Goal: Task Accomplishment & Management: Use online tool/utility

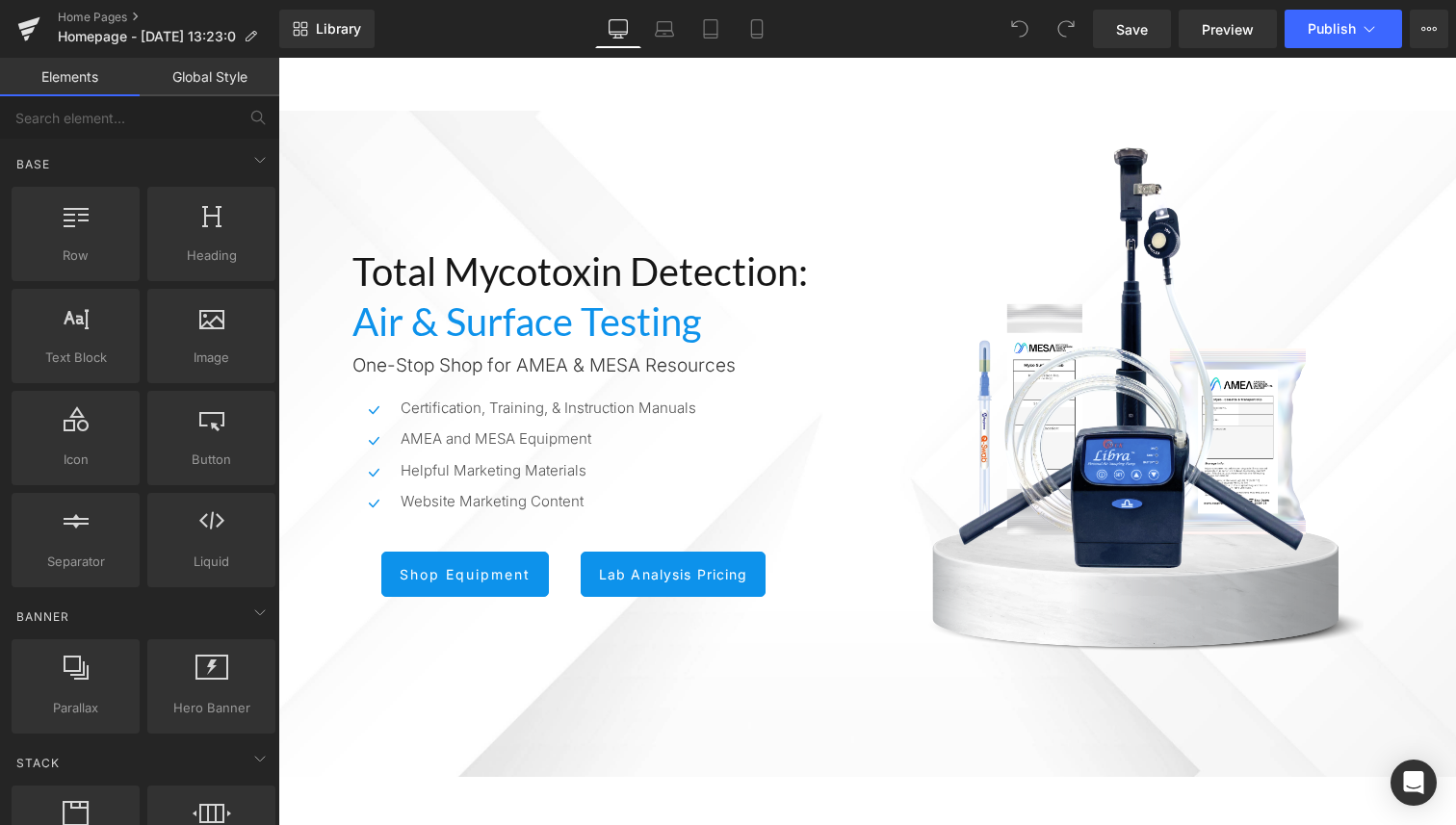
click at [197, 80] on link "Global Style" at bounding box center [210, 77] width 140 height 38
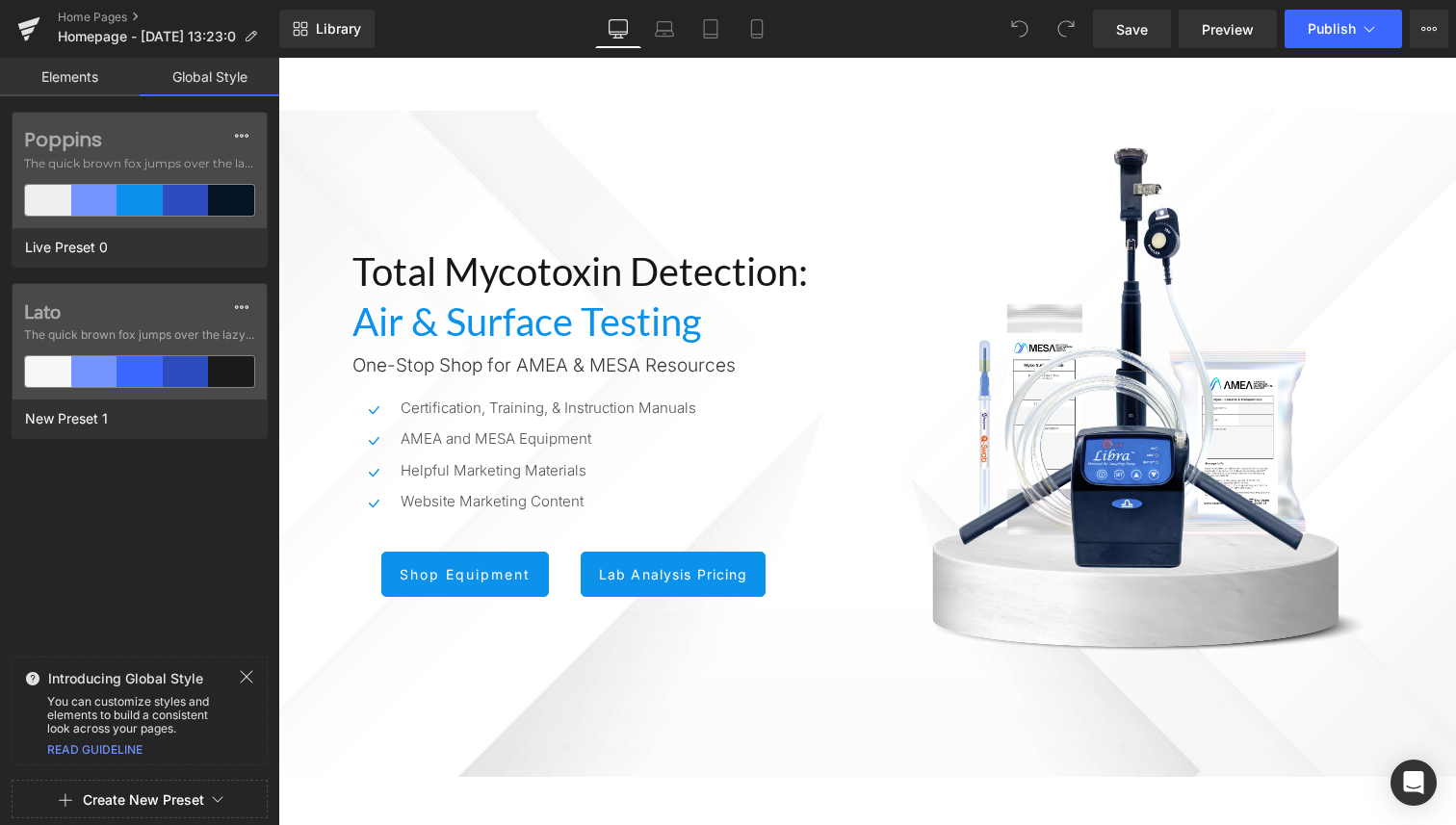
click at [75, 69] on link "Elements" at bounding box center [70, 77] width 140 height 38
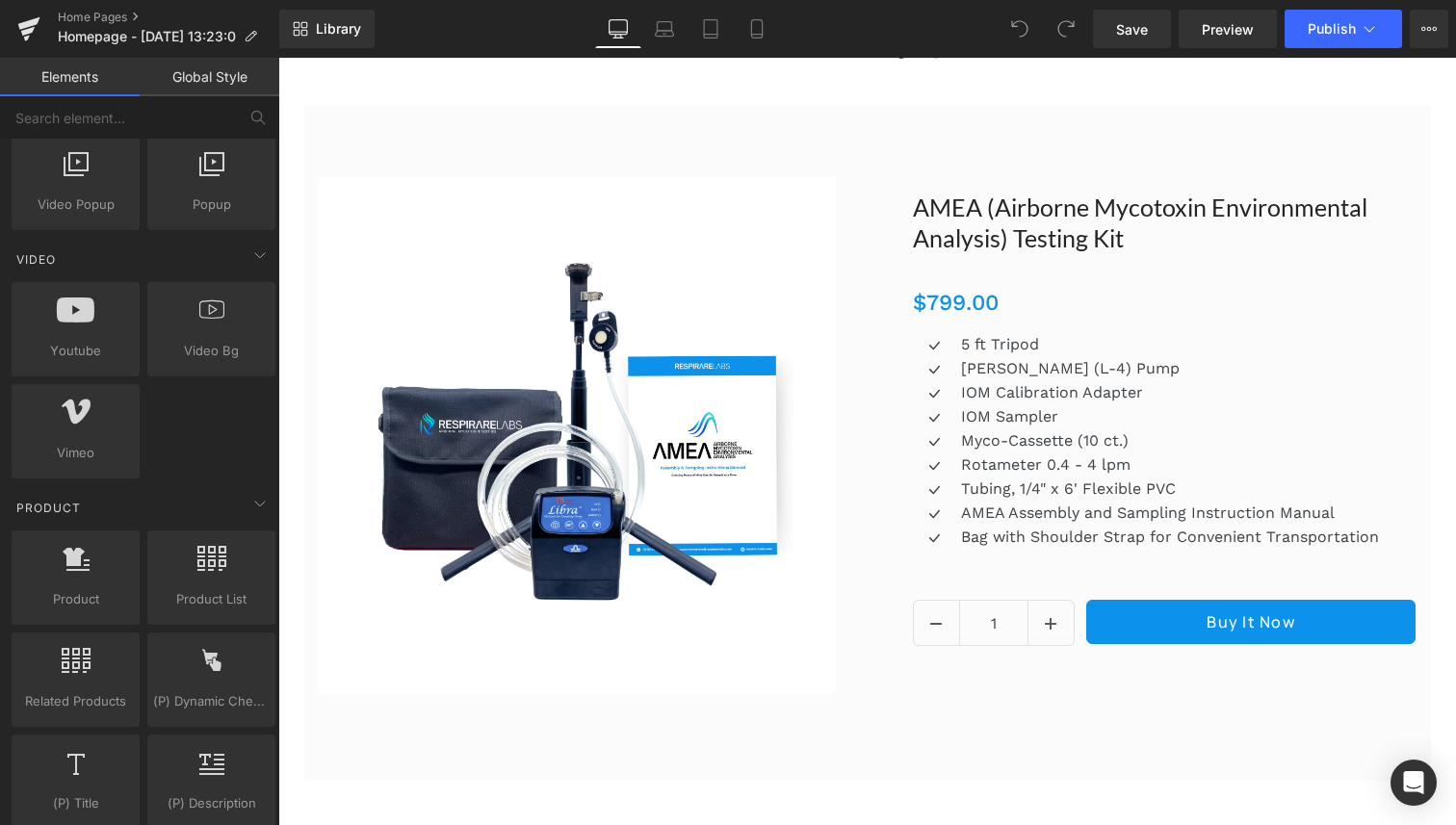
scroll to position [759, 0]
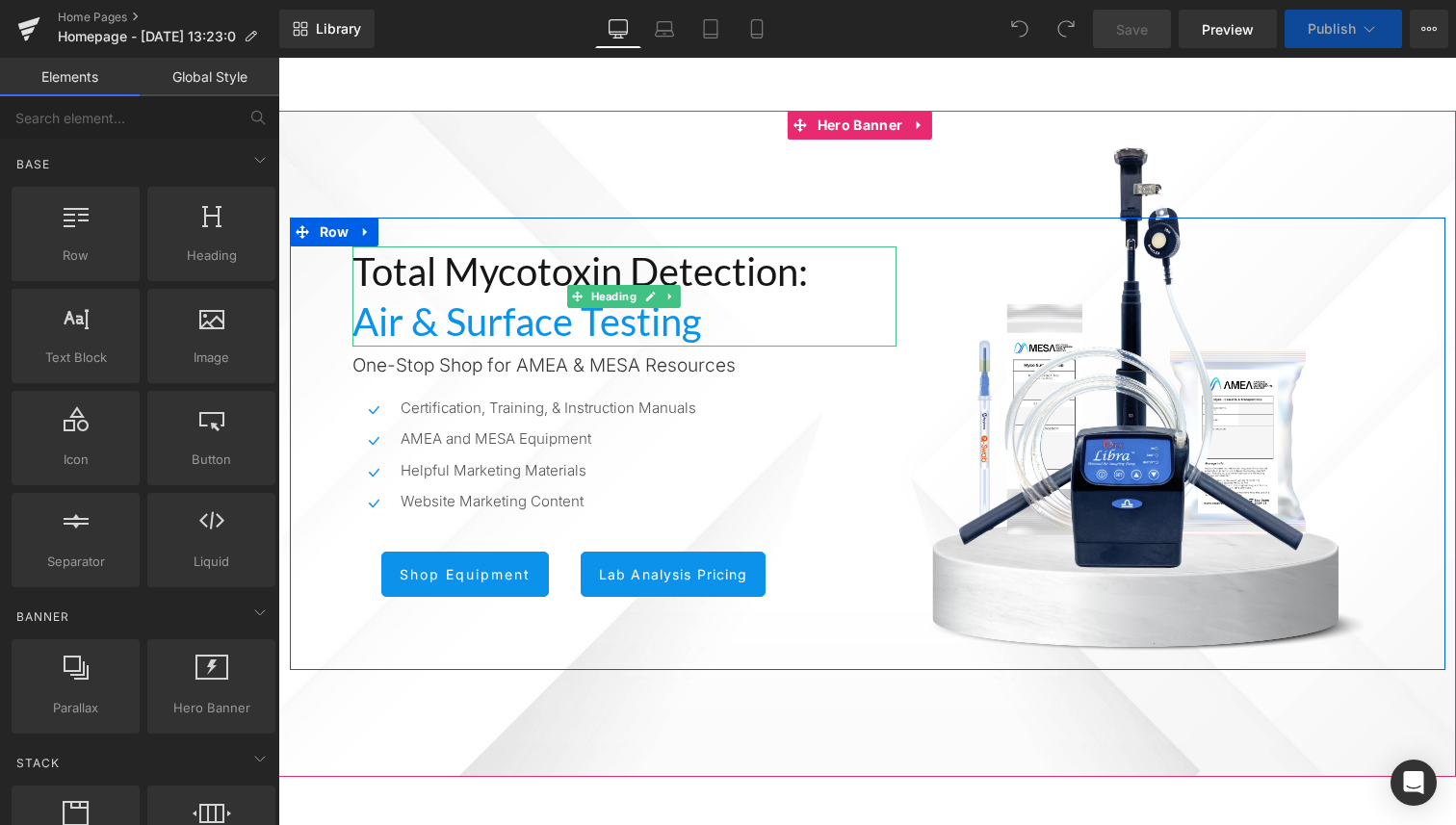
click at [567, 276] on span "Total Mycotoxin Detection:" at bounding box center [580, 271] width 456 height 46
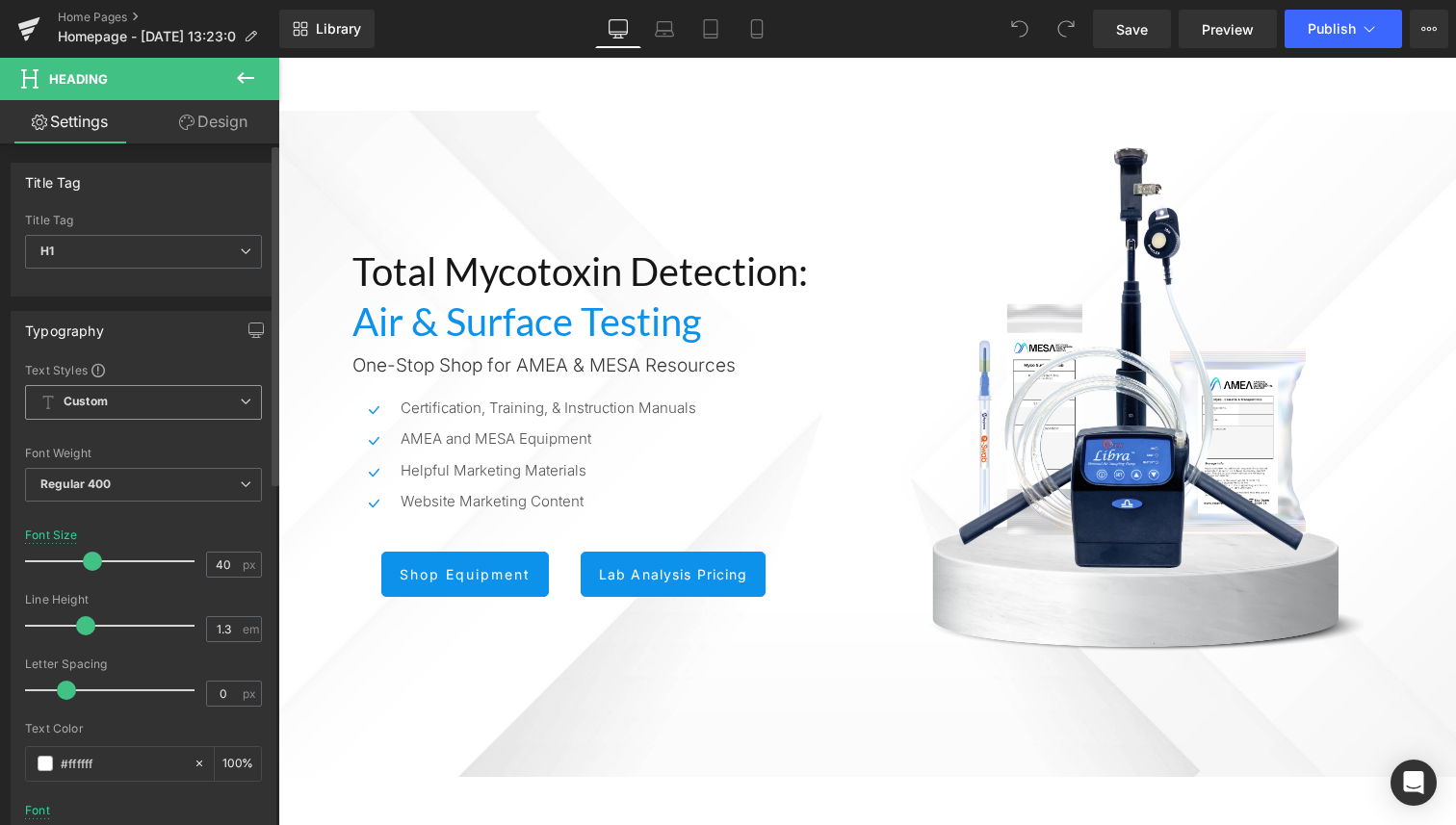
click at [164, 404] on span "Custom Setup Global Style" at bounding box center [143, 402] width 237 height 34
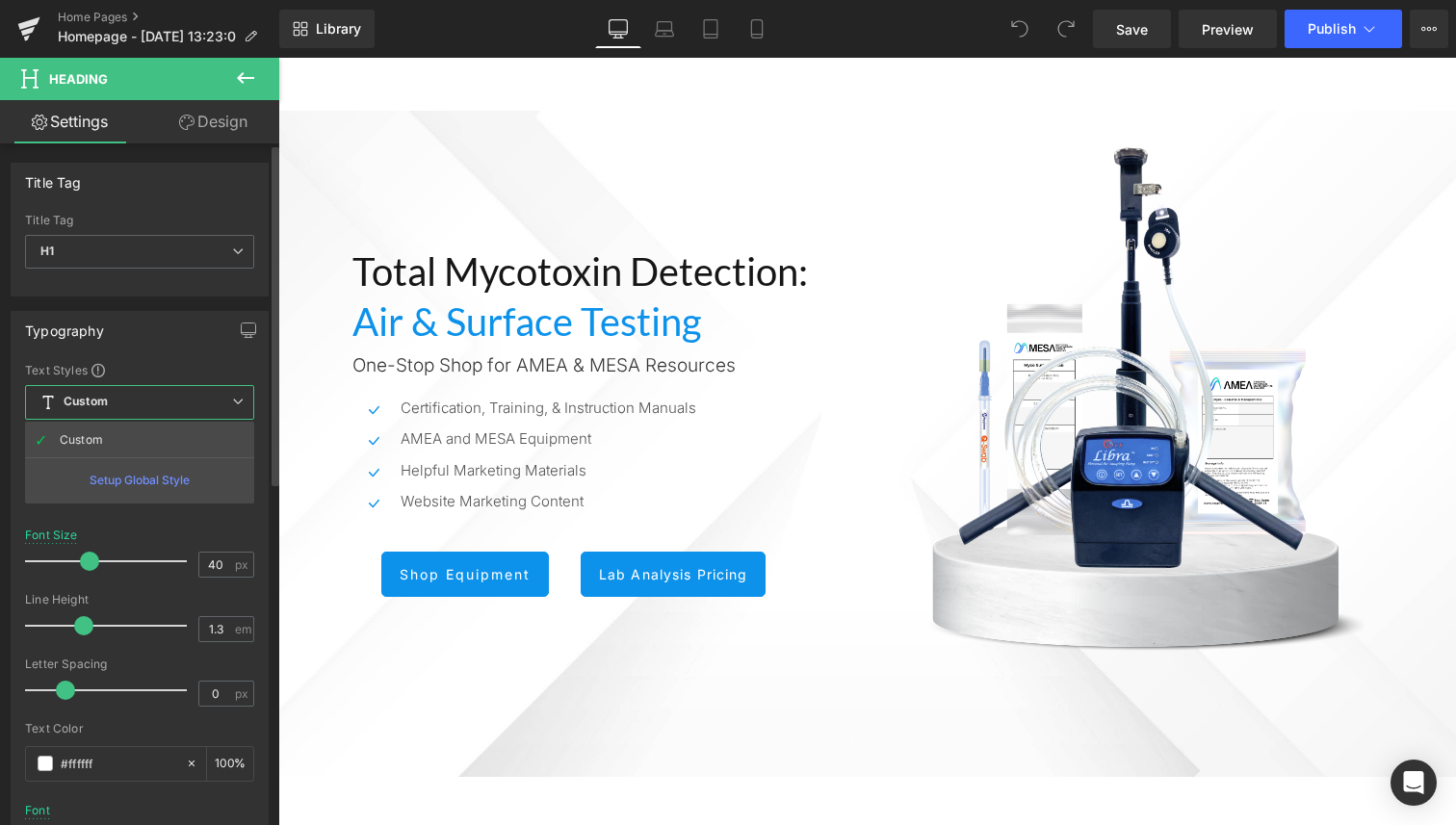
click at [166, 372] on div "Text Styles" at bounding box center [139, 370] width 229 height 16
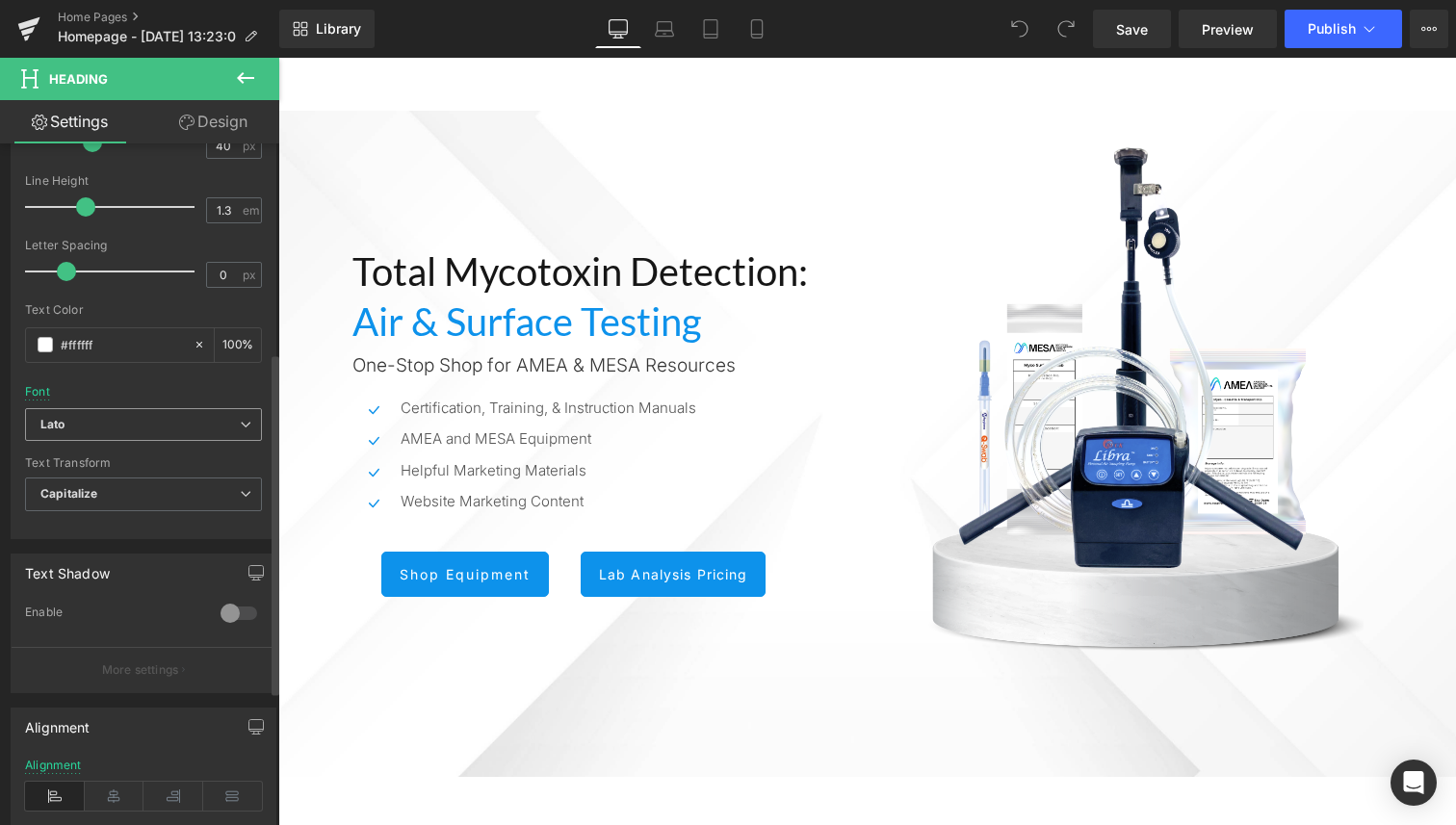
scroll to position [416, 0]
click at [160, 418] on b "Lato" at bounding box center [140, 426] width 199 height 17
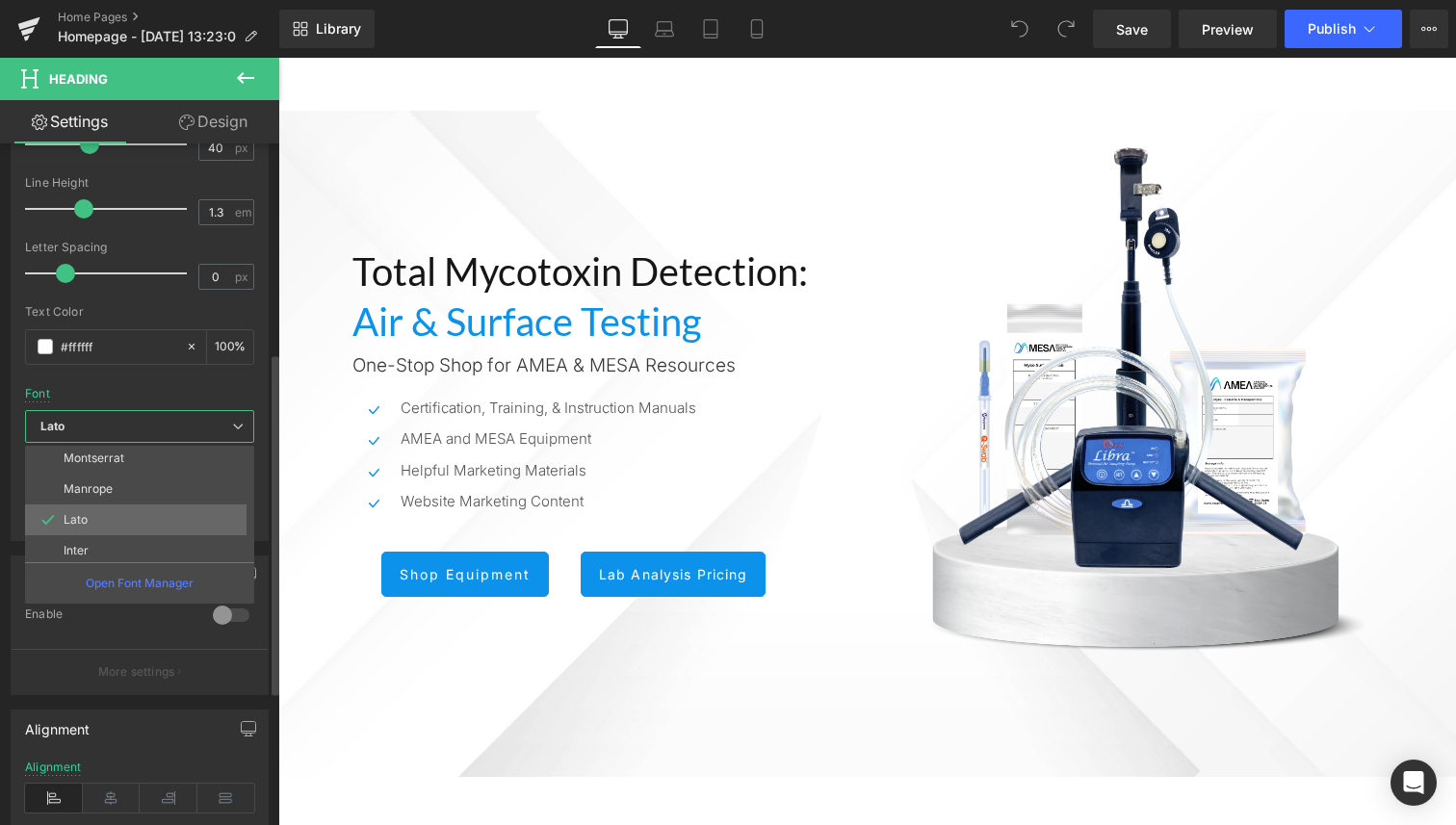
scroll to position [68, 0]
click at [151, 488] on li "Manrope" at bounding box center [144, 484] width 238 height 31
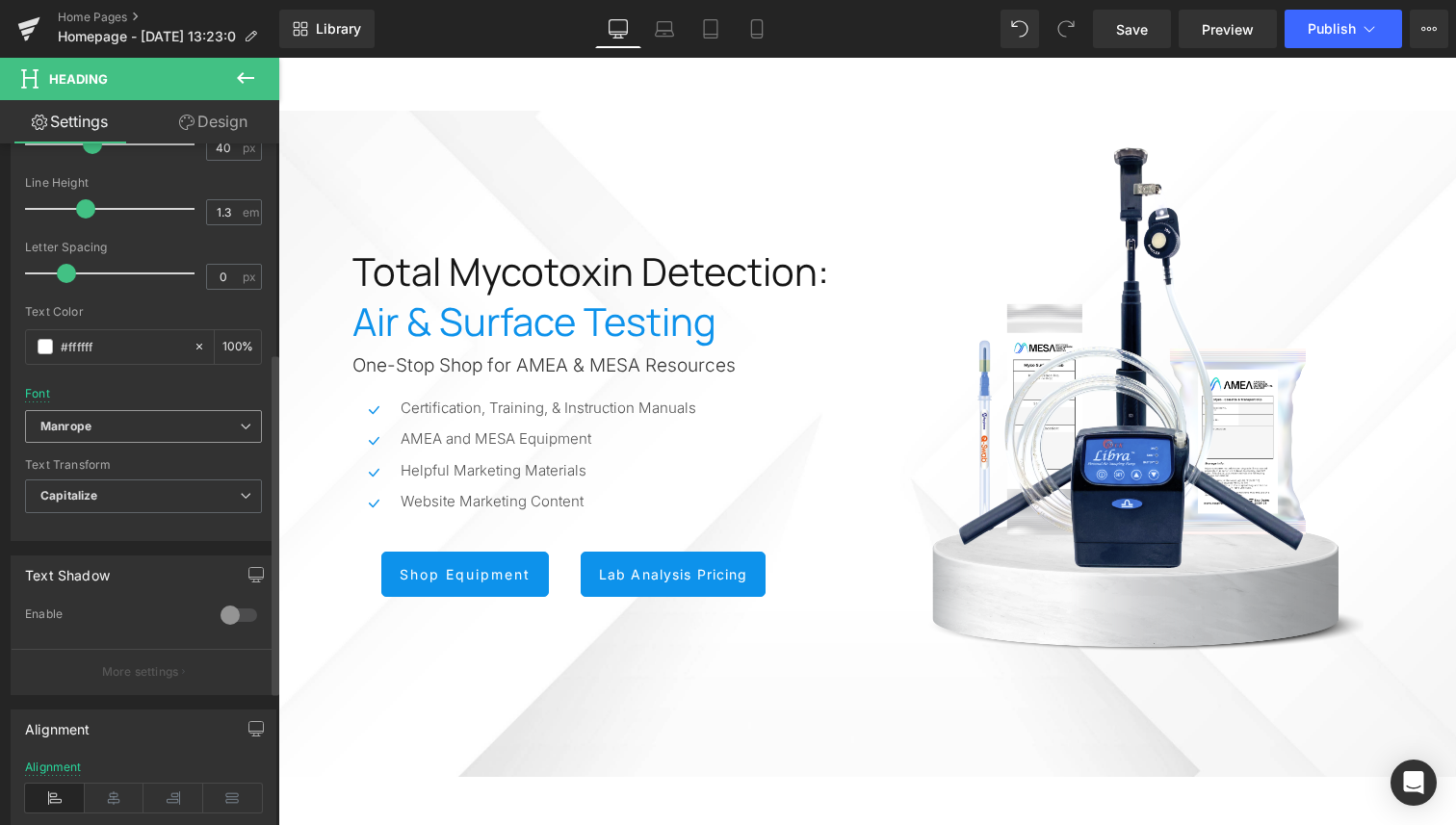
click at [145, 427] on b "Manrope" at bounding box center [140, 426] width 199 height 17
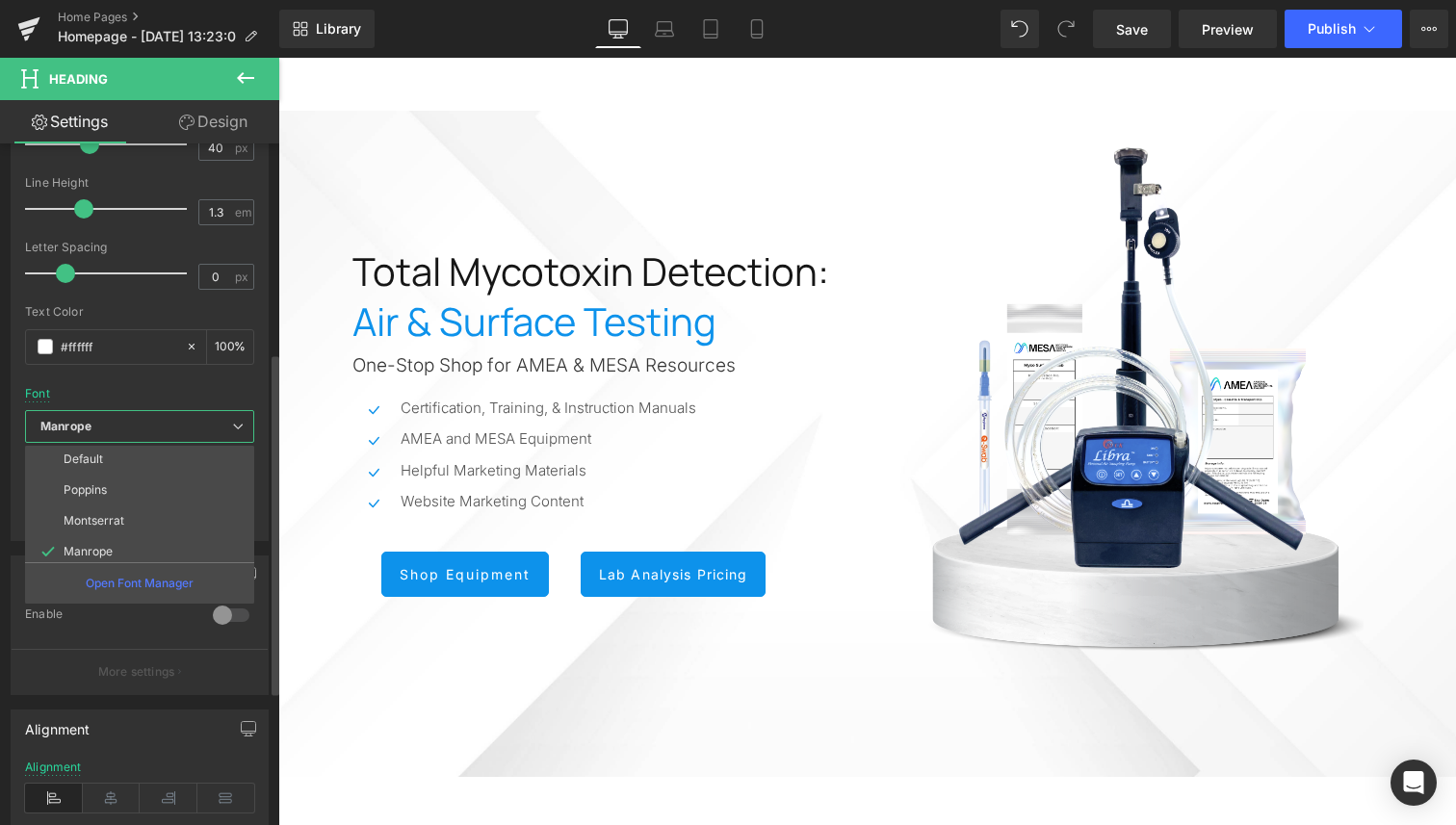
scroll to position [0, 0]
click at [131, 374] on div at bounding box center [139, 380] width 229 height 13
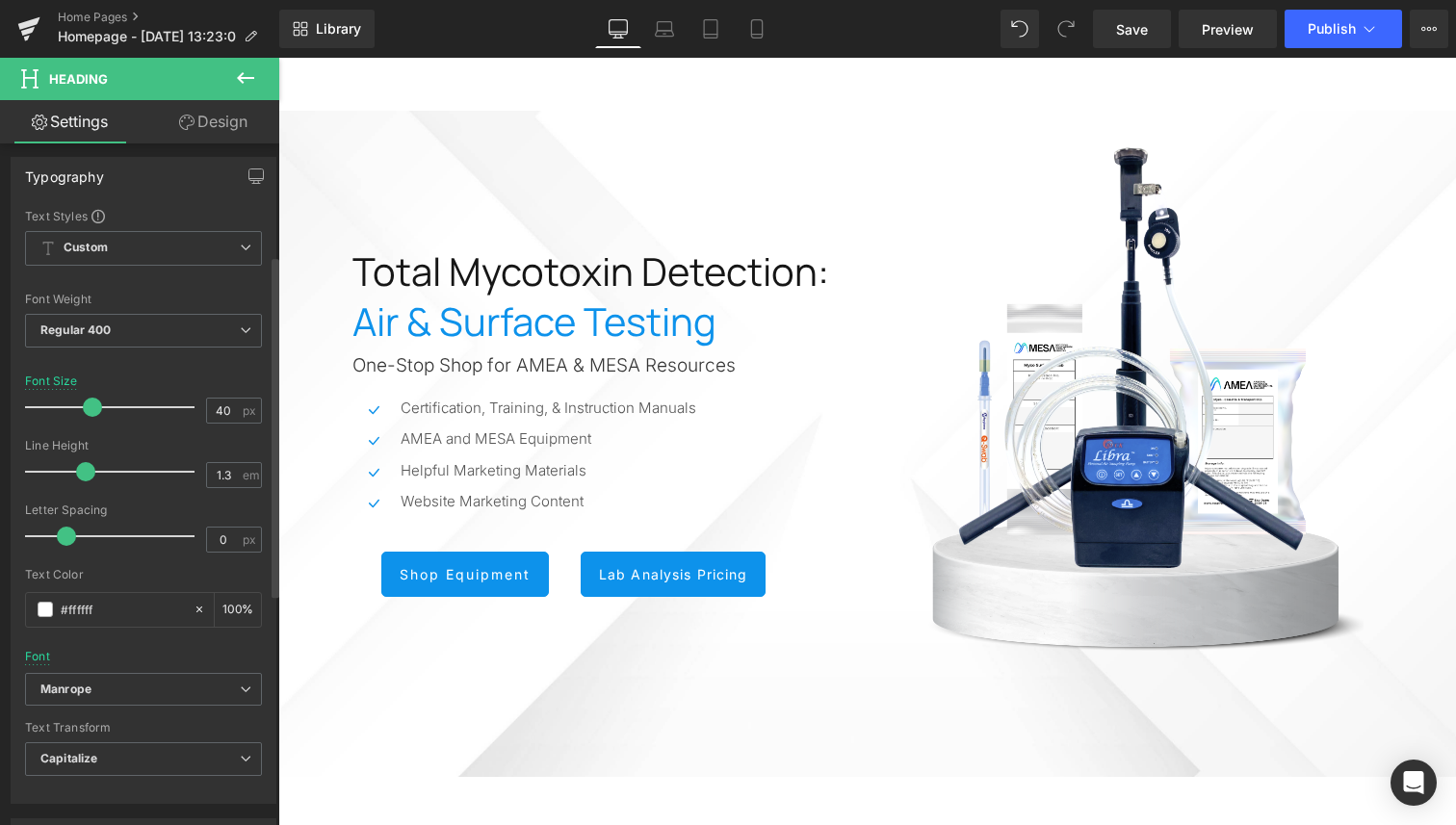
scroll to position [141, 0]
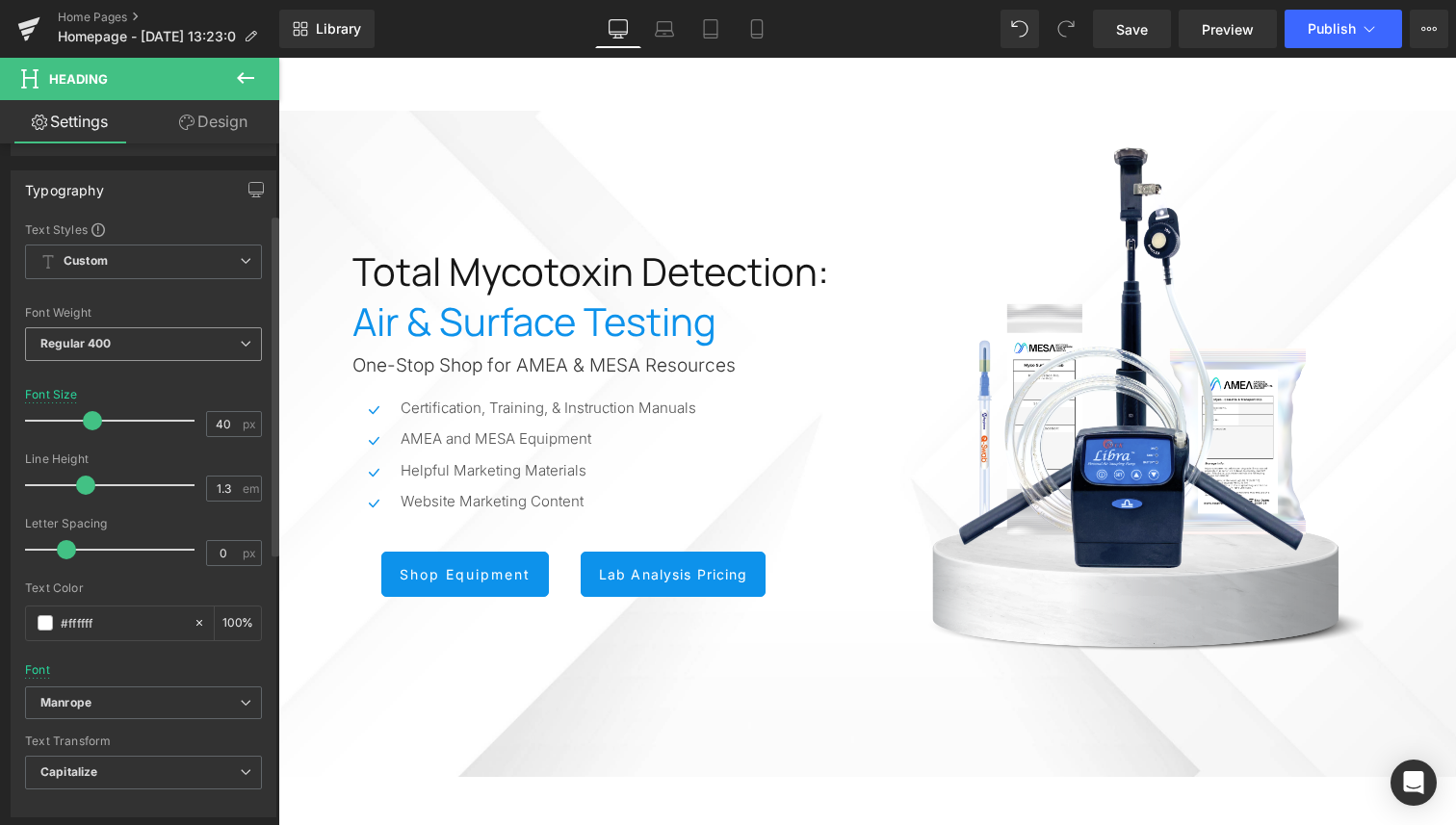
click at [131, 344] on span "Regular 400" at bounding box center [143, 344] width 237 height 33
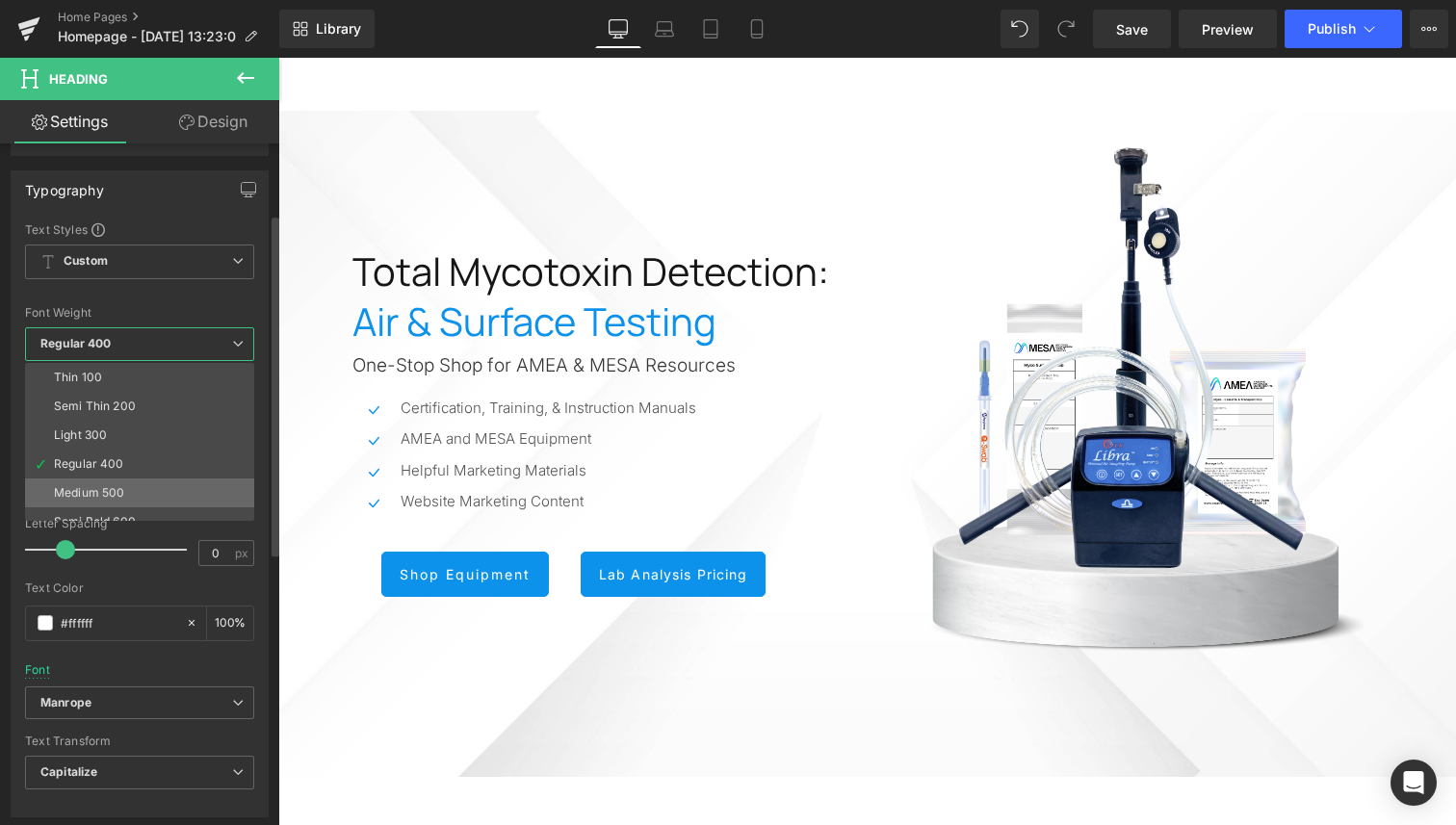
click at [131, 493] on li "Medium 500" at bounding box center [144, 492] width 238 height 29
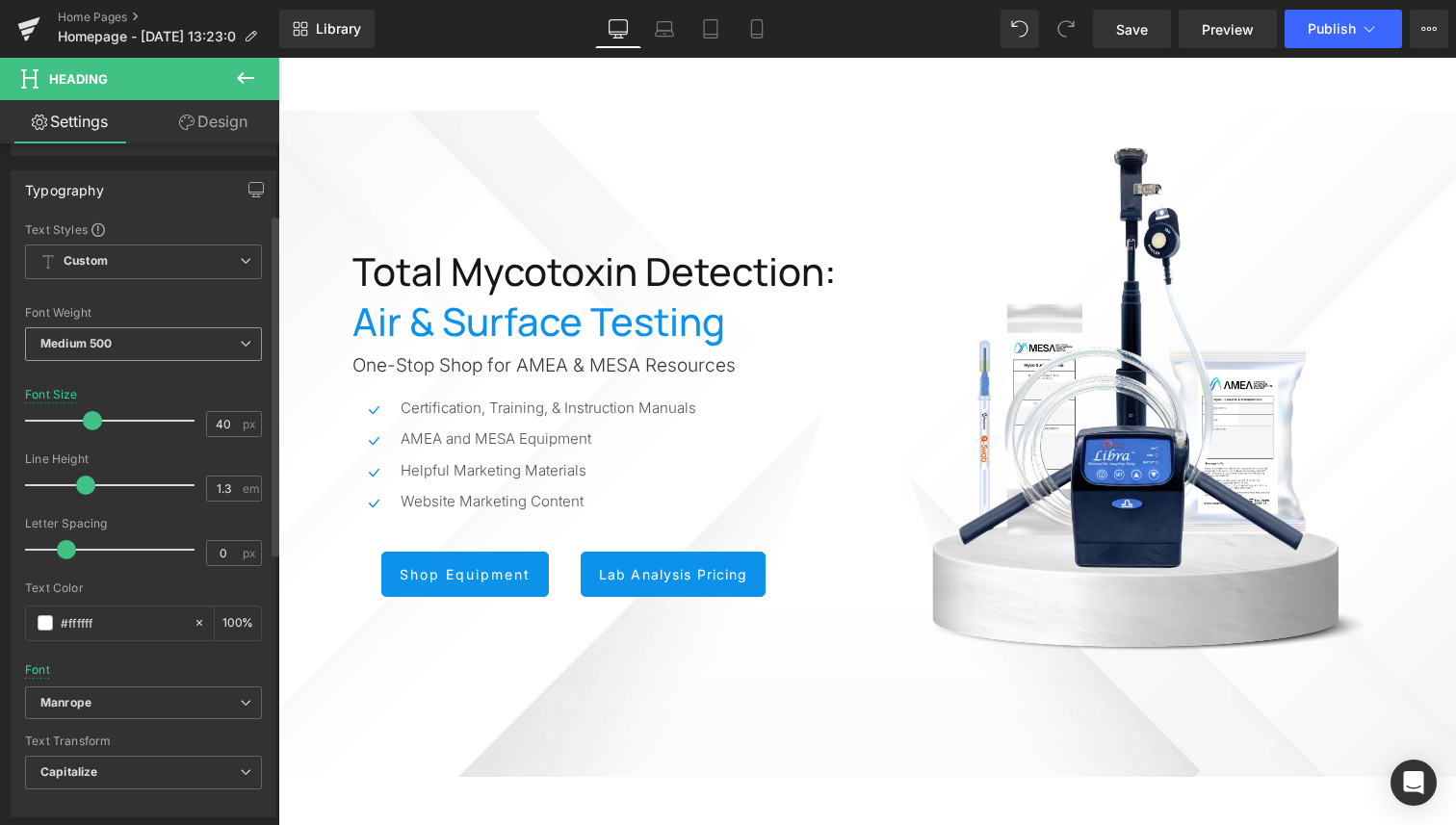
click at [135, 356] on span "Medium 500" at bounding box center [143, 344] width 237 height 33
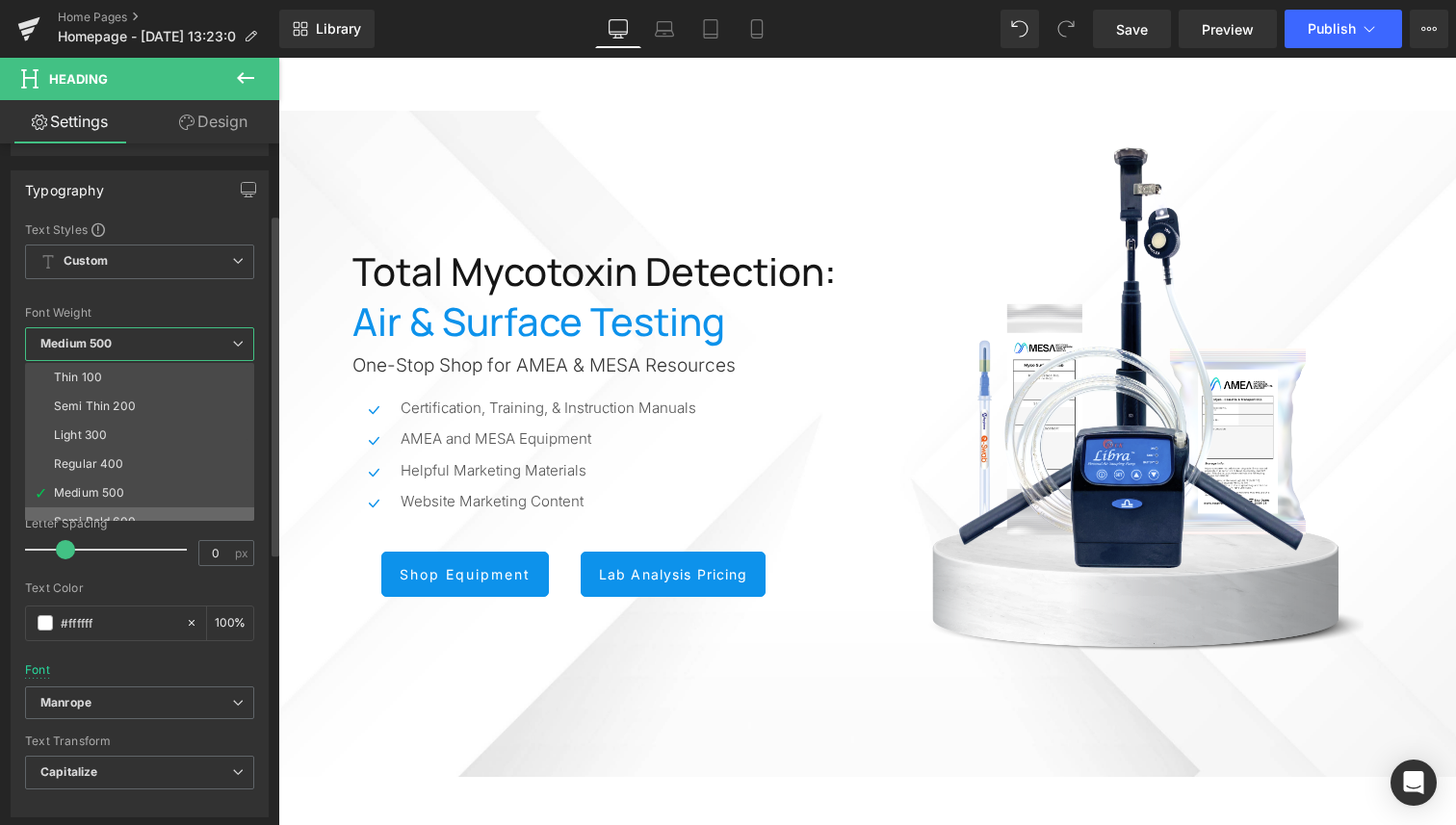
click at [134, 511] on li "Semi Bold 600" at bounding box center [144, 521] width 238 height 29
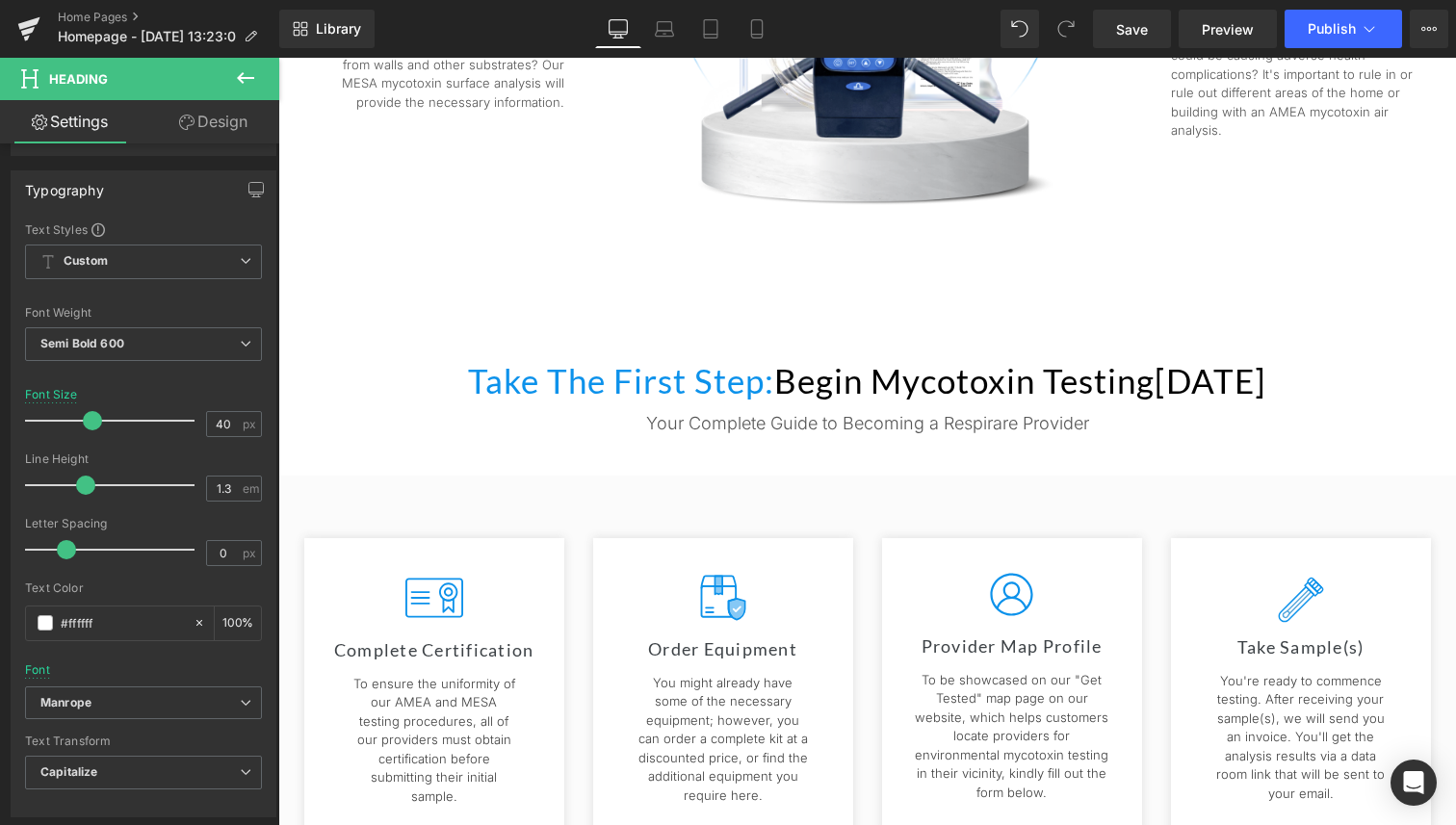
scroll to position [555, 0]
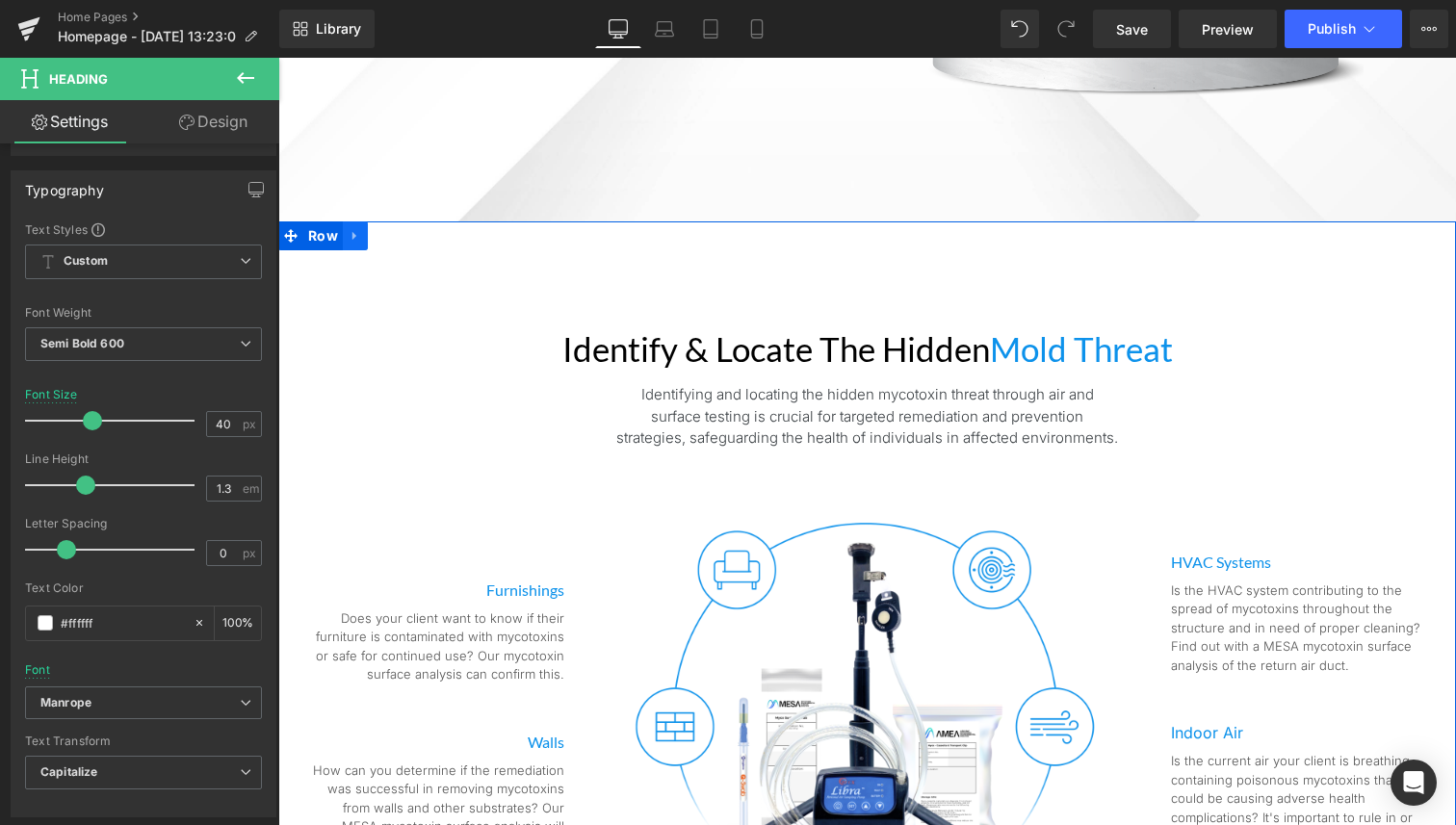
click at [348, 229] on icon at bounding box center [355, 236] width 14 height 15
click at [286, 237] on icon at bounding box center [290, 236] width 14 height 14
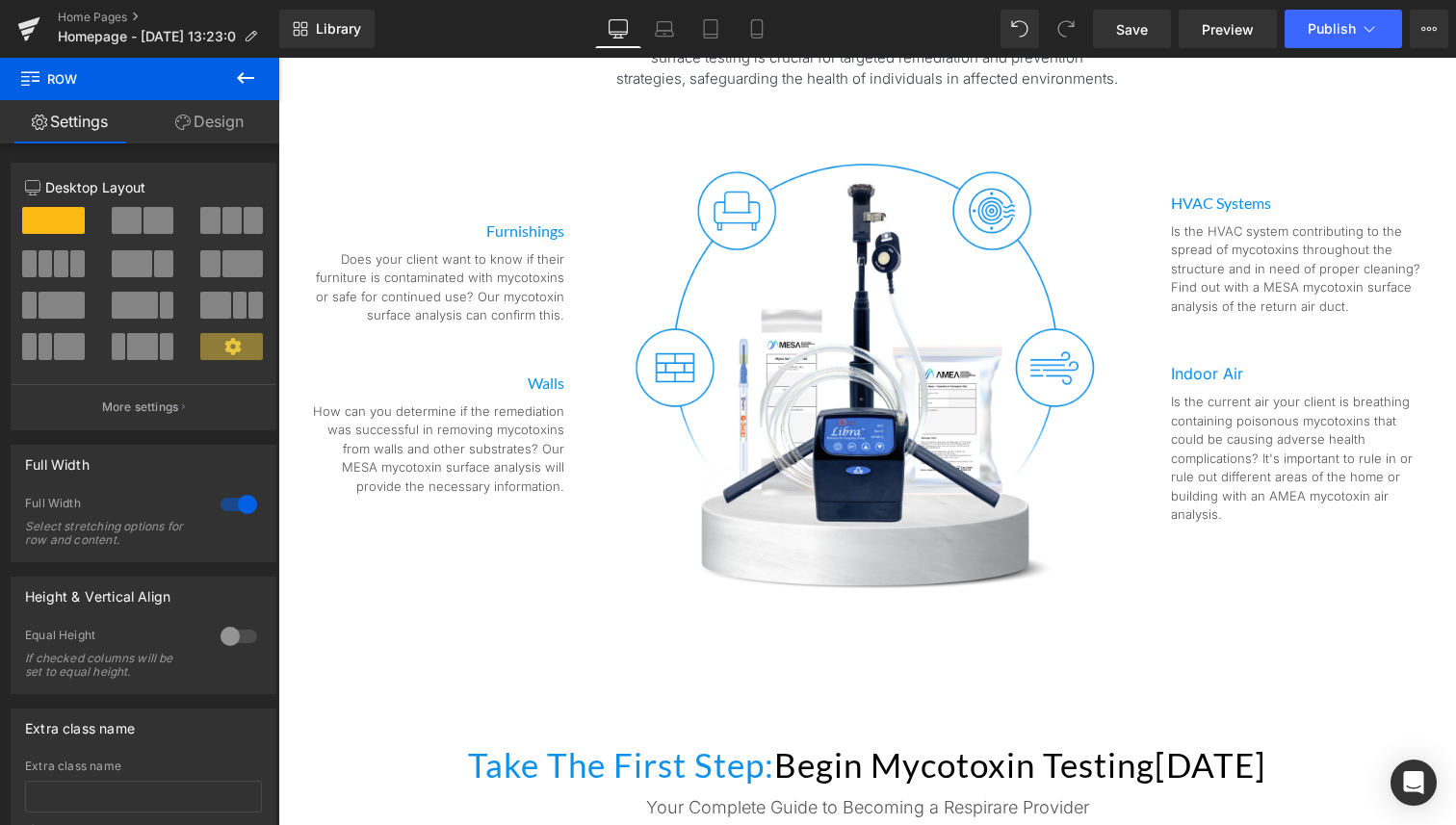
scroll to position [1314, 0]
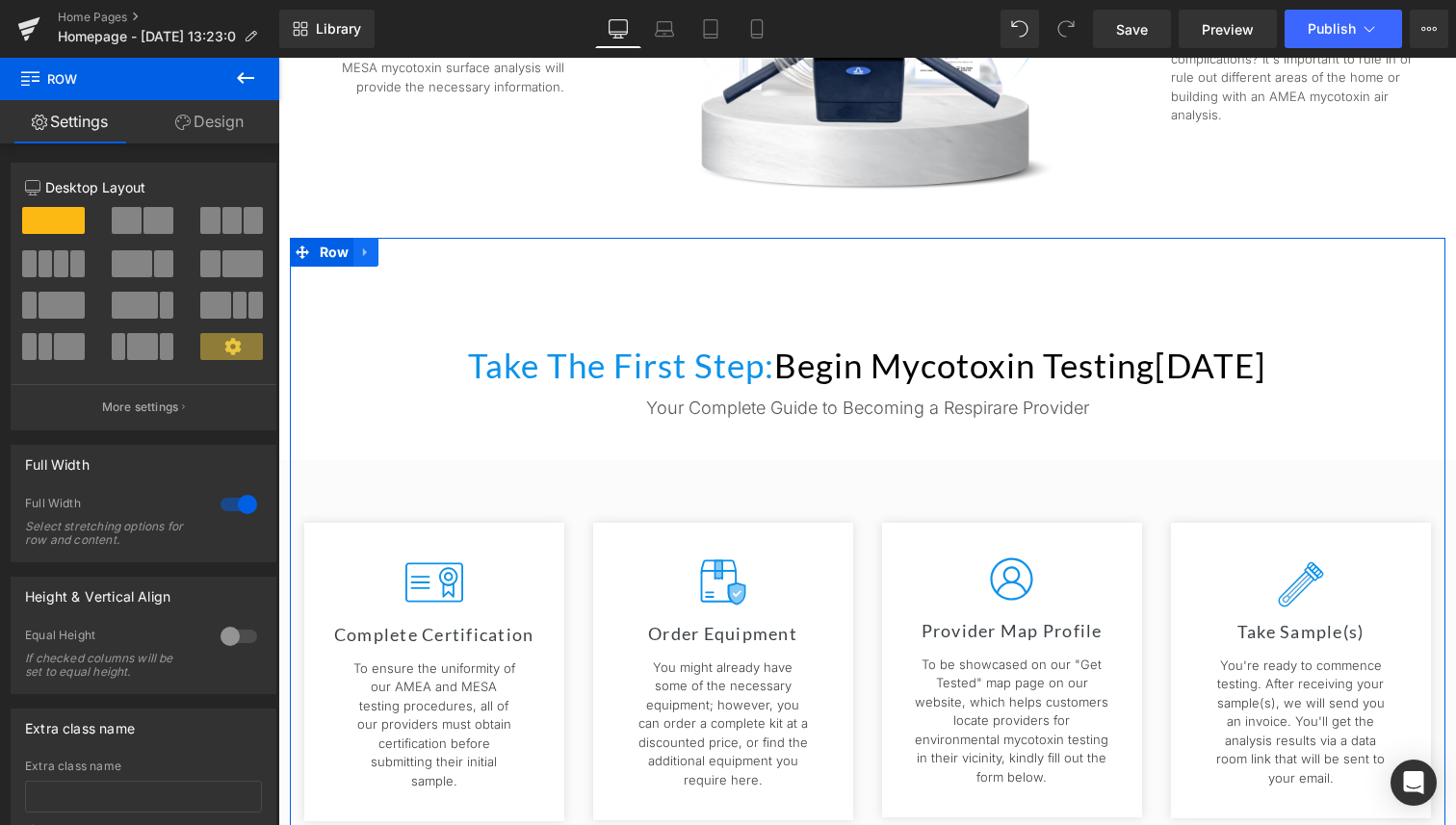
click at [359, 255] on icon at bounding box center [366, 251] width 14 height 15
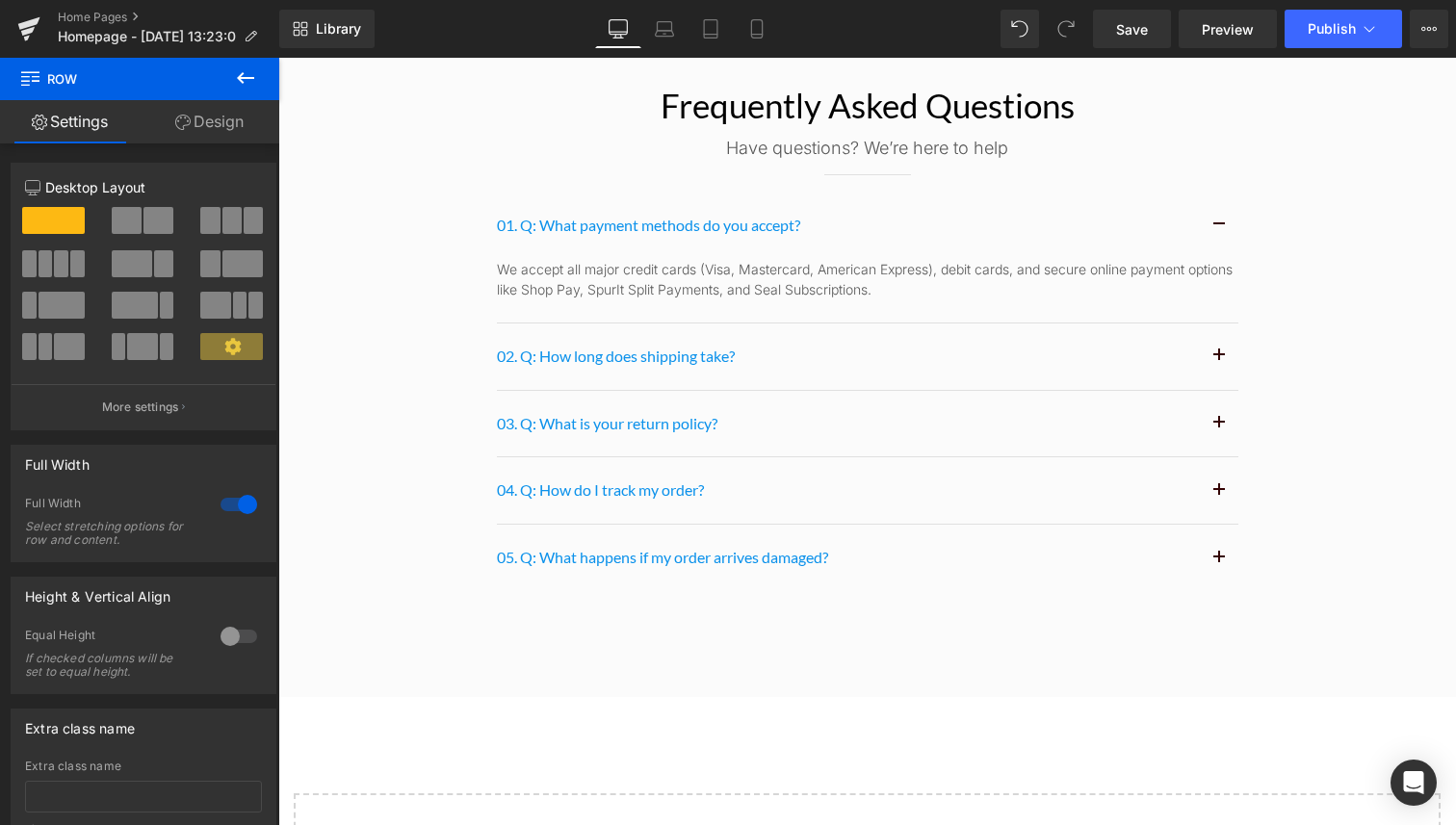
scroll to position [9905, 0]
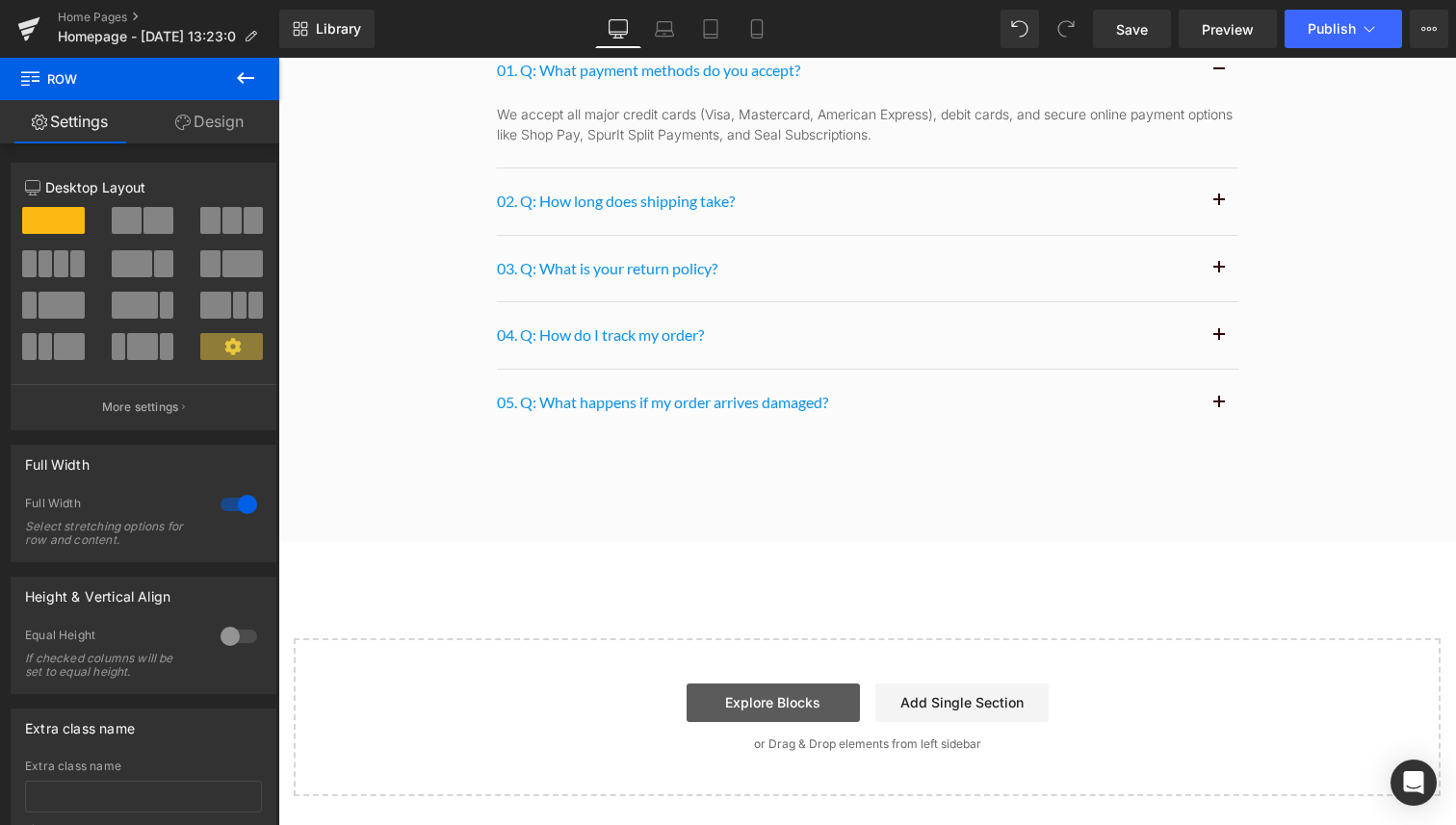
click at [771, 707] on link "Explore Blocks" at bounding box center [773, 702] width 173 height 38
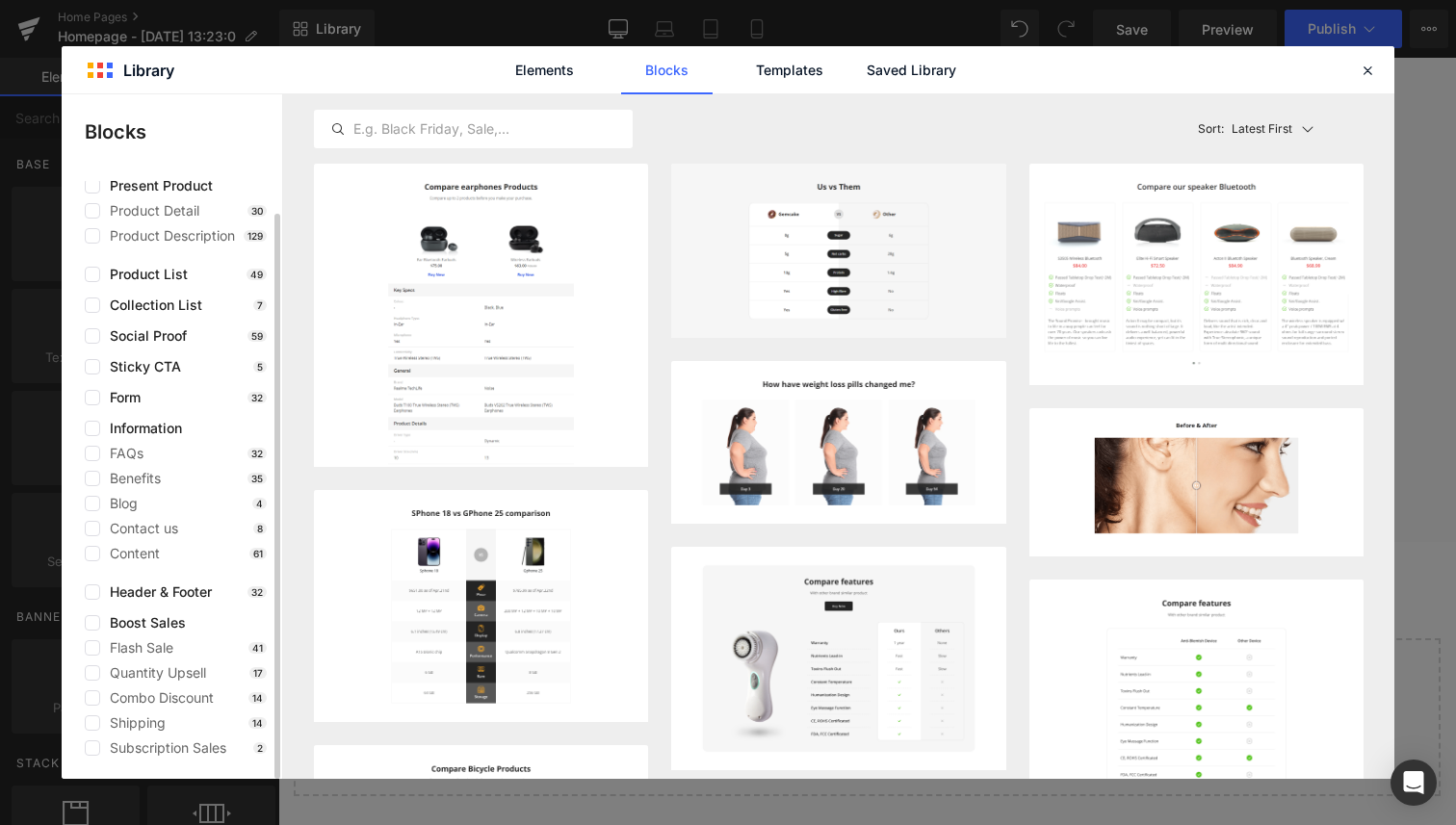
scroll to position [0, 0]
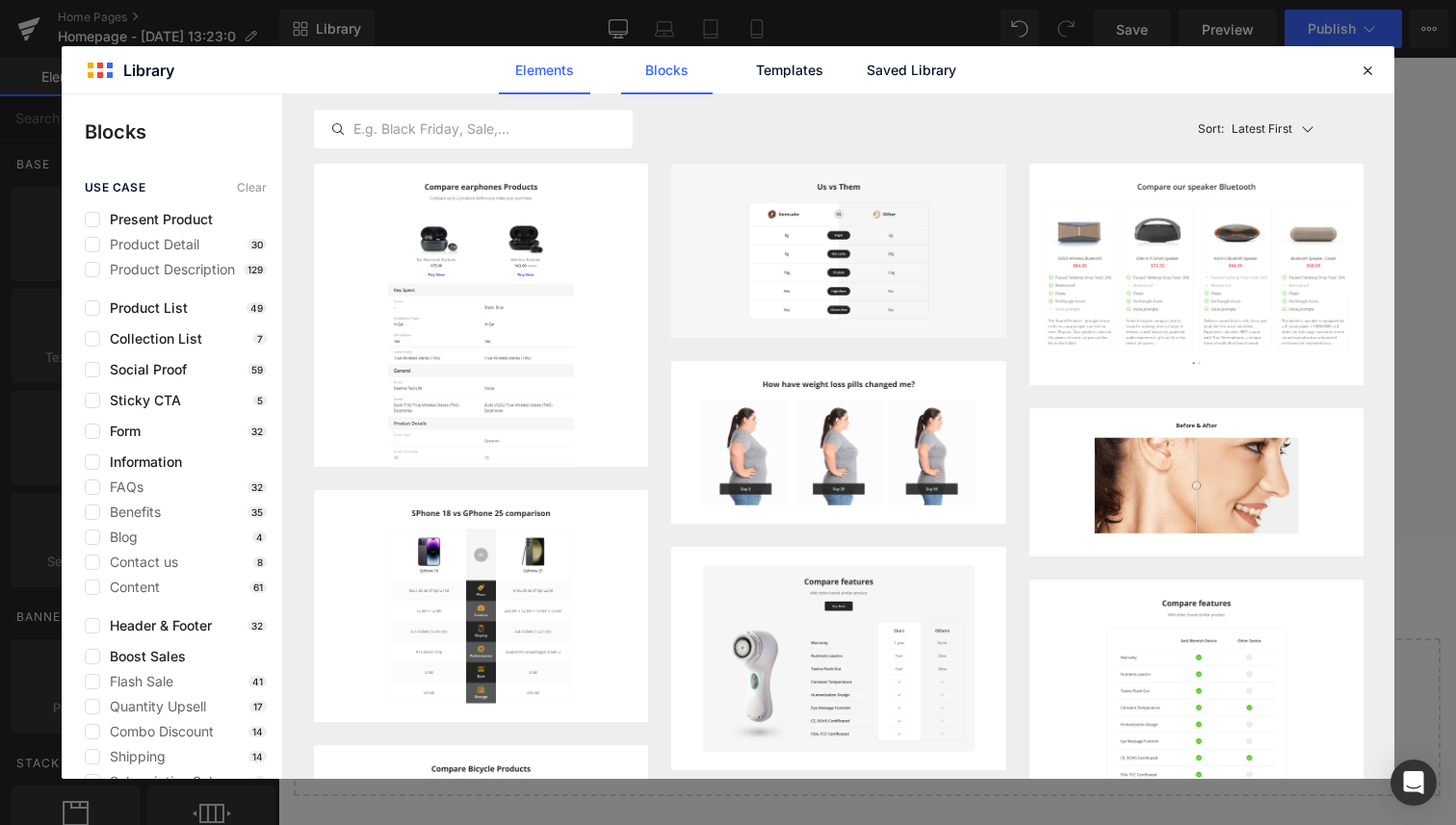
click at [743, 61] on link "Elements" at bounding box center [789, 70] width 92 height 48
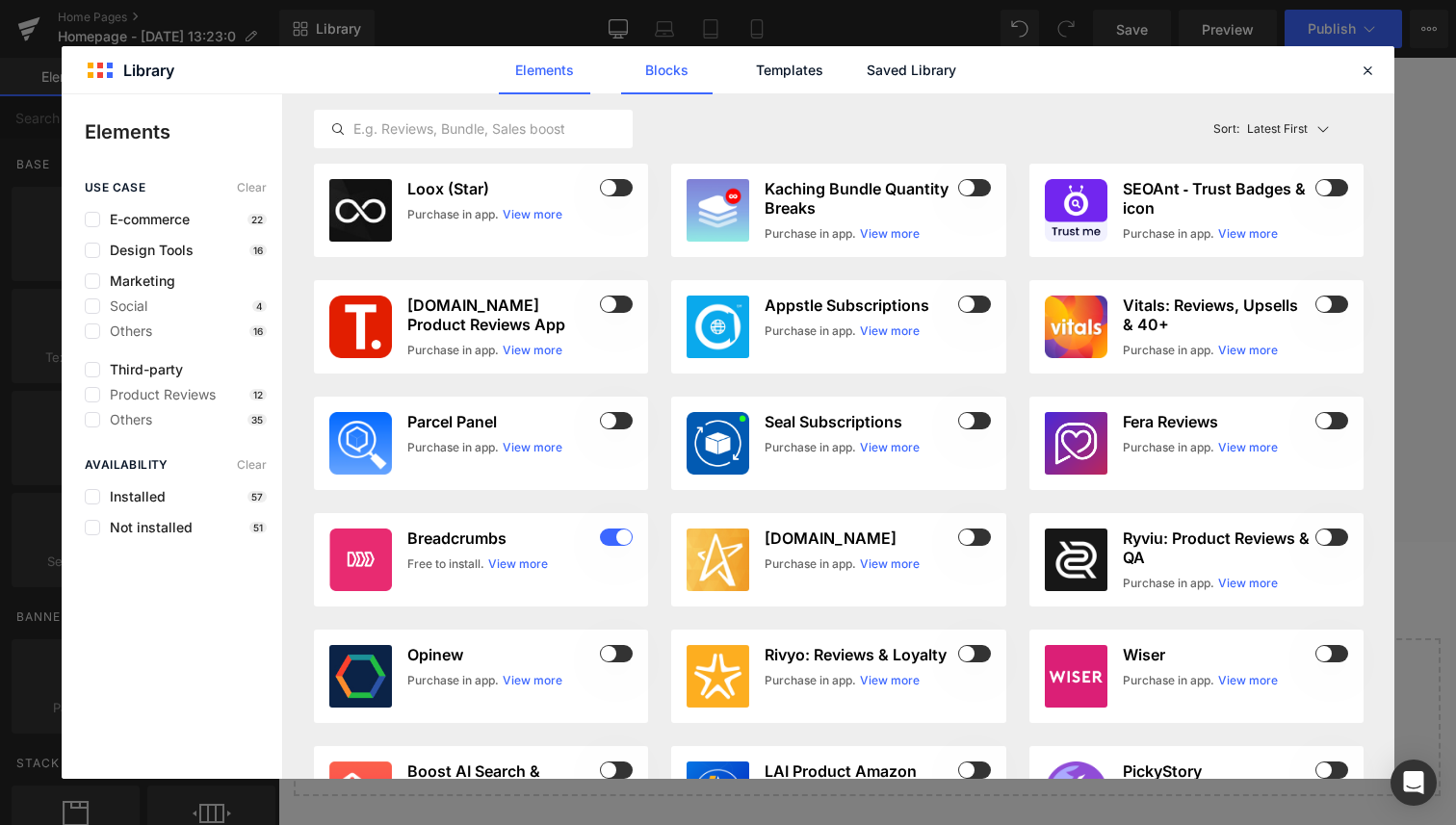
click at [865, 65] on link "Blocks" at bounding box center [911, 70] width 92 height 48
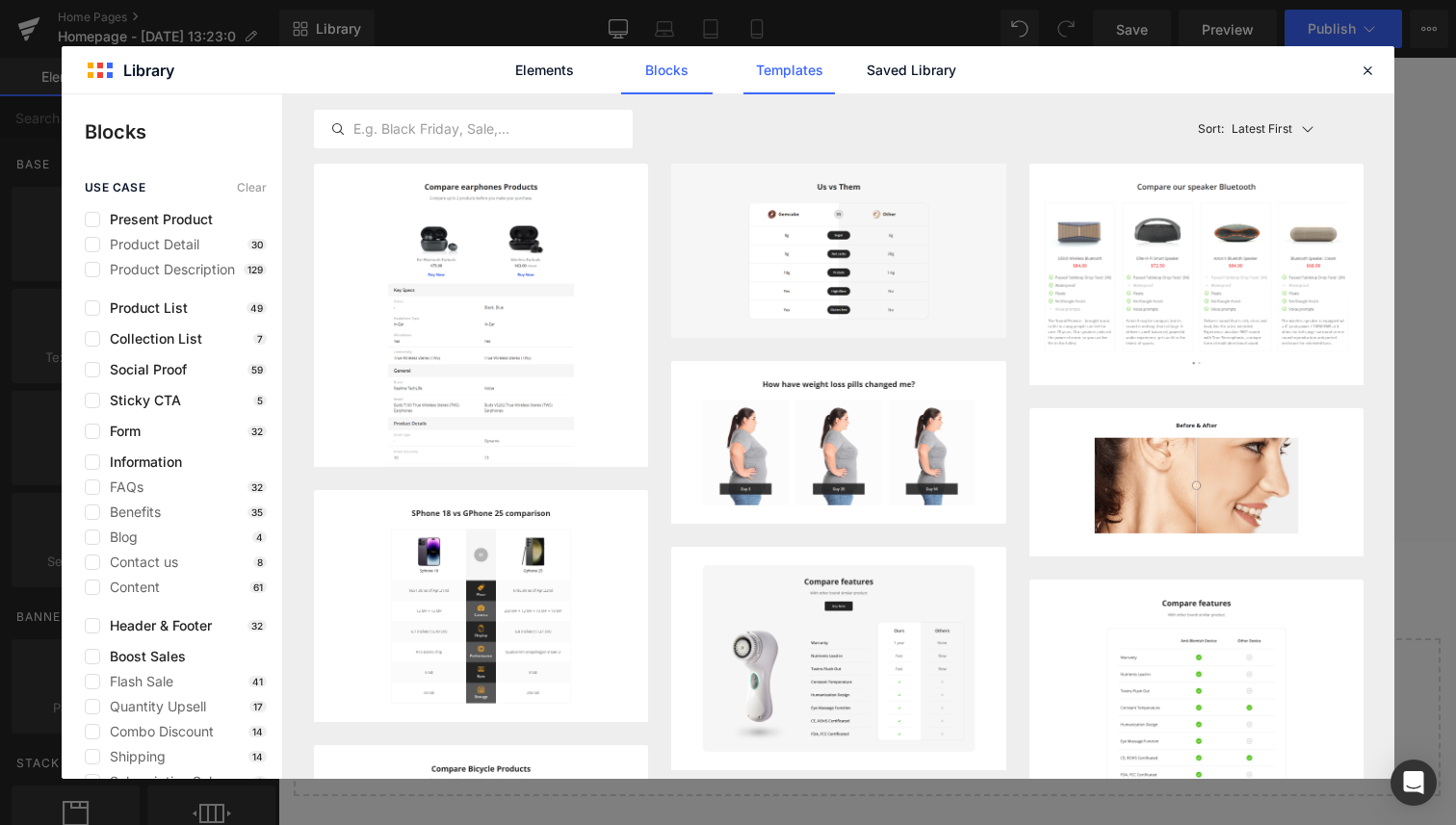
click at [762, 72] on link "Templates" at bounding box center [789, 70] width 92 height 48
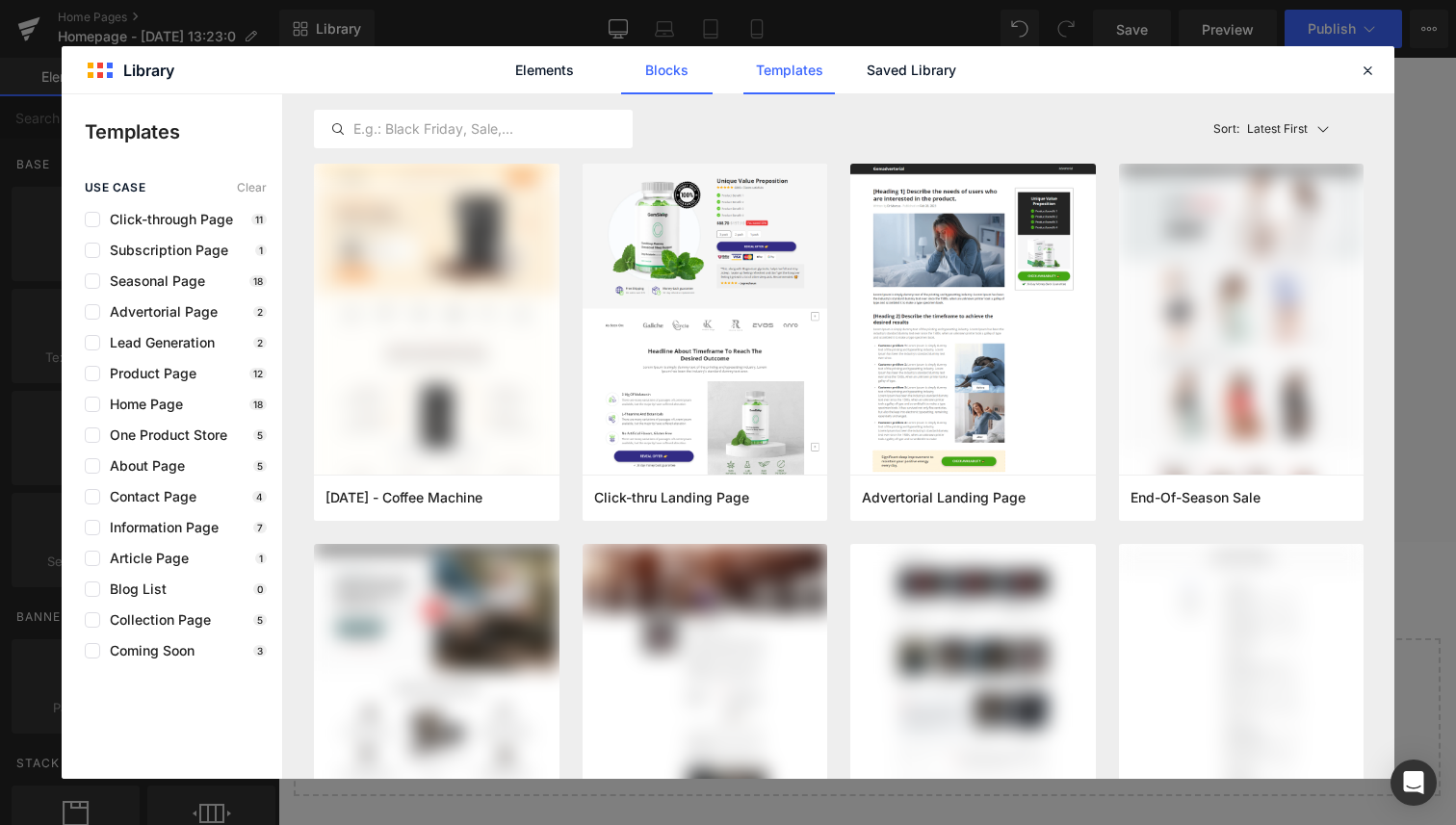
click at [865, 68] on link "Blocks" at bounding box center [911, 70] width 92 height 48
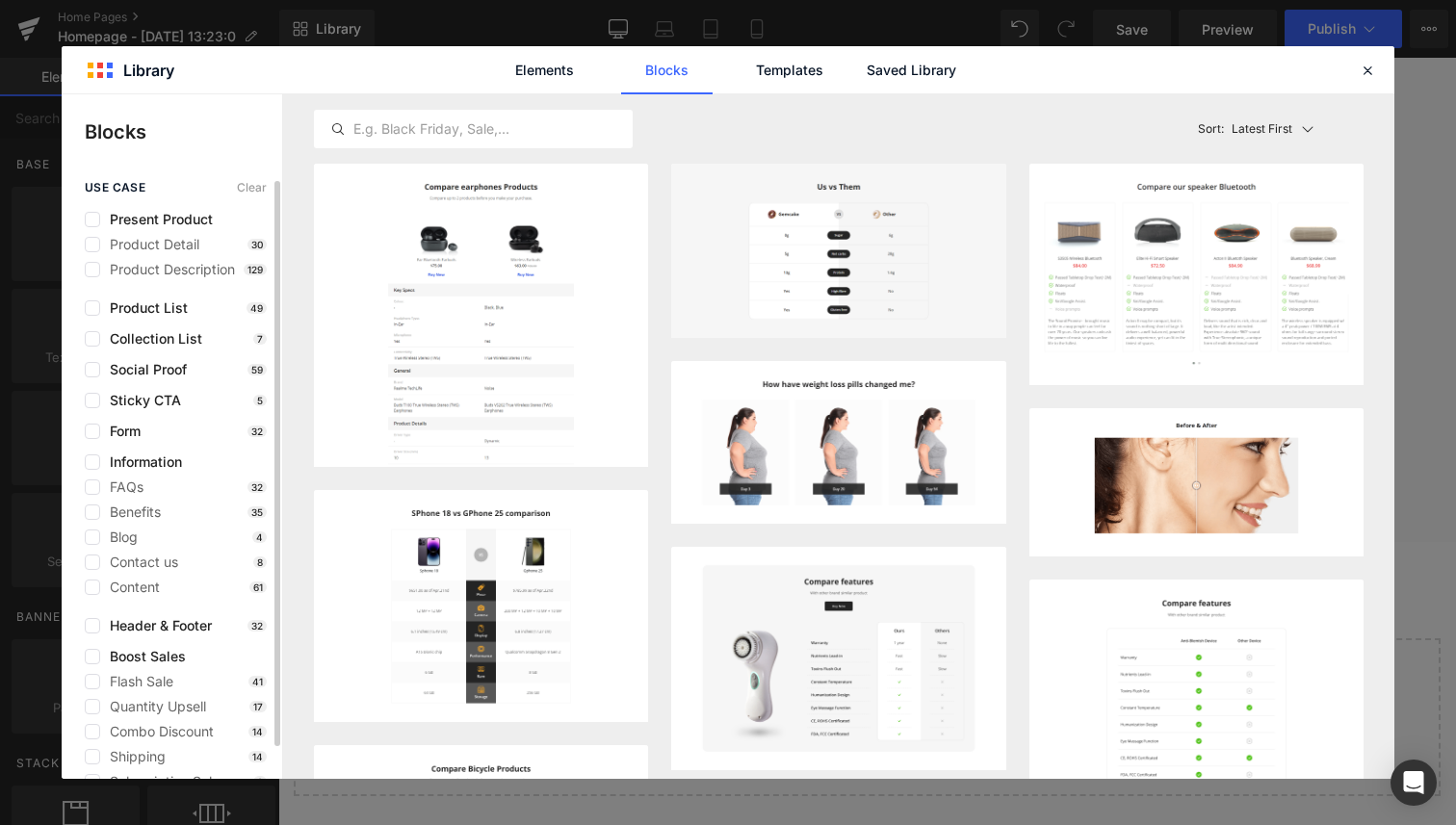
scroll to position [4, 0]
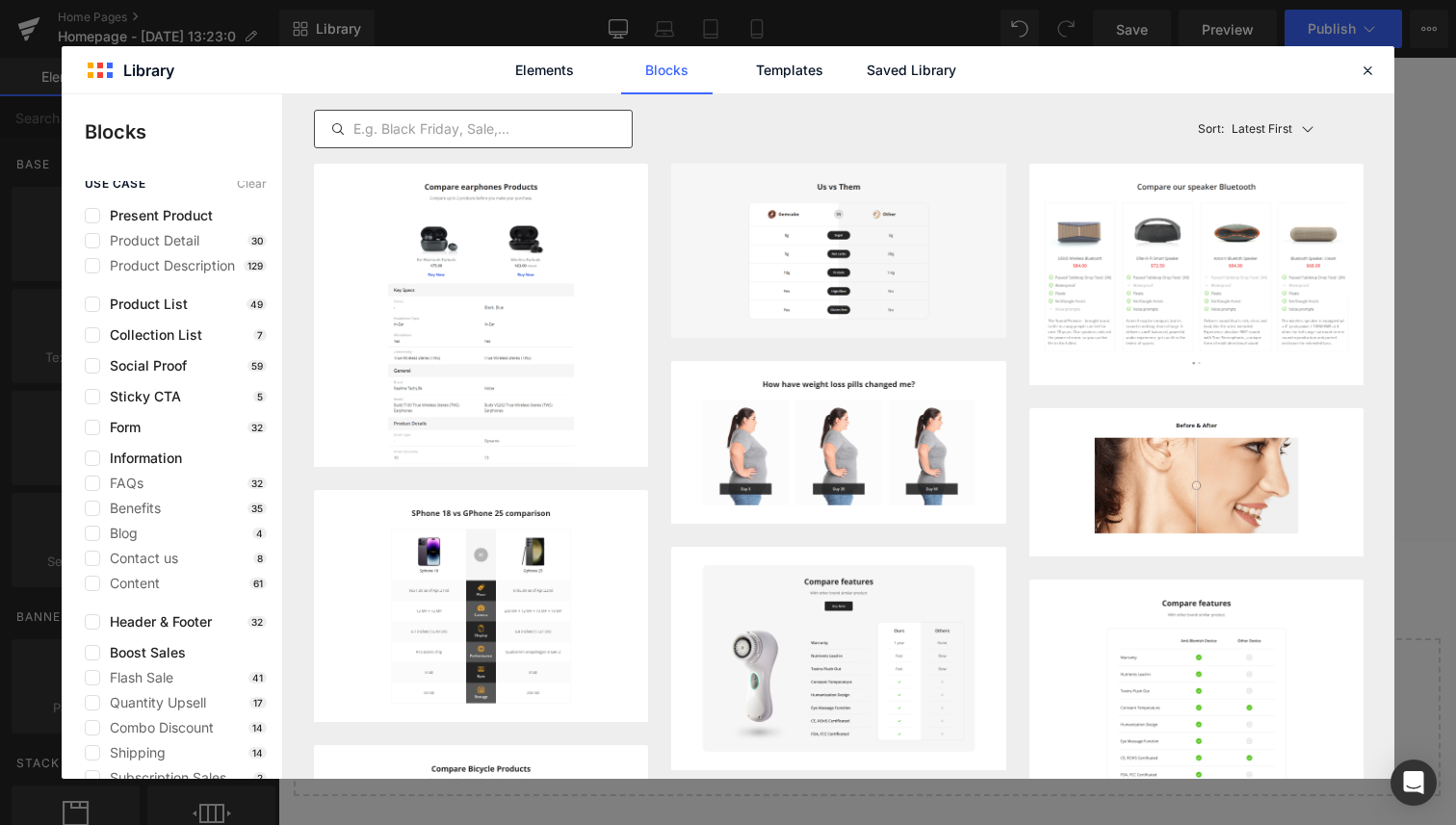
click at [461, 138] on input "text" at bounding box center [474, 128] width 317 height 23
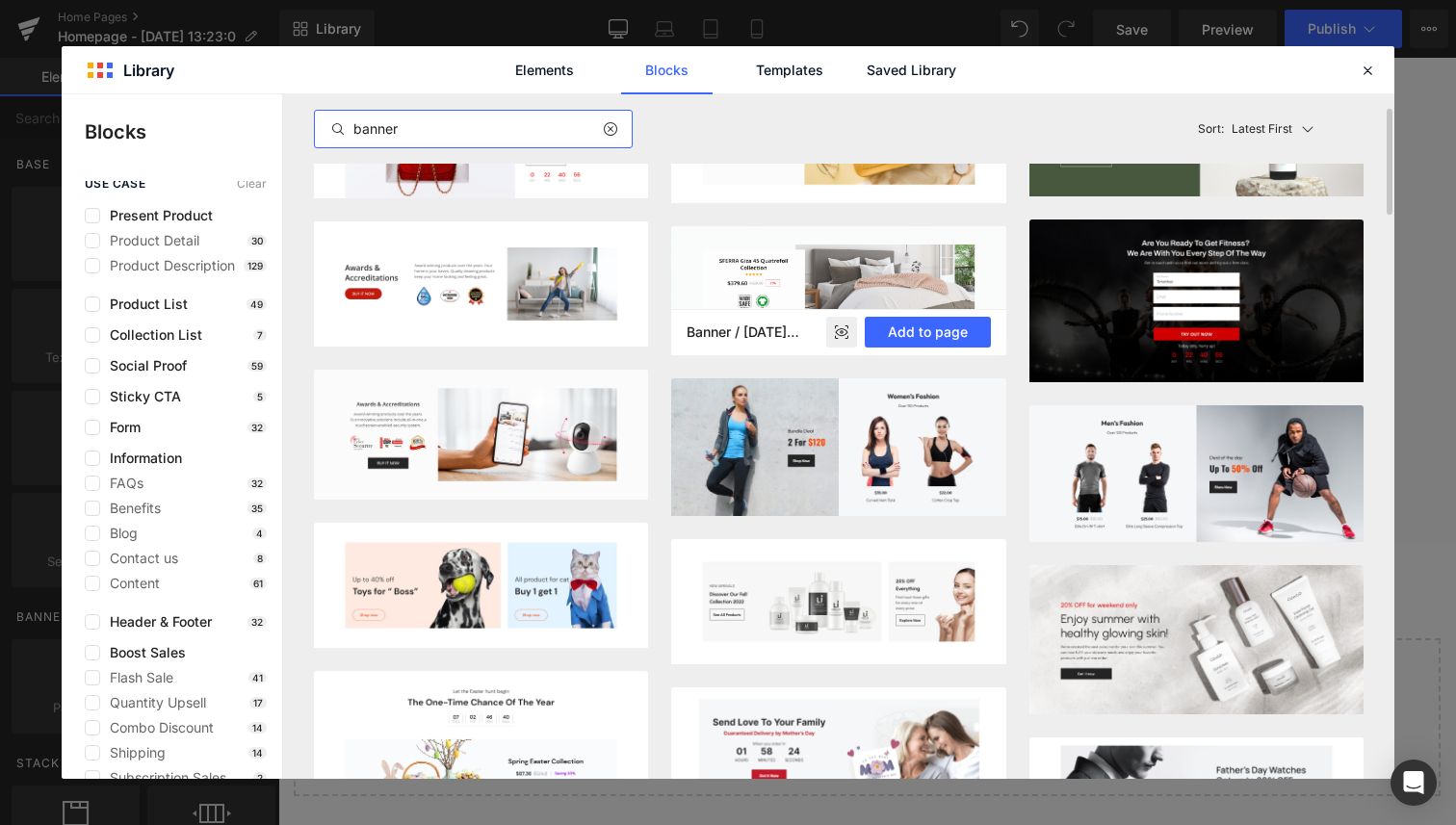
scroll to position [0, 0]
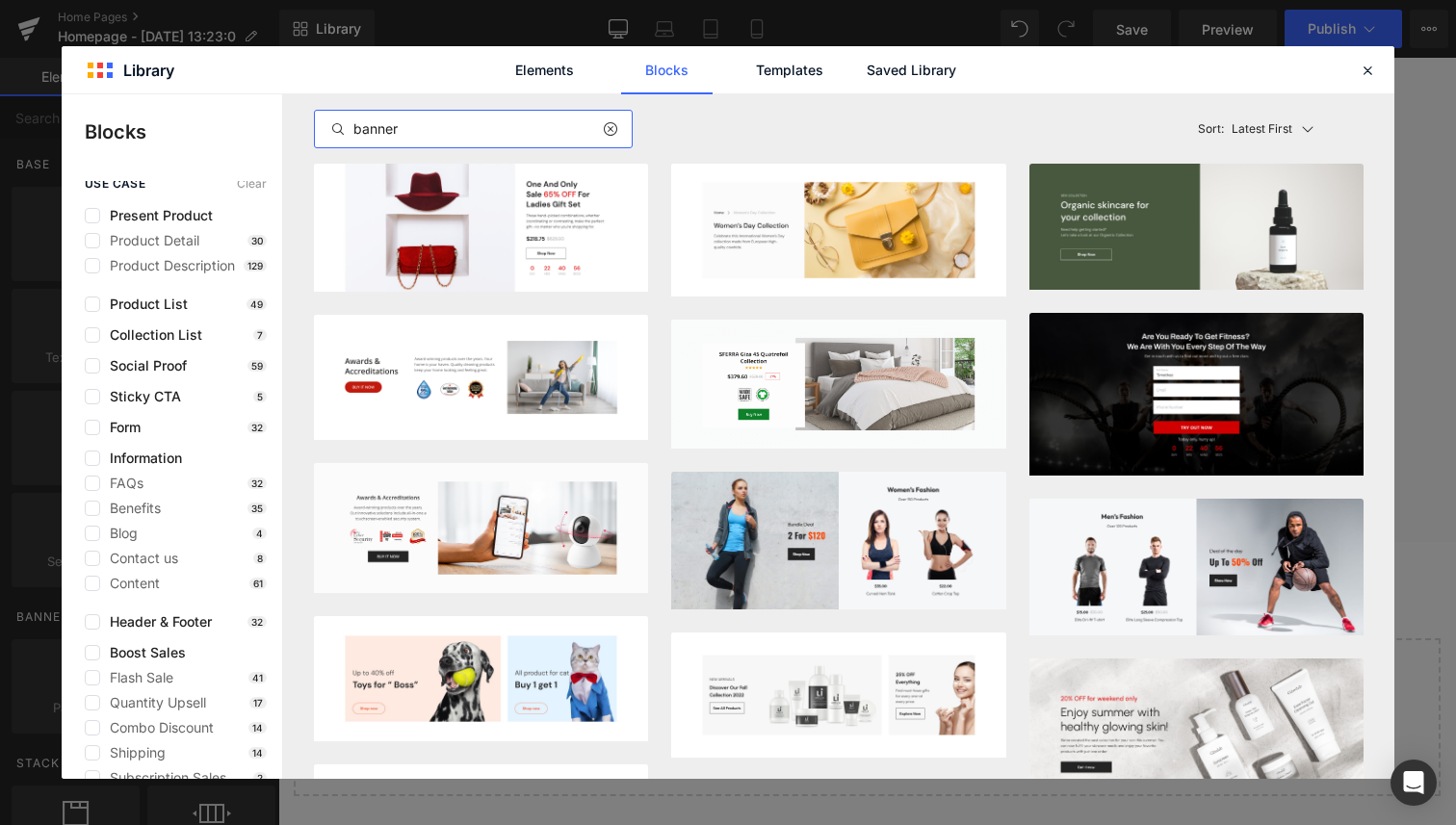
type input "banner"
click at [1367, 75] on icon at bounding box center [1367, 71] width 18 height 18
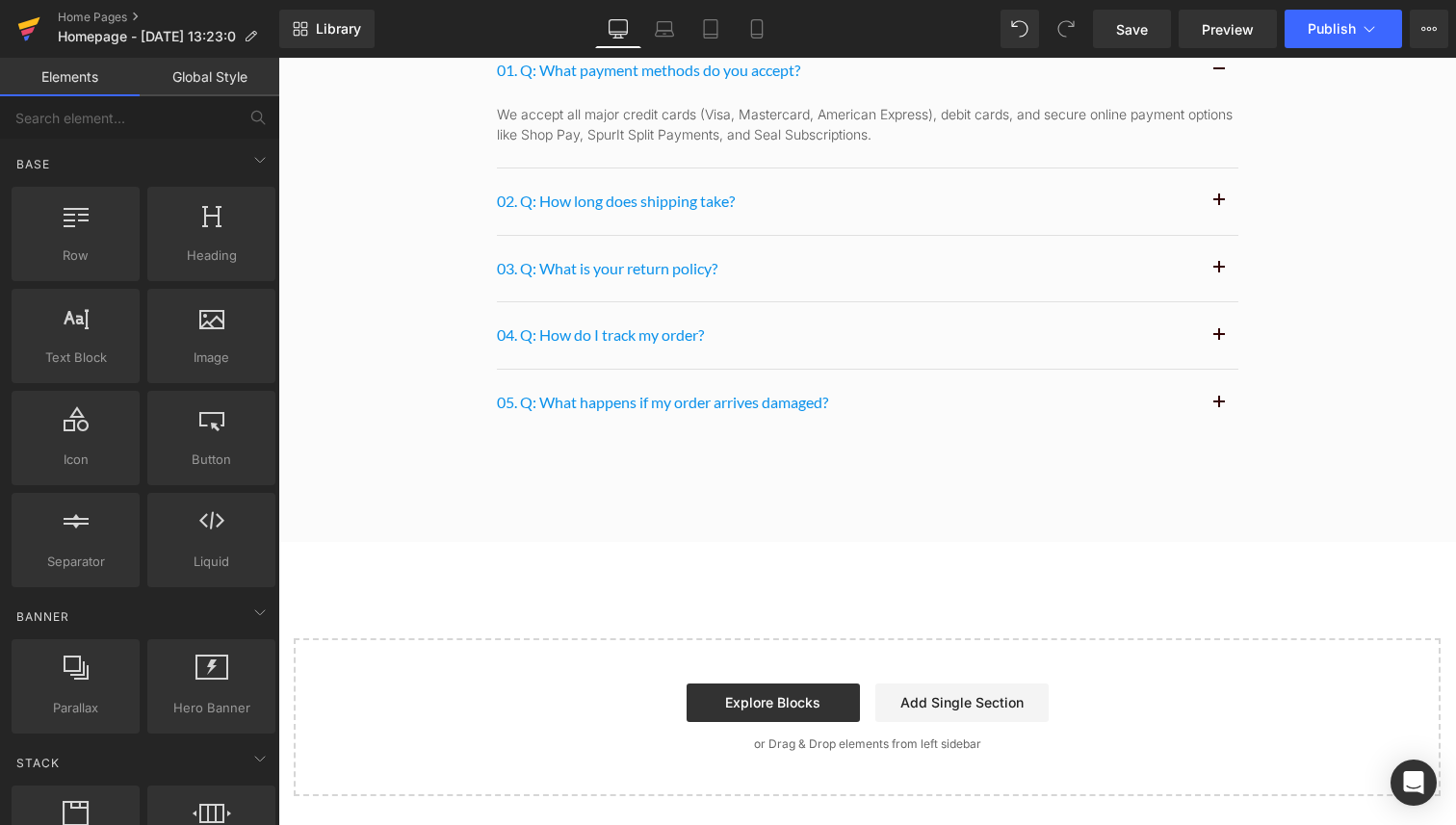
click at [27, 31] on icon at bounding box center [29, 31] width 14 height 9
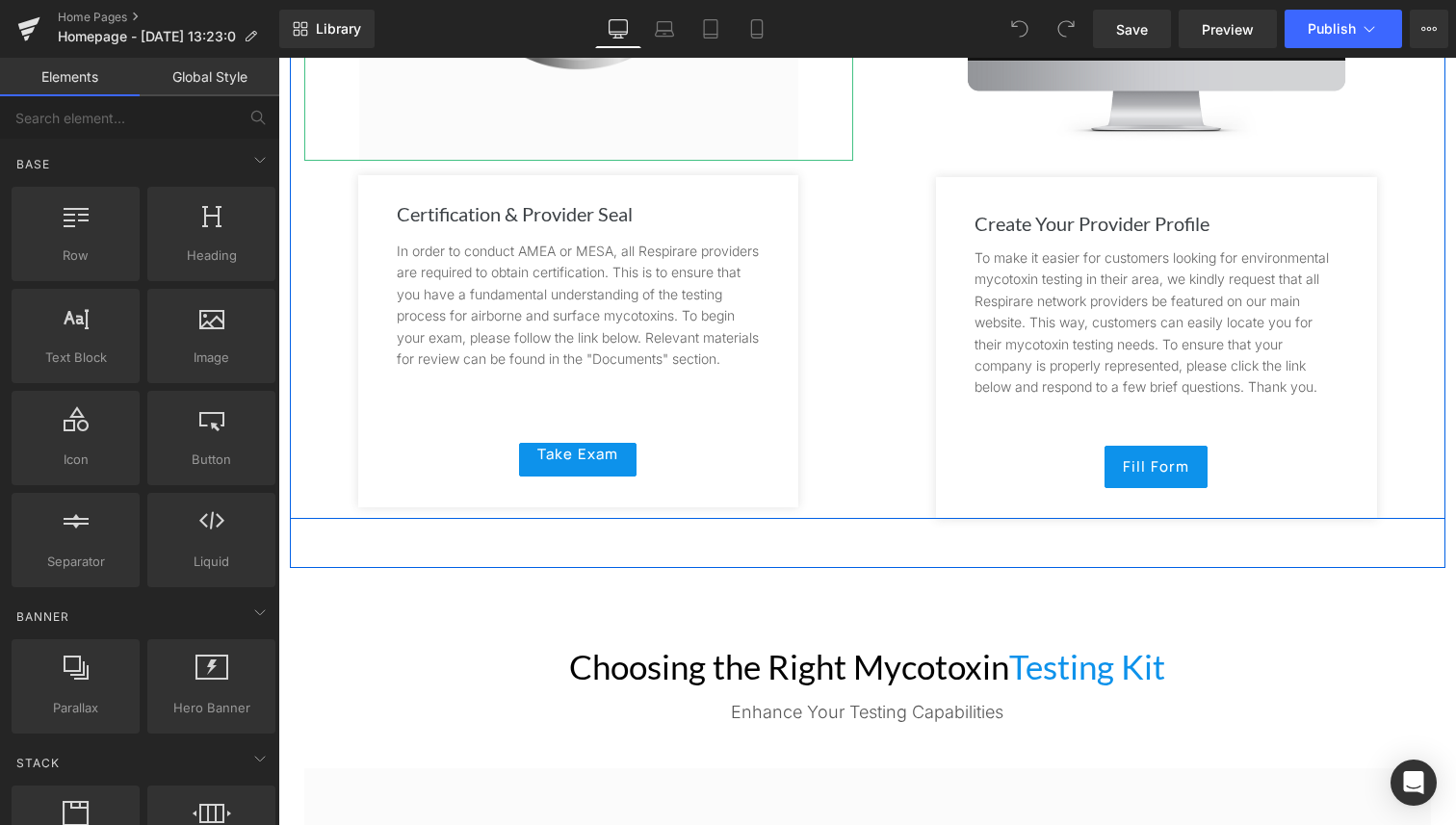
scroll to position [2687, 0]
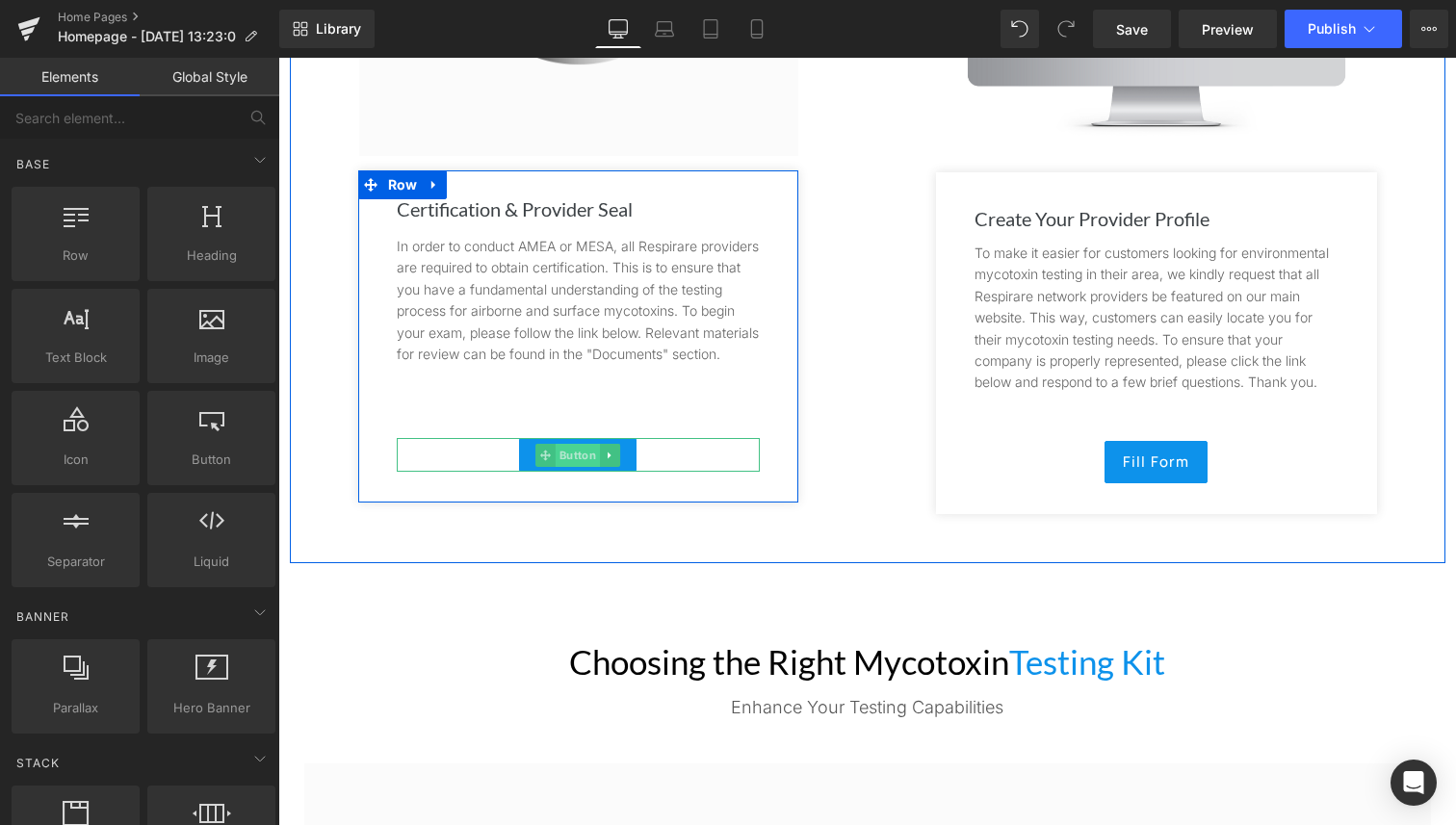
click at [571, 467] on span "Button" at bounding box center [577, 455] width 44 height 23
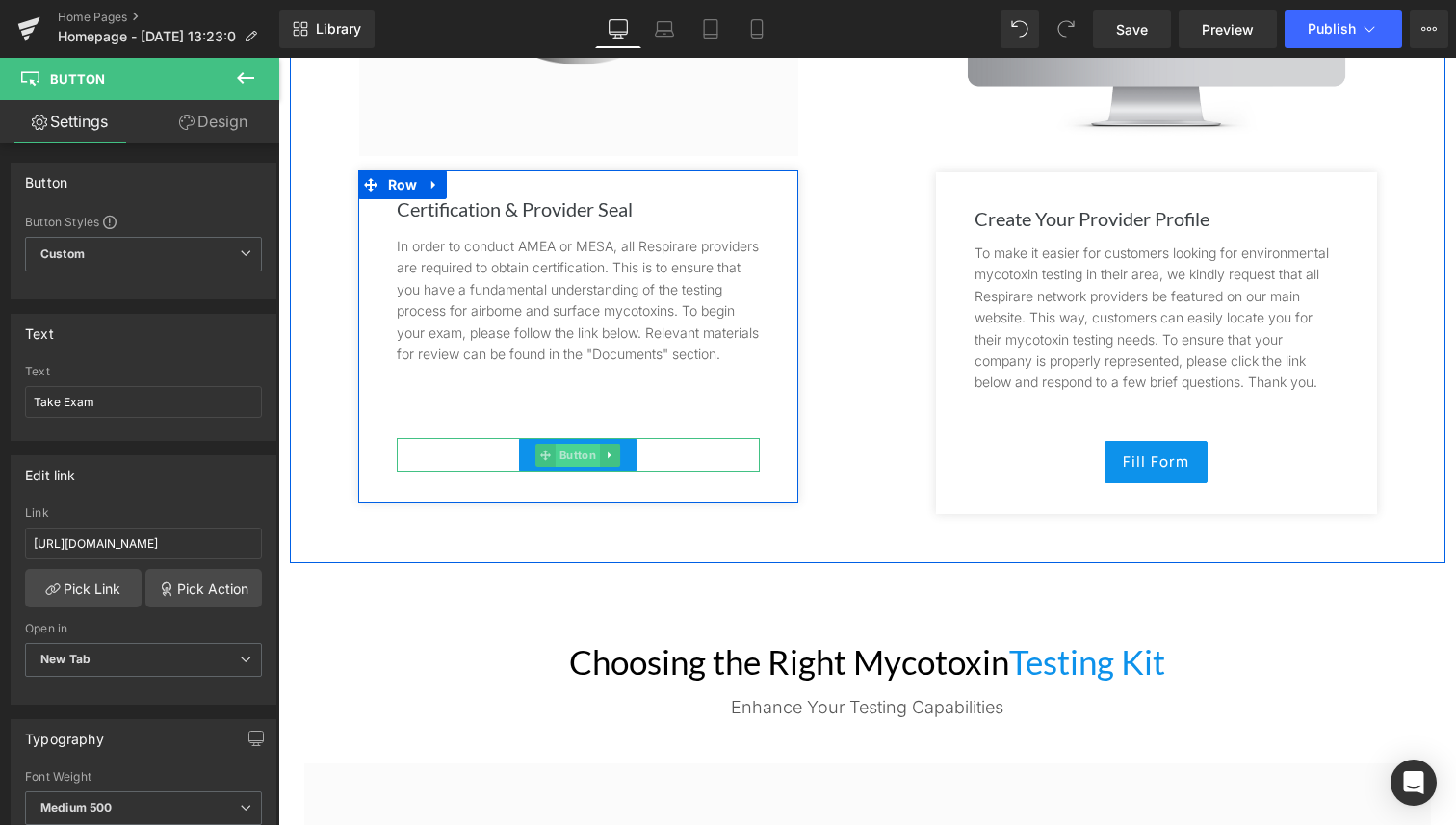
click at [563, 467] on span "Button" at bounding box center [577, 455] width 44 height 23
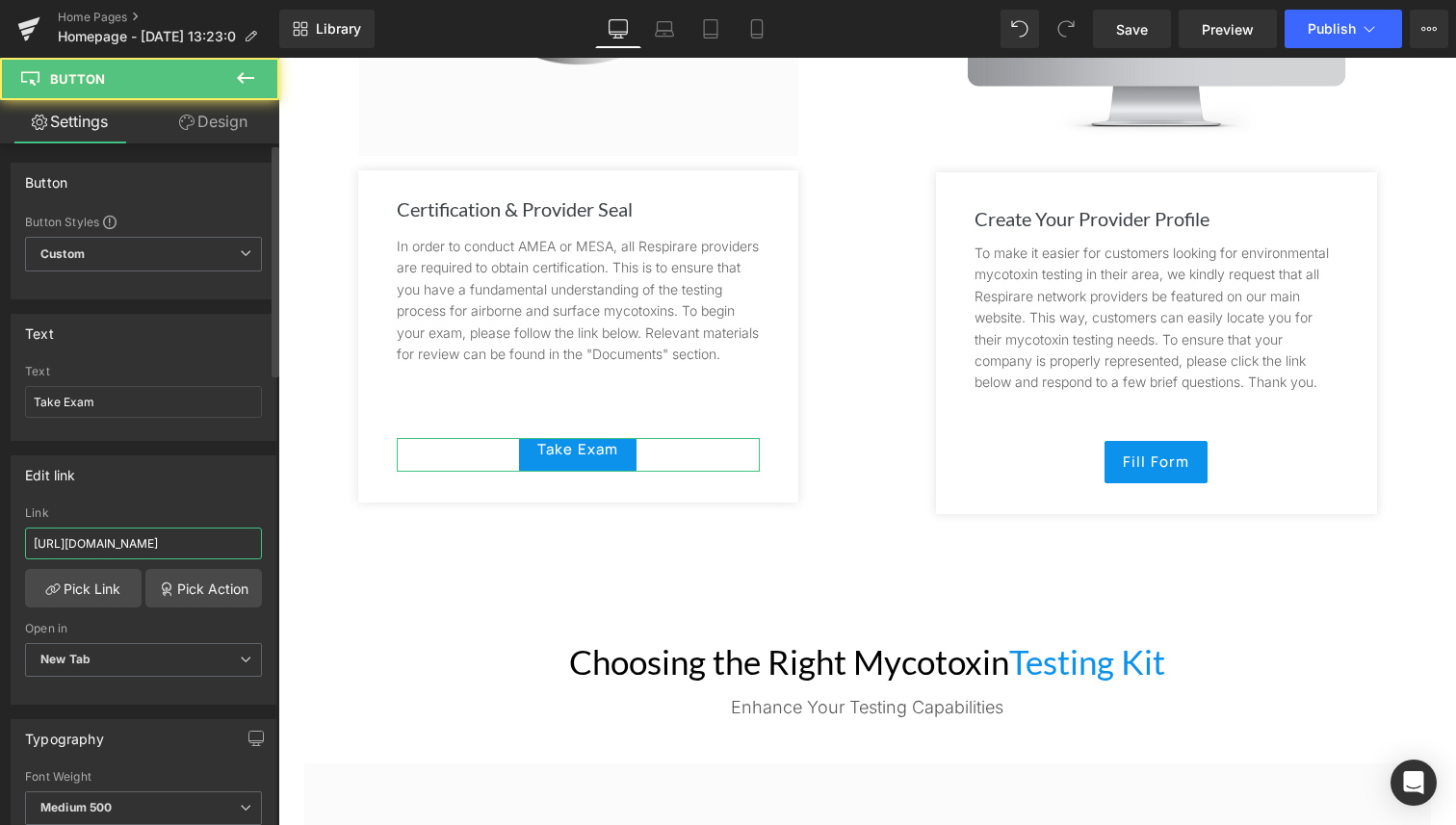
click at [172, 530] on input "https://forms.gle/ZQNFf6x6r3GM6YtM8" at bounding box center [143, 543] width 237 height 32
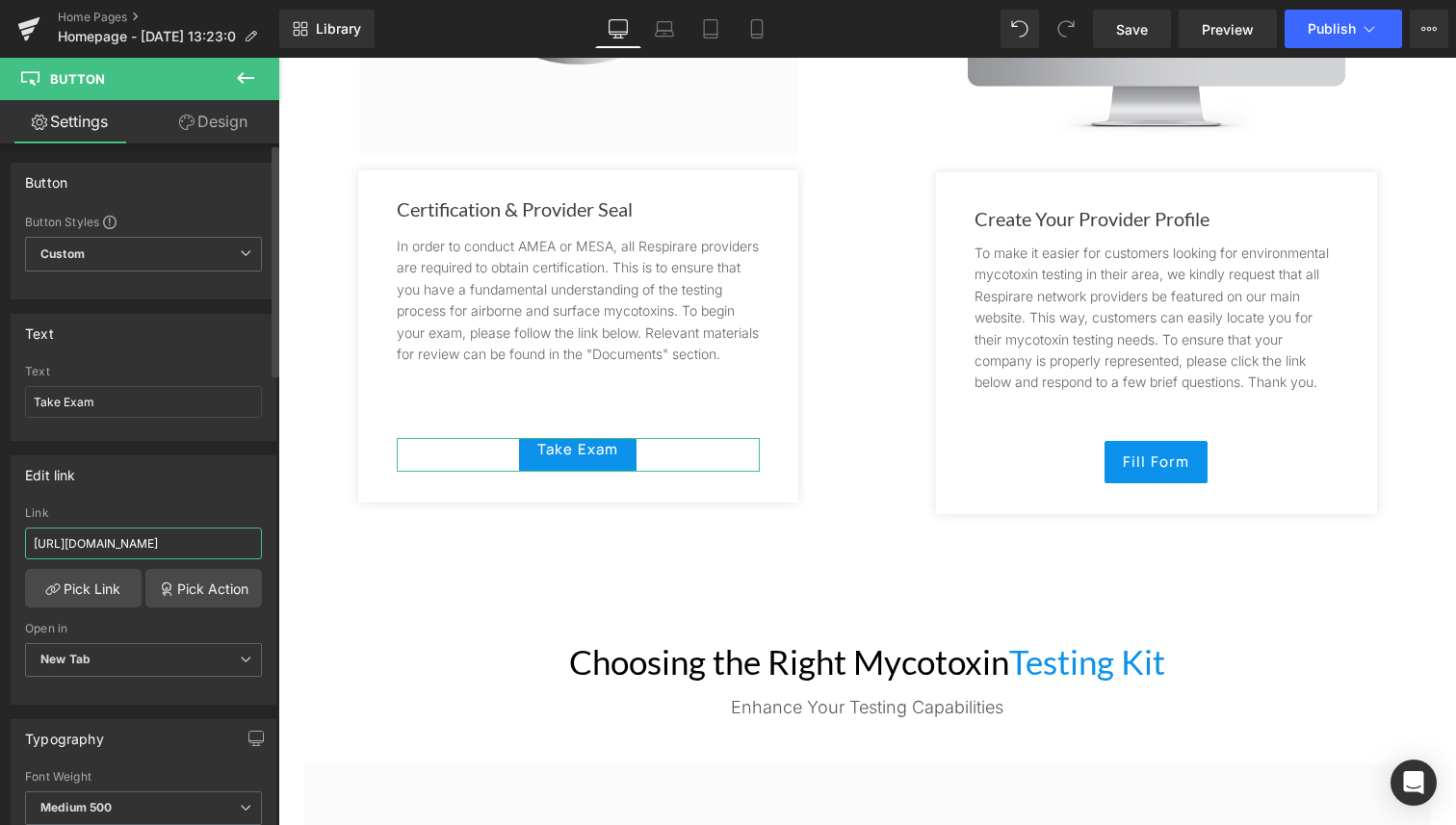
click at [172, 530] on input "https://forms.gle/ZQNFf6x6r3GM6YtM8" at bounding box center [143, 543] width 237 height 32
click at [172, 531] on input "https://forms.gle/ZQNFf6x6r3GM6YtM8" at bounding box center [143, 543] width 237 height 32
paste input "https://preview--respirare-labs-certification.lovable.app/"
type input "https://preview--respirare-labs-certification.lovable.app/"
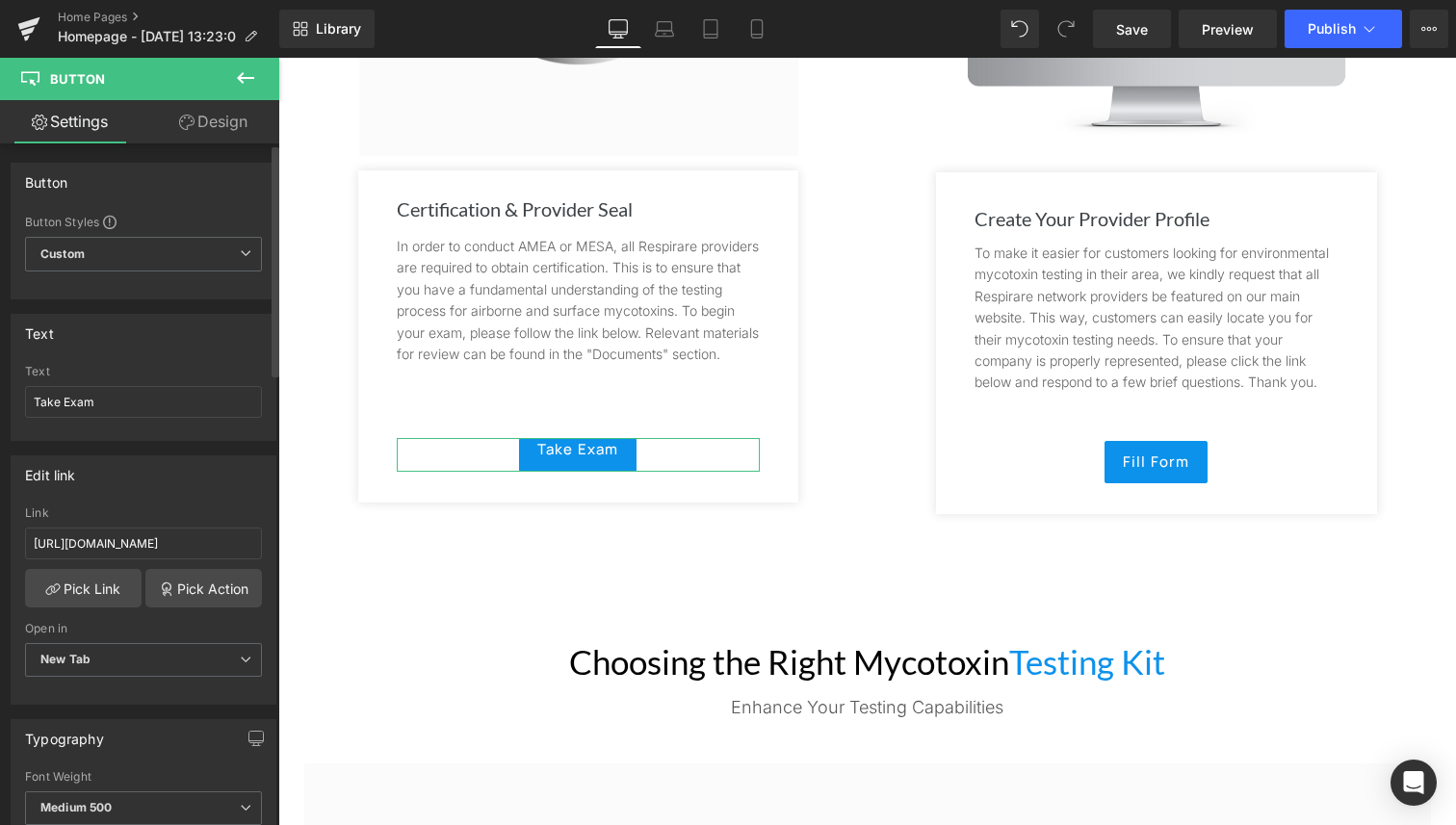
click at [213, 463] on div "Edit link" at bounding box center [144, 475] width 264 height 36
click at [1329, 22] on span "Publish" at bounding box center [1331, 30] width 48 height 16
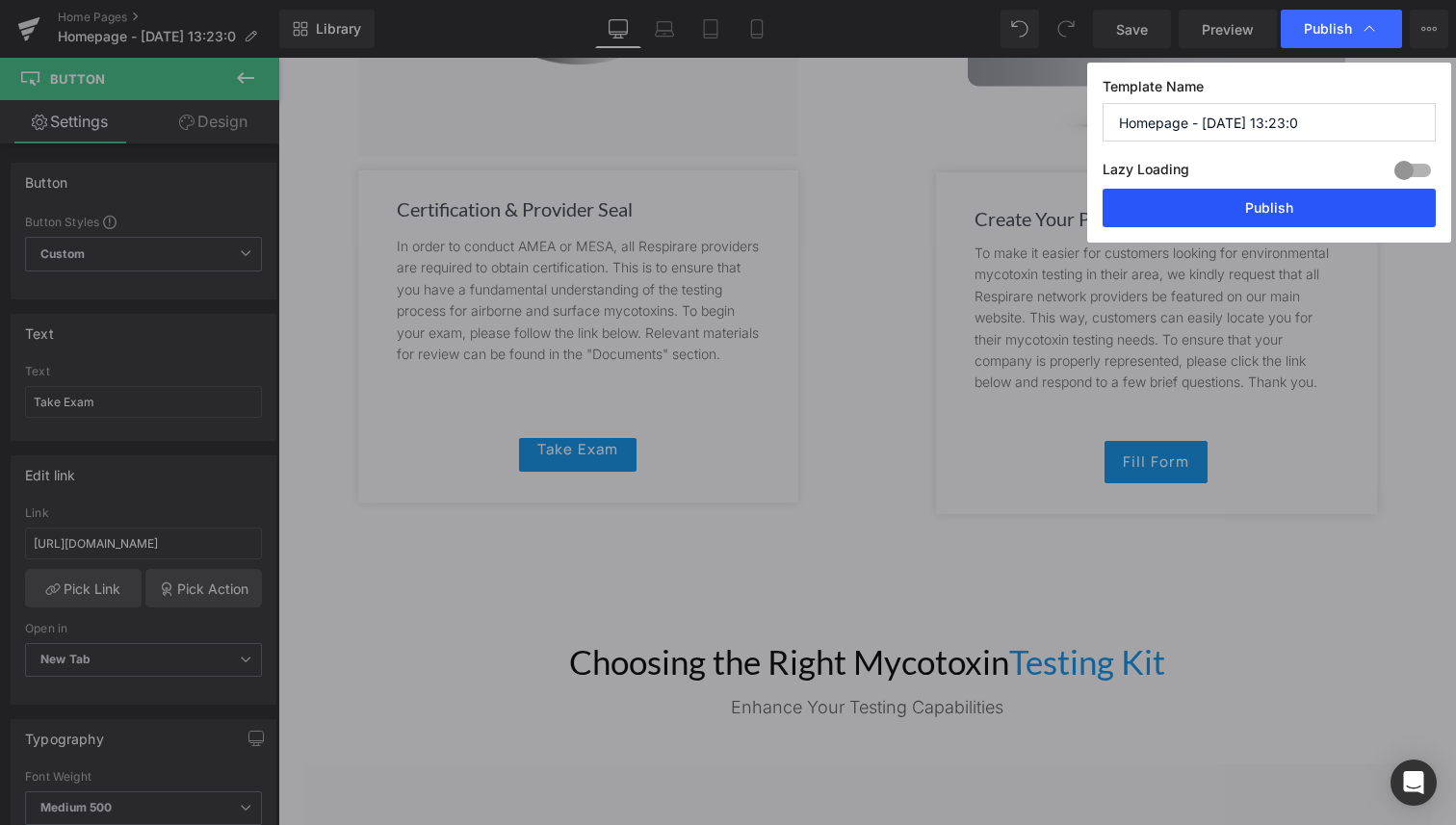
click at [1231, 200] on button "Publish" at bounding box center [1269, 208] width 333 height 38
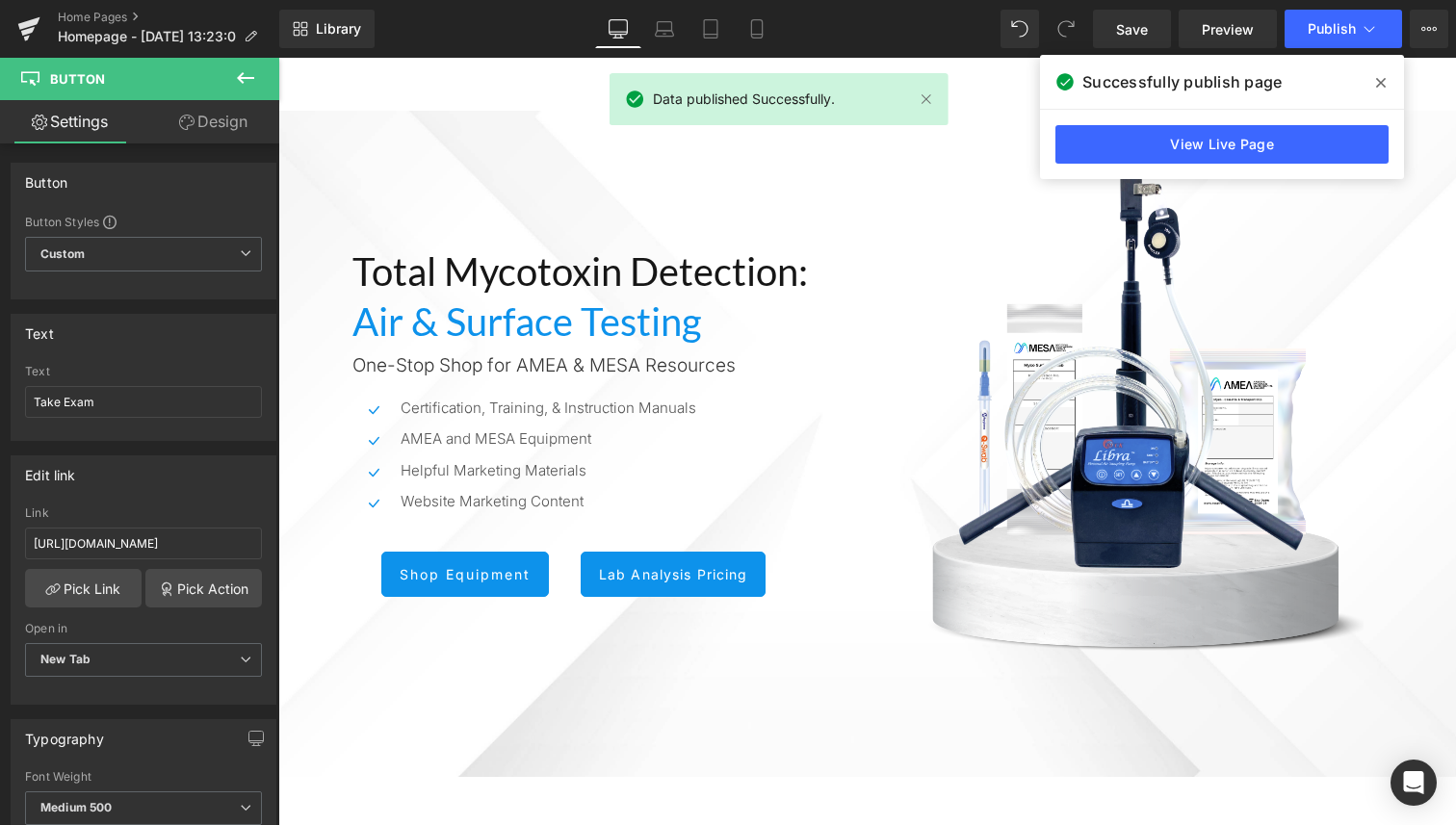
drag, startPoint x: 1377, startPoint y: 80, endPoint x: 1100, endPoint y: 22, distance: 283.0
click at [1377, 80] on icon at bounding box center [1380, 83] width 10 height 10
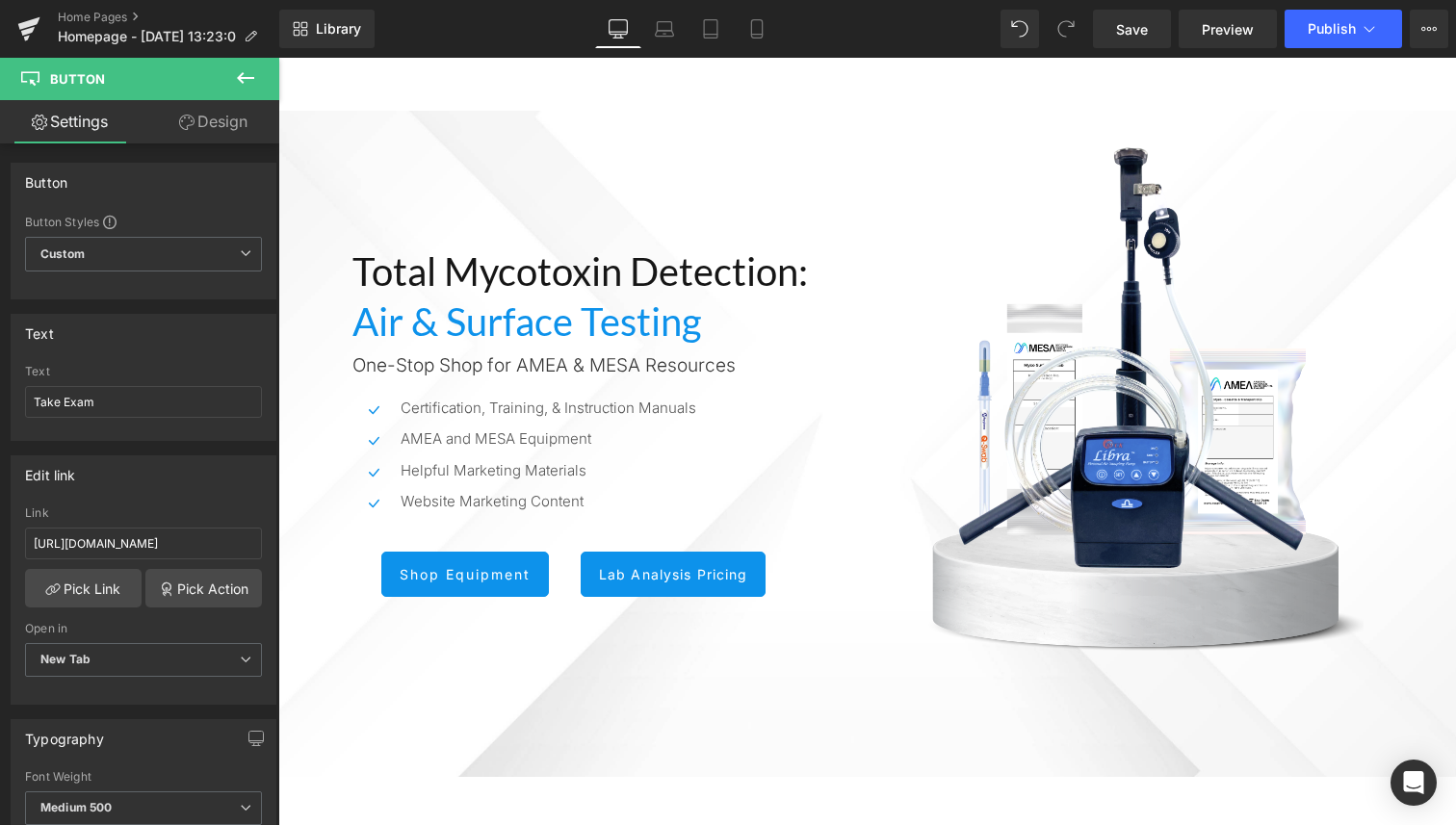
click at [495, 14] on div "Library Desktop Desktop Laptop Tablet Mobile Save Preview Publish Scheduled Vie…" at bounding box center [867, 29] width 1176 height 38
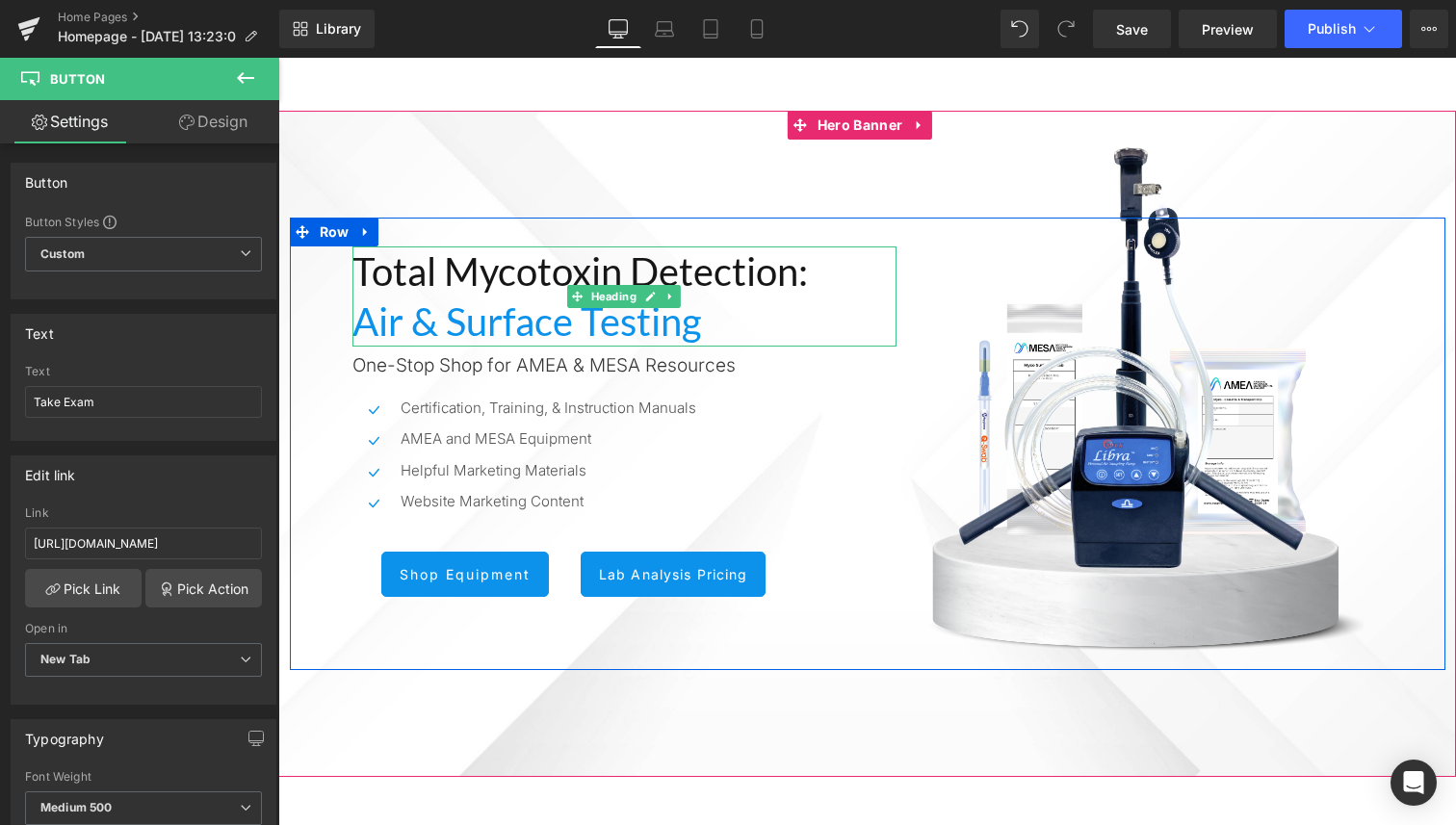
click at [447, 305] on span "Air & Surface Testing" at bounding box center [527, 321] width 348 height 46
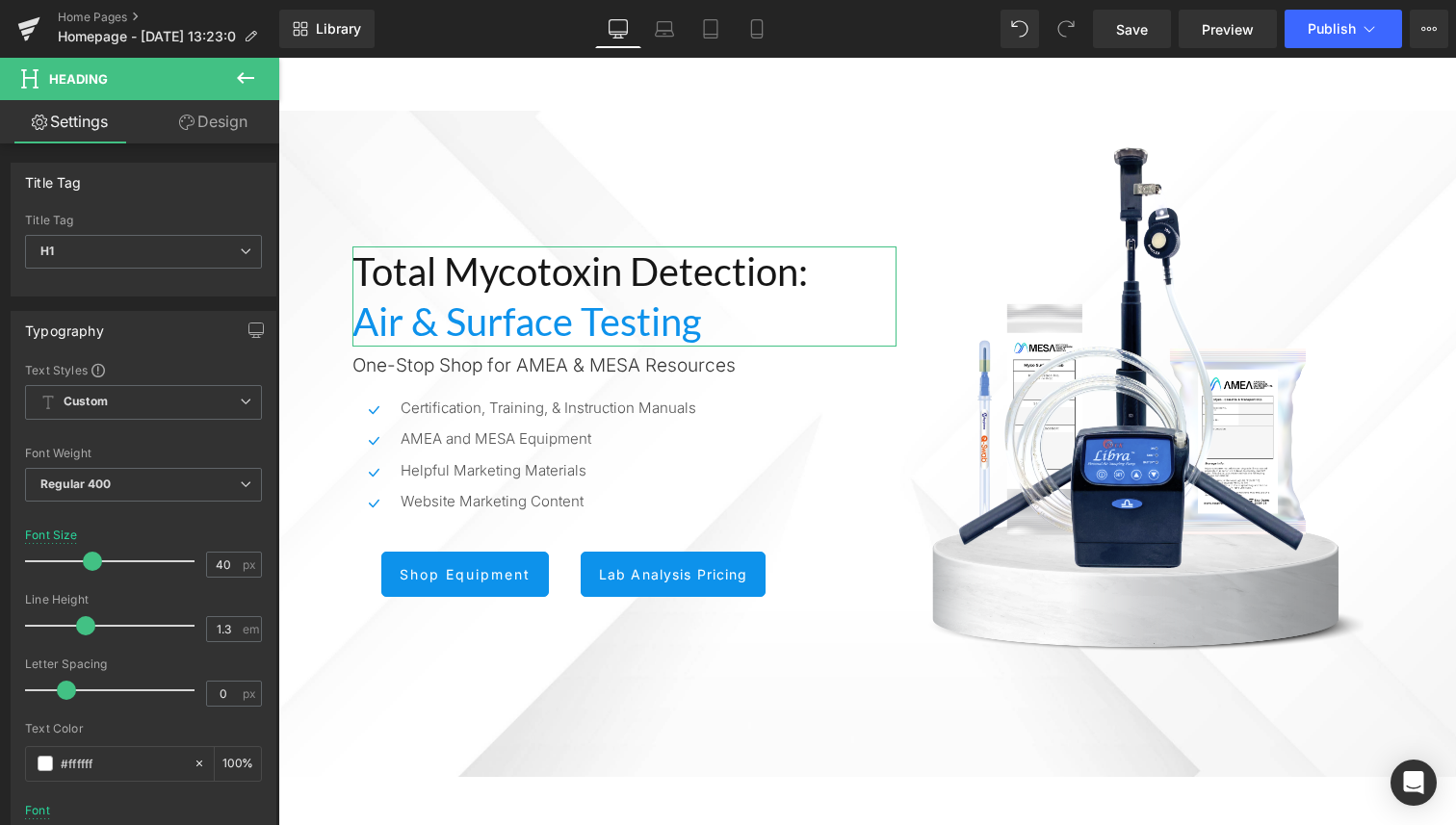
click at [211, 134] on link "Design" at bounding box center [214, 122] width 140 height 43
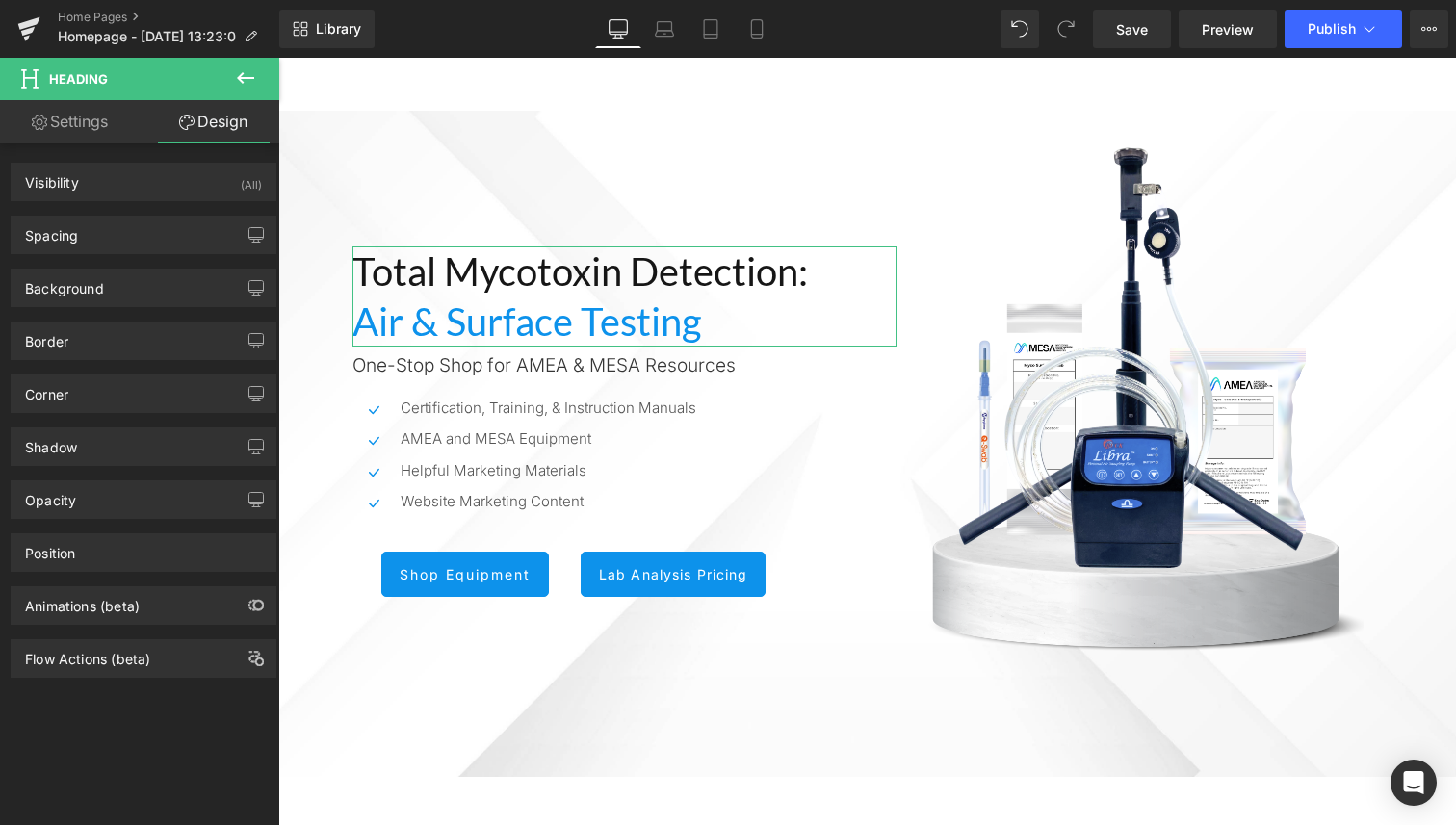
click at [93, 125] on link "Settings" at bounding box center [70, 122] width 140 height 43
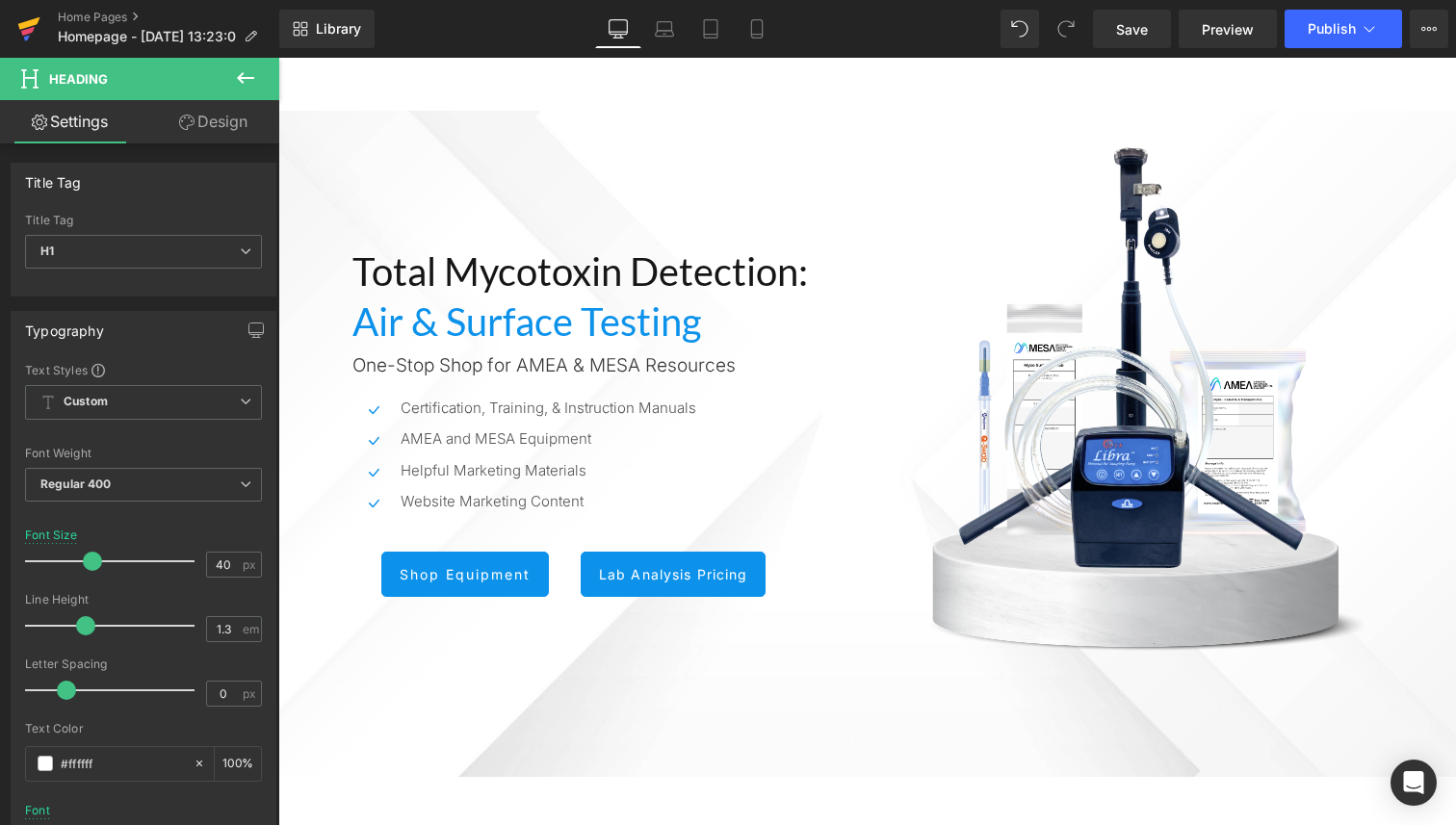
click at [32, 30] on icon at bounding box center [29, 31] width 14 height 9
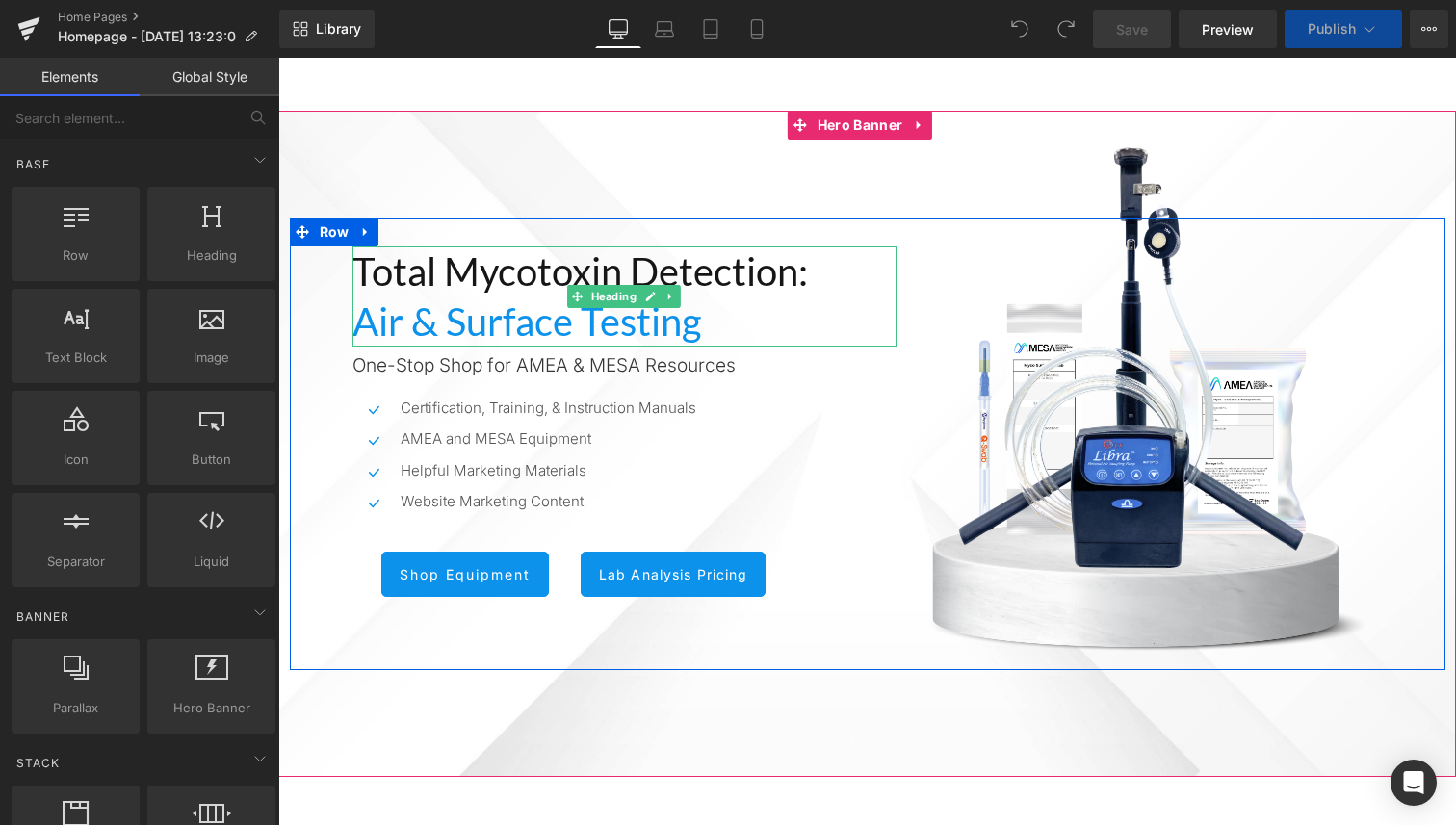
click at [771, 308] on h1 "Air & Surface Testing" at bounding box center [624, 321] width 544 height 50
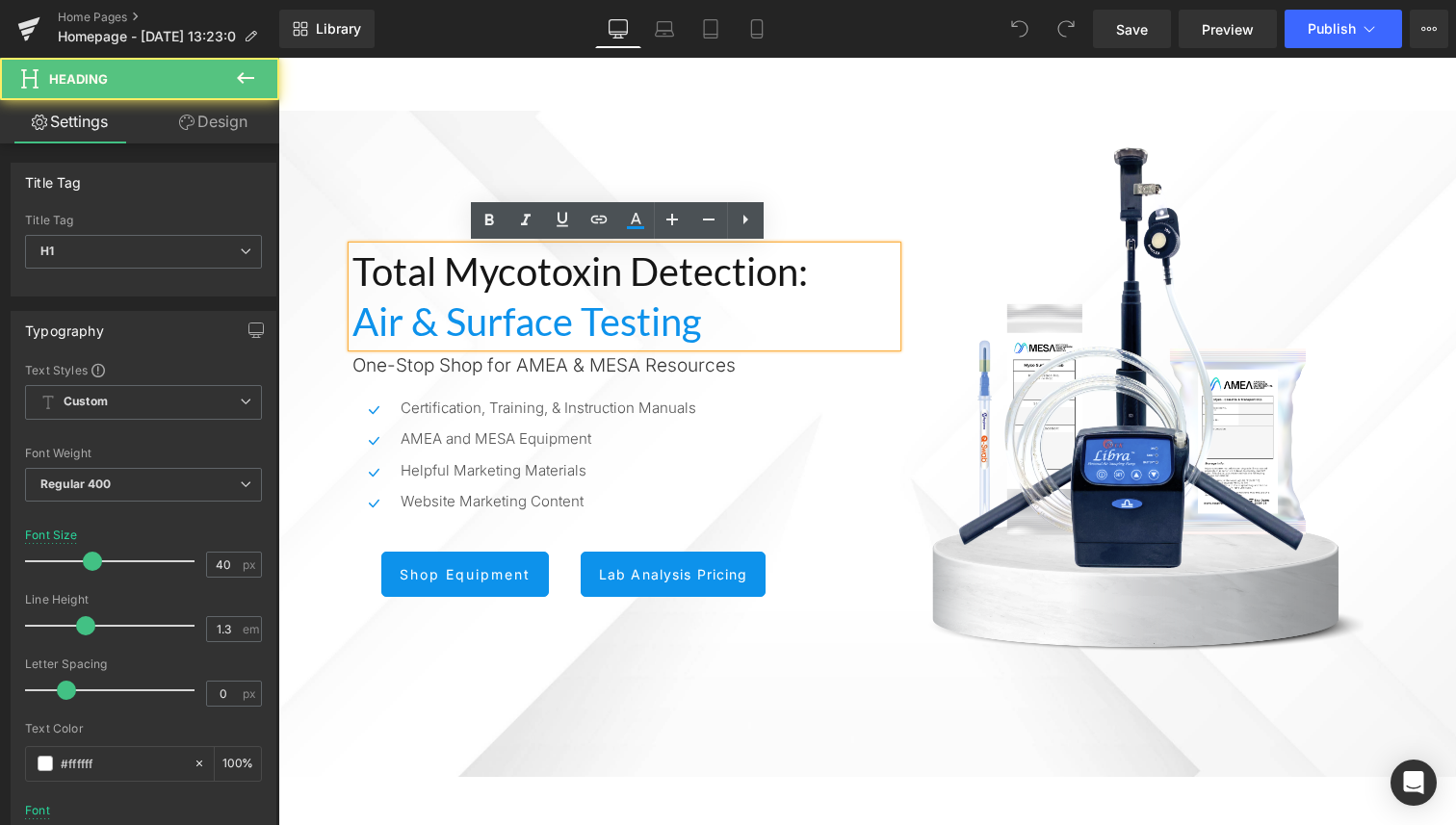
click at [424, 327] on span "Air & Surface Testing" at bounding box center [527, 321] width 348 height 46
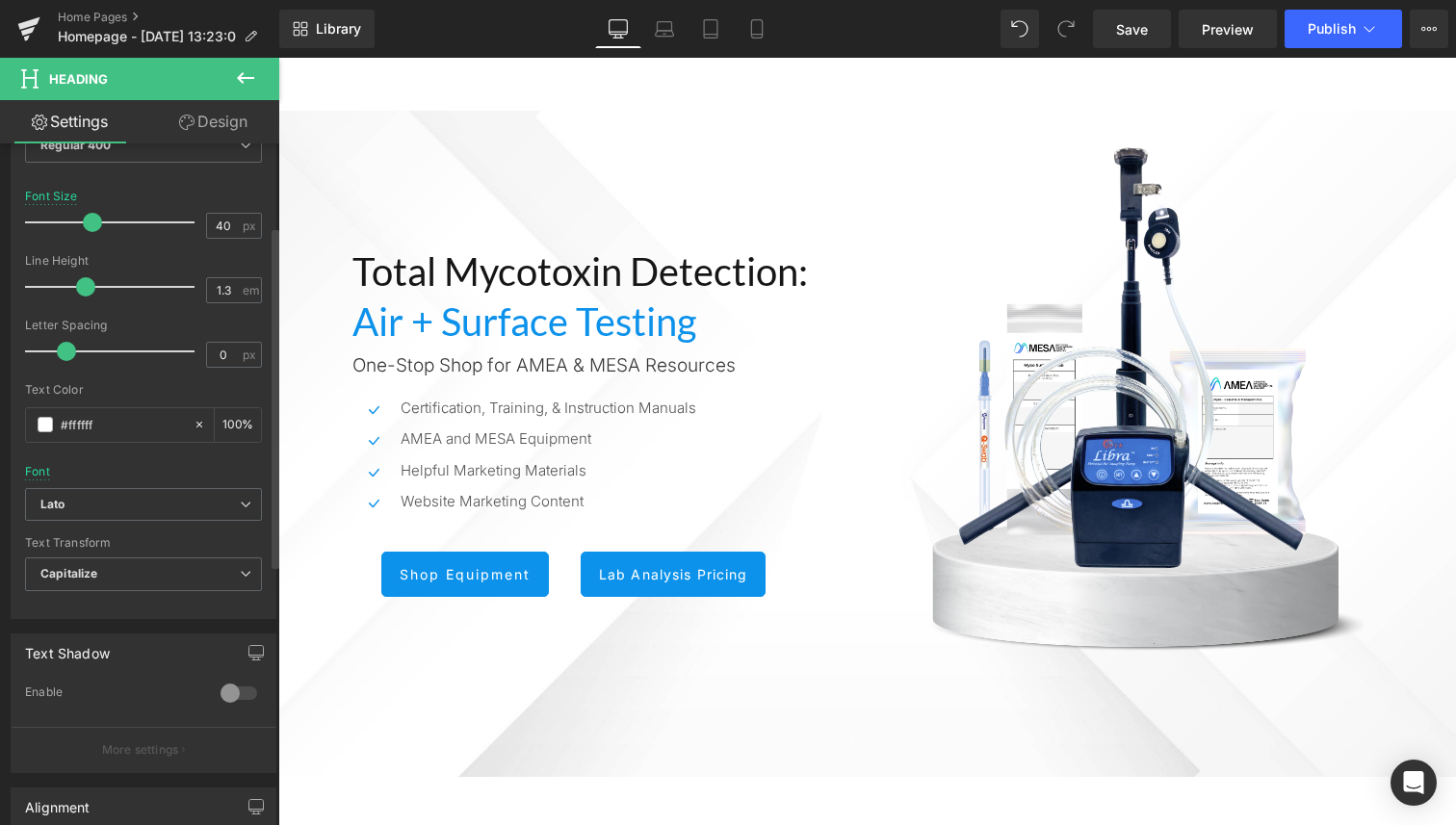
scroll to position [340, 0]
click at [148, 500] on b "Lato" at bounding box center [140, 504] width 199 height 17
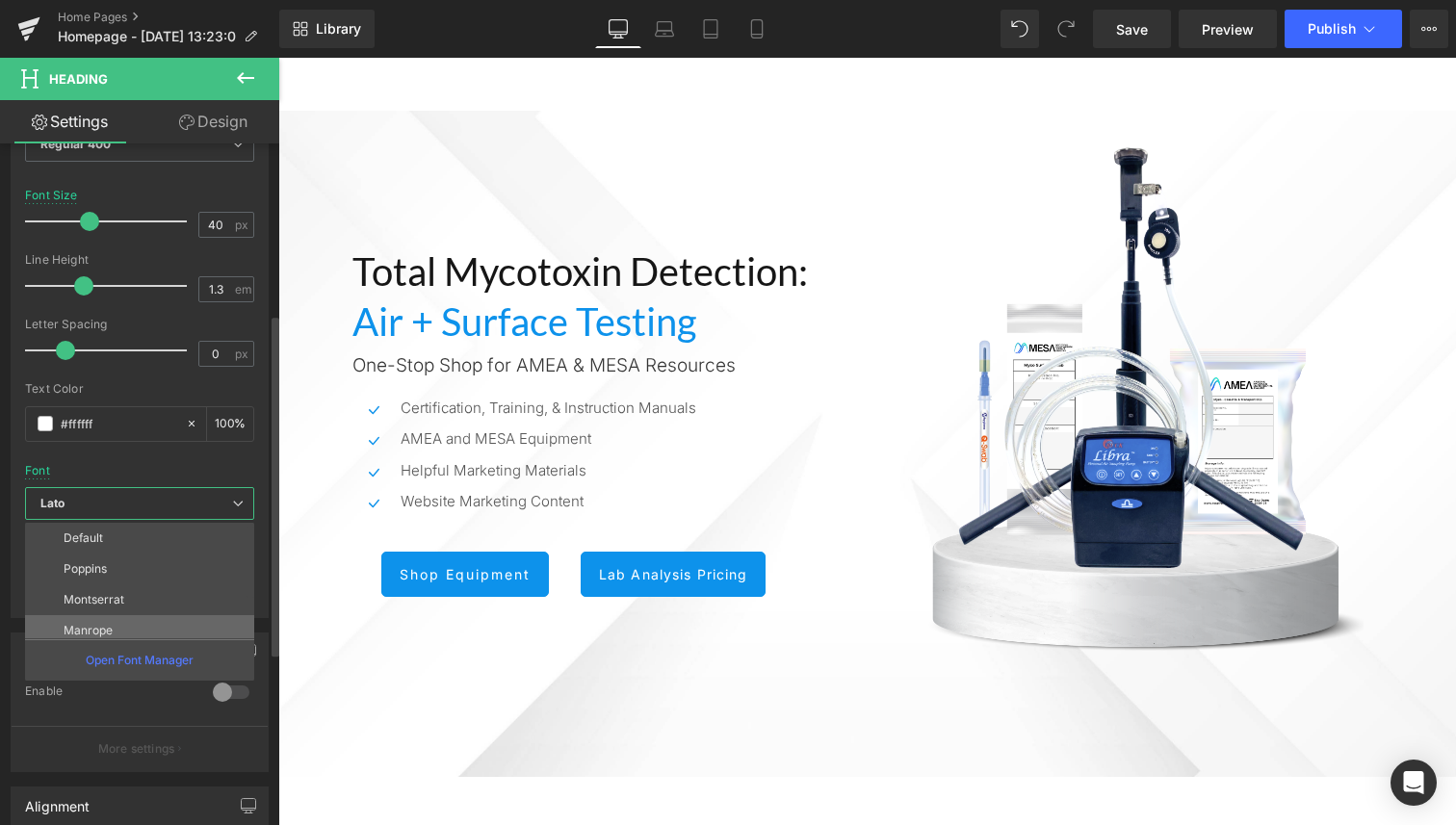
click at [140, 622] on li "Manrope" at bounding box center [144, 630] width 238 height 31
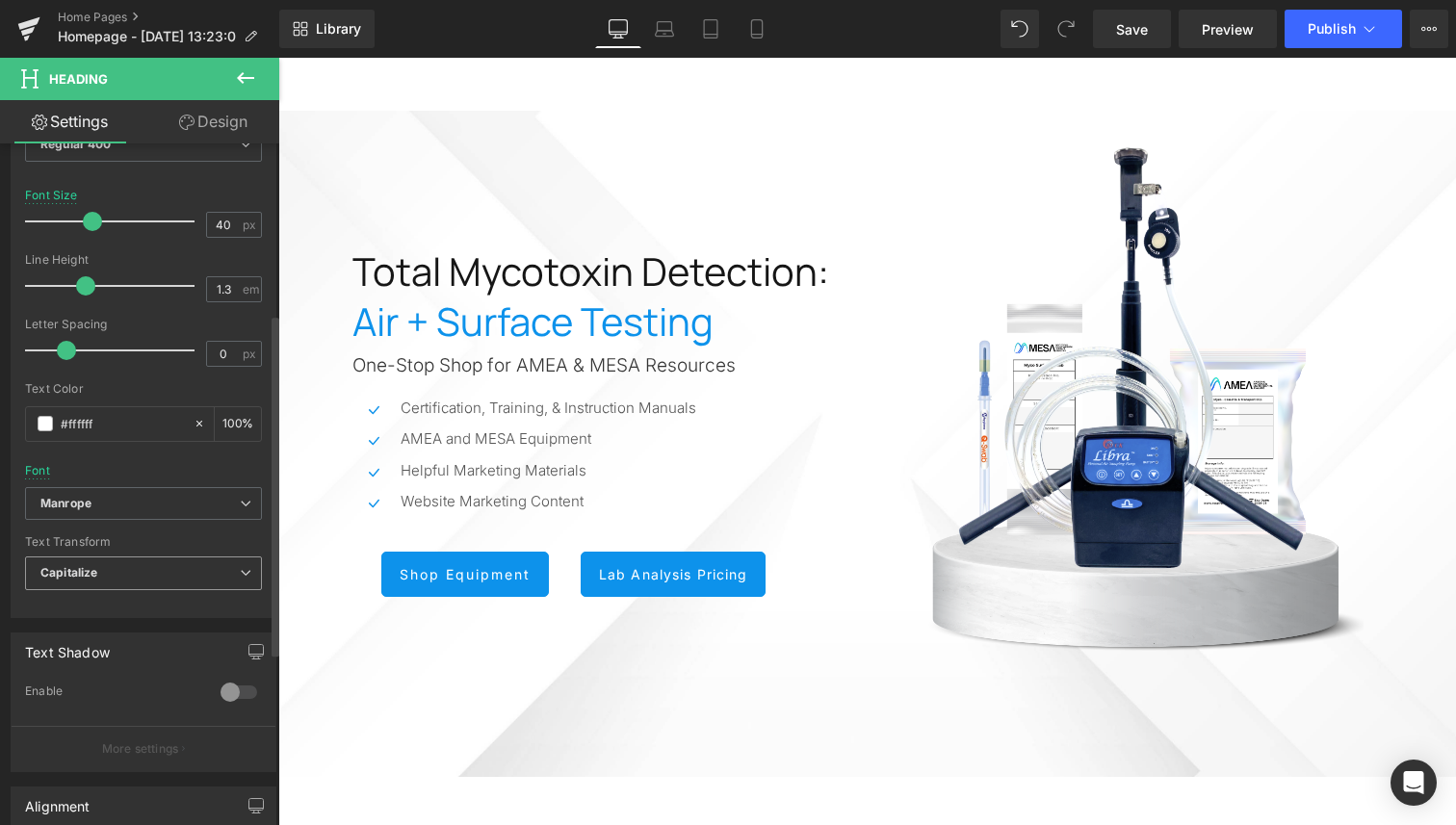
click at [137, 572] on span "Capitalize" at bounding box center [143, 573] width 237 height 33
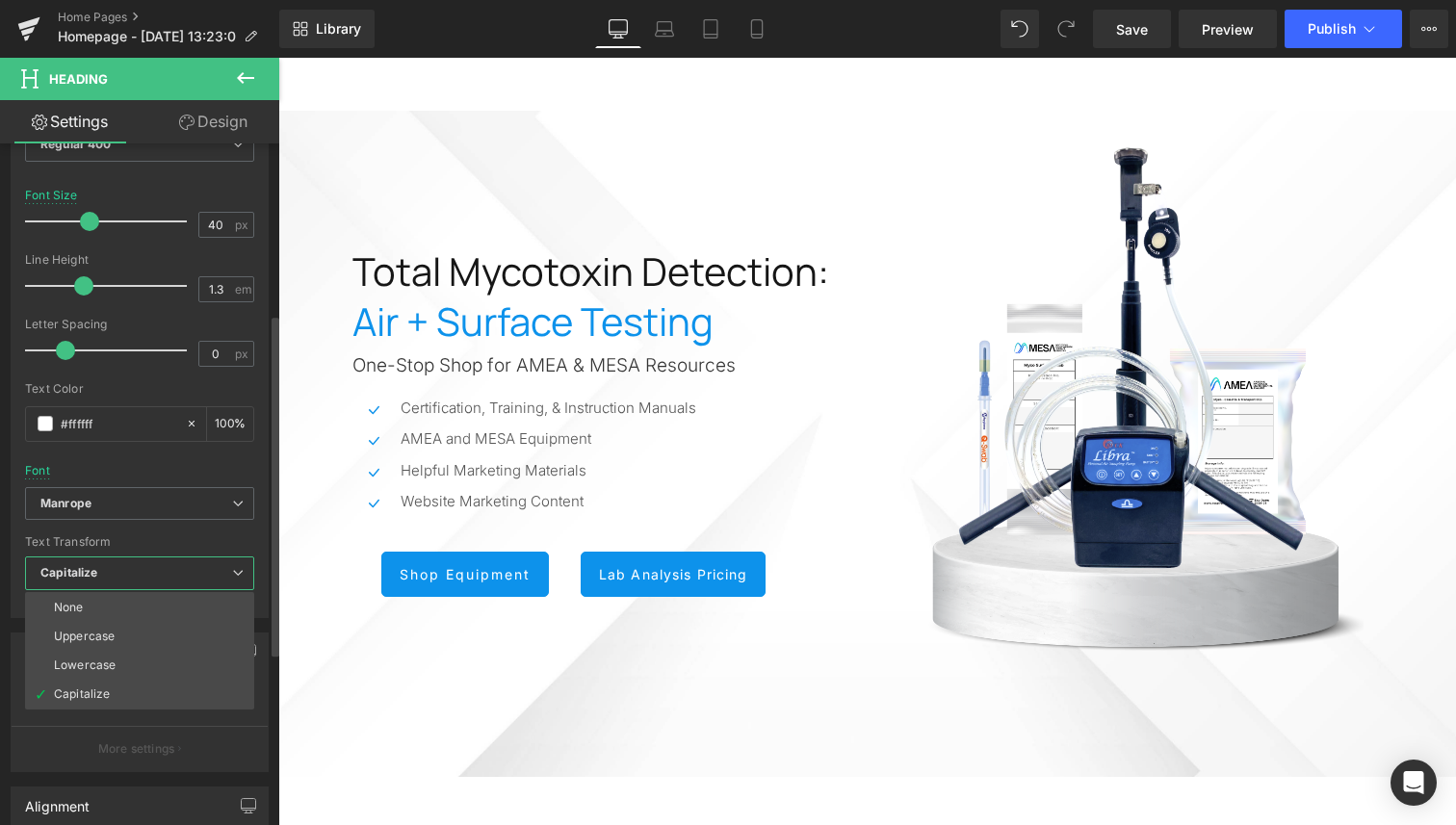
click at [167, 189] on div "Font Size 40 px" at bounding box center [139, 222] width 229 height 65
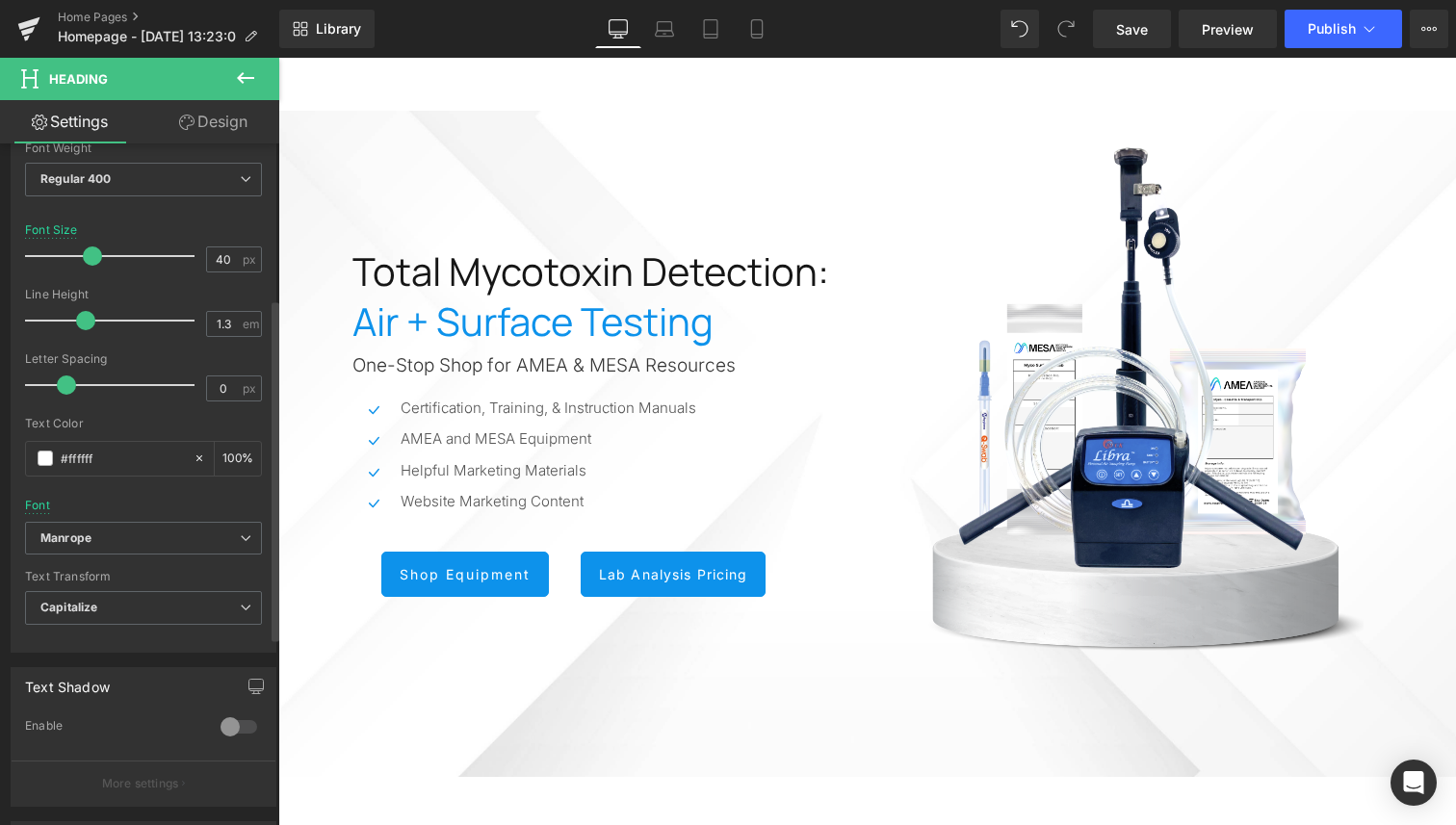
scroll to position [302, 0]
click at [169, 190] on span "Regular 400" at bounding box center [143, 182] width 237 height 33
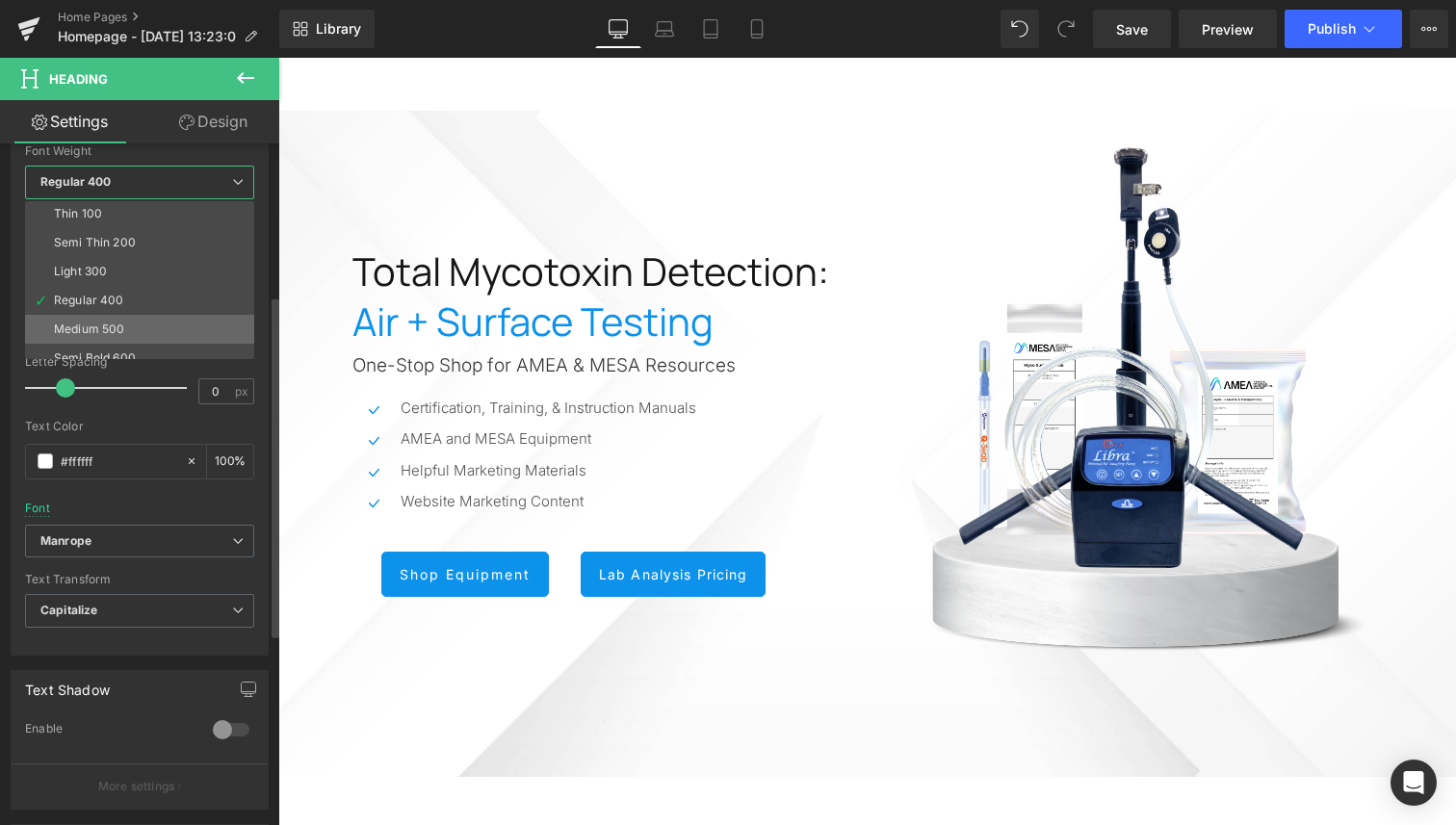
scroll to position [4, 0]
click at [162, 345] on li "Semi Bold 600" at bounding box center [144, 355] width 238 height 29
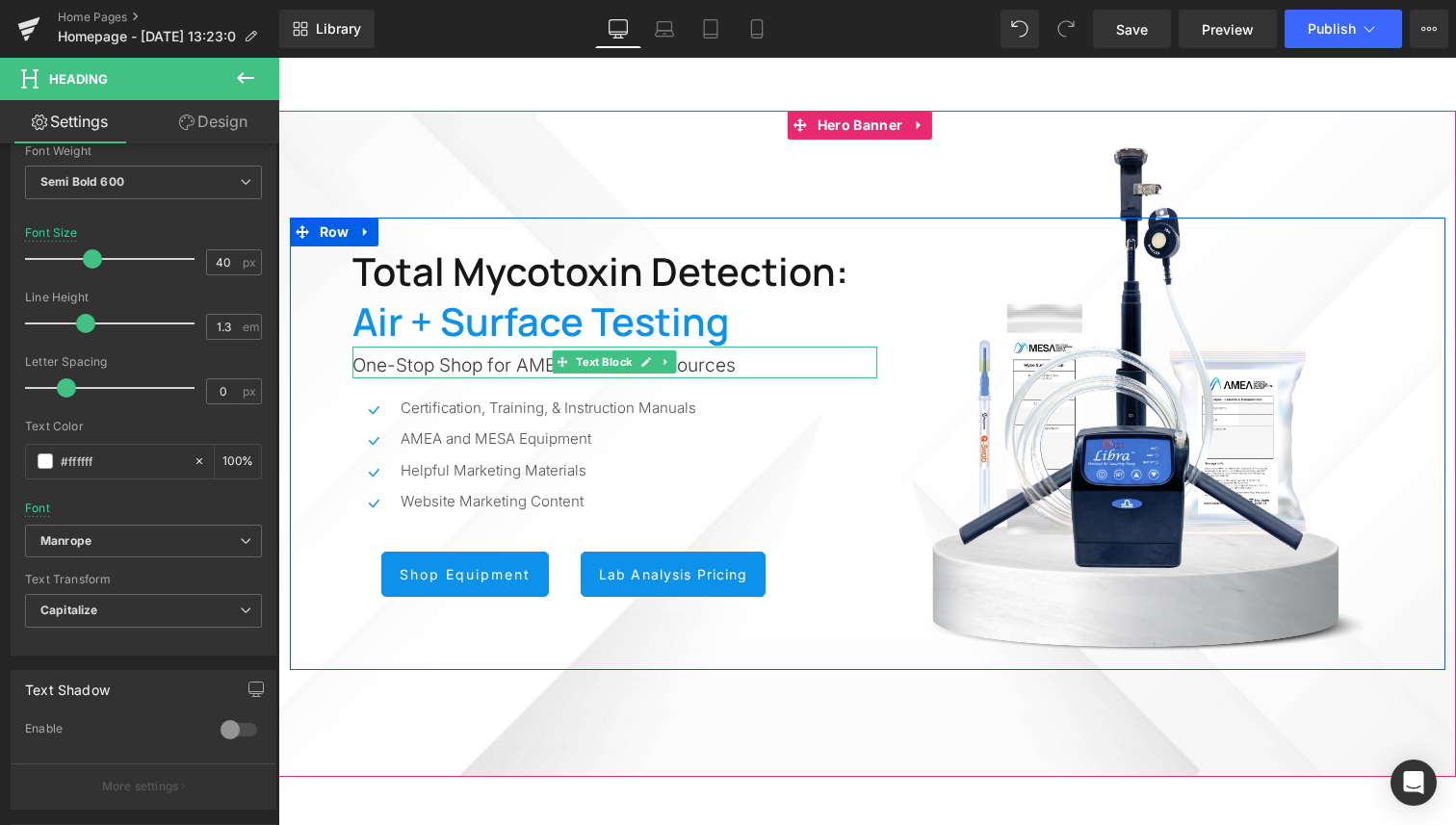
click at [458, 364] on span "One-Stop Shop for AMEA & MESA Resources" at bounding box center [543, 365] width 383 height 22
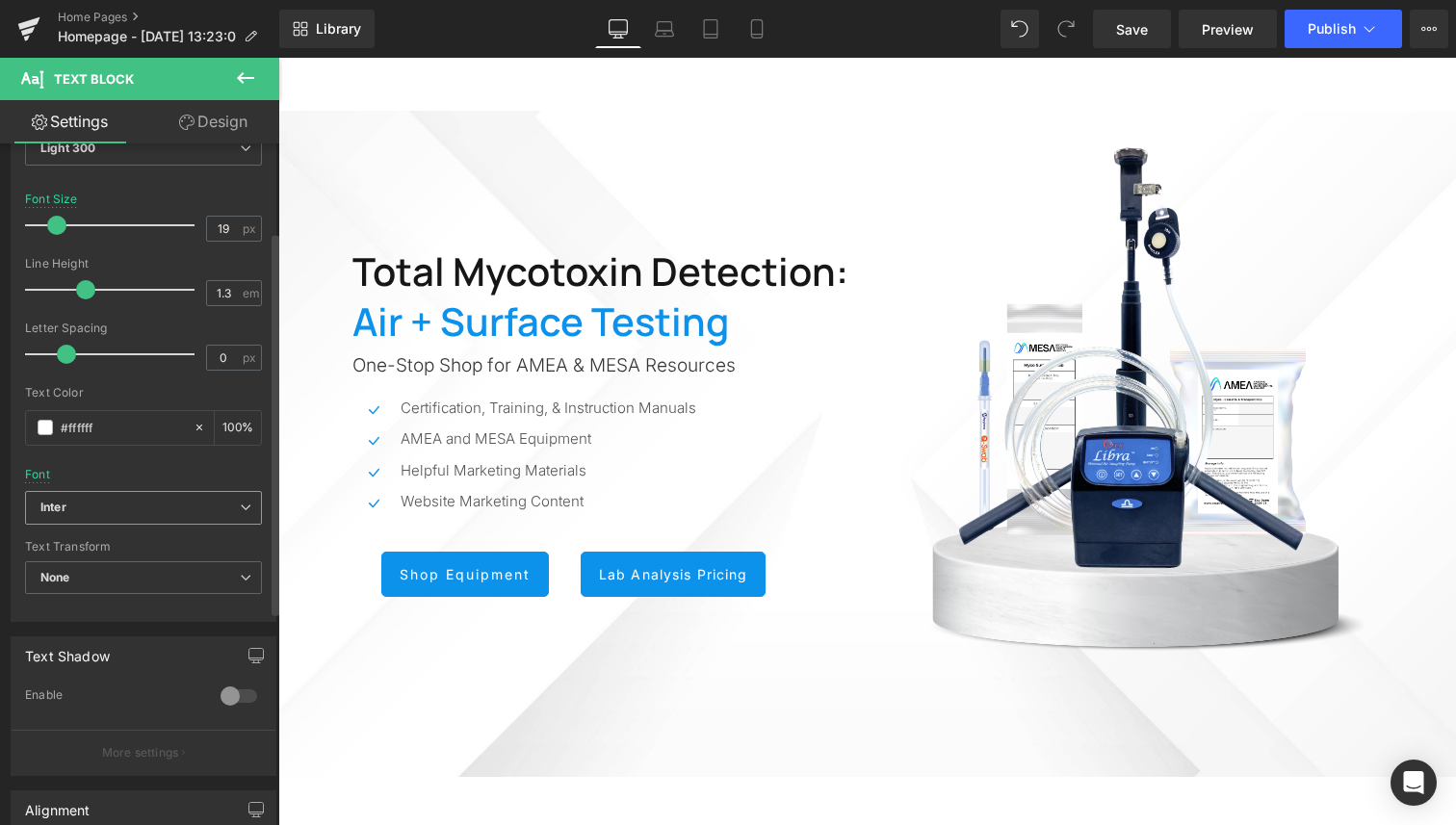
scroll to position [25, 0]
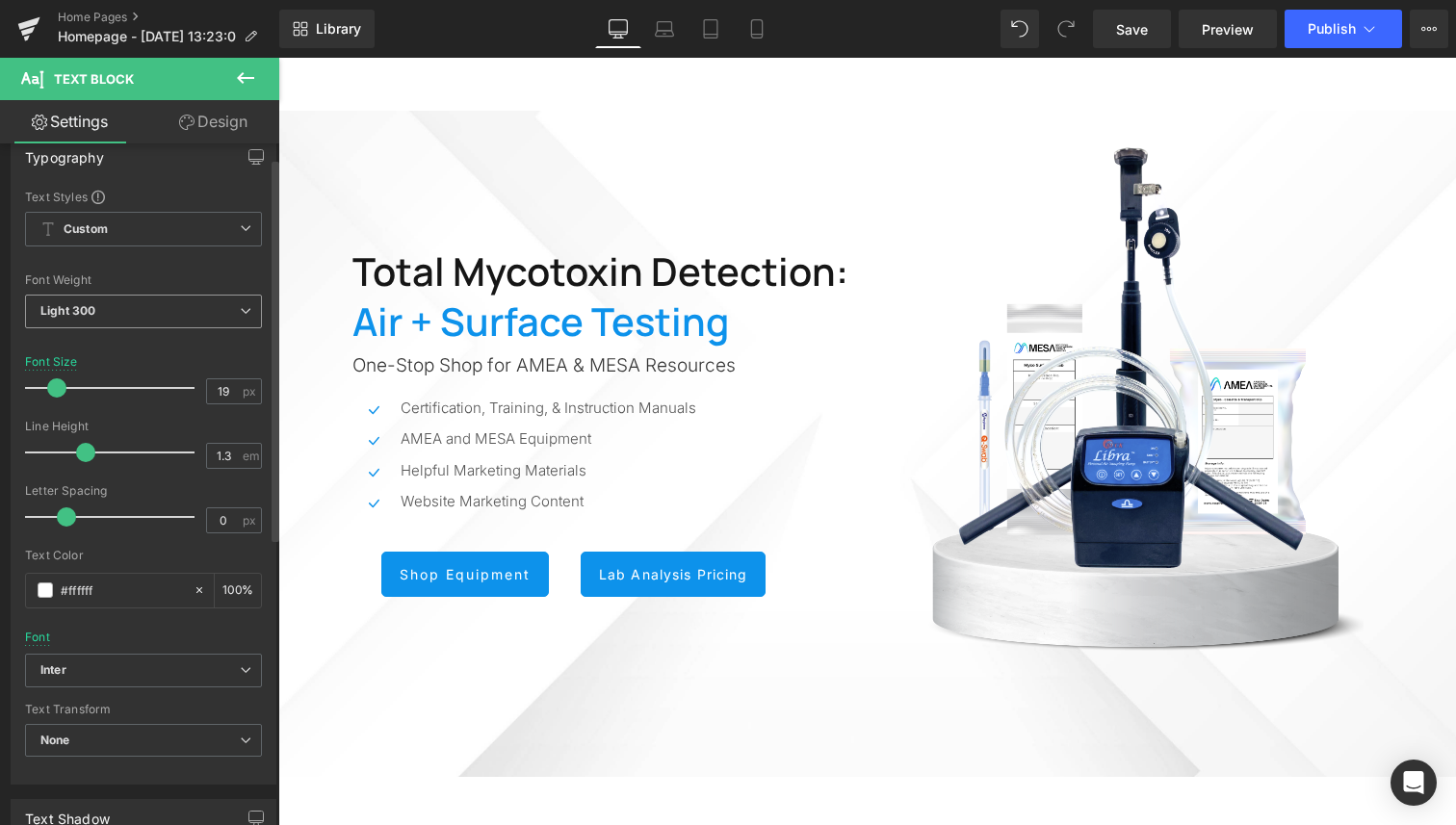
click at [114, 320] on span "Light 300" at bounding box center [143, 311] width 237 height 33
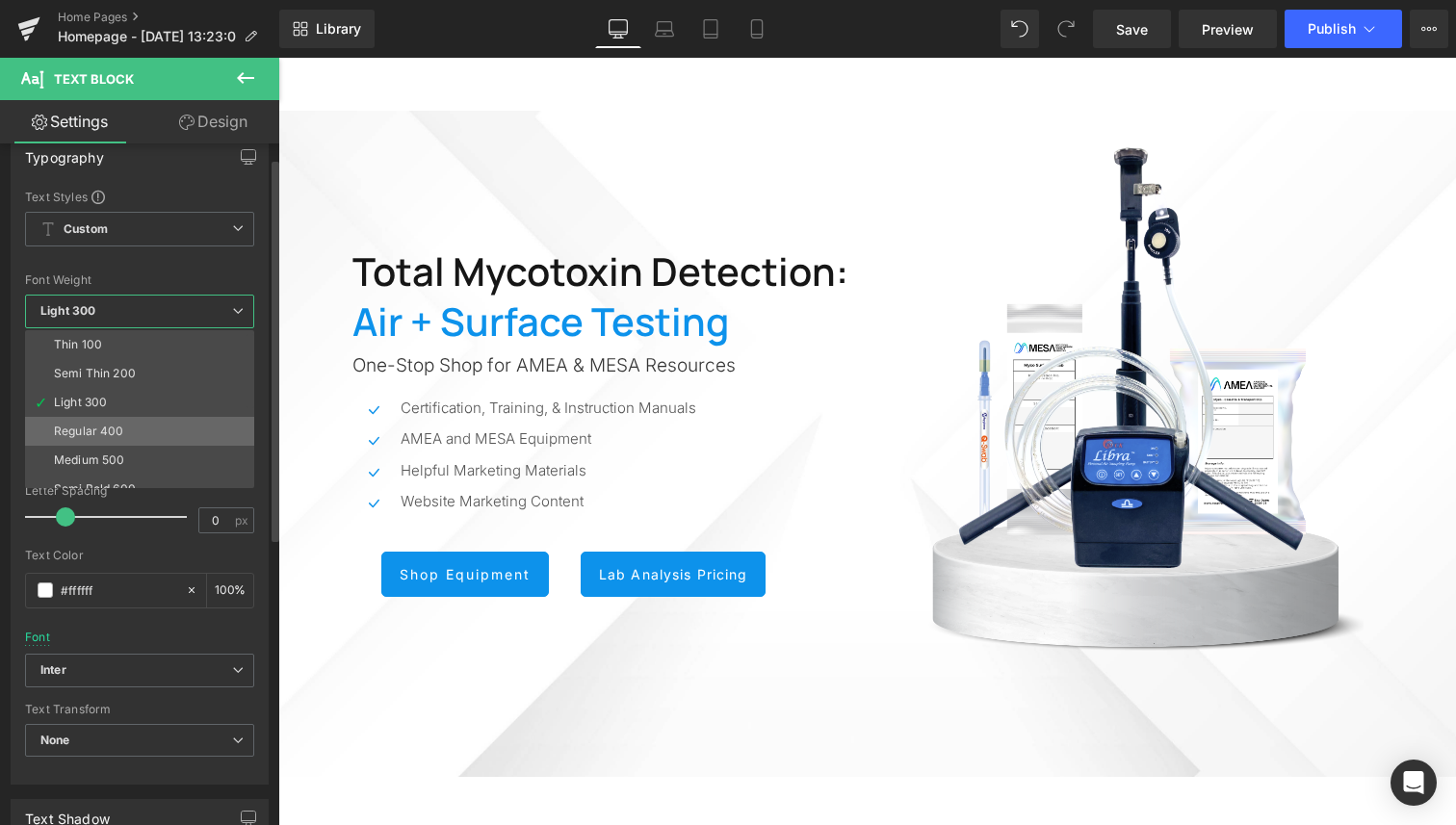
click at [117, 424] on div "Regular 400" at bounding box center [89, 431] width 70 height 14
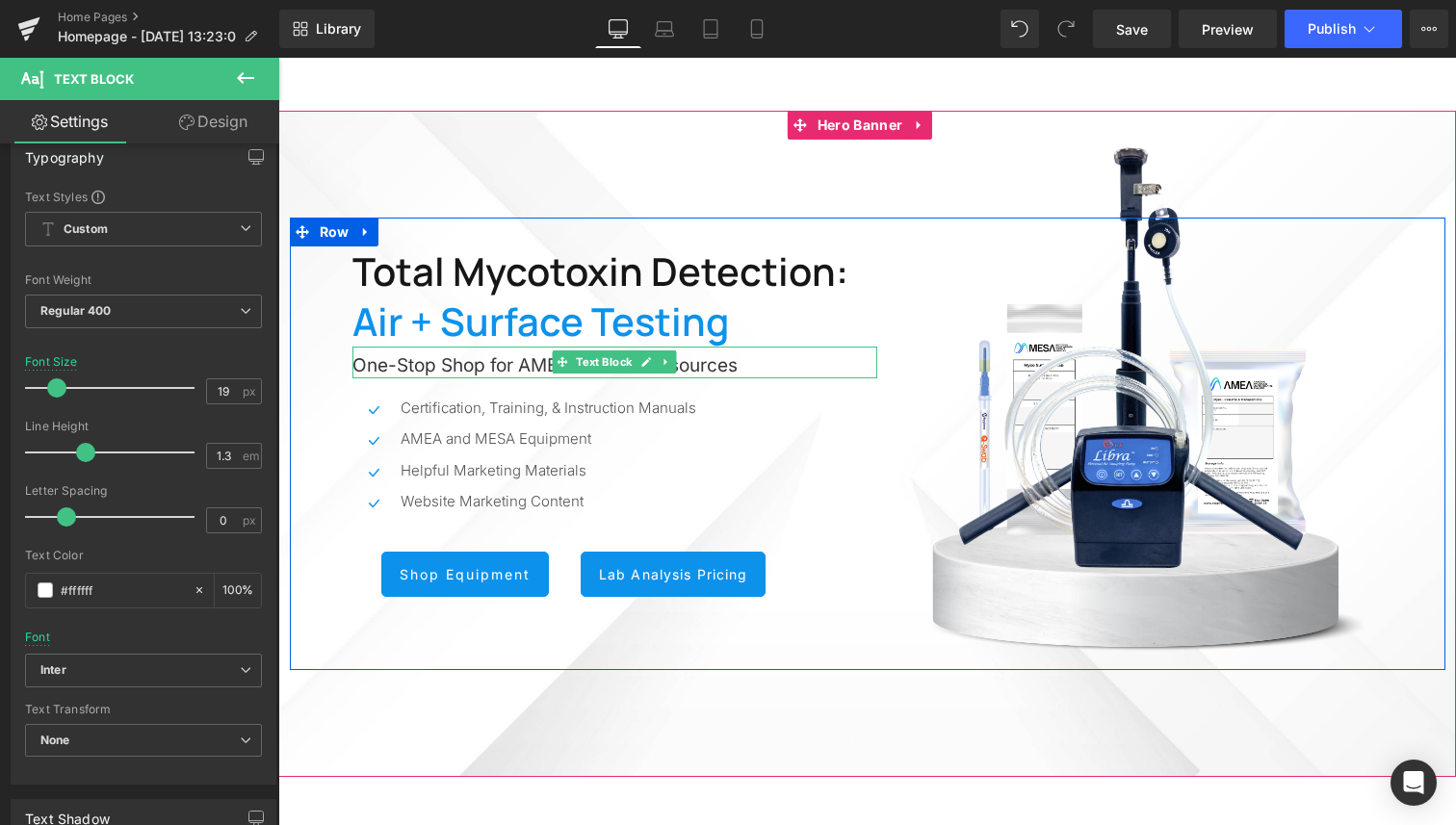
click at [543, 359] on span "One-Stop Shop for AMEA & MESA Resources" at bounding box center [544, 365] width 385 height 22
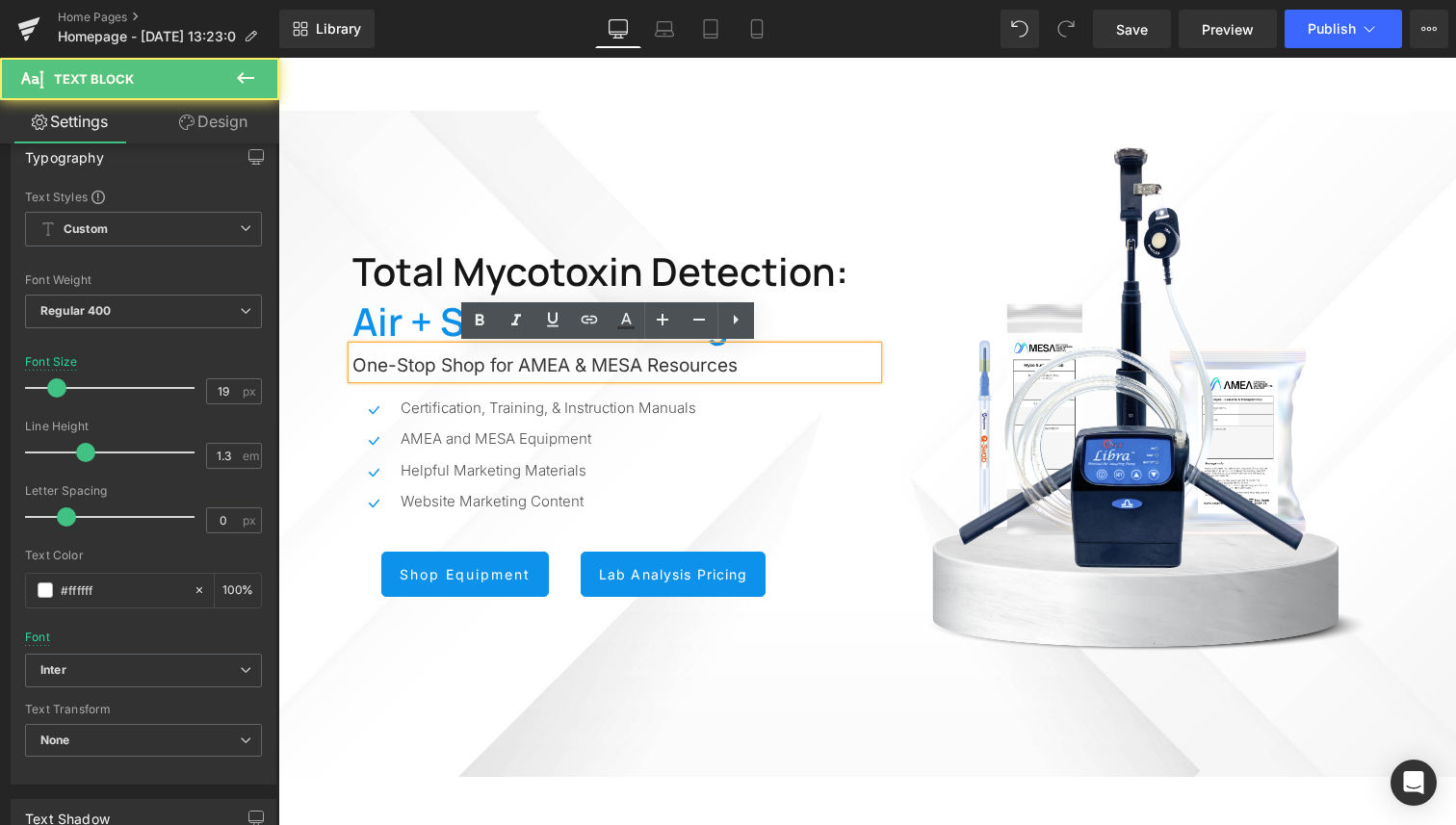
click at [576, 361] on span "One-Stop Shop for AMEA & MESA Resources" at bounding box center [544, 365] width 385 height 22
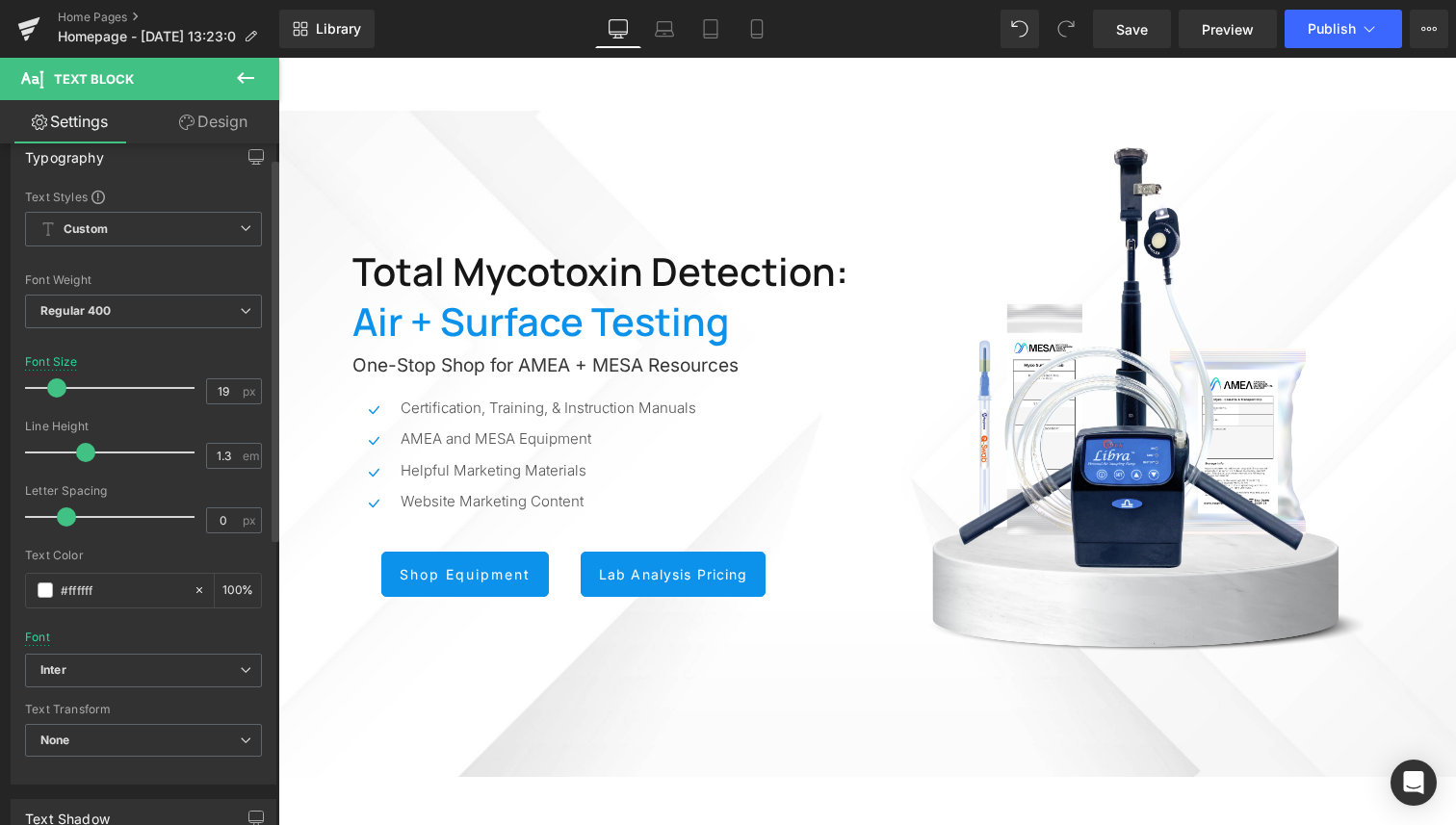
click at [145, 346] on div at bounding box center [143, 344] width 237 height 13
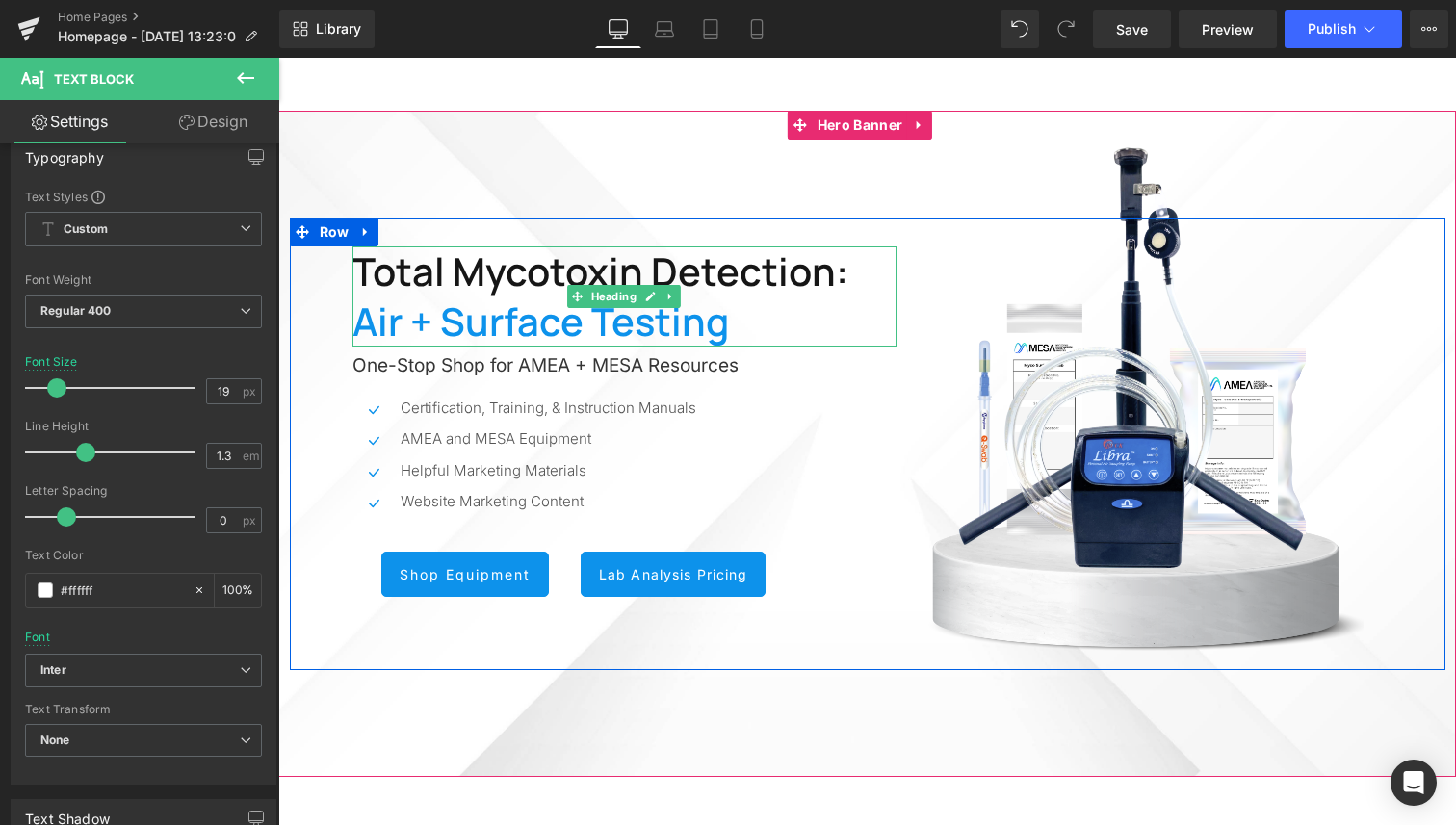
click at [460, 311] on span "Air + Surface Testing" at bounding box center [540, 321] width 376 height 53
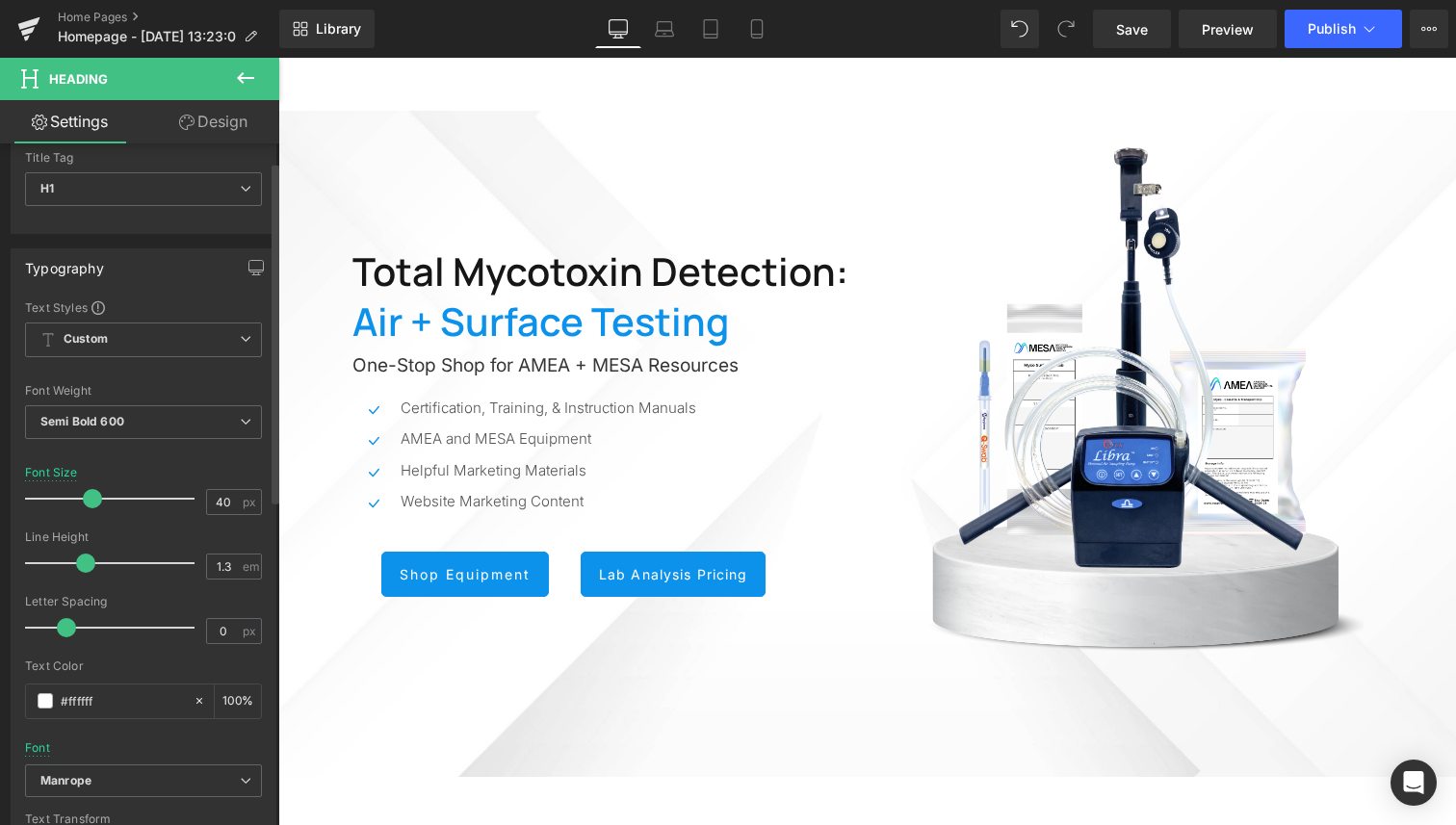
scroll to position [65, 0]
drag, startPoint x: 69, startPoint y: 621, endPoint x: 53, endPoint y: 621, distance: 16.0
click at [53, 621] on span at bounding box center [51, 626] width 20 height 20
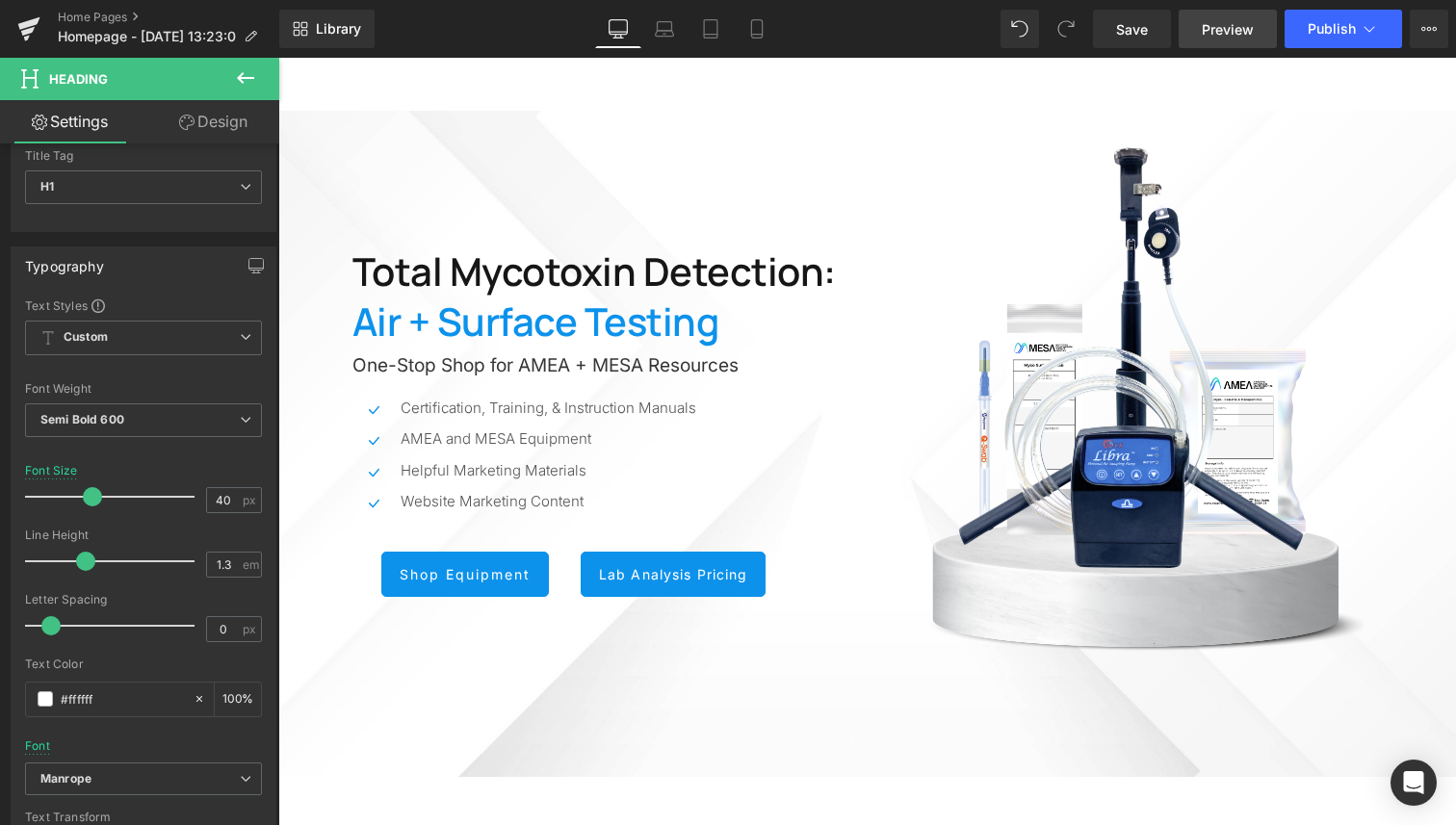
click at [1217, 32] on span "Preview" at bounding box center [1227, 30] width 52 height 21
click at [1136, 31] on span "Save" at bounding box center [1131, 30] width 32 height 21
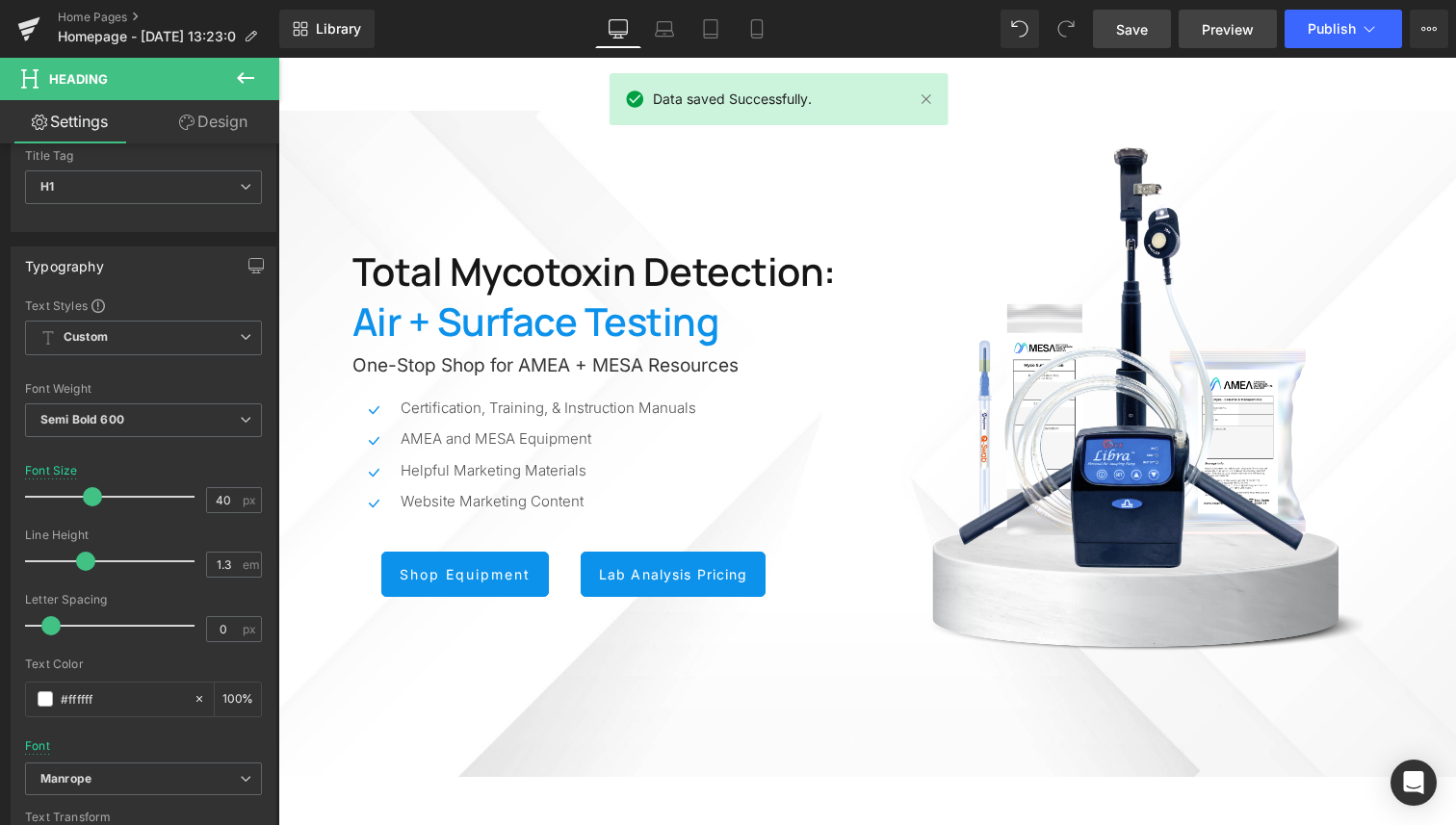
click at [1234, 32] on span "Preview" at bounding box center [1227, 30] width 52 height 21
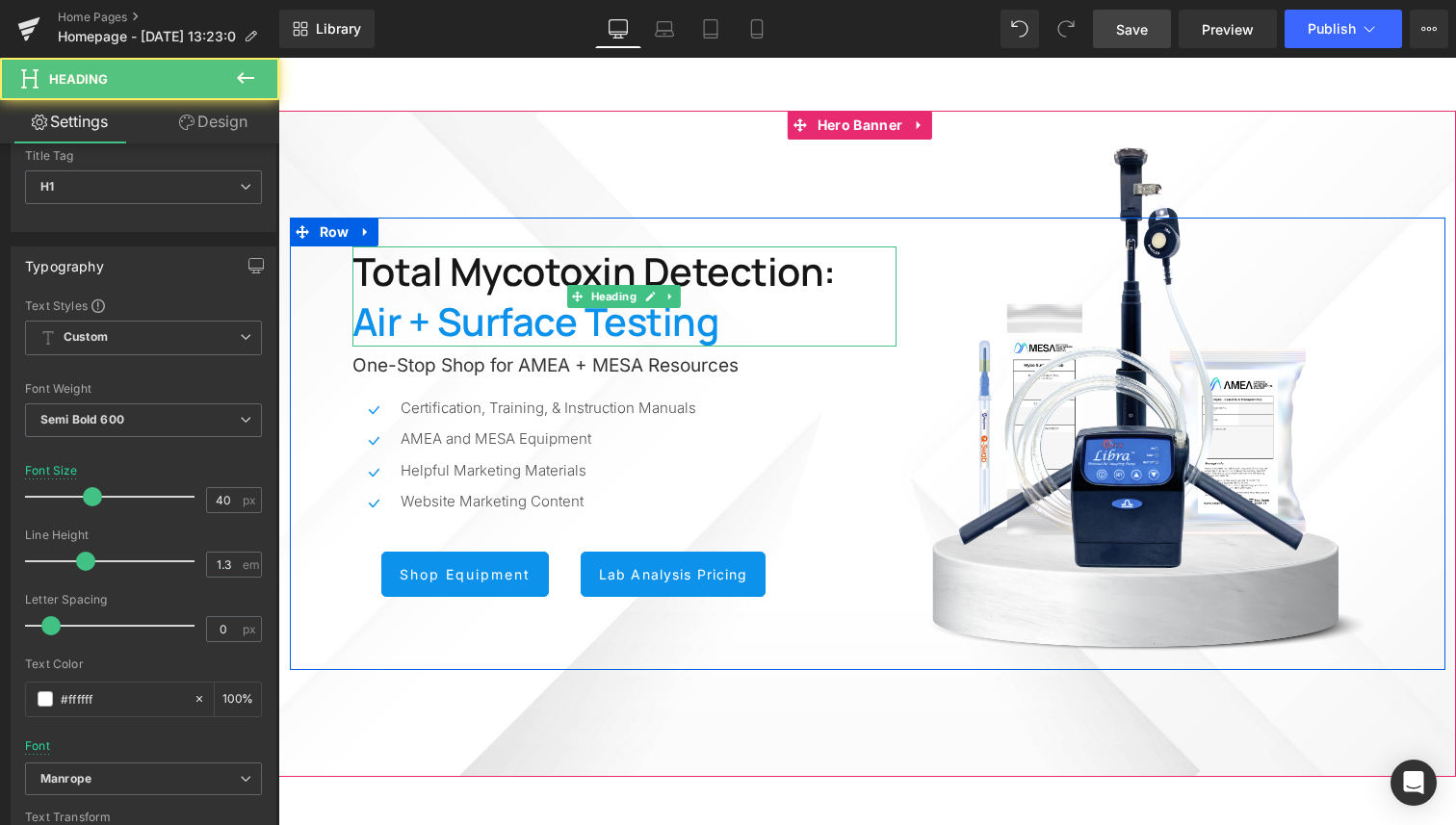
click at [482, 277] on span "Total Mycotoxin Detection:" at bounding box center [594, 271] width 483 height 53
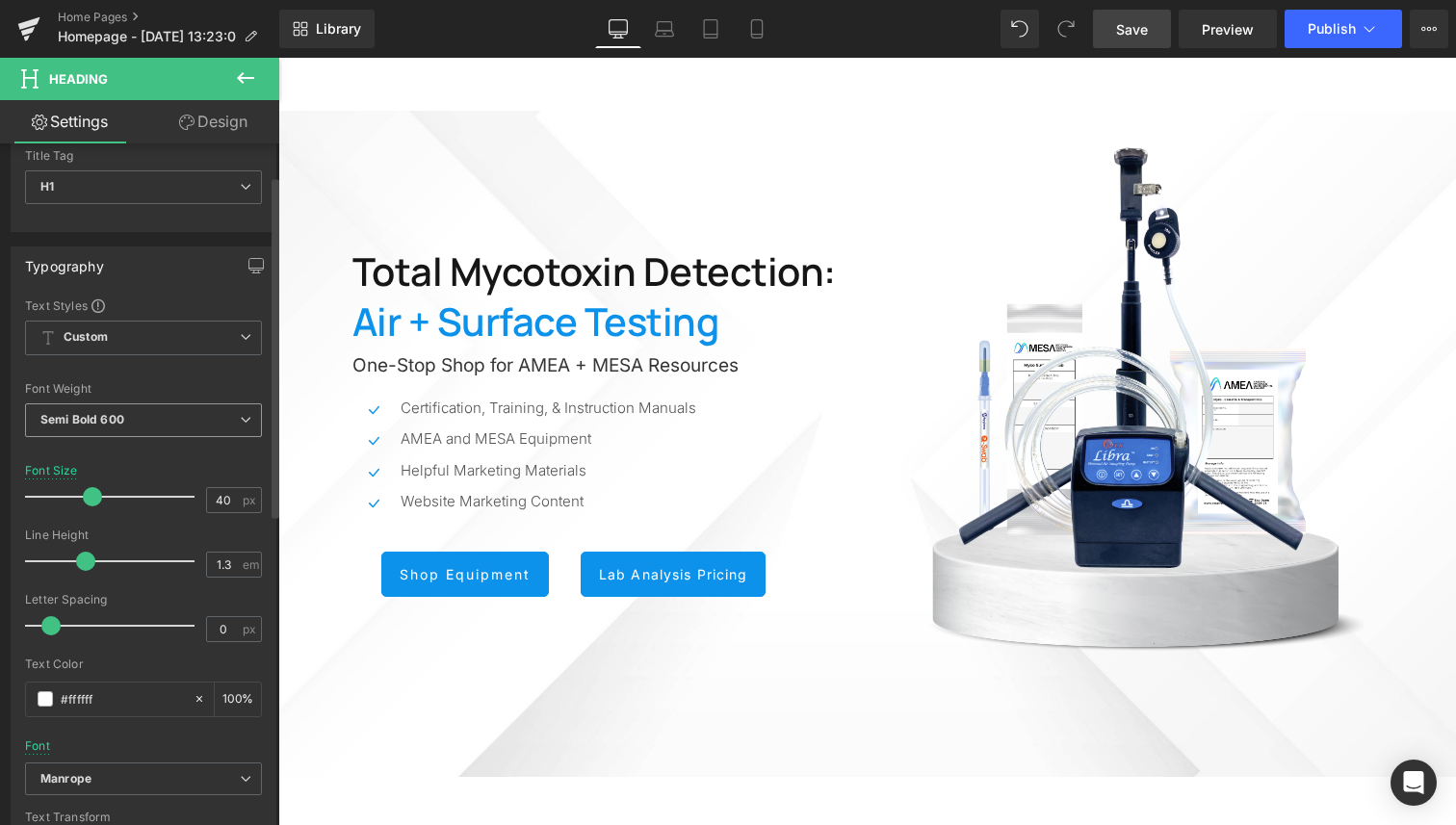
click at [153, 421] on span "Semi Bold 600" at bounding box center [143, 420] width 237 height 33
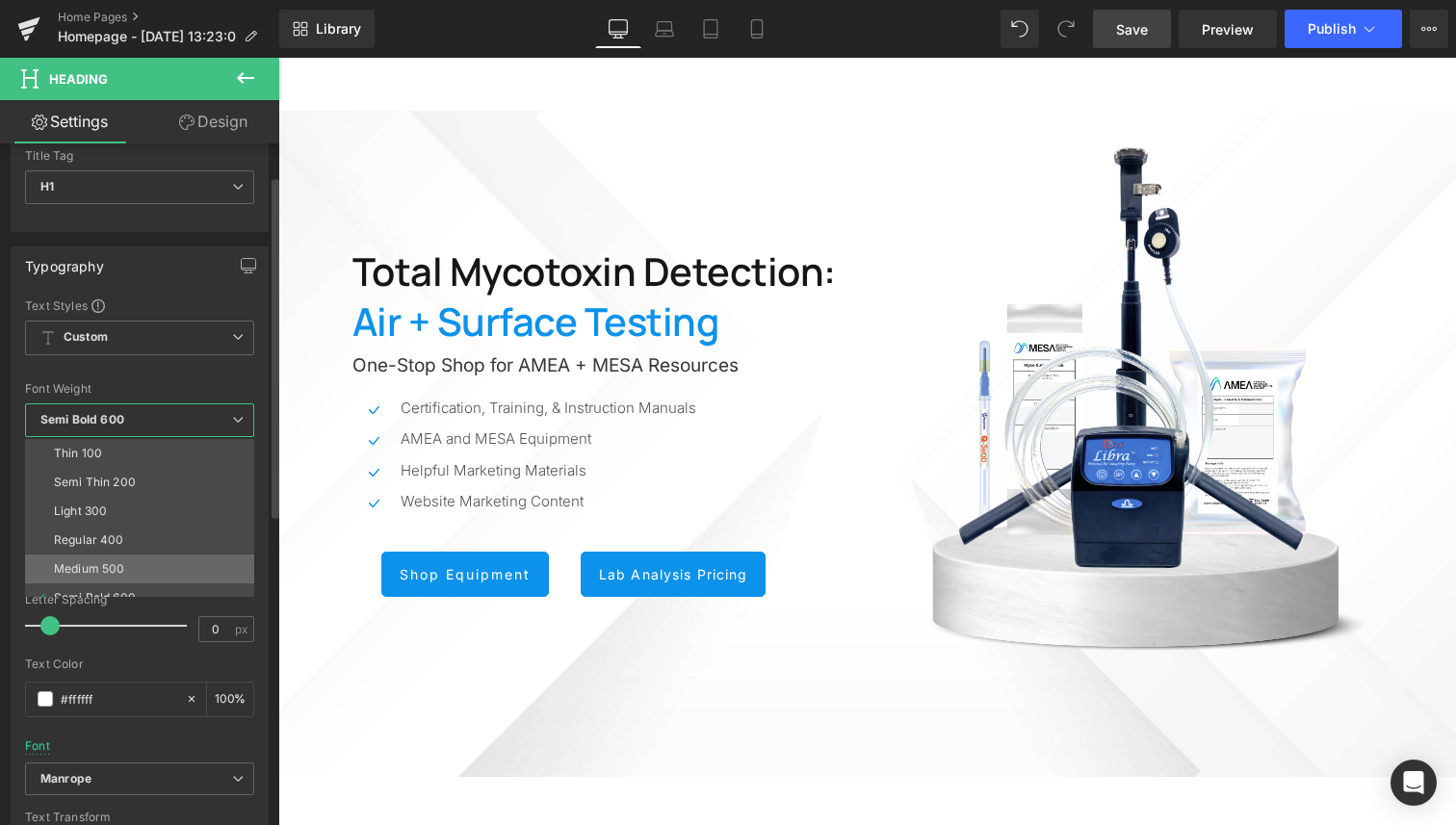
click at [139, 567] on li "Medium 500" at bounding box center [144, 568] width 238 height 29
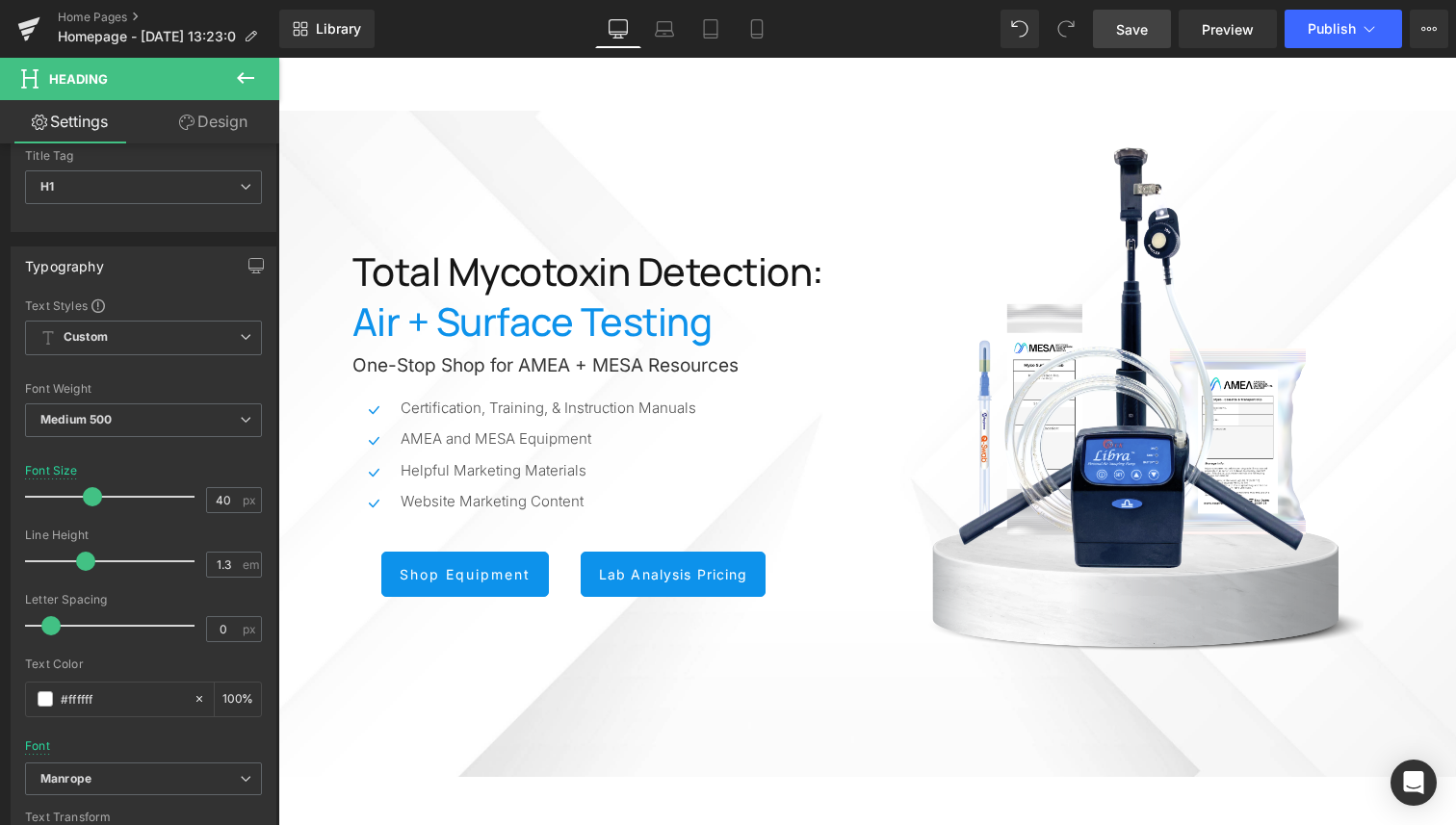
click at [1146, 26] on span "Save" at bounding box center [1131, 30] width 32 height 21
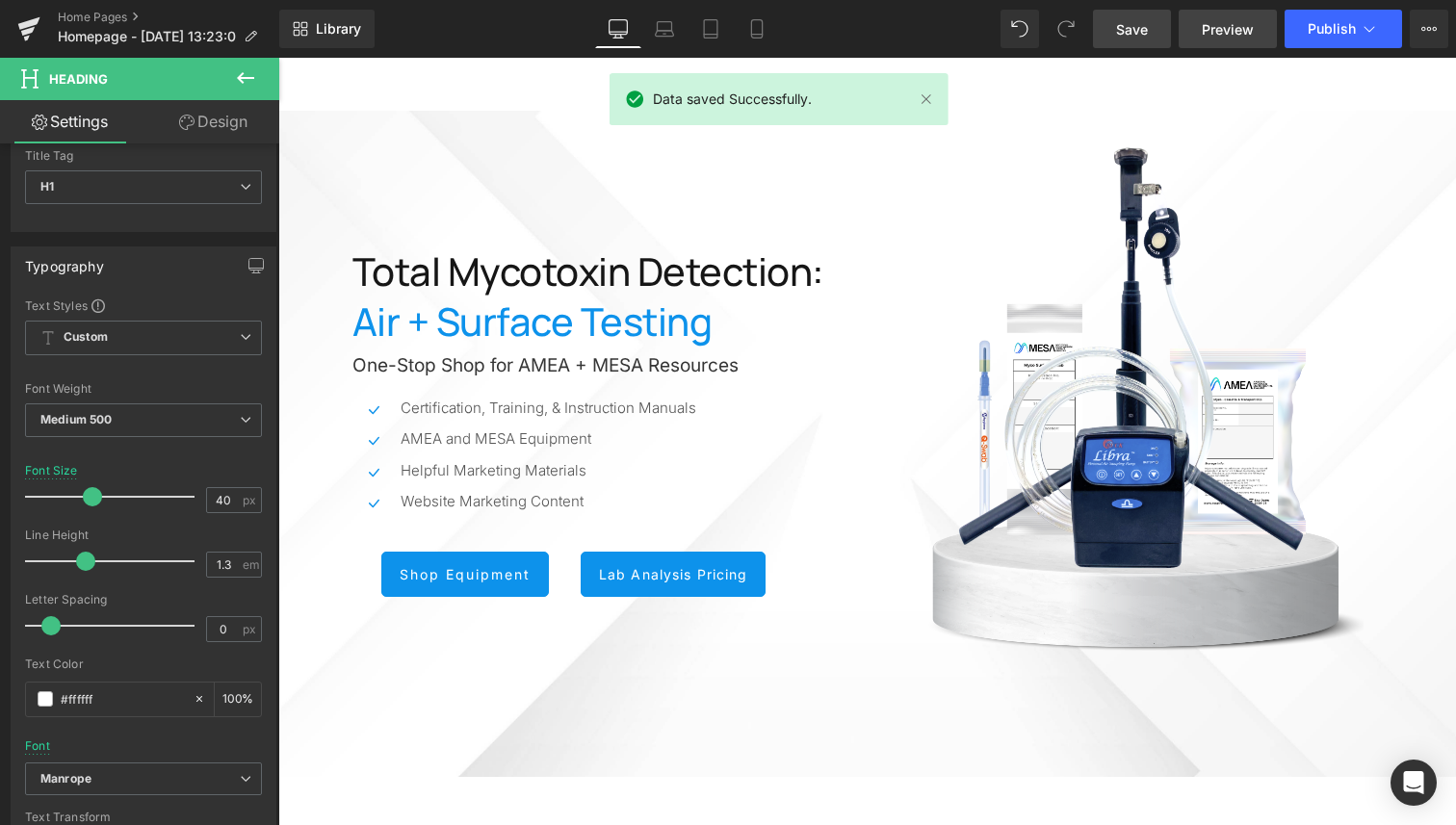
click at [1224, 32] on span "Preview" at bounding box center [1227, 30] width 52 height 21
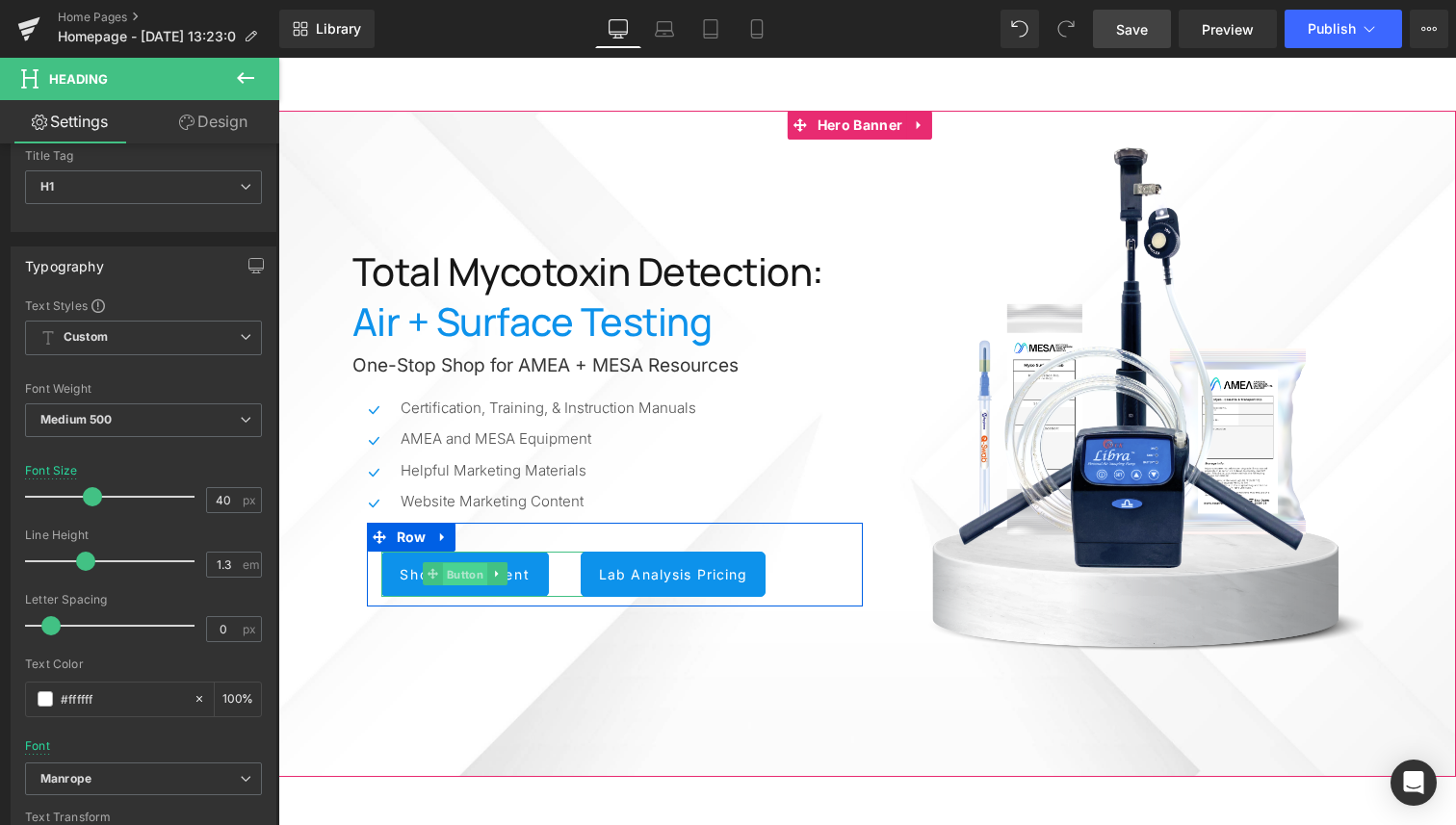
click at [444, 575] on span "Button" at bounding box center [465, 574] width 44 height 23
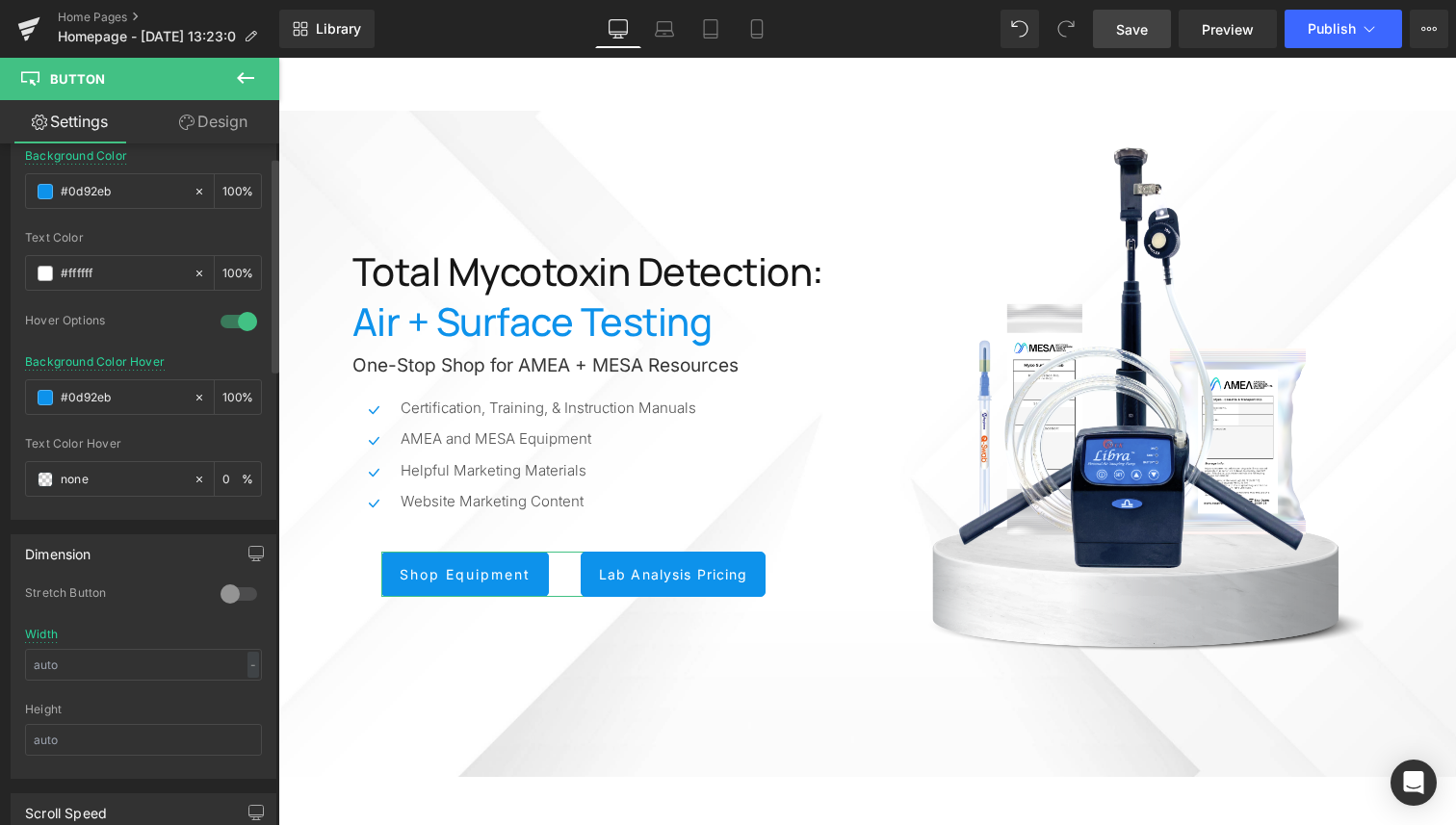
scroll to position [0, 0]
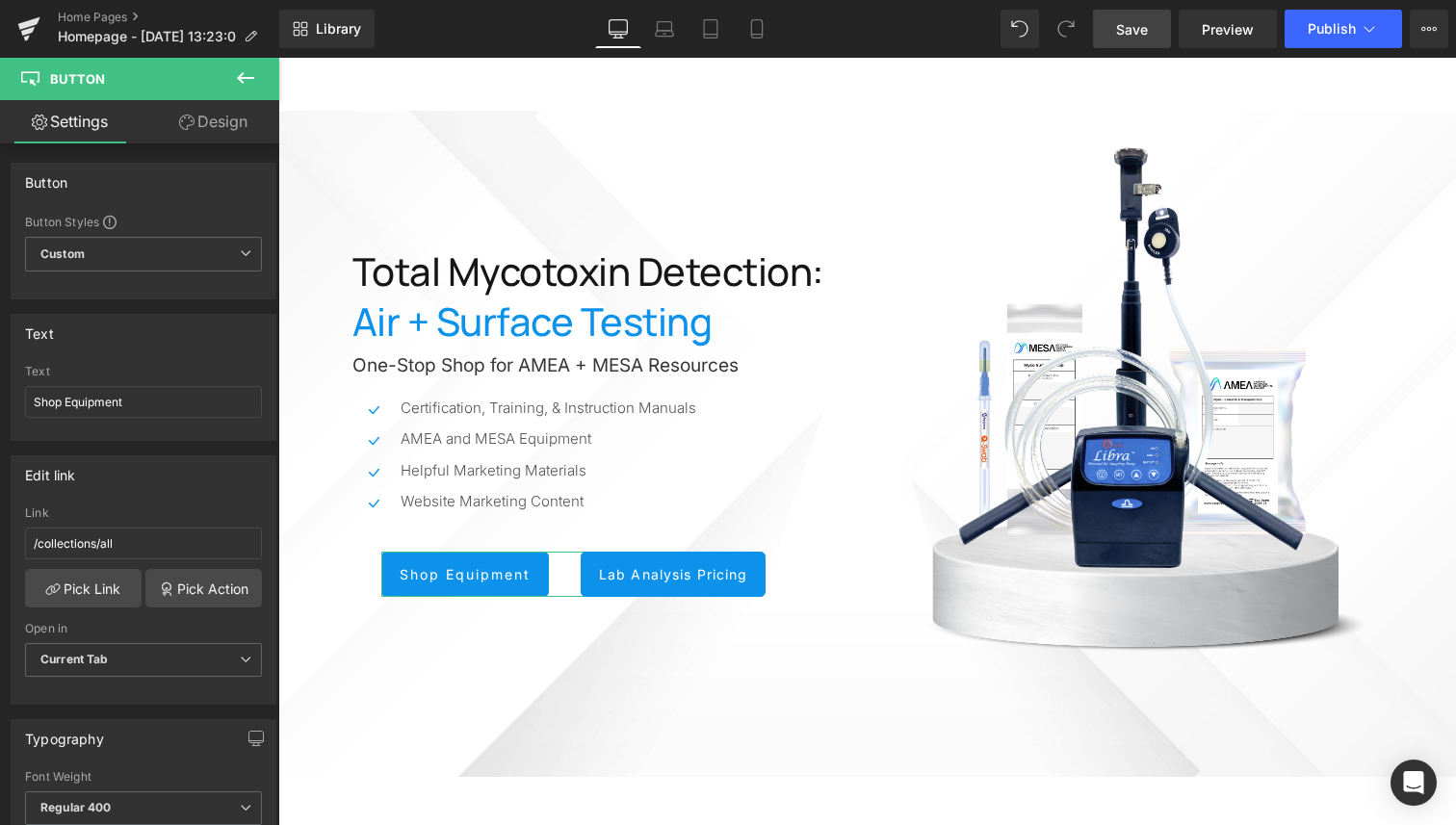
click at [225, 127] on link "Design" at bounding box center [214, 122] width 140 height 43
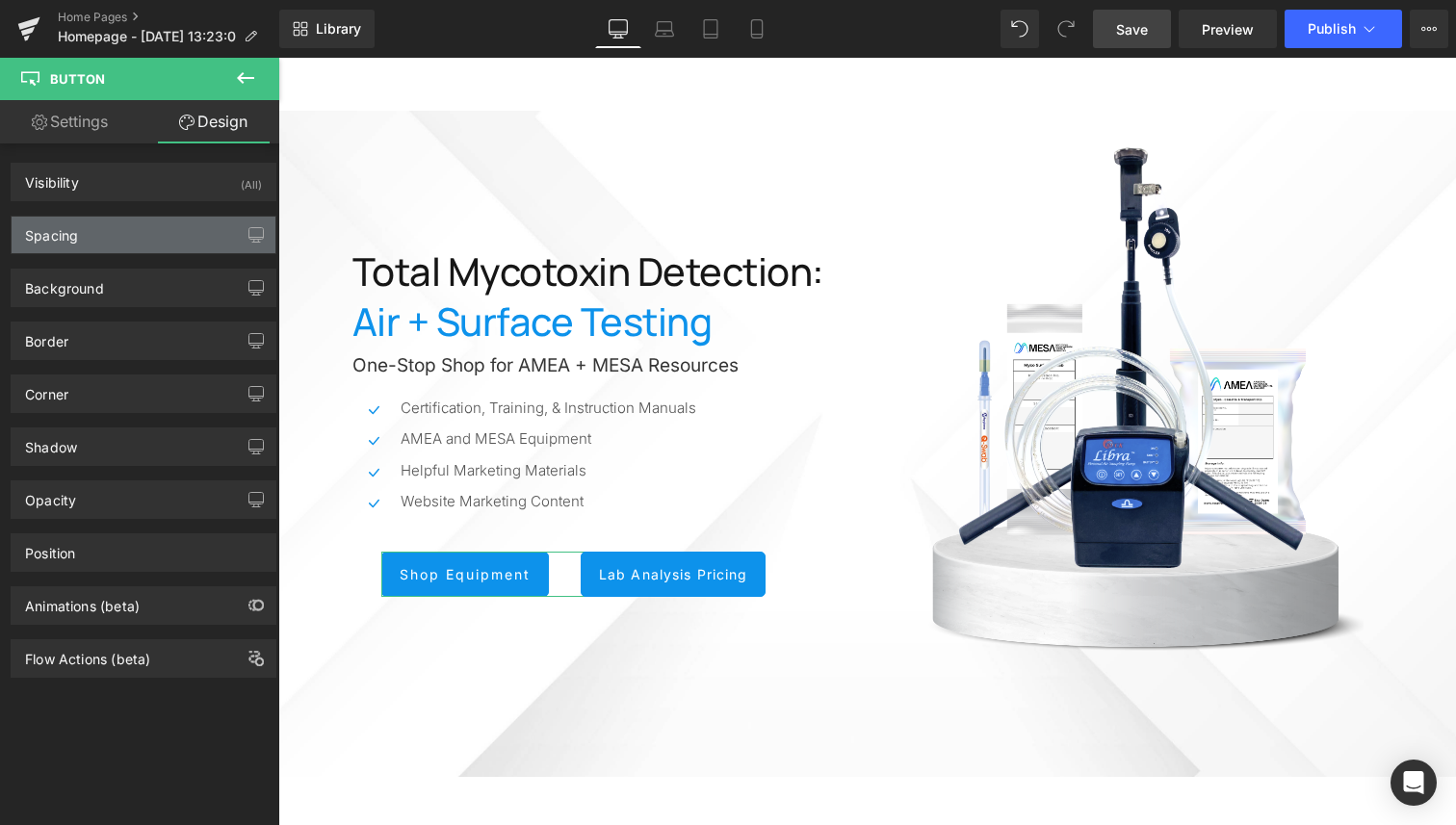
click at [118, 243] on div "Spacing" at bounding box center [144, 234] width 264 height 36
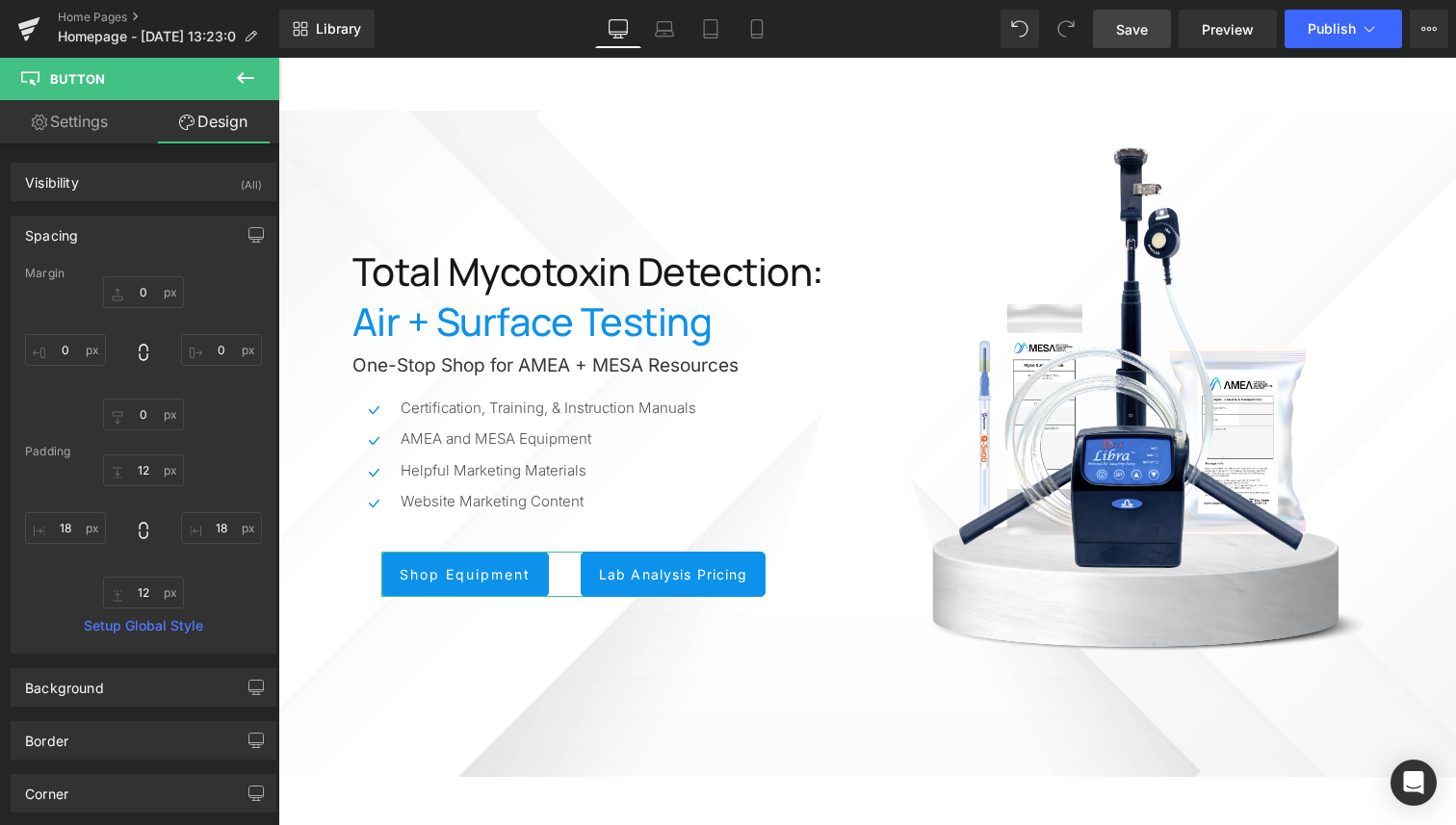
click at [79, 118] on link "Settings" at bounding box center [70, 122] width 140 height 43
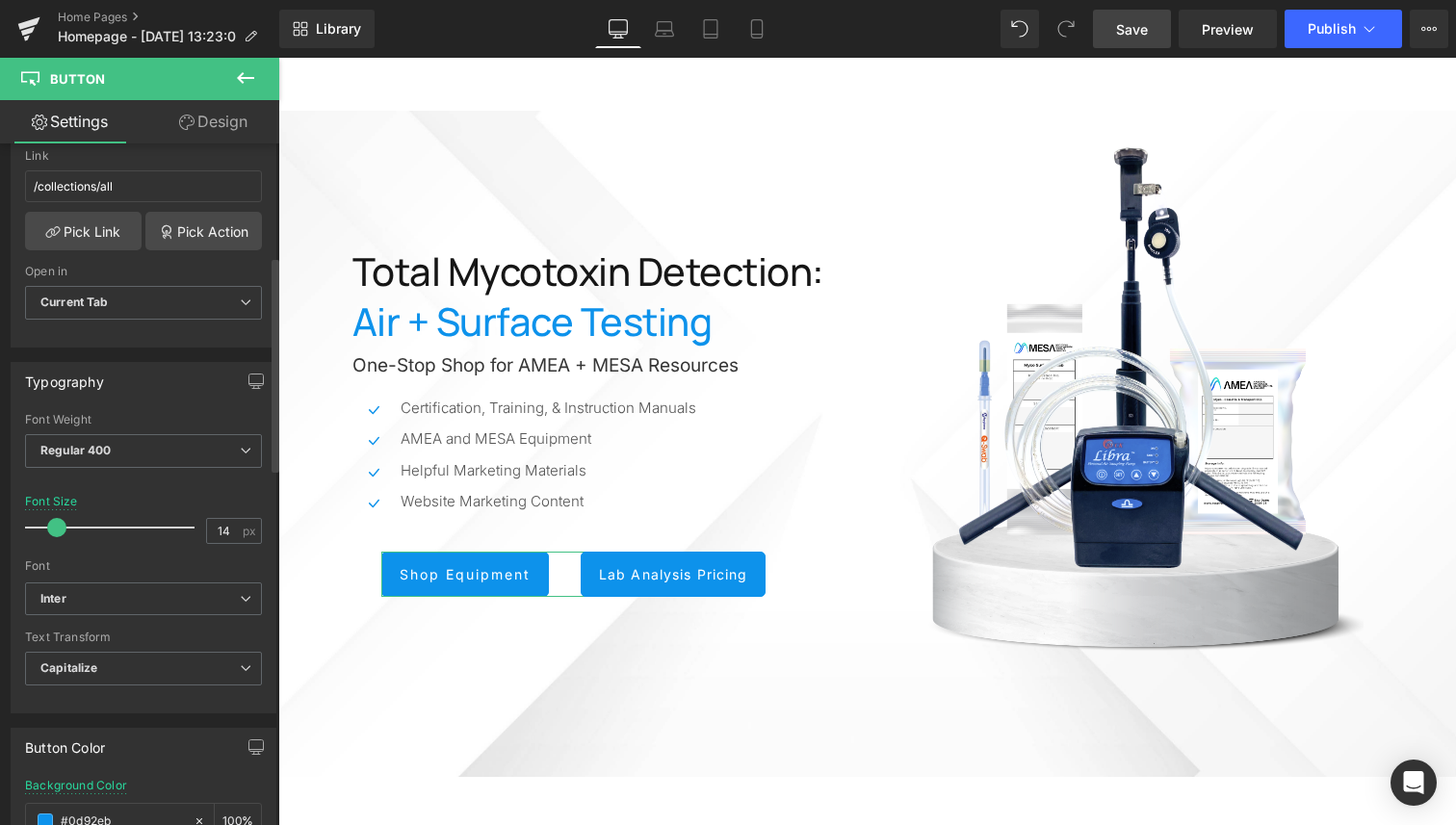
scroll to position [720, 0]
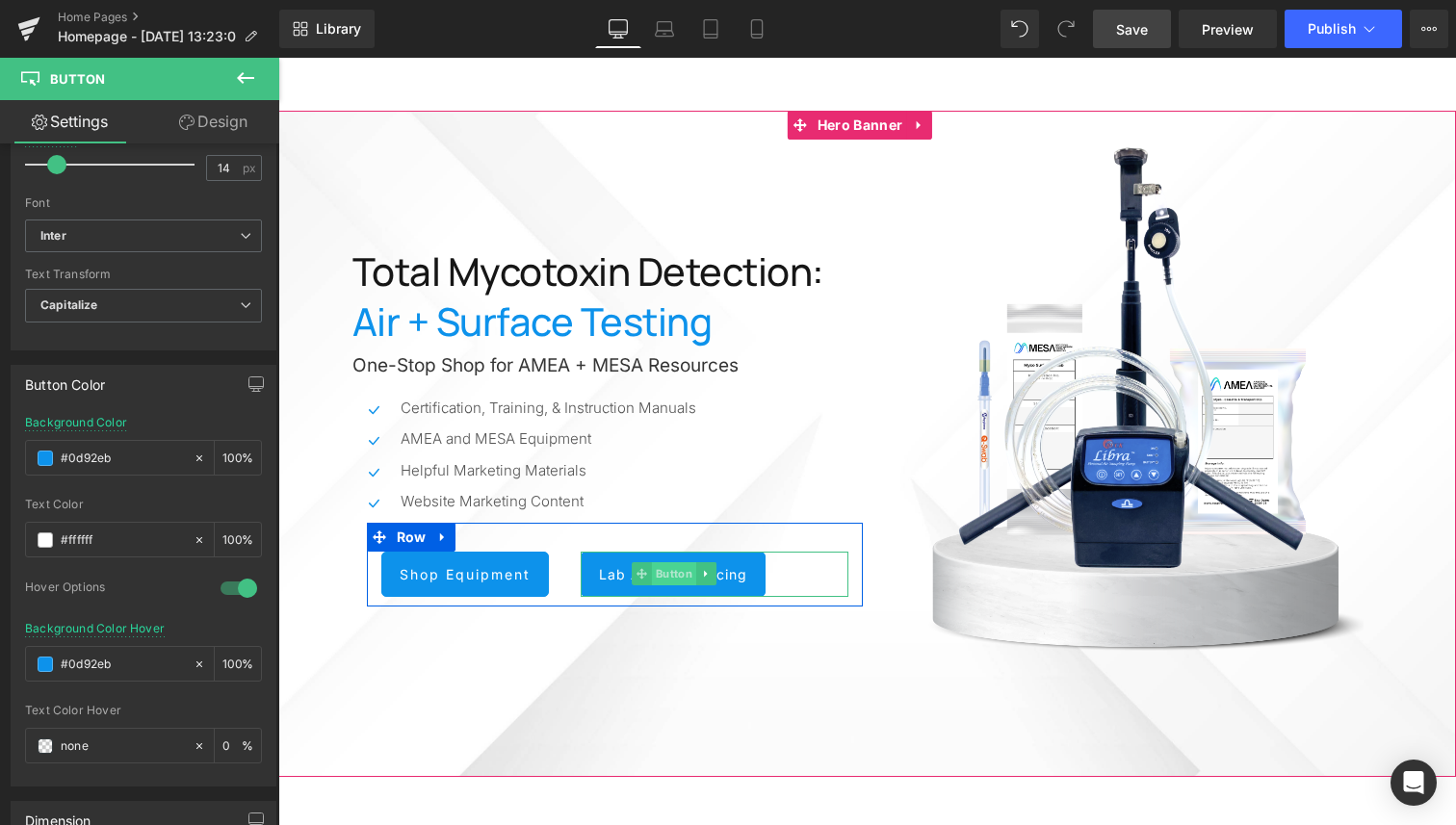
click at [657, 570] on span "Button" at bounding box center [673, 573] width 44 height 23
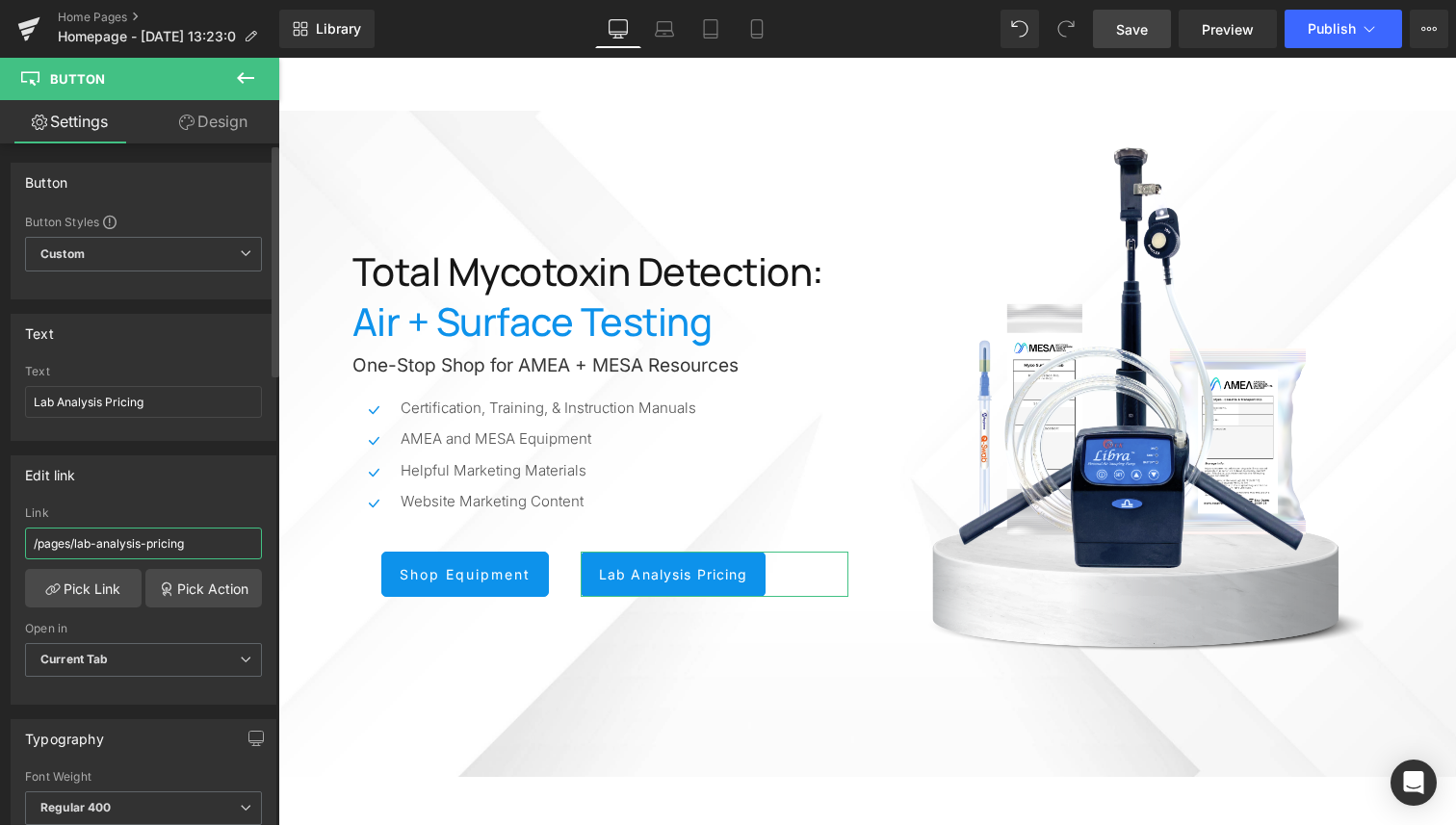
click at [188, 539] on input "/pages/lab-analysis-pricing" at bounding box center [143, 543] width 237 height 32
click at [193, 489] on div "Edit link" at bounding box center [144, 475] width 264 height 36
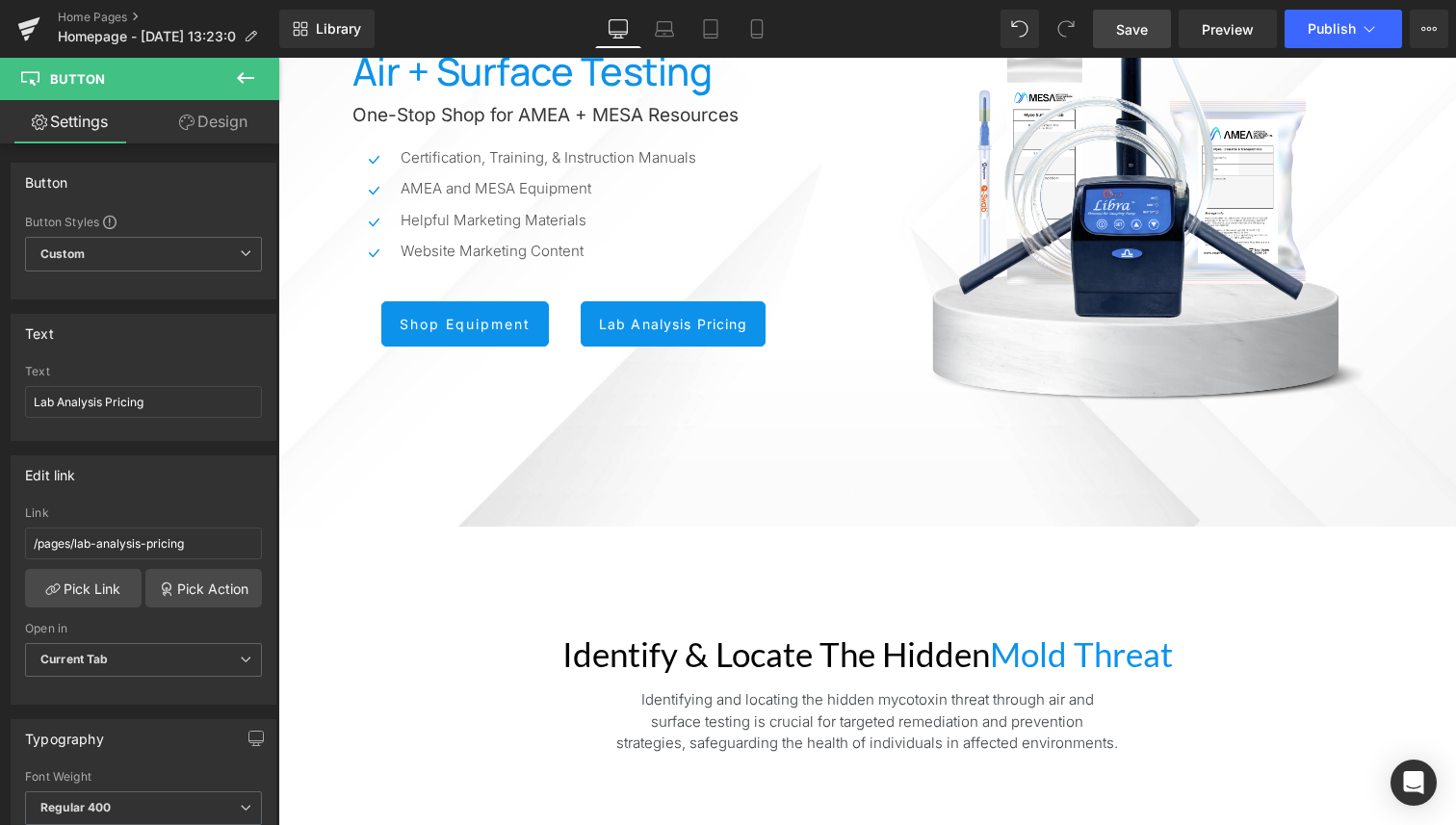
scroll to position [658, 0]
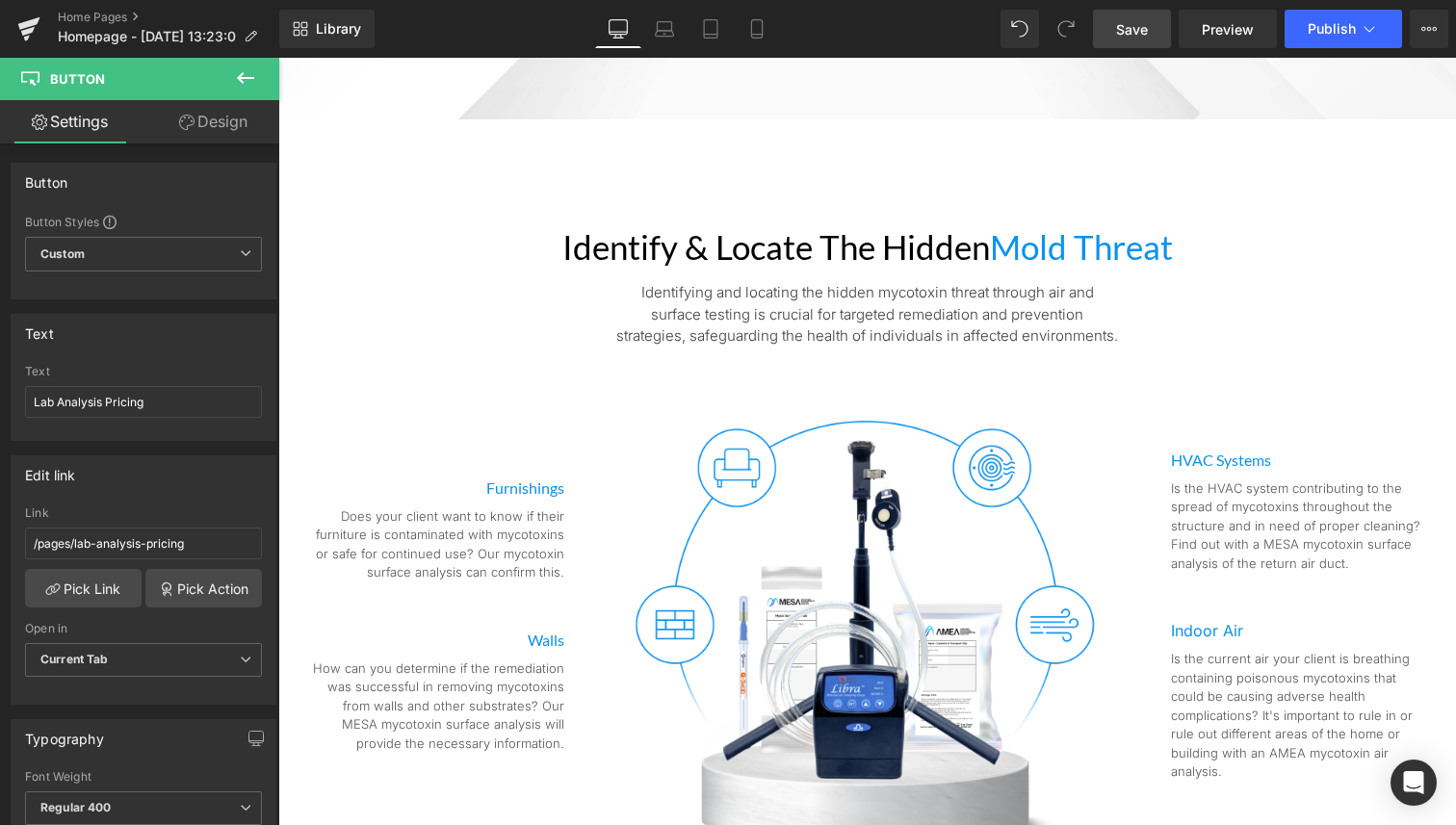
click at [702, 251] on h2 "Identify & Locate the Hidden Mold threat" at bounding box center [867, 246] width 1177 height 40
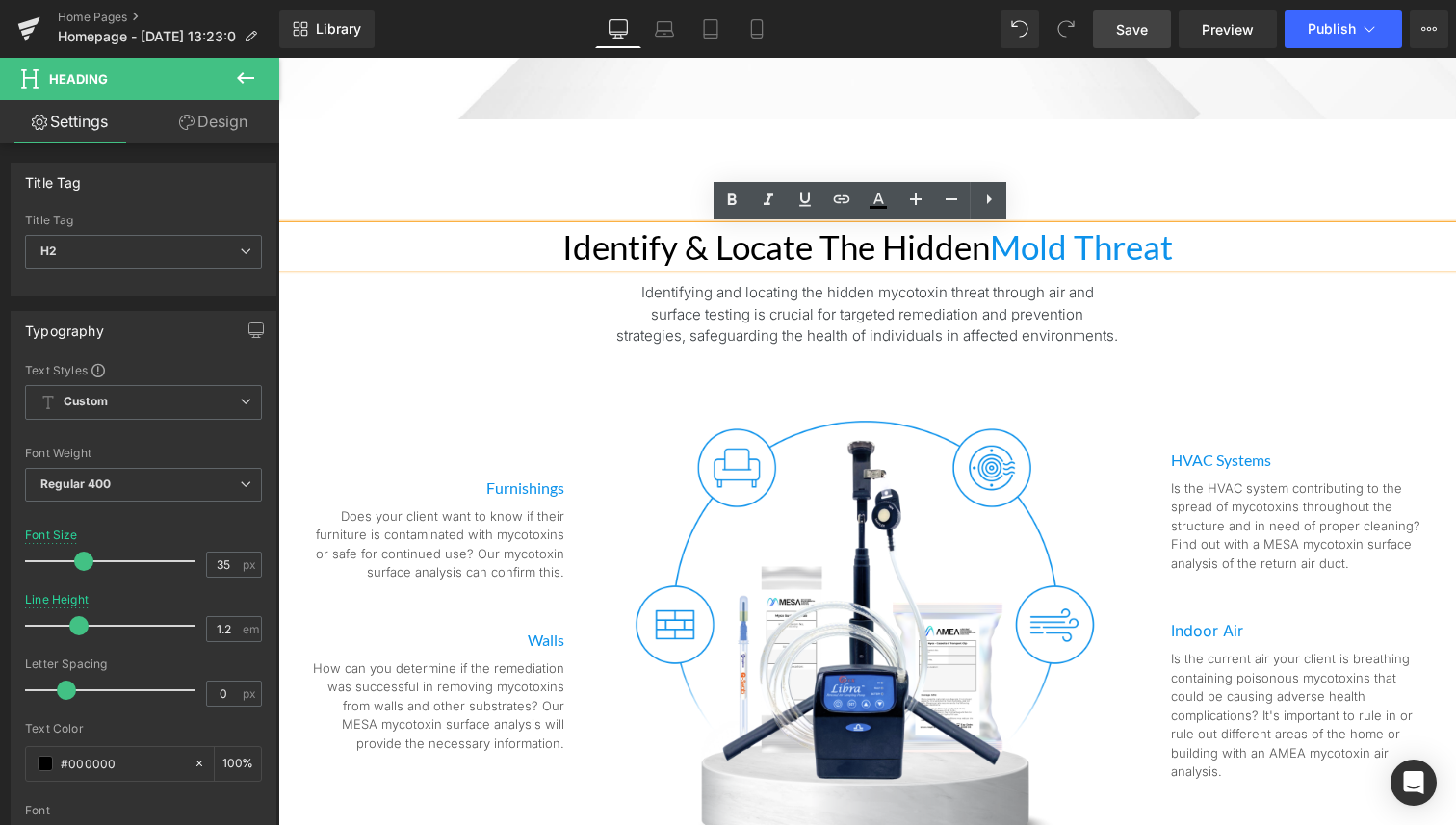
click at [694, 248] on h2 "Identify & Locate the Hidden Mold threat" at bounding box center [867, 246] width 1177 height 40
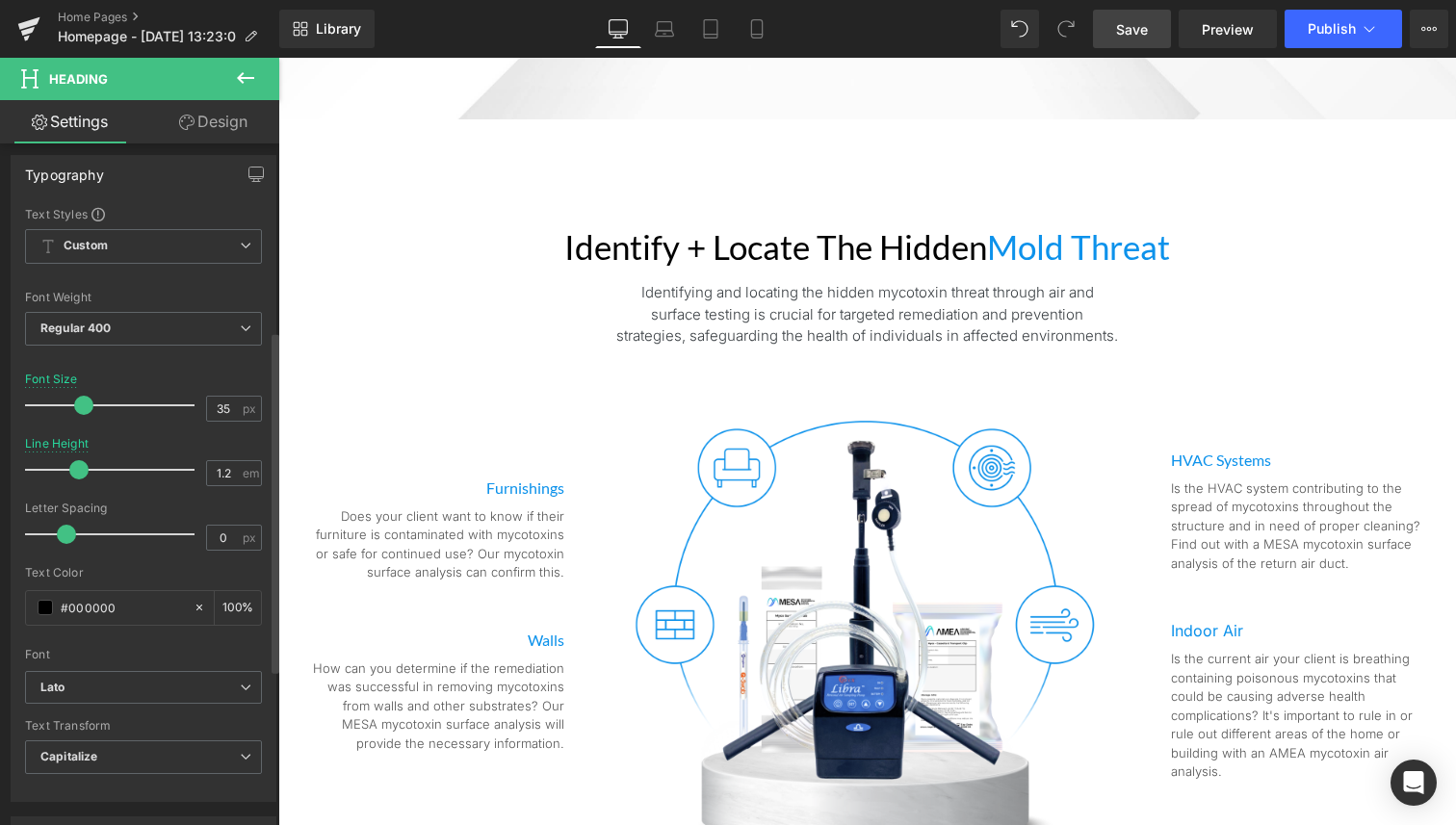
scroll to position [411, 0]
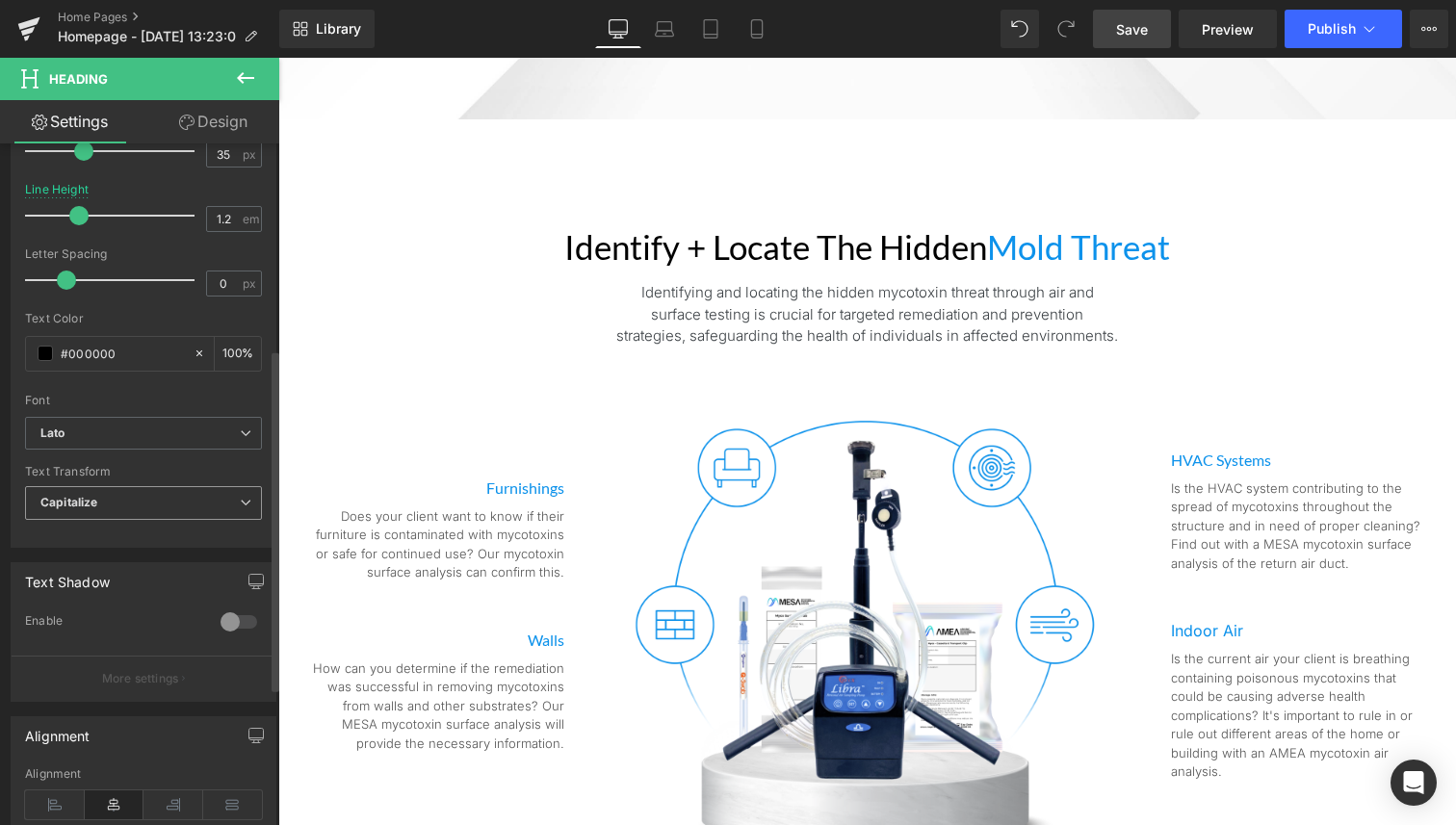
click at [114, 496] on span "Capitalize" at bounding box center [143, 503] width 237 height 33
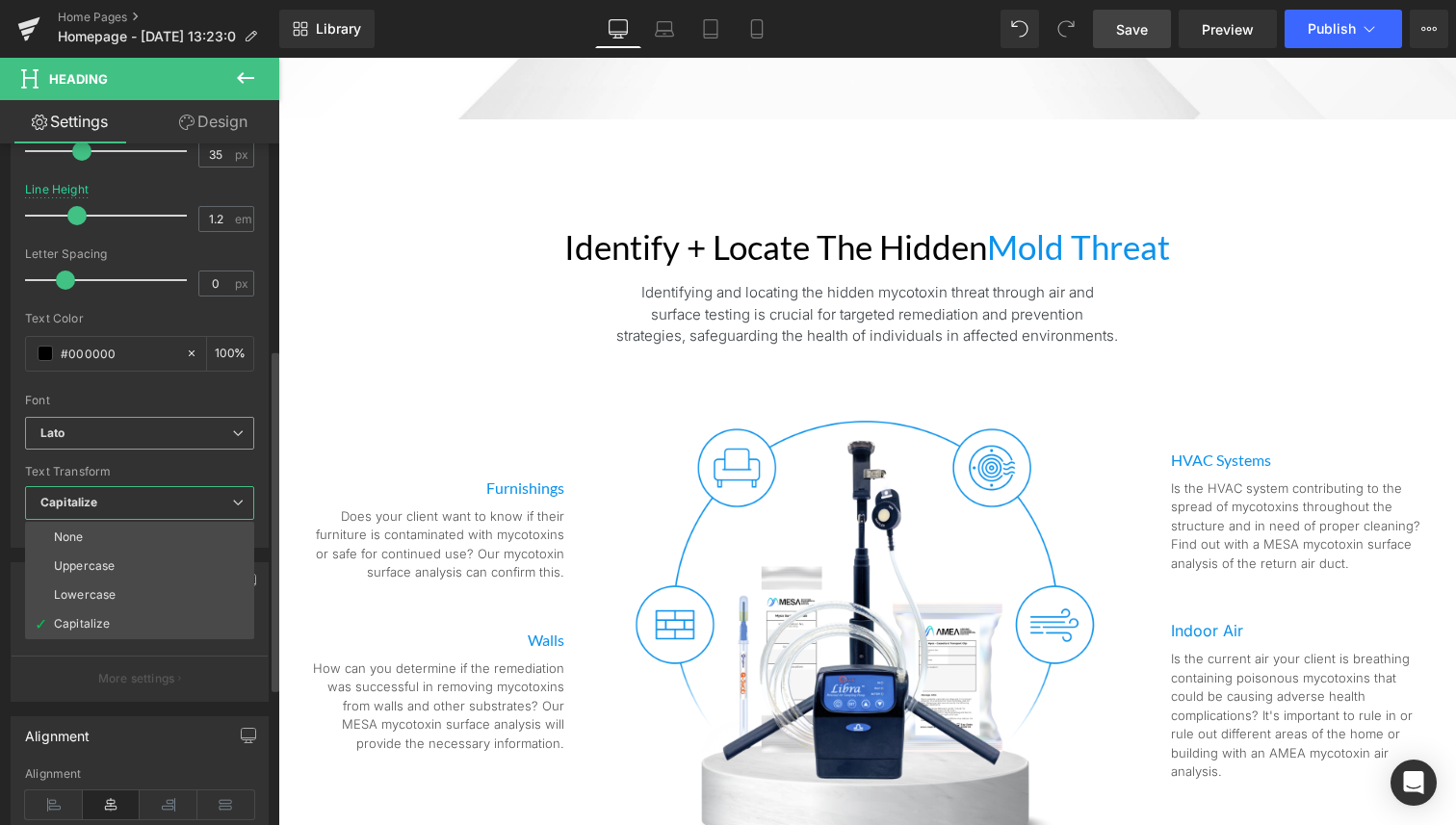
click at [113, 423] on span "Lato" at bounding box center [139, 433] width 229 height 33
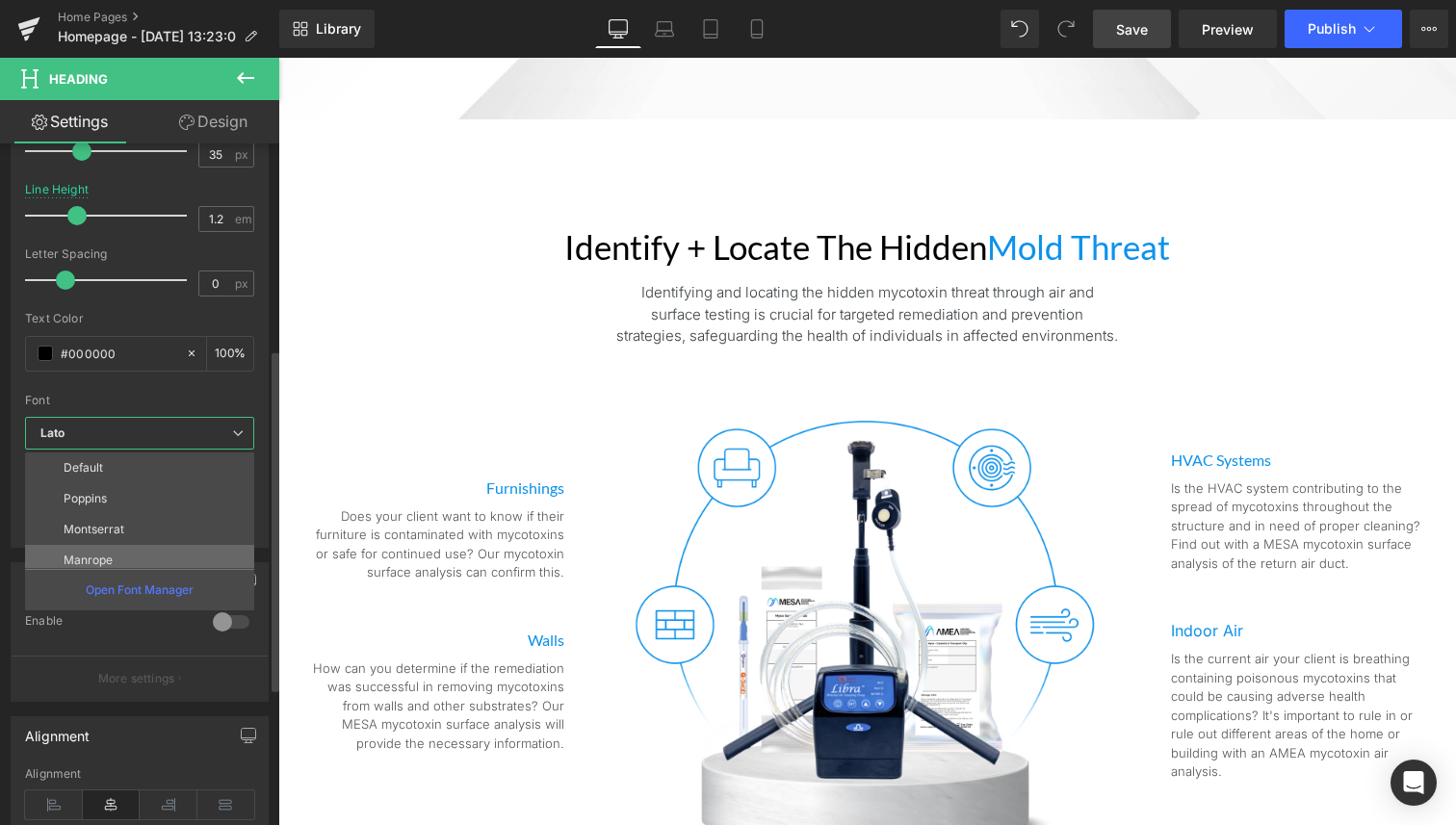
click at [150, 547] on li "Manrope" at bounding box center [144, 559] width 238 height 31
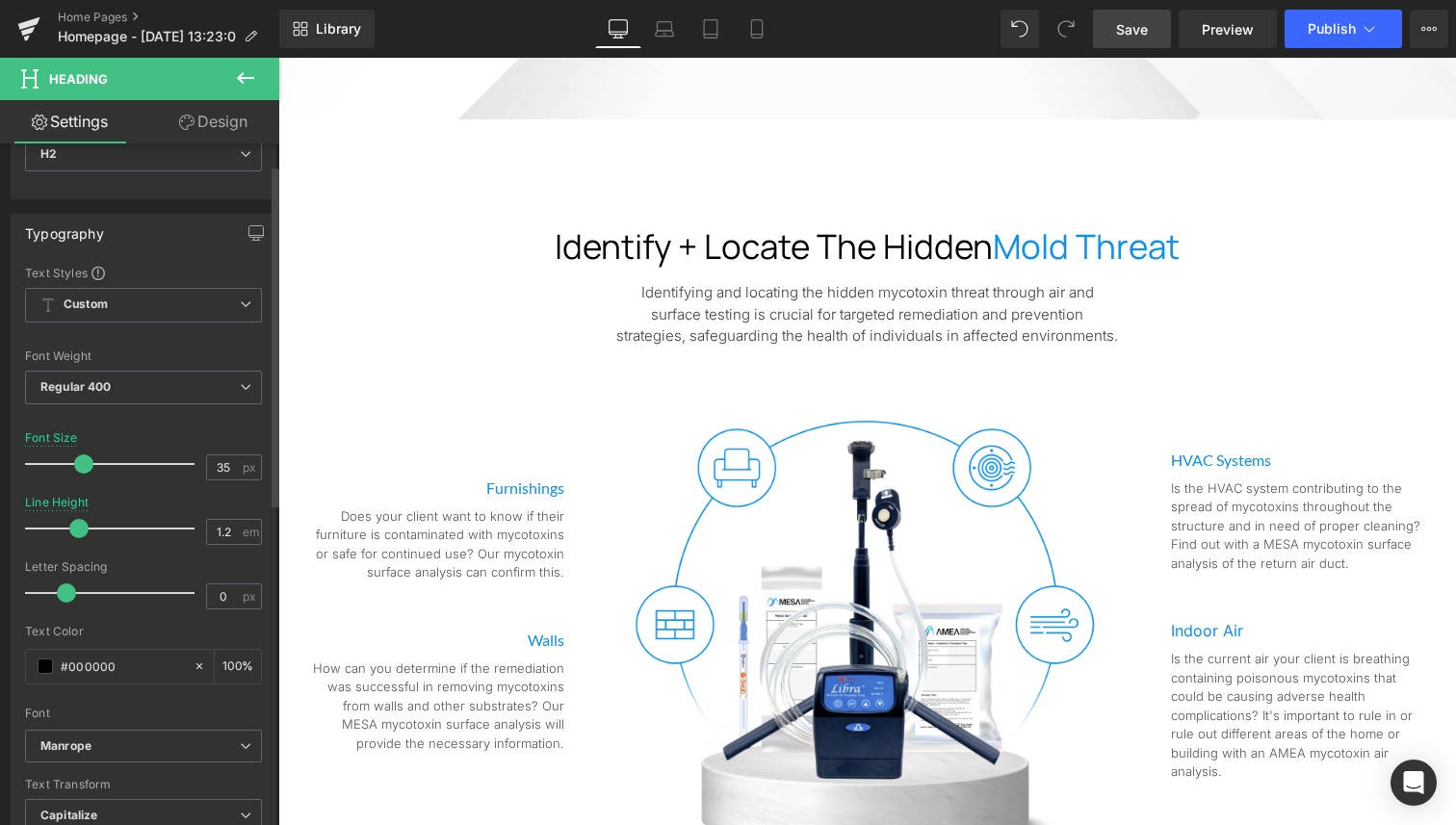
scroll to position [0, 0]
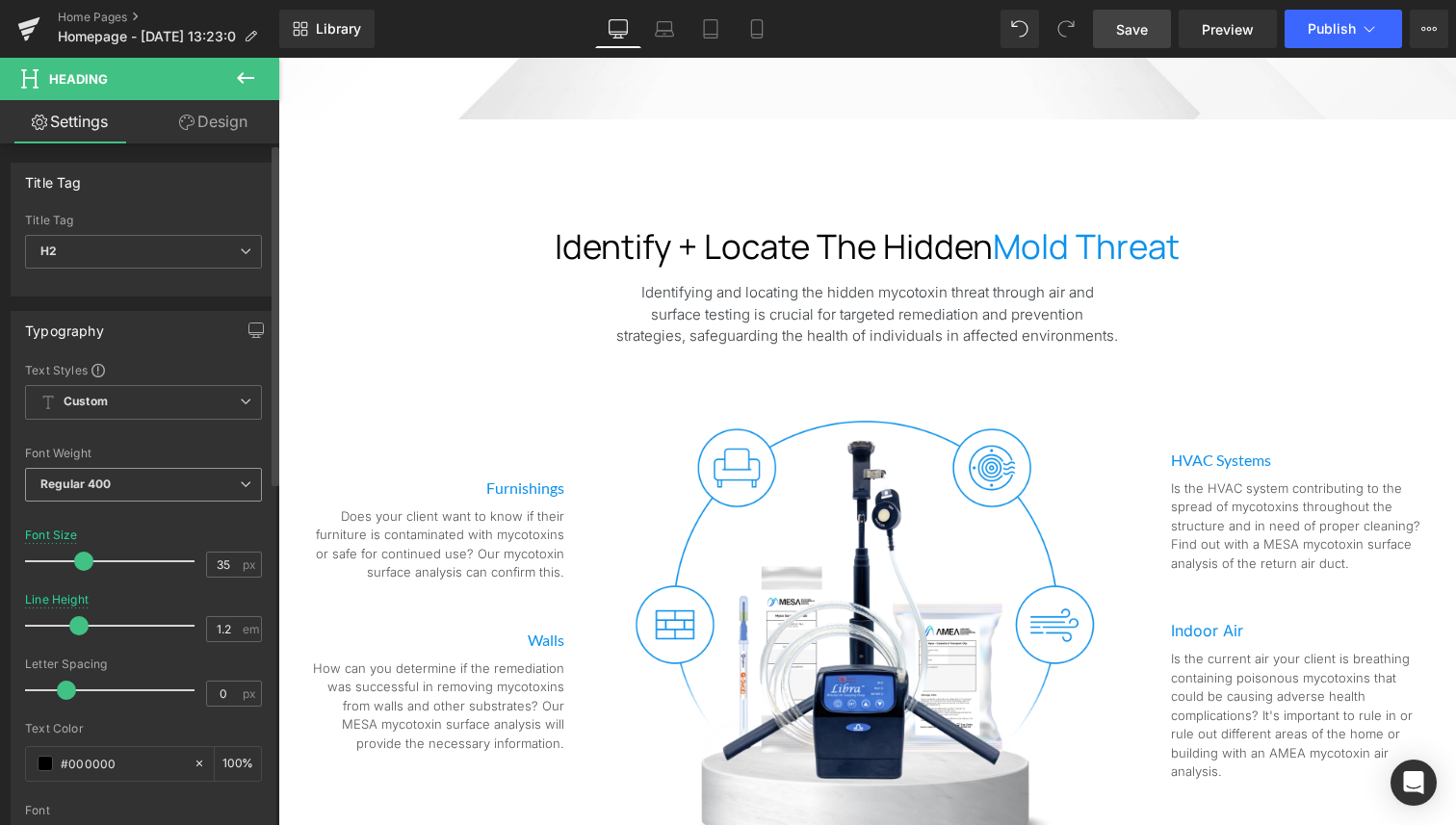
click at [170, 484] on span "Regular 400" at bounding box center [143, 484] width 237 height 33
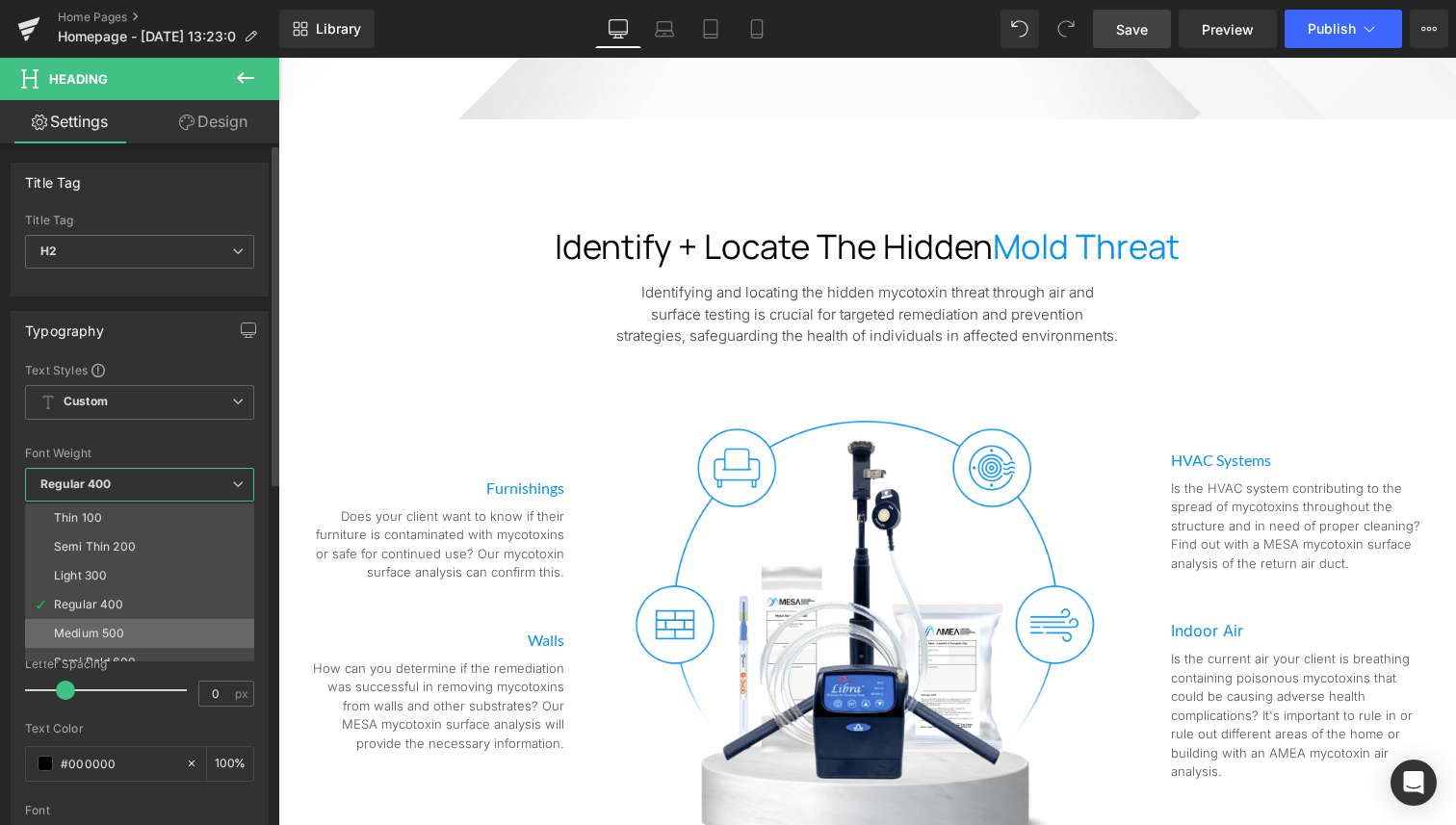
click at [130, 637] on li "Medium 500" at bounding box center [144, 633] width 238 height 29
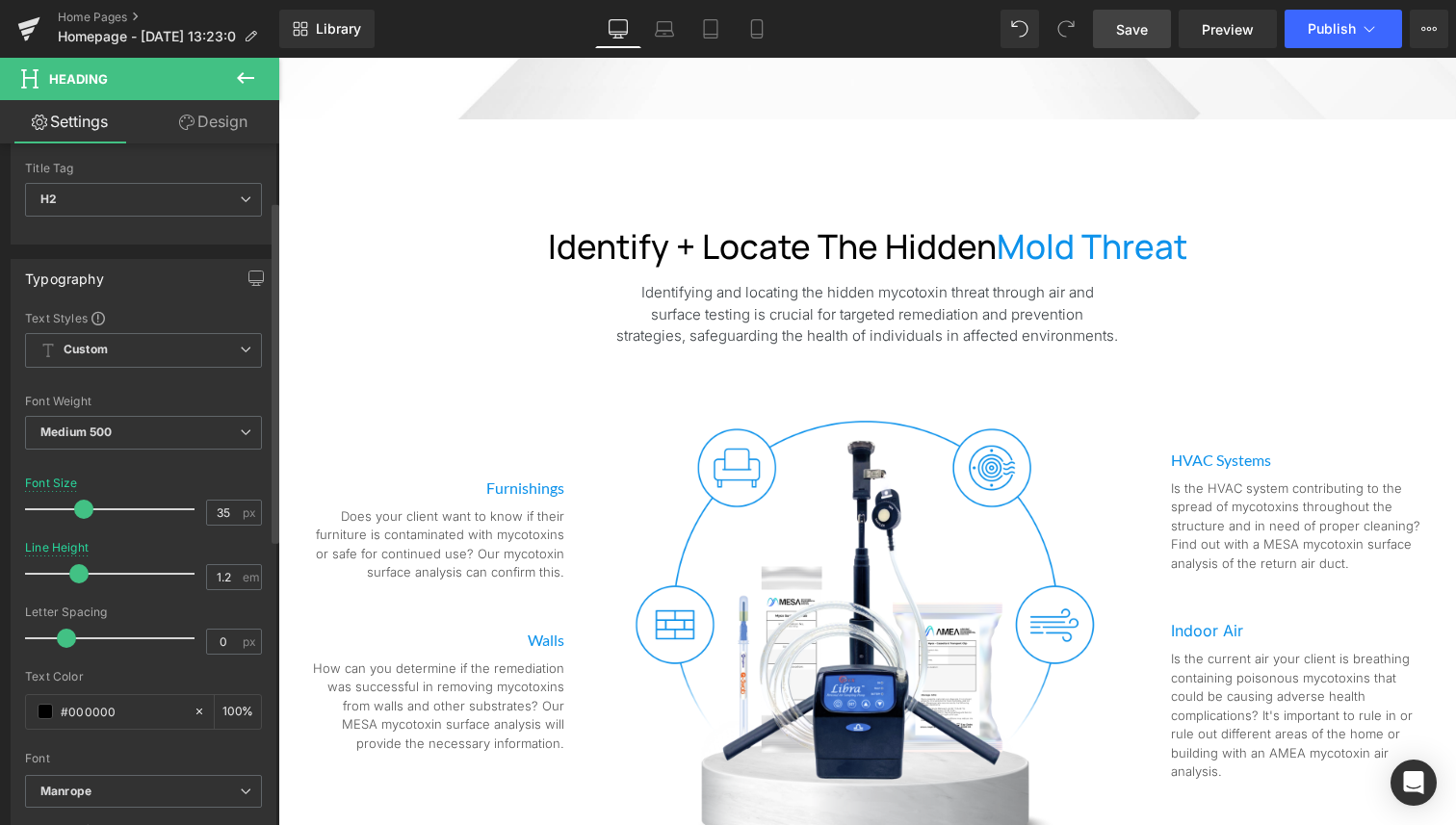
scroll to position [163, 0]
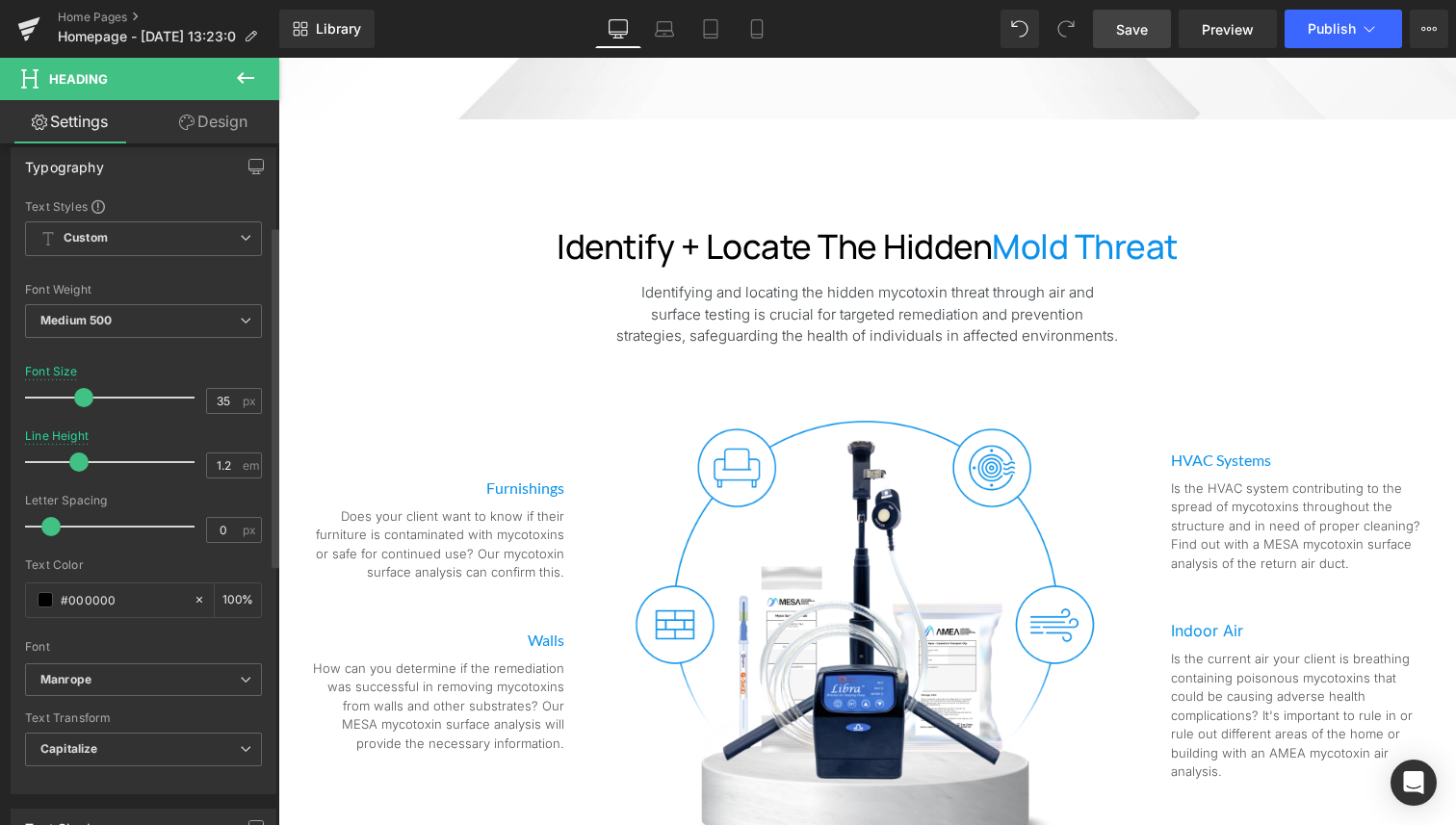
drag, startPoint x: 65, startPoint y: 527, endPoint x: 50, endPoint y: 531, distance: 15.5
click at [50, 531] on span at bounding box center [51, 527] width 20 height 20
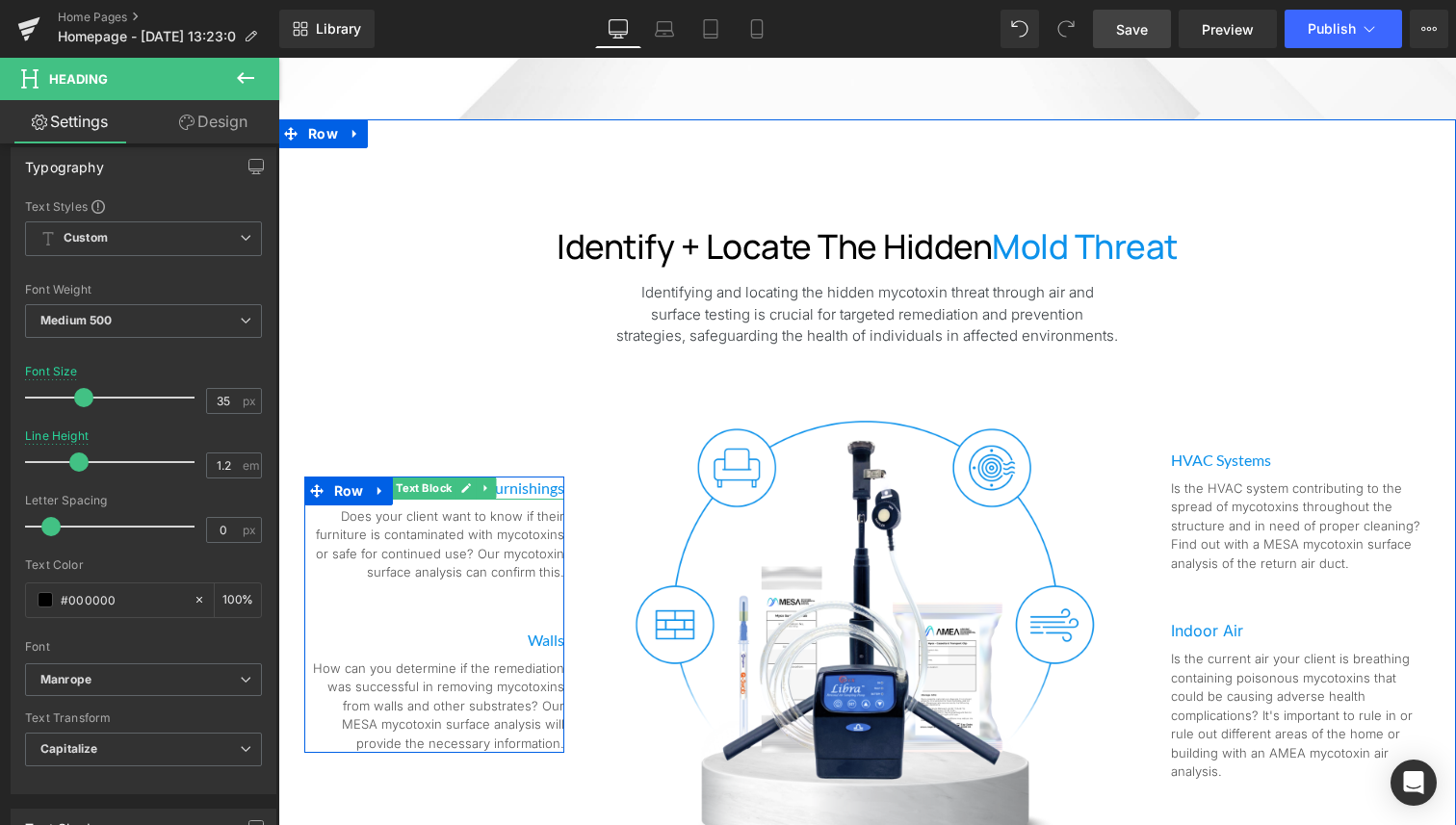
click at [508, 485] on p "Furnishings" at bounding box center [434, 487] width 260 height 23
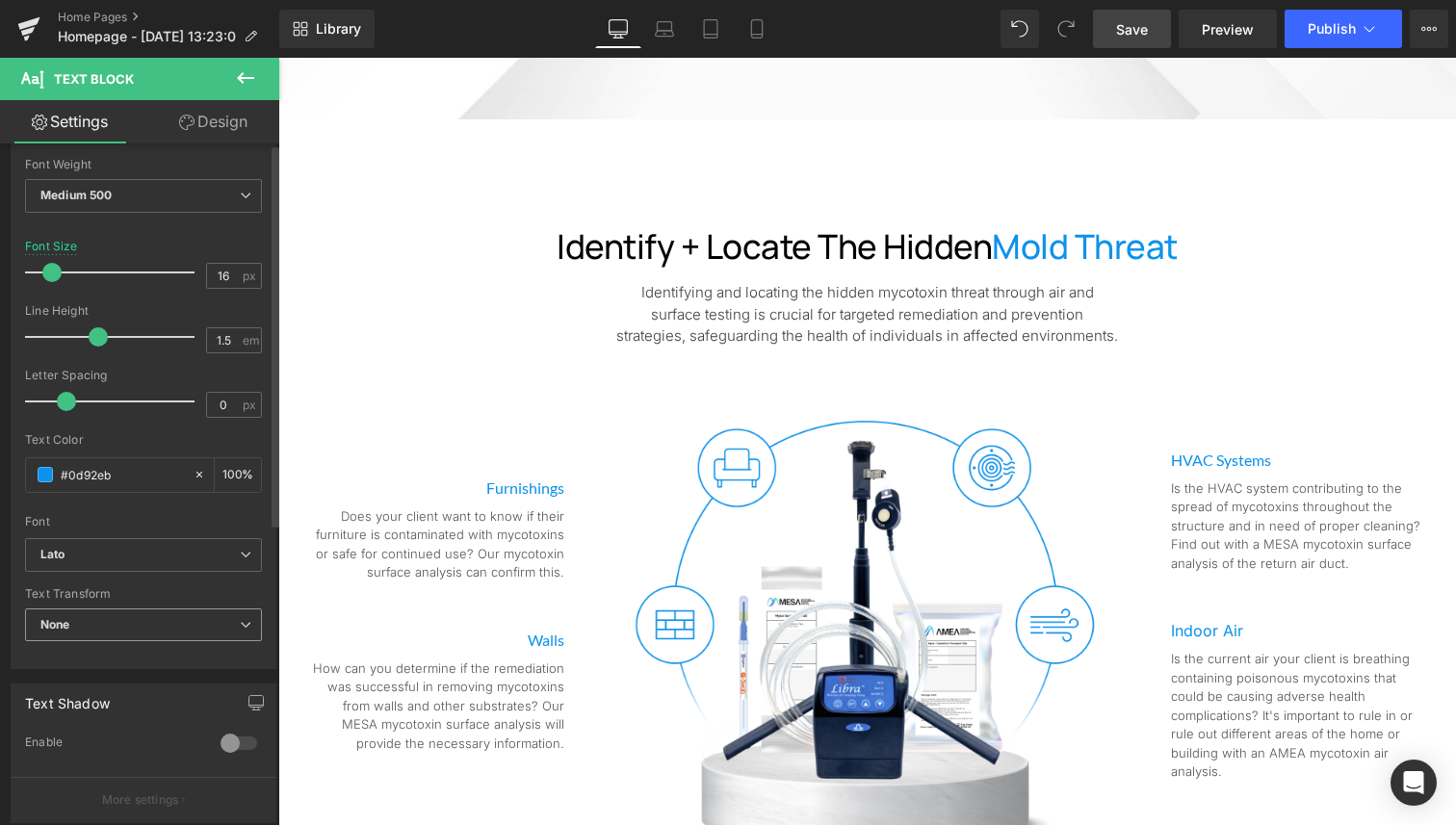
scroll to position [399, 0]
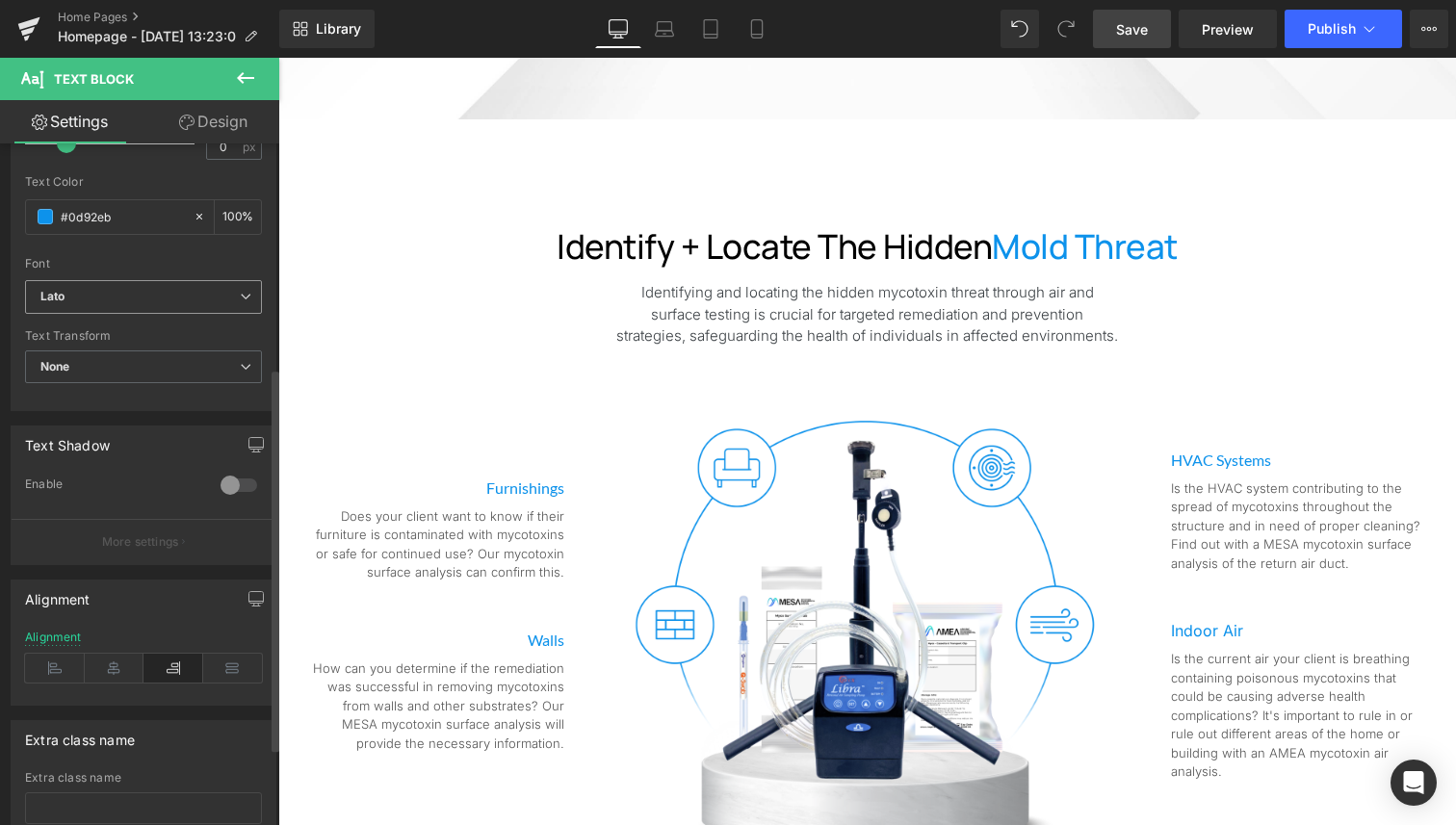
click at [89, 294] on b "Lato" at bounding box center [140, 296] width 199 height 17
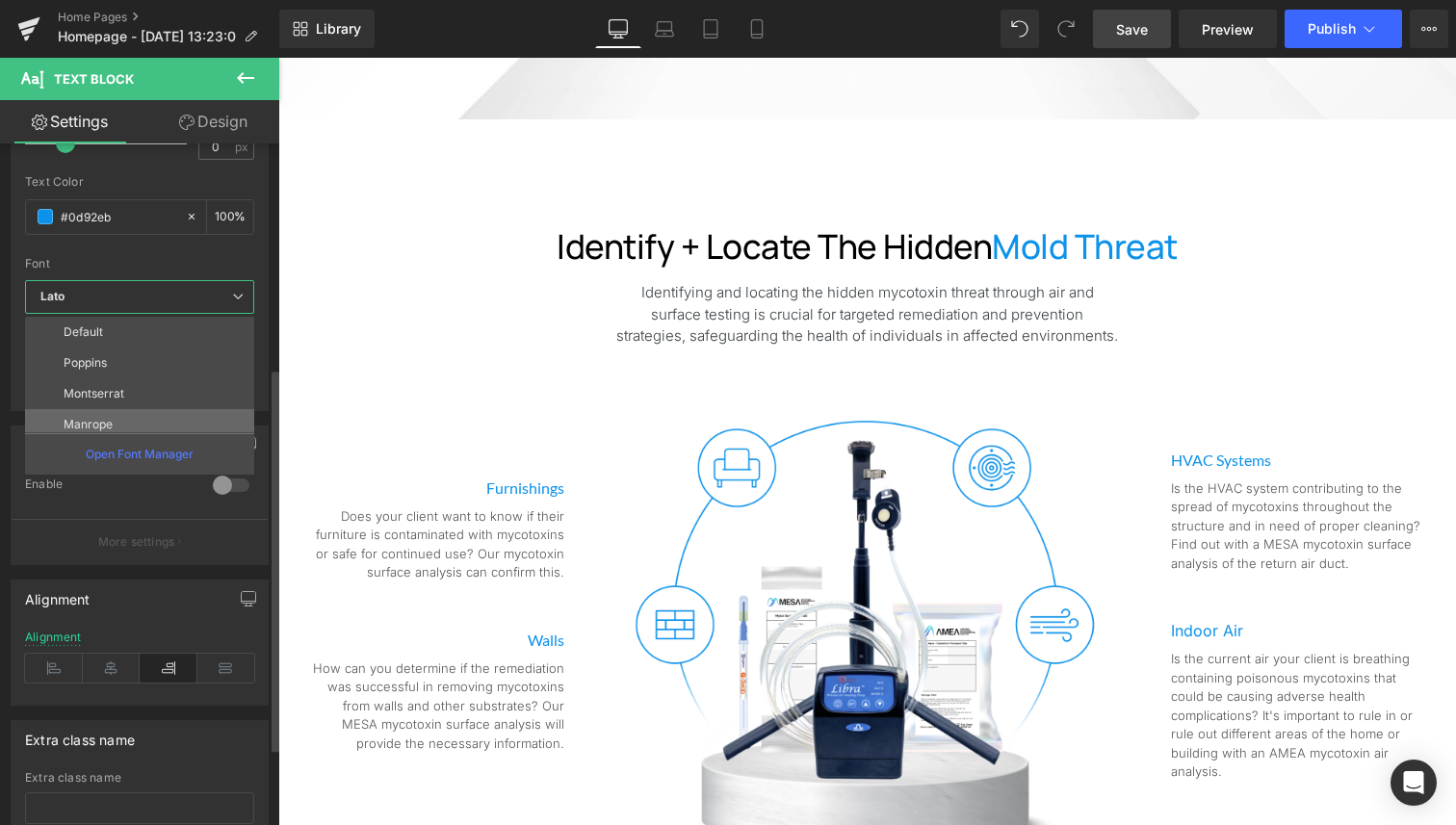
click at [122, 420] on li "Manrope" at bounding box center [144, 424] width 238 height 31
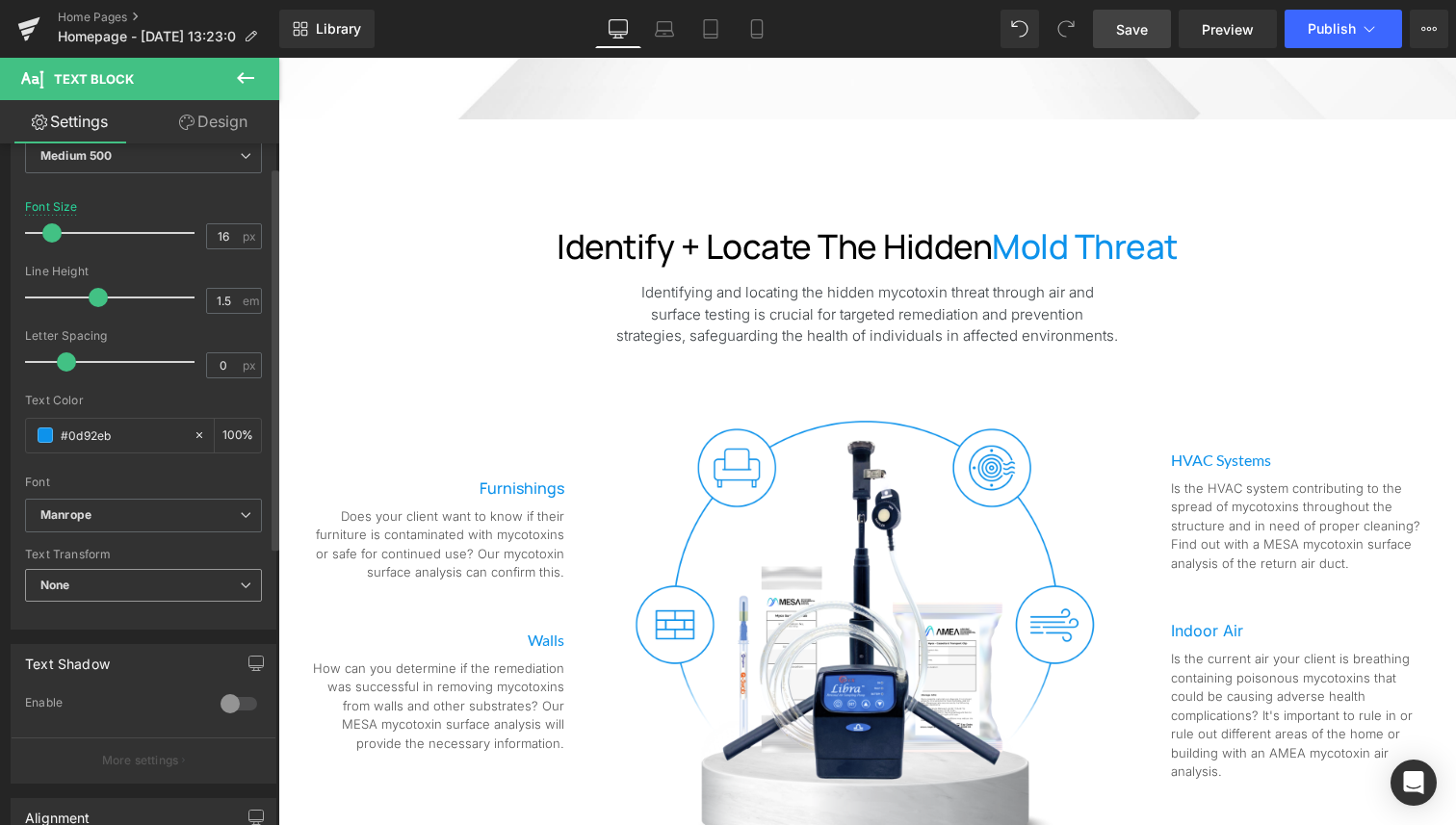
scroll to position [185, 0]
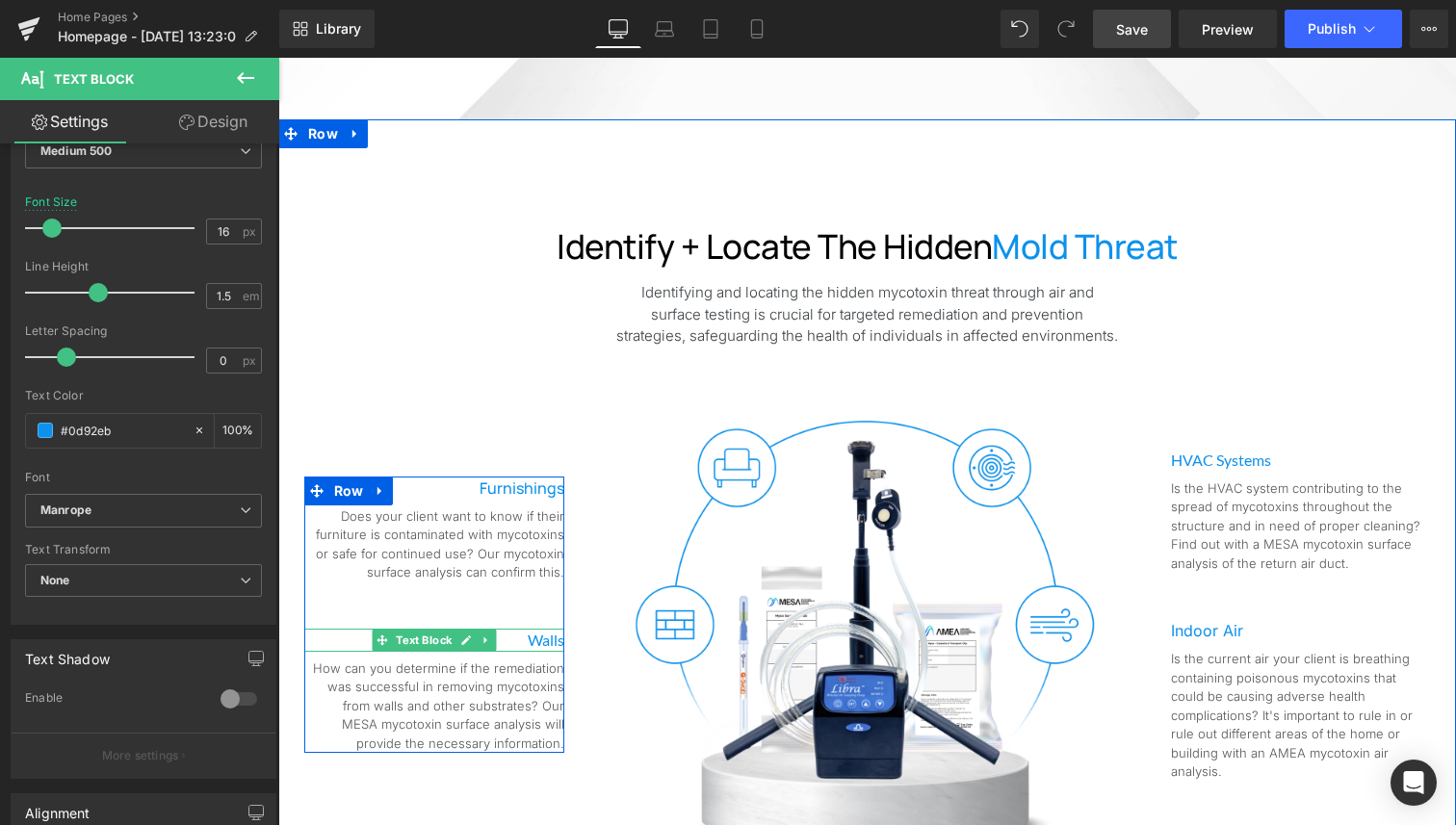
click at [530, 640] on p "Walls" at bounding box center [434, 640] width 260 height 23
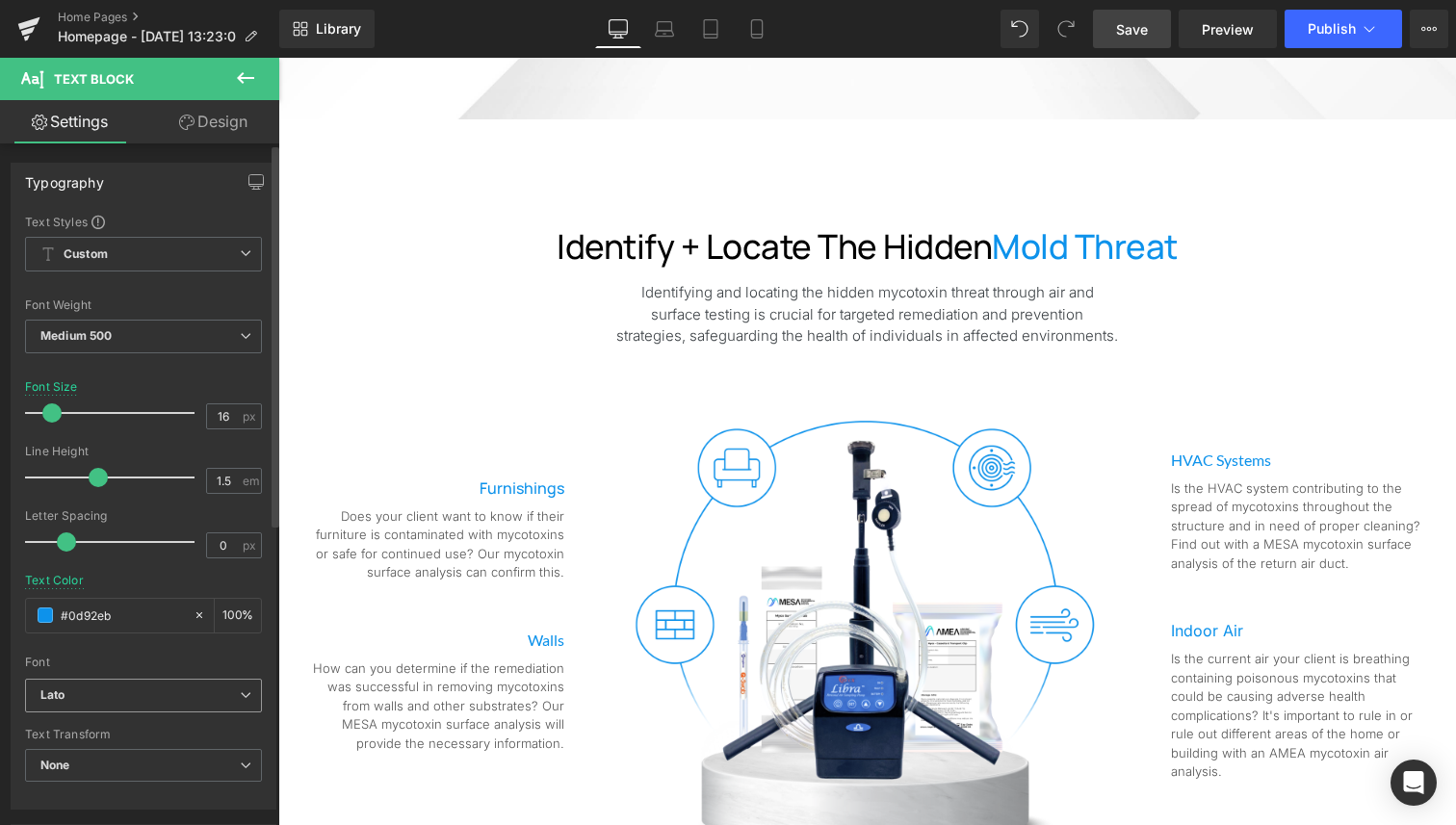
click at [126, 695] on b "Lato" at bounding box center [140, 695] width 199 height 17
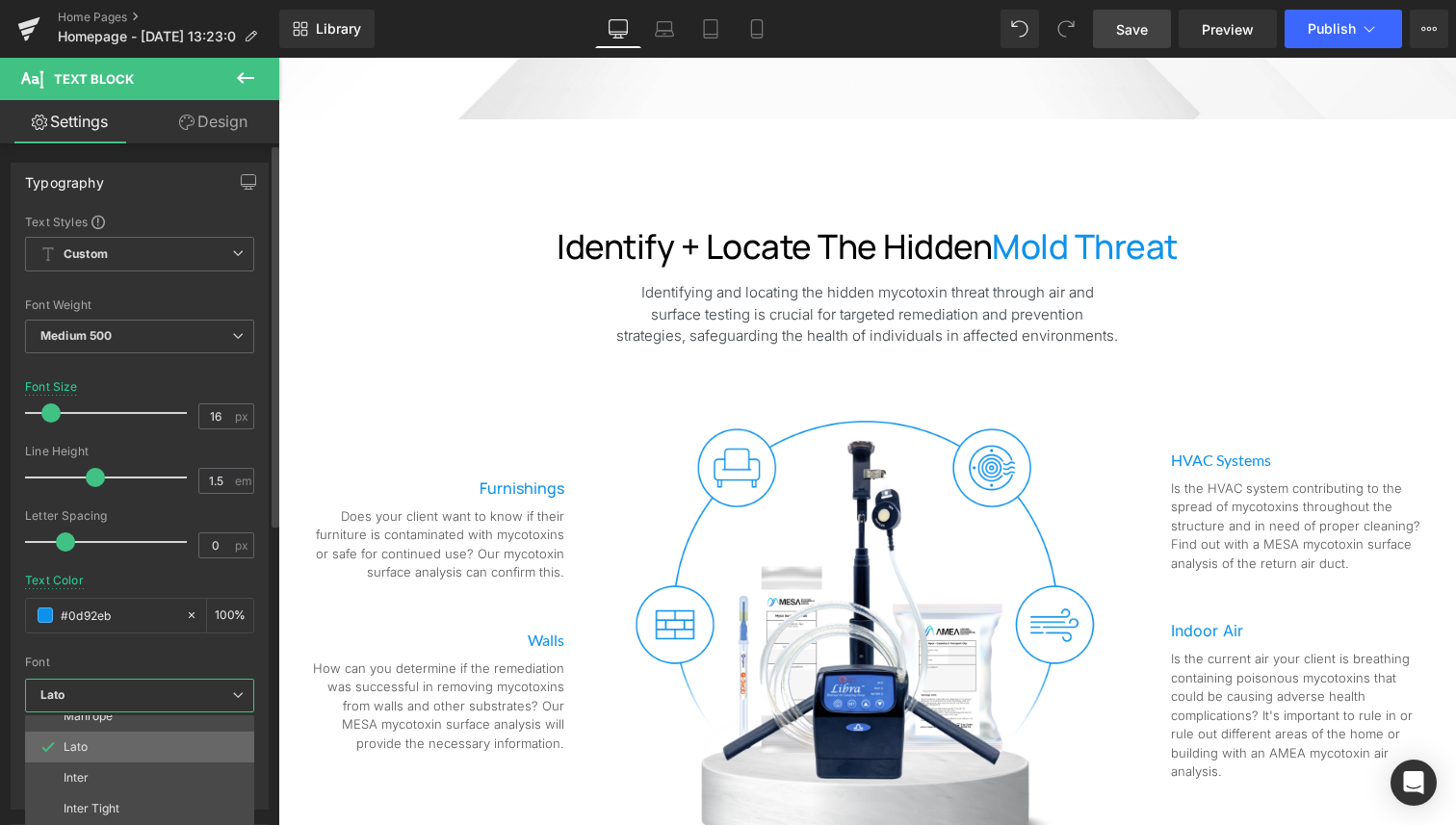
scroll to position [105, 0]
click at [154, 717] on li "Manrope" at bounding box center [144, 718] width 238 height 31
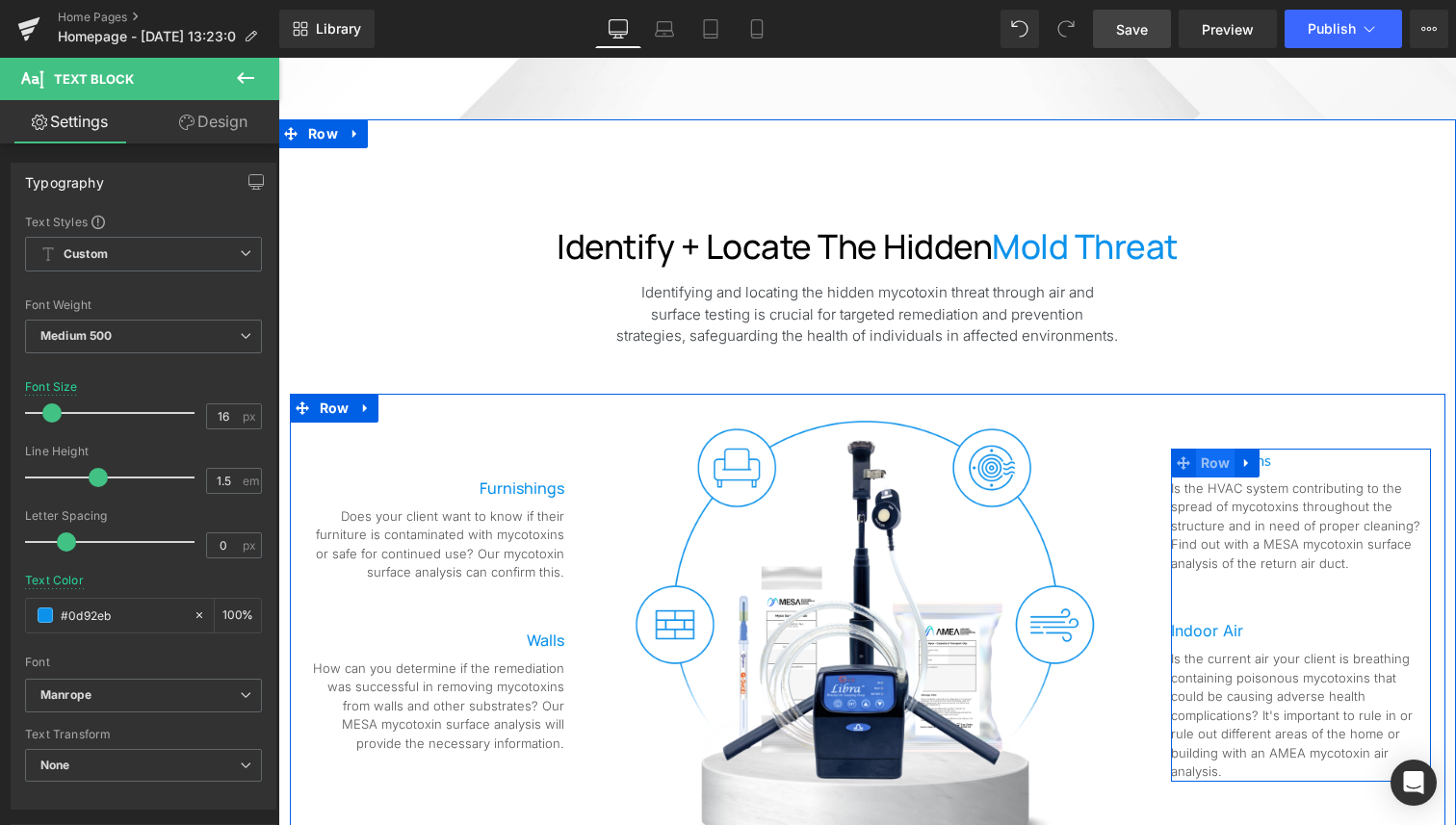
click at [1218, 465] on span "Row" at bounding box center [1216, 463] width 39 height 29
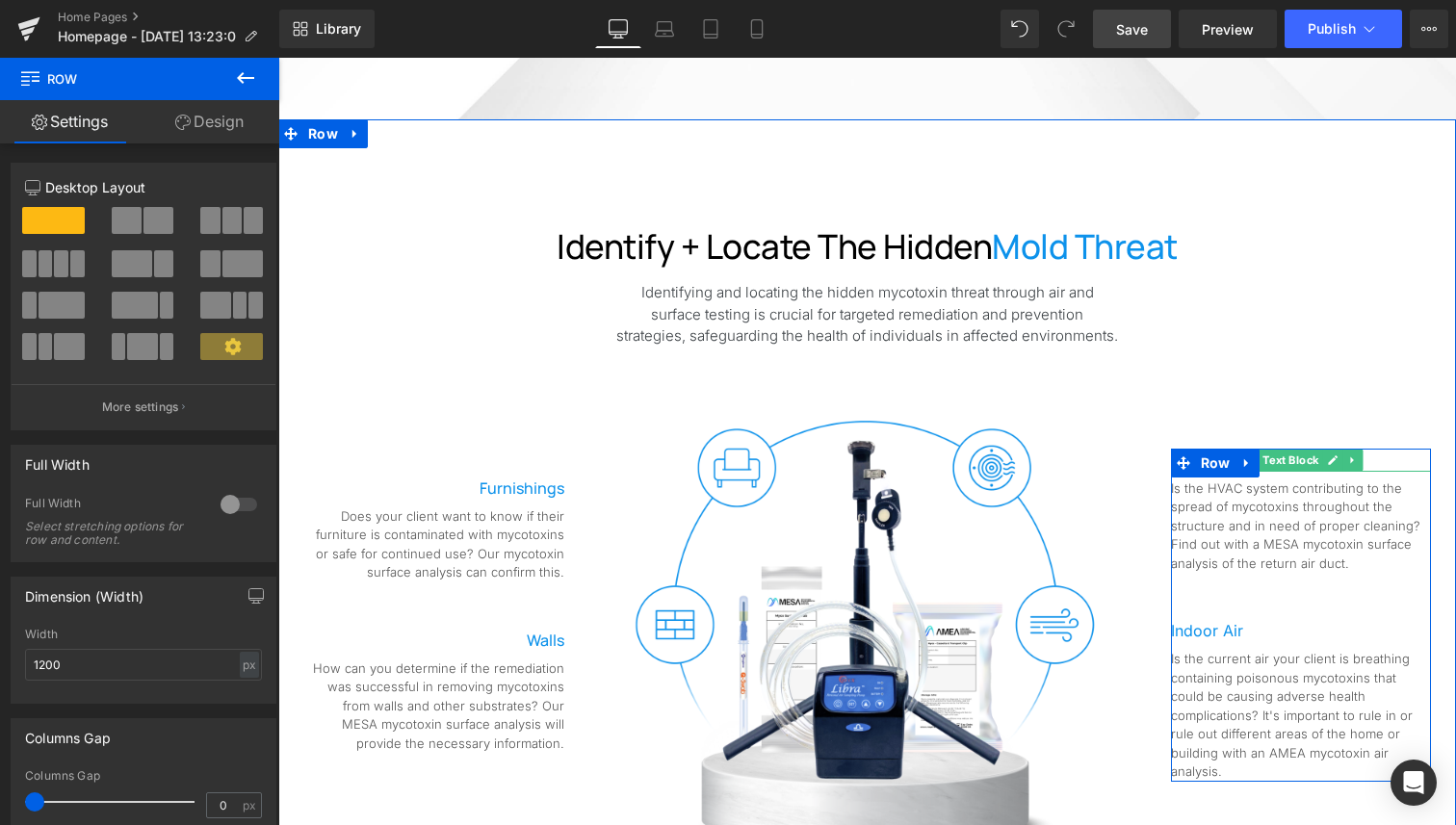
click at [1381, 466] on p "HVAC Systems" at bounding box center [1300, 460] width 260 height 23
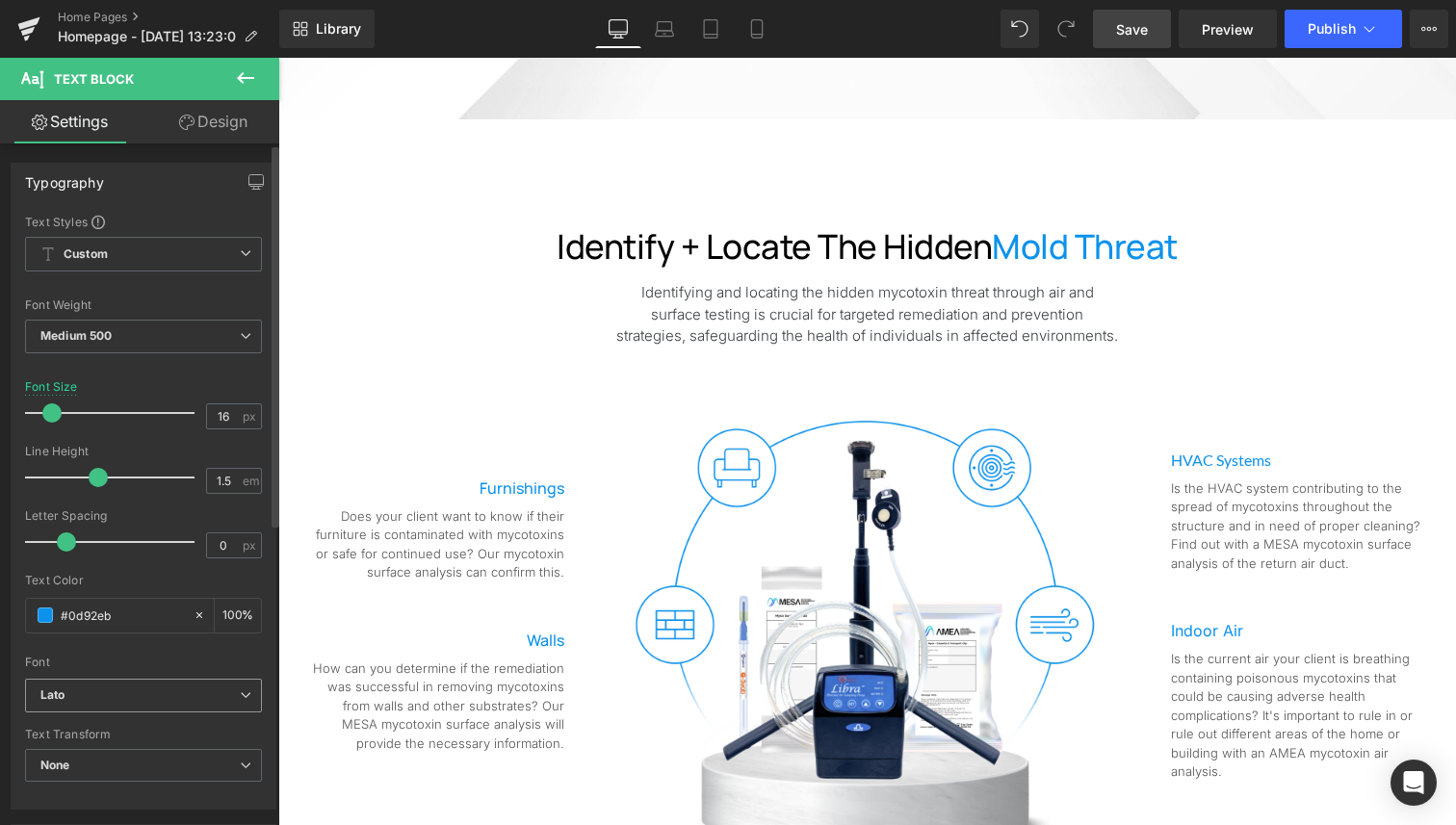
click at [129, 699] on b "Lato" at bounding box center [140, 695] width 199 height 17
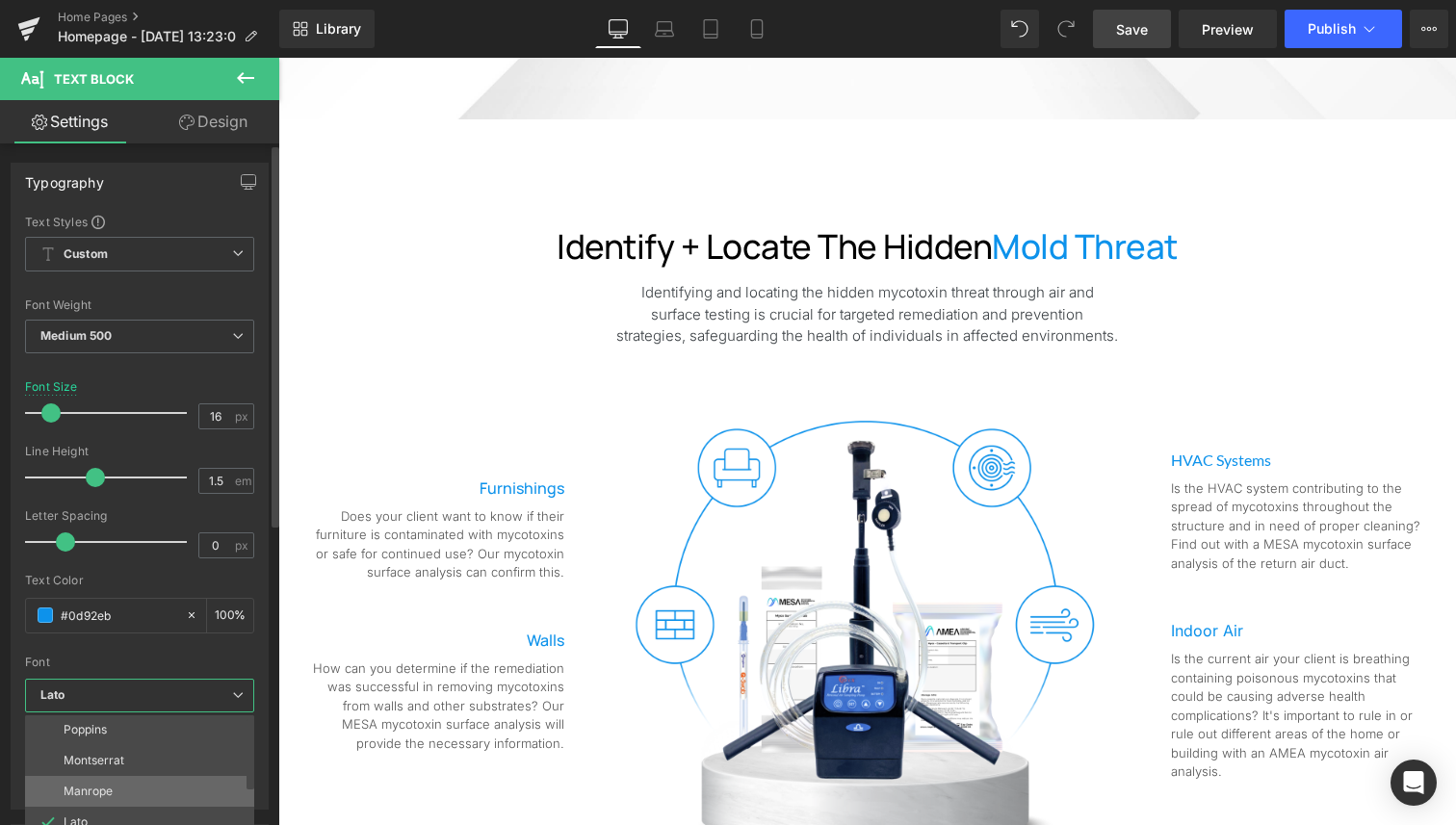
scroll to position [36, 0]
click at [128, 794] on li "Manrope" at bounding box center [144, 786] width 238 height 31
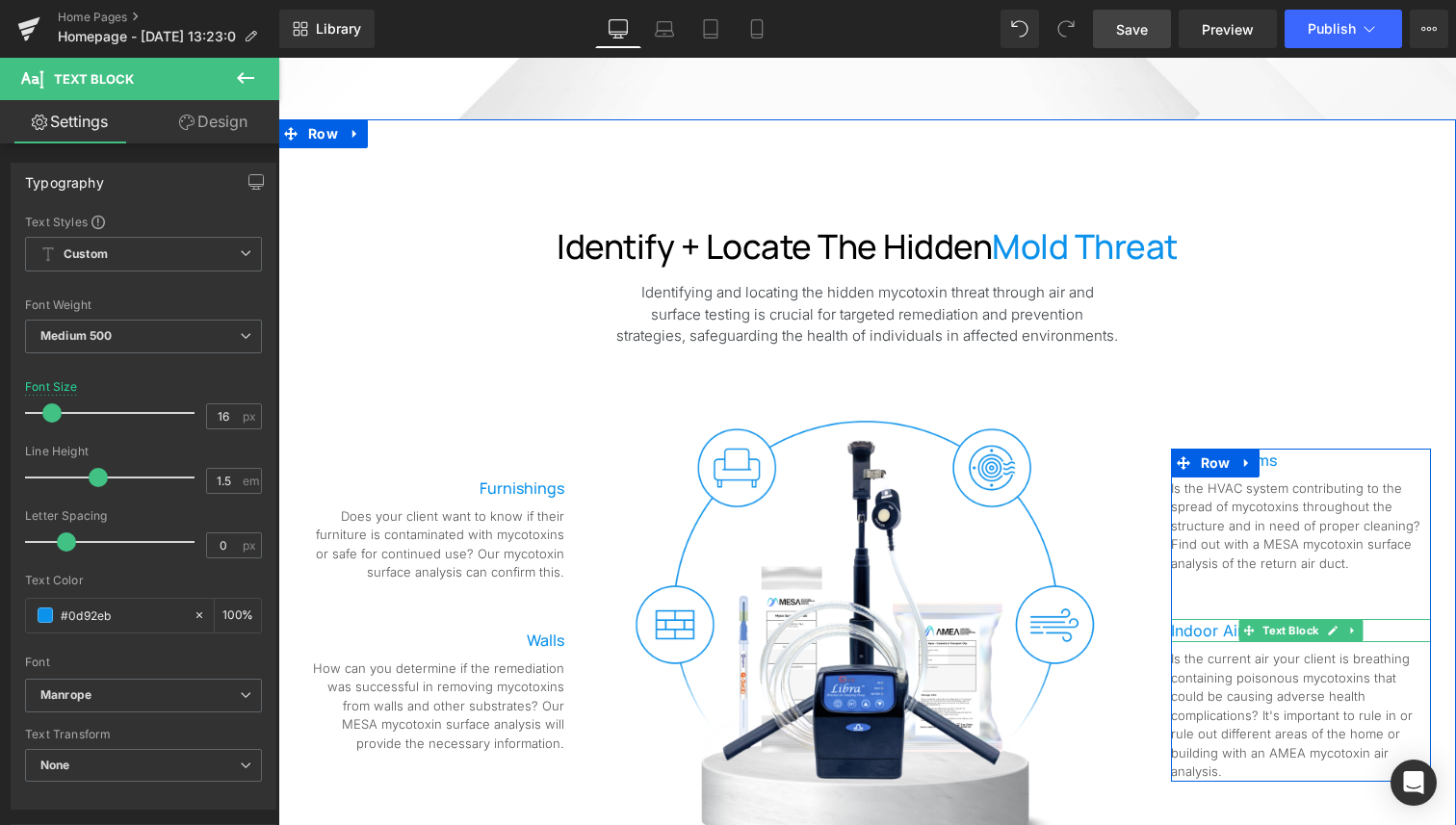
click at [1383, 638] on p "Indoor Air" at bounding box center [1300, 630] width 260 height 23
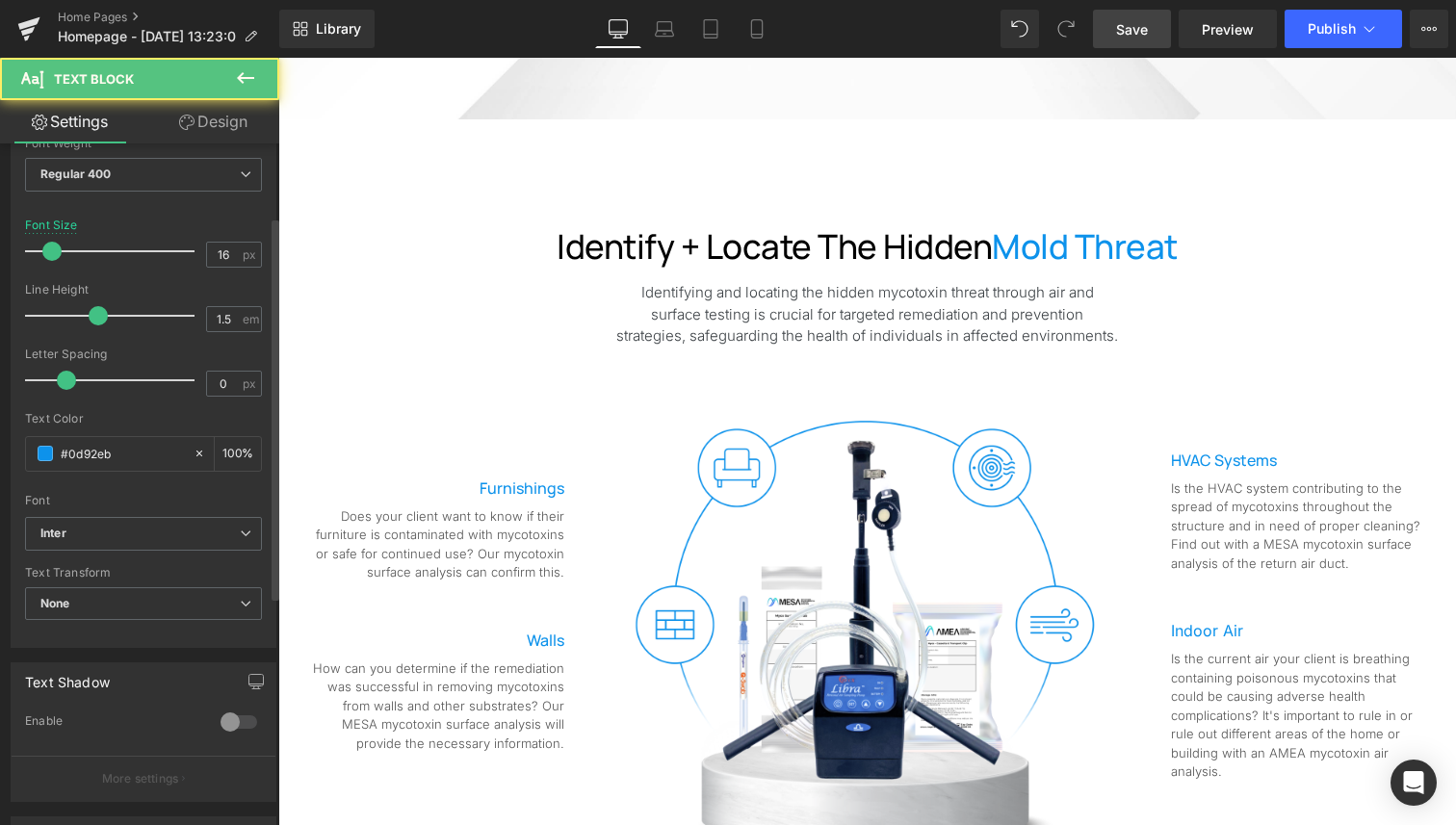
scroll to position [163, 0]
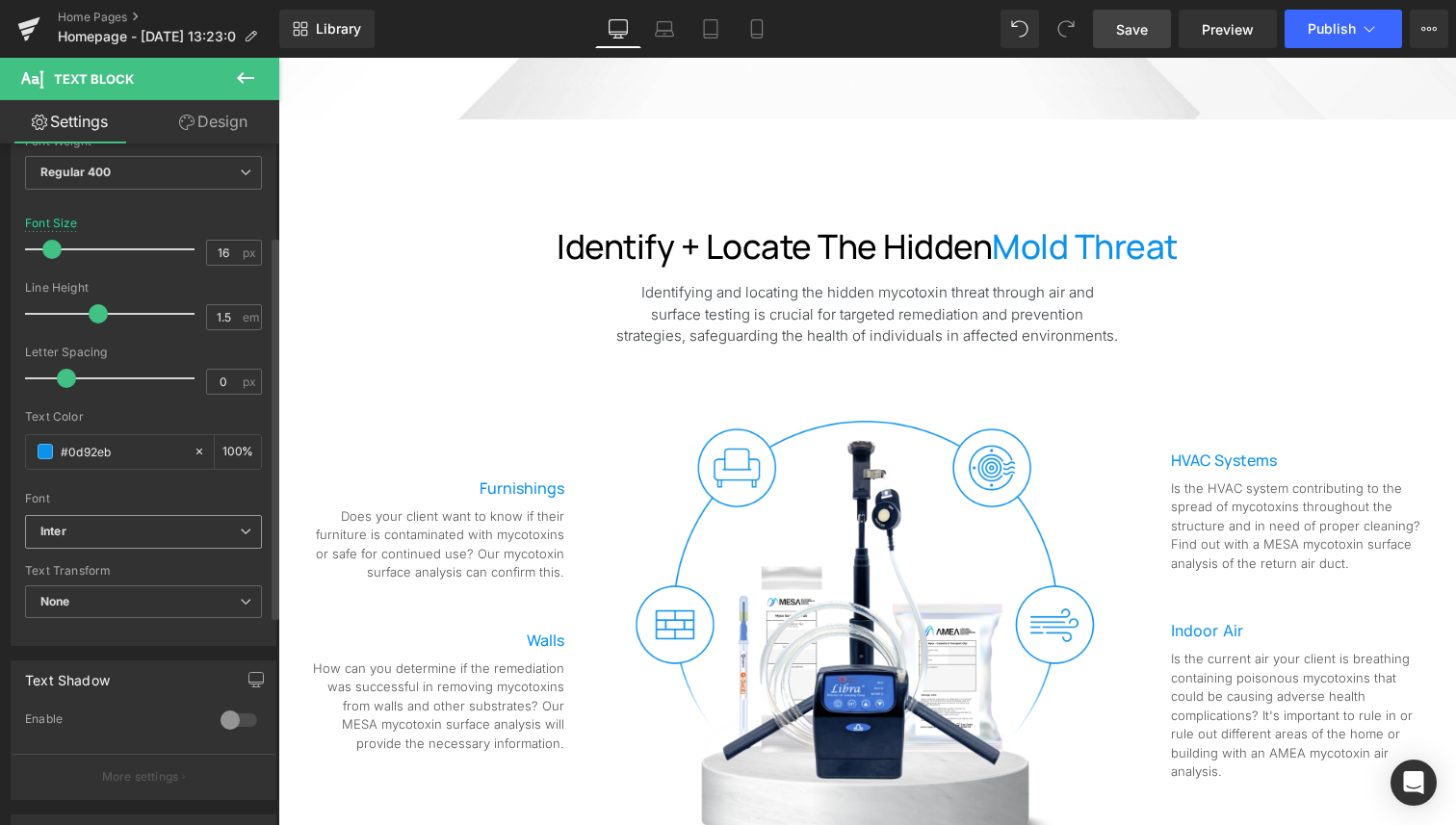
click at [102, 545] on span "Inter" at bounding box center [143, 532] width 237 height 33
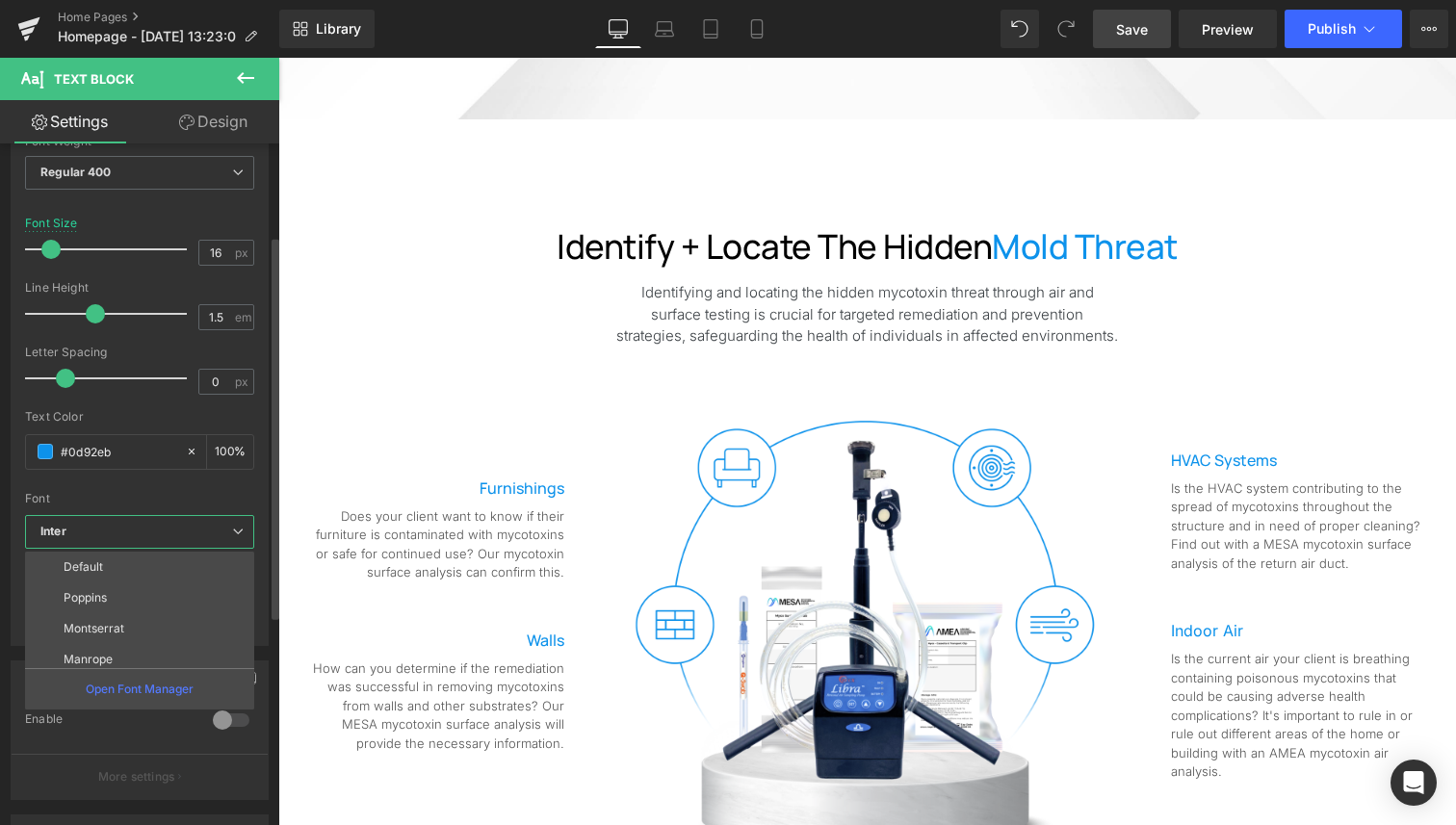
click at [121, 653] on li "Manrope" at bounding box center [144, 659] width 238 height 31
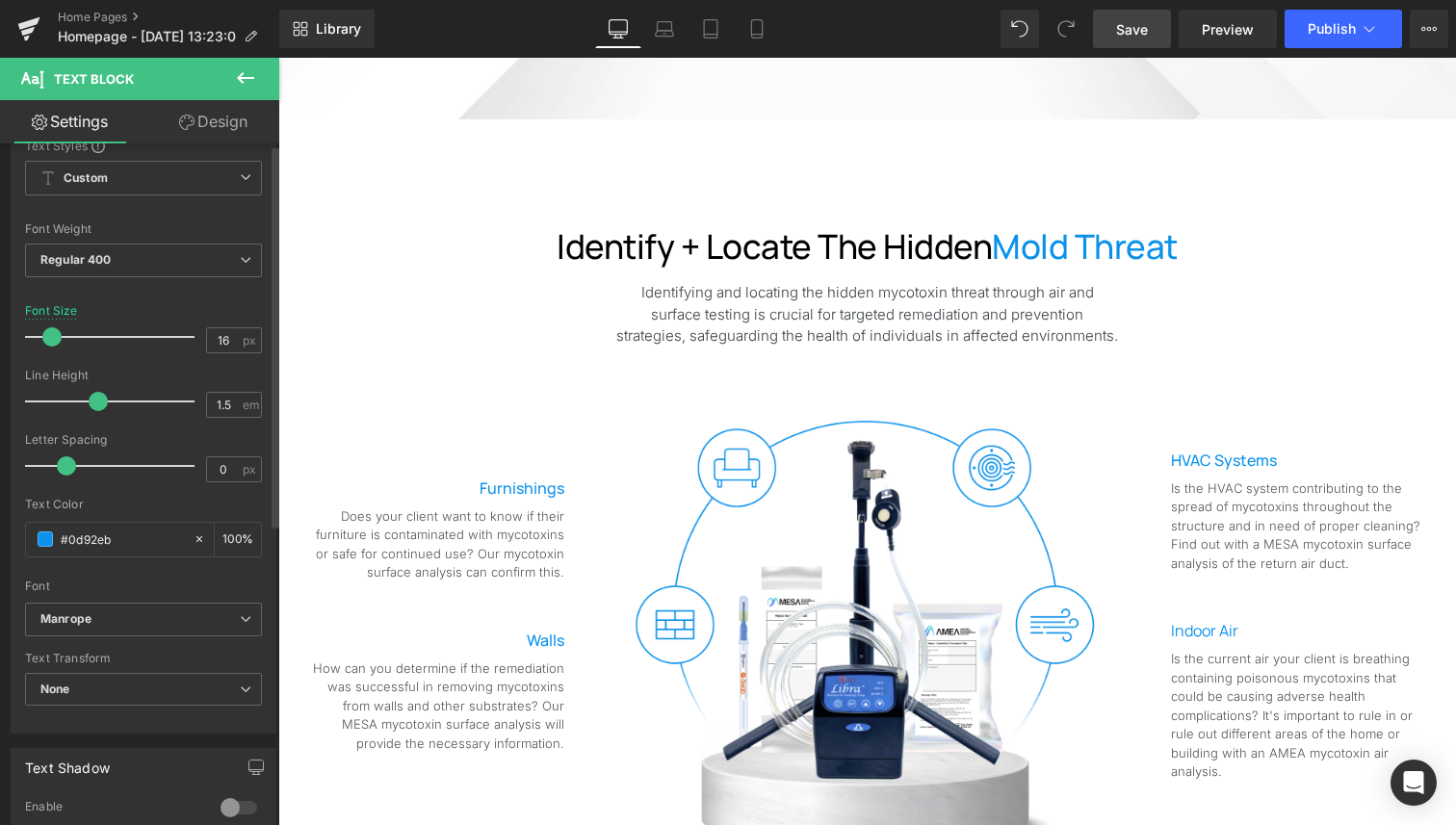
scroll to position [0, 0]
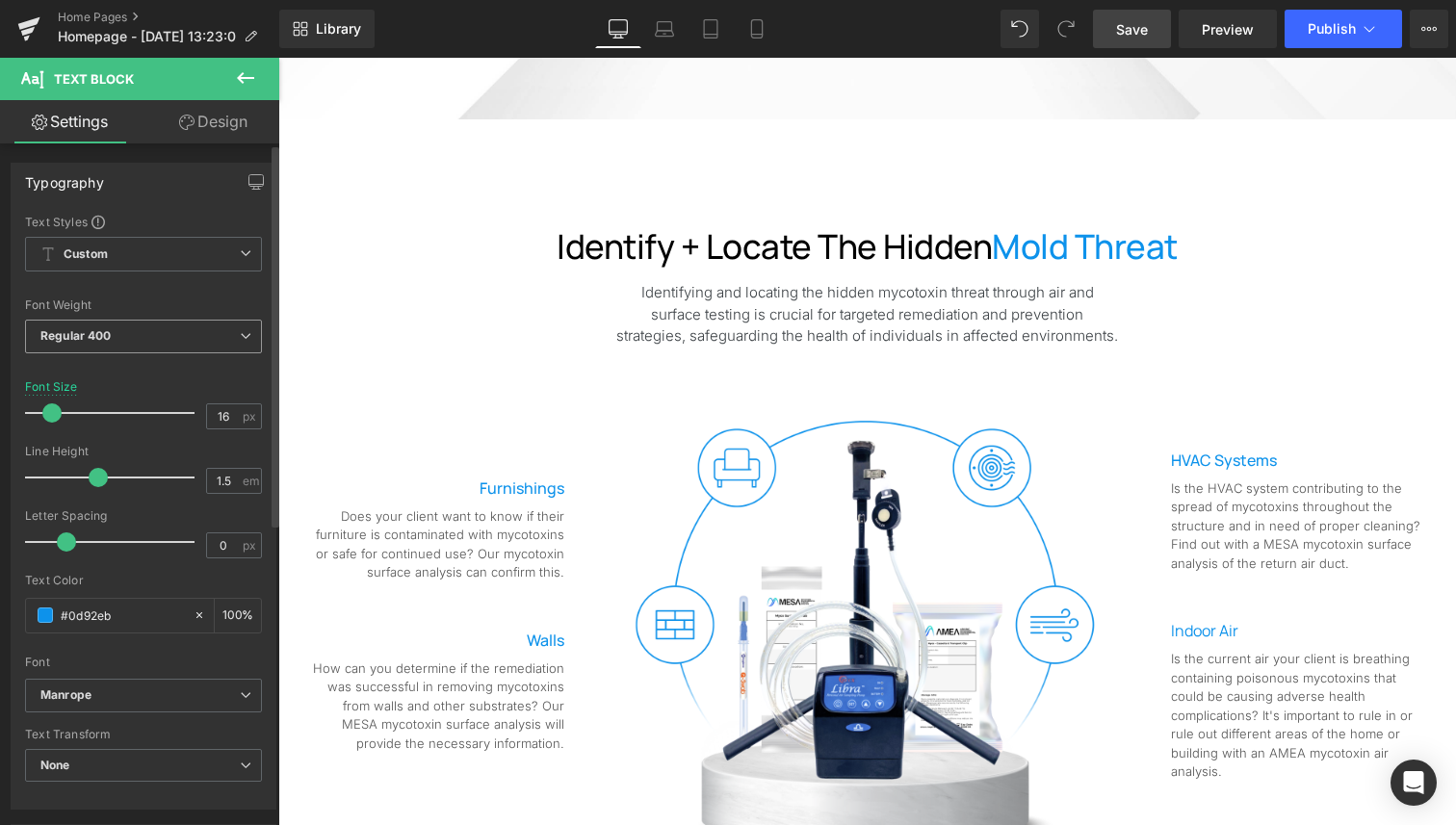
click at [105, 330] on b "Regular 400" at bounding box center [76, 335] width 71 height 15
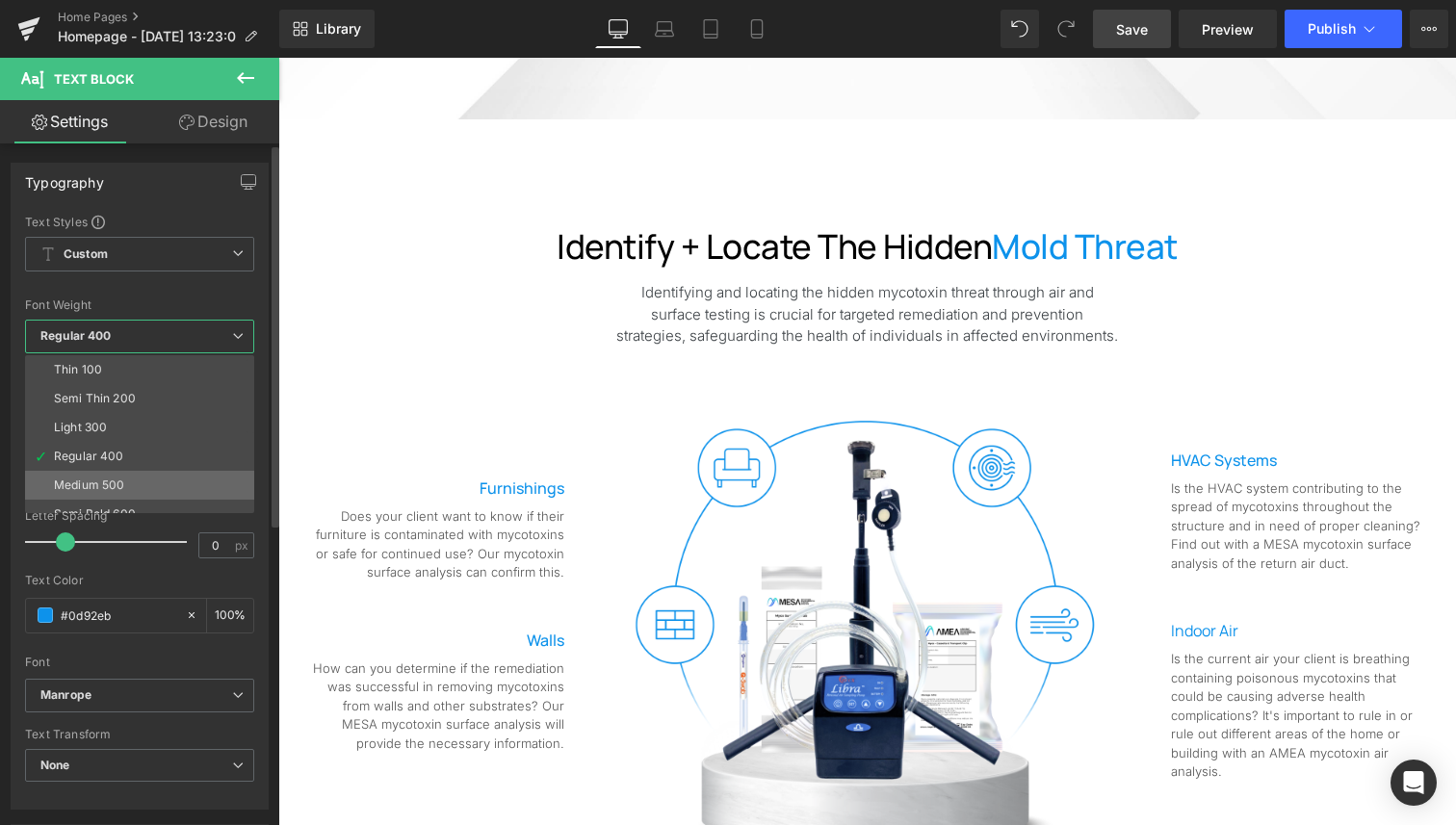
click at [112, 478] on div "Medium 500" at bounding box center [89, 485] width 70 height 14
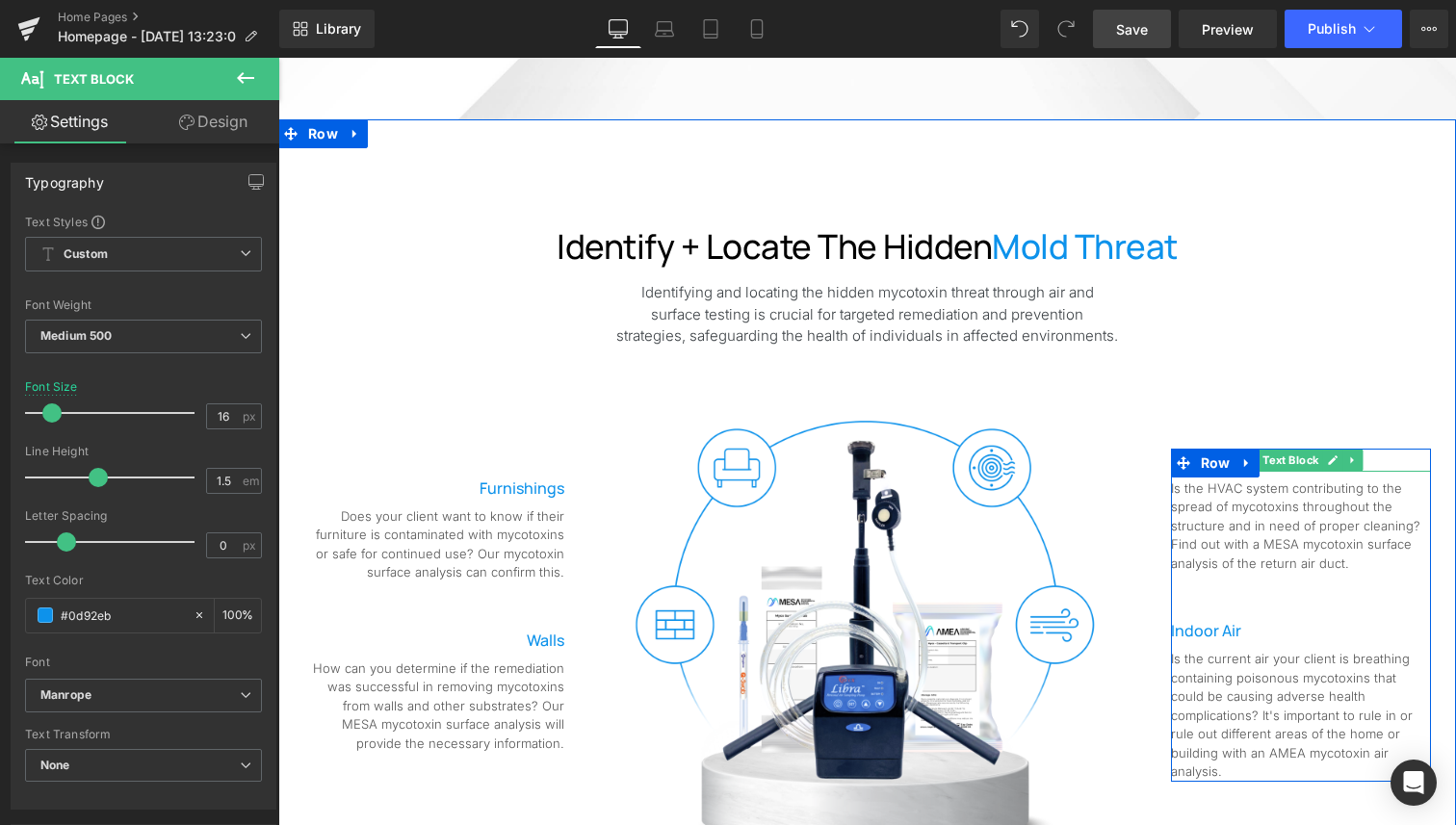
click at [1269, 468] on span "Text Block" at bounding box center [1290, 460] width 64 height 23
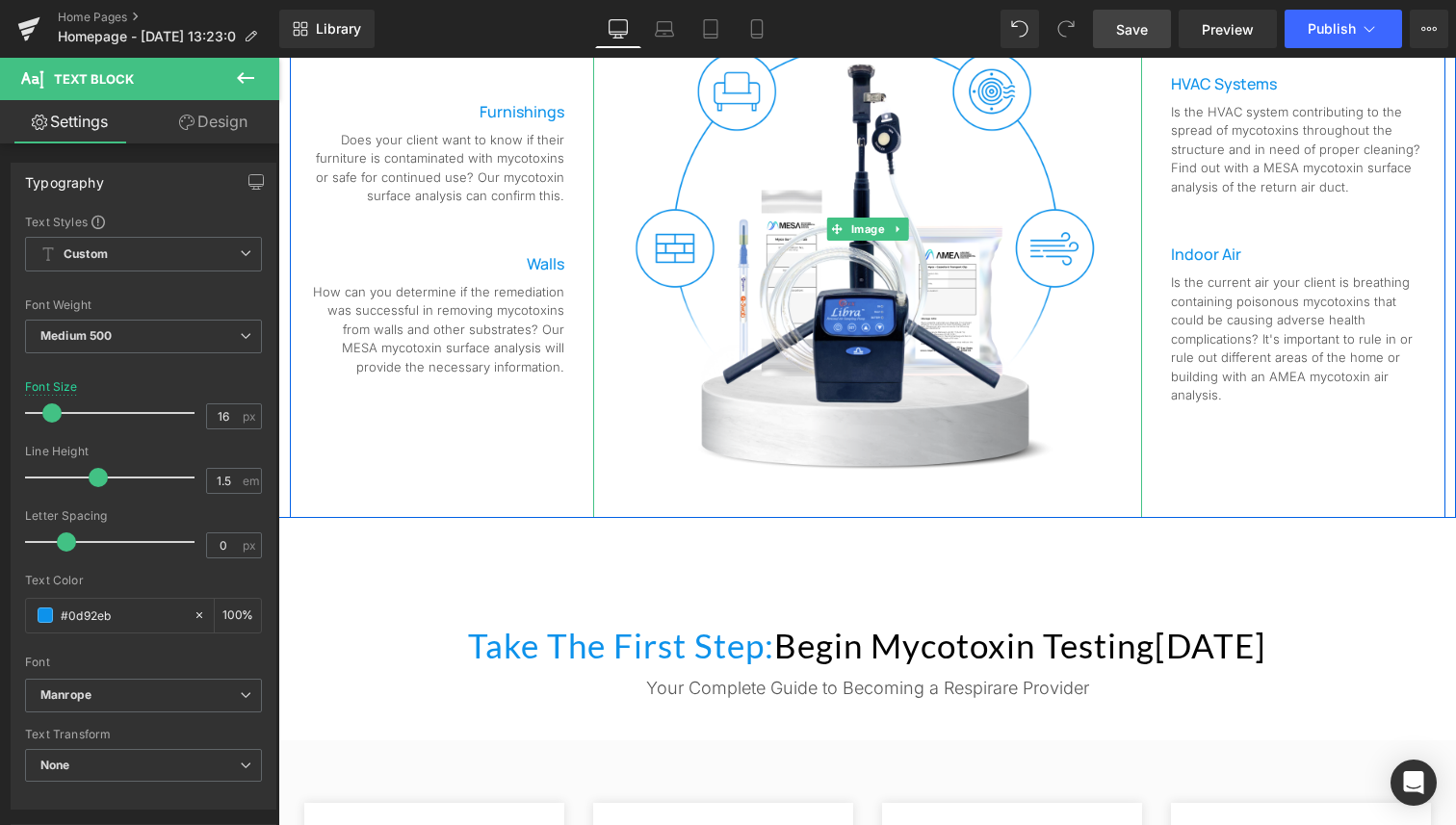
scroll to position [1159, 0]
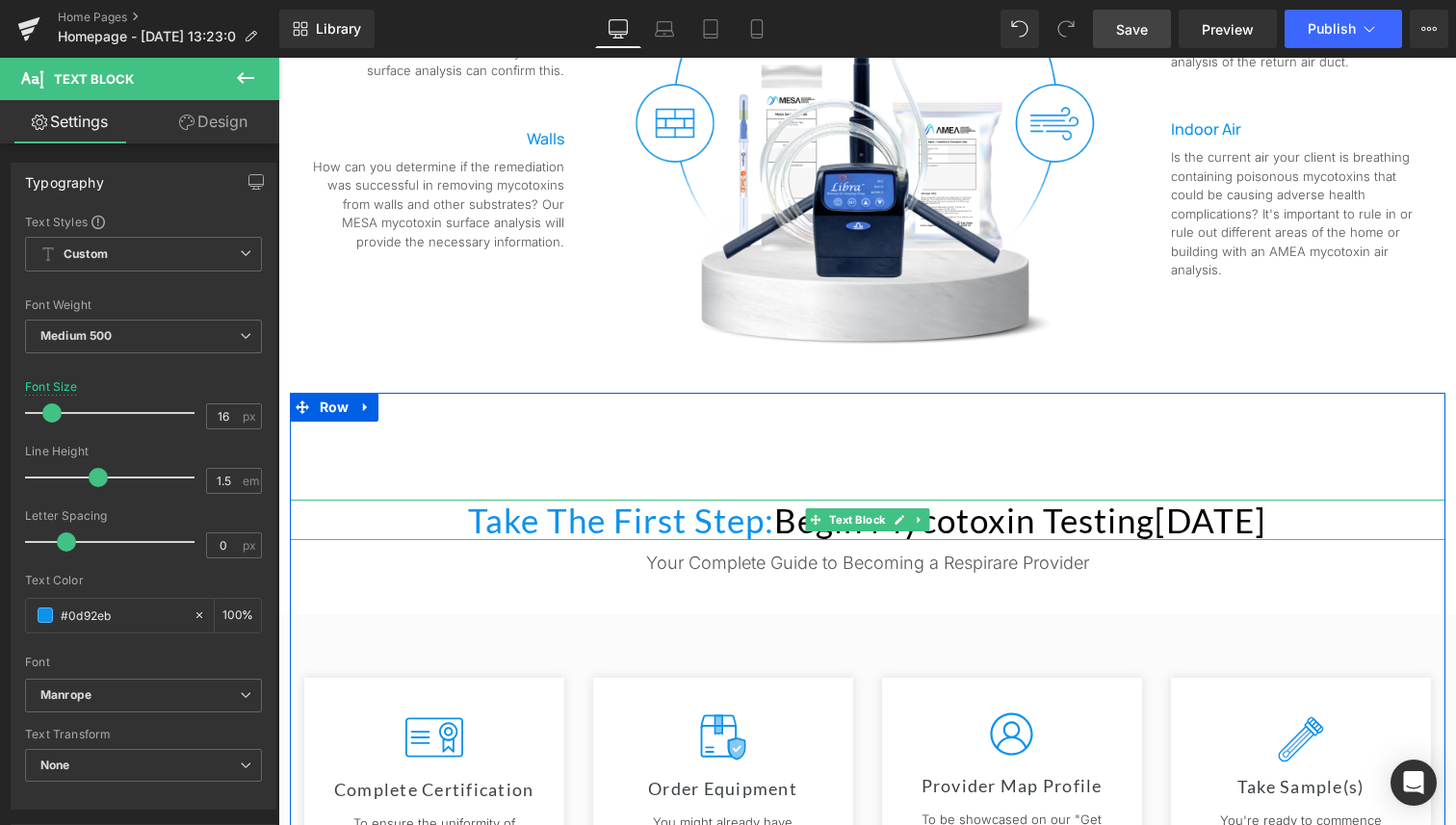
click at [510, 534] on span "Take the First Step:" at bounding box center [620, 520] width 306 height 40
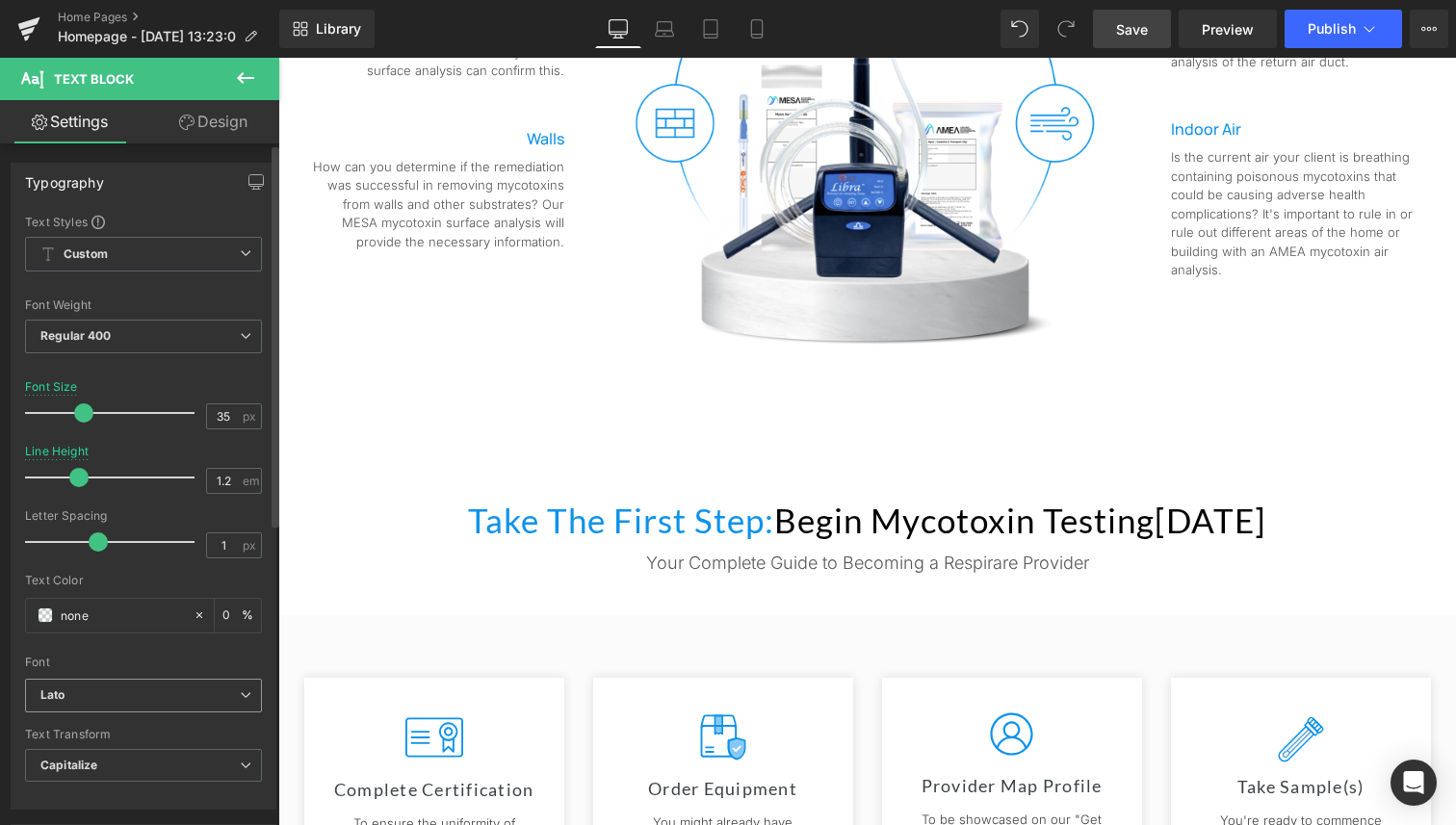
click at [134, 697] on b "Lato" at bounding box center [140, 695] width 199 height 17
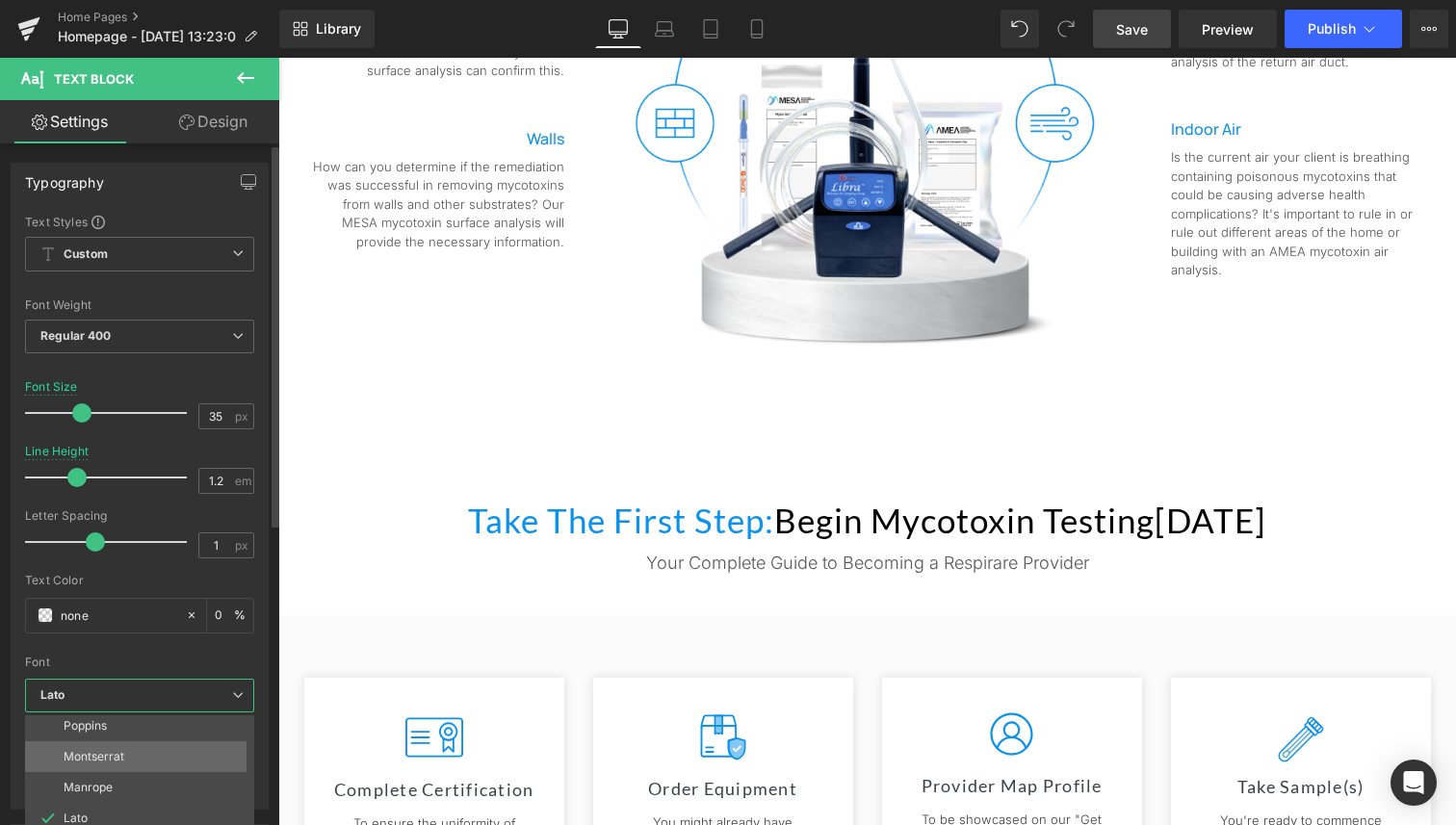
scroll to position [37, 0]
click at [141, 793] on li "Manrope" at bounding box center [144, 785] width 238 height 31
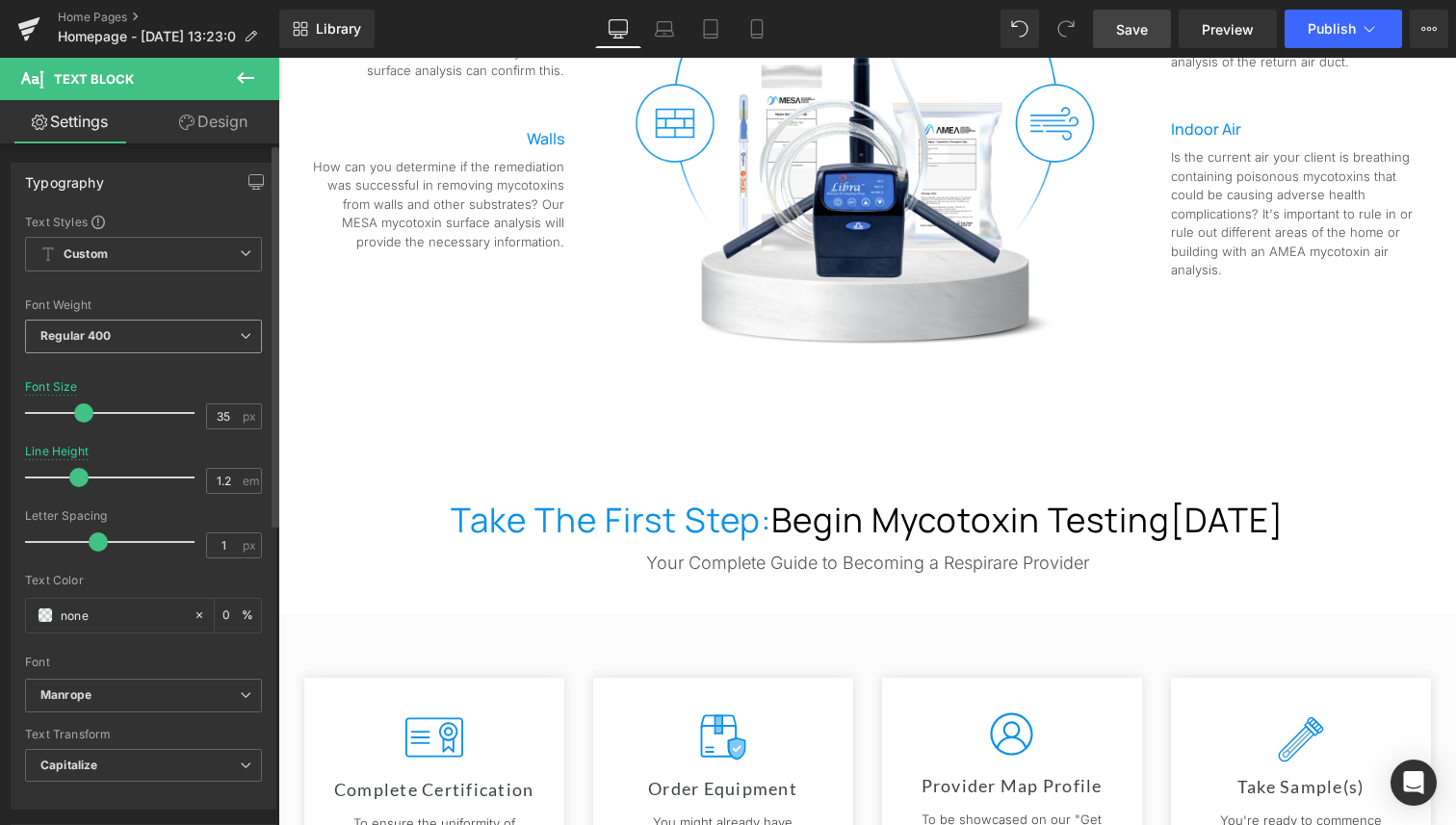
click at [135, 330] on span "Regular 400" at bounding box center [143, 337] width 237 height 33
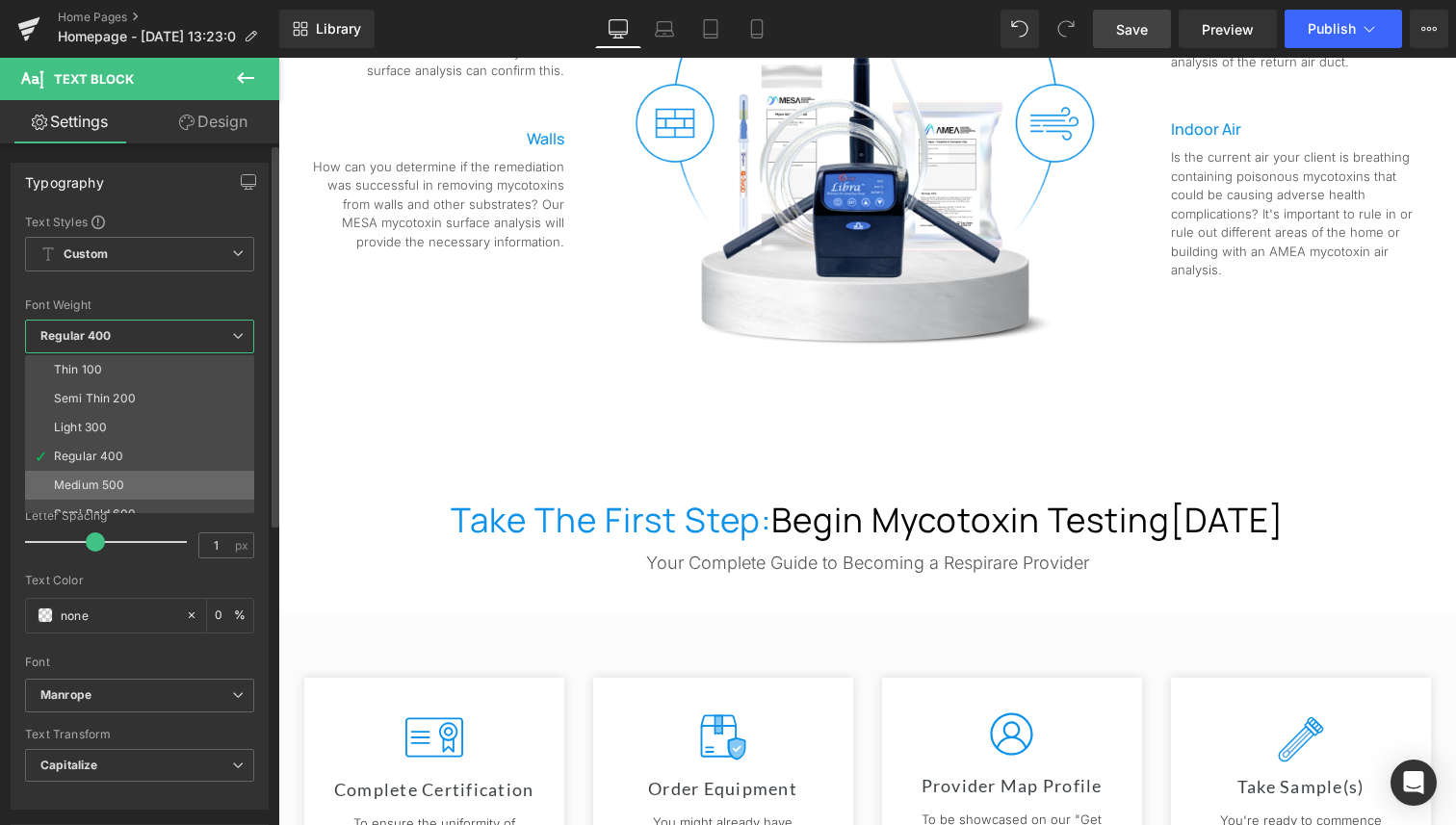
click at [134, 483] on li "Medium 500" at bounding box center [144, 484] width 238 height 29
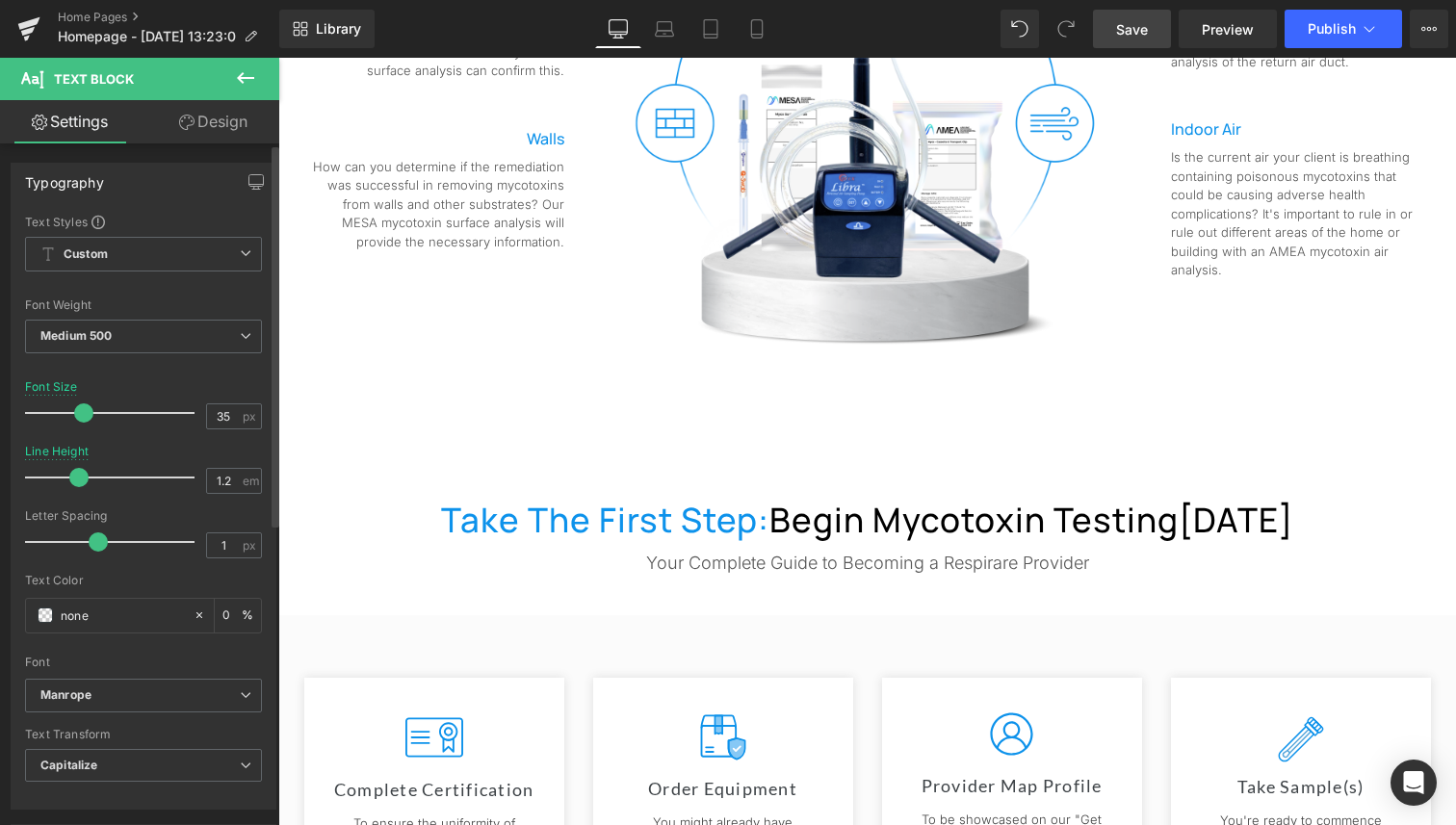
click at [70, 476] on span at bounding box center [79, 477] width 20 height 20
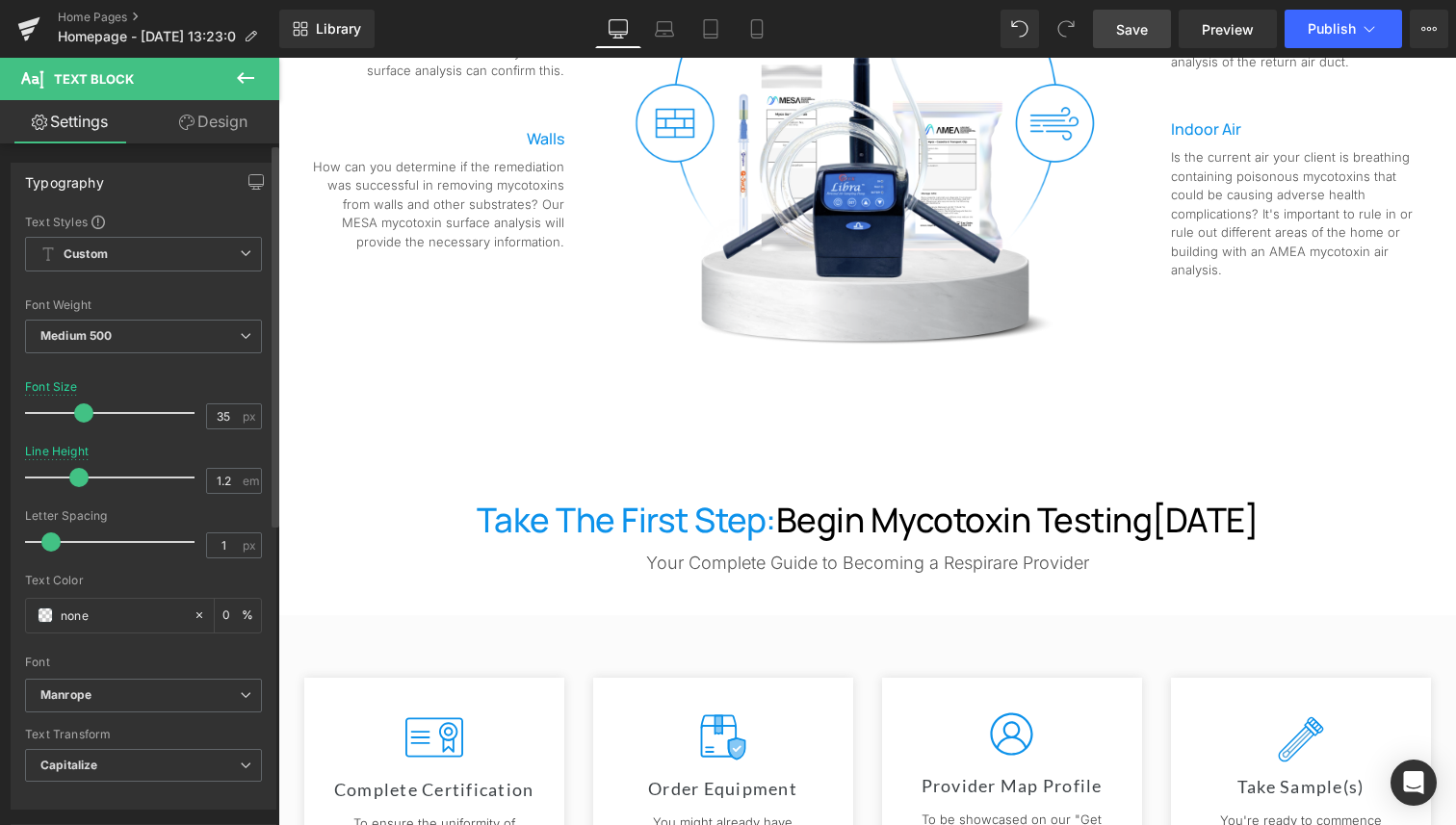
drag, startPoint x: 99, startPoint y: 539, endPoint x: 54, endPoint y: 553, distance: 47.1
click at [54, 553] on div at bounding box center [114, 541] width 159 height 38
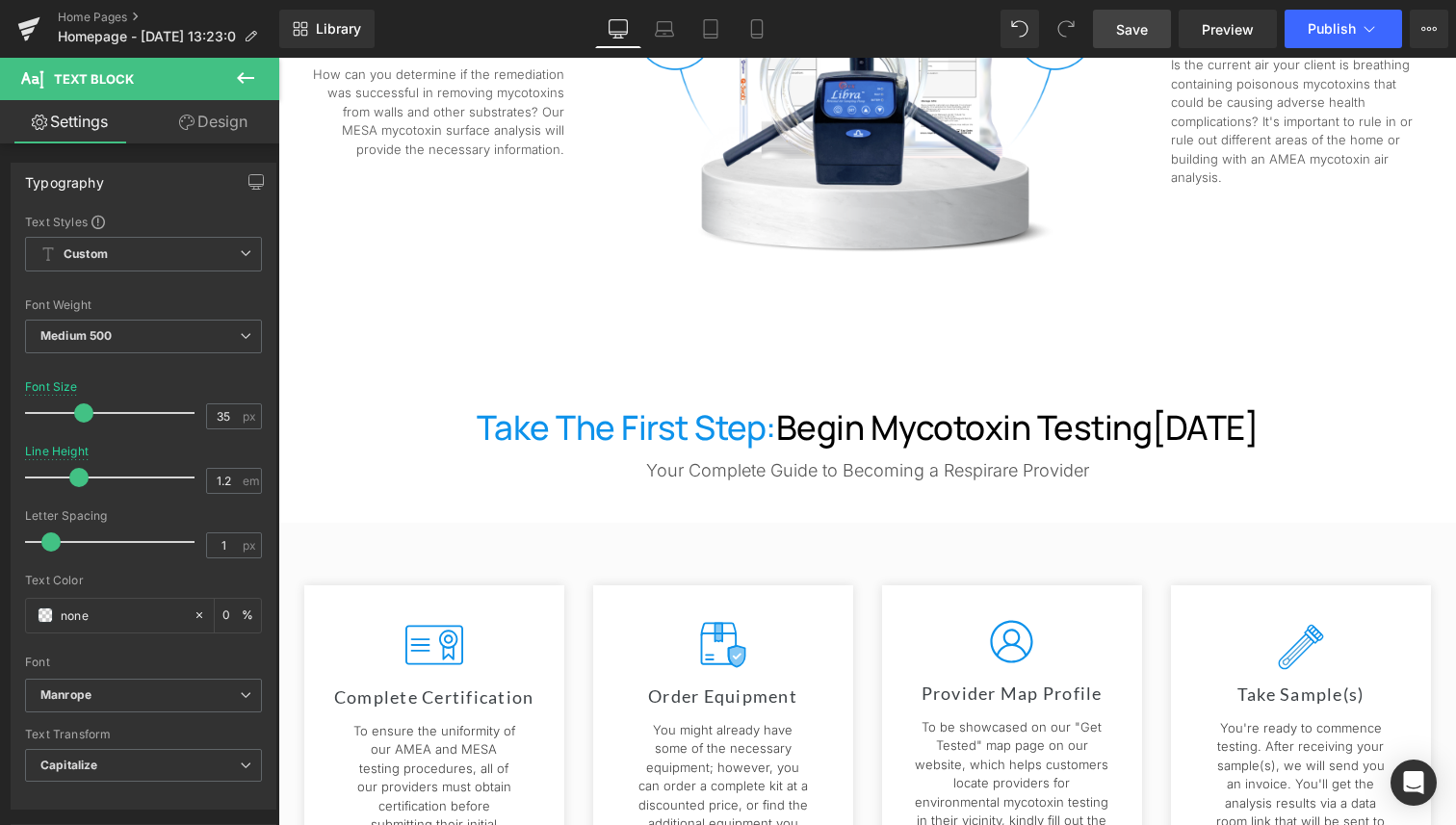
scroll to position [1587, 0]
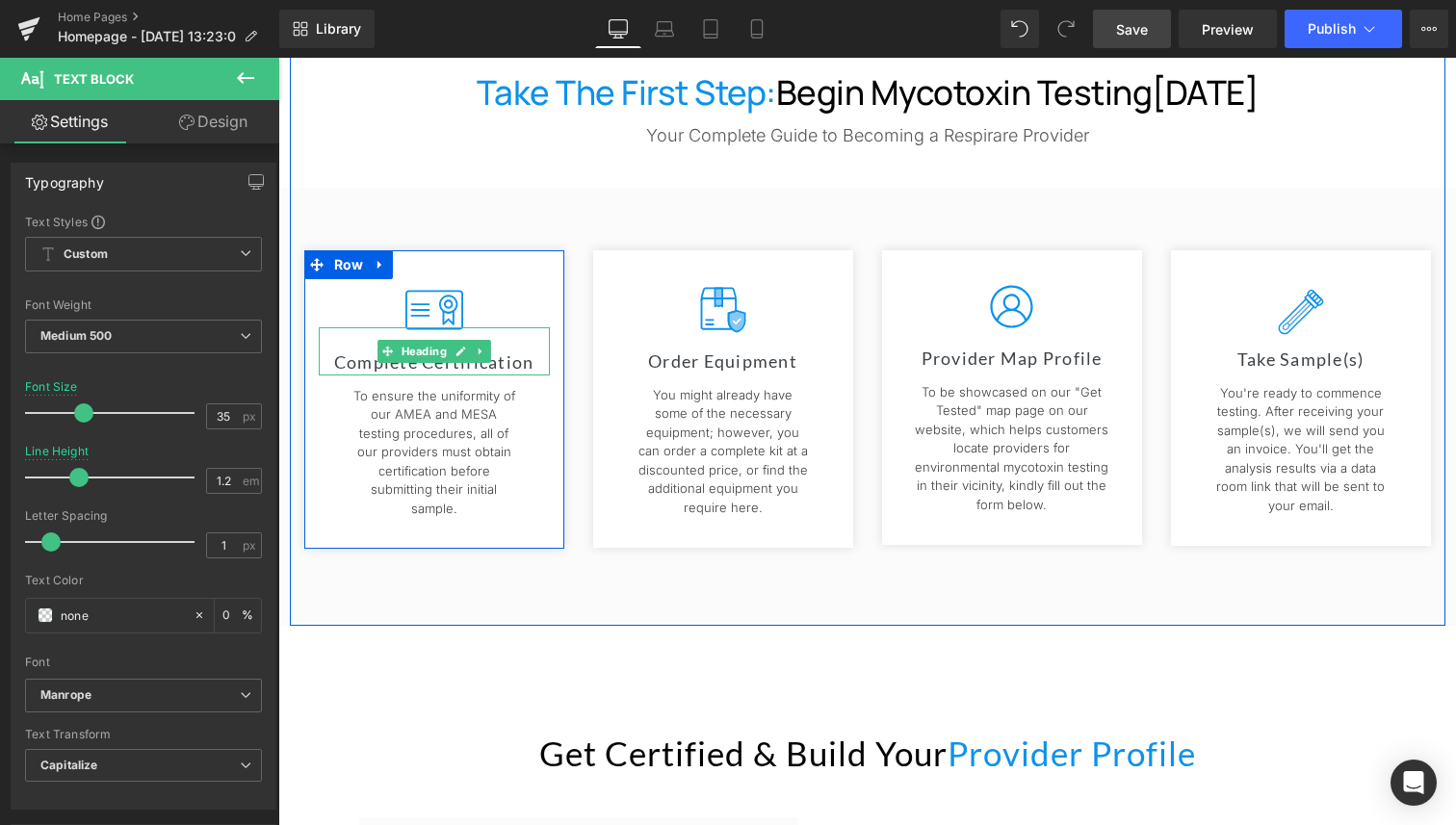
click at [514, 363] on h1 "Complete Certification" at bounding box center [434, 362] width 231 height 24
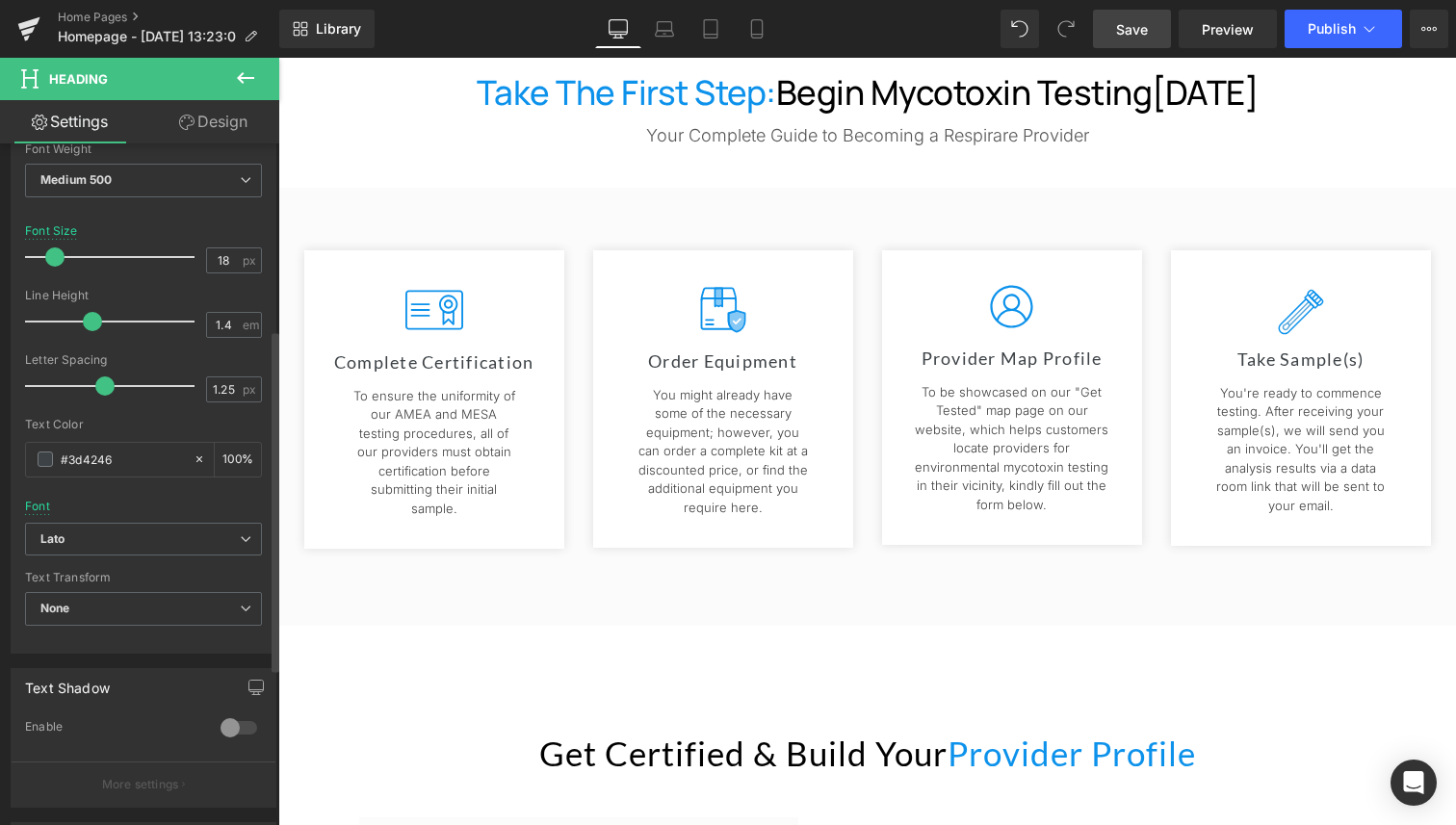
scroll to position [661, 0]
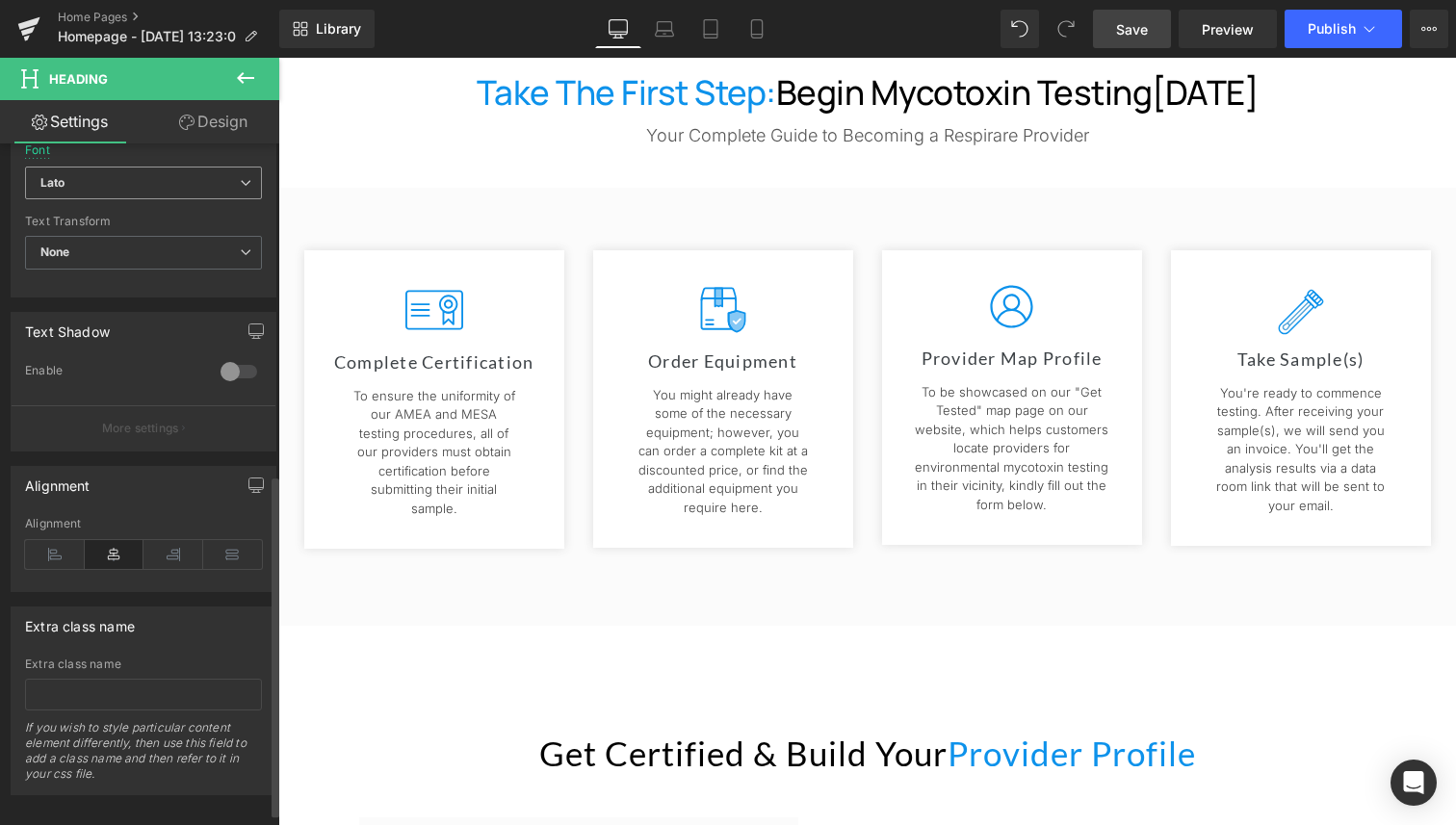
click at [136, 192] on span "Lato" at bounding box center [143, 183] width 237 height 33
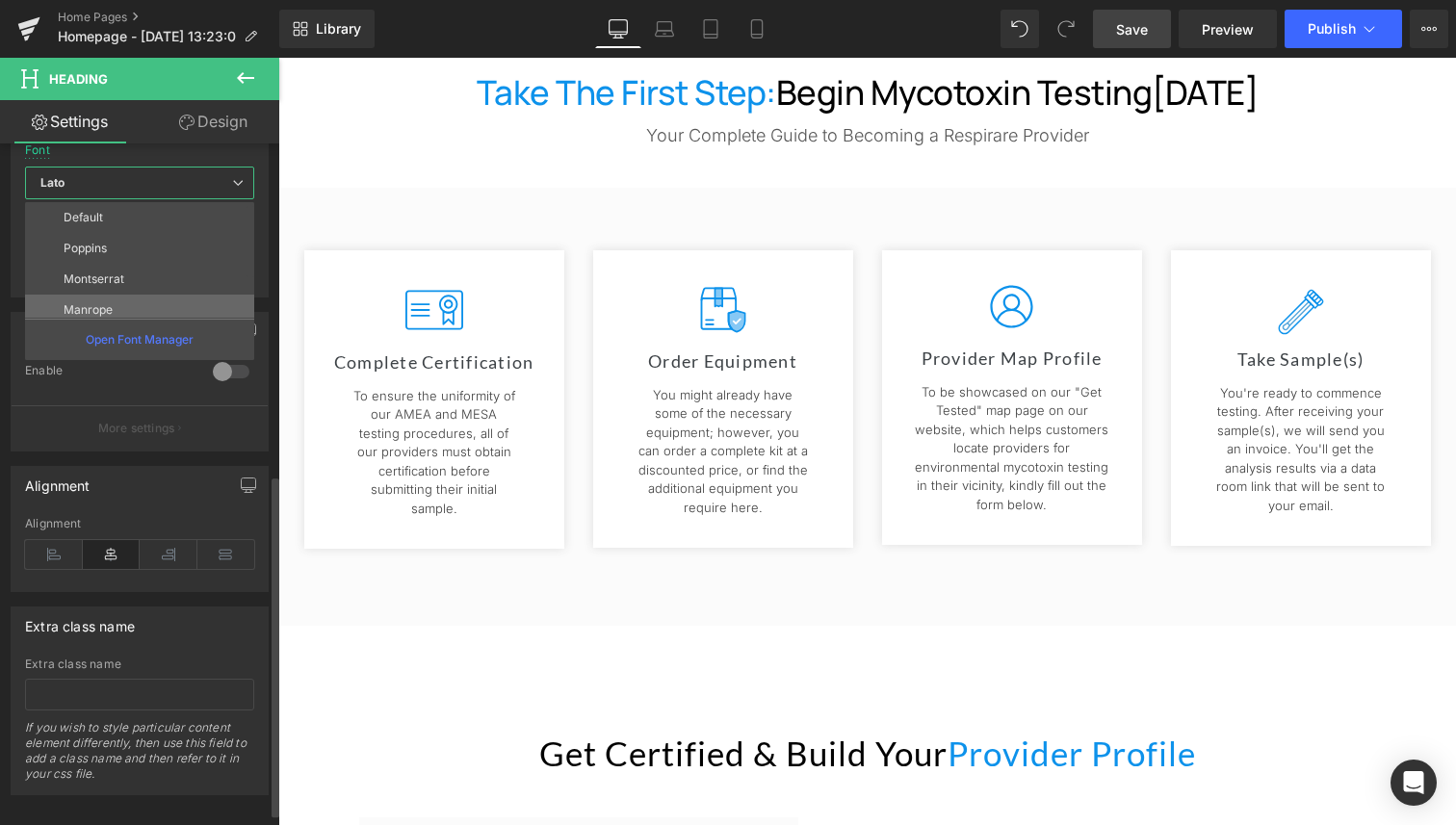
click at [126, 296] on li "Manrope" at bounding box center [144, 309] width 238 height 31
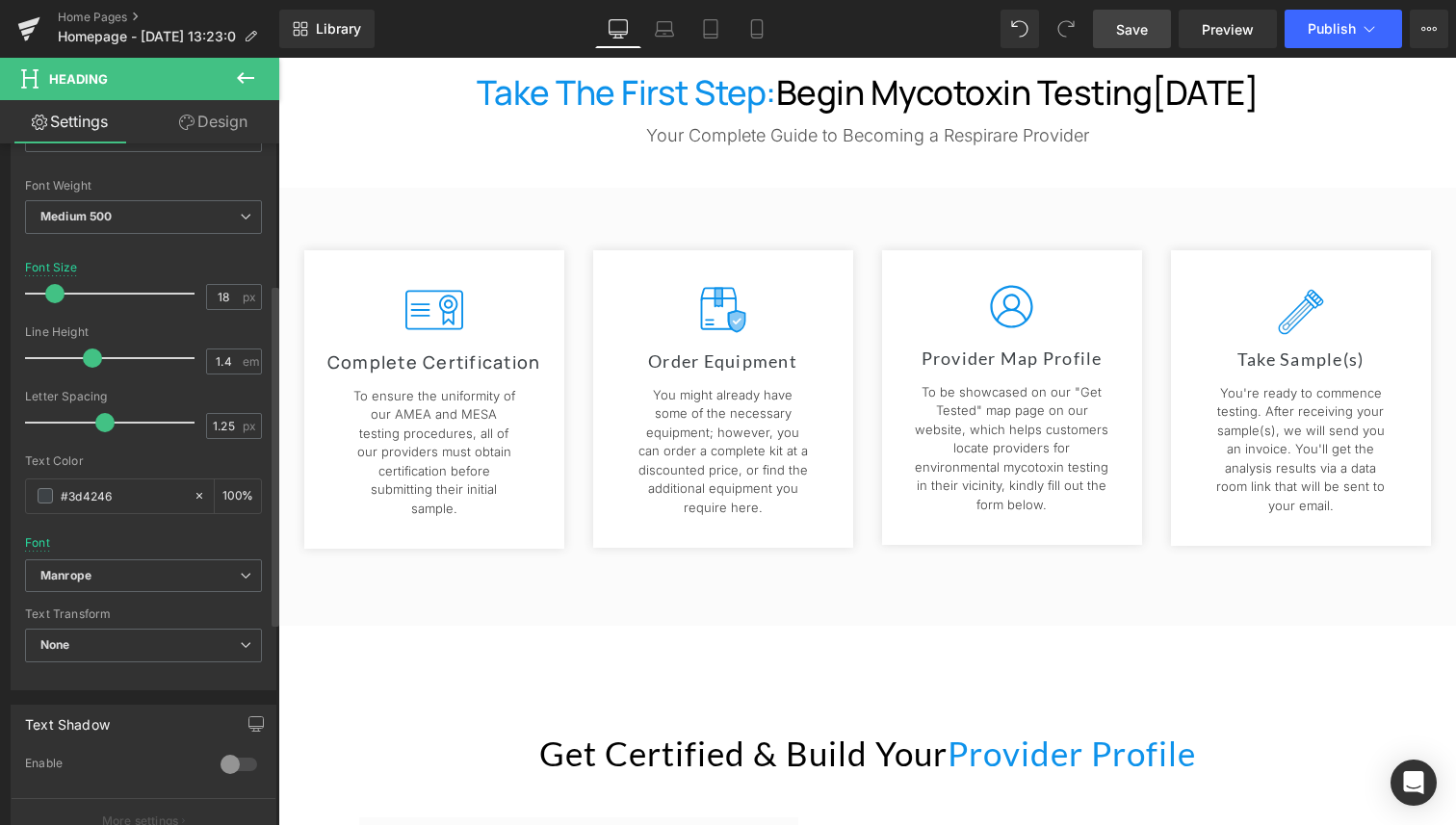
scroll to position [119, 0]
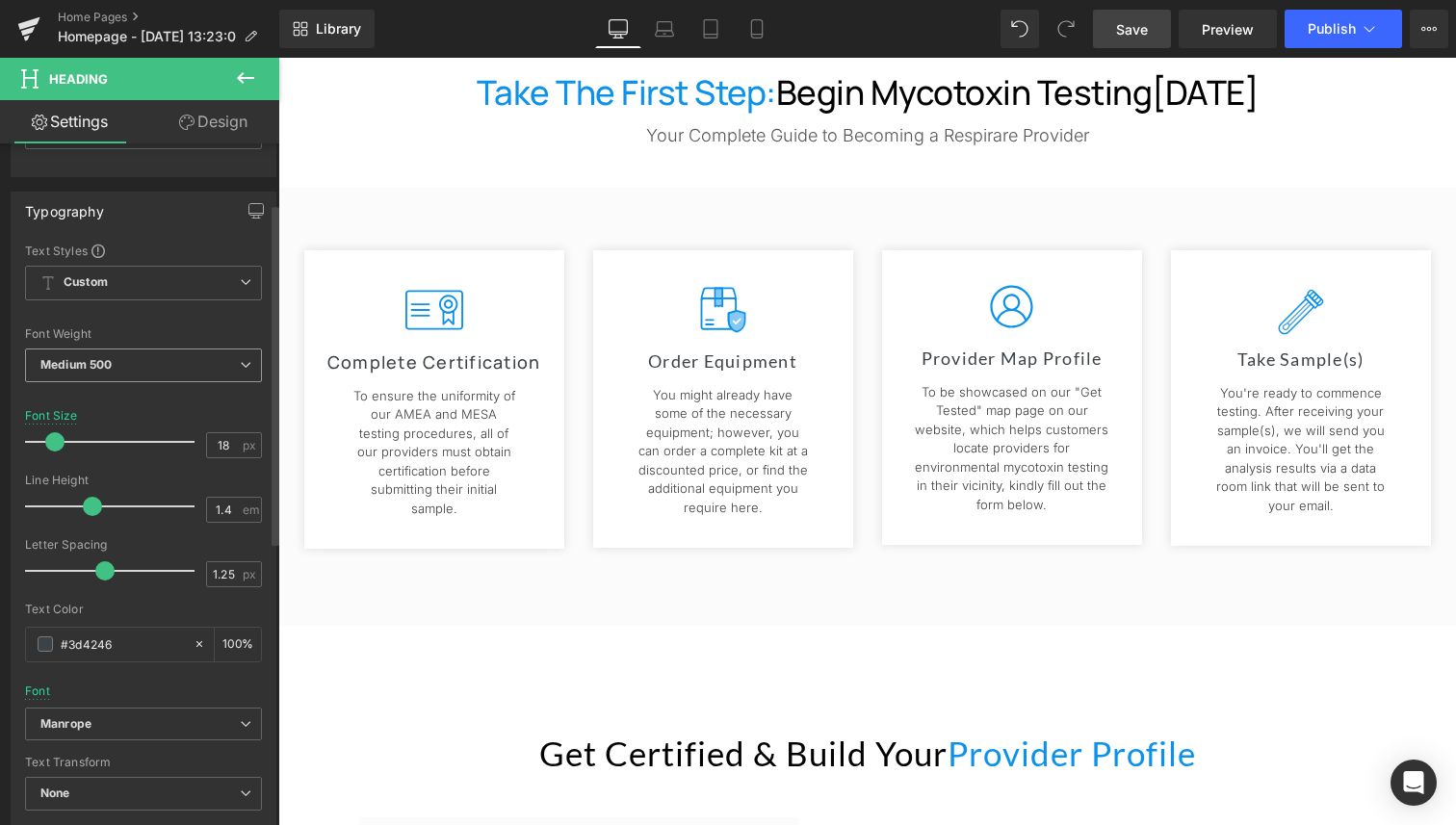
click at [141, 364] on span "Medium 500" at bounding box center [143, 365] width 237 height 33
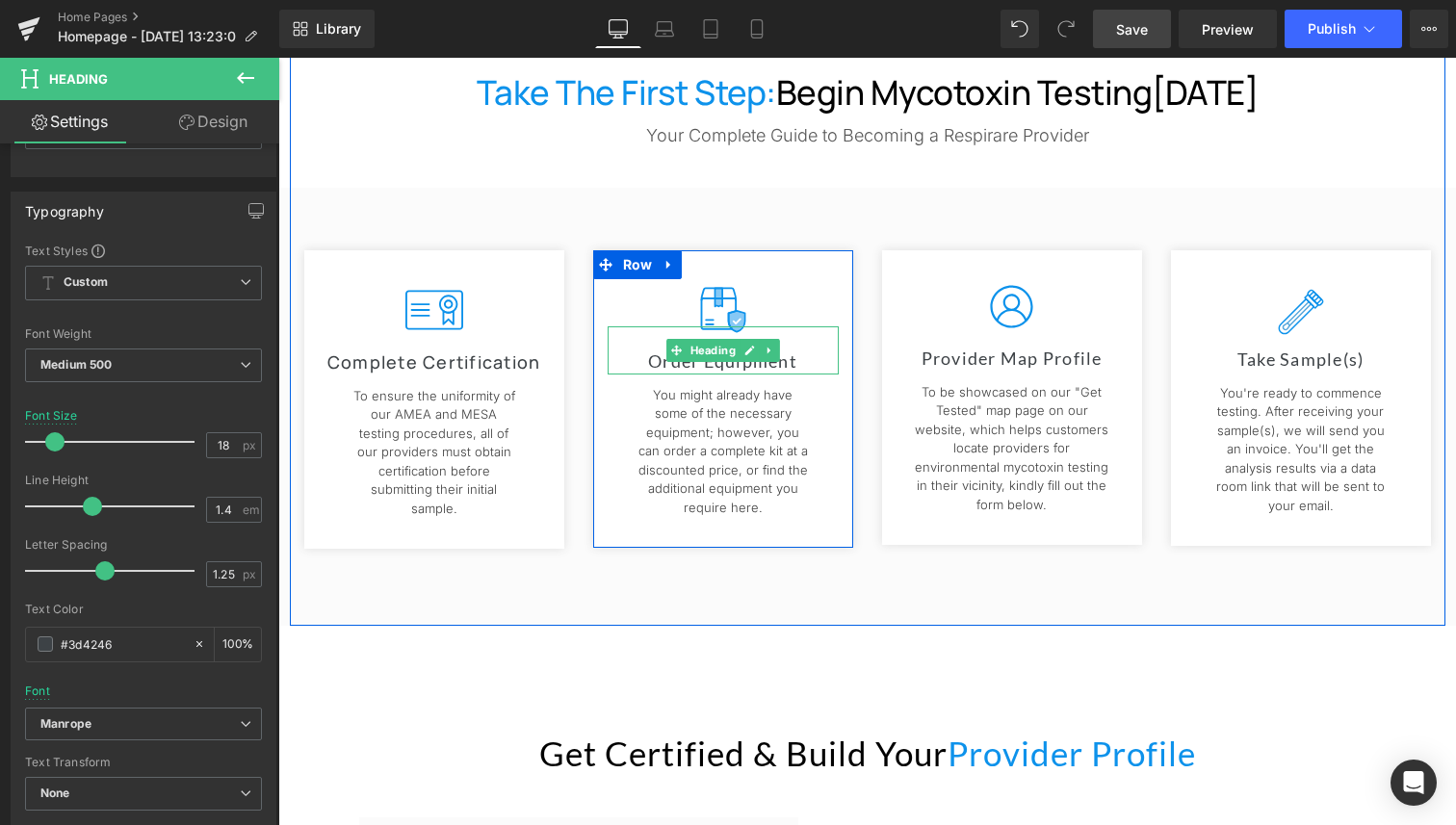
click at [786, 366] on h1 "Order Equipment" at bounding box center [723, 361] width 231 height 24
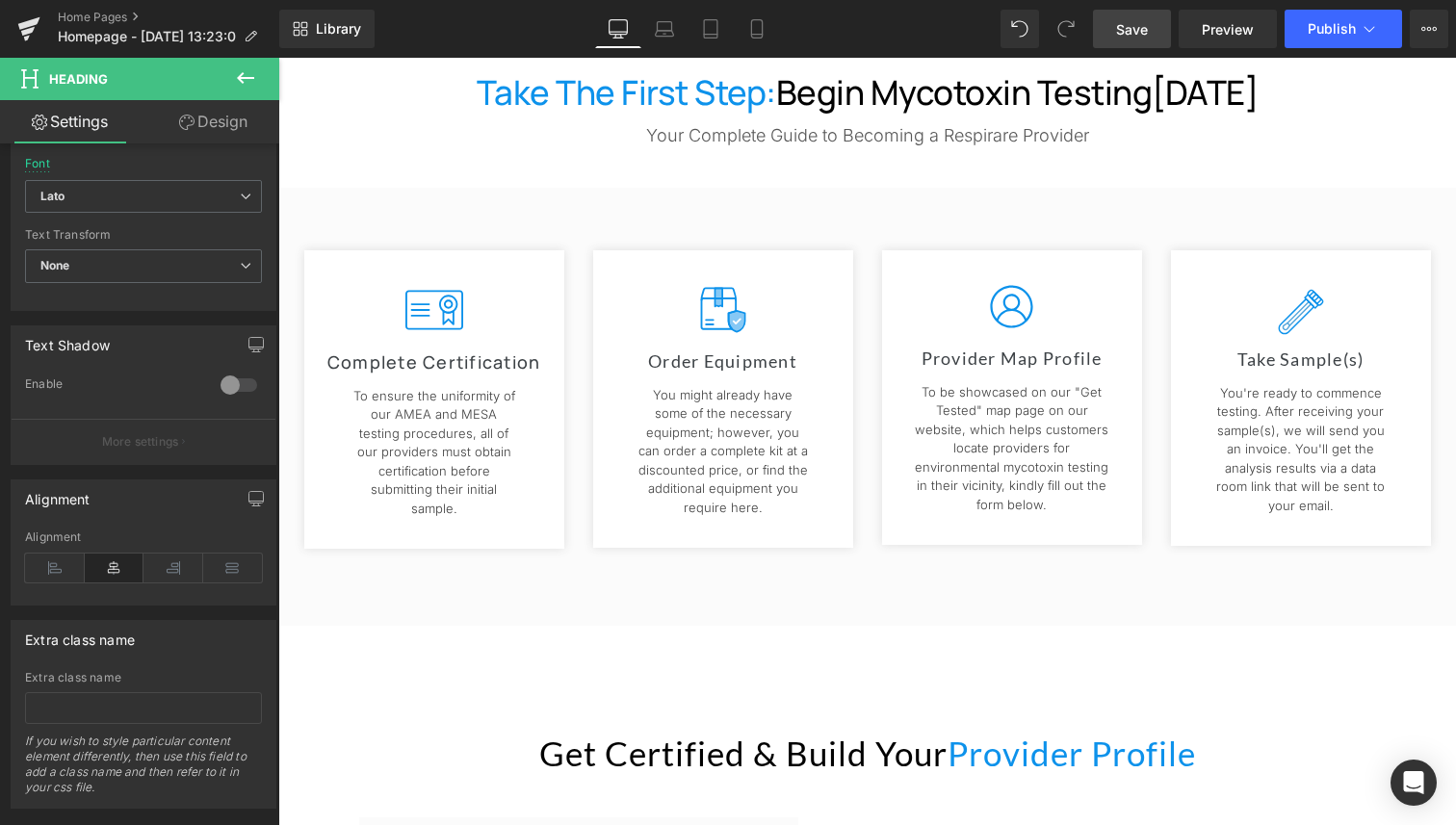
scroll to position [647, 0]
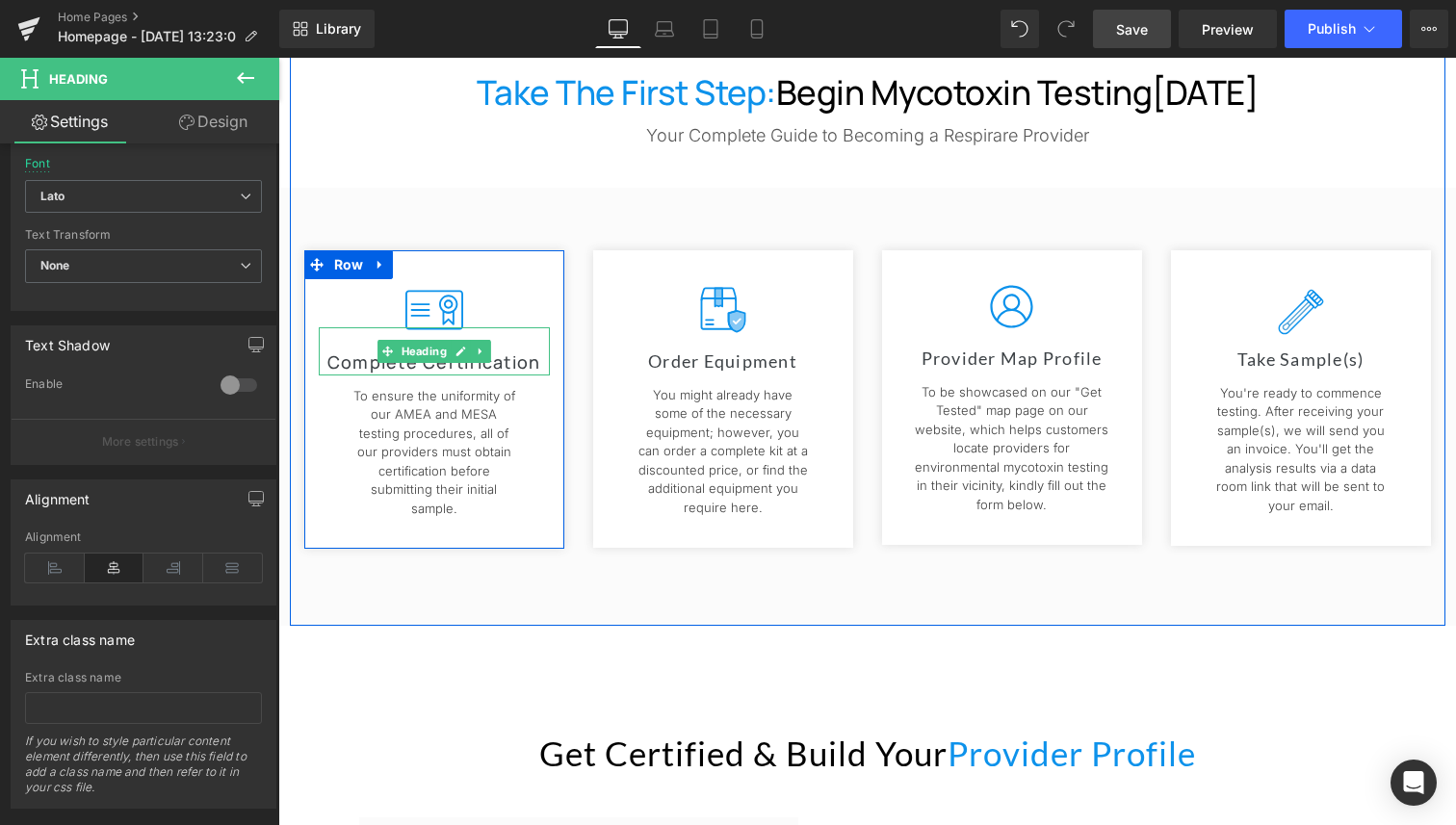
click at [499, 359] on h1 "Complete Certification" at bounding box center [434, 362] width 231 height 24
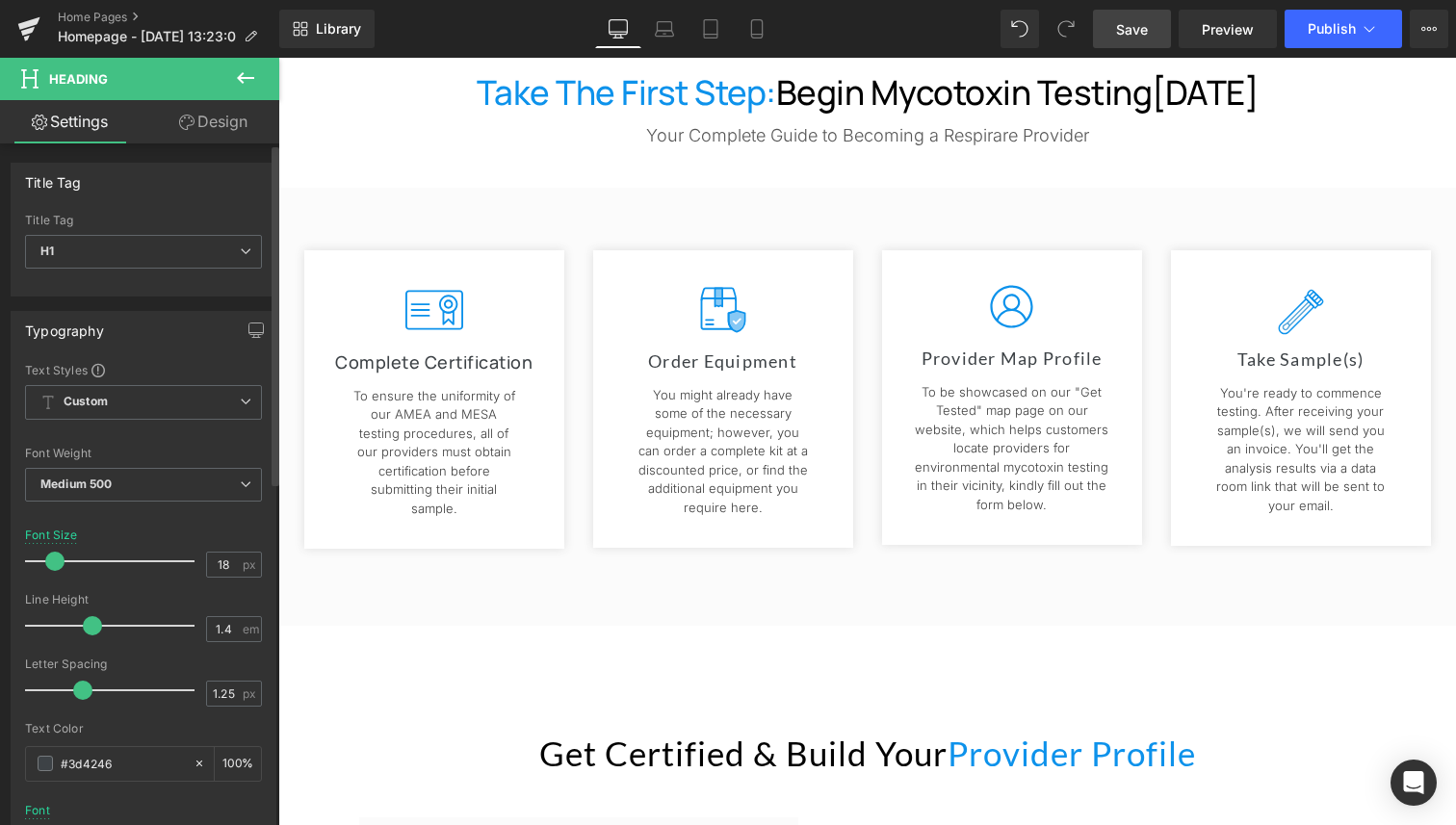
drag, startPoint x: 98, startPoint y: 685, endPoint x: 79, endPoint y: 689, distance: 19.4
click at [79, 689] on span at bounding box center [83, 690] width 20 height 20
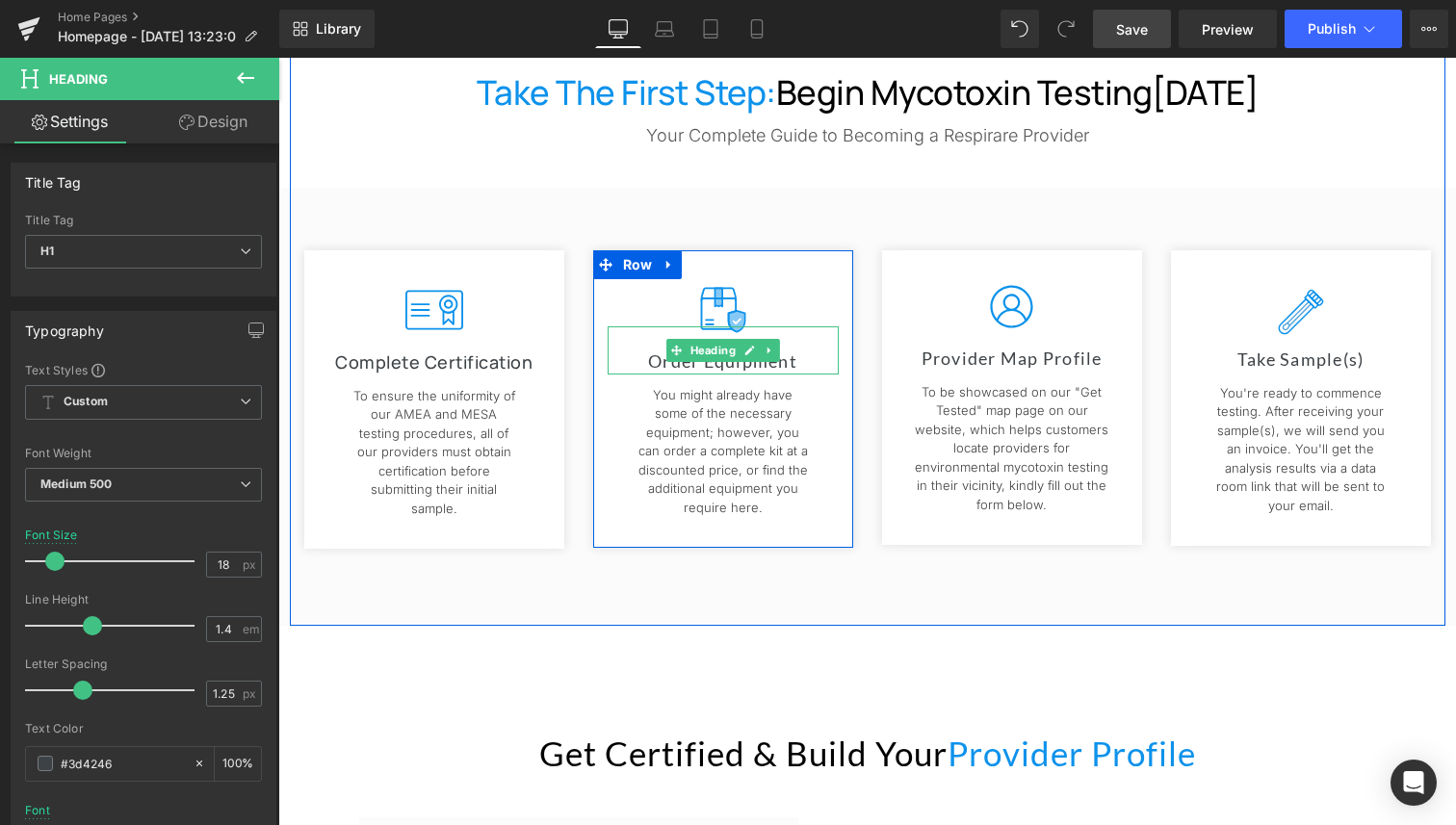
click at [793, 358] on h1 "Order Equipment" at bounding box center [723, 361] width 231 height 24
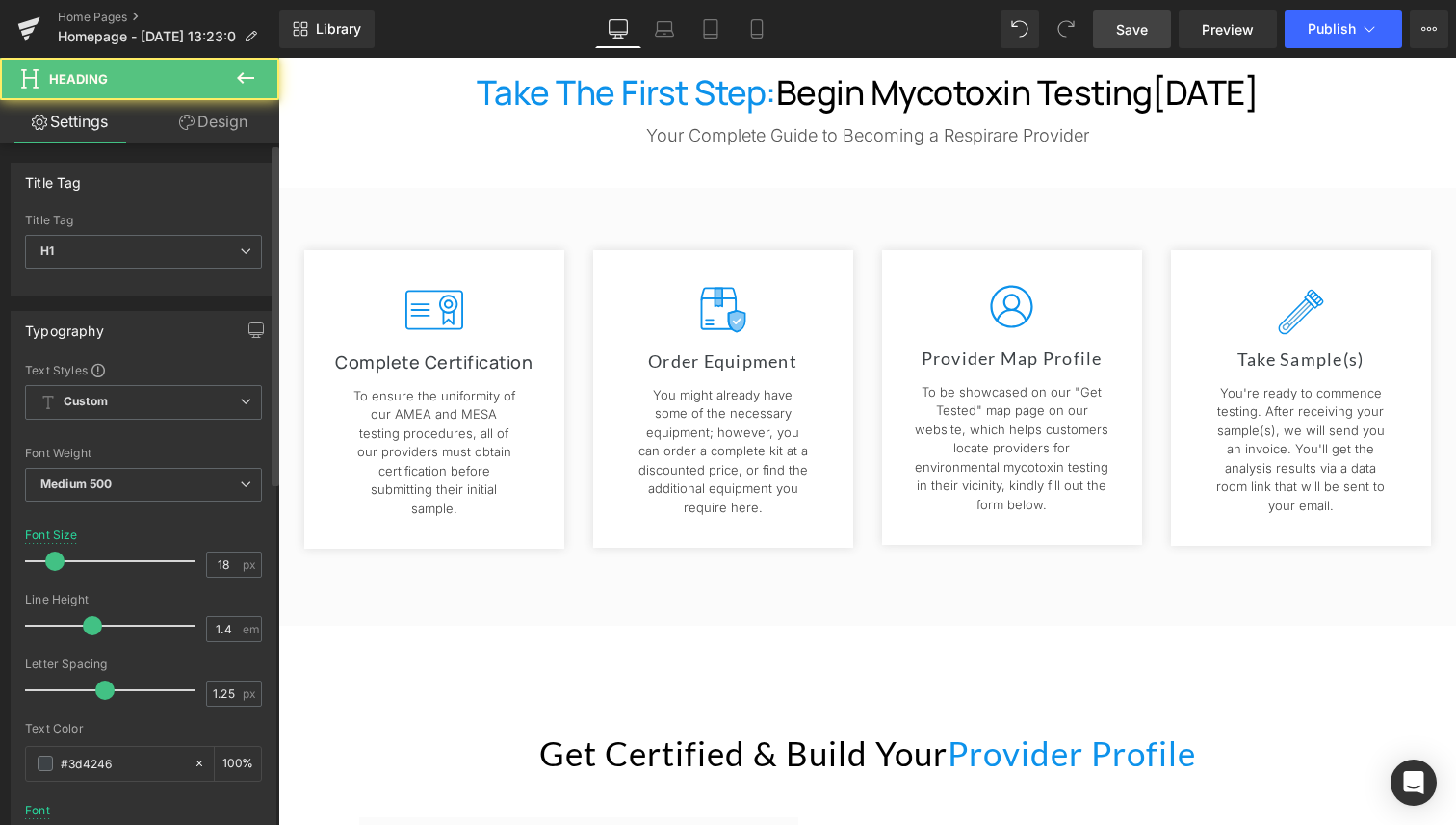
scroll to position [399, 0]
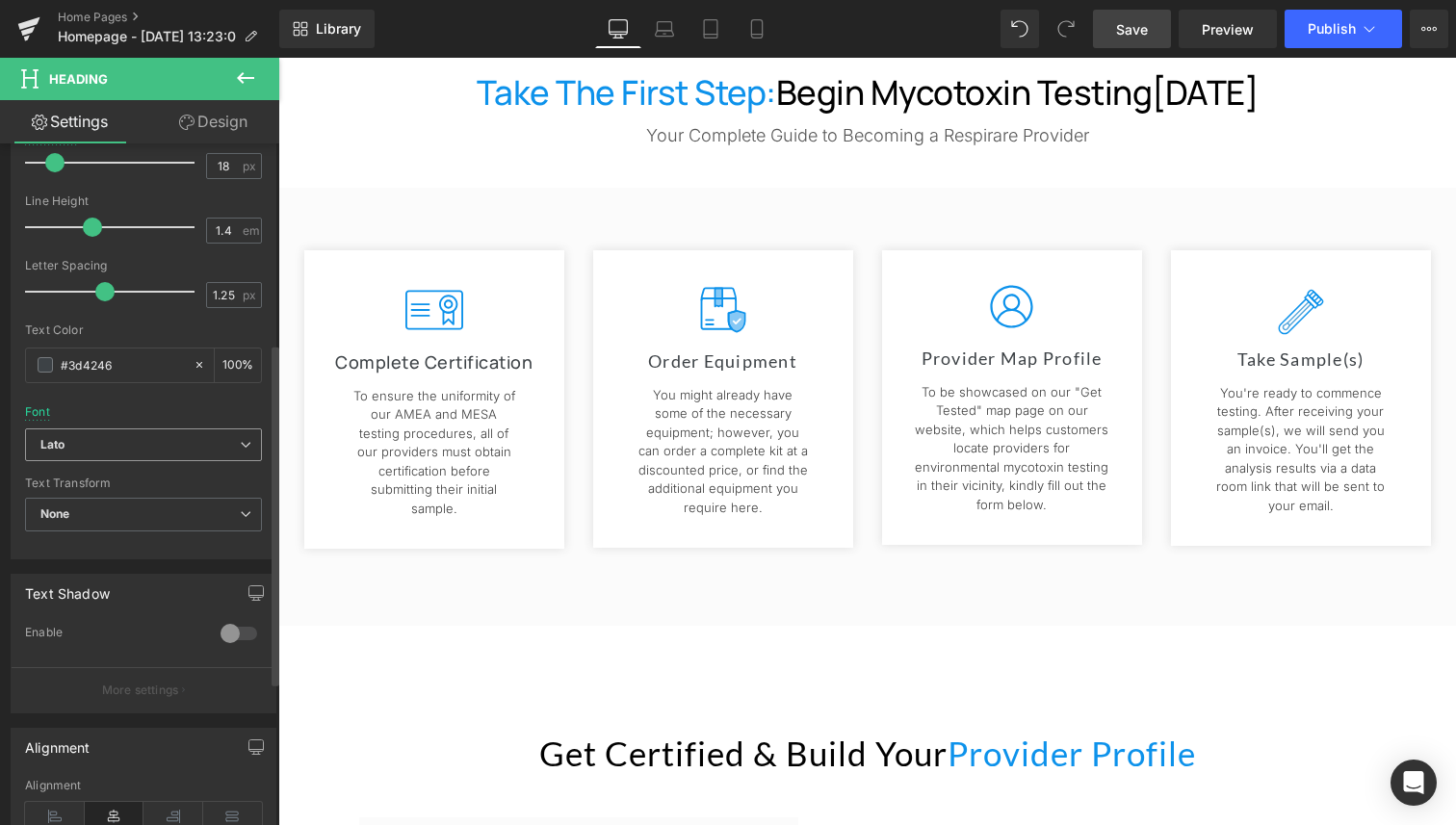
click at [66, 437] on b "Lato" at bounding box center [140, 445] width 199 height 17
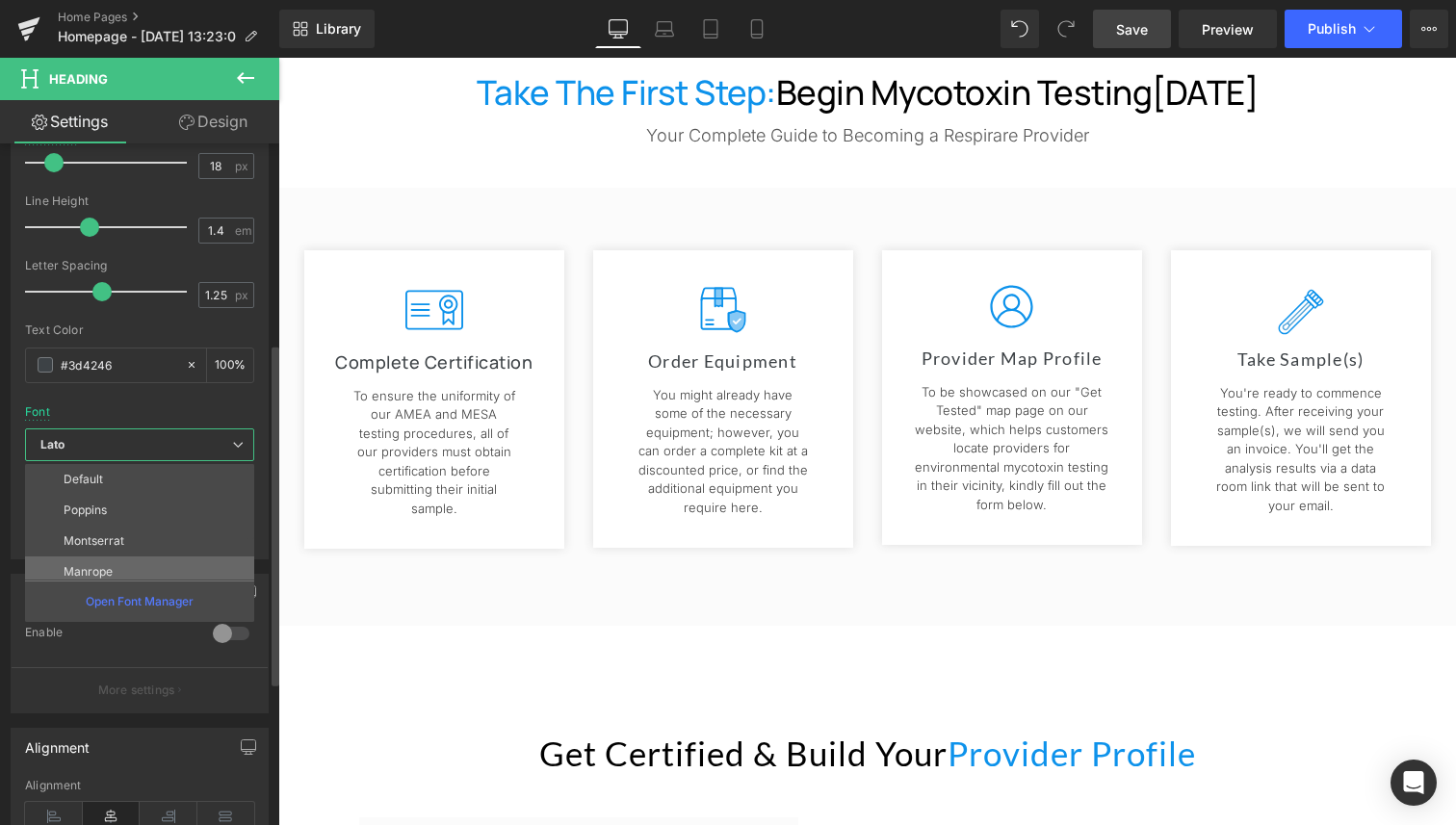
click at [138, 562] on li "Manrope" at bounding box center [144, 571] width 238 height 31
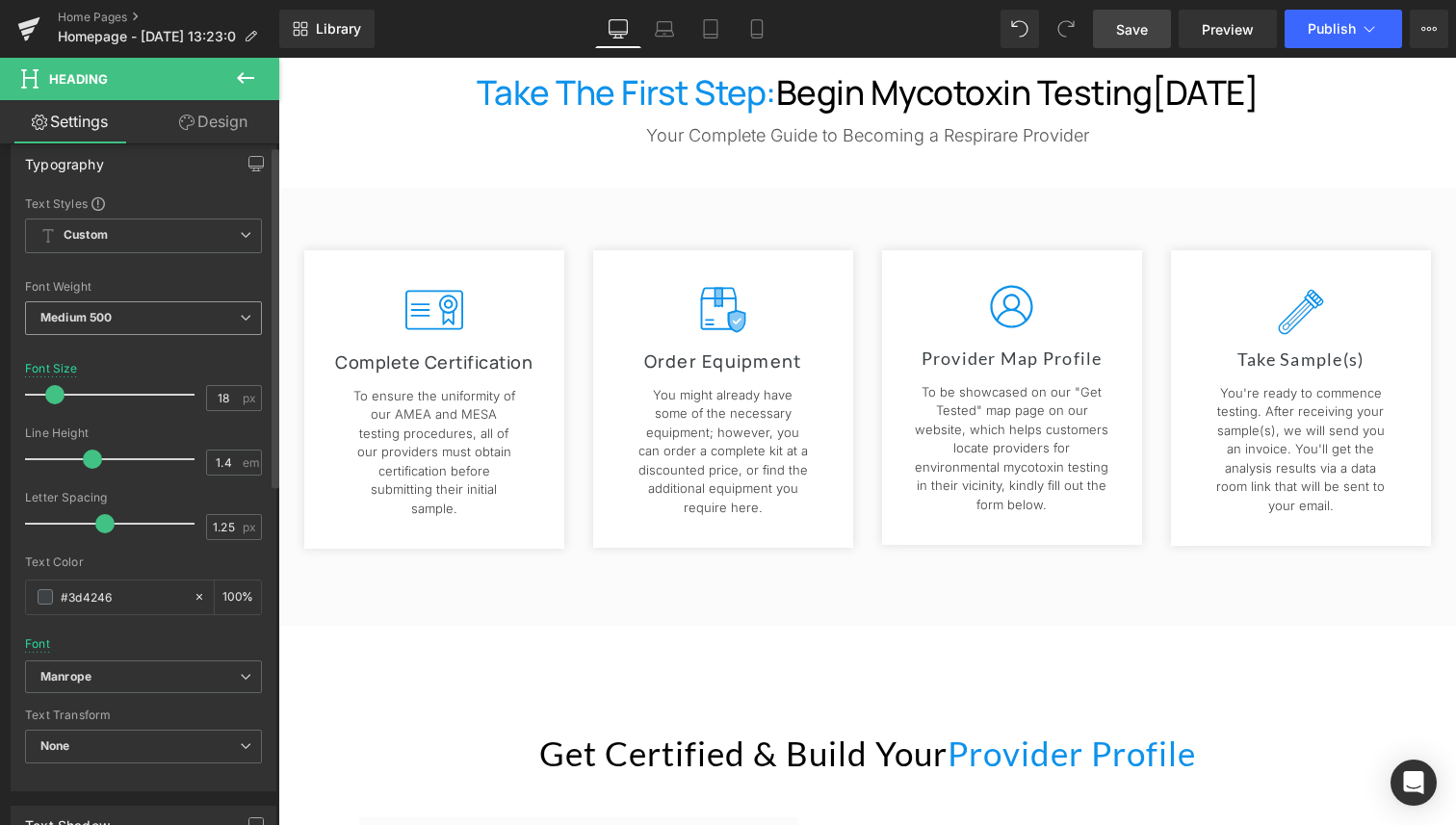
scroll to position [0, 0]
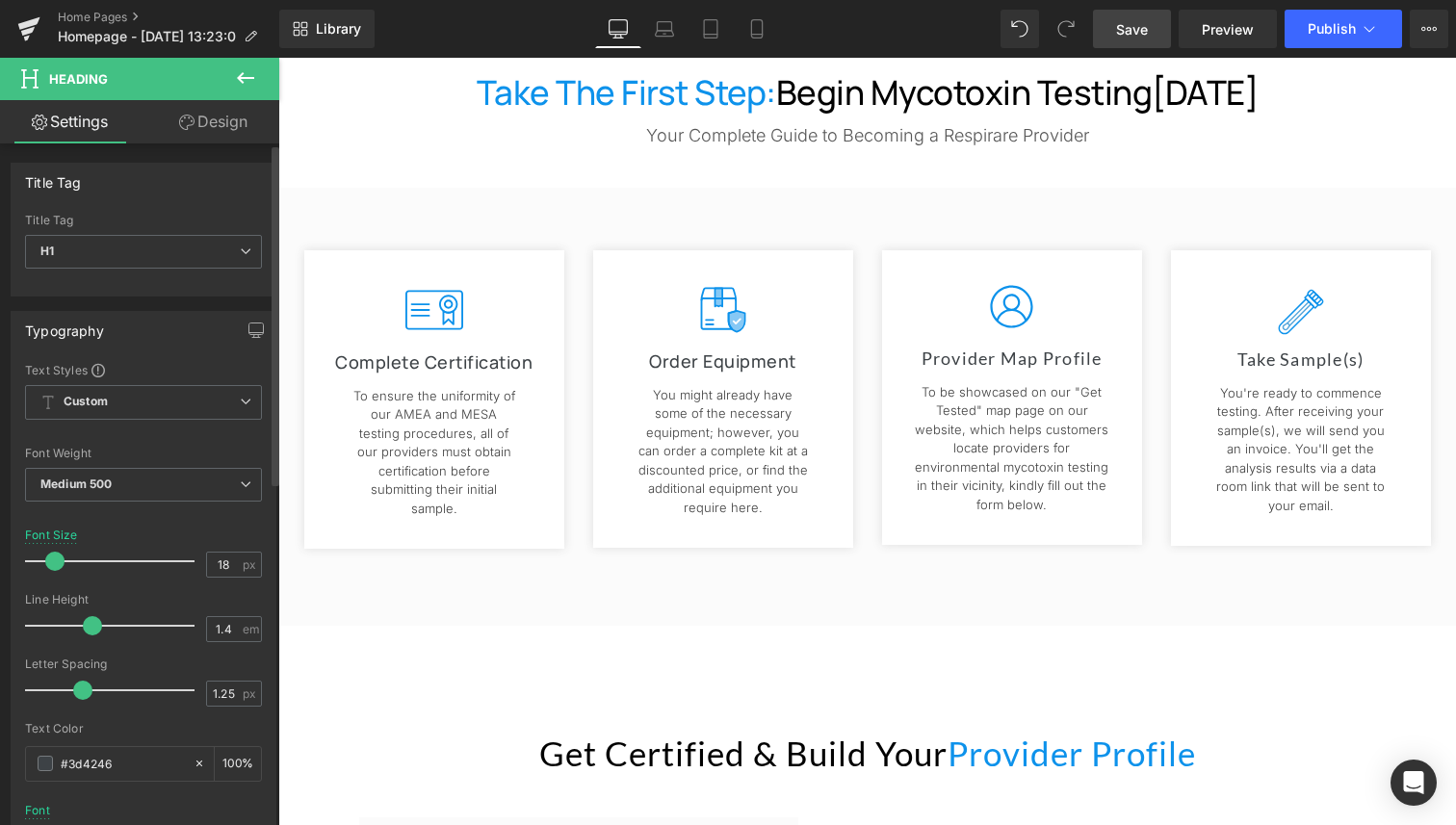
drag, startPoint x: 98, startPoint y: 686, endPoint x: 77, endPoint y: 692, distance: 21.8
click at [77, 692] on span at bounding box center [83, 690] width 20 height 20
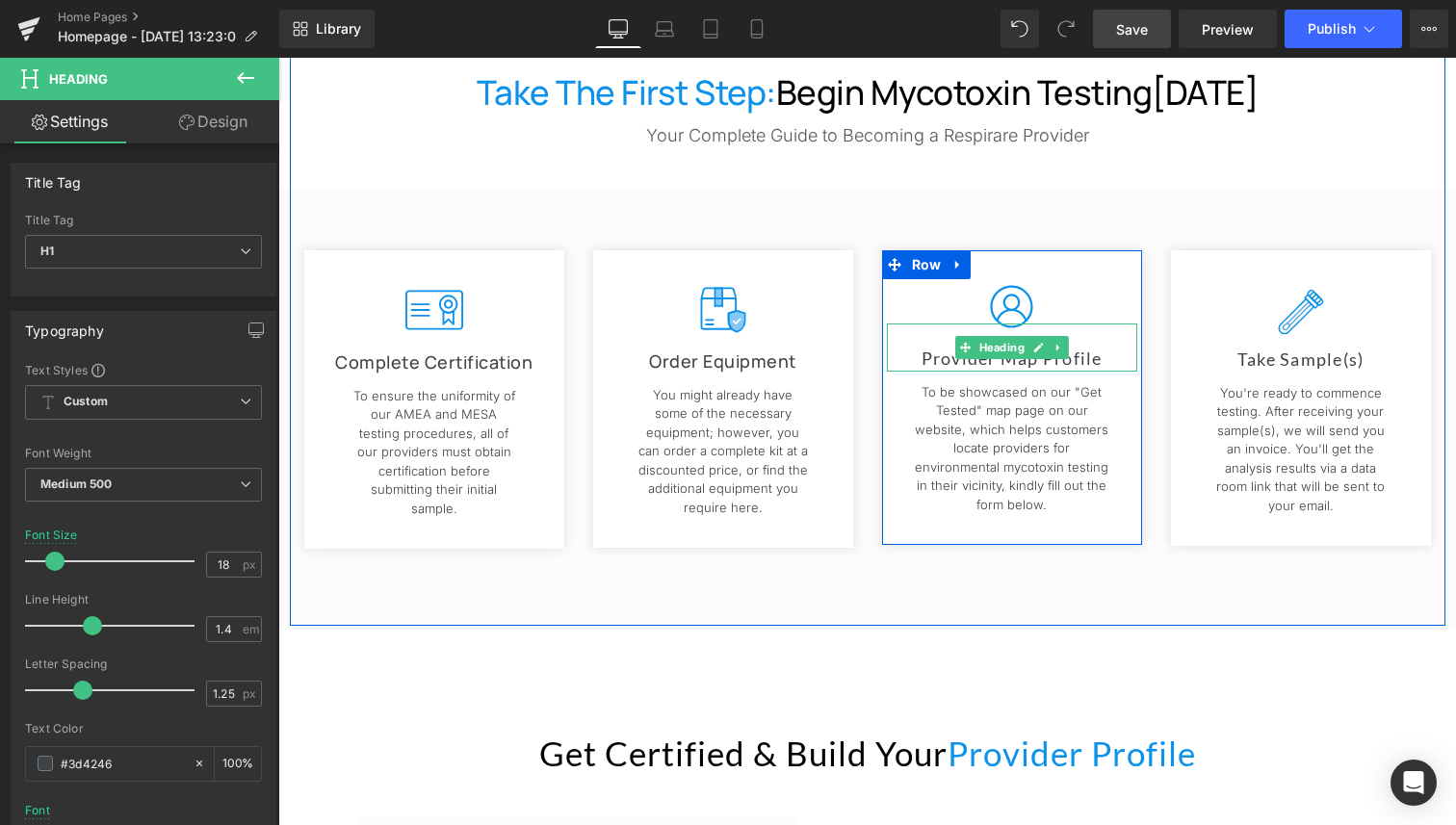
click at [989, 360] on h1 "Provider Map Profile" at bounding box center [1012, 358] width 250 height 24
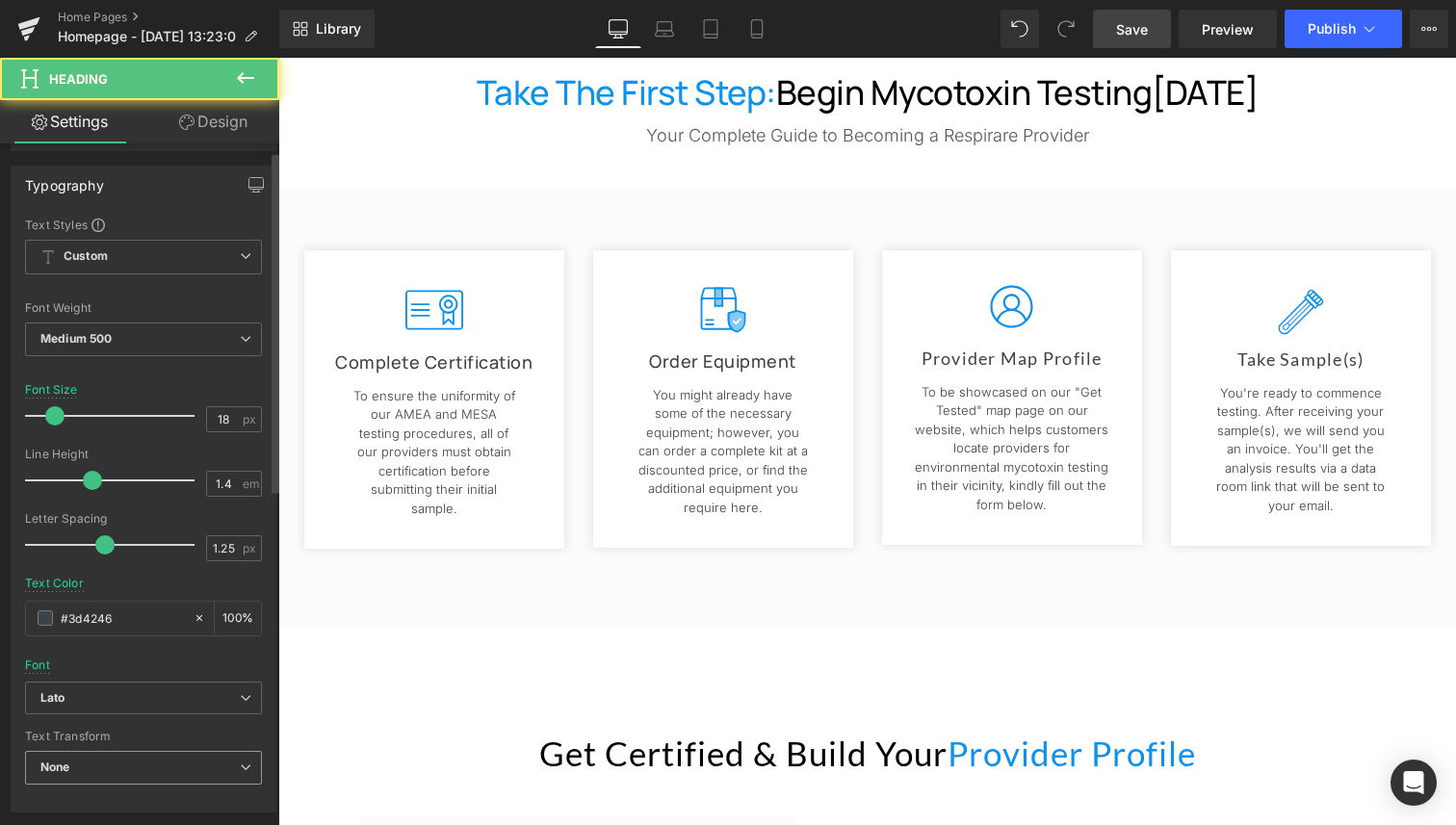
scroll to position [416, 0]
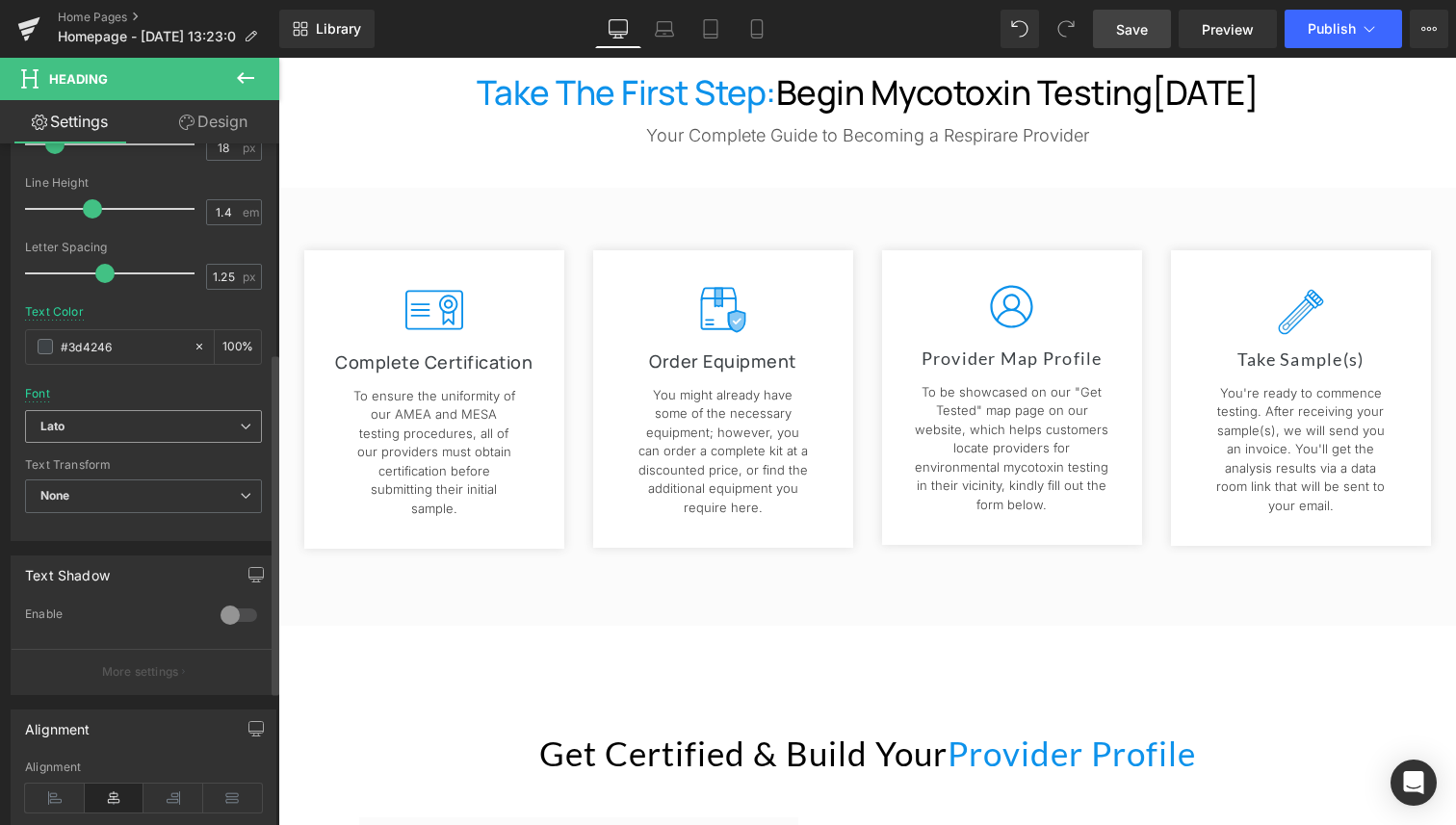
click at [106, 418] on b "Lato" at bounding box center [140, 426] width 199 height 17
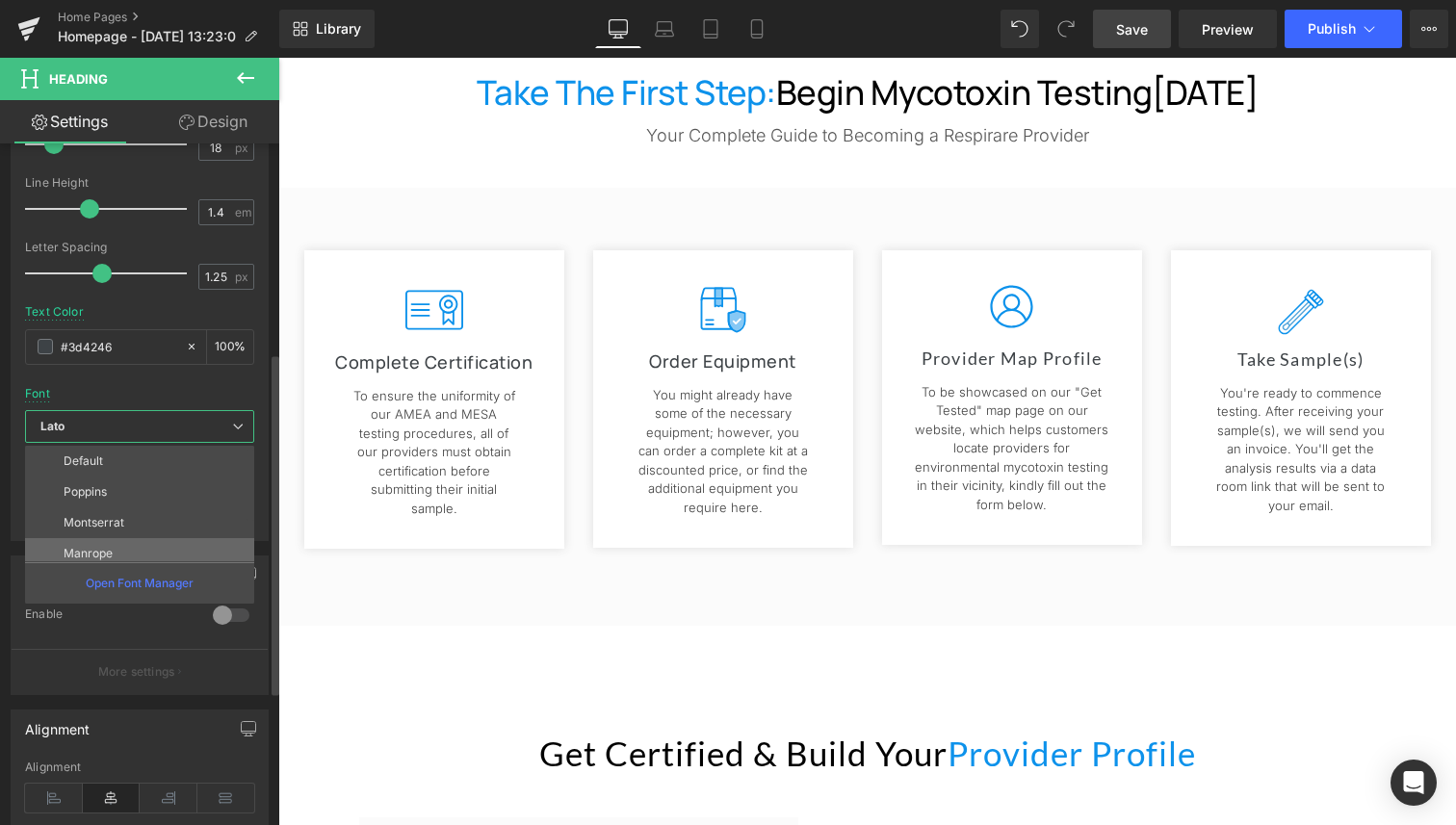
click at [114, 544] on li "Manrope" at bounding box center [144, 553] width 238 height 31
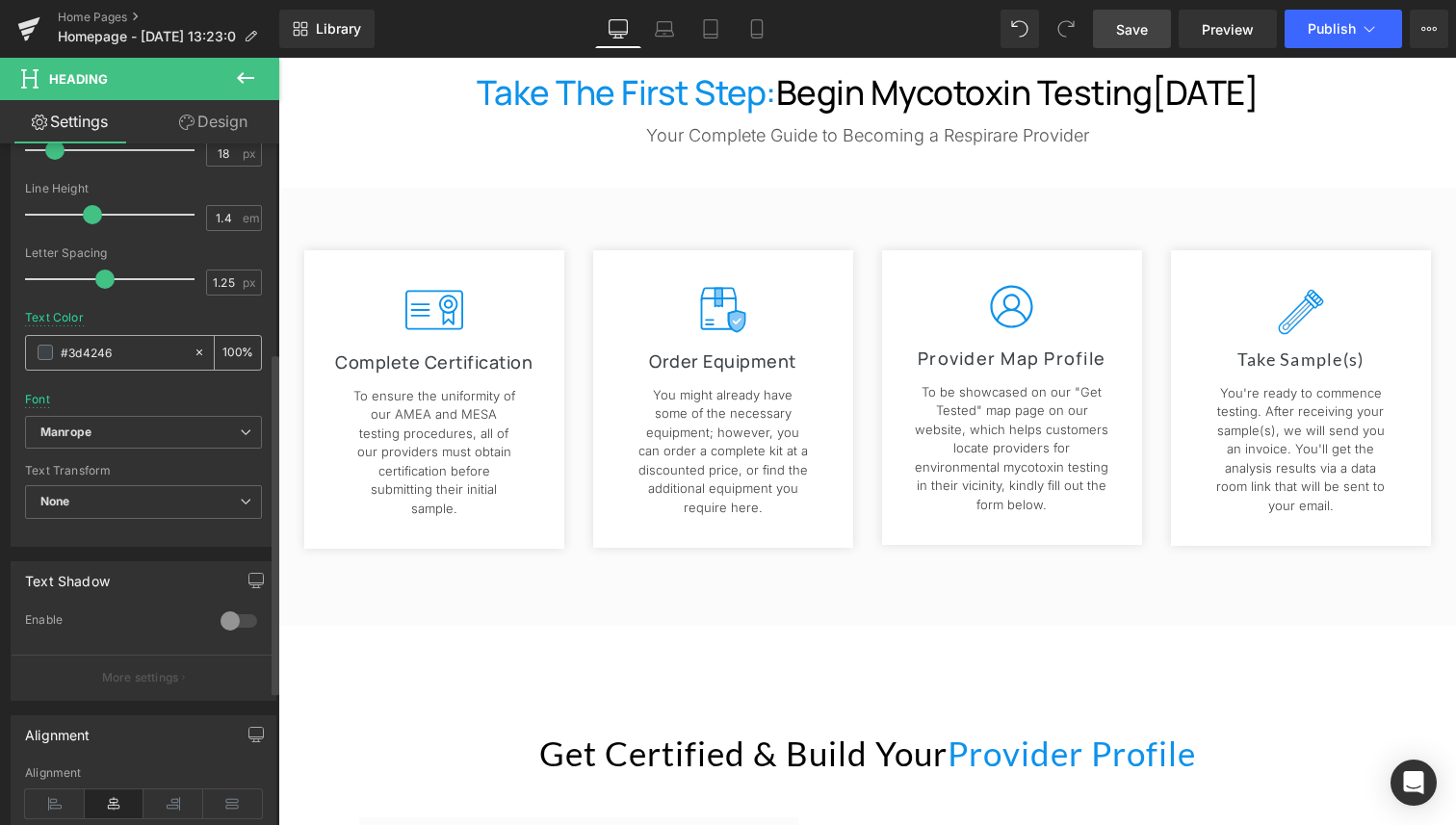
scroll to position [385, 0]
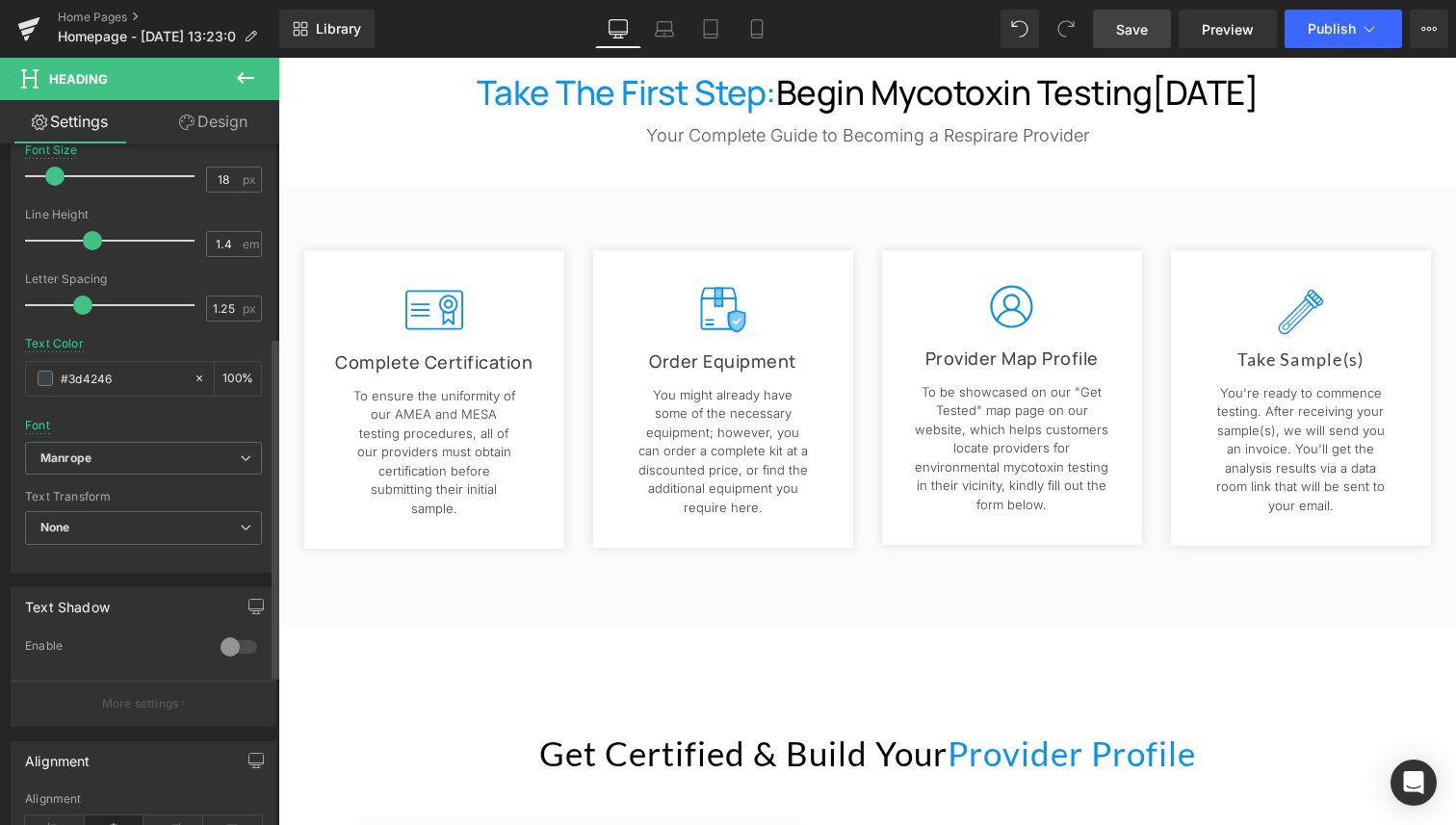
drag, startPoint x: 99, startPoint y: 305, endPoint x: 212, endPoint y: 287, distance: 114.4
click at [78, 304] on span at bounding box center [83, 305] width 20 height 20
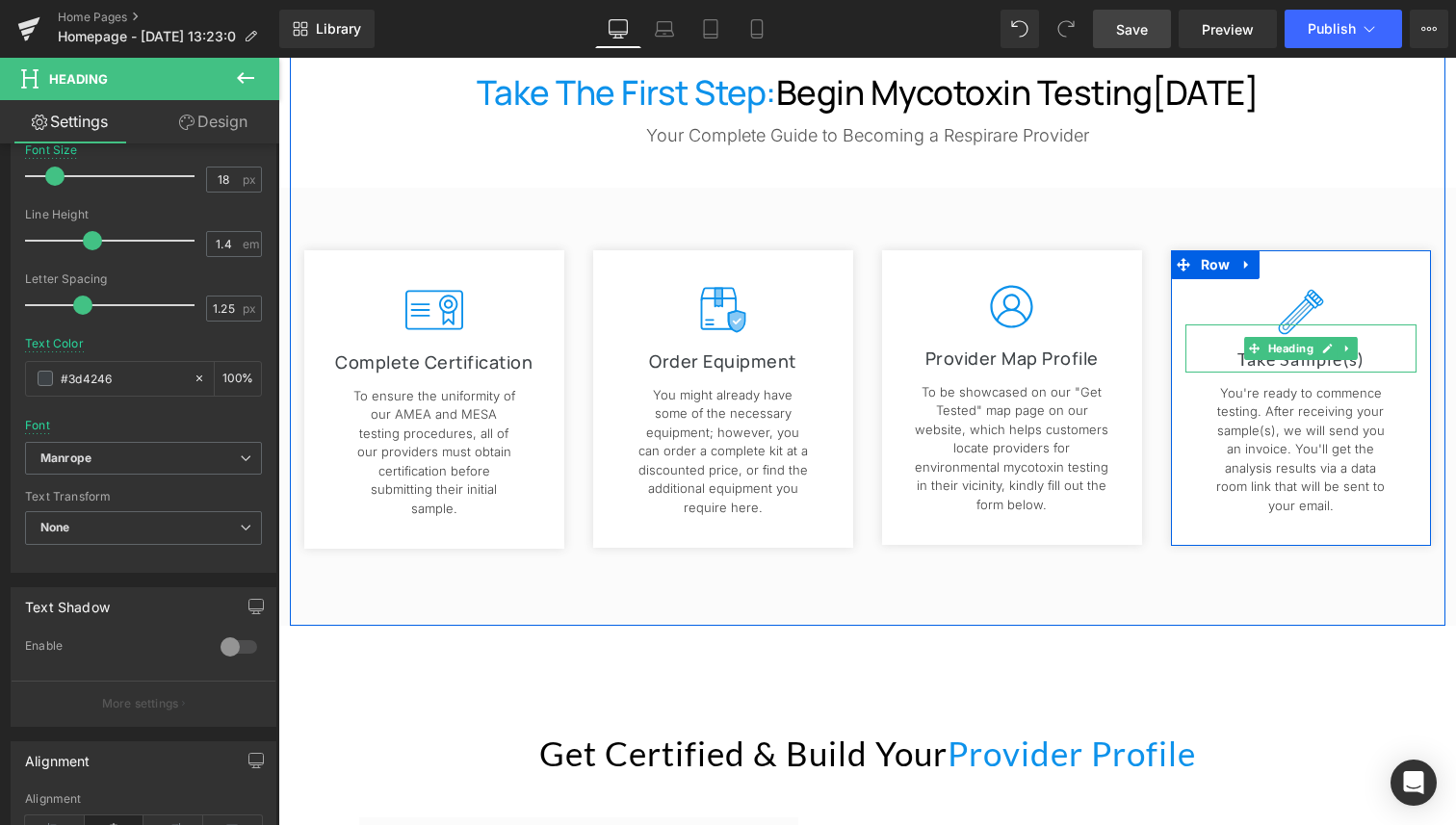
click at [1337, 362] on h1 "Take Sample(s)" at bounding box center [1300, 359] width 231 height 24
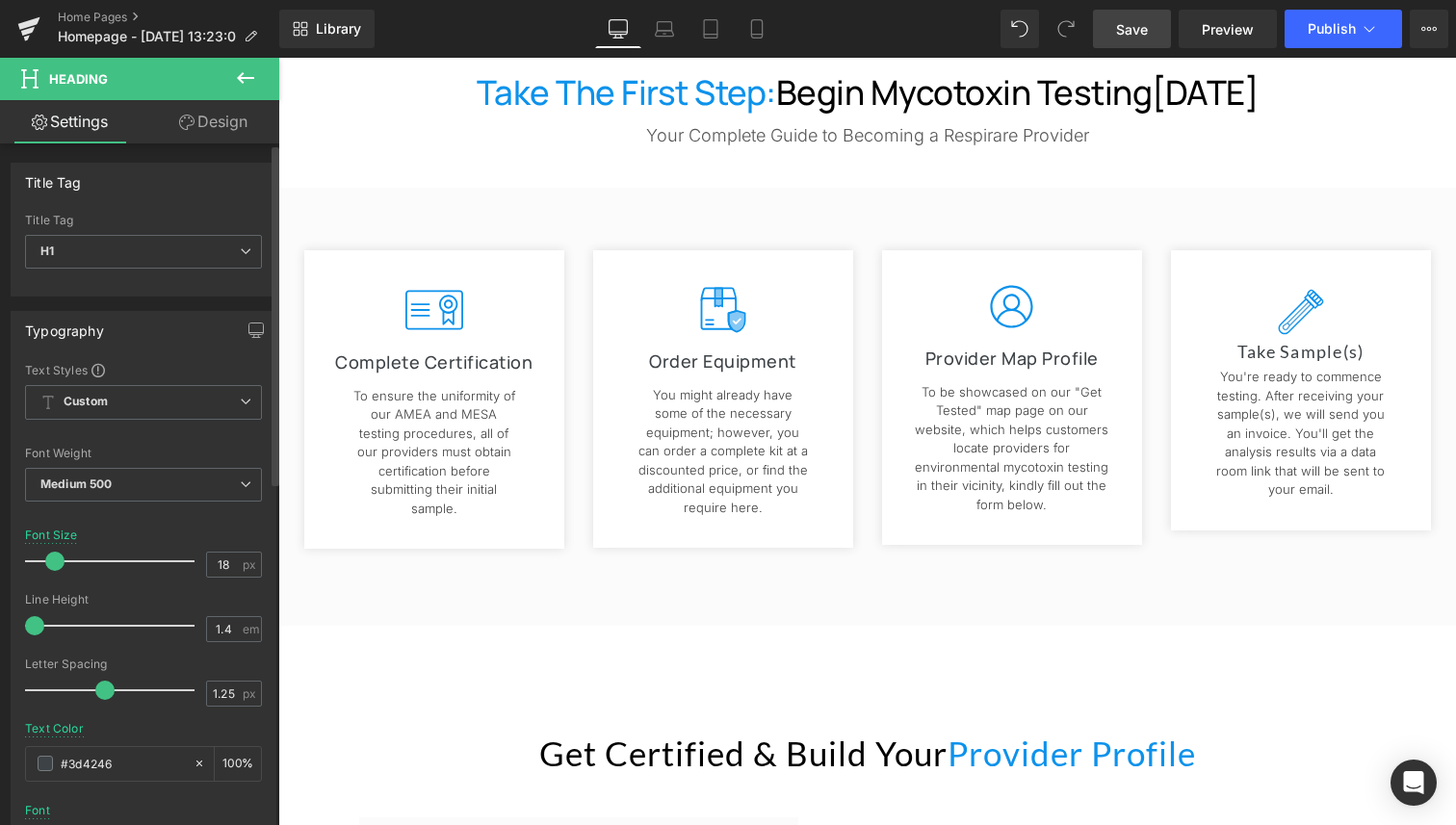
drag, startPoint x: 89, startPoint y: 623, endPoint x: 33, endPoint y: 631, distance: 56.6
click at [33, 631] on span at bounding box center [34, 626] width 20 height 20
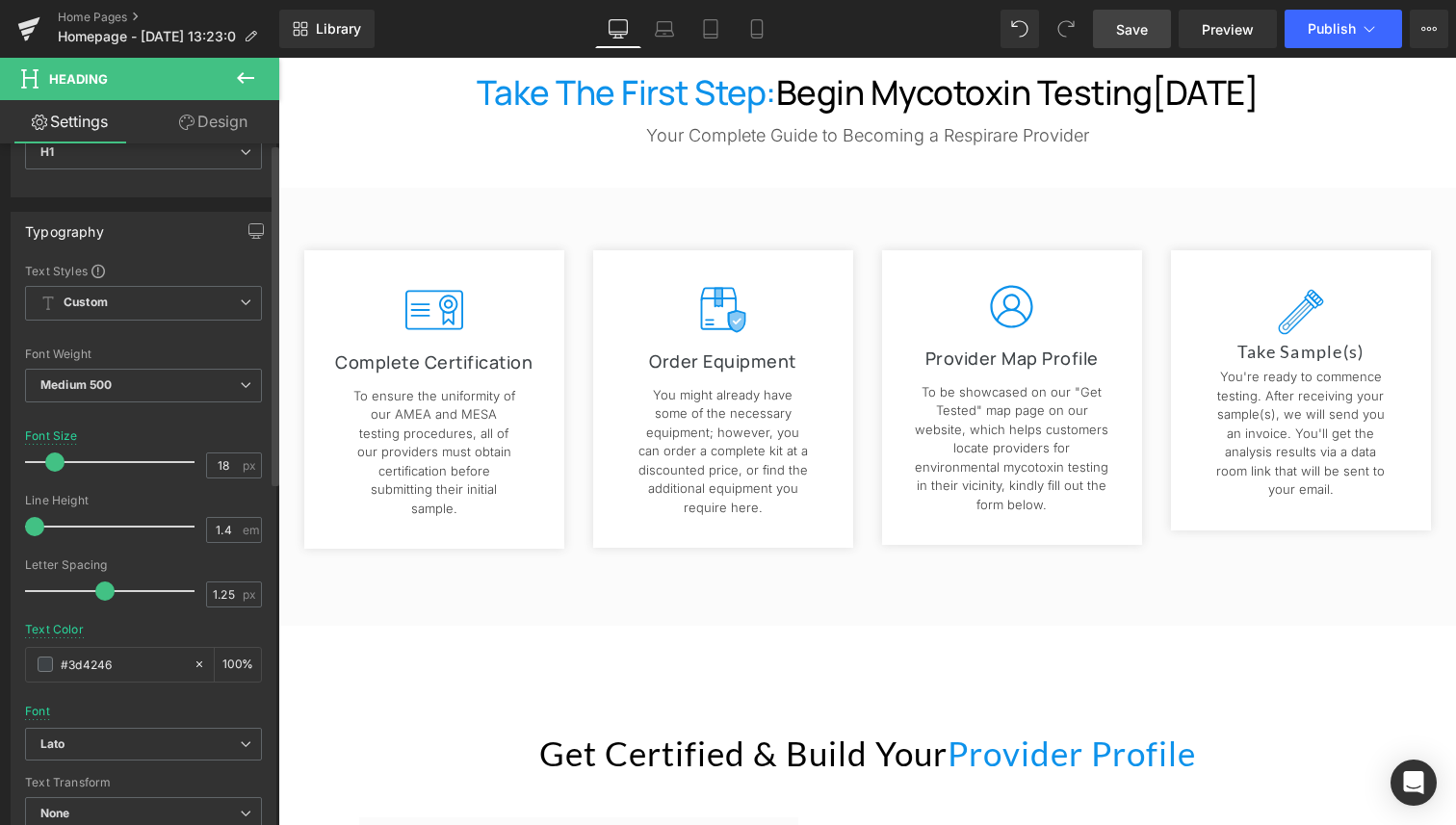
scroll to position [178, 0]
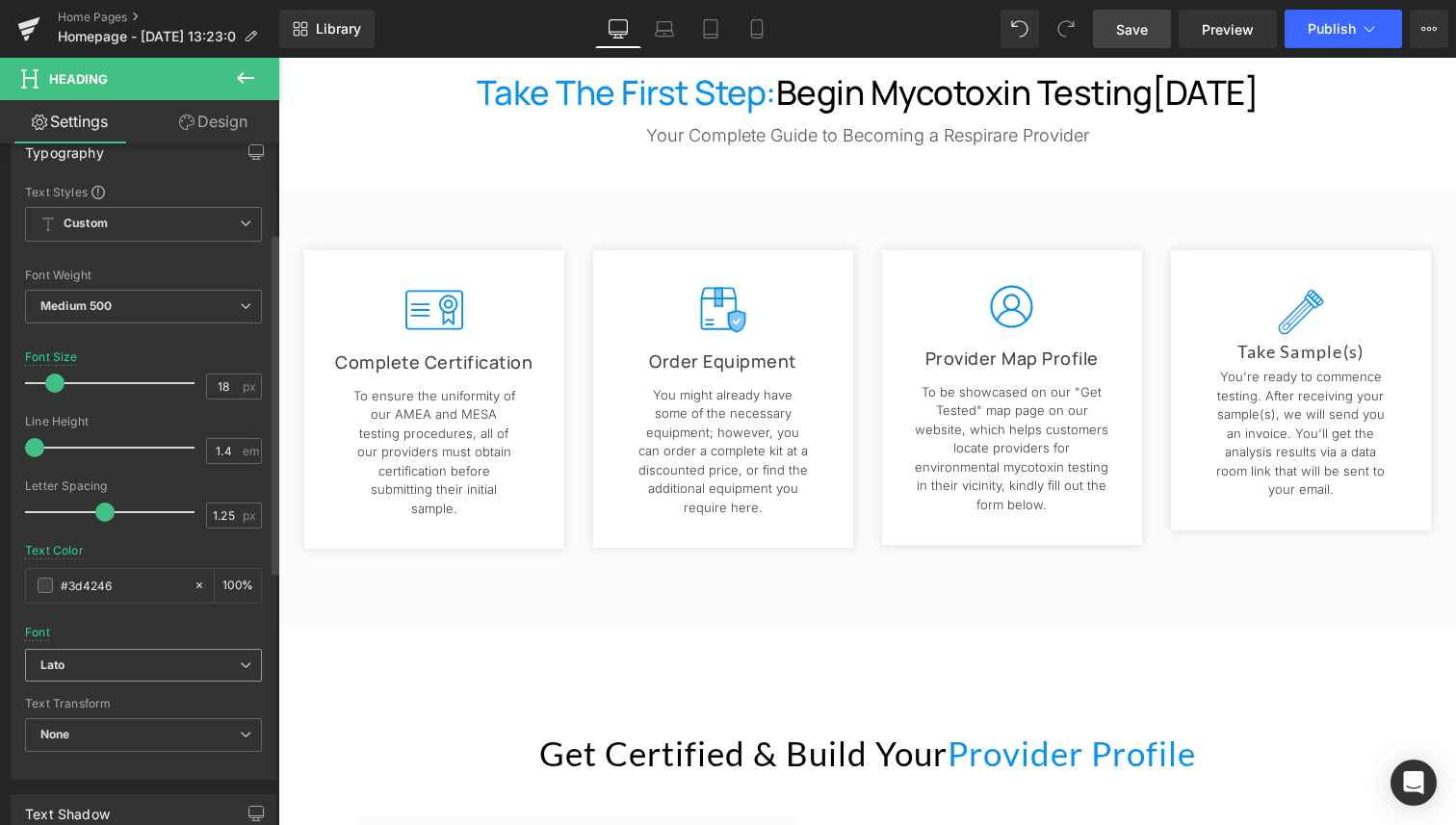
click at [129, 672] on b "Lato" at bounding box center [140, 666] width 199 height 17
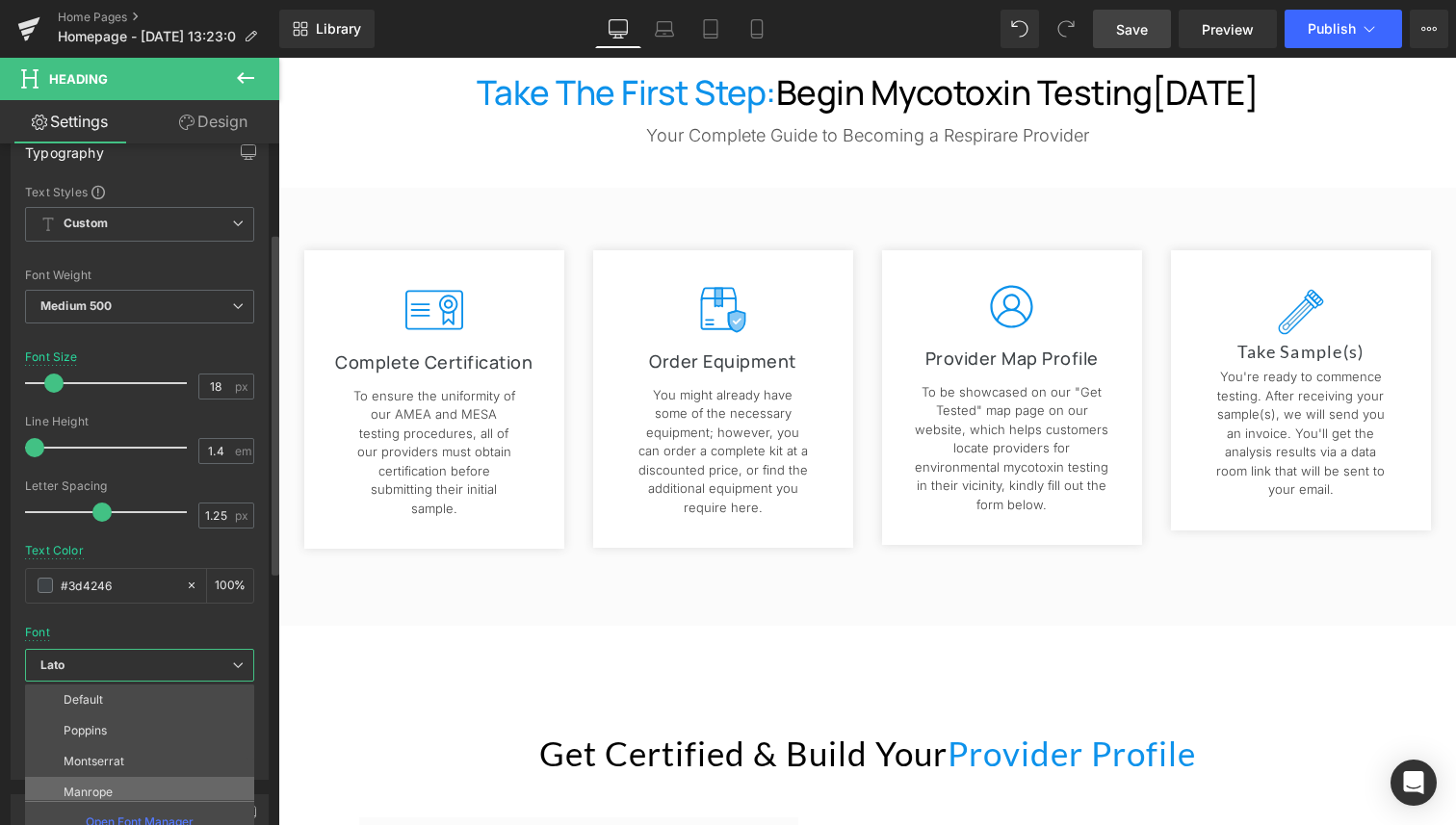
click at [128, 781] on li "Manrope" at bounding box center [144, 792] width 238 height 31
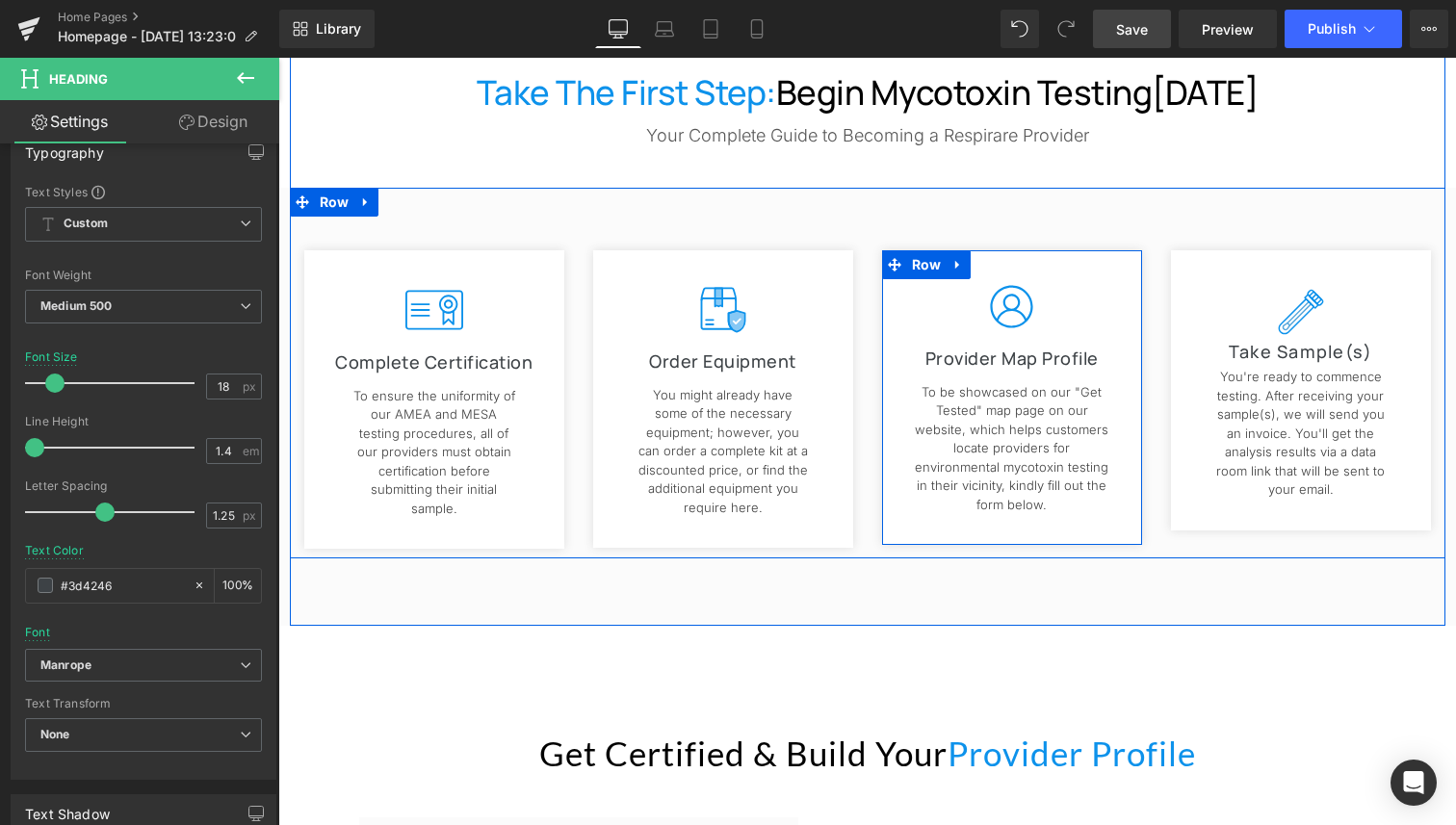
click at [1016, 504] on div "Image Provider Map Profile Heading To be showcased on our "Get Tested" map page…" at bounding box center [1012, 397] width 260 height 294
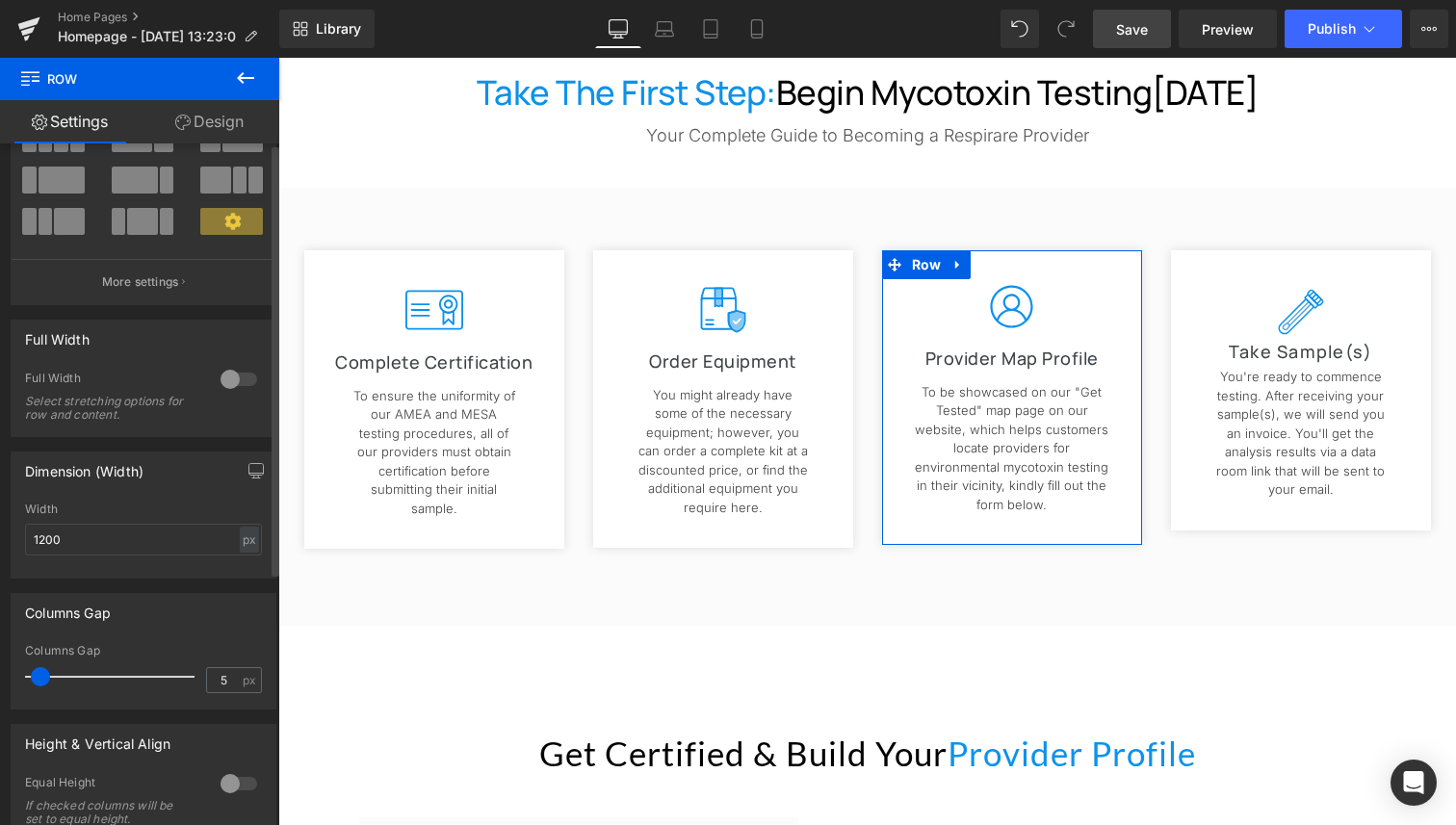
scroll to position [0, 0]
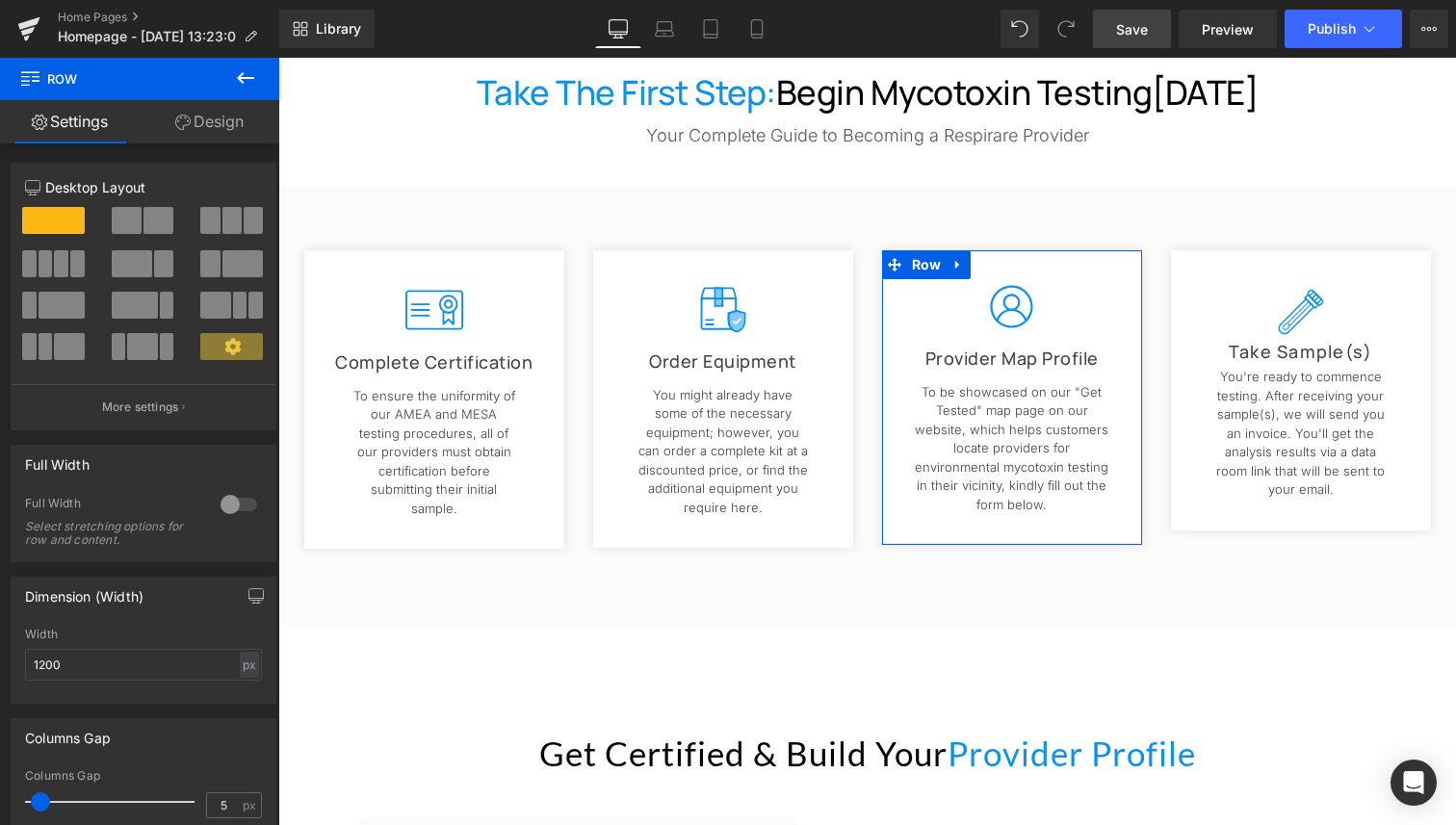
click at [221, 127] on link "Design" at bounding box center [210, 122] width 140 height 43
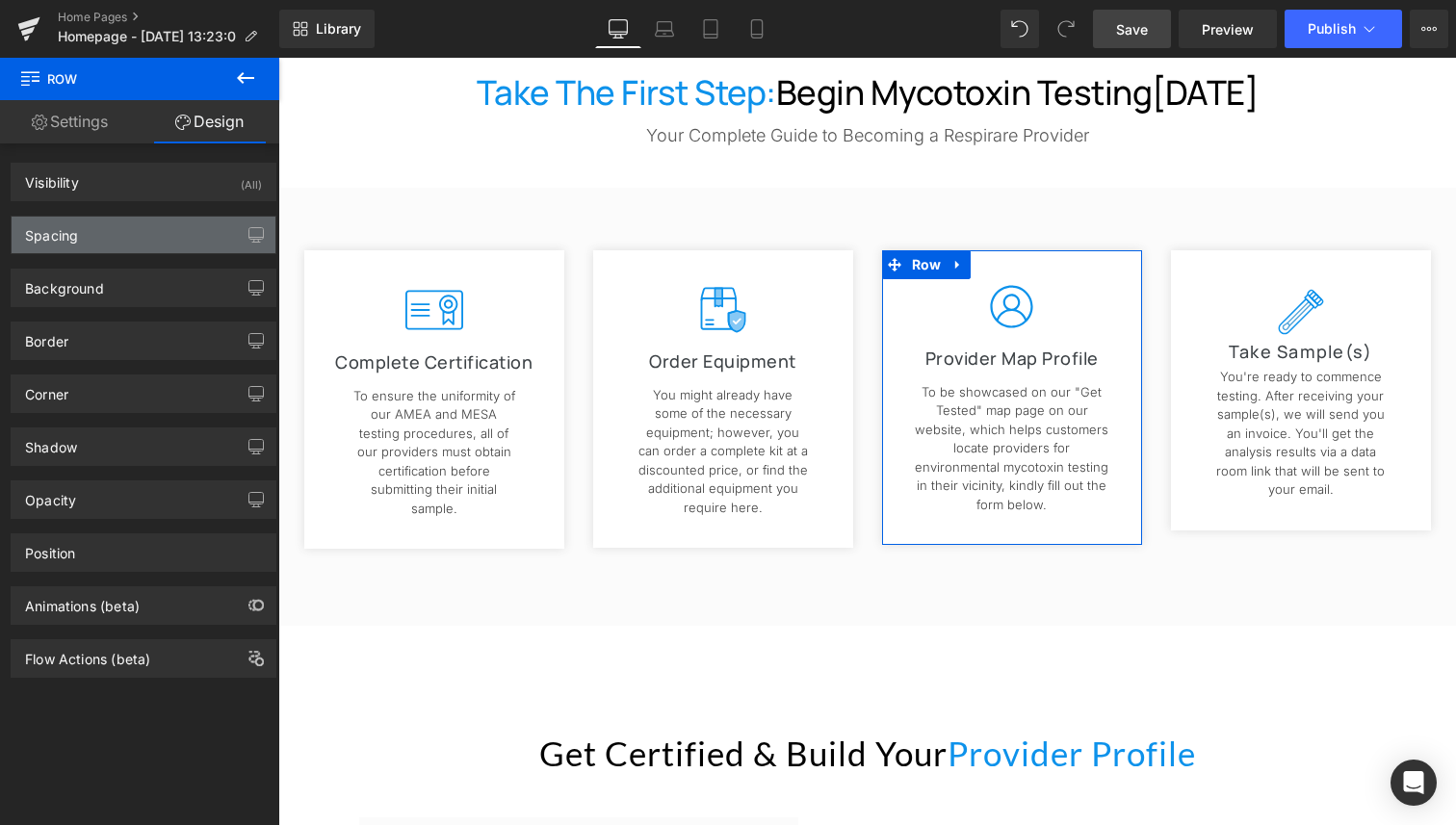
click at [164, 234] on div "Spacing" at bounding box center [144, 234] width 264 height 36
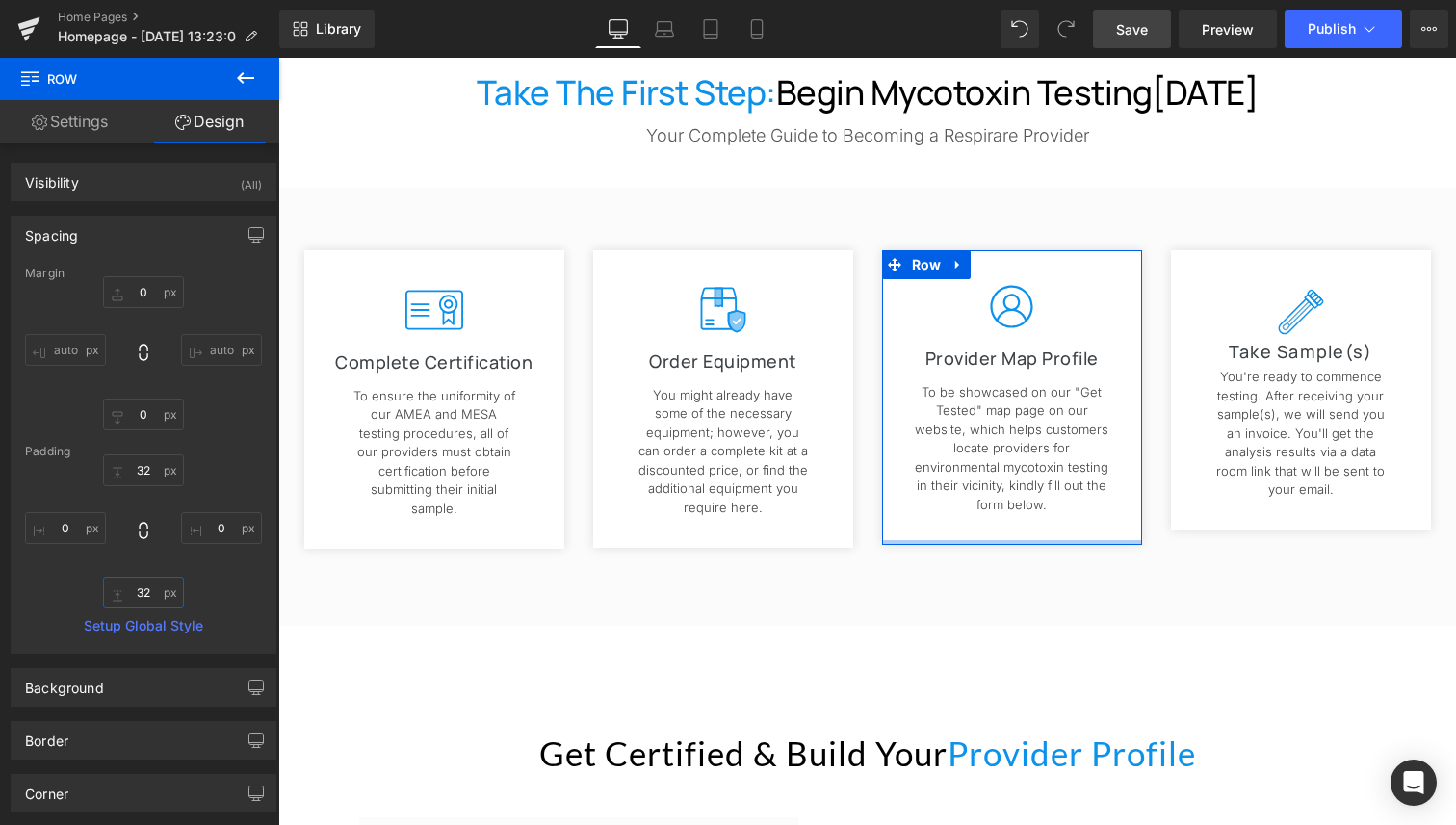
click at [144, 592] on input "32" at bounding box center [144, 593] width 81 height 32
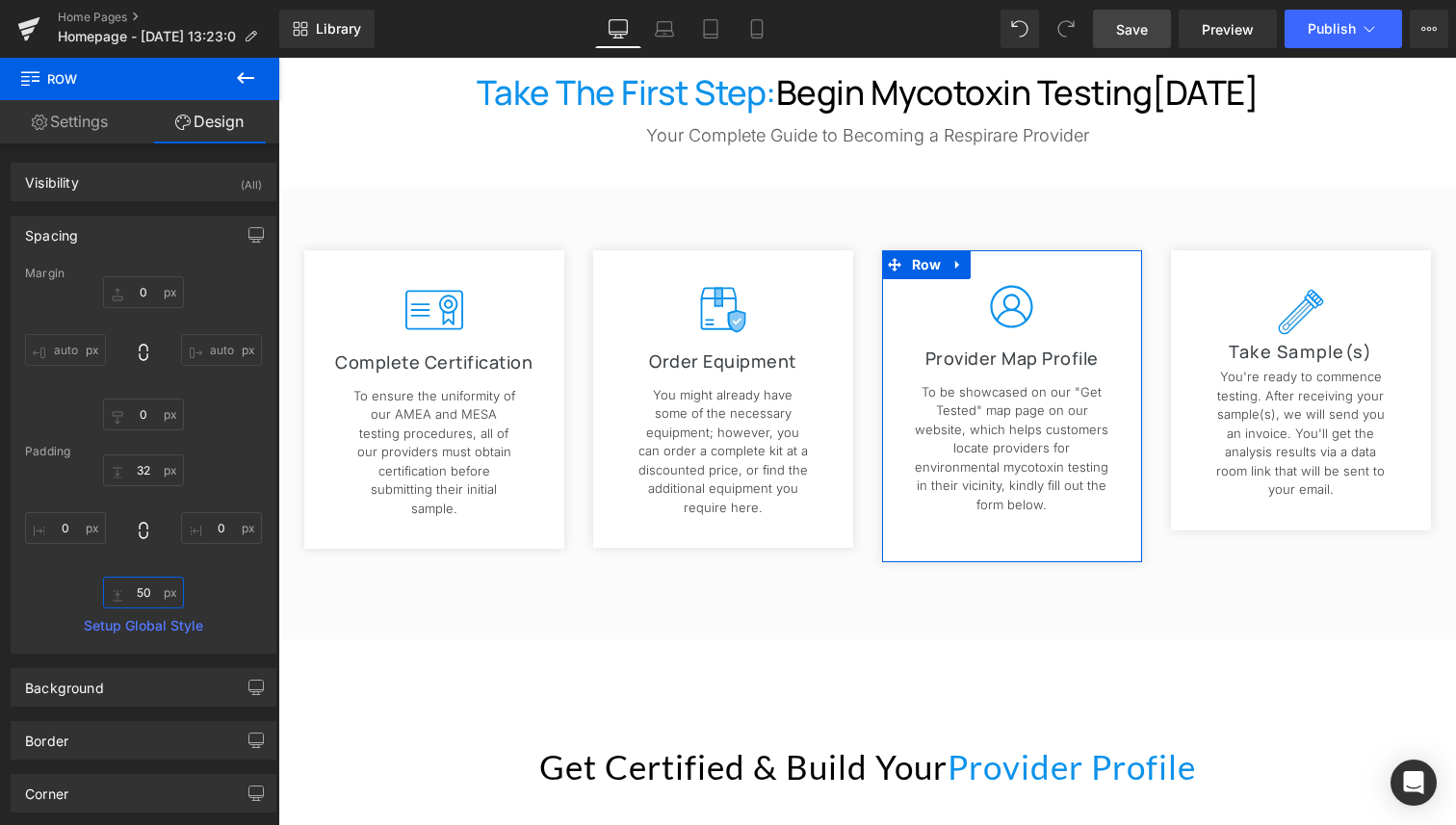
type input "5"
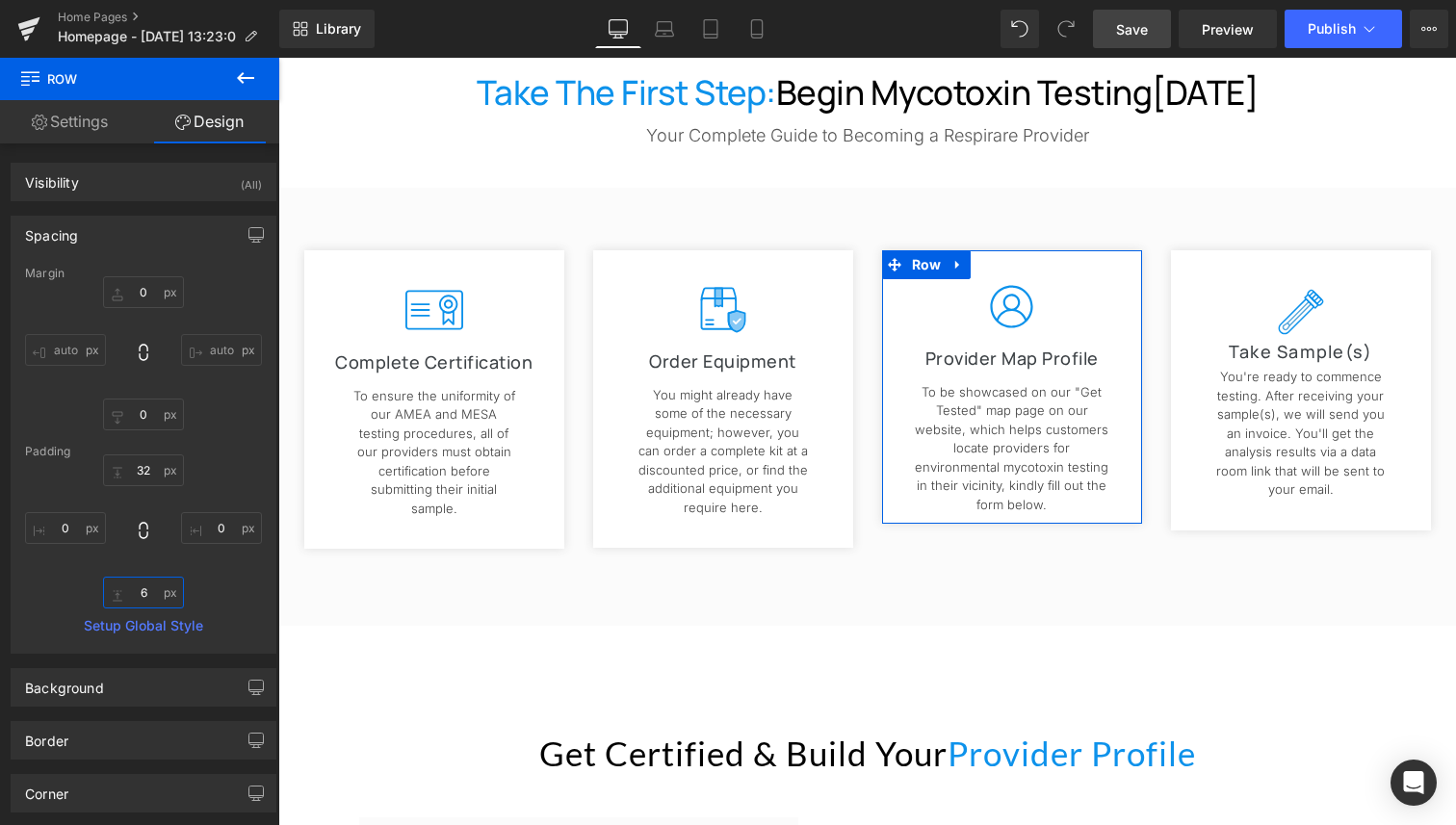
type input "60"
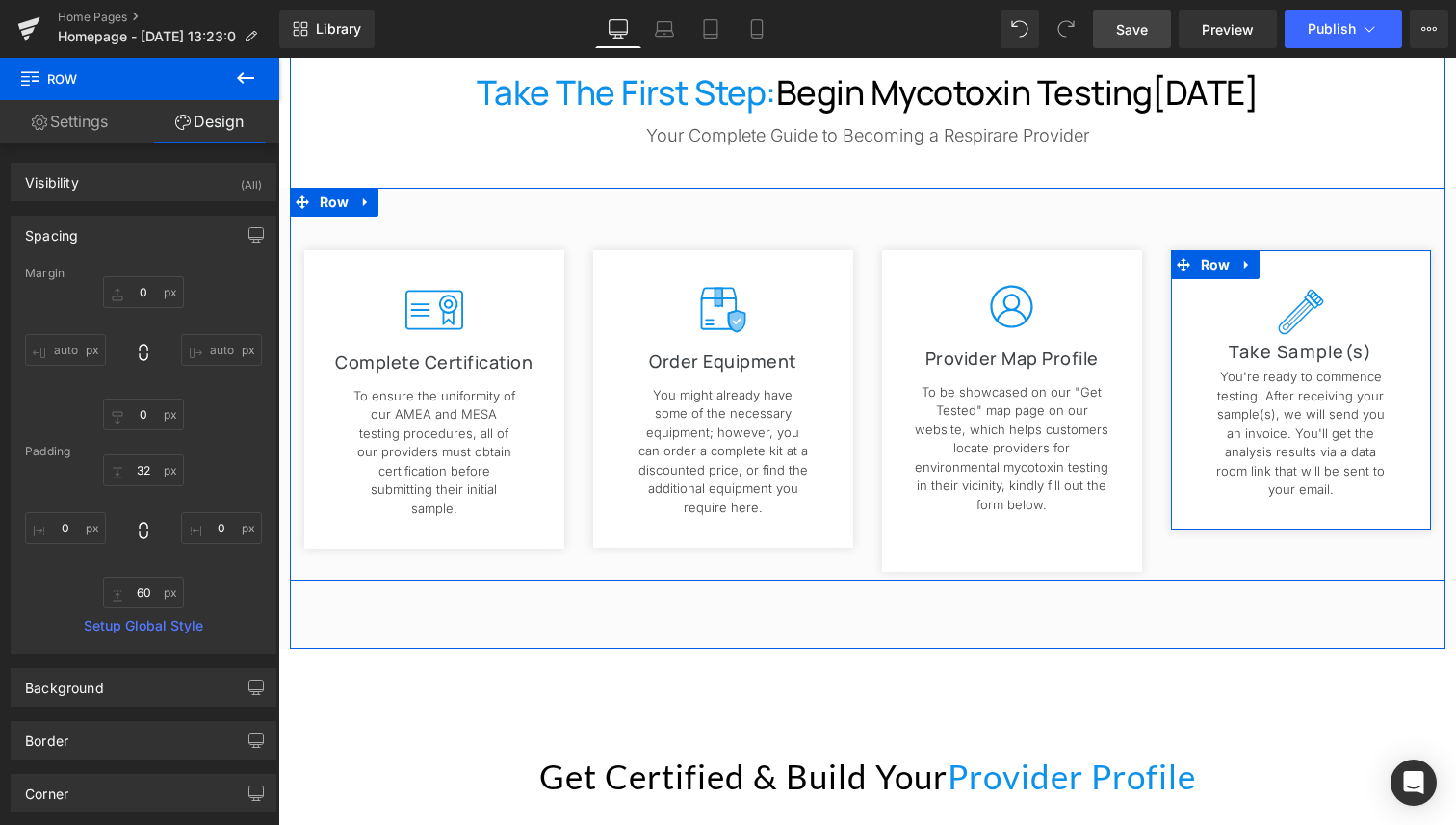
click at [1341, 512] on div "Image Take Sample(s) Heading You're ready to commence testing. After receiving …" at bounding box center [1300, 390] width 260 height 281
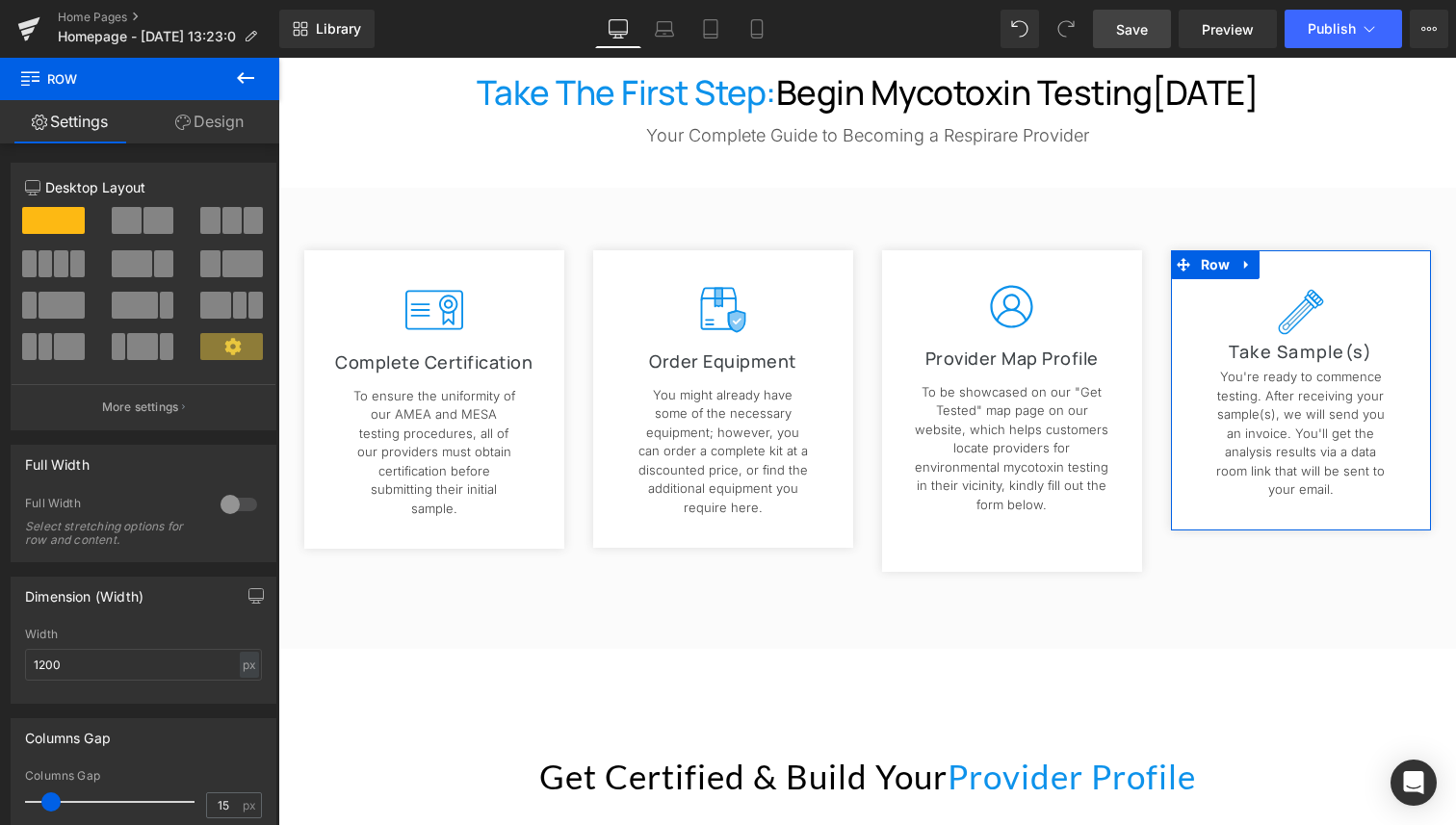
click at [224, 134] on link "Design" at bounding box center [210, 122] width 140 height 43
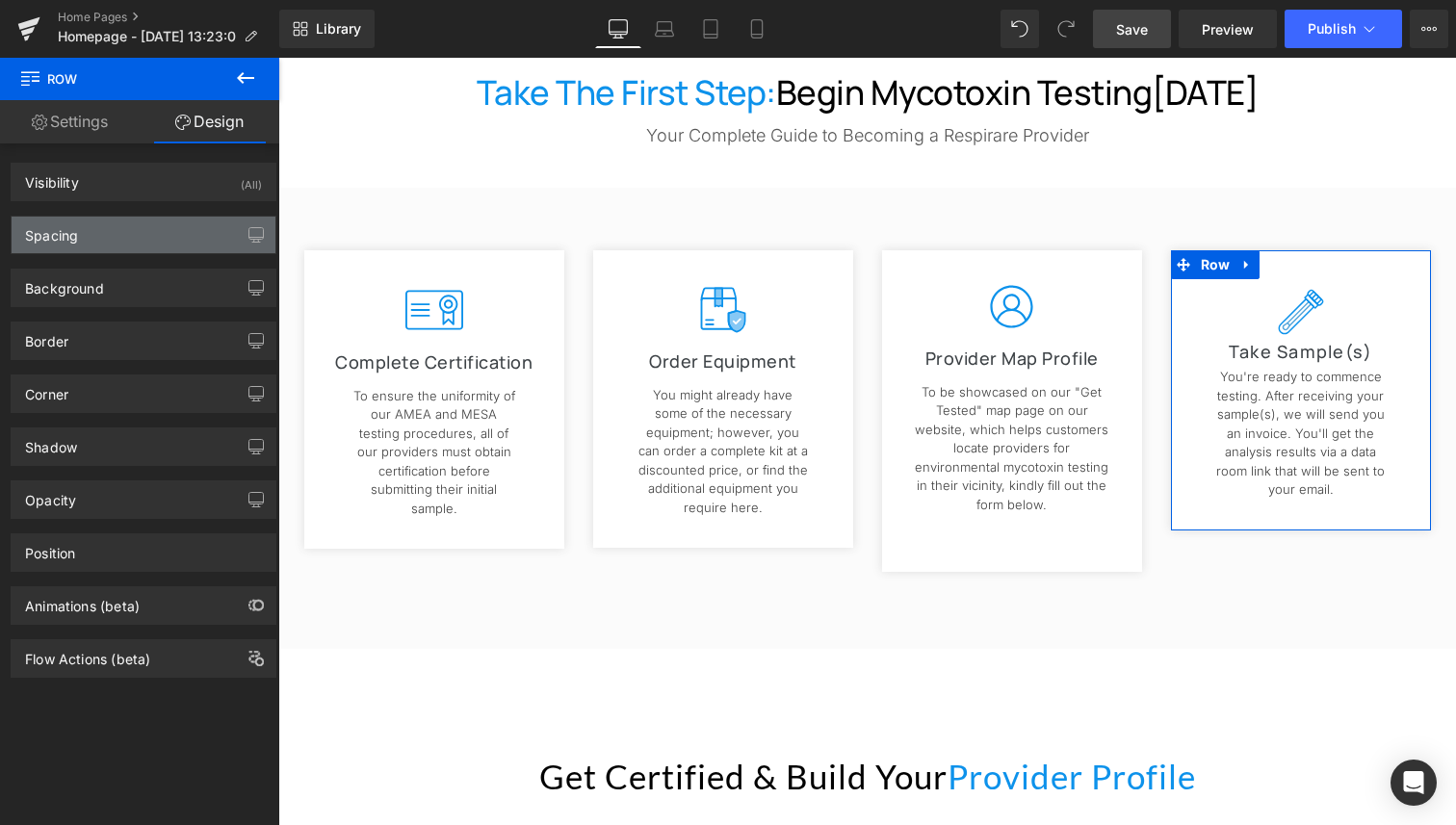
click at [132, 240] on div "Spacing" at bounding box center [144, 234] width 264 height 36
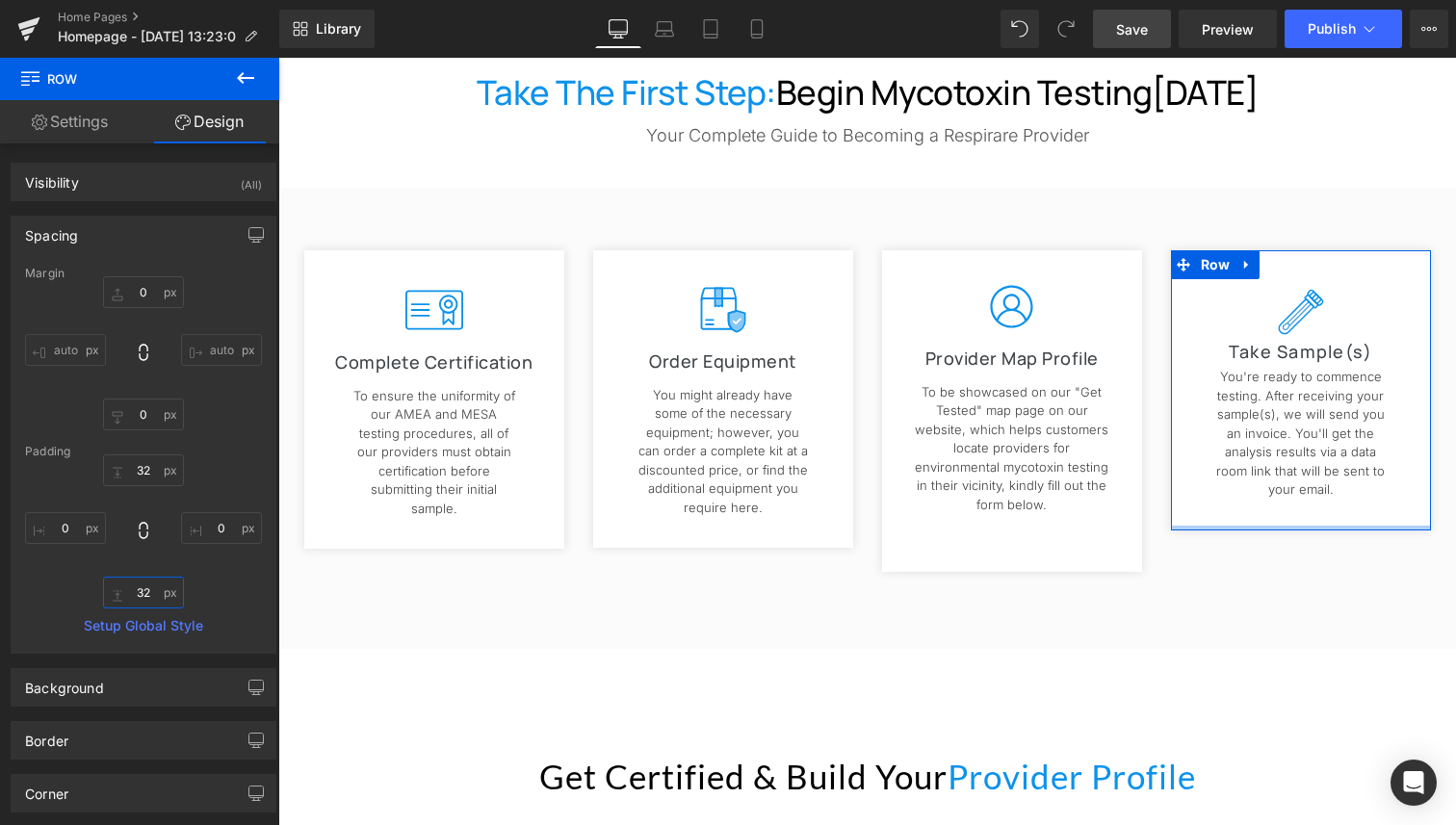
click at [140, 592] on input "32" at bounding box center [144, 593] width 81 height 32
type input "3"
type input "5"
type input "6"
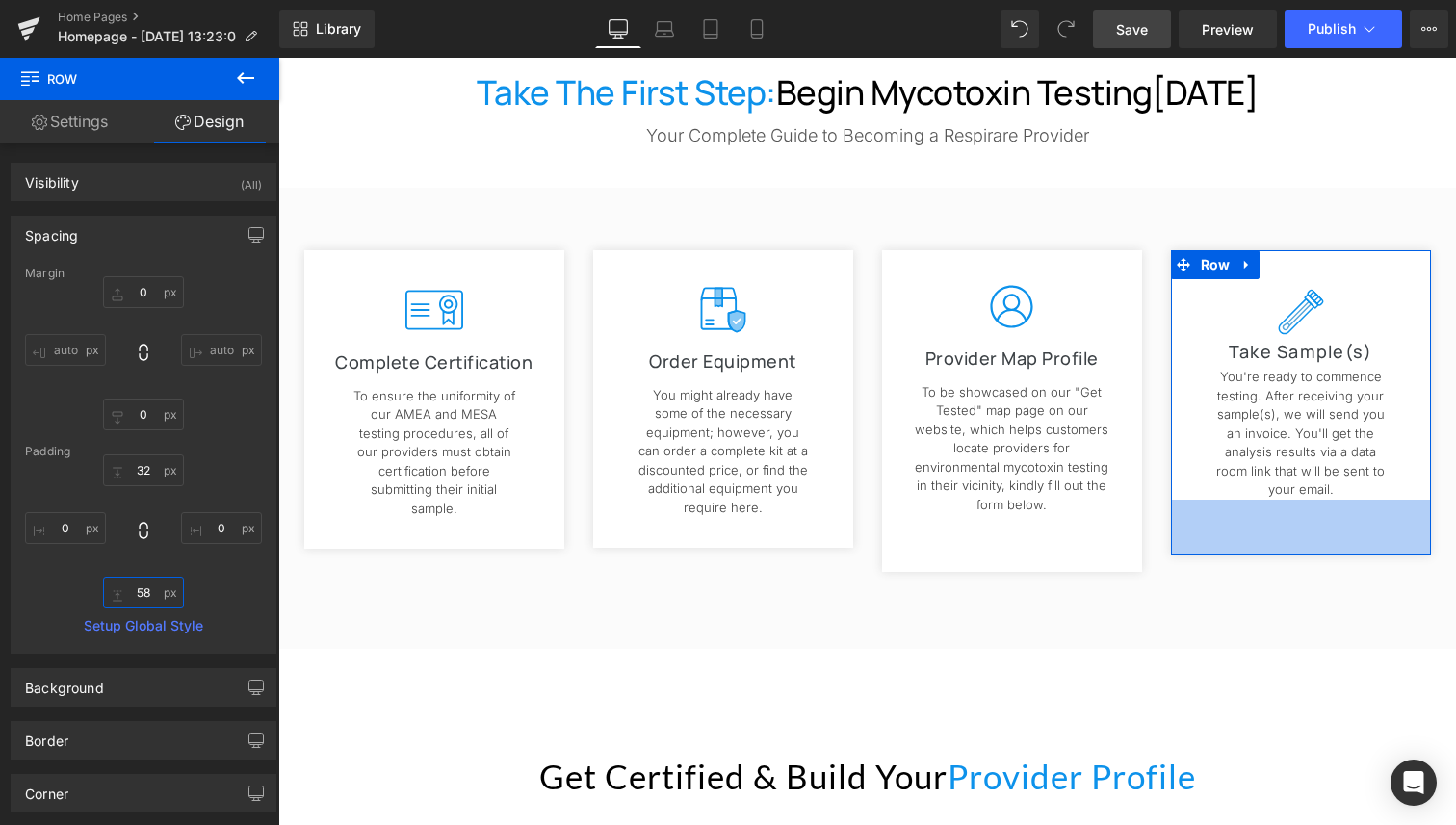
type input "5"
type input "54"
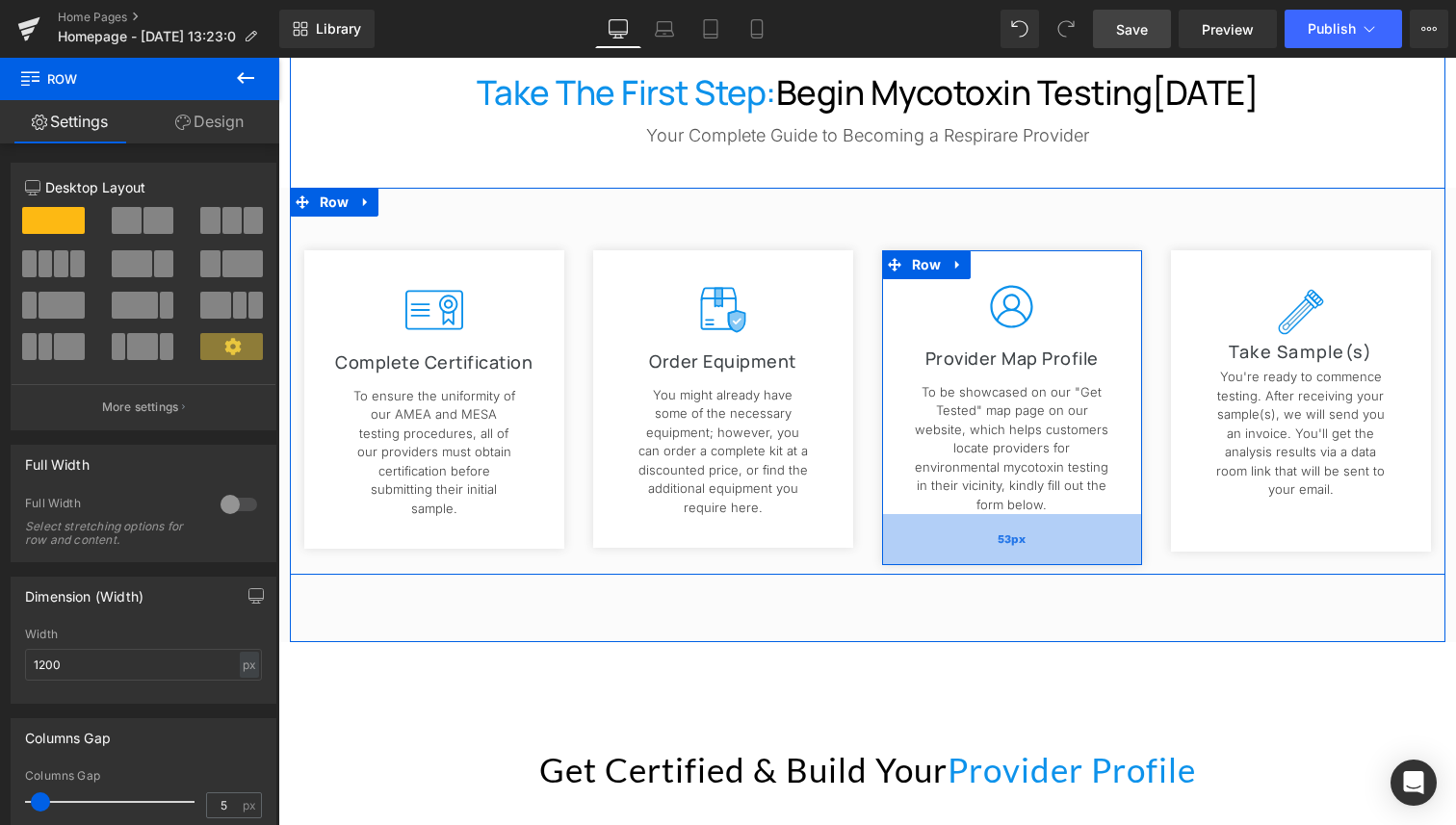
click at [986, 522] on div "53px" at bounding box center [1012, 539] width 260 height 51
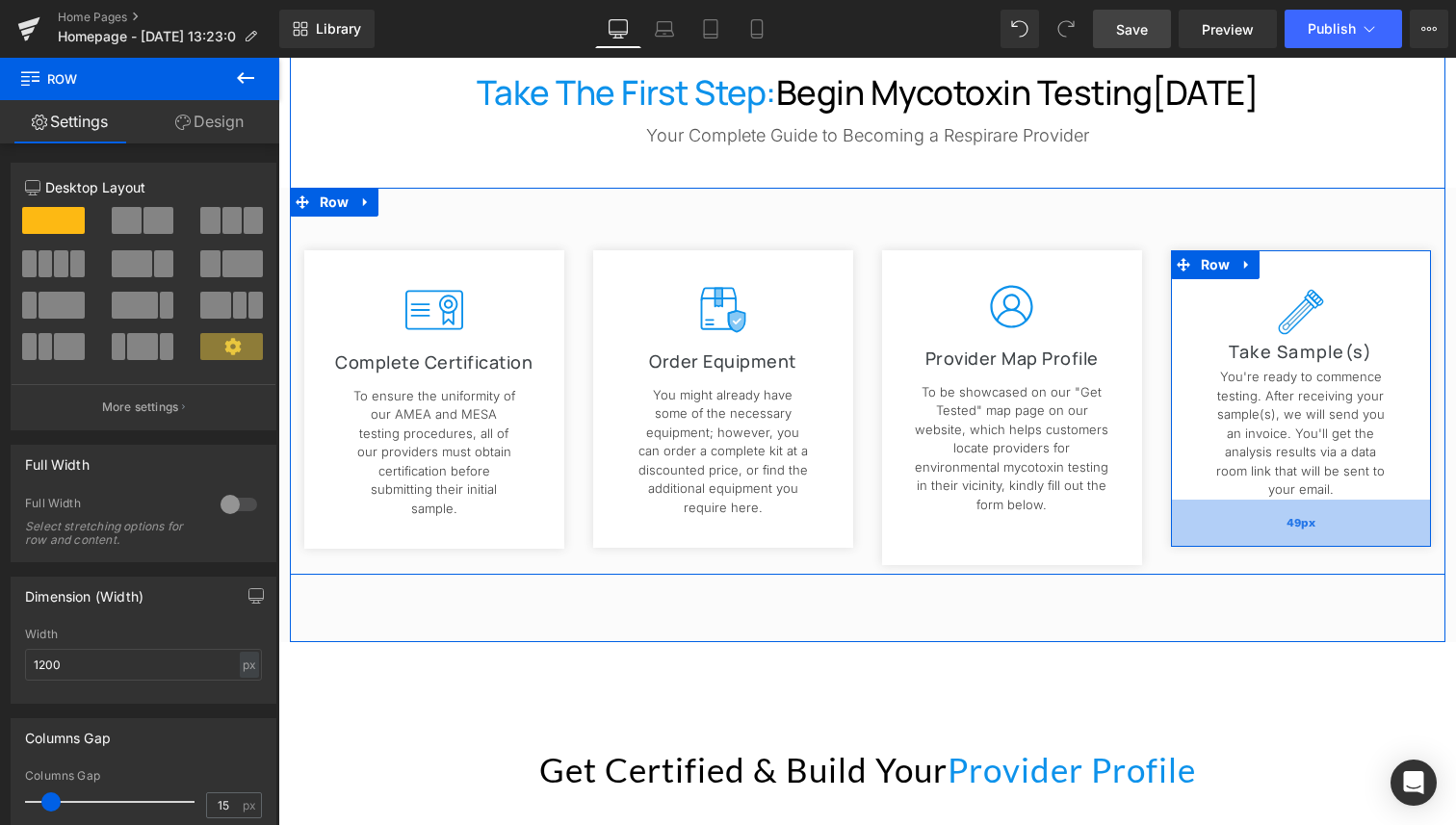
click at [1221, 521] on div "49px" at bounding box center [1300, 524] width 260 height 47
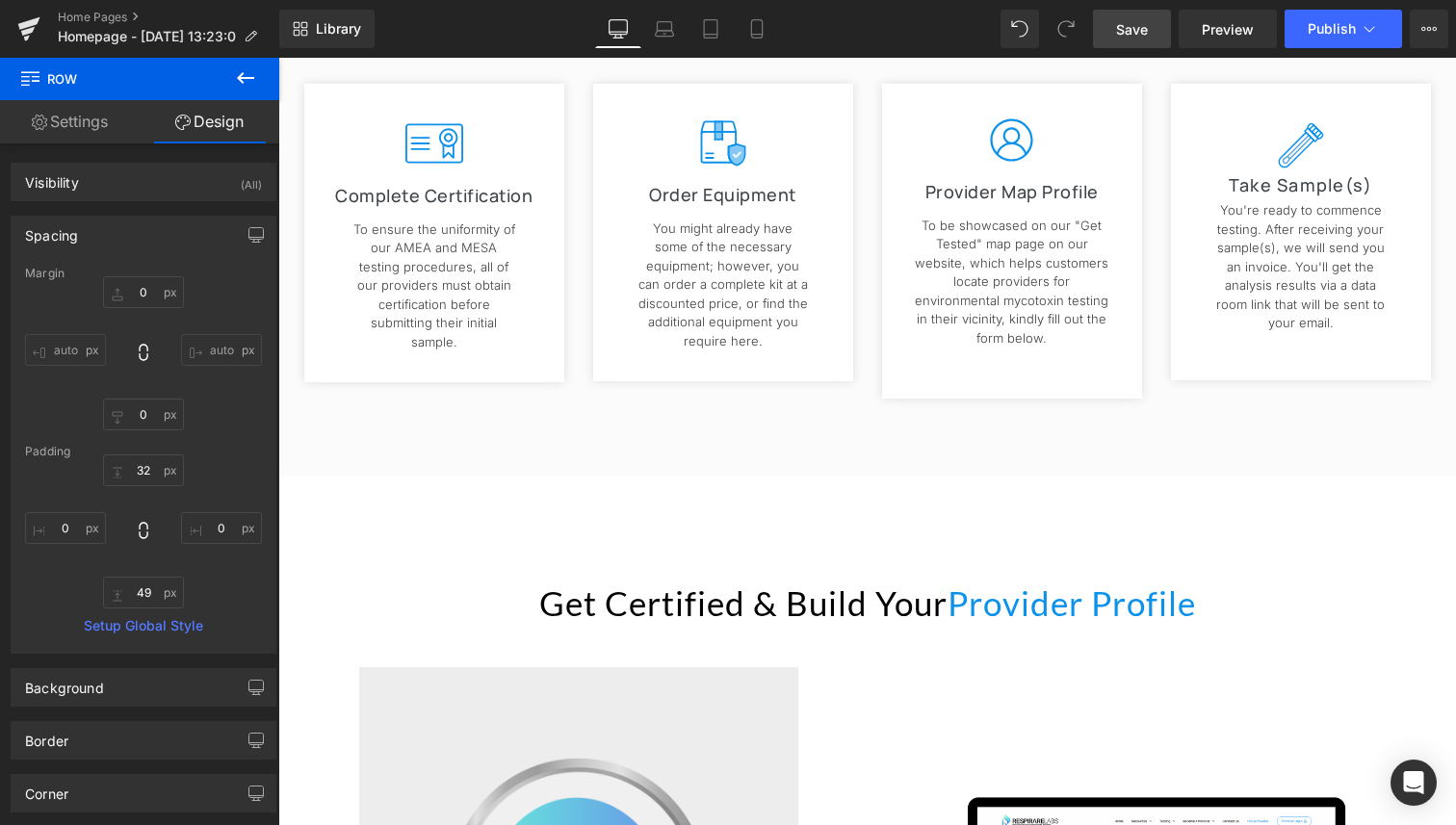
scroll to position [1573, 0]
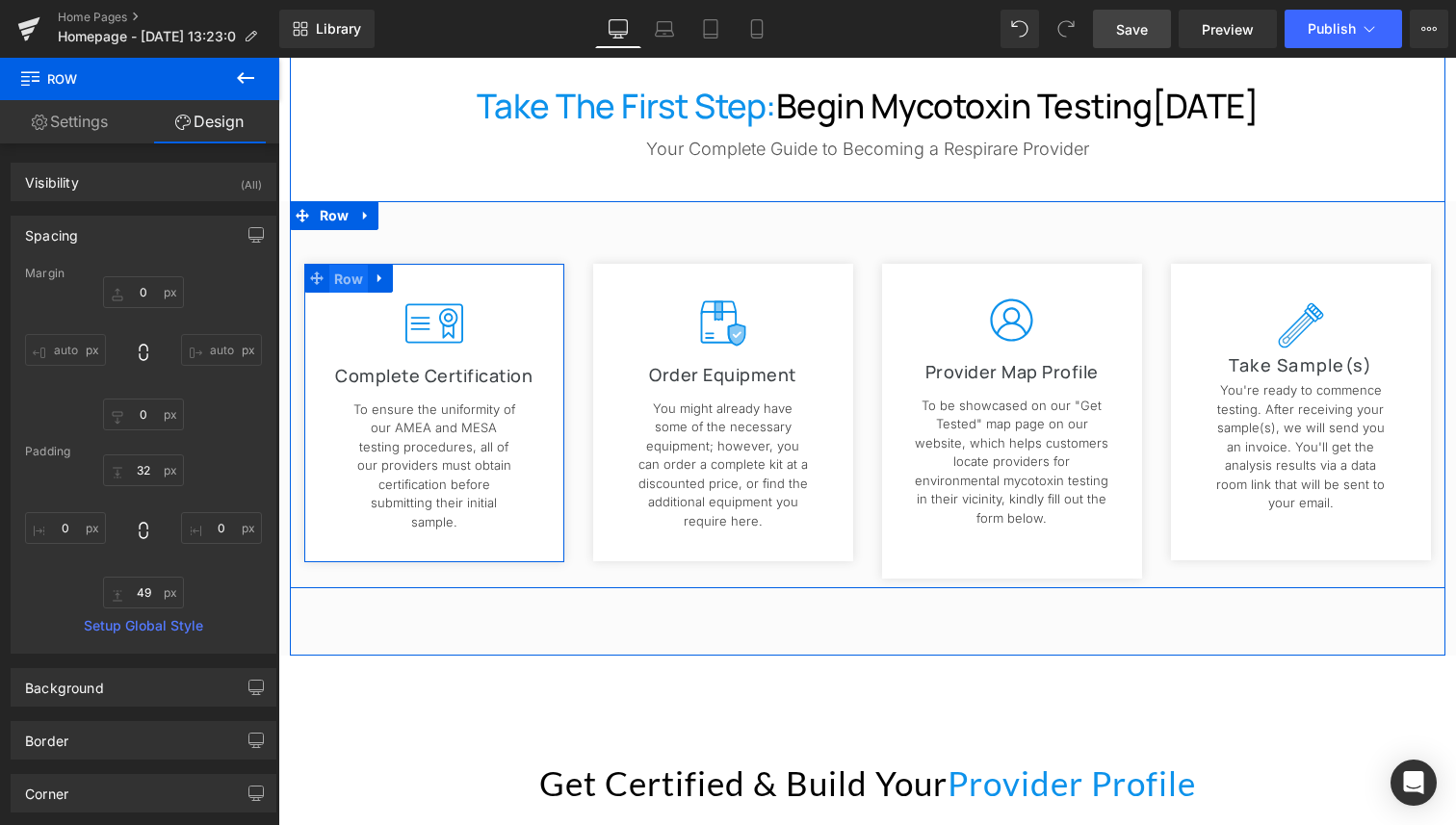
click at [348, 280] on span "Row" at bounding box center [348, 279] width 39 height 29
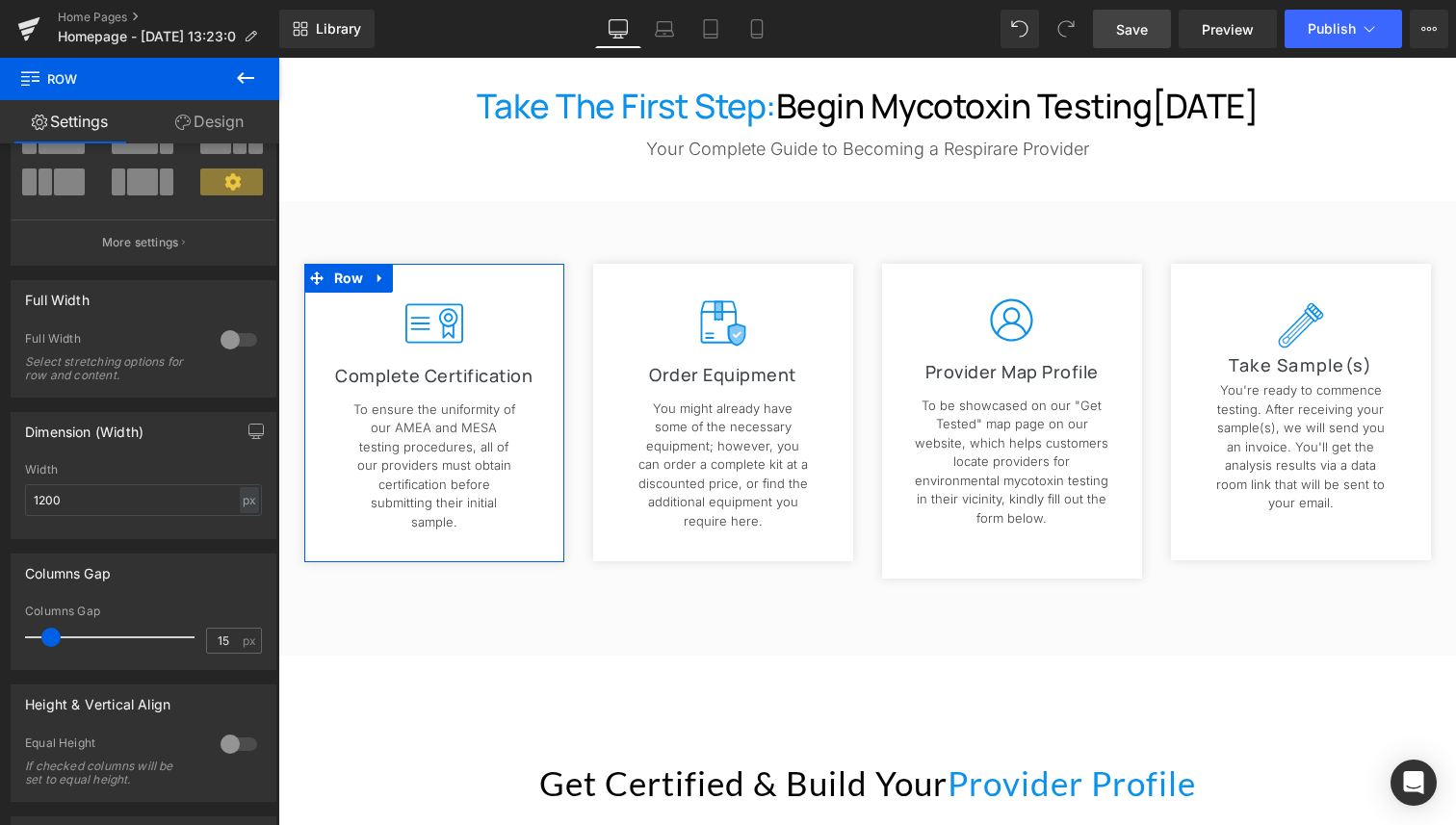
scroll to position [399, 0]
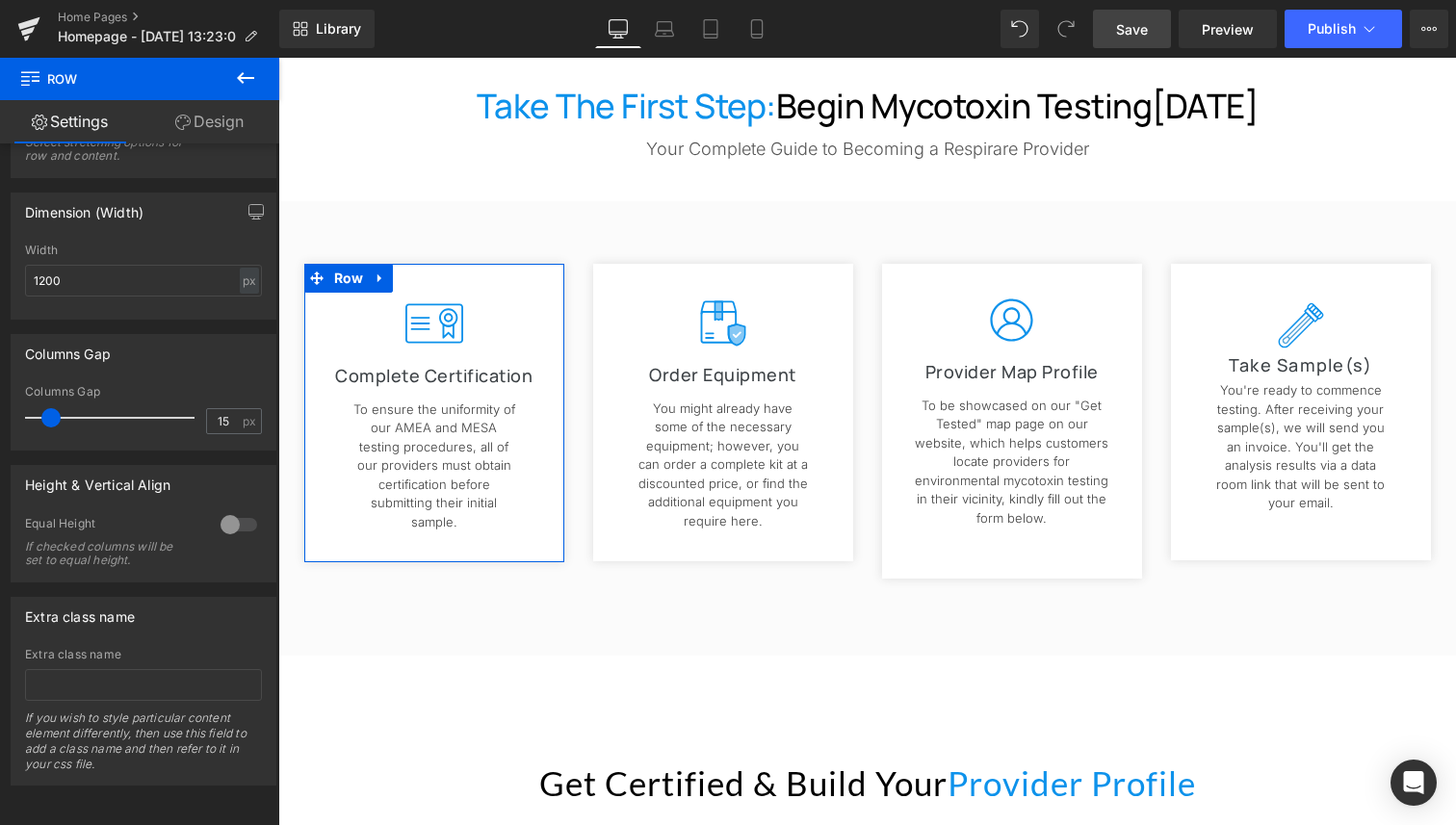
click at [229, 115] on link "Design" at bounding box center [210, 122] width 140 height 43
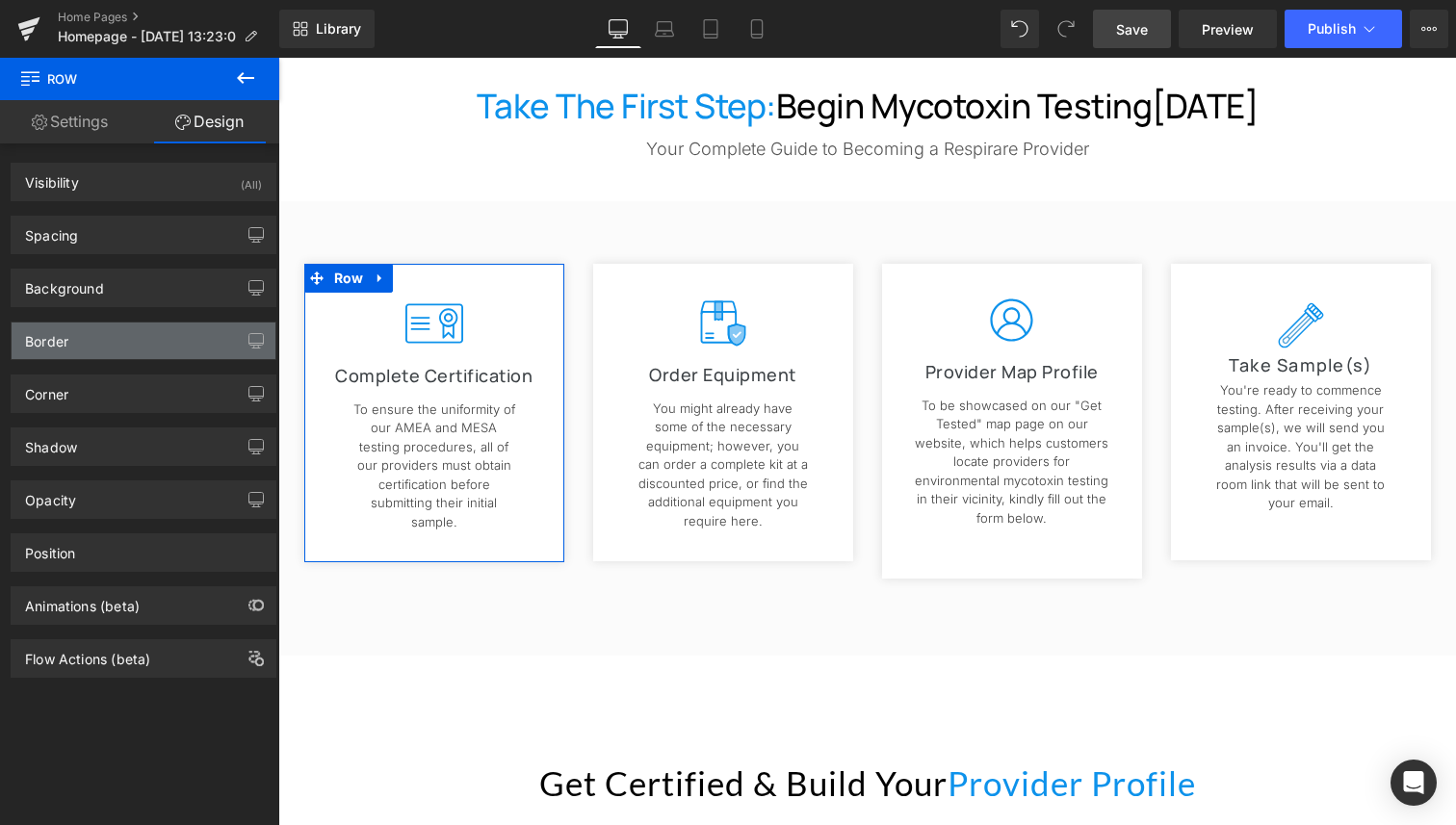
click at [139, 338] on div "Border" at bounding box center [144, 341] width 264 height 36
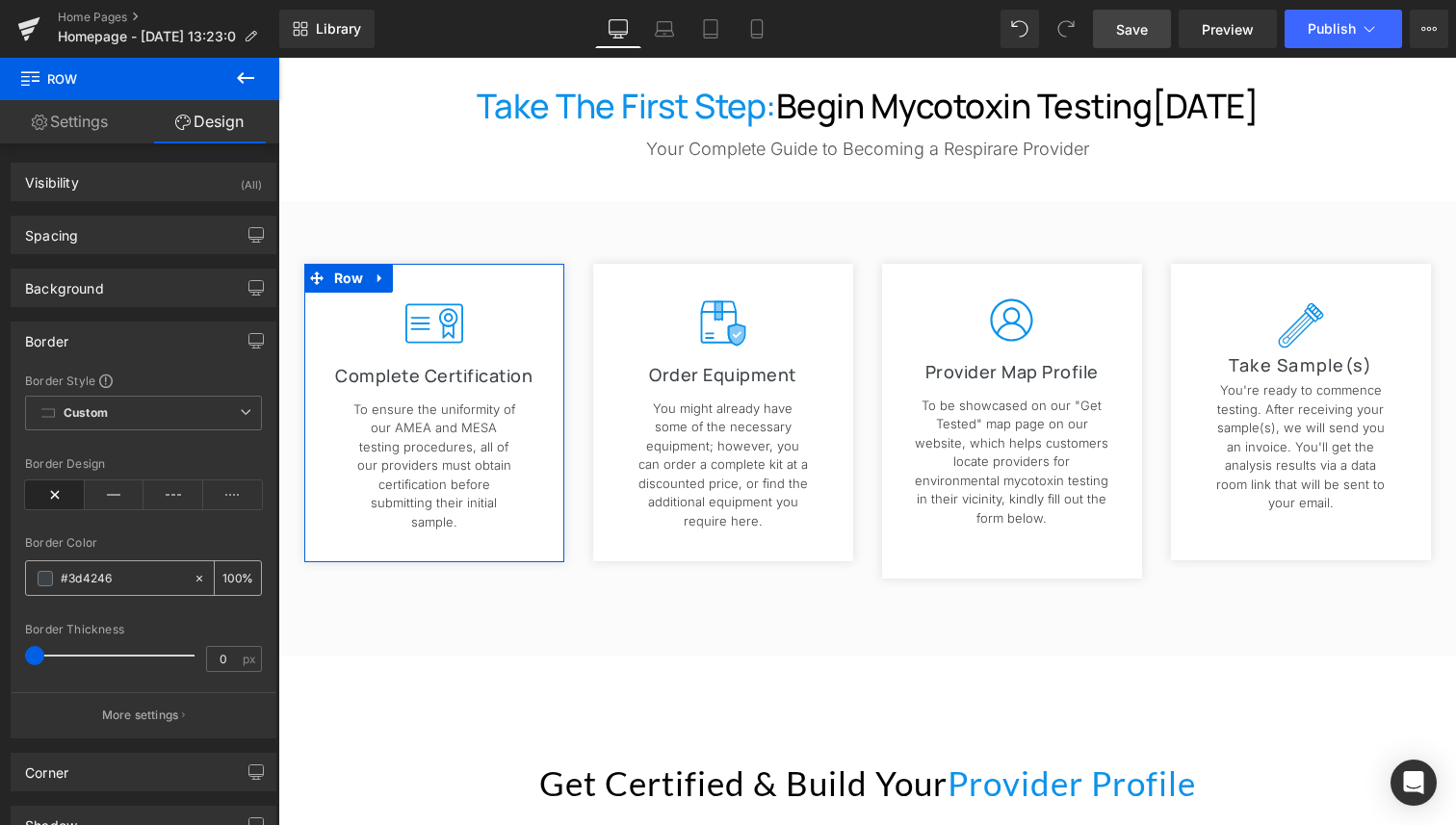
scroll to position [285, 0]
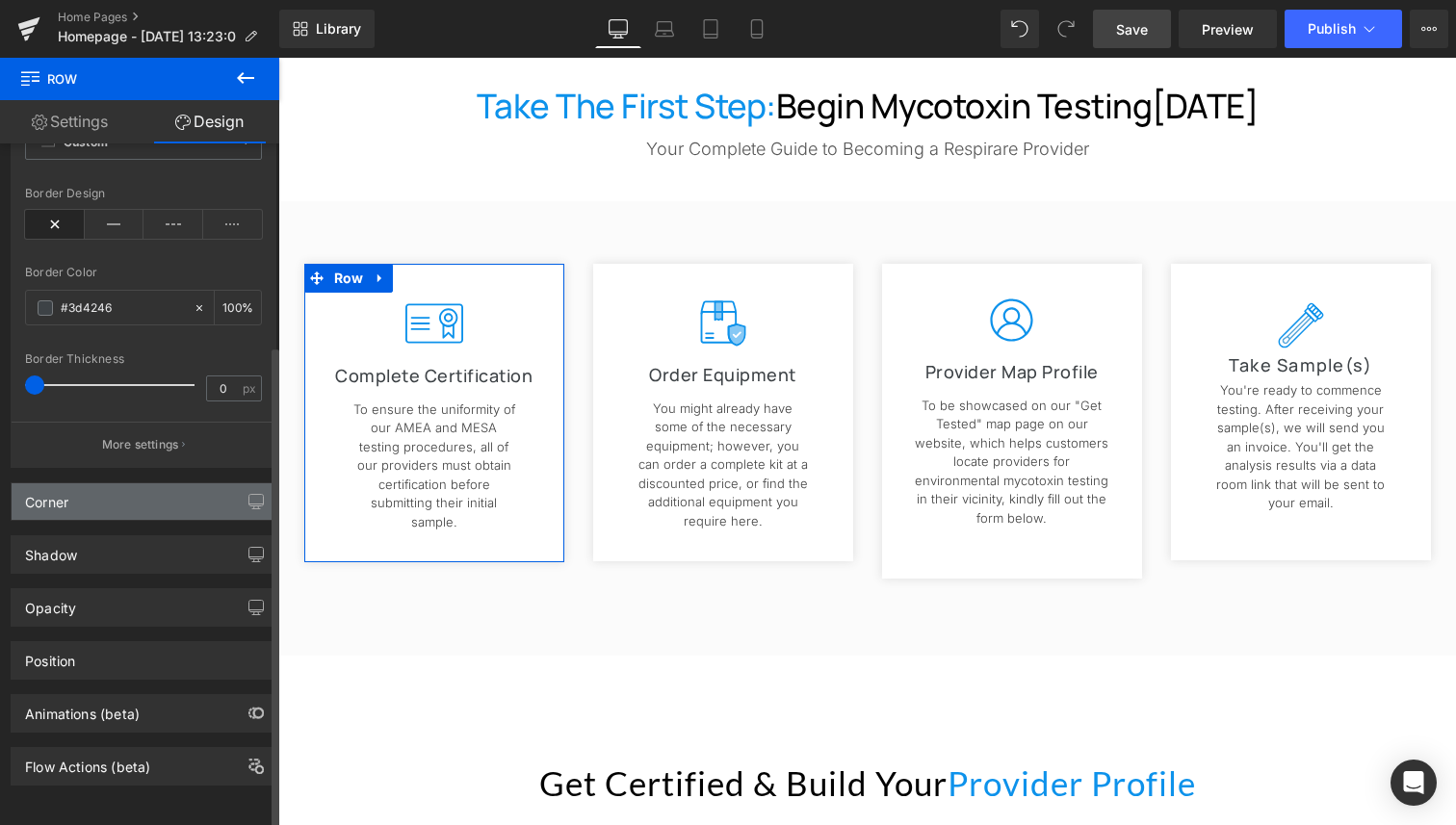
click at [149, 486] on div "Corner" at bounding box center [144, 501] width 264 height 36
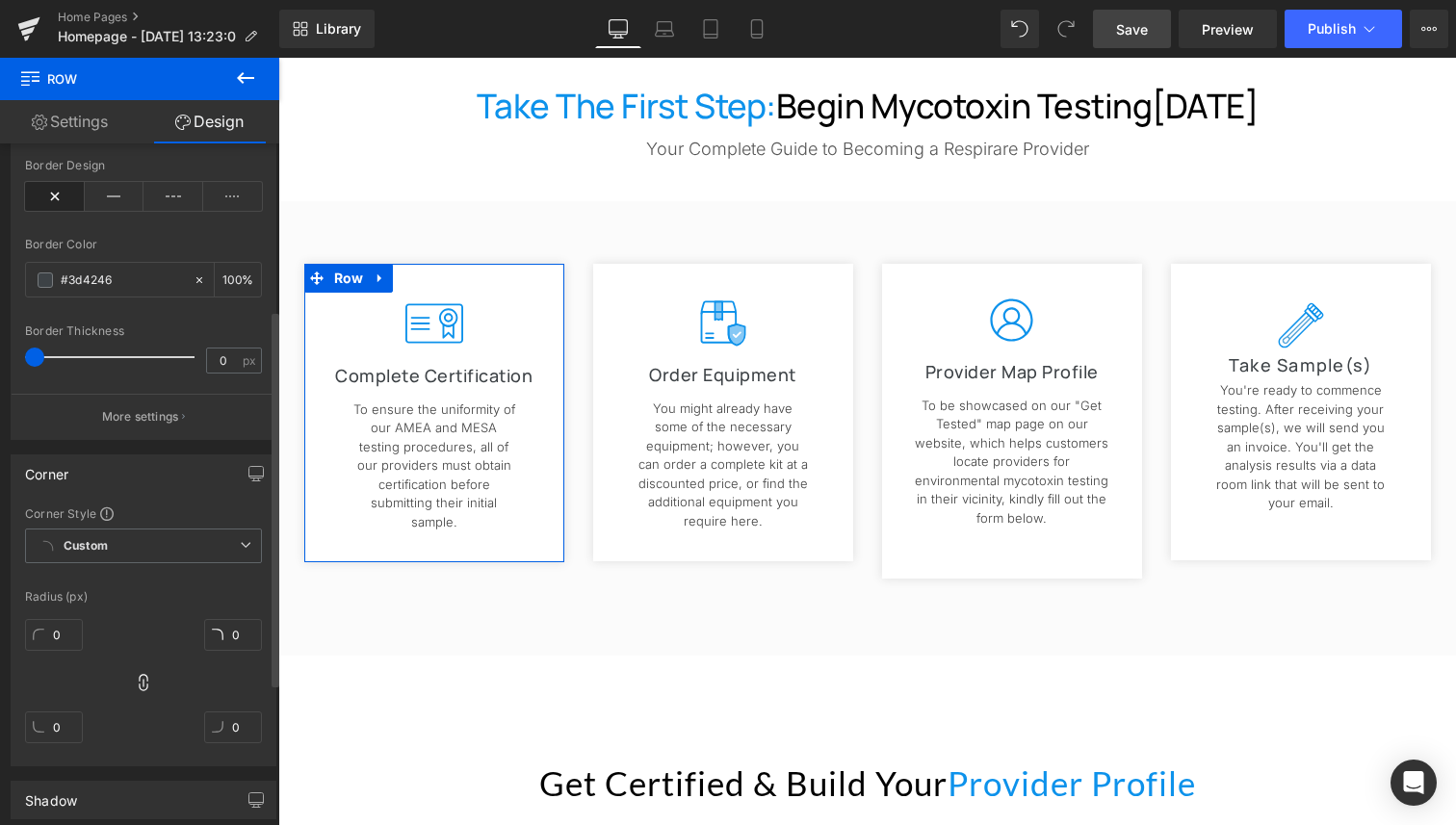
scroll to position [327, 0]
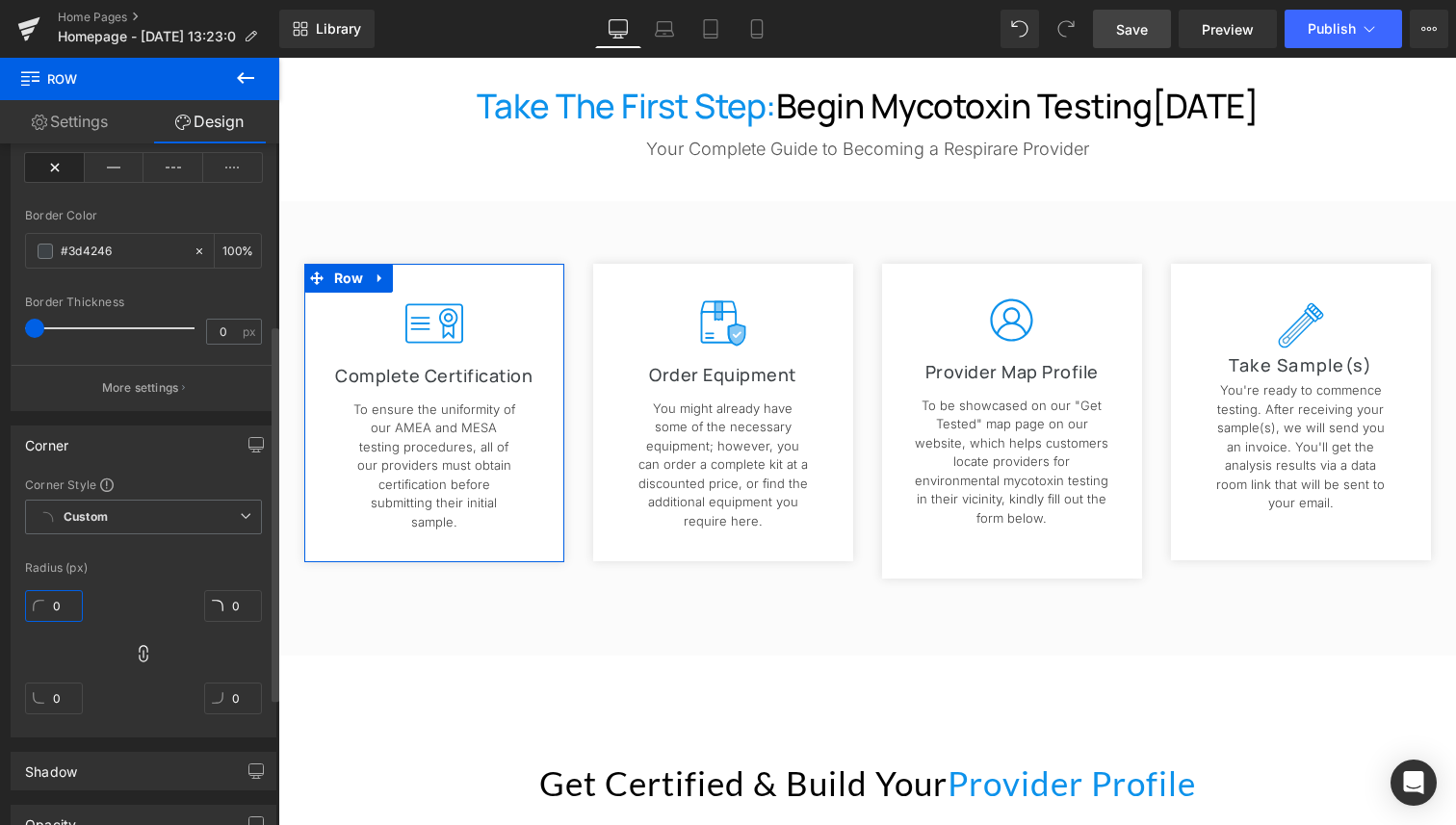
click at [47, 597] on input "0" at bounding box center [53, 605] width 58 height 32
click at [79, 516] on b "Custom" at bounding box center [86, 517] width 44 height 17
click at [138, 463] on div "Corner Corner Style Custom Custom Setup Global Style Custom Setup Global Style …" at bounding box center [144, 581] width 266 height 312
click at [42, 604] on input "0" at bounding box center [53, 605] width 58 height 32
click at [70, 597] on input "10" at bounding box center [53, 605] width 58 height 32
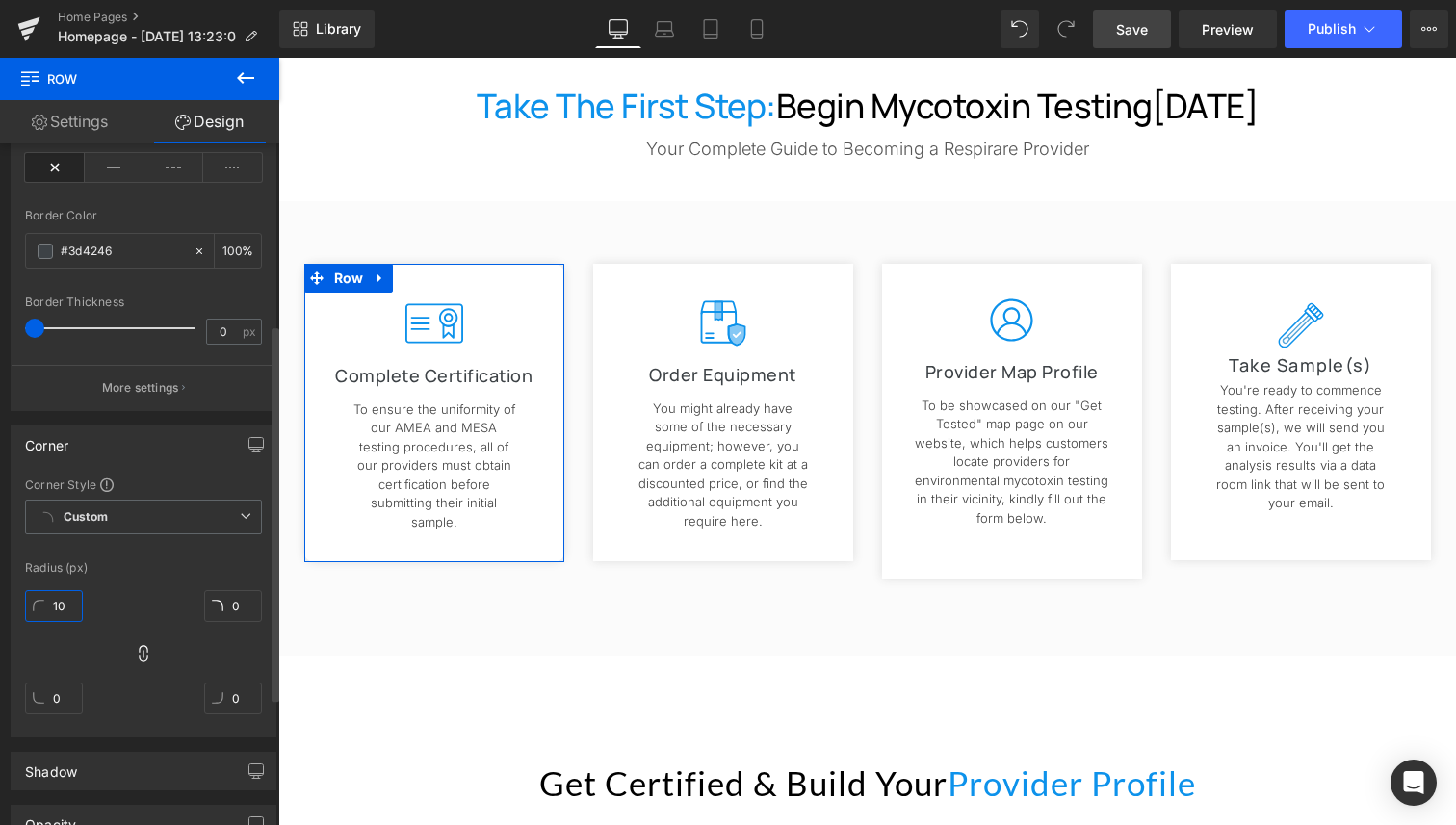
click at [70, 597] on input "10" at bounding box center [53, 605] width 58 height 32
click at [61, 608] on input "10" at bounding box center [53, 605] width 58 height 32
type input "12"
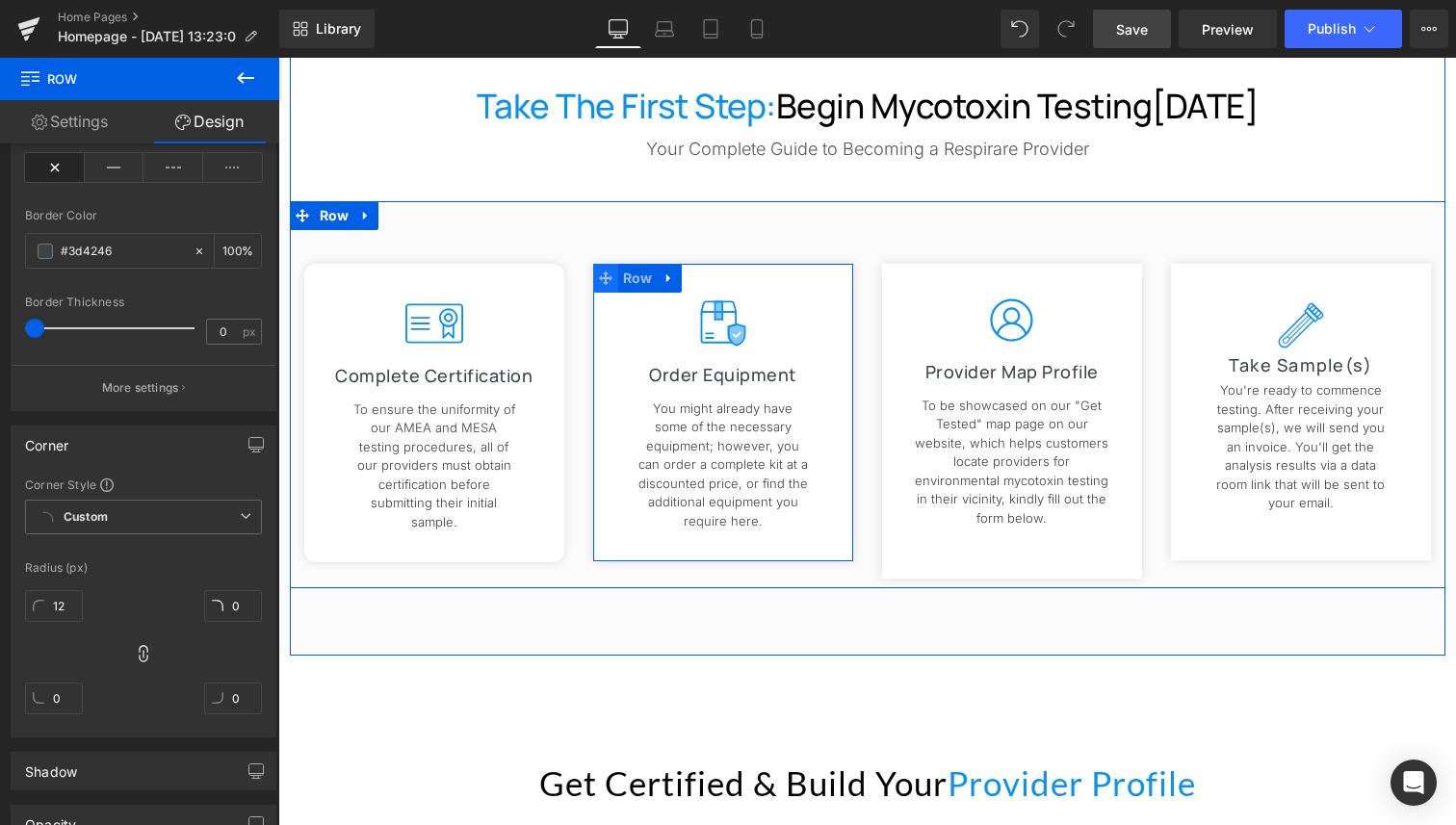
click at [599, 278] on icon at bounding box center [605, 279] width 14 height 14
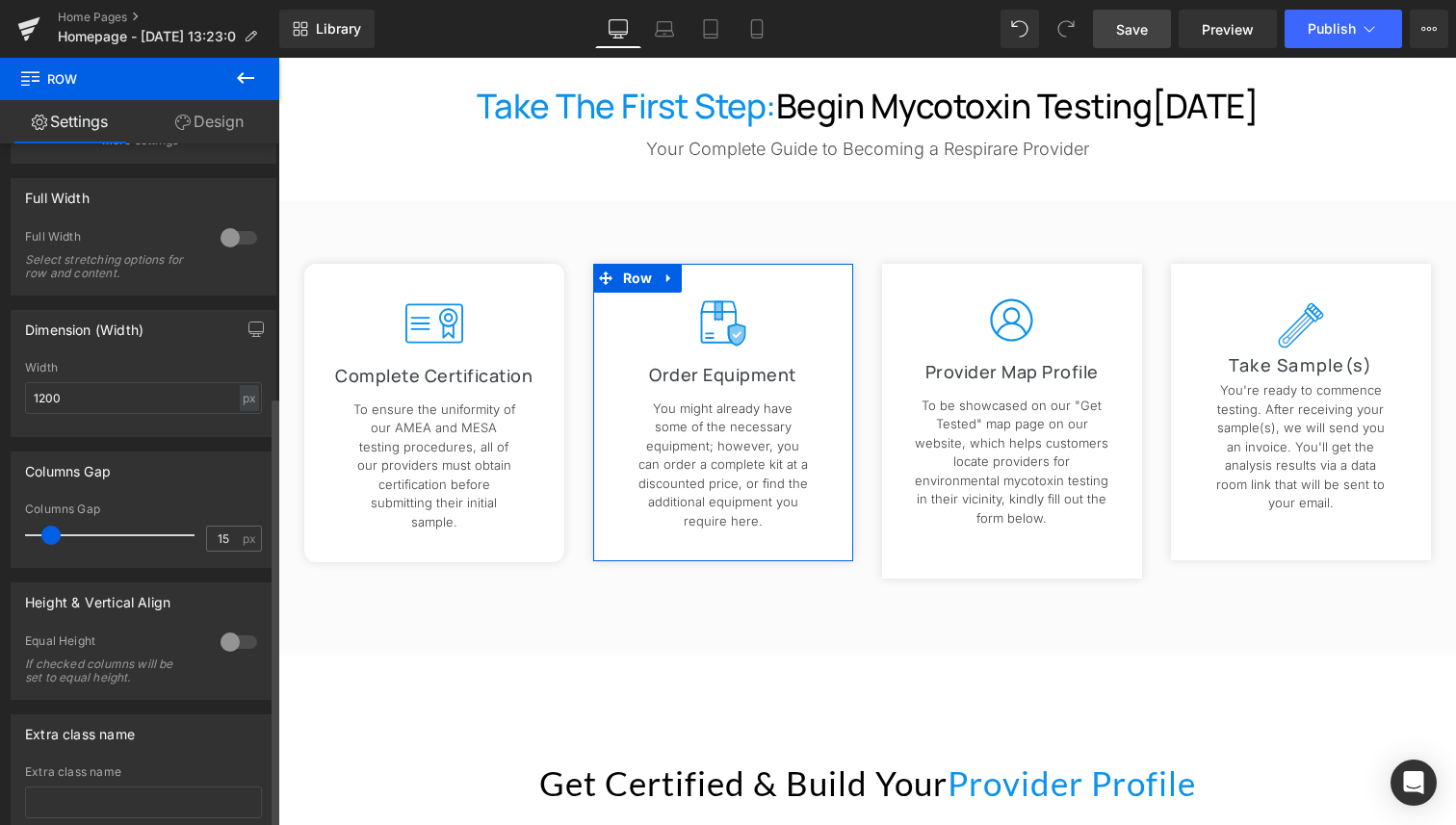
scroll to position [399, 0]
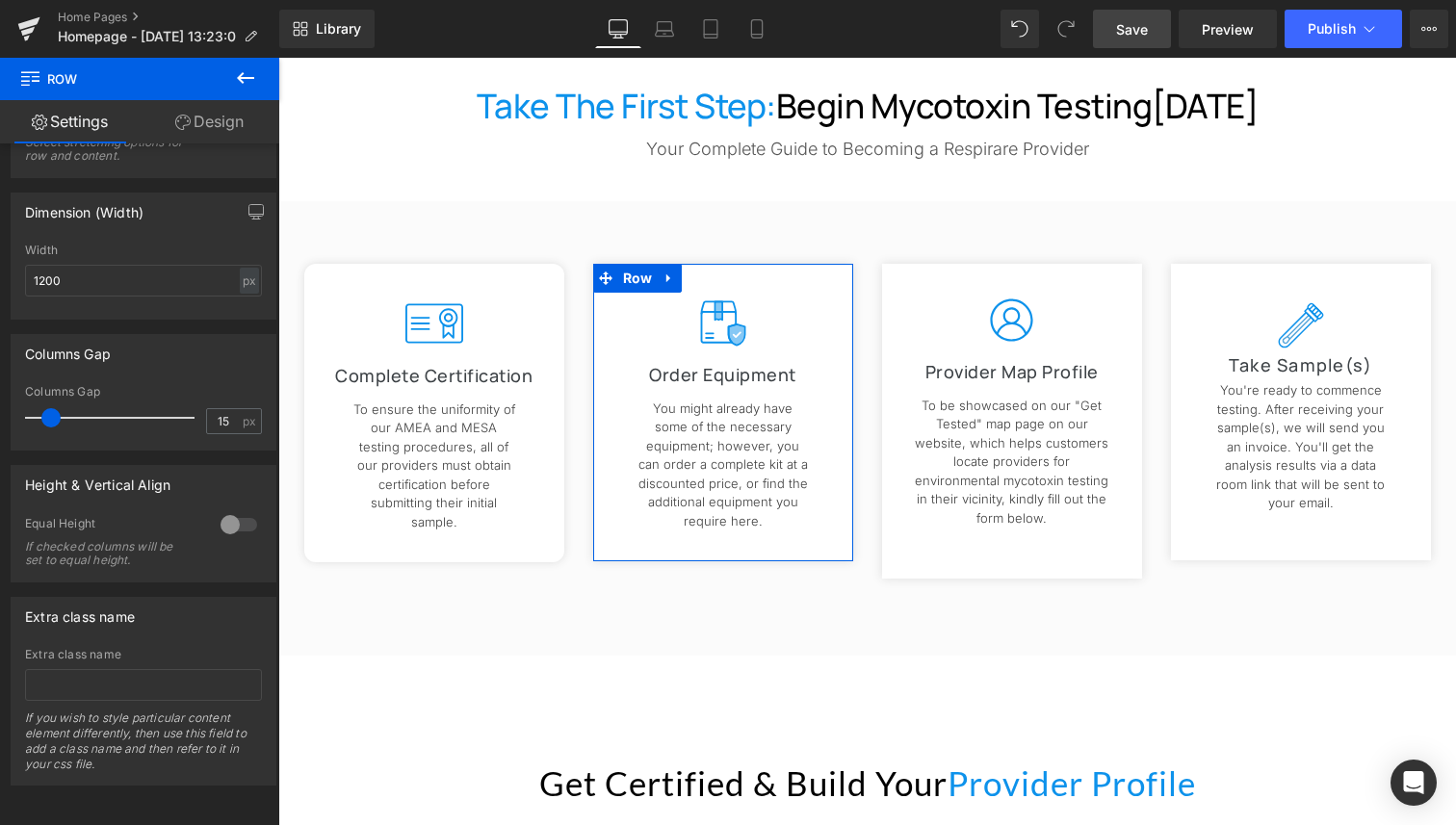
drag, startPoint x: 241, startPoint y: 120, endPoint x: 227, endPoint y: 243, distance: 123.8
click at [241, 120] on link "Design" at bounding box center [210, 122] width 140 height 43
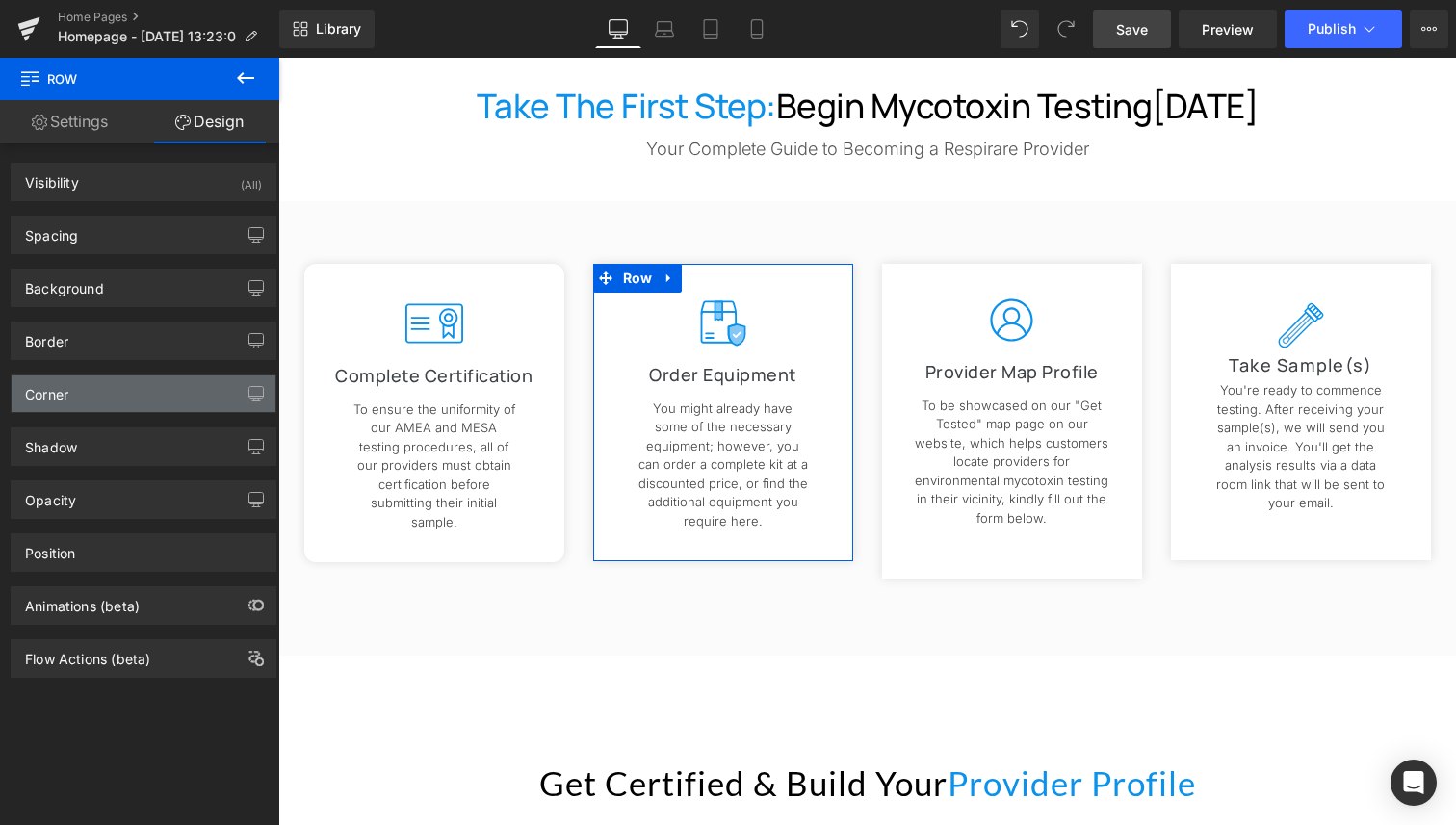
click at [109, 384] on div "Corner" at bounding box center [144, 393] width 264 height 36
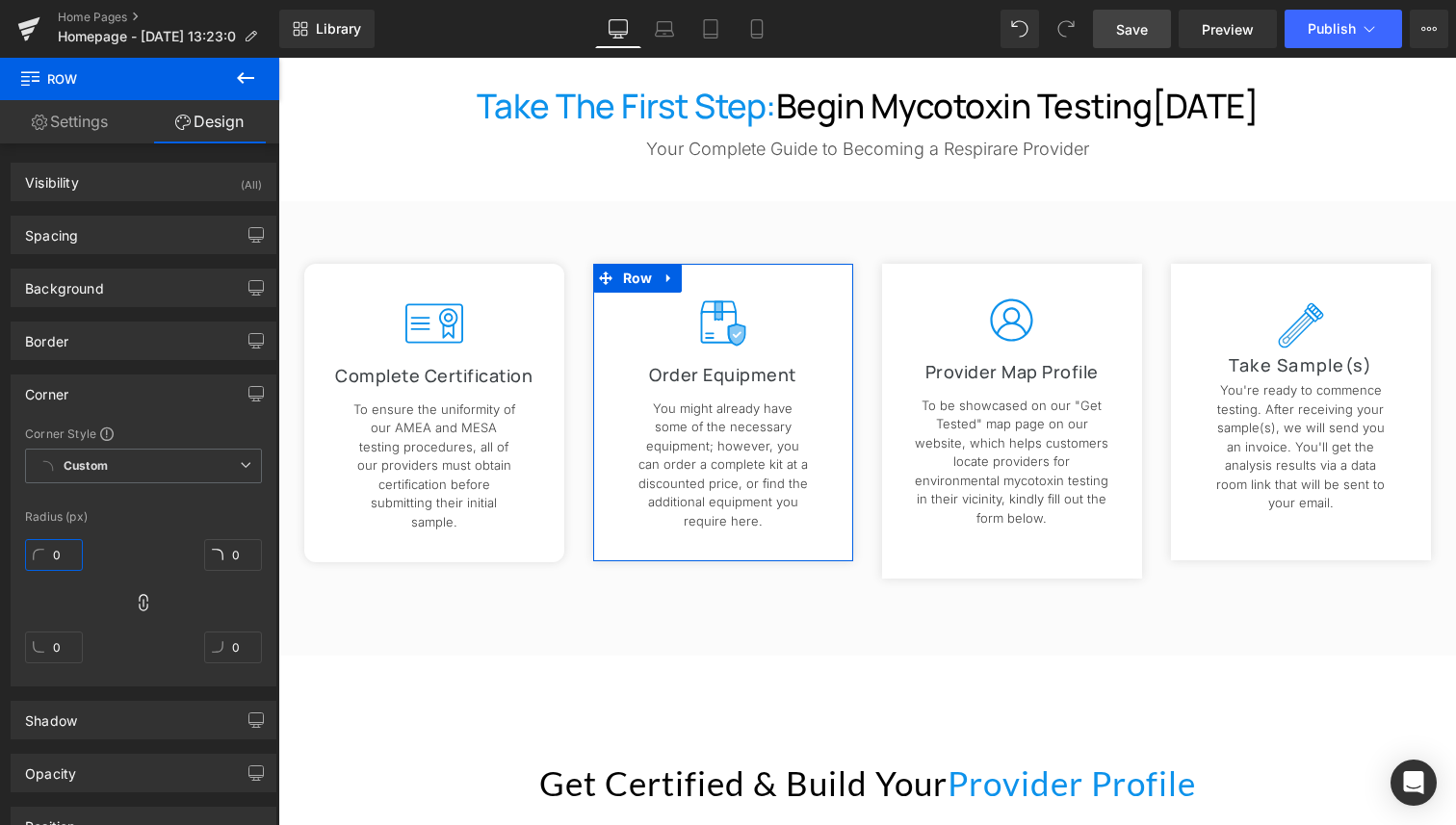
click at [67, 549] on input "0" at bounding box center [53, 555] width 58 height 32
type input "12"
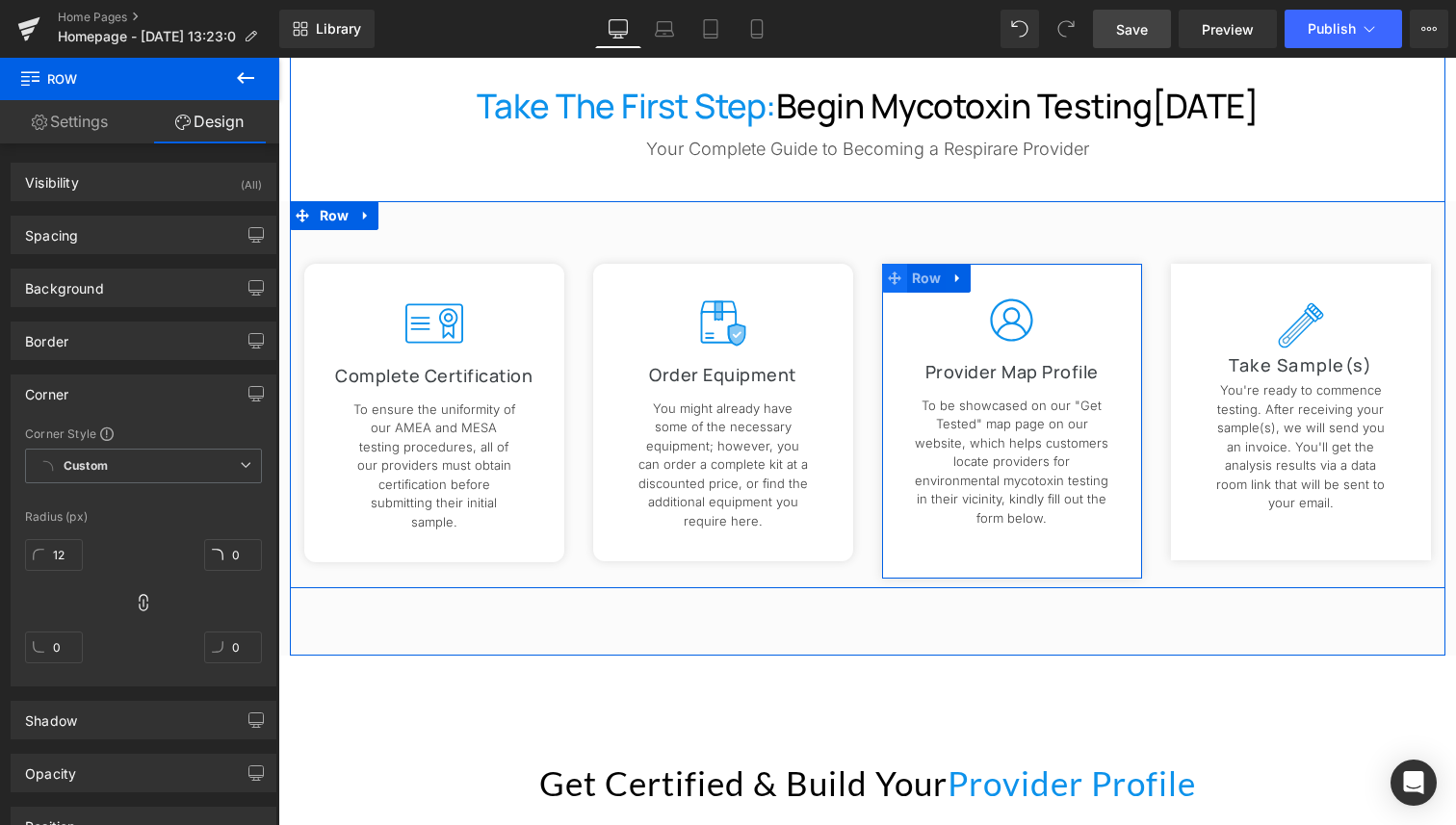
click at [888, 275] on icon at bounding box center [895, 279] width 14 height 14
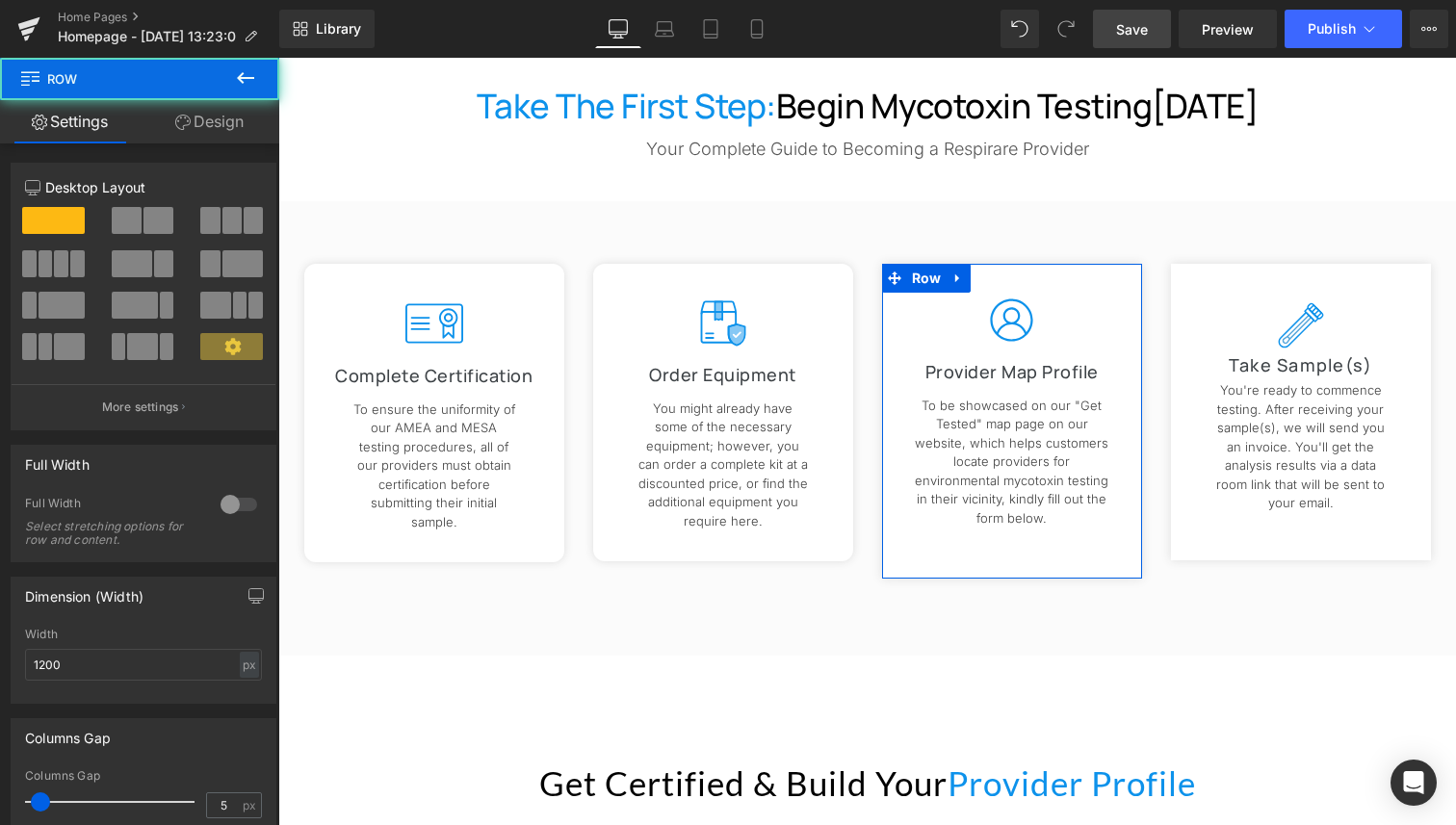
click at [226, 122] on link "Design" at bounding box center [210, 122] width 140 height 43
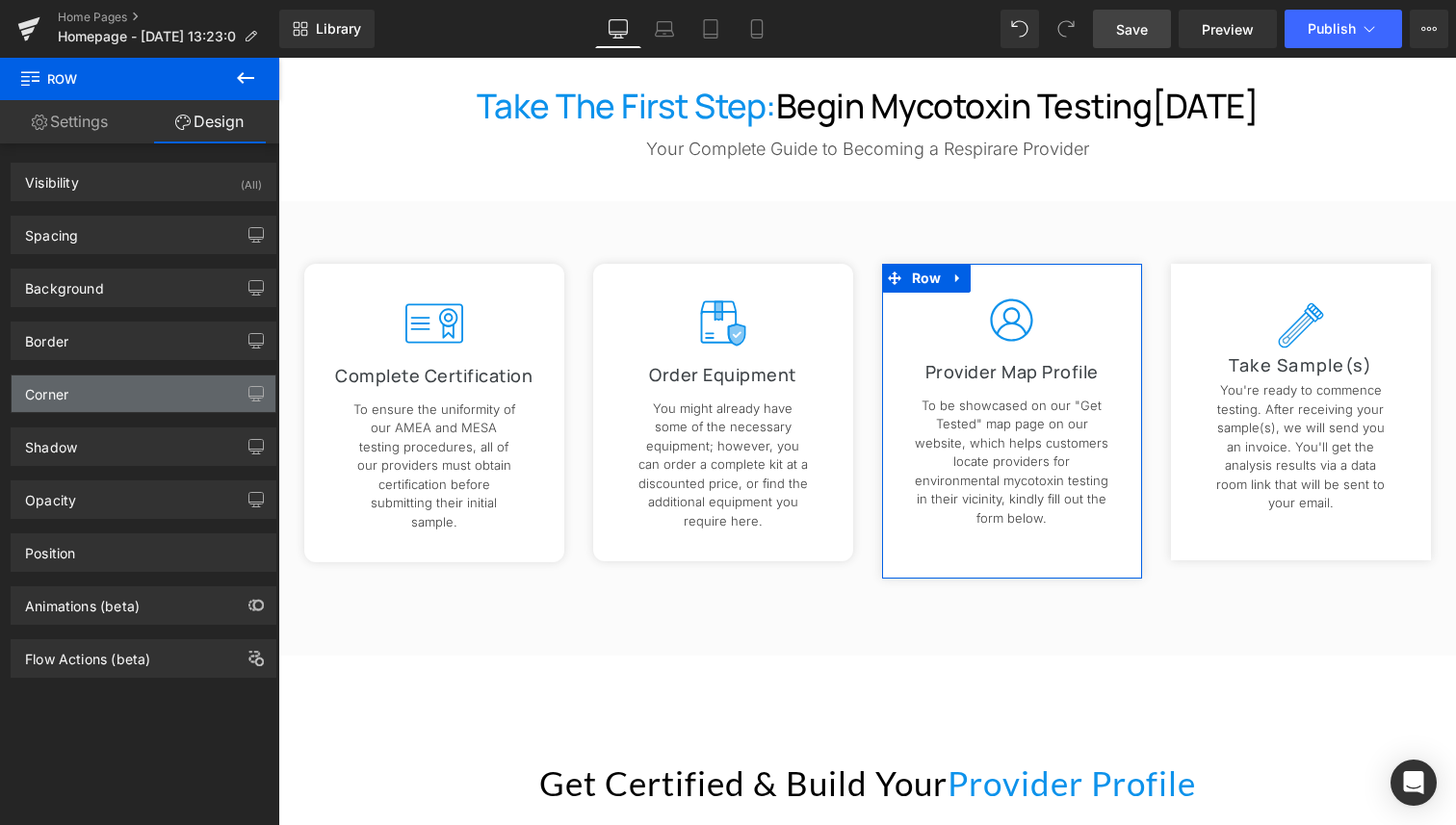
click at [103, 382] on div "Corner" at bounding box center [144, 393] width 264 height 36
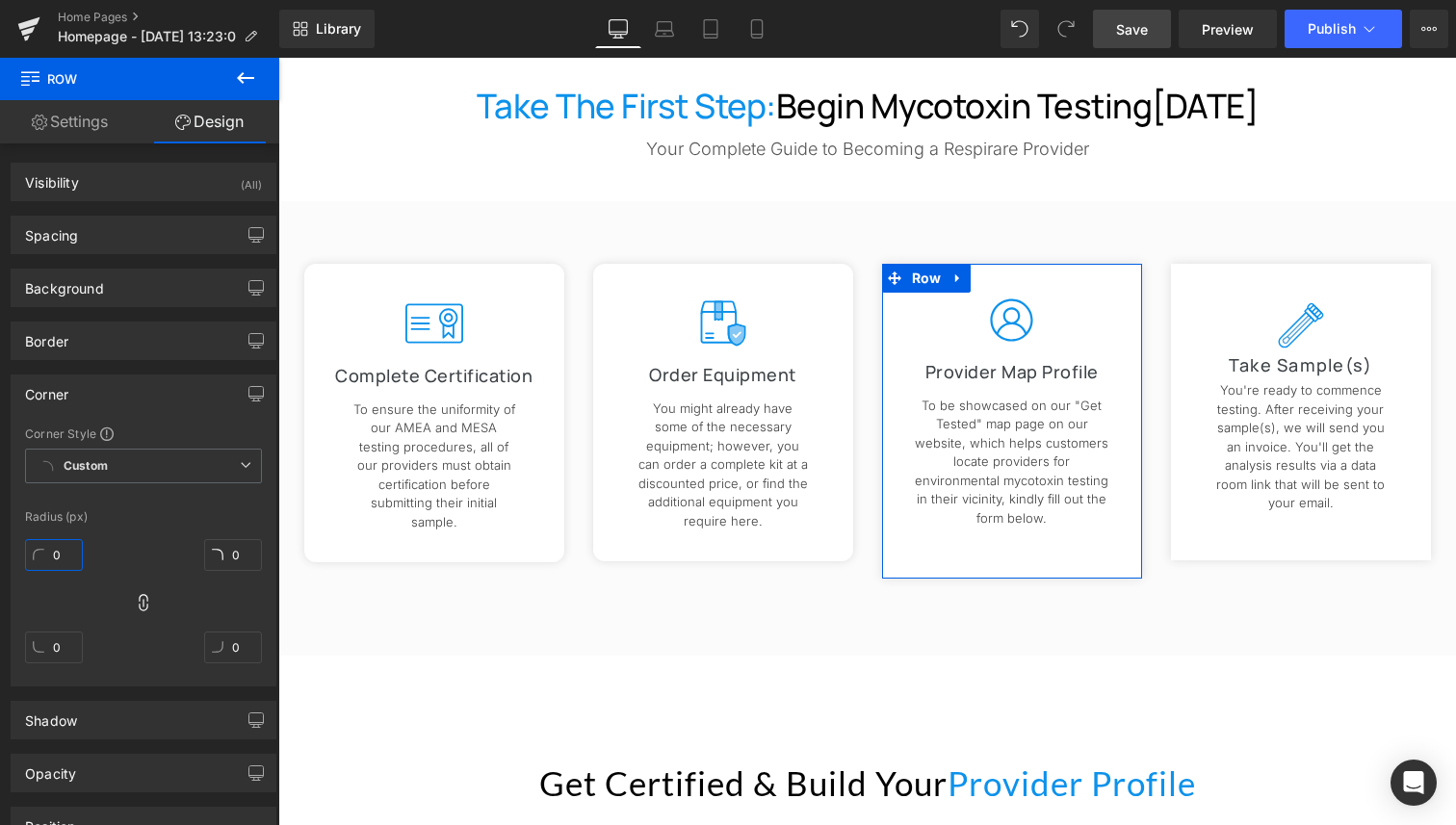
click at [56, 546] on input "0" at bounding box center [53, 555] width 58 height 32
type input "12"
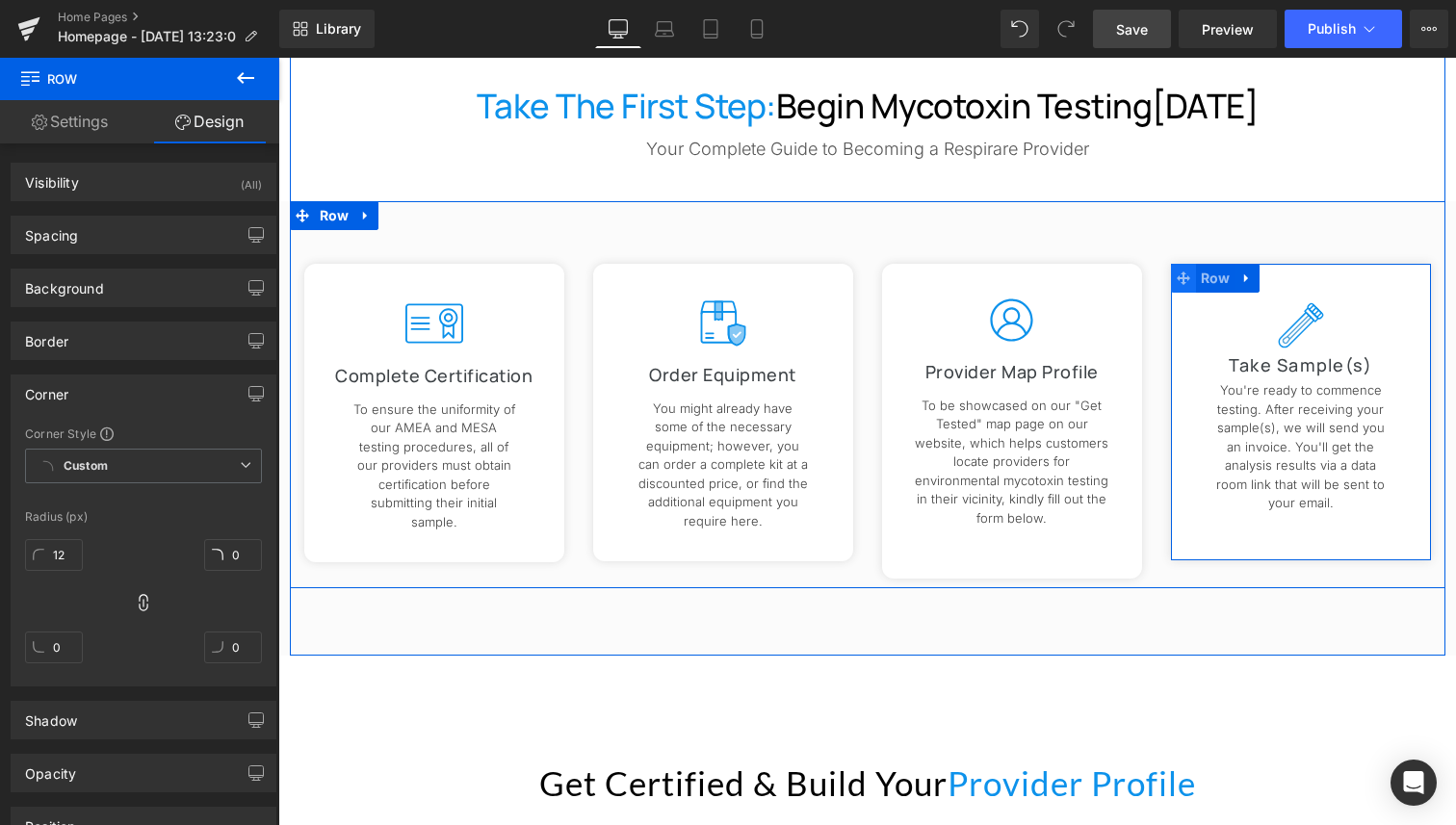
click at [1176, 274] on icon at bounding box center [1183, 279] width 14 height 14
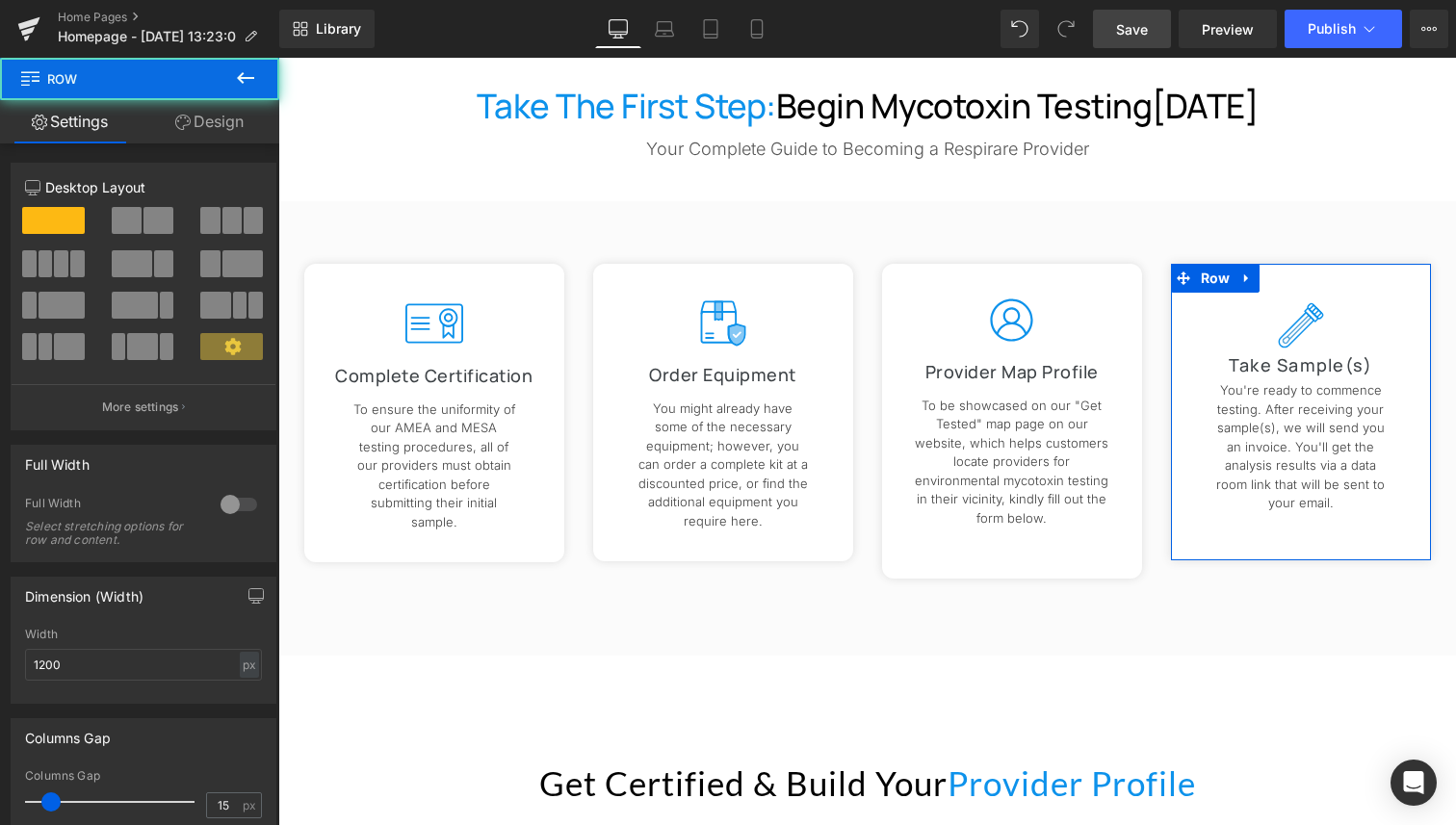
click at [199, 134] on link "Design" at bounding box center [210, 122] width 140 height 43
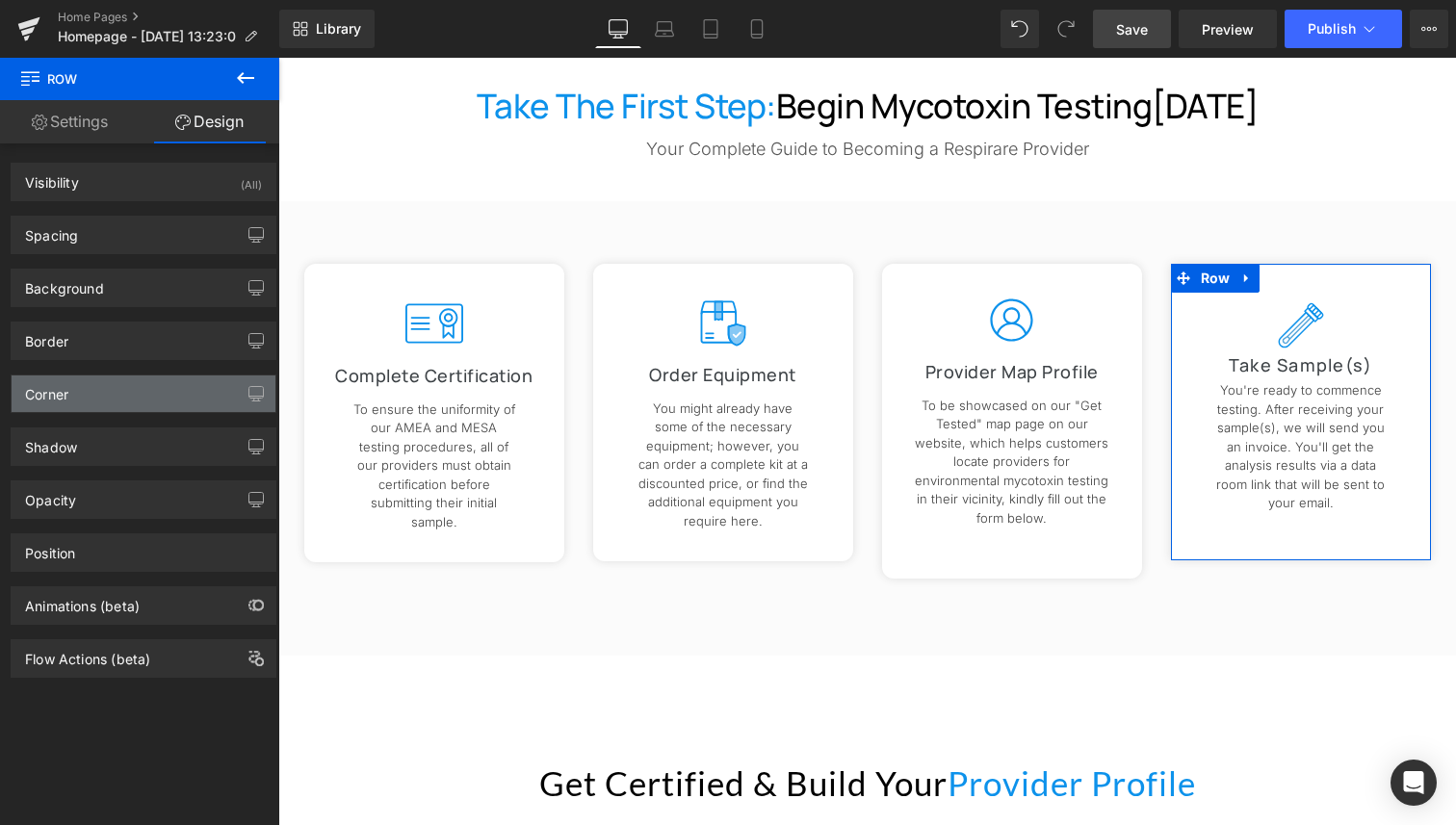
click at [109, 395] on div "Corner" at bounding box center [144, 393] width 264 height 36
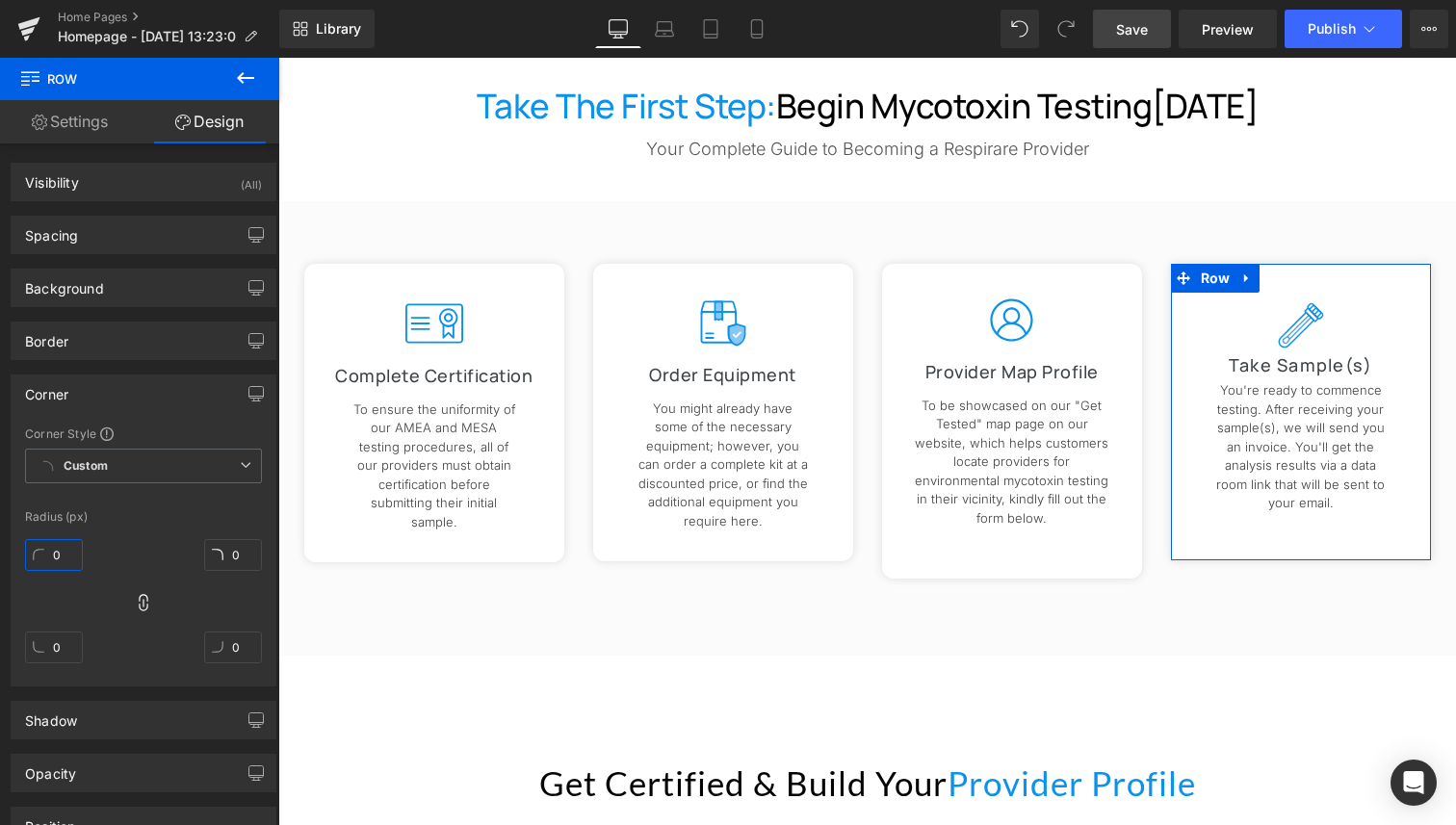
click at [69, 562] on input "0" at bounding box center [53, 555] width 58 height 32
type input "12"
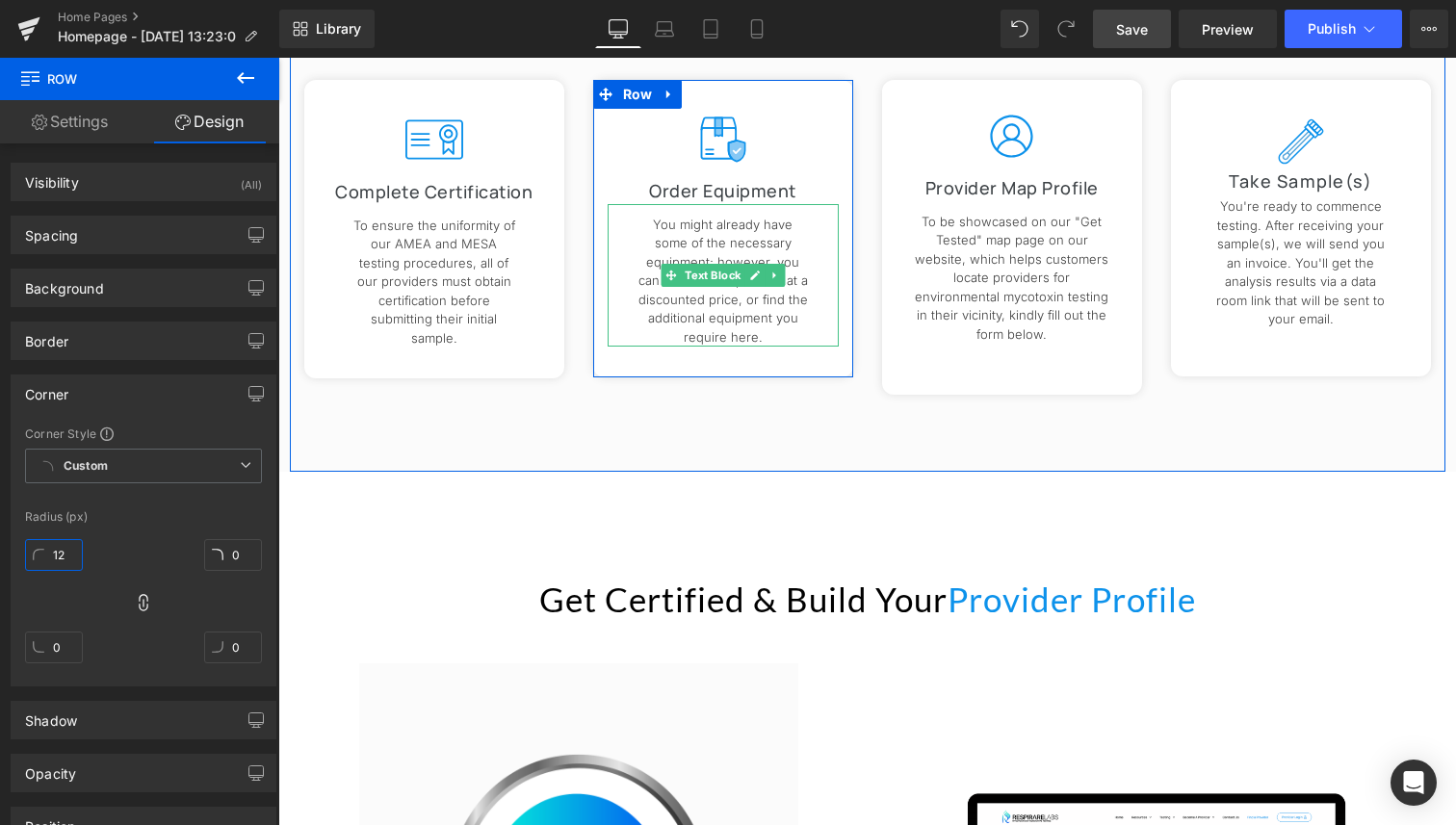
scroll to position [2147, 0]
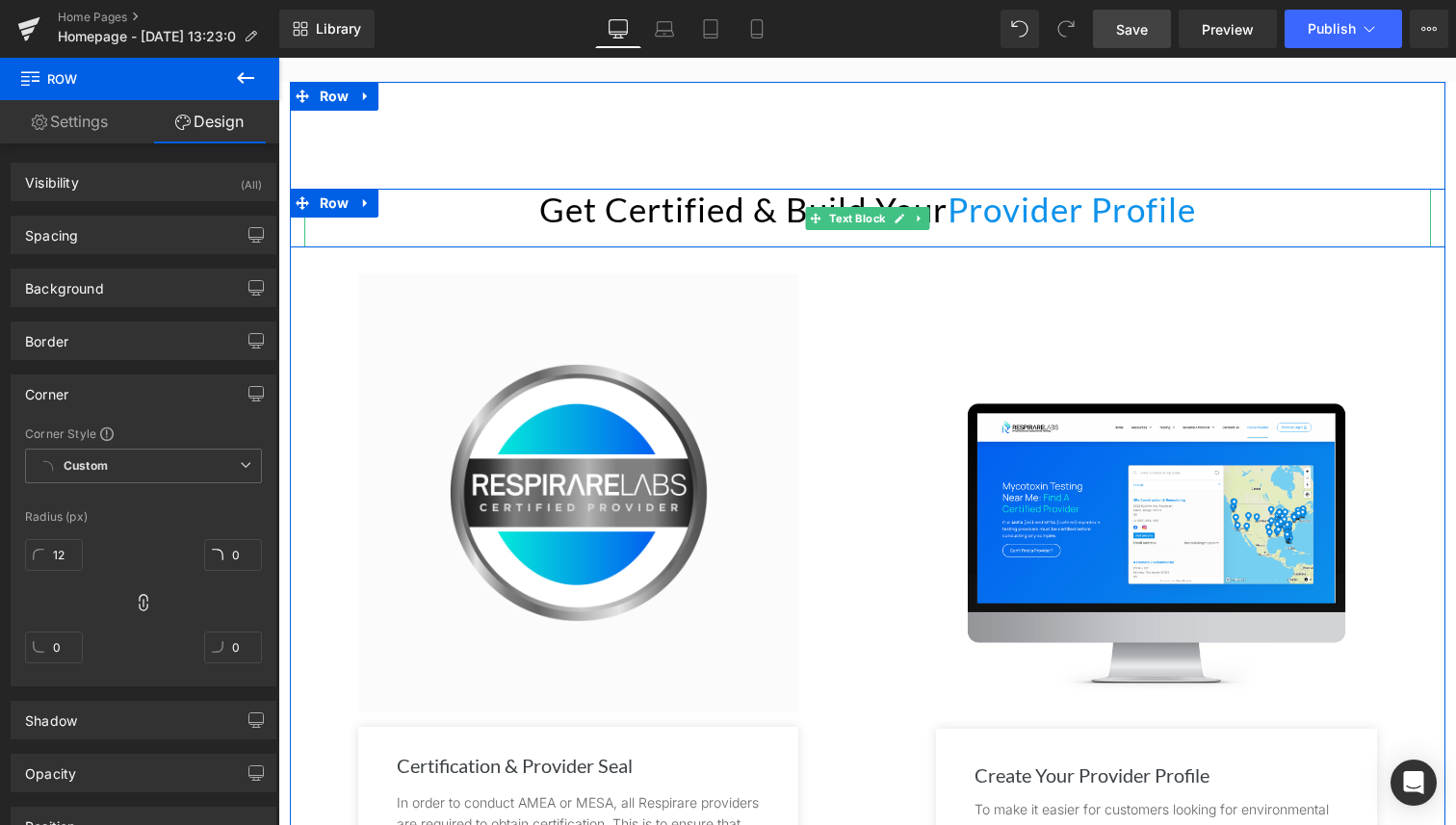
click at [638, 189] on p "Get Certified & Build Your Provider Profile" at bounding box center [867, 209] width 1126 height 40
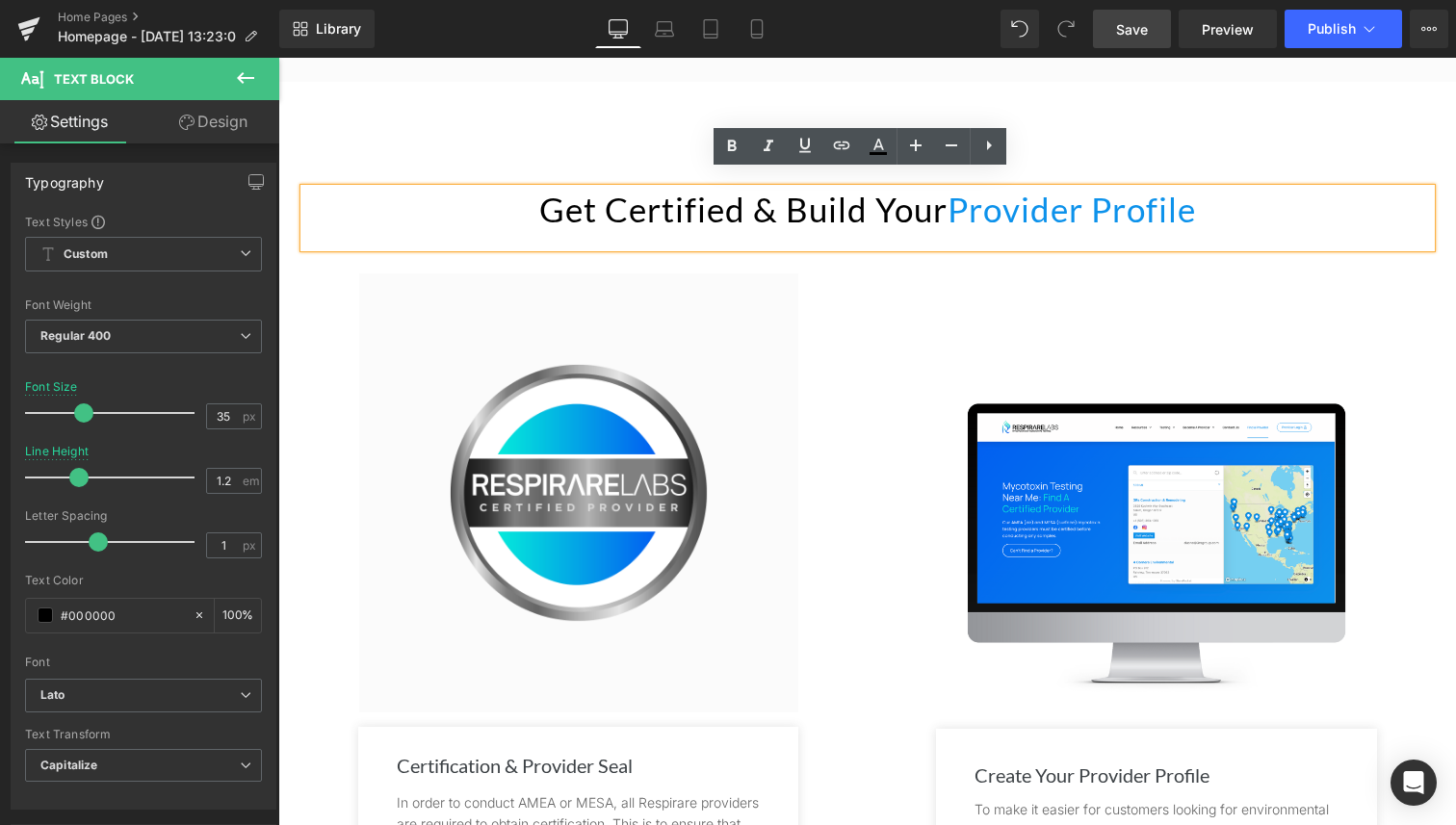
click at [752, 198] on p "Get Certified & Build Your Provider Profile" at bounding box center [867, 209] width 1126 height 40
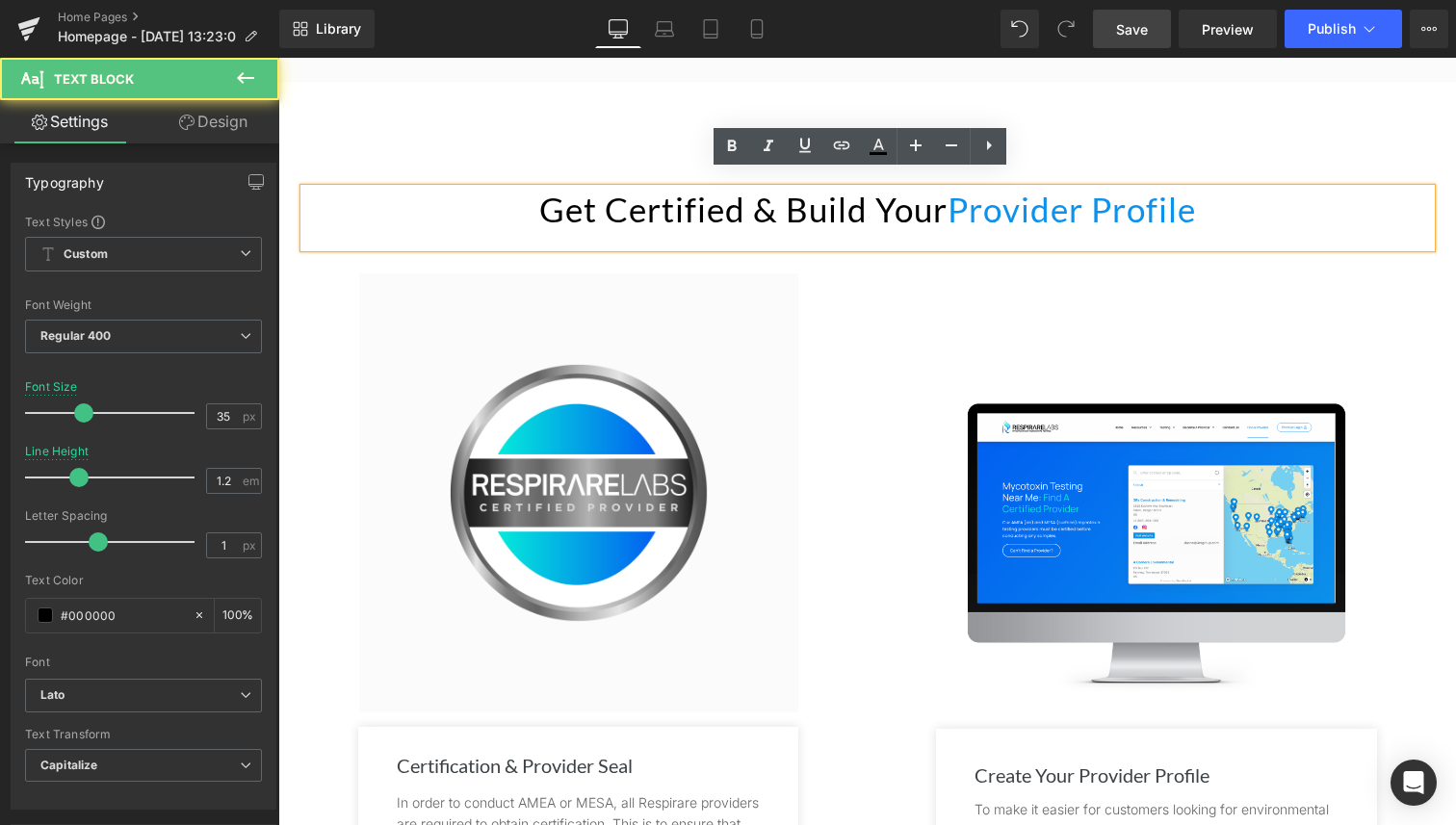
click at [762, 194] on p "Get Certified & Build Your Provider Profile" at bounding box center [867, 209] width 1126 height 40
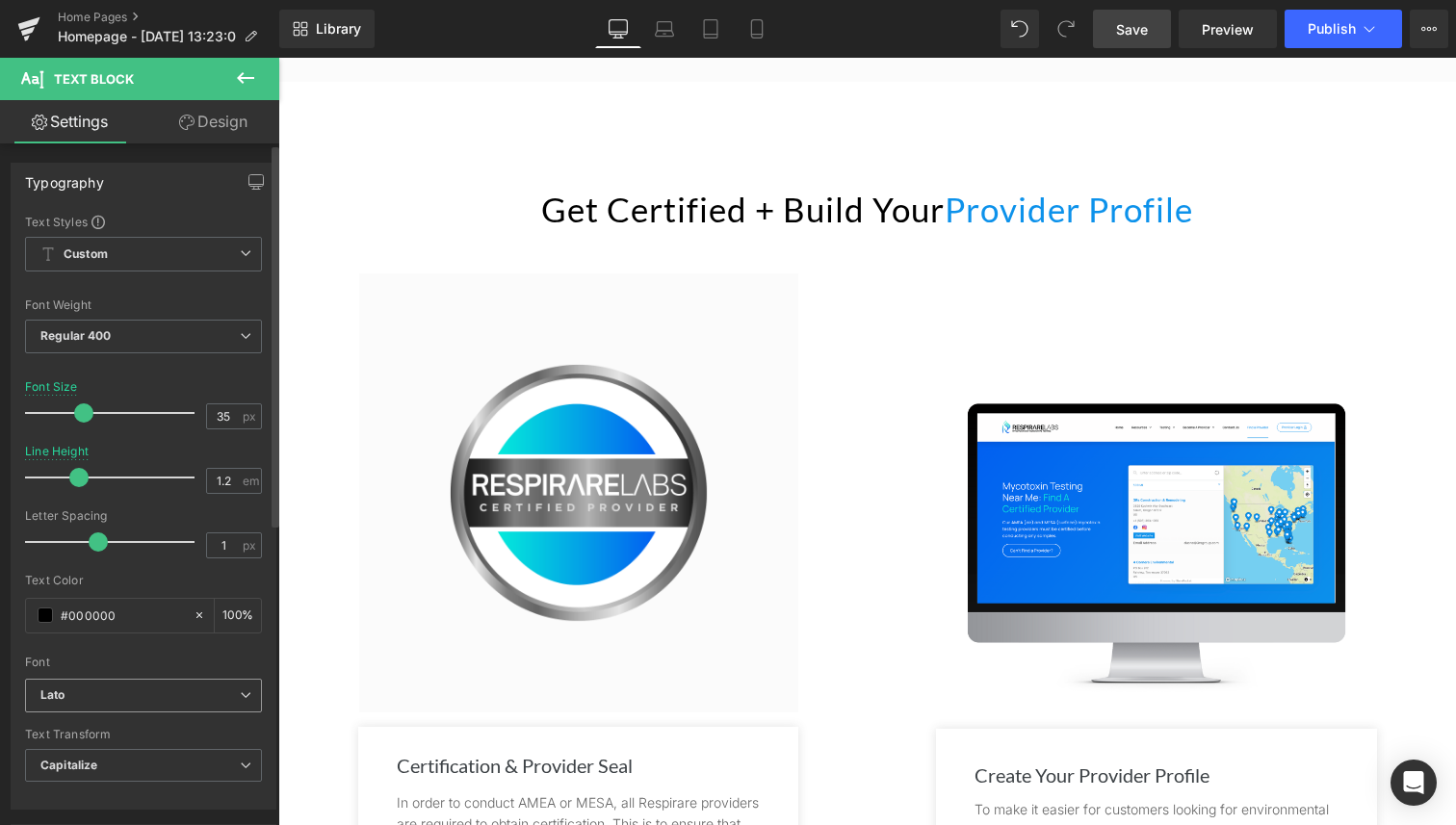
click at [107, 704] on span "Lato" at bounding box center [143, 695] width 237 height 33
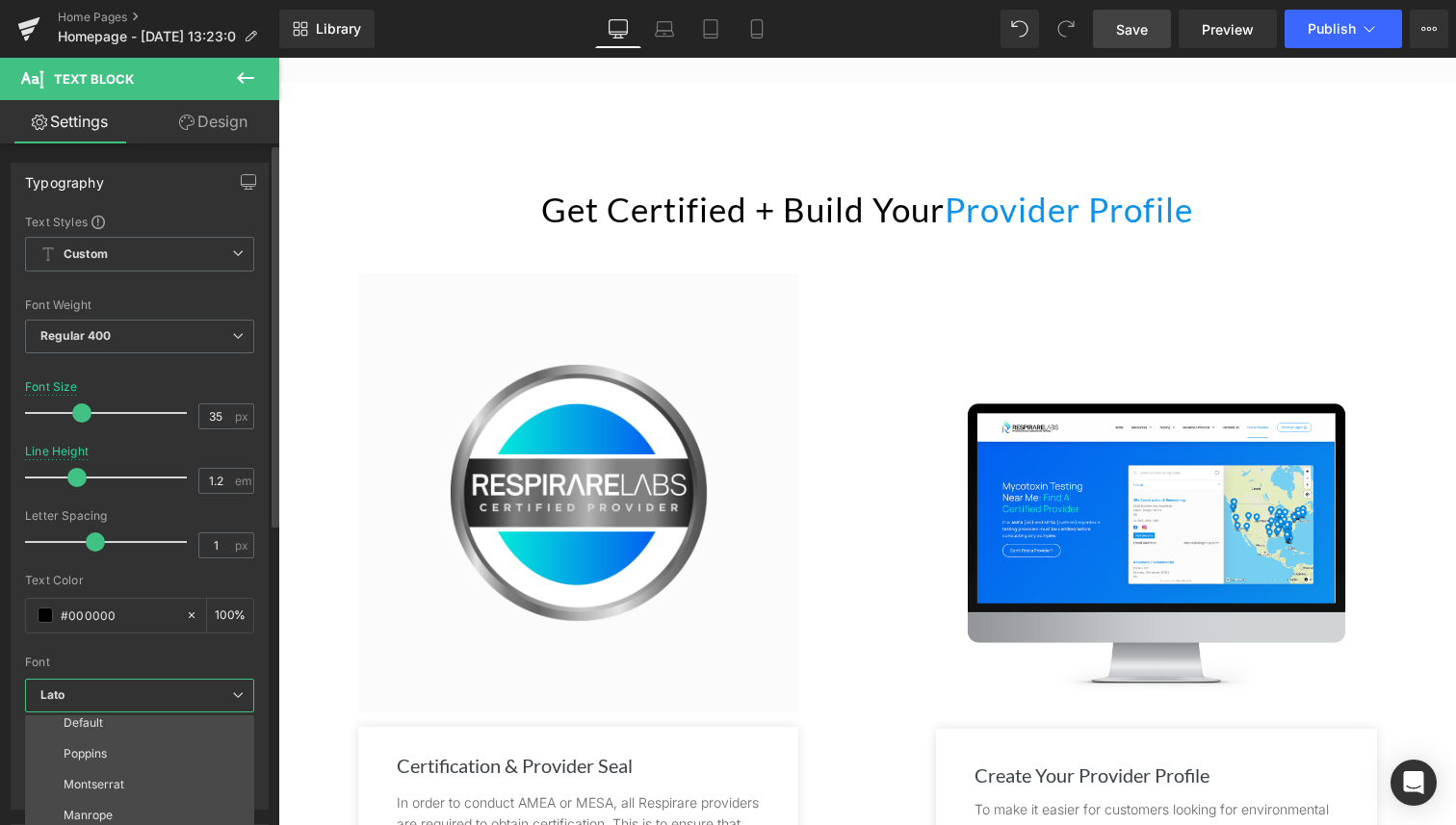
scroll to position [32, 0]
click at [118, 791] on li "Manrope" at bounding box center [144, 791] width 238 height 31
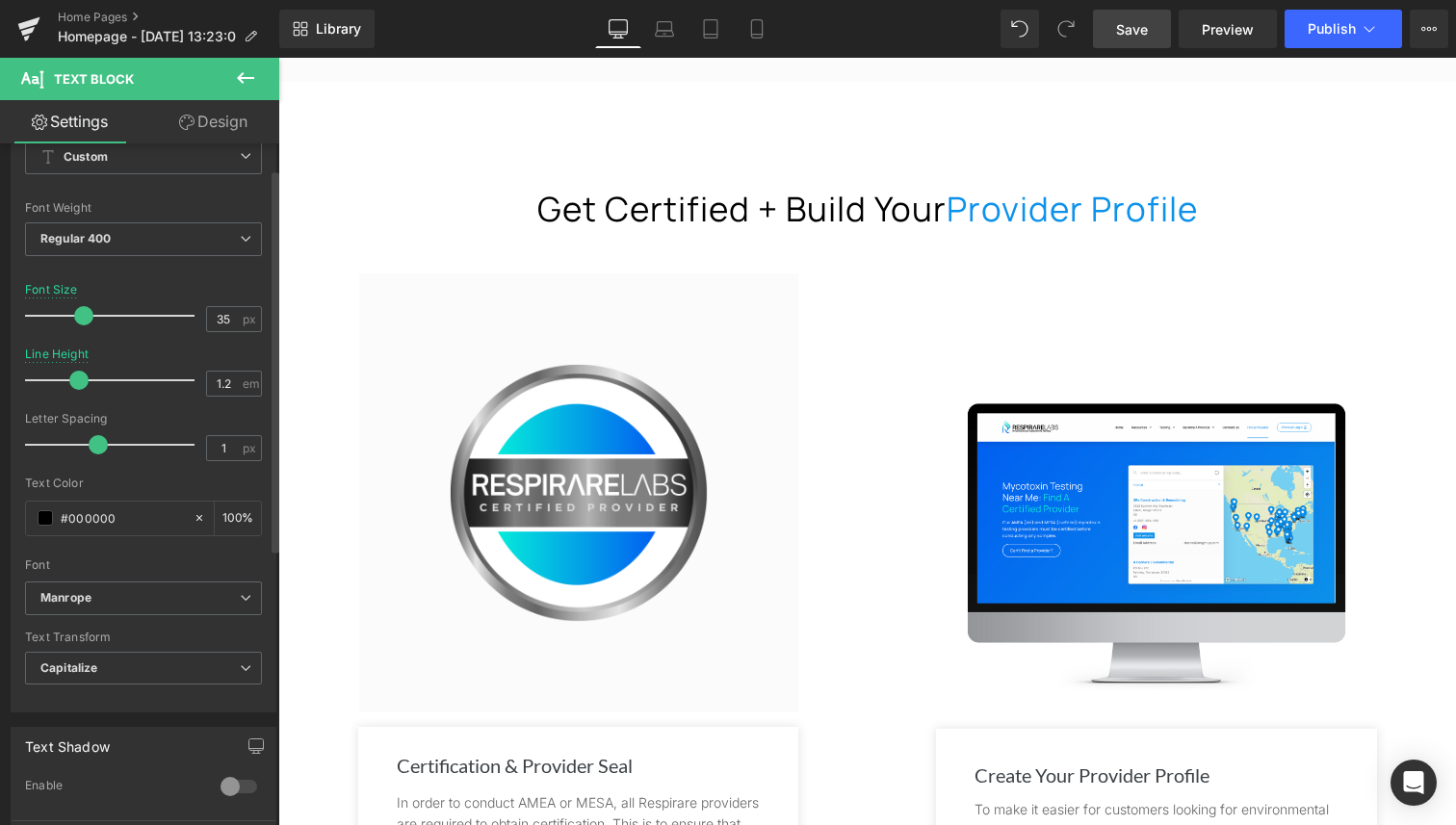
scroll to position [130, 0]
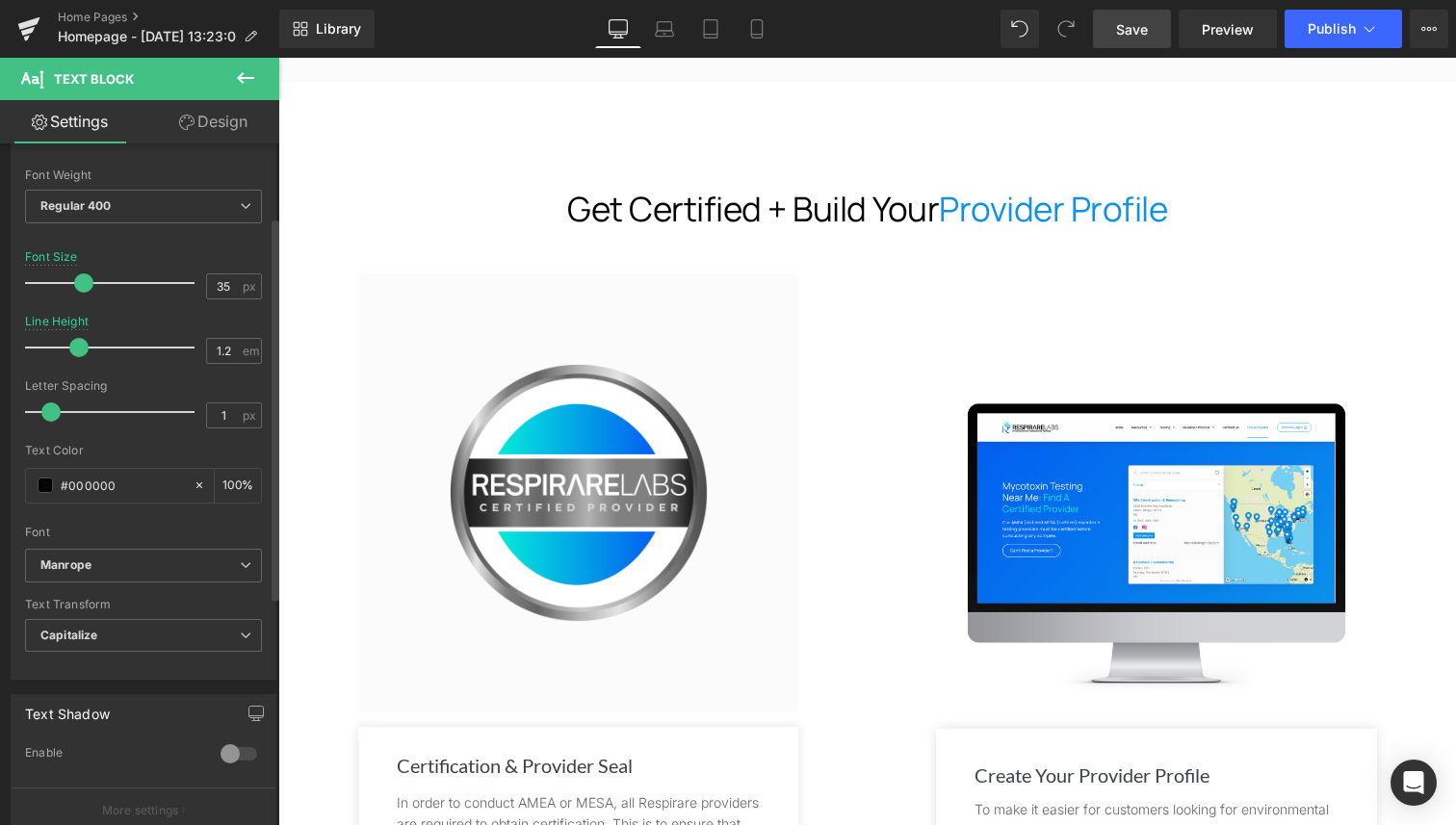
drag, startPoint x: 100, startPoint y: 412, endPoint x: 55, endPoint y: 413, distance: 45.0
click at [55, 413] on span at bounding box center [51, 412] width 20 height 20
click at [166, 217] on span "Regular 400" at bounding box center [143, 207] width 237 height 33
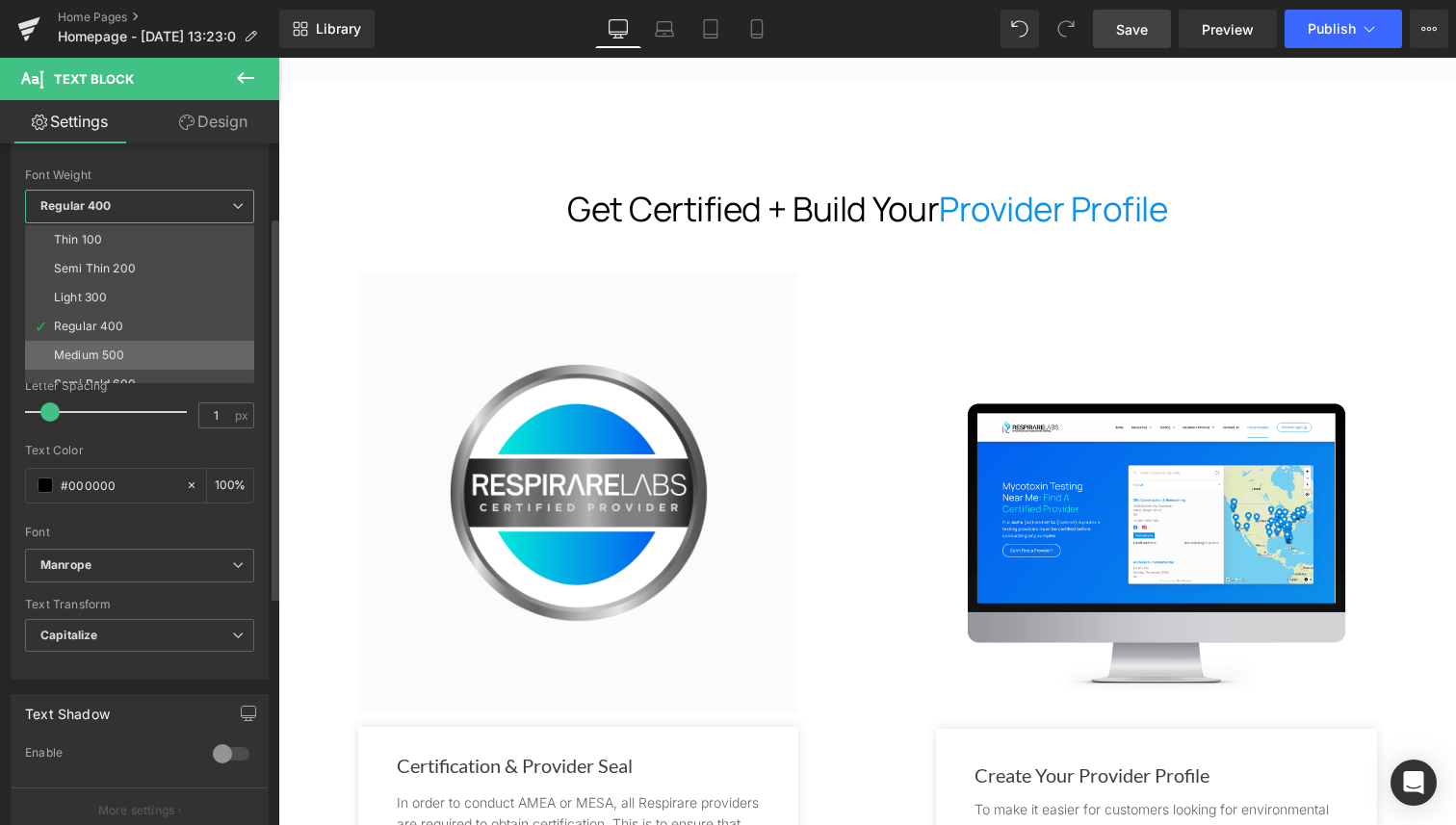
click at [155, 344] on li "Medium 500" at bounding box center [144, 354] width 238 height 29
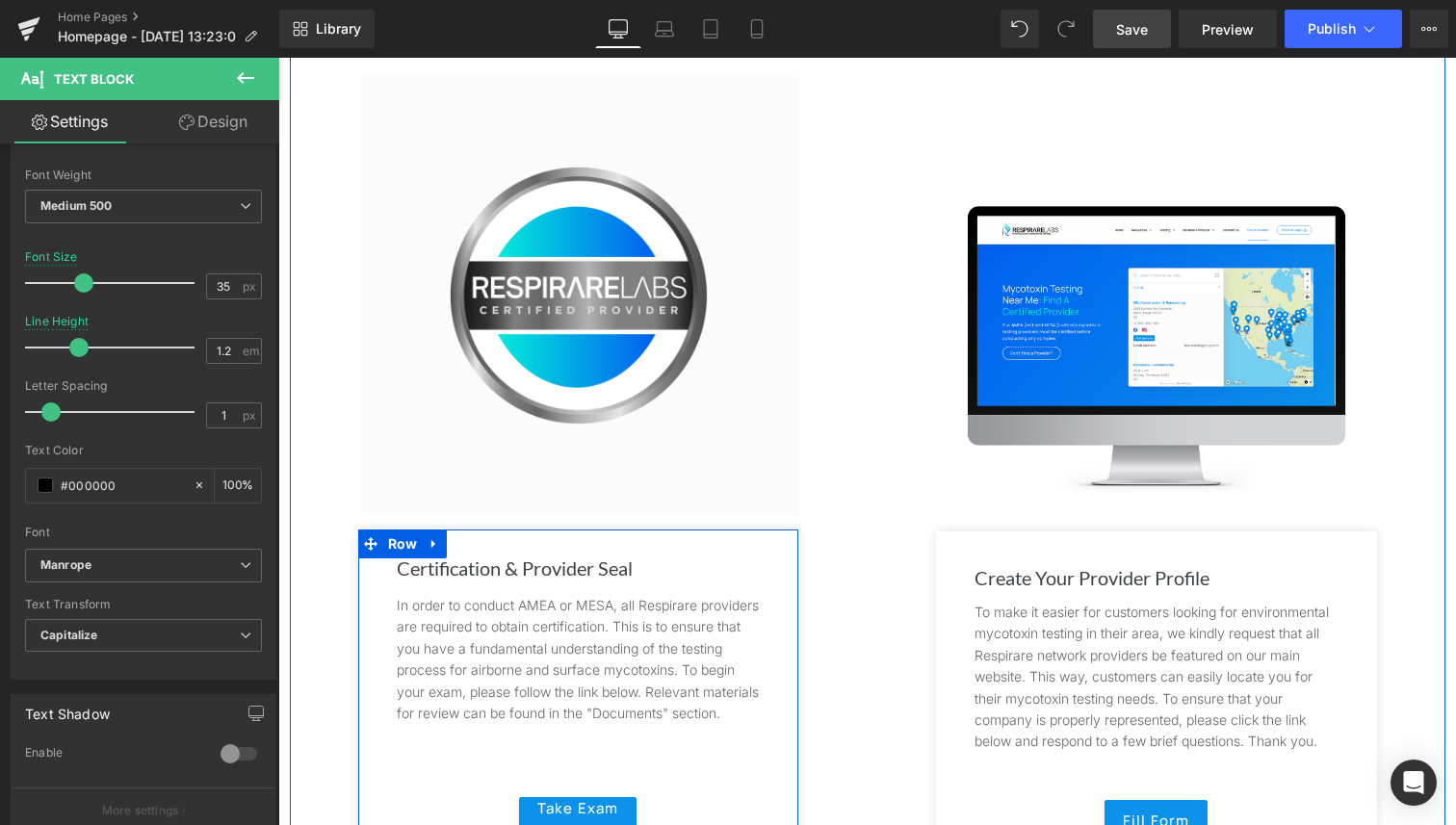
scroll to position [2521, 0]
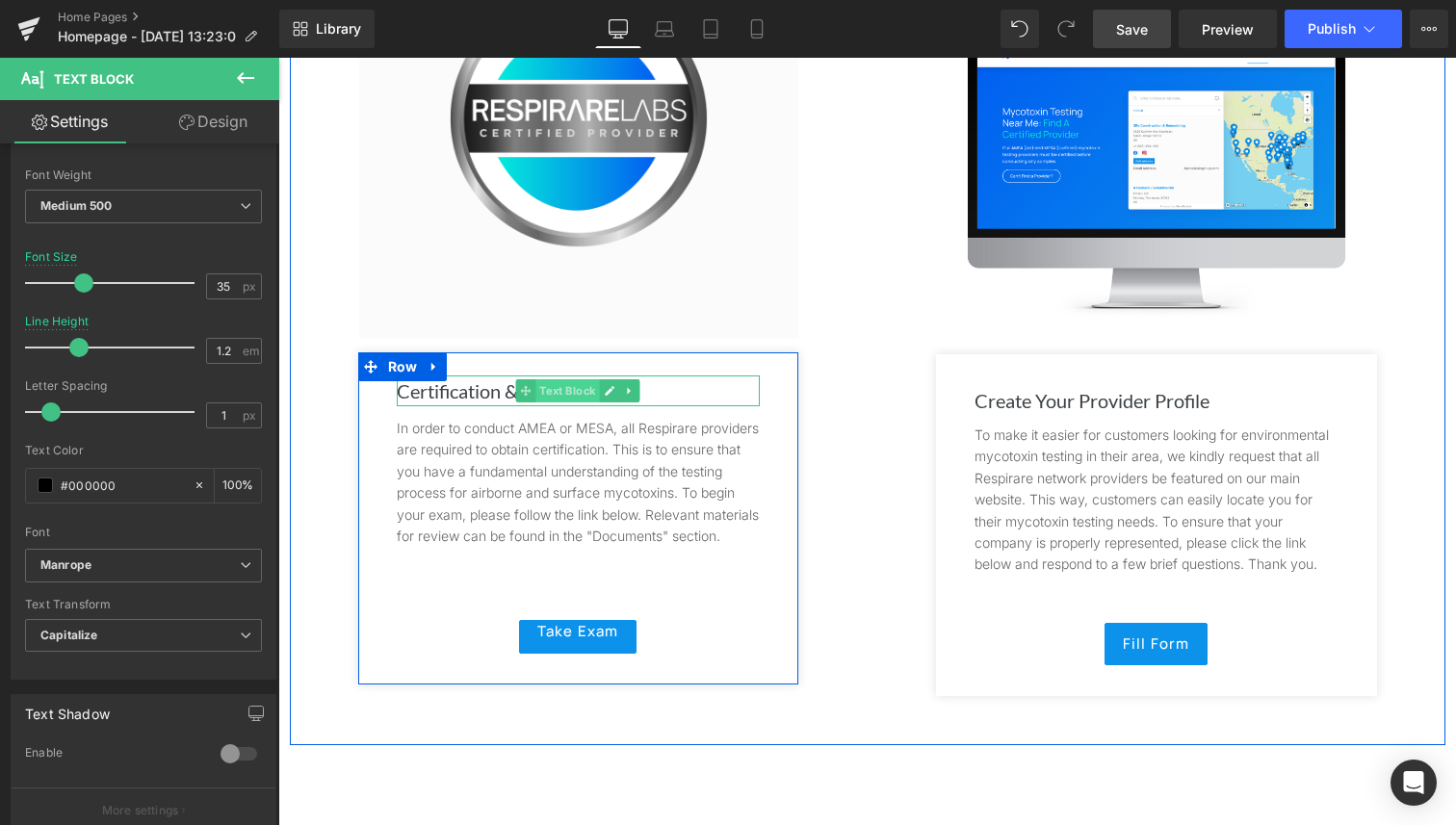
click at [544, 379] on span "Text Block" at bounding box center [567, 390] width 64 height 23
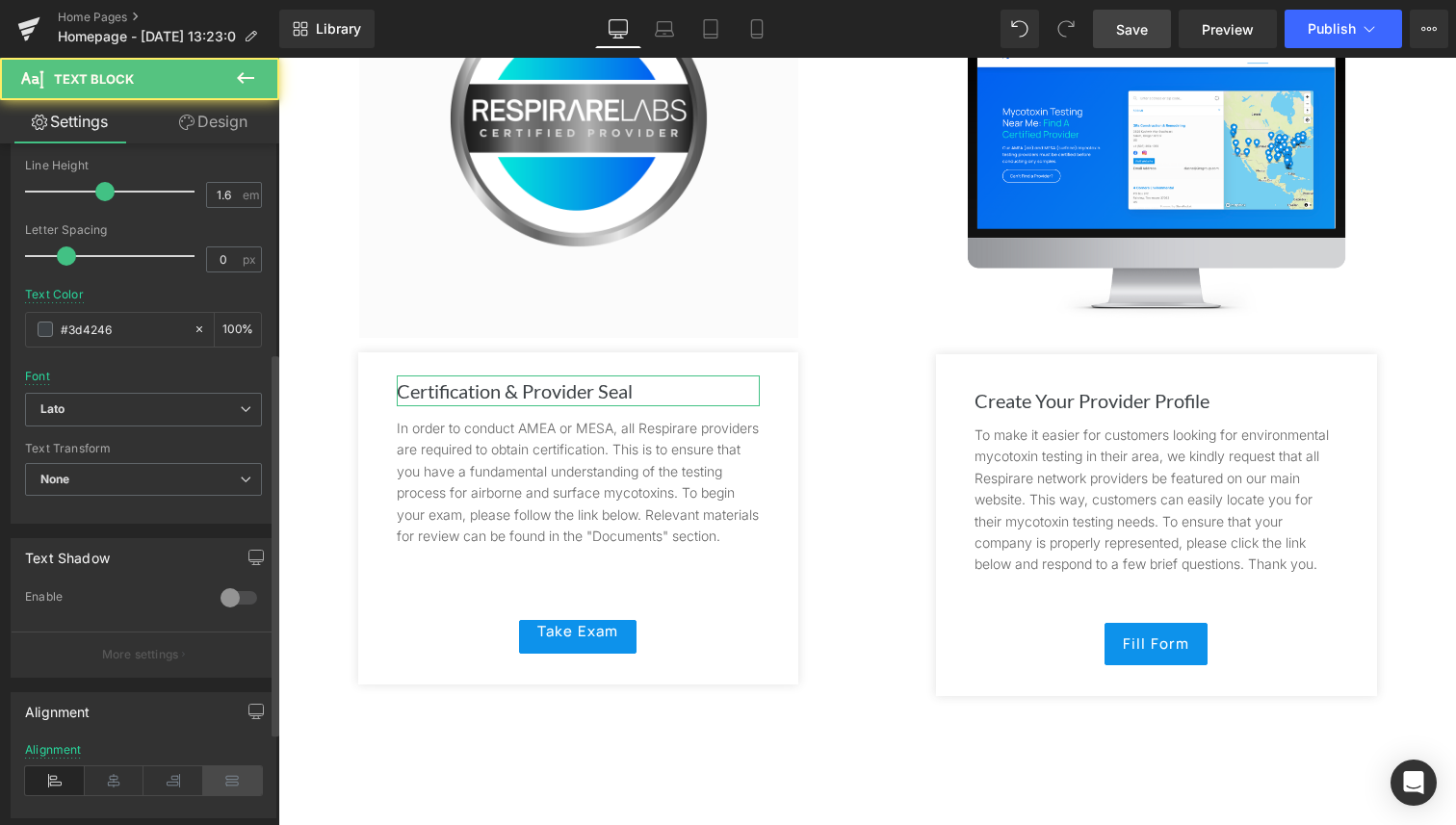
scroll to position [416, 0]
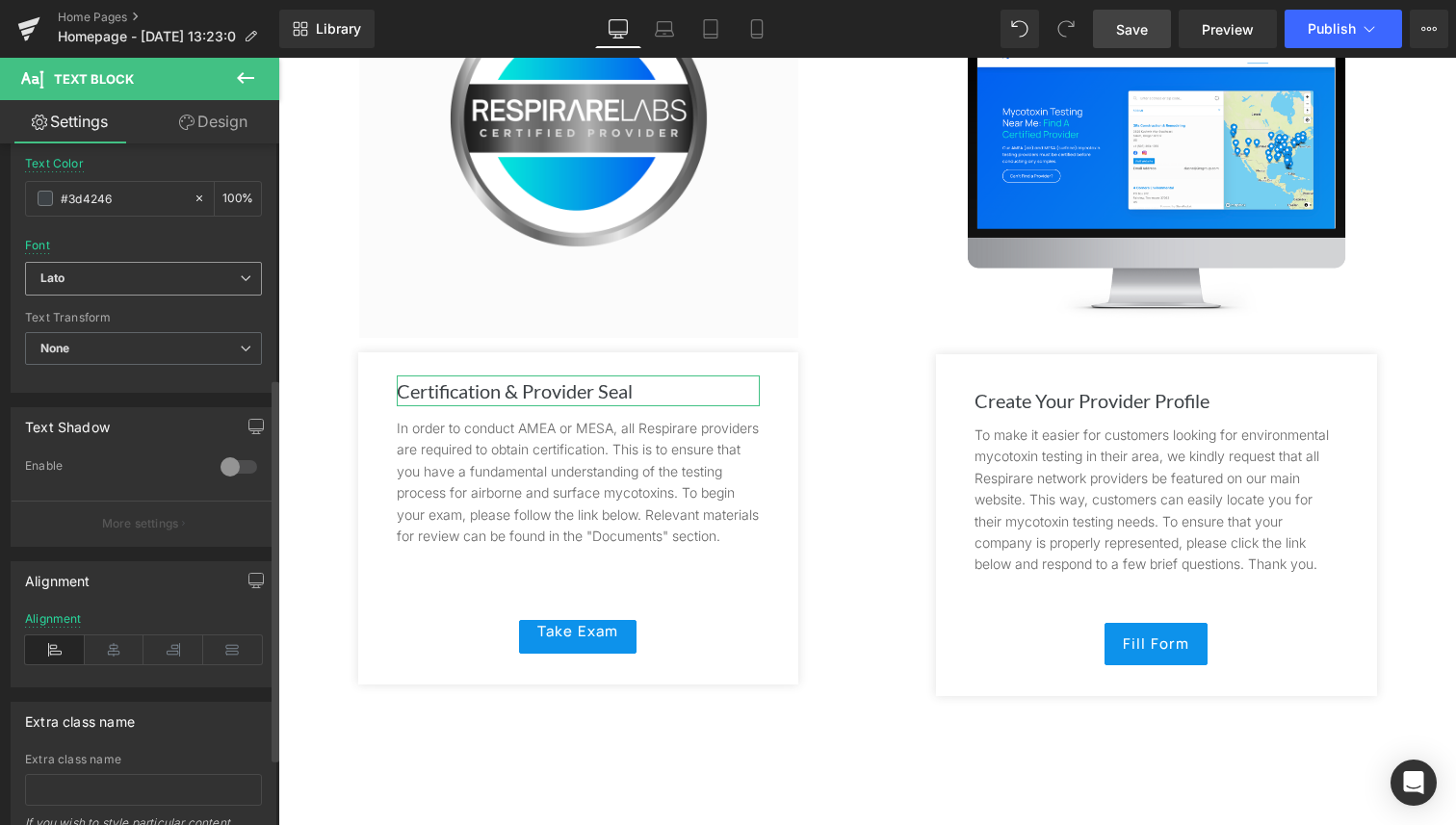
click at [131, 274] on b "Lato" at bounding box center [140, 279] width 199 height 17
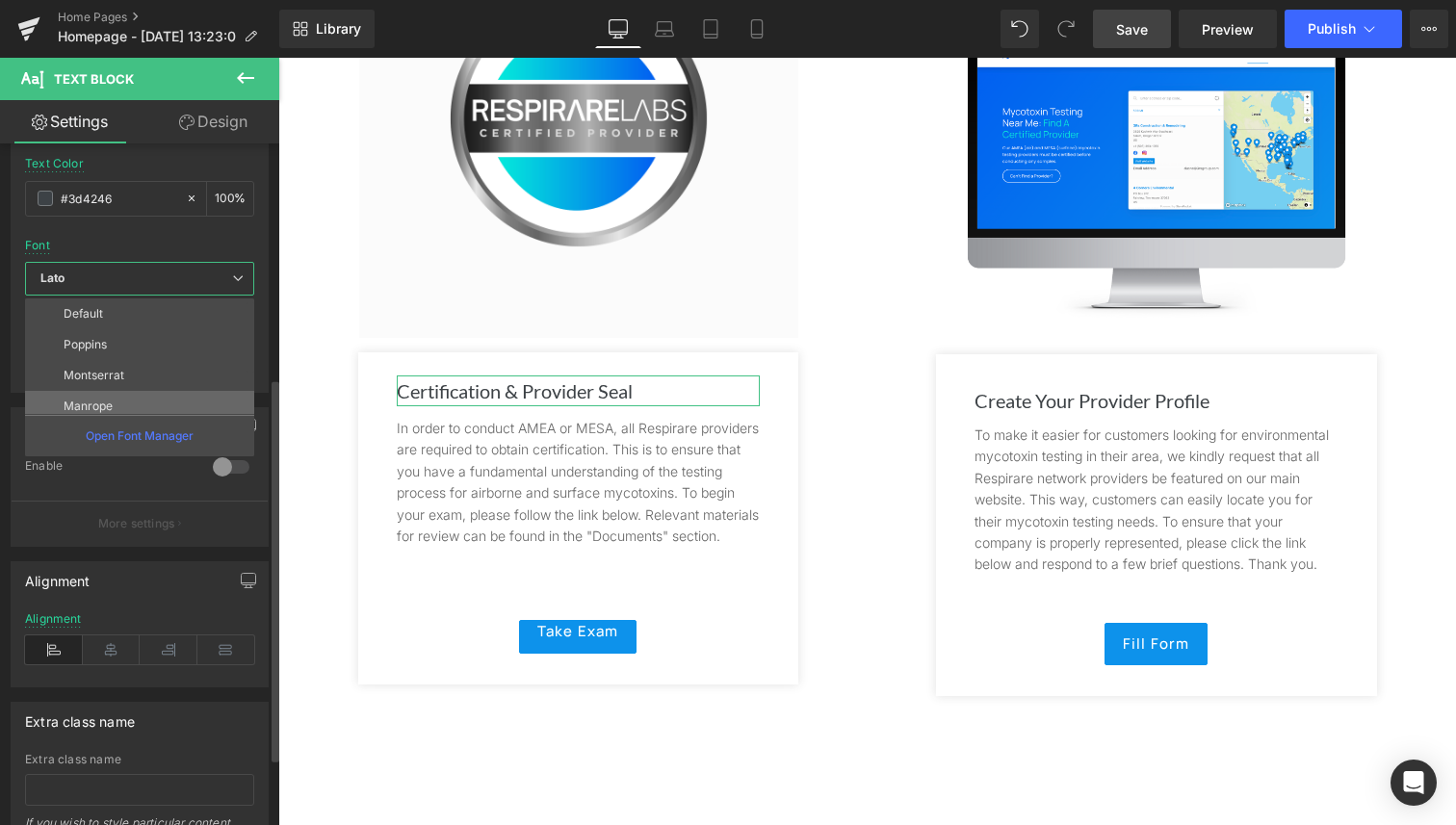
click at [144, 393] on li "Manrope" at bounding box center [144, 406] width 238 height 31
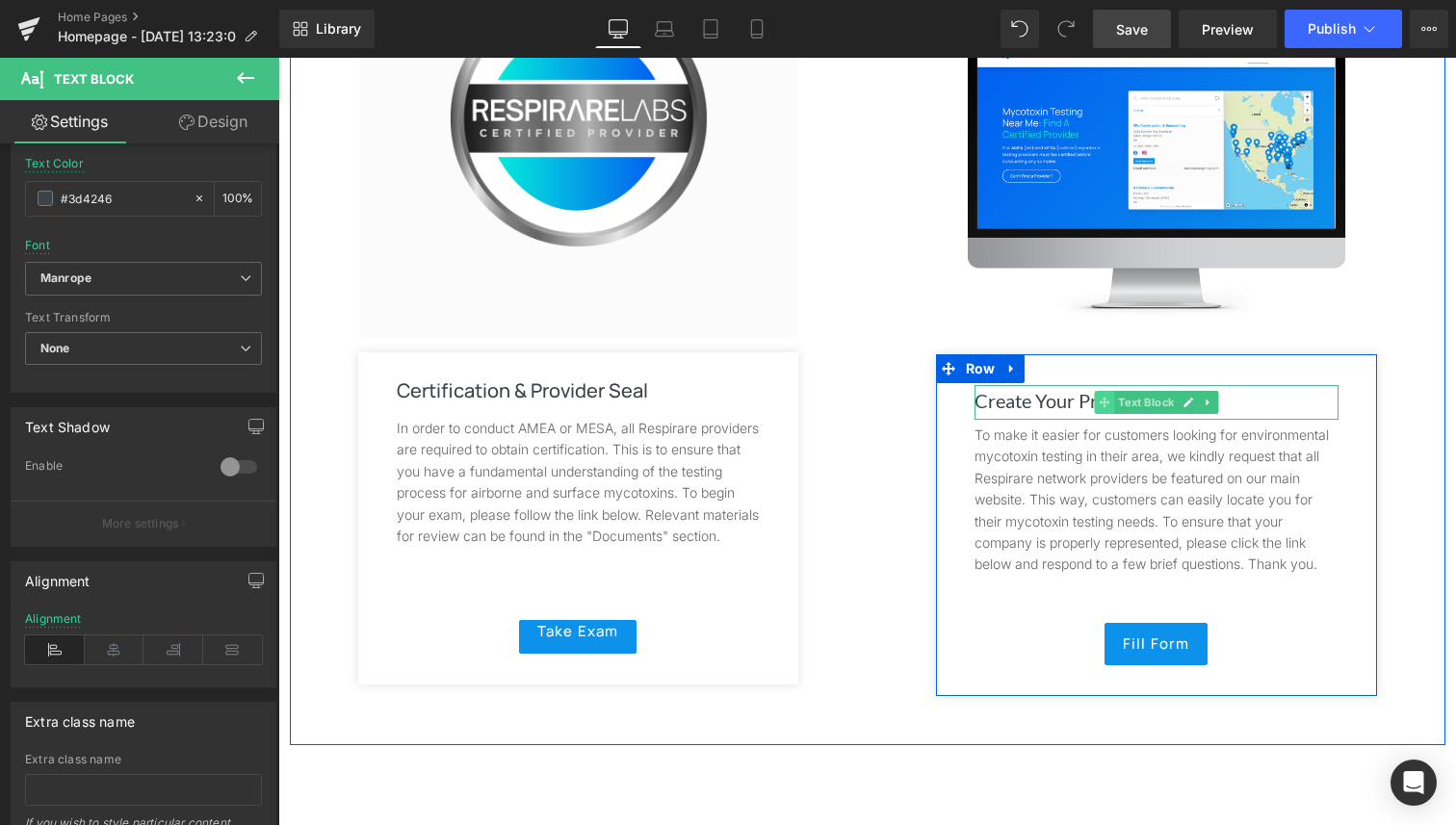
click at [1094, 392] on span at bounding box center [1104, 402] width 21 height 23
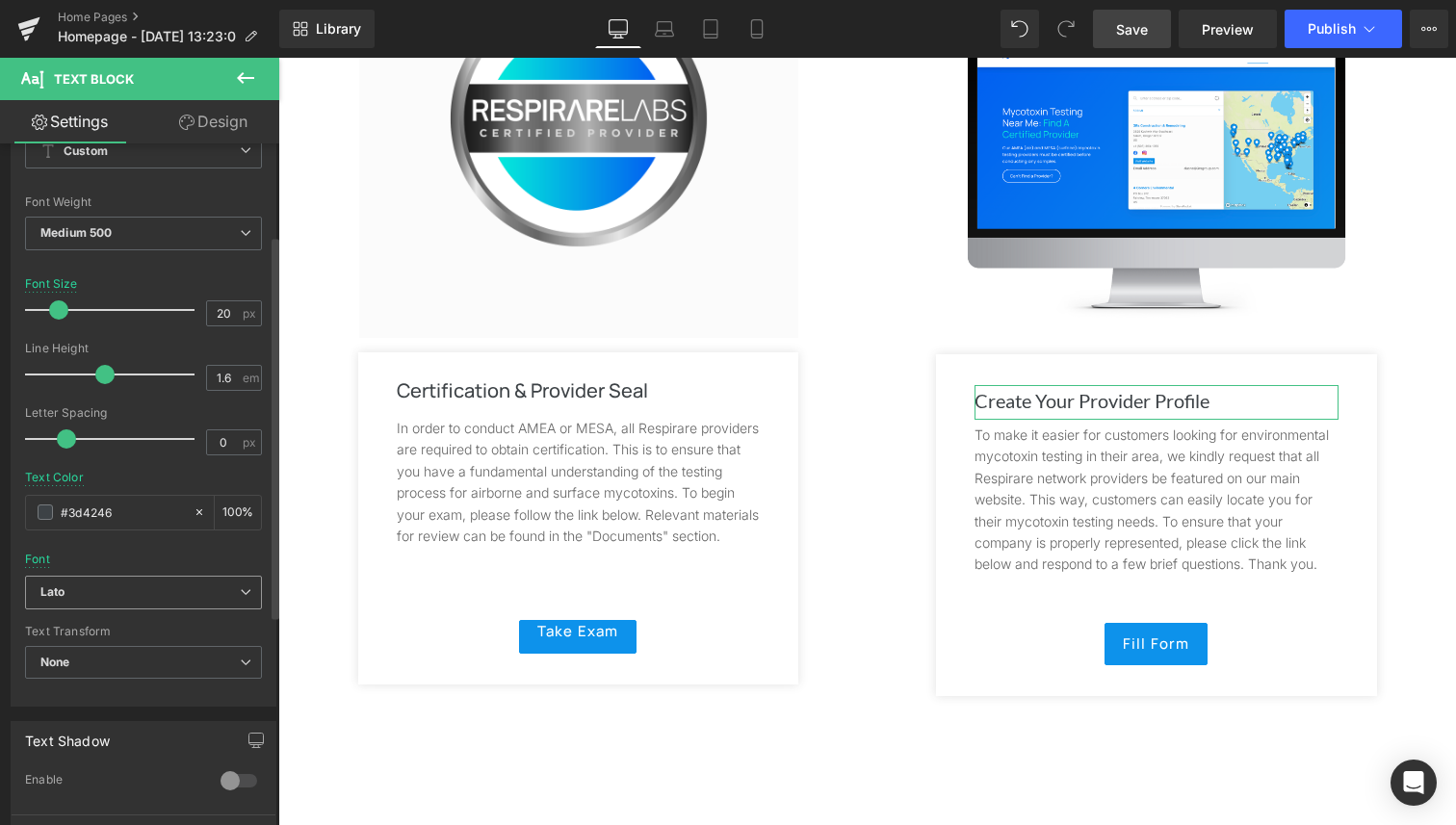
scroll to position [177, 0]
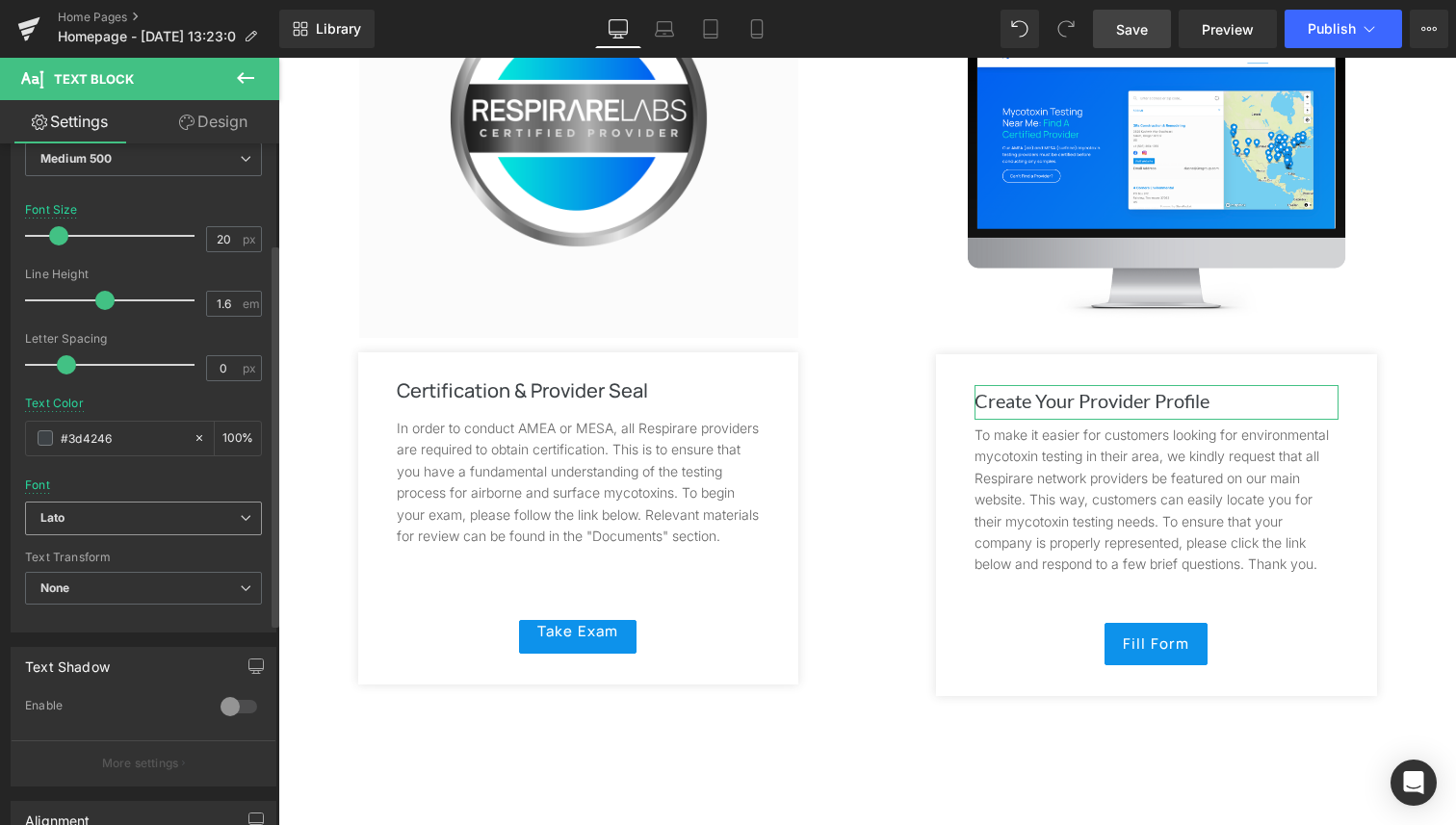
click at [118, 504] on span "Lato" at bounding box center [143, 518] width 237 height 33
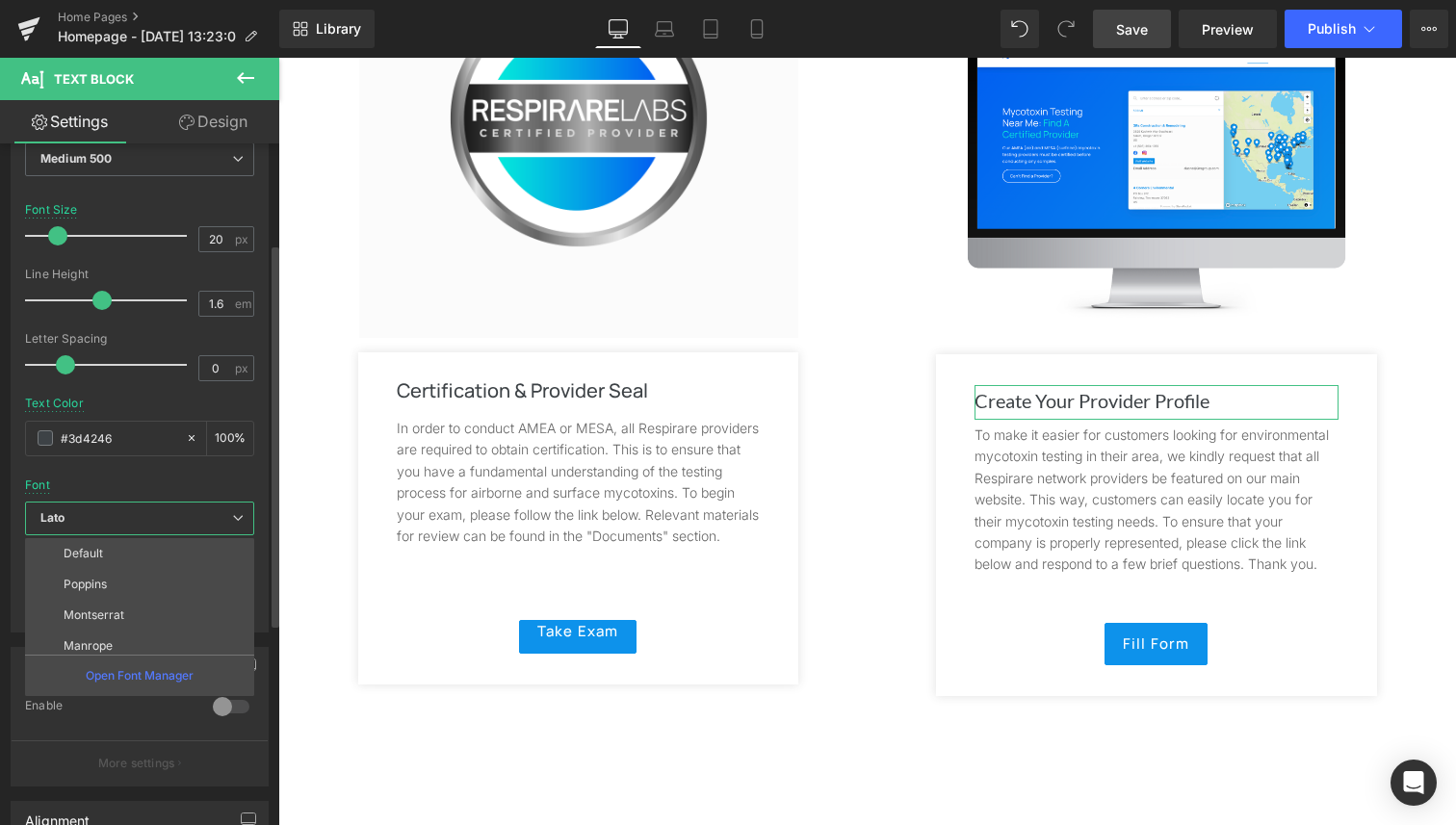
click at [149, 636] on li "Manrope" at bounding box center [144, 646] width 238 height 31
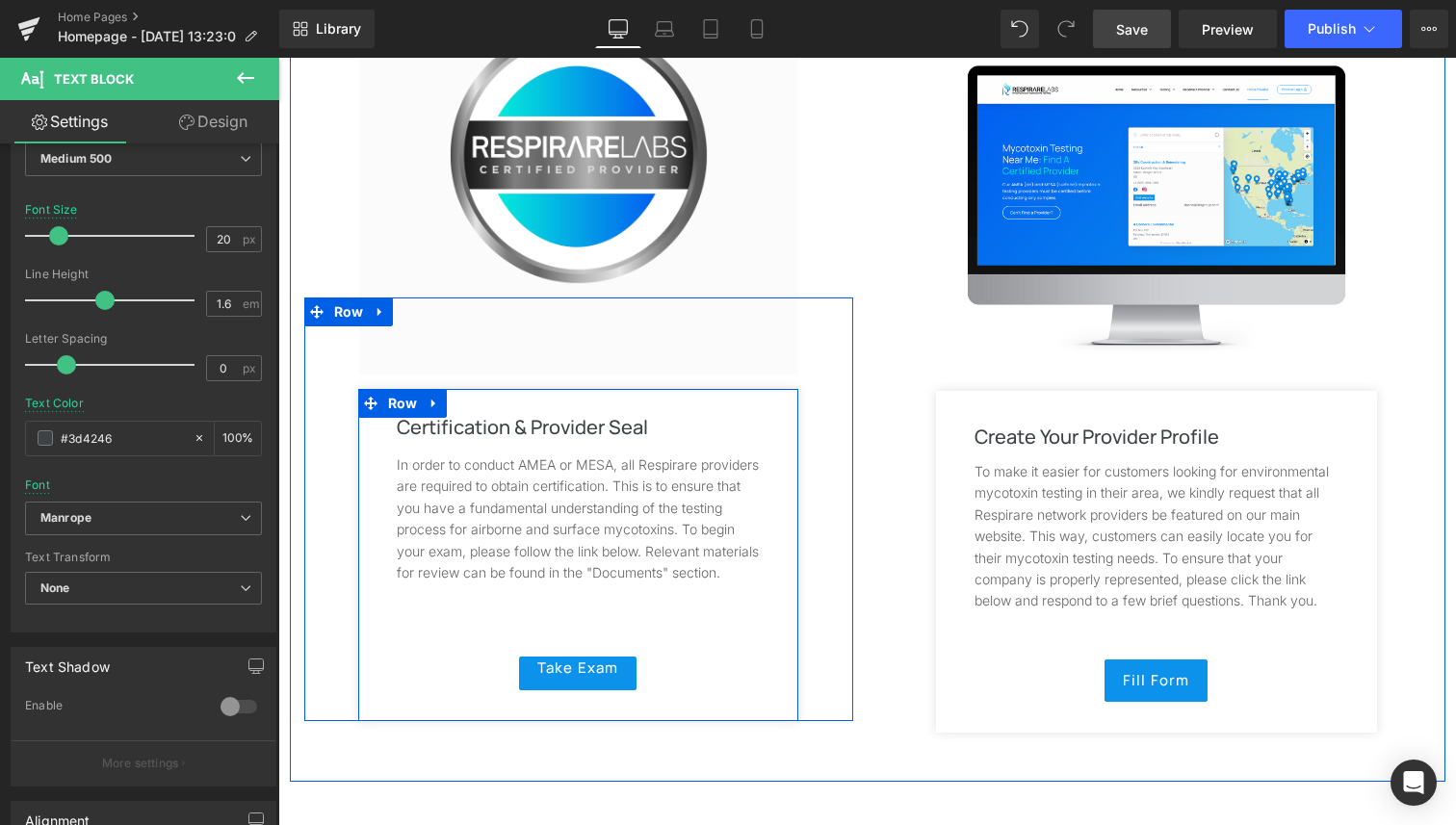
scroll to position [2359, 0]
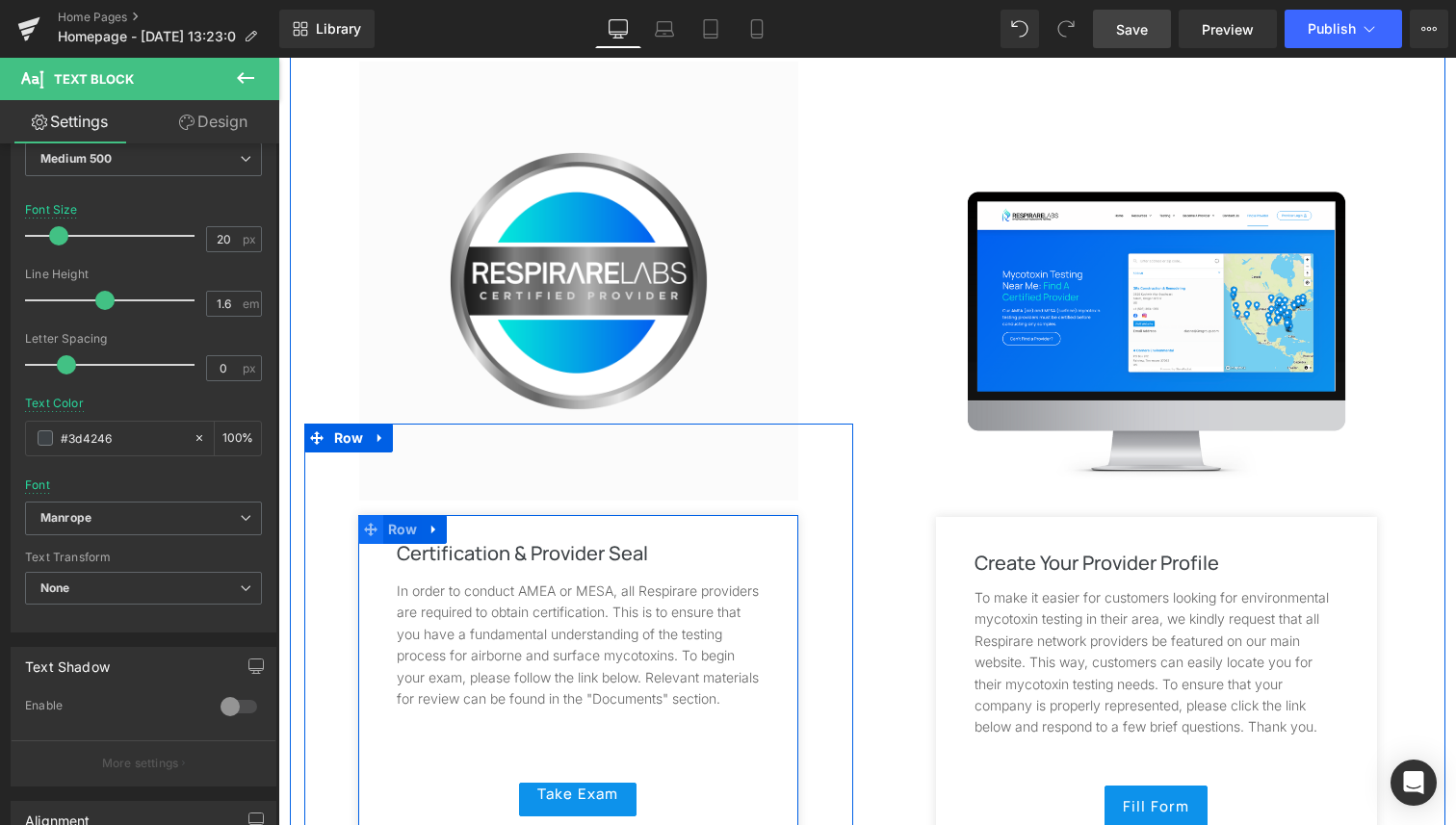
click at [367, 521] on span at bounding box center [370, 529] width 25 height 29
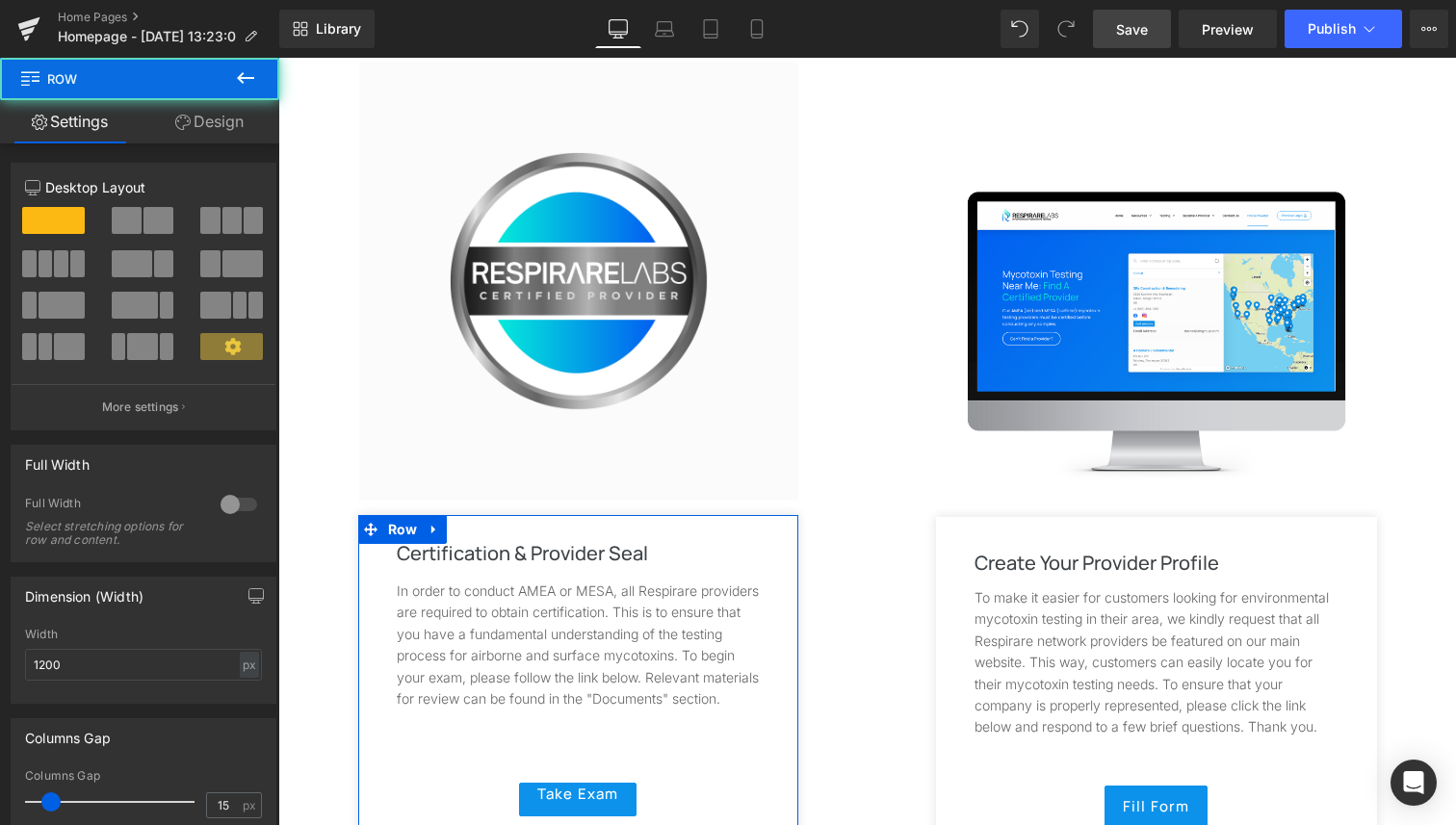
click at [234, 109] on link "Design" at bounding box center [210, 122] width 140 height 43
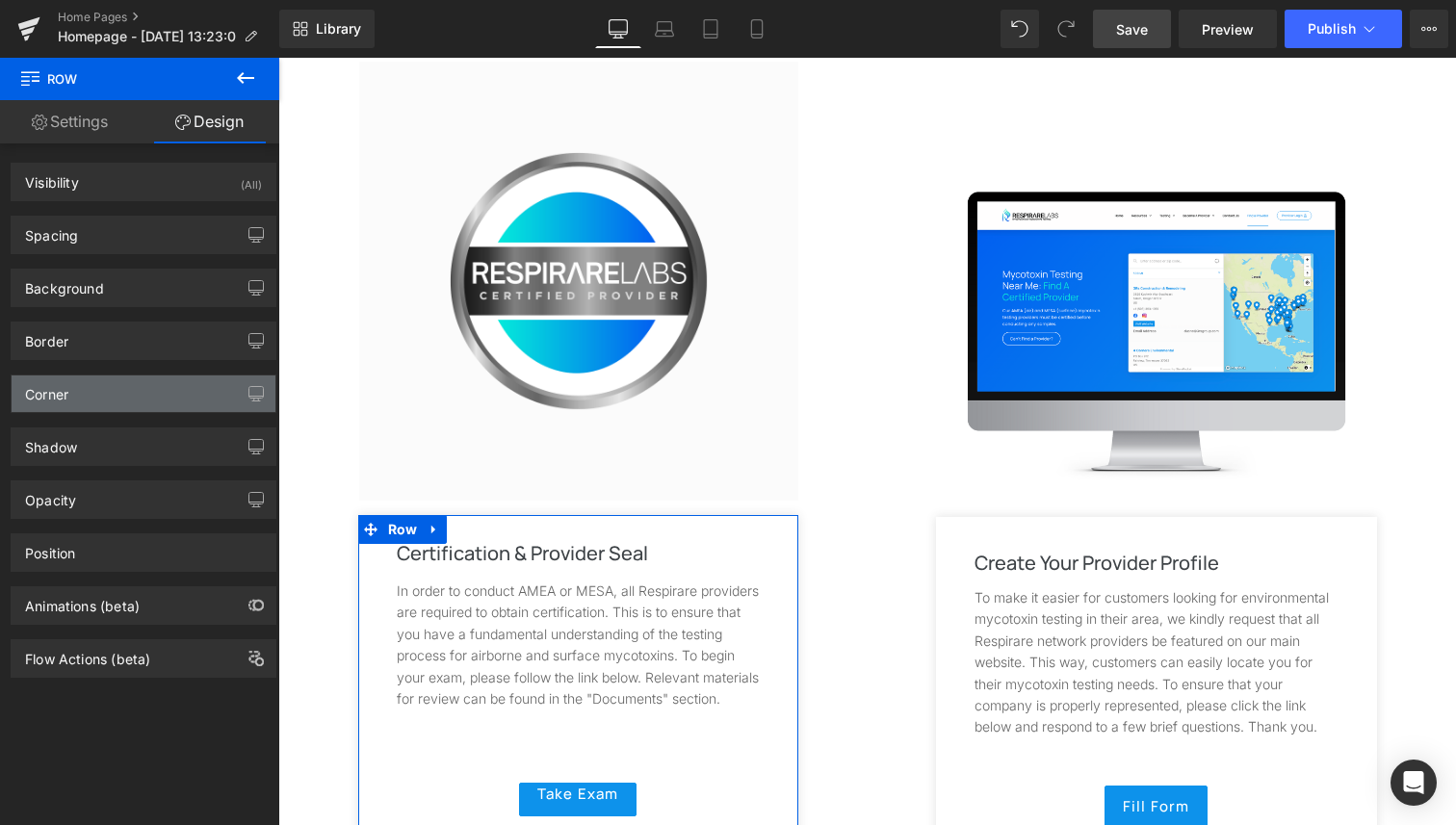
click at [151, 380] on div "Corner" at bounding box center [144, 393] width 264 height 36
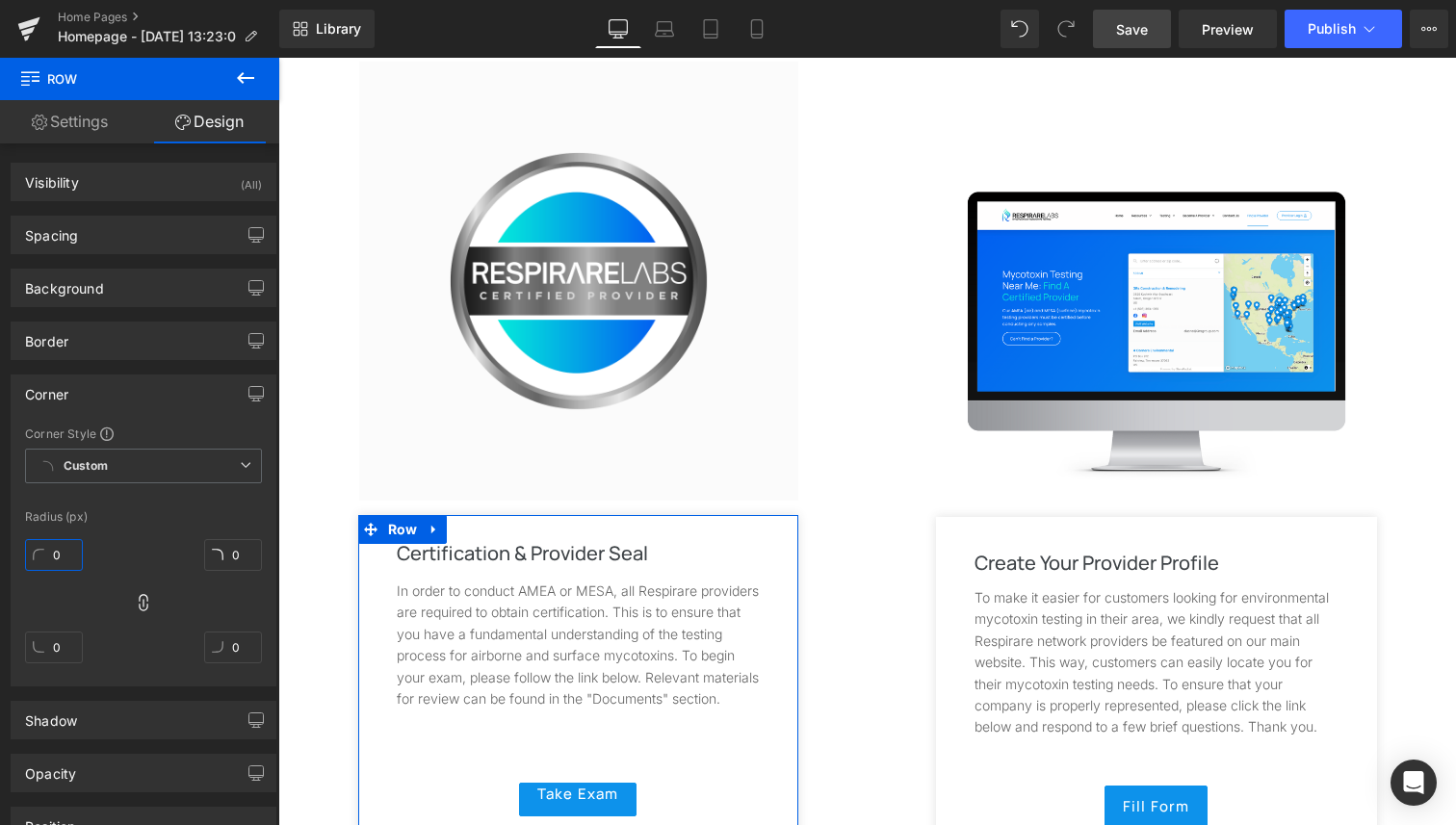
click at [58, 544] on input "0" at bounding box center [53, 555] width 58 height 32
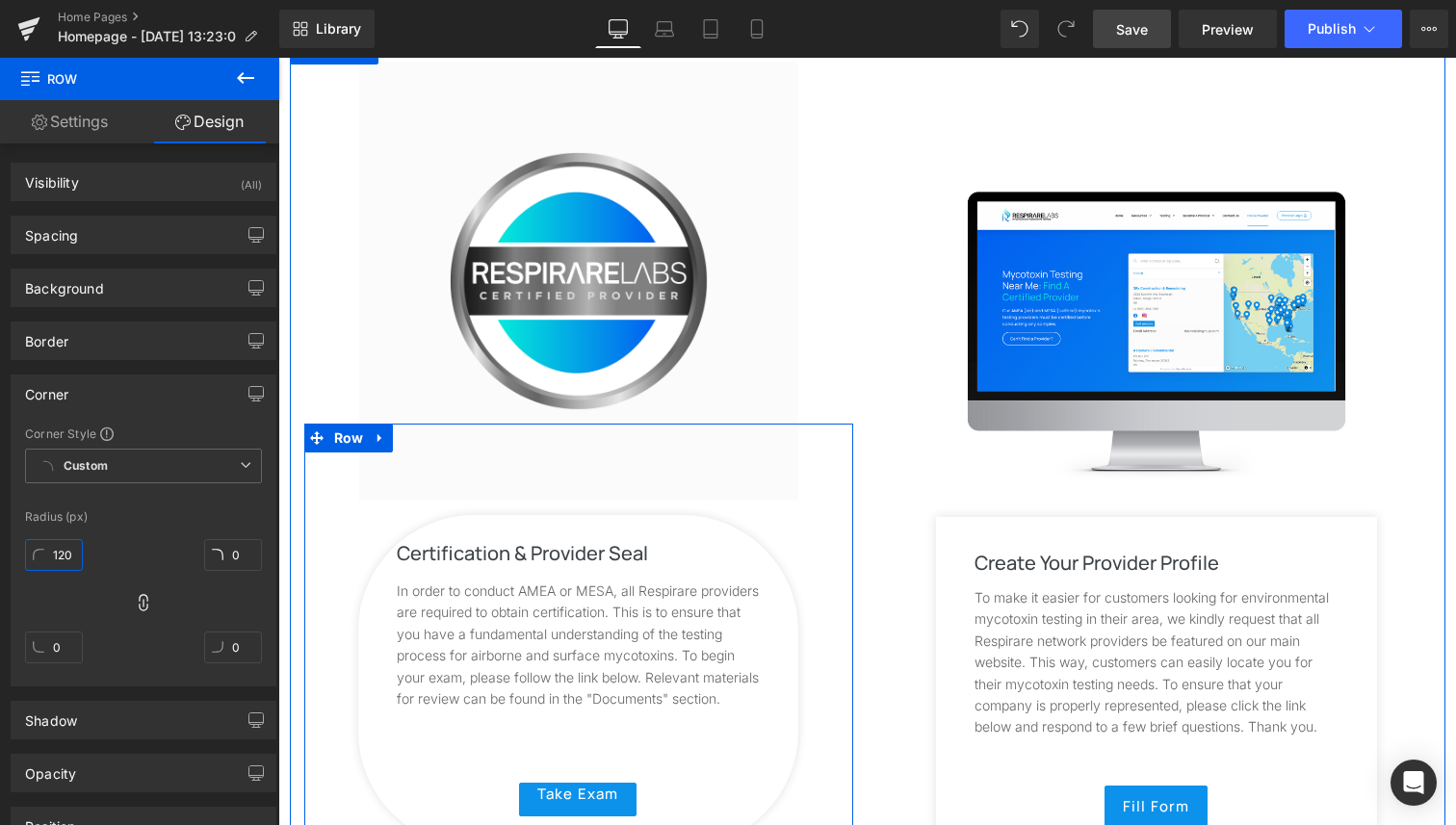
type input "12"
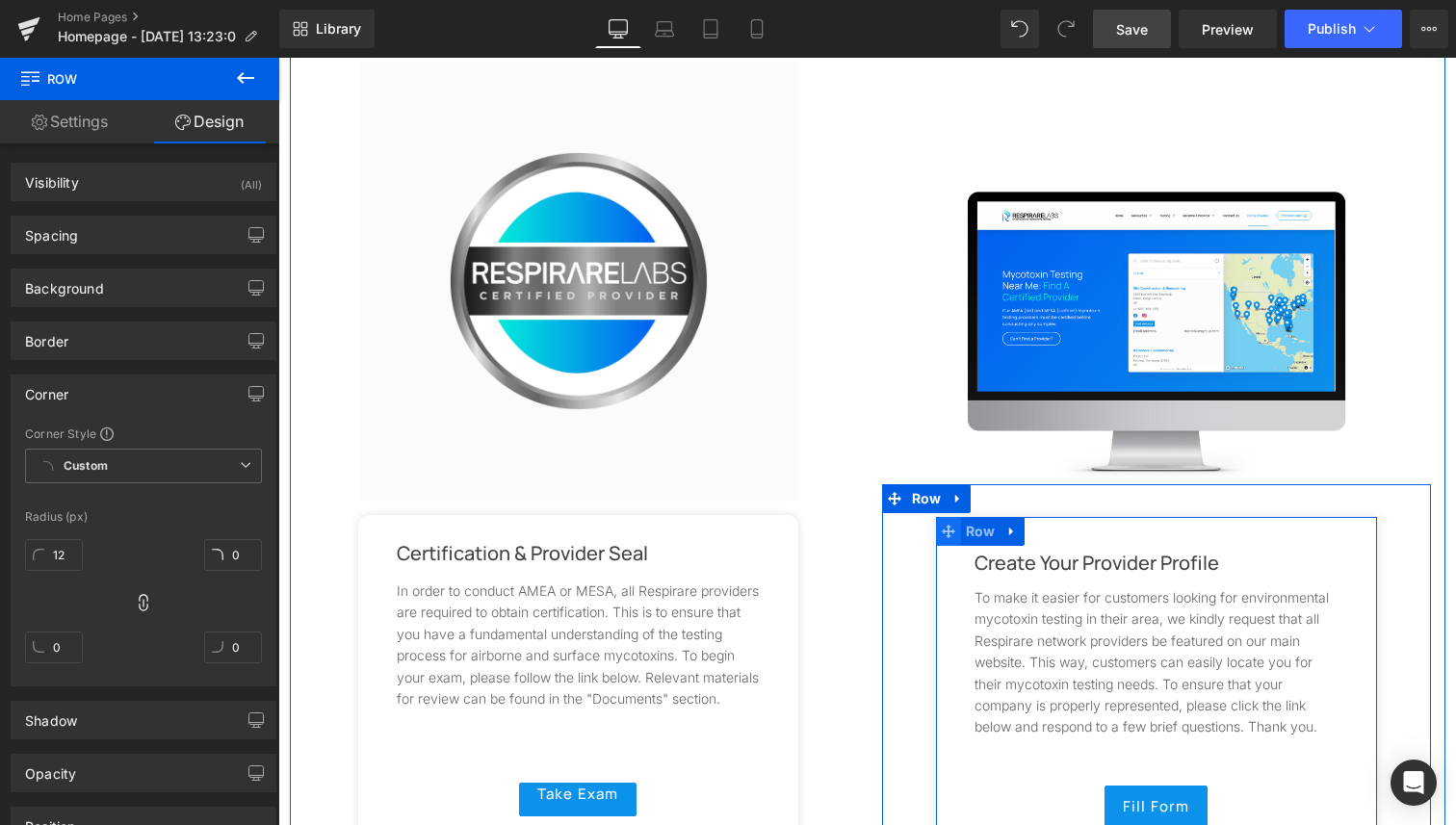
click at [941, 525] on icon at bounding box center [948, 532] width 14 height 15
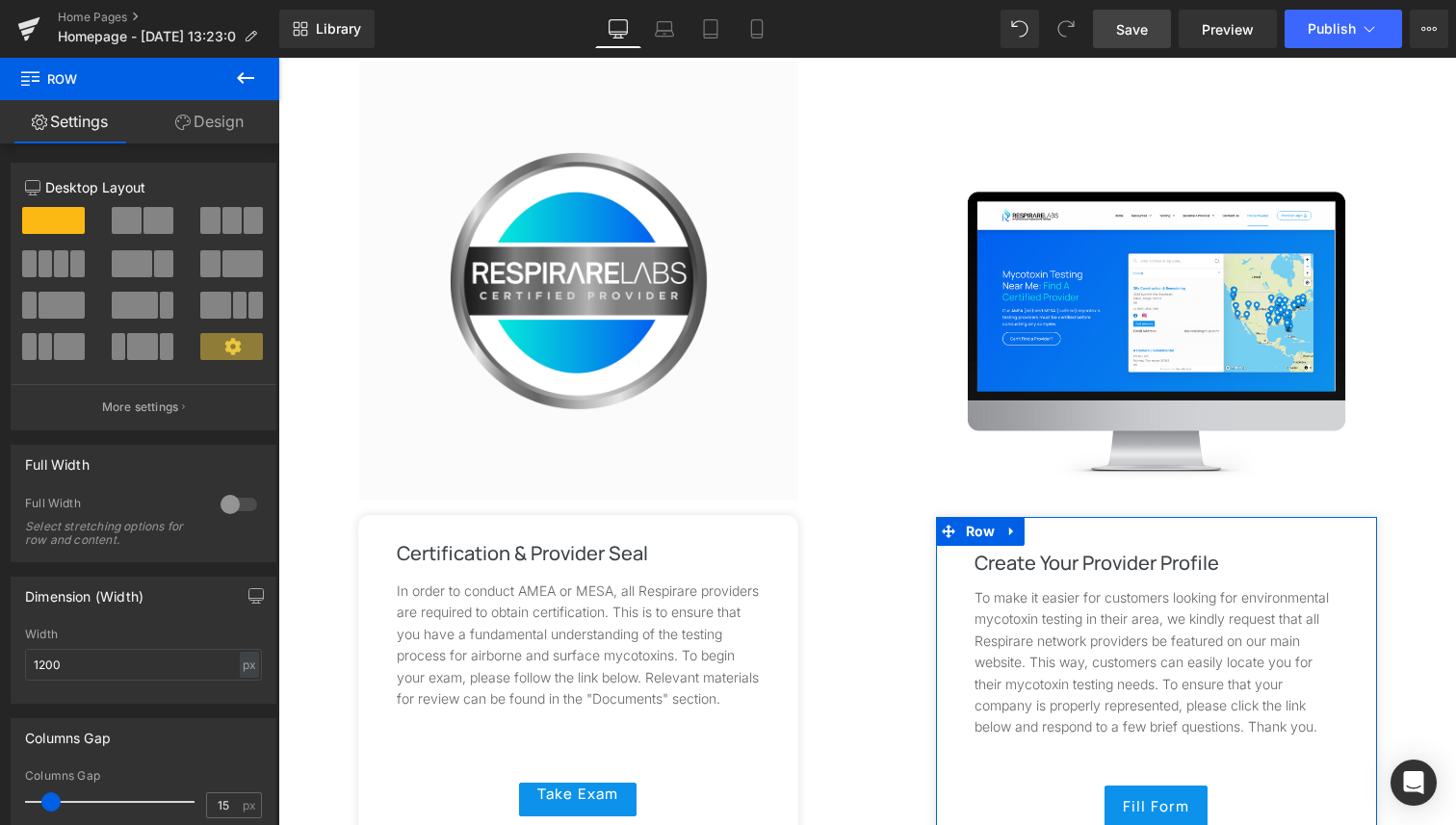
drag, startPoint x: 208, startPoint y: 136, endPoint x: 196, endPoint y: 155, distance: 22.5
click at [209, 135] on link "Design" at bounding box center [210, 122] width 140 height 43
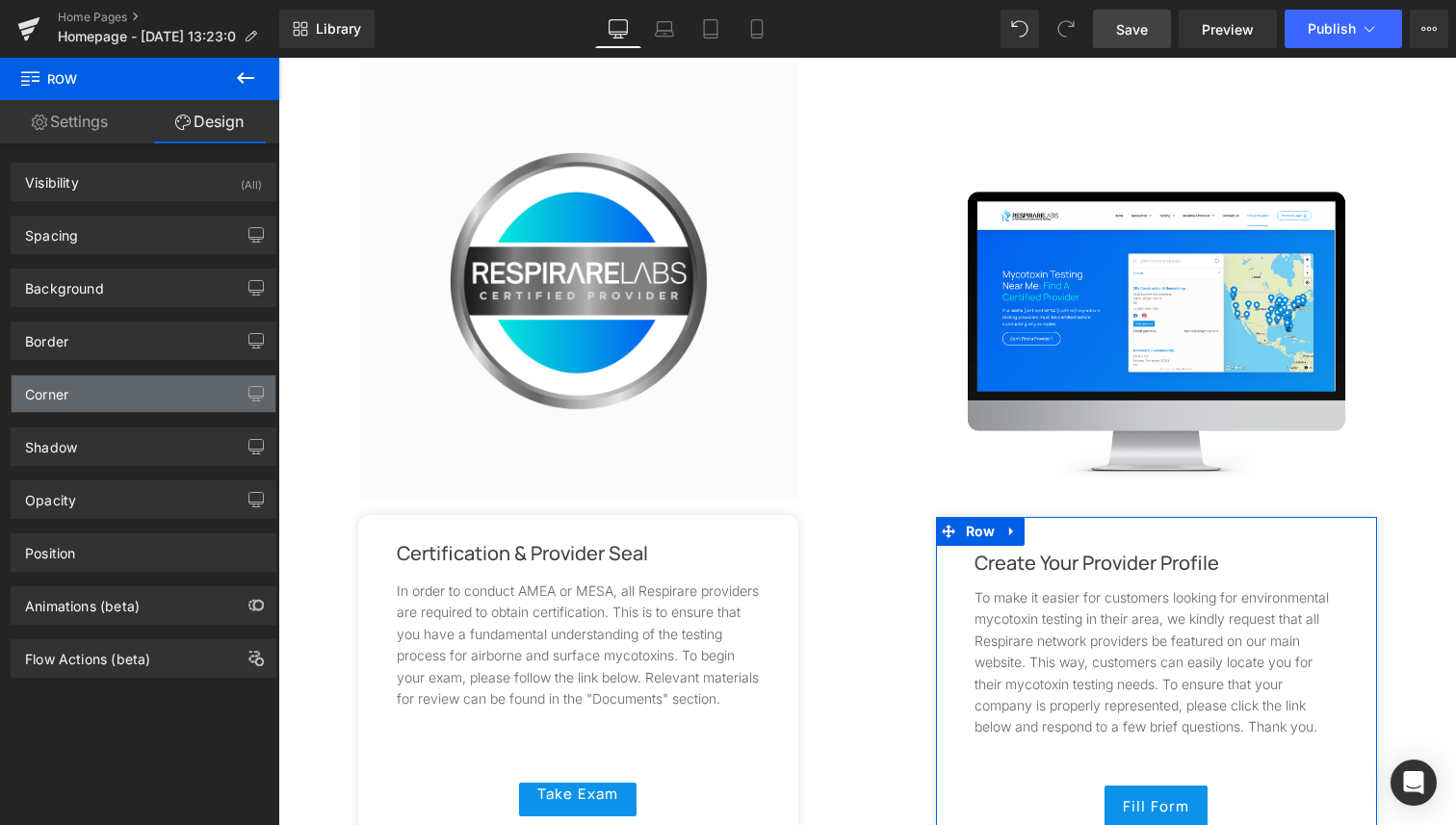
click at [127, 392] on div "Corner" at bounding box center [144, 393] width 264 height 36
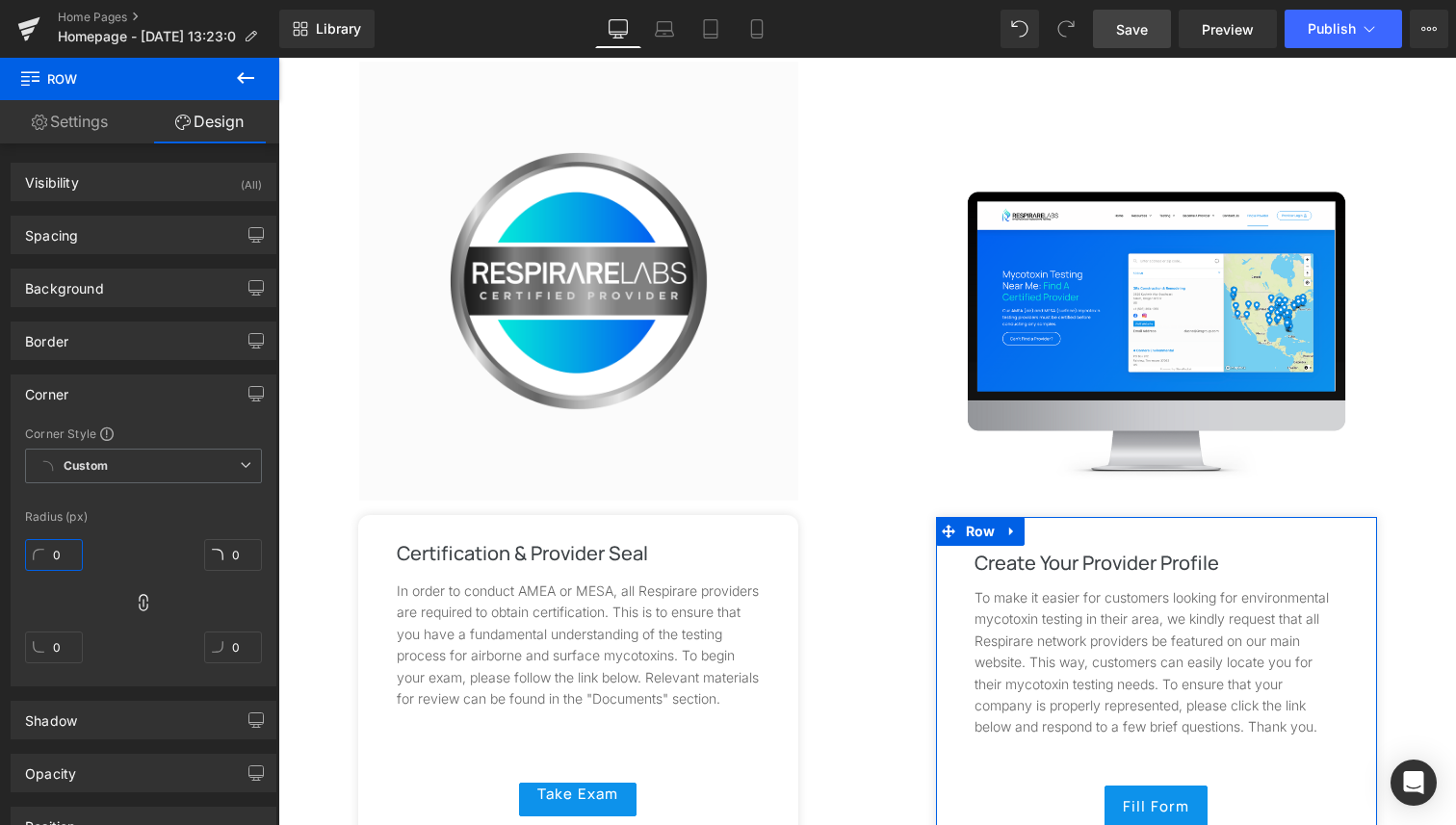
click at [65, 558] on input "0" at bounding box center [53, 555] width 58 height 32
click at [73, 549] on input "0" at bounding box center [53, 555] width 58 height 32
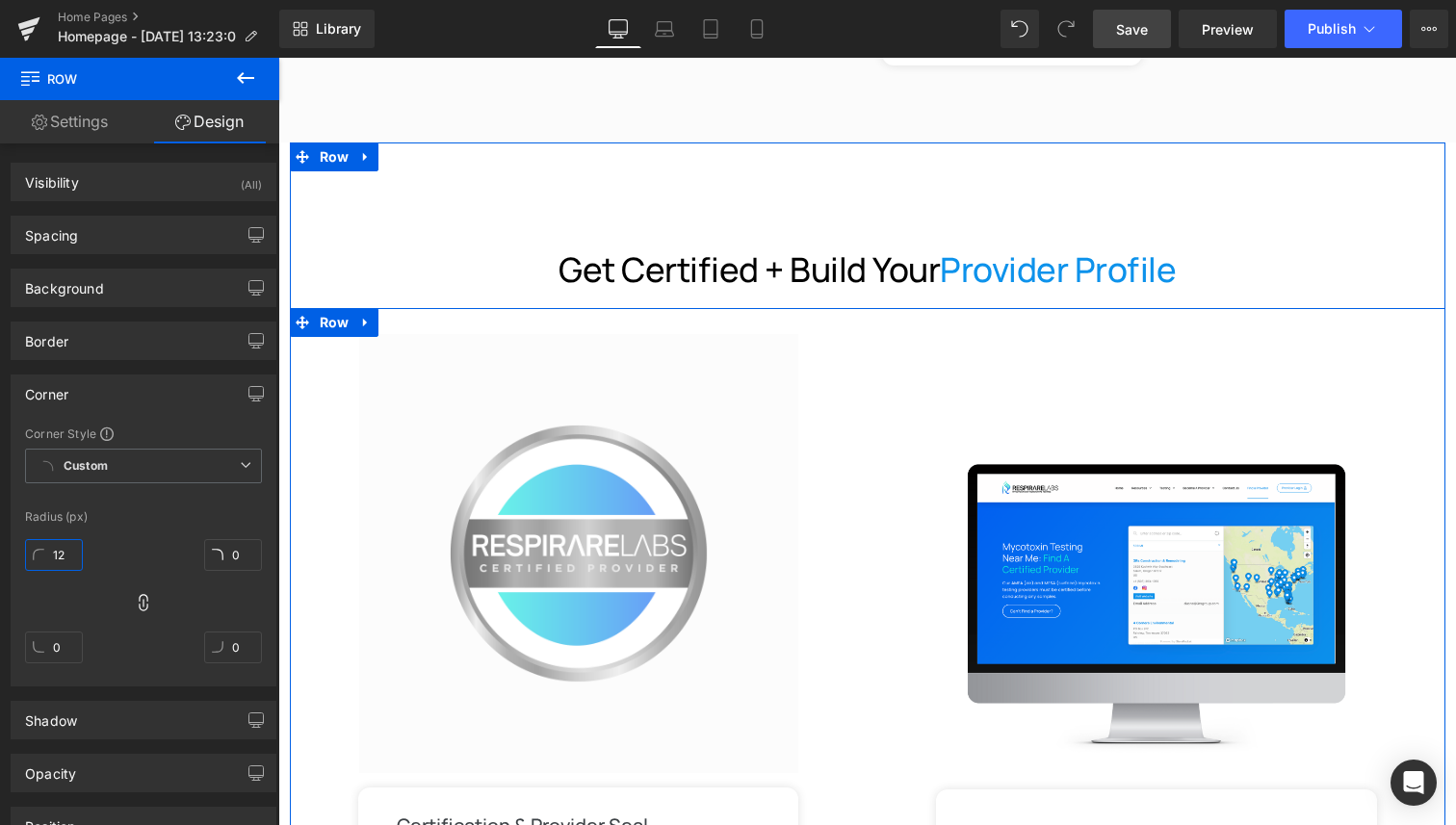
scroll to position [2088, 0]
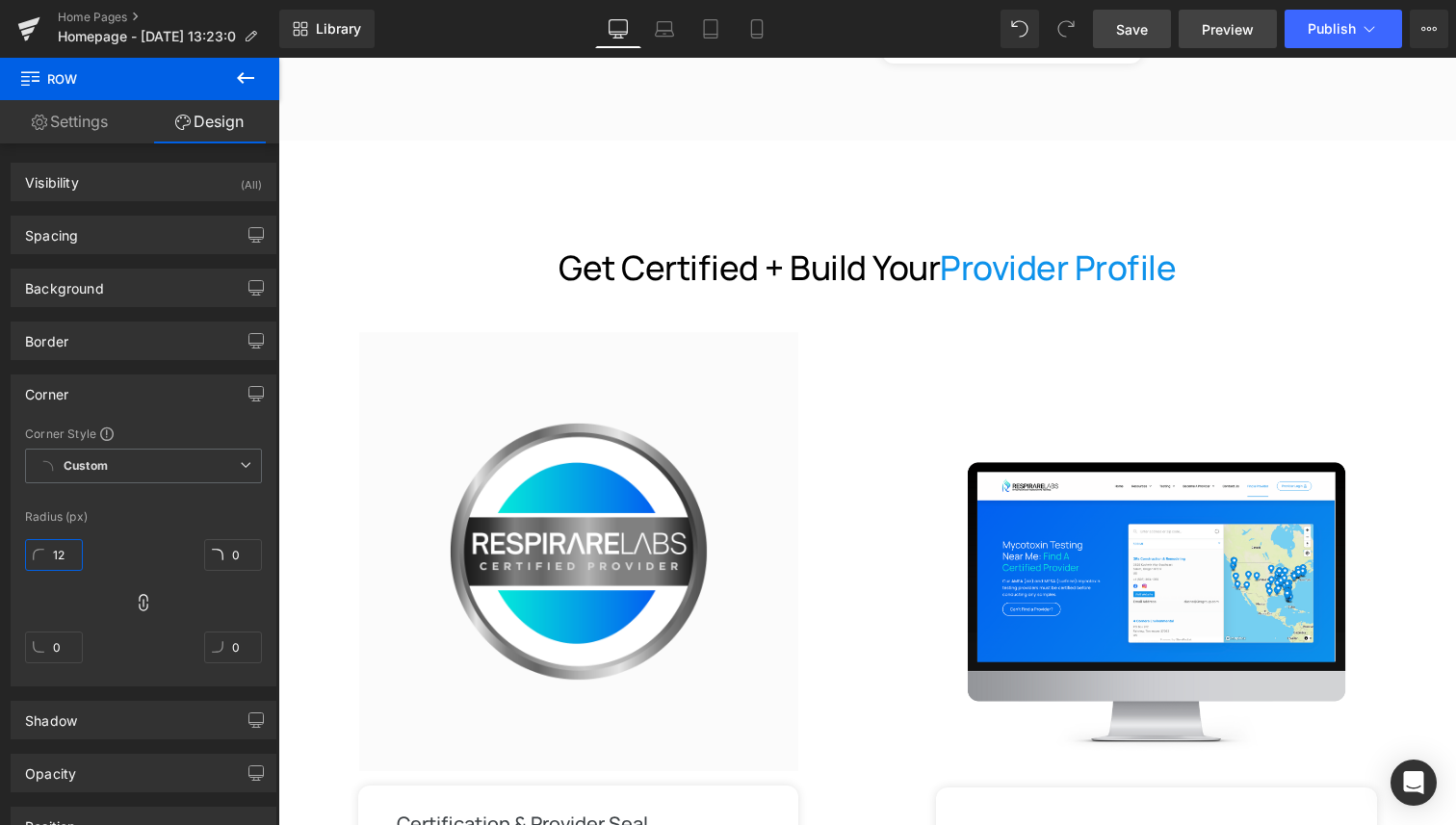
type input "12"
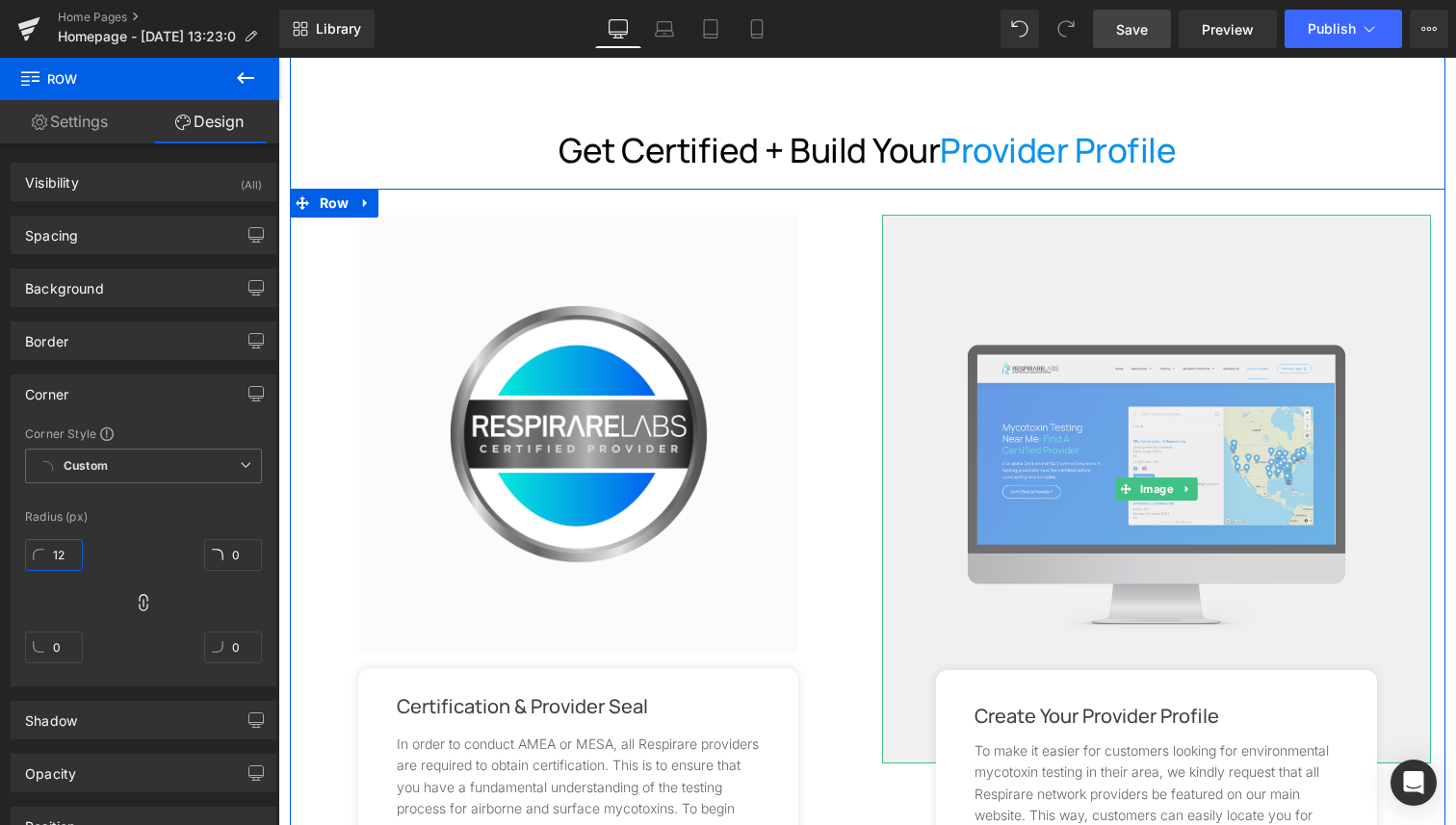
scroll to position [2273, 0]
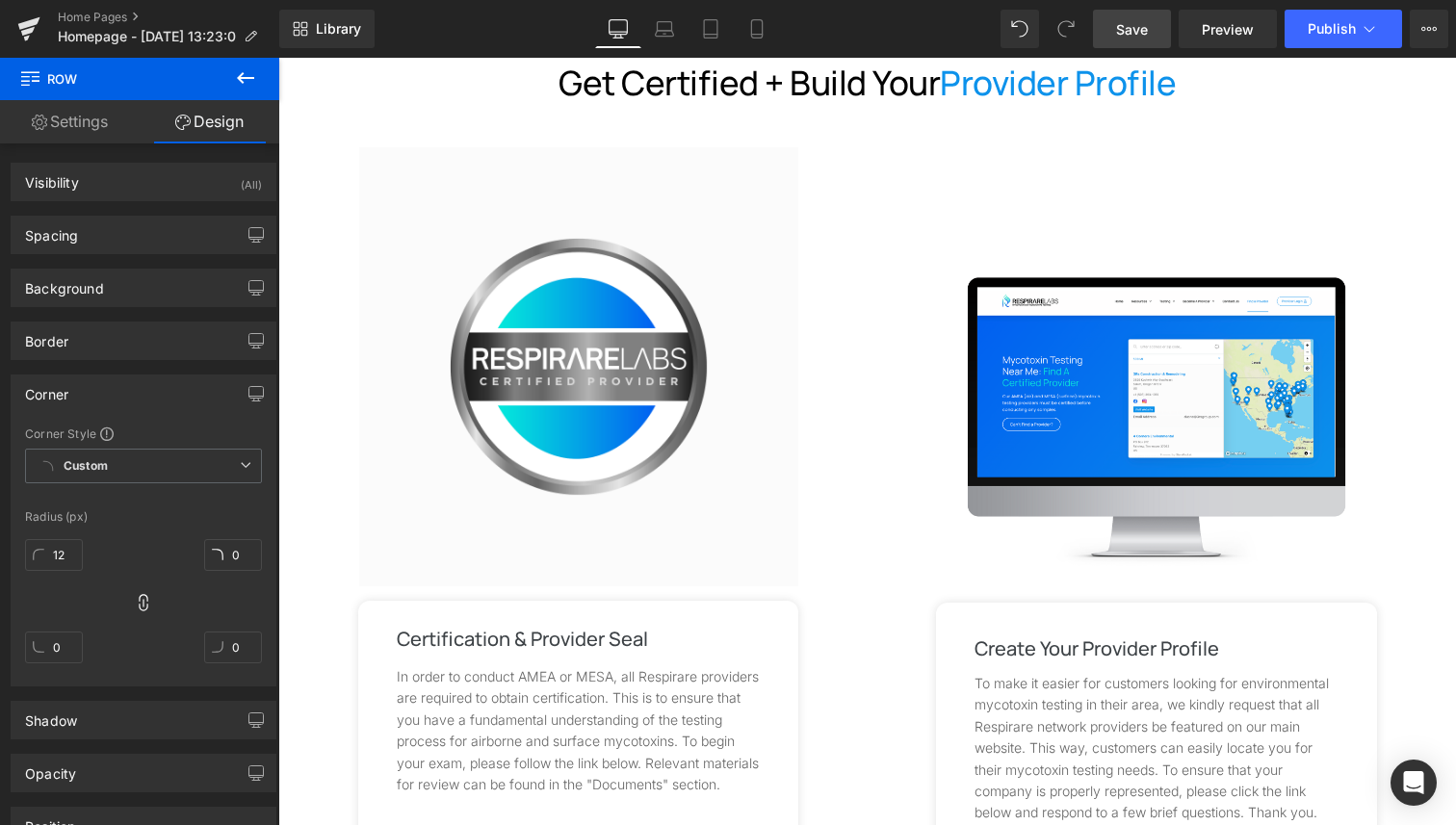
click at [1415, 93] on div "Get Certified + Build Your Provider Profile" at bounding box center [867, 93] width 1126 height 59
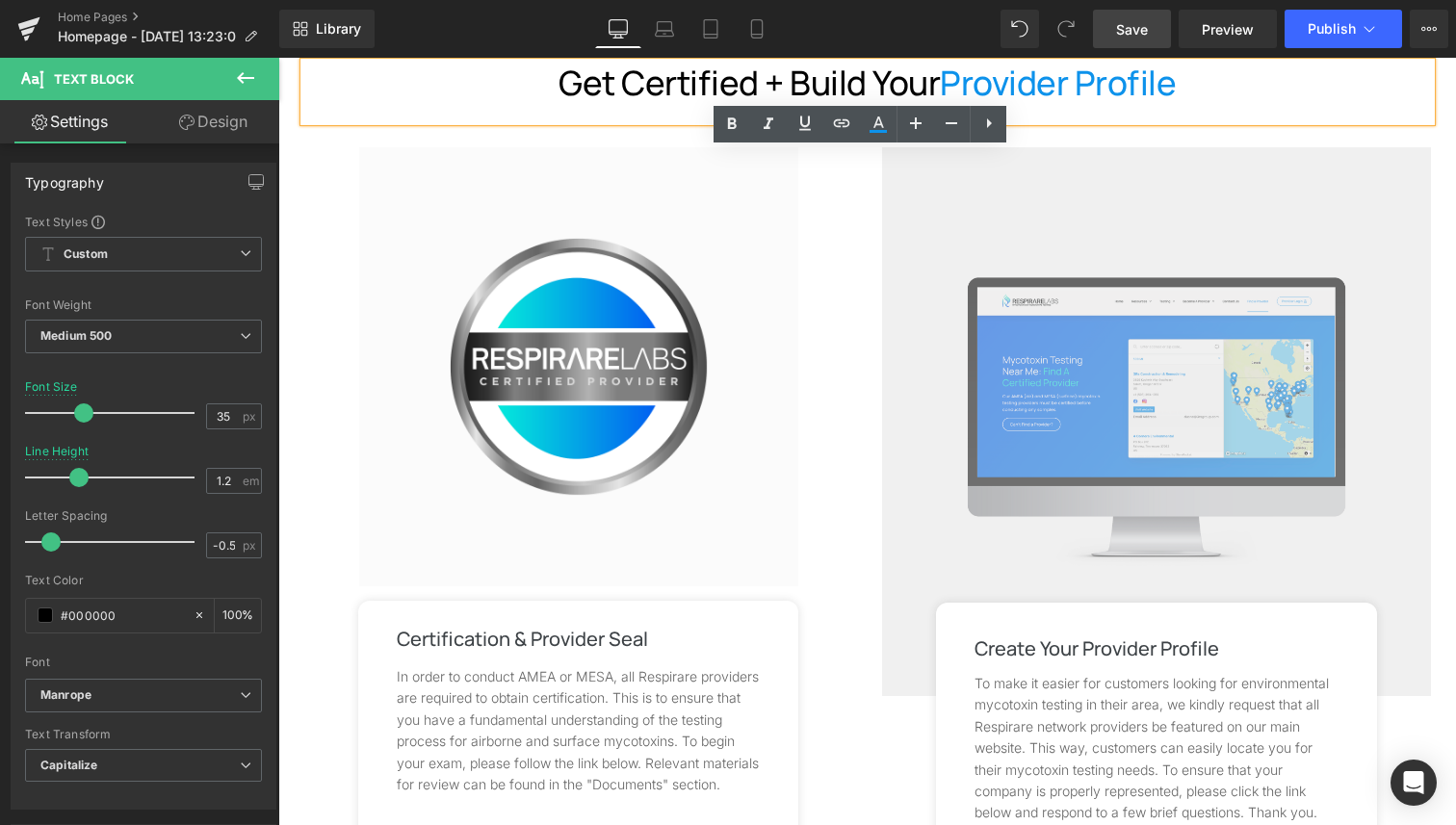
click at [1415, 148] on div "Image" at bounding box center [1156, 421] width 548 height 548
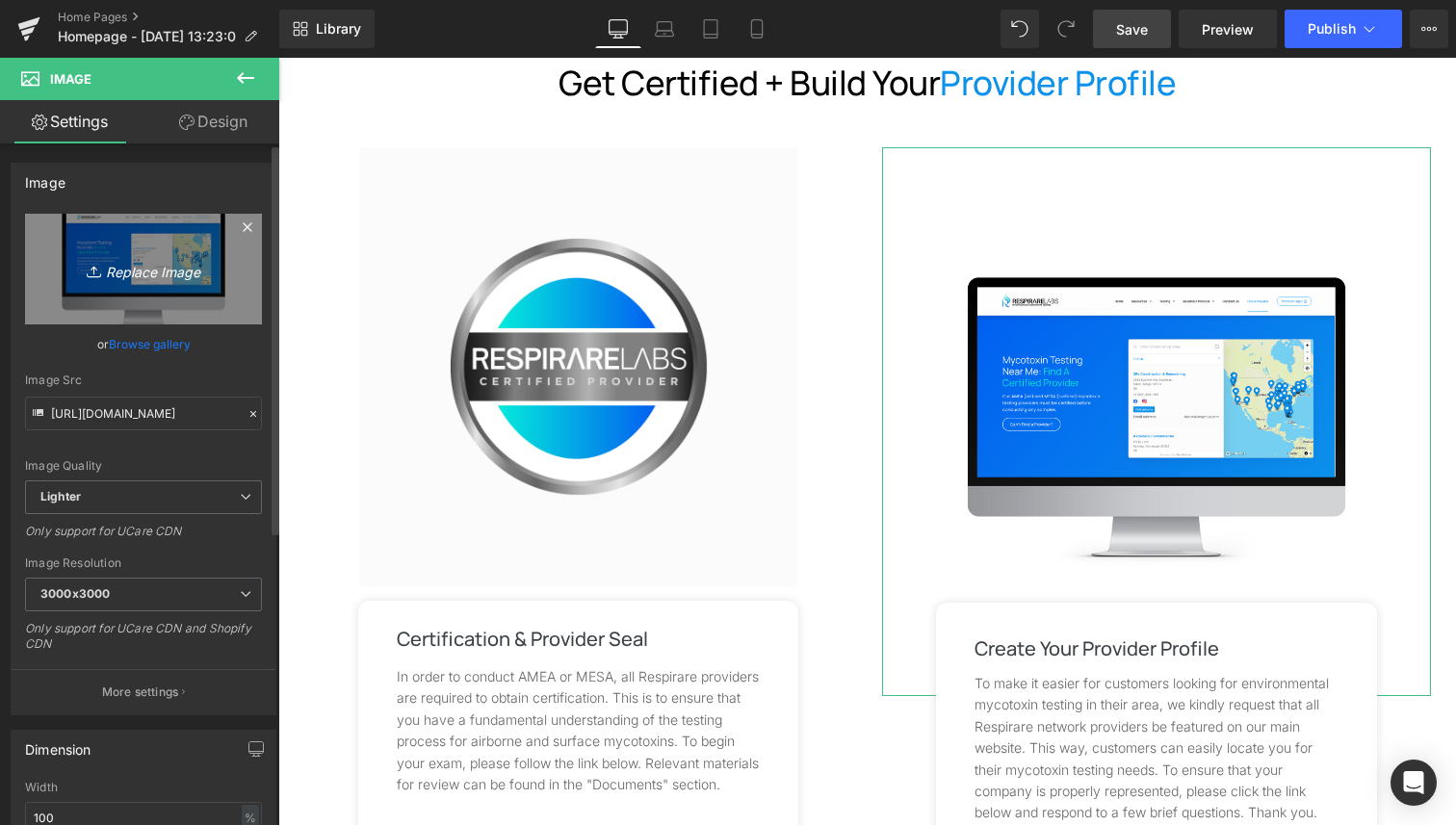
click at [147, 264] on icon "Replace Image" at bounding box center [143, 269] width 154 height 24
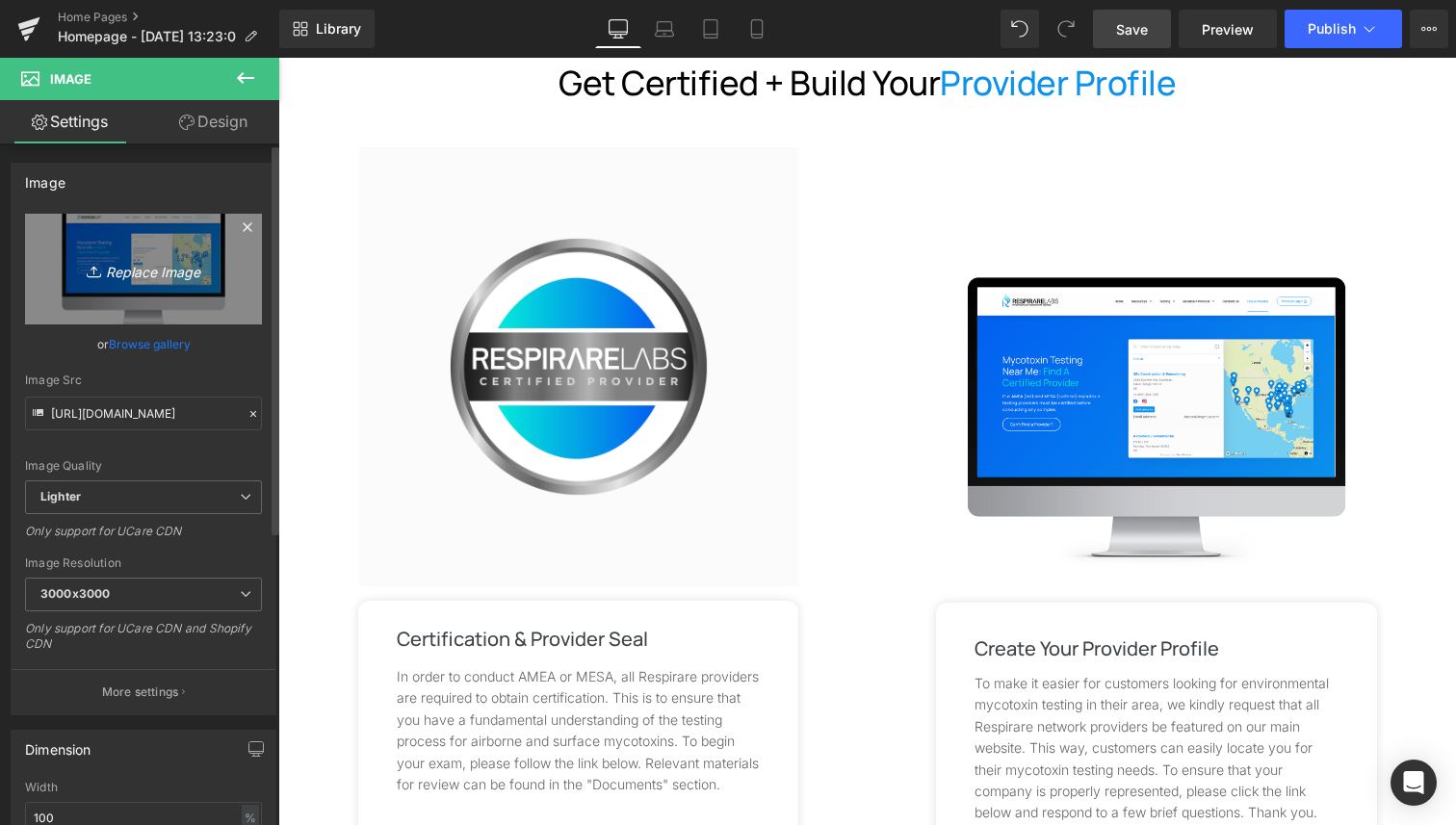
type input "C:\fakepath\Minimalist Website Launch Computer Mockup Instagram Post (3).png"
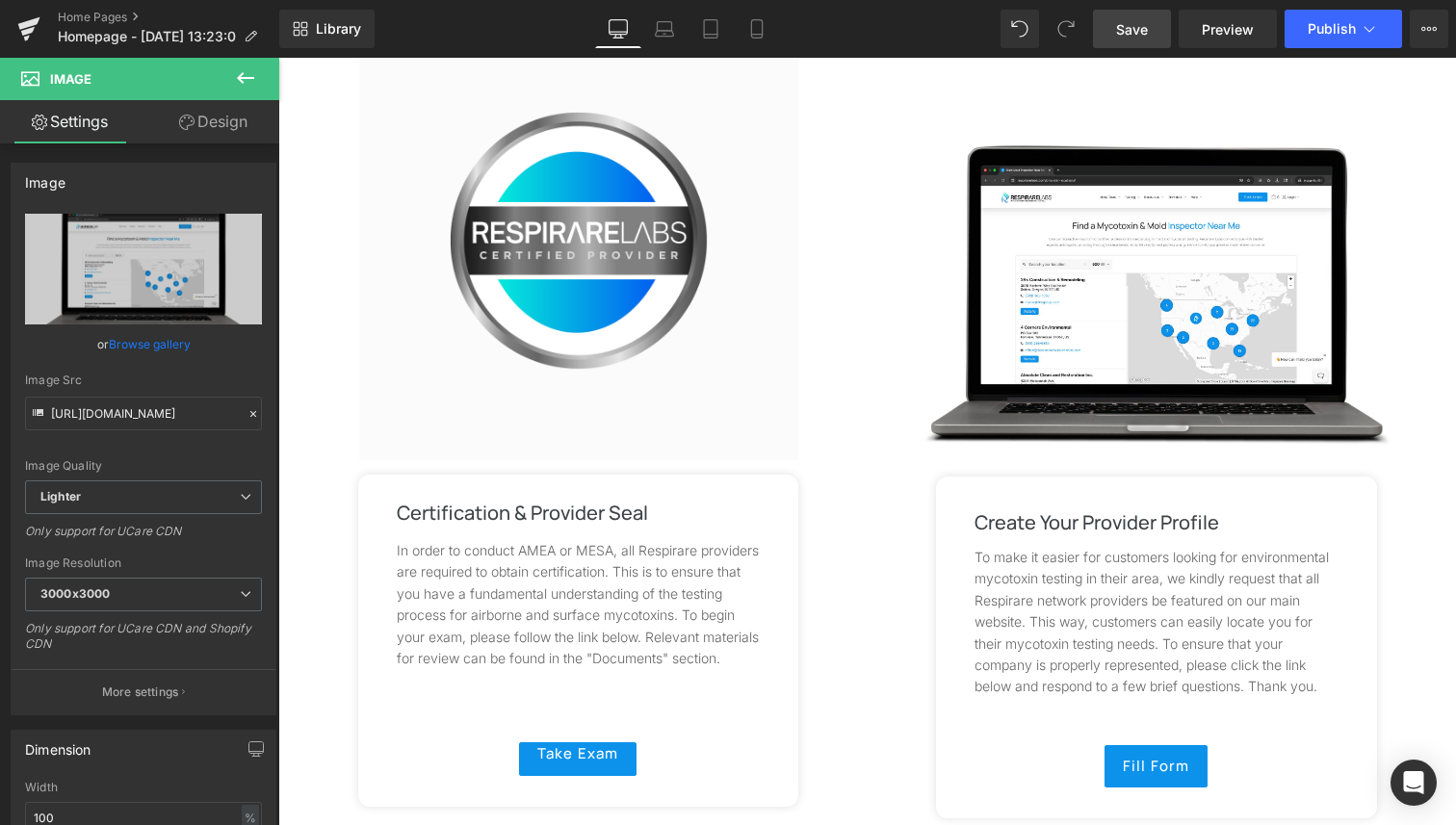
scroll to position [2492, 0]
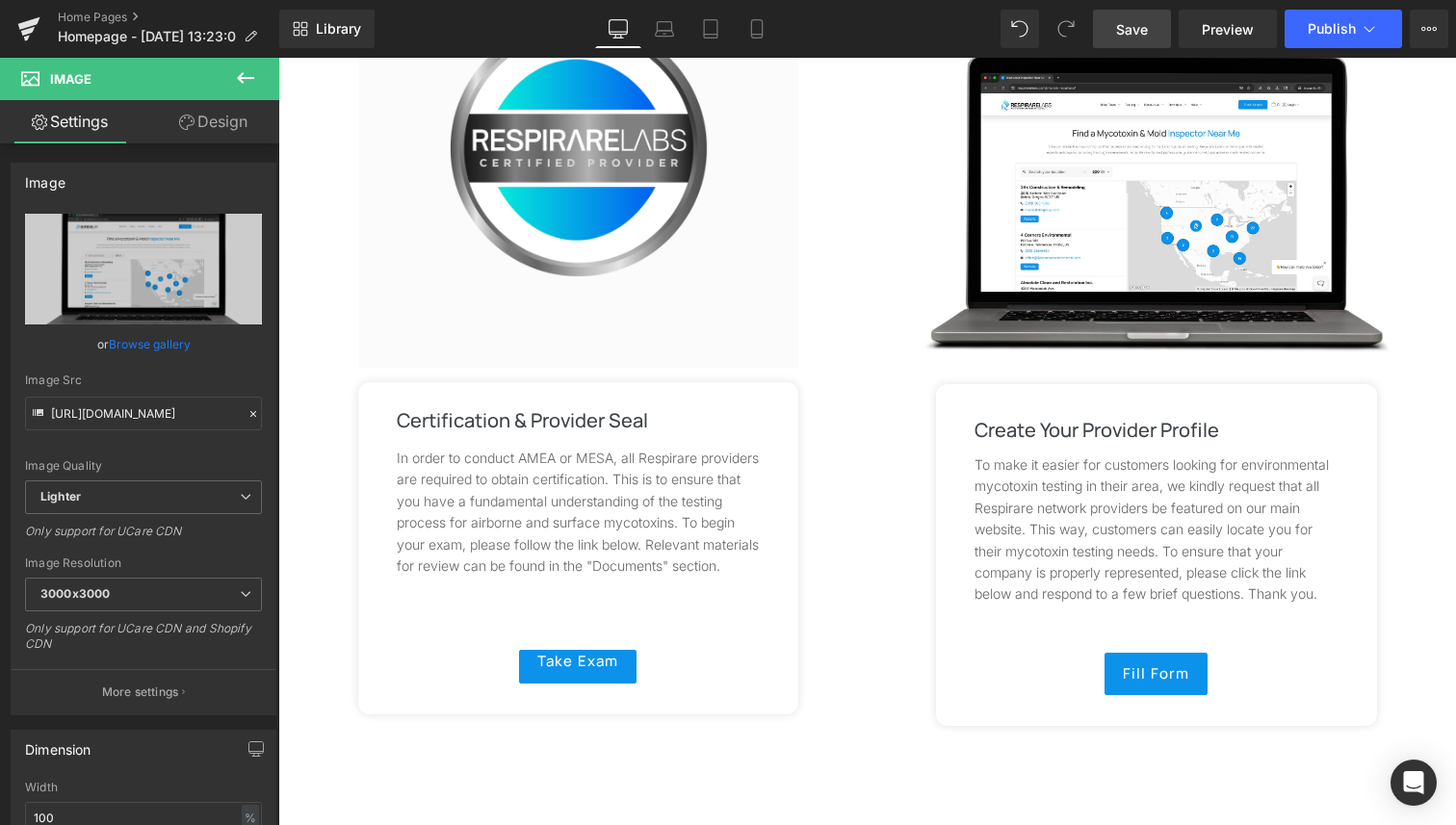
click at [1145, 28] on span "Save" at bounding box center [1131, 30] width 32 height 21
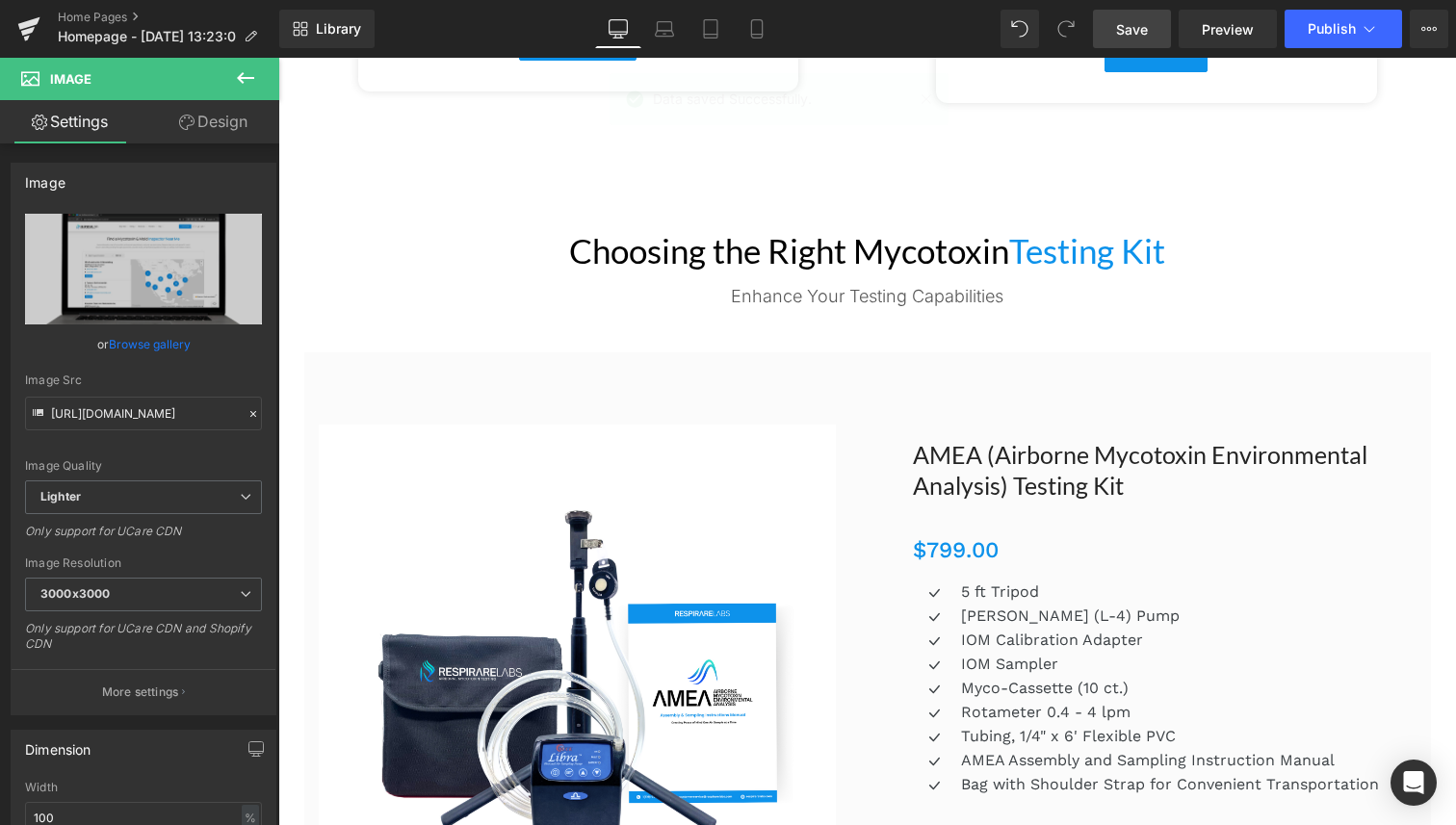
scroll to position [2880, 0]
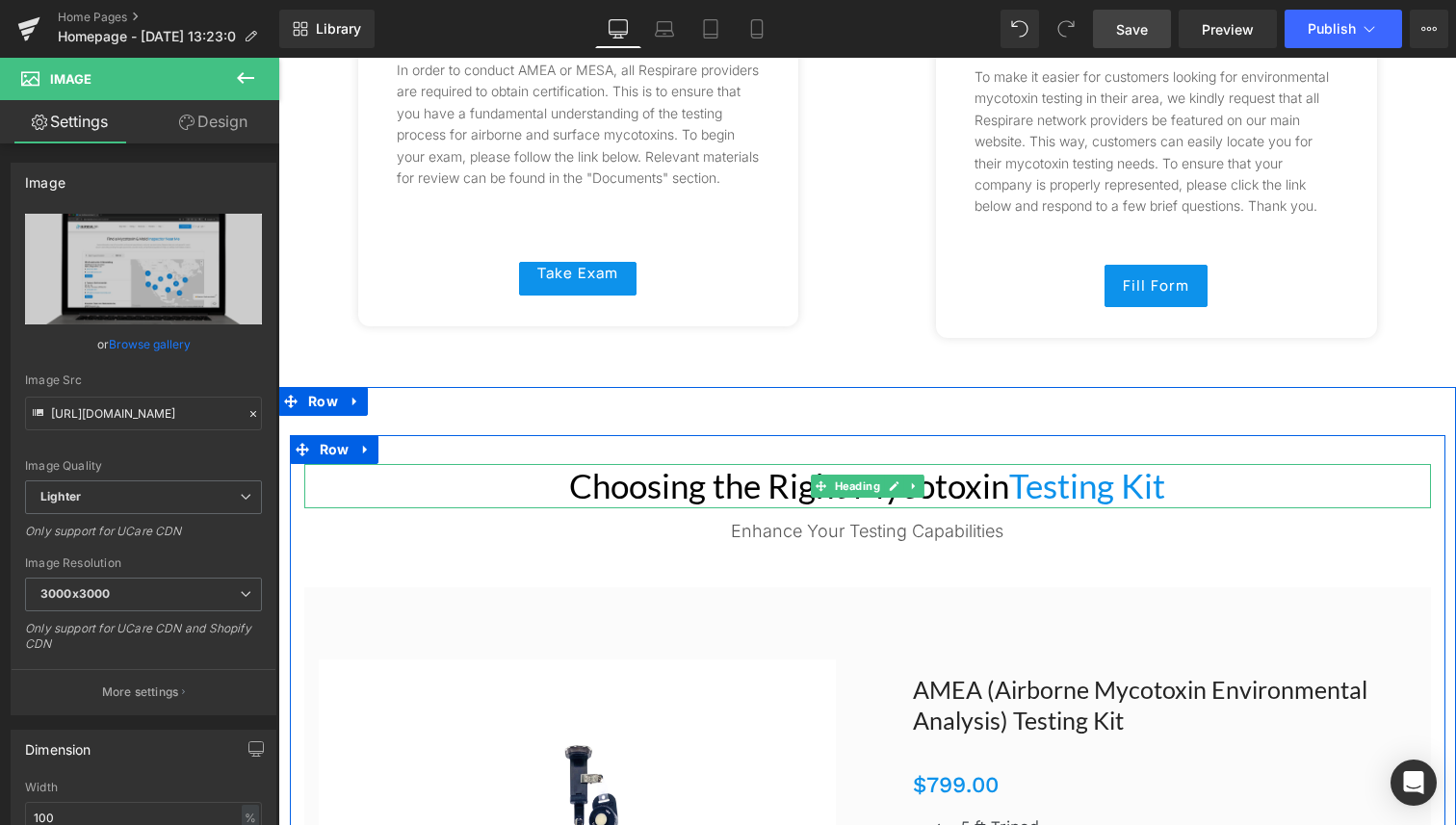
click at [725, 479] on h2 "Choosing the Right Mycotoxin Testing Kit" at bounding box center [867, 485] width 1126 height 44
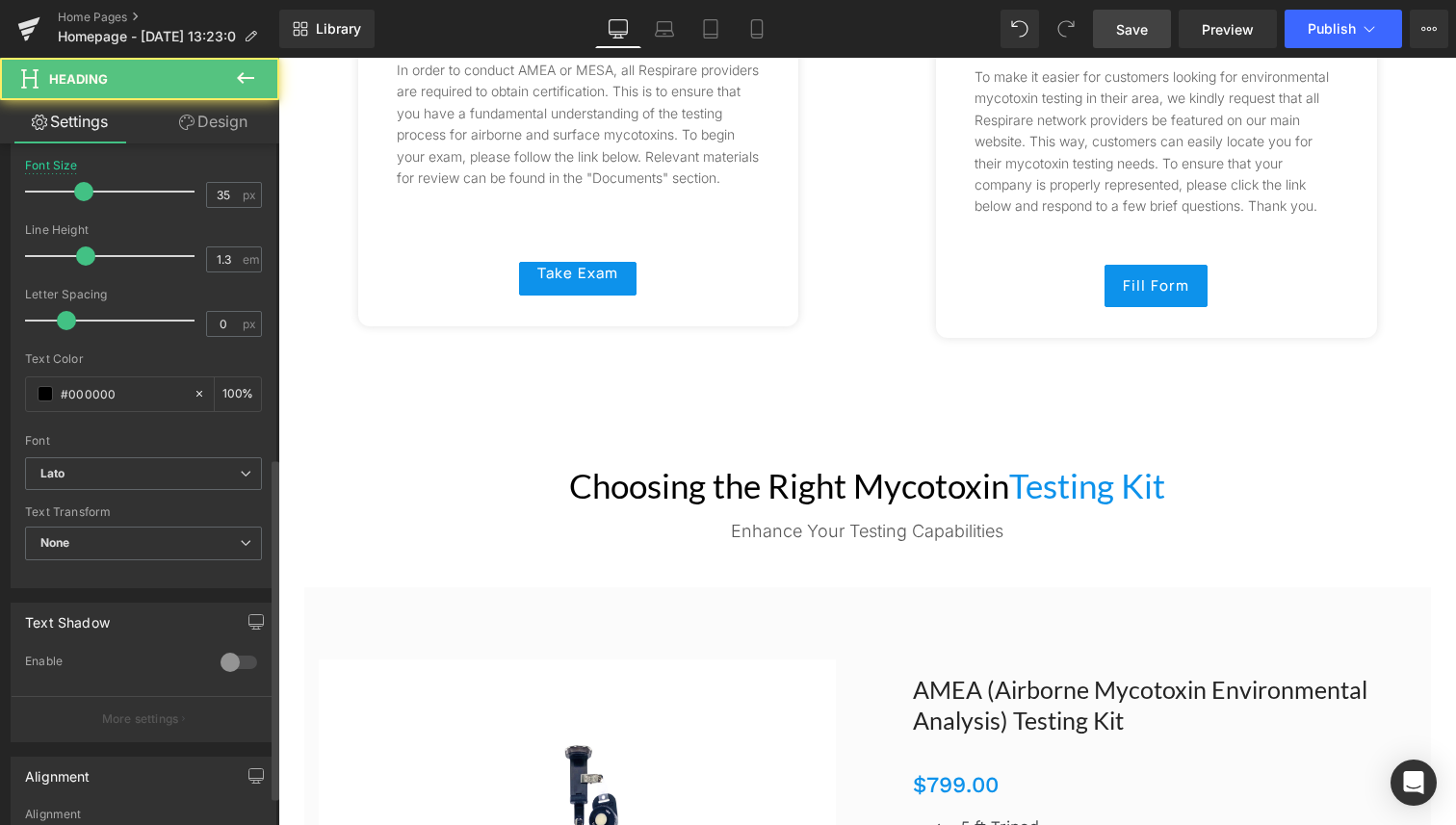
scroll to position [667, 0]
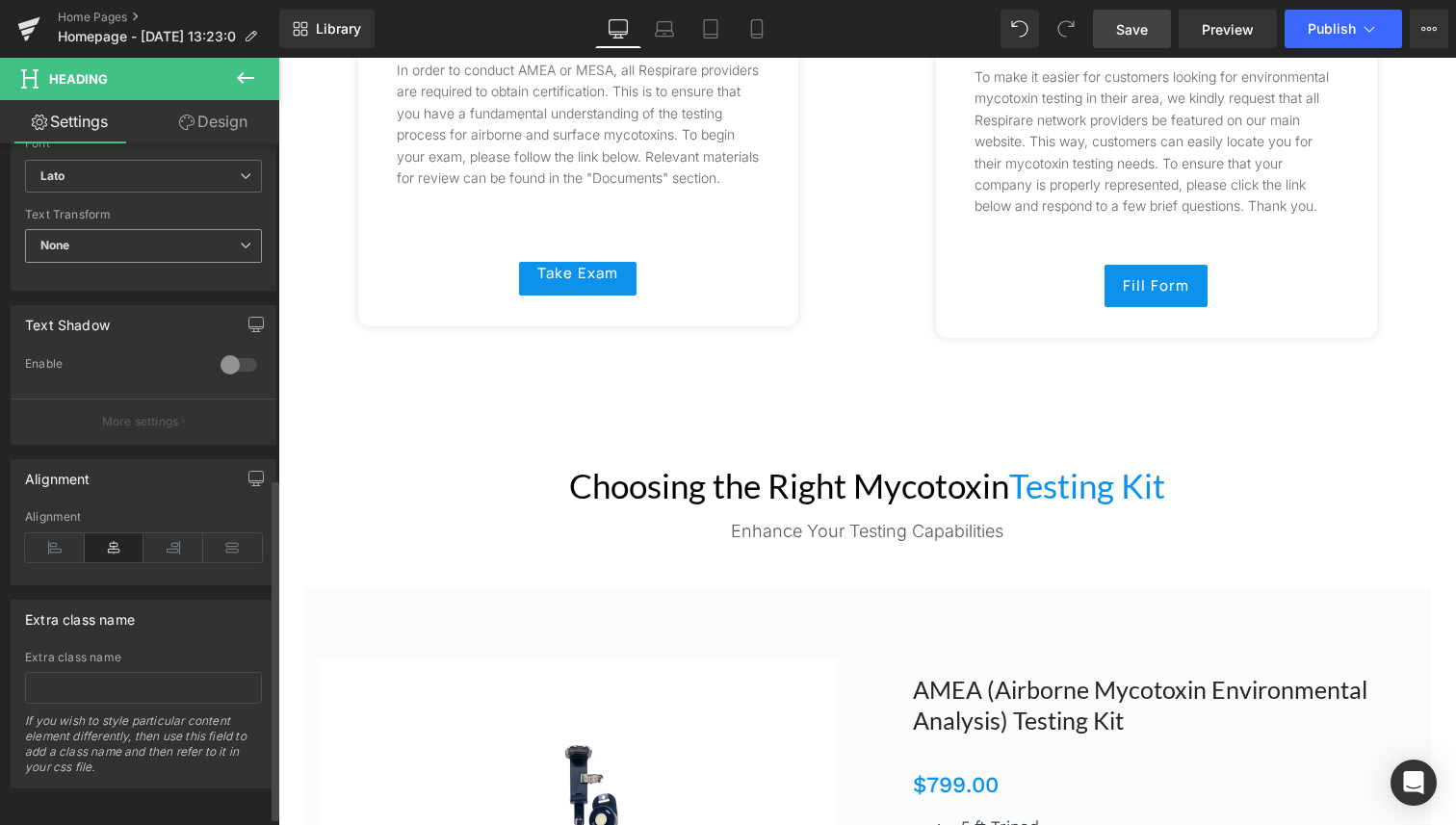
click at [149, 238] on span "None" at bounding box center [143, 246] width 237 height 33
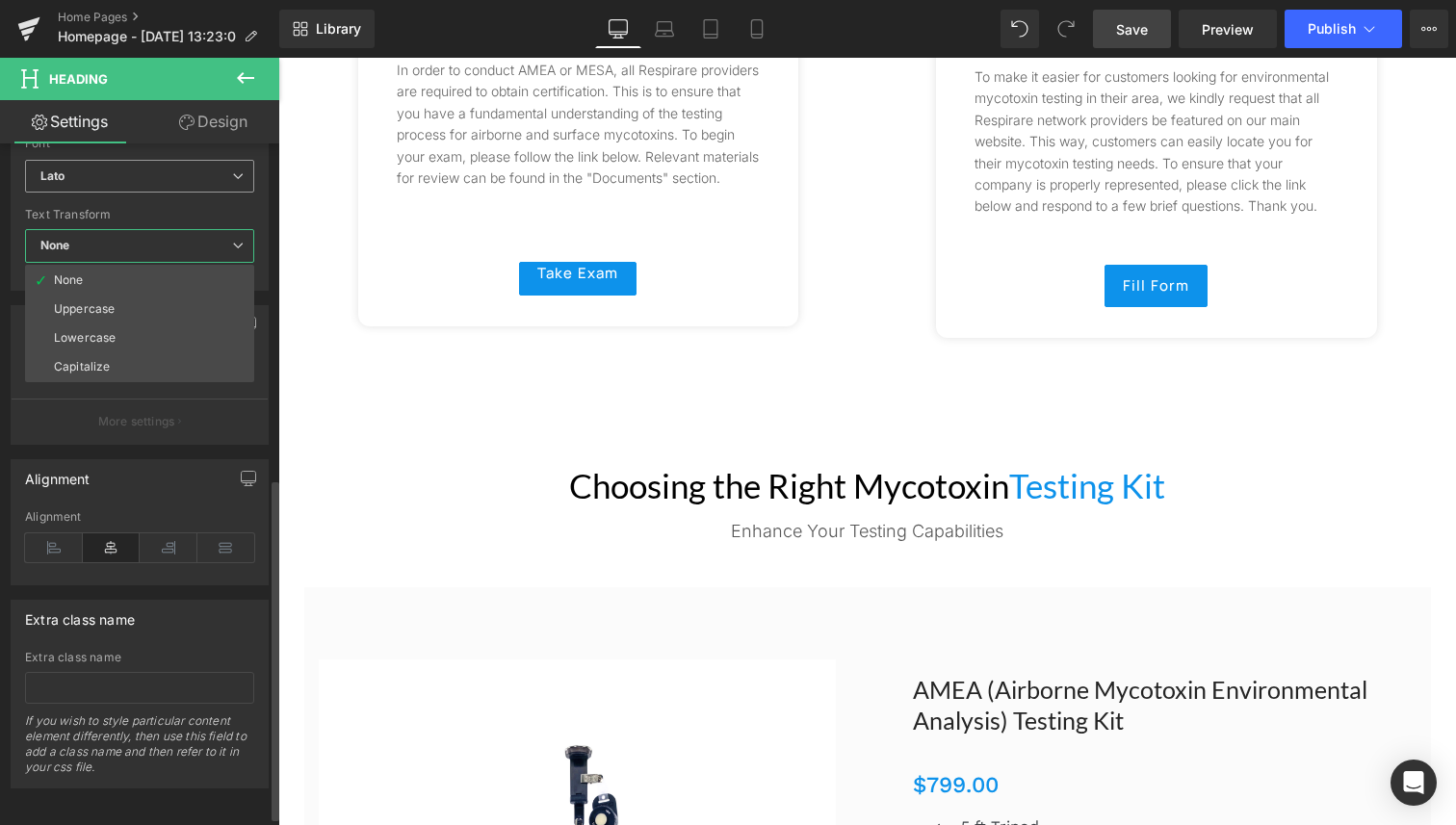
click at [142, 166] on span "Lato" at bounding box center [139, 176] width 229 height 33
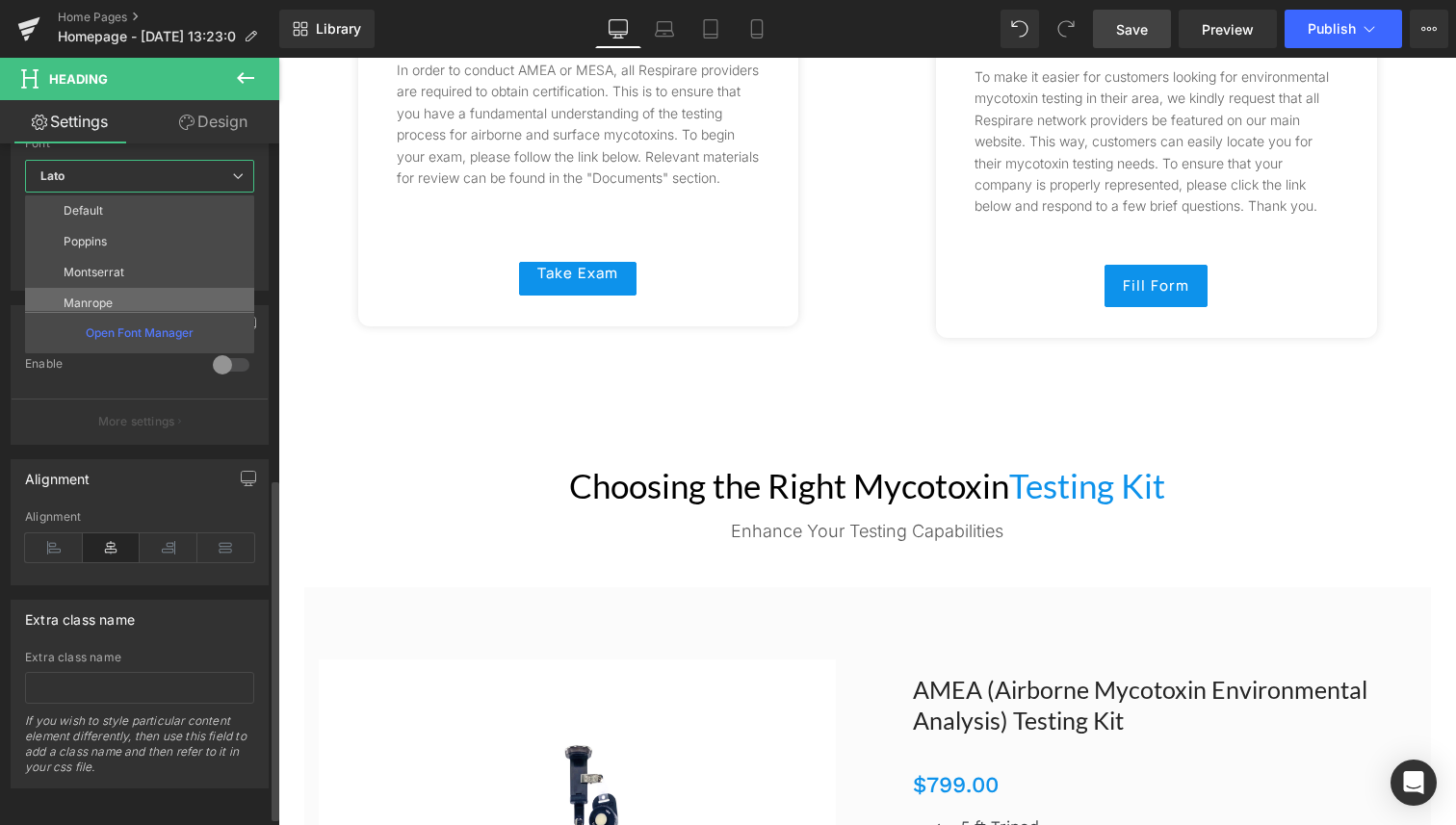
click at [151, 292] on li "Manrope" at bounding box center [144, 302] width 238 height 31
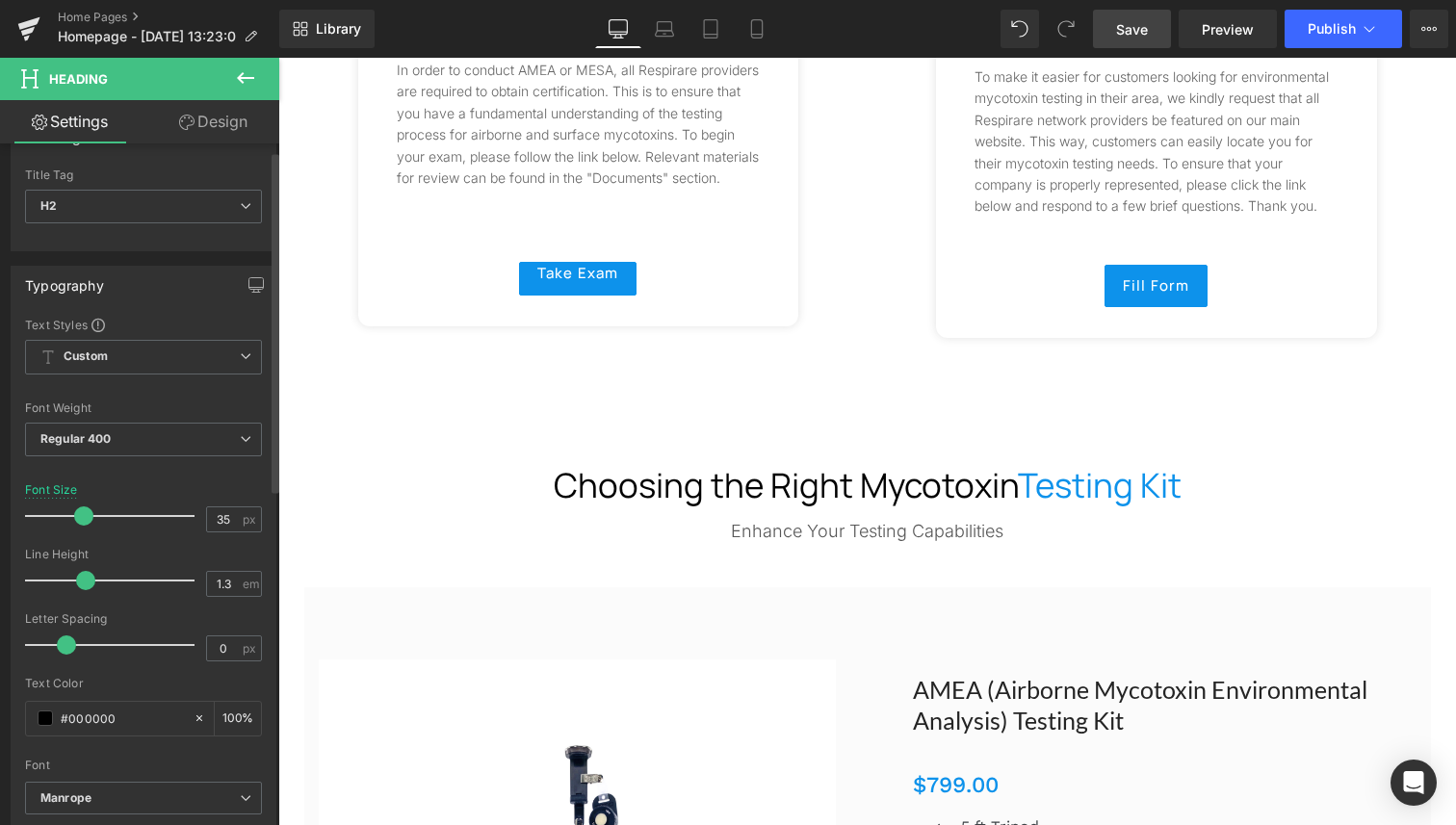
scroll to position [0, 0]
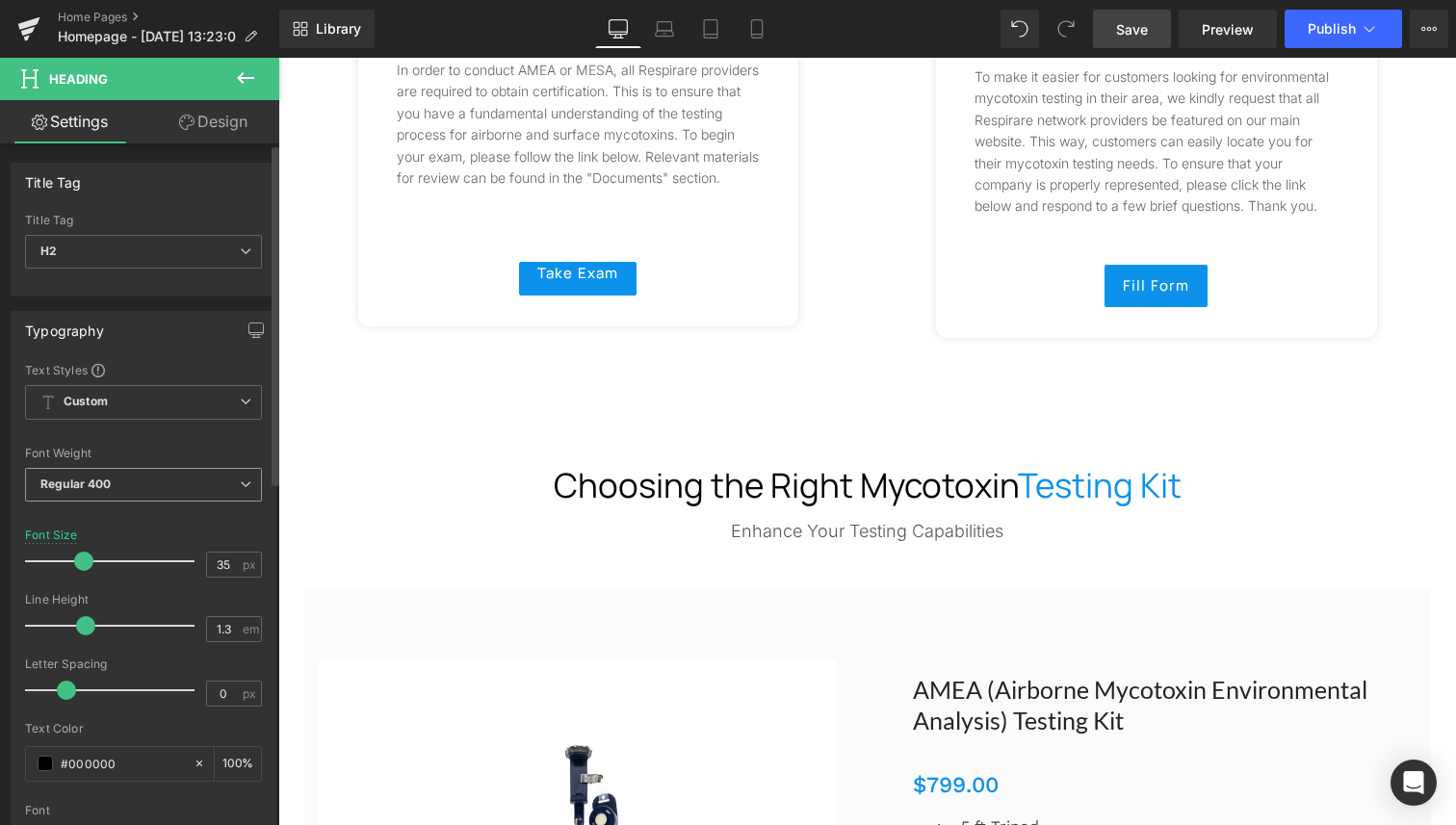
click at [127, 491] on span "Regular 400" at bounding box center [143, 484] width 237 height 33
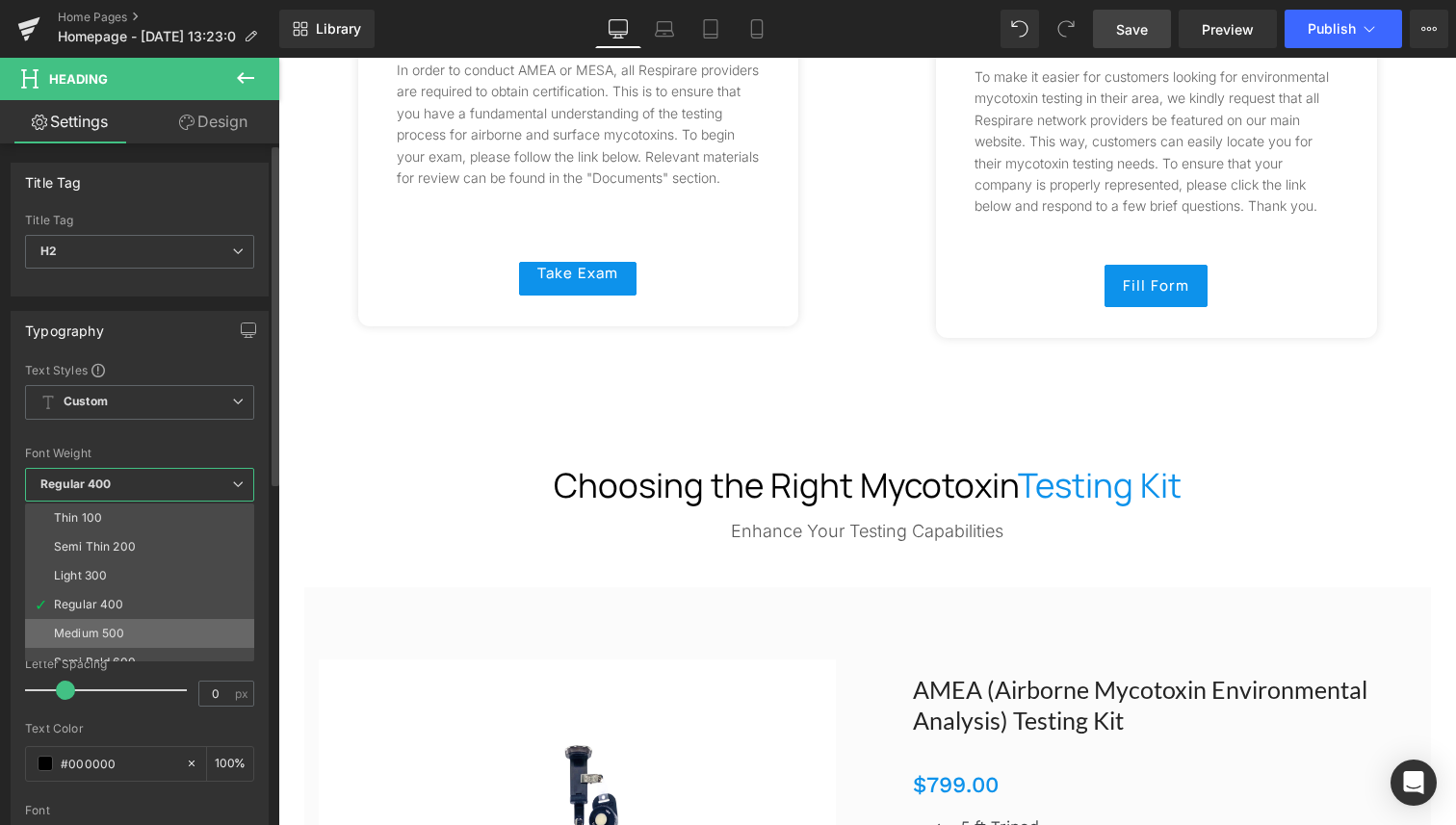
click at [123, 624] on li "Medium 500" at bounding box center [144, 633] width 238 height 29
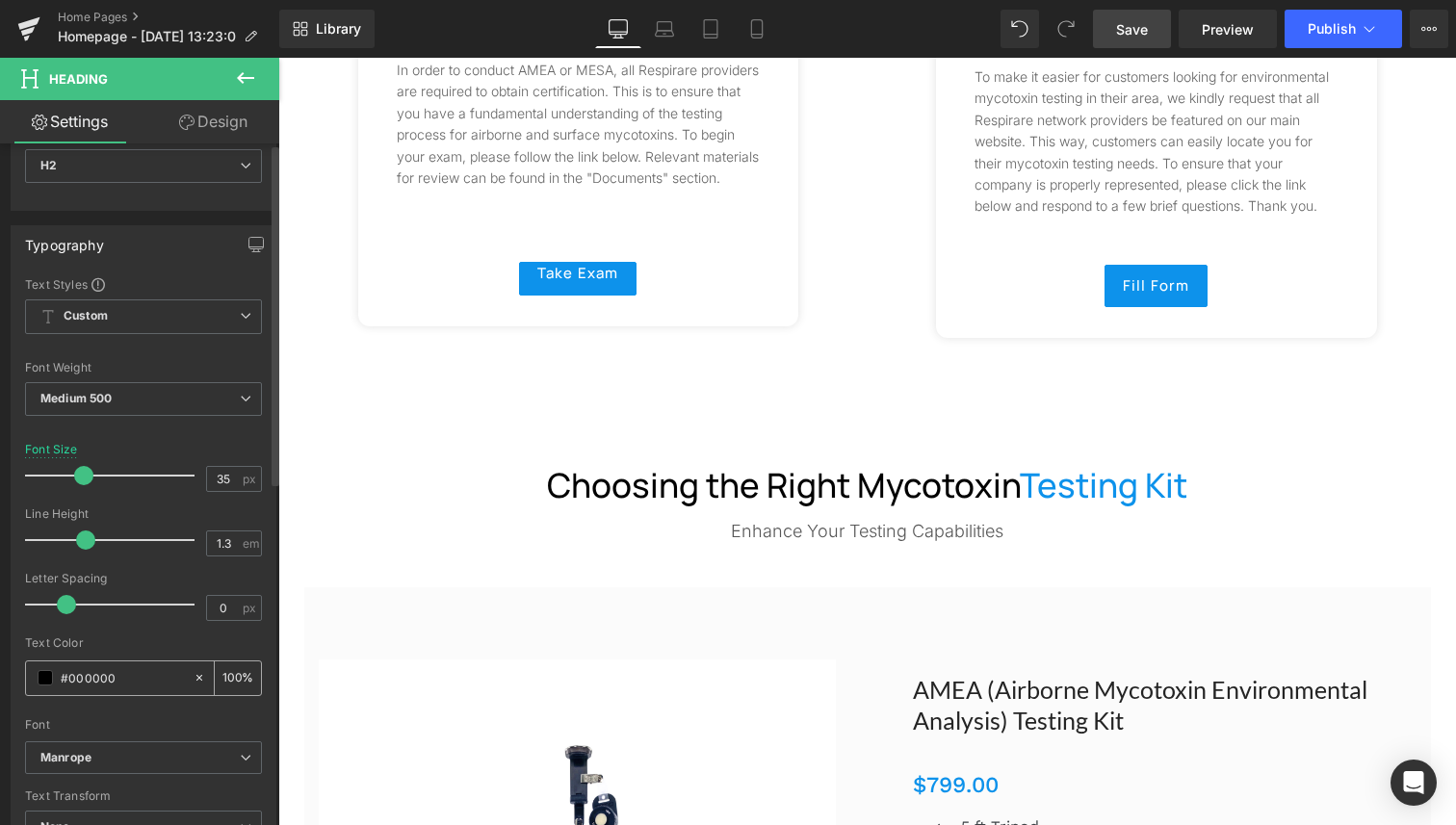
scroll to position [175, 0]
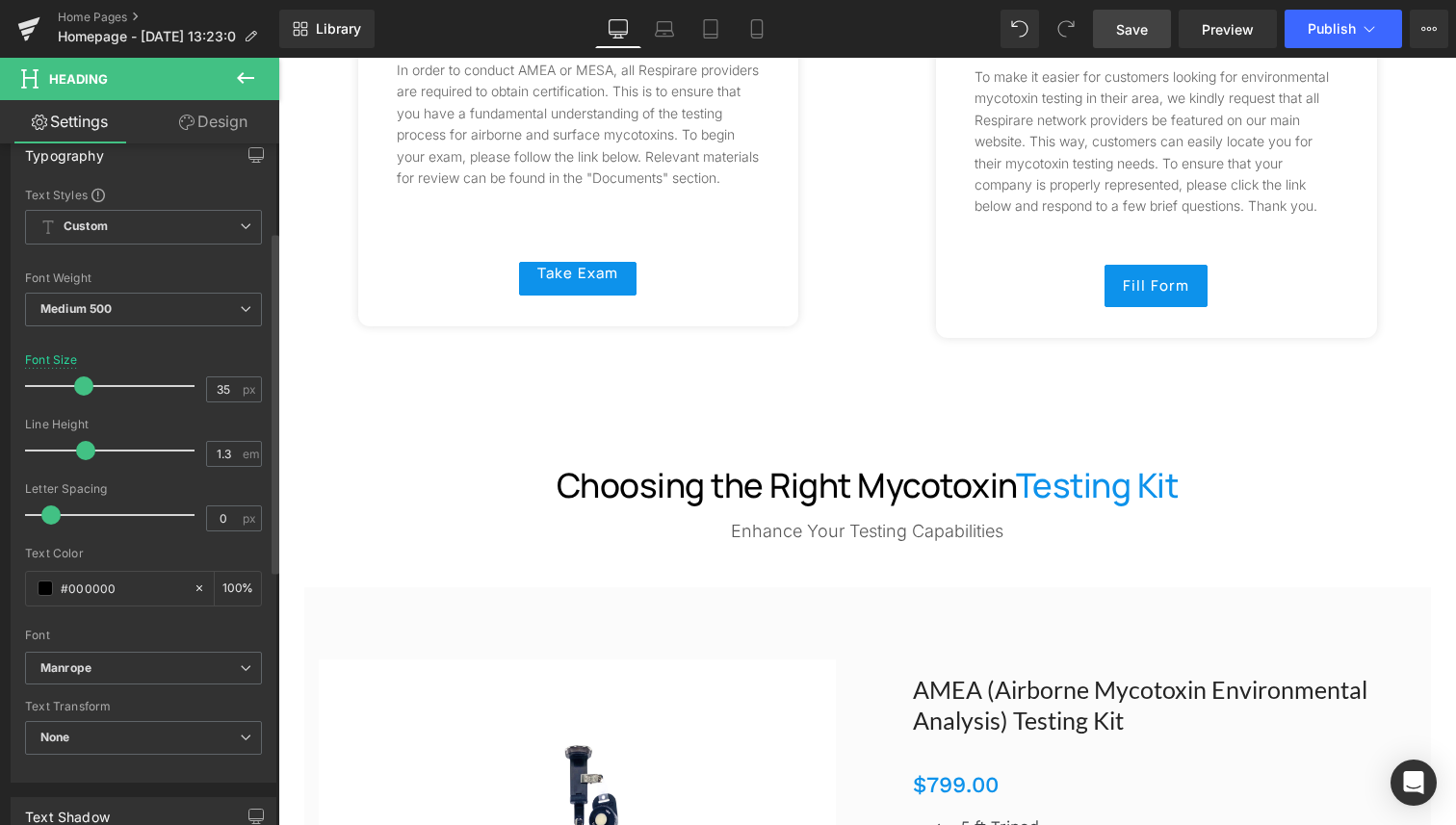
drag, startPoint x: 65, startPoint y: 511, endPoint x: 49, endPoint y: 517, distance: 17.1
click at [49, 517] on span at bounding box center [51, 515] width 20 height 20
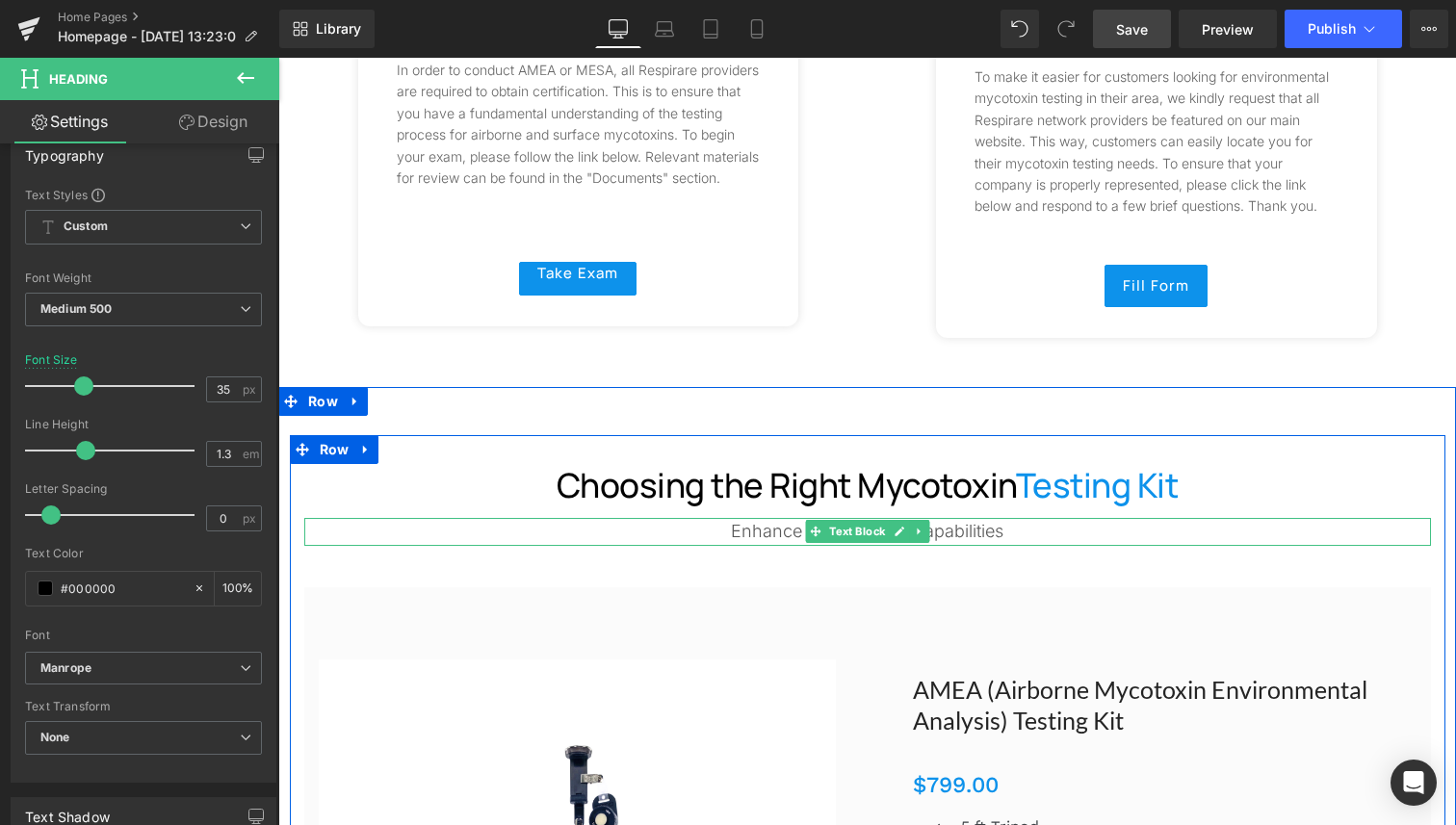
scroll to position [3258, 0]
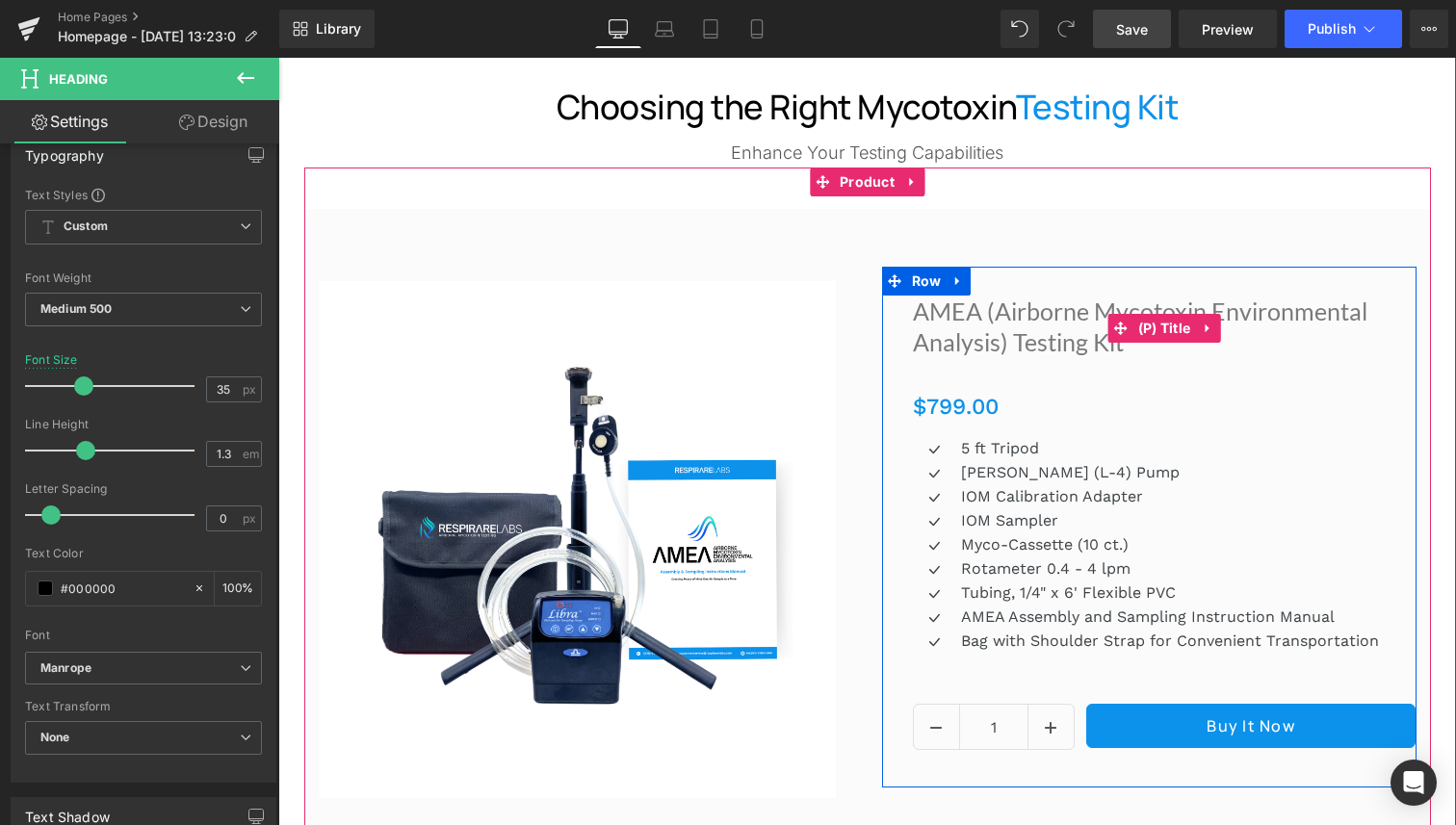
click at [1030, 330] on link "AMEA (Airborne Mycotoxin Environmental Analysis) Testing Kit" at bounding box center [1164, 327] width 503 height 63
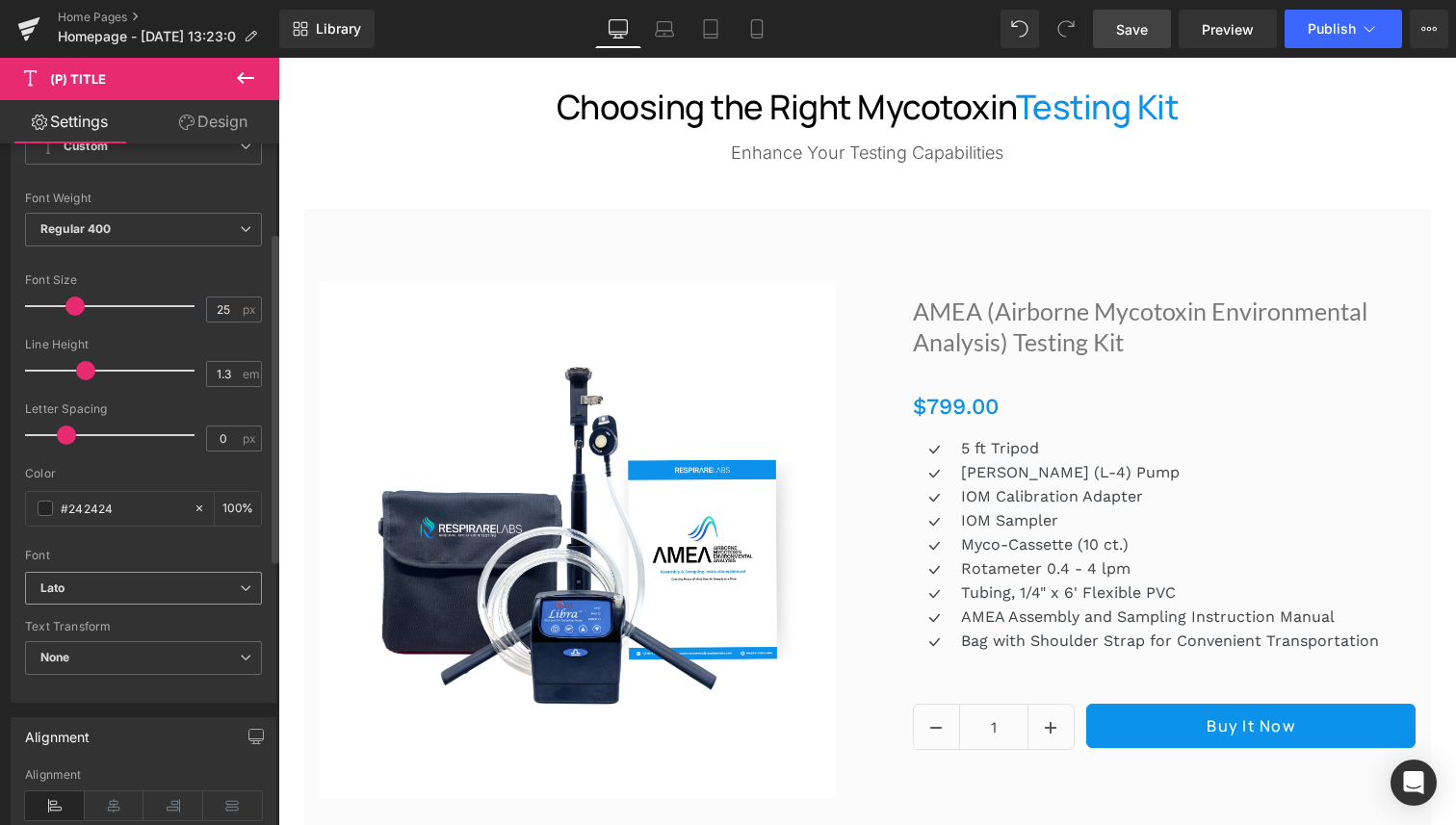
scroll to position [361, 0]
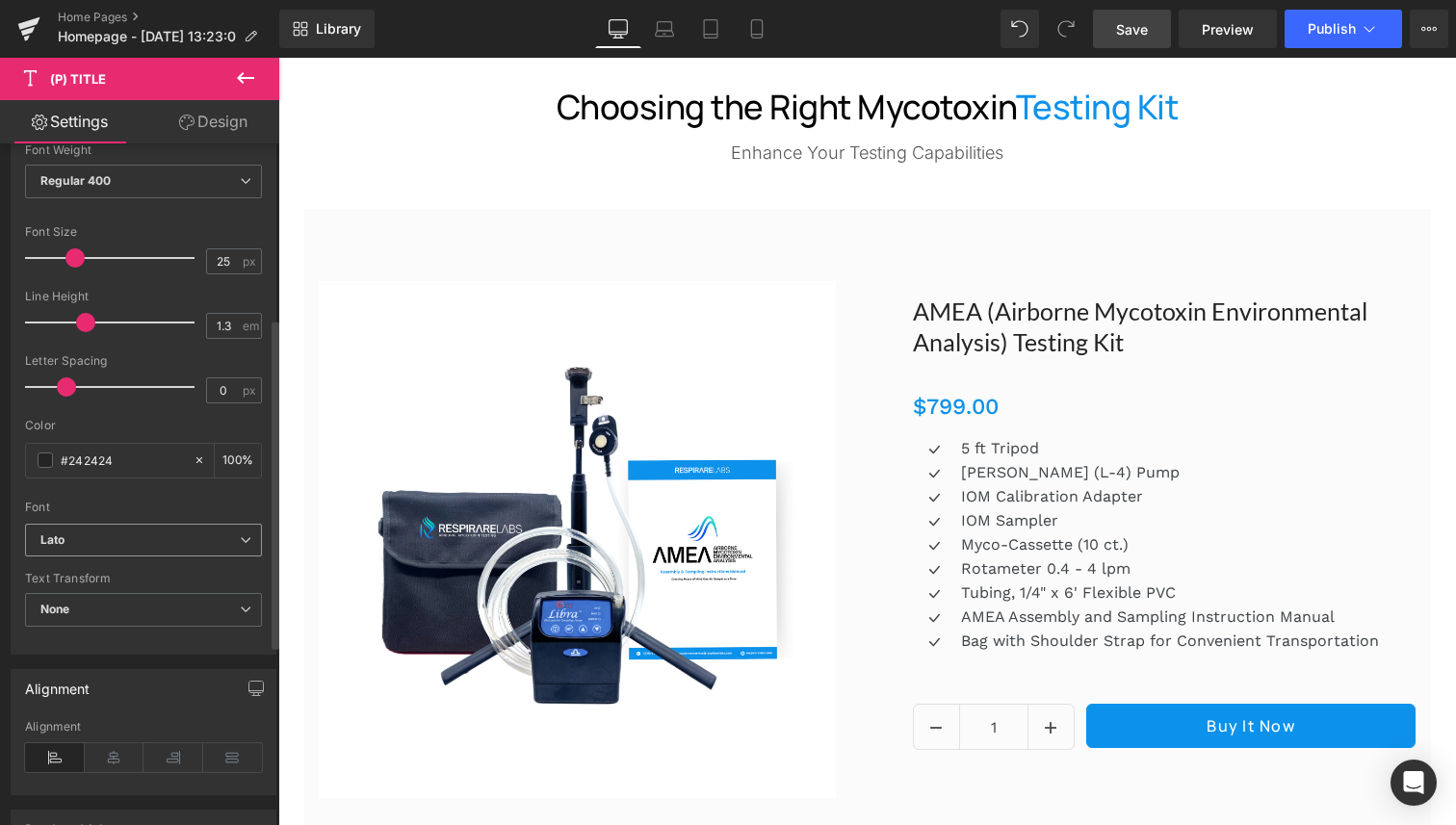
click at [116, 543] on b "Lato" at bounding box center [140, 540] width 199 height 17
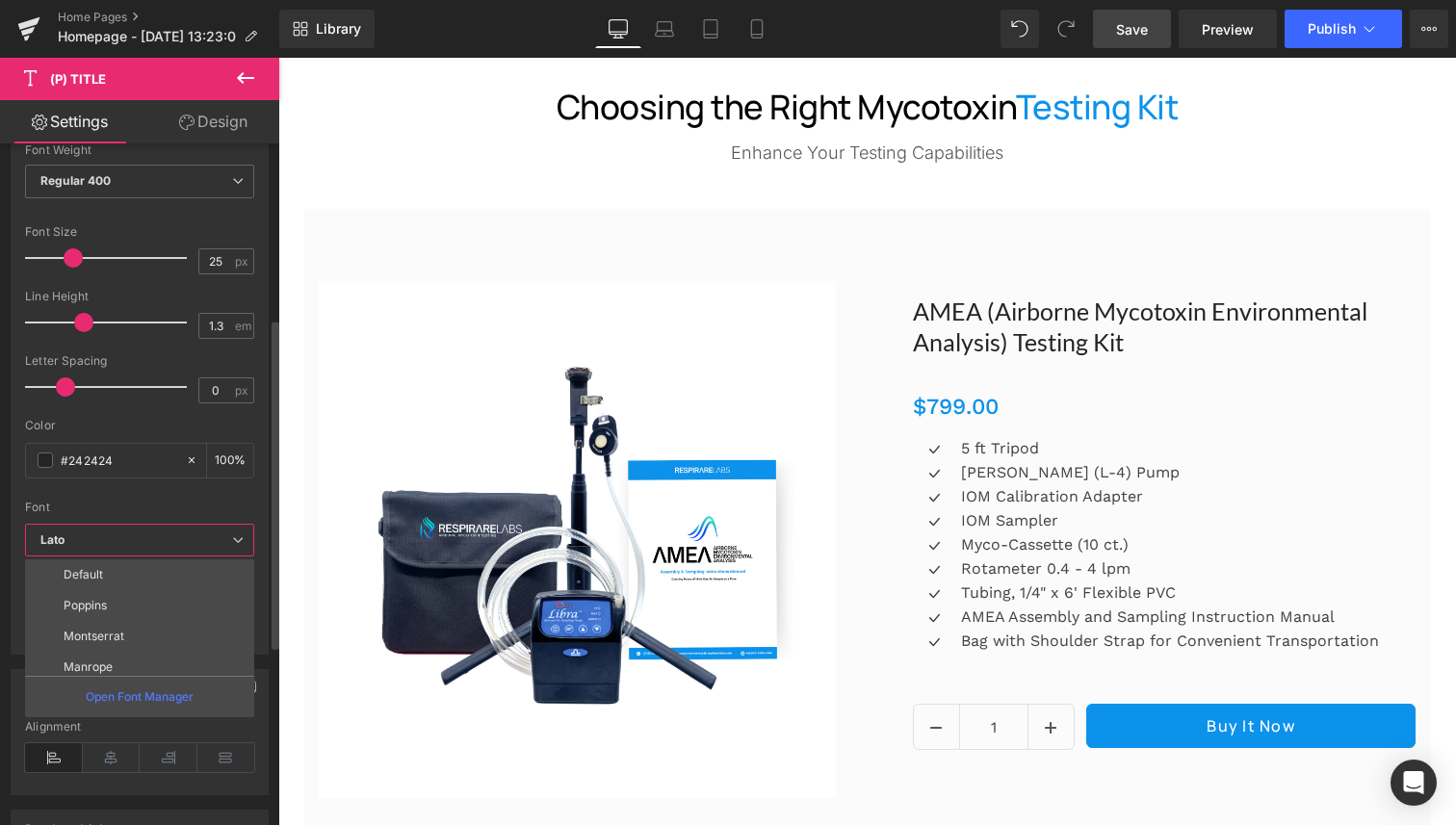
click at [123, 661] on li "Manrope" at bounding box center [144, 666] width 238 height 31
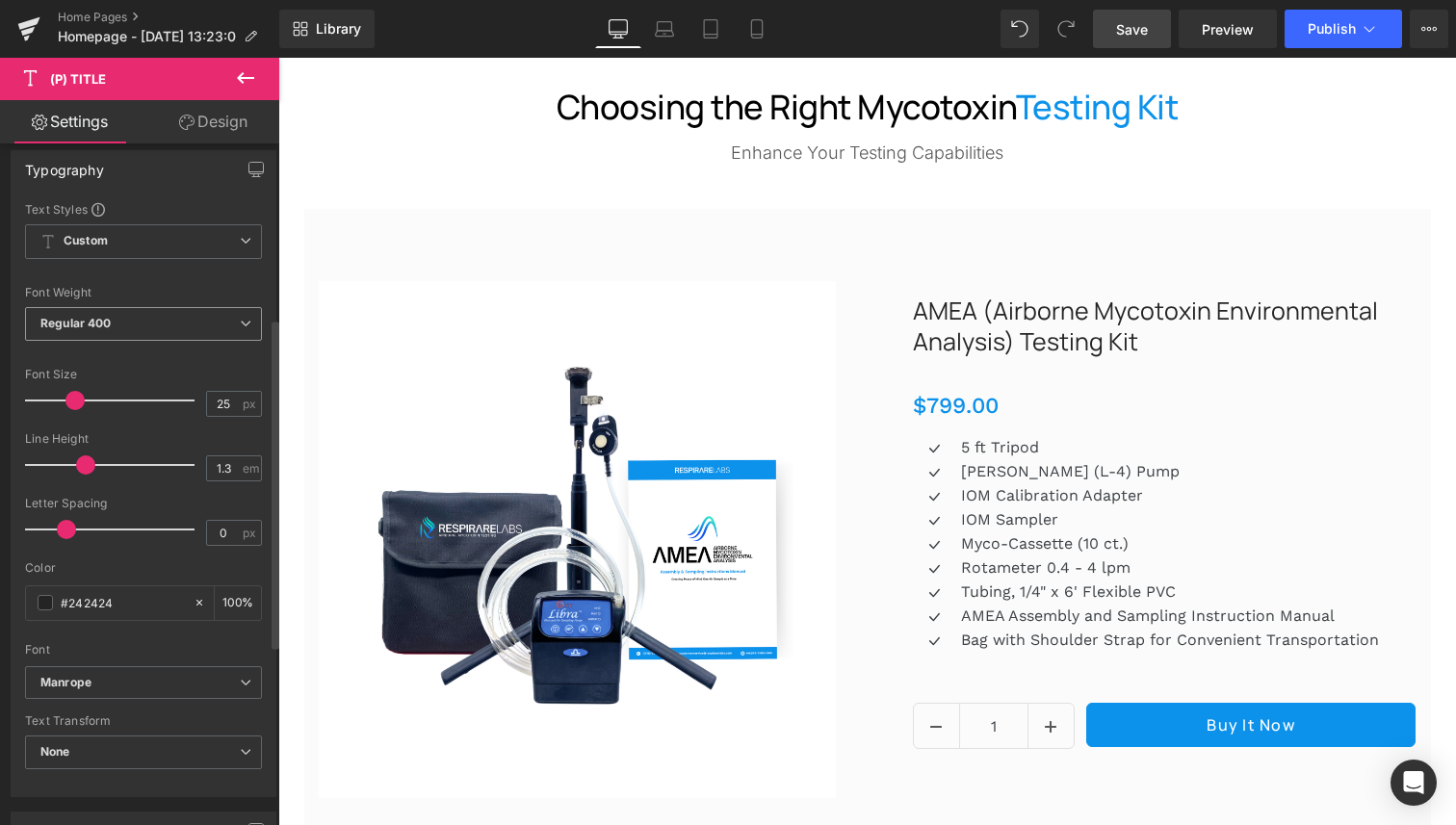
scroll to position [212, 0]
click at [144, 334] on span "Regular 400" at bounding box center [143, 331] width 237 height 33
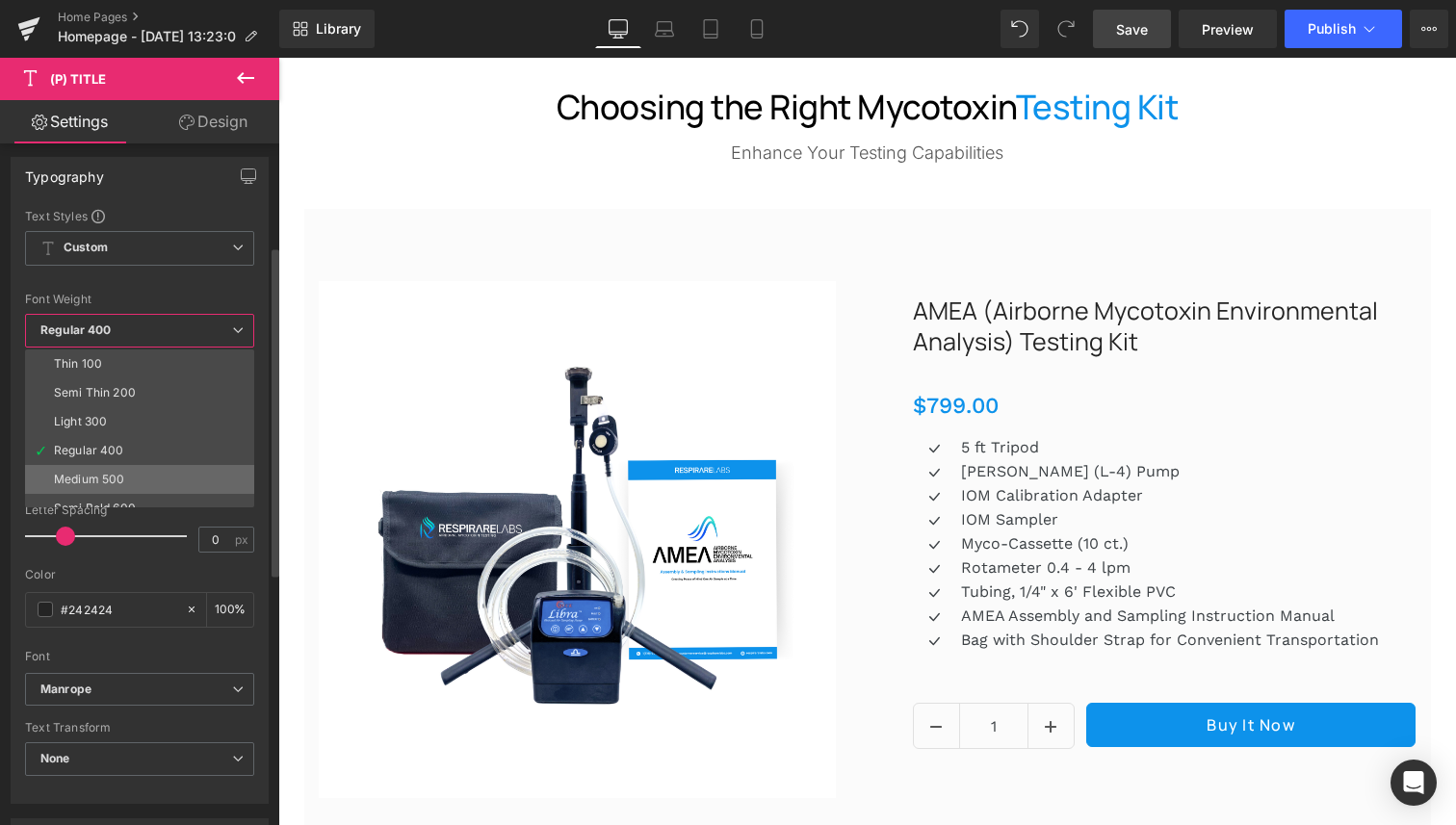
click at [121, 482] on div "Medium 500" at bounding box center [89, 479] width 70 height 14
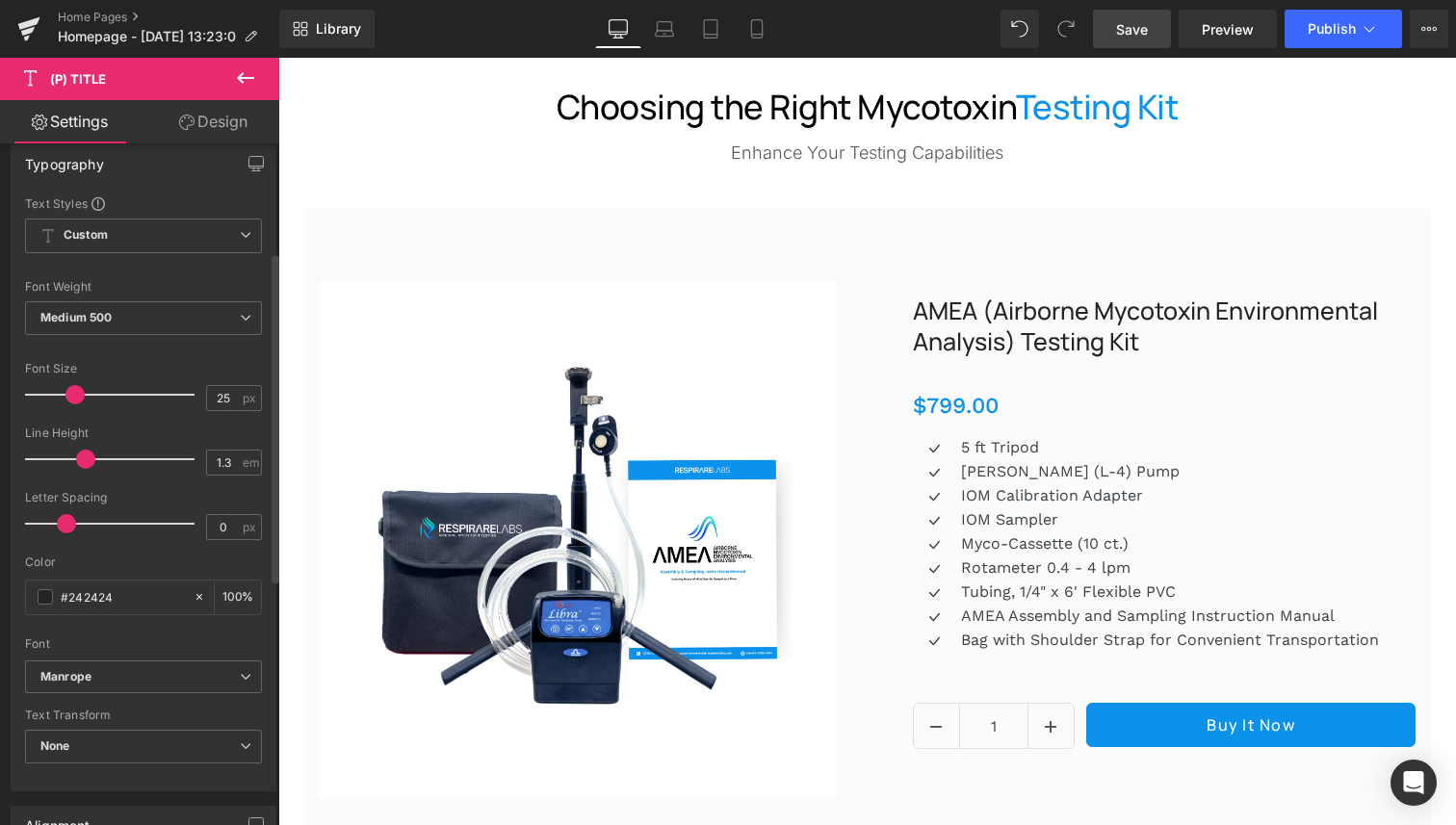
scroll to position [221, 0]
drag, startPoint x: 64, startPoint y: 519, endPoint x: 49, endPoint y: 524, distance: 15.8
click at [49, 524] on span at bounding box center [51, 528] width 20 height 20
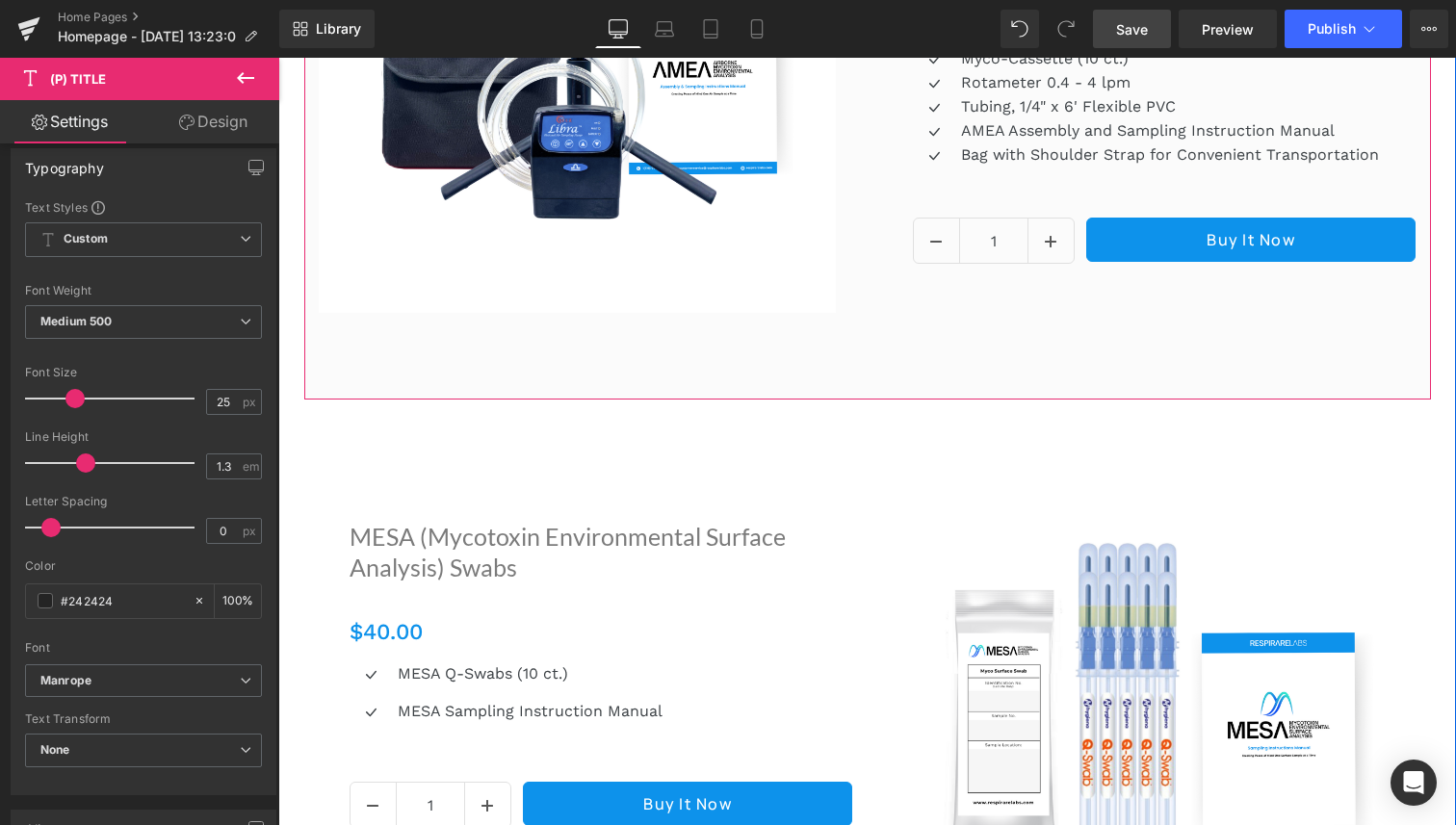
scroll to position [3815, 0]
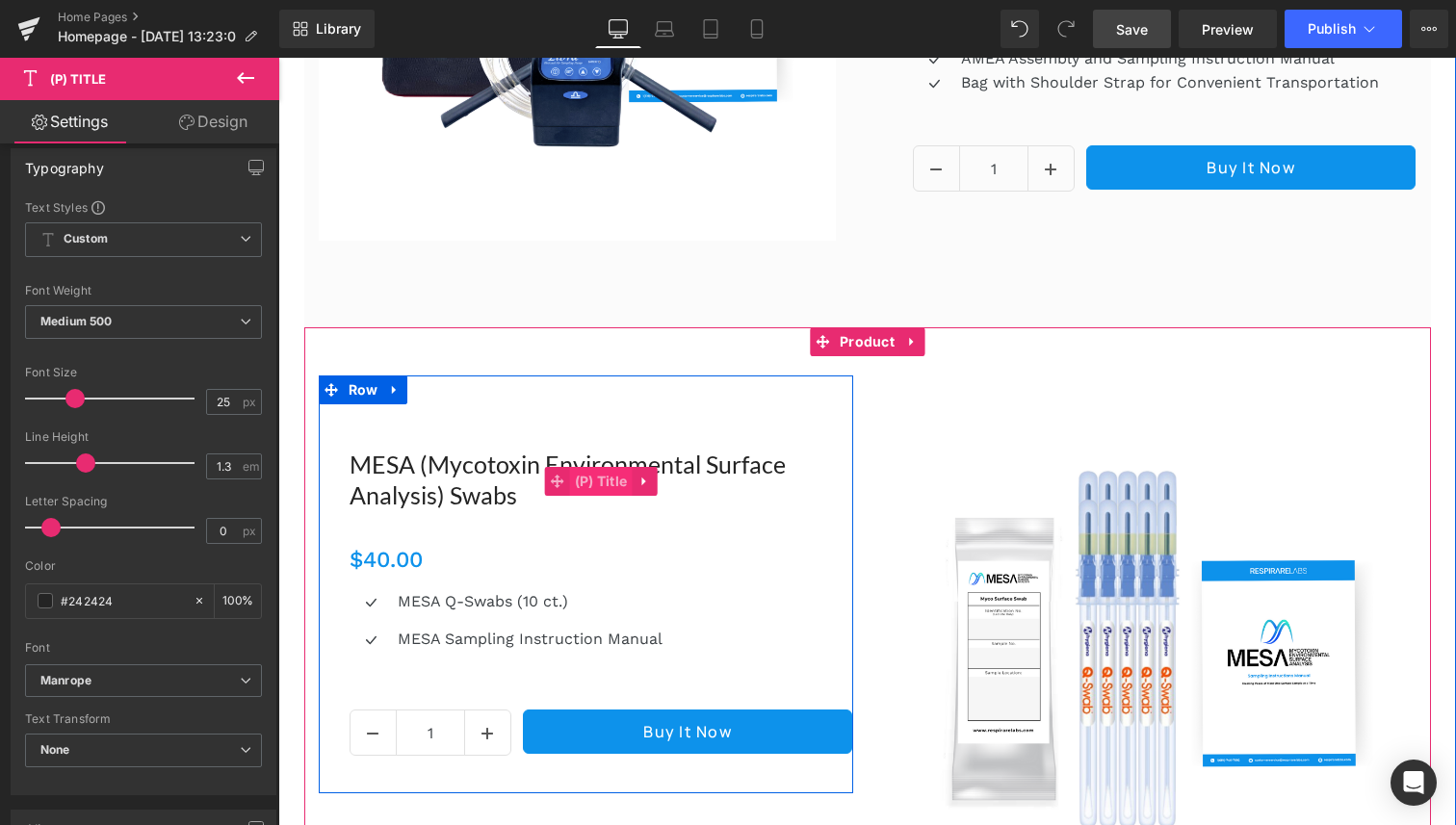
click at [586, 476] on span "(P) Title" at bounding box center [601, 480] width 63 height 29
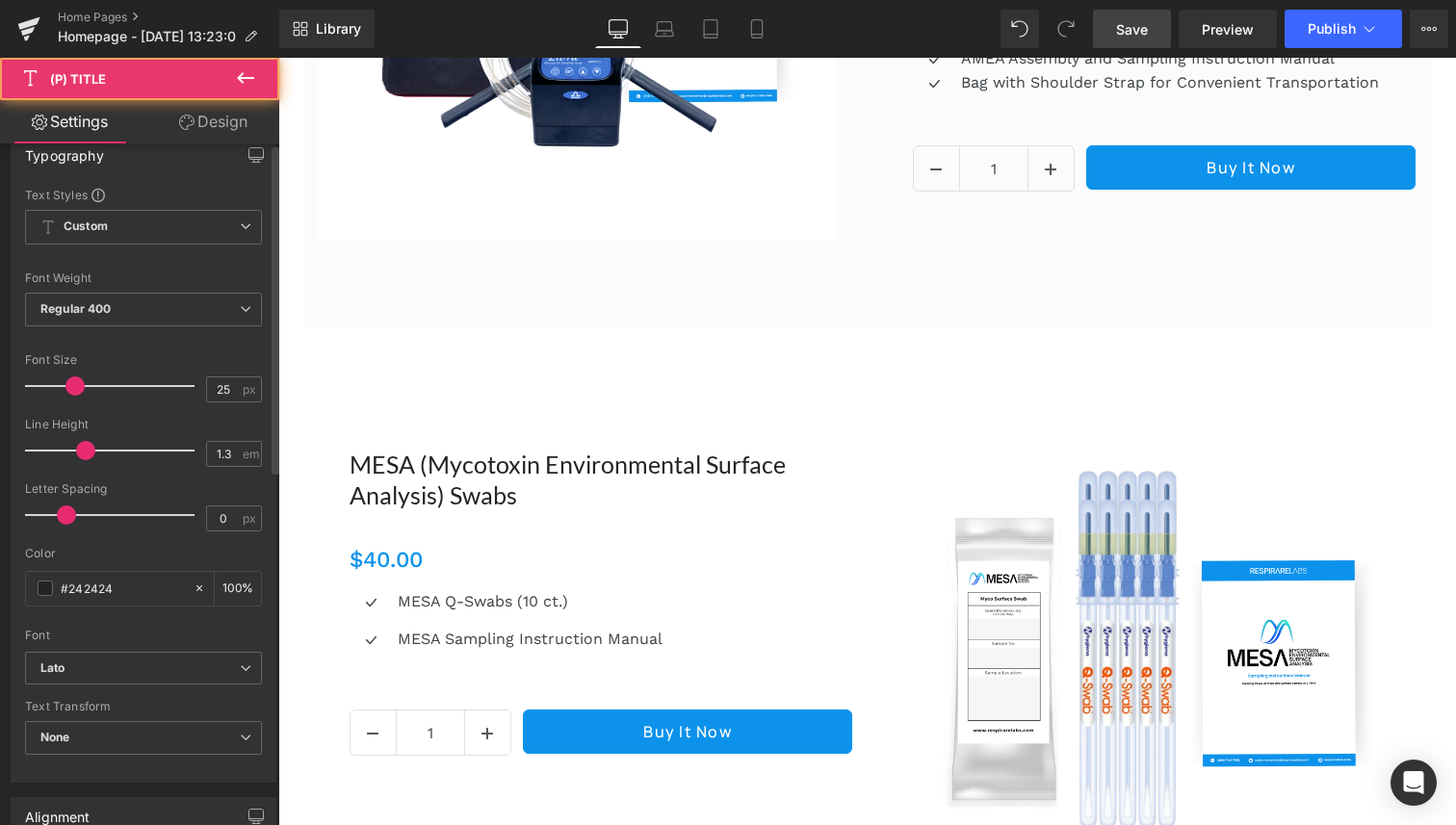
scroll to position [629, 0]
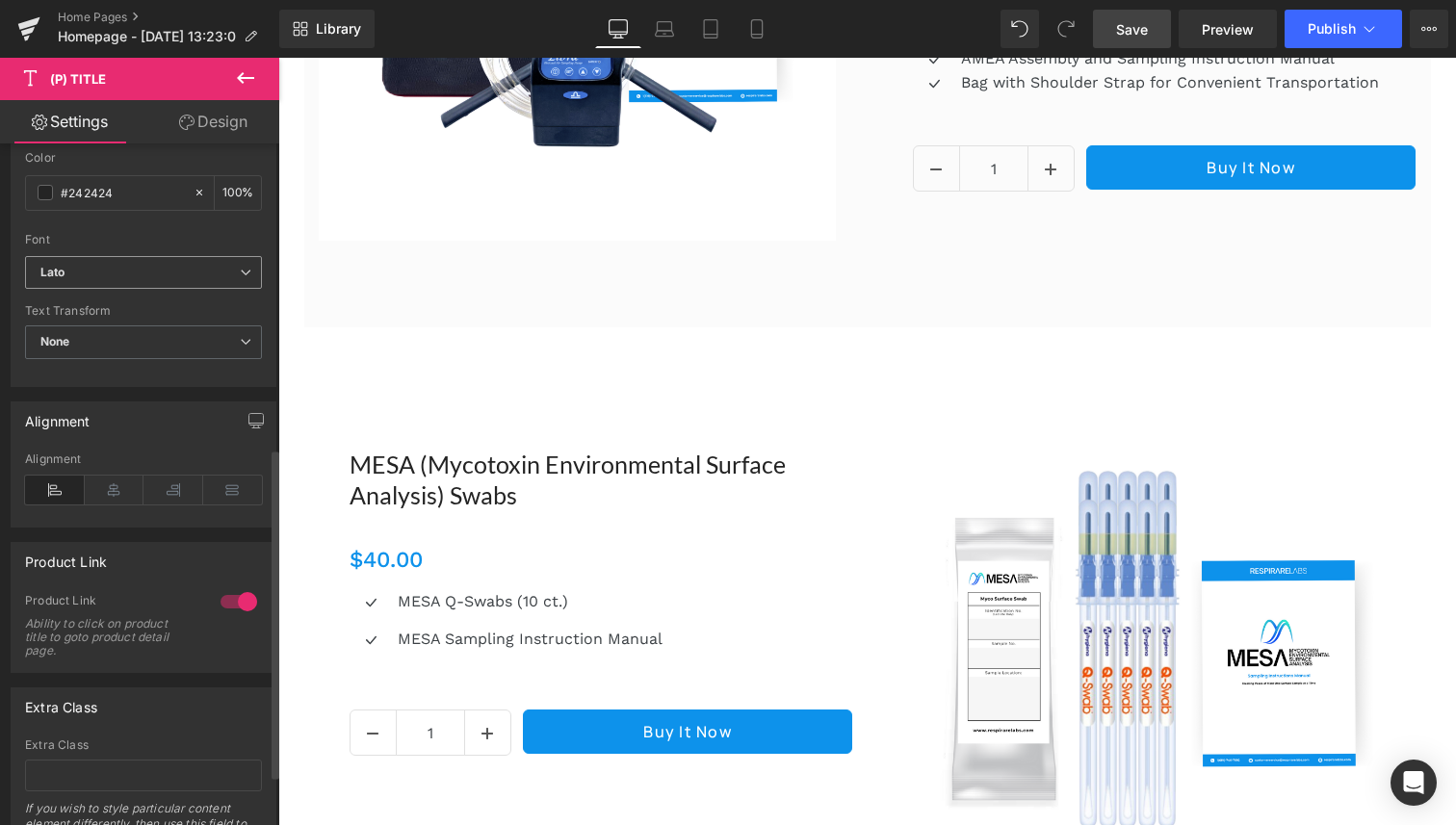
click at [110, 282] on span "Lato" at bounding box center [143, 273] width 237 height 33
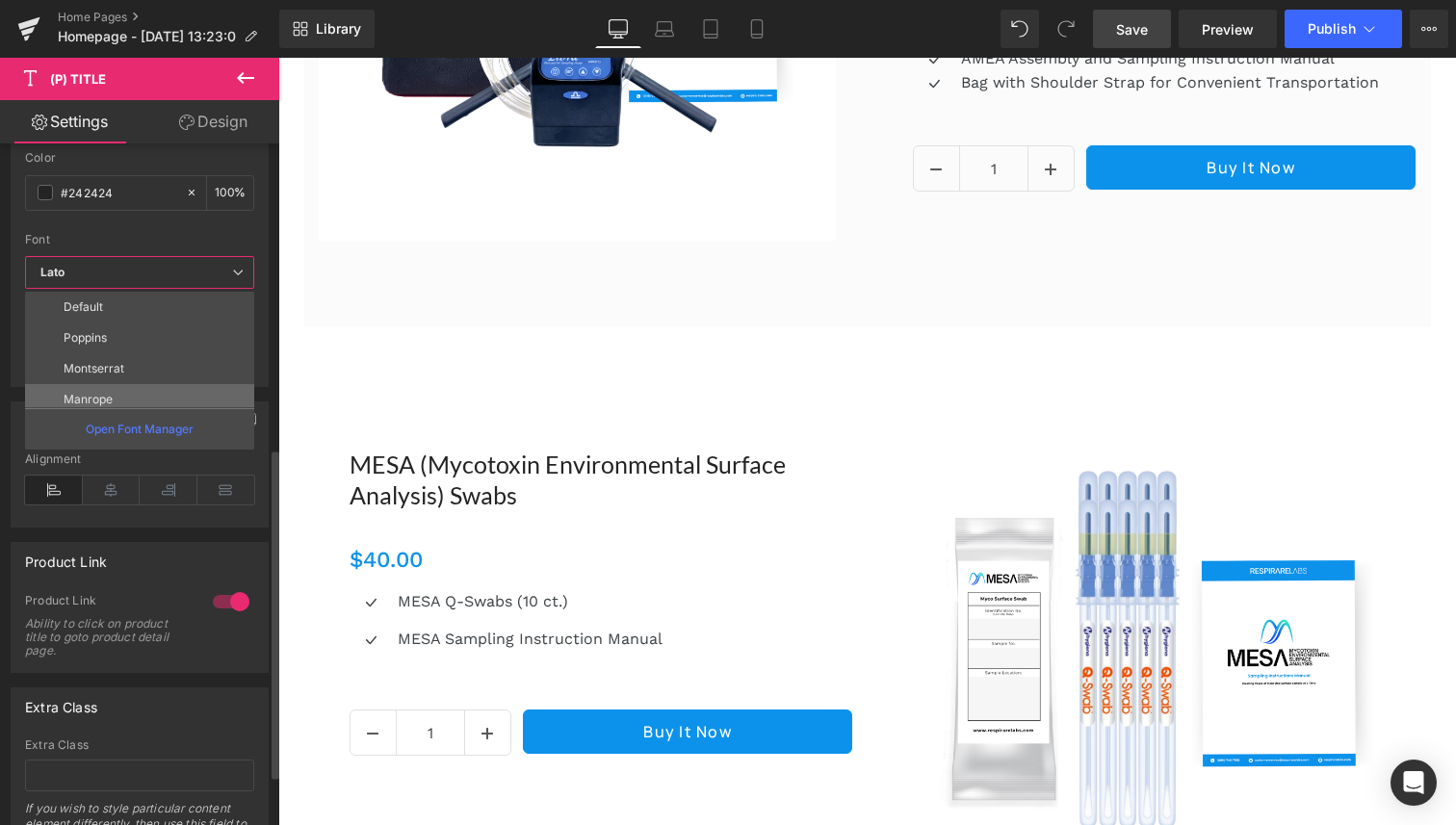
click at [110, 389] on li "Manrope" at bounding box center [144, 399] width 238 height 31
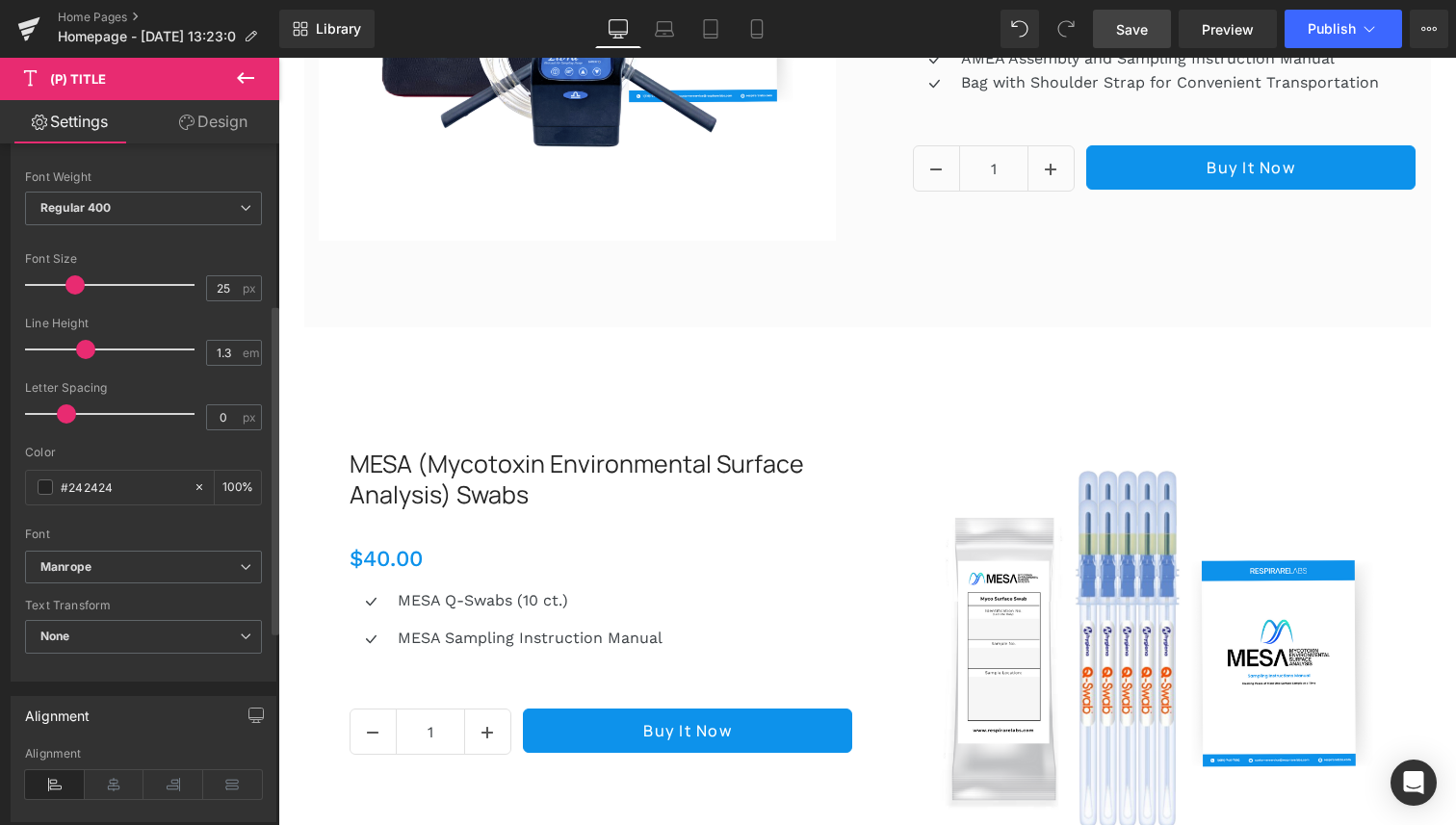
scroll to position [315, 0]
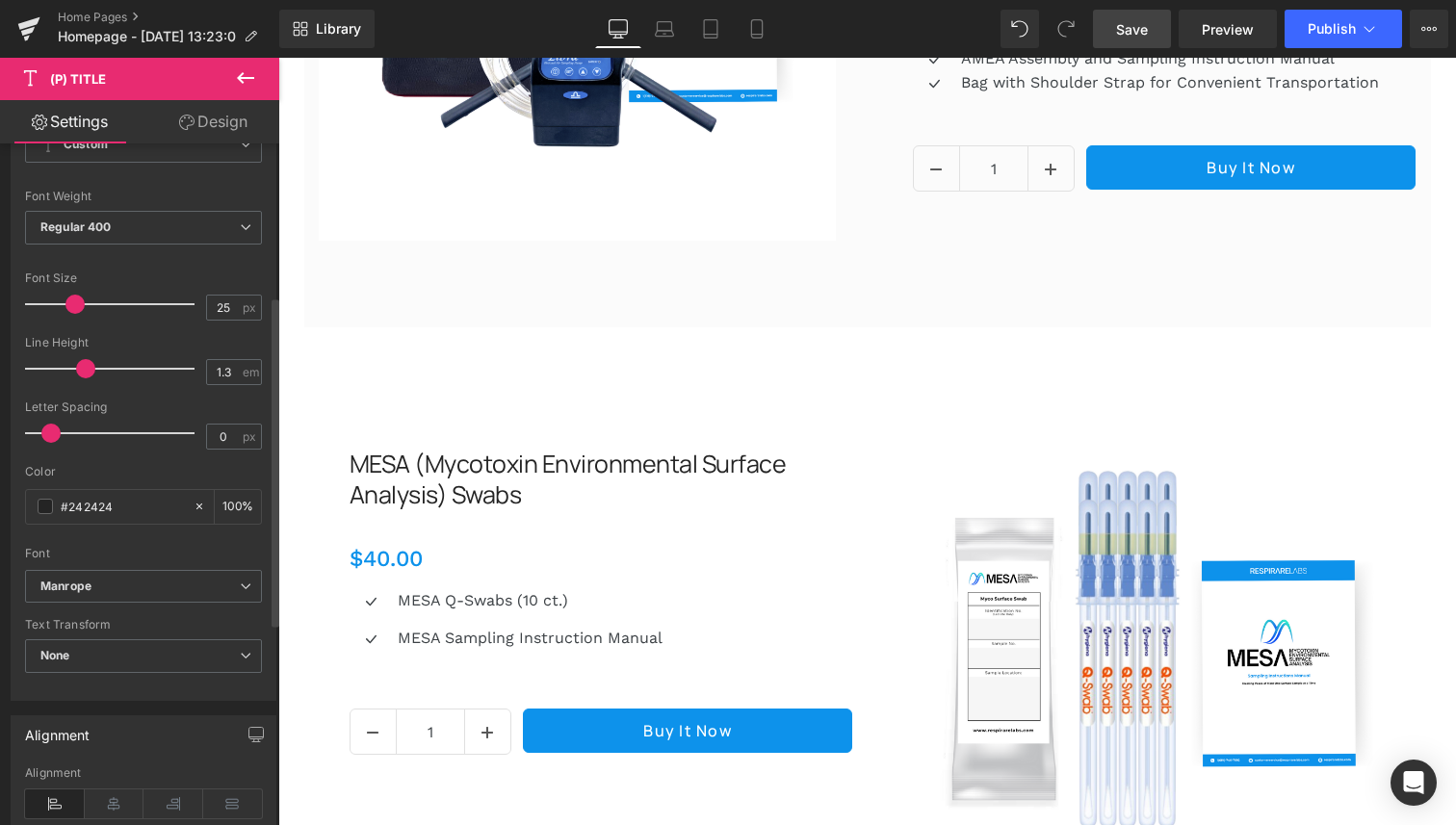
drag, startPoint x: 63, startPoint y: 430, endPoint x: 46, endPoint y: 429, distance: 17.0
click at [46, 429] on span at bounding box center [51, 433] width 20 height 20
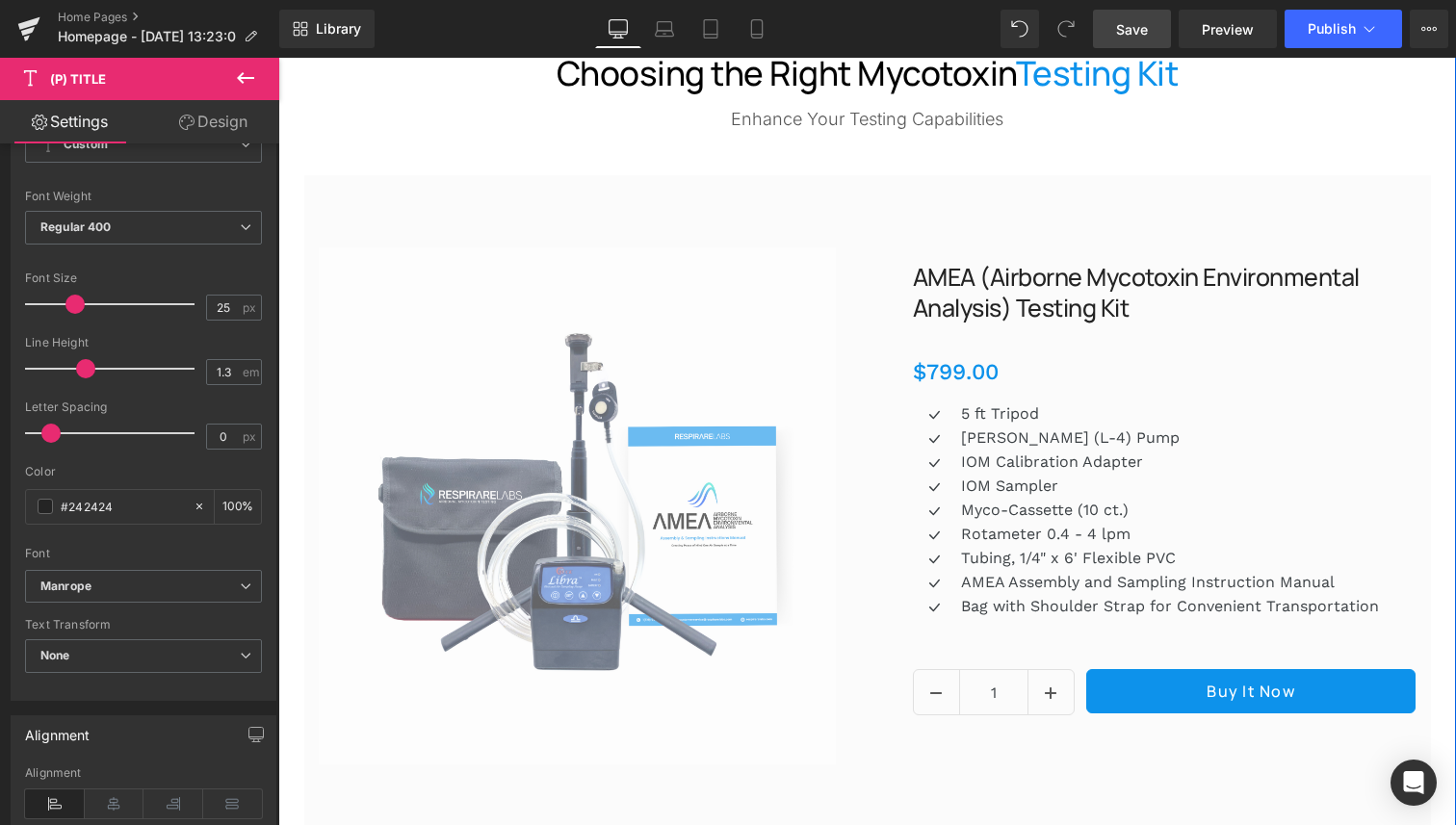
scroll to position [3130, 0]
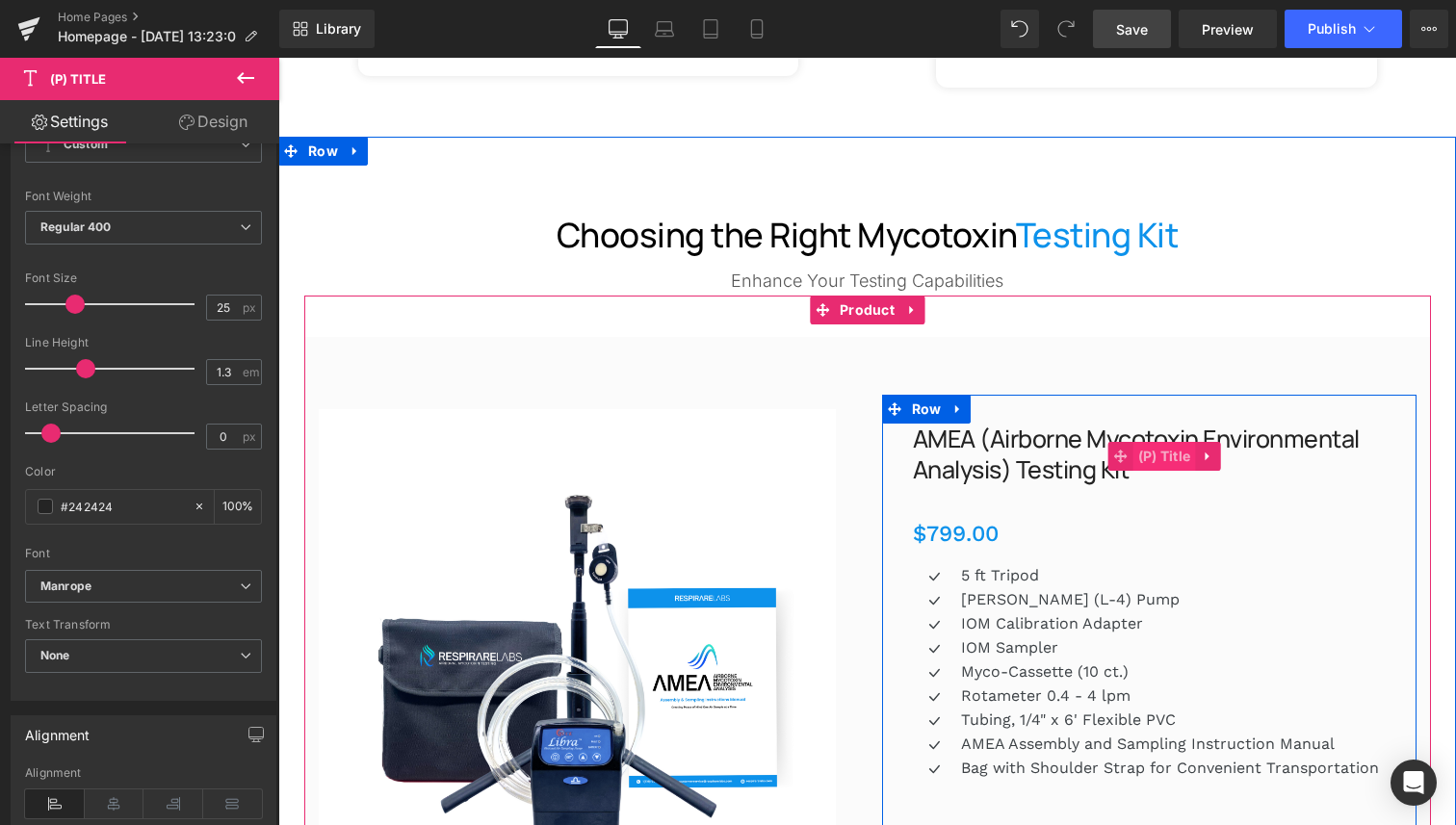
click at [1160, 446] on span "(P) Title" at bounding box center [1165, 456] width 63 height 29
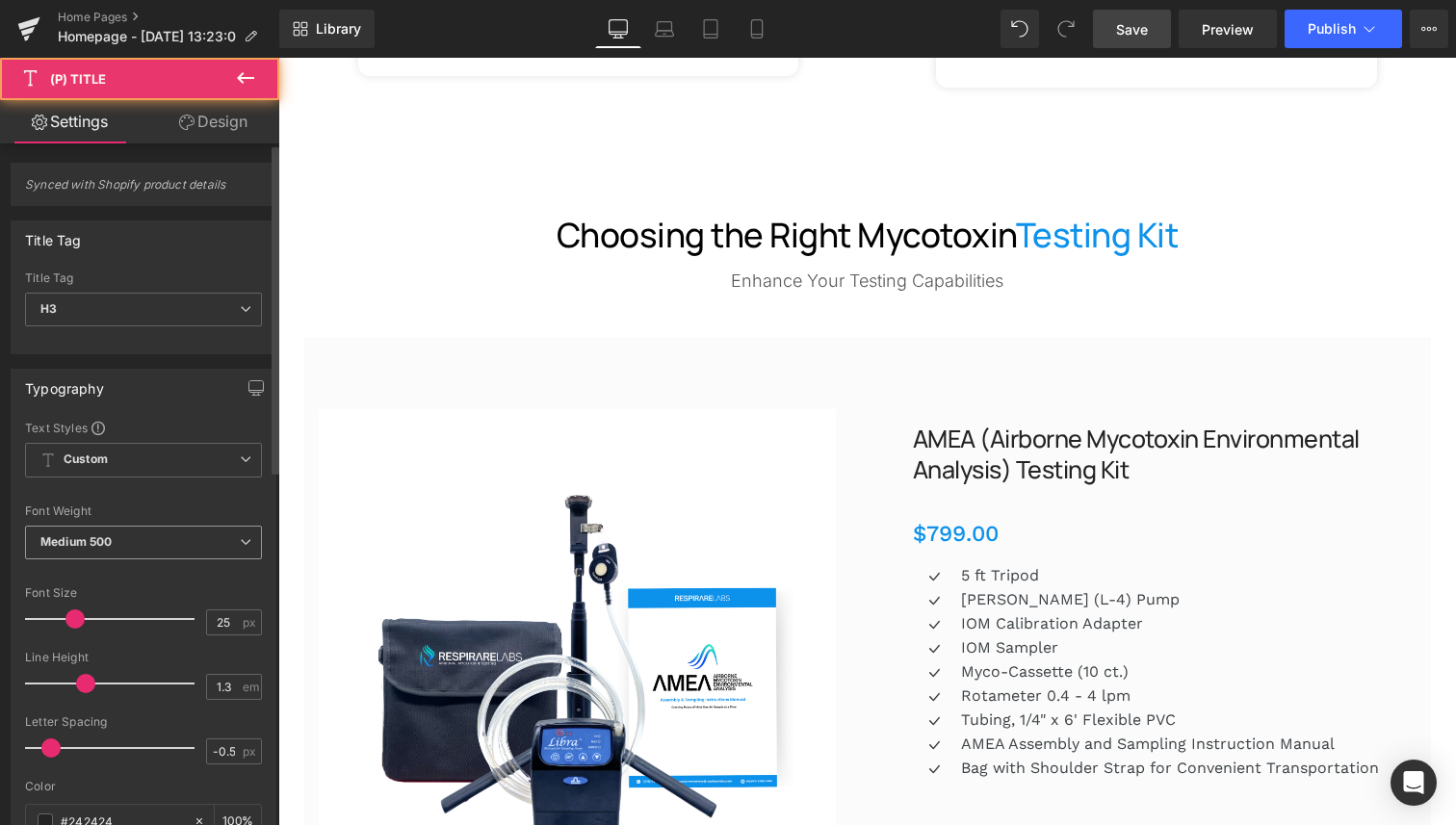
click at [106, 541] on b "Medium 500" at bounding box center [76, 541] width 71 height 15
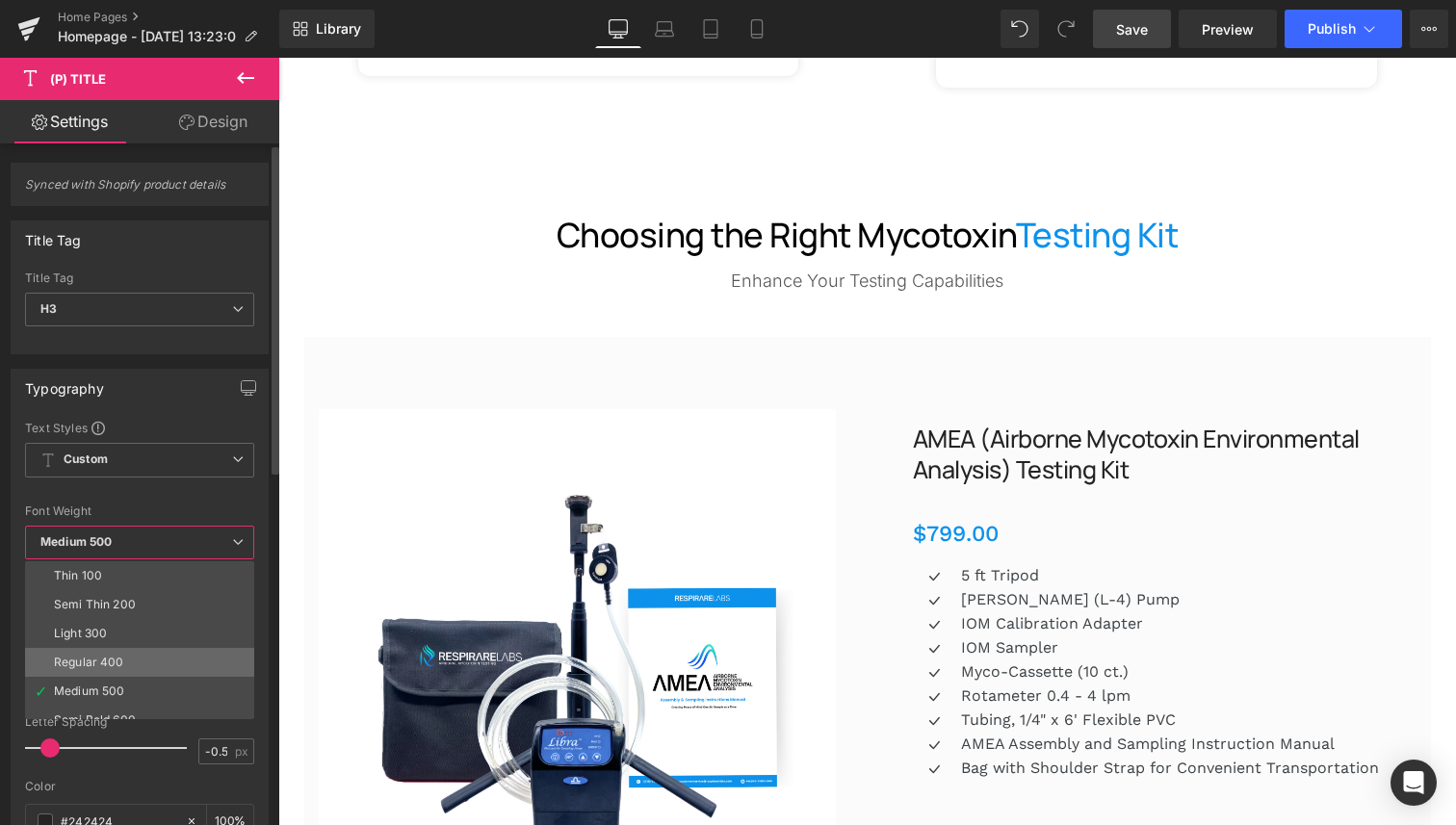
click at [109, 649] on li "Regular 400" at bounding box center [144, 662] width 238 height 29
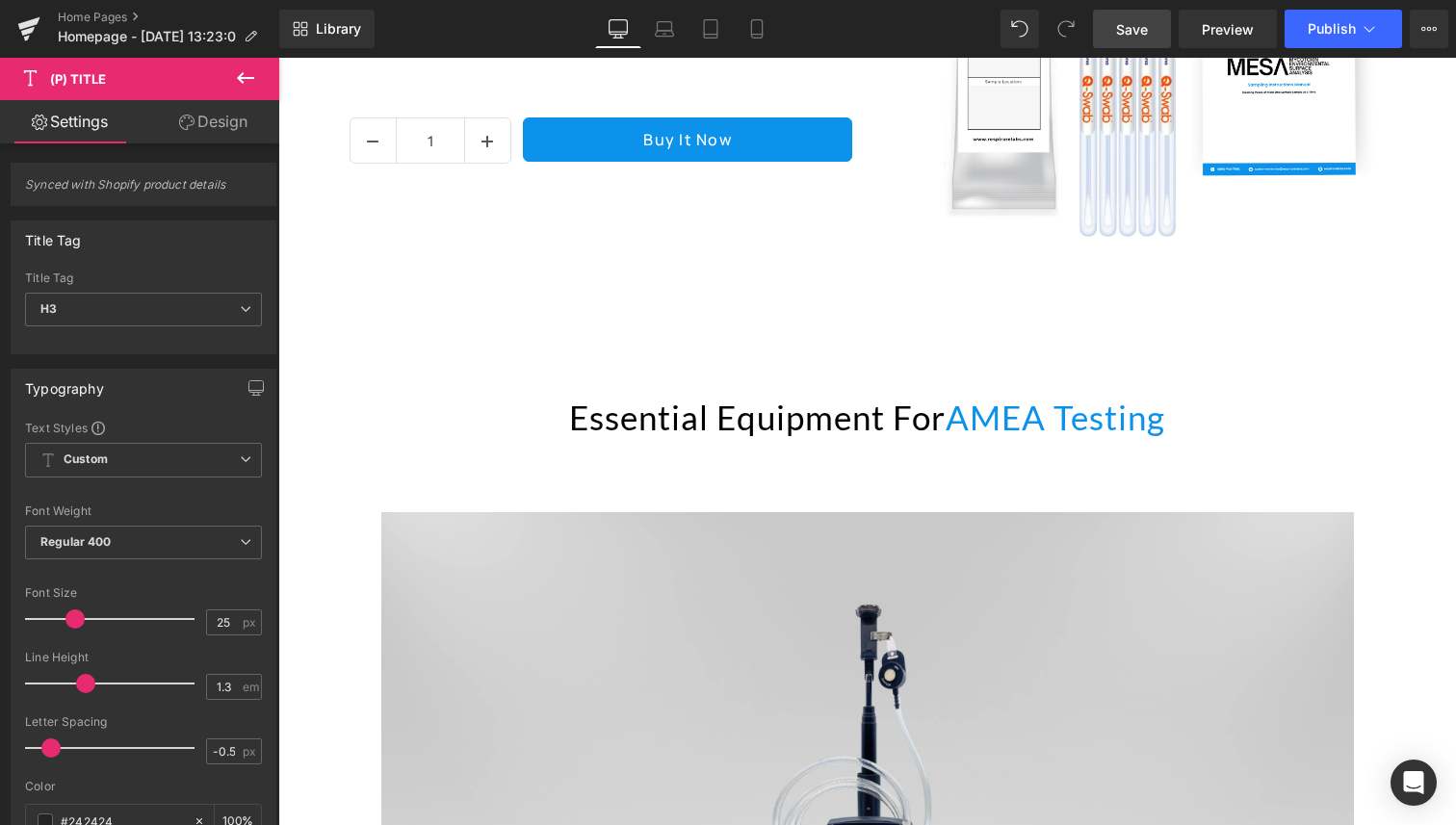
scroll to position [4513, 0]
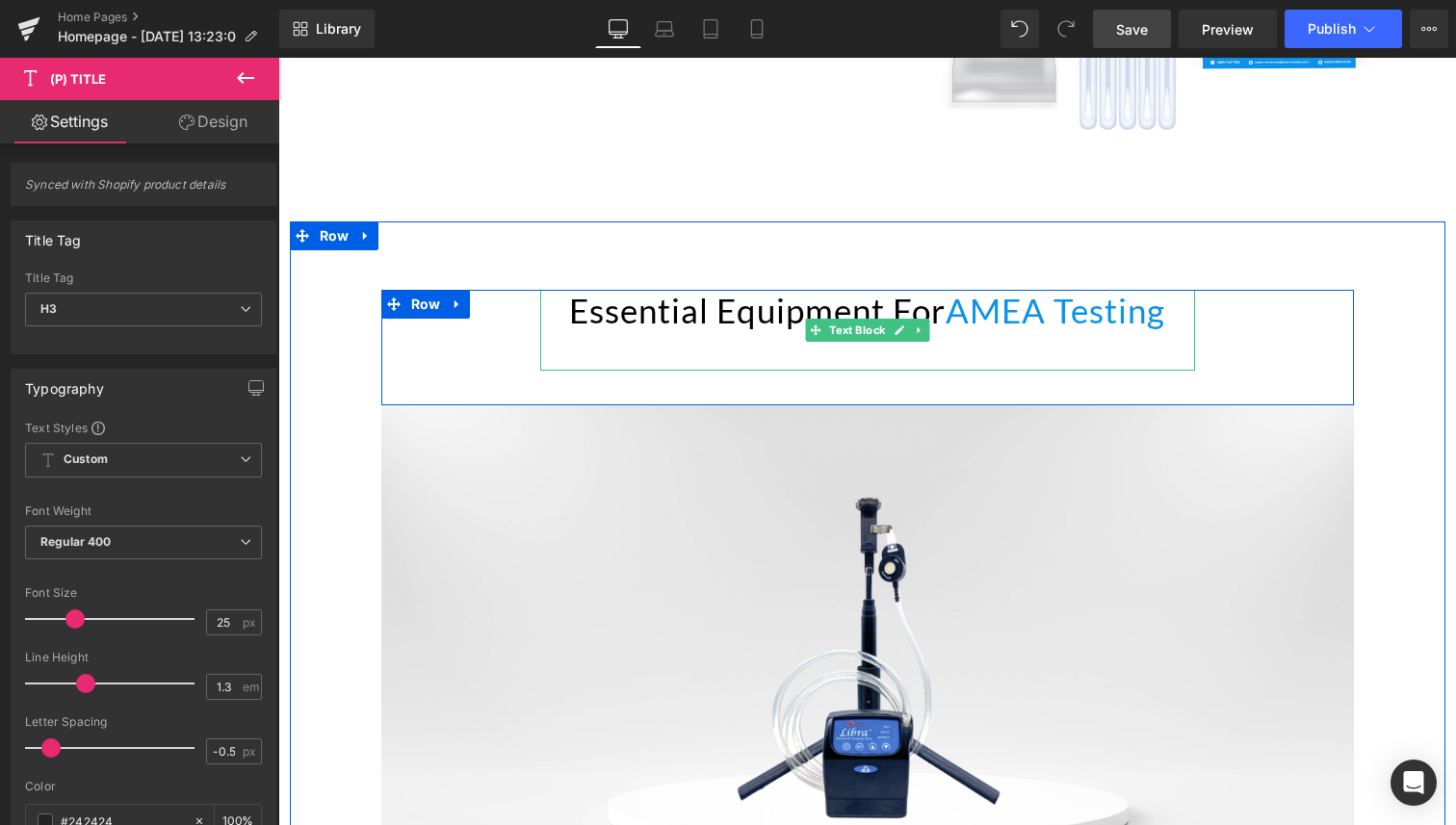
click at [590, 314] on p "Essential Equipment for AMEA Testing" at bounding box center [867, 309] width 655 height 40
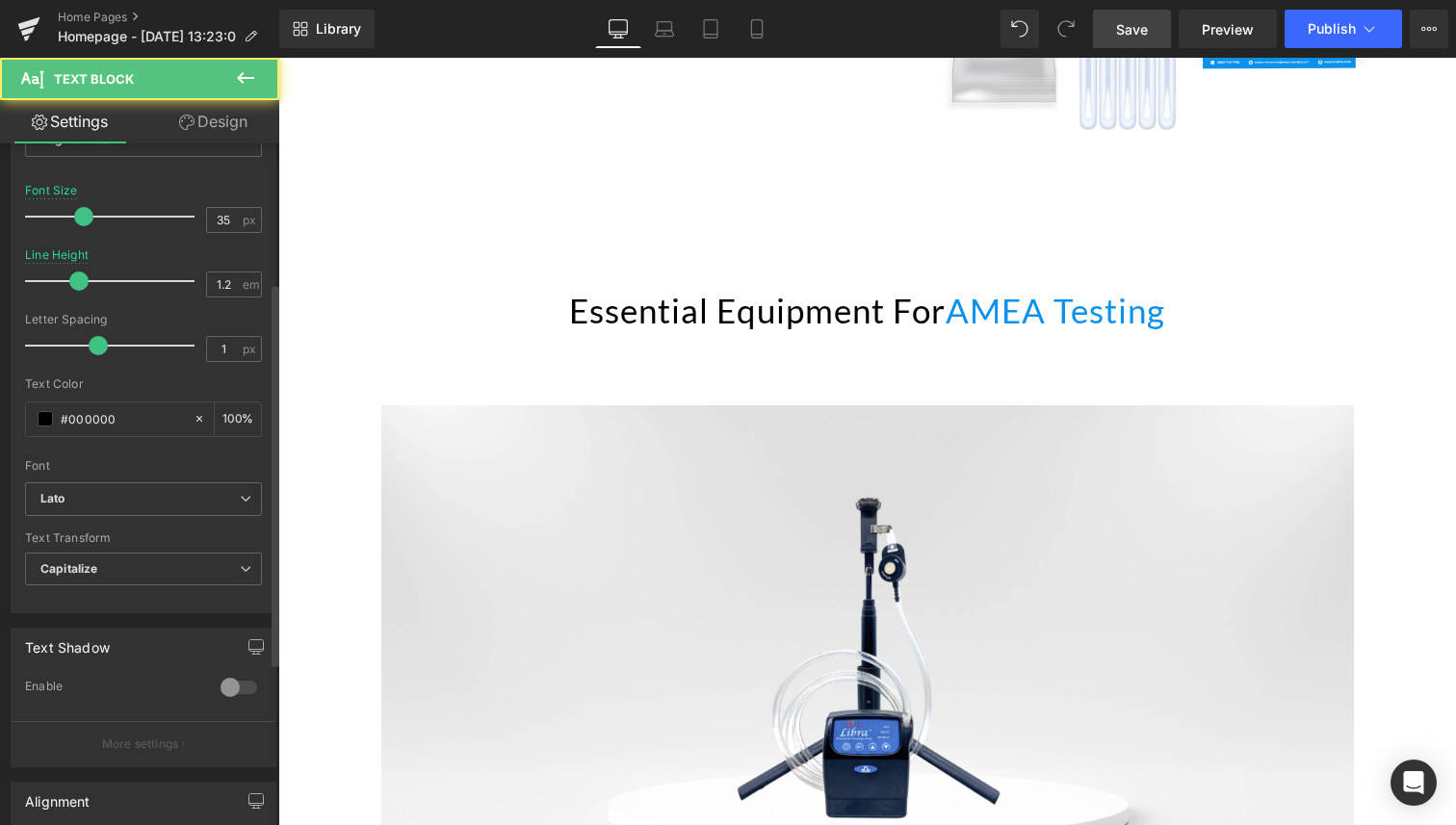
scroll to position [411, 0]
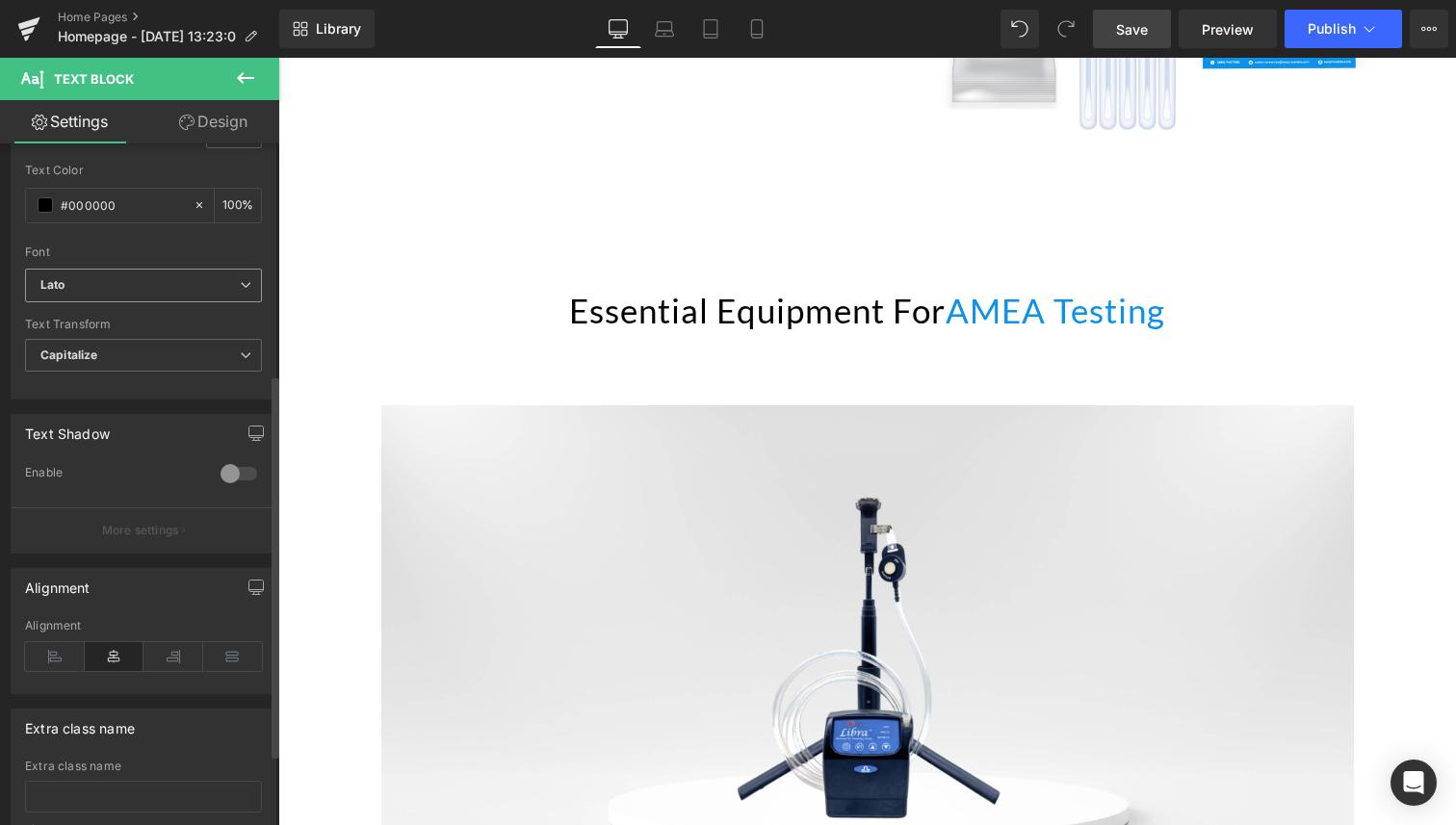
click at [72, 272] on span "Lato" at bounding box center [143, 286] width 237 height 33
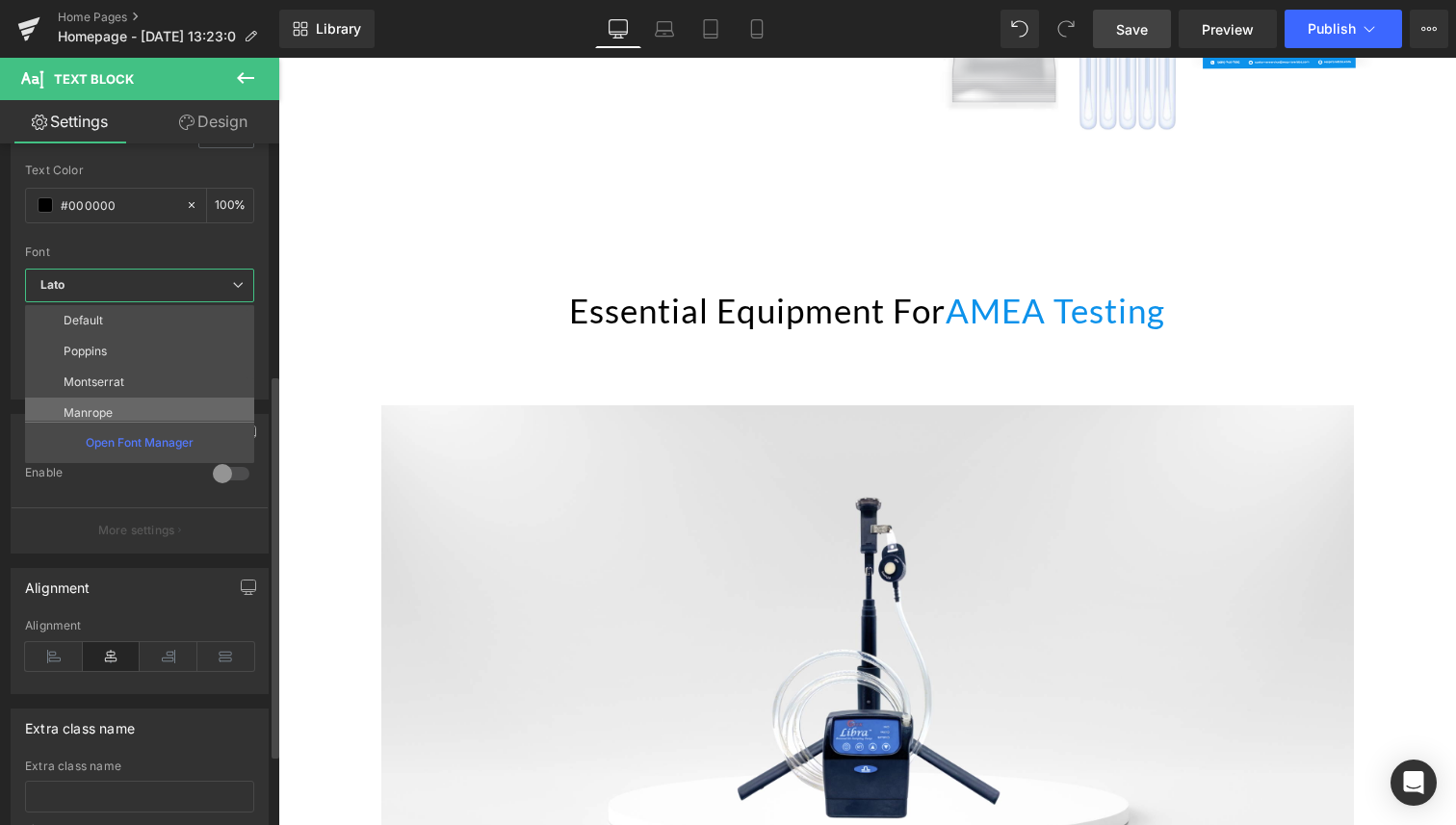
click at [118, 401] on li "Manrope" at bounding box center [144, 412] width 238 height 31
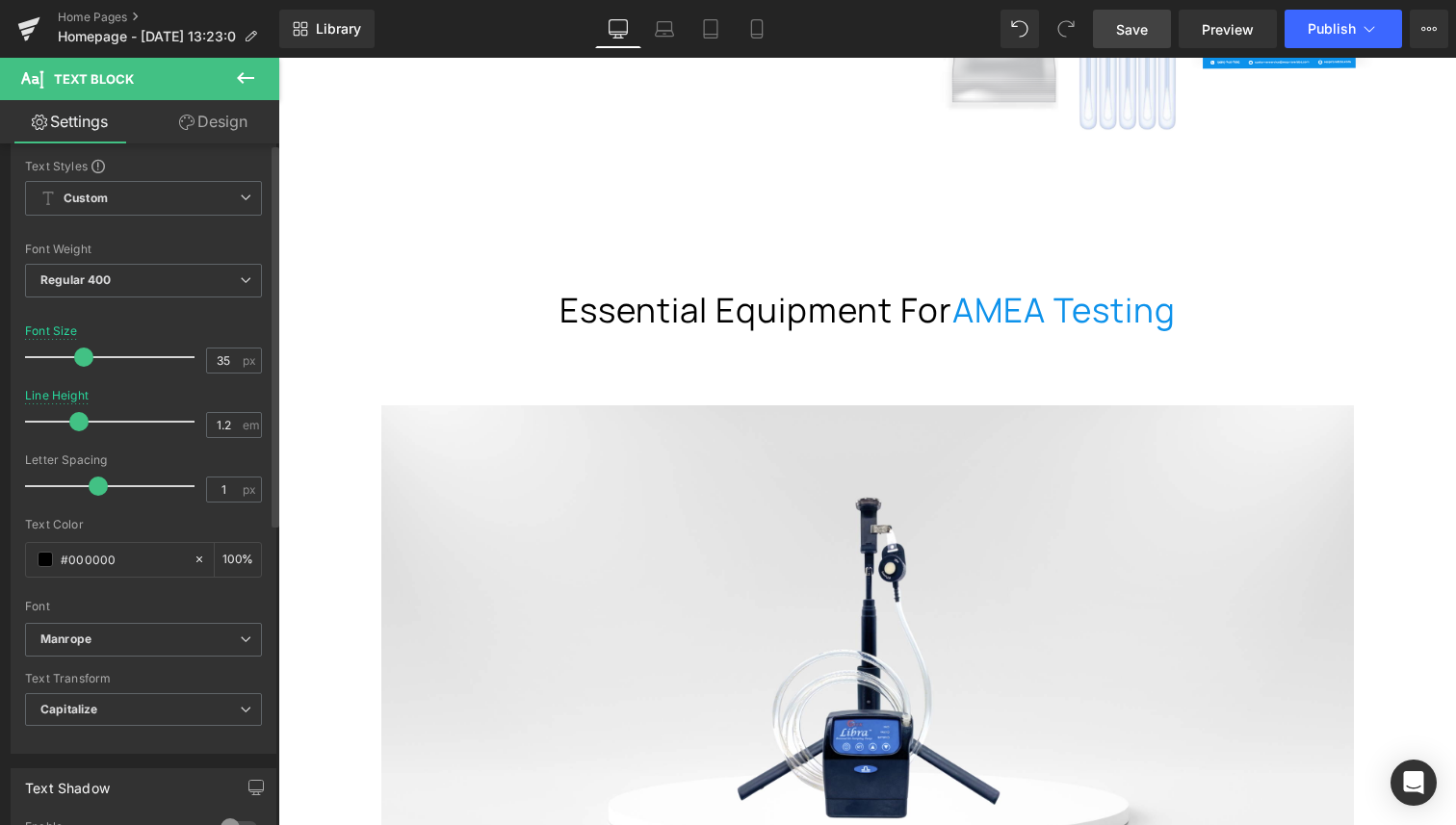
scroll to position [0, 0]
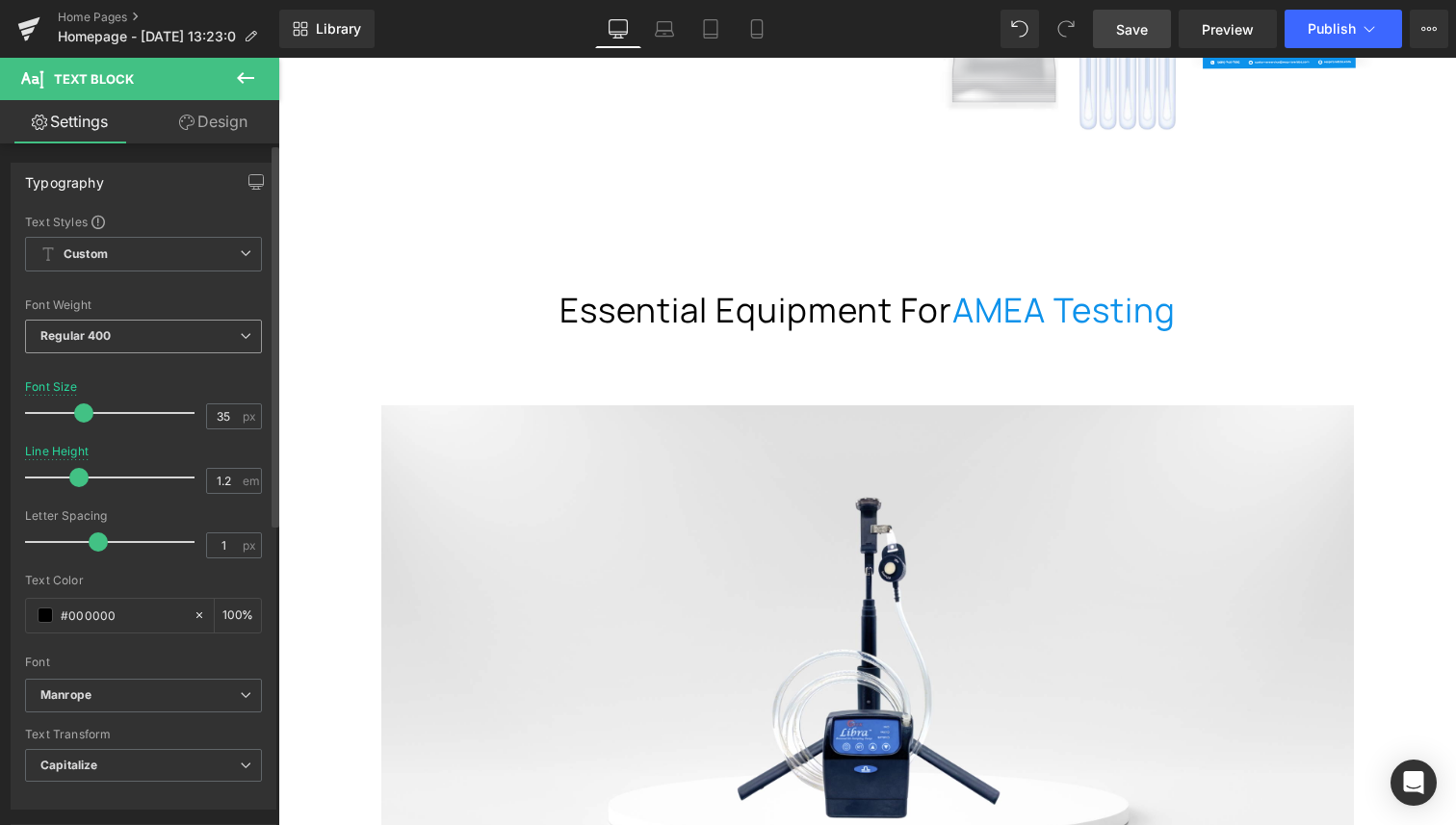
click at [135, 349] on span "Regular 400" at bounding box center [143, 337] width 237 height 33
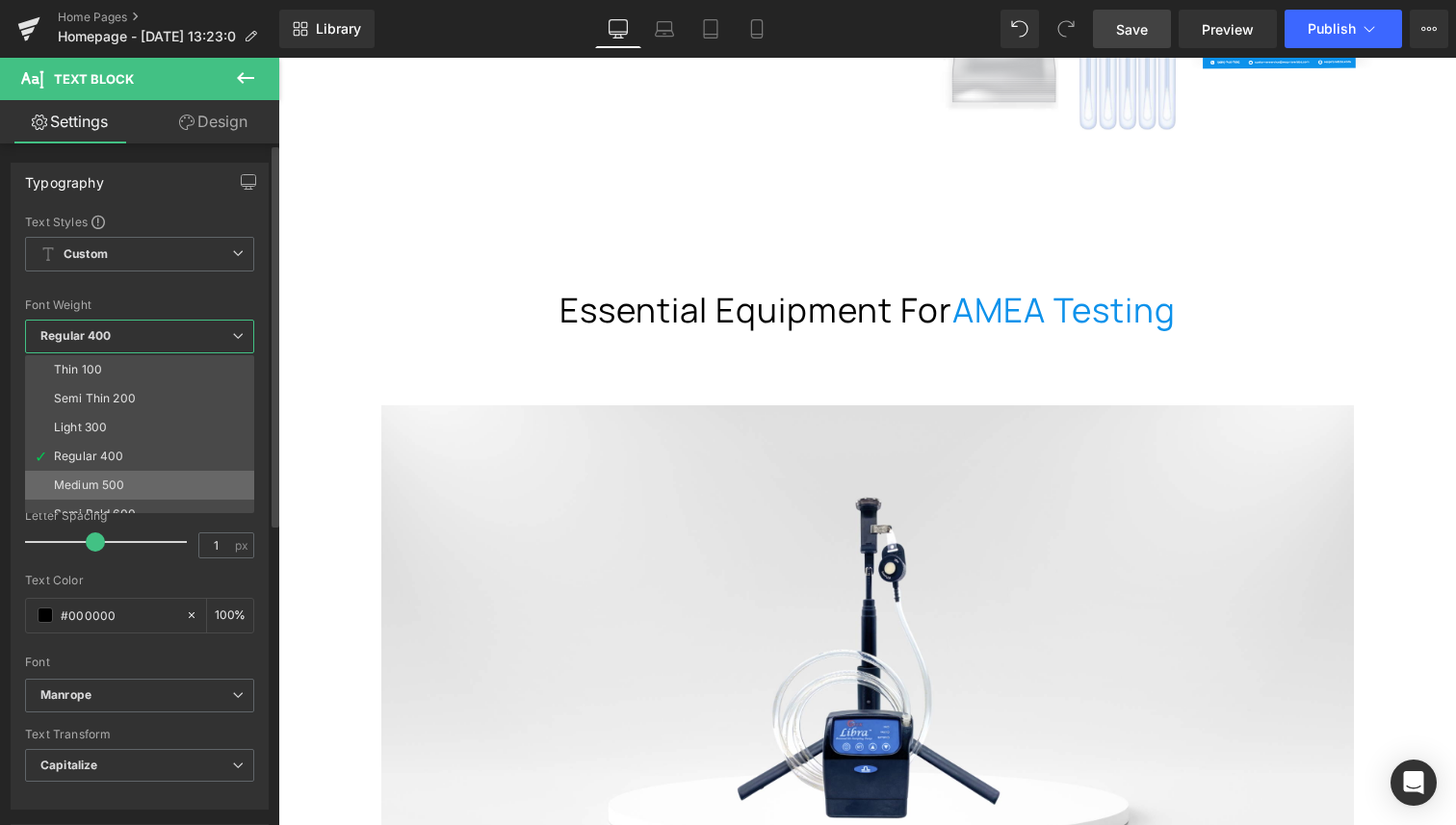
click at [138, 480] on li "Medium 500" at bounding box center [144, 484] width 238 height 29
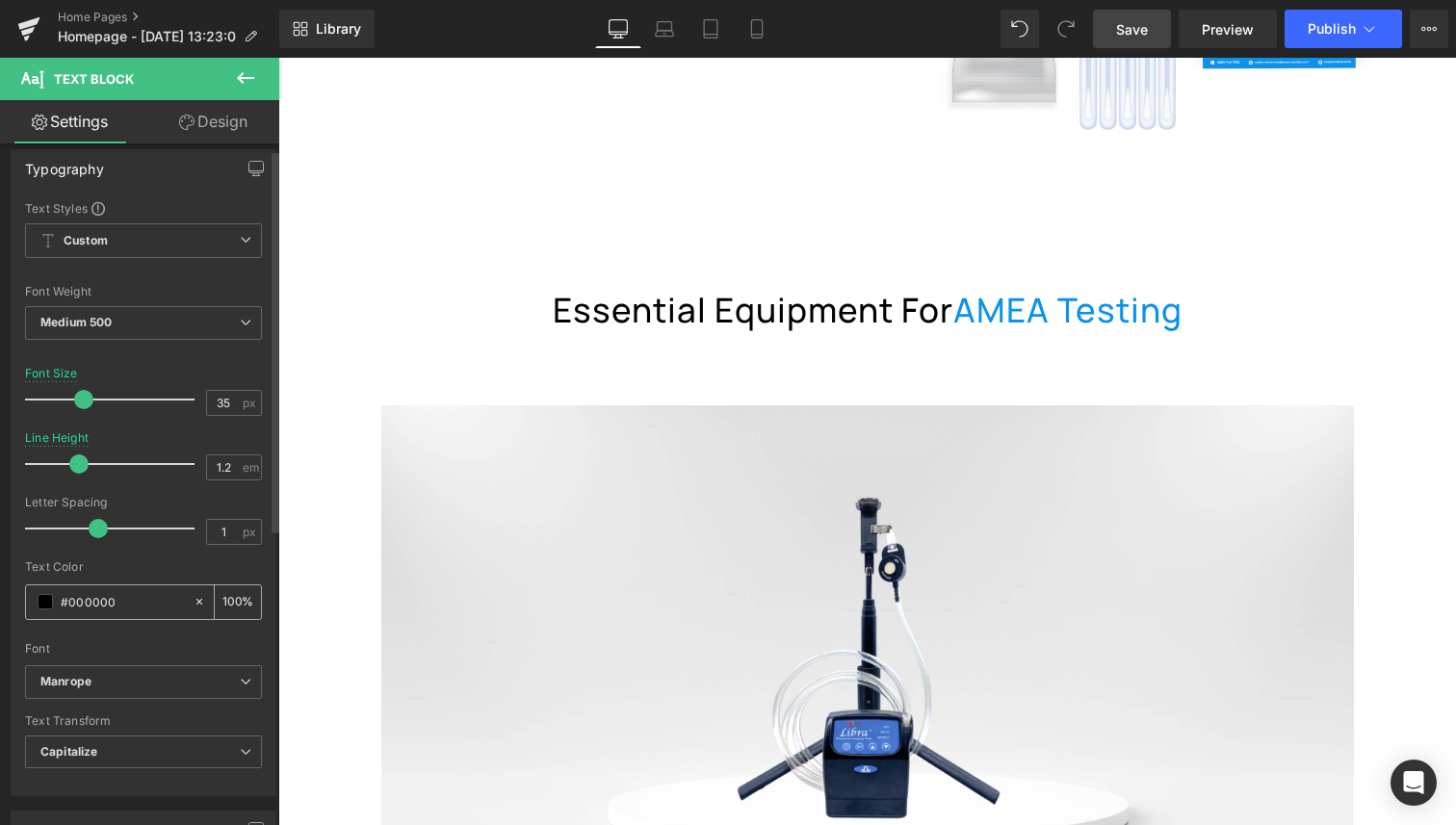
scroll to position [37, 0]
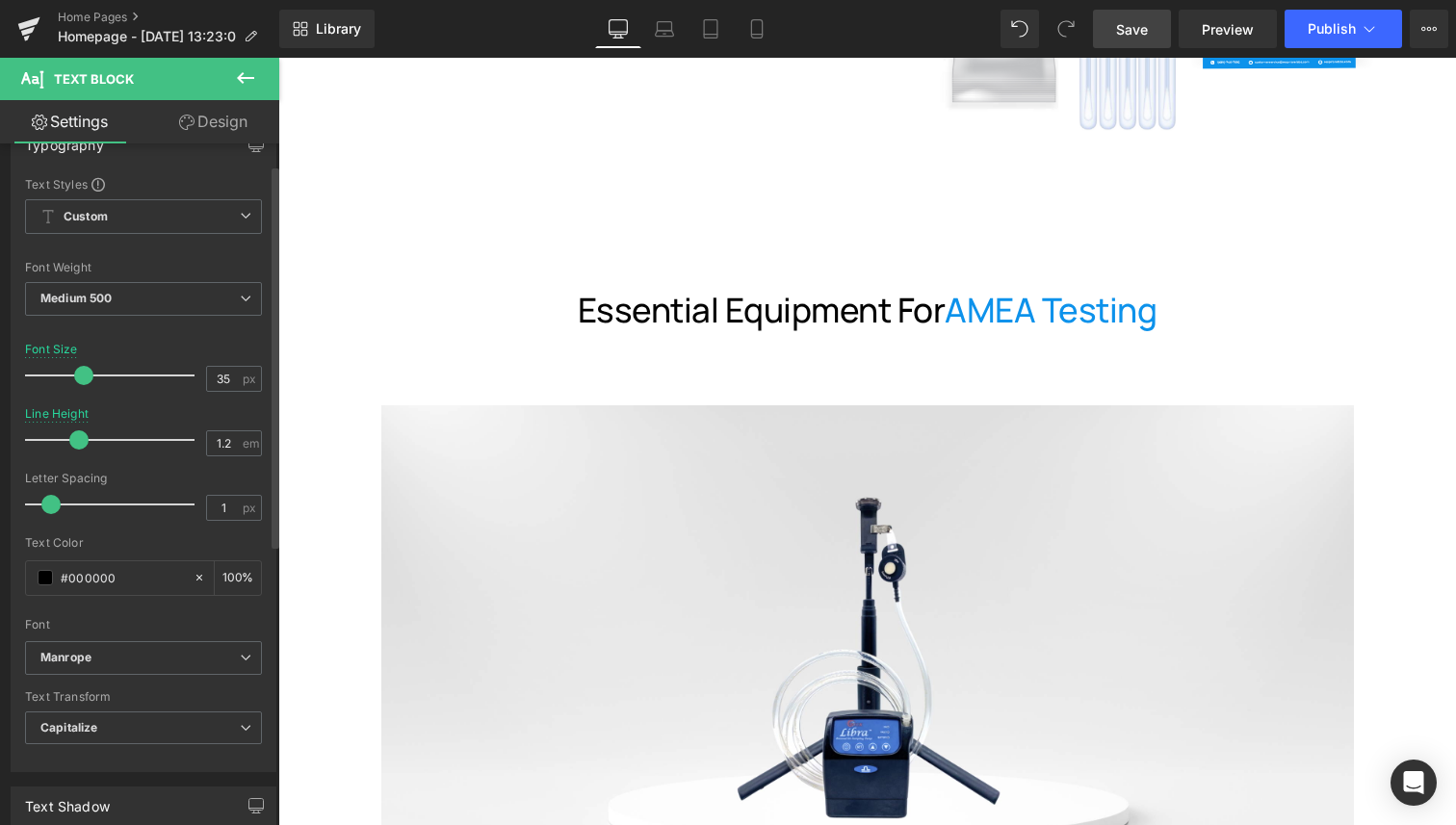
drag, startPoint x: 96, startPoint y: 500, endPoint x: 51, endPoint y: 500, distance: 45.0
click at [51, 500] on span at bounding box center [51, 505] width 20 height 20
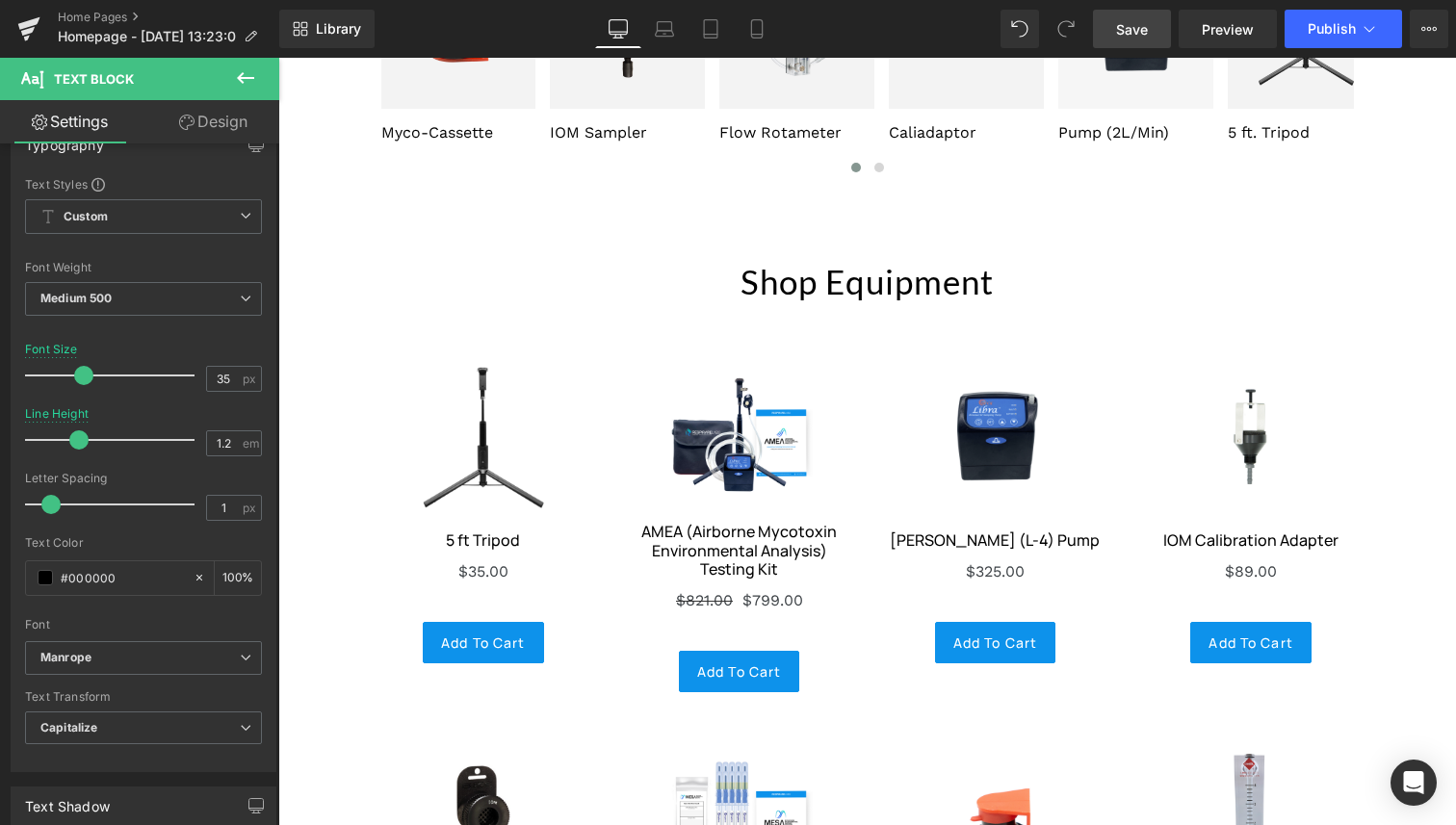
scroll to position [5535, 0]
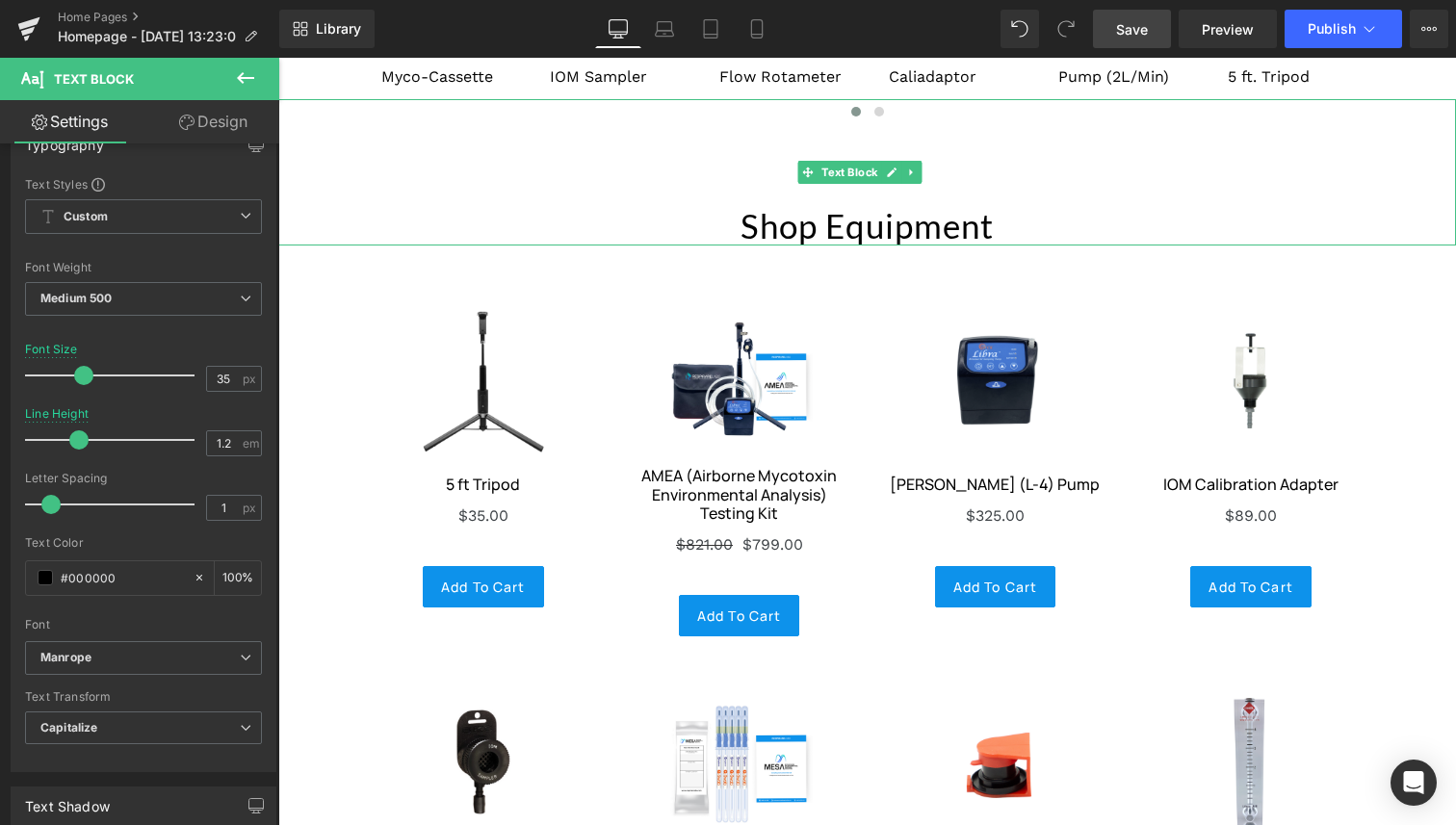
click at [842, 218] on p "Shop Equipment" at bounding box center [867, 224] width 1177 height 40
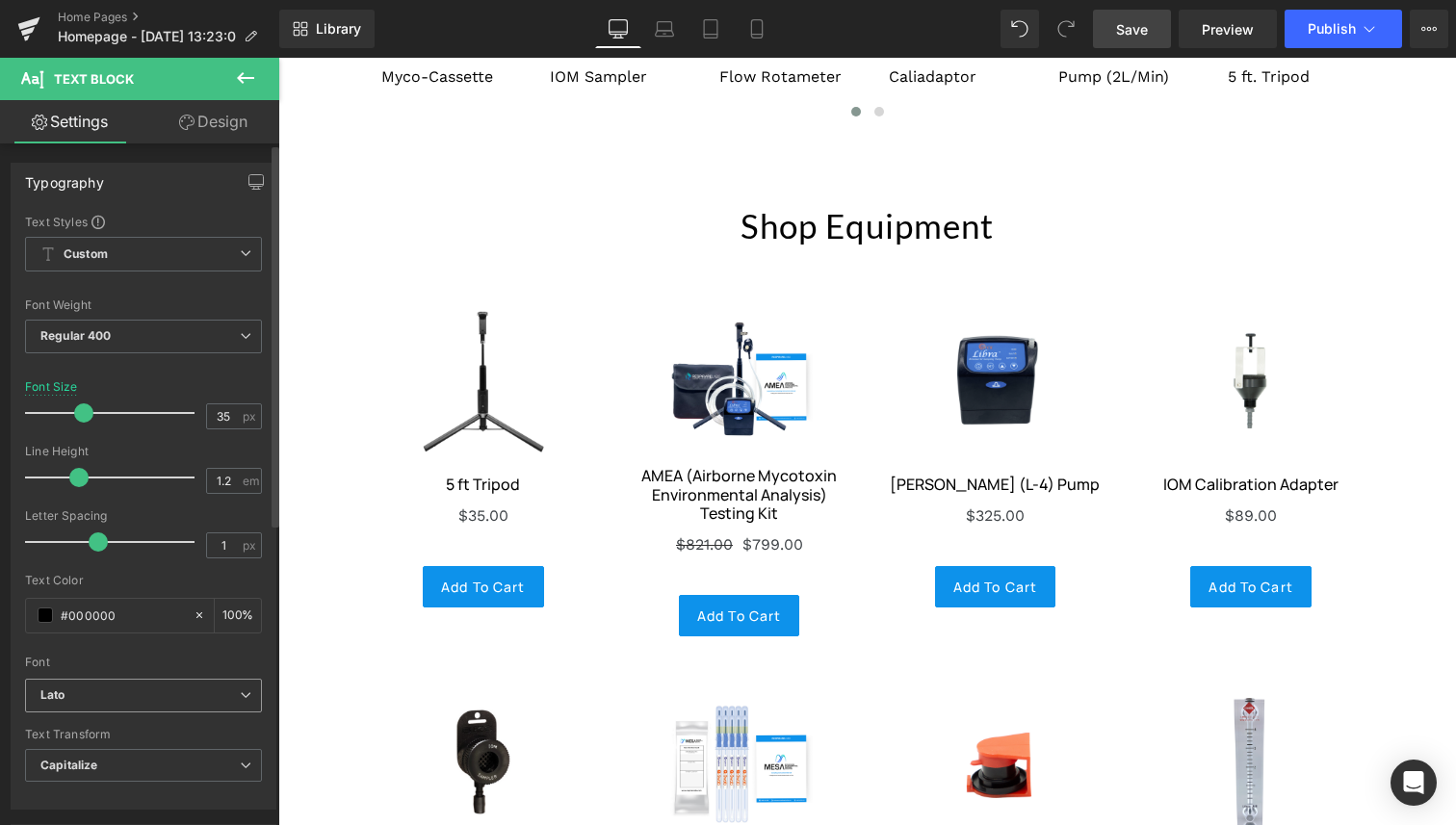
click at [81, 693] on b "Lato" at bounding box center [140, 695] width 199 height 17
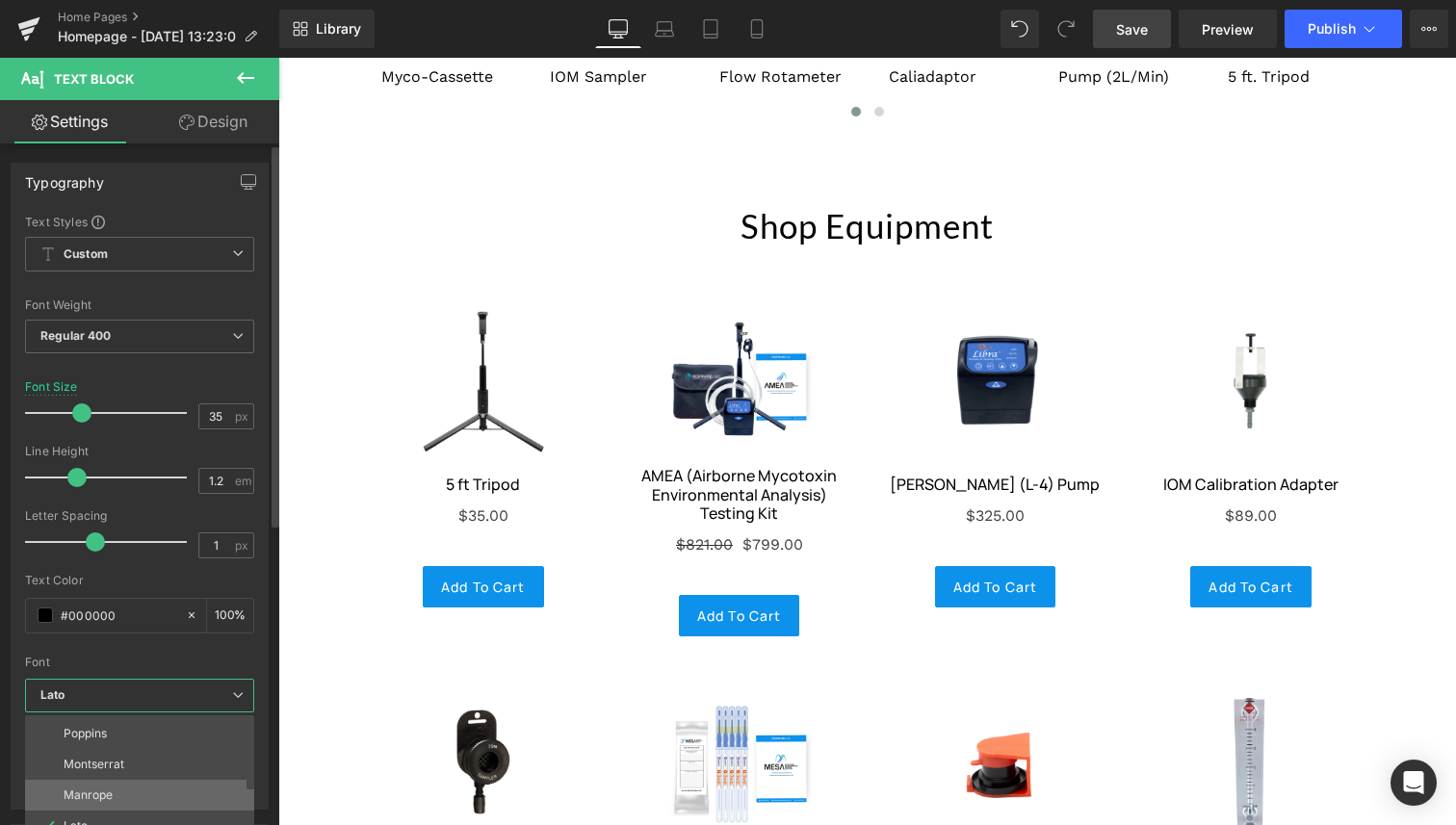
scroll to position [32, 0]
click at [110, 782] on li "Manrope" at bounding box center [144, 791] width 238 height 31
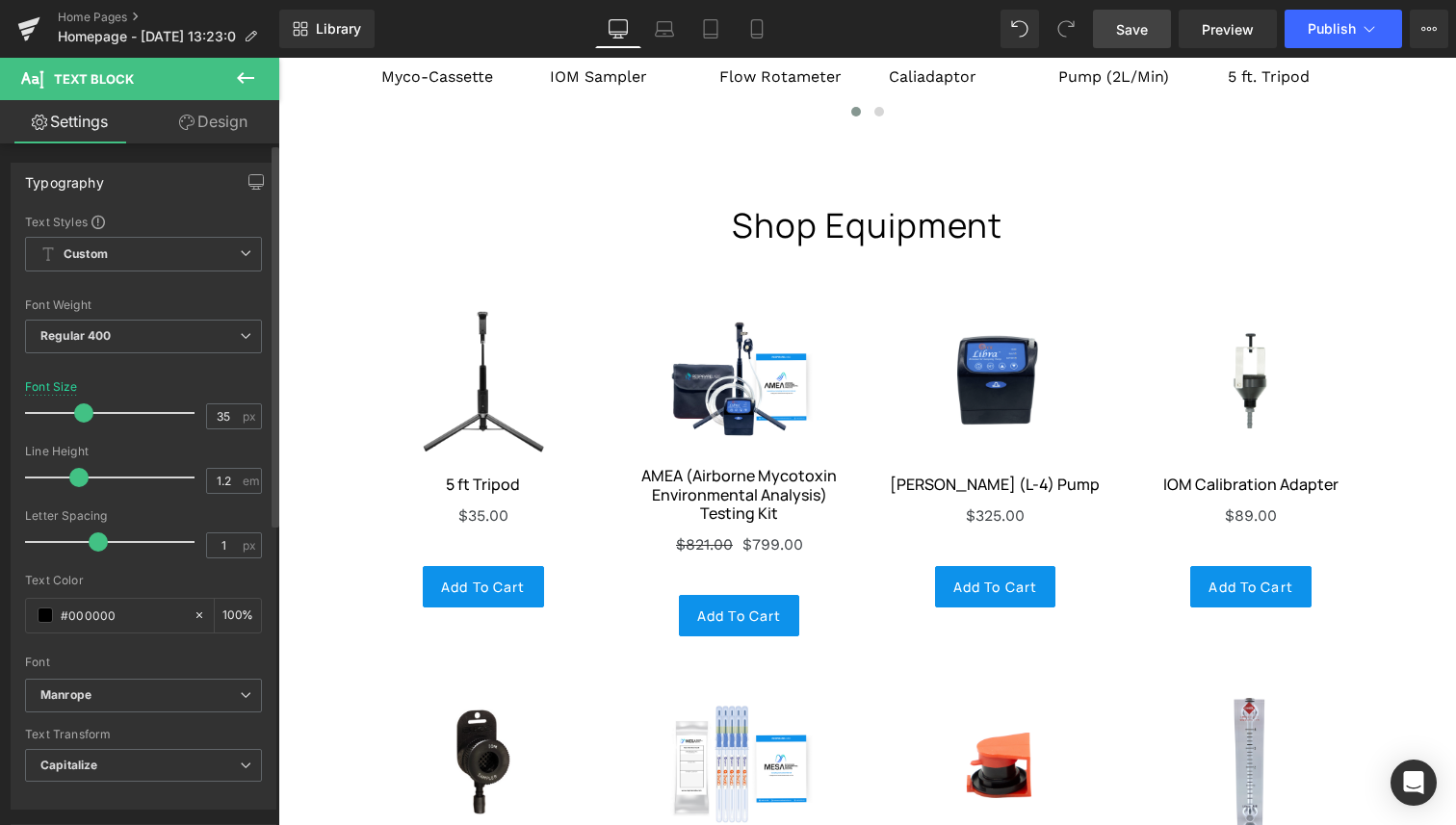
click at [76, 478] on span at bounding box center [79, 477] width 20 height 20
drag, startPoint x: 96, startPoint y: 545, endPoint x: 66, endPoint y: 545, distance: 30.0
click at [66, 545] on span at bounding box center [67, 542] width 20 height 20
click at [193, 337] on span "Regular 400" at bounding box center [143, 337] width 237 height 33
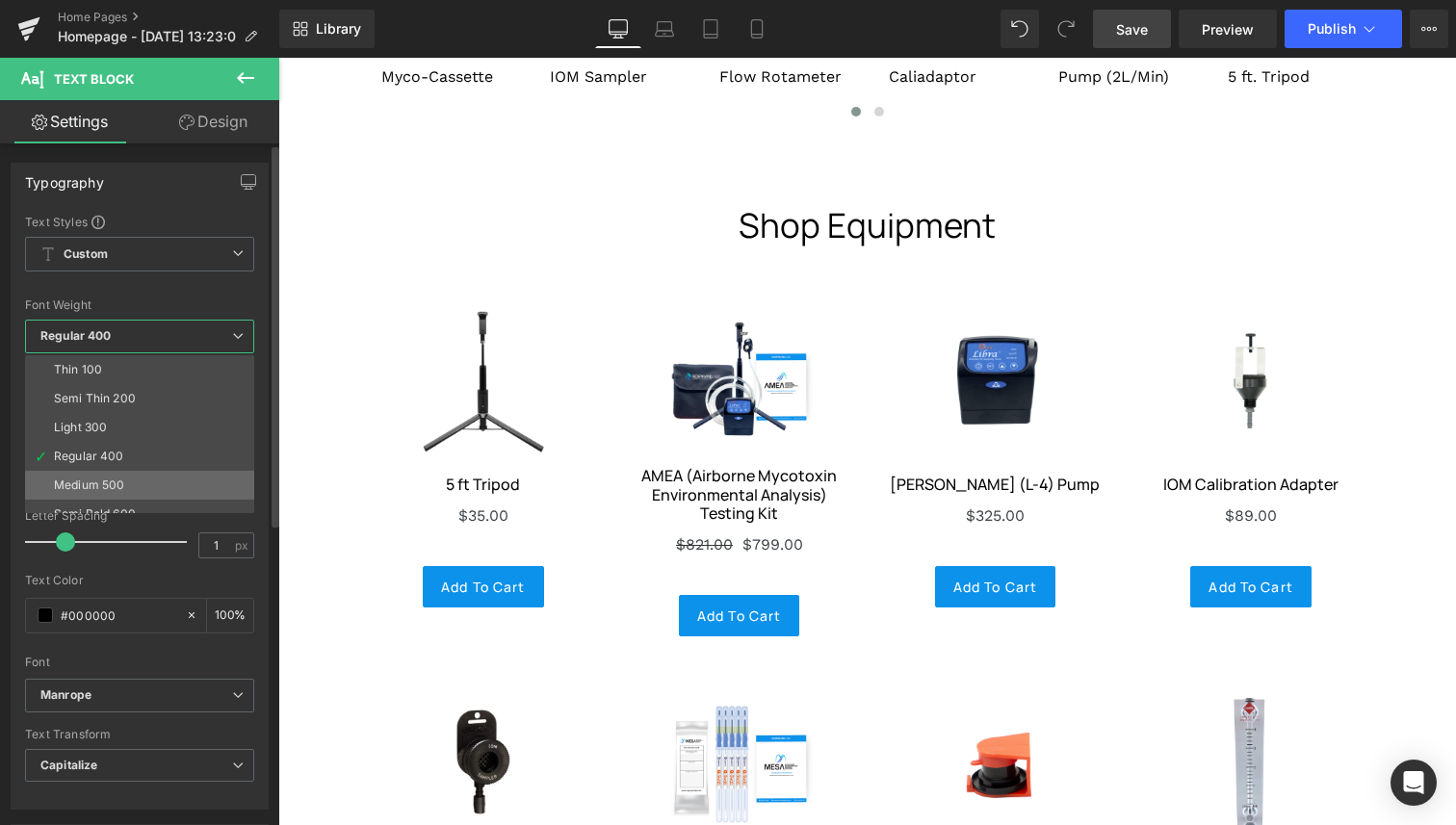
click at [166, 471] on li "Medium 500" at bounding box center [144, 484] width 238 height 29
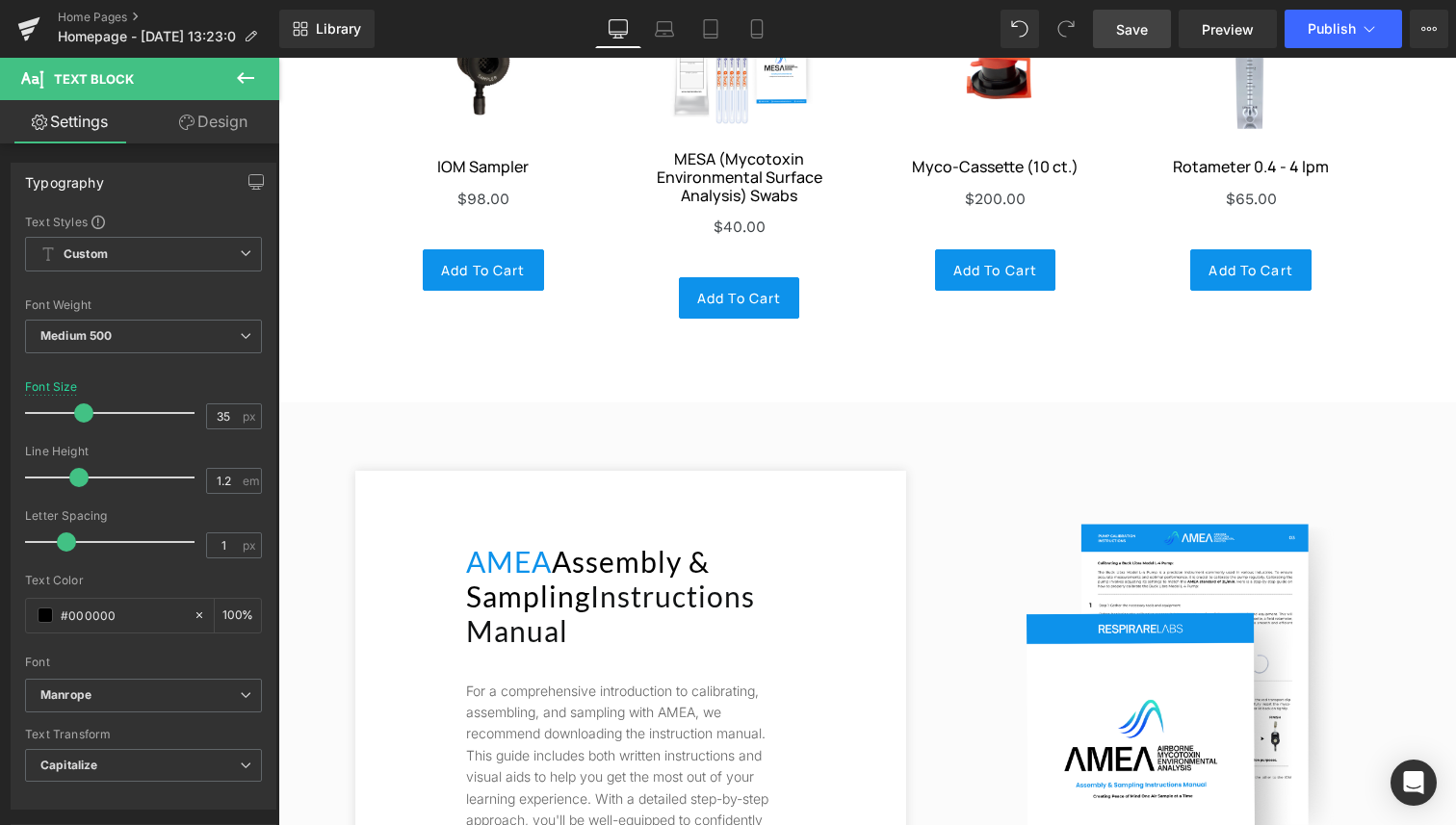
click at [575, 579] on span "sampling" at bounding box center [528, 596] width 124 height 34
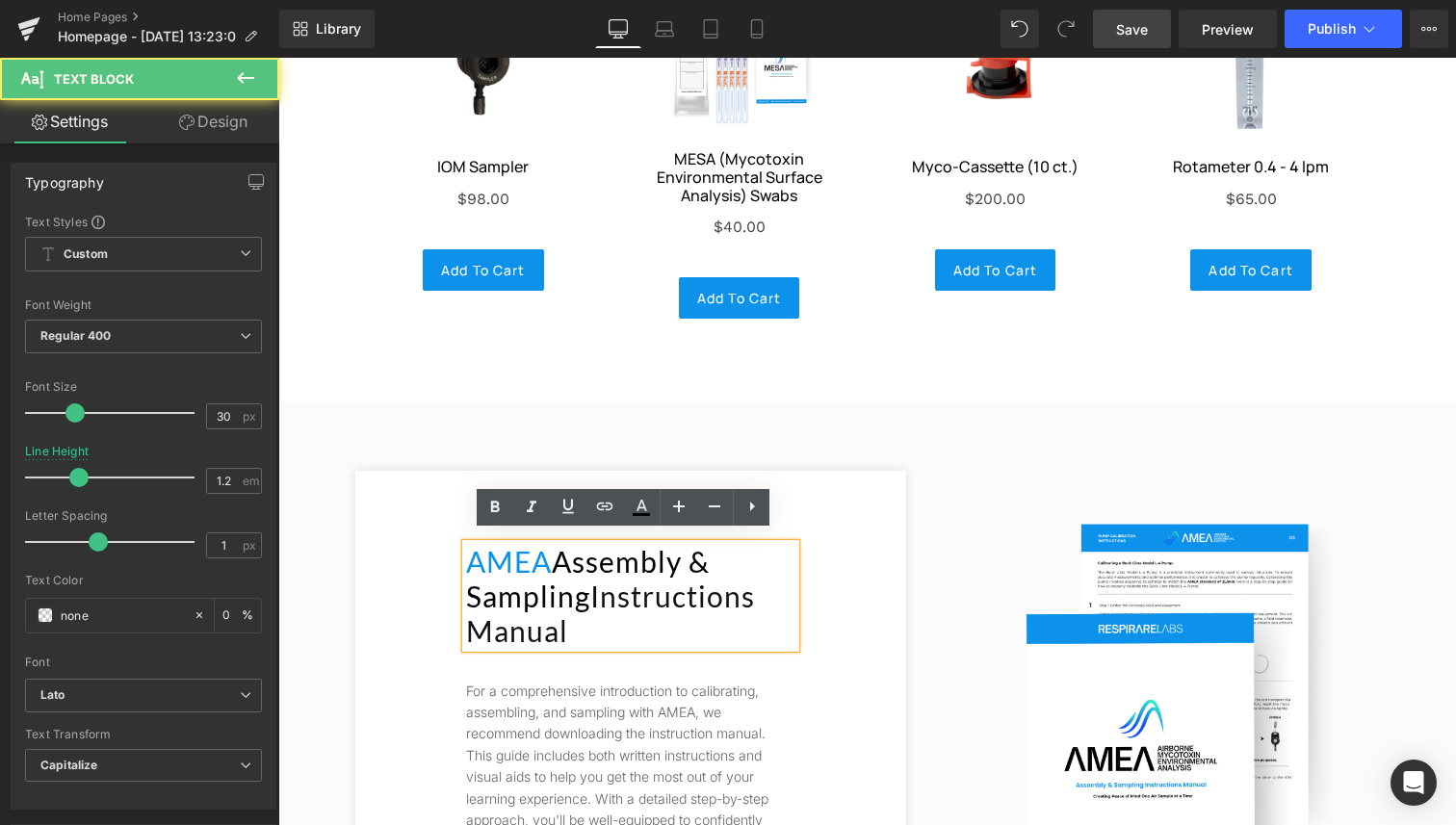
scroll to position [6640, 0]
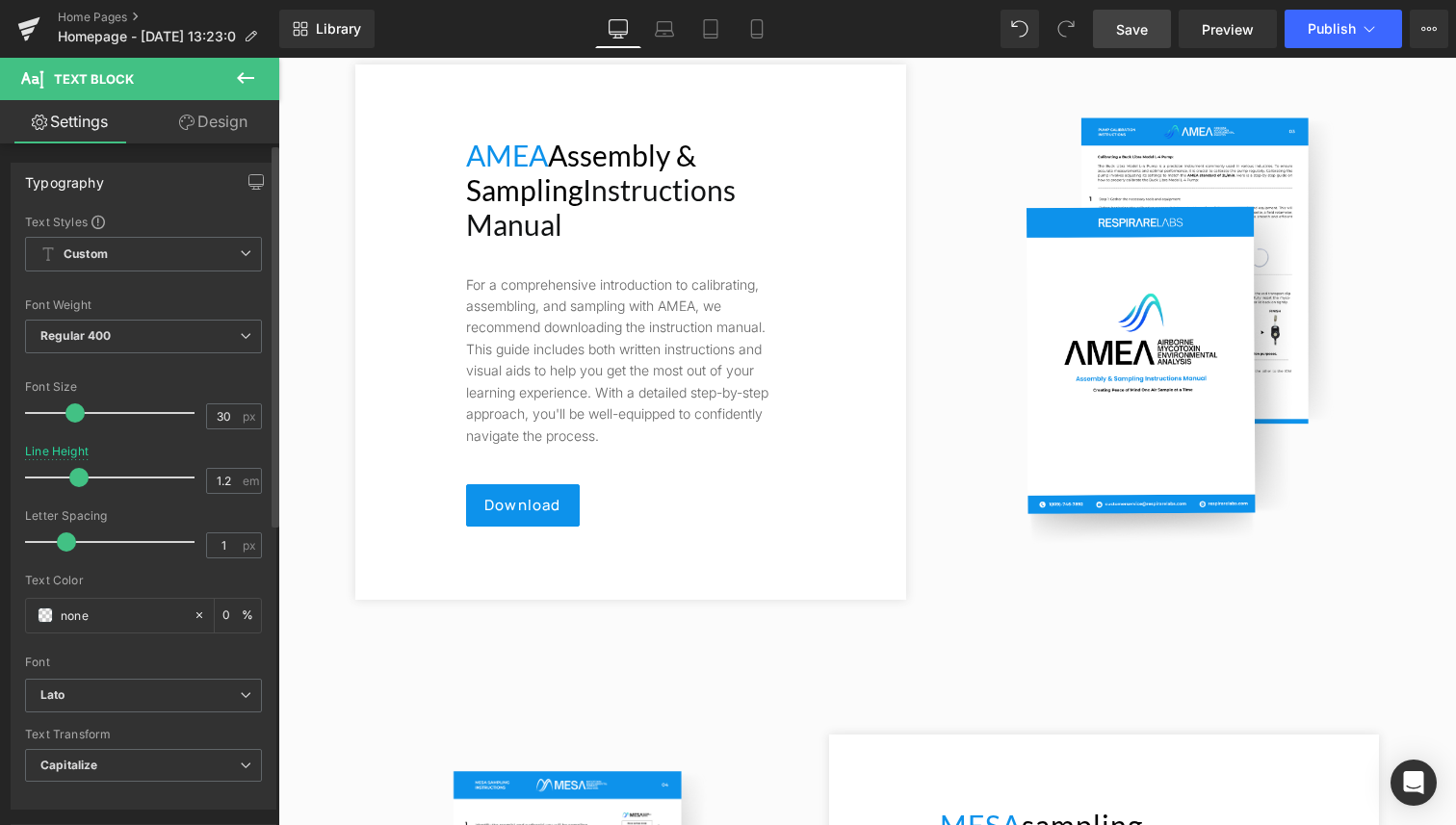
drag, startPoint x: 90, startPoint y: 537, endPoint x: 60, endPoint y: 539, distance: 30.1
click at [60, 539] on span at bounding box center [67, 542] width 20 height 20
click at [152, 333] on span "Regular 400" at bounding box center [143, 337] width 237 height 33
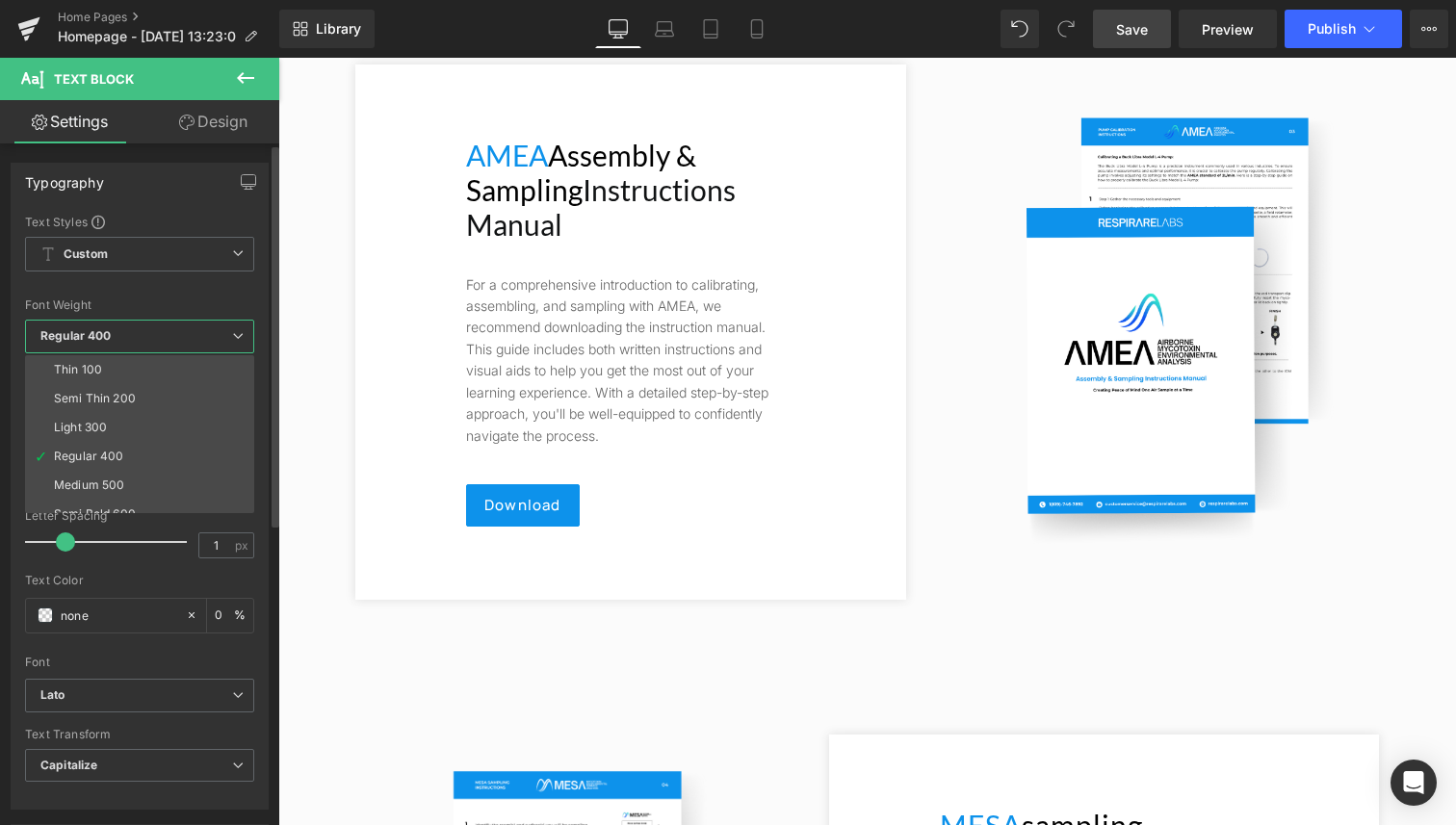
click at [207, 300] on div "Font Weight" at bounding box center [139, 305] width 229 height 14
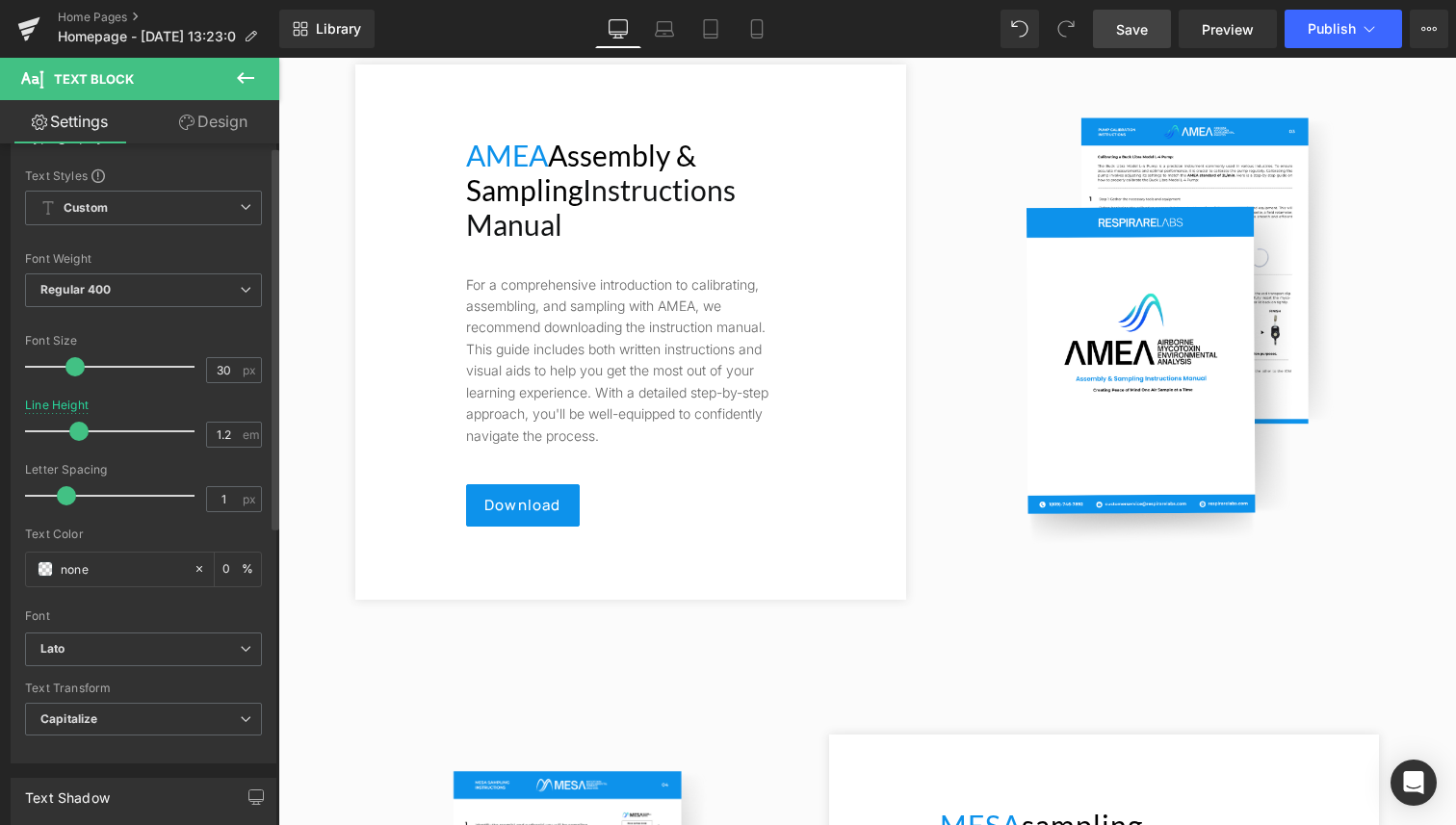
scroll to position [185, 0]
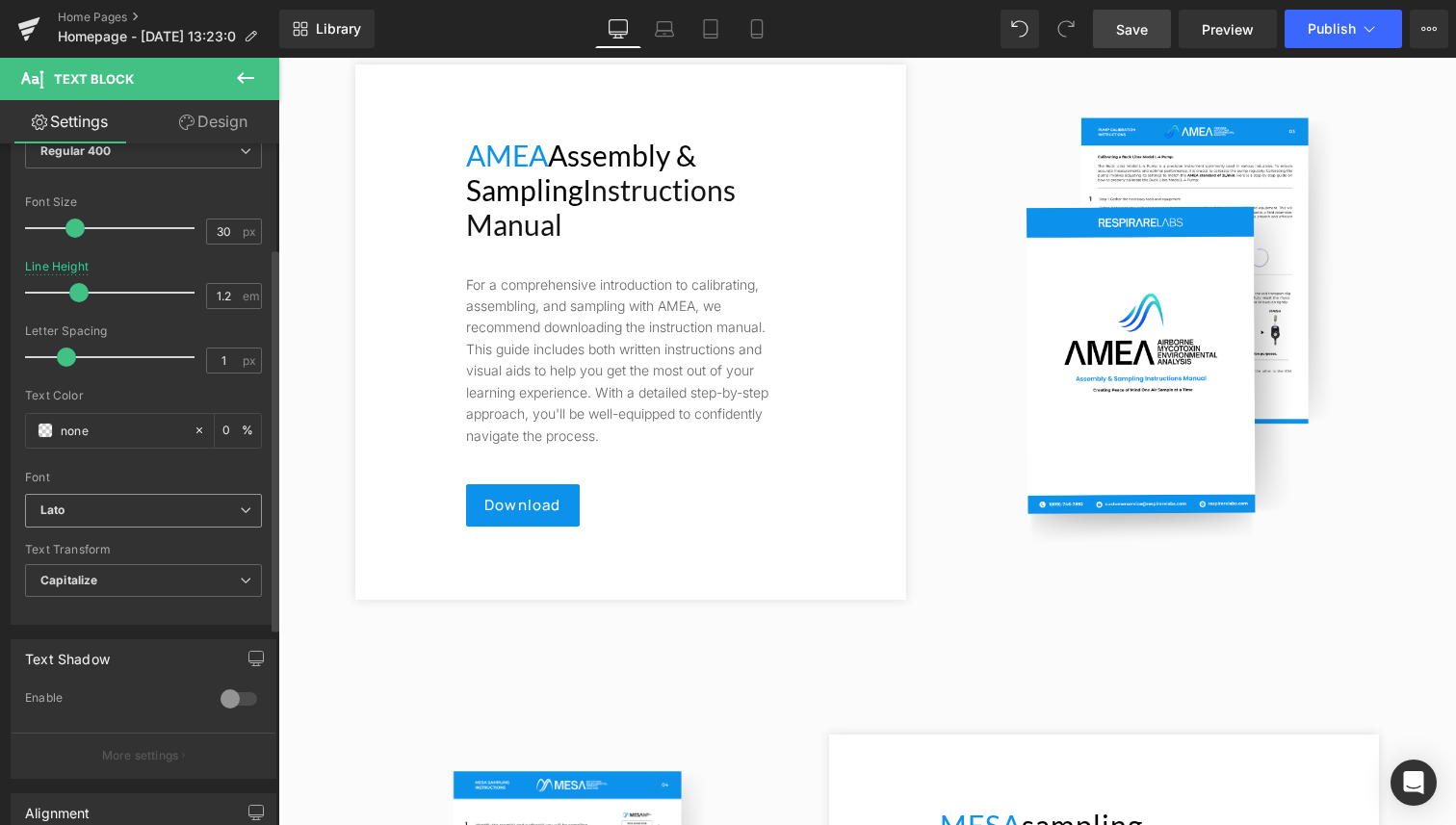
click at [124, 527] on div "Lato Default Poppins [GEOGRAPHIC_DATA] Manrope Lato Inter Inter Tight Work Sans…" at bounding box center [143, 516] width 237 height 44
click at [142, 512] on b "Lato" at bounding box center [140, 510] width 199 height 17
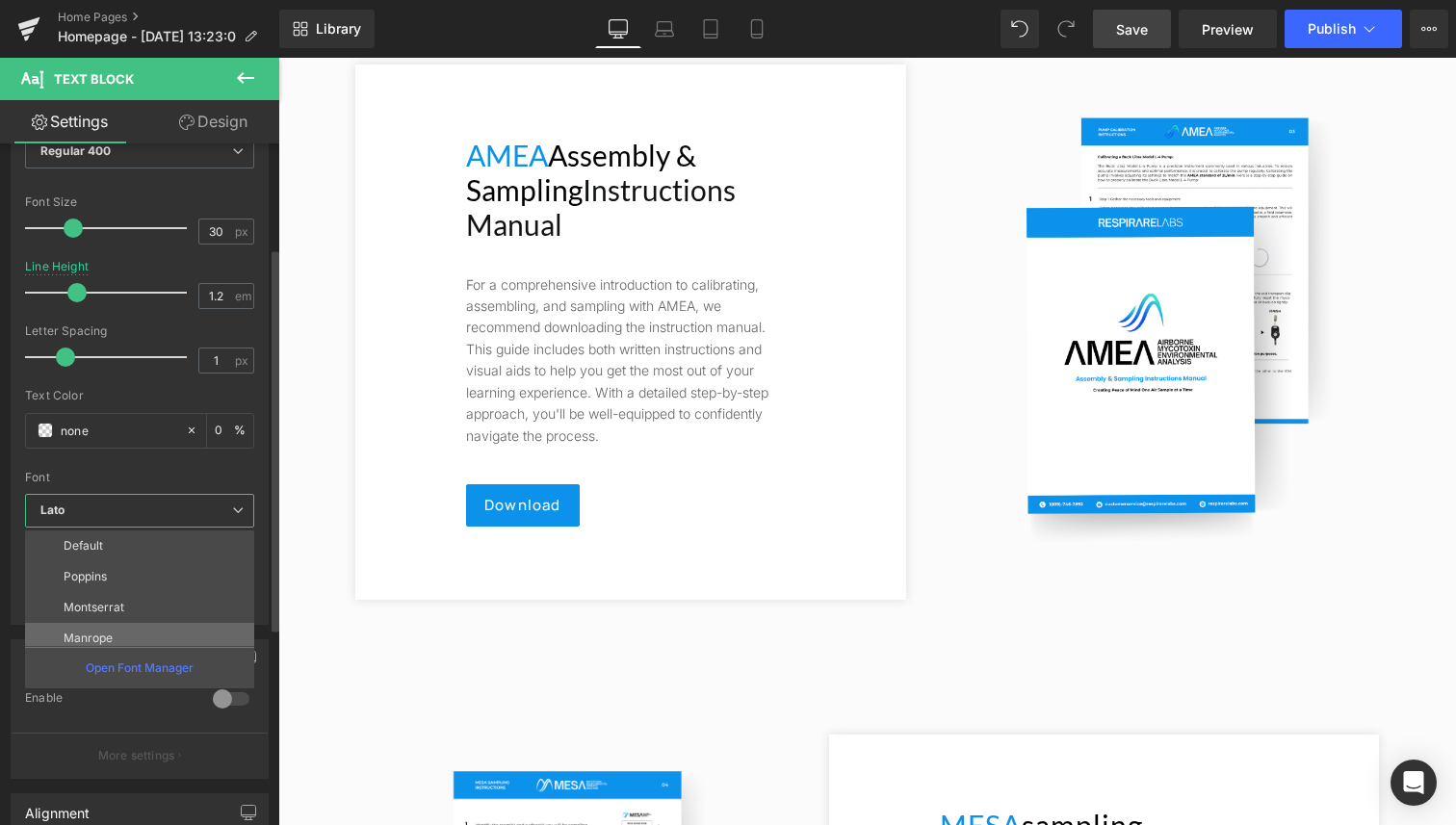
click at [125, 628] on li "Manrope" at bounding box center [144, 638] width 238 height 31
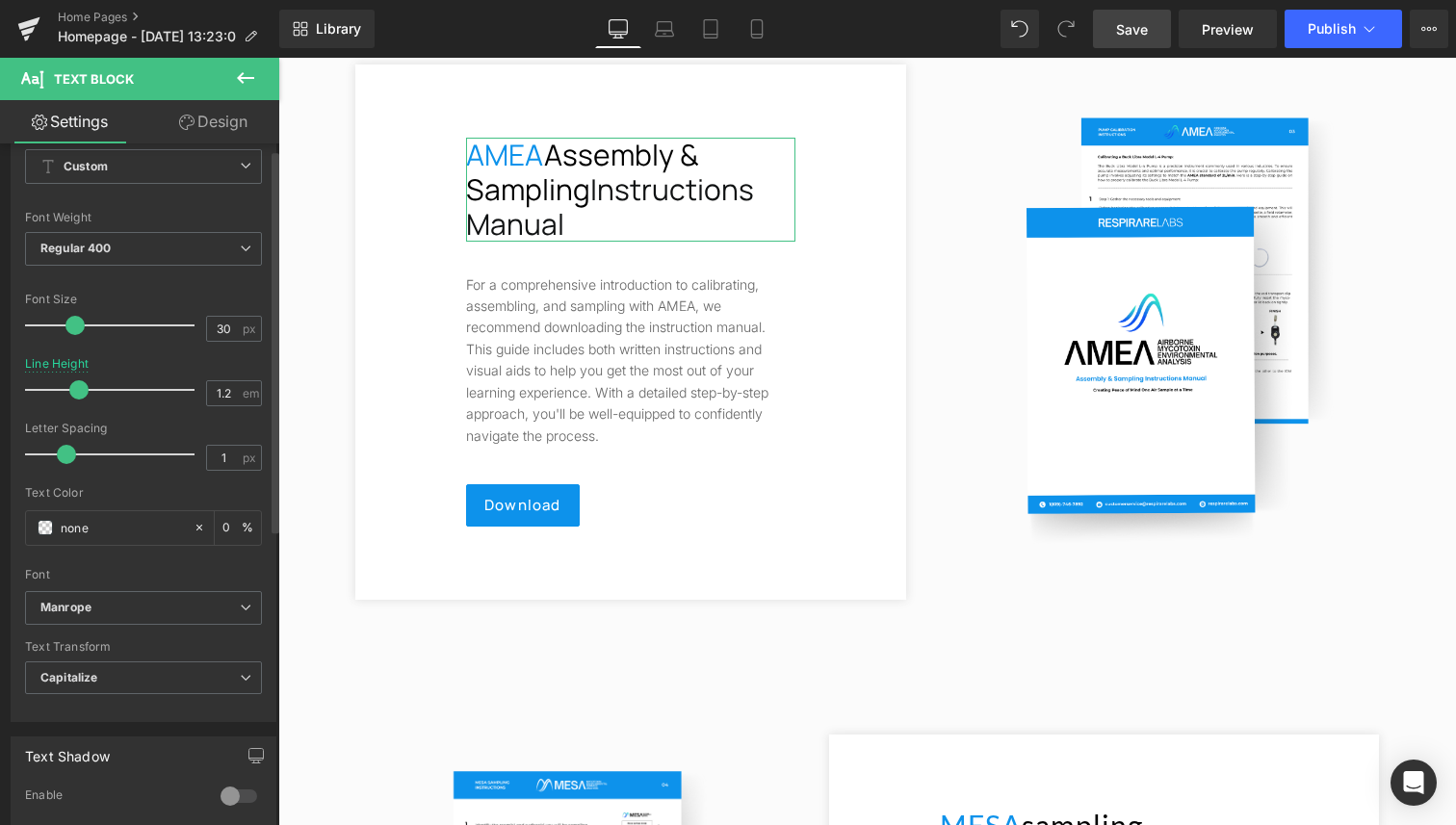
scroll to position [0, 0]
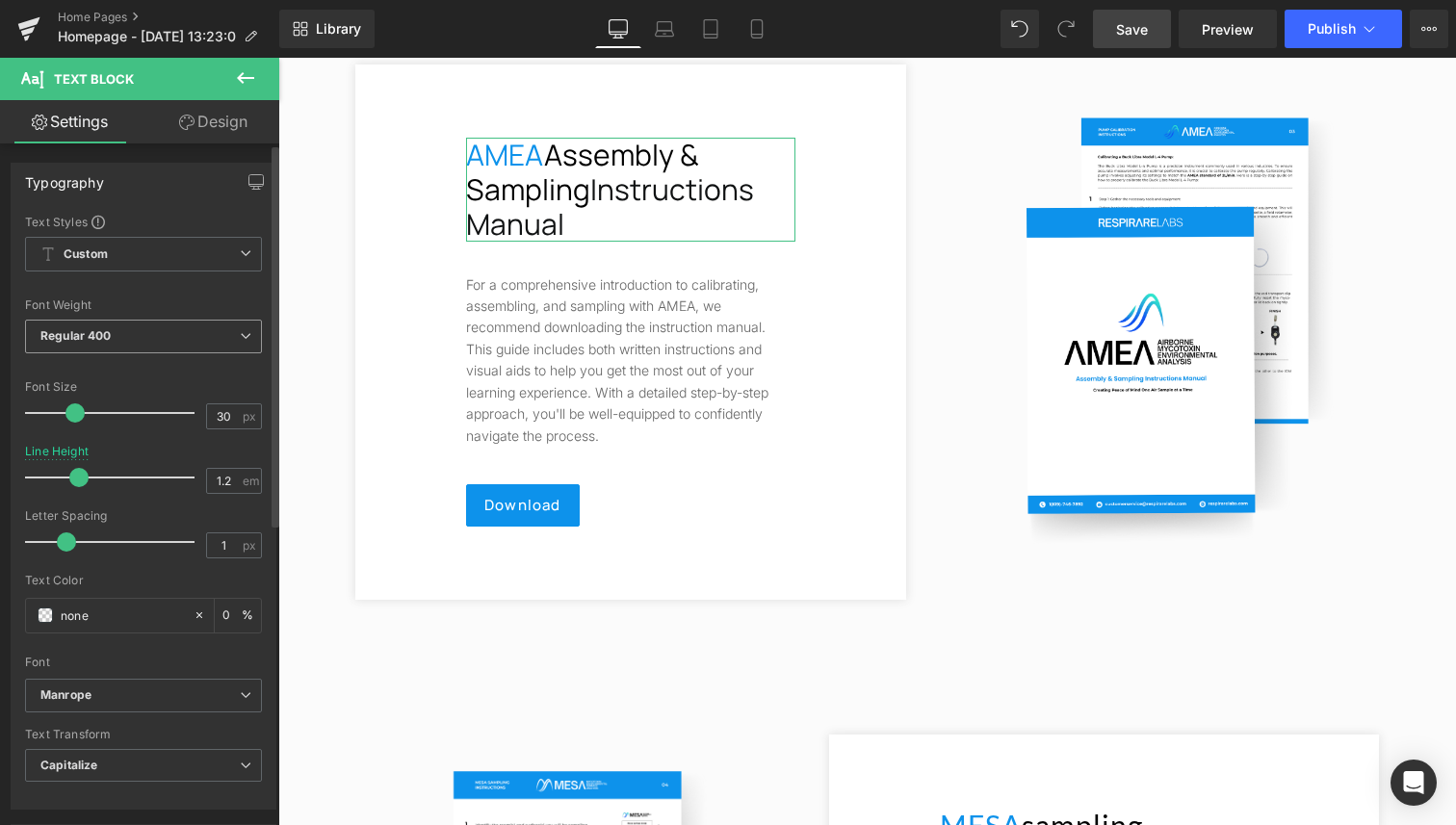
click at [118, 345] on span "Regular 400" at bounding box center [143, 337] width 237 height 33
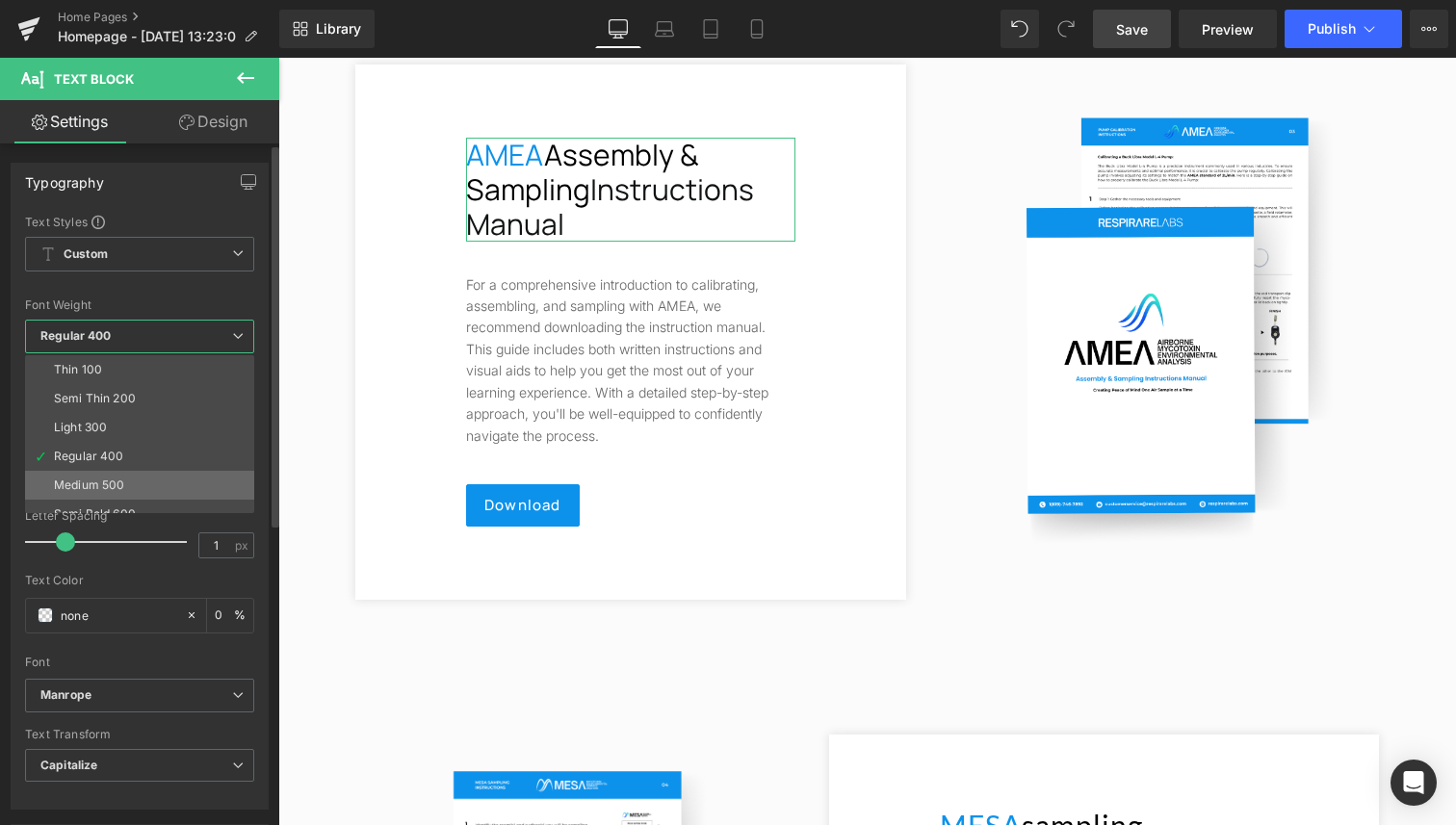
click at [129, 477] on li "Medium 500" at bounding box center [144, 484] width 238 height 29
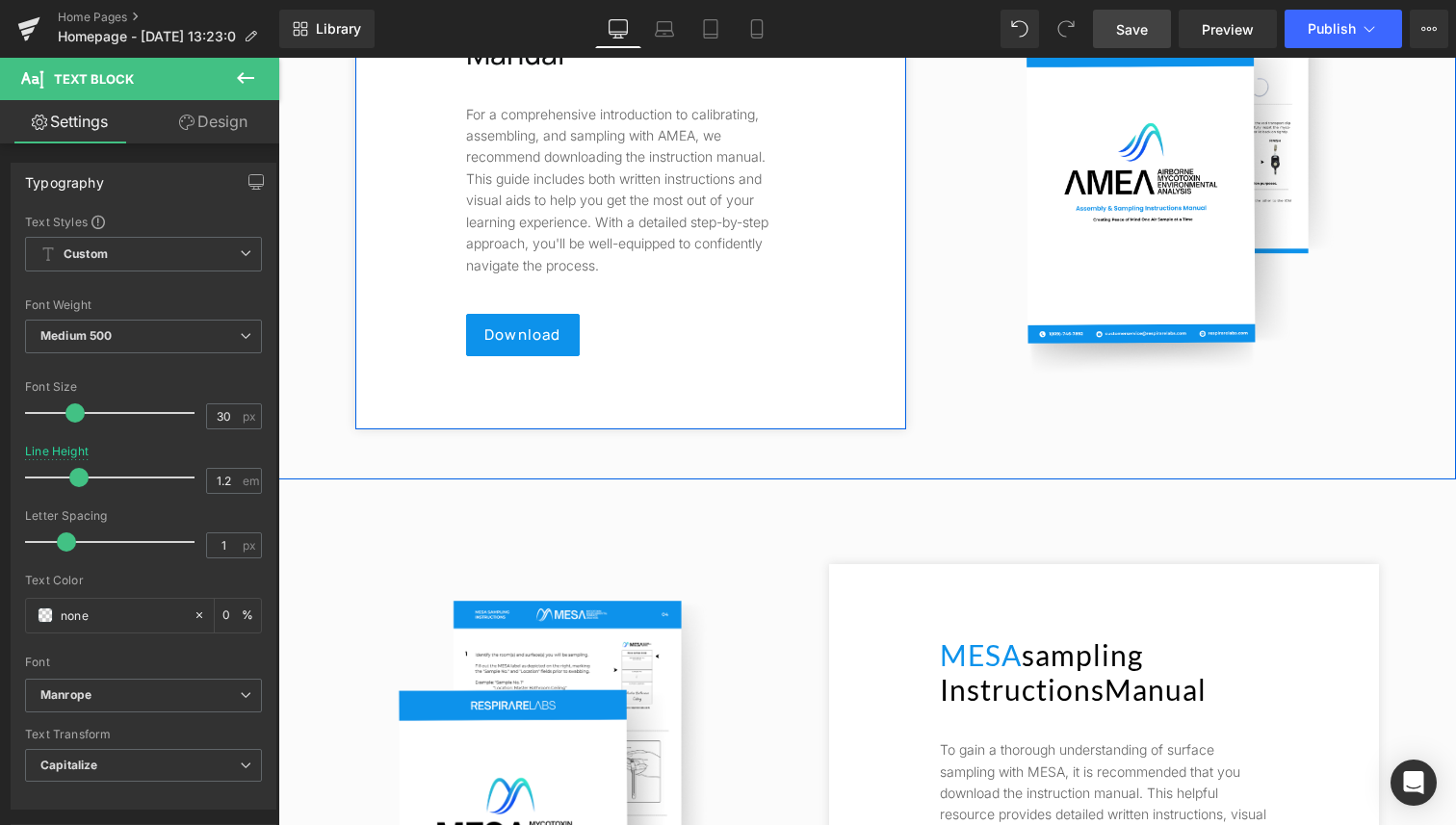
scroll to position [7050, 0]
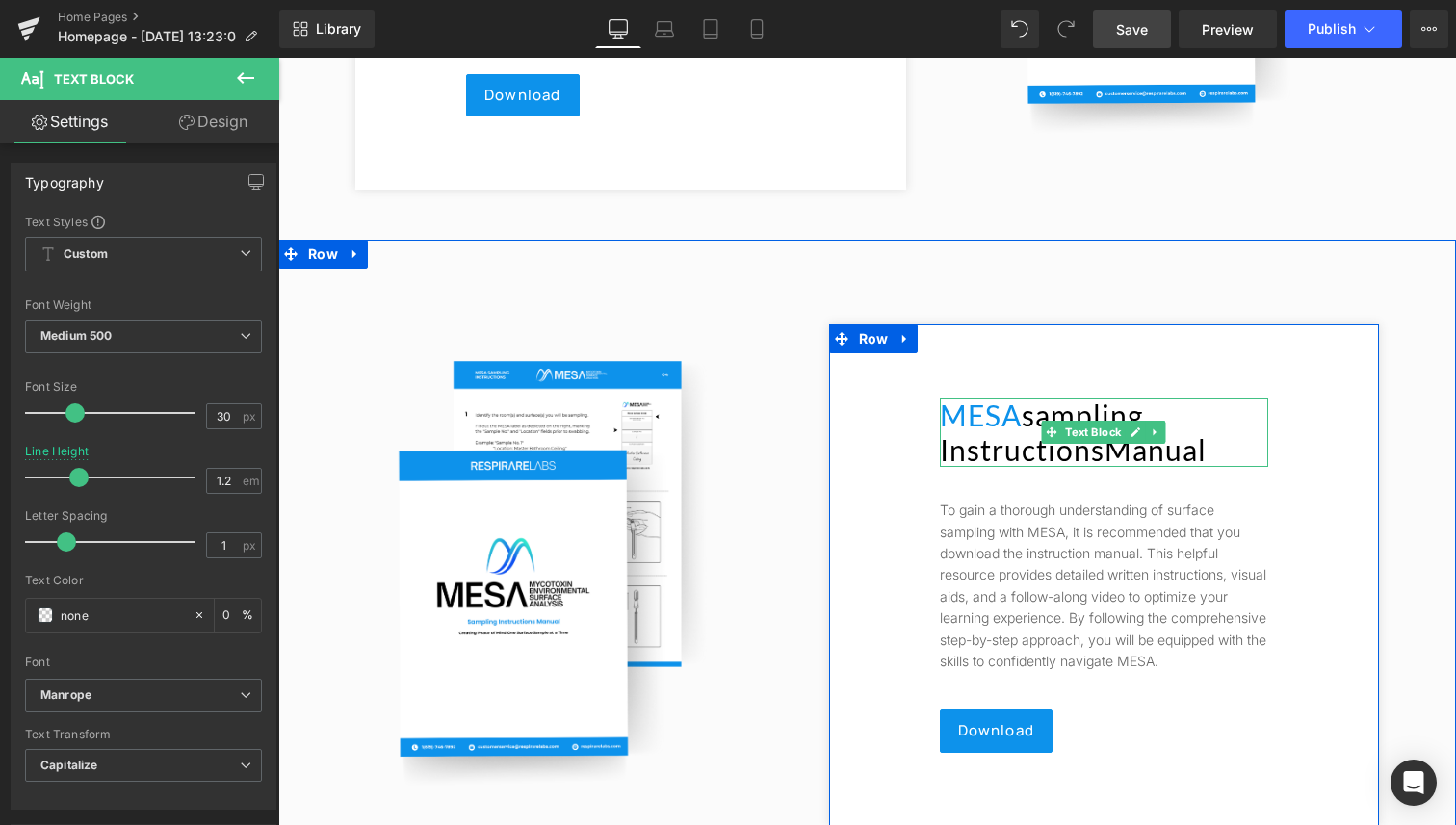
click at [1112, 420] on span "Text Block" at bounding box center [1094, 431] width 64 height 23
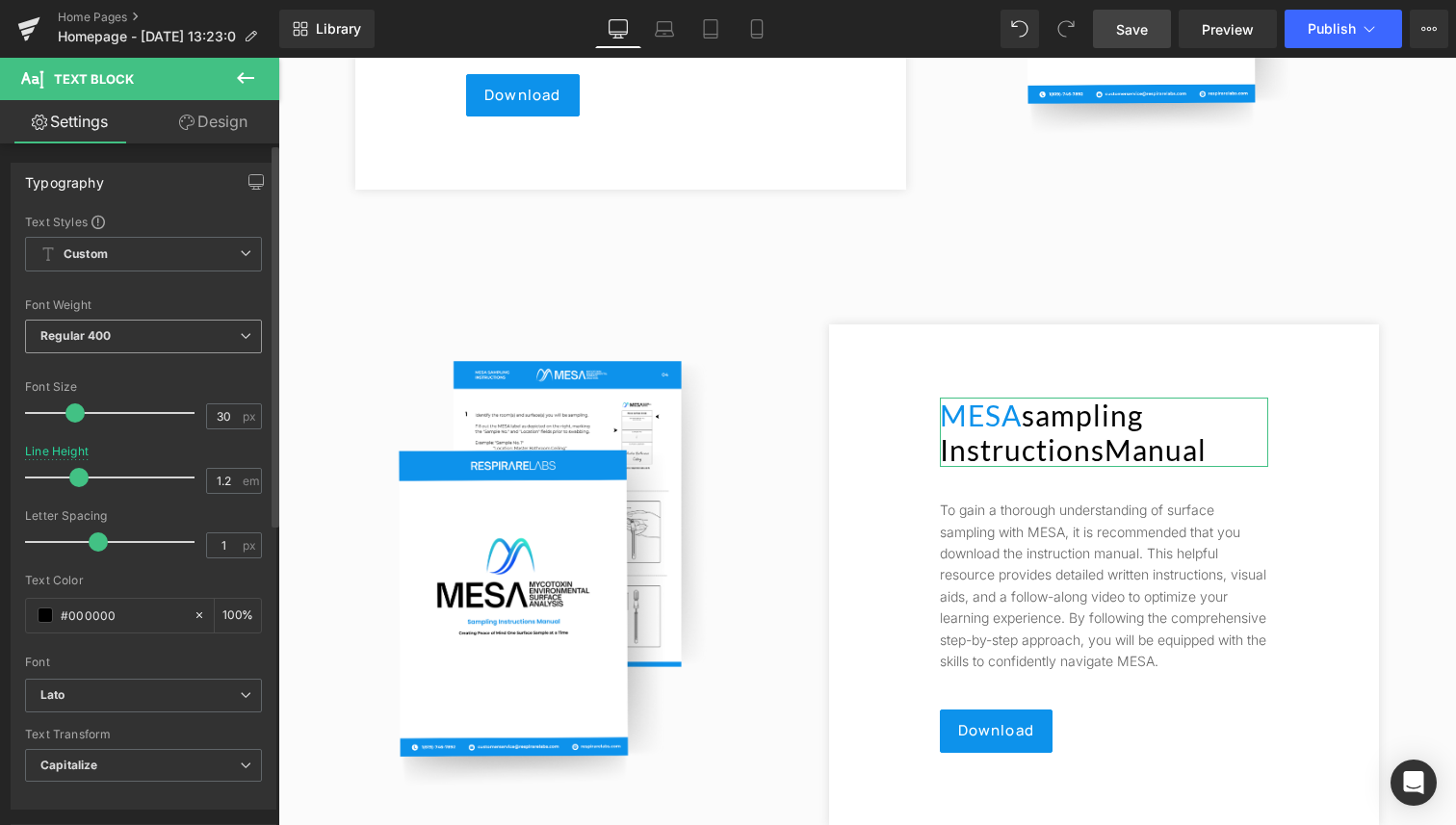
click at [83, 330] on b "Regular 400" at bounding box center [76, 335] width 71 height 15
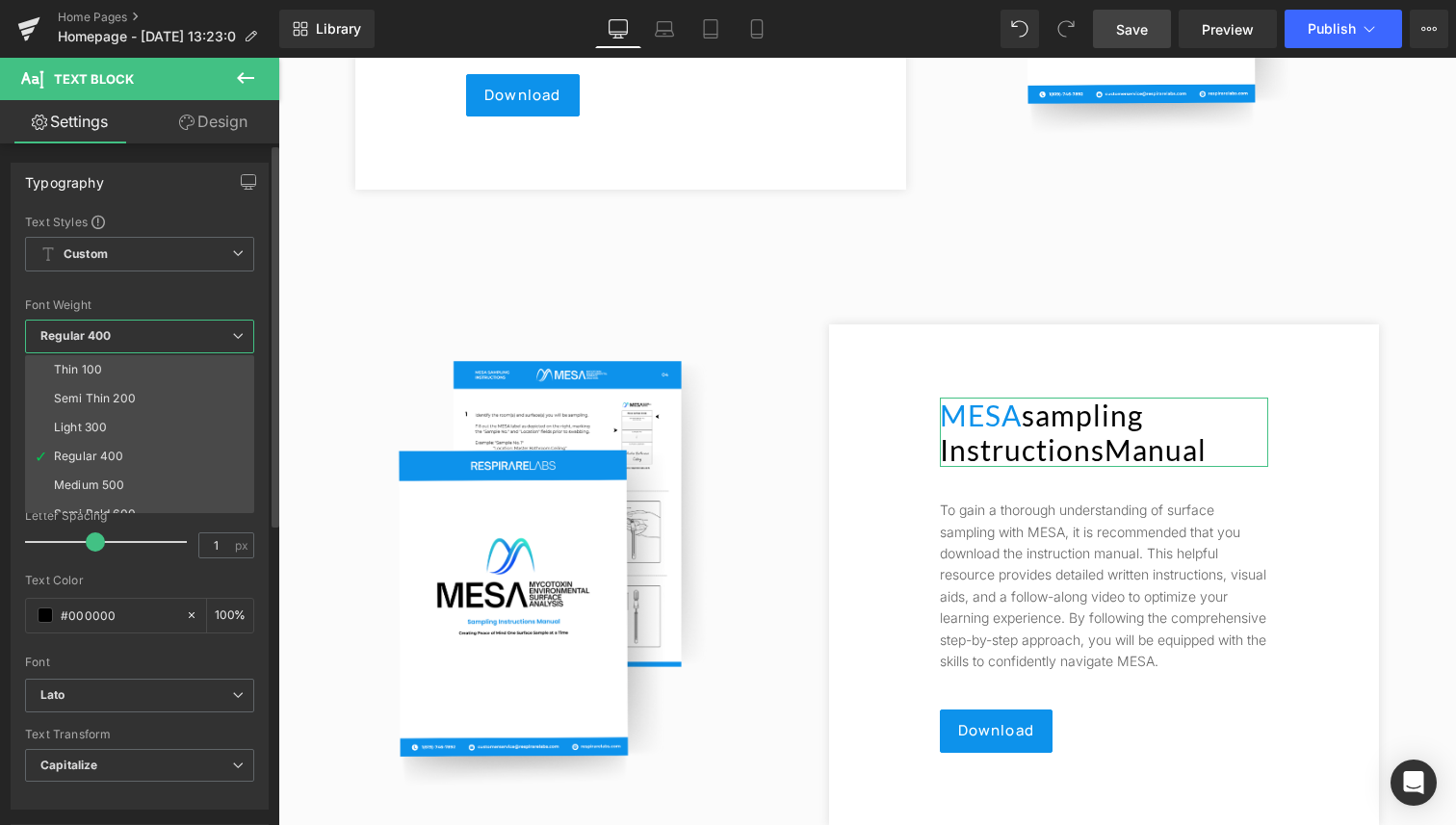
click at [118, 476] on li "Medium 500" at bounding box center [144, 484] width 238 height 29
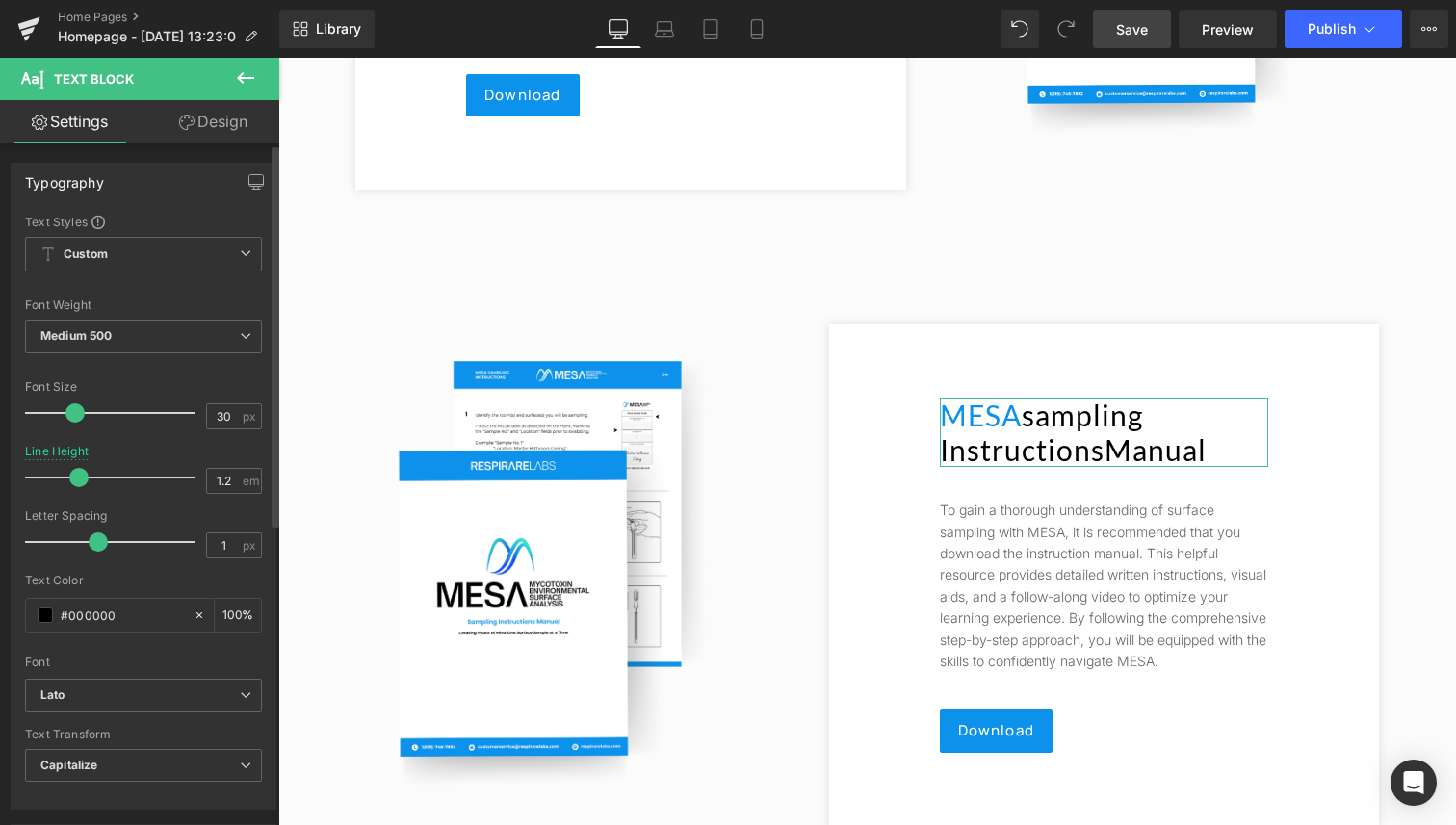
click at [91, 728] on div "Text Transform" at bounding box center [143, 734] width 237 height 14
click at [97, 706] on span "Lato" at bounding box center [143, 695] width 237 height 33
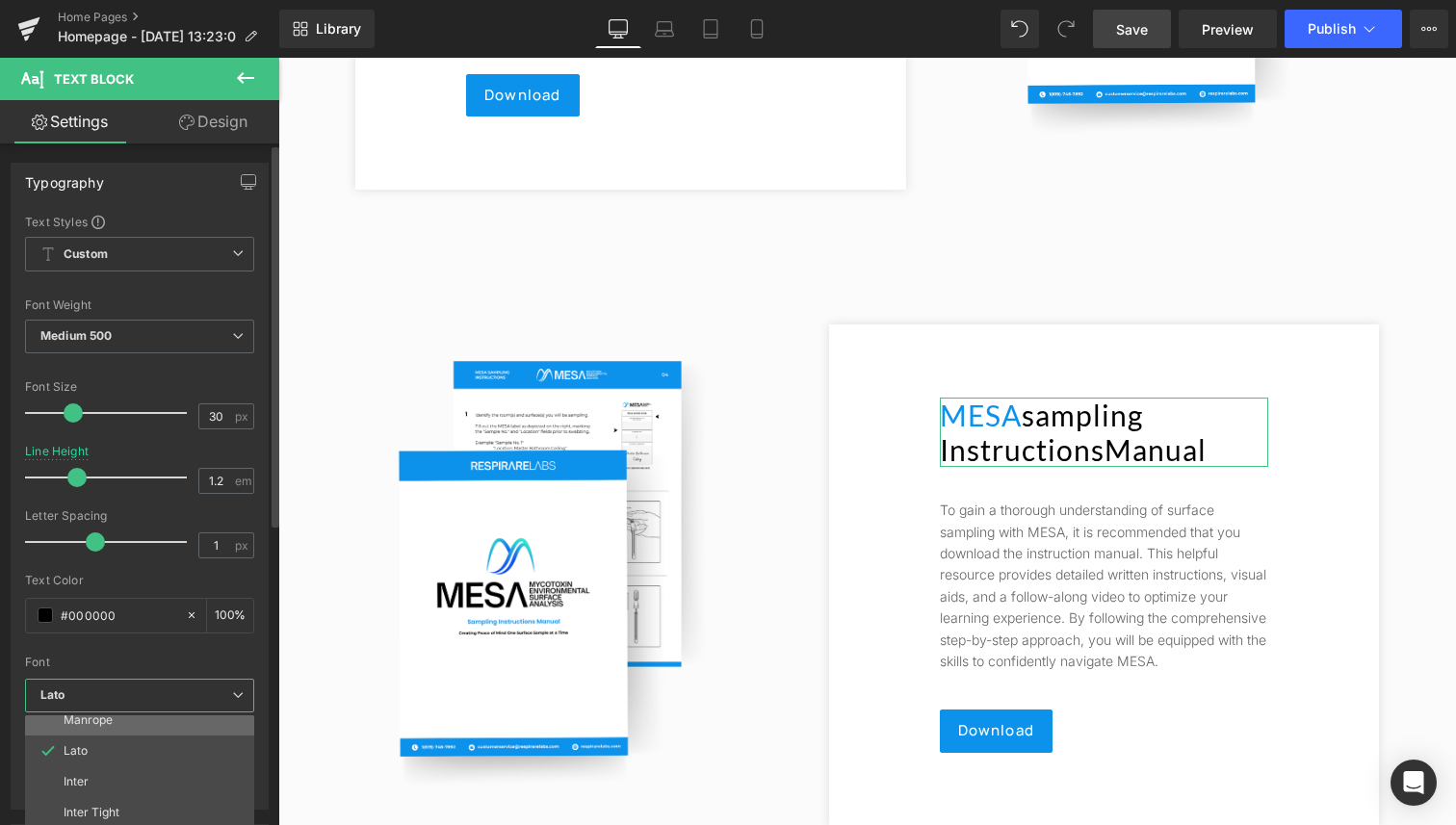
scroll to position [101, 0]
click at [129, 730] on li "Manrope" at bounding box center [144, 722] width 238 height 31
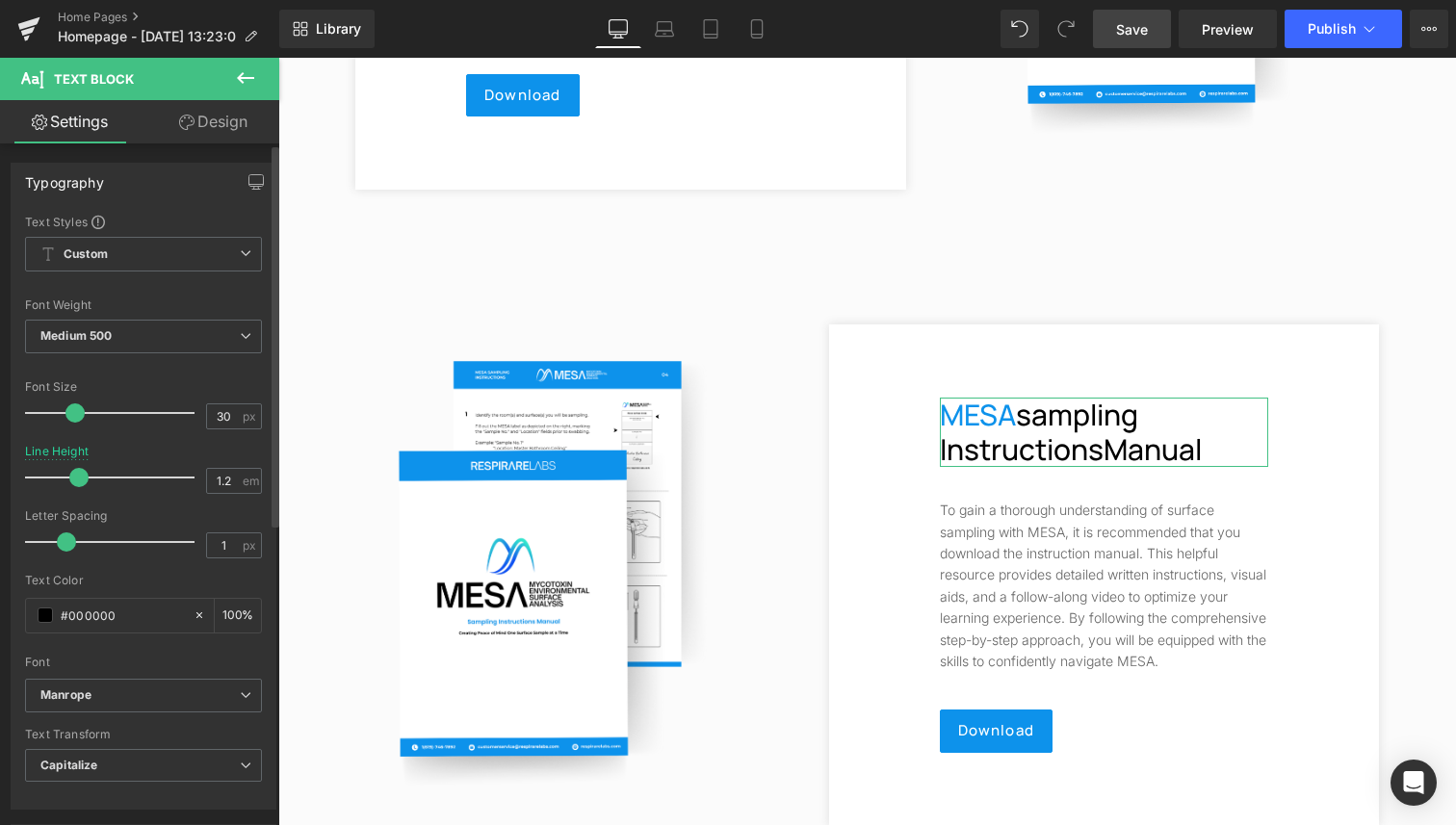
drag, startPoint x: 88, startPoint y: 535, endPoint x: 59, endPoint y: 538, distance: 29.2
click at [59, 538] on span at bounding box center [67, 542] width 20 height 20
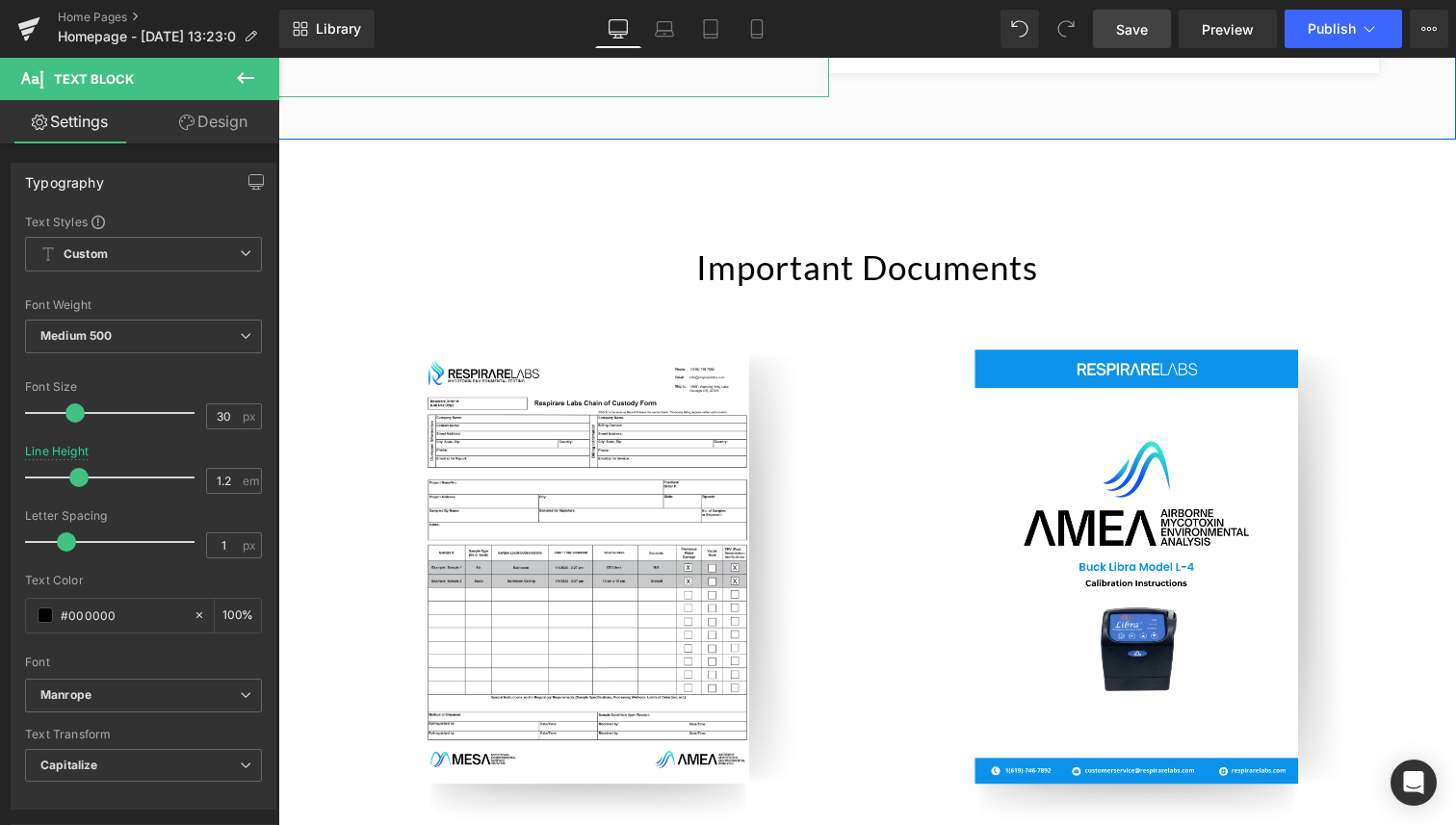
scroll to position [7805, 0]
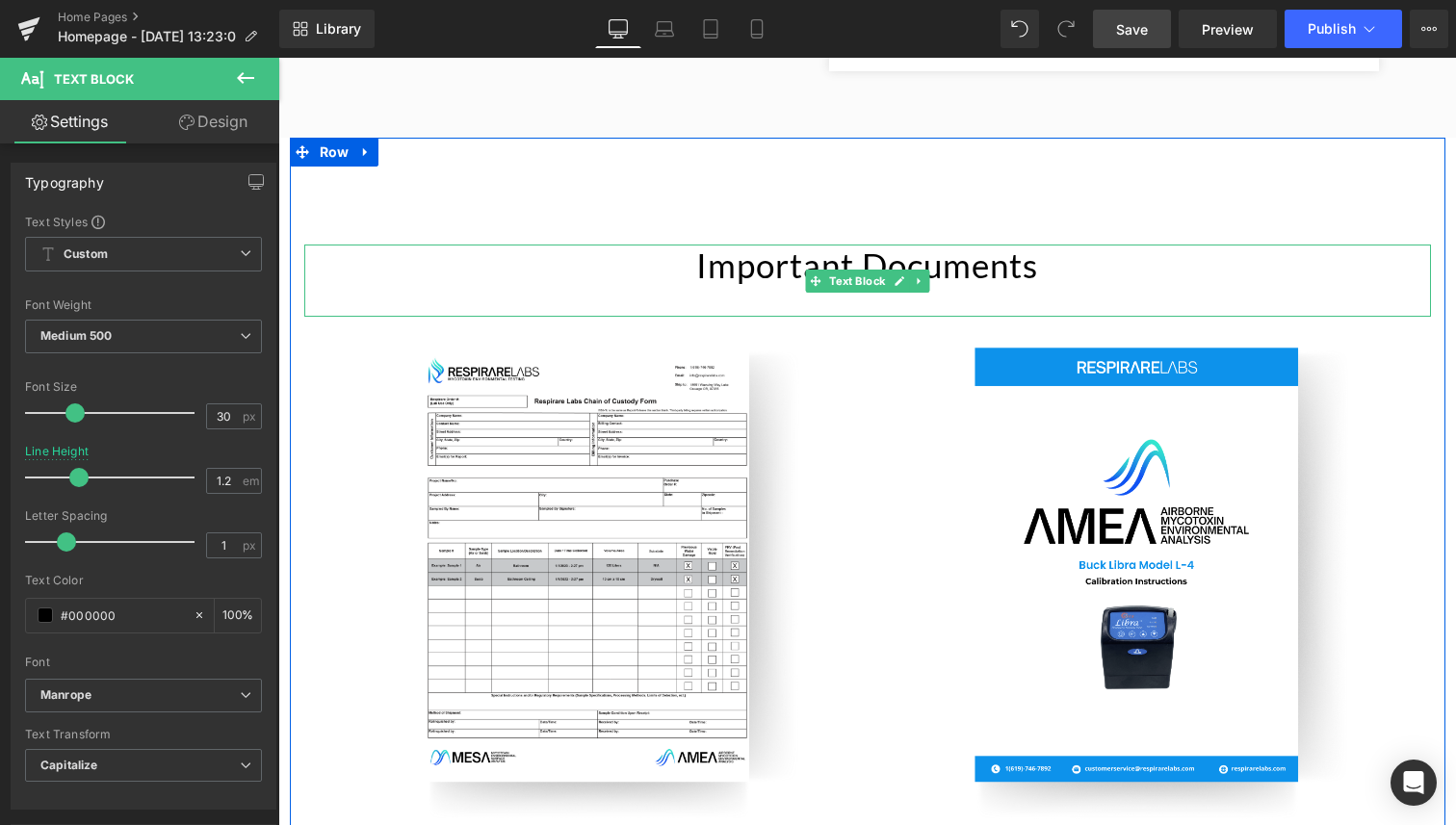
click at [792, 249] on p "Important Documents" at bounding box center [867, 264] width 1126 height 40
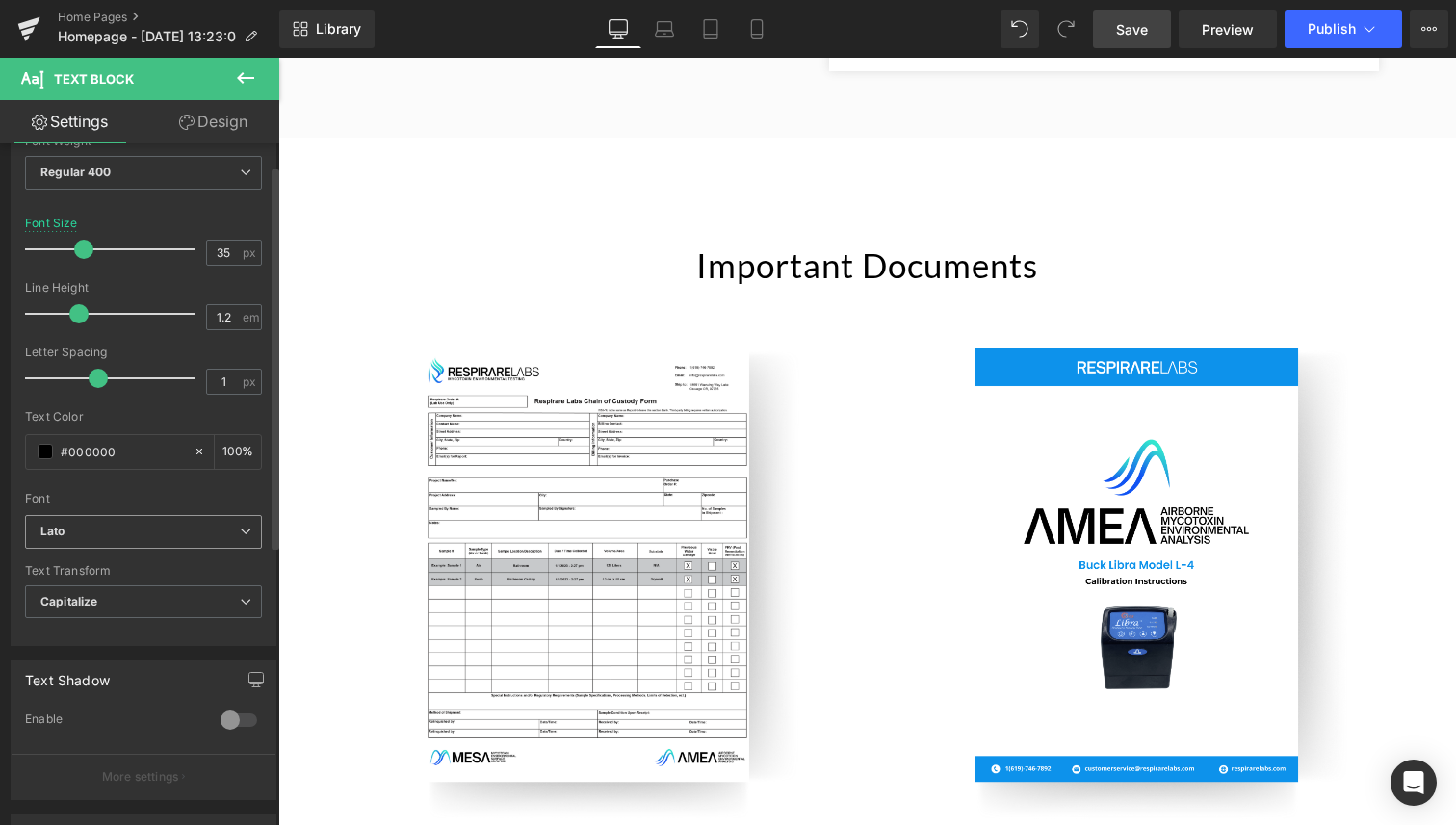
scroll to position [171, 0]
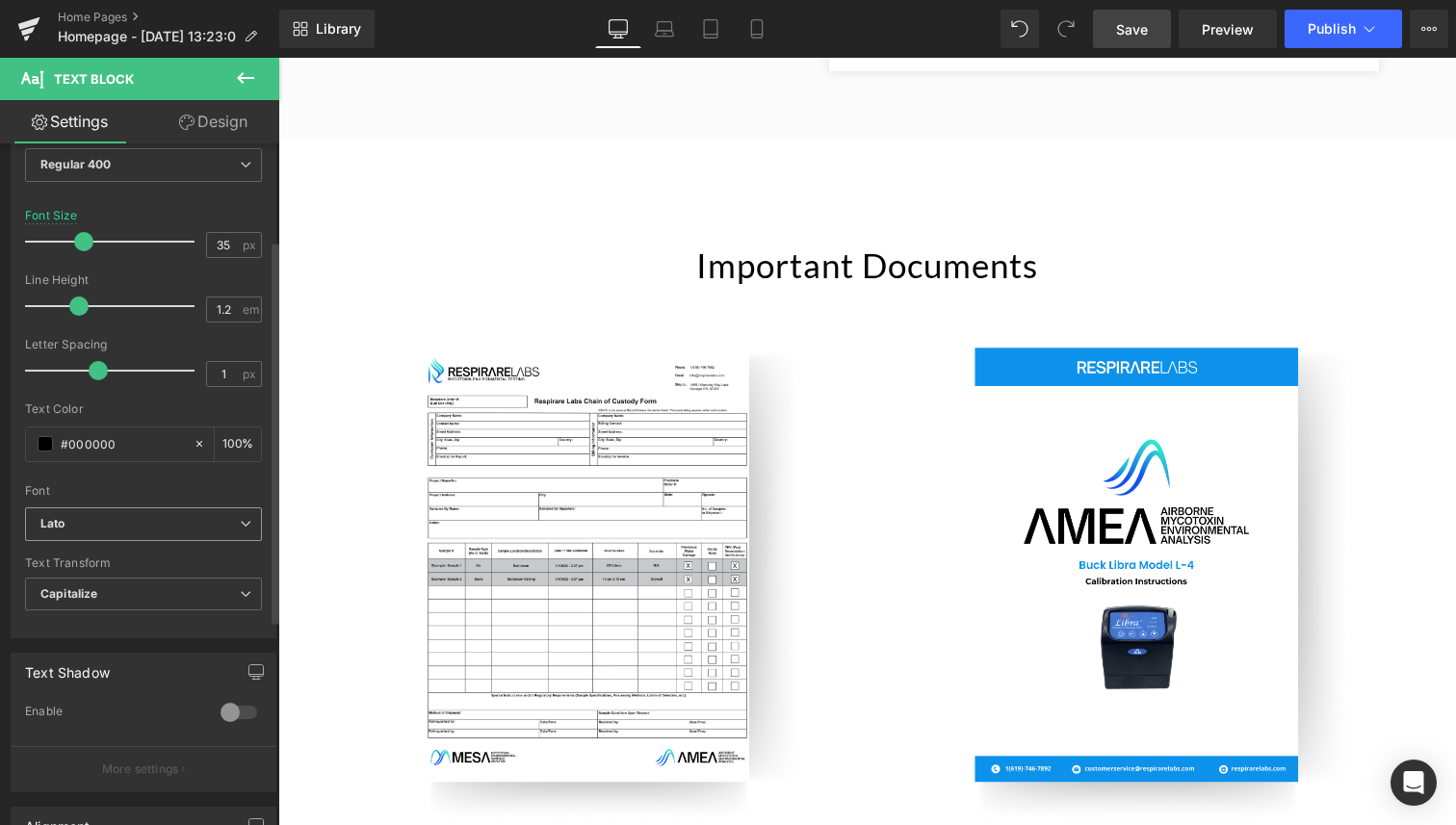
click at [157, 518] on b "Lato" at bounding box center [140, 524] width 199 height 17
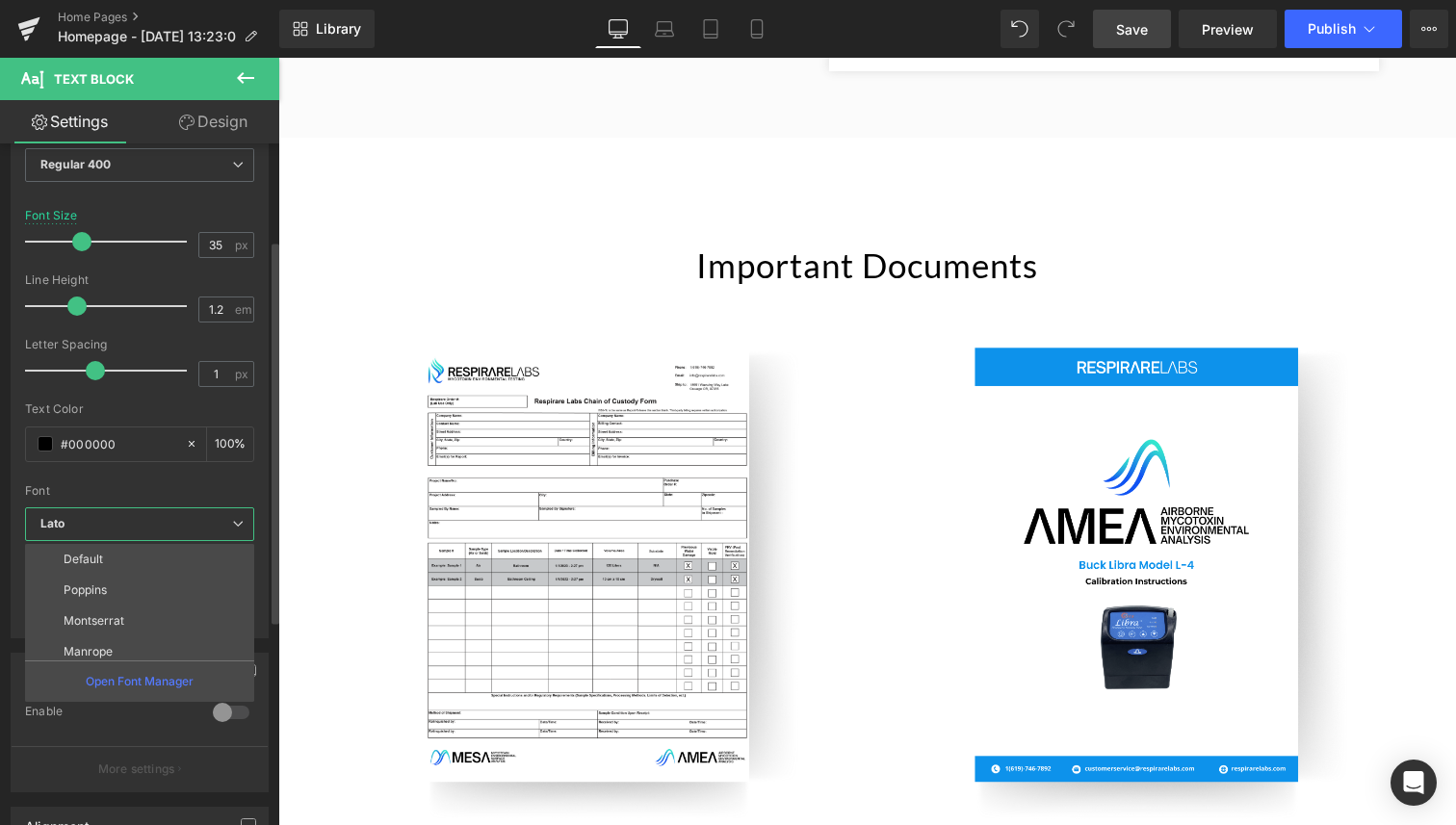
click at [178, 658] on li "Manrope" at bounding box center [144, 651] width 238 height 31
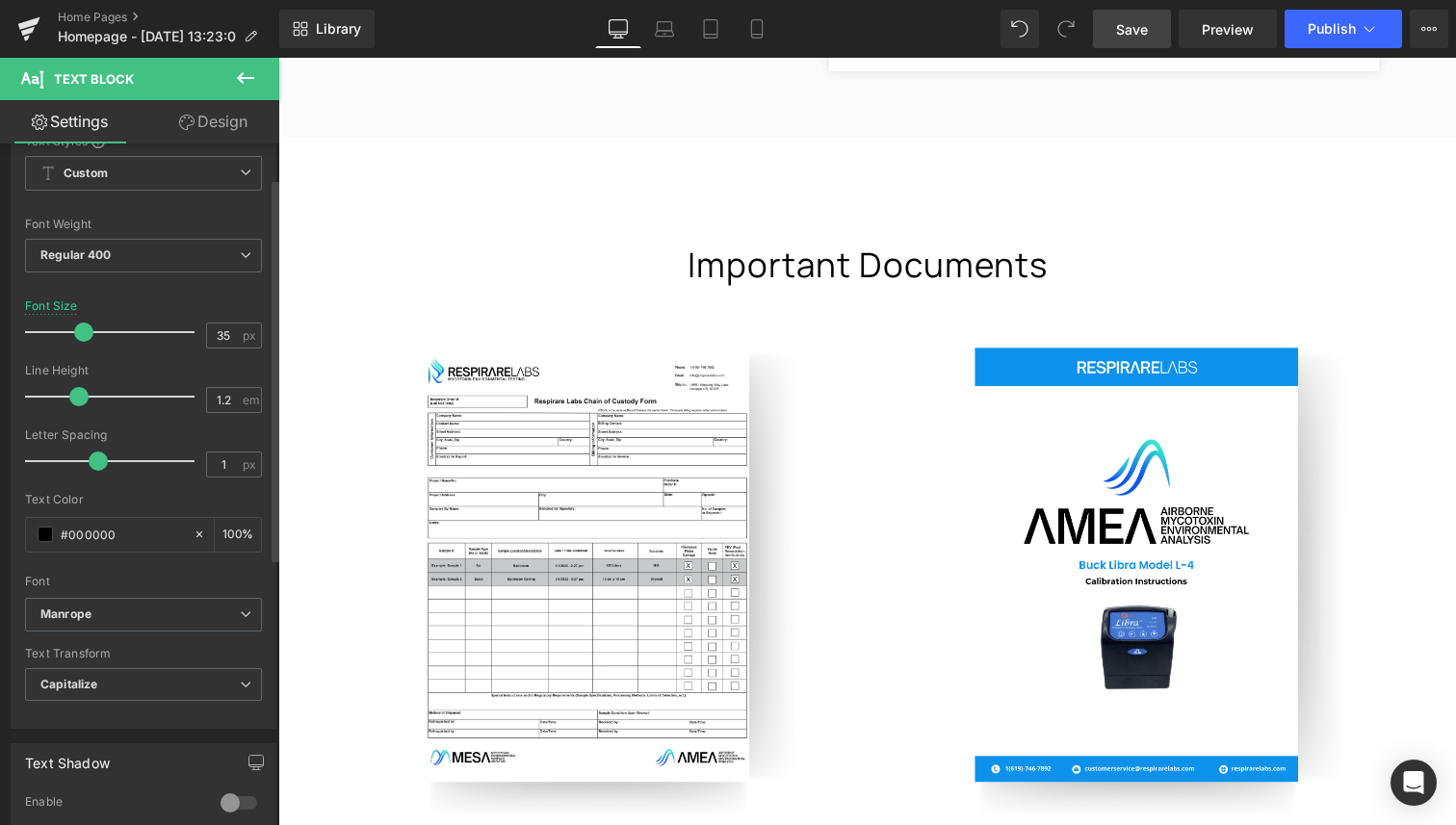
scroll to position [0, 0]
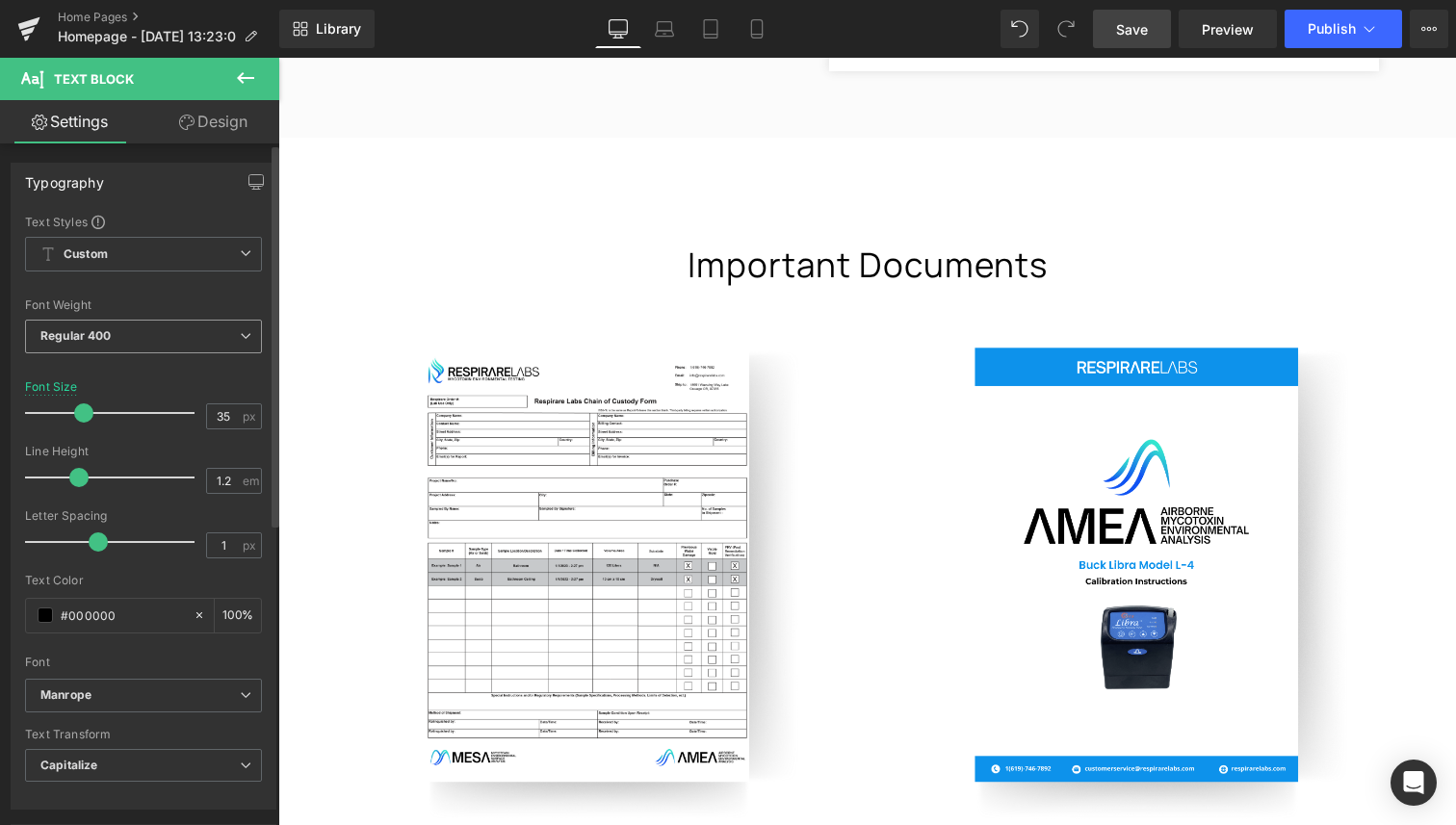
click at [104, 323] on span "Regular 400" at bounding box center [143, 337] width 237 height 33
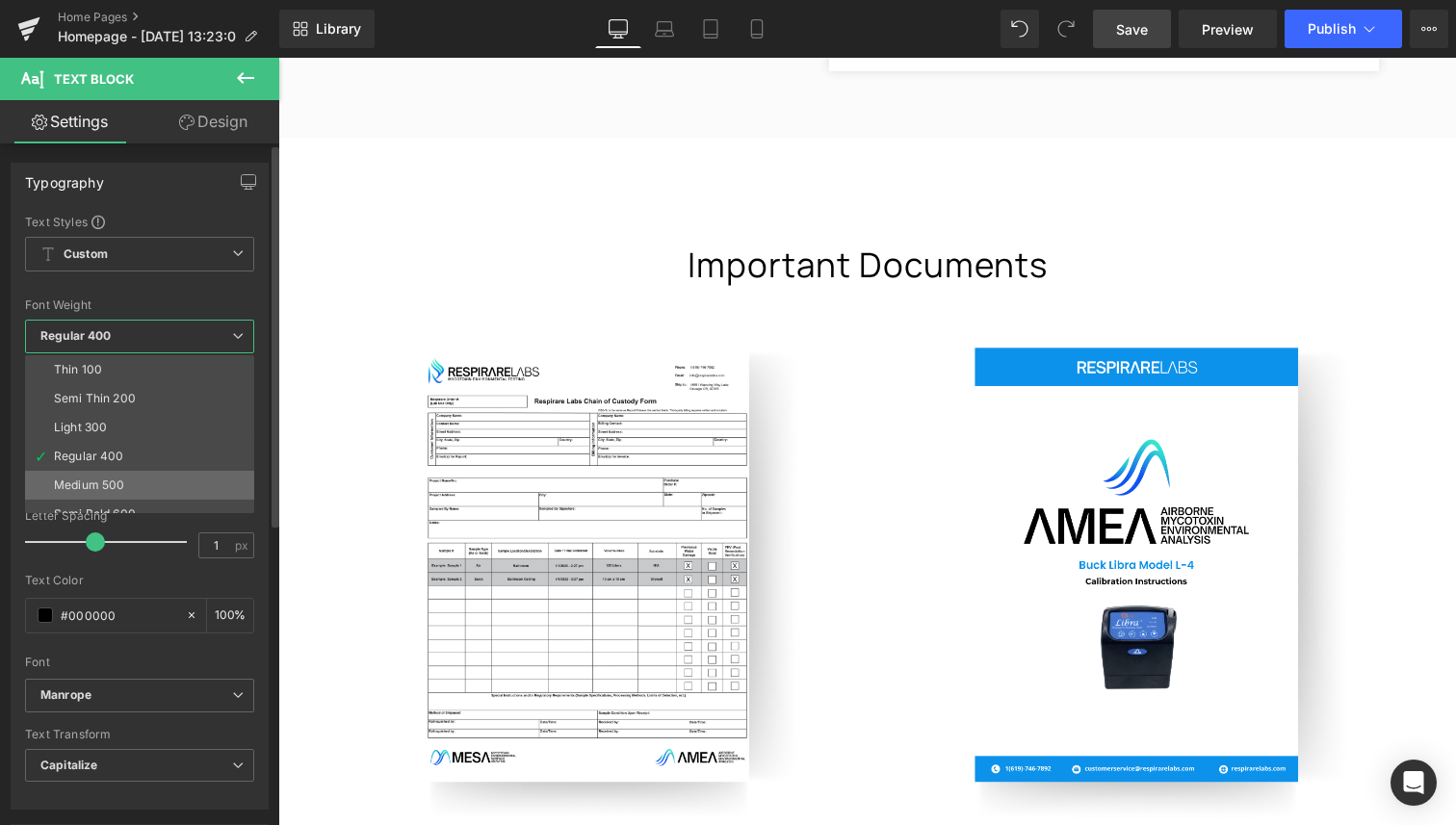
click at [118, 479] on div "Medium 500" at bounding box center [89, 485] width 70 height 14
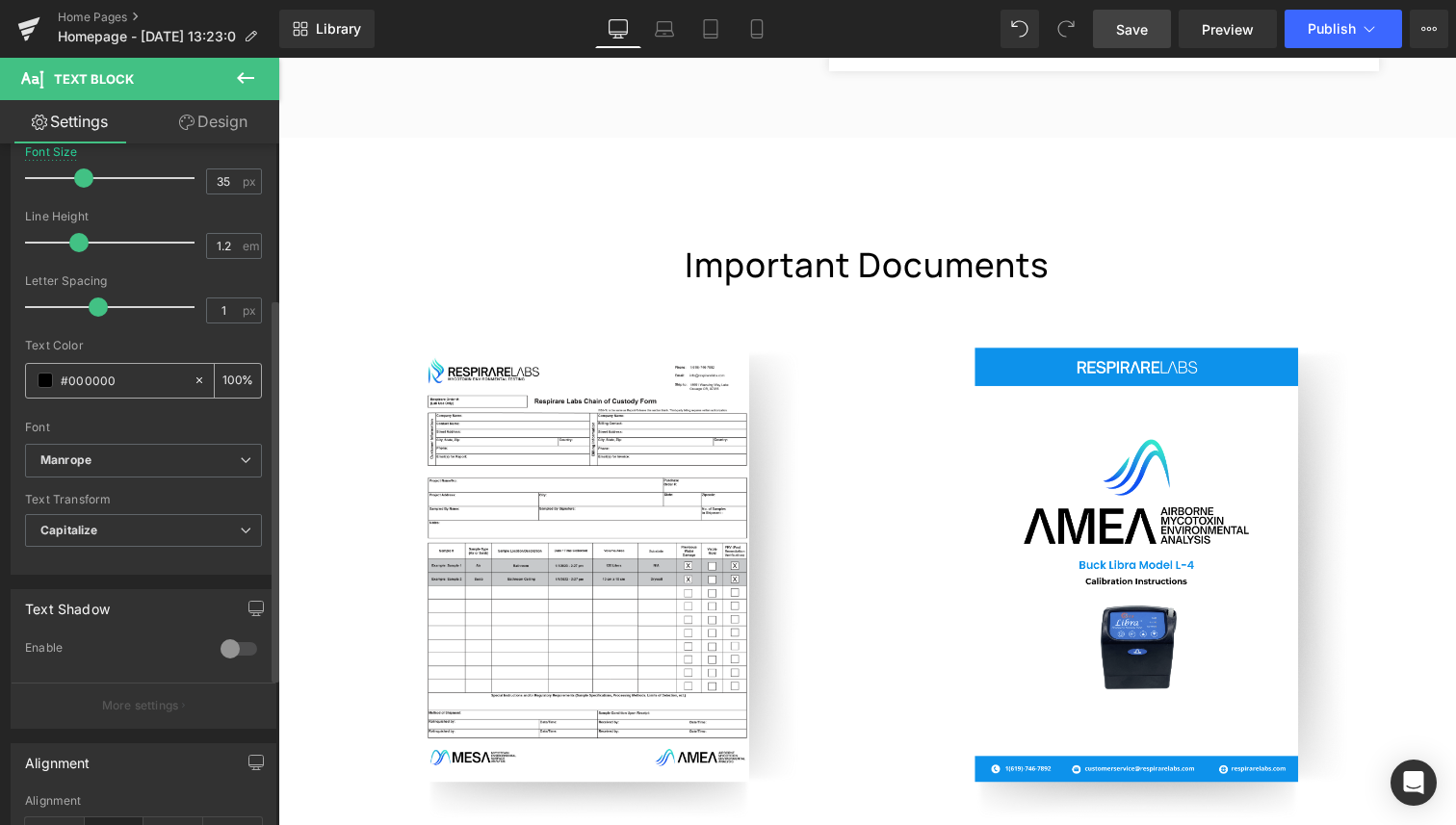
scroll to position [234, 0]
drag, startPoint x: 96, startPoint y: 311, endPoint x: 49, endPoint y: 311, distance: 47.0
click at [49, 311] on span at bounding box center [47, 308] width 20 height 20
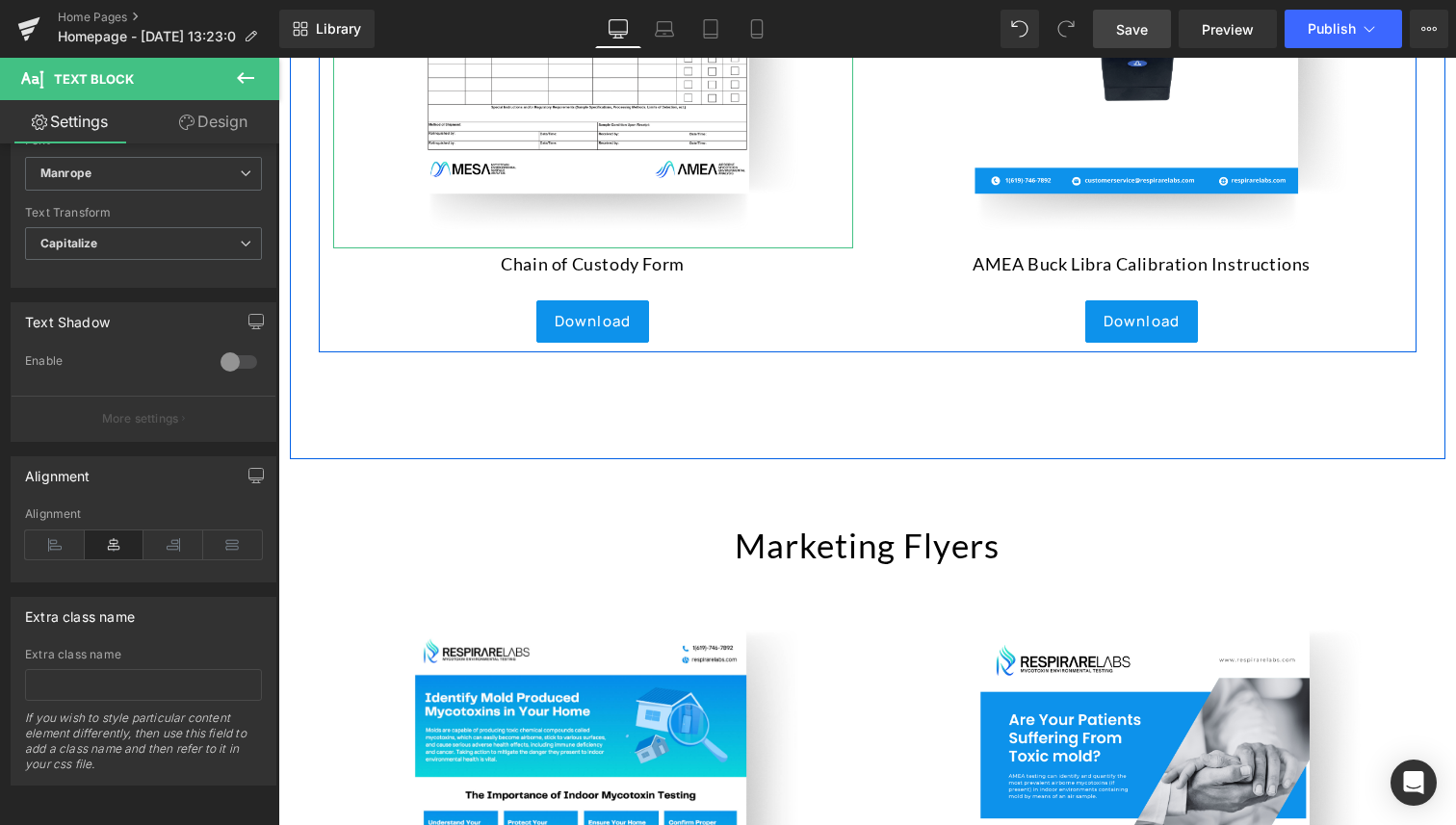
scroll to position [8426, 0]
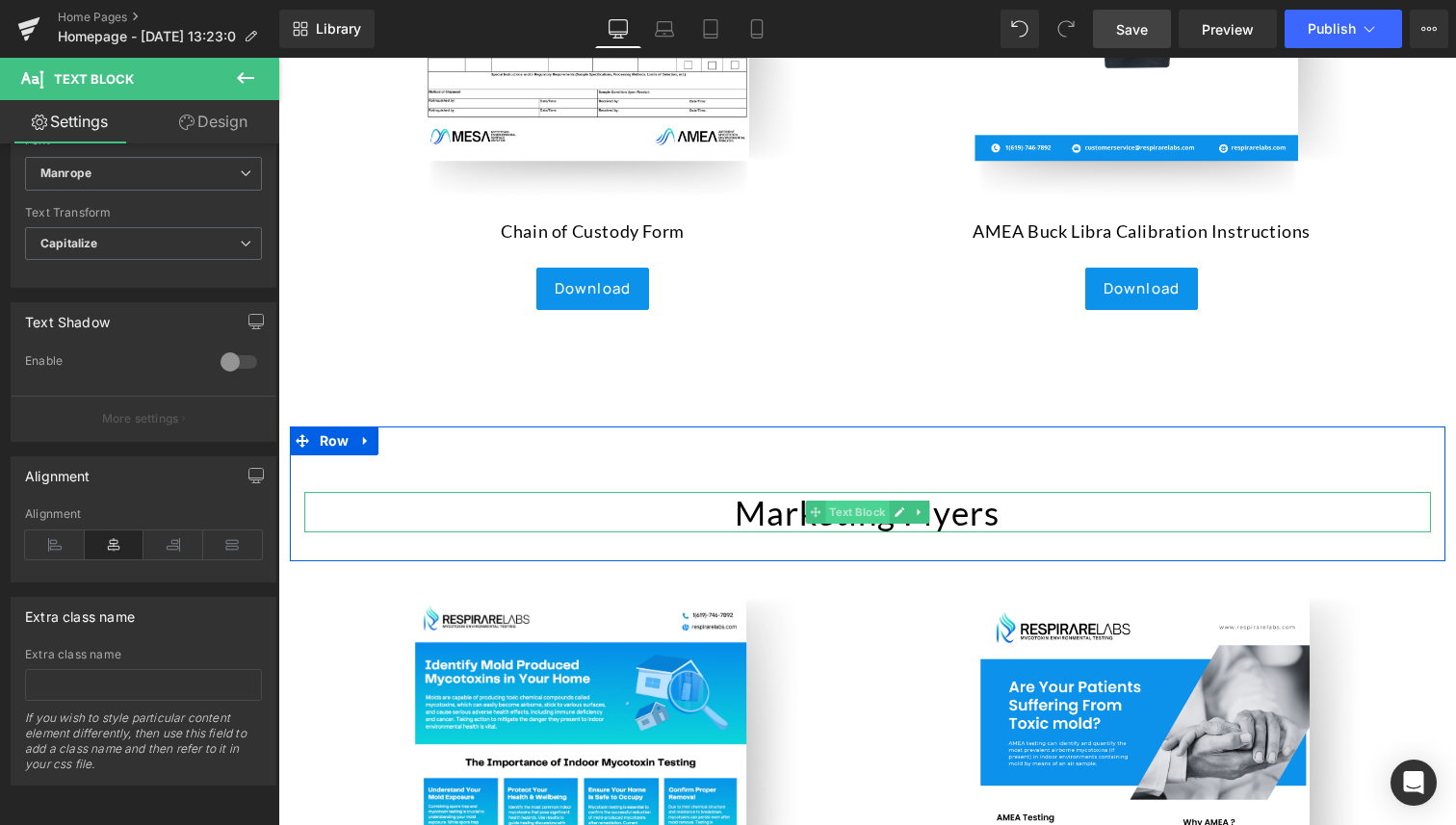
click at [831, 504] on span "Text Block" at bounding box center [856, 512] width 64 height 23
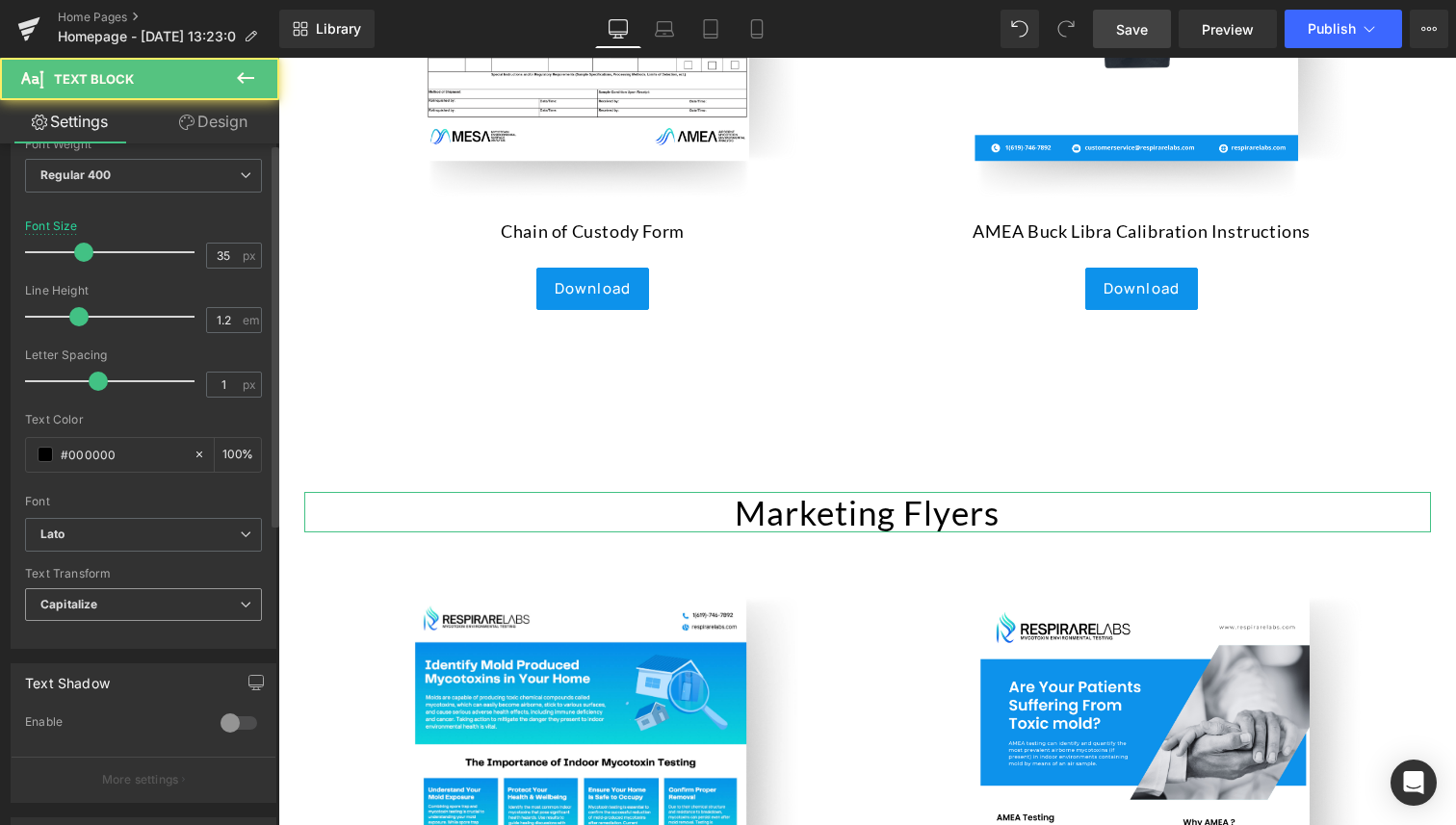
scroll to position [163, 0]
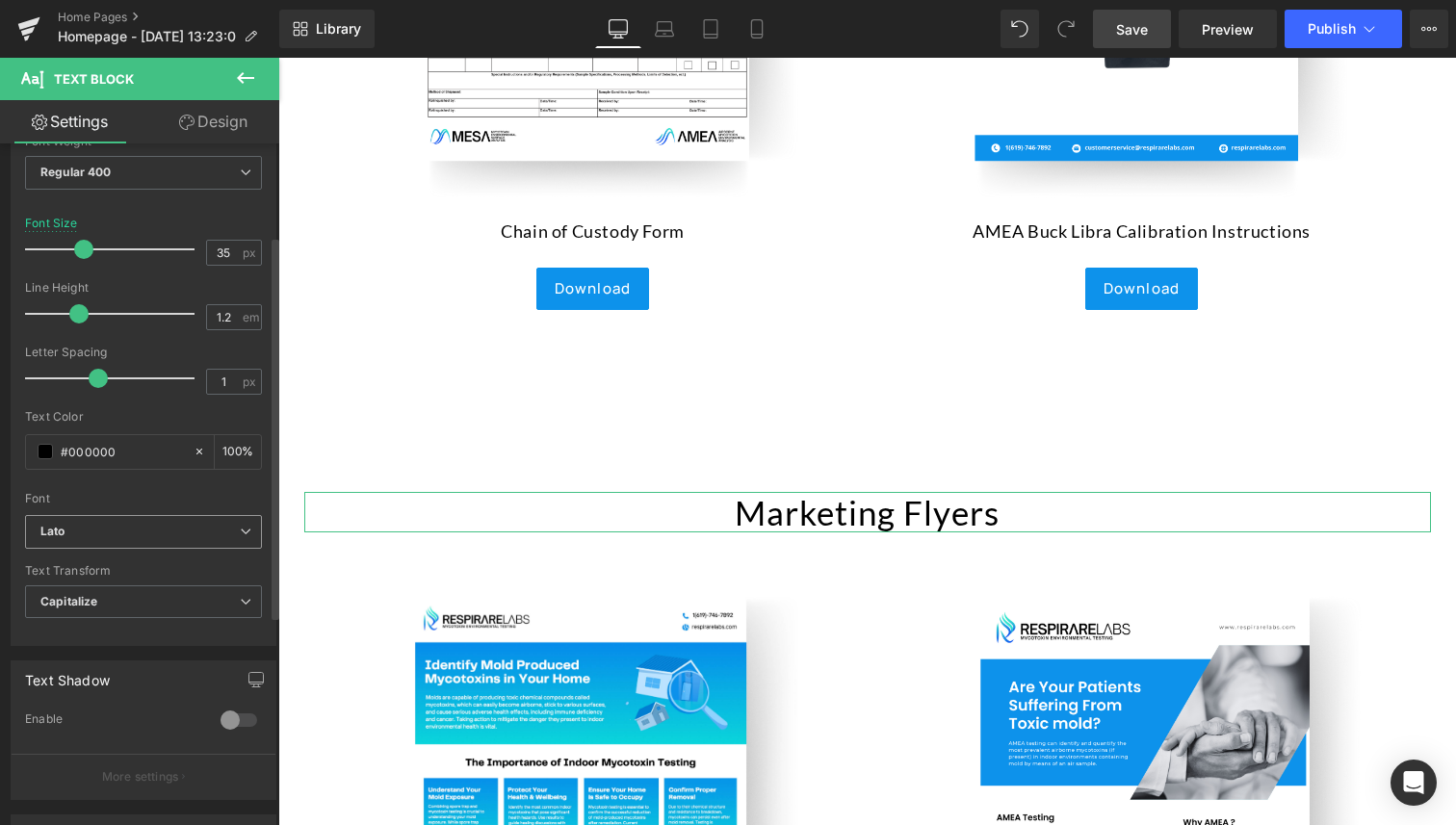
click at [110, 521] on span "Lato" at bounding box center [143, 532] width 237 height 33
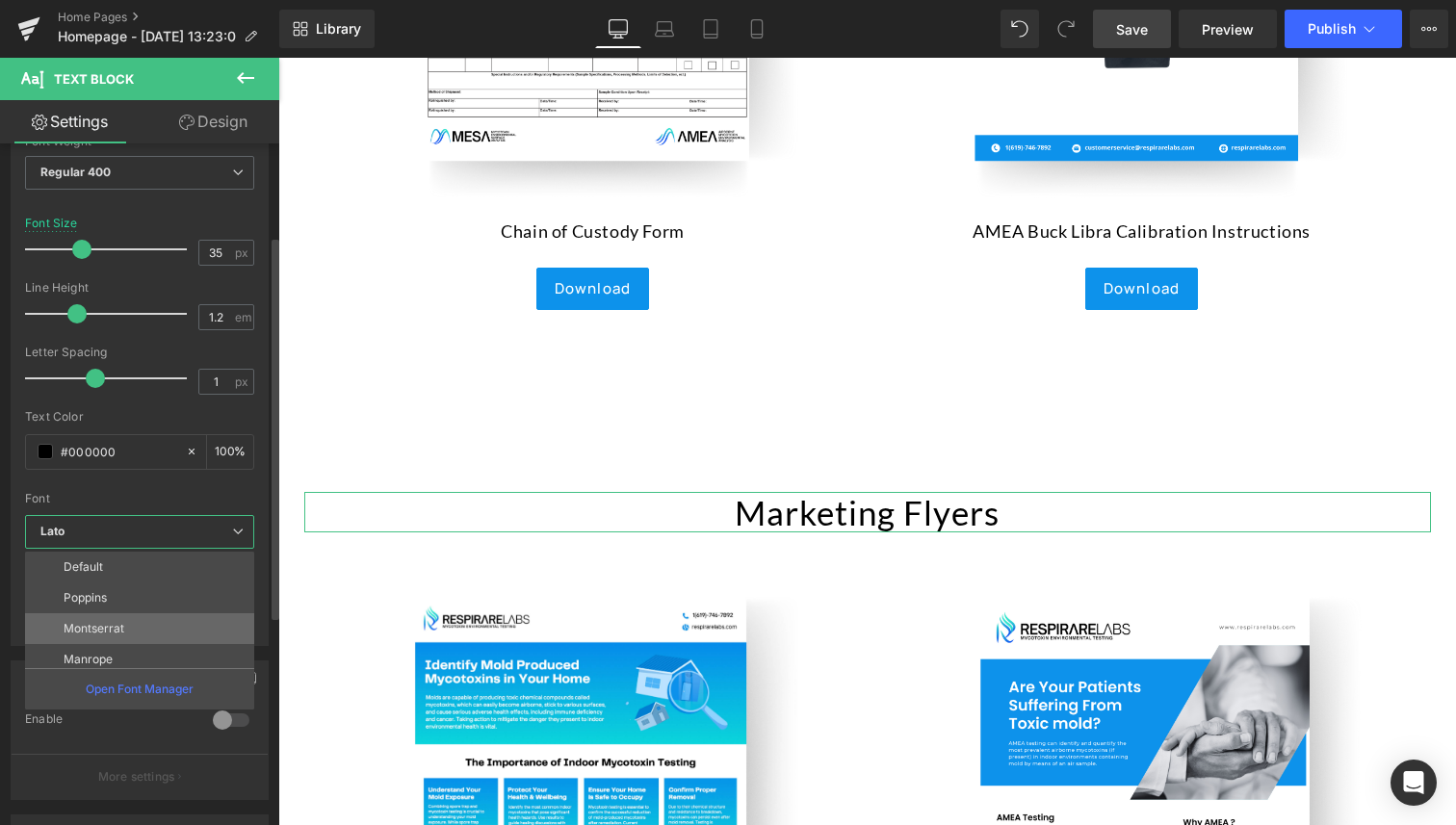
click at [128, 642] on li "Montserrat" at bounding box center [144, 628] width 238 height 31
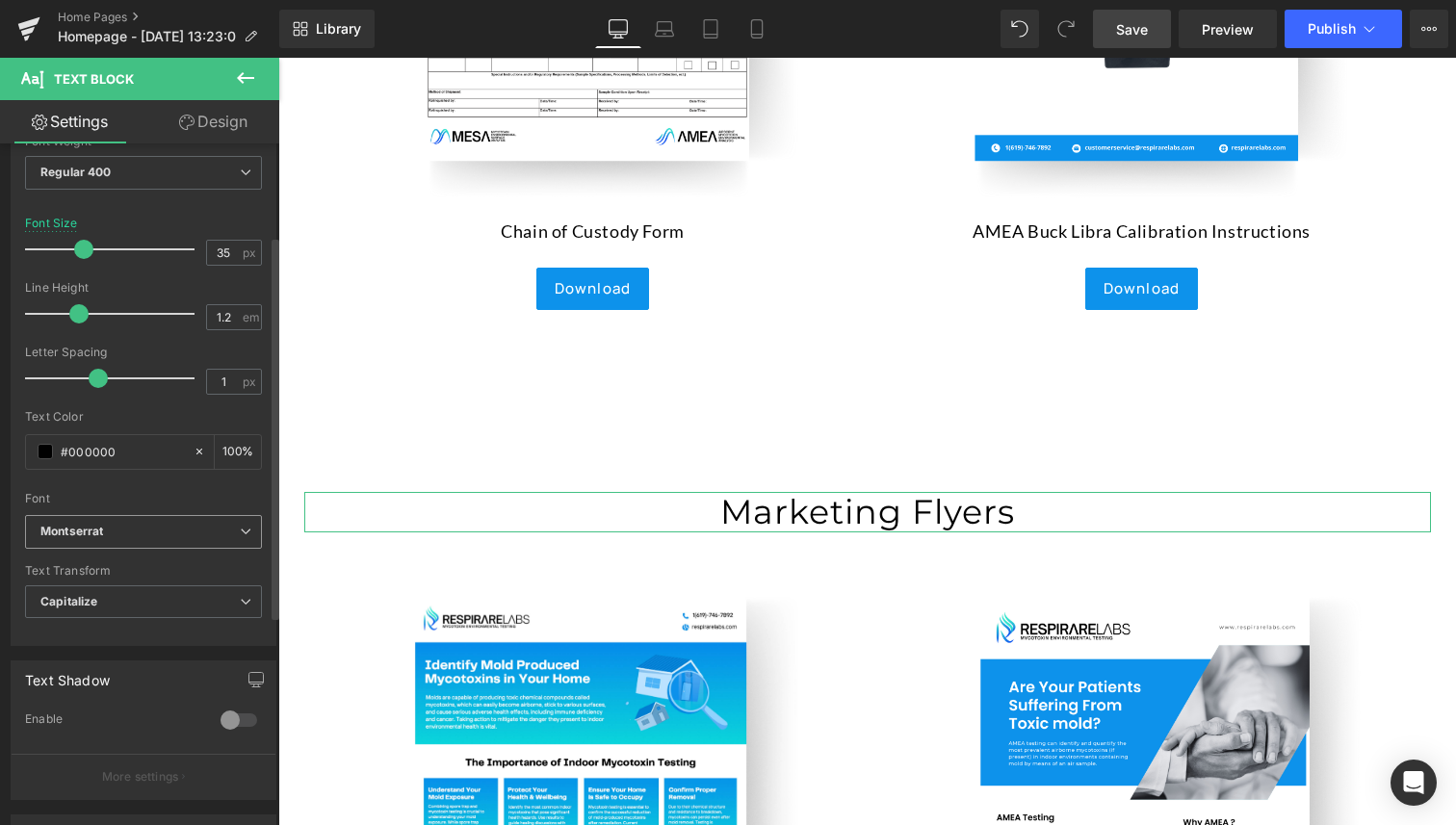
click at [112, 536] on b "Montserrat" at bounding box center [140, 532] width 199 height 17
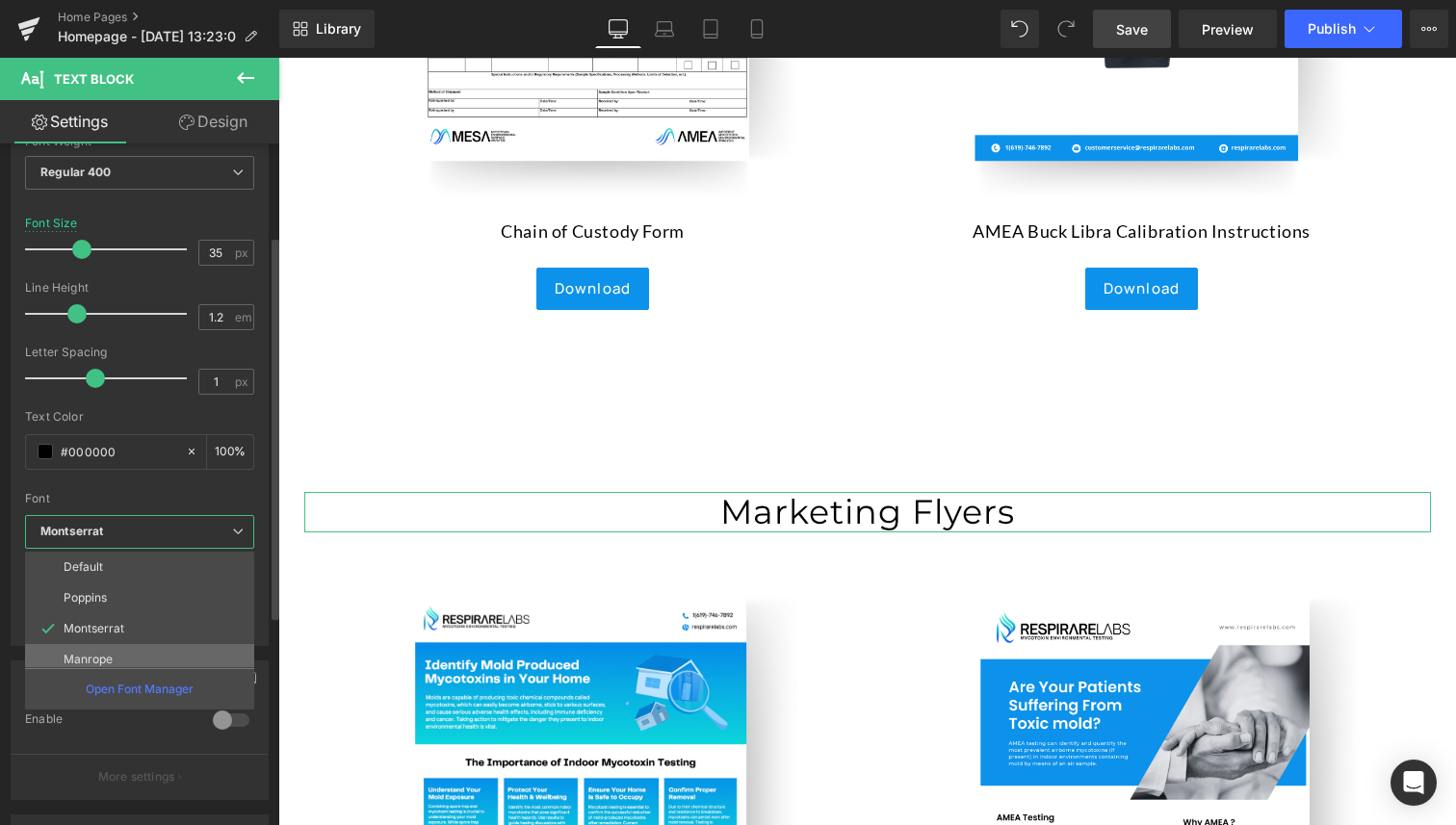
click at [109, 653] on p "Manrope" at bounding box center [89, 660] width 49 height 14
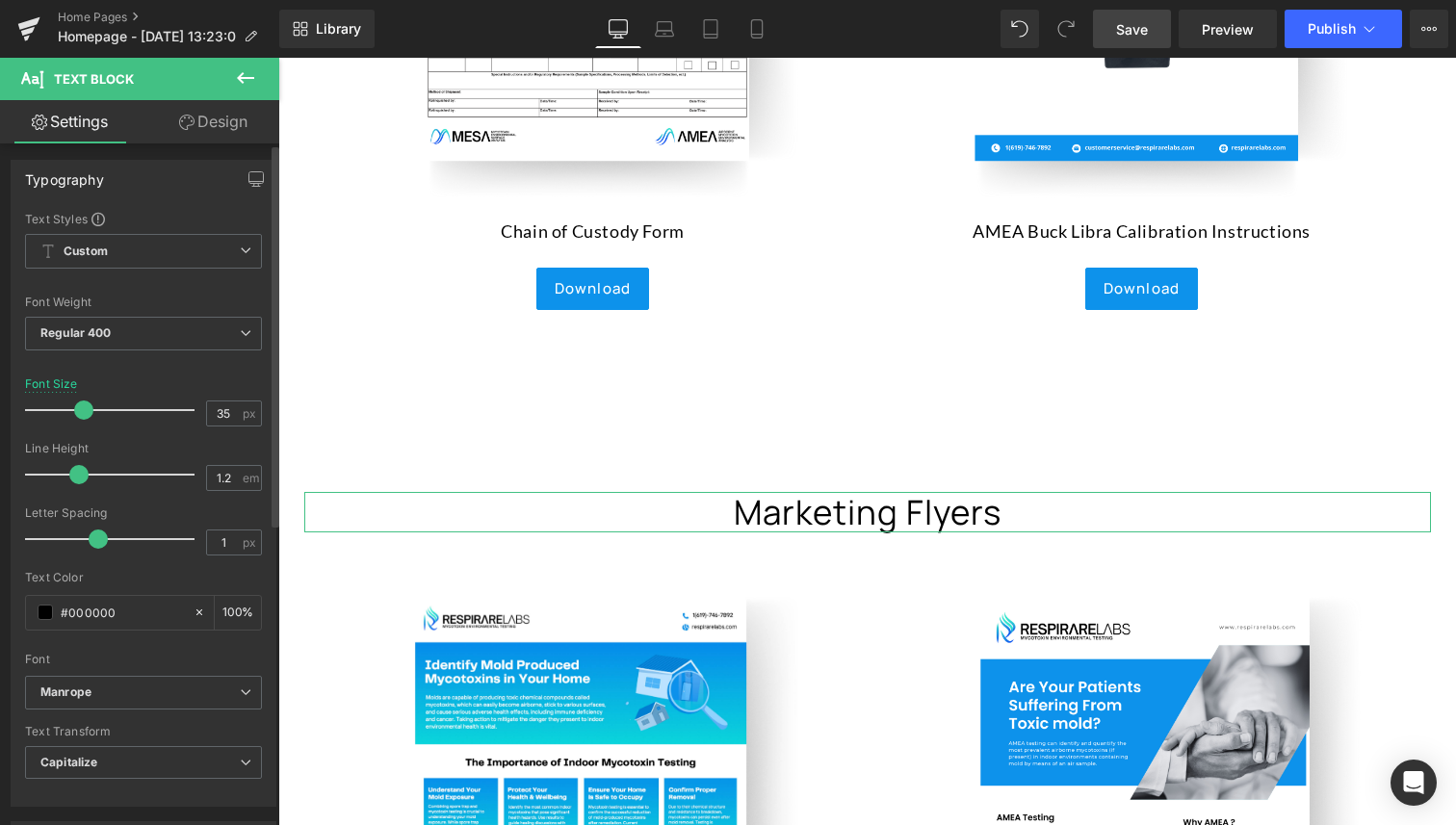
scroll to position [0, 0]
click at [114, 329] on span "Regular 400" at bounding box center [143, 337] width 237 height 33
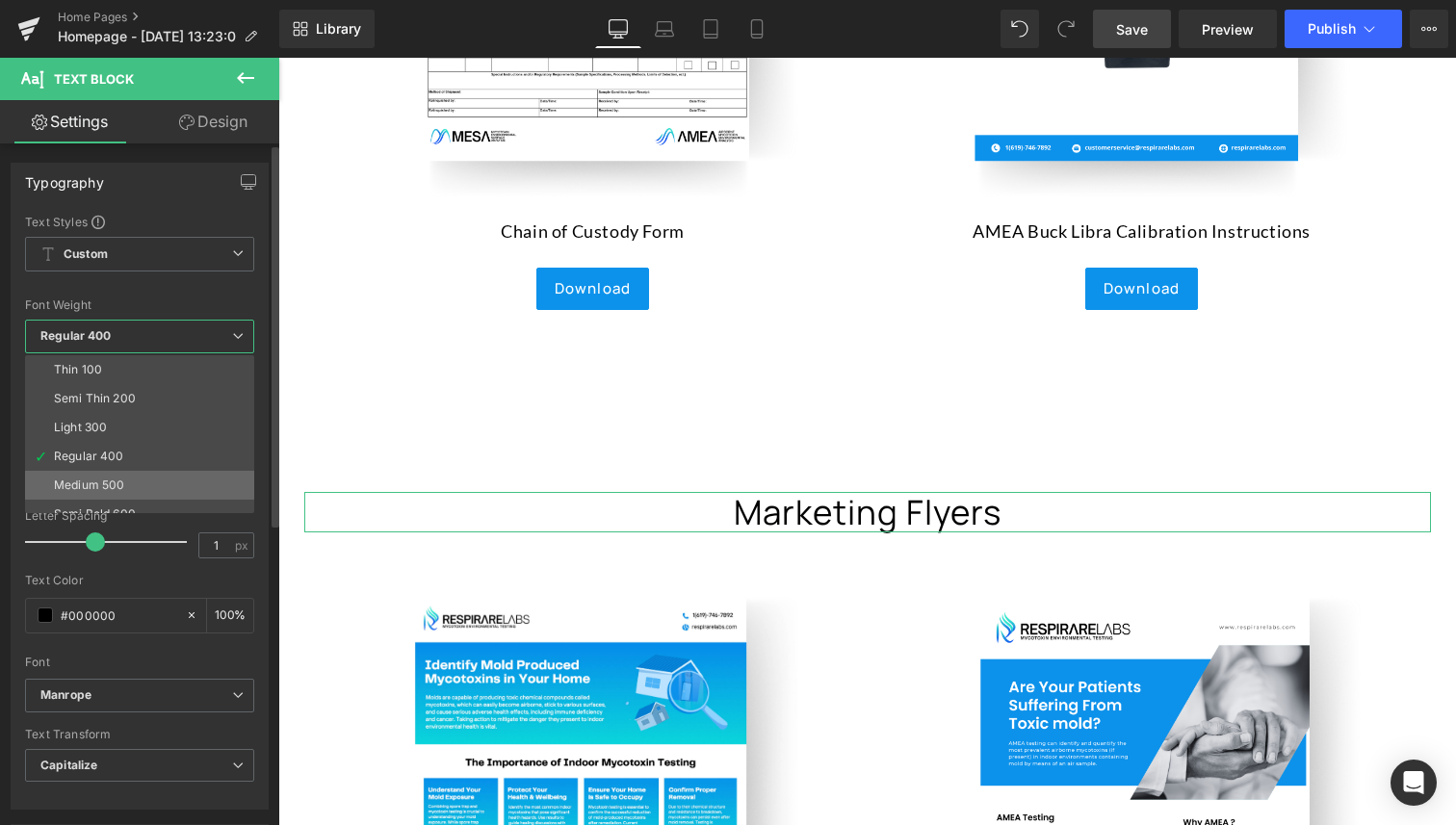
click at [116, 475] on li "Medium 500" at bounding box center [144, 484] width 238 height 29
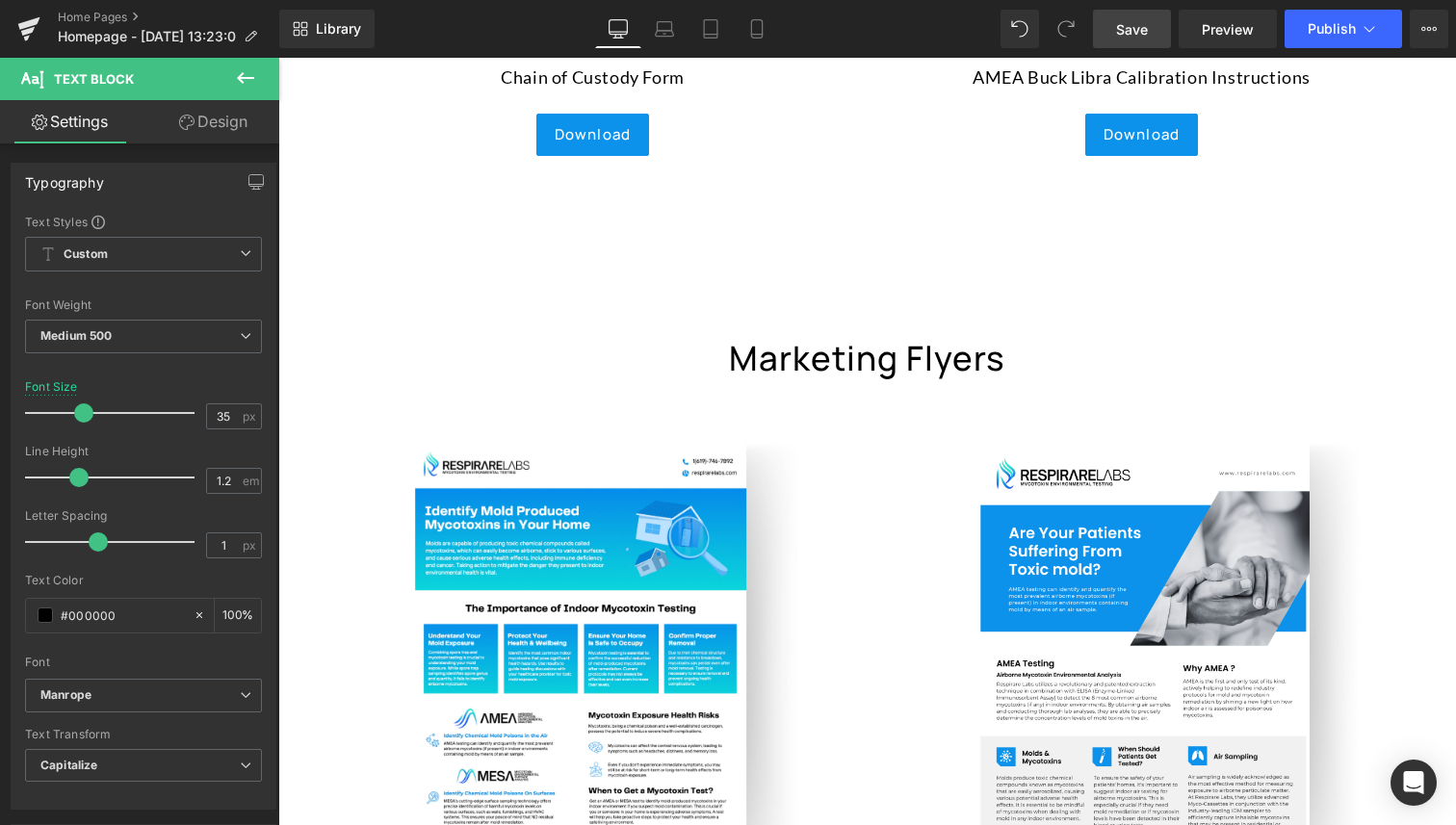
scroll to position [8581, 0]
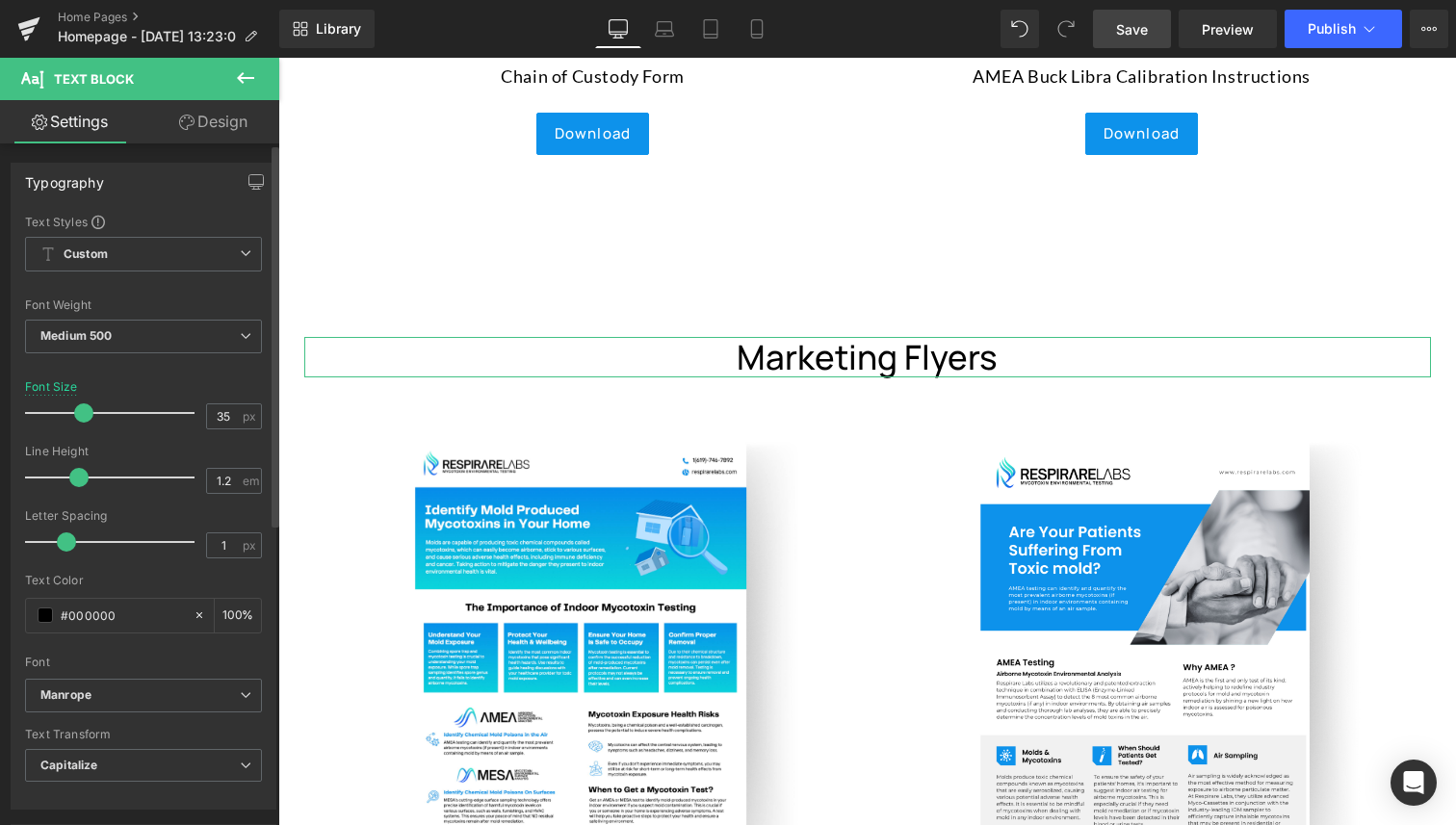
drag, startPoint x: 97, startPoint y: 545, endPoint x: 65, endPoint y: 544, distance: 32.0
click at [65, 544] on span at bounding box center [67, 542] width 20 height 20
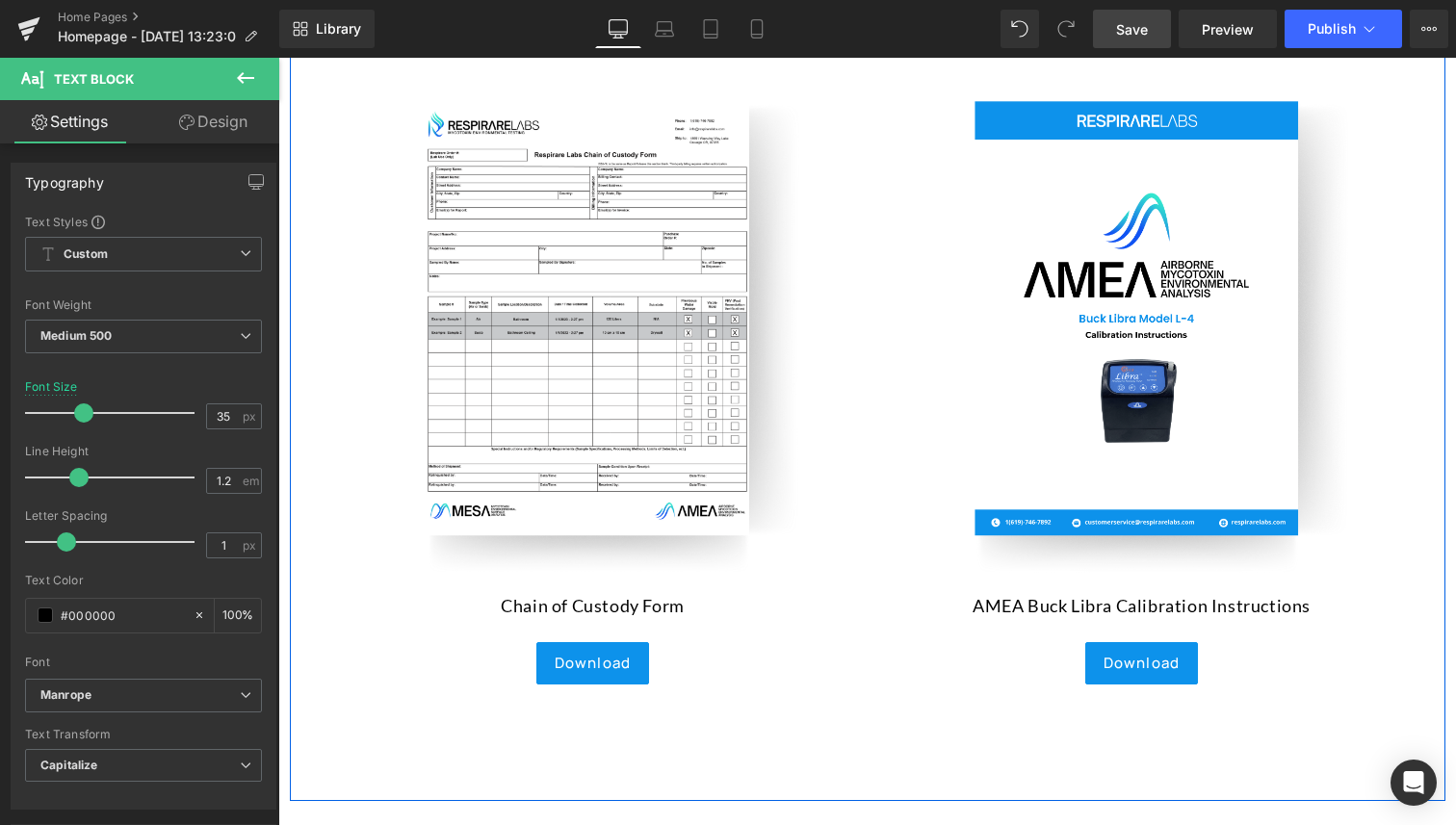
scroll to position [7541, 0]
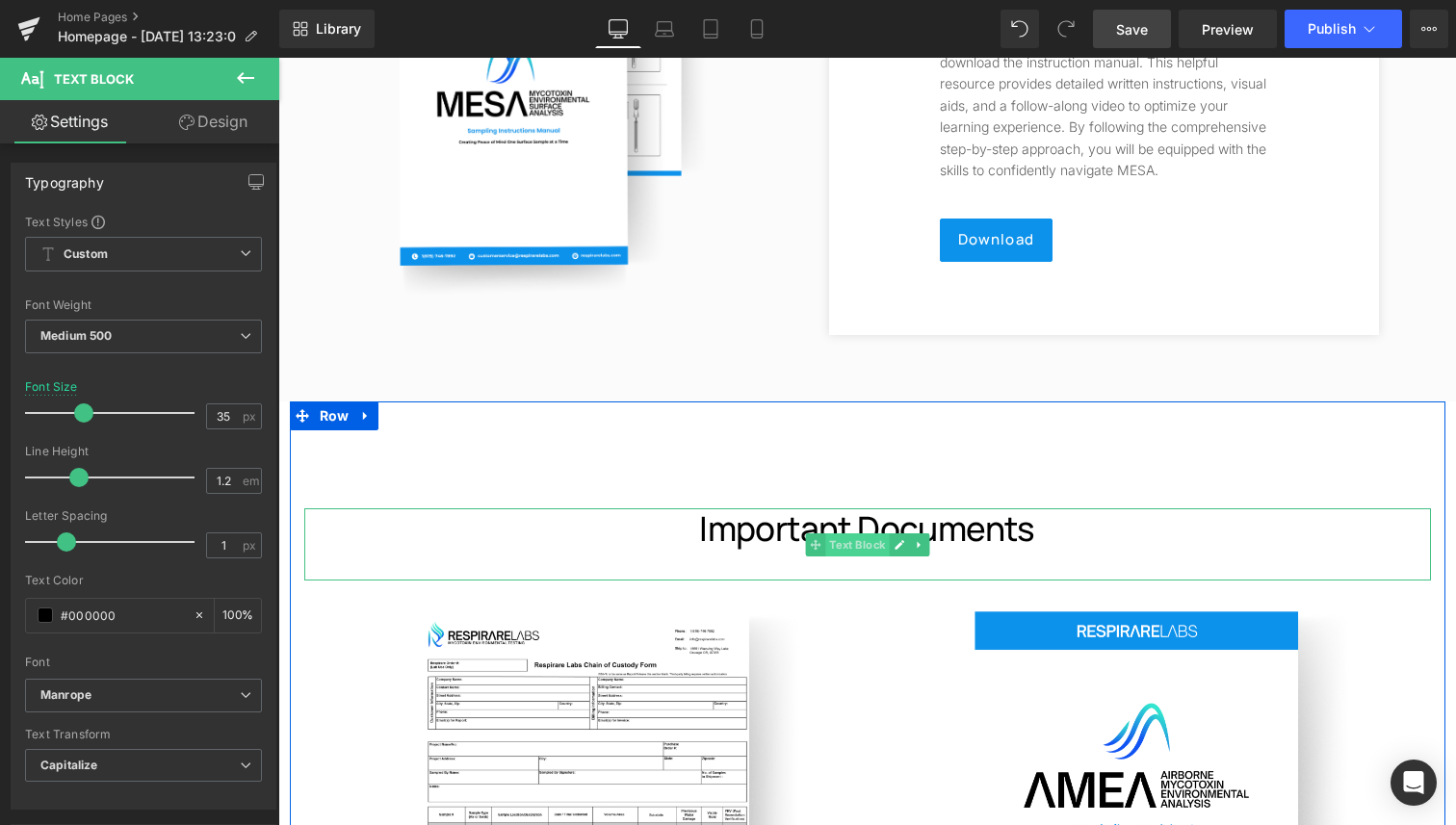
click at [842, 534] on span "Text Block" at bounding box center [856, 544] width 64 height 23
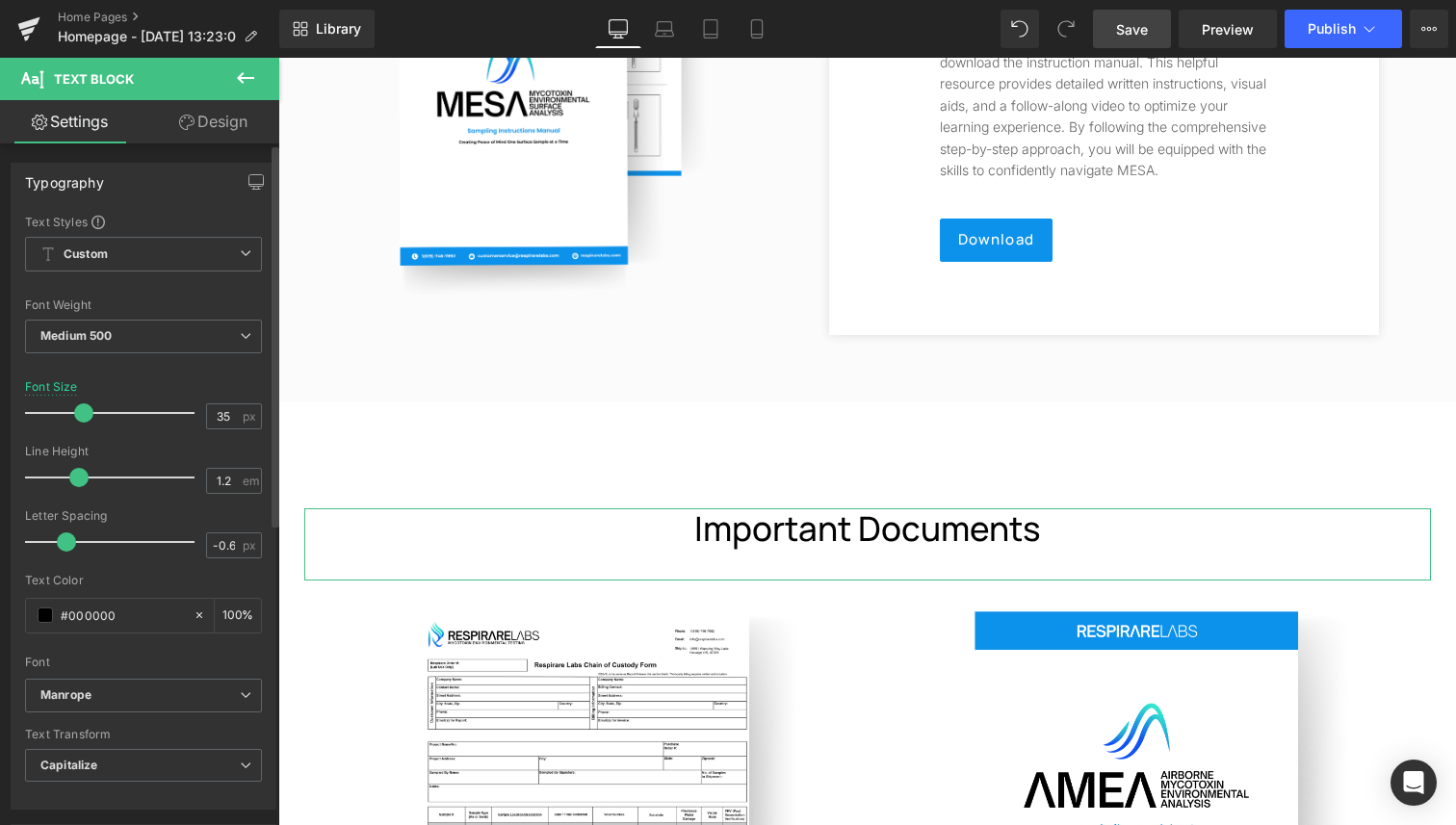
drag, startPoint x: 51, startPoint y: 540, endPoint x: 70, endPoint y: 541, distance: 19.0
click at [70, 541] on span at bounding box center [67, 542] width 20 height 20
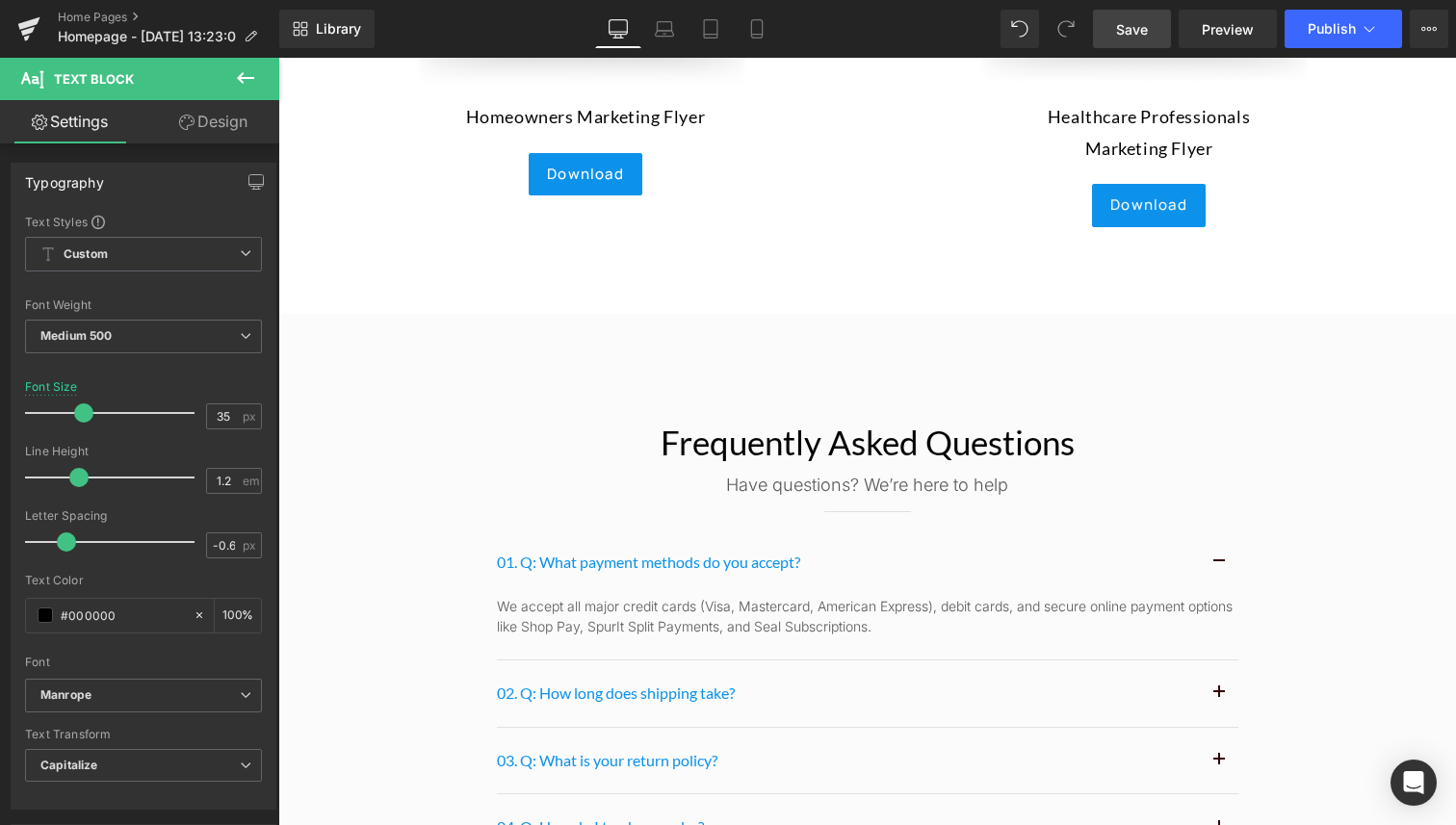
scroll to position [9297, 0]
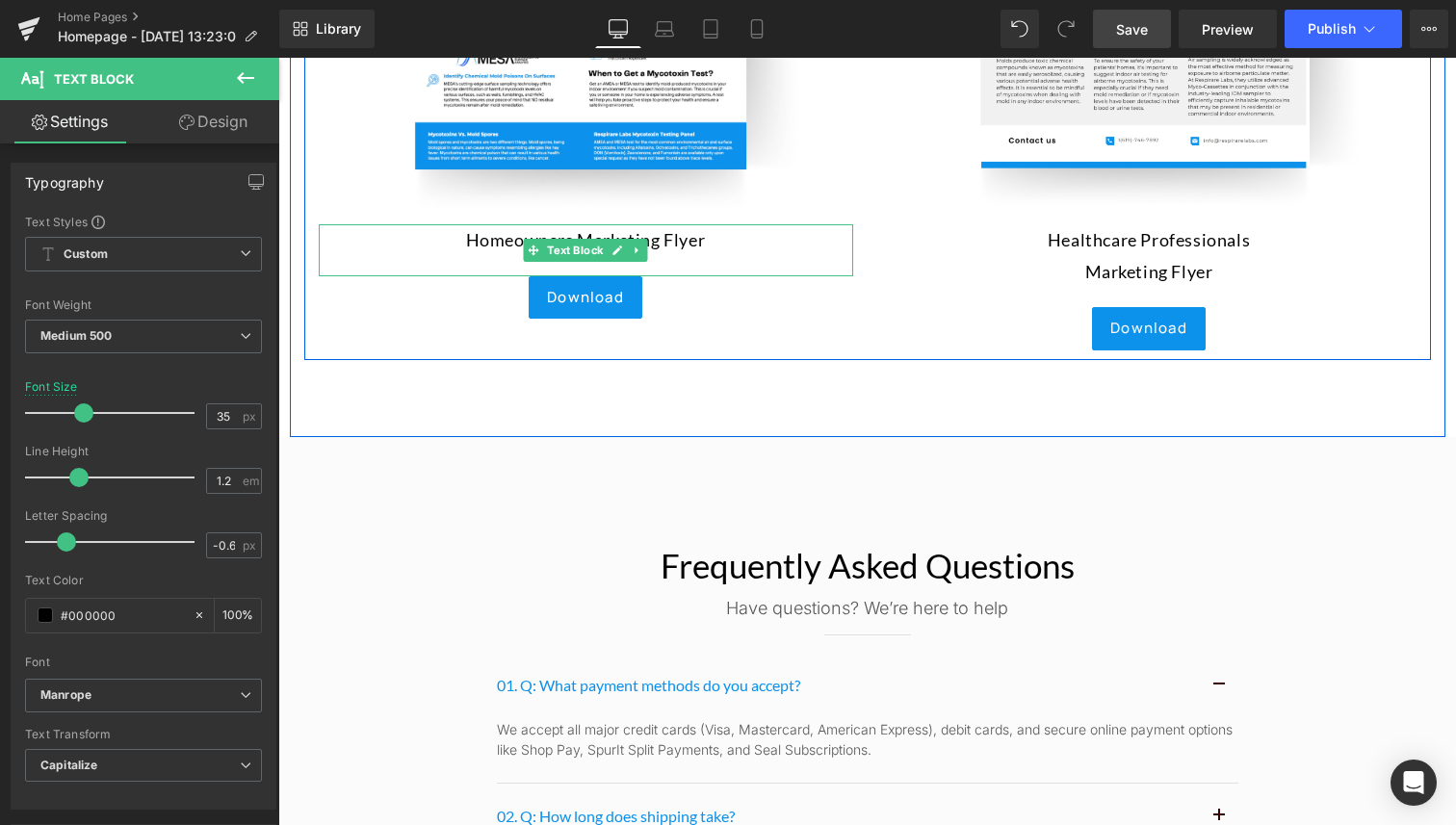
click at [670, 227] on p "Homeowners Marketing Flyer" at bounding box center [586, 239] width 535 height 31
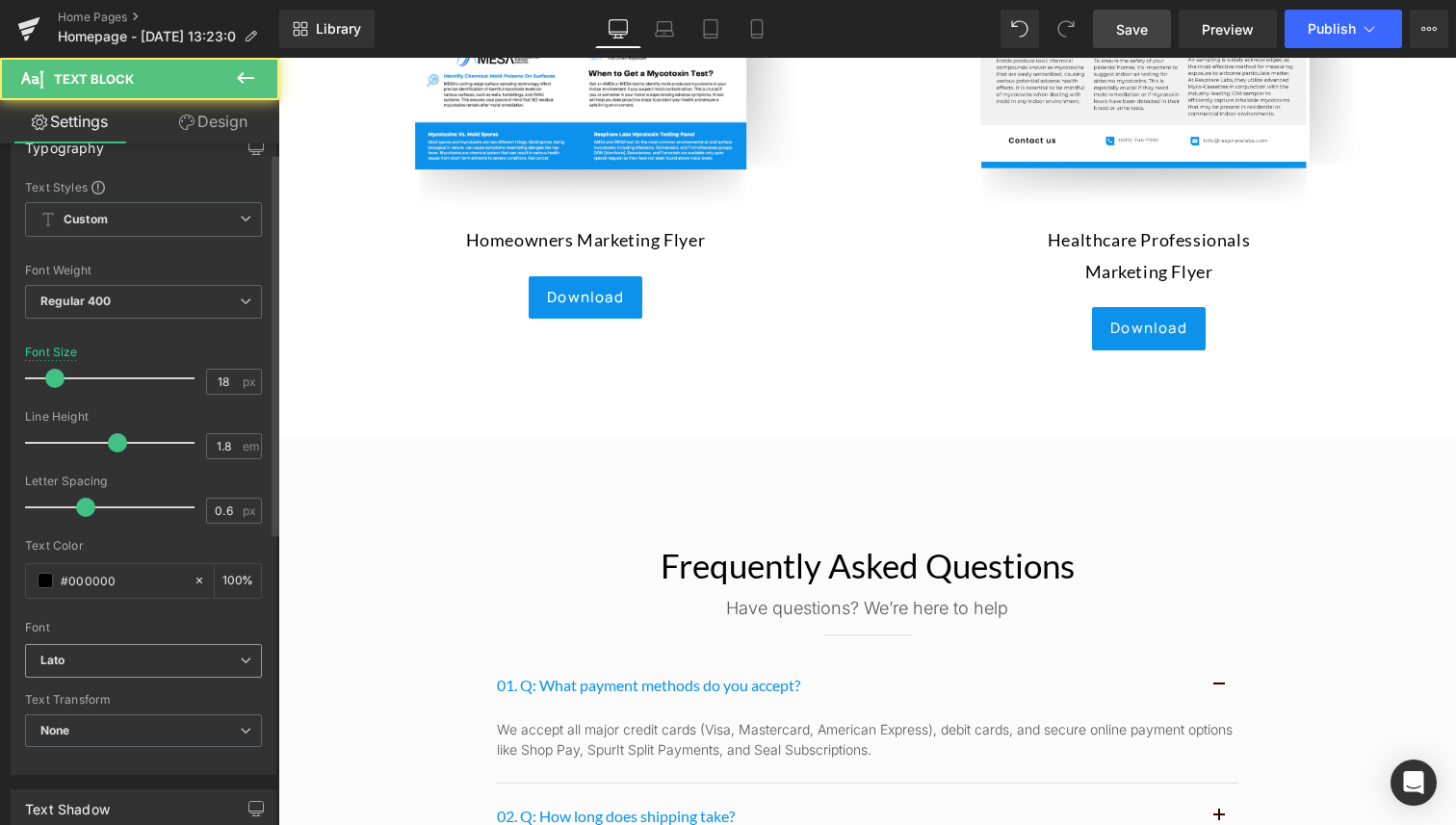
scroll to position [36, 0]
click at [101, 660] on b "Lato" at bounding box center [140, 659] width 199 height 17
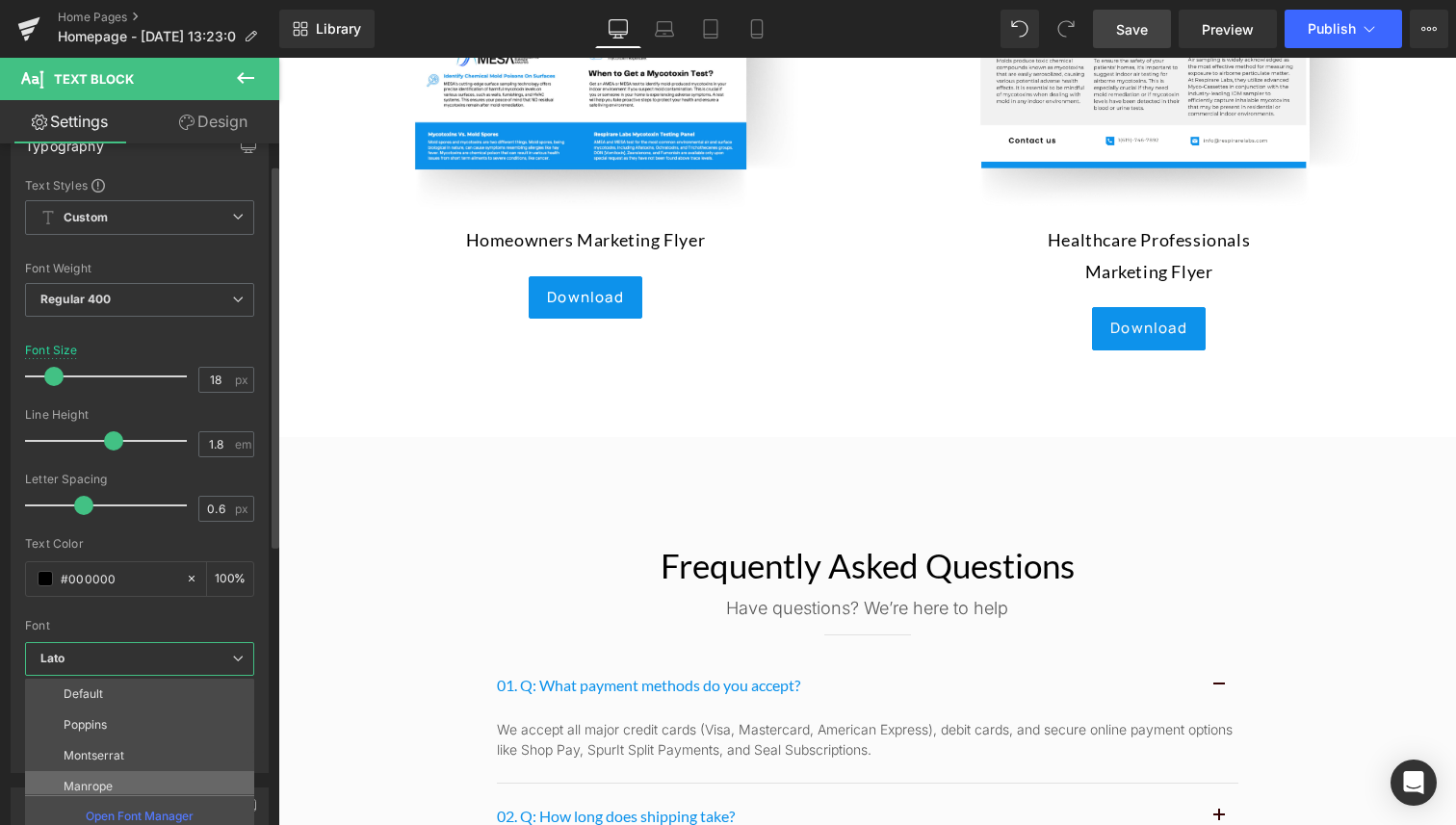
click at [139, 789] on li "Manrope" at bounding box center [144, 786] width 238 height 31
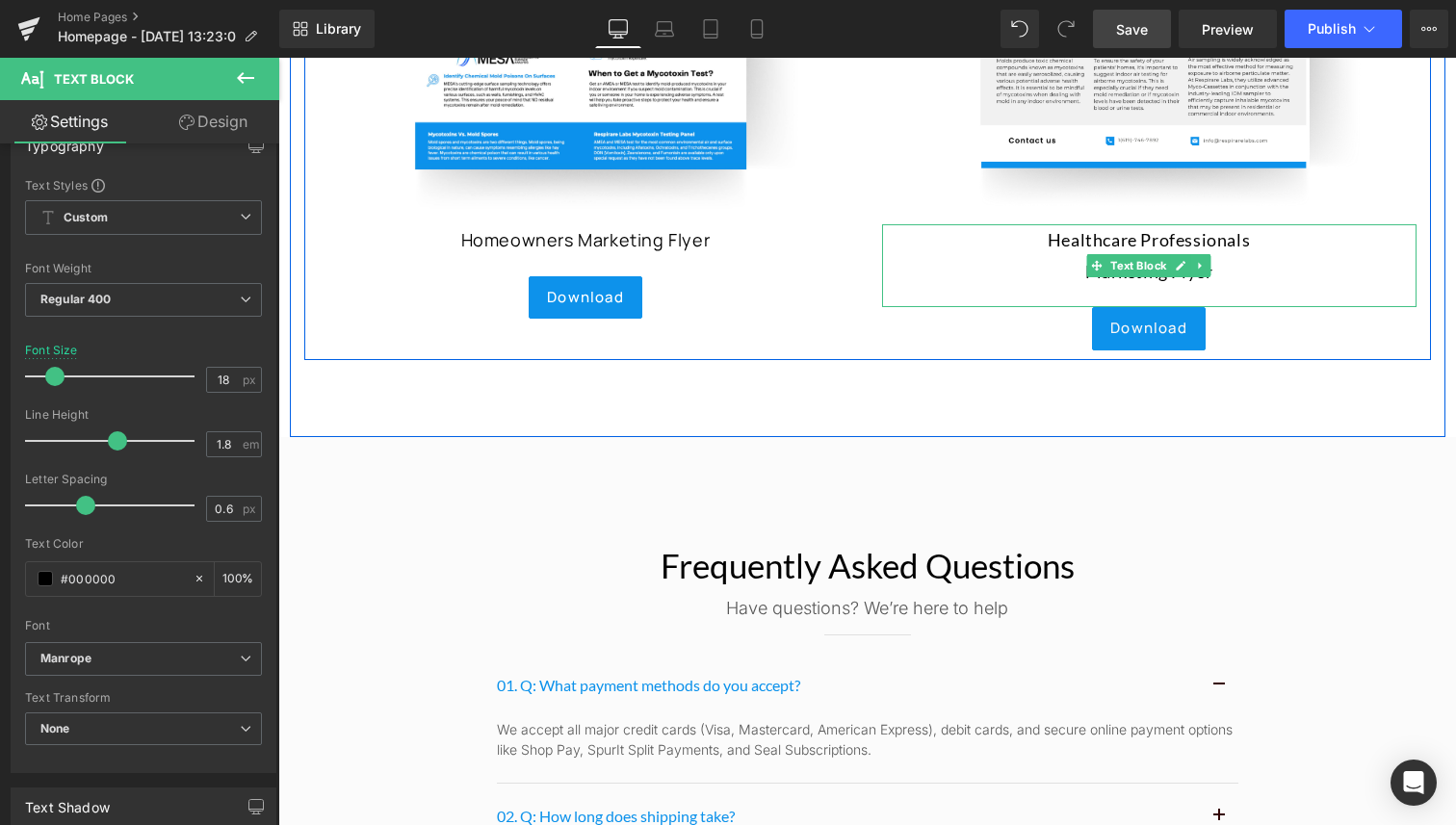
click at [1122, 242] on p "Healthcare Professionals" at bounding box center [1149, 239] width 535 height 31
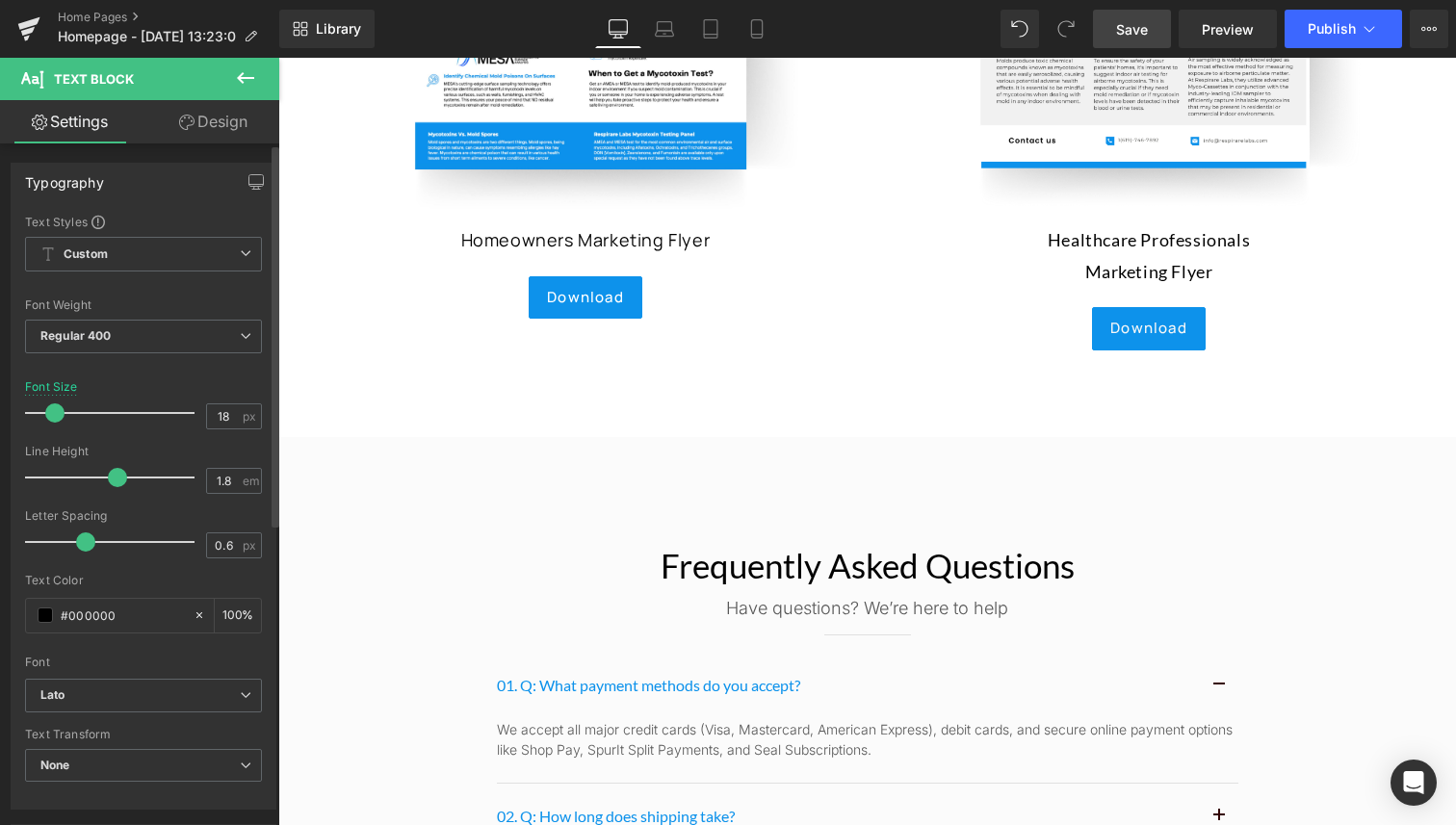
click at [117, 675] on div "Font Default Poppins Montserrat Manrope Lato Inter Inter Tight Work Sans Lato D…" at bounding box center [143, 446] width 237 height 465
click at [118, 686] on span "Lato" at bounding box center [143, 695] width 237 height 33
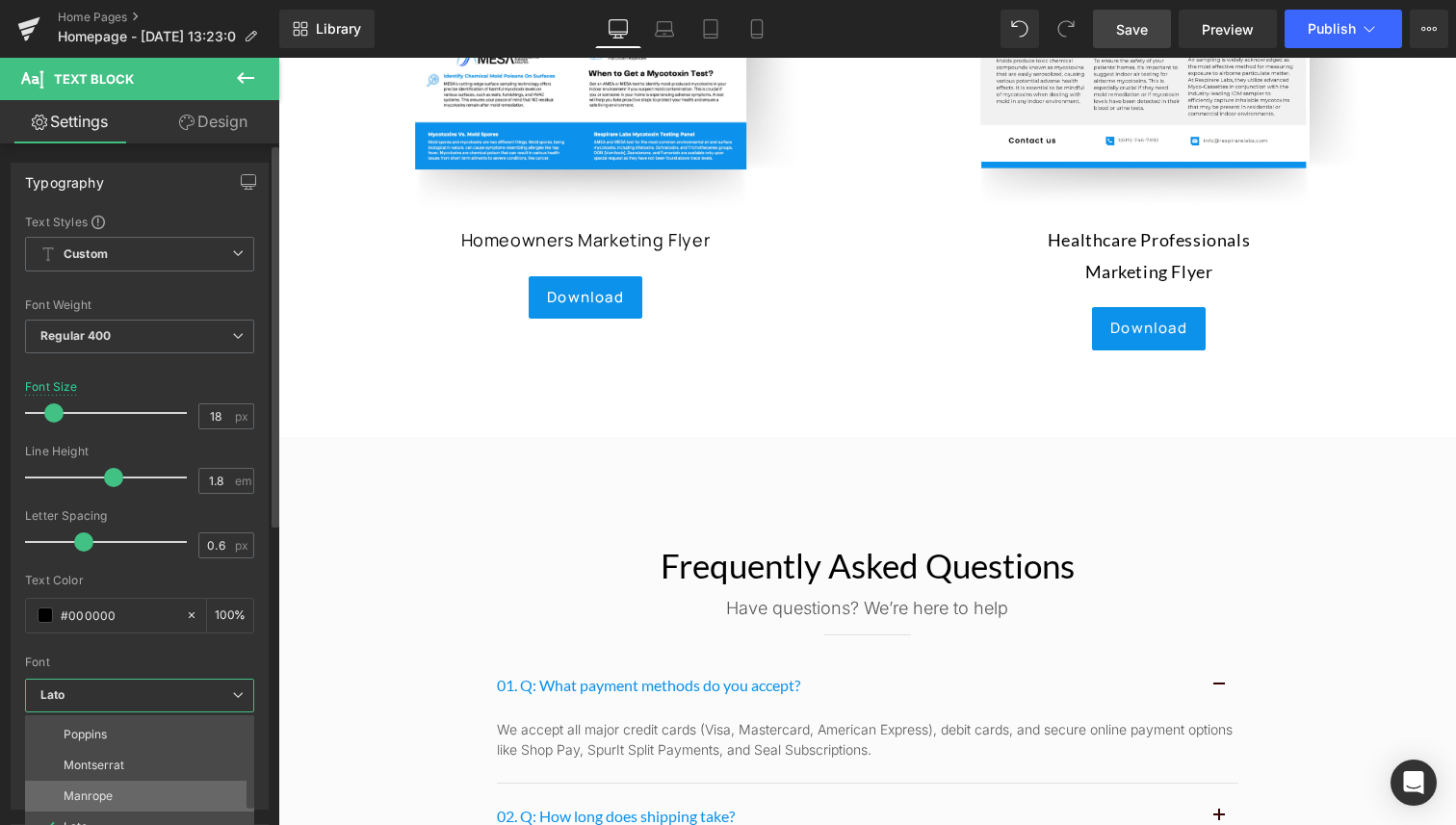
scroll to position [32, 0]
click at [129, 794] on li "Manrope" at bounding box center [144, 791] width 238 height 31
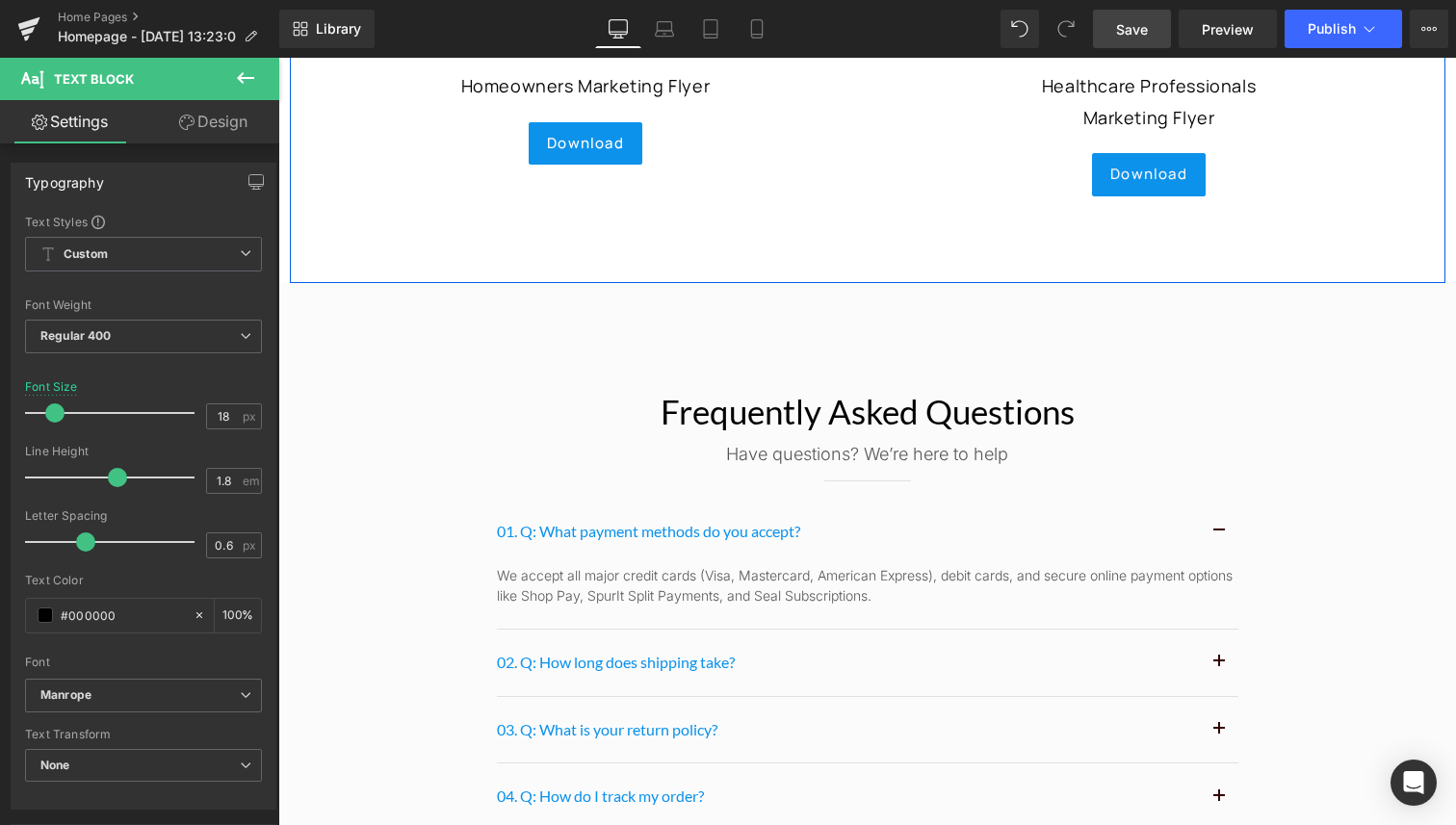
scroll to position [9675, 0]
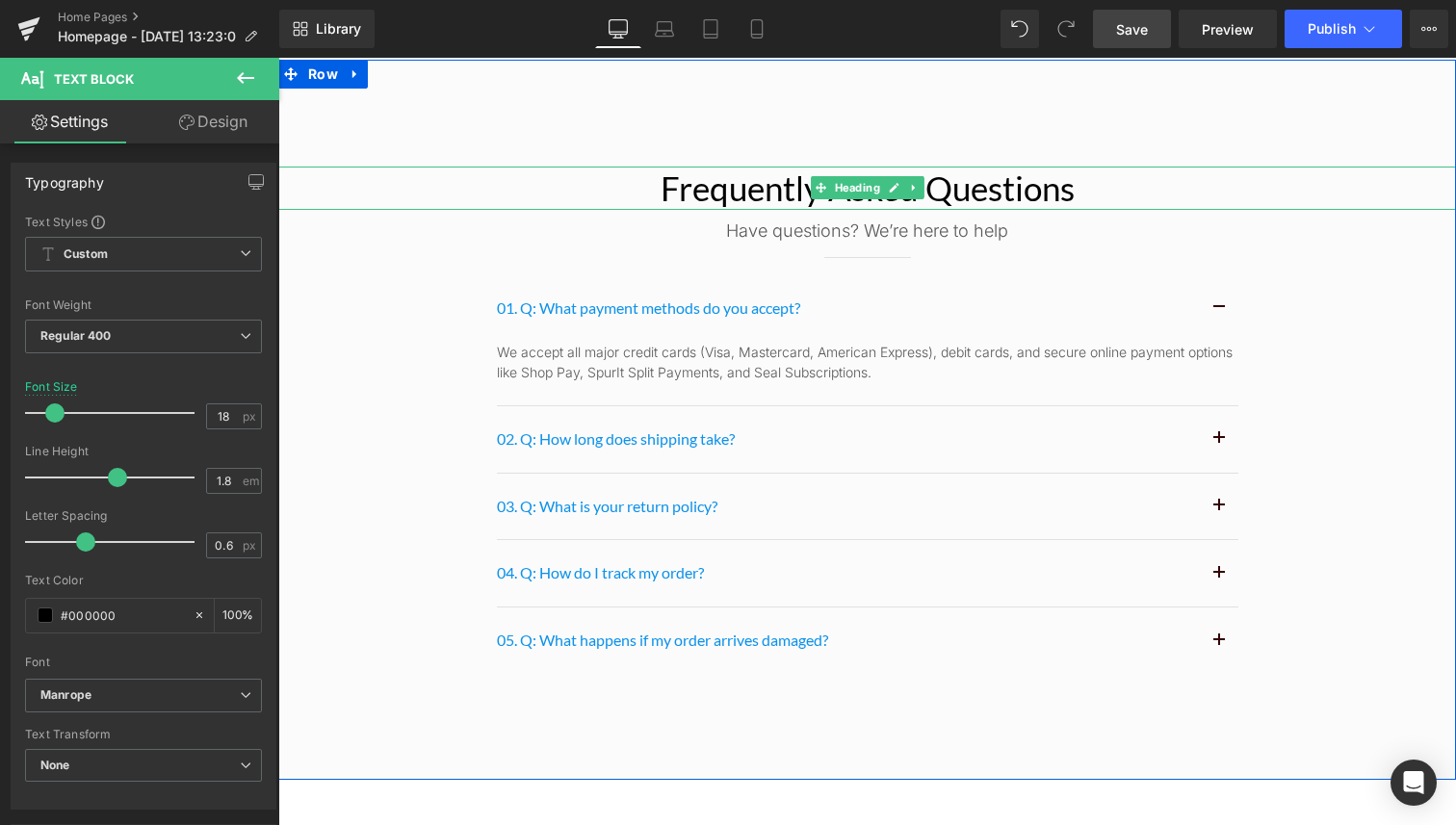
click at [702, 186] on h2 "Frequently asked questions" at bounding box center [867, 188] width 1177 height 44
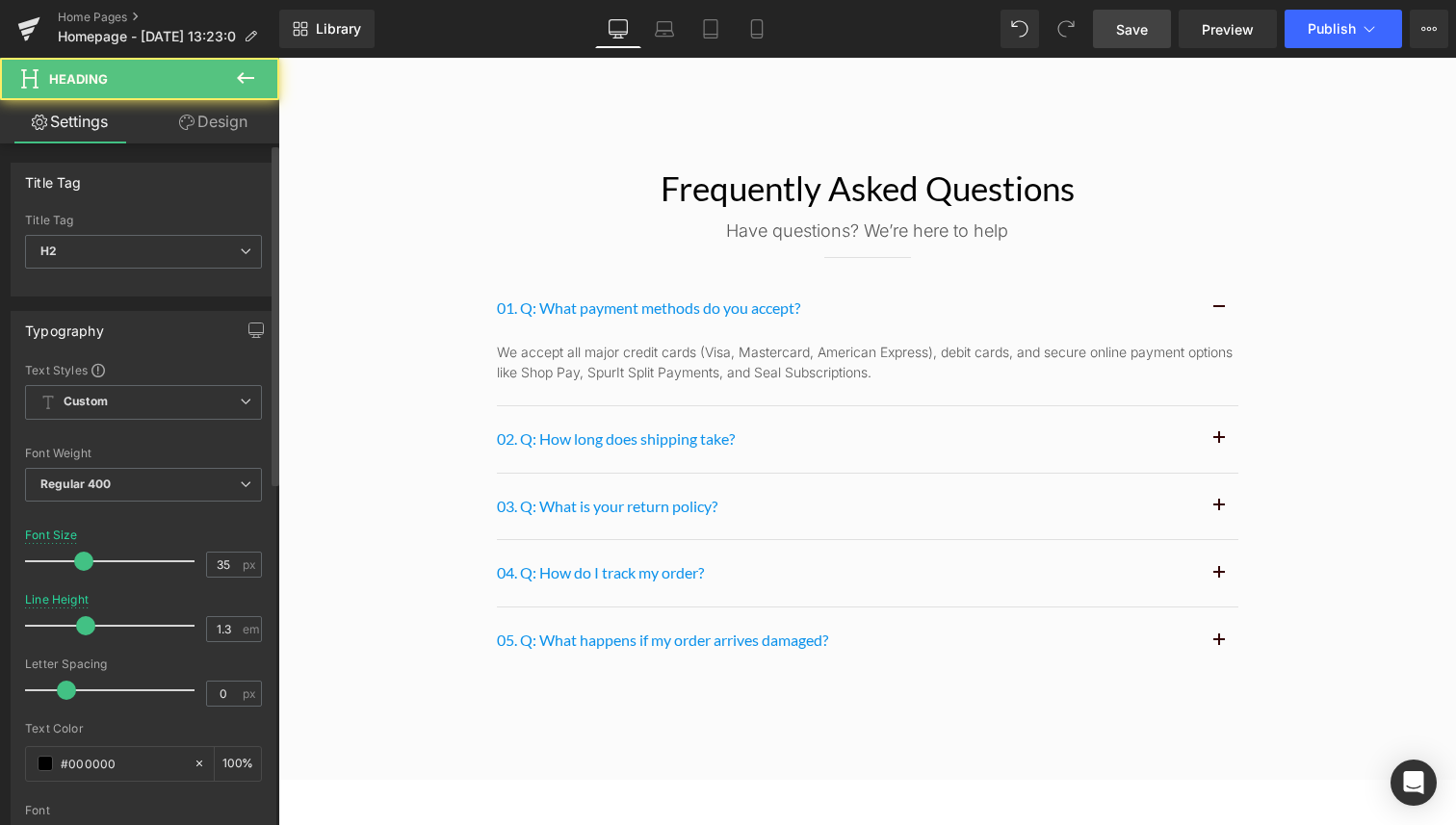
scroll to position [416, 0]
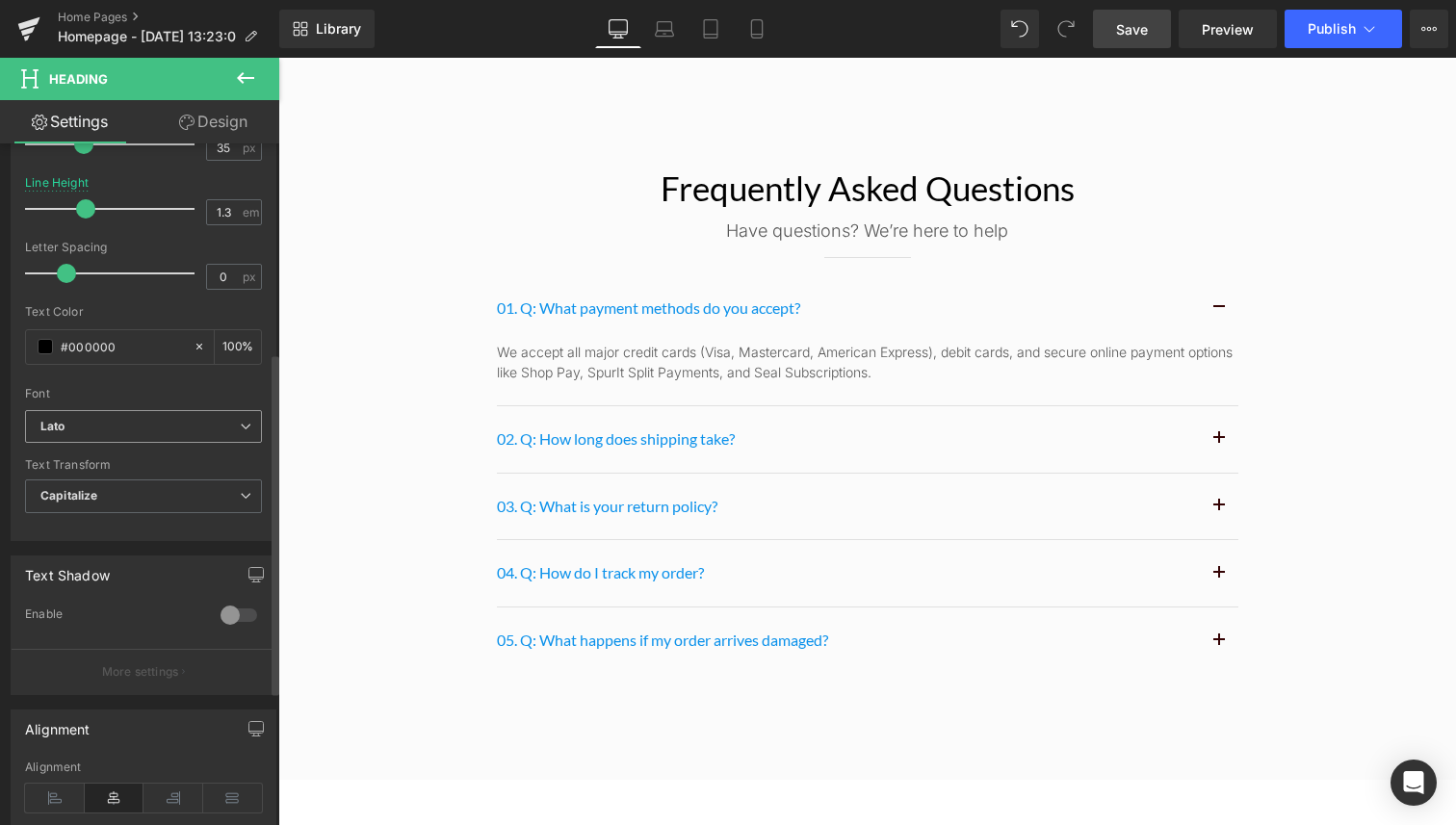
click at [118, 425] on b "Lato" at bounding box center [140, 426] width 199 height 17
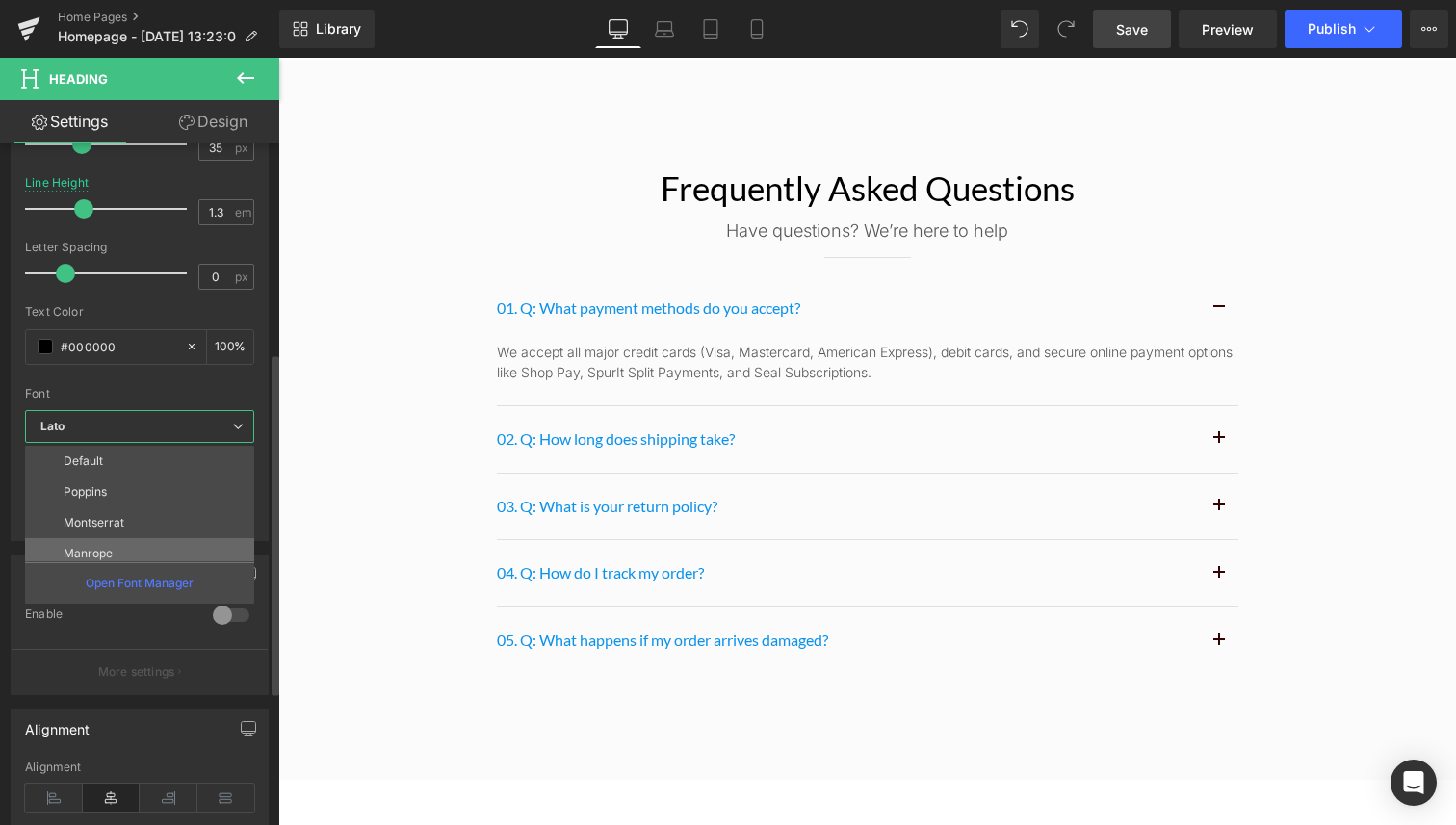
click at [133, 544] on li "Manrope" at bounding box center [144, 553] width 238 height 31
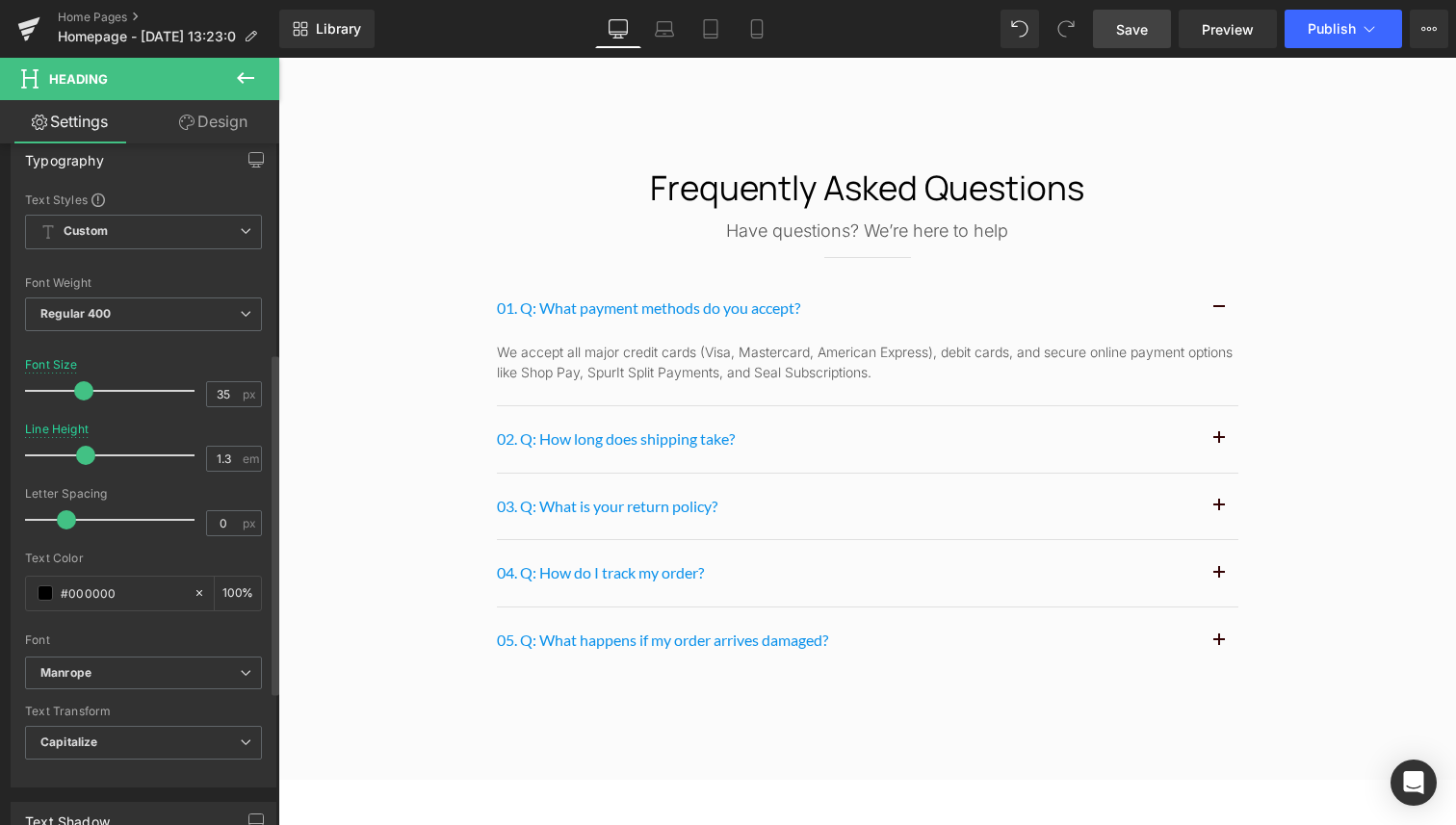
scroll to position [127, 0]
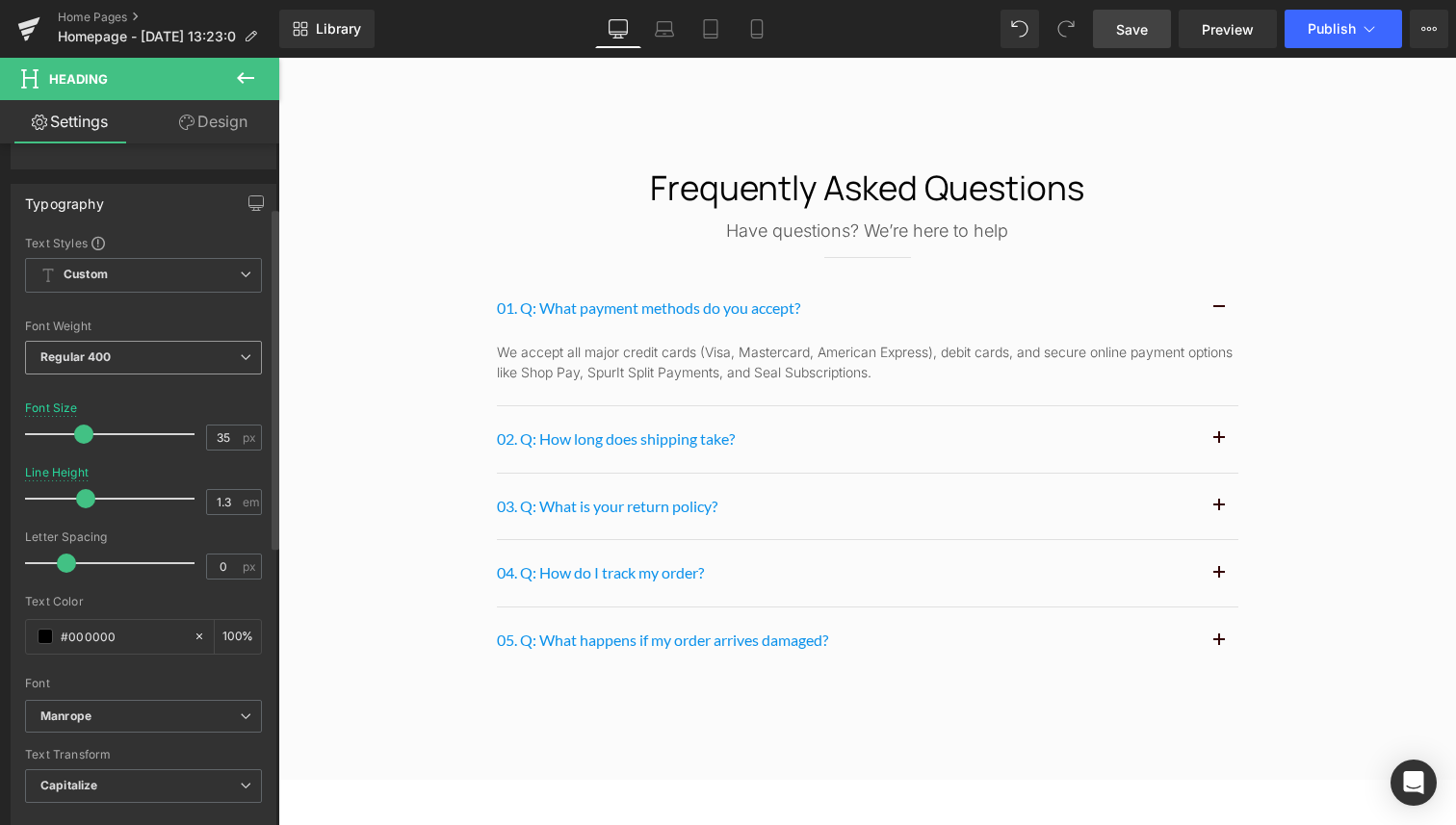
click at [112, 358] on span "Regular 400" at bounding box center [143, 357] width 237 height 33
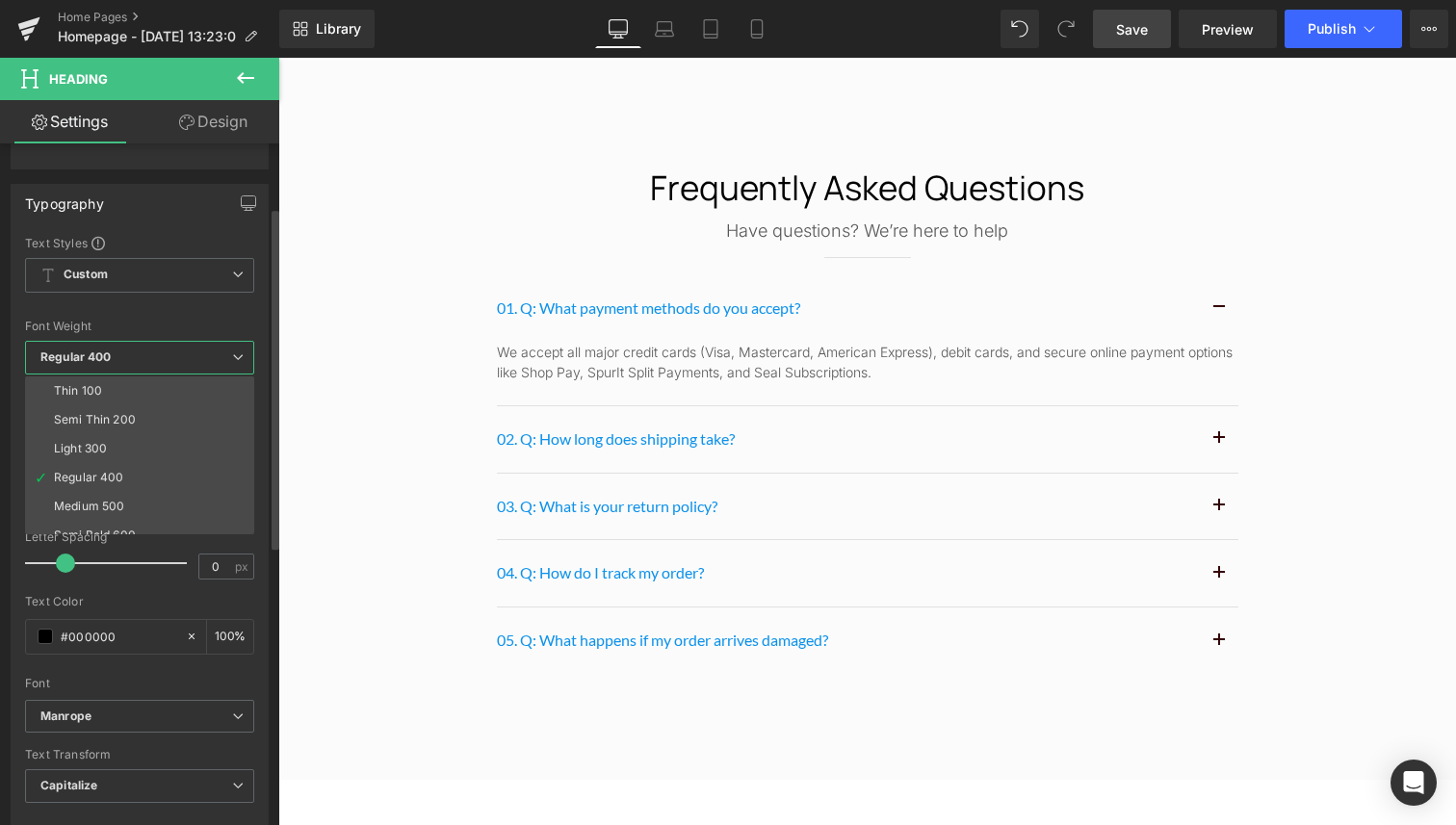
click at [137, 499] on li "Medium 500" at bounding box center [144, 506] width 238 height 29
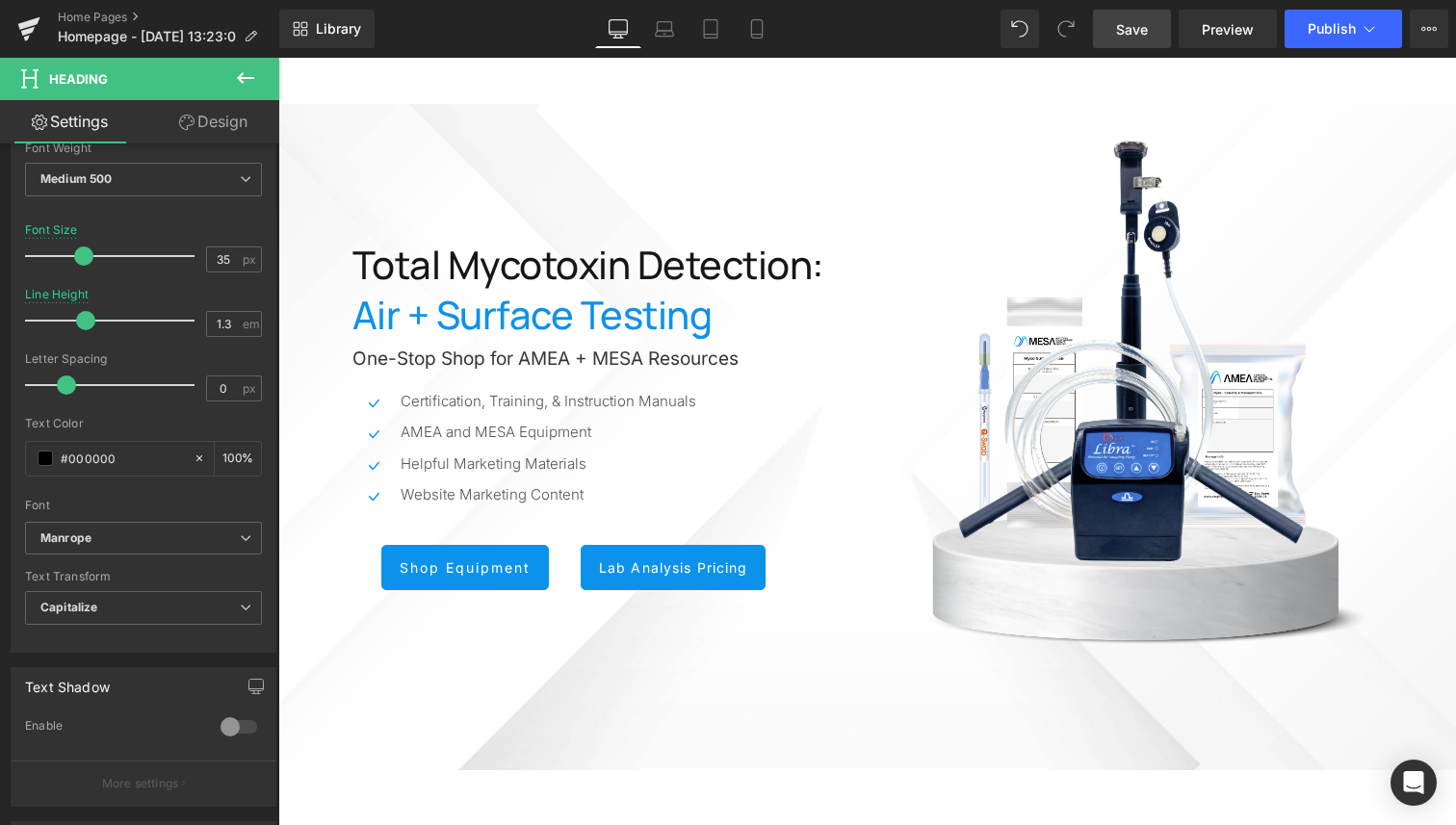
scroll to position [0, 0]
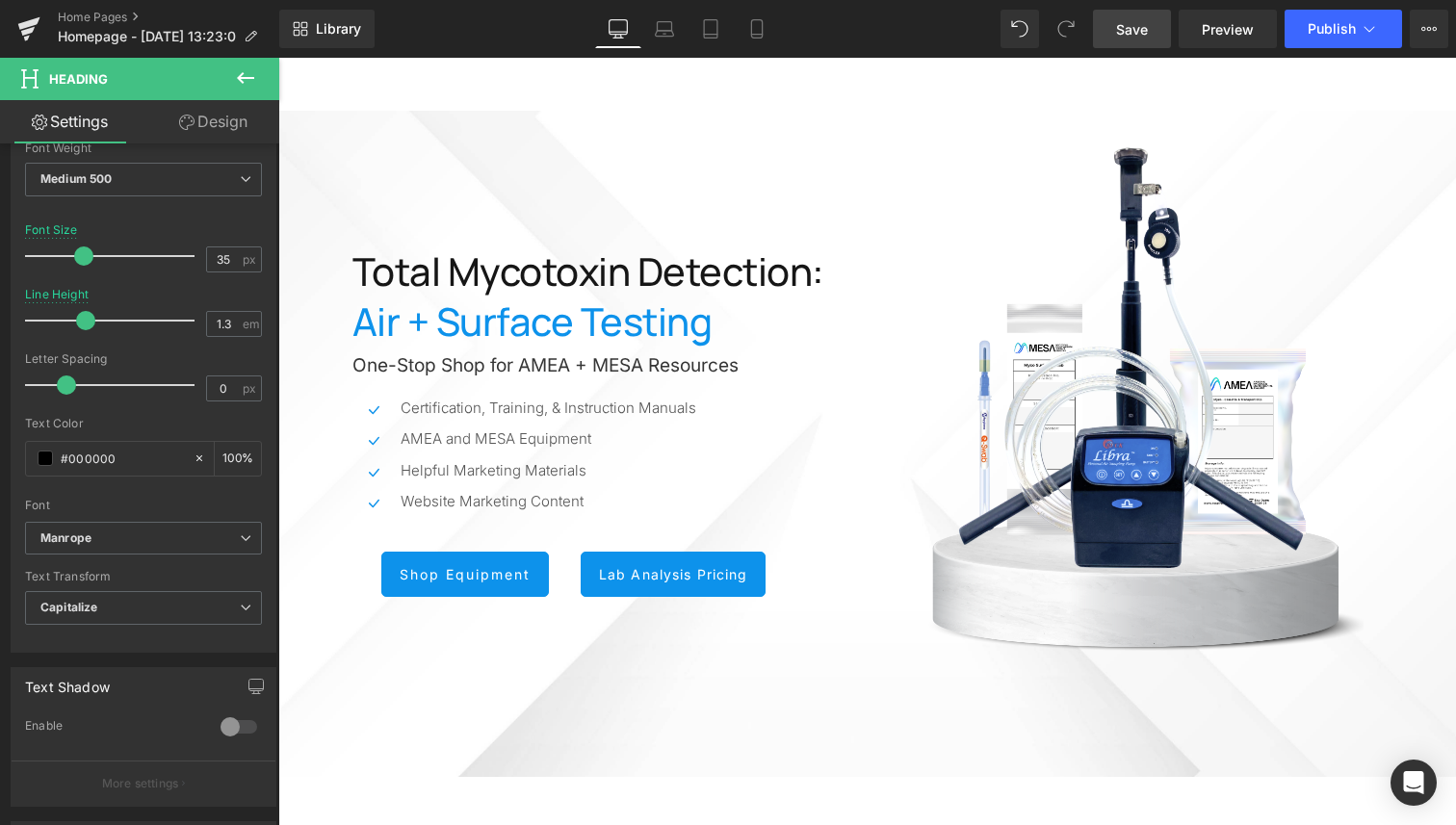
click at [1124, 32] on span "Save" at bounding box center [1131, 30] width 32 height 21
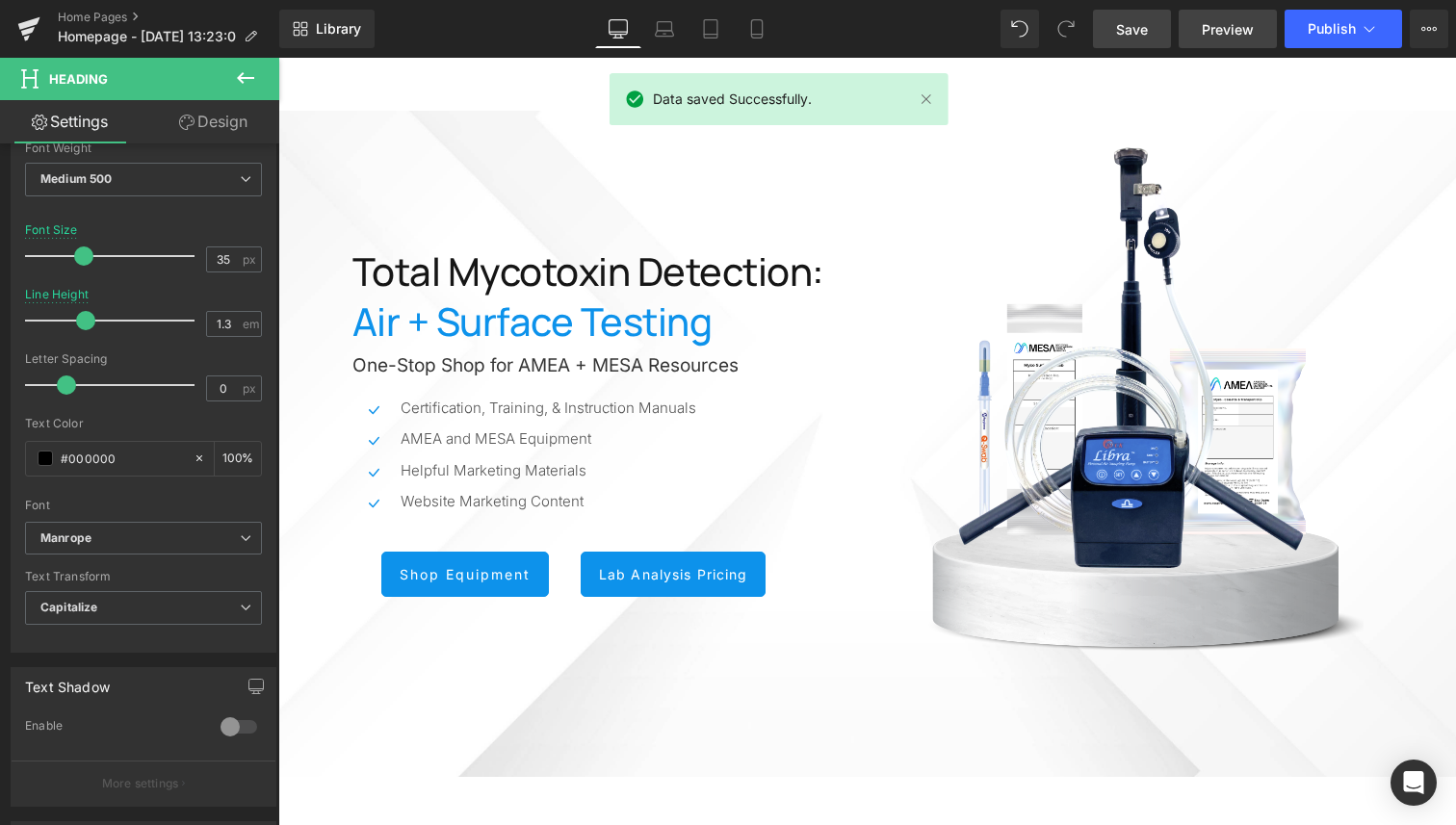
click at [1239, 26] on span "Preview" at bounding box center [1227, 30] width 52 height 21
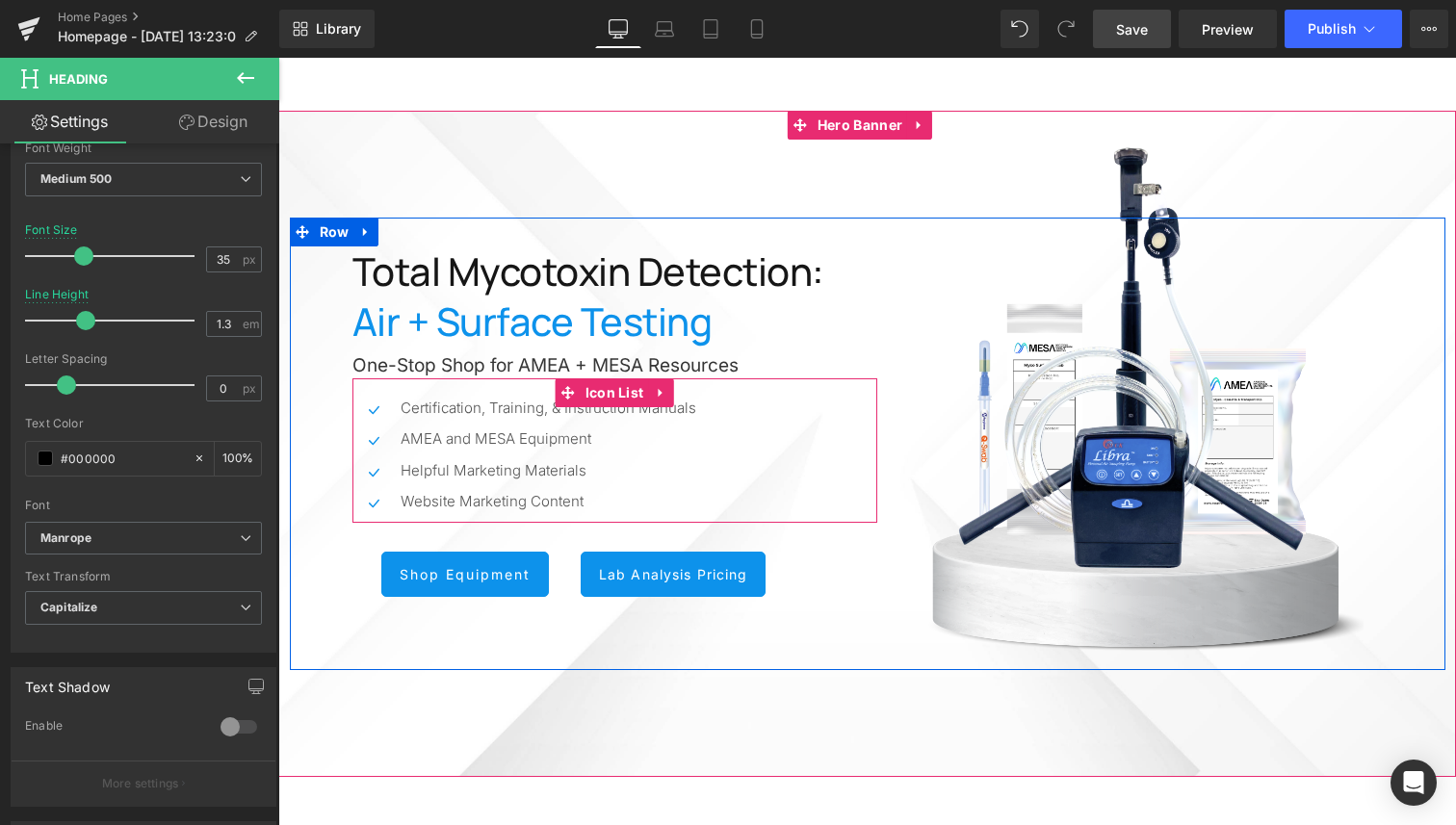
click at [422, 486] on ul "Icon Certification, Training, & Instruction Manuals Text Block Icon AMEA and ME…" at bounding box center [524, 460] width 344 height 125
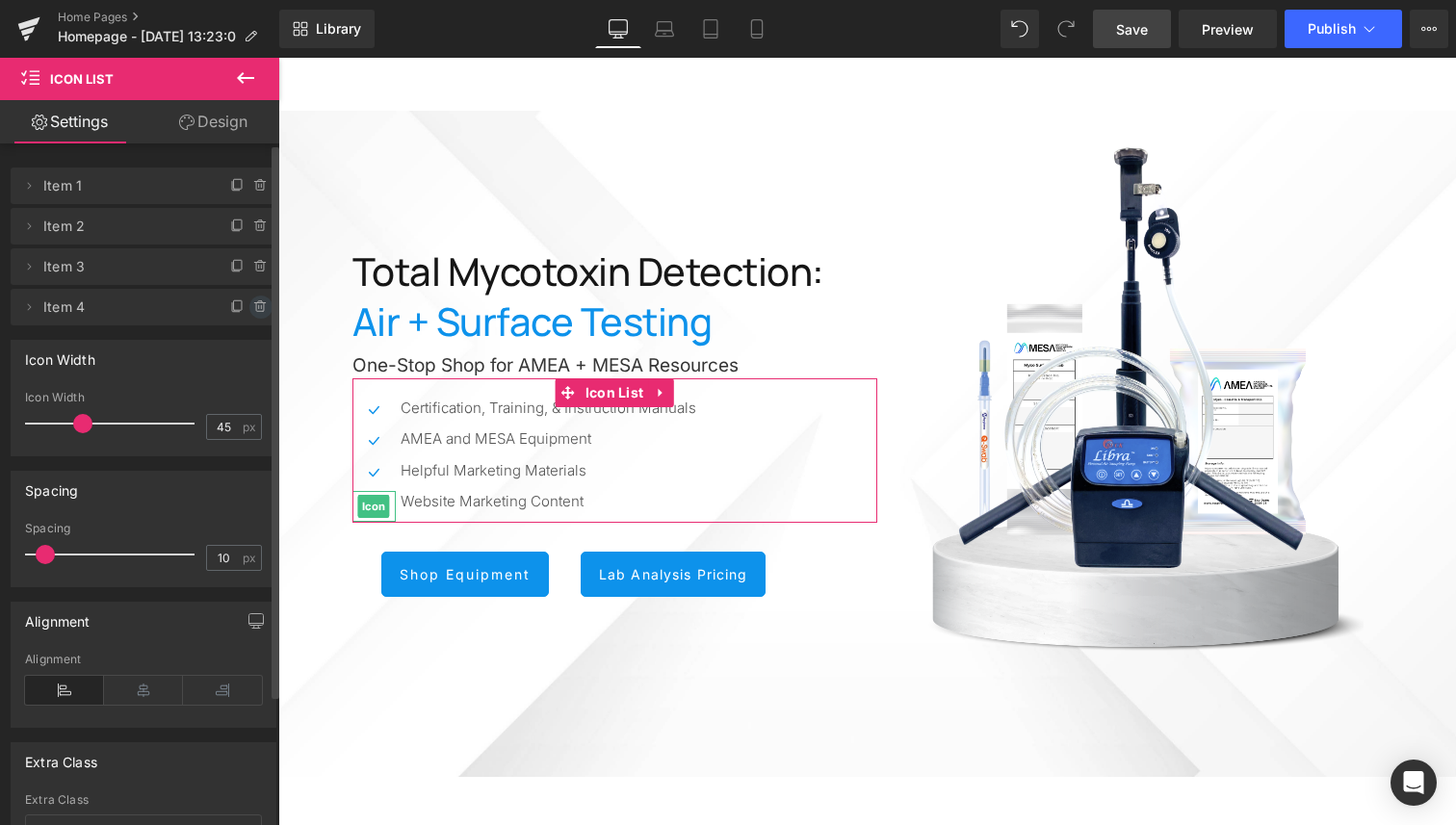
click at [261, 308] on icon at bounding box center [261, 307] width 0 height 4
click at [253, 308] on button "Delete" at bounding box center [240, 307] width 61 height 25
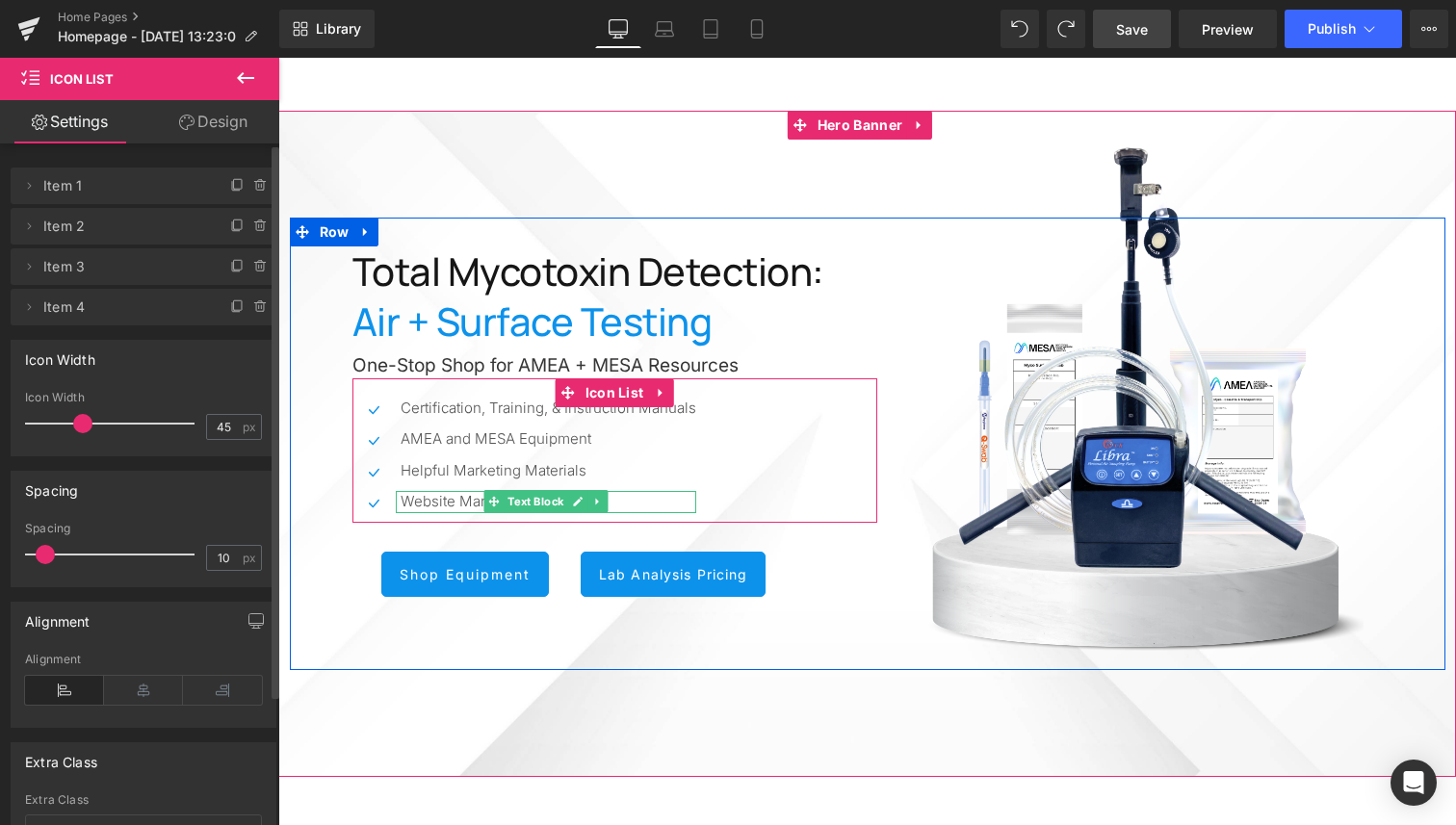
click at [623, 501] on p "Website Marketing Content" at bounding box center [548, 502] width 295 height 22
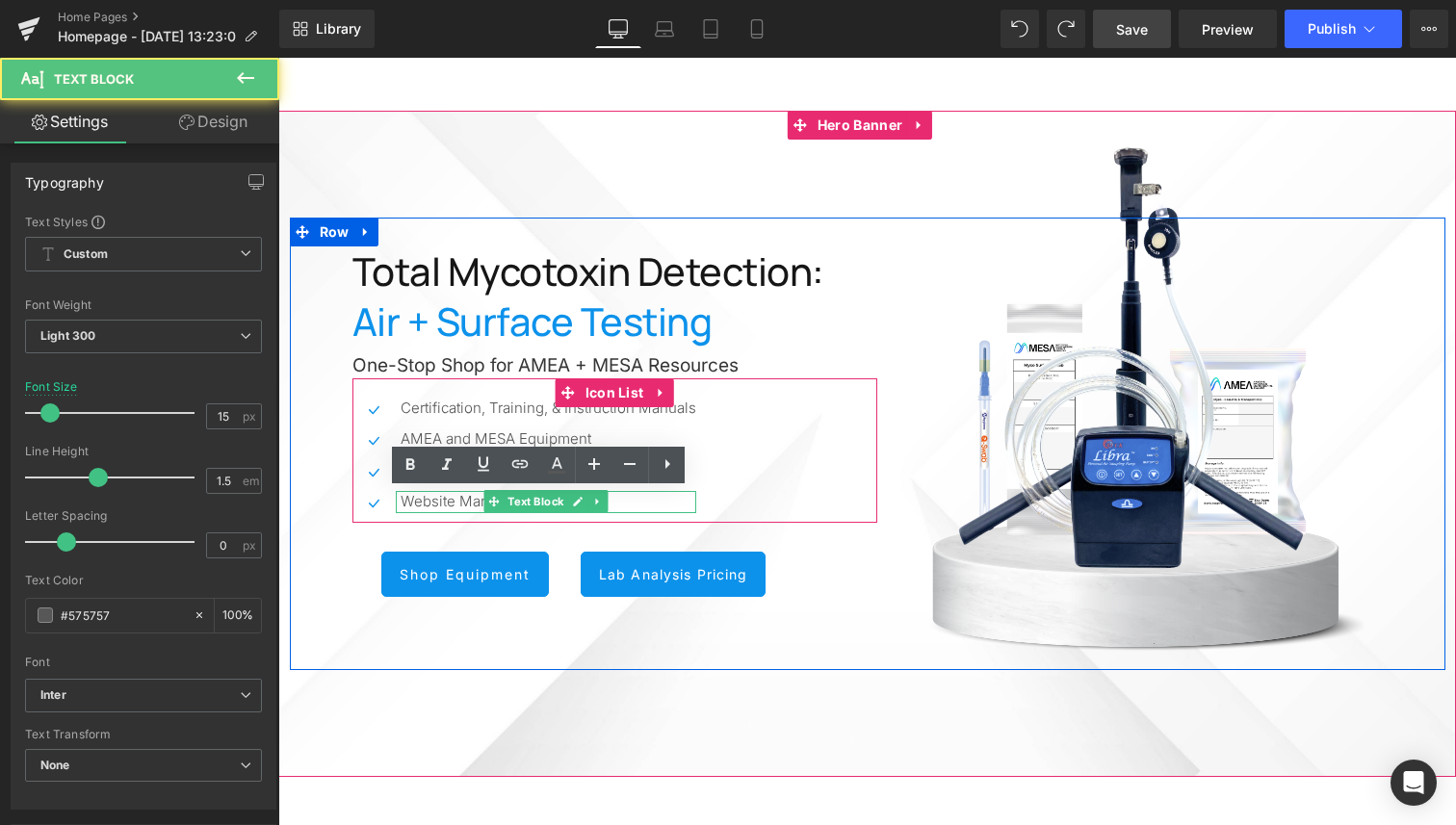
click at [623, 501] on p "Website Marketing Content" at bounding box center [548, 502] width 295 height 22
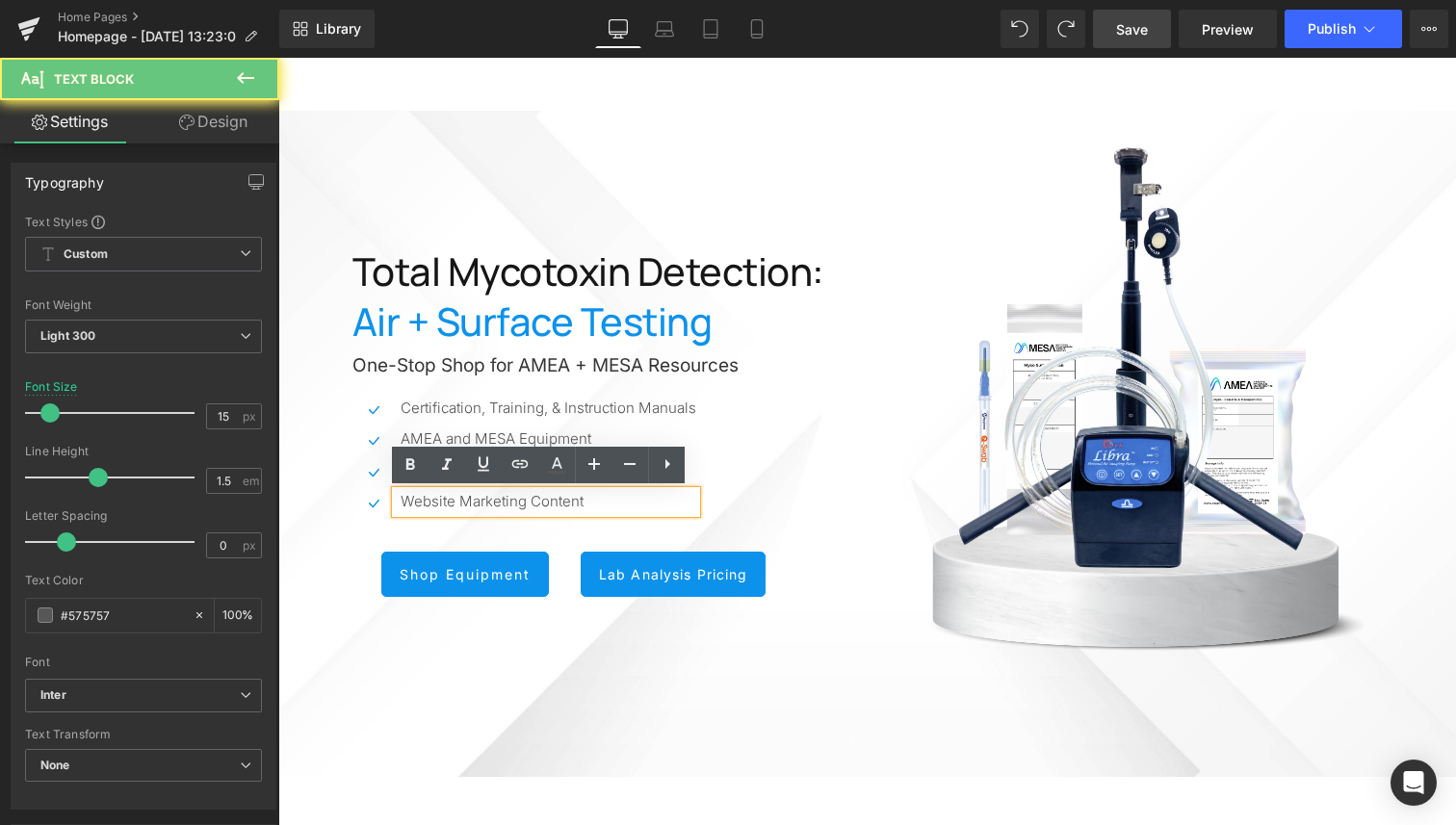
click at [623, 501] on p "Website Marketing Content" at bounding box center [548, 502] width 295 height 22
click at [619, 501] on p "Website Marketing Content" at bounding box center [548, 502] width 295 height 22
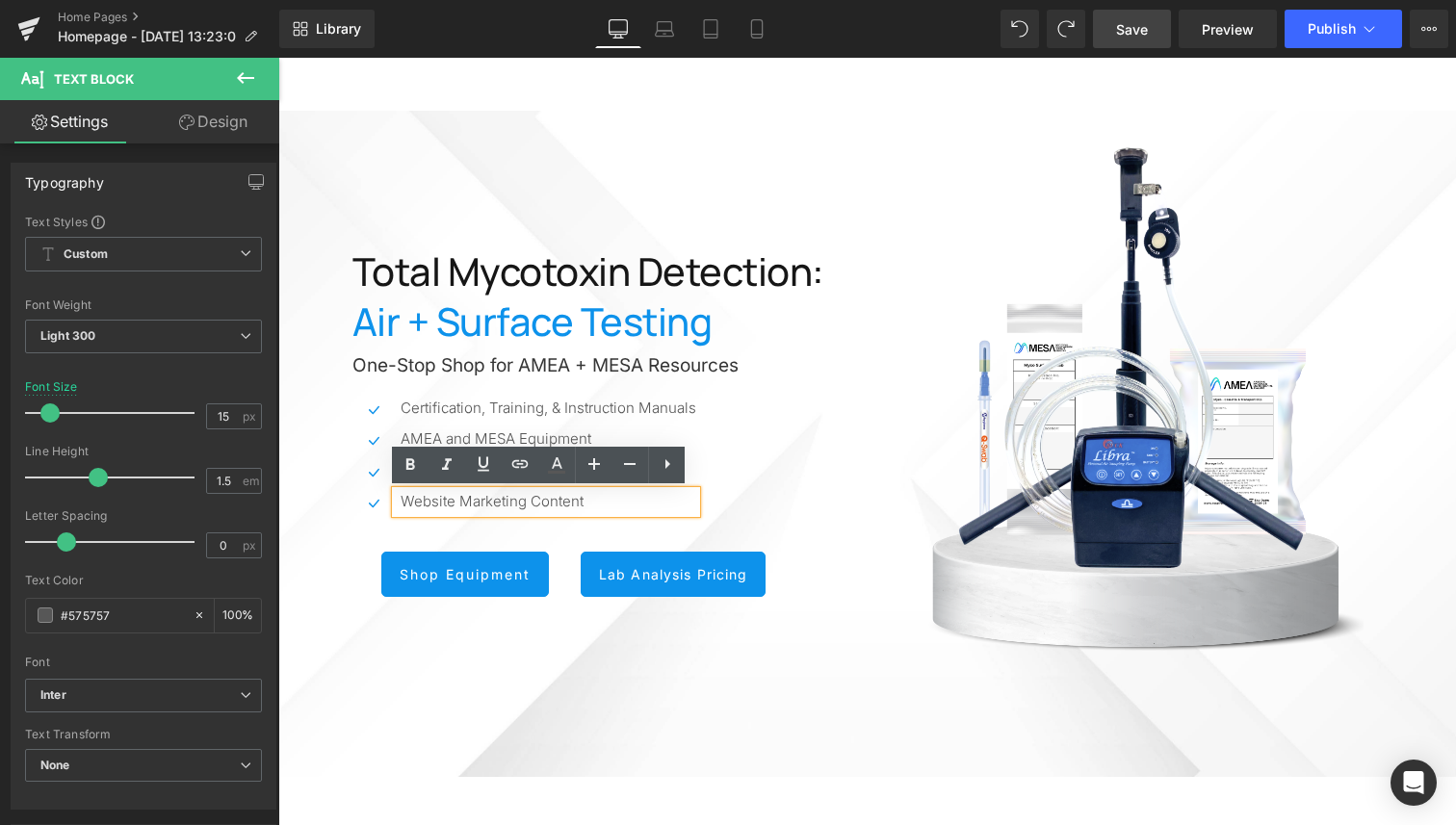
click at [619, 502] on p "Website Marketing Content" at bounding box center [548, 502] width 295 height 22
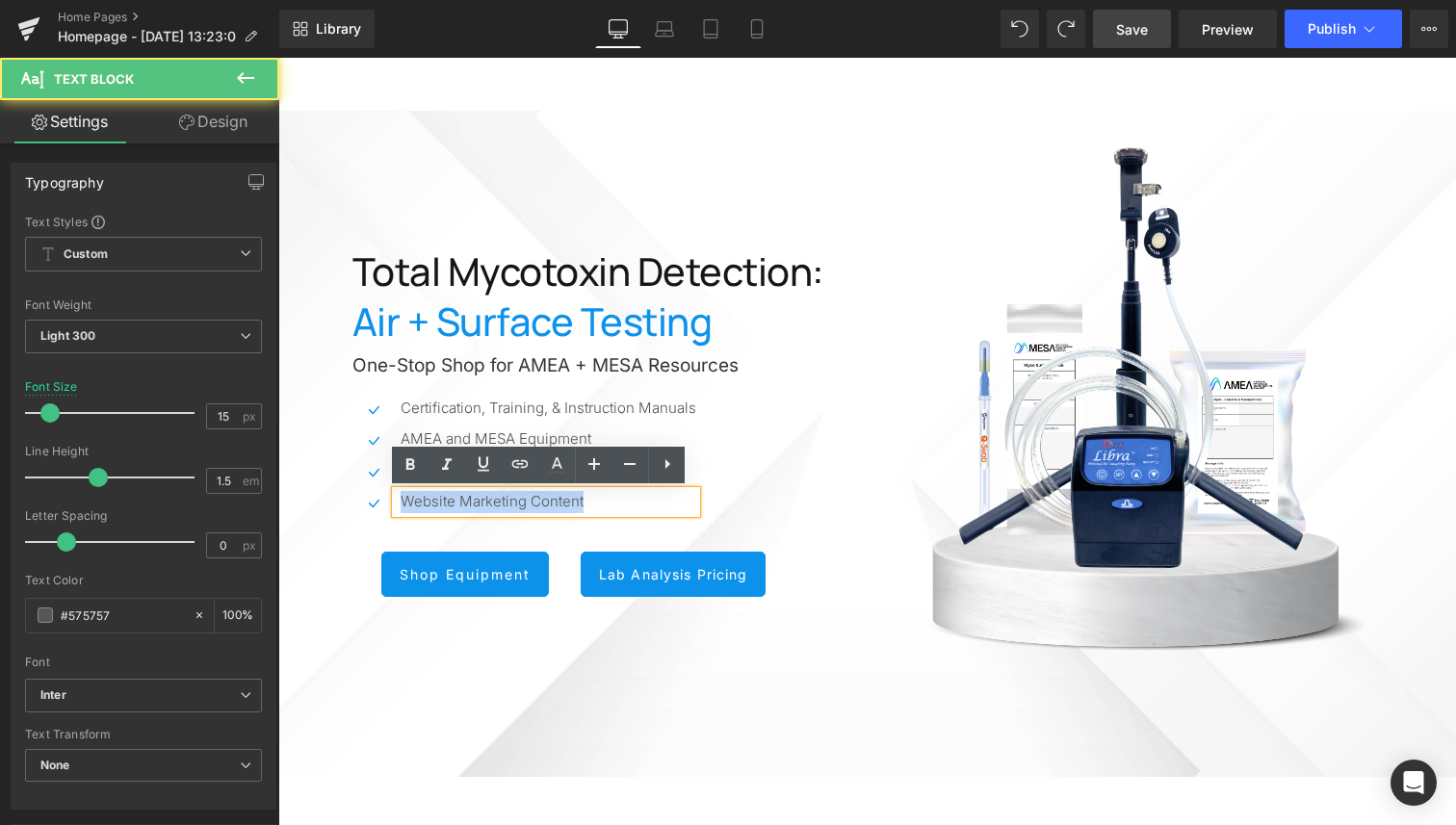
click at [619, 502] on p "Website Marketing Content" at bounding box center [548, 502] width 295 height 22
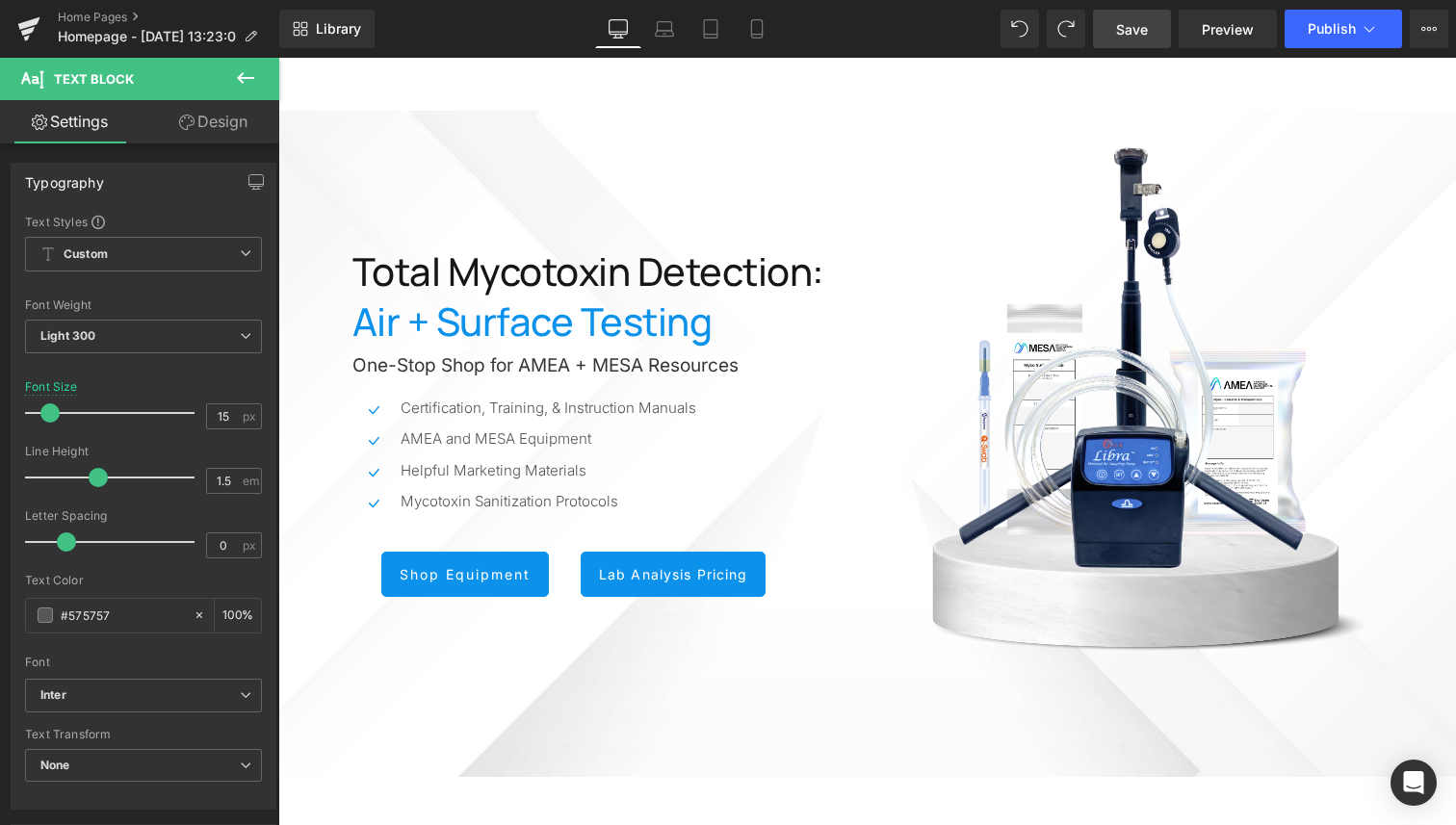
click at [1144, 32] on span "Save" at bounding box center [1131, 30] width 32 height 21
click at [1336, 27] on span "Publish" at bounding box center [1331, 30] width 48 height 16
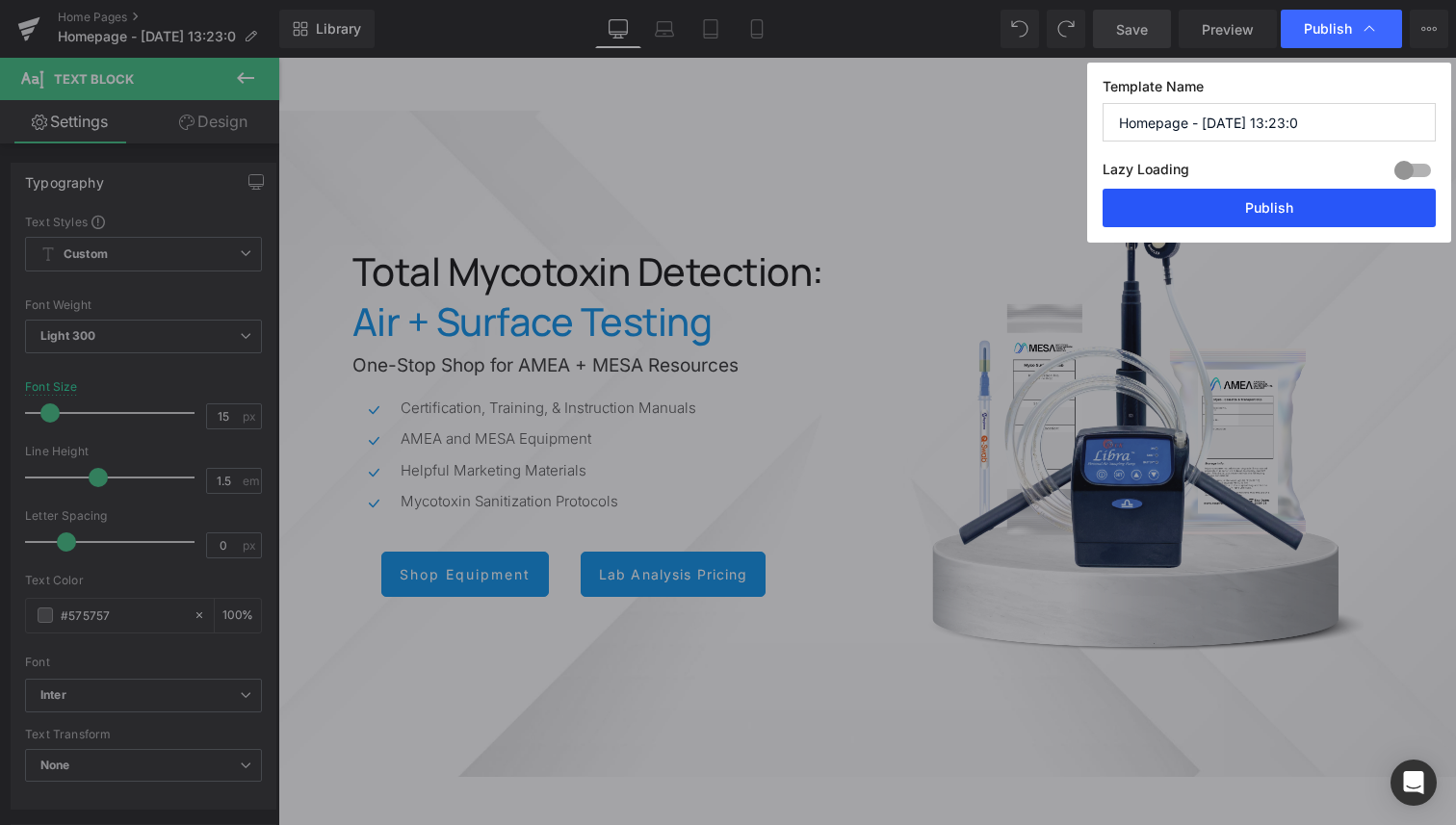
click at [1299, 203] on button "Publish" at bounding box center [1269, 208] width 333 height 38
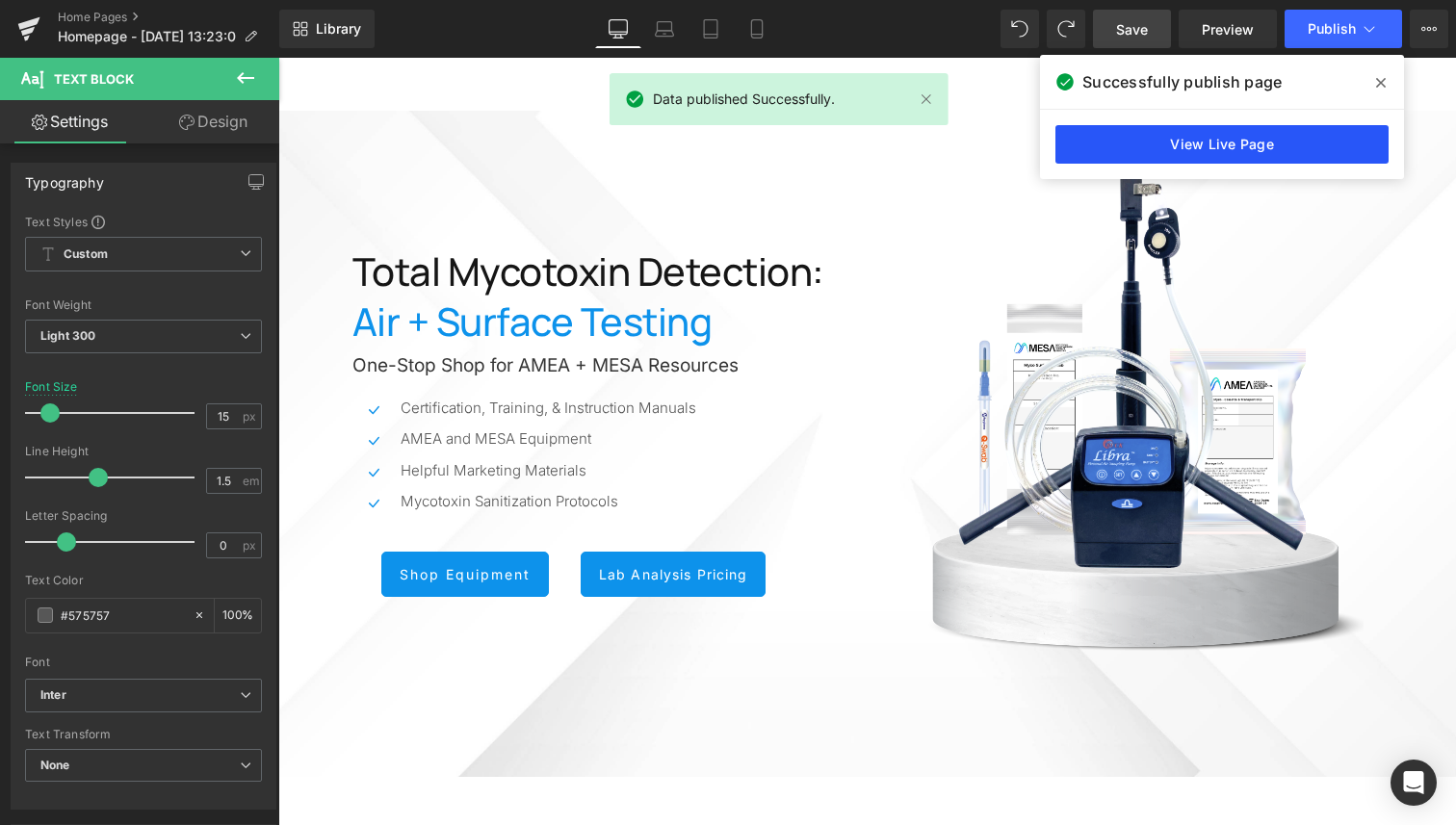
click at [1195, 135] on link "View Live Page" at bounding box center [1222, 144] width 333 height 38
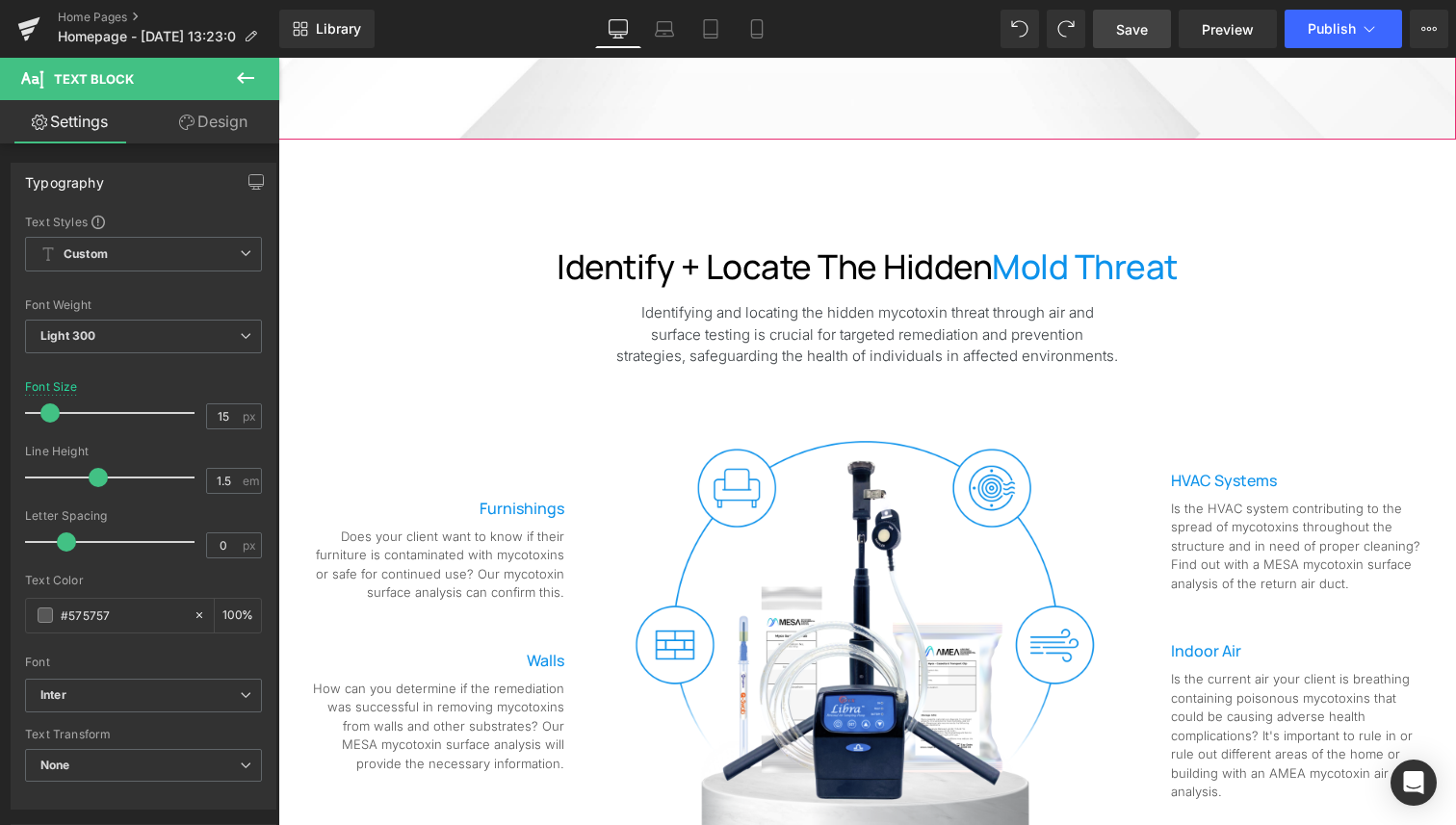
scroll to position [641, 0]
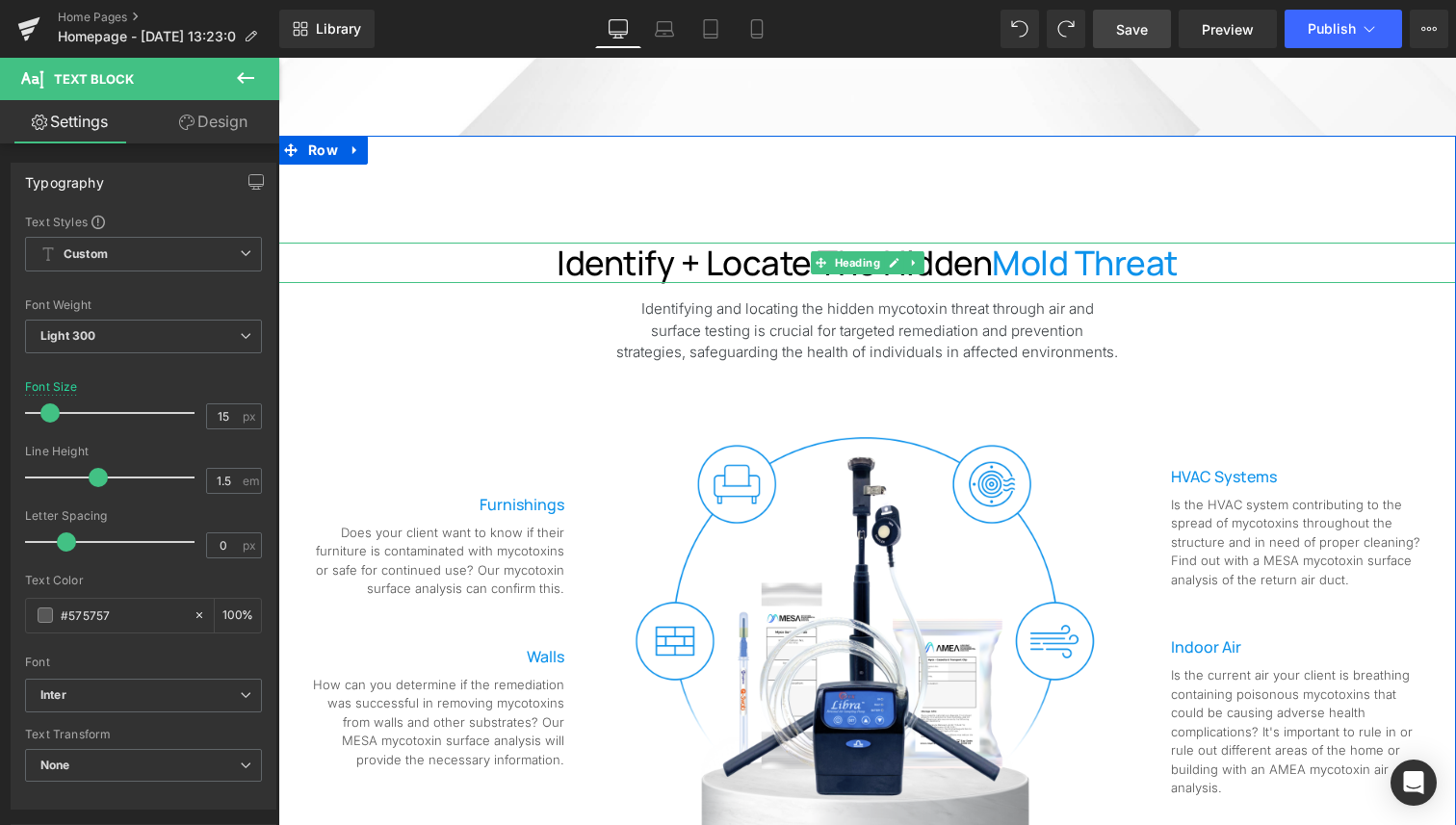
click at [1048, 259] on span "Mold threat" at bounding box center [1084, 262] width 186 height 46
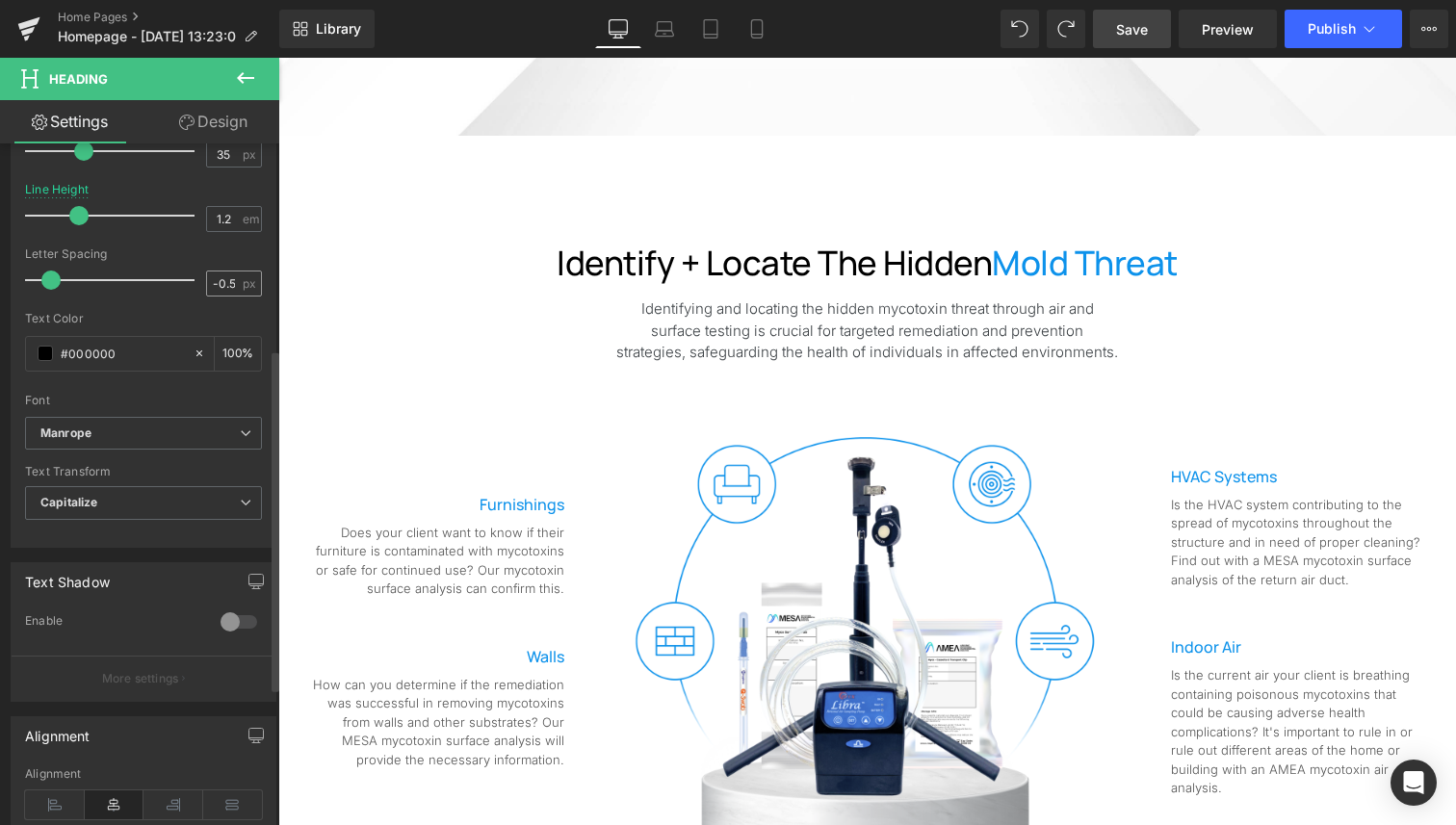
scroll to position [25, 0]
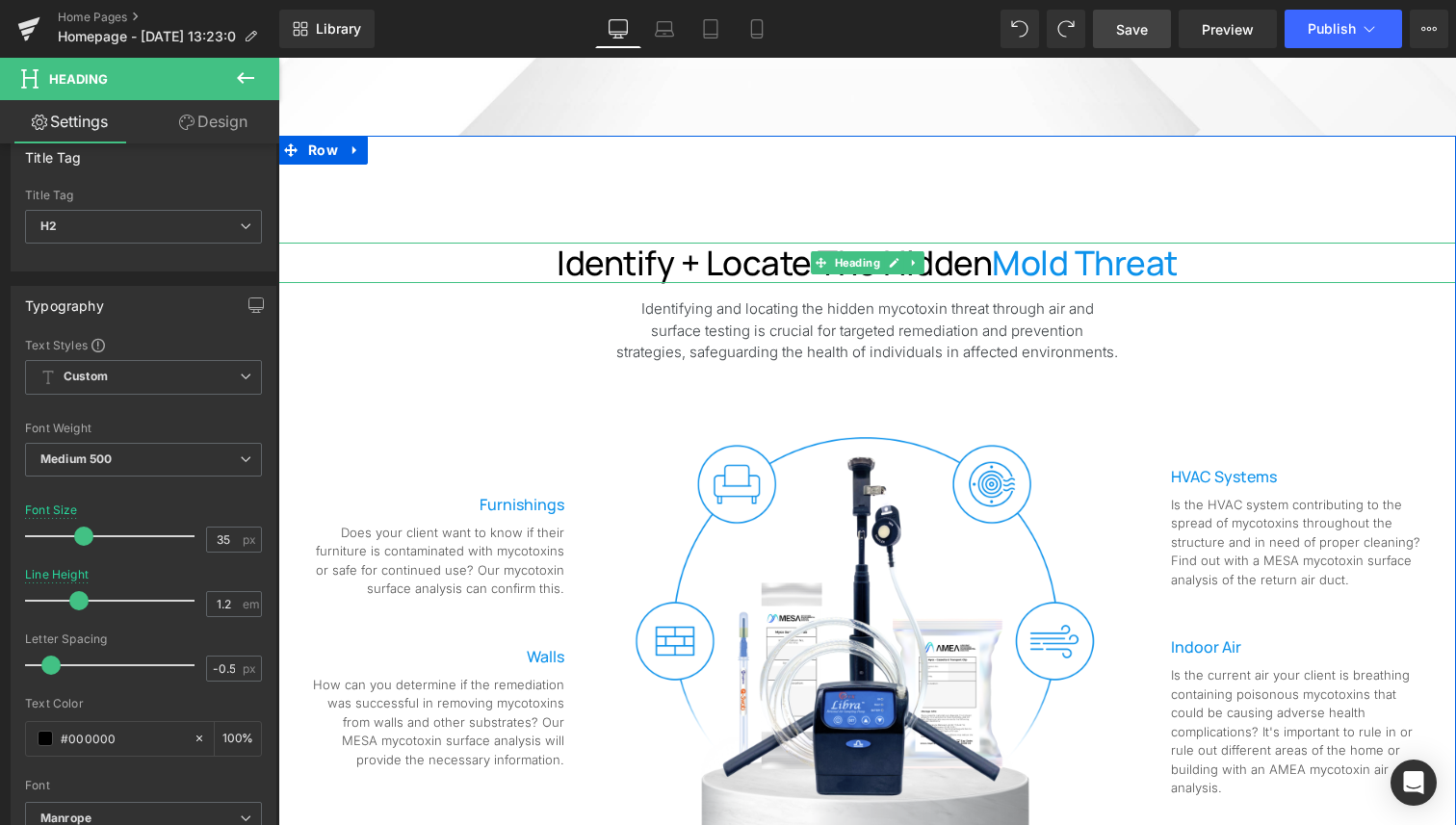
click at [1082, 261] on span "Mold threat" at bounding box center [1084, 262] width 186 height 46
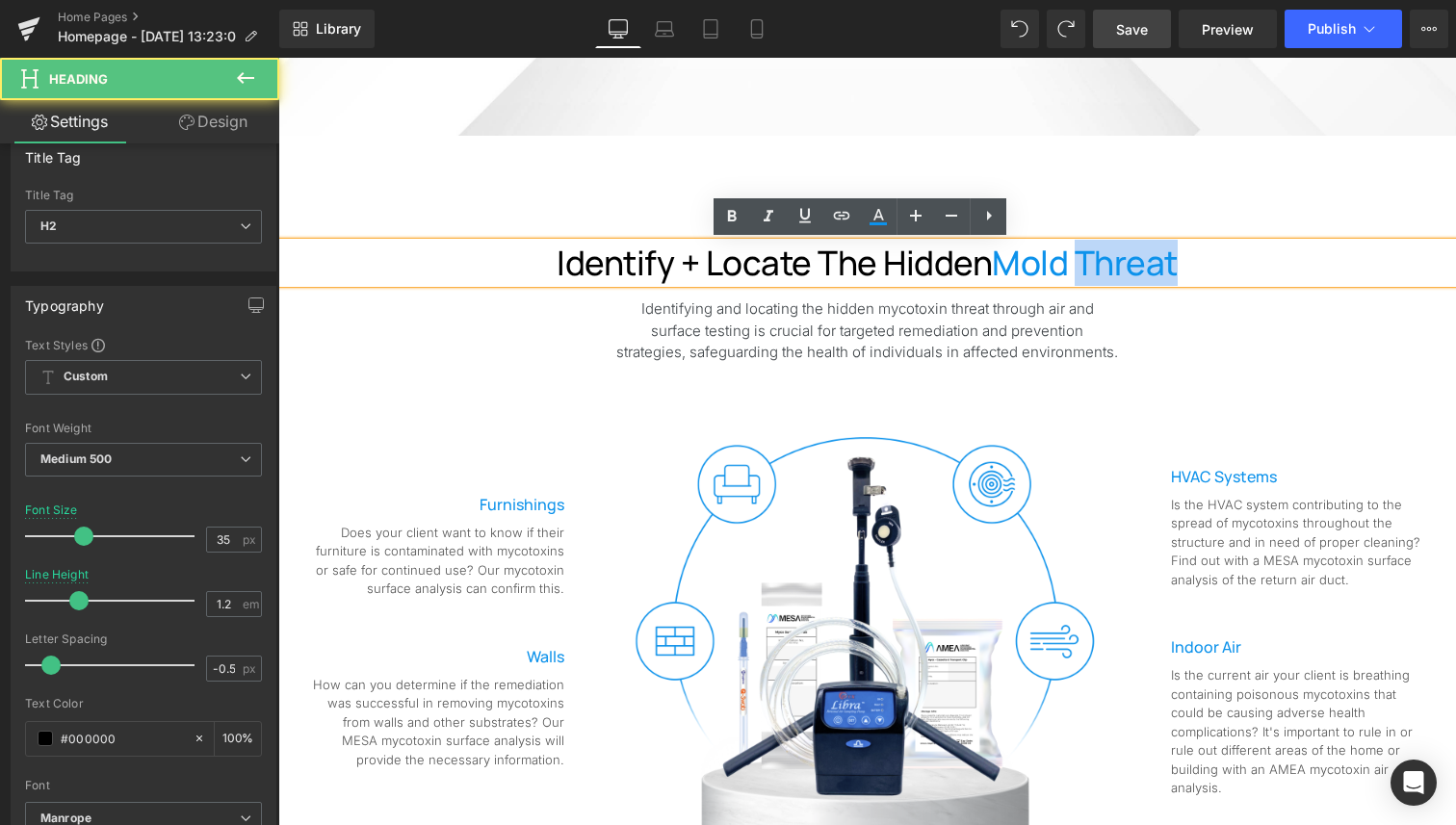
click at [1082, 261] on span "Mold threat" at bounding box center [1084, 262] width 186 height 46
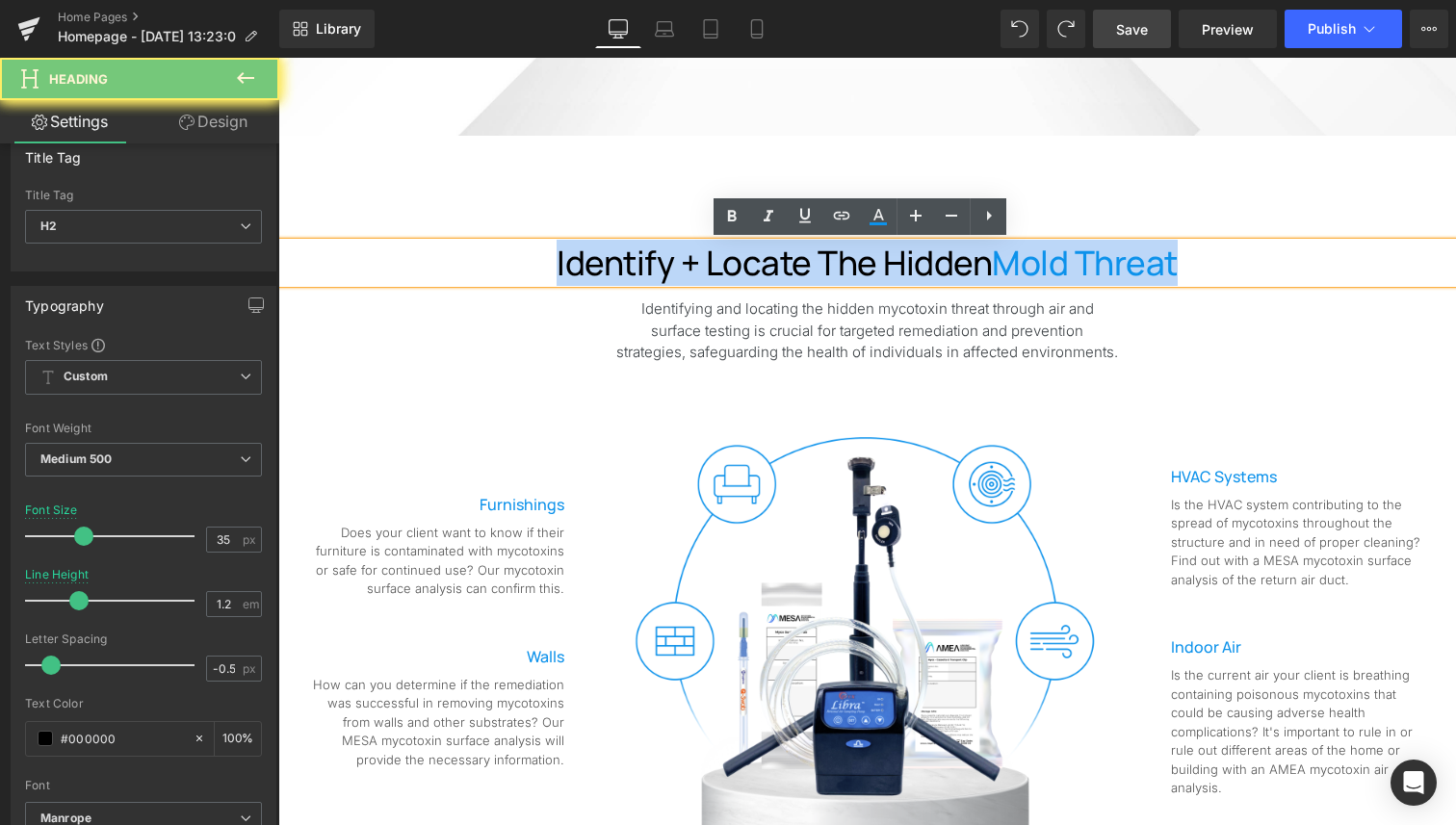
click at [1082, 261] on span "Mold threat" at bounding box center [1084, 262] width 186 height 46
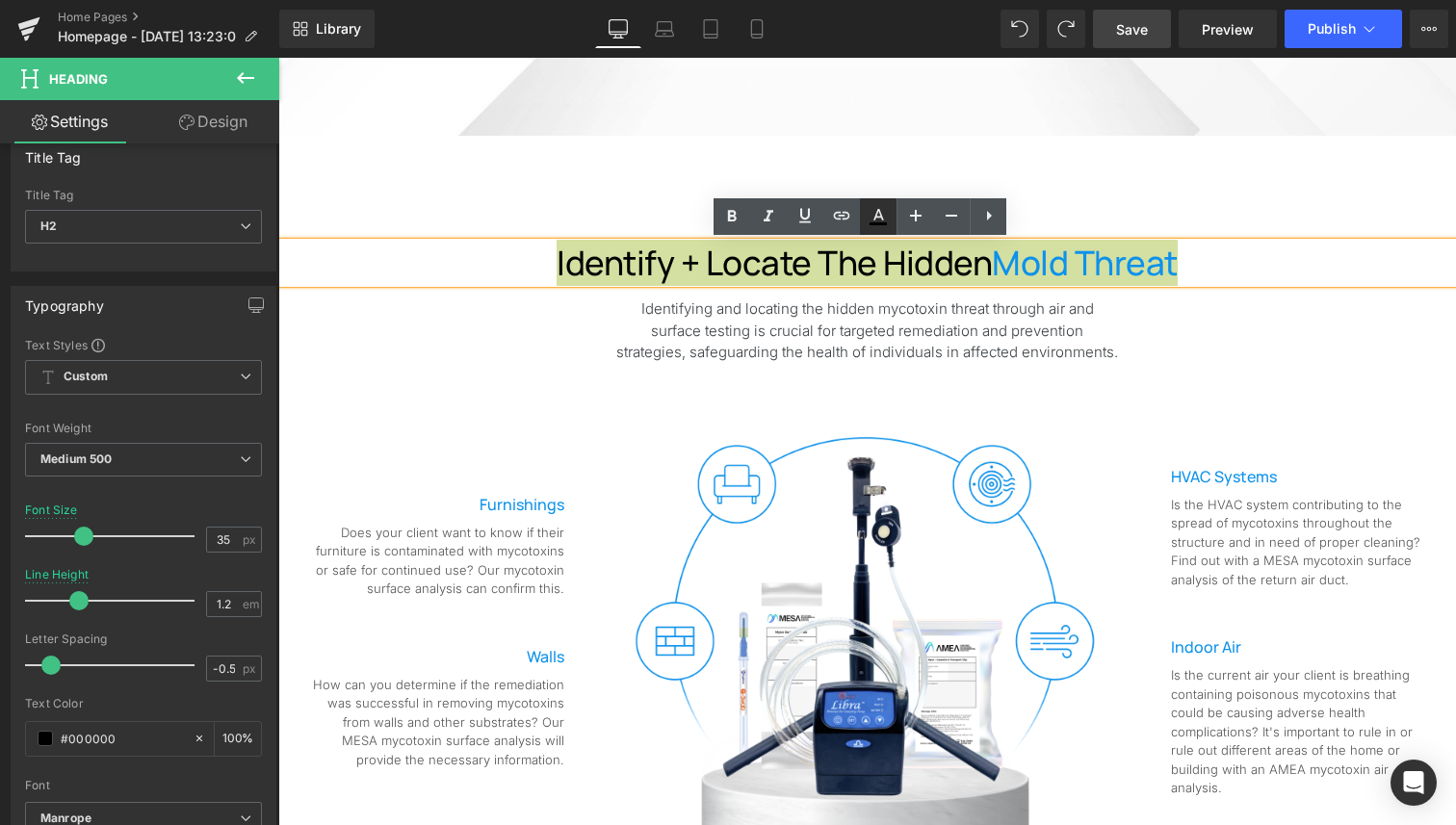
click at [861, 217] on link at bounding box center [877, 216] width 36 height 36
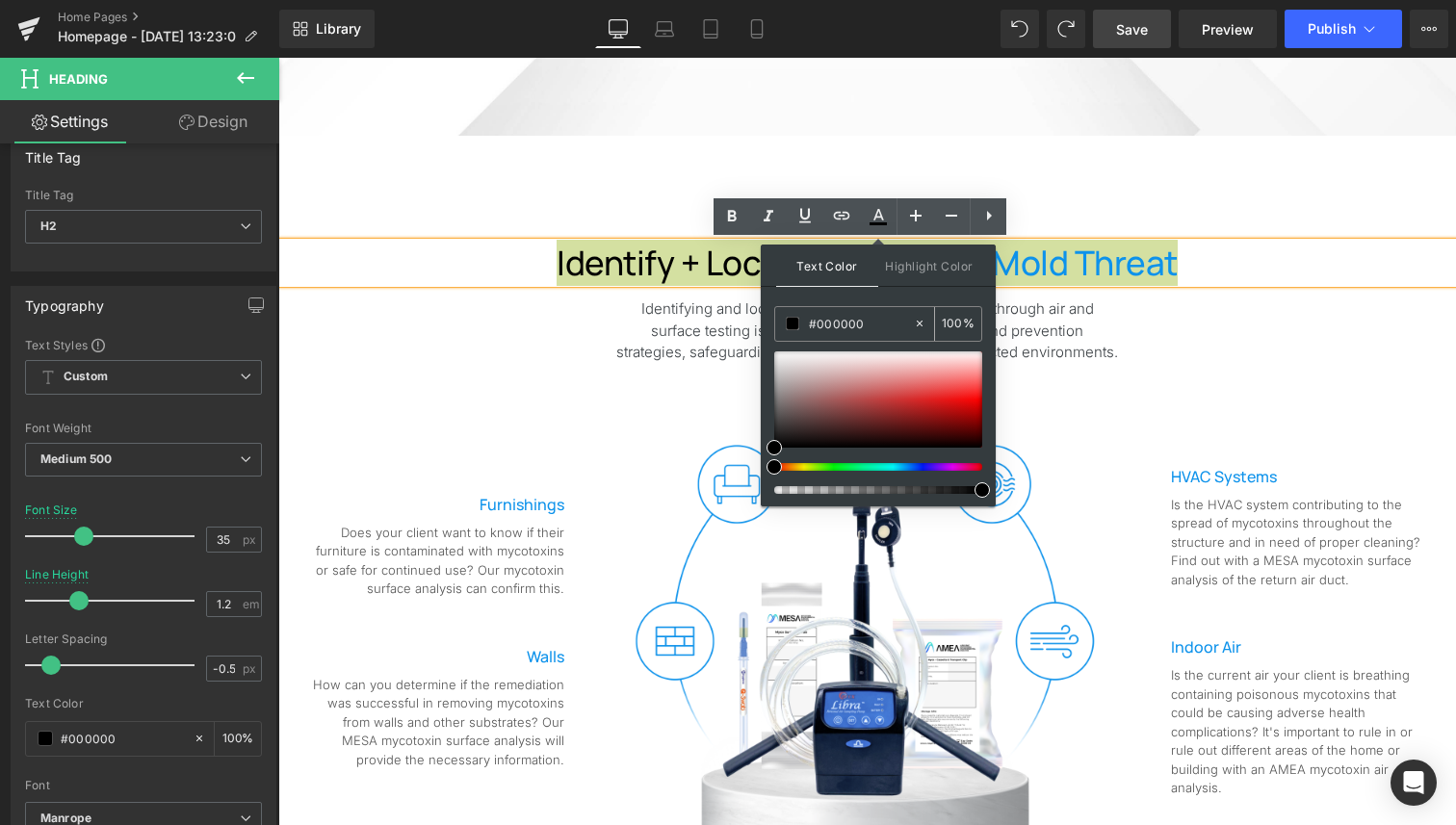
click at [845, 320] on input "#000000" at bounding box center [860, 324] width 104 height 22
type input "#353535"
click at [908, 273] on span "Highlight Color" at bounding box center [929, 265] width 102 height 41
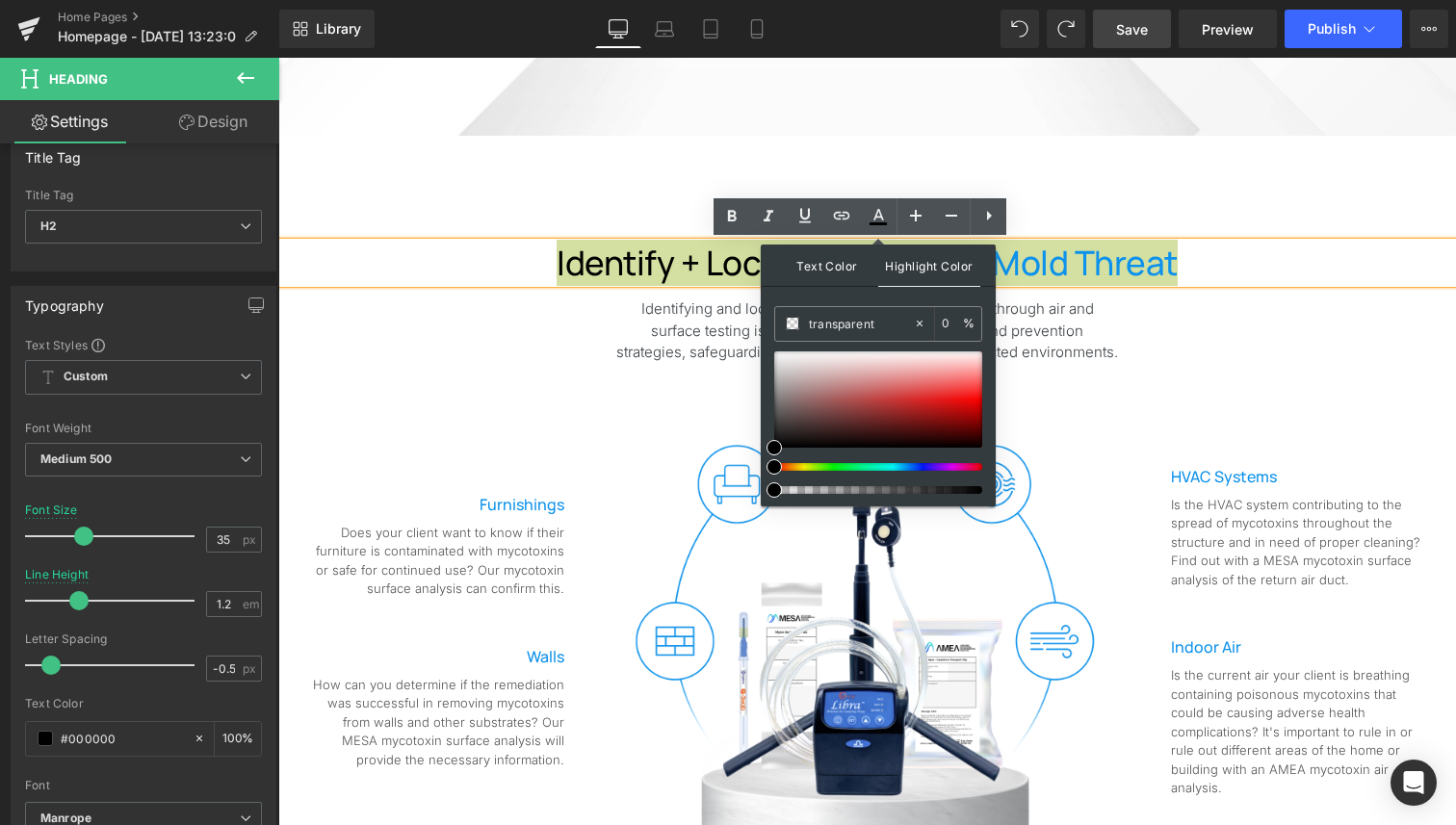
click at [837, 270] on span "Text Color" at bounding box center [827, 265] width 102 height 41
click at [860, 327] on input "#353535" at bounding box center [860, 324] width 104 height 22
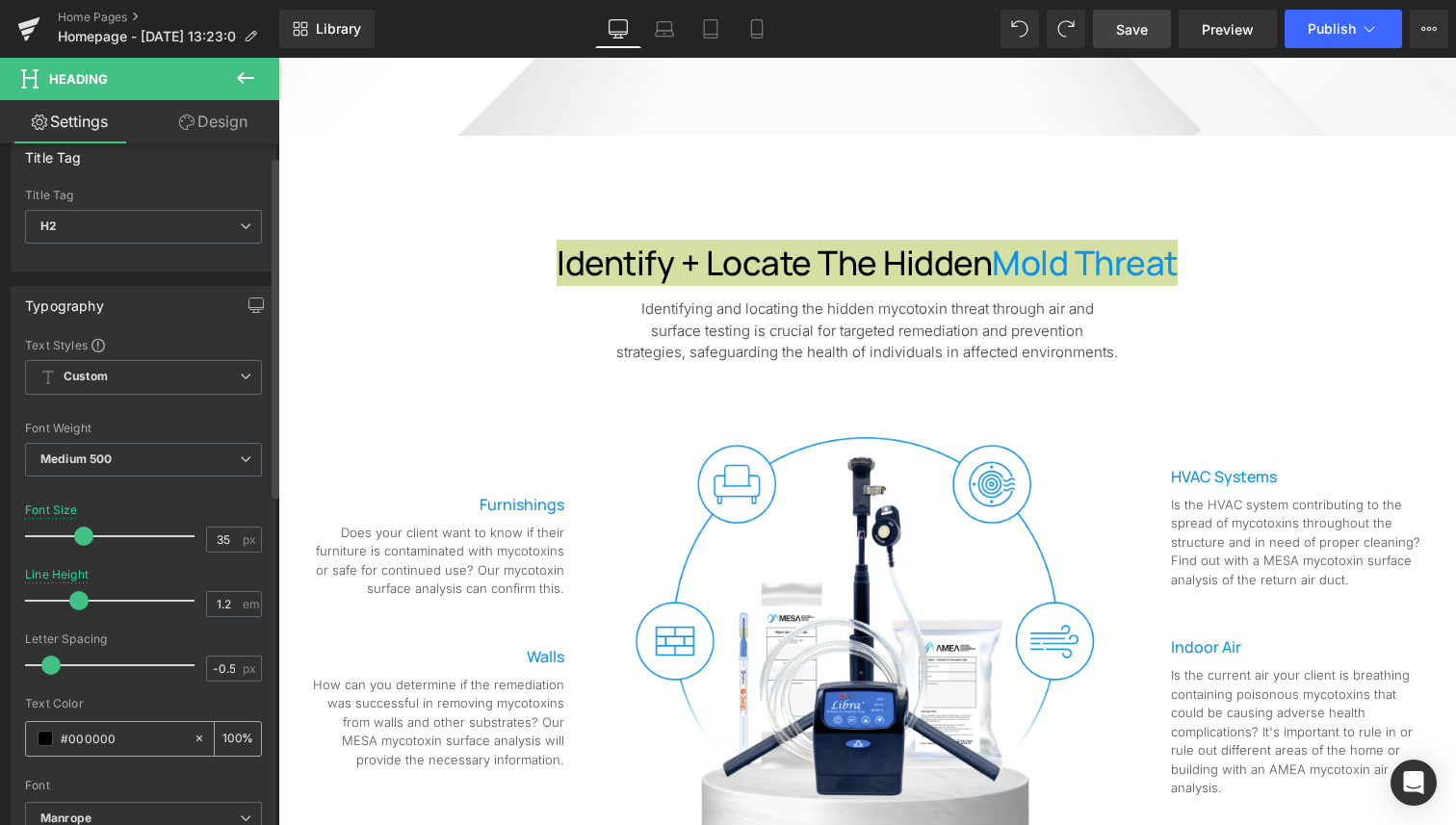
click at [142, 735] on input "#000000" at bounding box center [122, 738] width 123 height 22
click at [142, 734] on input "#000000" at bounding box center [122, 738] width 123 height 22
type input "#"
paste input "#353535"
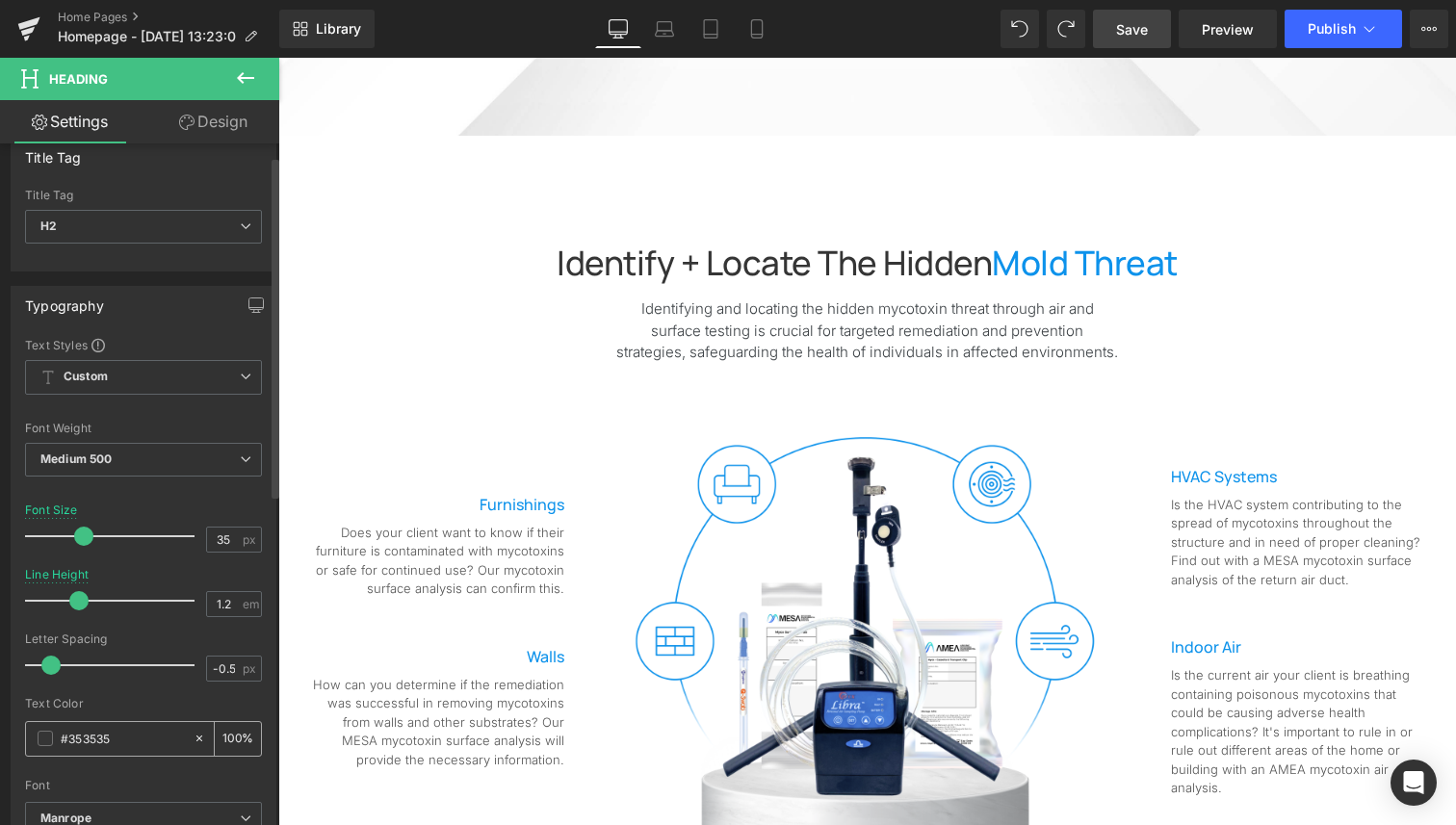
type input "#353535"
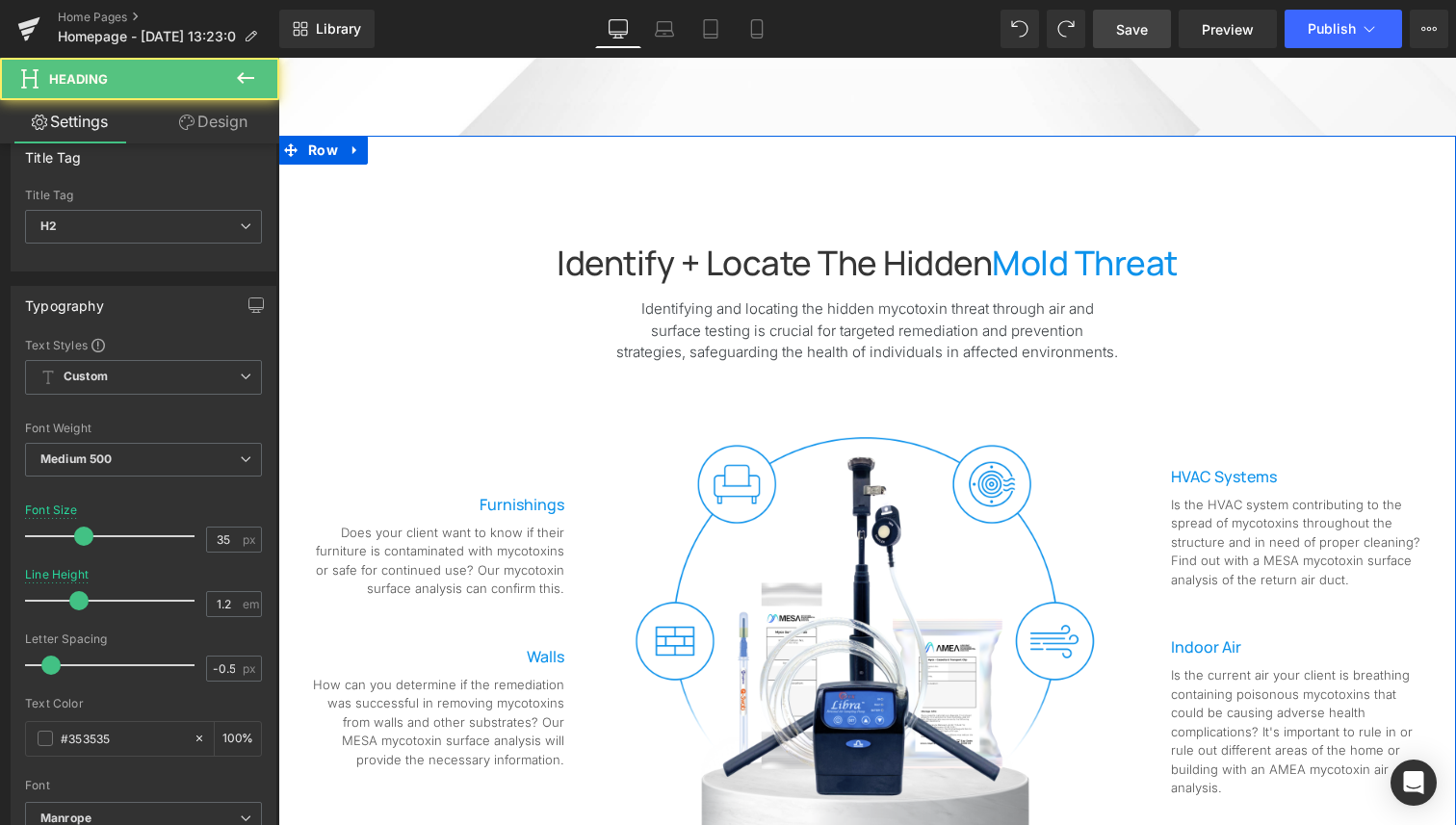
click at [1014, 257] on span "Mold threat" at bounding box center [1084, 262] width 186 height 46
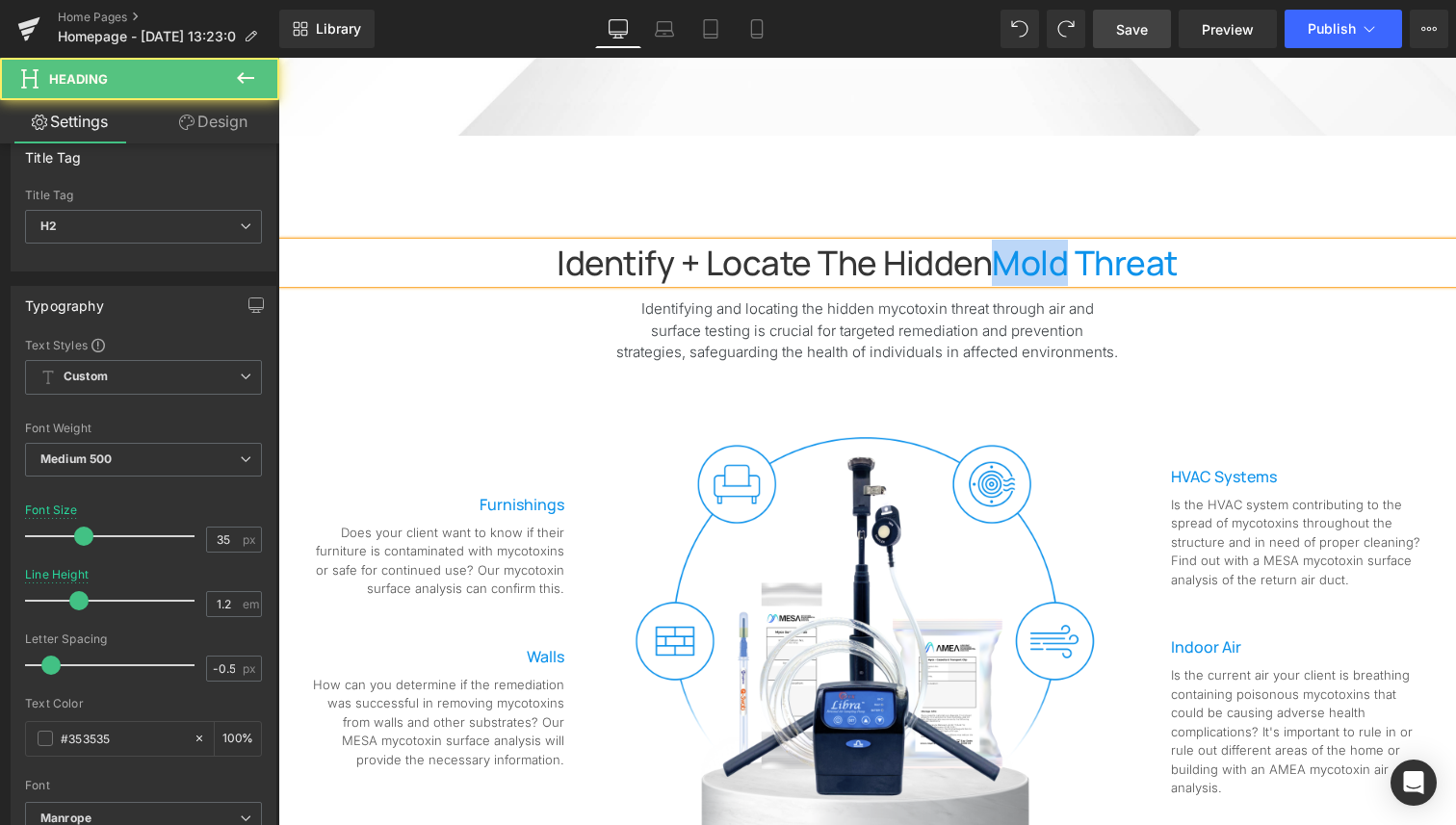
click at [1014, 257] on span "Mold threat" at bounding box center [1084, 262] width 186 height 46
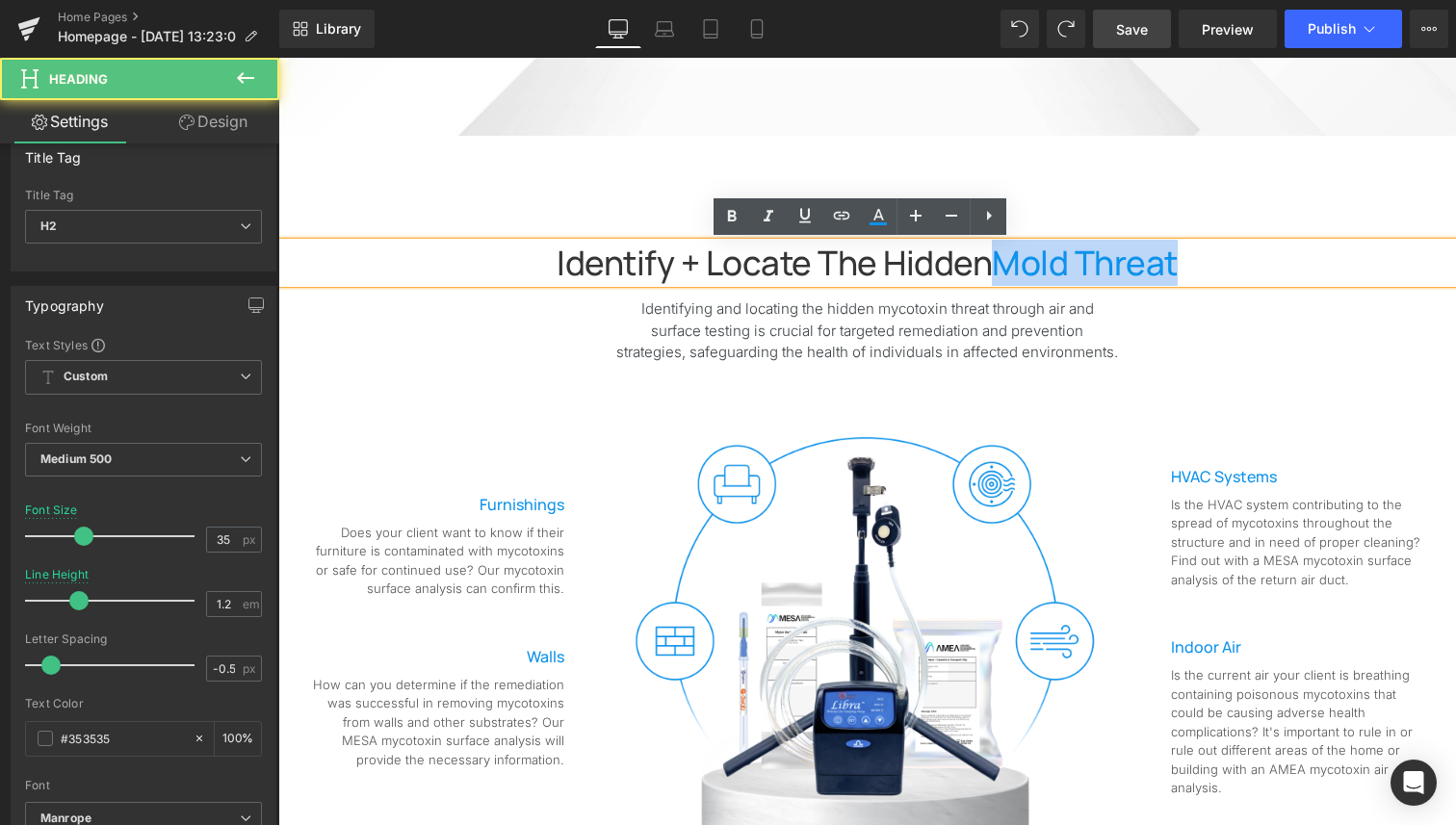
drag, startPoint x: 1181, startPoint y: 273, endPoint x: 993, endPoint y: 267, distance: 188.1
click at [993, 267] on h2 "Identify + Locate the Hidden Mold threat" at bounding box center [867, 262] width 1177 height 40
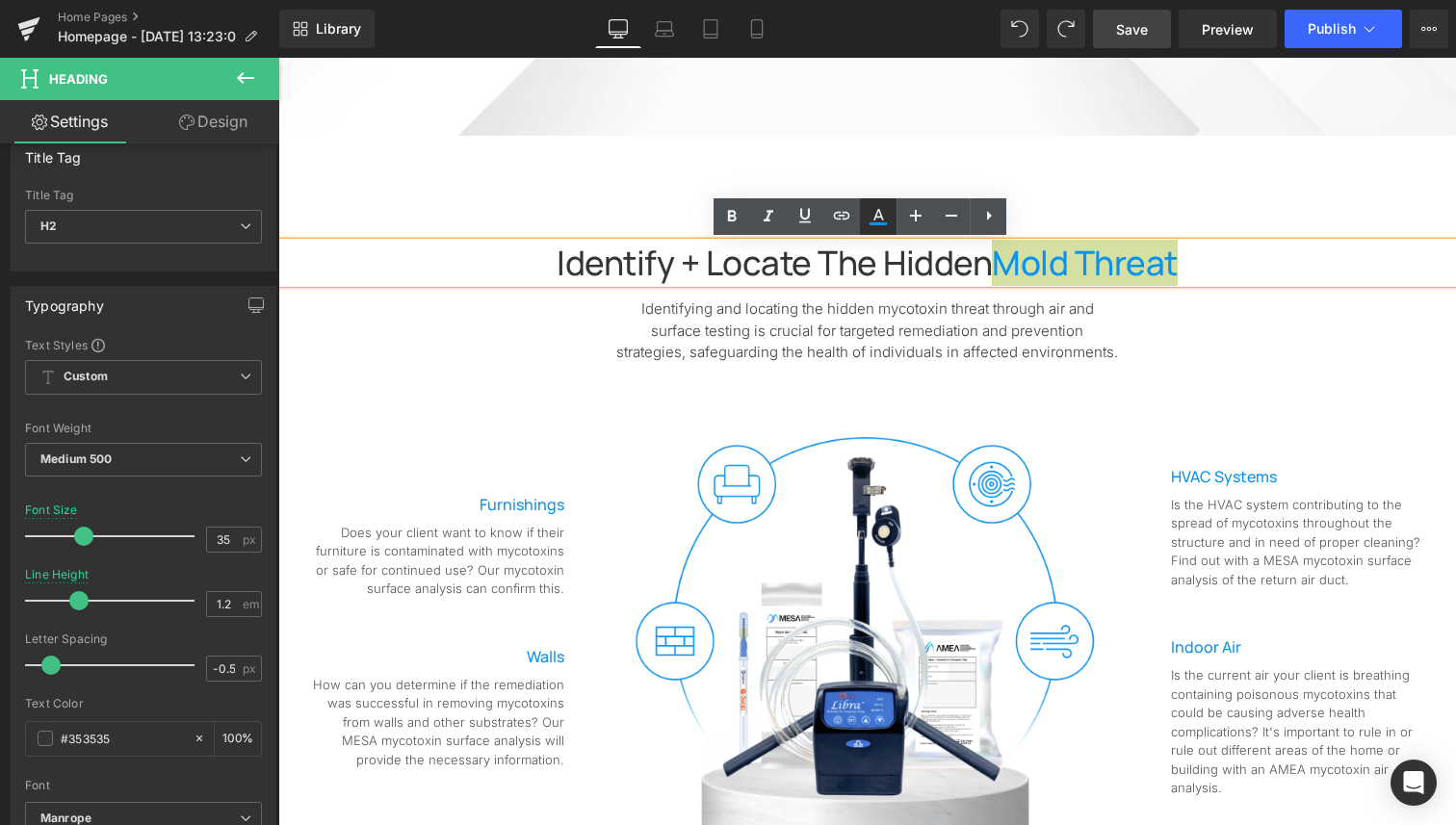
click at [871, 222] on icon at bounding box center [878, 223] width 18 height 3
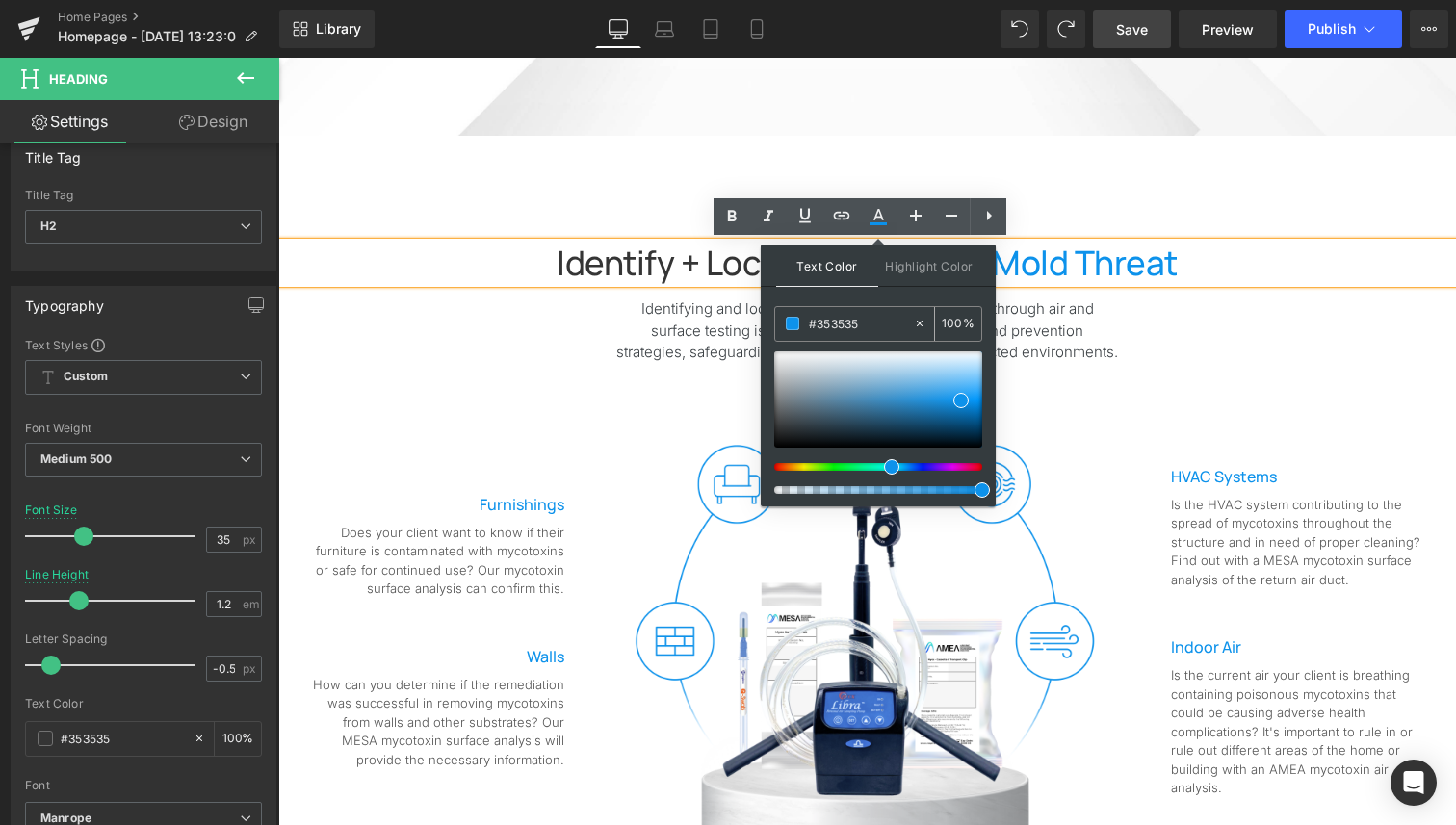
click at [847, 319] on input "#353535" at bounding box center [860, 324] width 104 height 22
type input "#"
paste input "#353535"
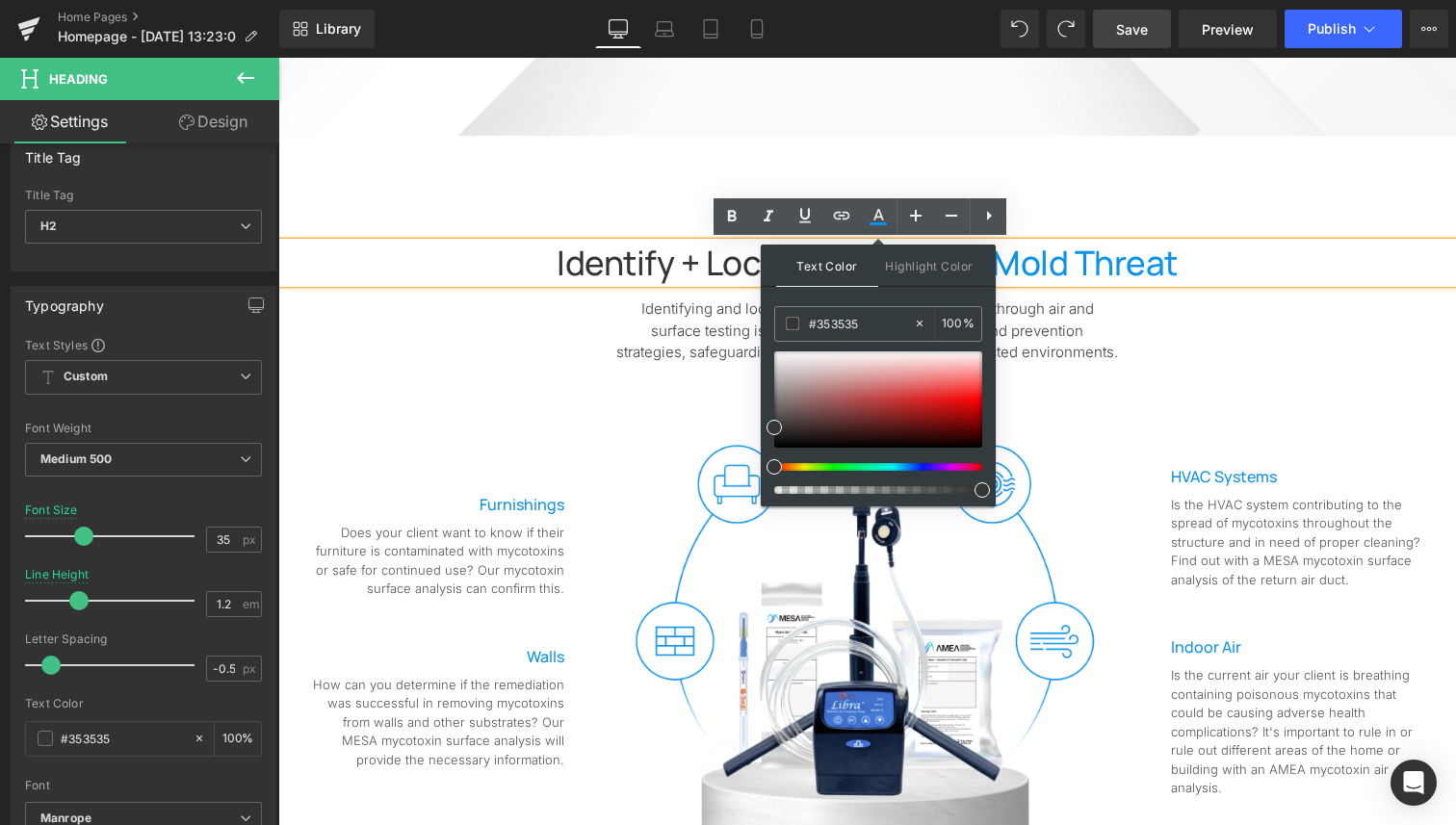
click at [1214, 246] on h2 "Identify + Locate the Hidden Mold threat" at bounding box center [867, 262] width 1177 height 40
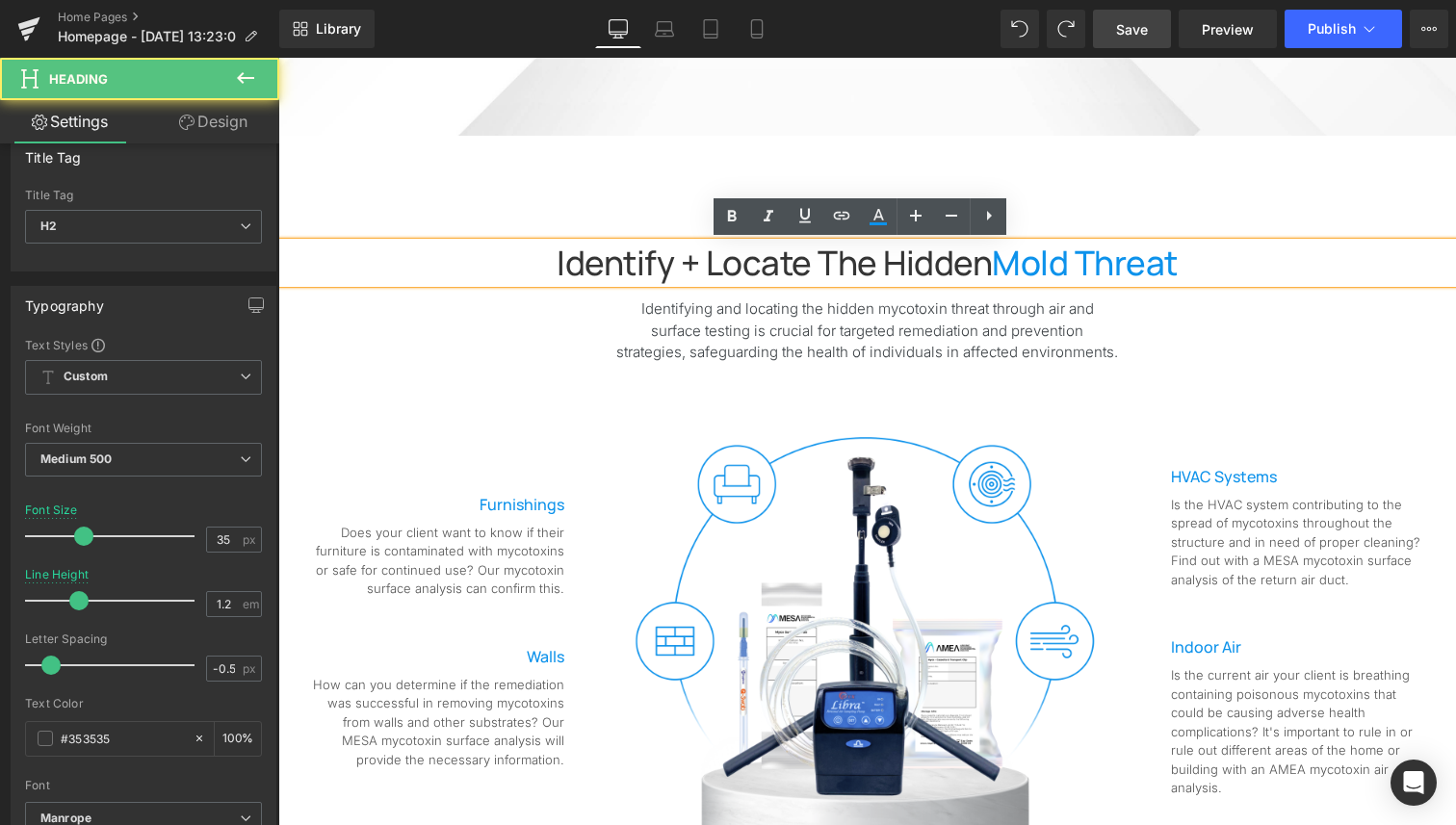
click at [1110, 248] on span "Mold threat" at bounding box center [1084, 262] width 186 height 46
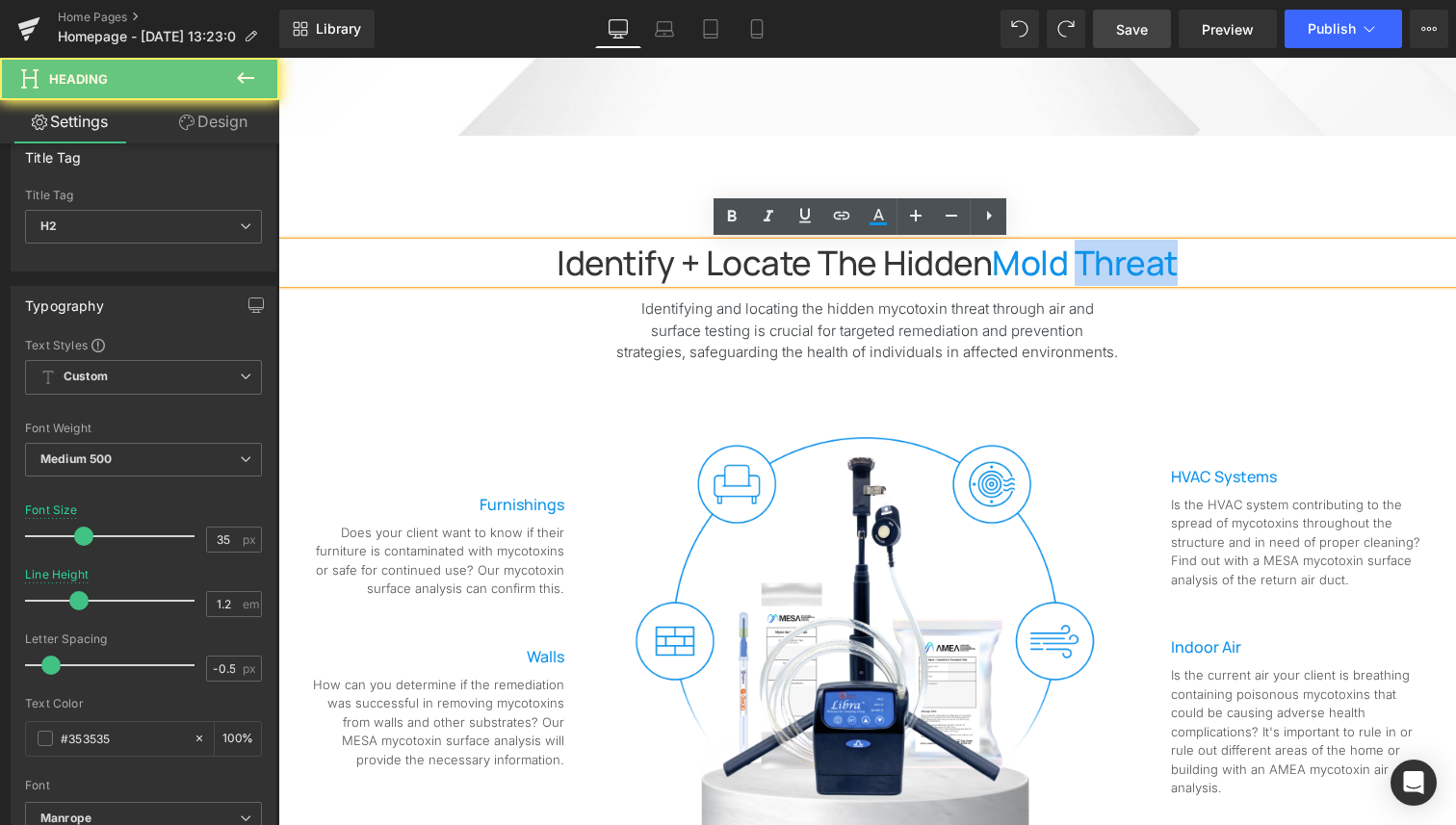
click at [1110, 248] on span "Mold threat" at bounding box center [1084, 262] width 186 height 46
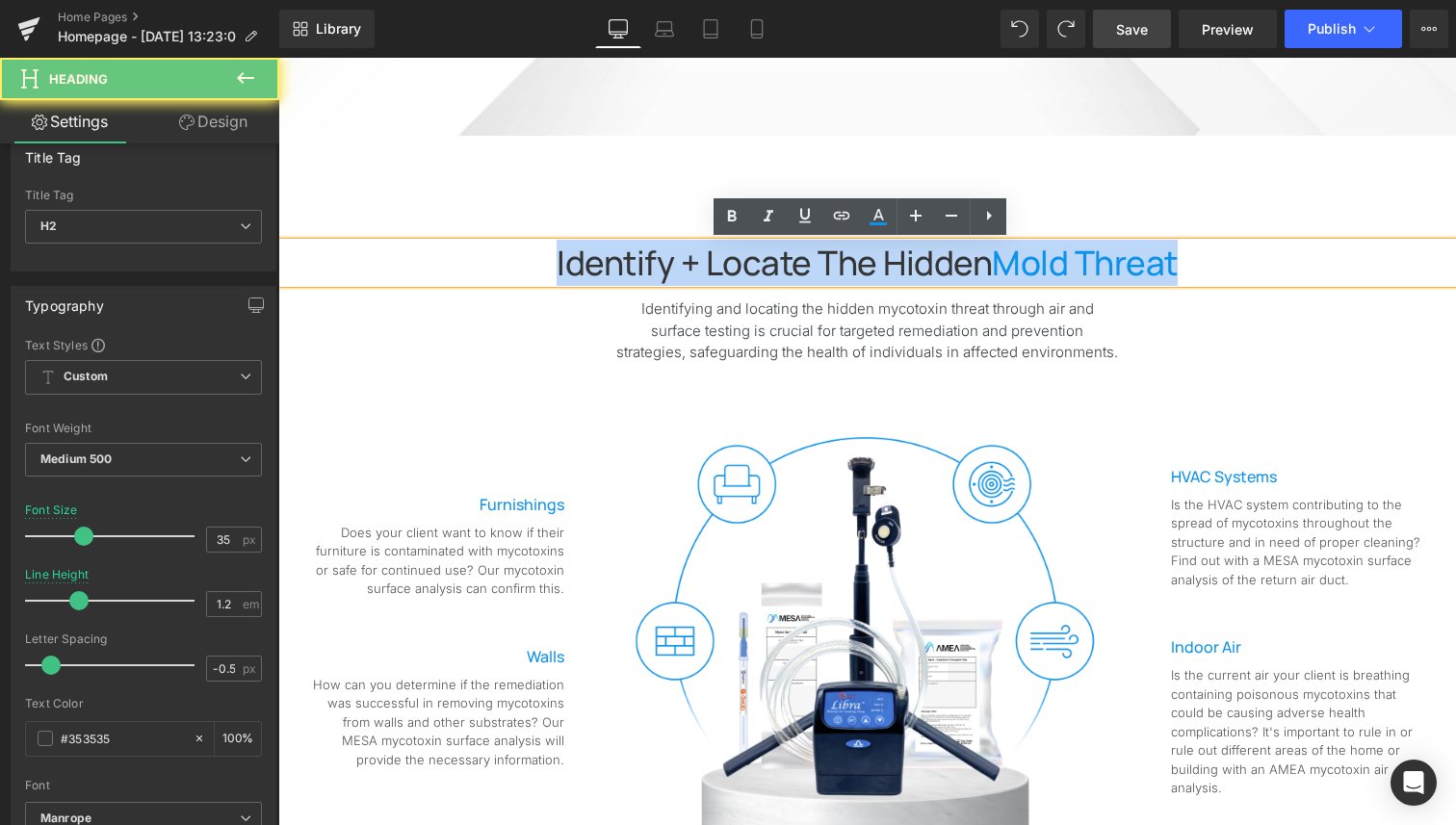
click at [1110, 248] on span "Mold threat" at bounding box center [1084, 262] width 186 height 46
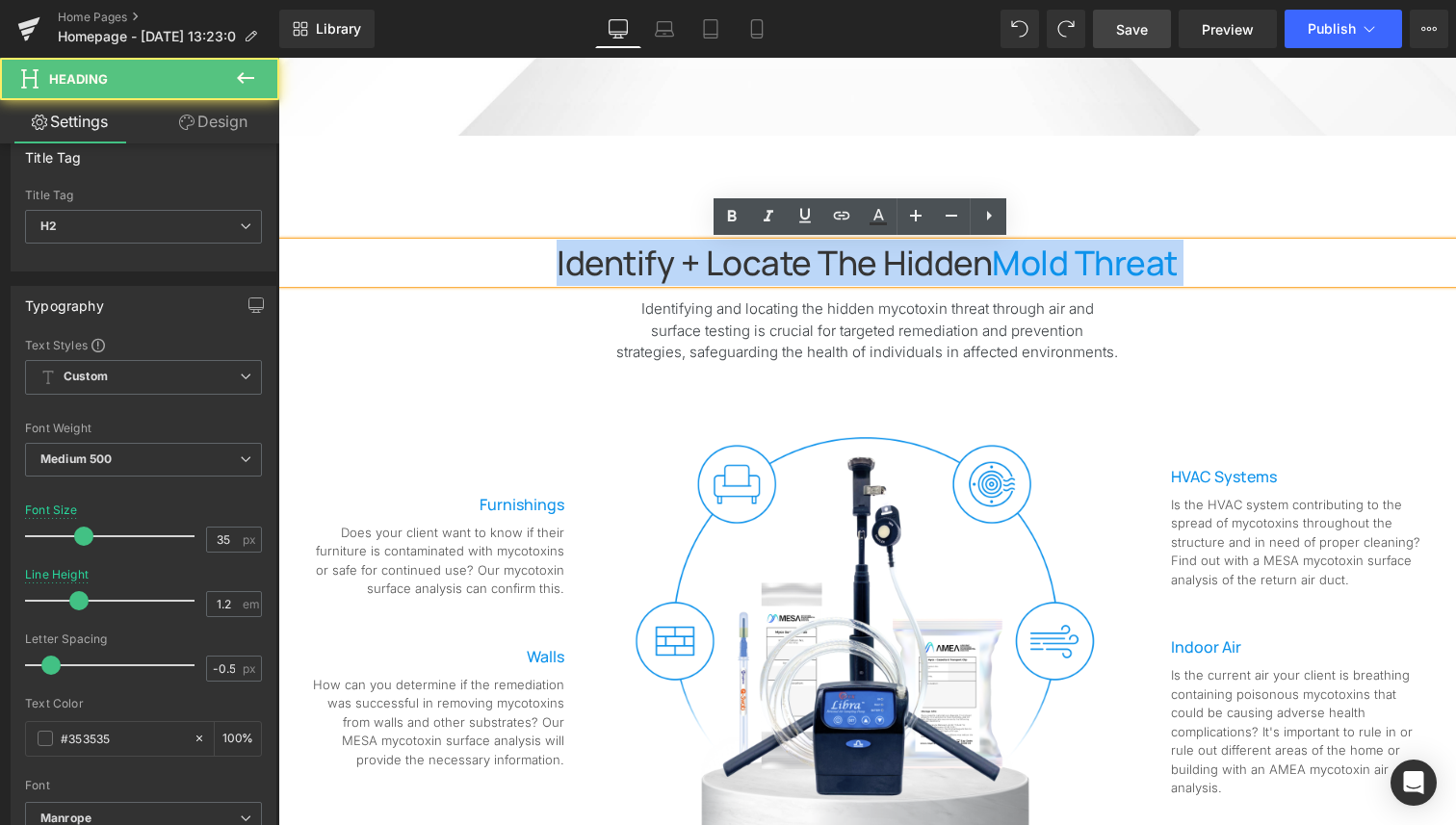
click at [992, 259] on span "Mold threat" at bounding box center [1084, 262] width 186 height 46
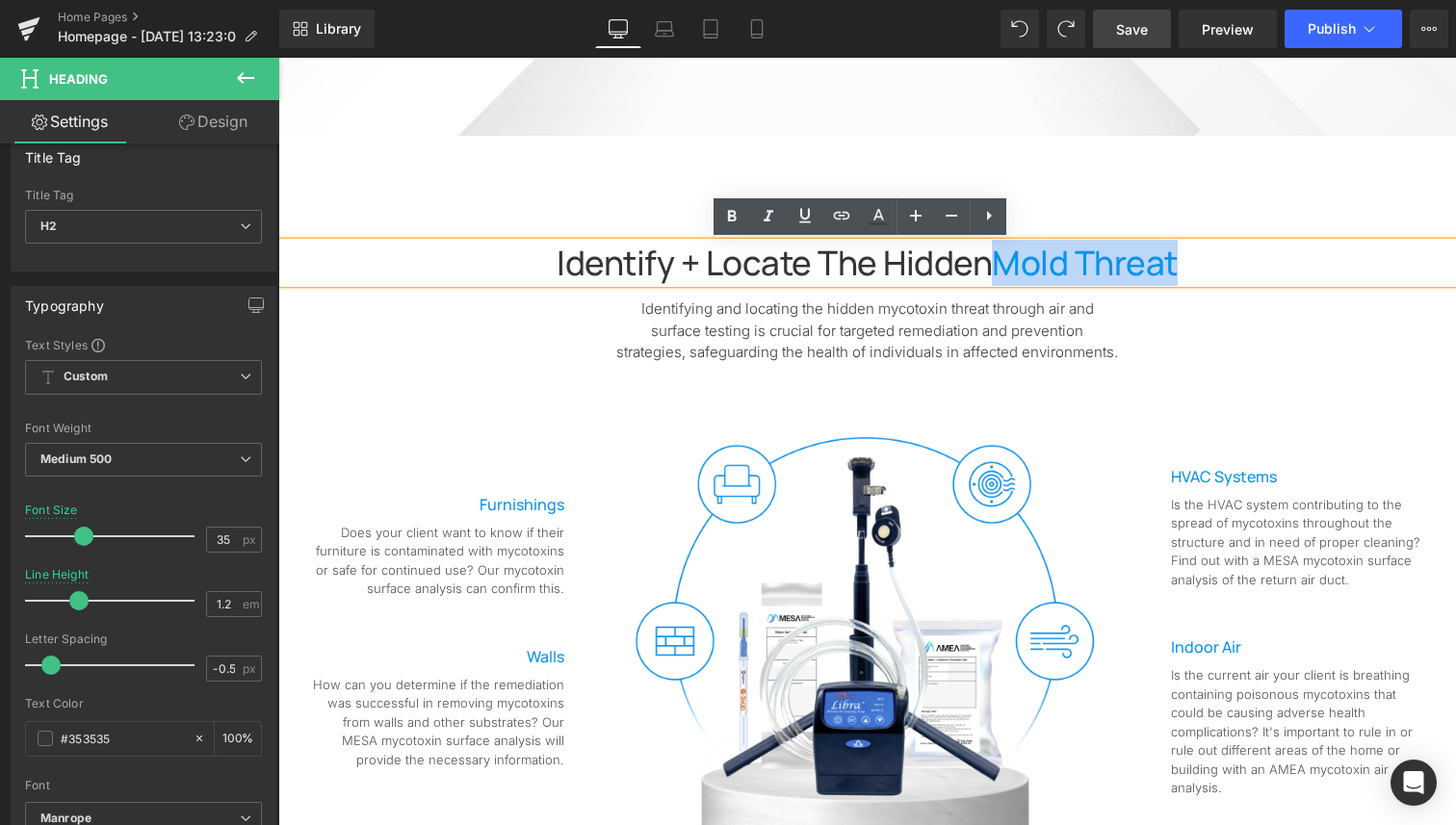
drag, startPoint x: 986, startPoint y: 260, endPoint x: 1203, endPoint y: 273, distance: 217.4
click at [1206, 276] on h2 "Identify + Locate the Hidden Mold threat" at bounding box center [867, 262] width 1177 height 40
click at [877, 214] on icon at bounding box center [878, 215] width 11 height 12
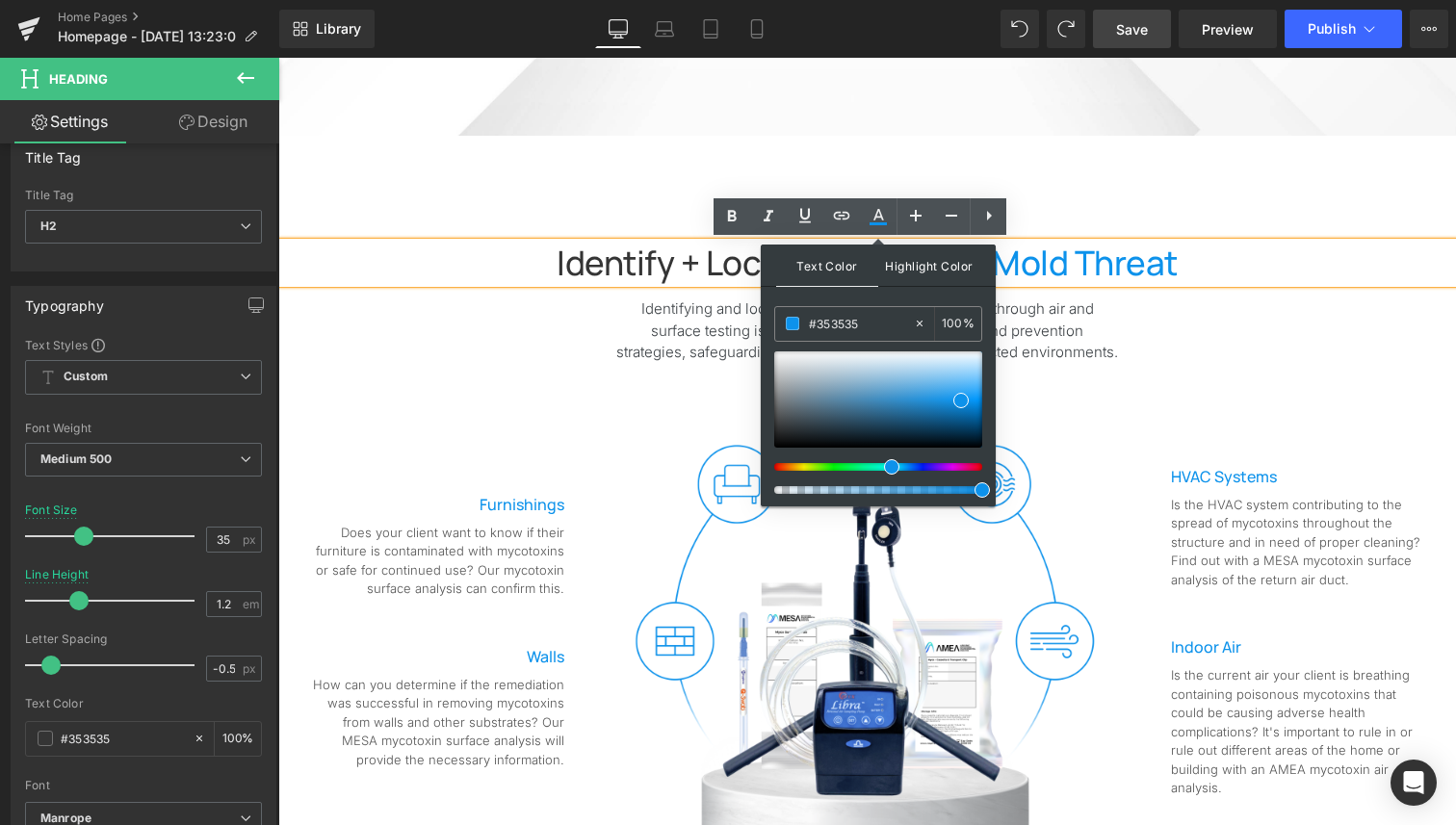
click at [951, 272] on span "Highlight Color" at bounding box center [929, 265] width 102 height 41
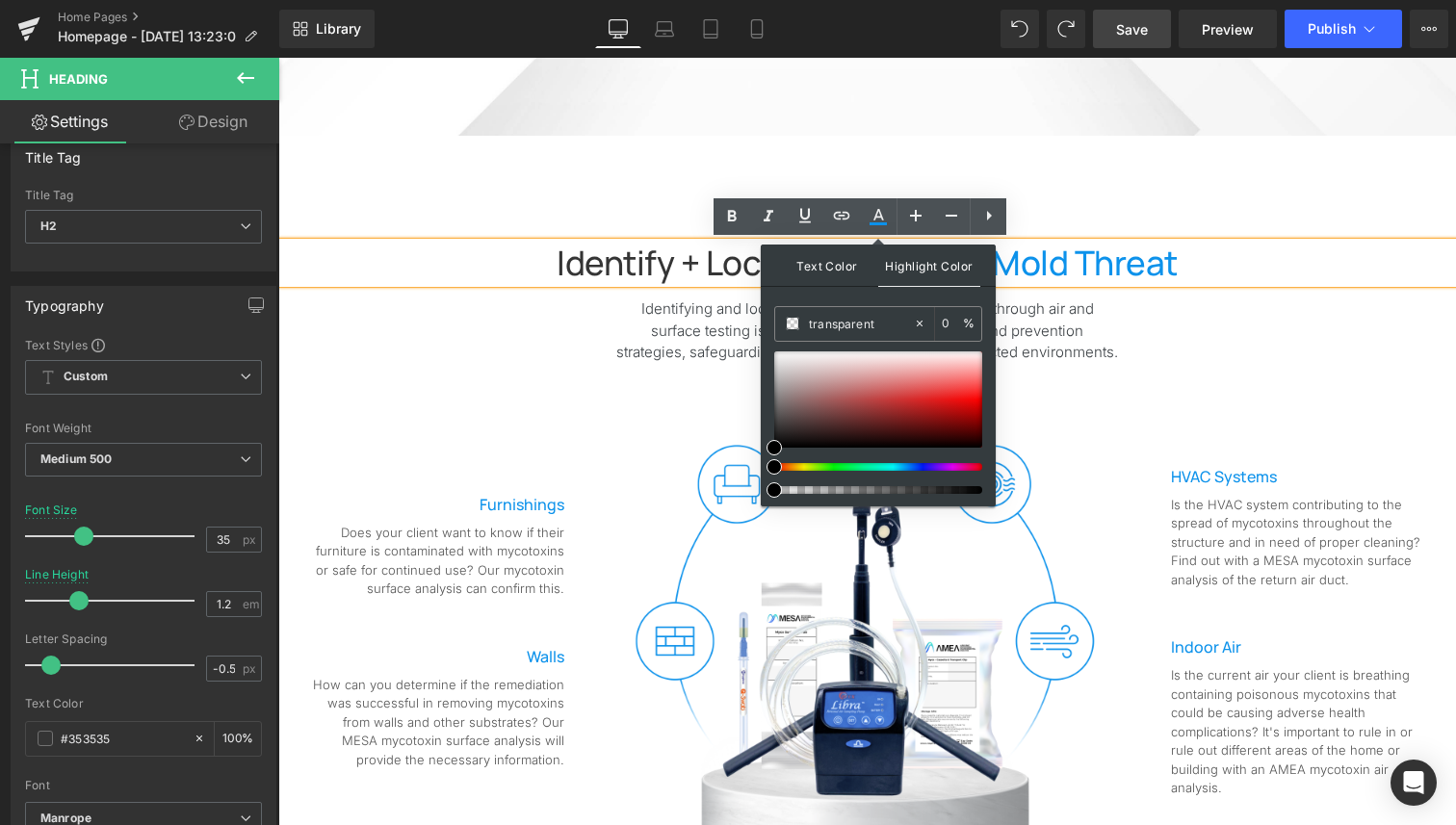
click at [853, 273] on span "Text Color" at bounding box center [827, 265] width 102 height 41
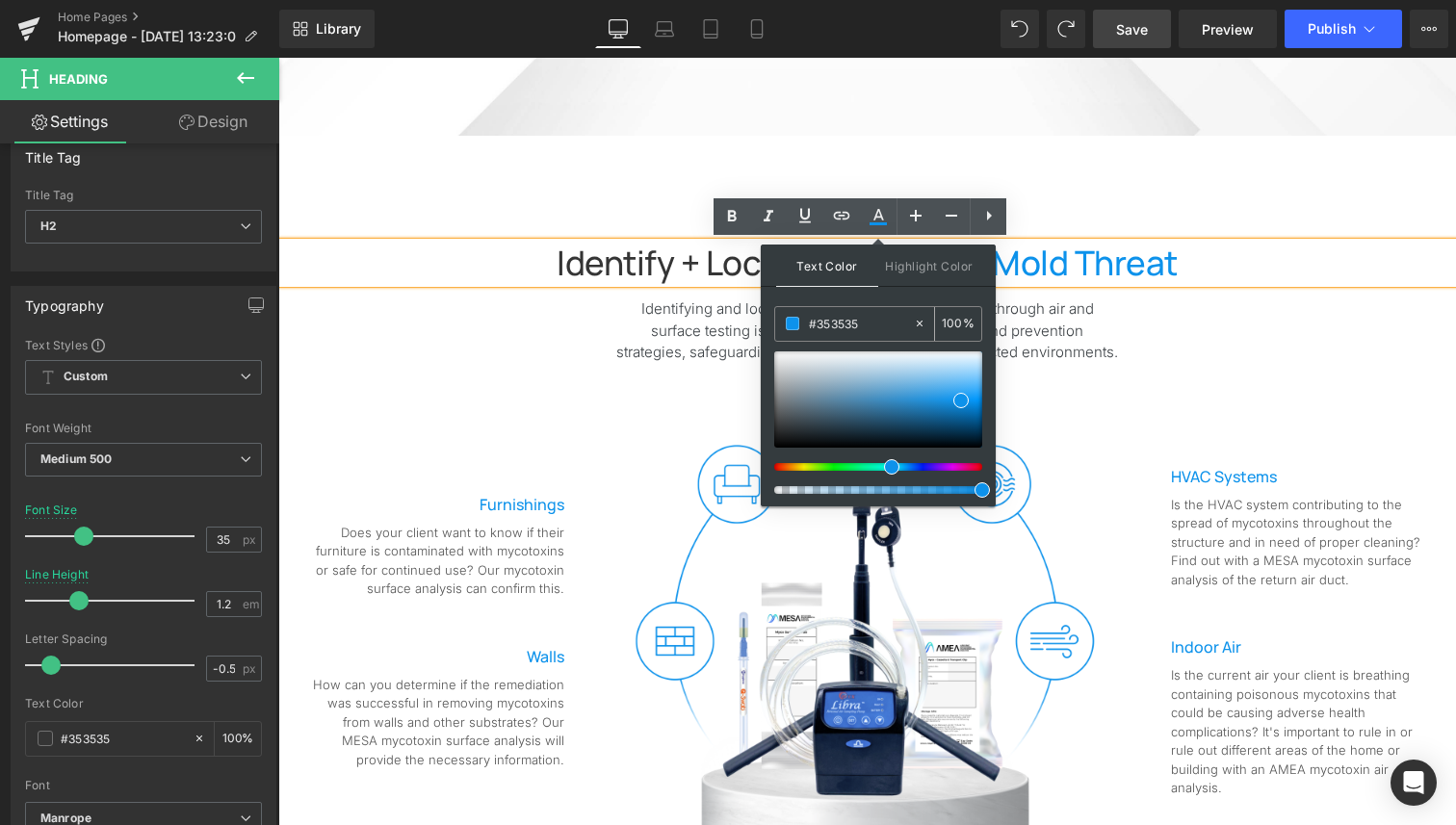
click at [920, 324] on icon at bounding box center [919, 324] width 14 height 14
click at [871, 325] on input "#353535" at bounding box center [860, 324] width 104 height 22
click at [870, 325] on input "#353535" at bounding box center [860, 324] width 104 height 22
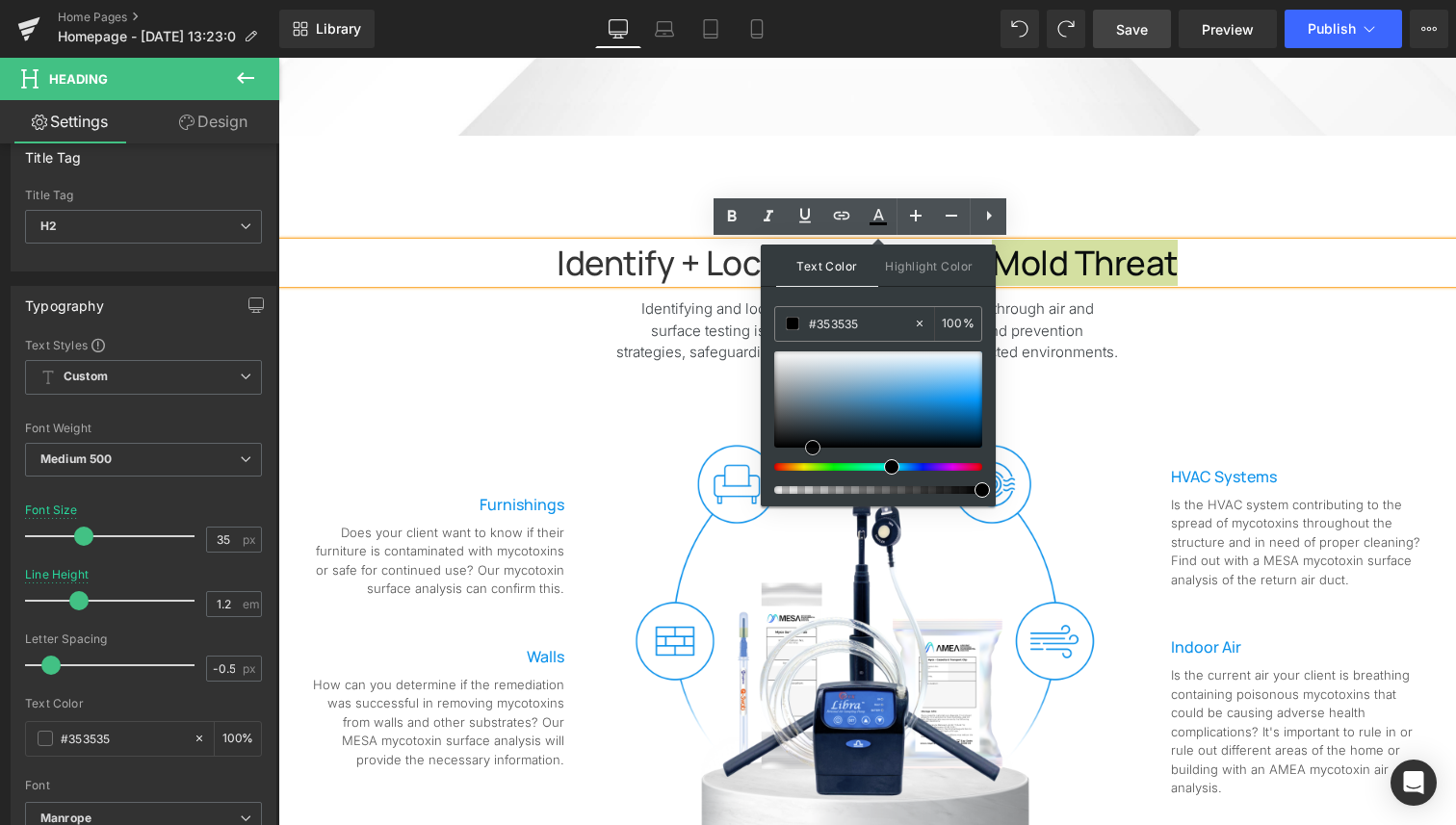
drag, startPoint x: 948, startPoint y: 406, endPoint x: 804, endPoint y: 427, distance: 145.5
click at [805, 440] on span at bounding box center [813, 448] width 16 height 16
click at [867, 321] on input "#353535" at bounding box center [860, 324] width 104 height 22
click at [867, 322] on input "#353535" at bounding box center [860, 324] width 104 height 22
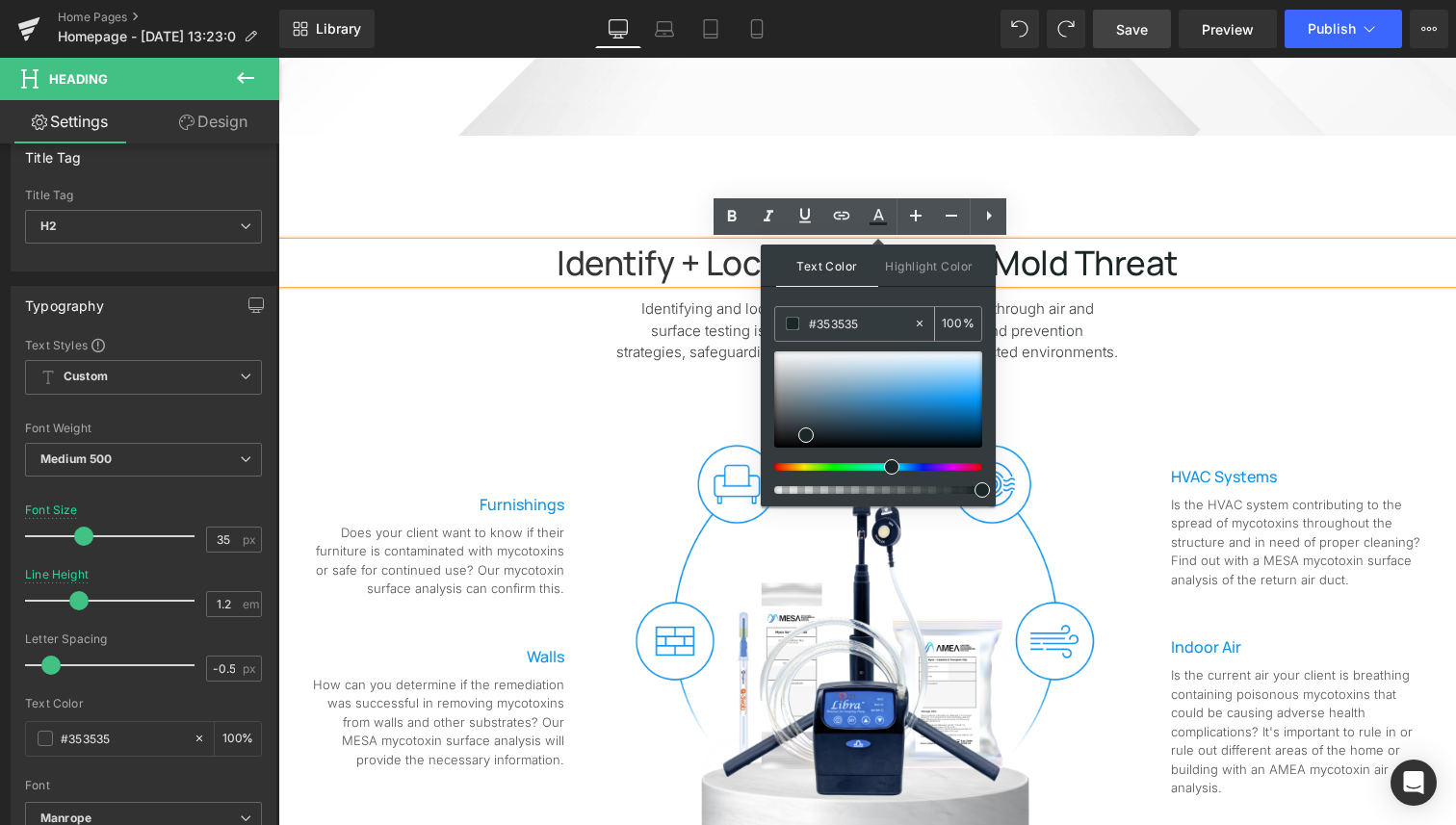
type input "#1b2626"
paste input "#353535"
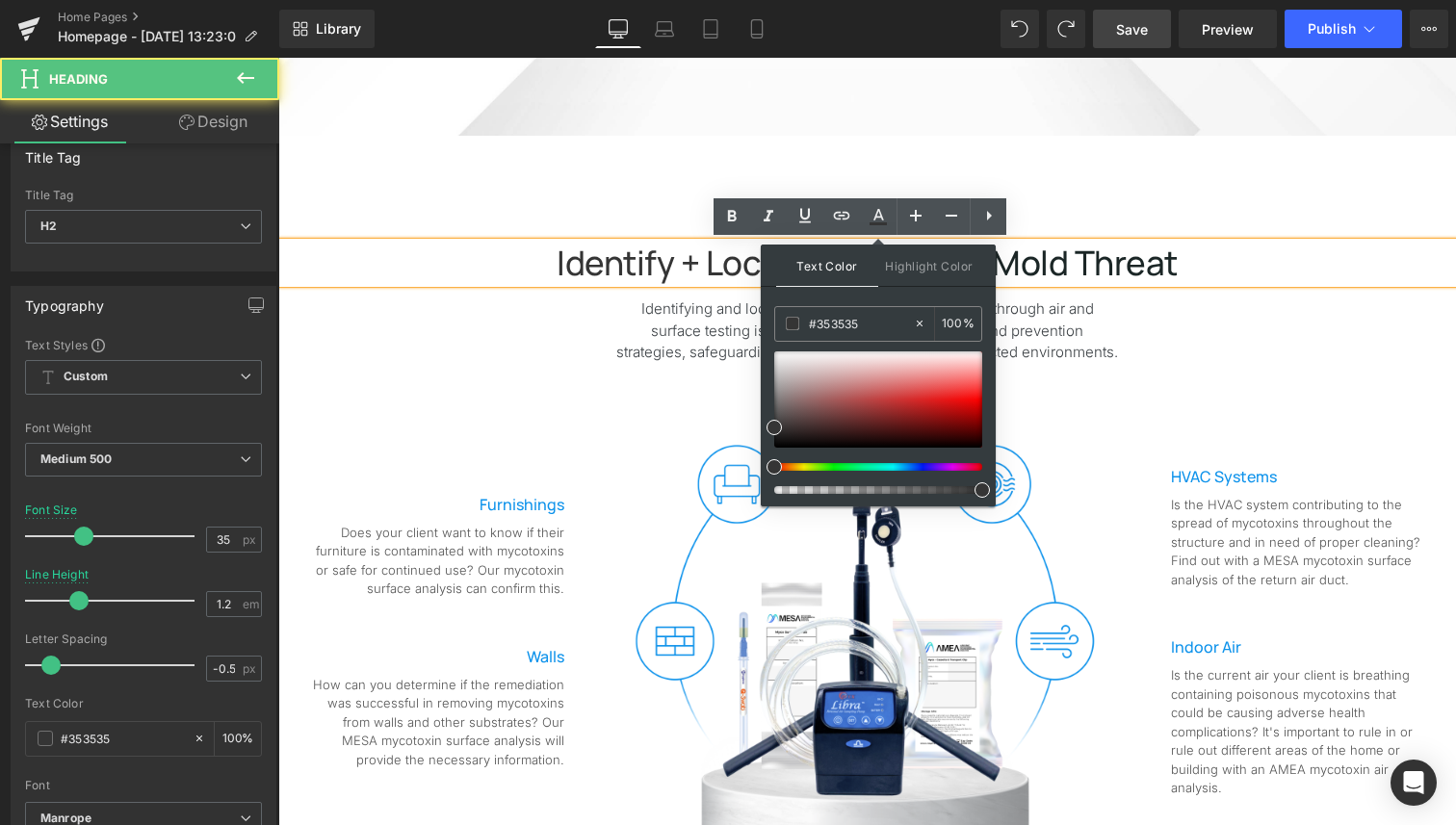
click at [1209, 260] on h2 "Identify + Locate the Hidden Mold threat" at bounding box center [867, 262] width 1177 height 40
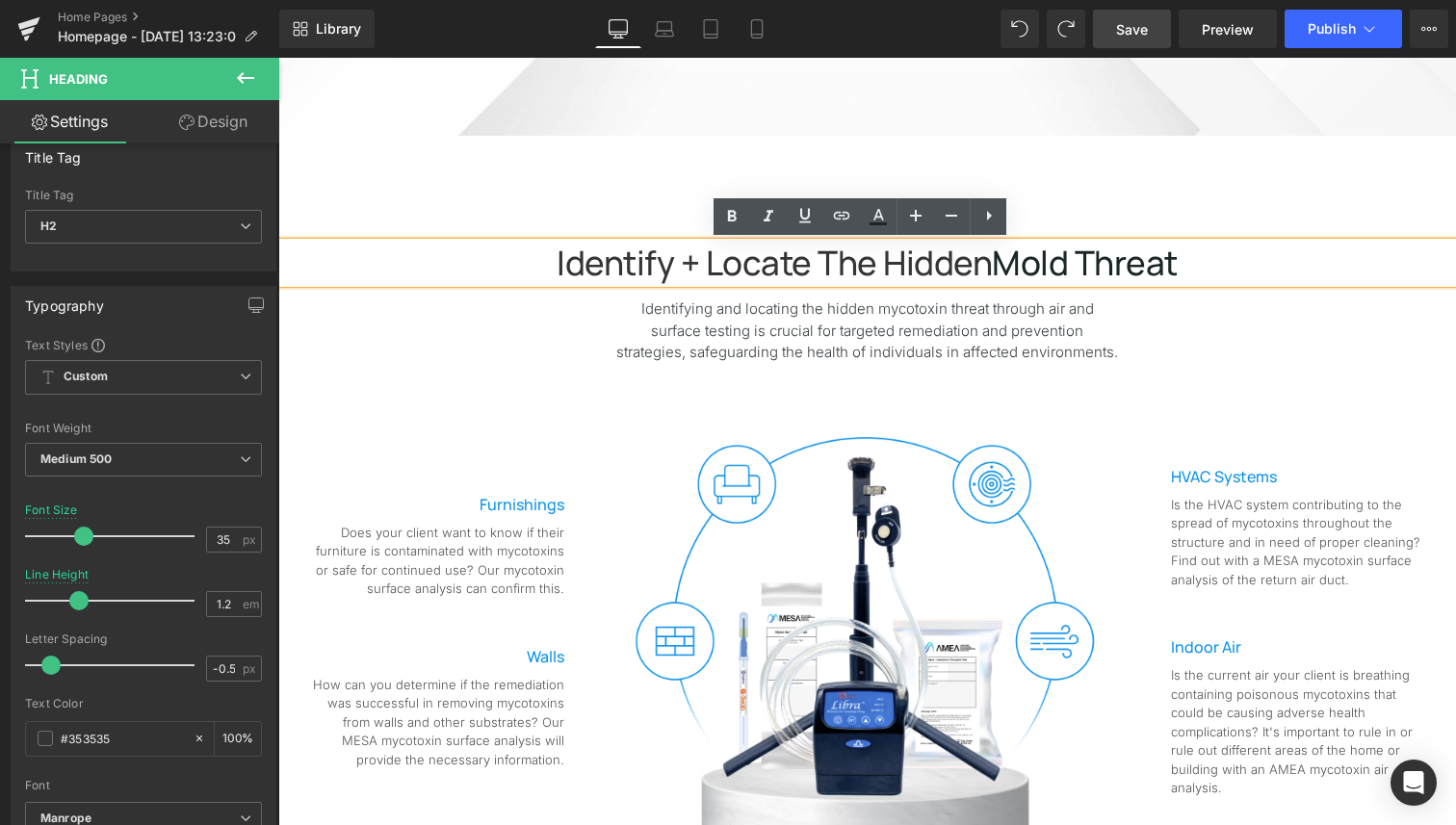
click at [1103, 253] on span "Mold threat" at bounding box center [1084, 262] width 186 height 46
drag, startPoint x: 987, startPoint y: 255, endPoint x: 1196, endPoint y: 257, distance: 209.0
click at [1197, 258] on h2 "Identify + Locate the Hidden Mold threat" at bounding box center [867, 262] width 1177 height 40
click at [882, 227] on link at bounding box center [877, 216] width 36 height 36
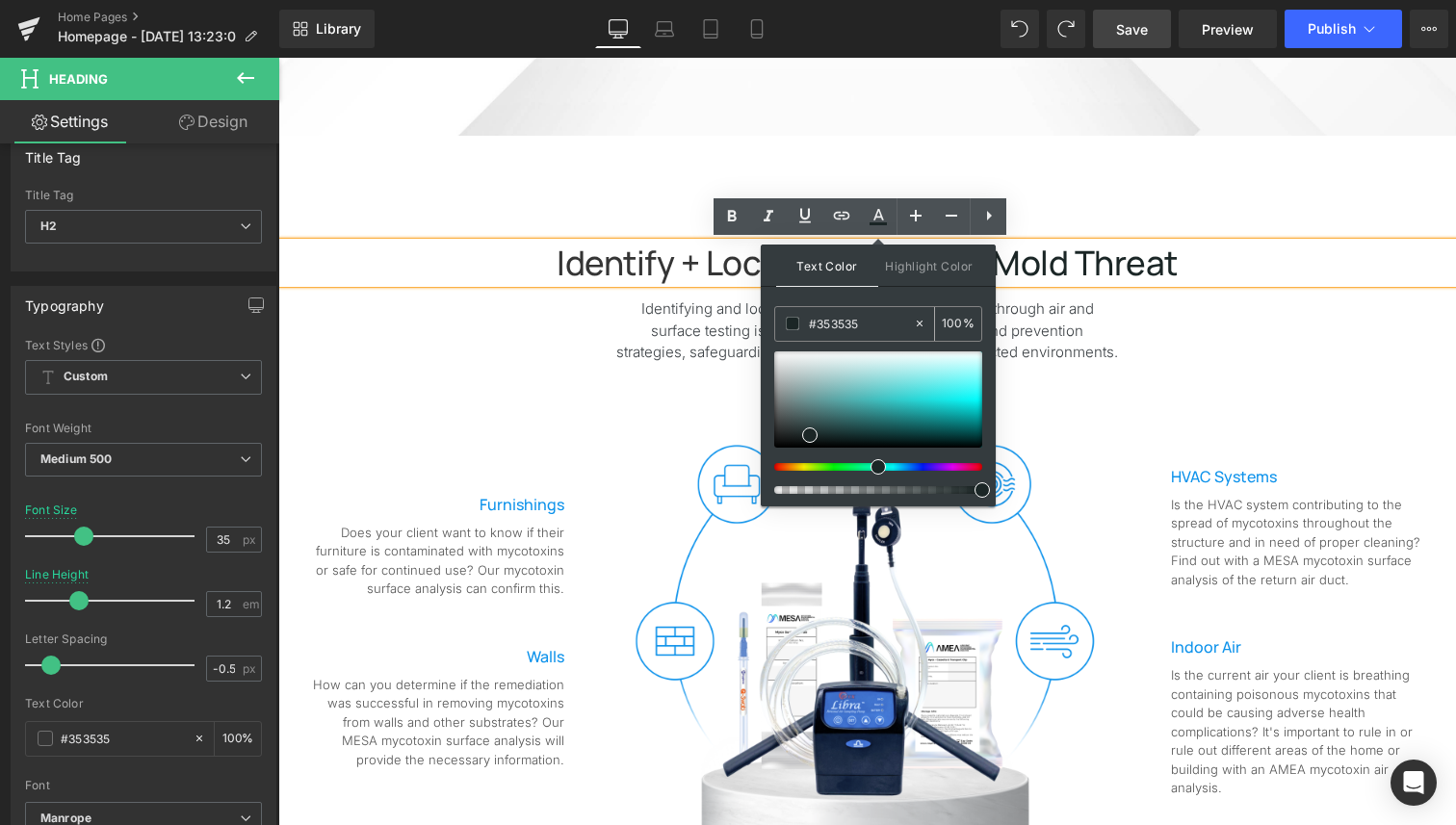
click at [866, 317] on input "#353535" at bounding box center [860, 324] width 104 height 22
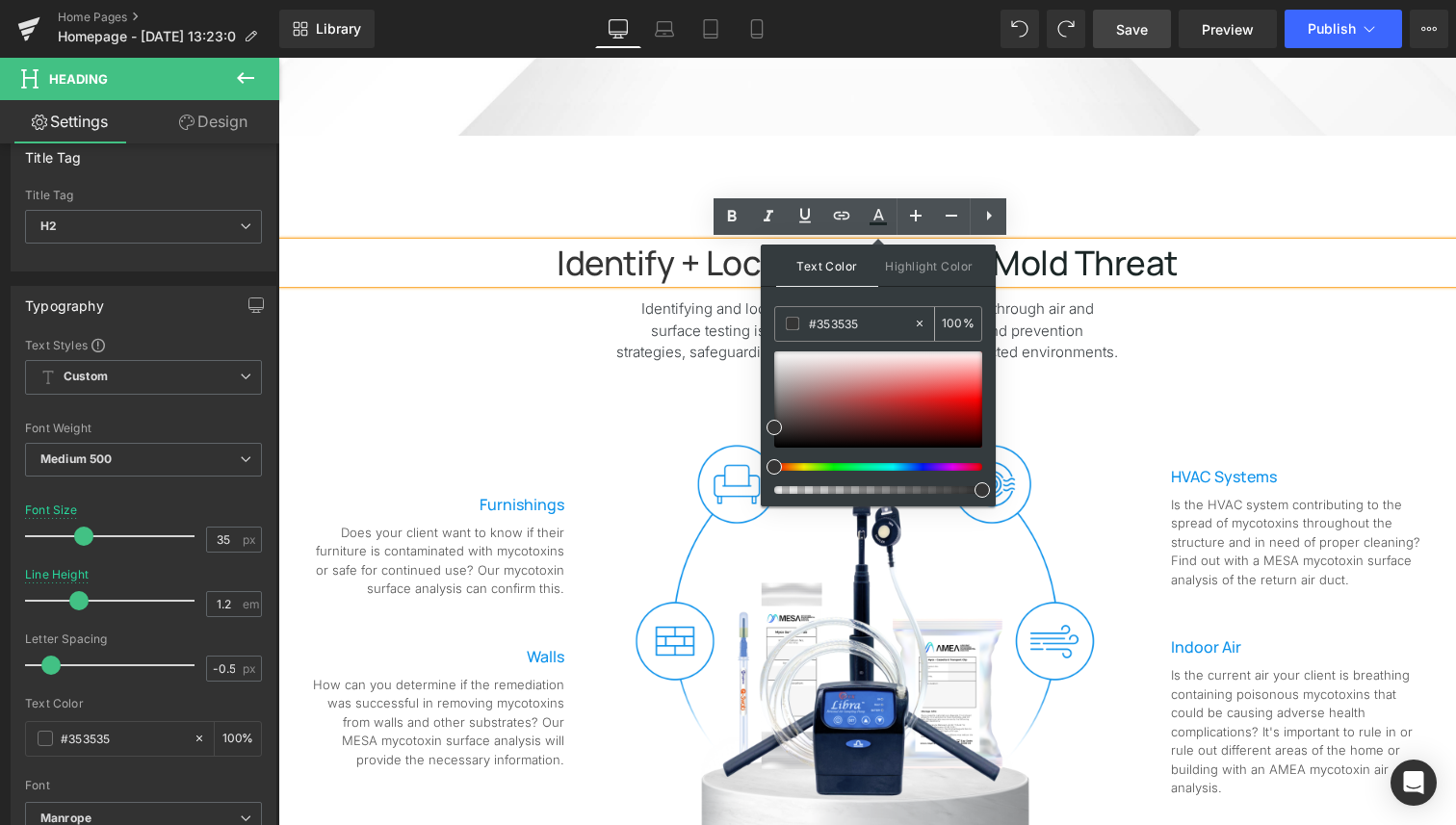
type input "#353535"
click at [1163, 267] on span "Mold threat" at bounding box center [1084, 262] width 186 height 46
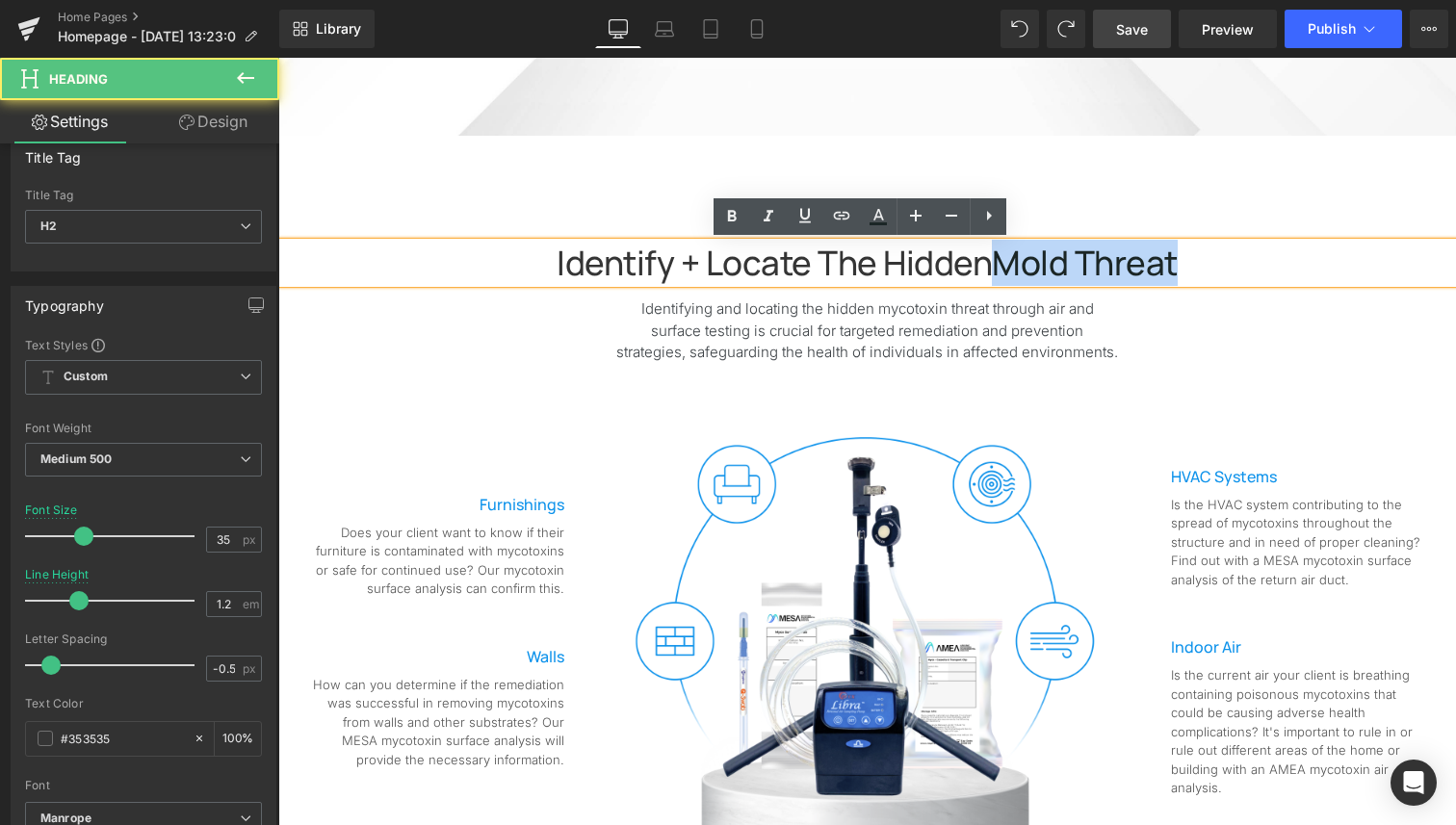
drag, startPoint x: 992, startPoint y: 269, endPoint x: 1202, endPoint y: 266, distance: 210.0
click at [1201, 265] on h2 "Identify + Locate the Hidden Mold threat" at bounding box center [867, 262] width 1177 height 40
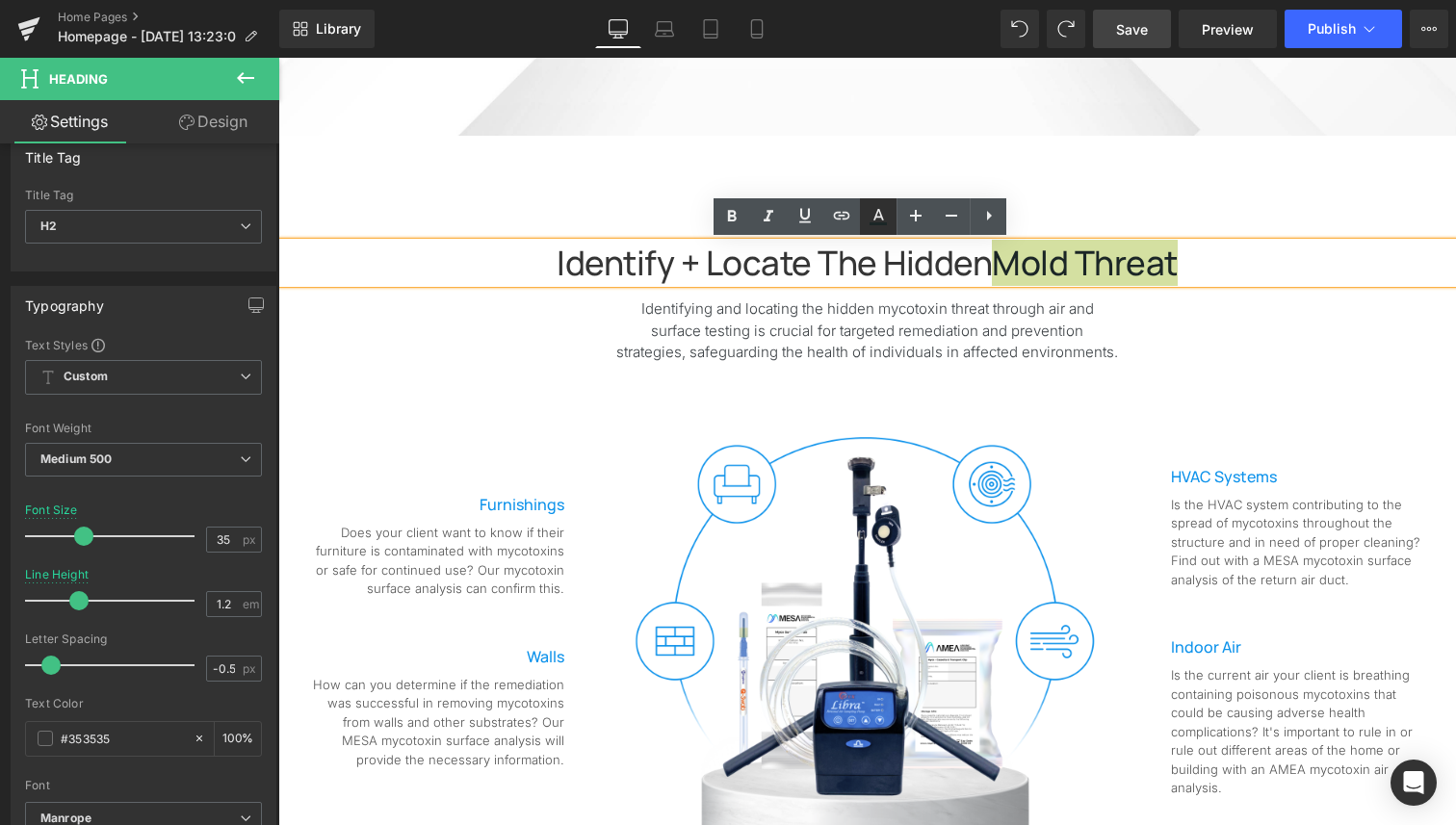
click at [874, 218] on icon at bounding box center [878, 215] width 11 height 12
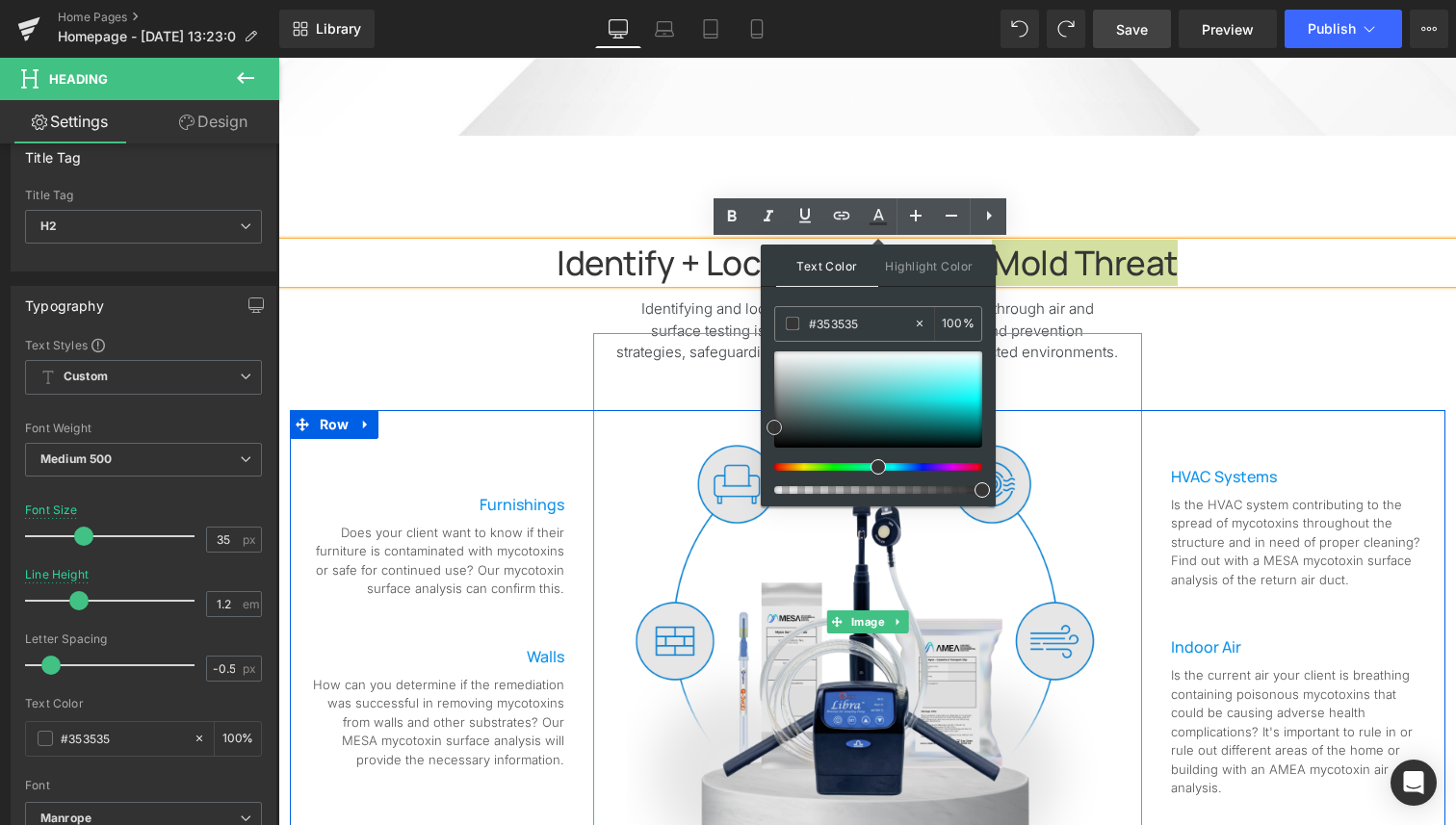
drag, startPoint x: 1085, startPoint y: 490, endPoint x: 760, endPoint y: 423, distance: 331.8
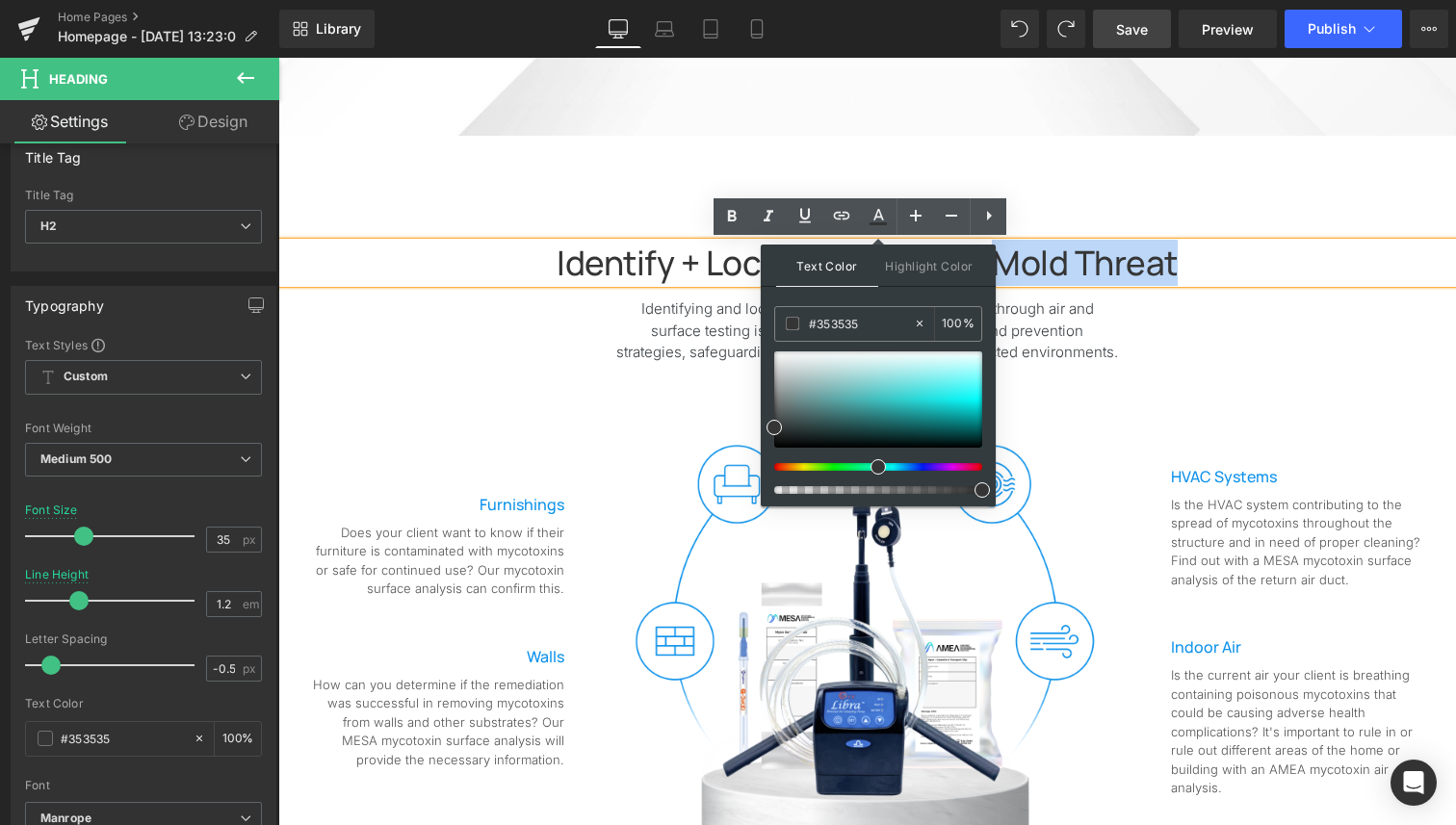
click at [1258, 268] on h2 "Identify + Locate the Hidden Mold threat" at bounding box center [867, 262] width 1177 height 40
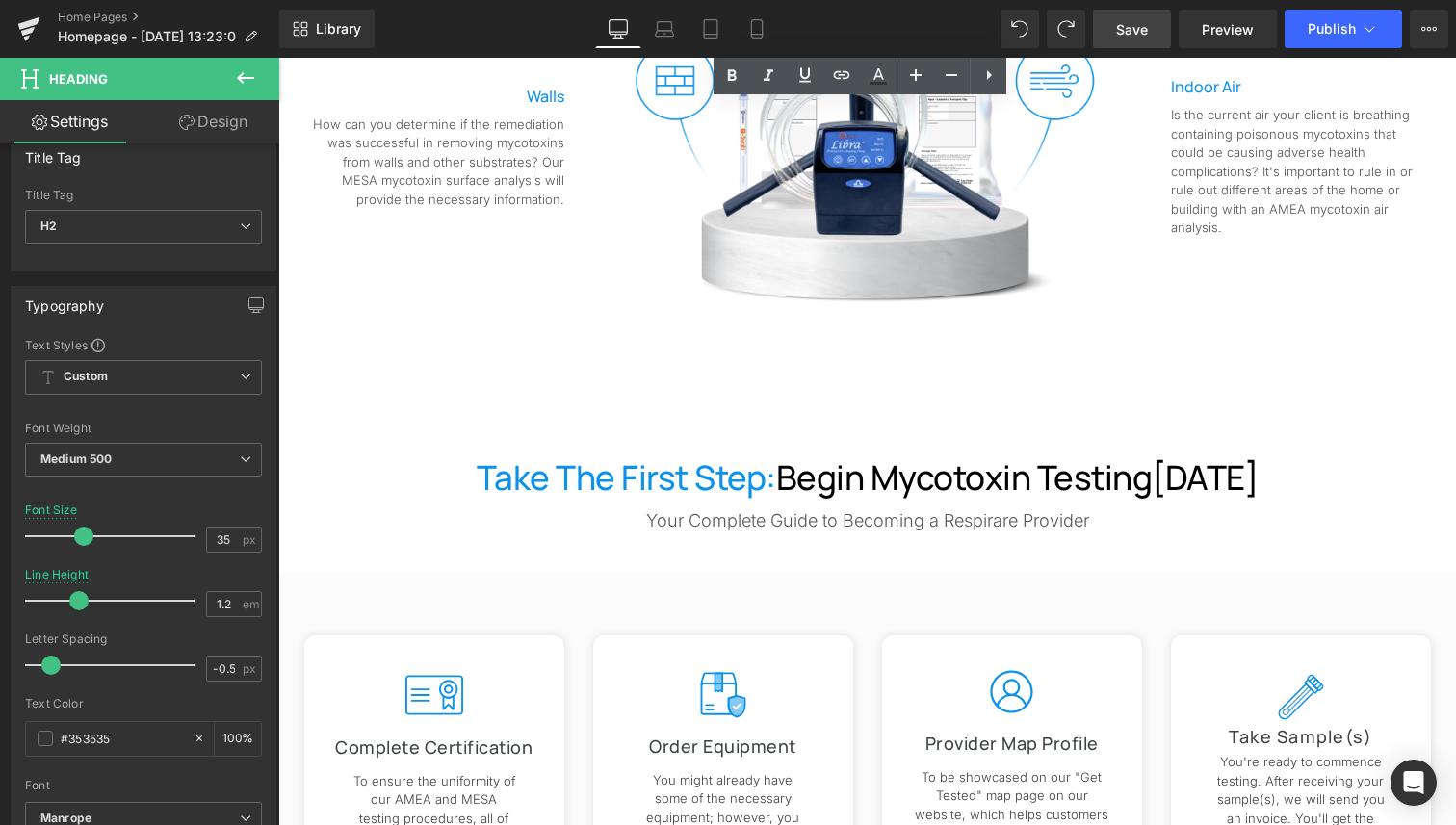
scroll to position [1379, 0]
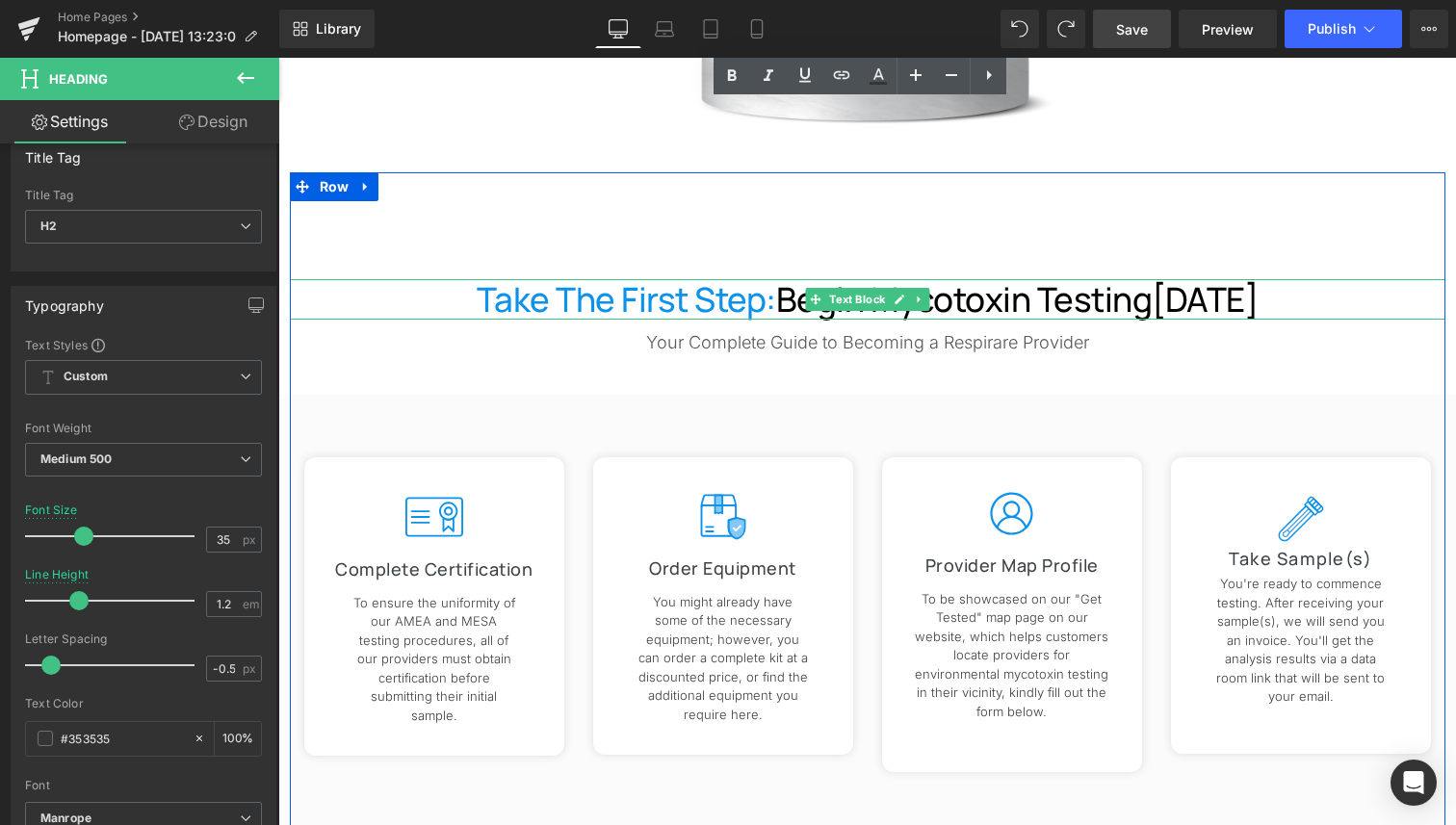
click at [746, 294] on span "Take the First Step:" at bounding box center [626, 299] width 299 height 46
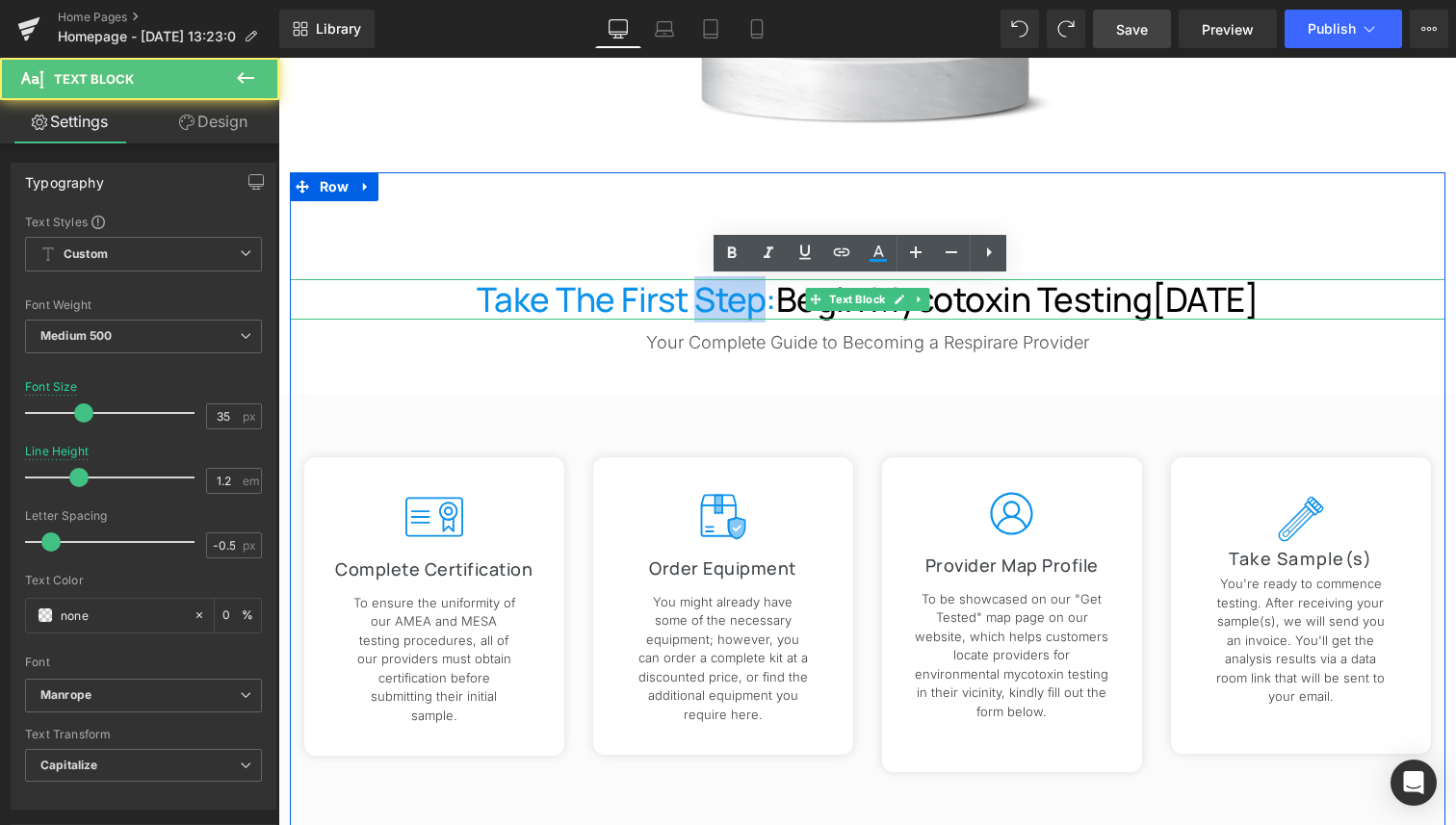
click at [746, 294] on span "Take the First Step:" at bounding box center [626, 299] width 299 height 46
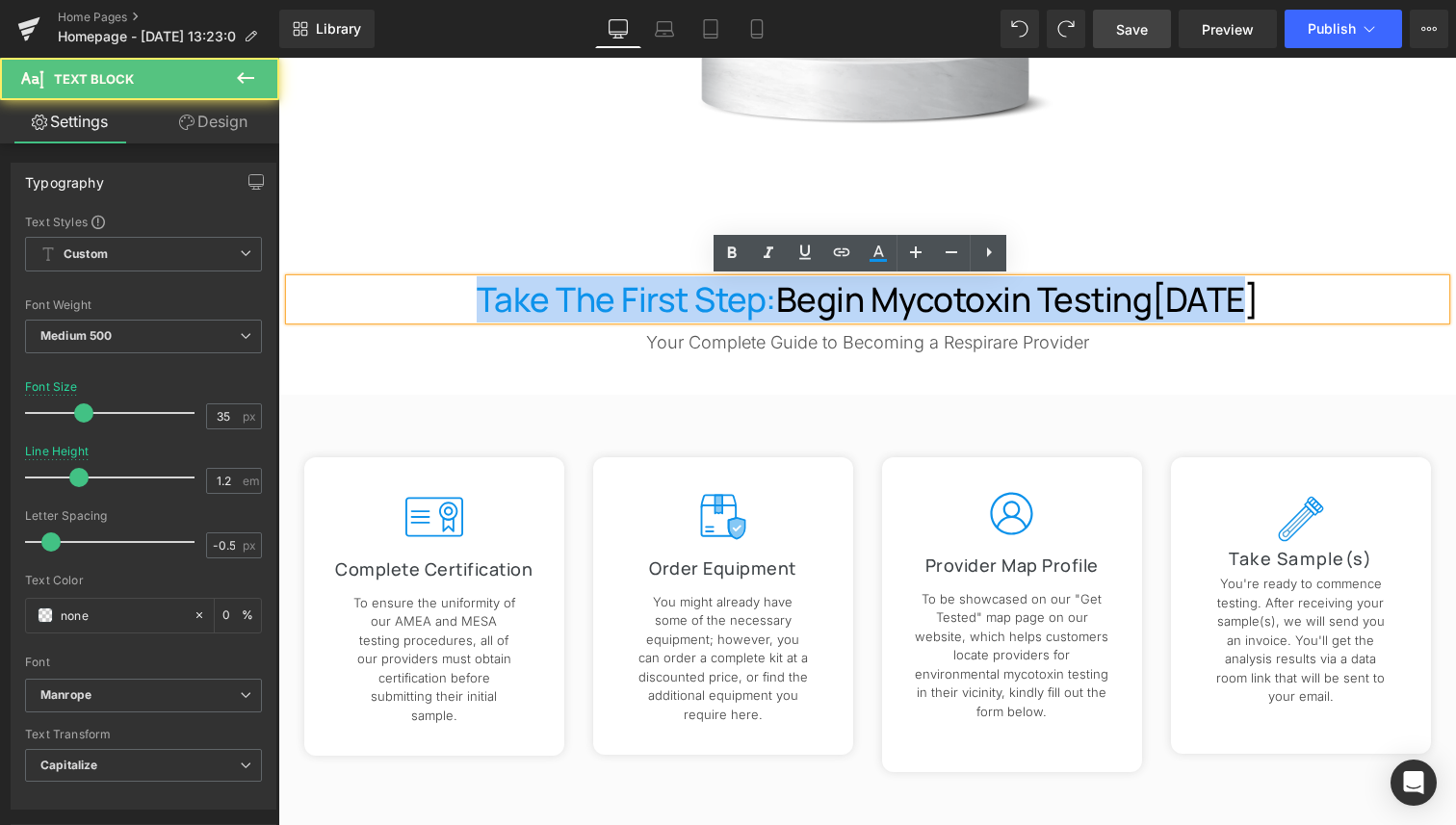
click at [747, 294] on span "Take the First Step:" at bounding box center [626, 299] width 299 height 46
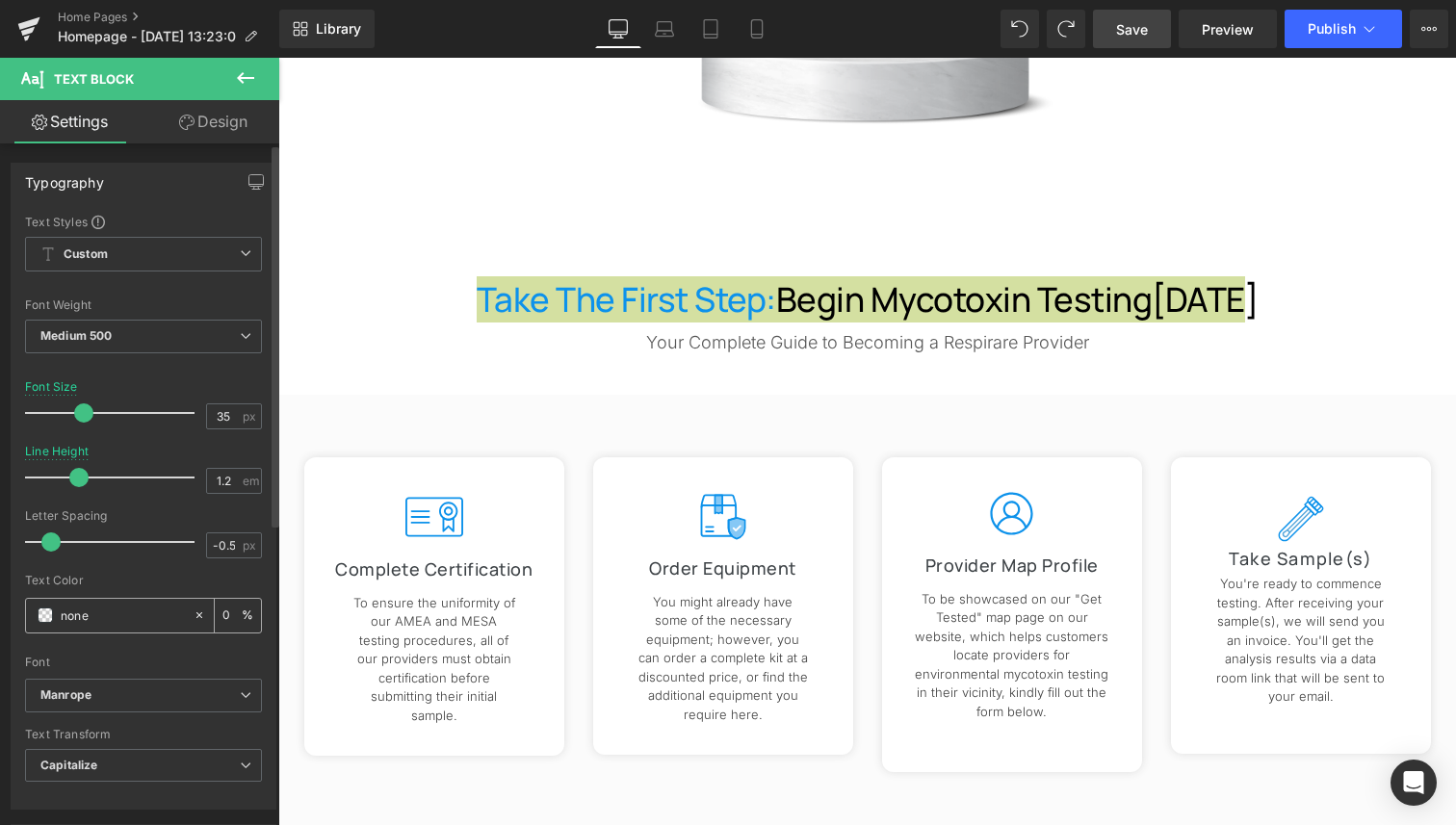
click at [193, 608] on icon at bounding box center [200, 615] width 14 height 14
click at [193, 619] on icon at bounding box center [200, 615] width 14 height 14
click at [152, 614] on input "none" at bounding box center [122, 615] width 123 height 22
click at [156, 606] on input "none" at bounding box center [122, 615] width 123 height 22
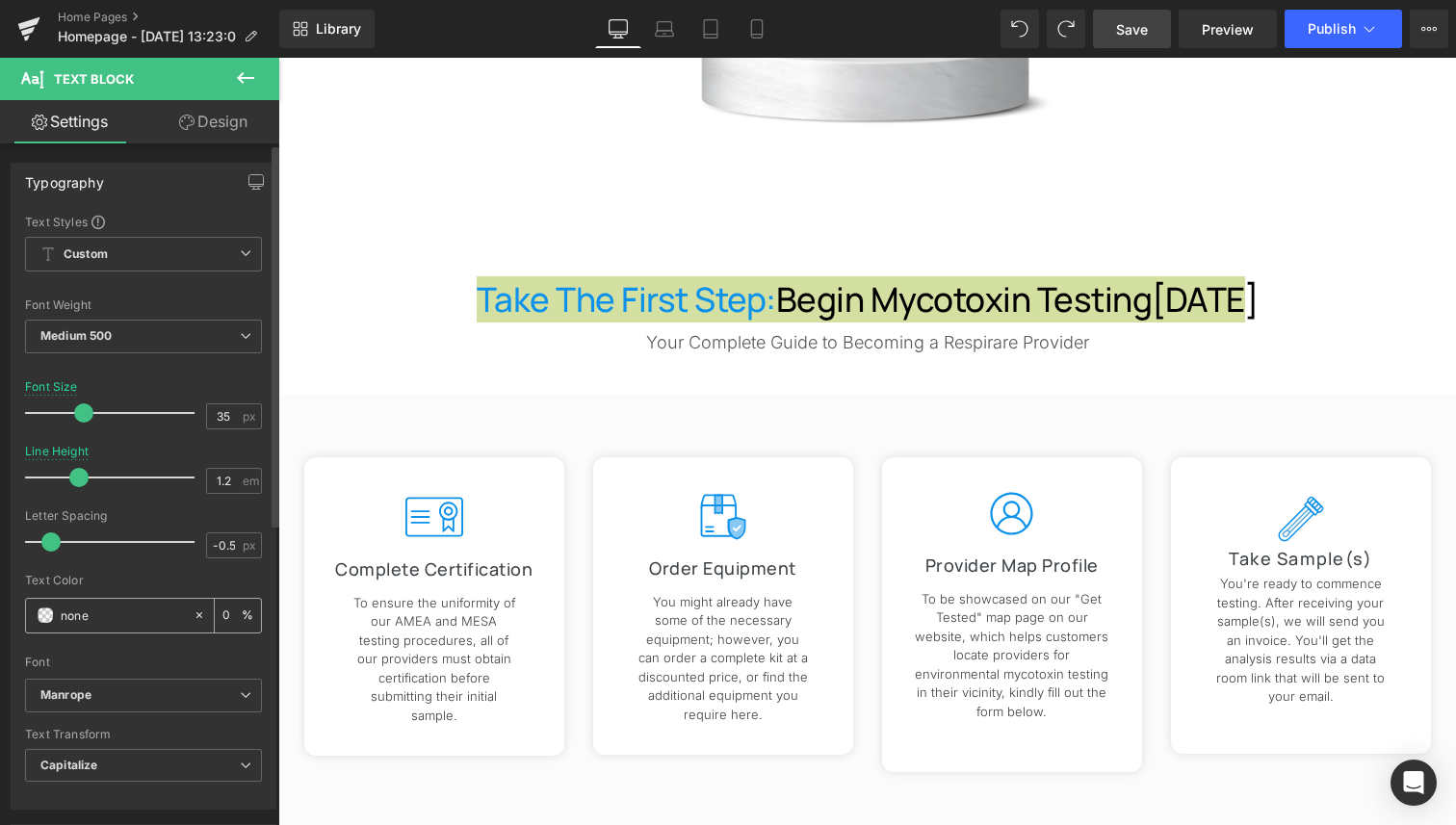
click at [154, 606] on input "none" at bounding box center [122, 615] width 123 height 22
type input "#35none"
click at [134, 620] on input "#35none" at bounding box center [122, 615] width 123 height 22
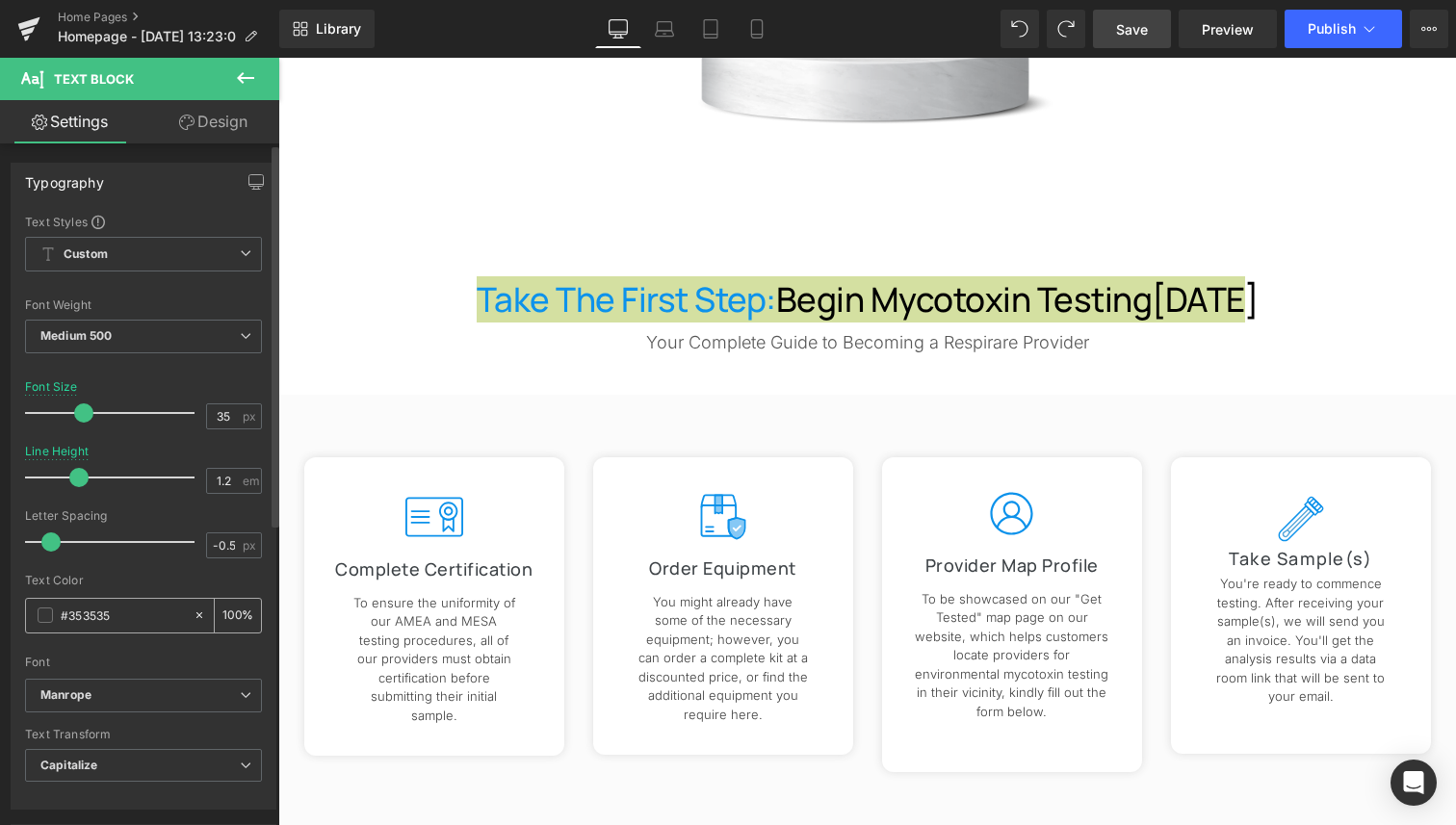
type input "#353535"
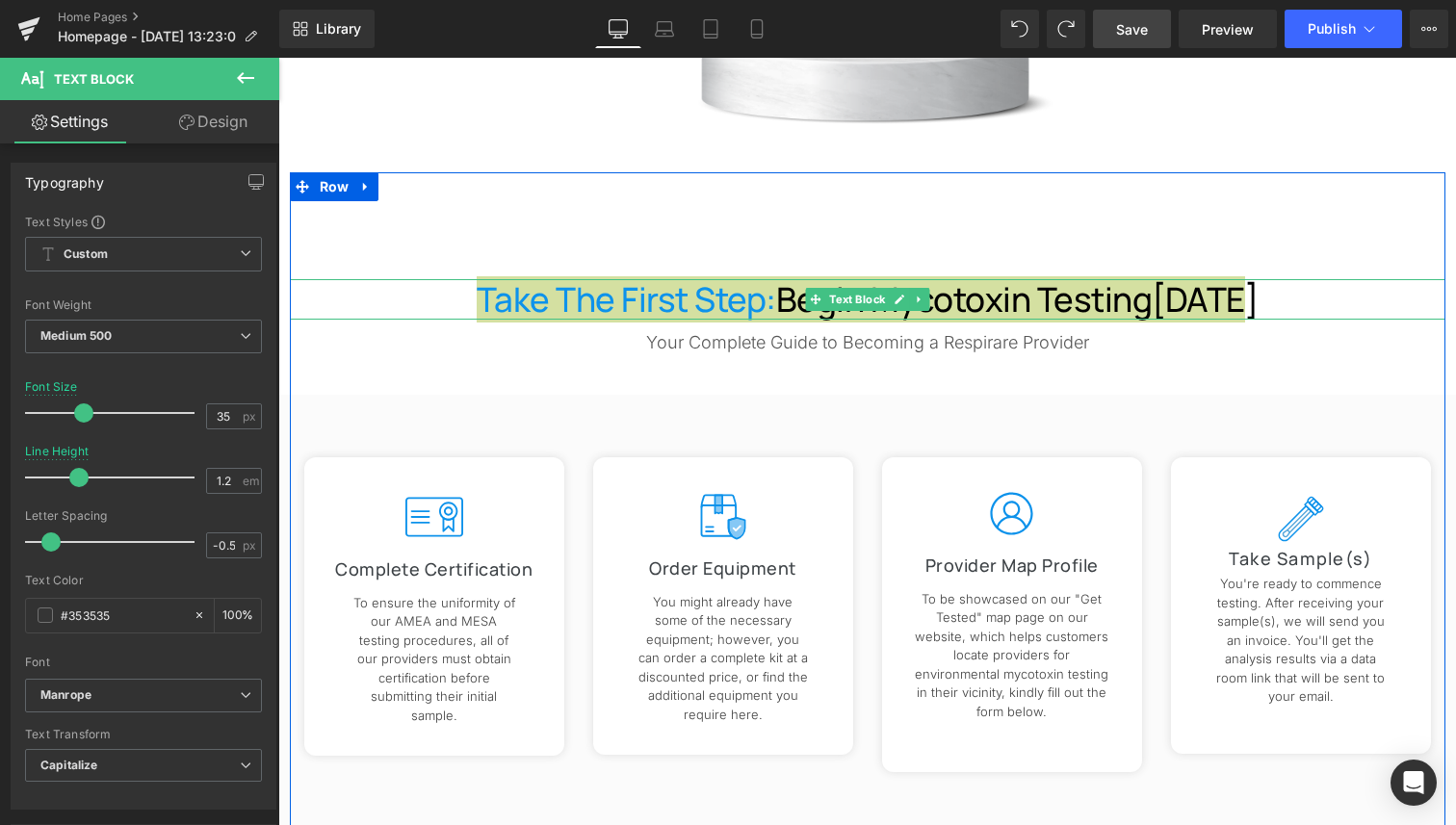
click at [784, 283] on div "Take the First Step: Begin Mycotoxin Testing Today Text Block" at bounding box center [866, 299] width 1155 height 40
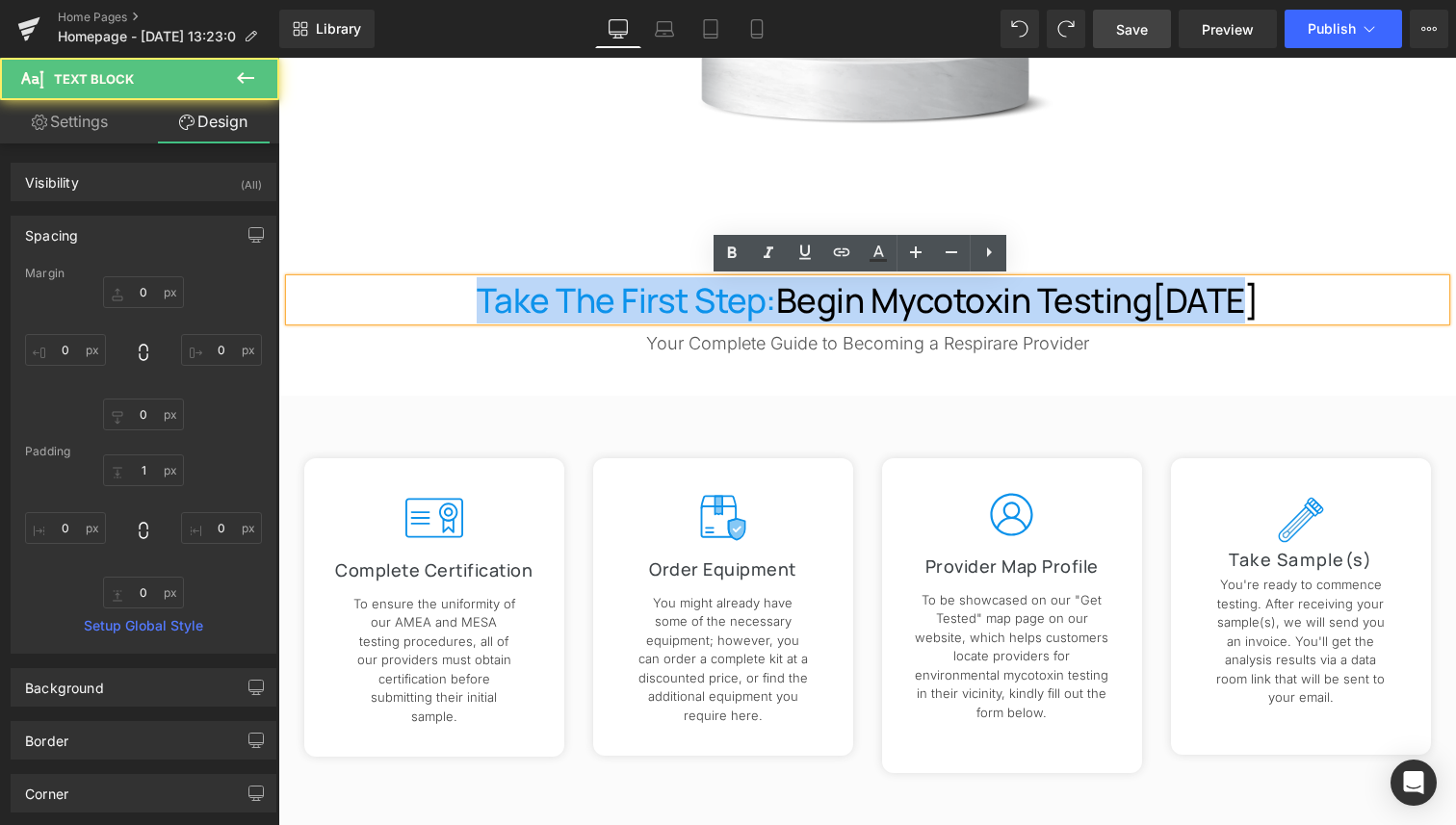
click at [780, 285] on span "Begin Mycotoxin Testing" at bounding box center [964, 300] width 376 height 46
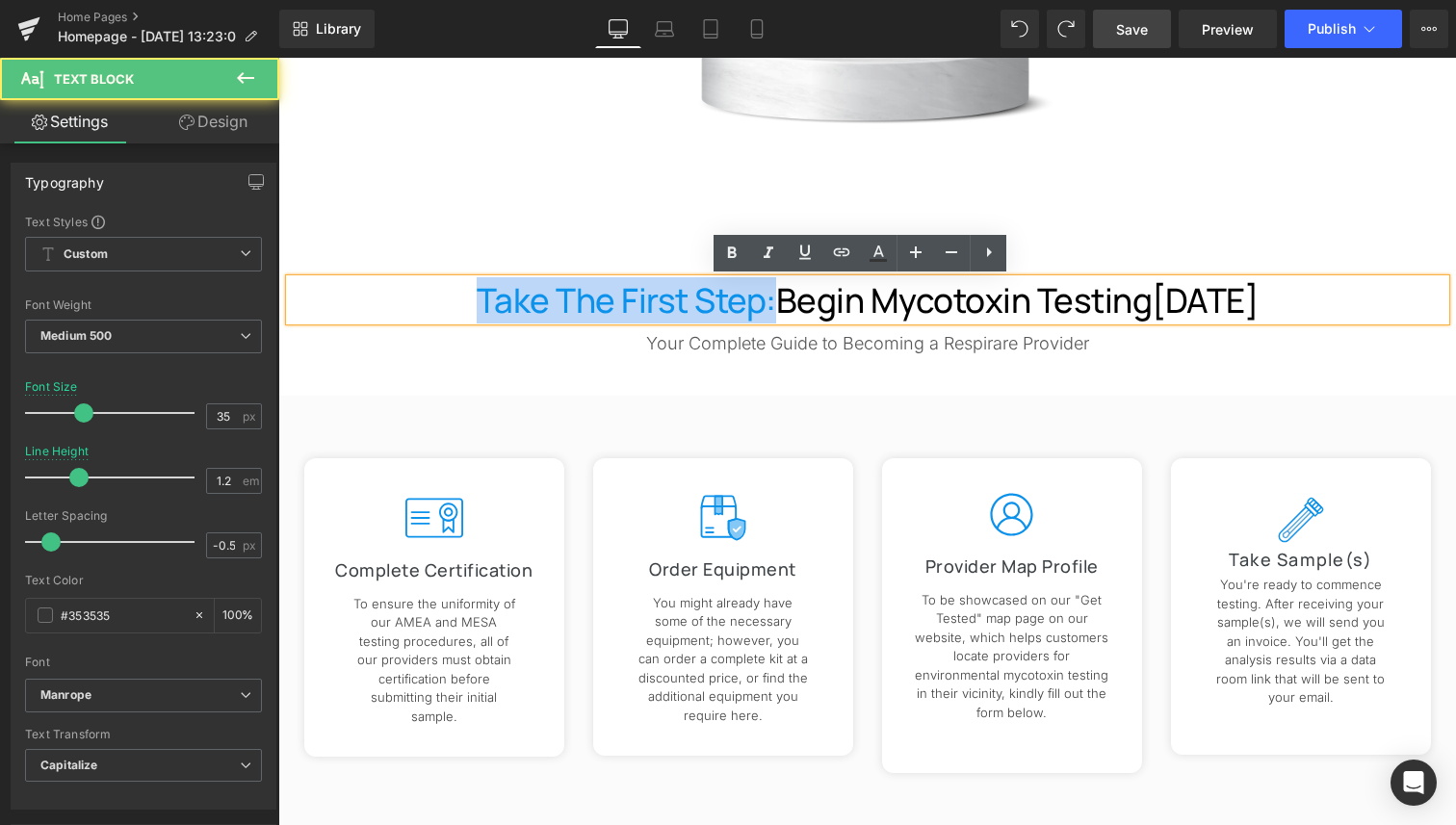
drag, startPoint x: 728, startPoint y: 294, endPoint x: 418, endPoint y: 297, distance: 310.0
click at [421, 297] on p "Take the First Step: Begin Mycotoxin Testing Today" at bounding box center [866, 300] width 1155 height 40
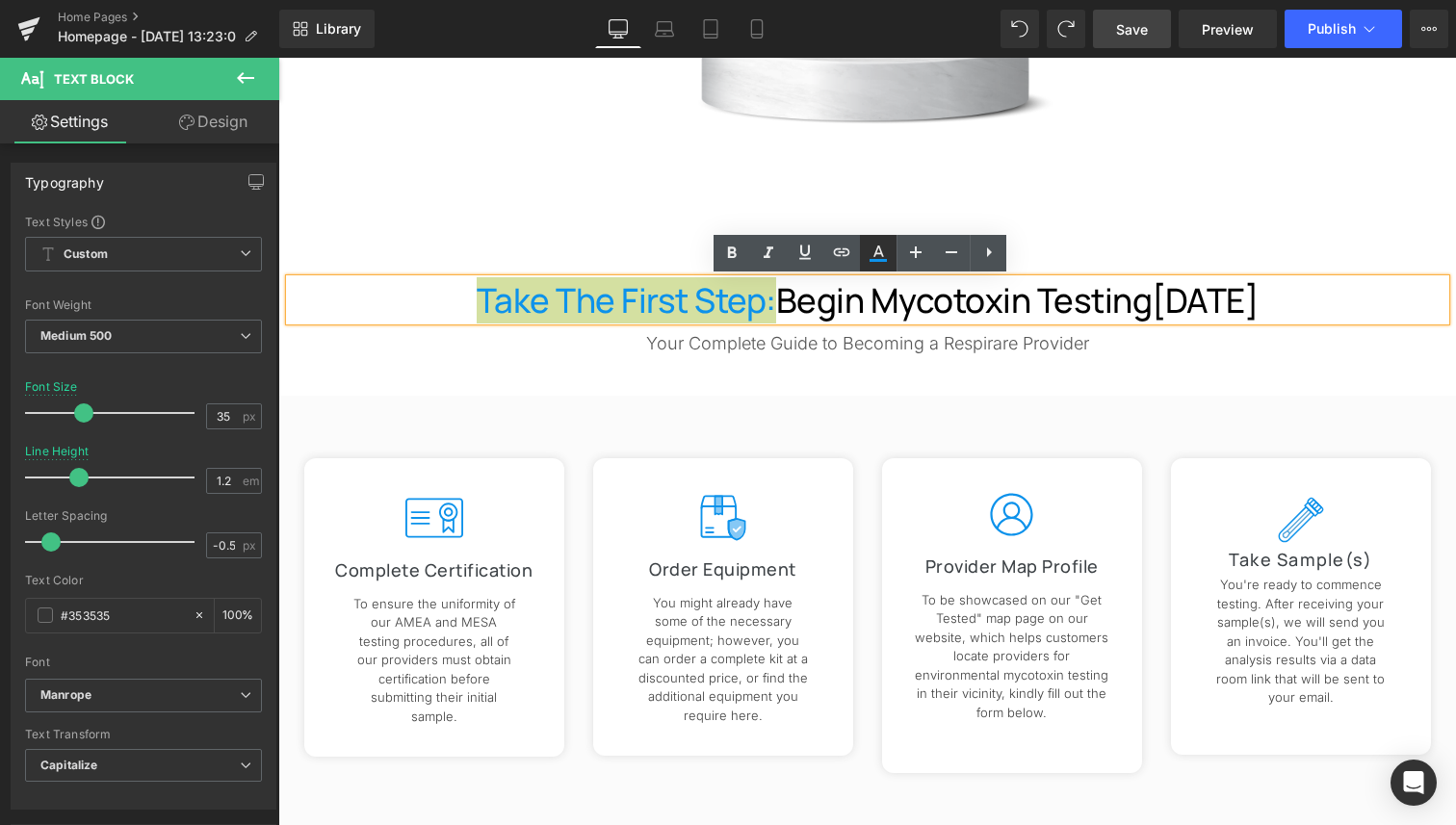
click at [876, 245] on icon at bounding box center [877, 252] width 23 height 23
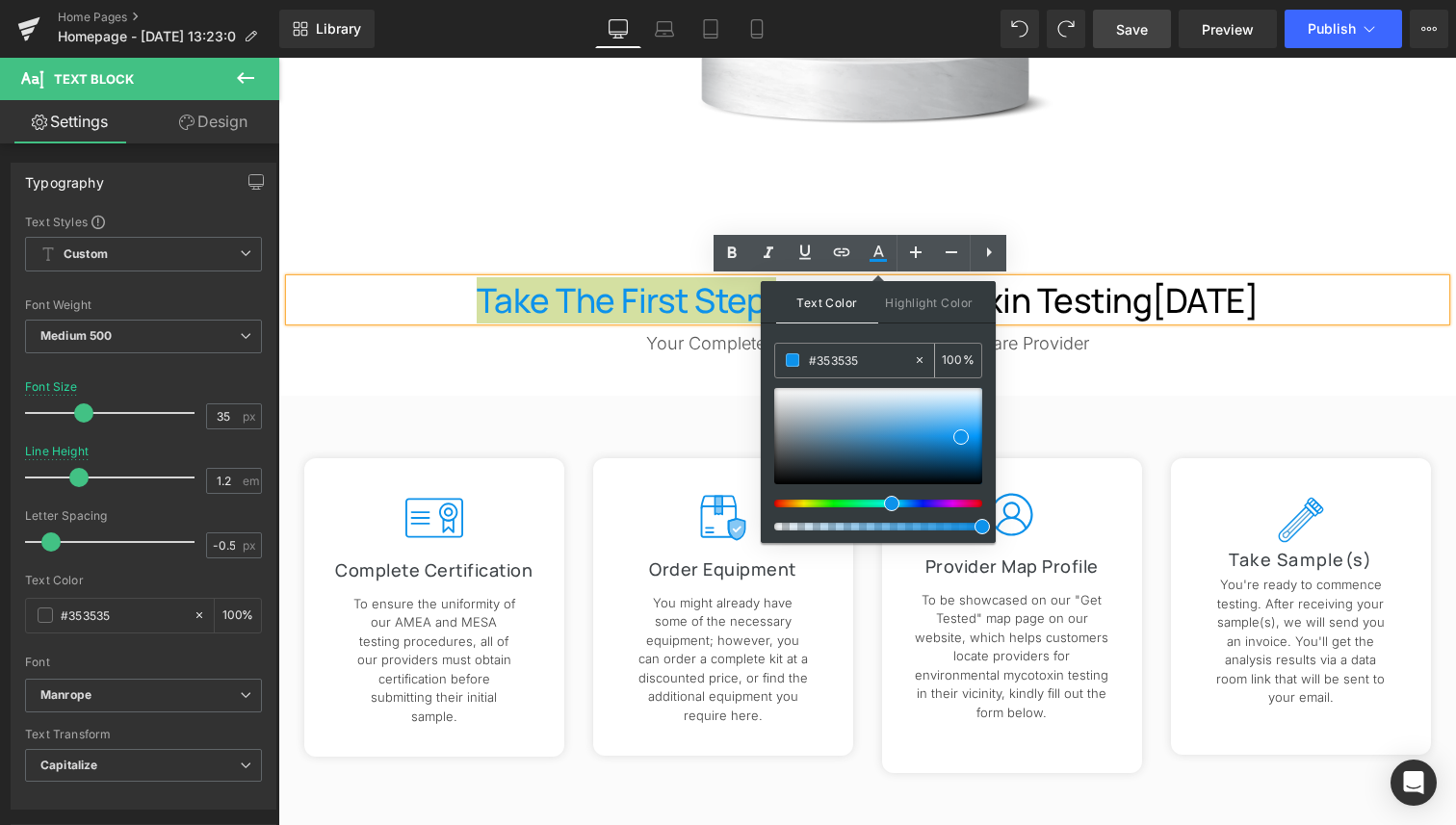
click at [872, 367] on input "#353535" at bounding box center [860, 360] width 104 height 22
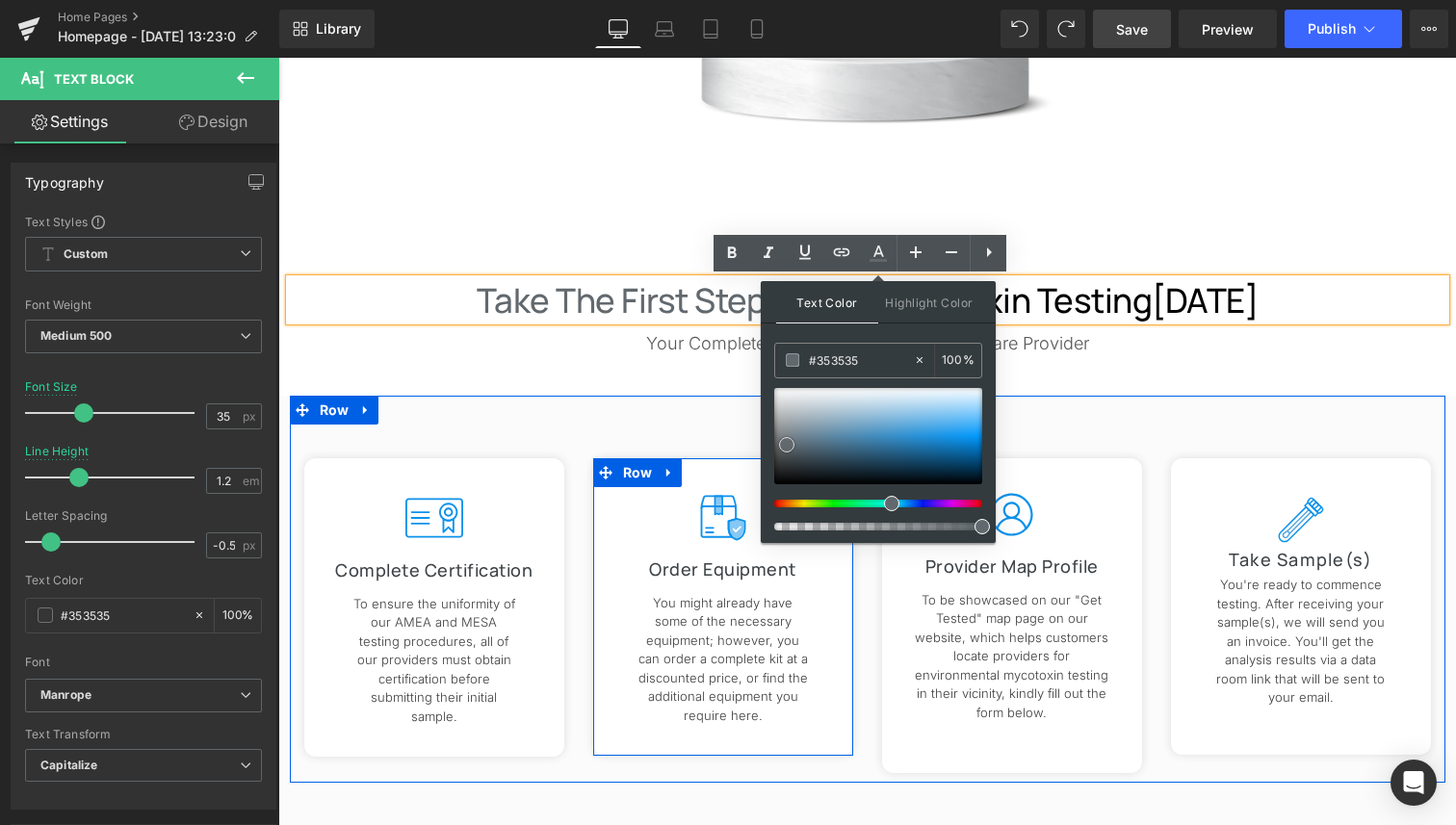
drag, startPoint x: 1237, startPoint y: 498, endPoint x: 711, endPoint y: 485, distance: 526.2
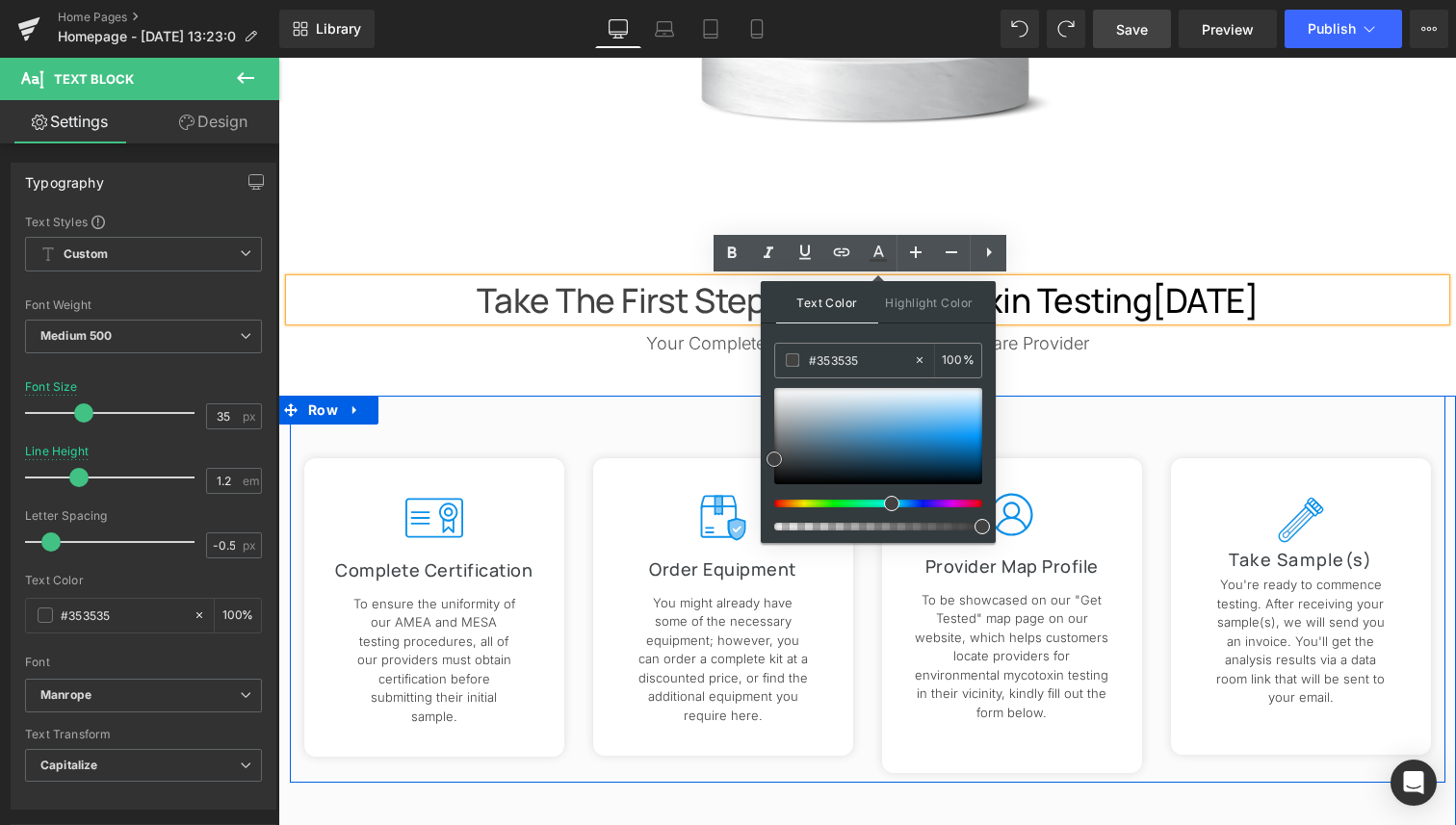
drag, startPoint x: 1066, startPoint y: 497, endPoint x: 752, endPoint y: 442, distance: 318.8
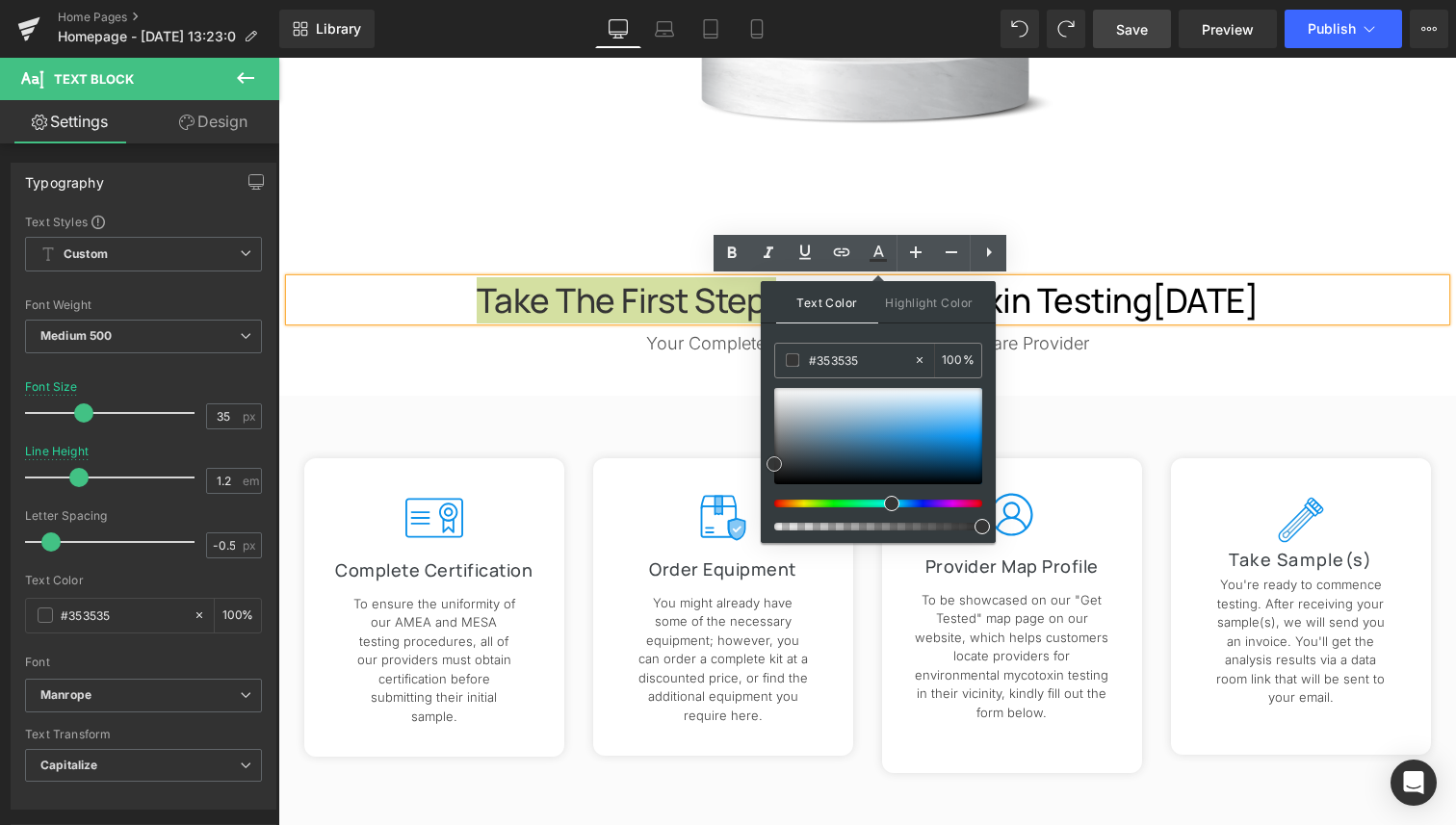
drag, startPoint x: 771, startPoint y: 456, endPoint x: 762, endPoint y: 460, distance: 9.8
click at [762, 460] on div "Text Color Highlight Color #333333 #353535 100 % transparent 0 %" at bounding box center [878, 412] width 235 height 262
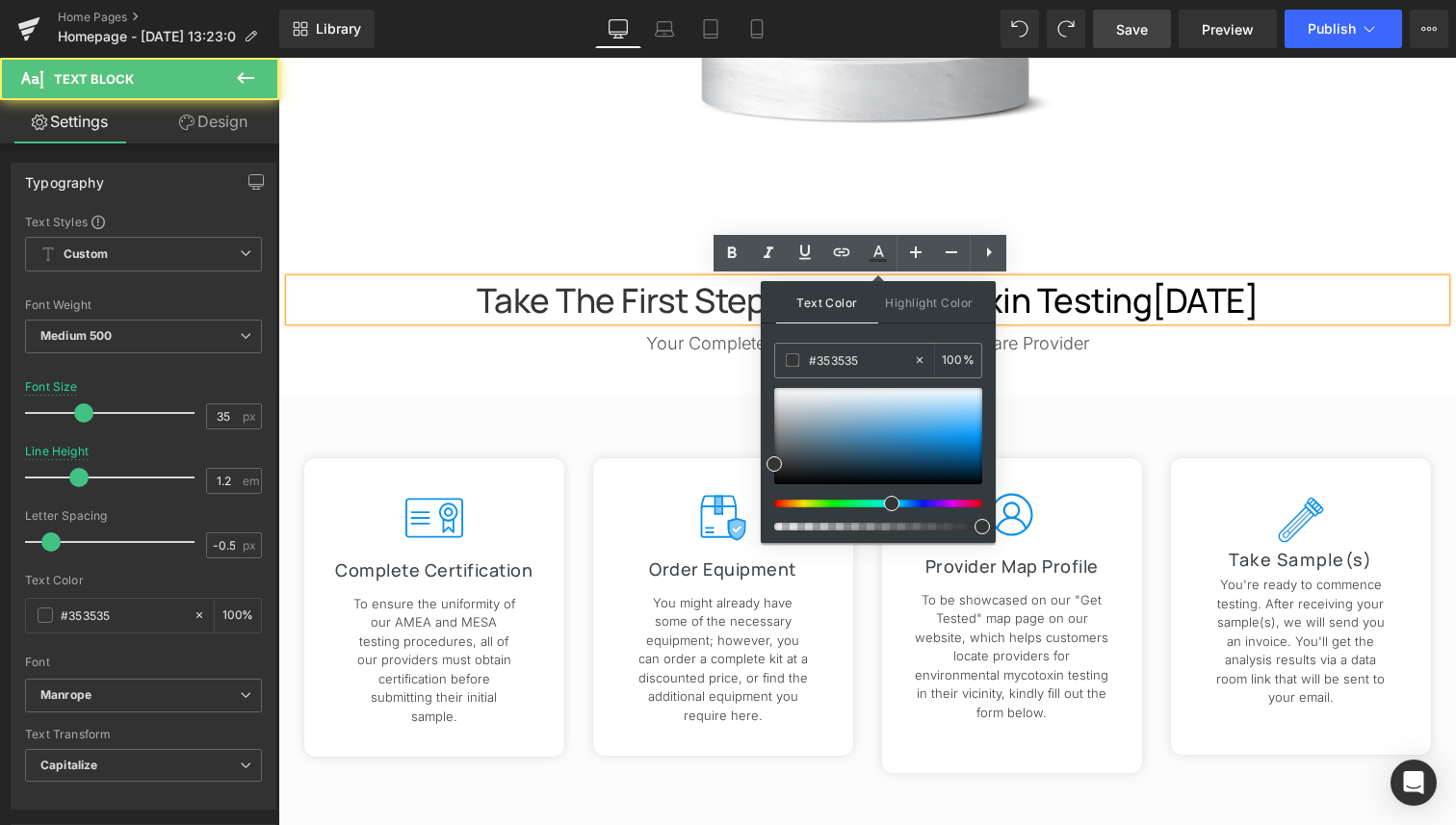
click at [1070, 286] on span "Begin Mycotoxin Testing" at bounding box center [964, 300] width 376 height 46
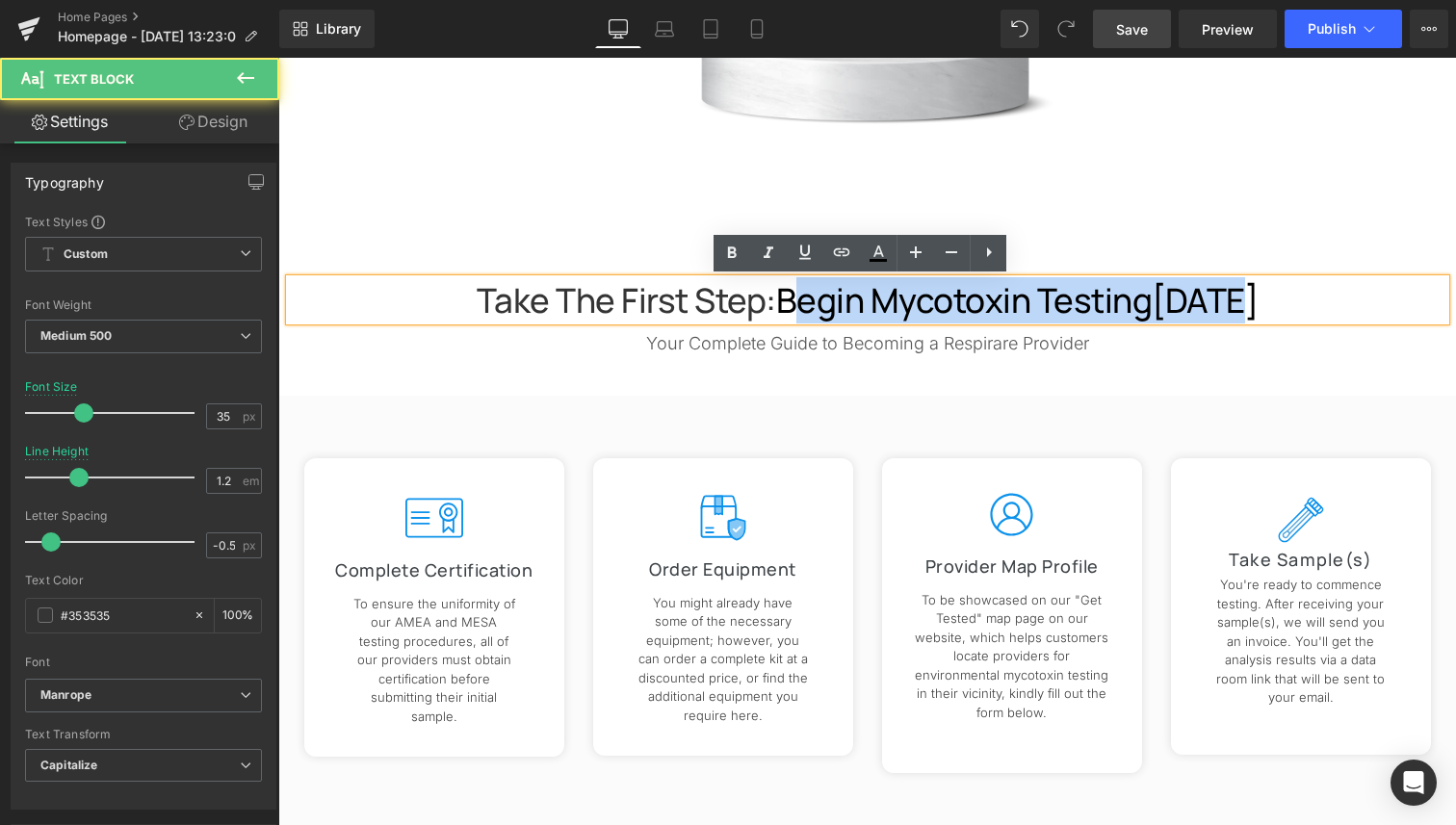
drag, startPoint x: 782, startPoint y: 294, endPoint x: 1262, endPoint y: 323, distance: 480.9
click at [1261, 321] on div "Take the First Step: Begin Mycotoxin Testing Today" at bounding box center [866, 300] width 1155 height 41
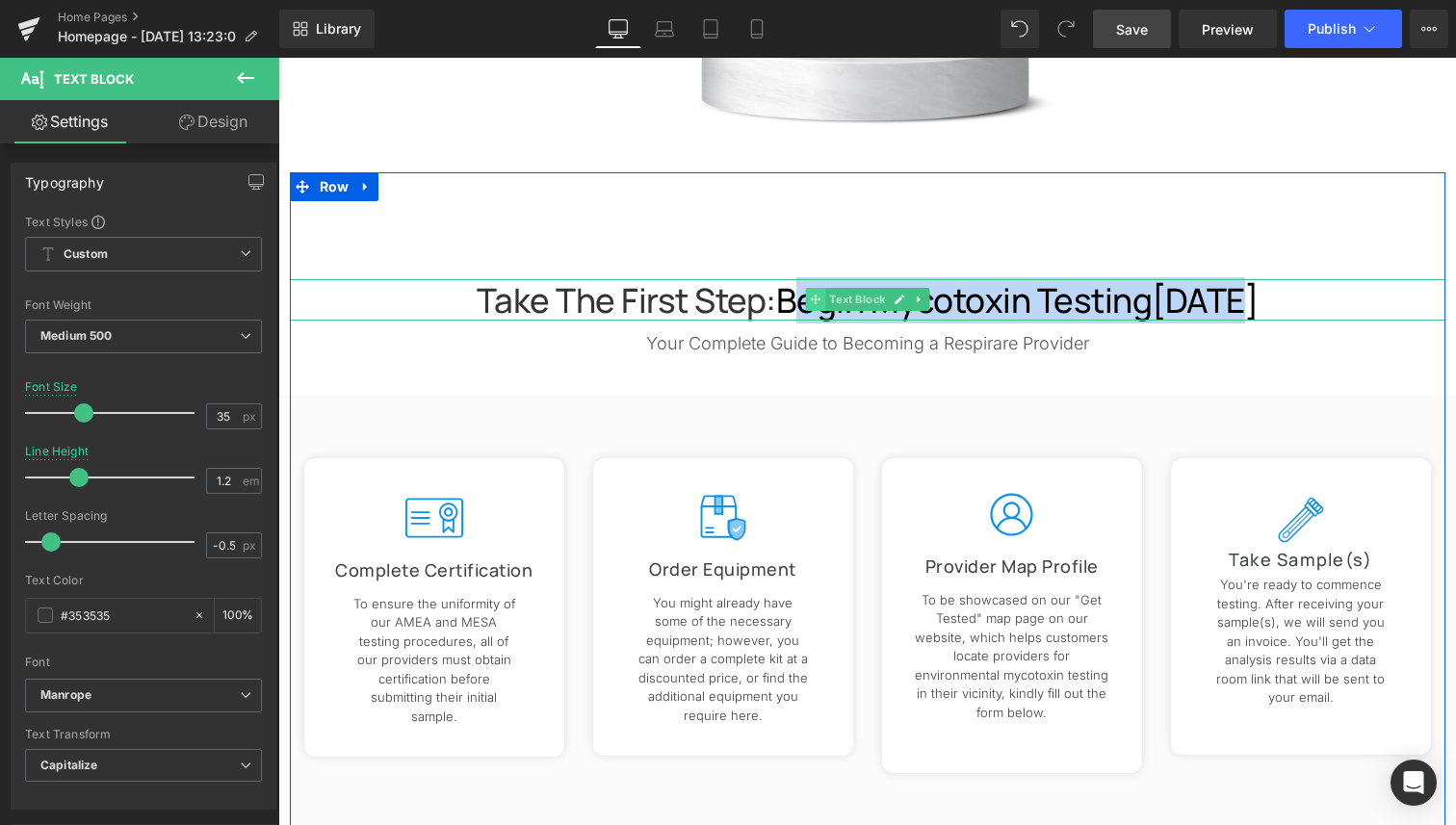
click at [813, 308] on span at bounding box center [815, 298] width 21 height 23
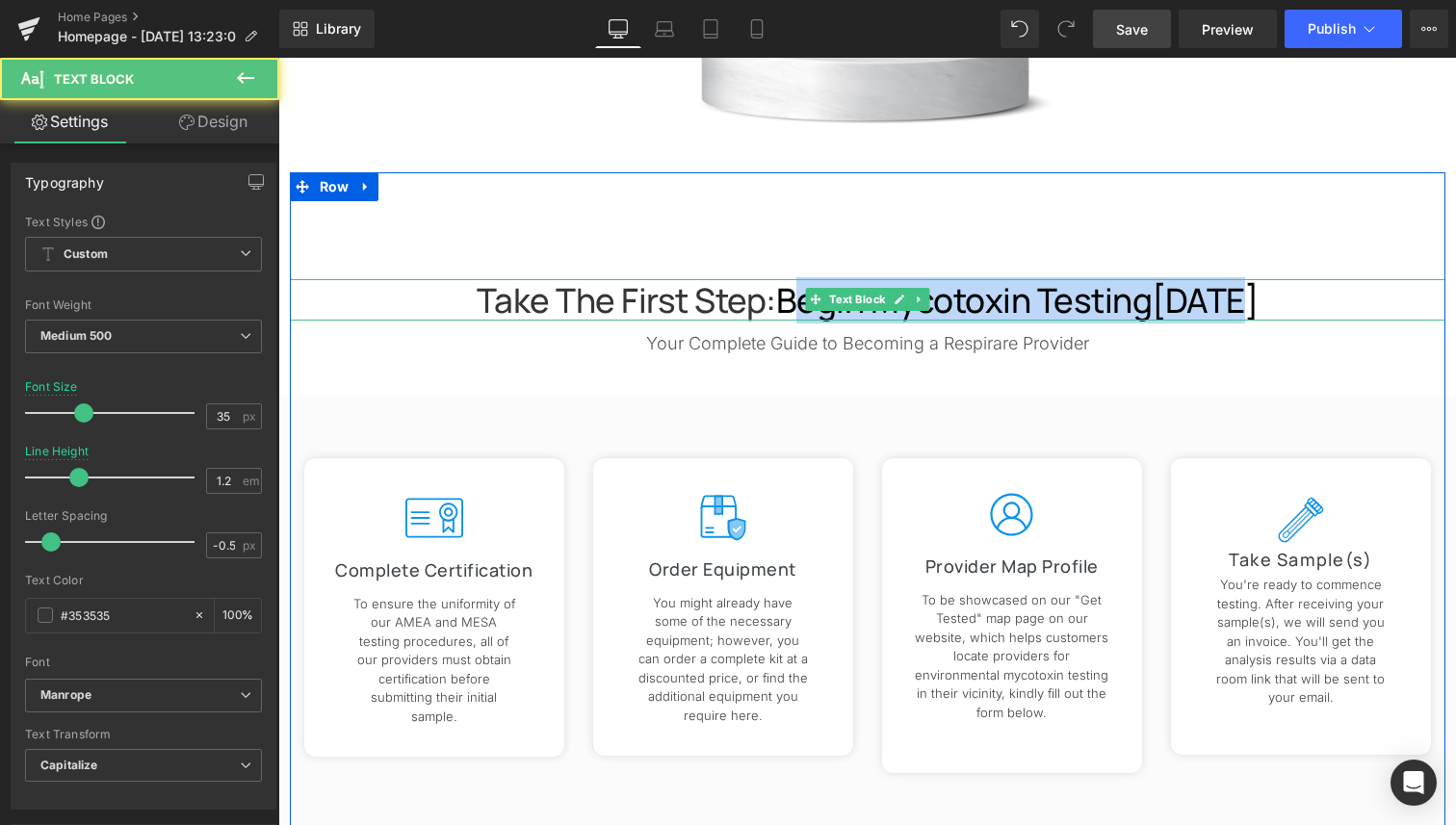
click at [1081, 308] on span "Begin Mycotoxin Testing" at bounding box center [964, 300] width 376 height 46
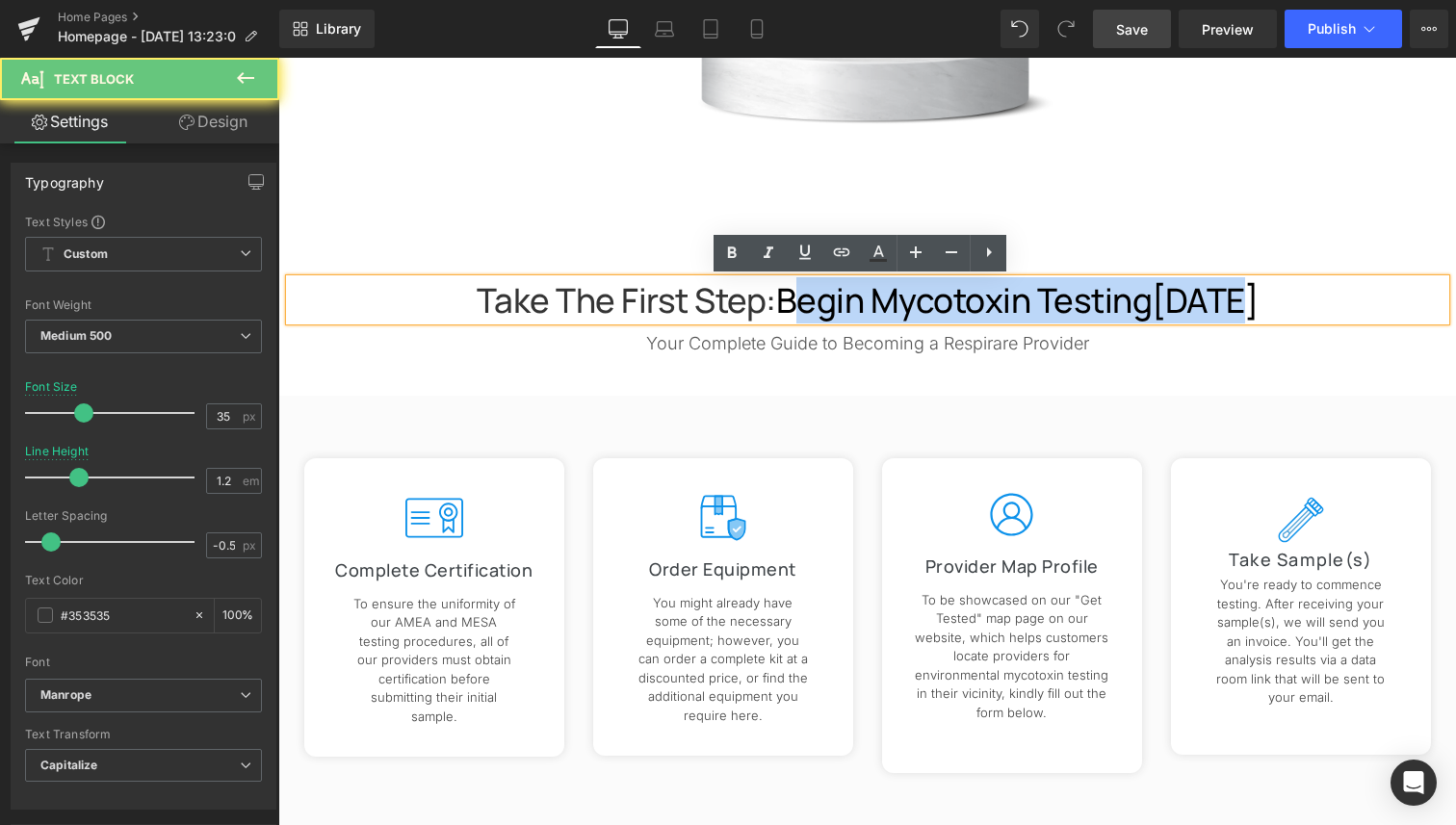
click at [1082, 308] on span "Begin Mycotoxin Testing" at bounding box center [964, 300] width 376 height 46
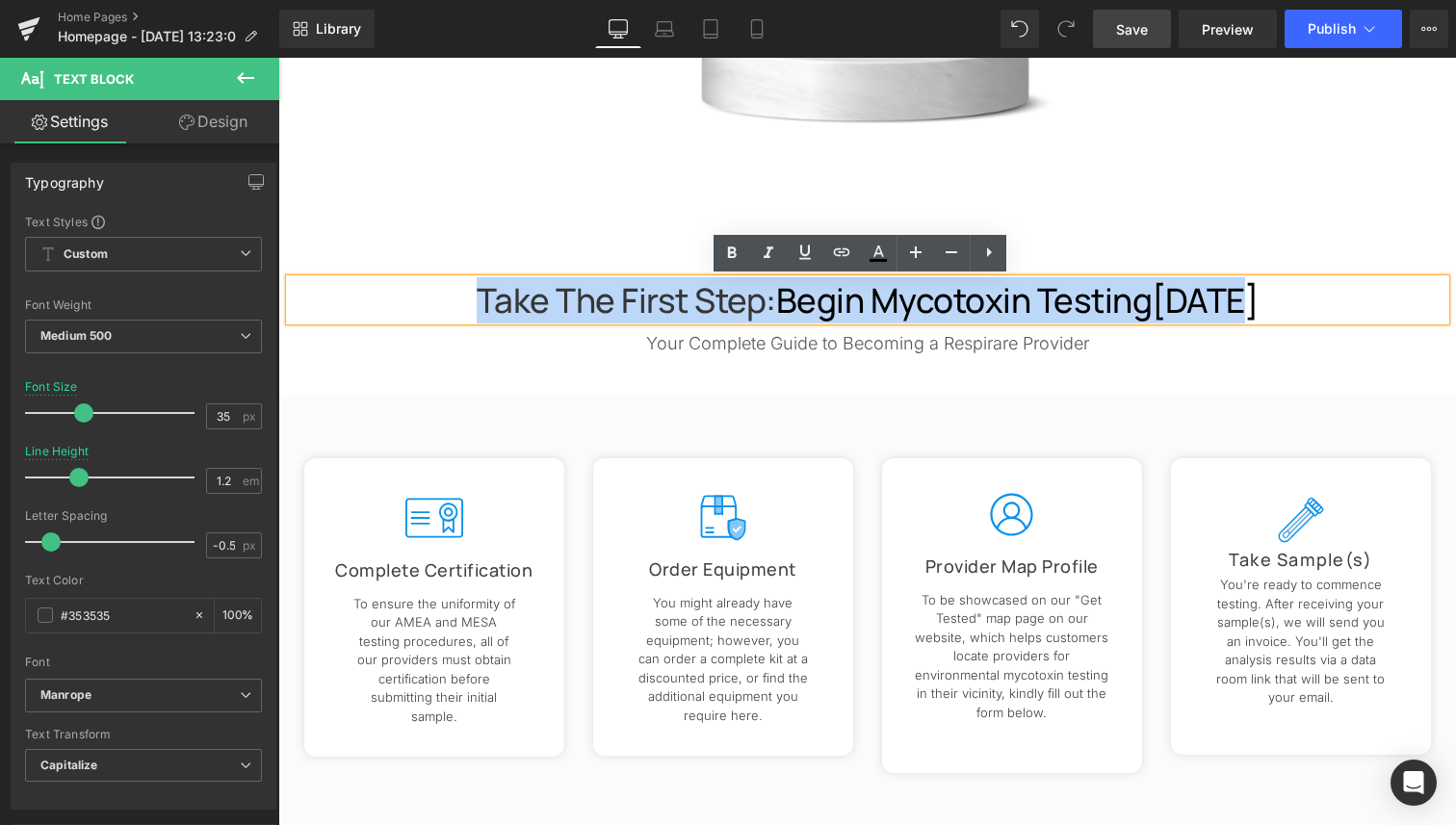
click at [1082, 308] on span "Begin Mycotoxin Testing" at bounding box center [964, 300] width 376 height 46
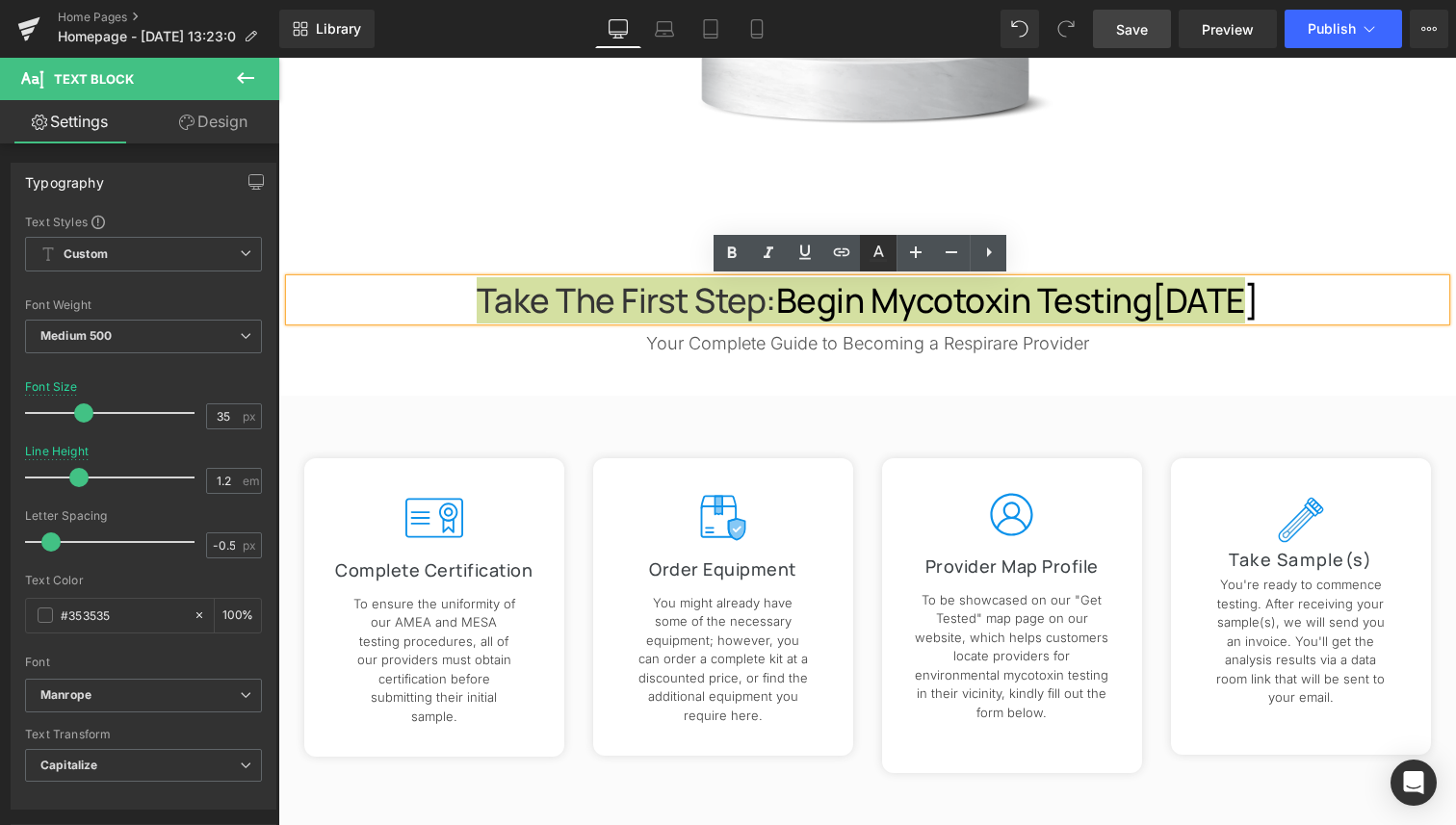
click at [872, 257] on icon at bounding box center [877, 252] width 23 height 23
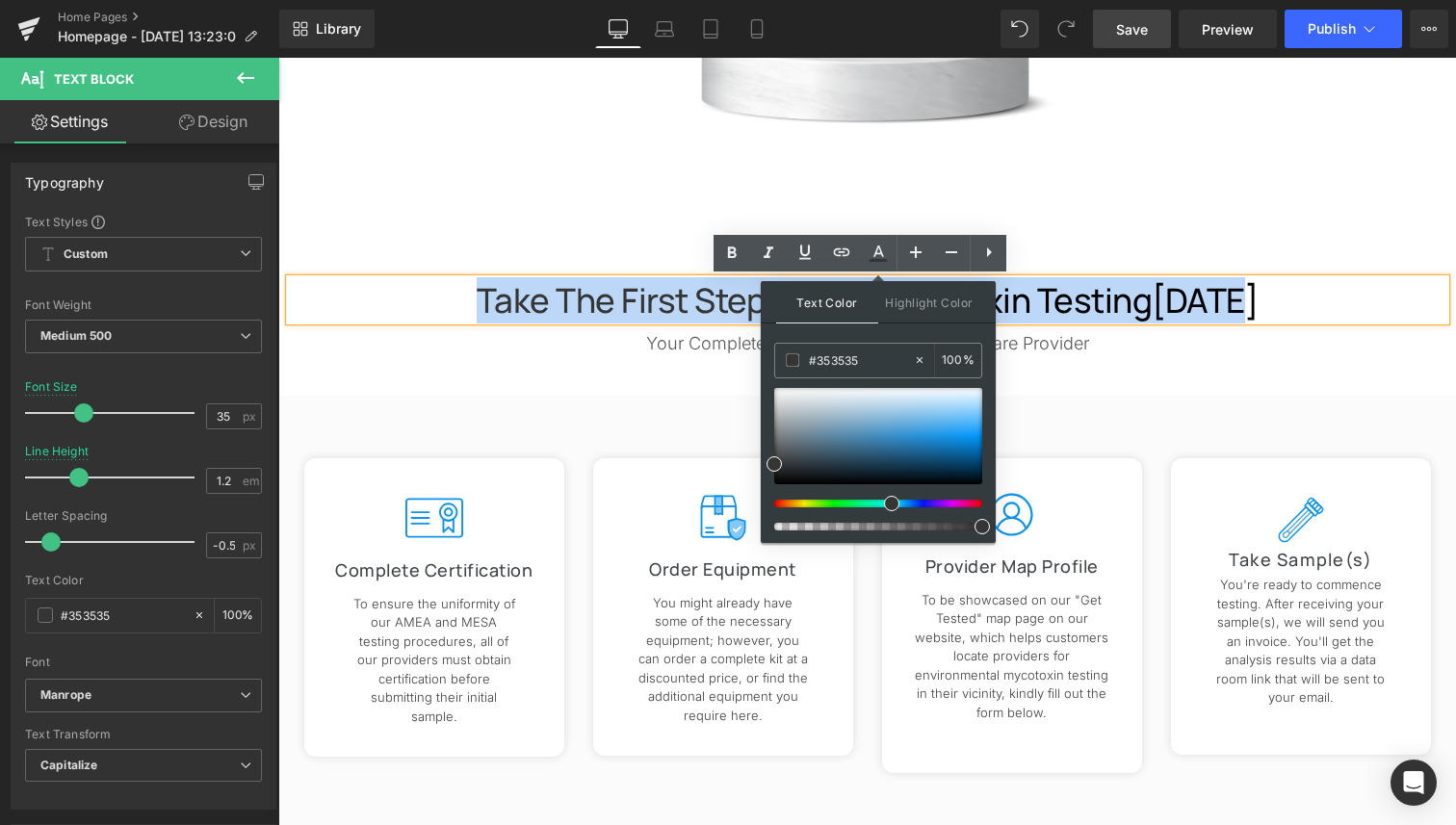
click at [1047, 280] on div "Take the First Step: Begin Mycotoxin Testing Today" at bounding box center [866, 300] width 1155 height 41
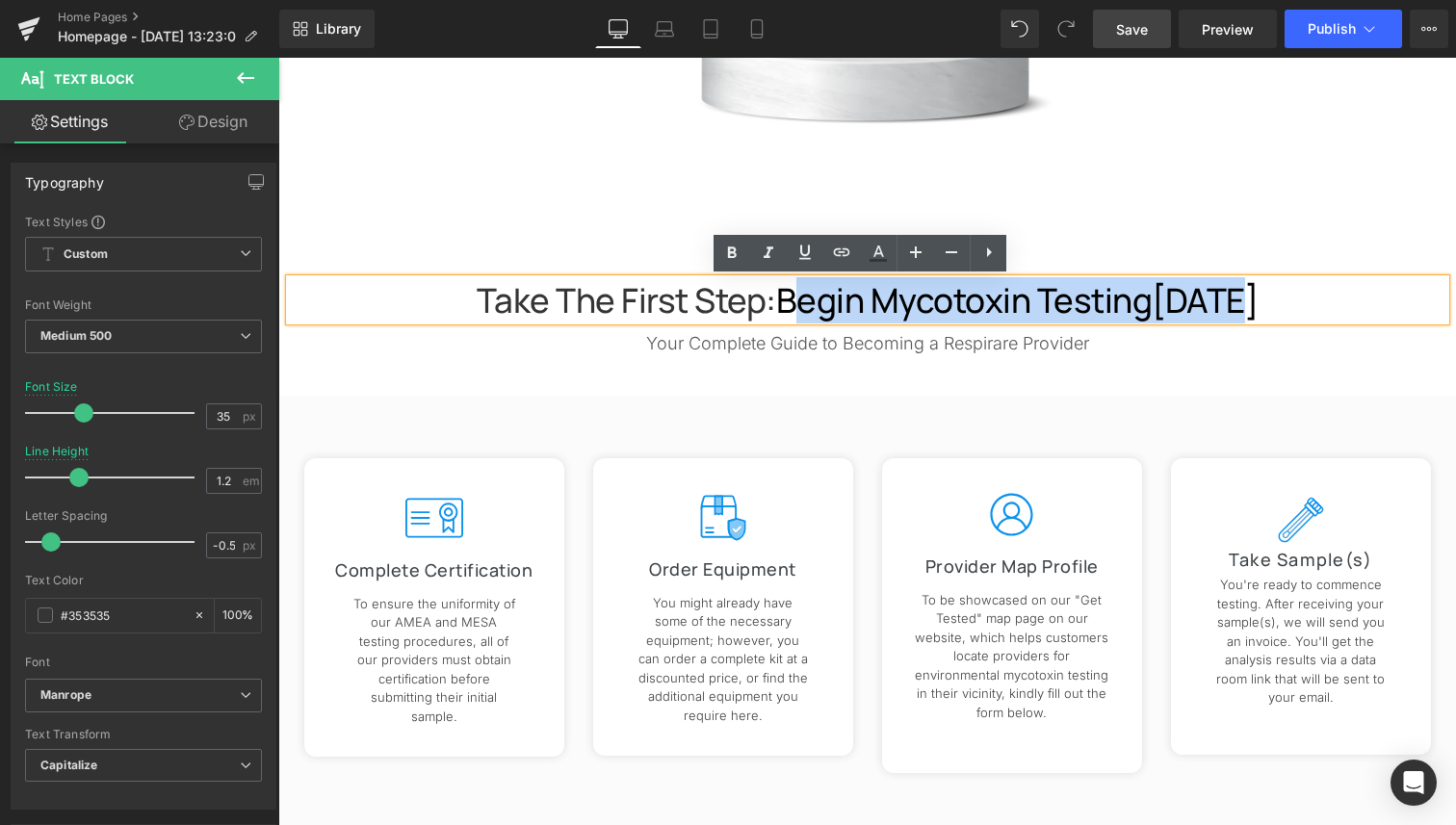
drag, startPoint x: 1273, startPoint y: 301, endPoint x: 776, endPoint y: 295, distance: 497.0
click at [776, 295] on p "Take the First Step: Begin Mycotoxin Testing Today" at bounding box center [866, 300] width 1155 height 40
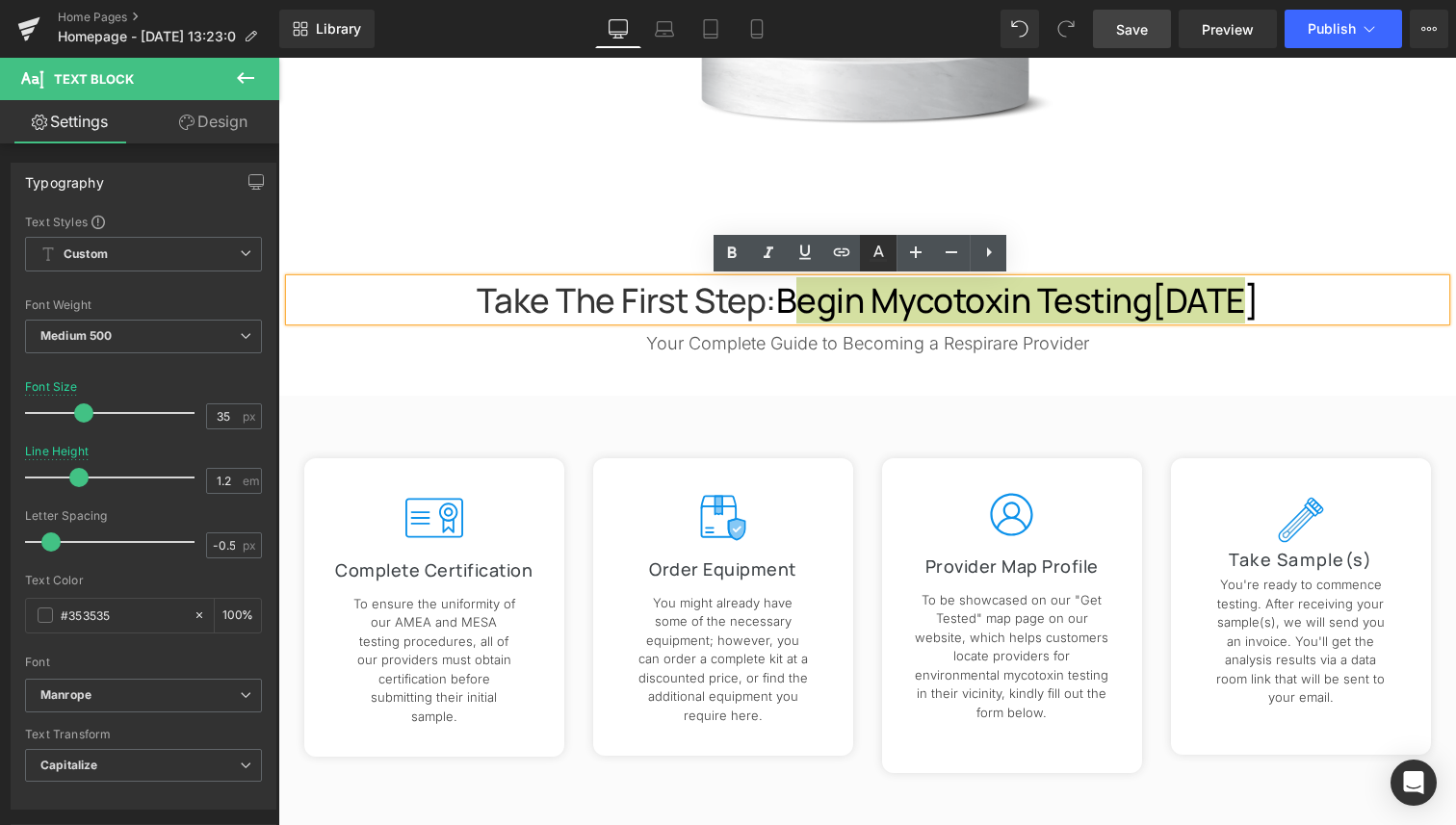
click at [890, 241] on link at bounding box center [877, 253] width 36 height 36
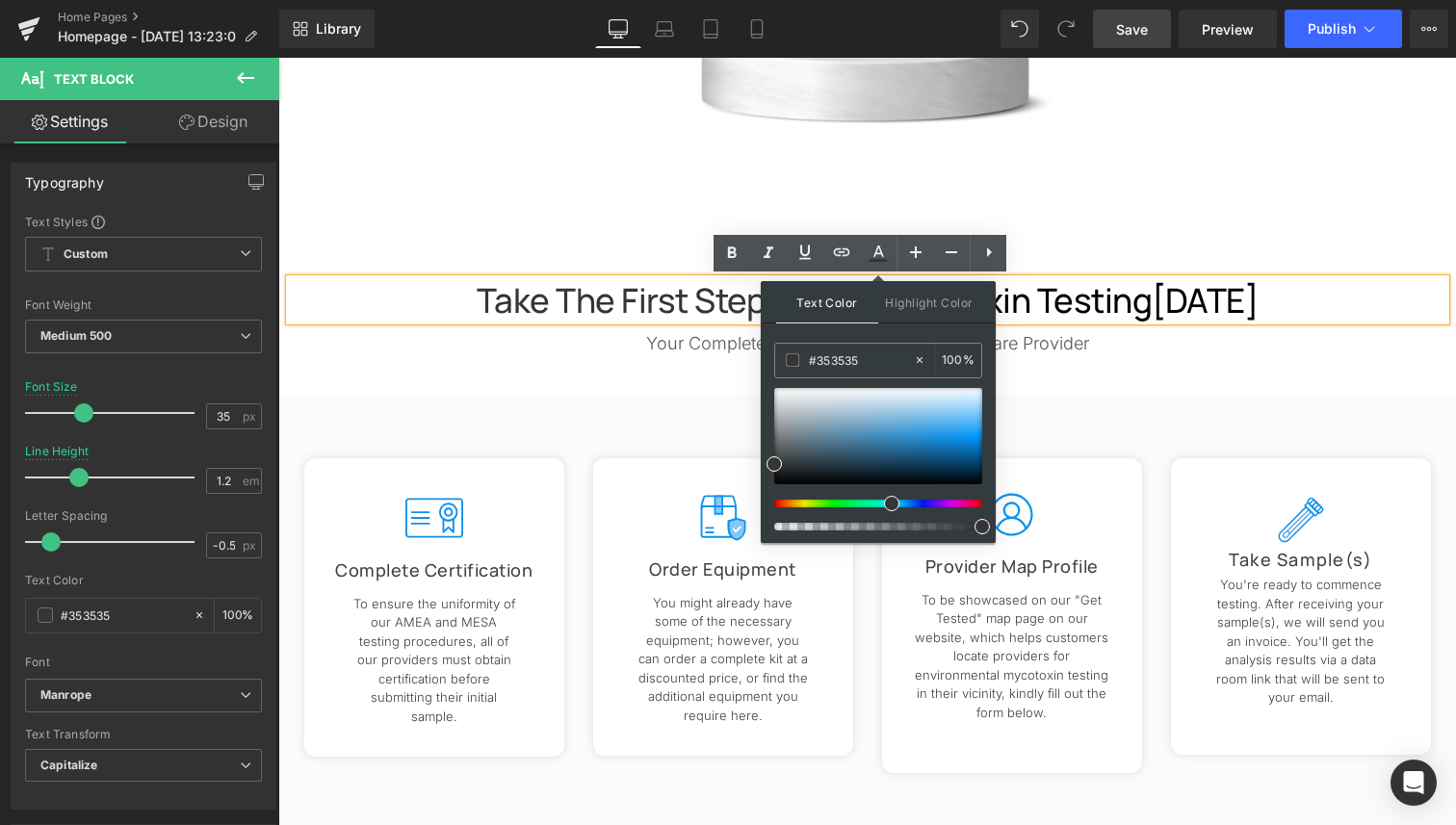
click at [1160, 287] on span "[DATE]" at bounding box center [1205, 300] width 106 height 46
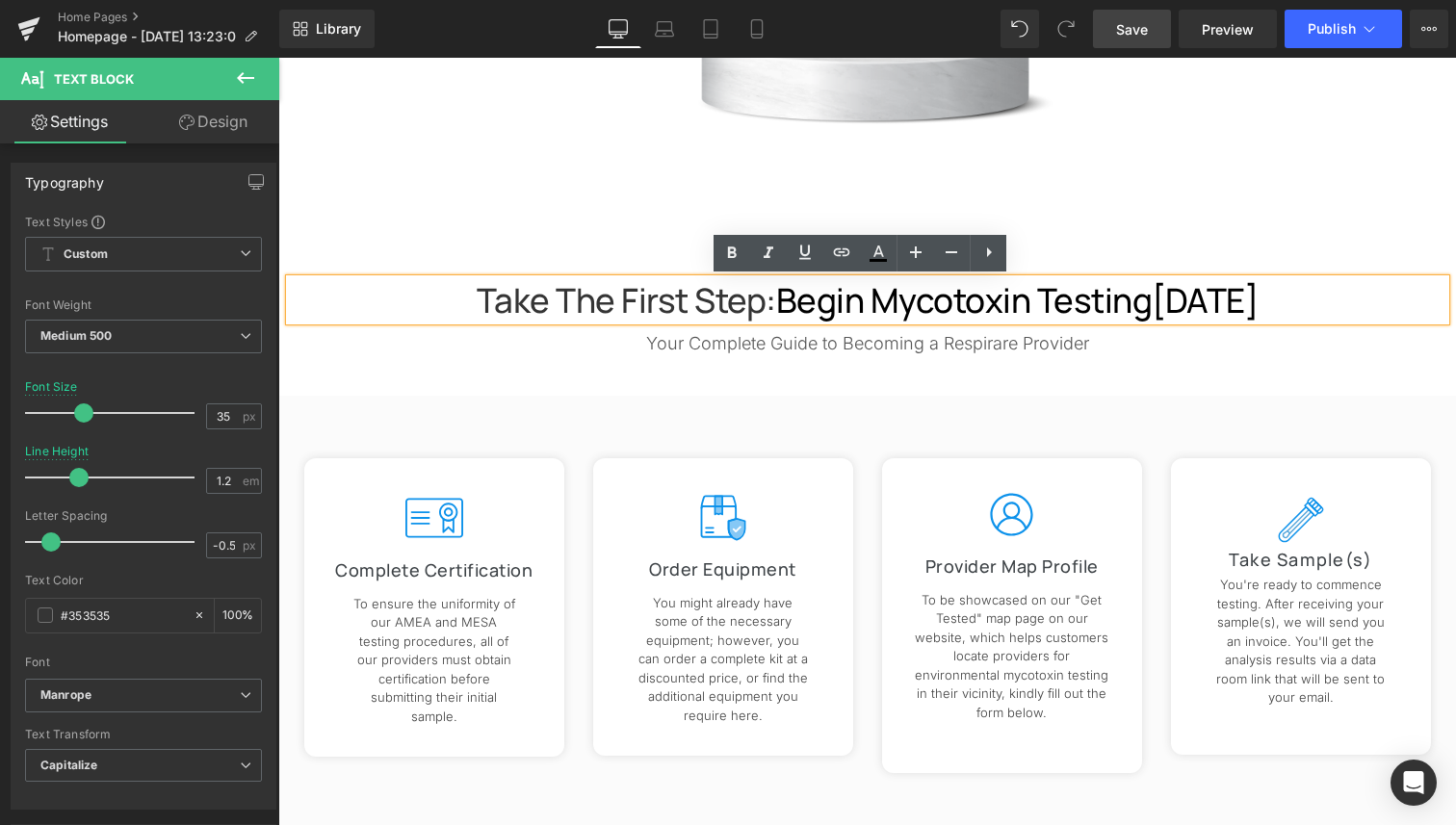
click at [1185, 180] on div "Take the First Step: Begin Mycotoxin Testing Today Text Block Your Complete Gui…" at bounding box center [866, 511] width 1155 height 678
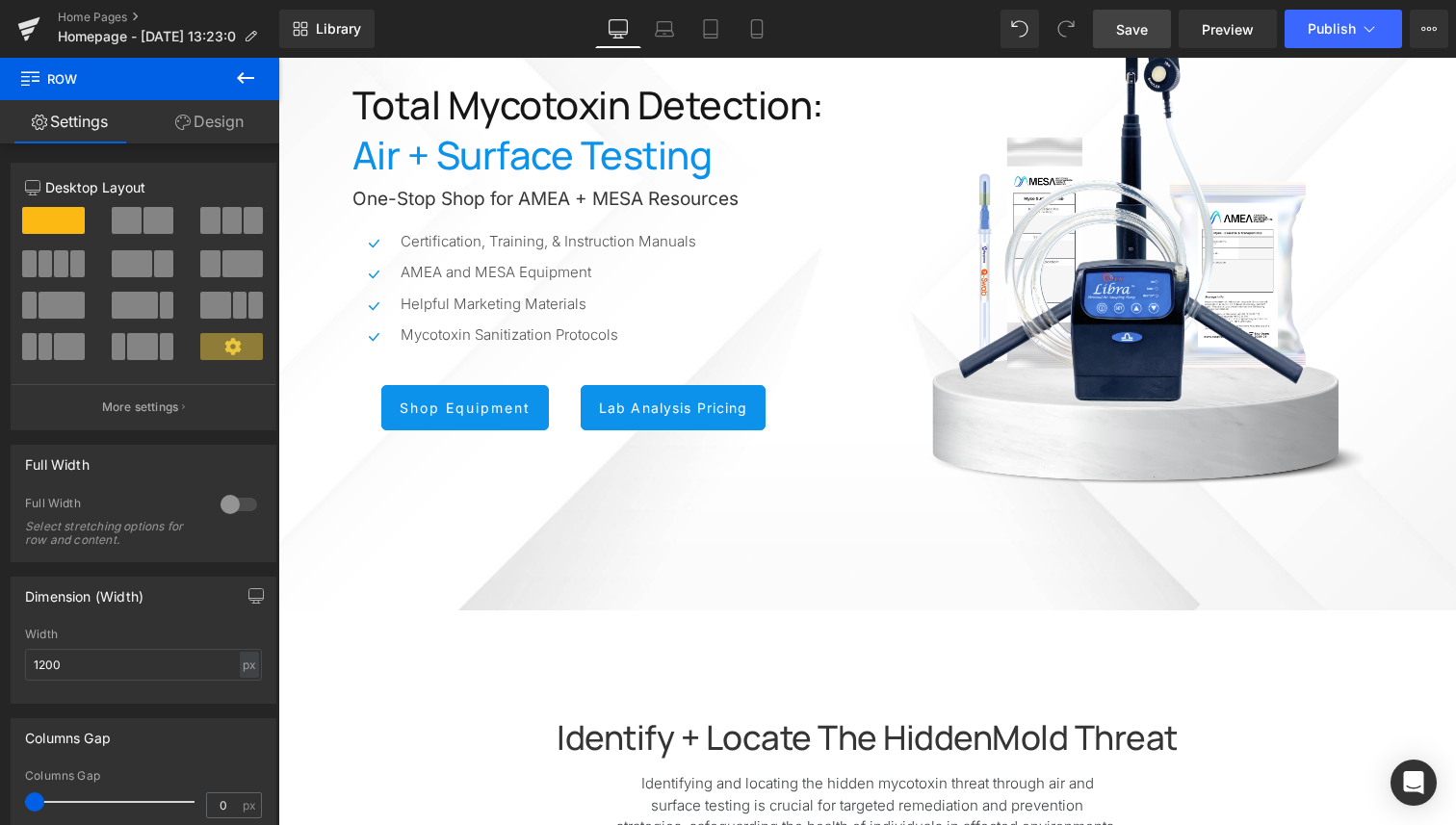
scroll to position [0, 0]
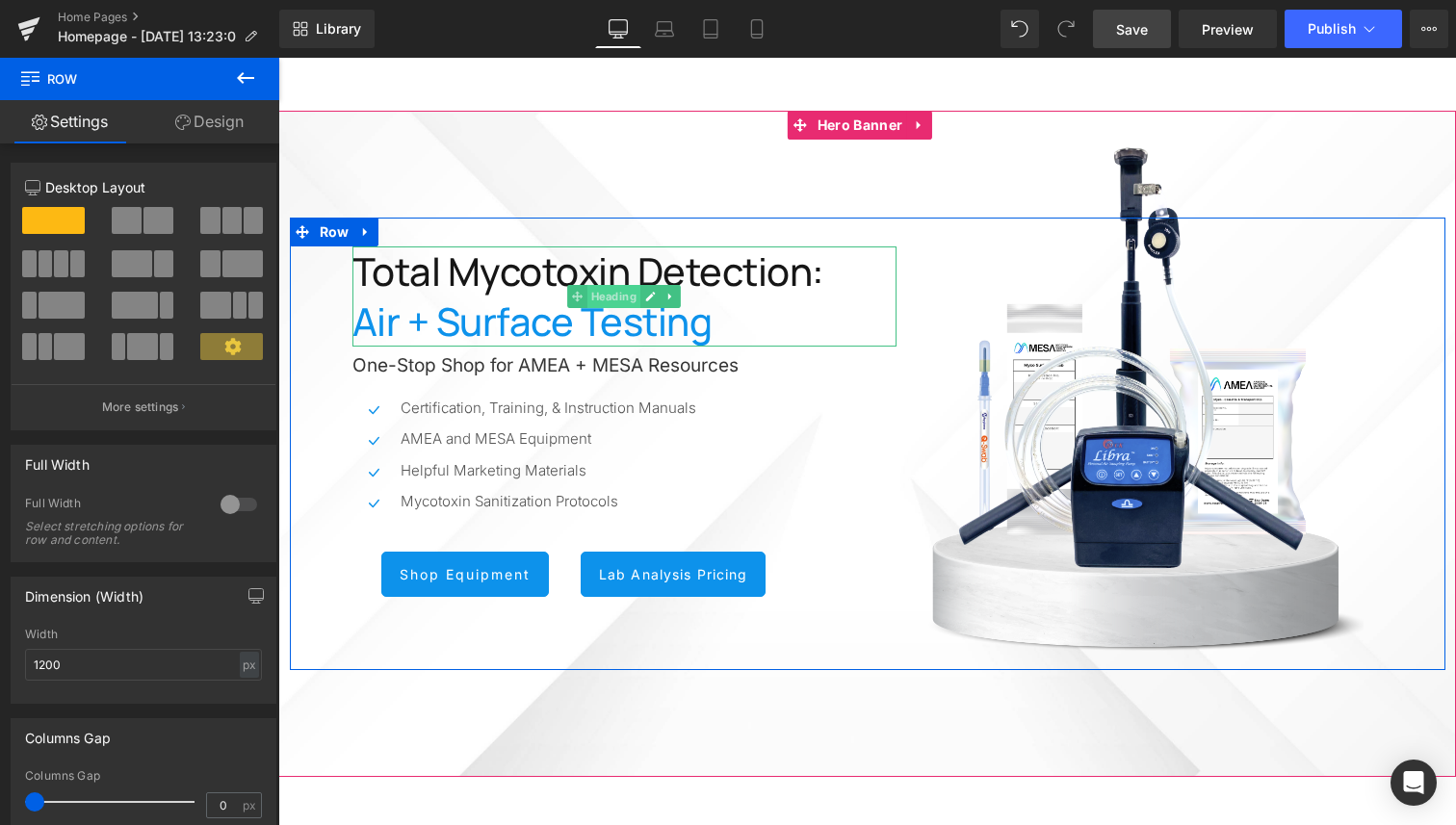
click at [588, 290] on span "Heading" at bounding box center [614, 295] width 53 height 23
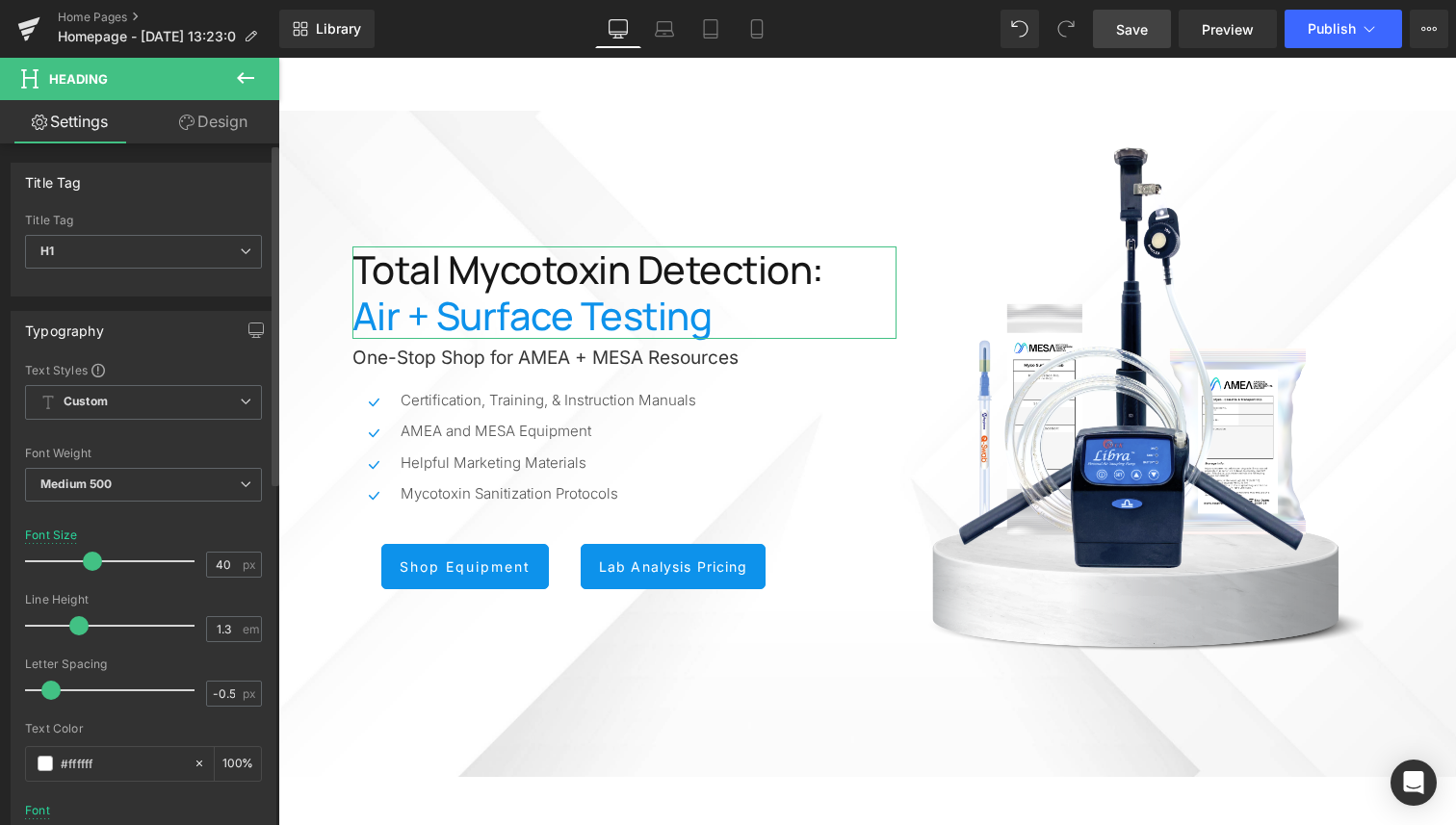
click at [80, 625] on span at bounding box center [79, 626] width 20 height 20
click at [81, 625] on span at bounding box center [79, 626] width 20 height 20
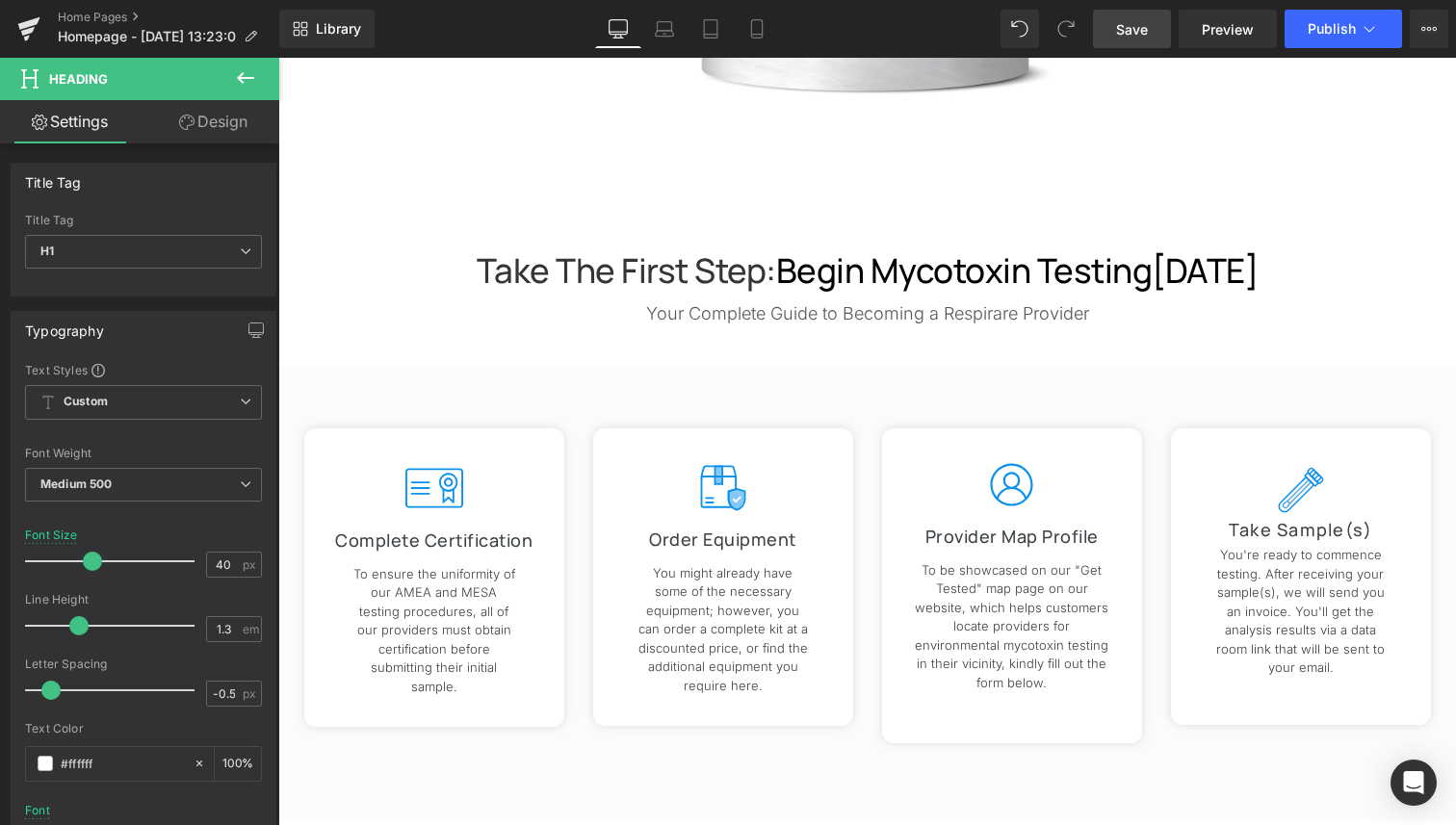
scroll to position [1564, 0]
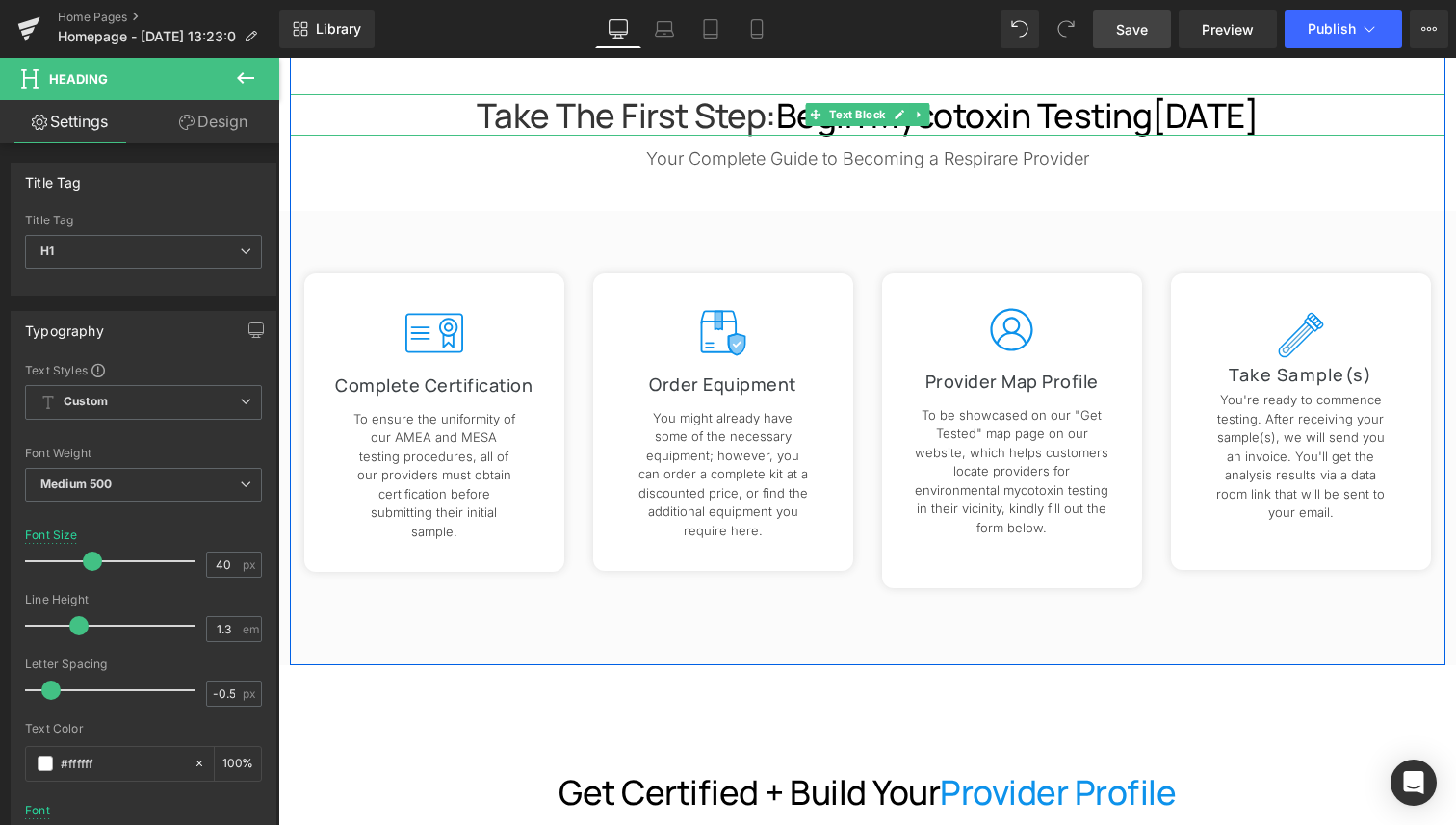
click at [612, 109] on p "Take the First Step: Begin Mycotoxin Testing Today" at bounding box center [866, 115] width 1155 height 40
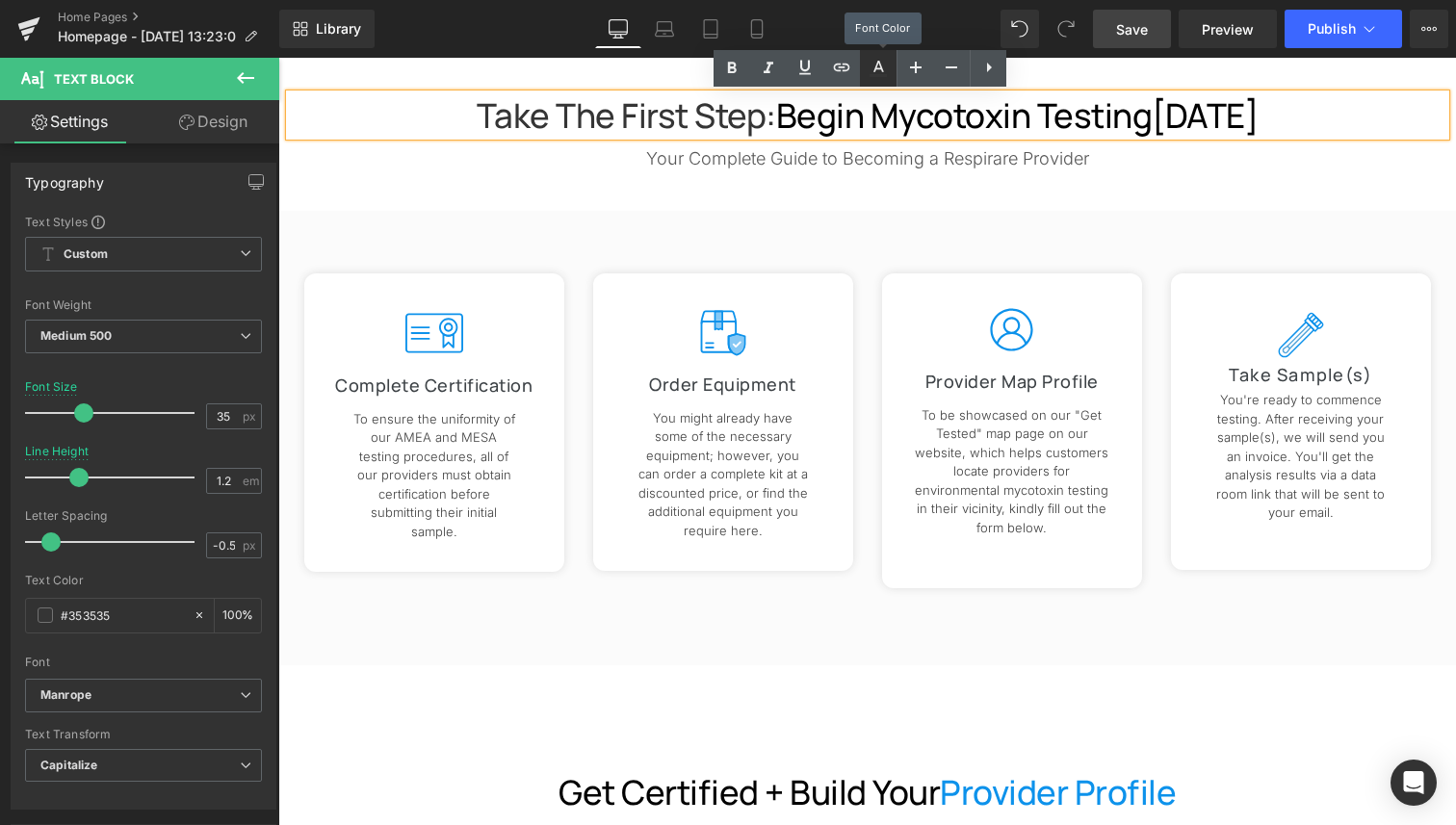
click at [875, 71] on icon at bounding box center [877, 68] width 23 height 23
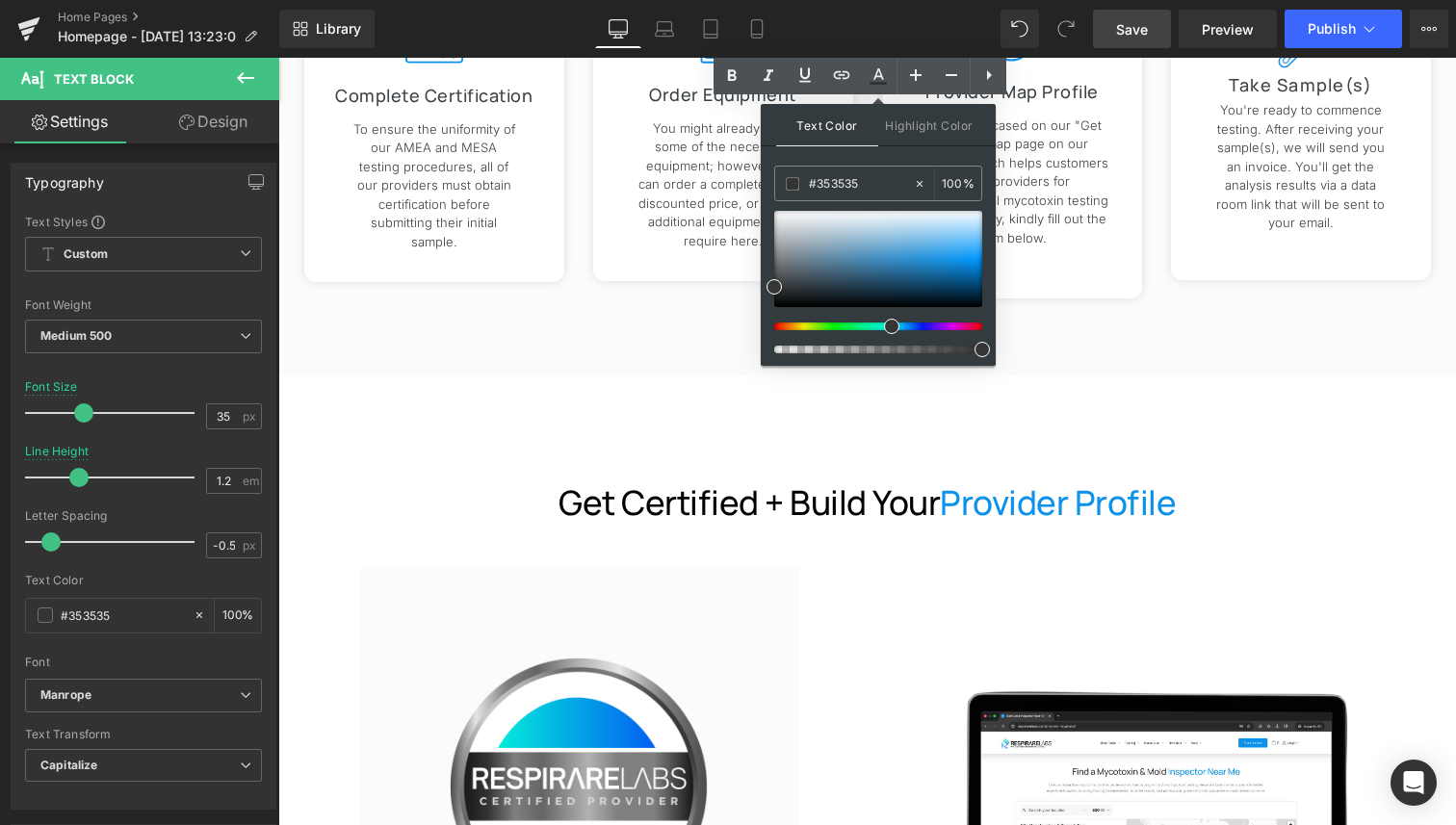
scroll to position [1872, 0]
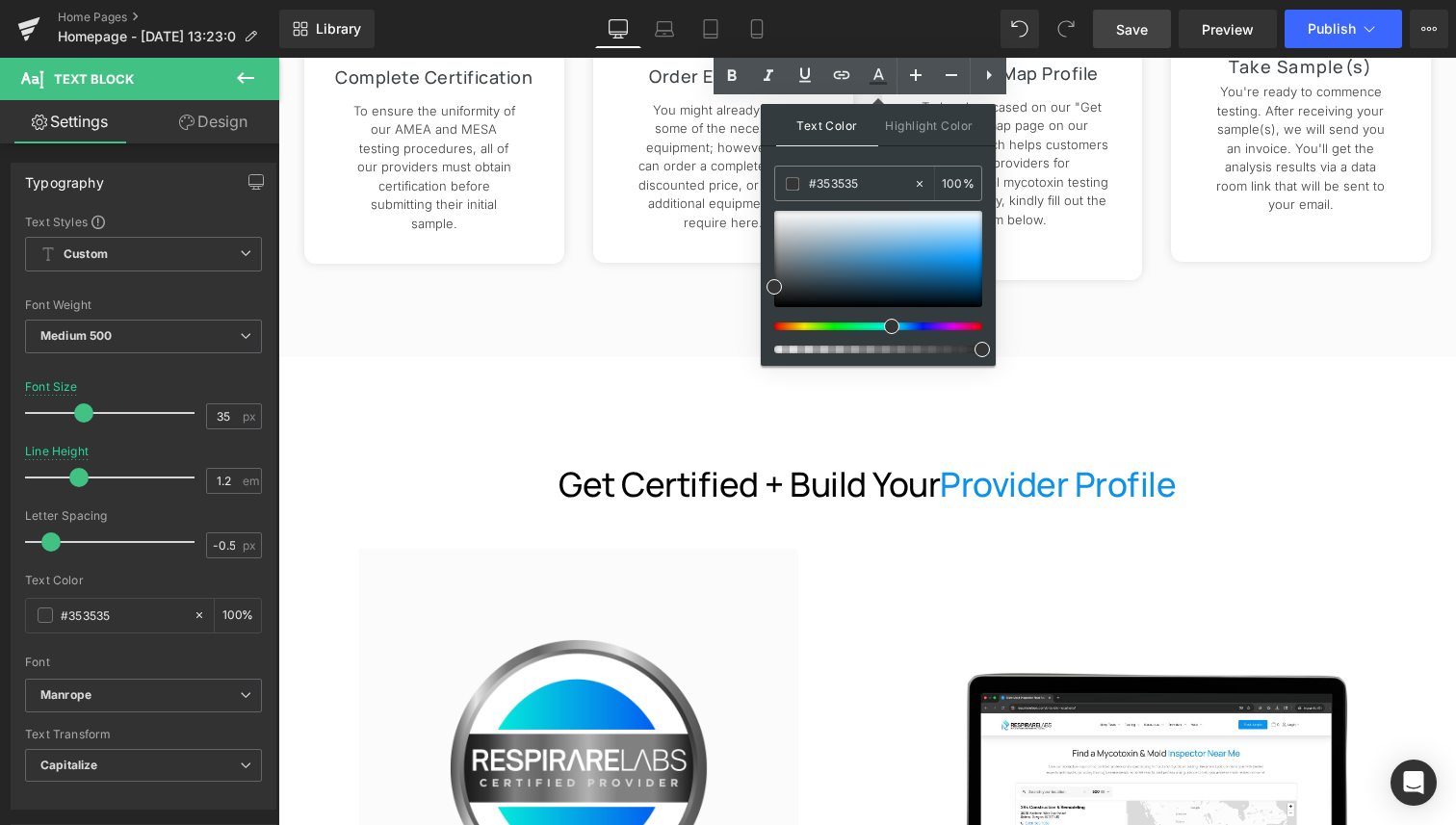
click at [675, 475] on p "Get Certified + Build Your Provider Profile" at bounding box center [867, 483] width 1126 height 40
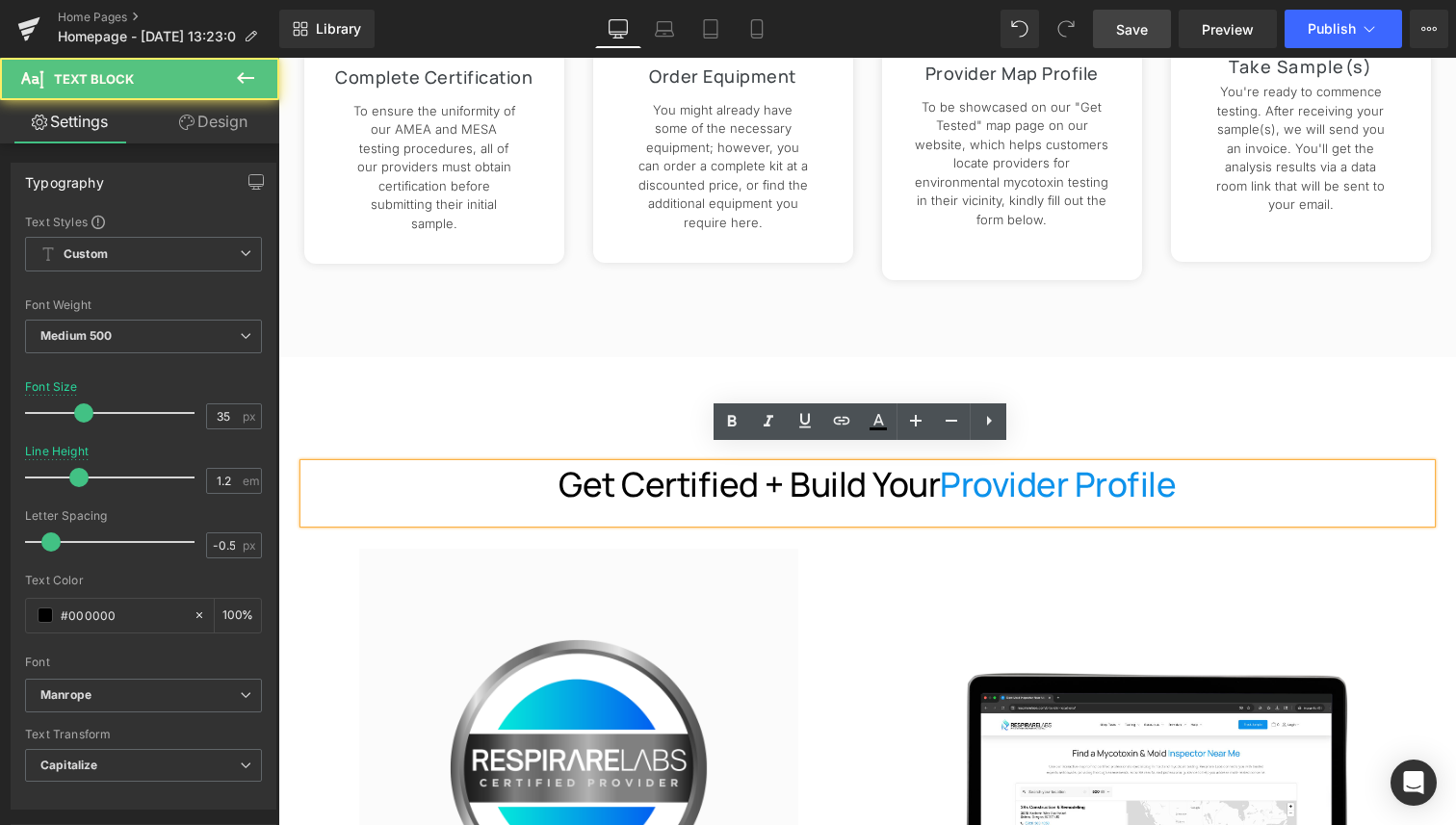
click at [675, 475] on p "Get Certified + Build Your Provider Profile" at bounding box center [867, 483] width 1126 height 40
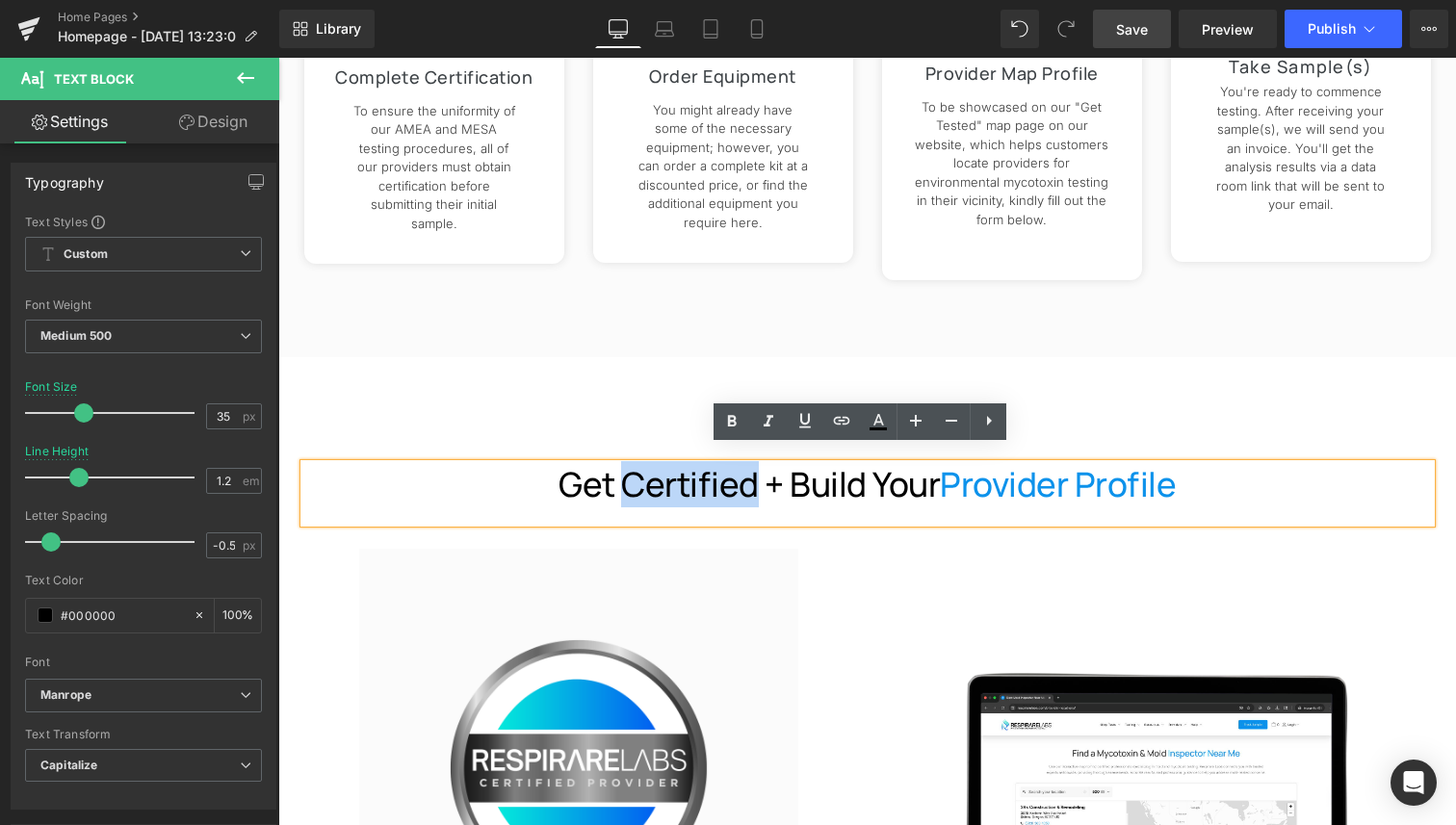
click at [675, 475] on p "Get Certified + Build Your Provider Profile" at bounding box center [867, 483] width 1126 height 40
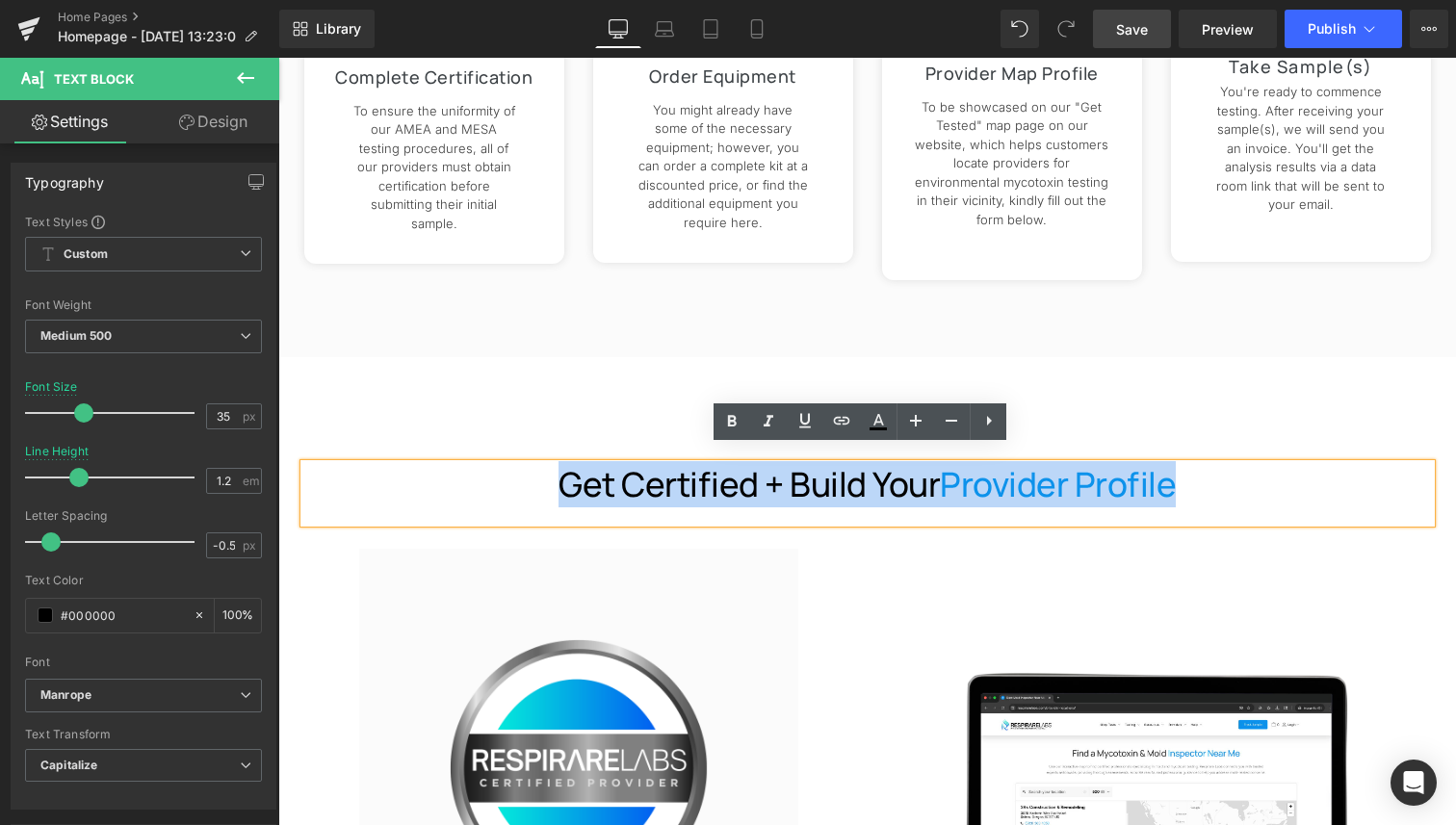
click at [675, 475] on p "Get Certified + Build Your Provider Profile" at bounding box center [867, 483] width 1126 height 40
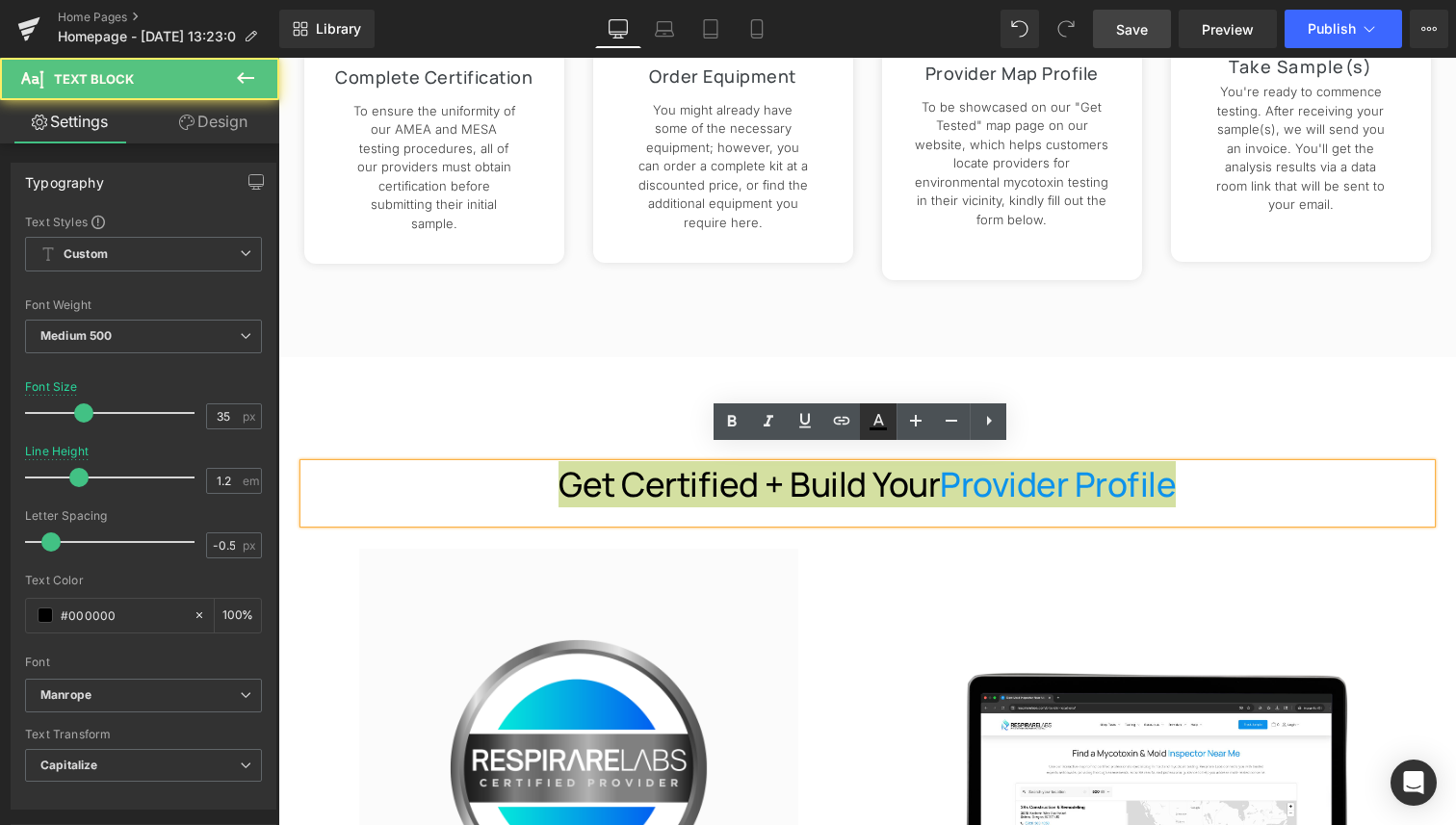
click at [874, 415] on icon at bounding box center [877, 421] width 23 height 23
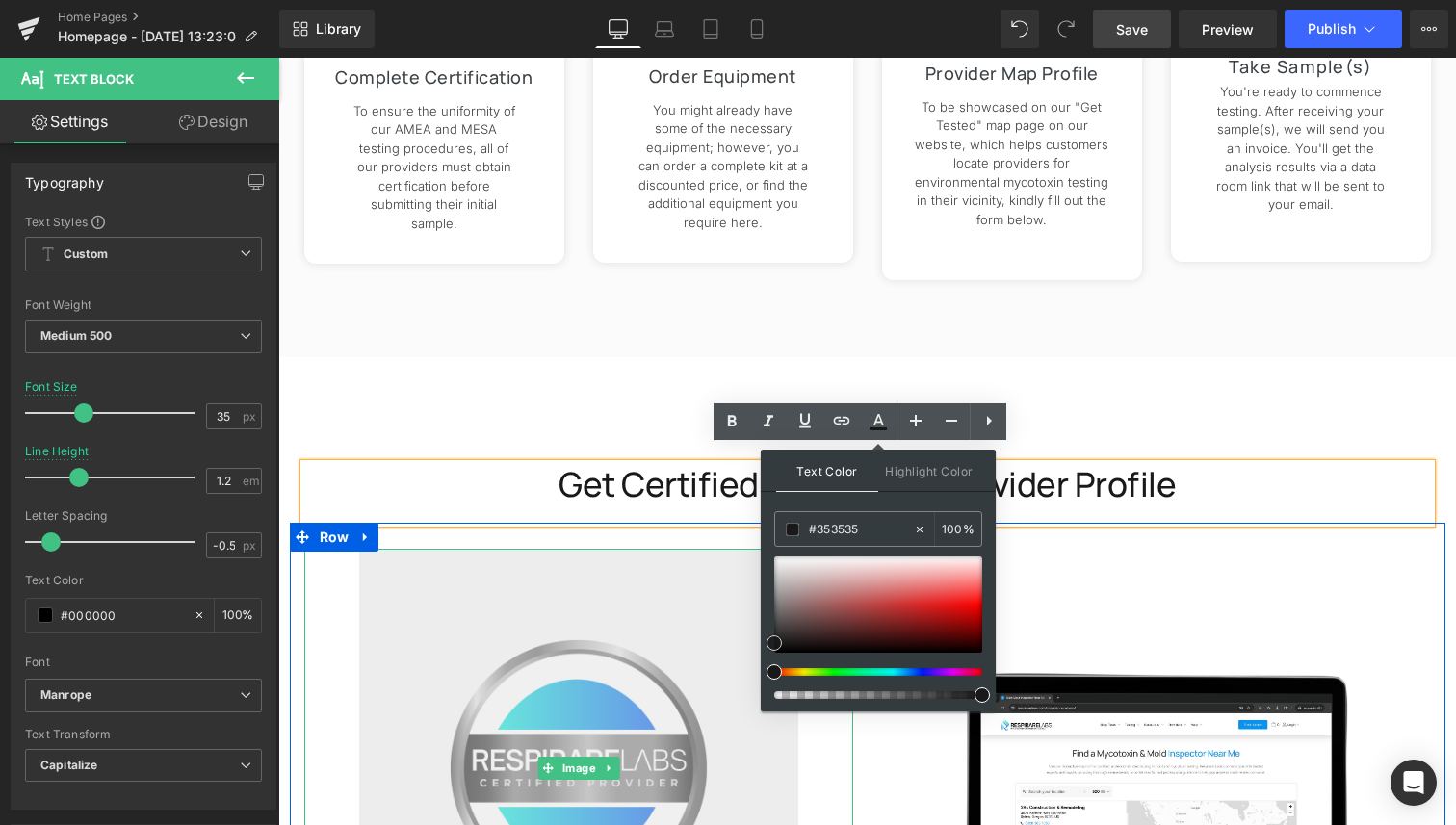
drag, startPoint x: 1053, startPoint y: 713, endPoint x: 757, endPoint y: 632, distance: 306.9
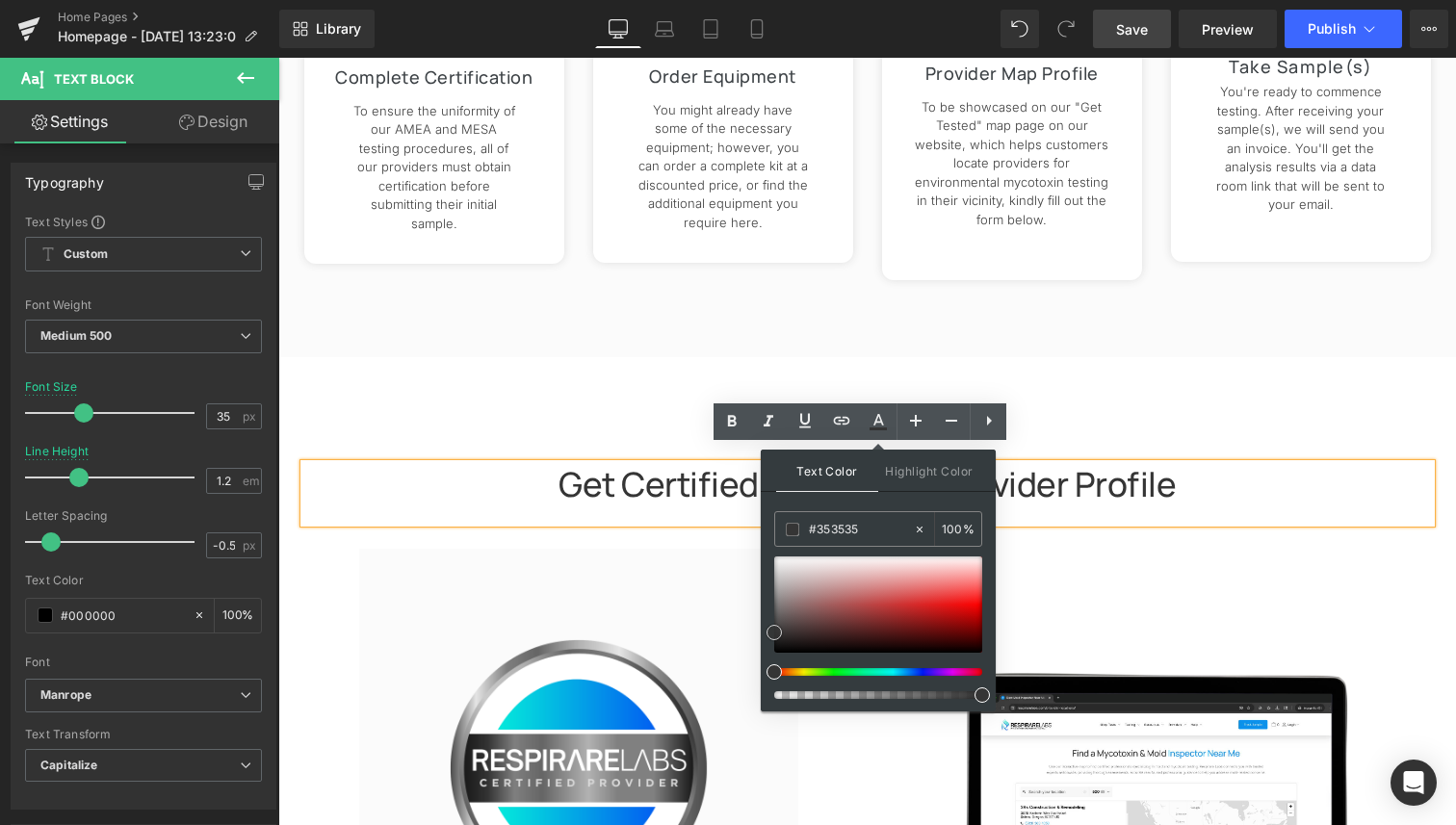
drag, startPoint x: 775, startPoint y: 639, endPoint x: 762, endPoint y: 628, distance: 17.0
click at [762, 628] on div "Text Color Highlight Color #333333 #353535 100 % transparent 0 %" at bounding box center [878, 581] width 235 height 262
click at [682, 472] on span "Get Certified + Build Your Provider Profile" at bounding box center [866, 483] width 617 height 46
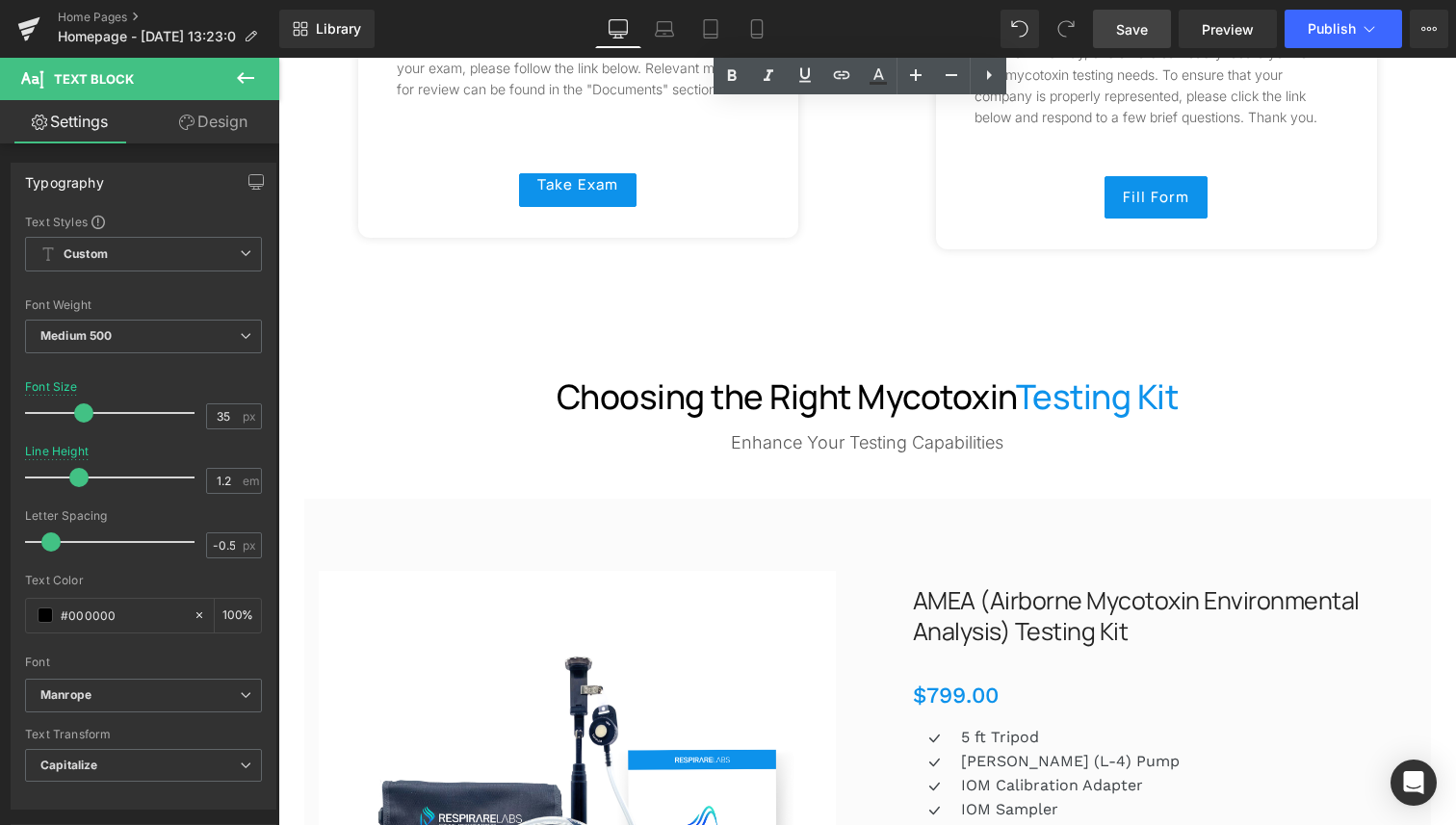
scroll to position [2999, 0]
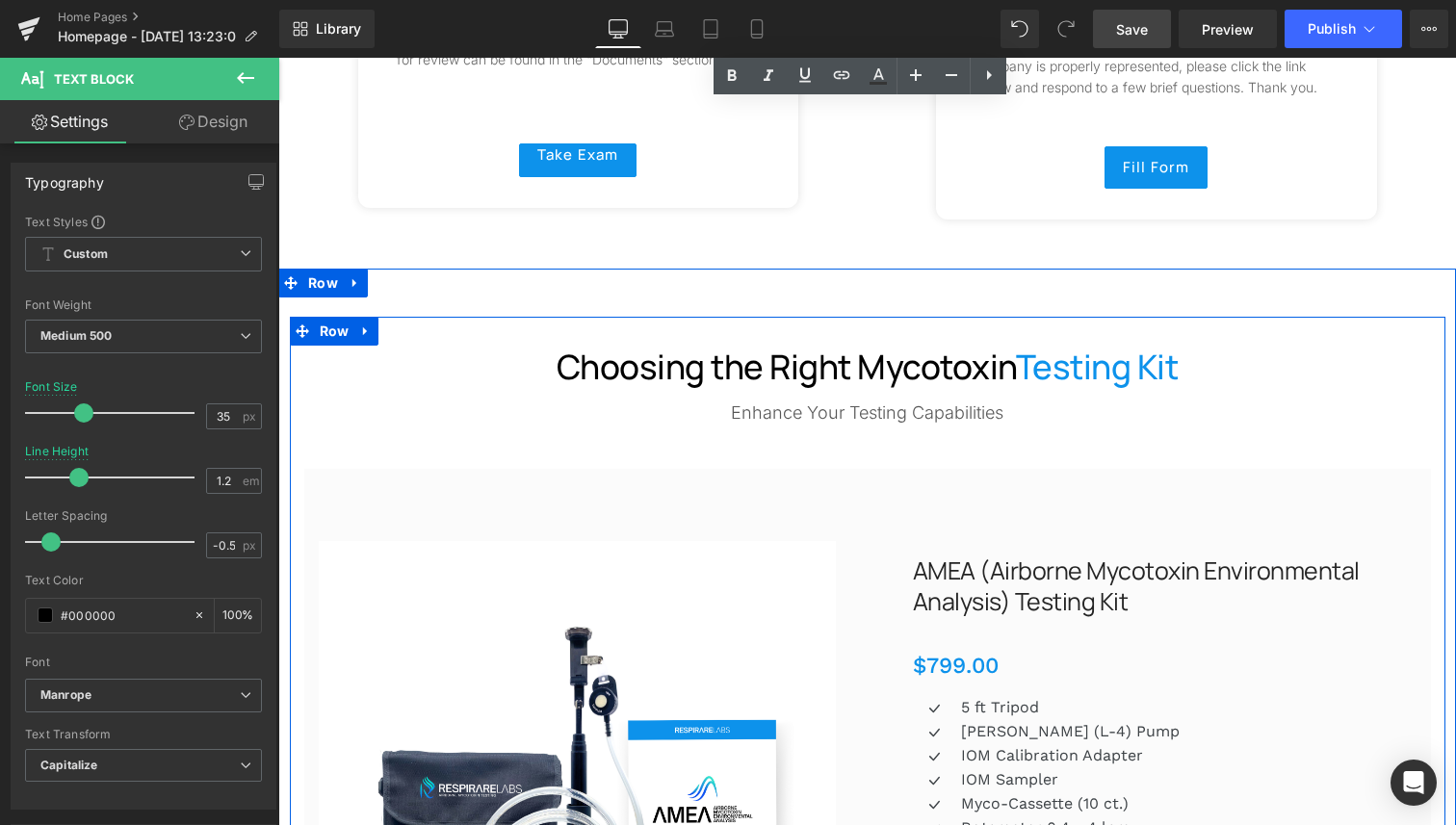
click at [688, 356] on h2 "Choosing the Right Mycotoxin Testing Kit" at bounding box center [867, 367] width 1126 height 44
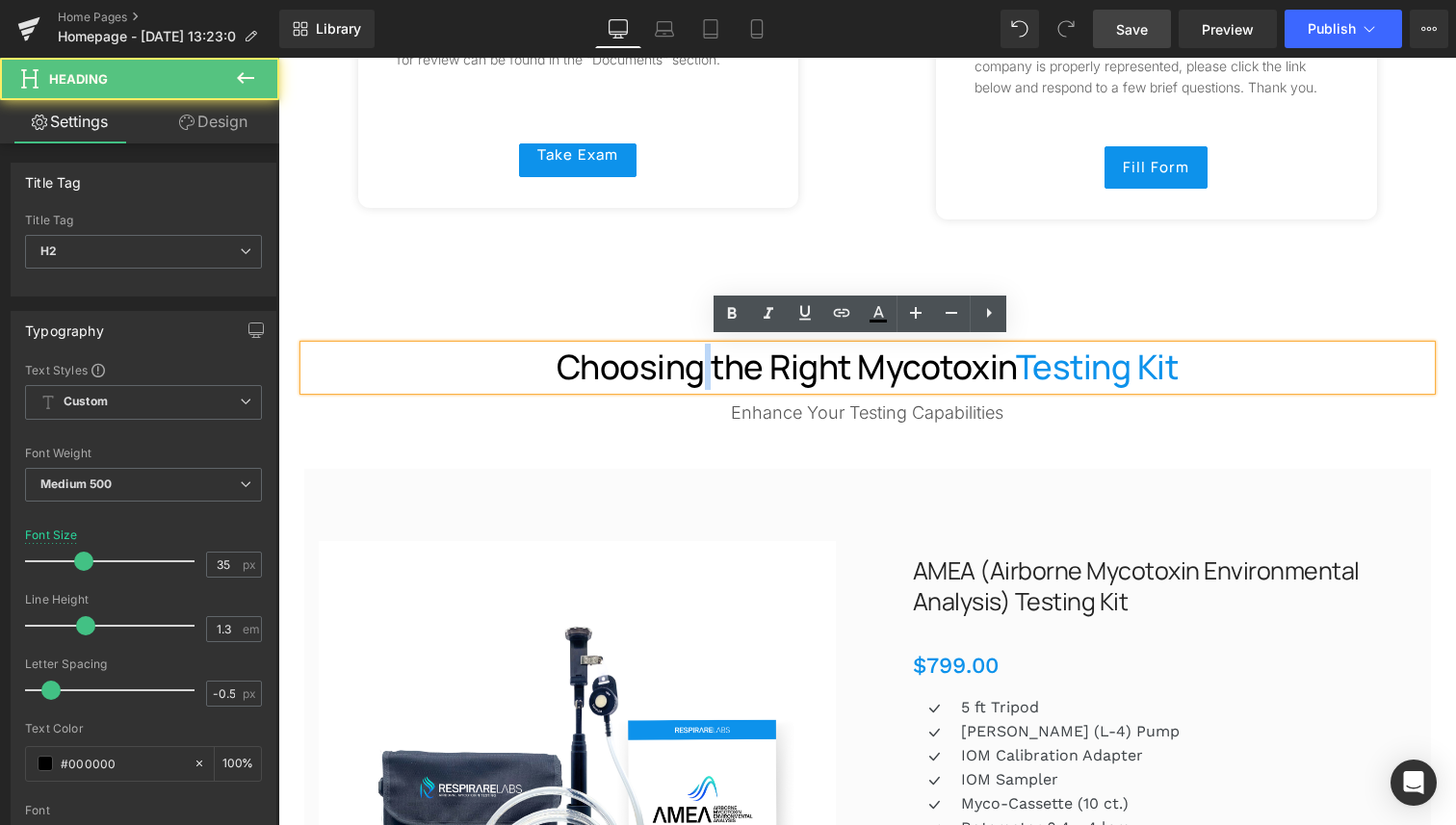
click at [688, 356] on h2 "Choosing the Right Mycotoxin Testing Kit" at bounding box center [867, 367] width 1126 height 44
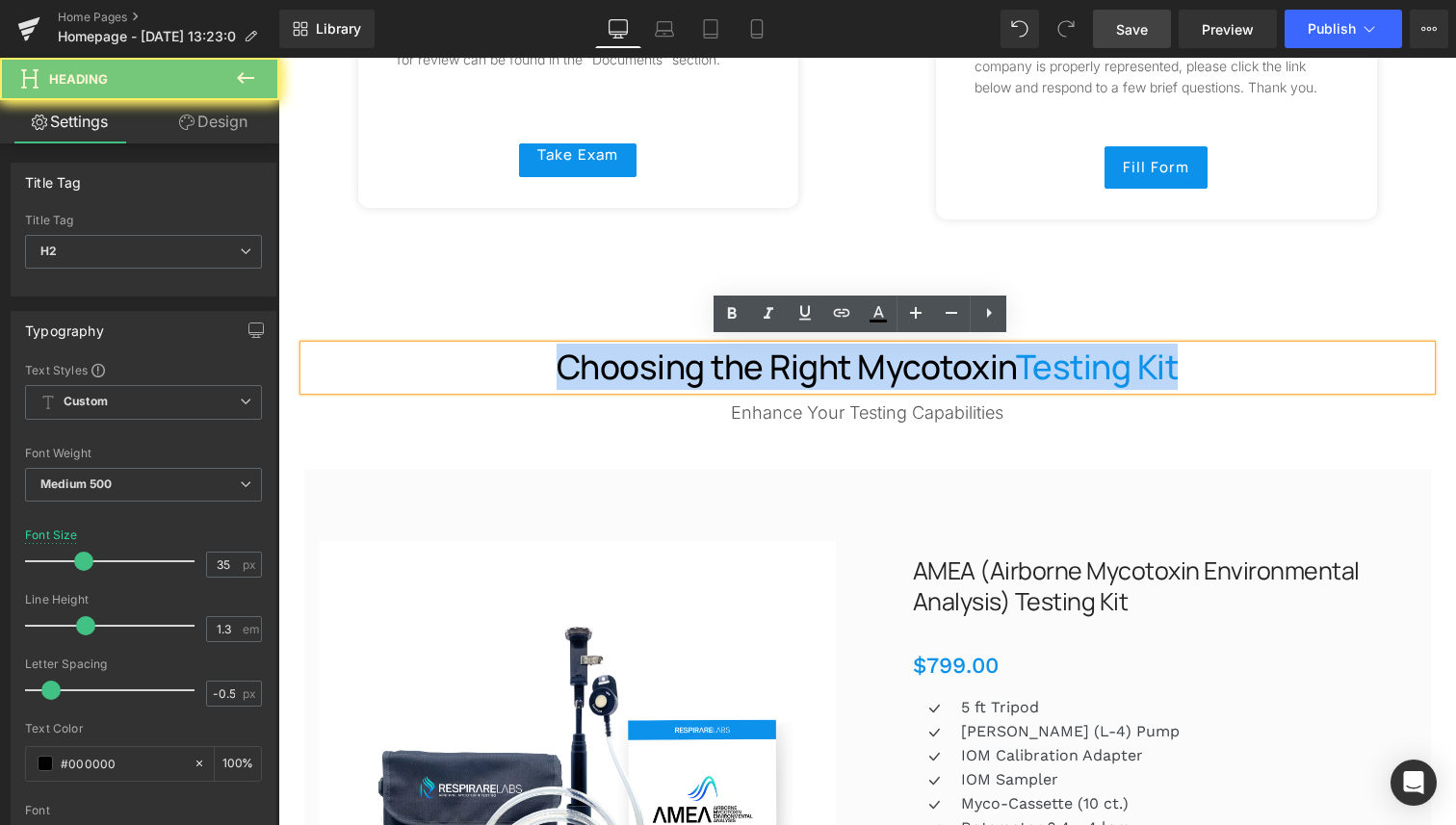
click at [688, 356] on h2 "Choosing the Right Mycotoxin Testing Kit" at bounding box center [867, 367] width 1126 height 44
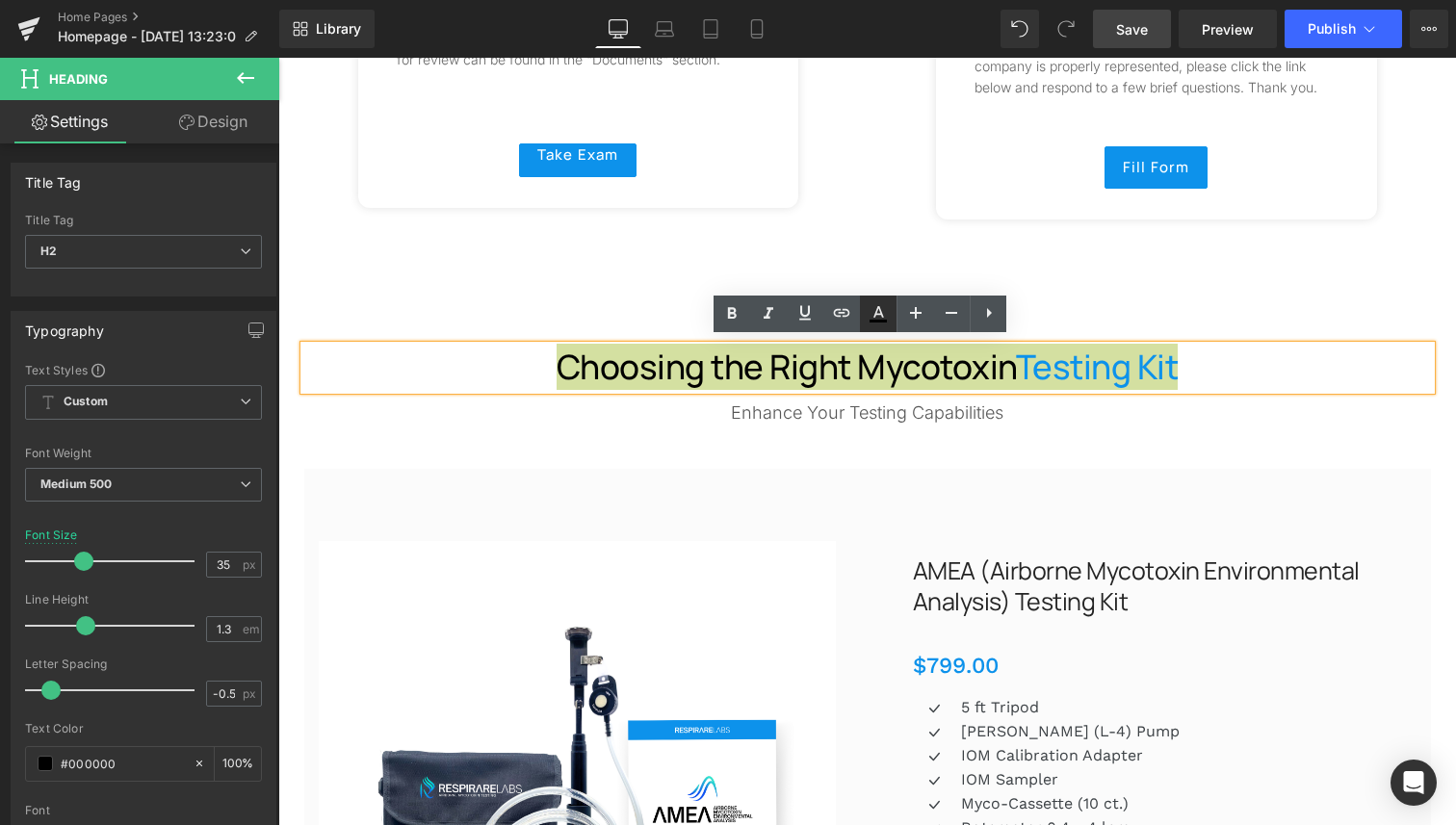
click at [875, 311] on icon at bounding box center [878, 312] width 11 height 12
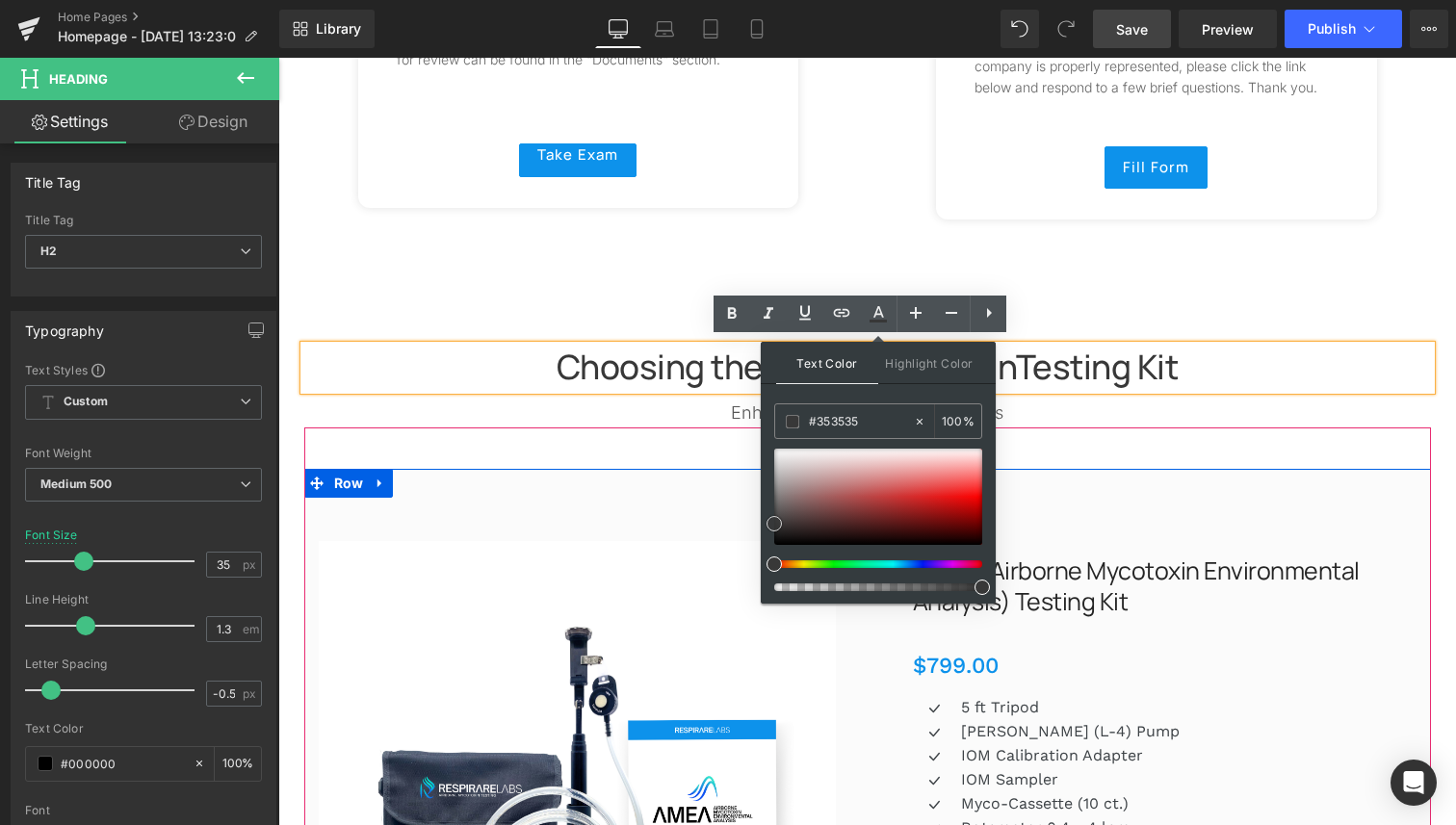
drag, startPoint x: 1048, startPoint y: 600, endPoint x: 759, endPoint y: 518, distance: 300.4
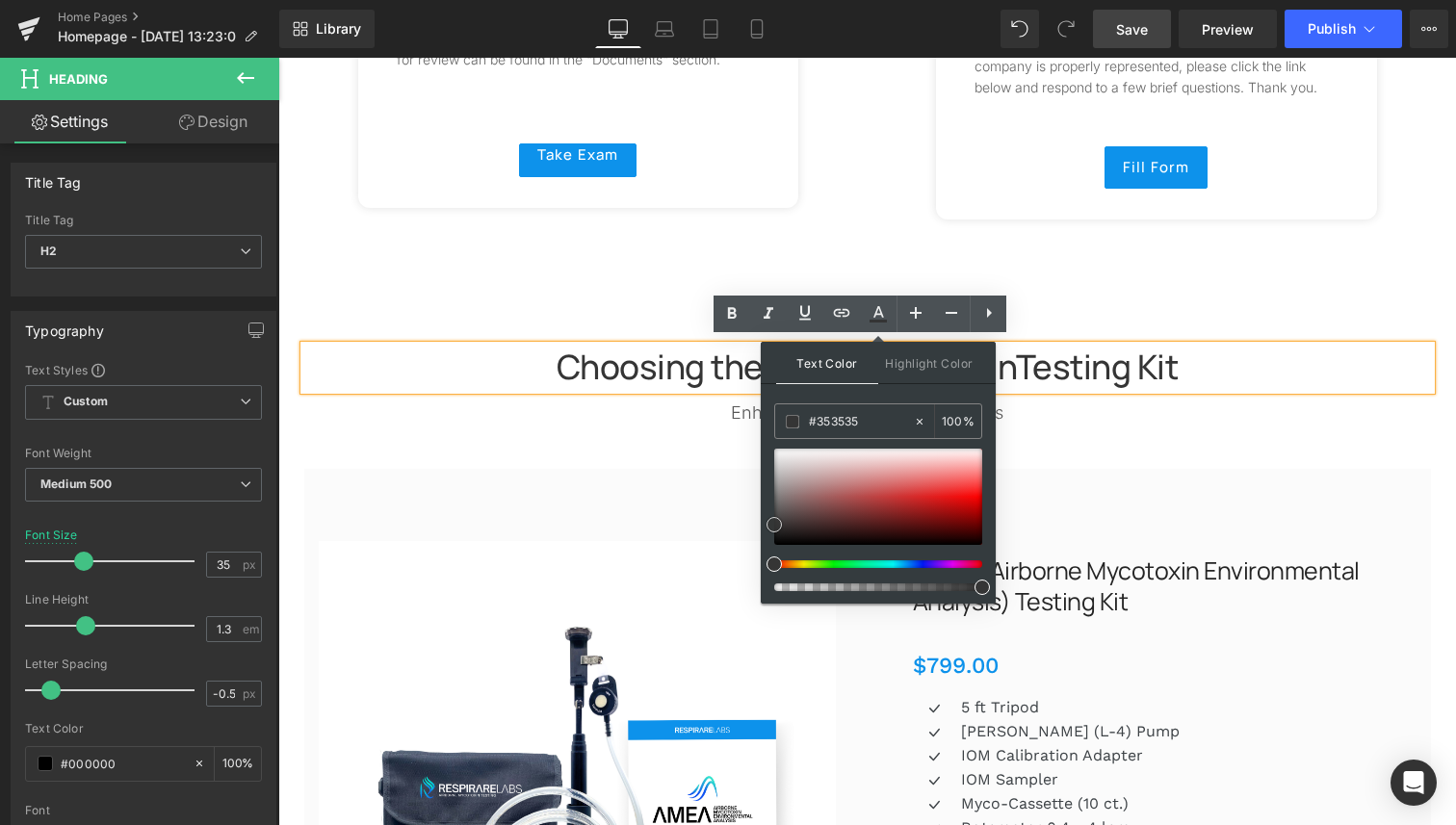
click at [766, 524] on span at bounding box center [774, 525] width 16 height 16
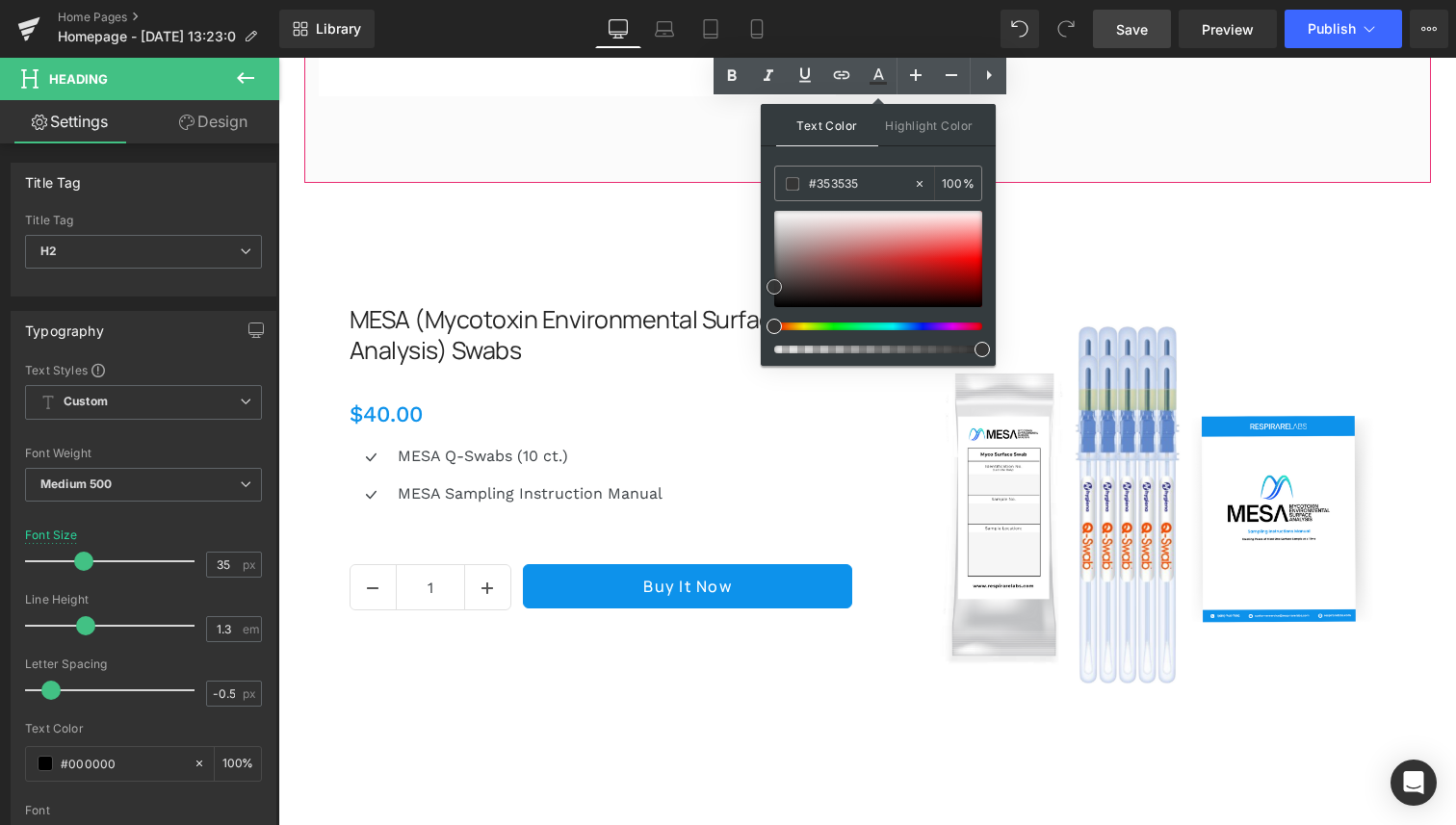
scroll to position [4087, 0]
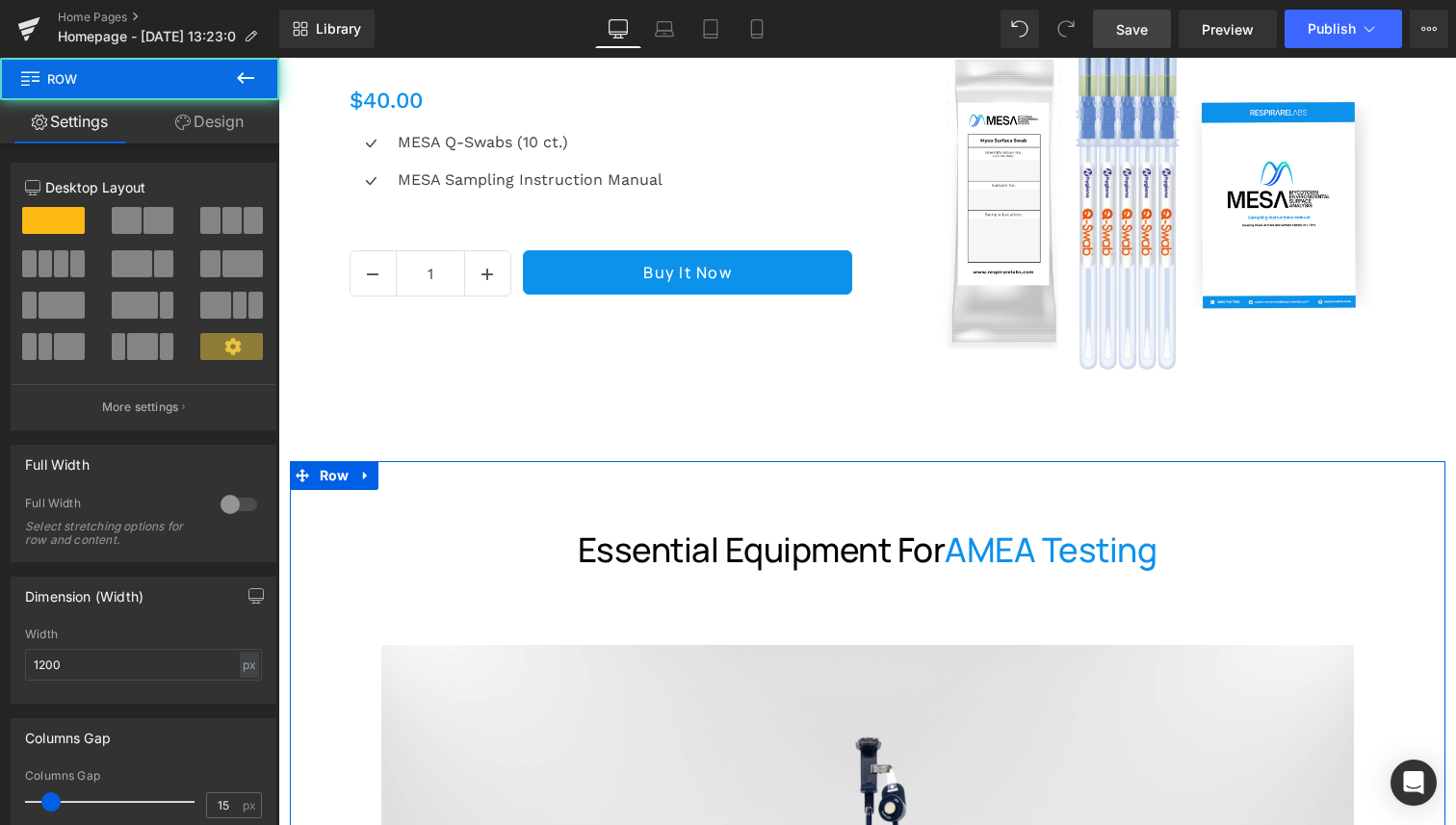
scroll to position [4281, 0]
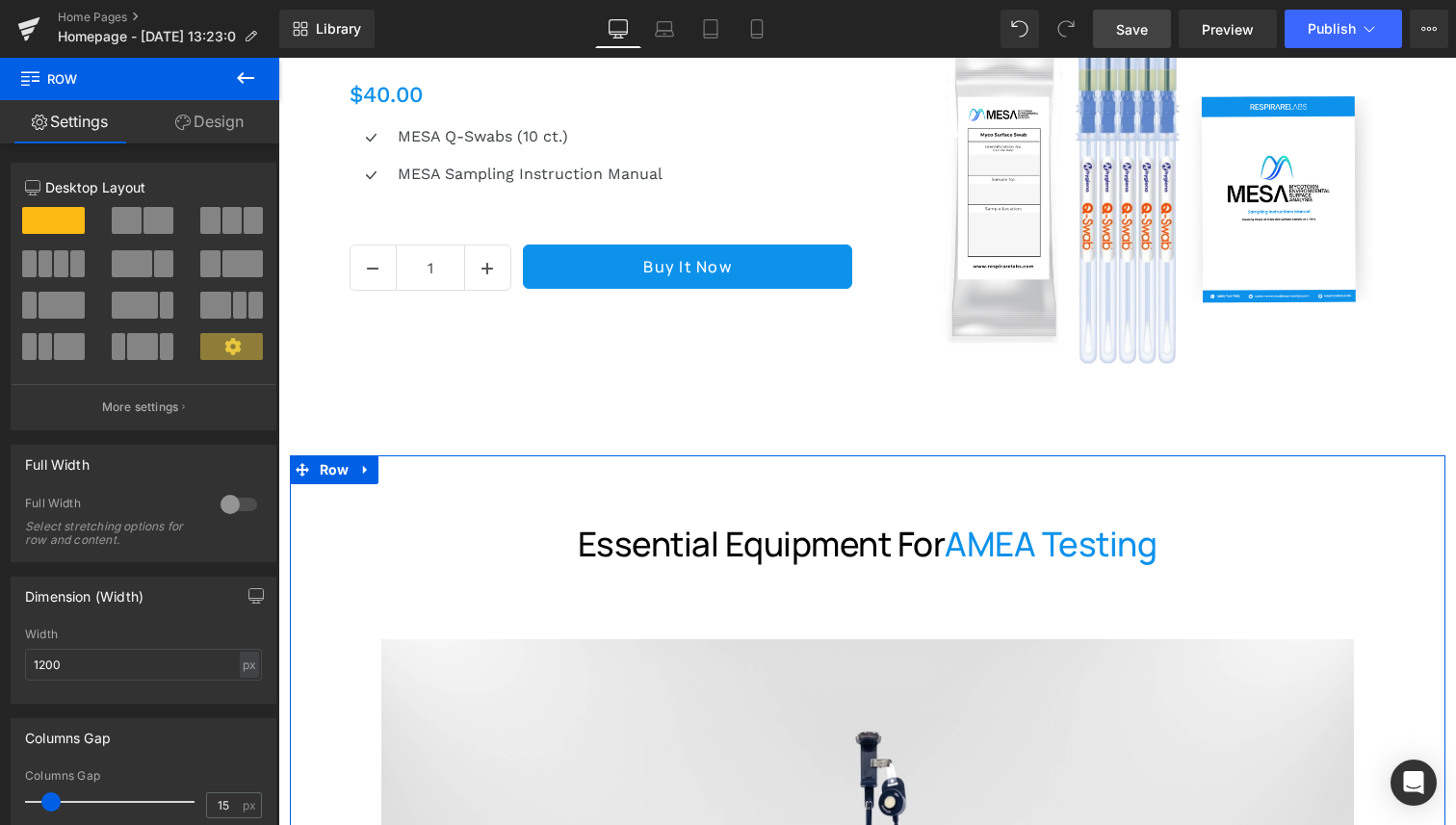
click at [818, 535] on p "Essential Equipment for AMEA Testing" at bounding box center [867, 543] width 655 height 40
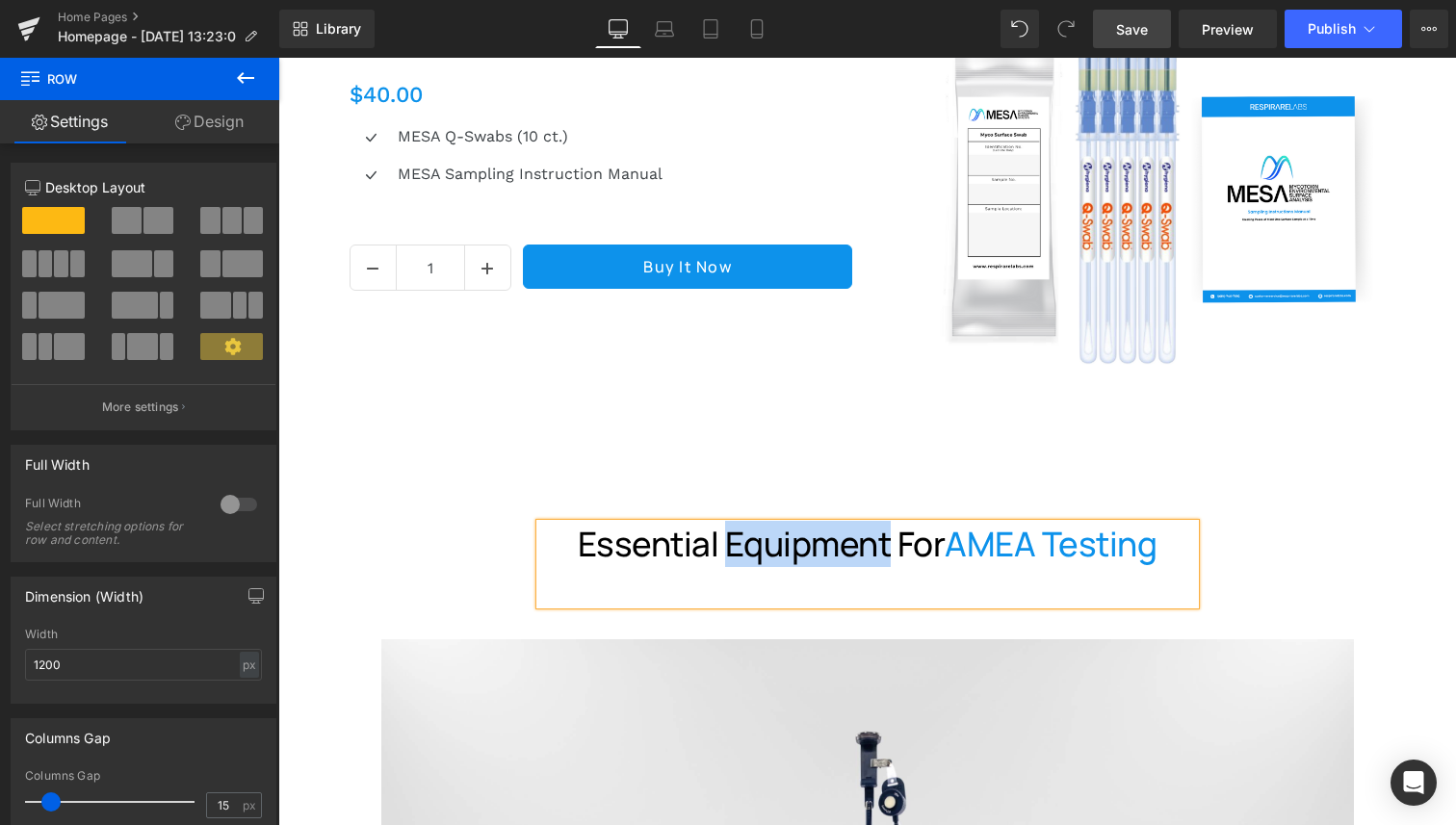
click at [818, 535] on p "Essential Equipment for AMEA Testing" at bounding box center [867, 543] width 655 height 40
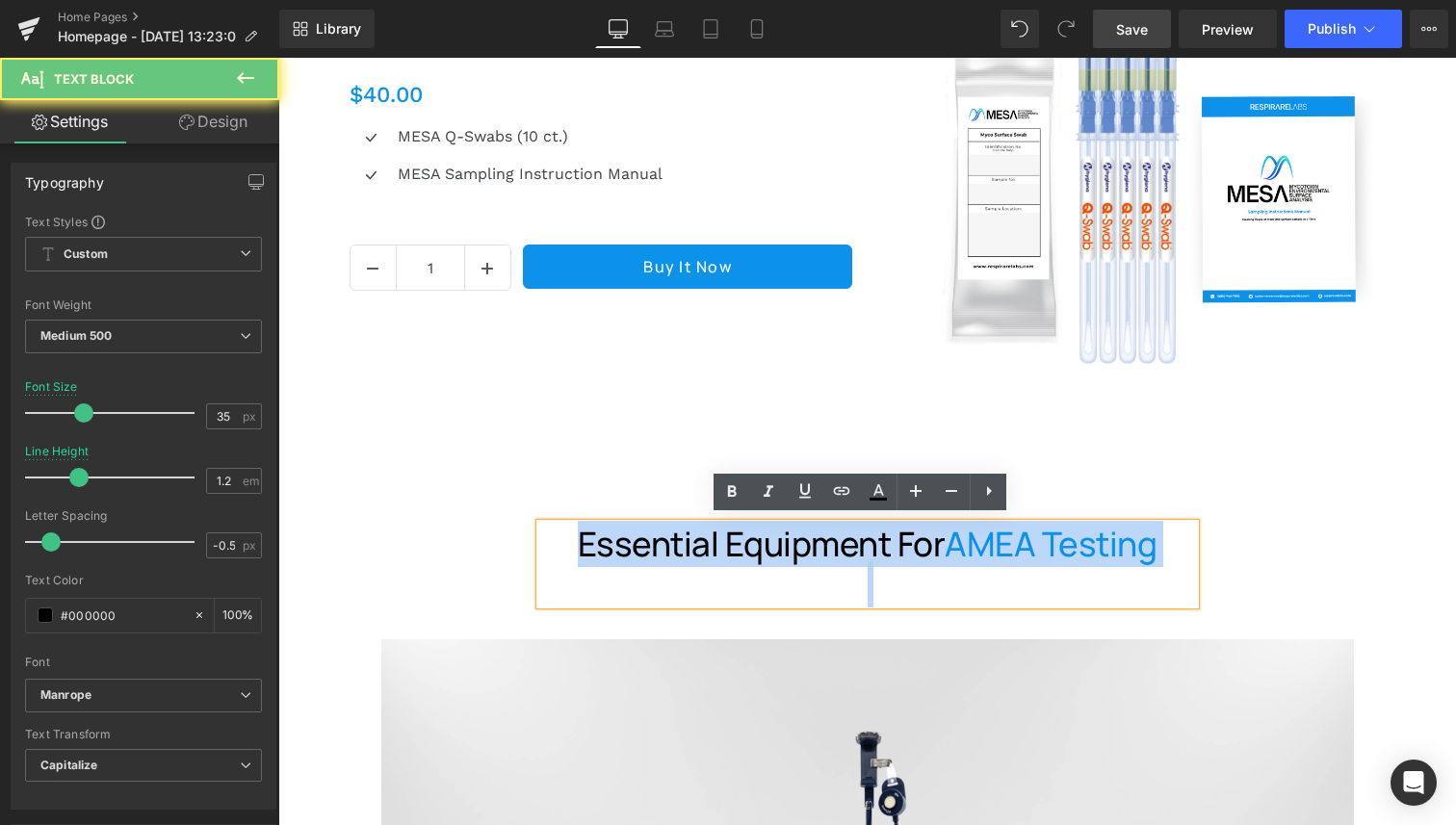
click at [818, 535] on p "Essential Equipment for AMEA Testing" at bounding box center [867, 543] width 655 height 40
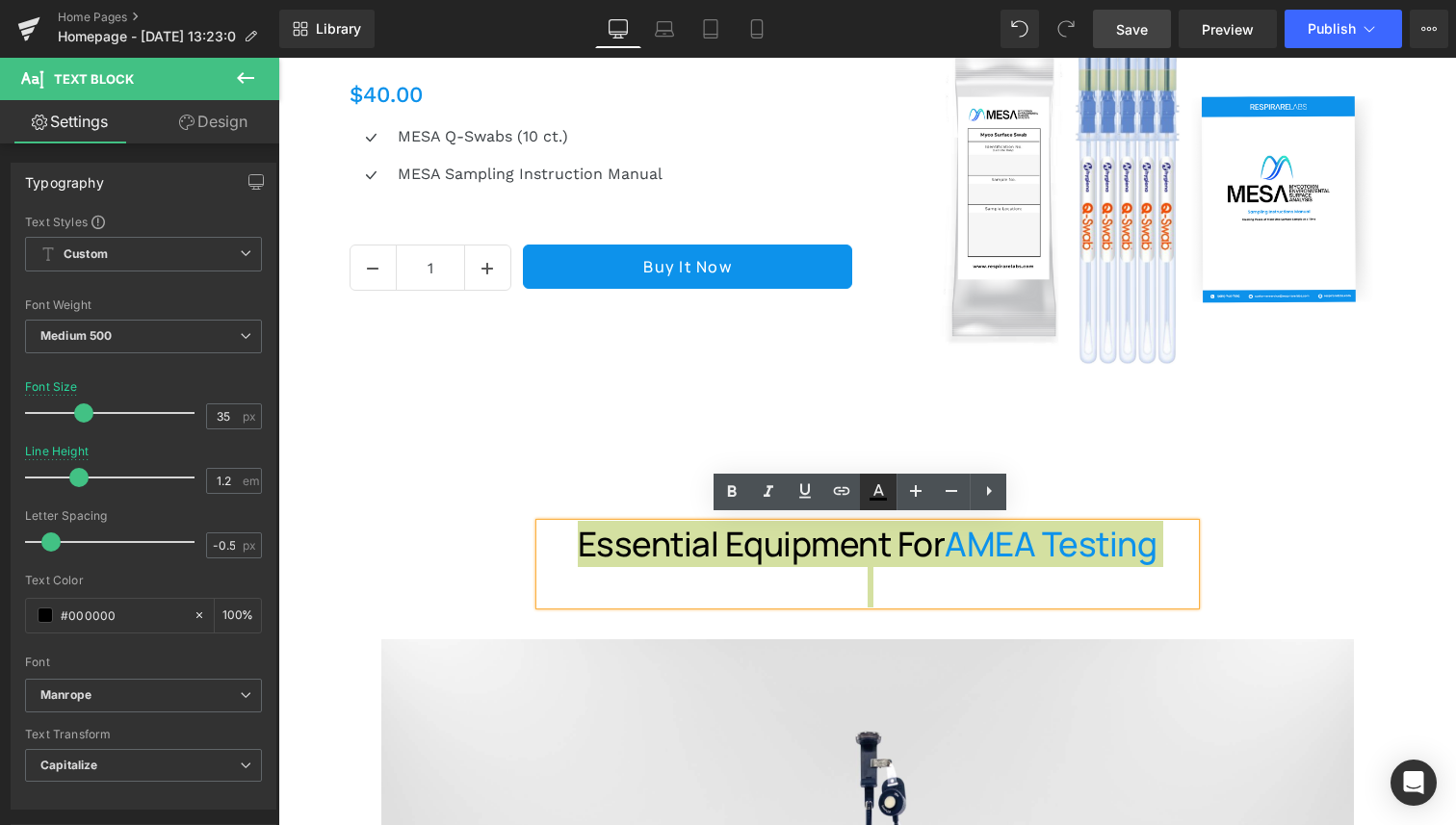
click at [878, 492] on icon at bounding box center [878, 490] width 11 height 12
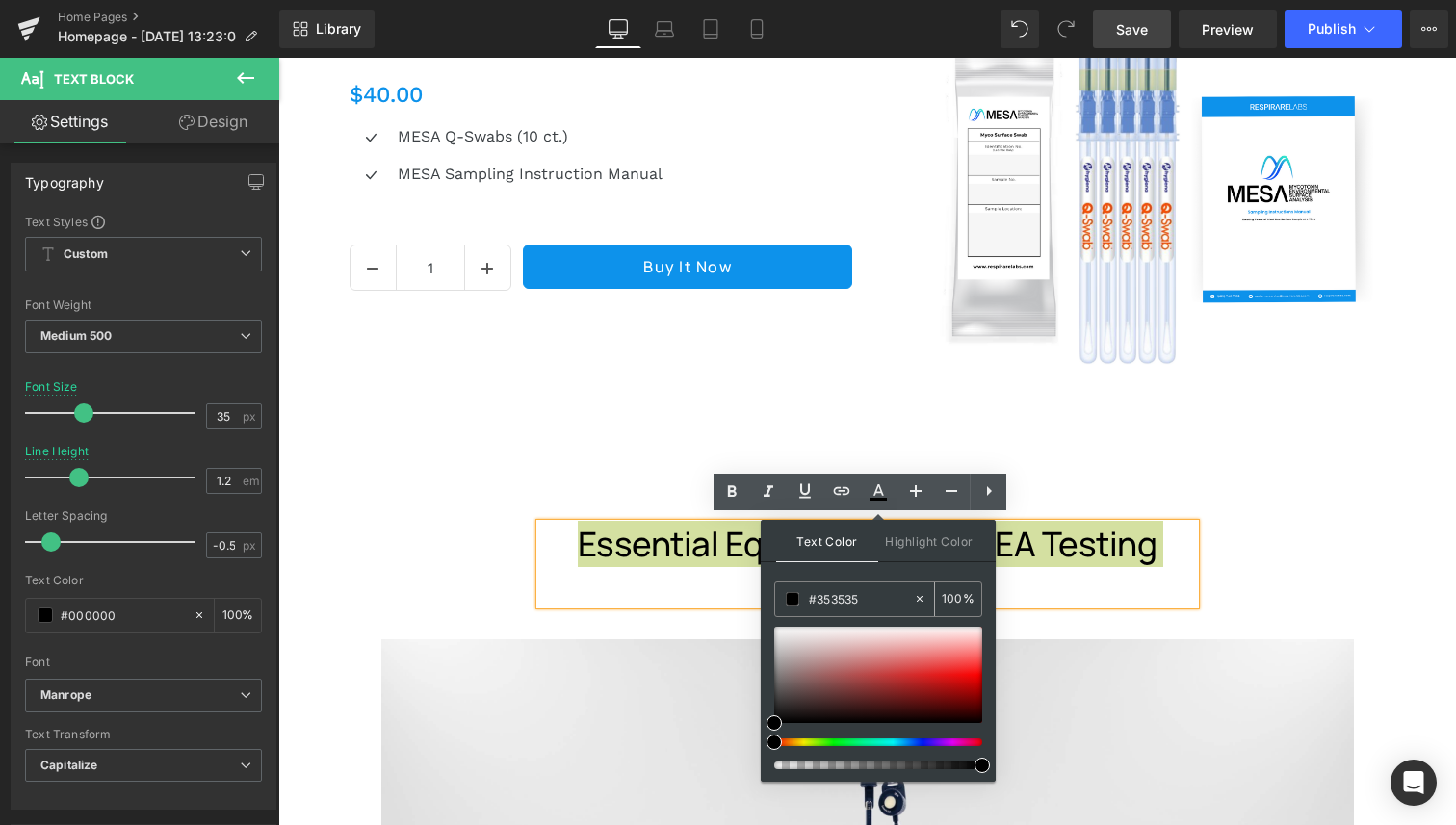
click at [794, 602] on span at bounding box center [792, 599] width 14 height 14
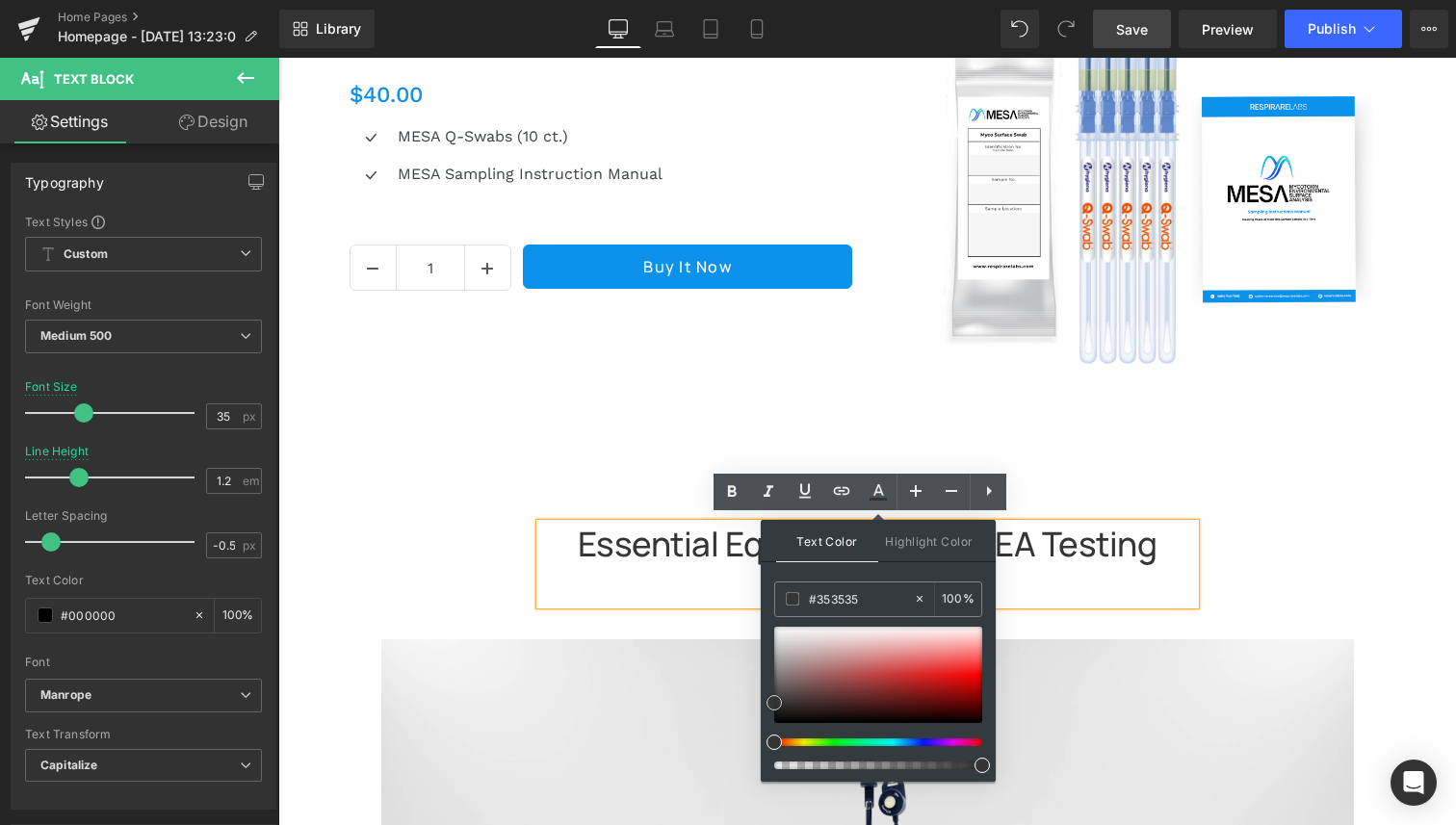
drag, startPoint x: 770, startPoint y: 720, endPoint x: 762, endPoint y: 700, distance: 21.5
click at [762, 700] on div "Text Color Highlight Color #333333 #353535 100 % transparent 0 %" at bounding box center [878, 651] width 235 height 262
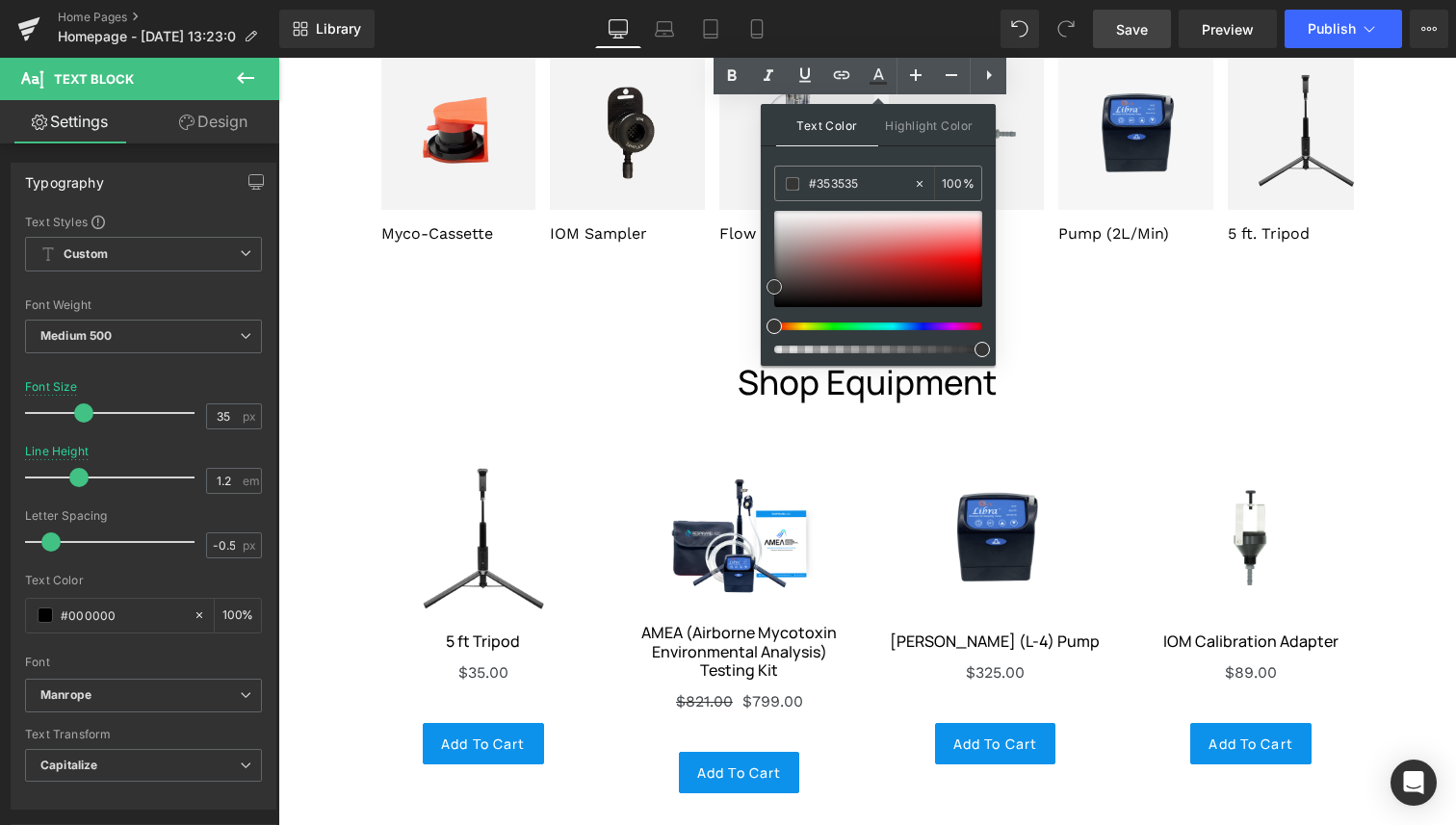
scroll to position [5436, 0]
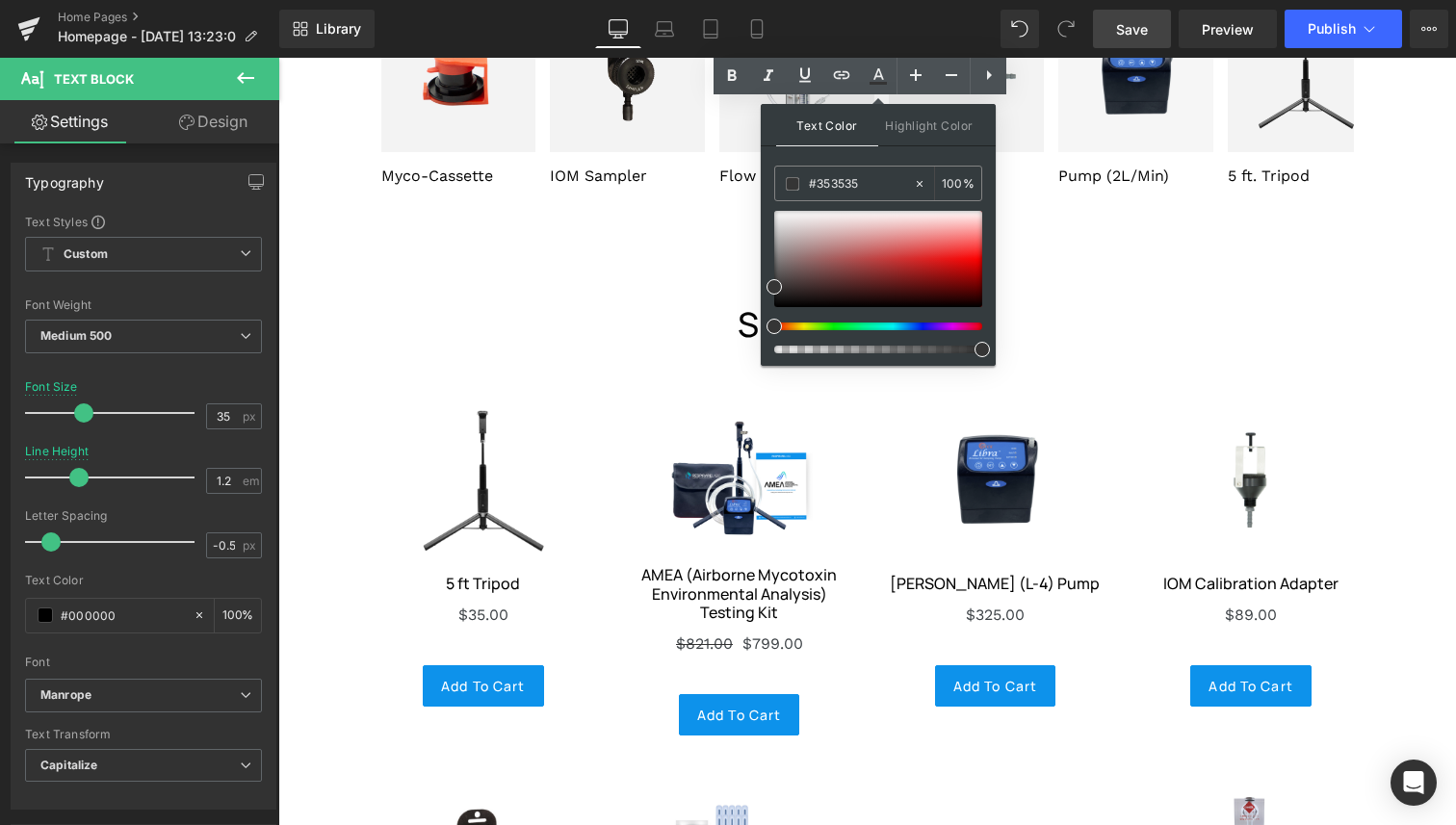
click at [670, 360] on div "Sale Off (P) Image 5 ft Tripod (P) Title $0 $35.00 (P) Price Add To Cart (P) Ca…" at bounding box center [867, 745] width 1024 height 801
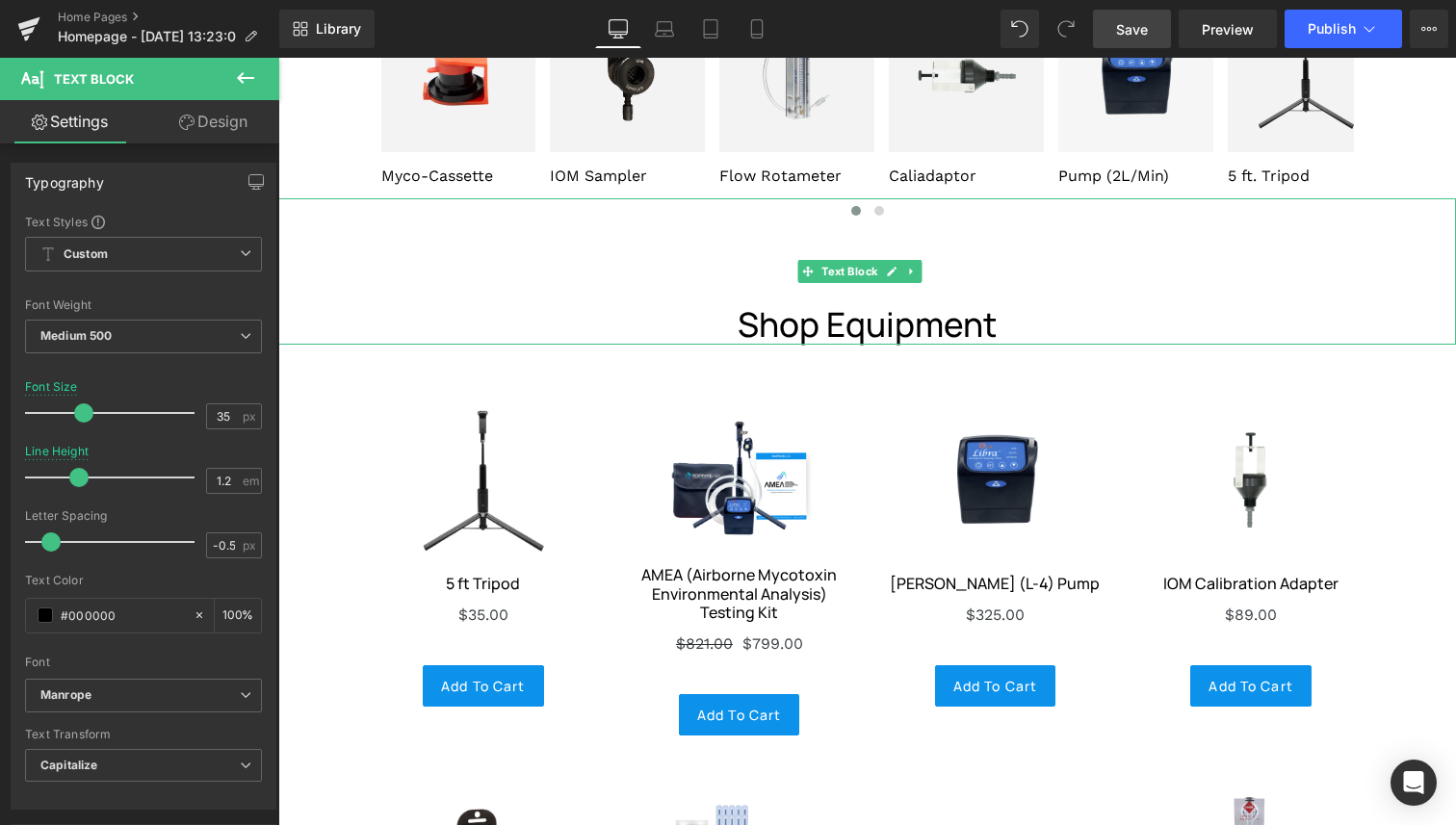
click at [736, 317] on p "Shop Equipment" at bounding box center [867, 324] width 1177 height 40
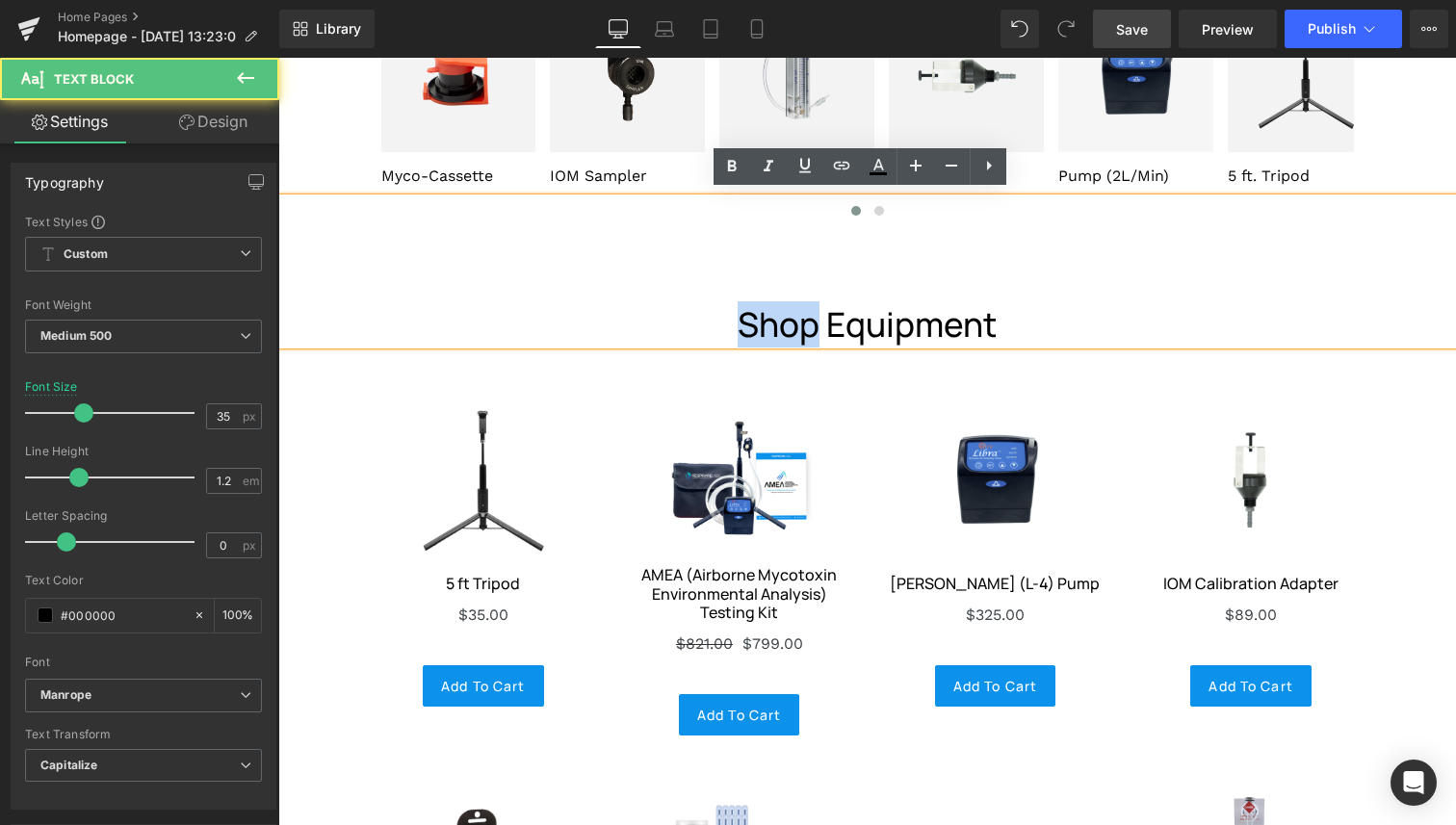
click at [736, 317] on p "Shop Equipment" at bounding box center [867, 324] width 1177 height 40
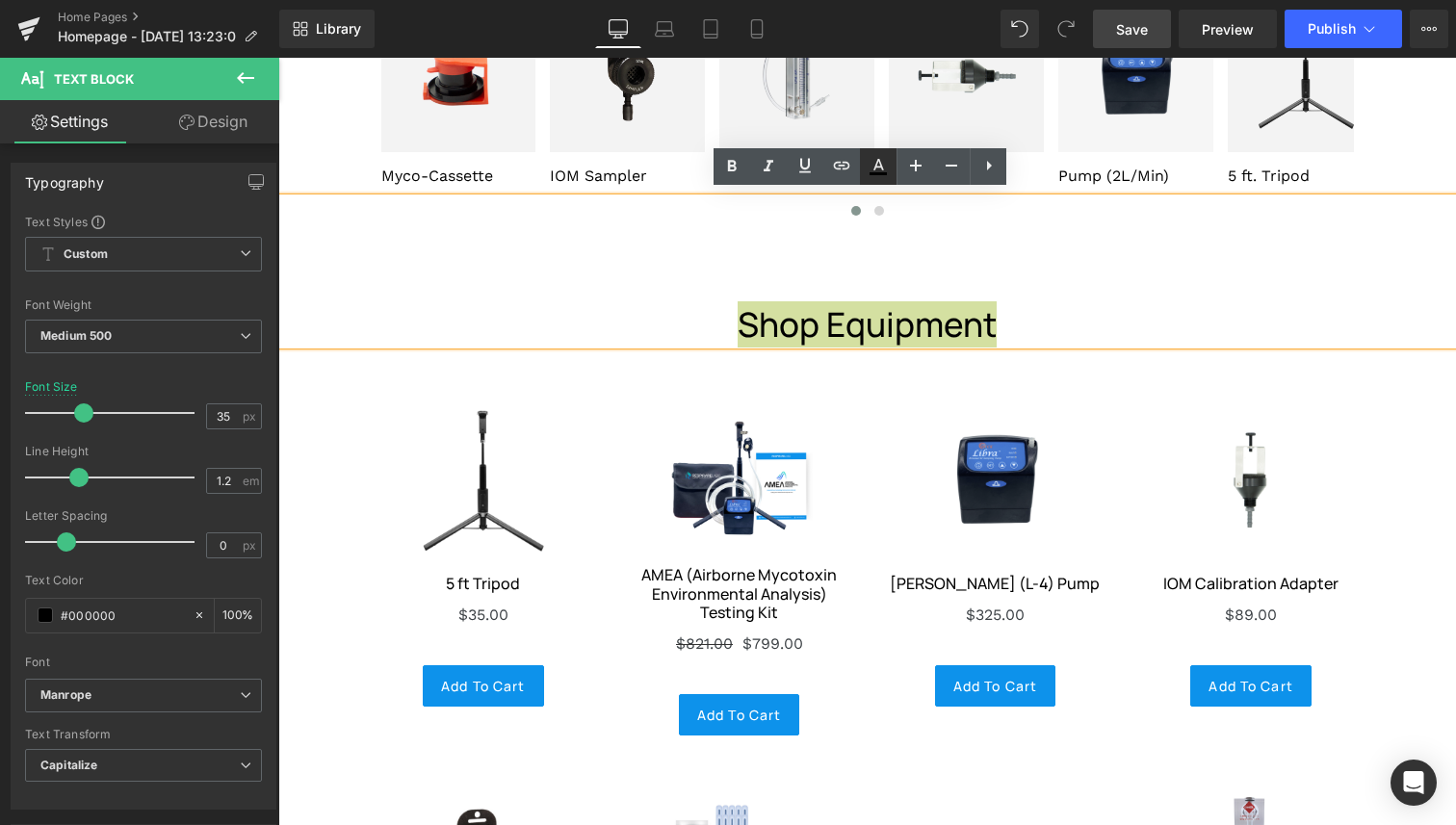
click at [875, 168] on icon at bounding box center [878, 164] width 11 height 12
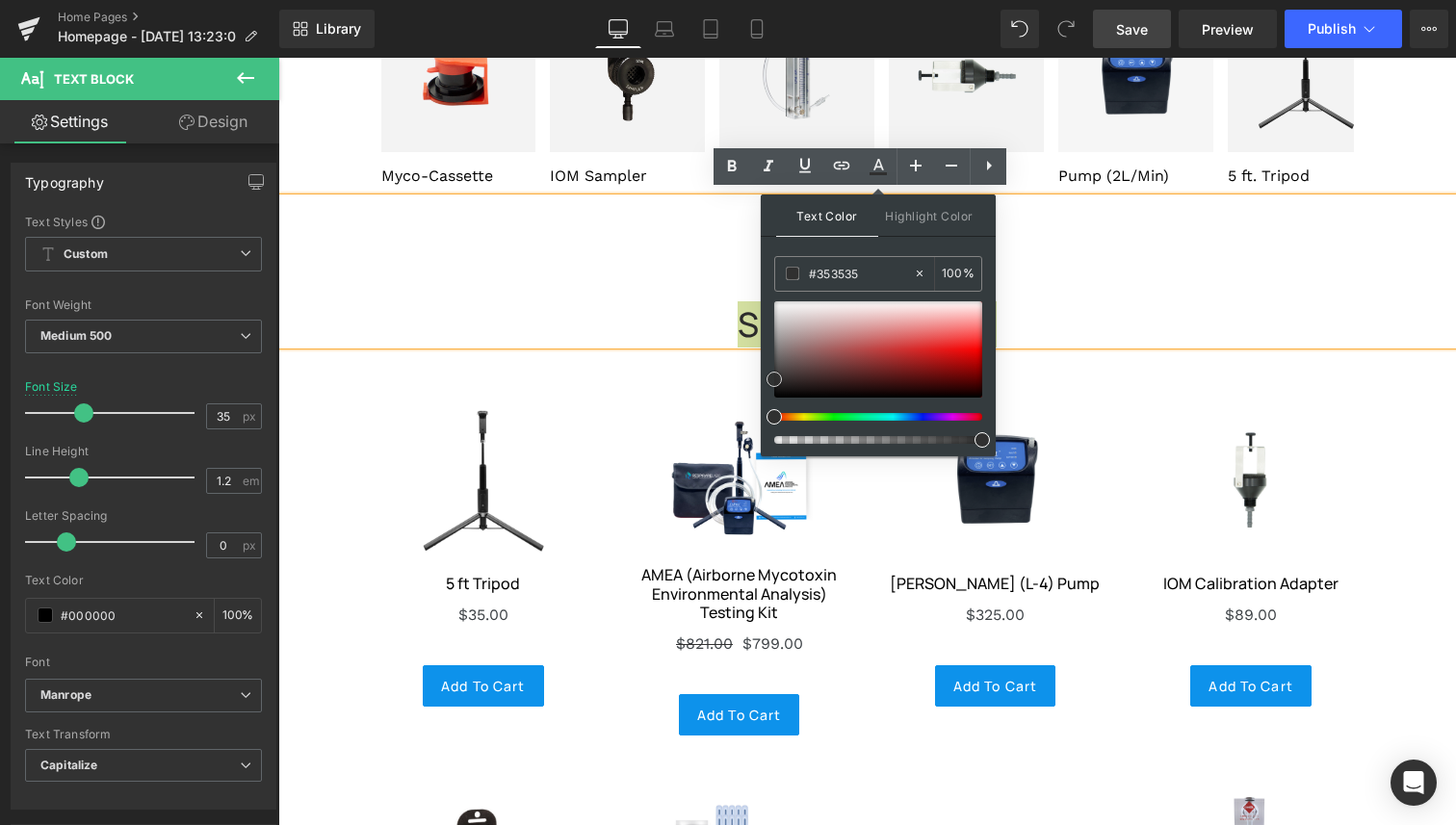
drag, startPoint x: 773, startPoint y: 396, endPoint x: 762, endPoint y: 377, distance: 22.0
click at [762, 377] on div "Text Color Highlight Color #333333 #353535 100 % transparent 0 %" at bounding box center [878, 326] width 235 height 262
click at [766, 373] on span at bounding box center [774, 378] width 16 height 16
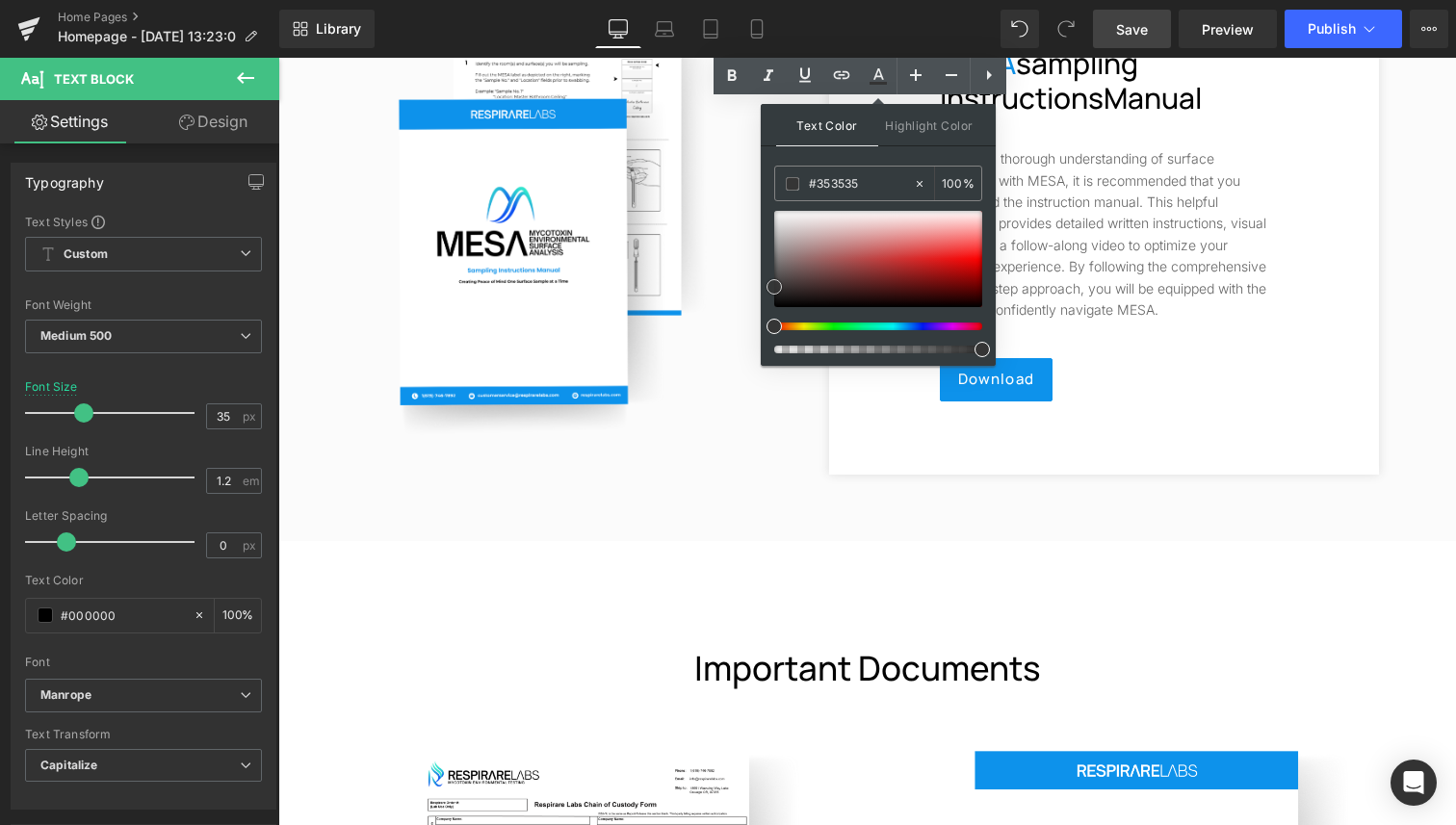
scroll to position [7759, 0]
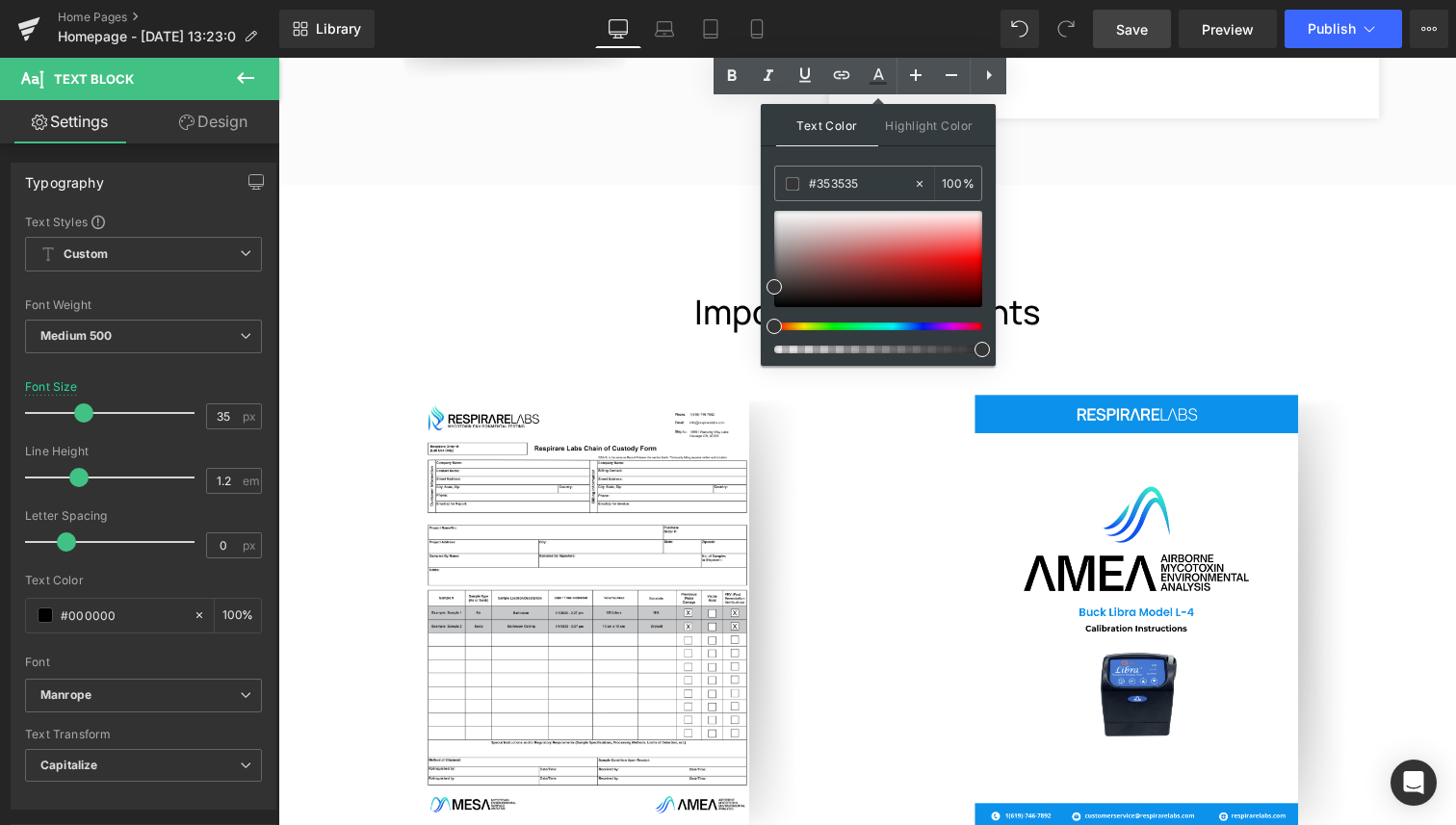
click at [703, 313] on p "Important Documents" at bounding box center [867, 311] width 1126 height 40
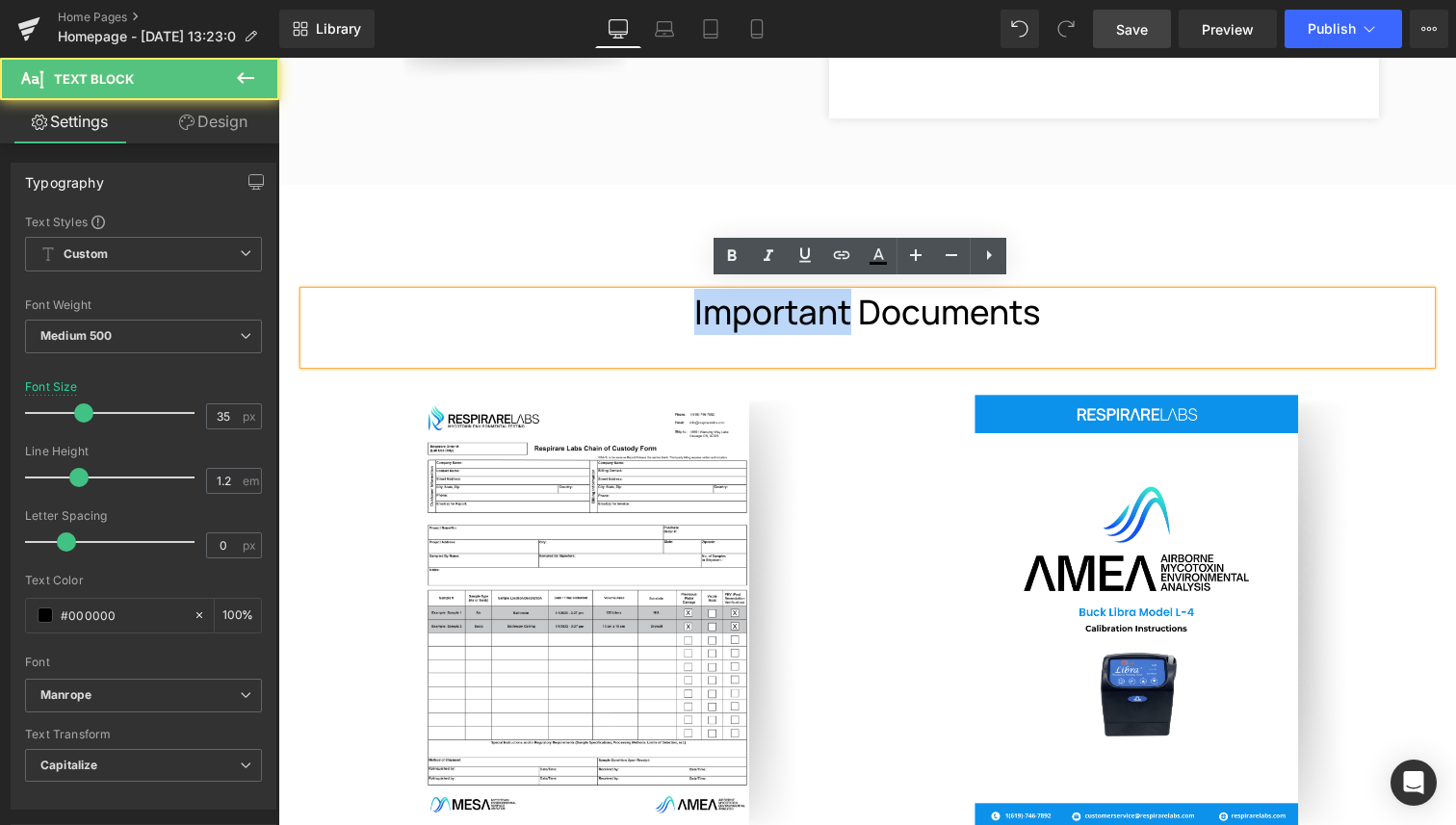
click at [703, 313] on p "Important Documents" at bounding box center [867, 311] width 1126 height 40
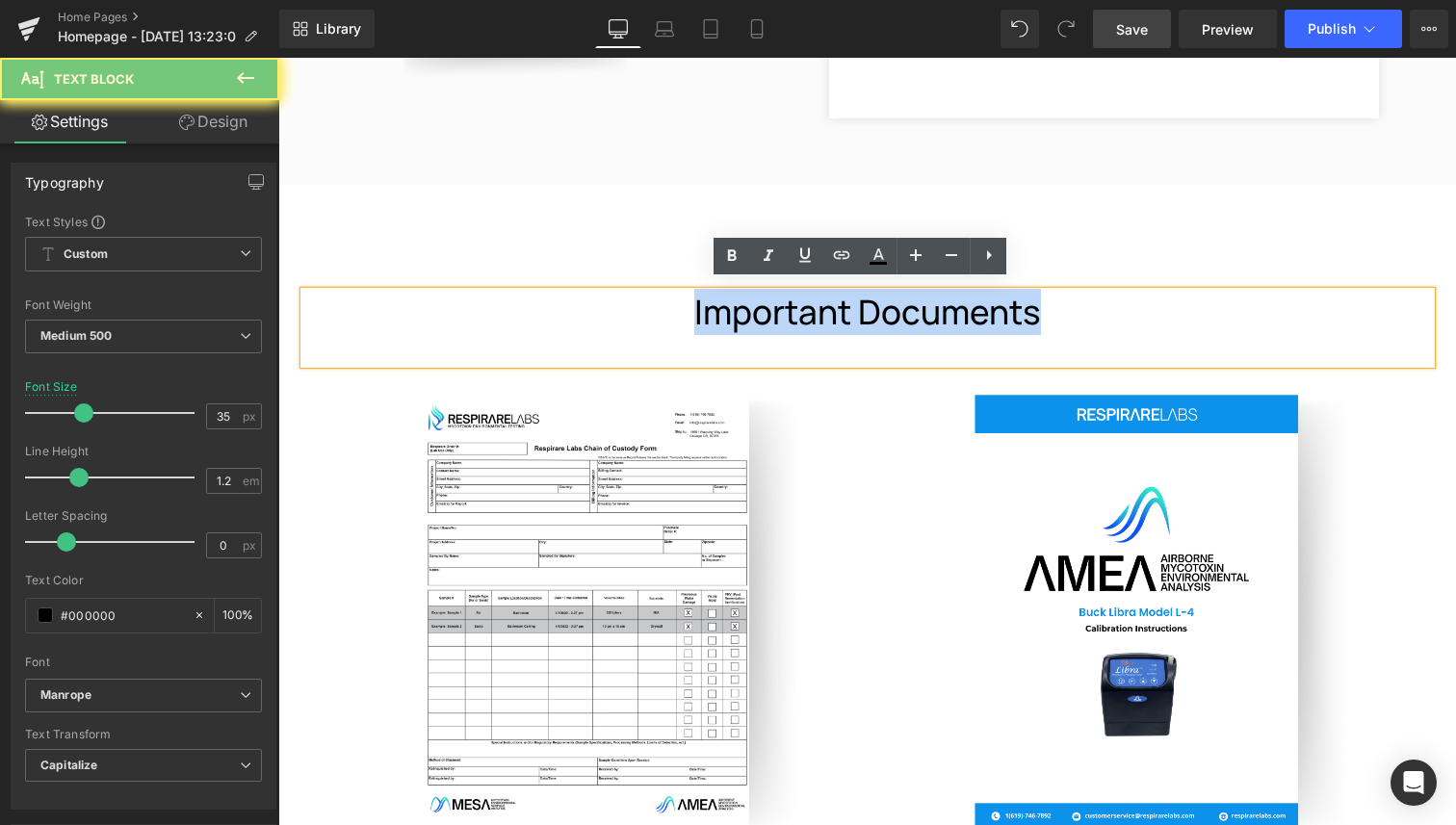
click at [703, 313] on p "Important Documents" at bounding box center [867, 311] width 1126 height 40
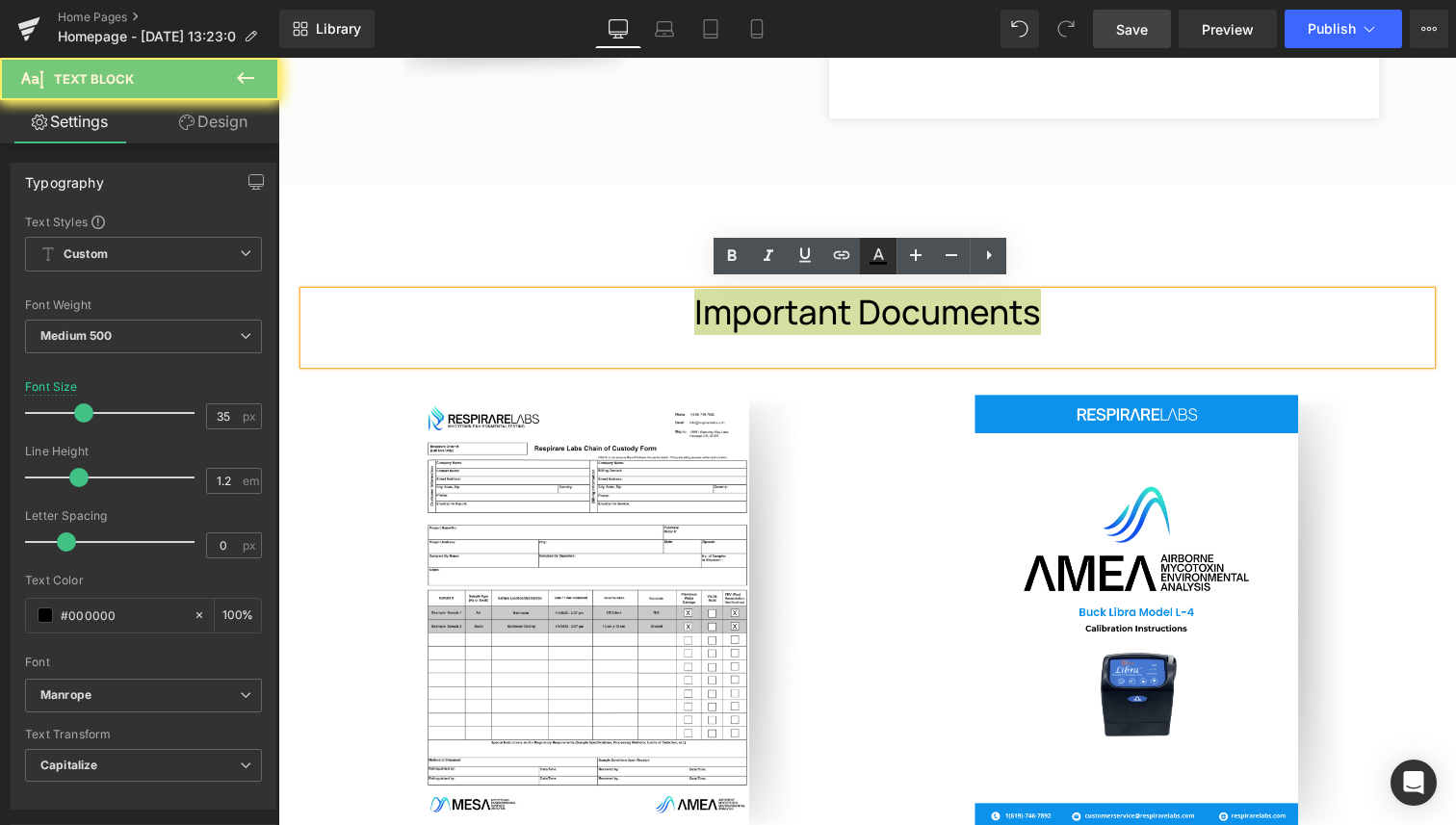
click at [880, 250] on icon at bounding box center [877, 255] width 23 height 23
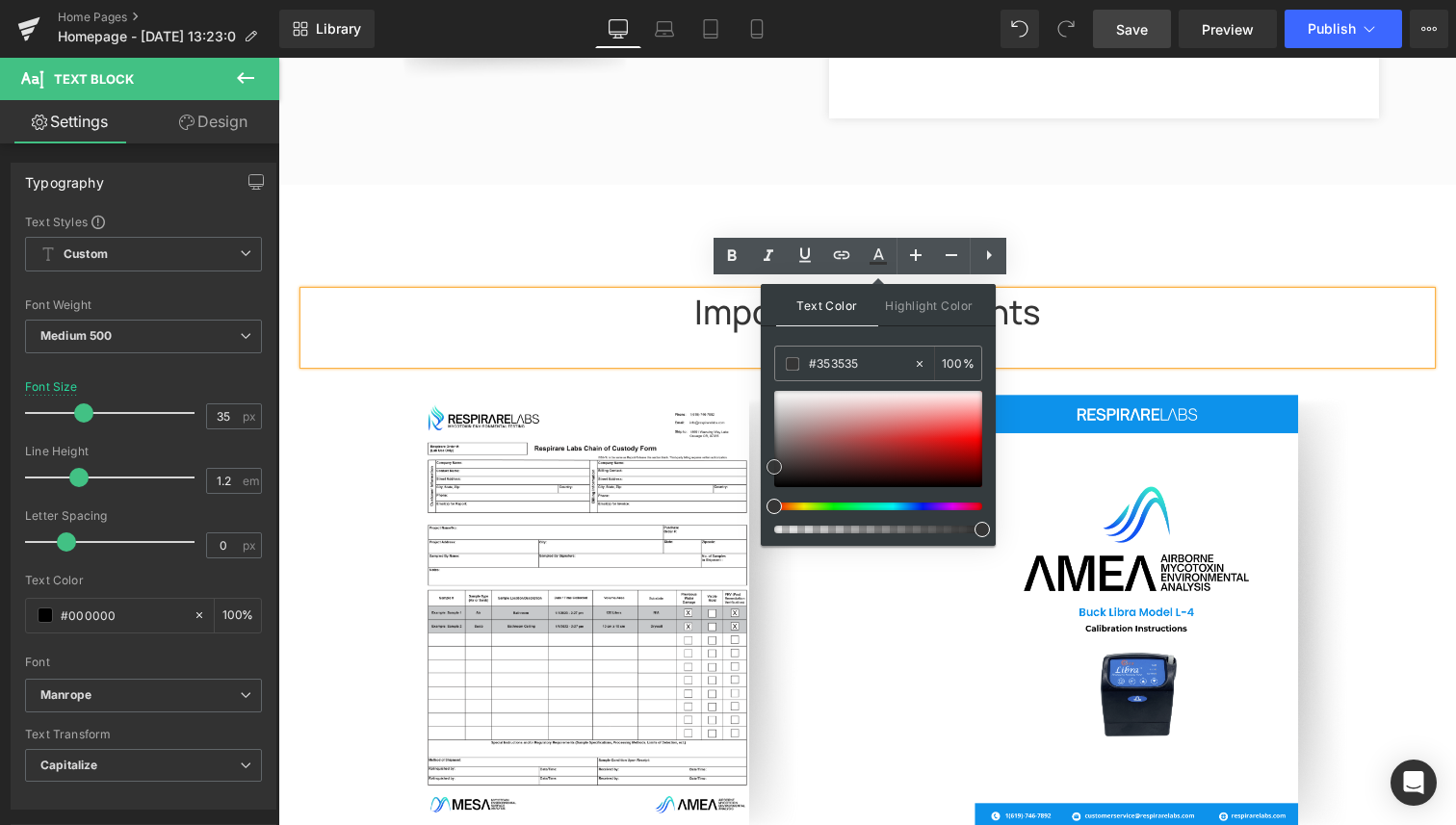
drag, startPoint x: 777, startPoint y: 483, endPoint x: 767, endPoint y: 463, distance: 22.4
click at [767, 463] on span at bounding box center [774, 467] width 16 height 16
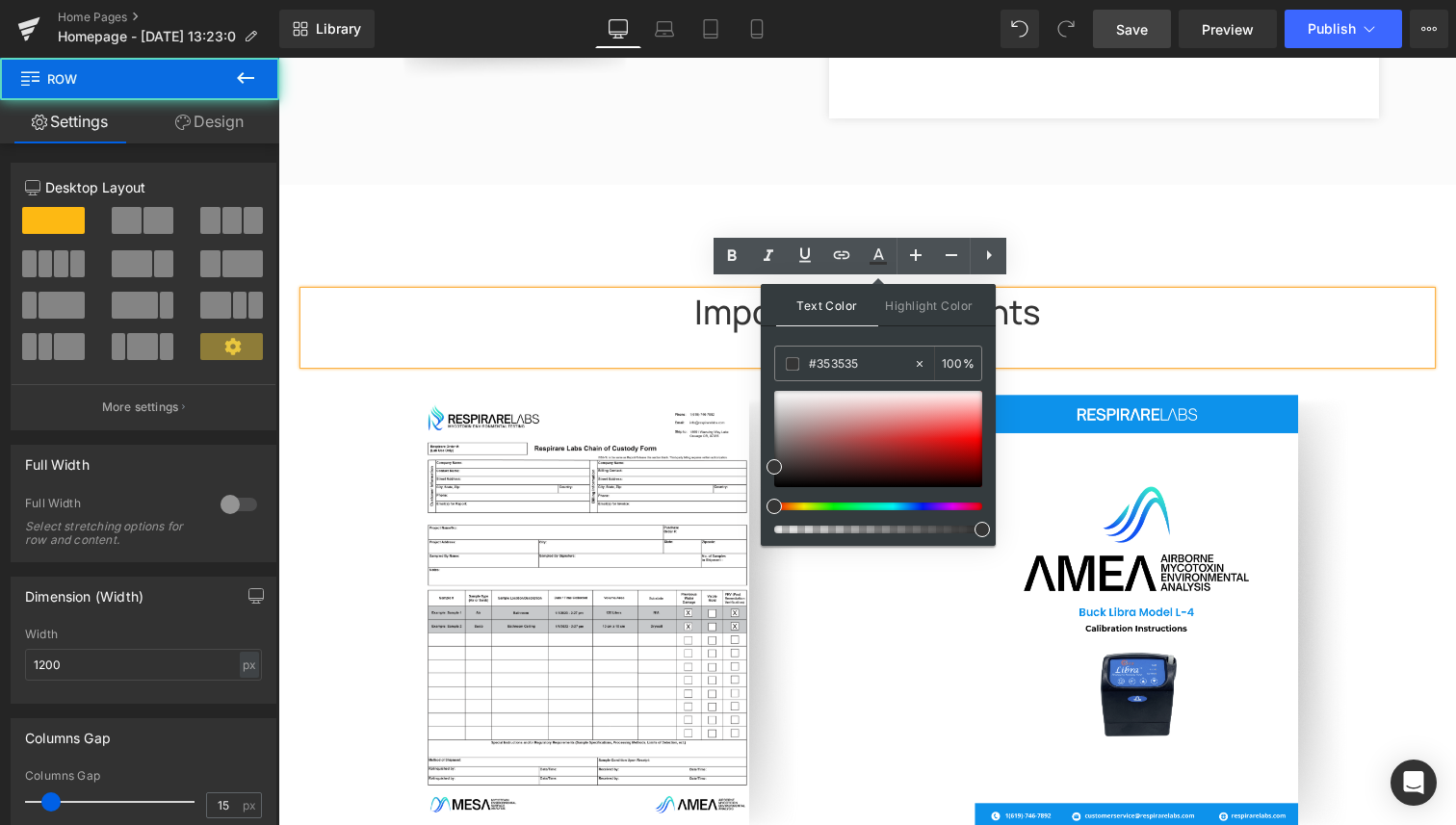
click at [622, 225] on div "Important Documents Text Block Image Chain of Custody Form Text Block Download …" at bounding box center [866, 640] width 1155 height 910
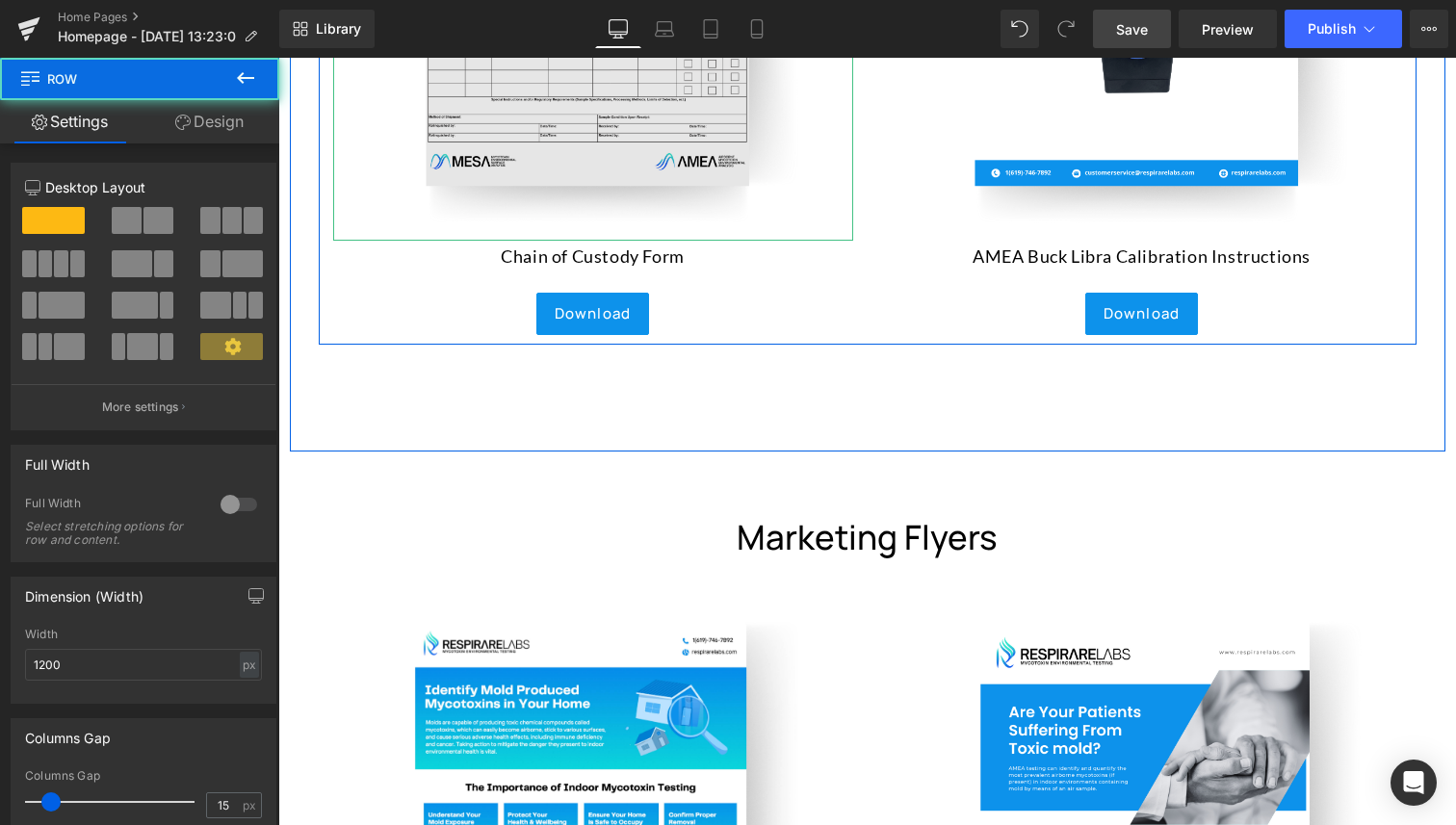
scroll to position [8514, 0]
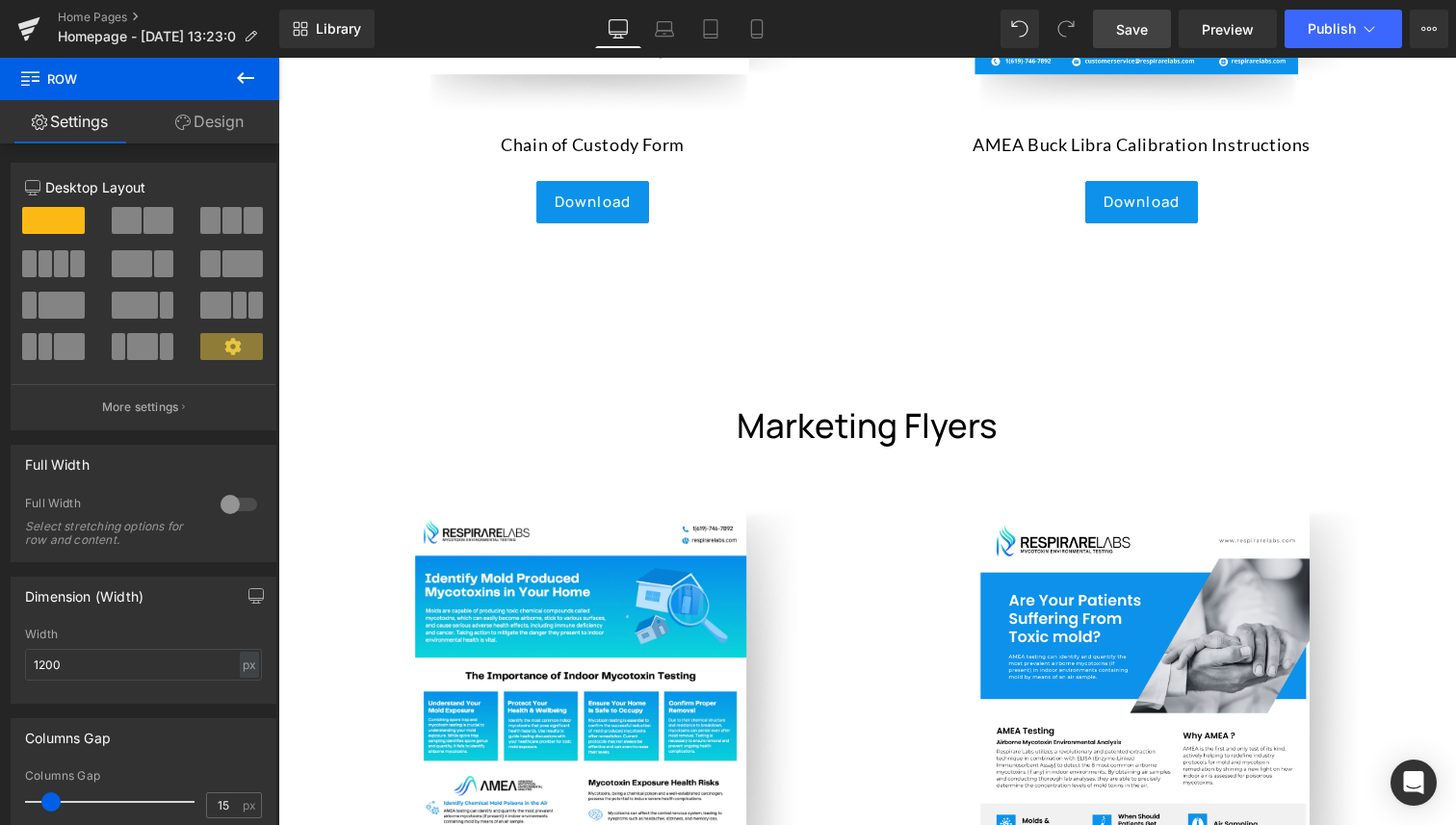
click at [781, 410] on p "Marketing flyers" at bounding box center [867, 425] width 1126 height 40
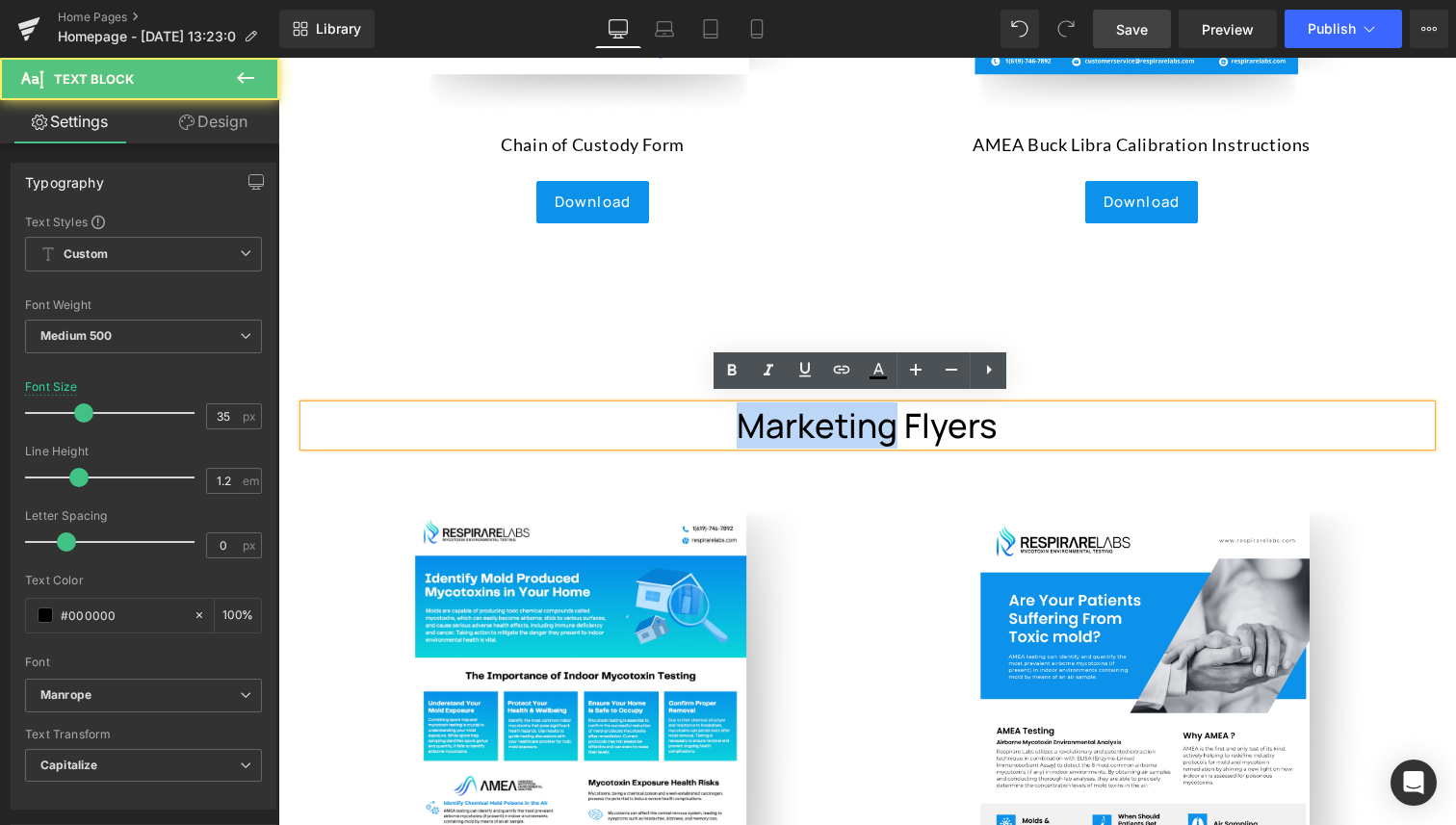
click at [781, 410] on p "Marketing flyers" at bounding box center [867, 425] width 1126 height 40
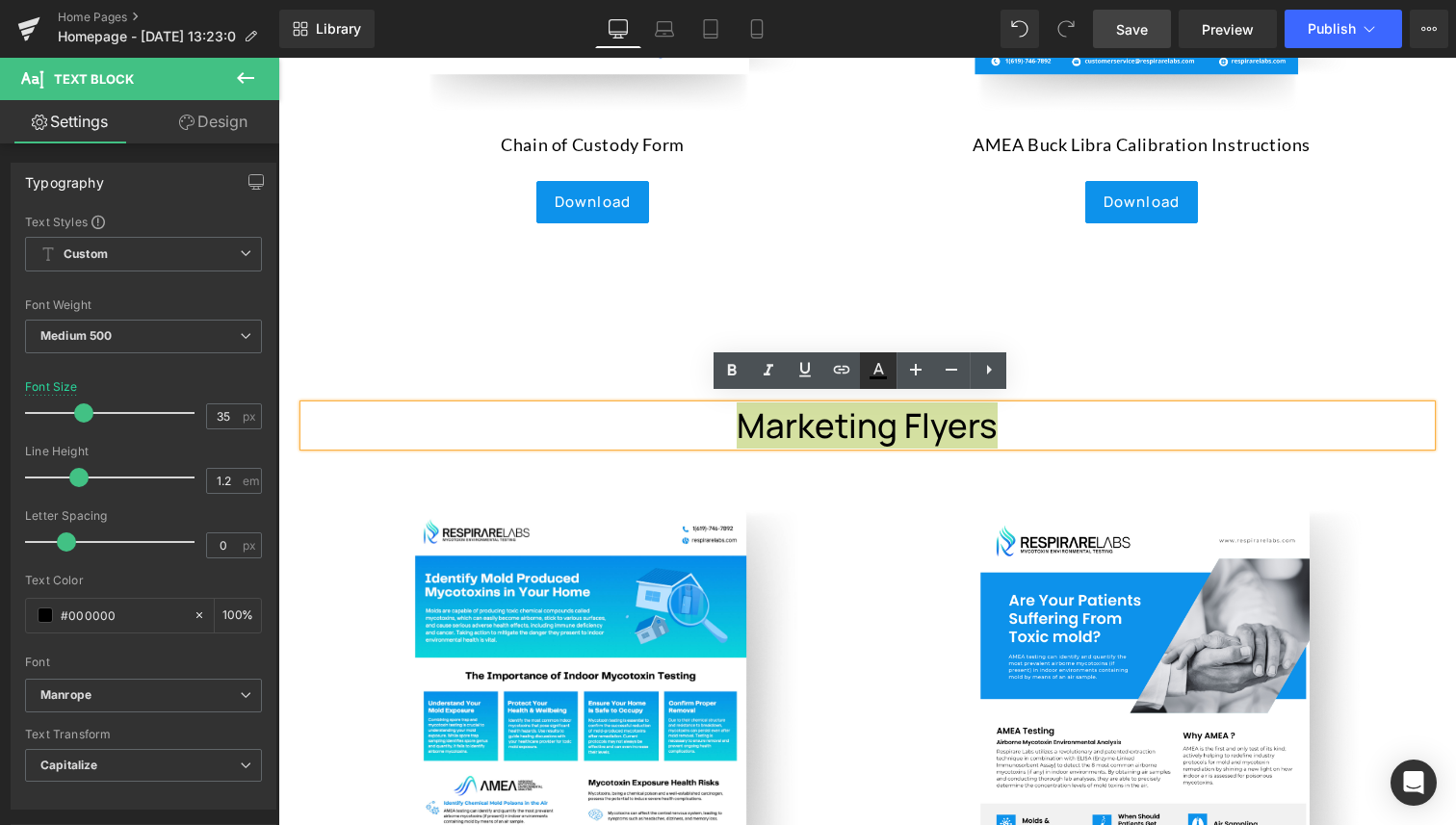
click at [884, 367] on icon at bounding box center [877, 370] width 23 height 23
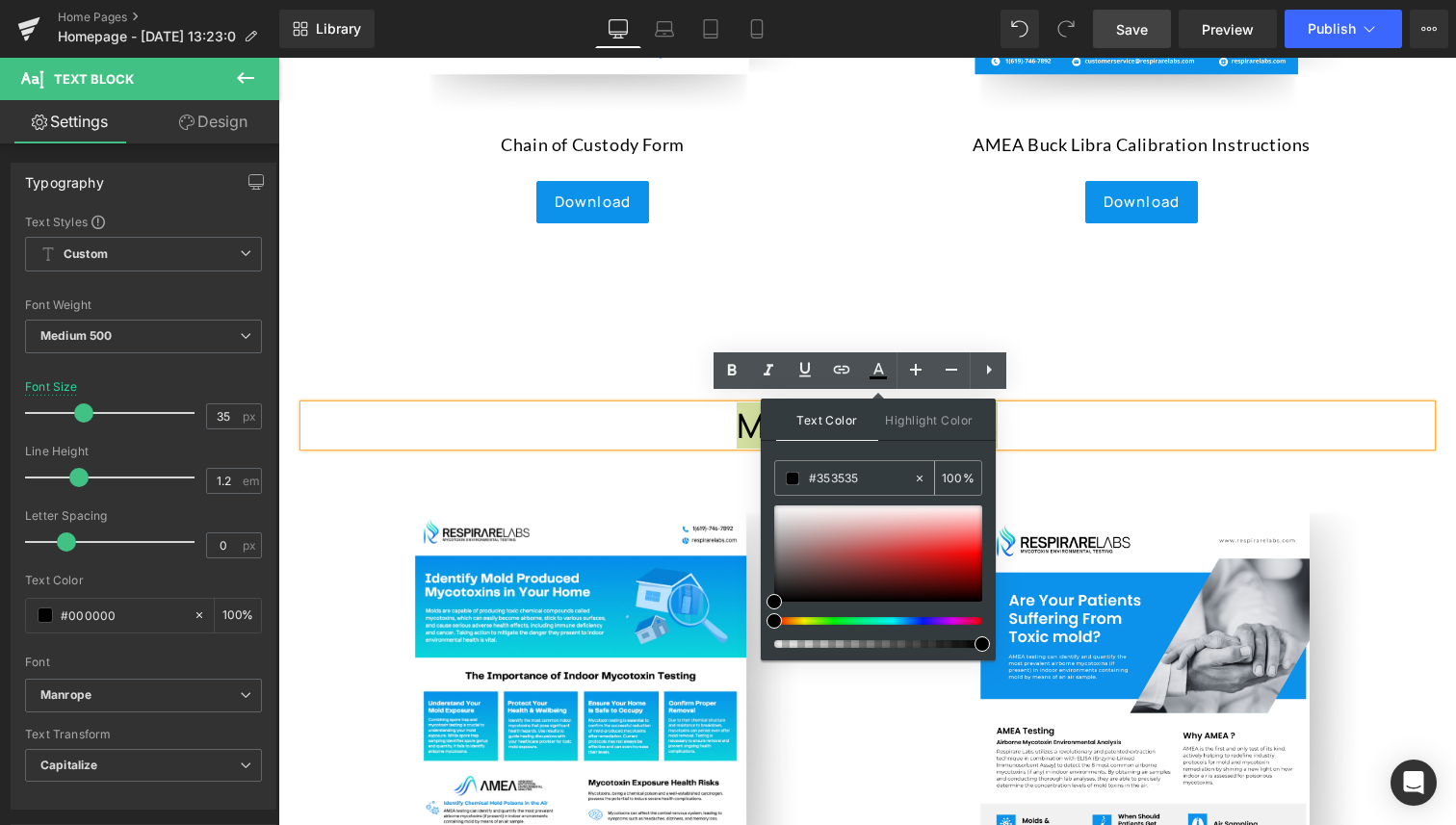
click at [793, 477] on span at bounding box center [792, 478] width 14 height 14
drag, startPoint x: 773, startPoint y: 602, endPoint x: 762, endPoint y: 582, distance: 22.8
click at [762, 582] on div "Text Color Highlight Color #333333 #353535 100 % transparent 0 %" at bounding box center [878, 530] width 235 height 262
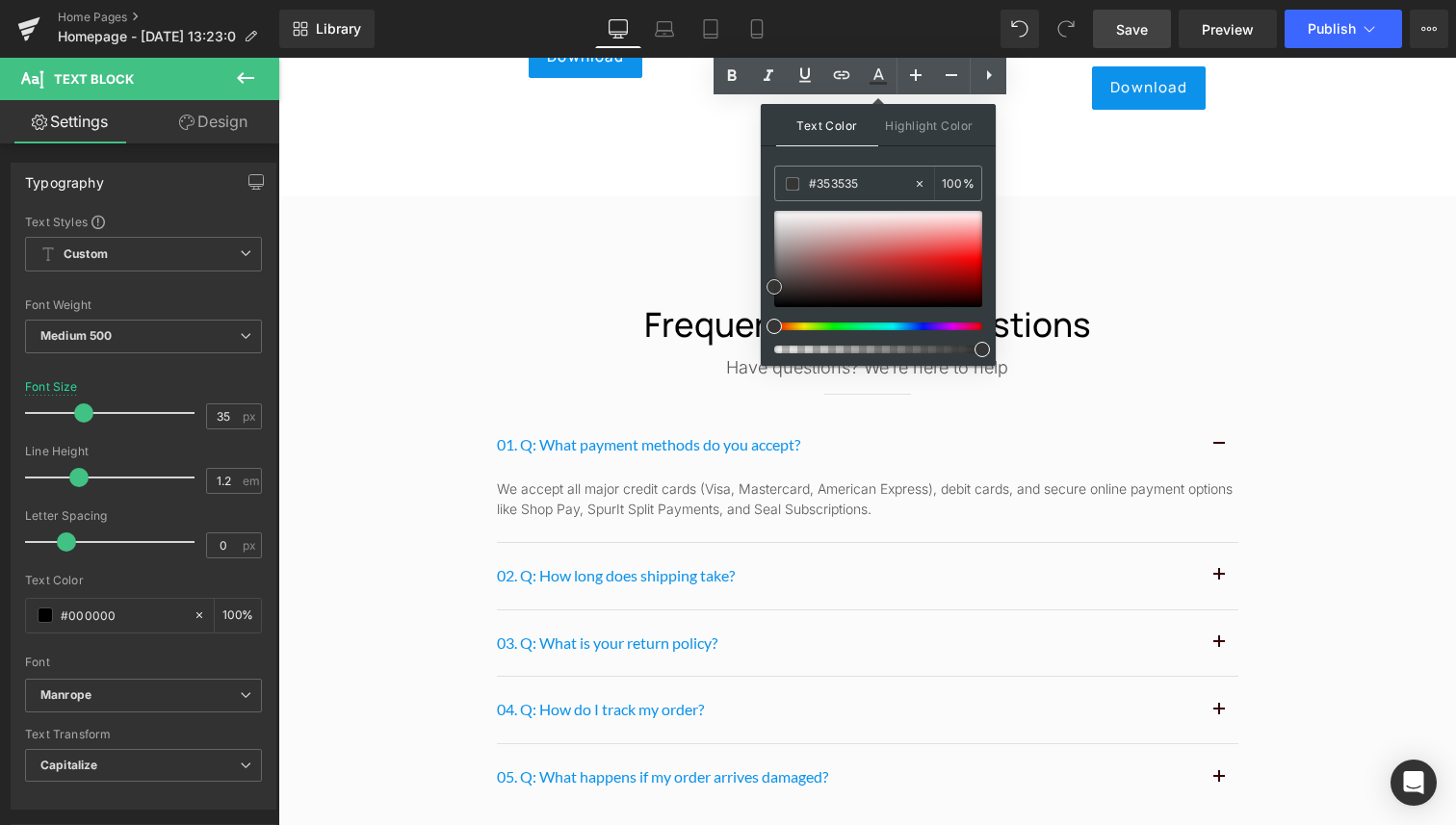
scroll to position [9438, 0]
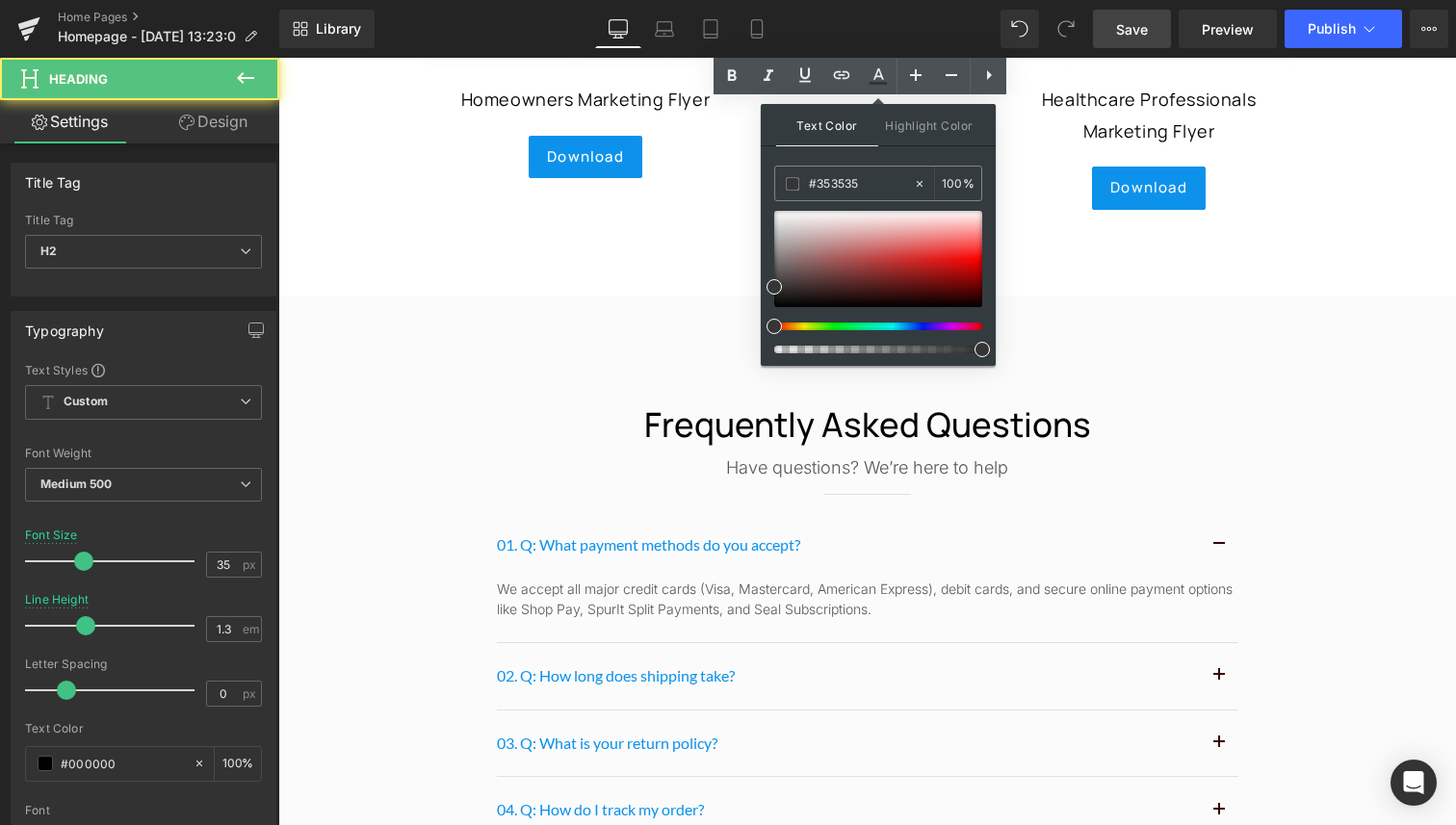
click at [661, 432] on h2 "Frequently asked questions" at bounding box center [867, 425] width 1177 height 44
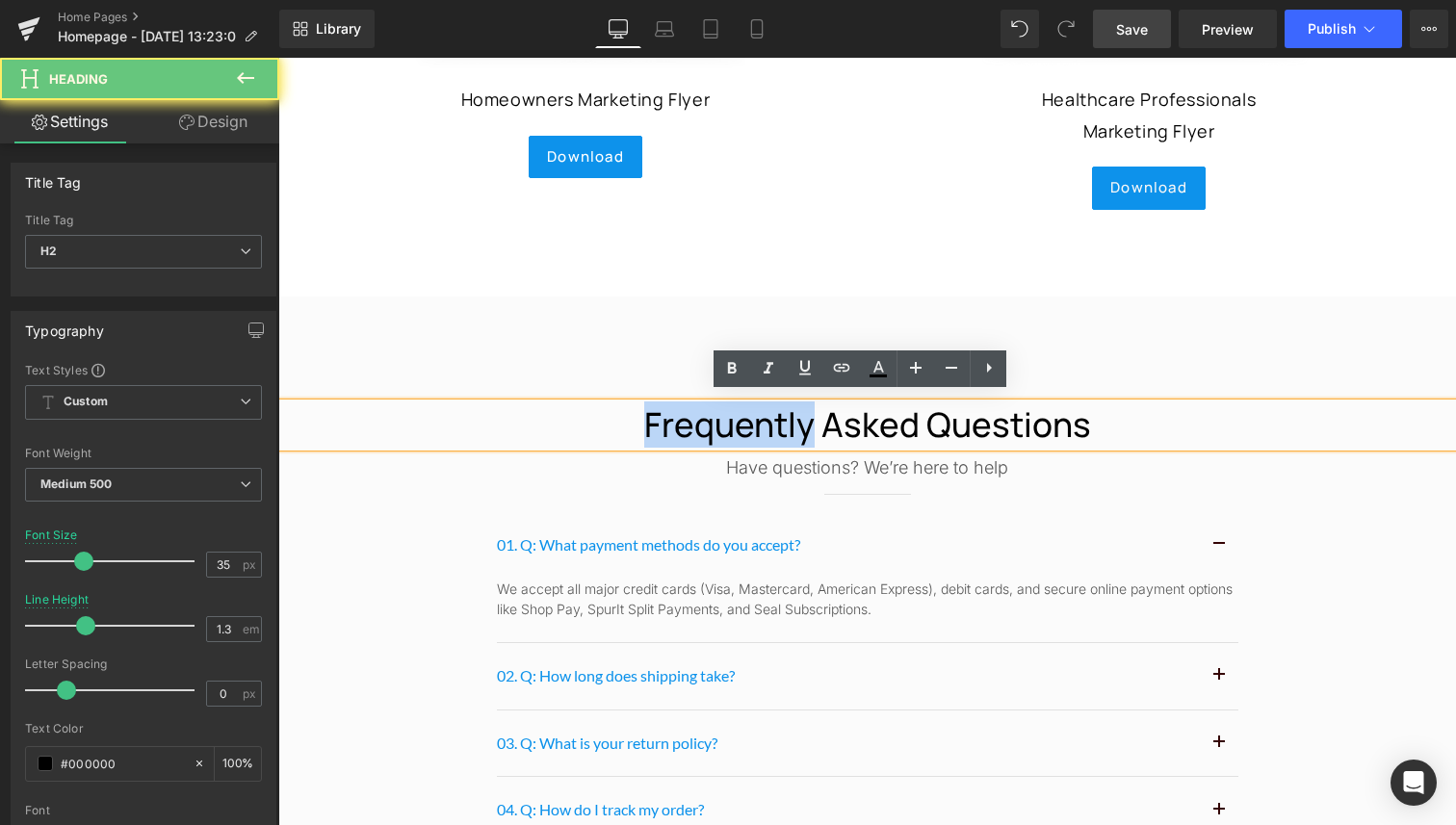
click at [661, 432] on h2 "Frequently asked questions" at bounding box center [867, 425] width 1177 height 44
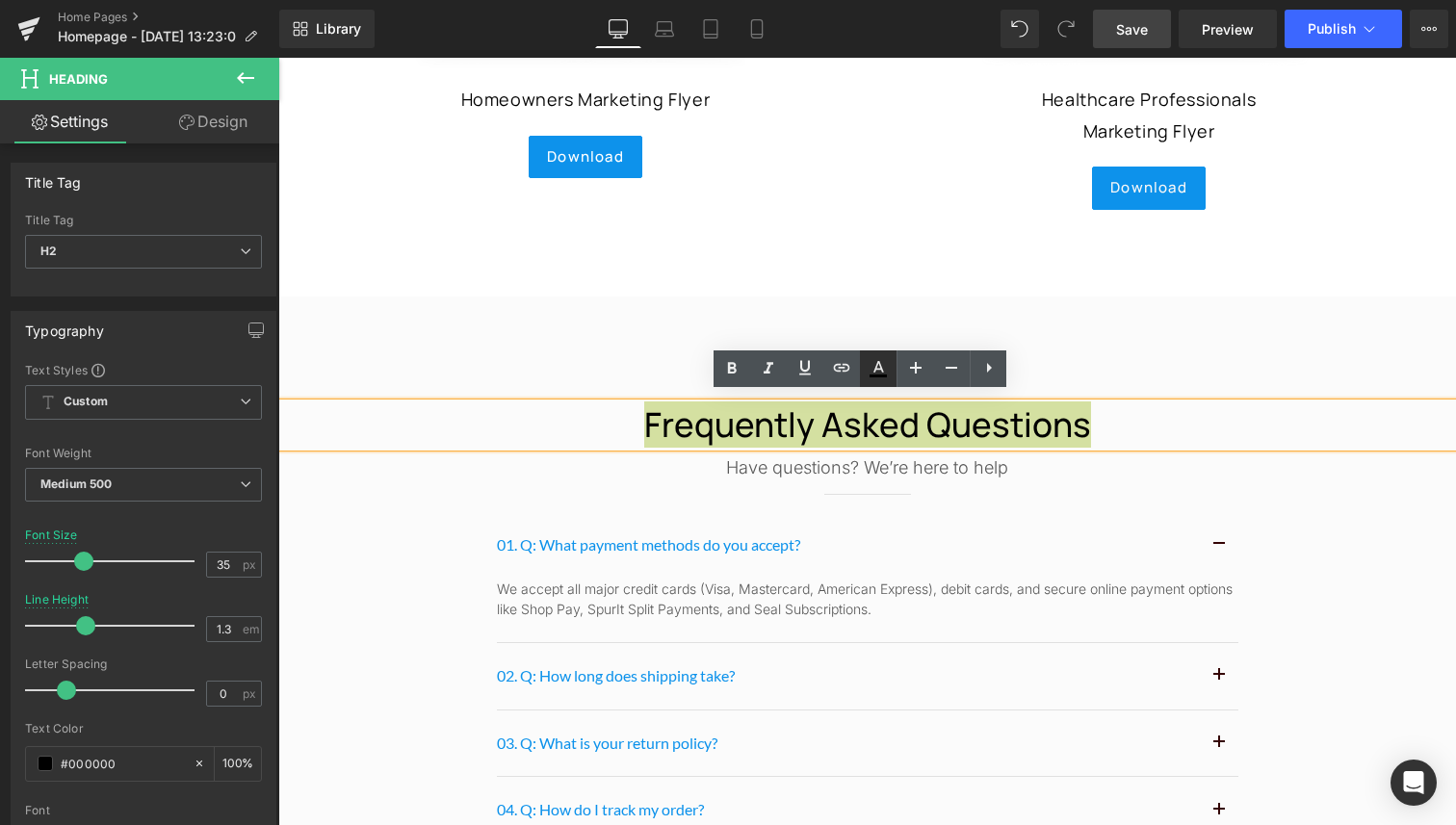
click at [874, 365] on icon at bounding box center [877, 368] width 23 height 23
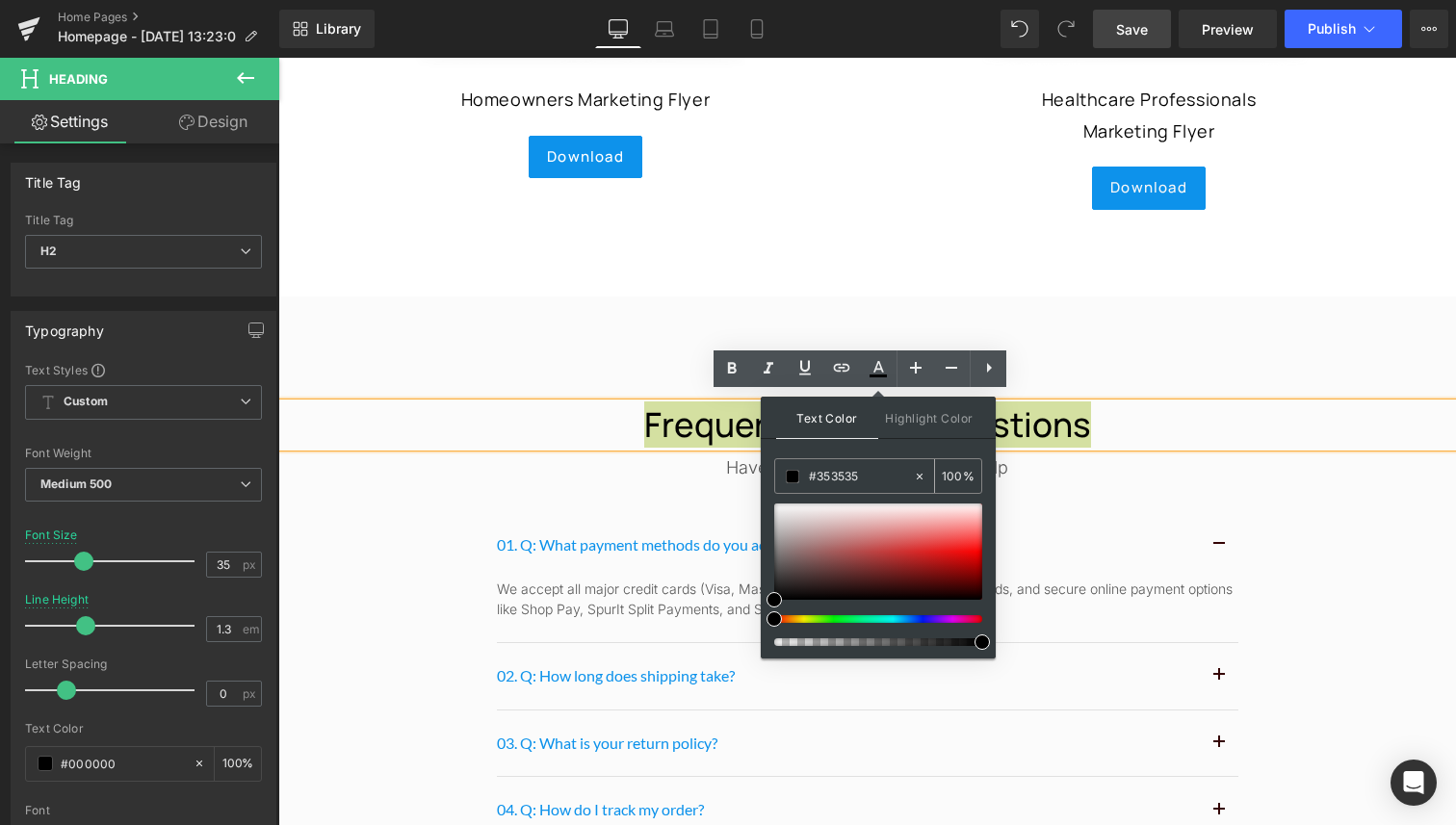
click at [782, 480] on div "#353535" at bounding box center [844, 476] width 138 height 33
click at [790, 479] on span at bounding box center [792, 476] width 14 height 14
drag, startPoint x: 773, startPoint y: 596, endPoint x: 773, endPoint y: 576, distance: 20.0
click at [773, 576] on span at bounding box center [774, 580] width 16 height 16
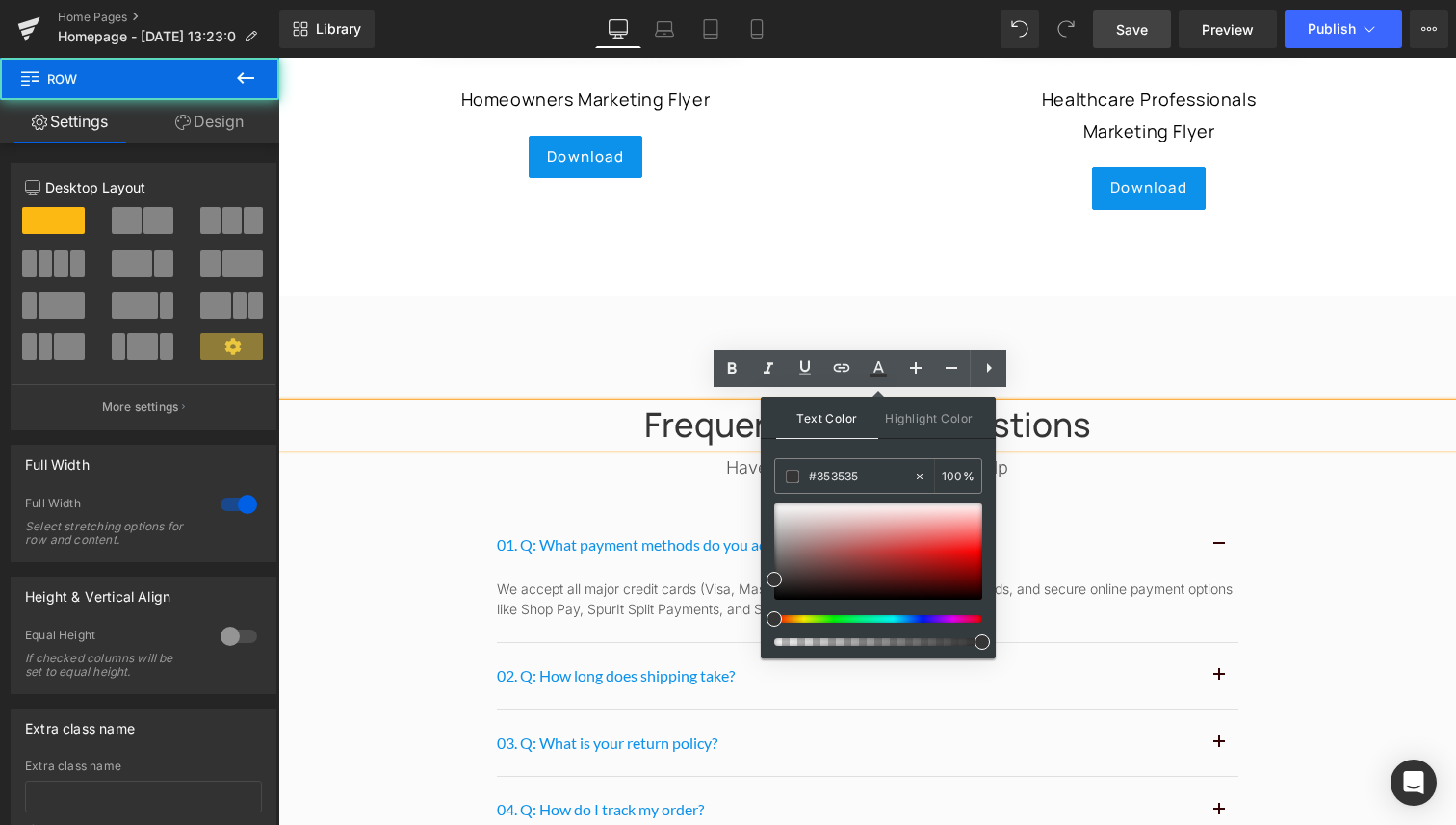
click at [651, 374] on div "Frequently asked questions Heading Have questions? We’re here to help Text Bloc…" at bounding box center [867, 656] width 1177 height 720
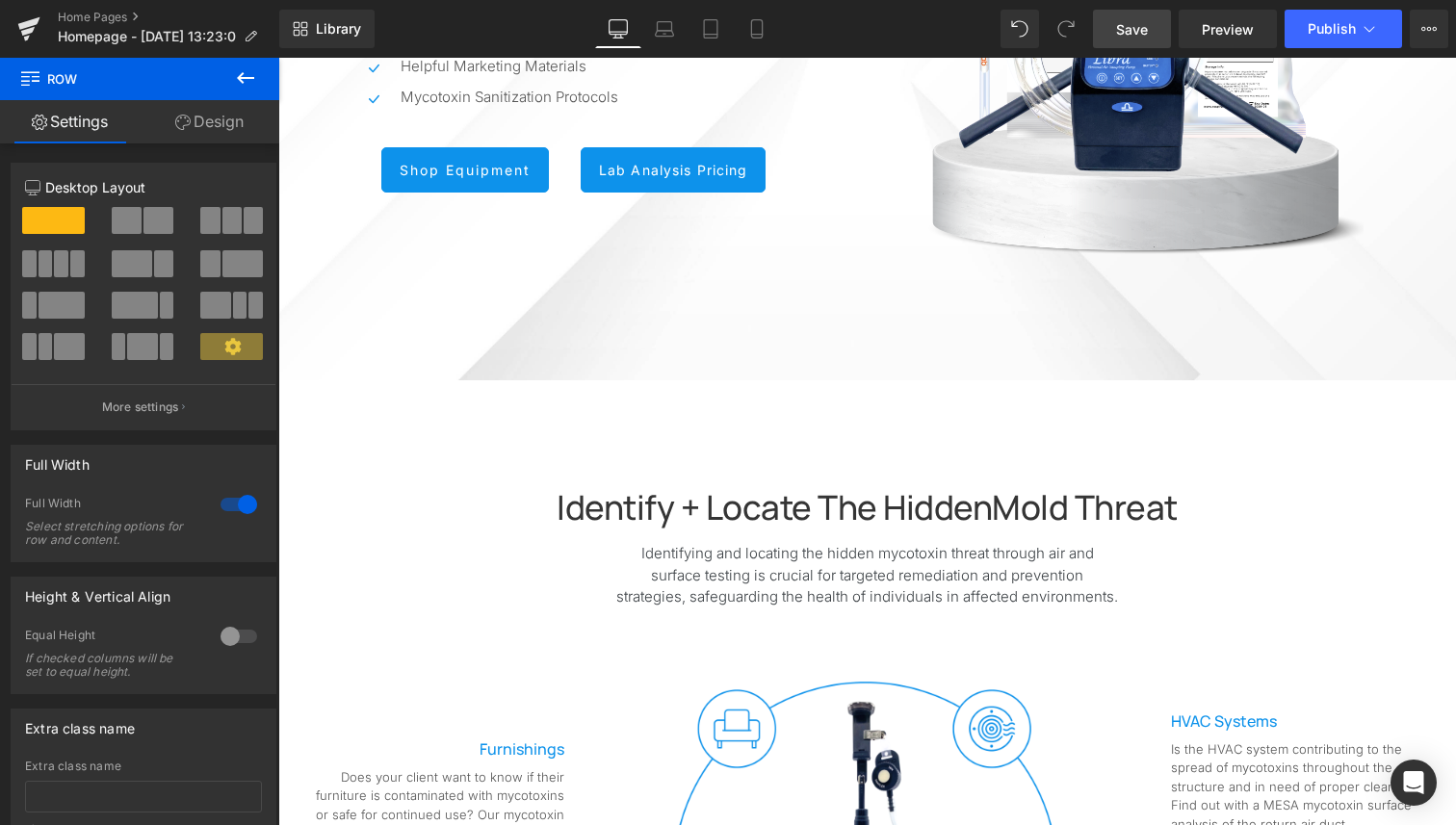
scroll to position [0, 0]
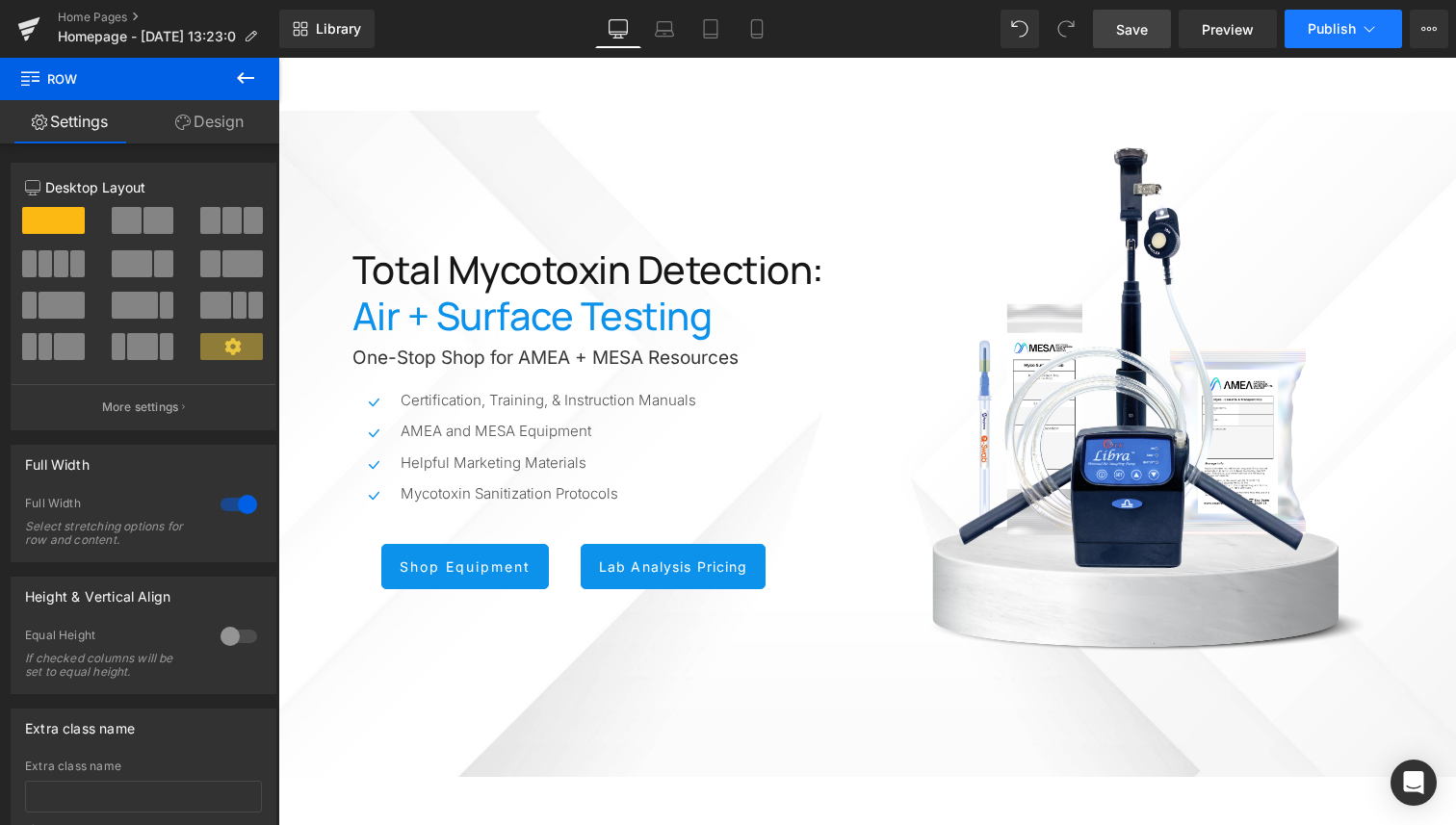
click at [1324, 32] on span "Publish" at bounding box center [1331, 30] width 48 height 16
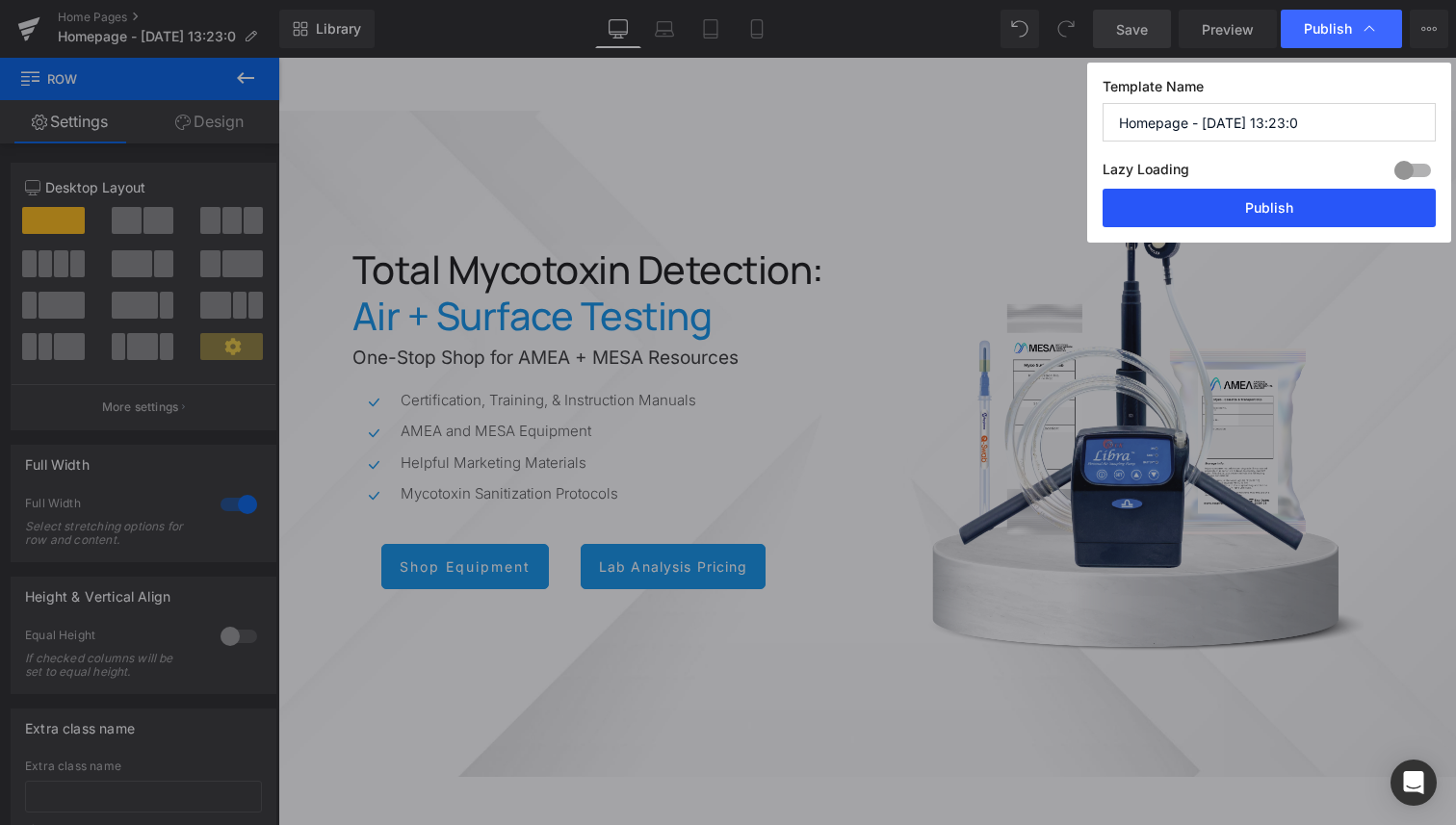
click at [1233, 200] on button "Publish" at bounding box center [1269, 208] width 333 height 38
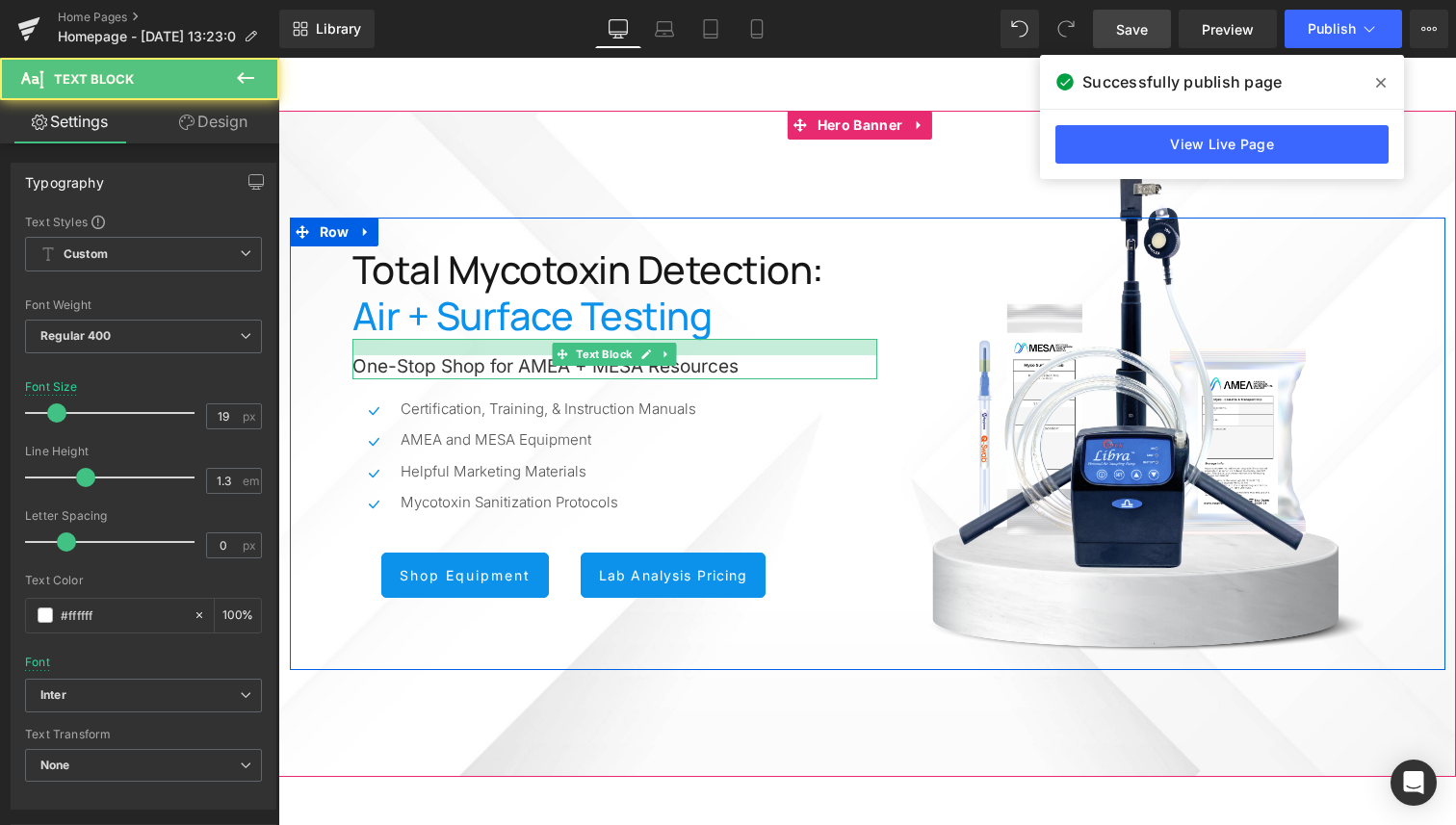
click at [535, 350] on div at bounding box center [614, 347] width 525 height 17
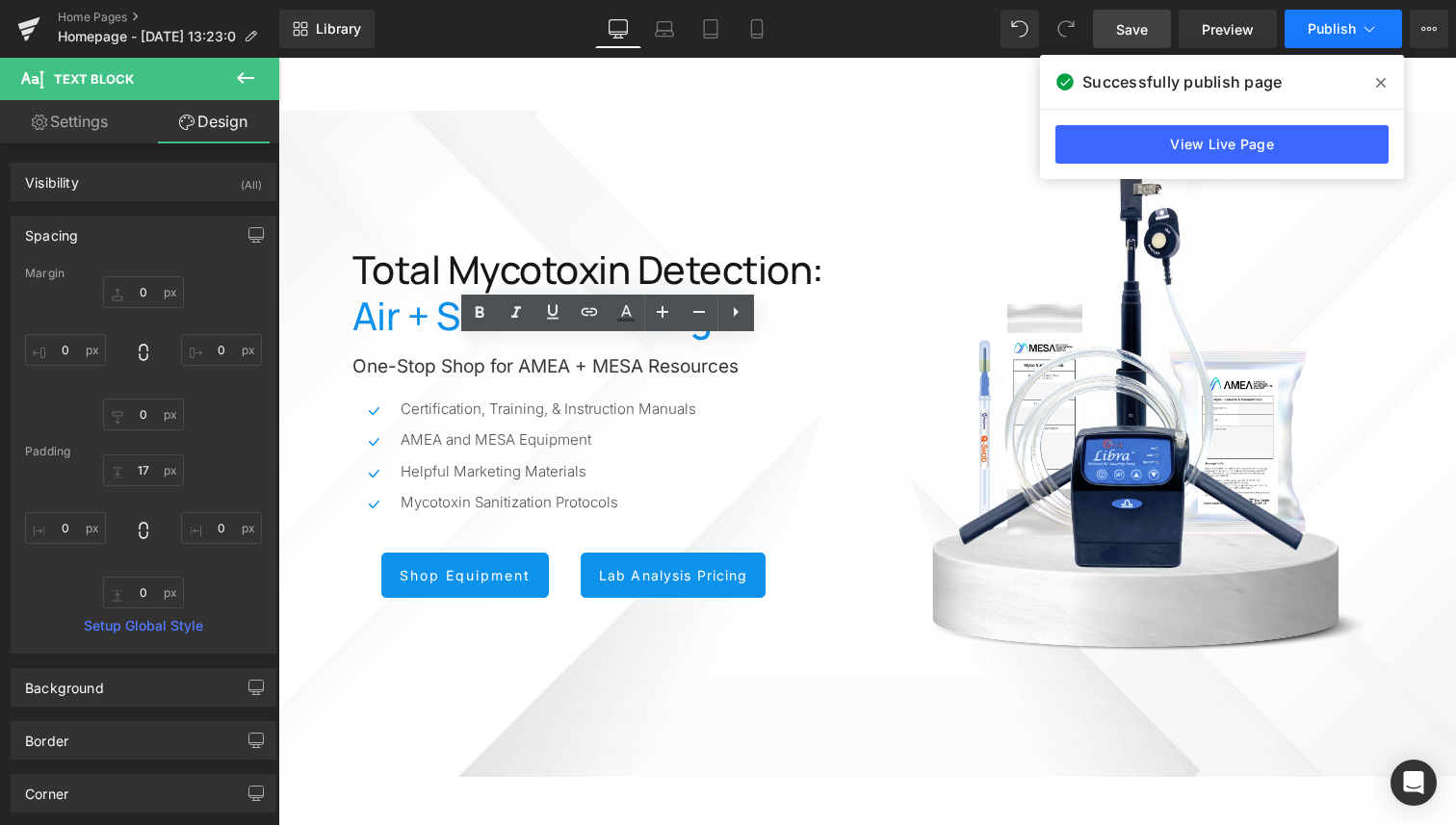
click at [1315, 27] on span "Publish" at bounding box center [1331, 30] width 48 height 16
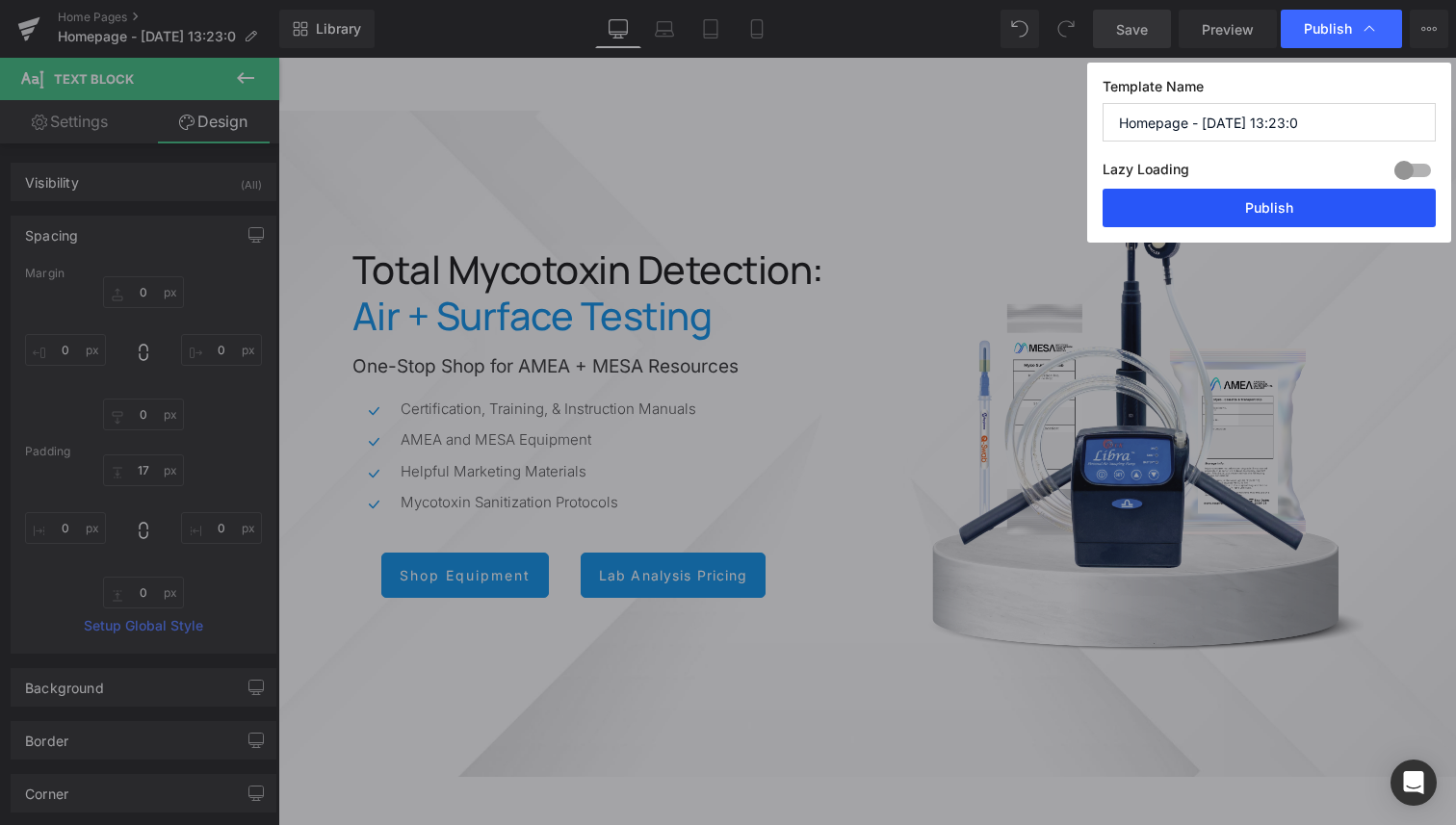
drag, startPoint x: 1298, startPoint y: 210, endPoint x: 262, endPoint y: 93, distance: 1042.6
click at [1298, 210] on button "Publish" at bounding box center [1269, 208] width 333 height 38
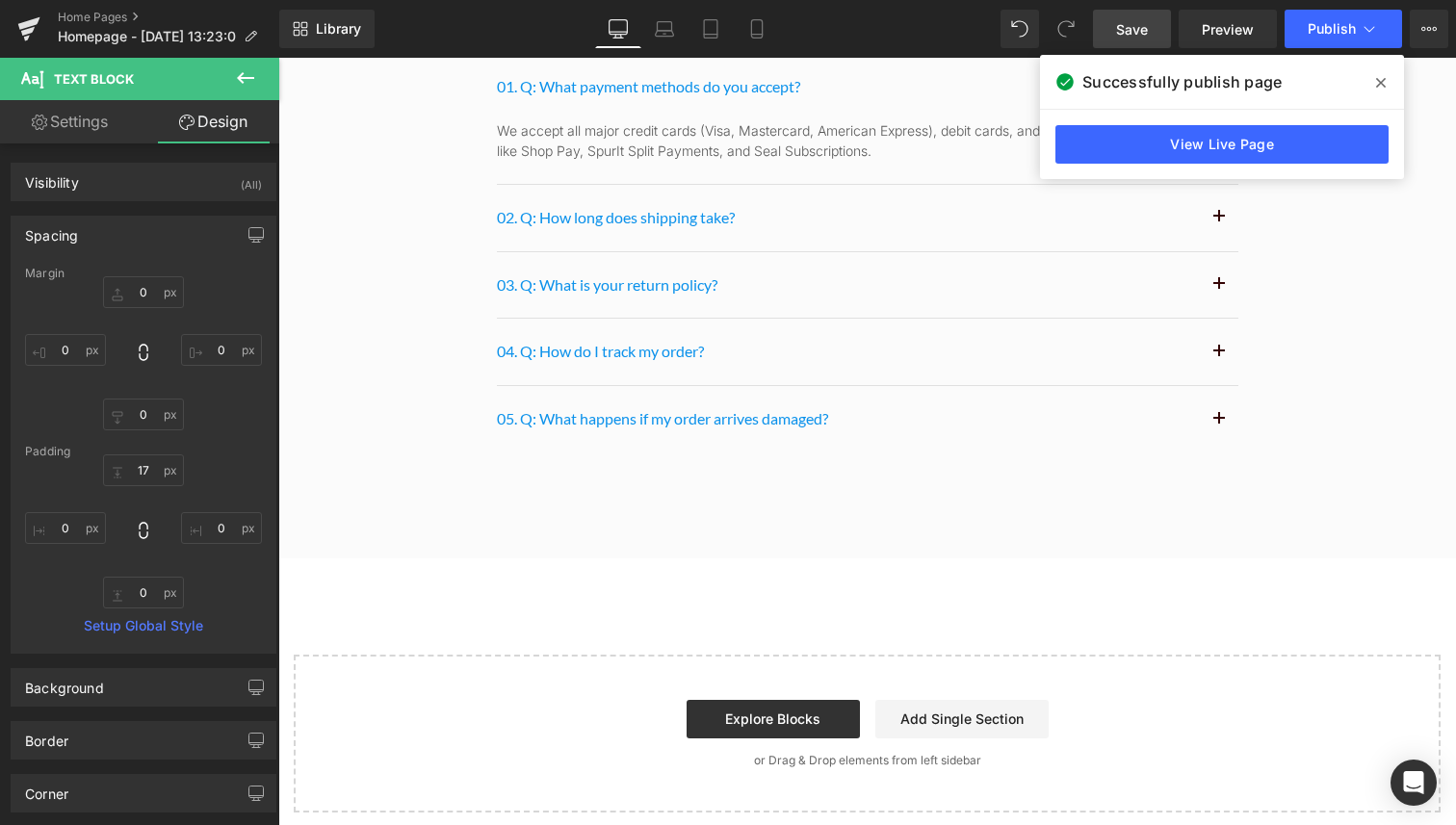
scroll to position [9906, 0]
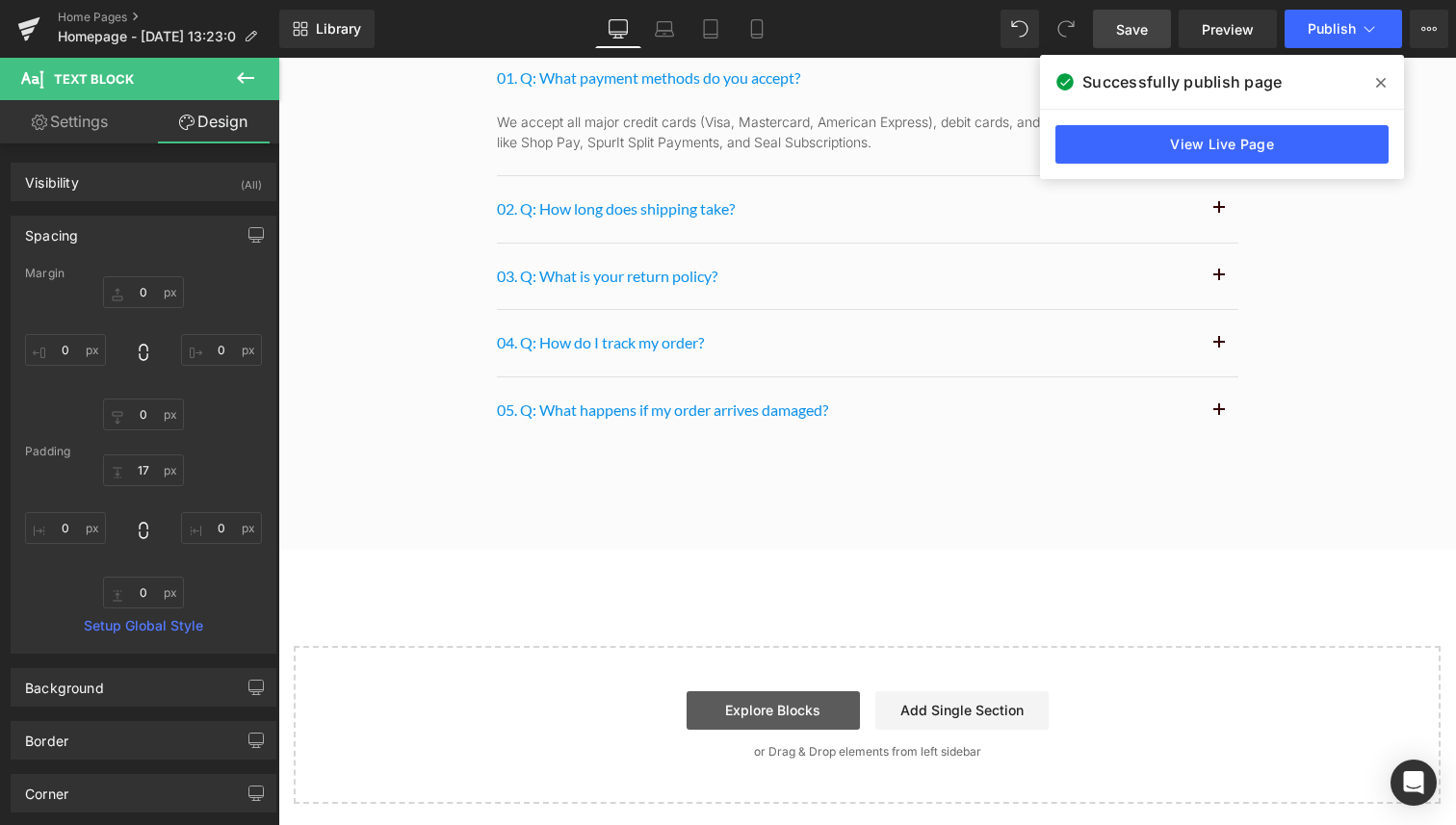
click at [818, 713] on link "Explore Blocks" at bounding box center [773, 710] width 173 height 38
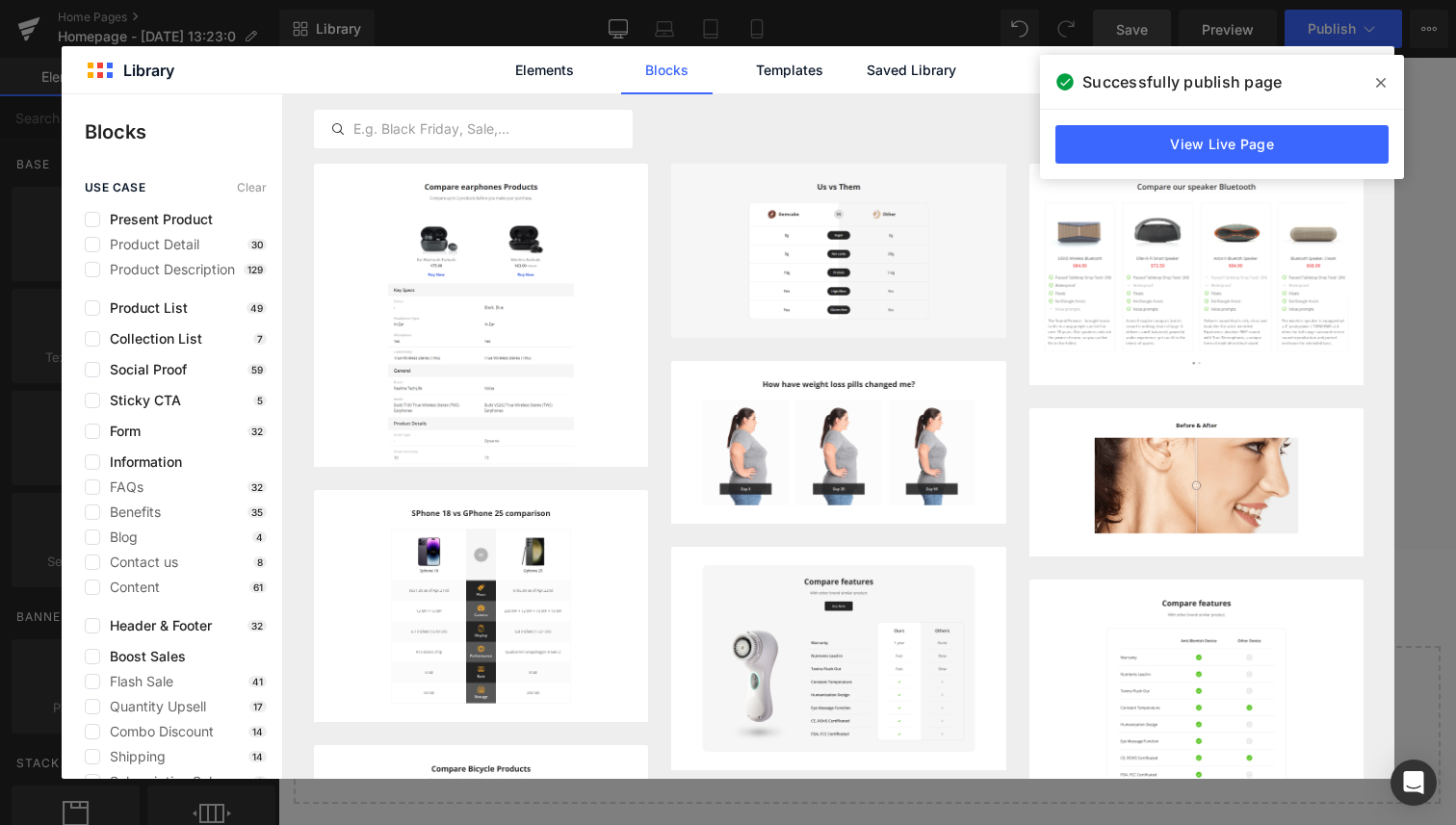
click at [1381, 81] on icon at bounding box center [1380, 83] width 10 height 10
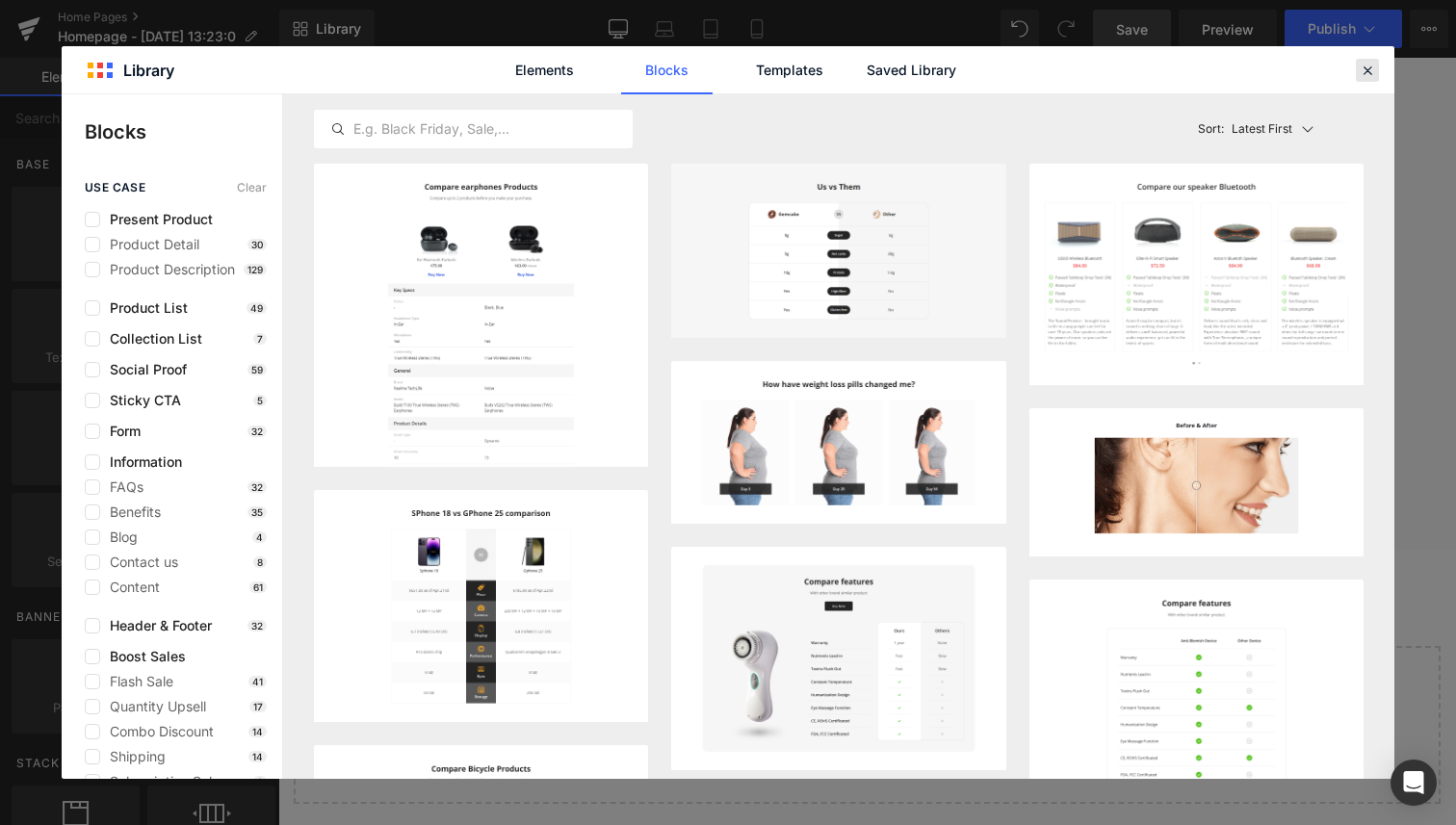
click at [1371, 70] on icon at bounding box center [1367, 71] width 18 height 18
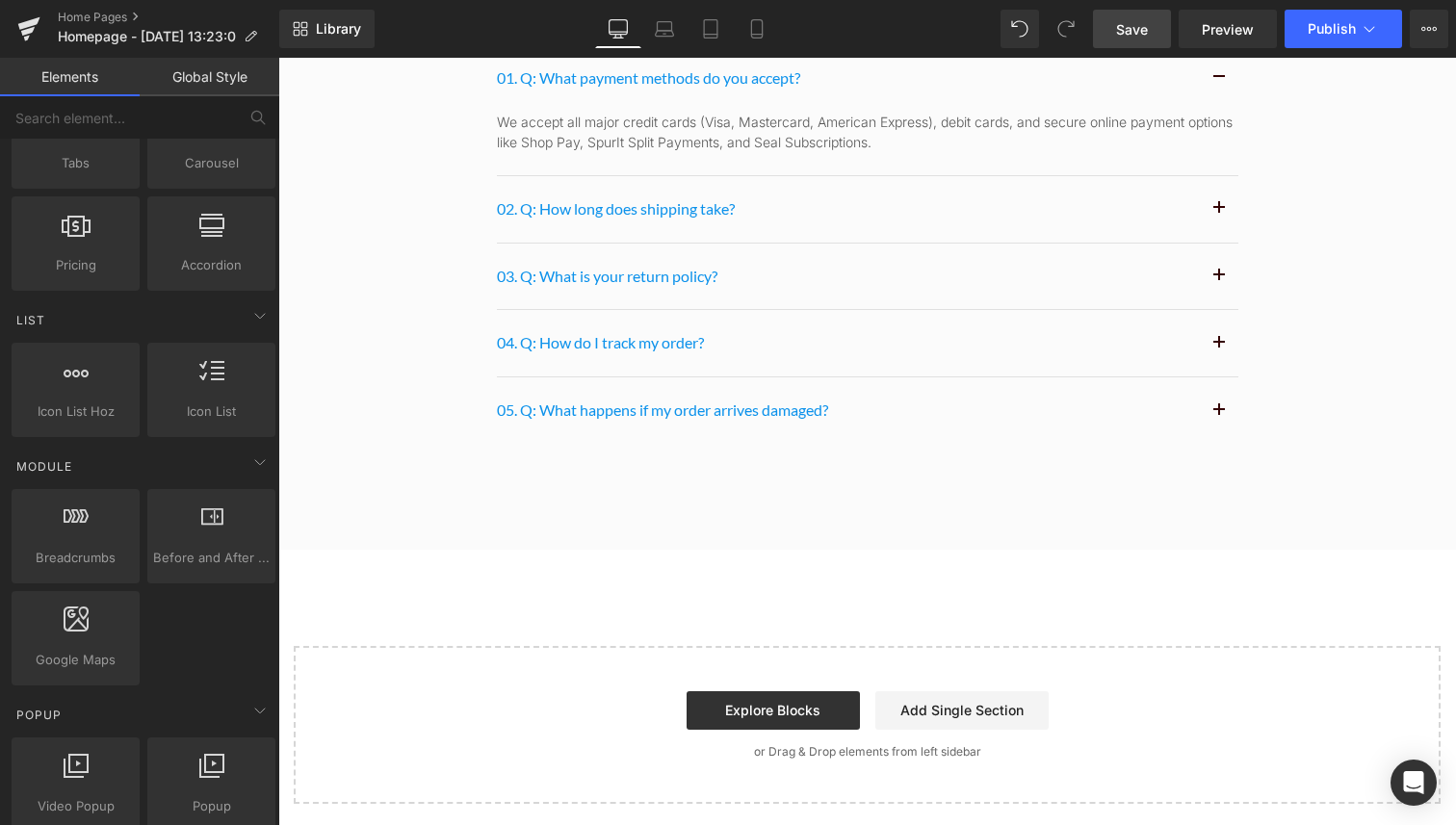
scroll to position [412, 0]
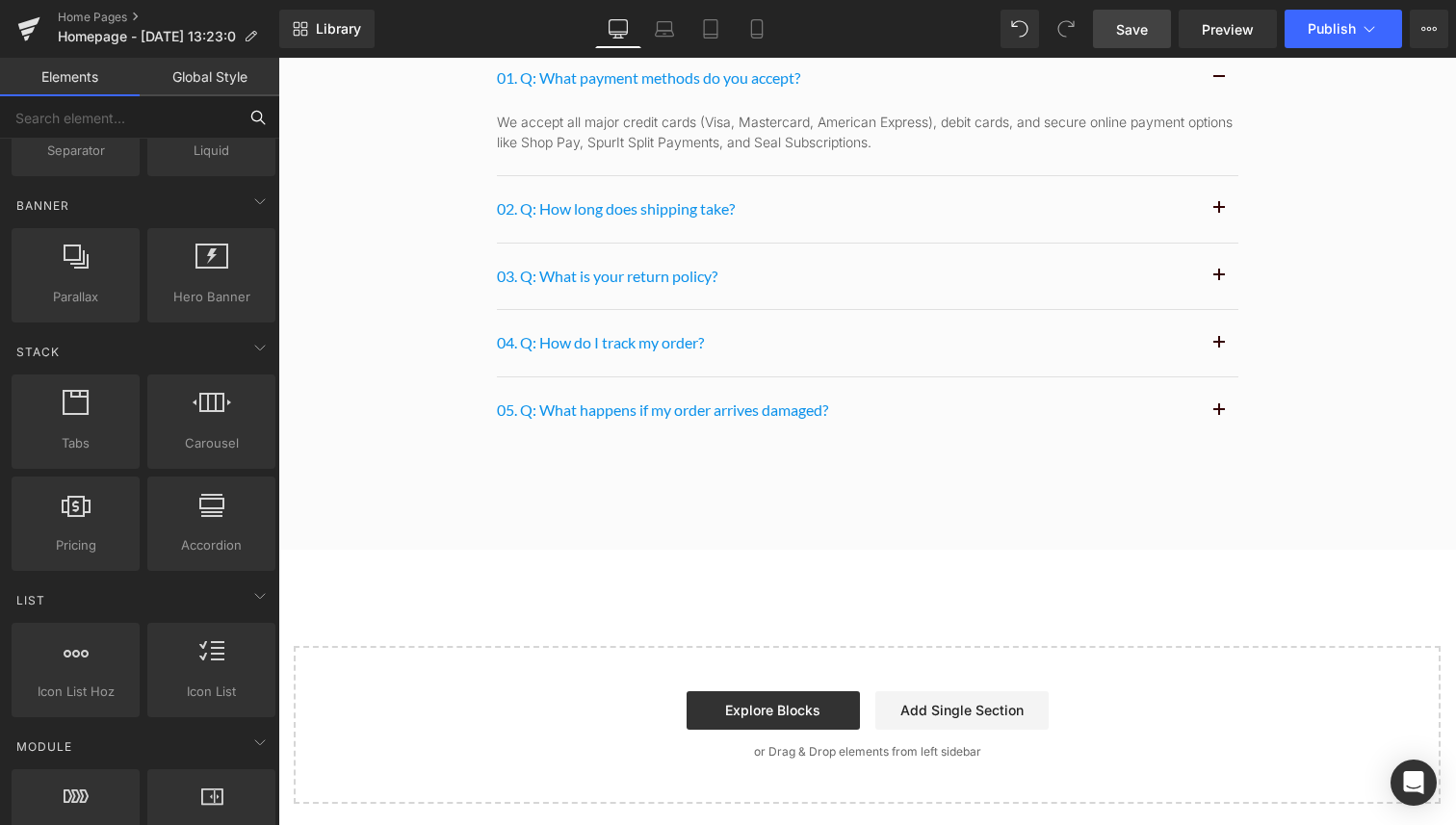
click at [62, 114] on input "text" at bounding box center [118, 117] width 237 height 42
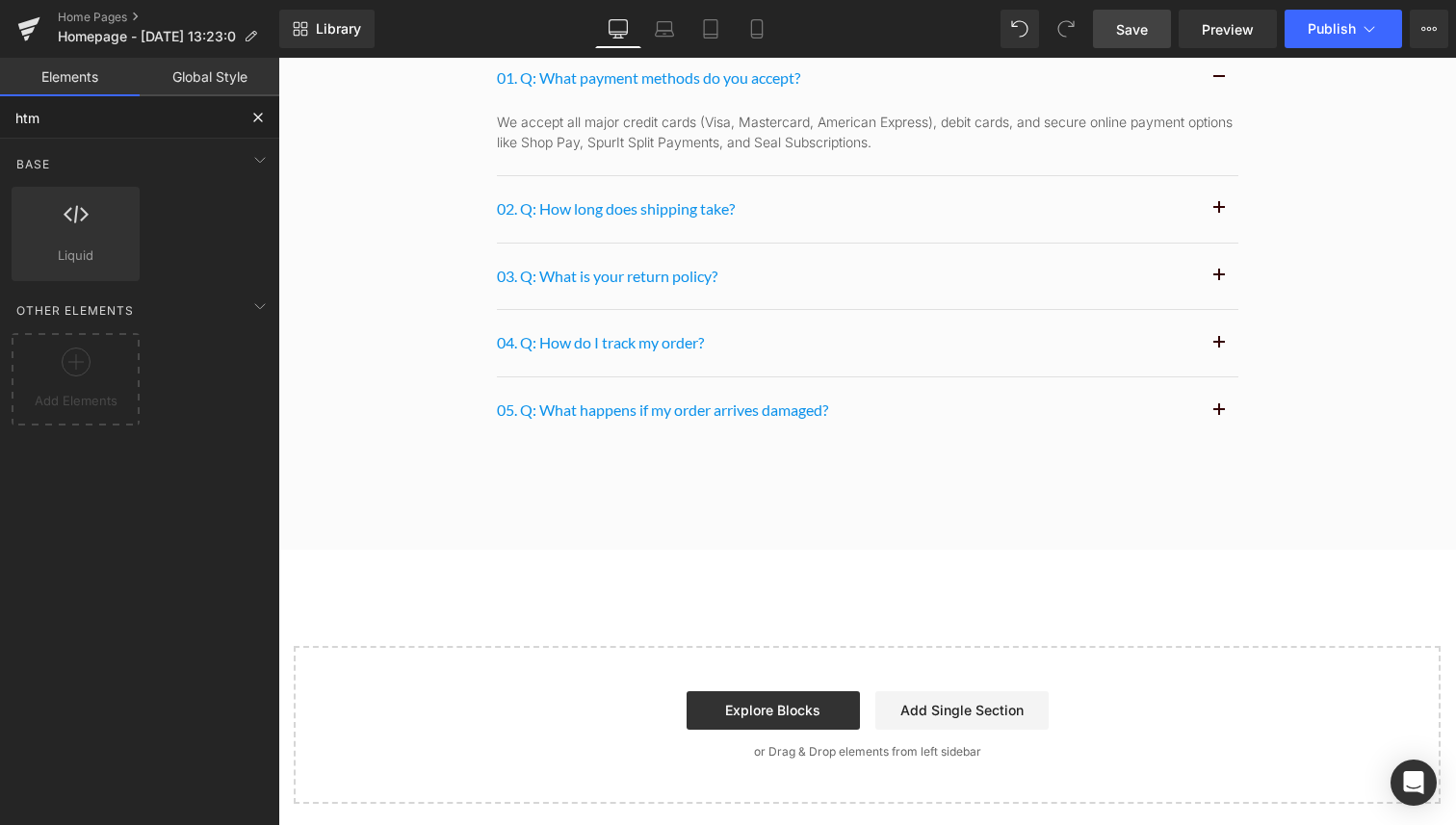
scroll to position [0, 0]
type input "html"
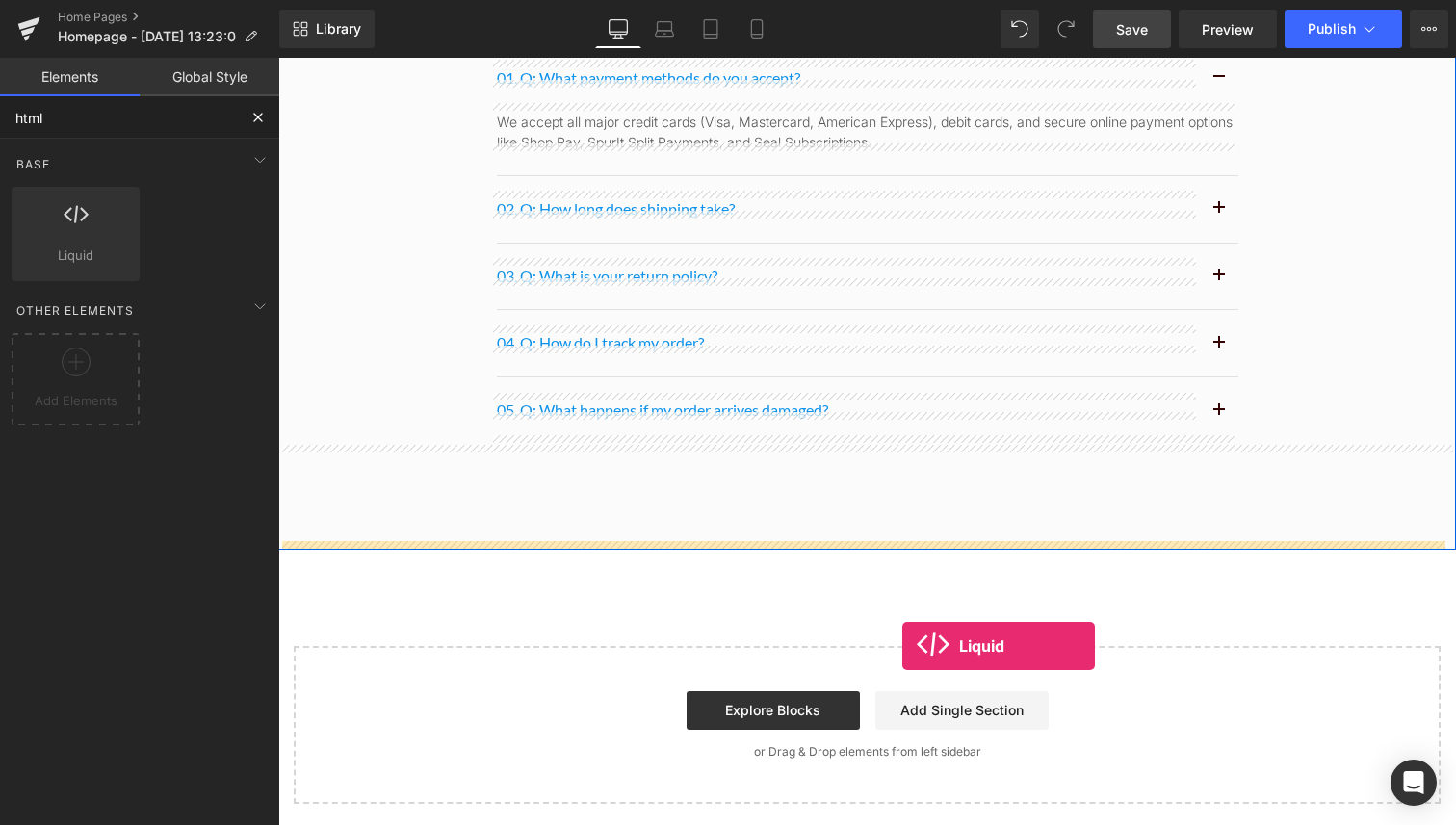
drag, startPoint x: 368, startPoint y: 314, endPoint x: 893, endPoint y: 630, distance: 612.8
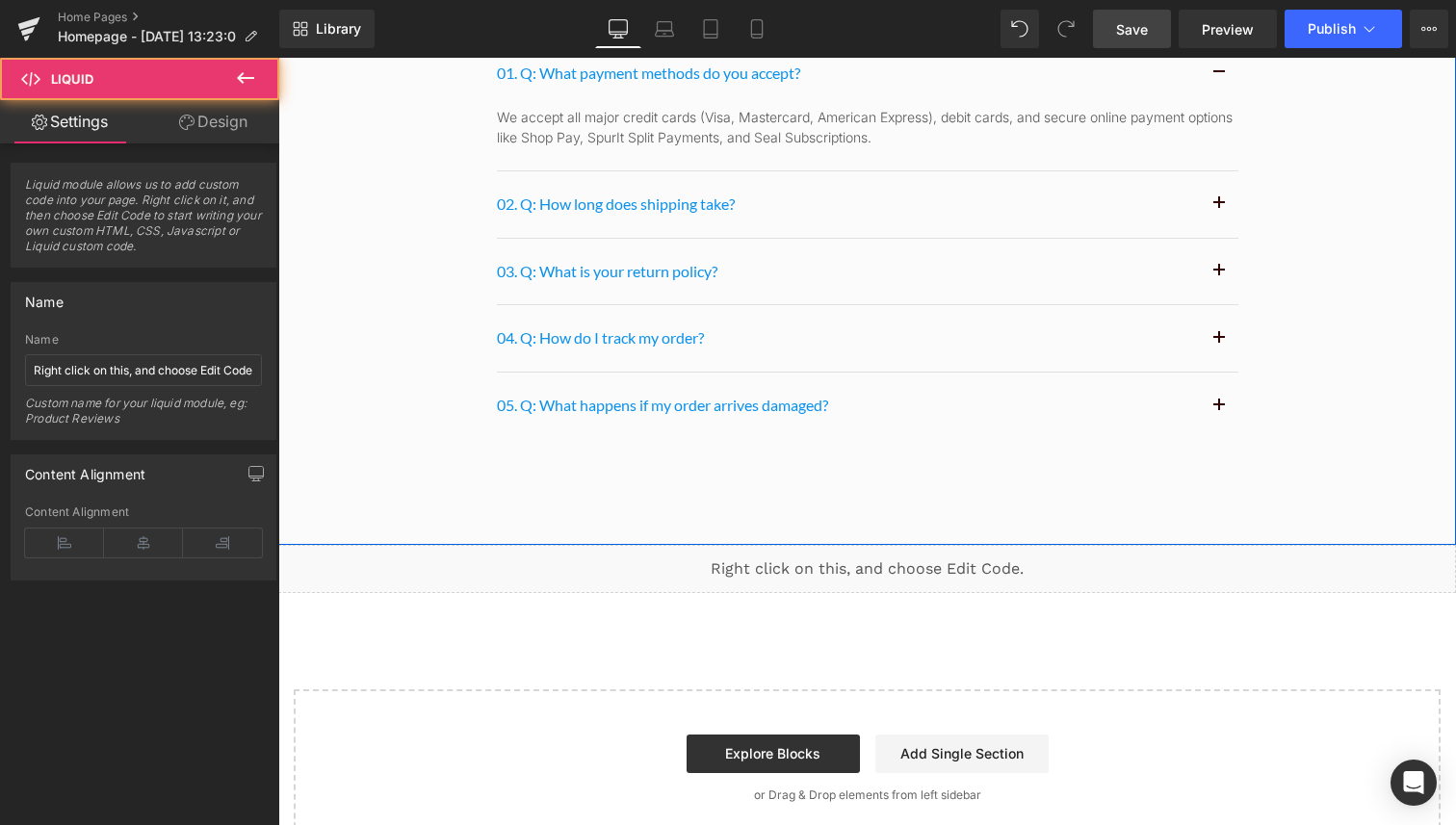
scroll to position [9901, 0]
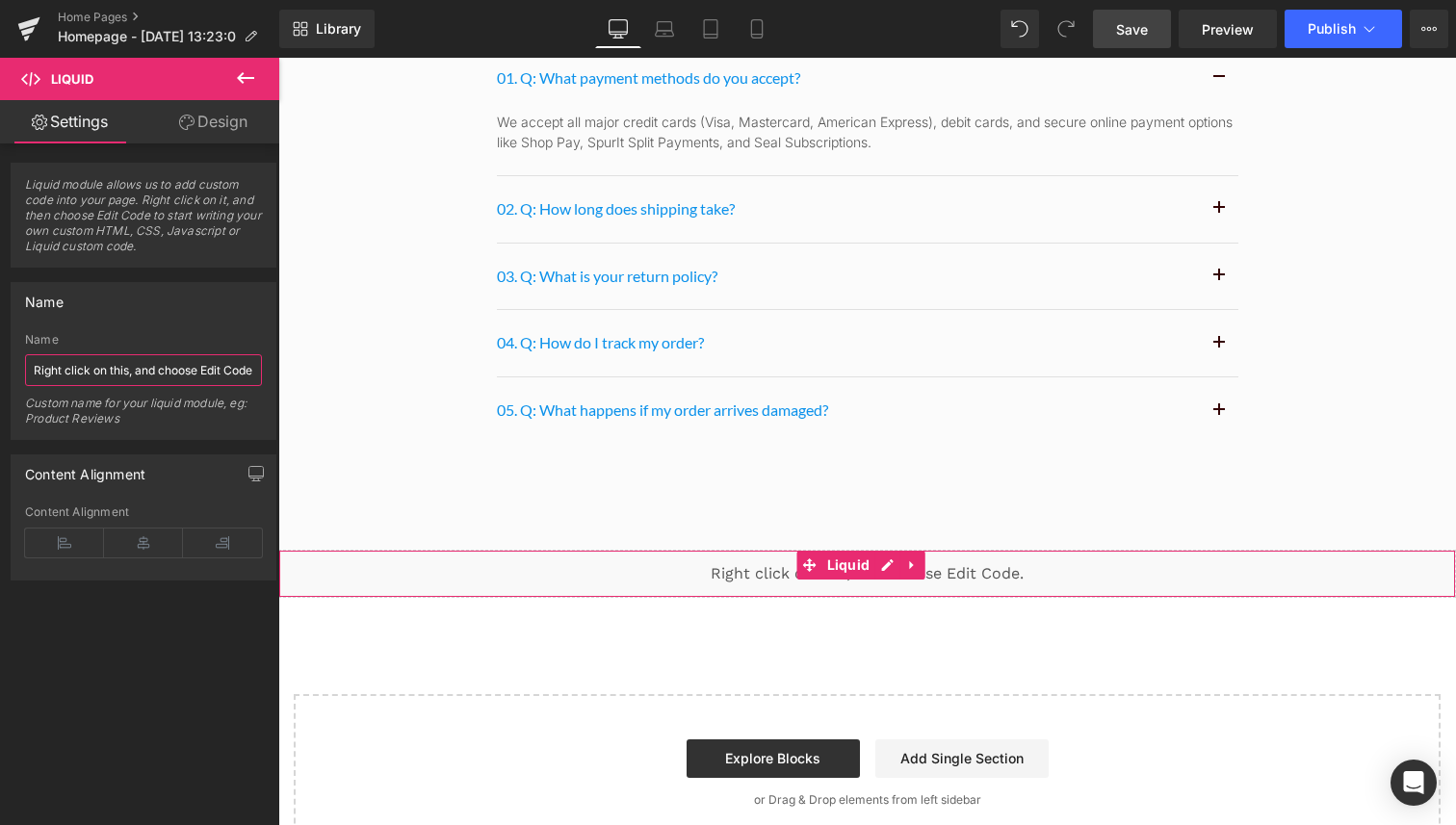
click at [134, 359] on input "Right click on this, and choose Edit Code." at bounding box center [143, 370] width 237 height 32
click at [178, 378] on input "Right click on this, and choose Edit Code." at bounding box center [143, 370] width 237 height 32
click at [137, 363] on input "Right click on this, and choose Edit Code." at bounding box center [143, 370] width 237 height 32
click at [237, 71] on icon at bounding box center [245, 77] width 23 height 23
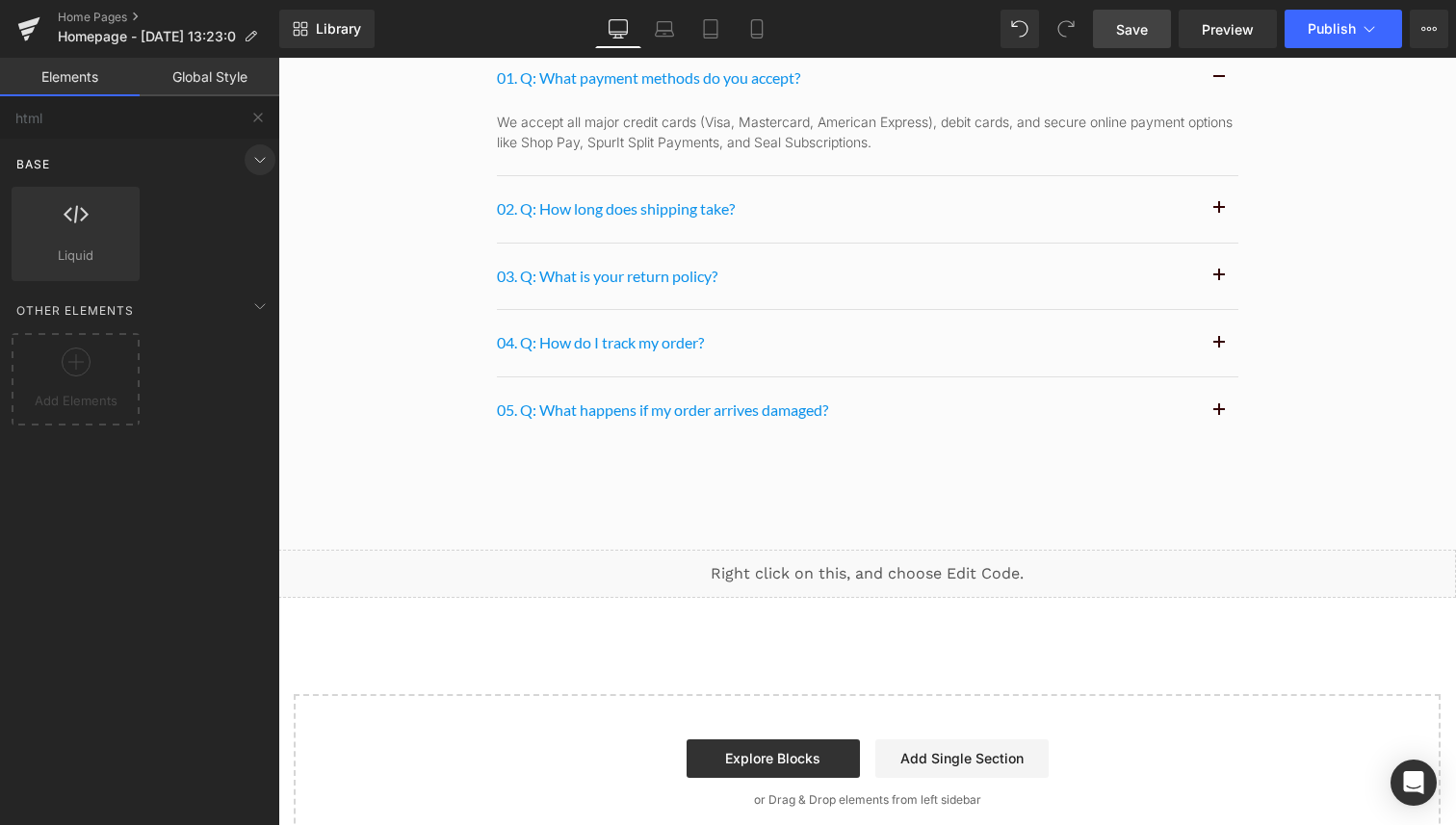
click at [248, 152] on icon at bounding box center [259, 159] width 23 height 23
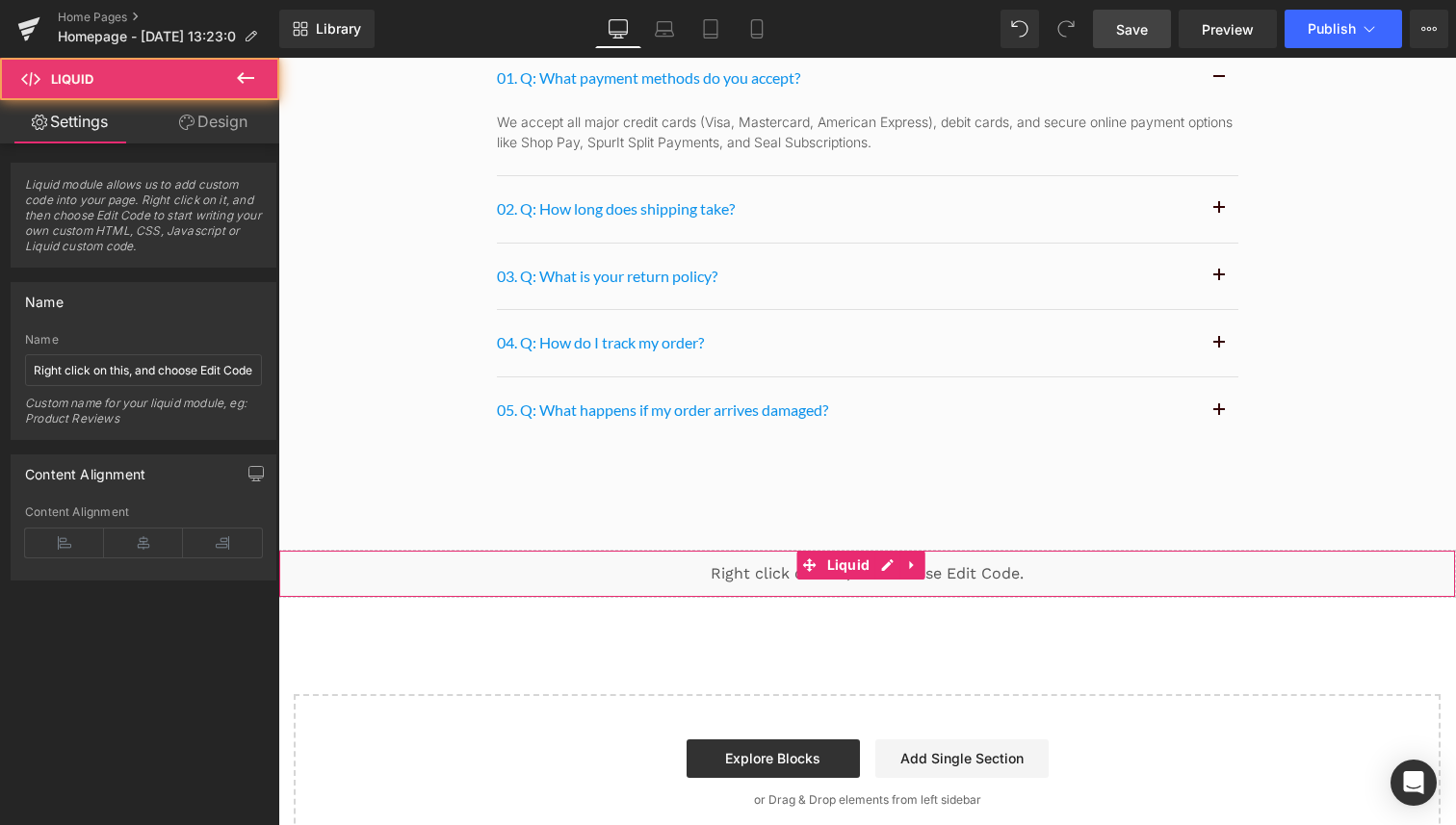
click at [1099, 557] on div "Liquid" at bounding box center [867, 573] width 1177 height 48
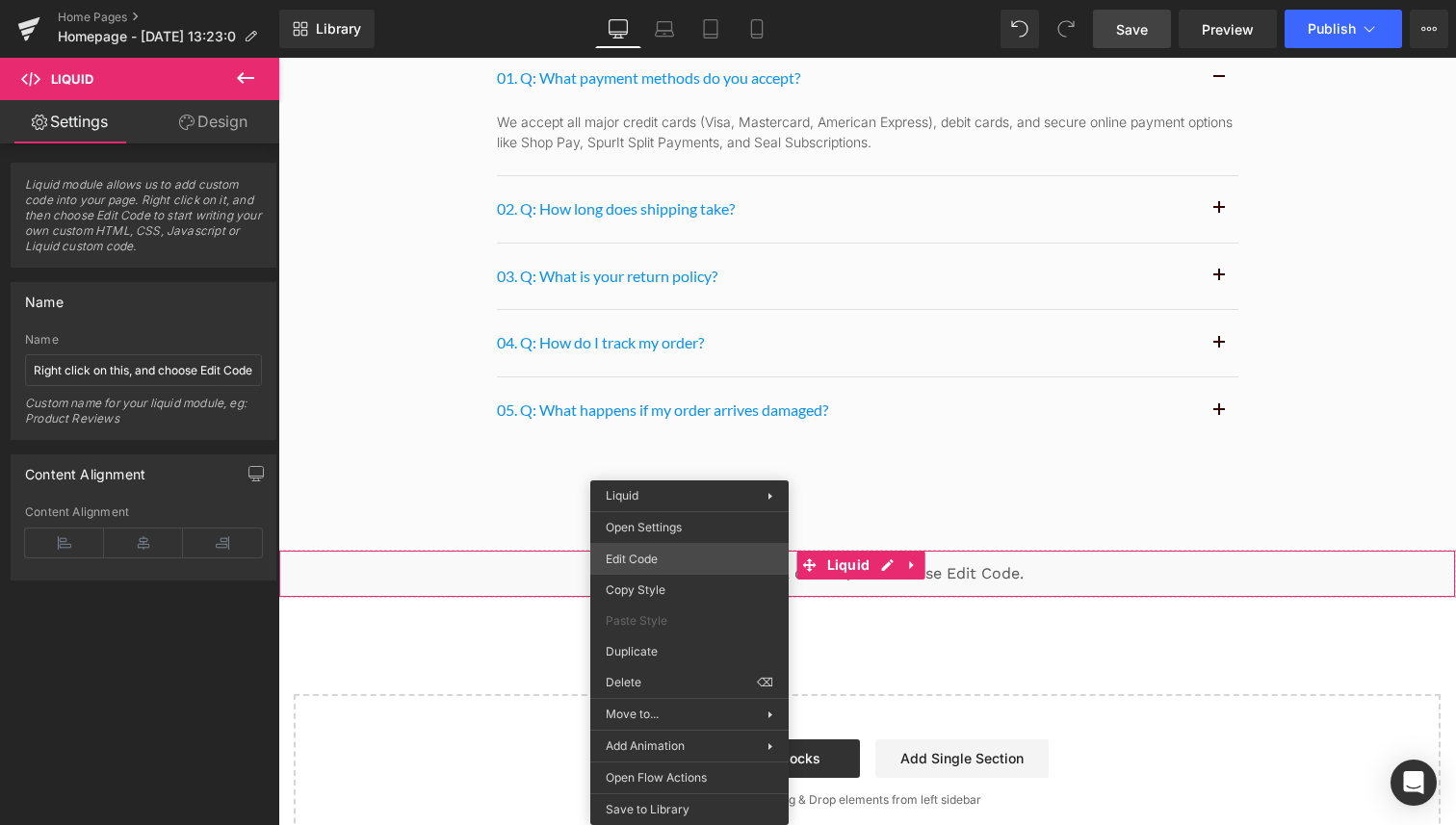
click at [679, 0] on div "Liquid You are previewing how the will restyle your page. You can not edit Elem…" at bounding box center [728, 0] width 1456 height 0
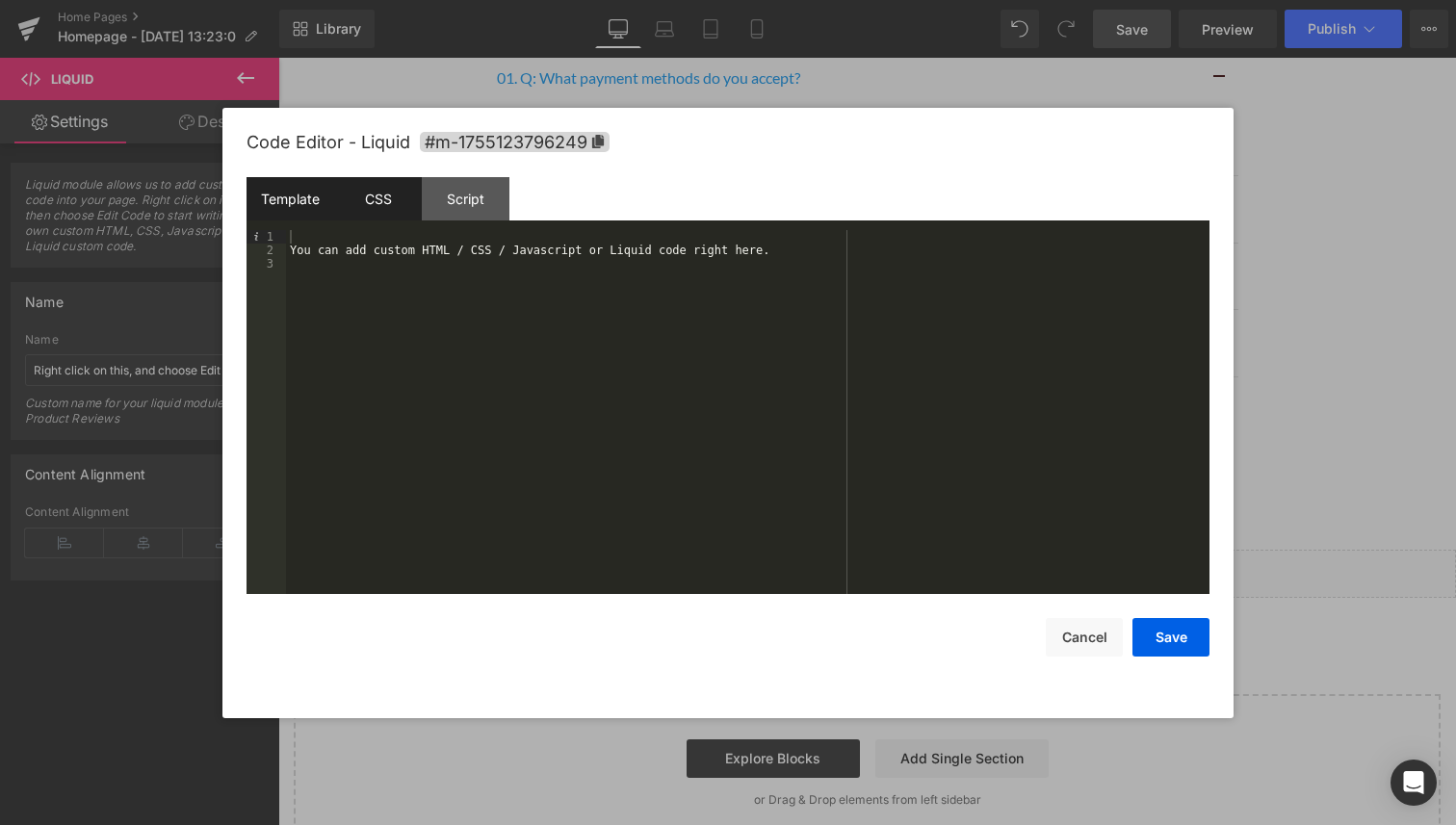
click at [371, 203] on div "CSS" at bounding box center [377, 199] width 88 height 43
click at [262, 198] on div "Template" at bounding box center [289, 199] width 88 height 43
click at [382, 198] on div "CSS" at bounding box center [377, 199] width 88 height 43
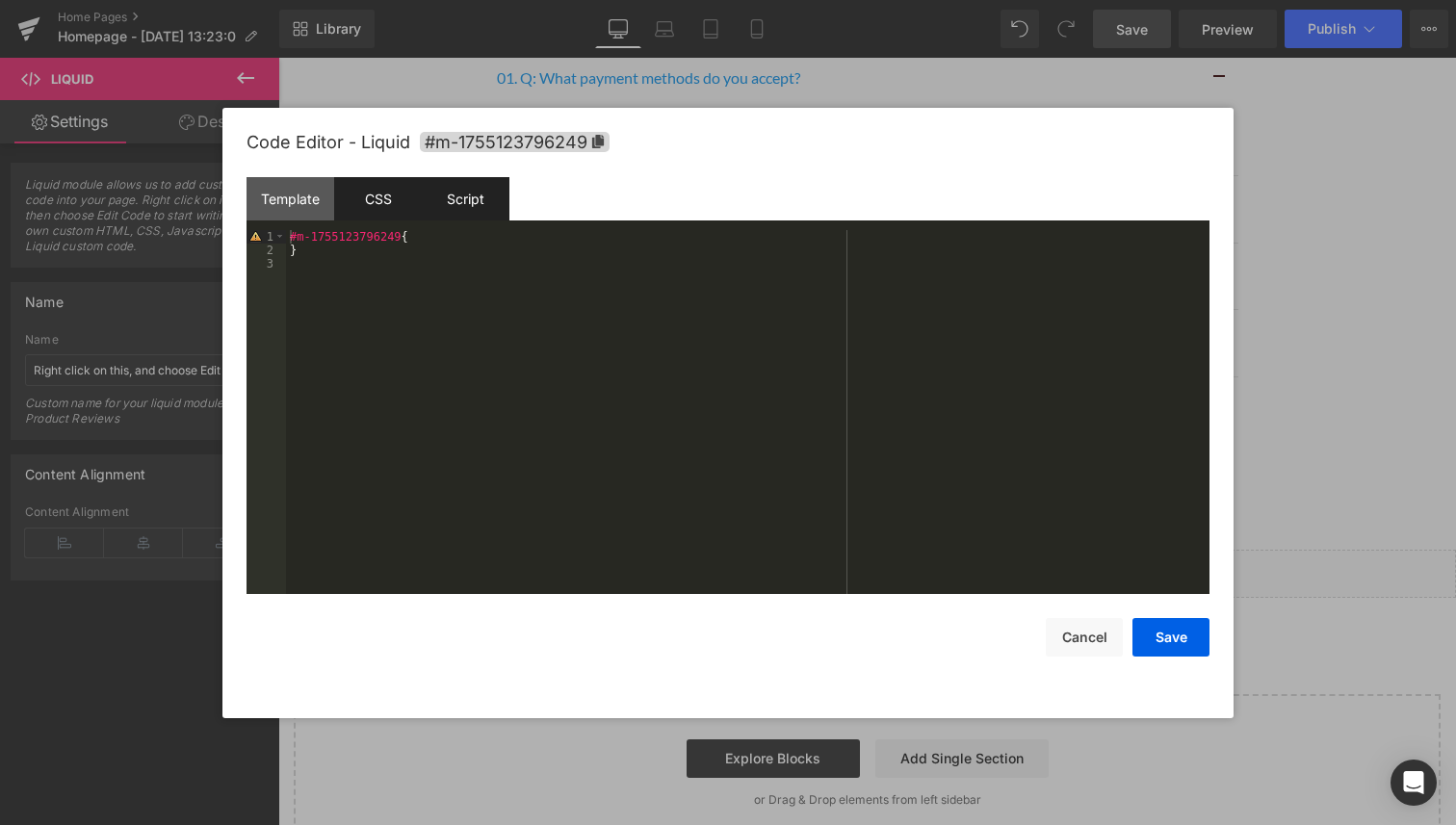
click at [446, 196] on div "Script" at bounding box center [465, 199] width 88 height 43
click at [396, 196] on div "CSS" at bounding box center [377, 199] width 88 height 43
click at [327, 198] on div "Template" at bounding box center [289, 199] width 88 height 43
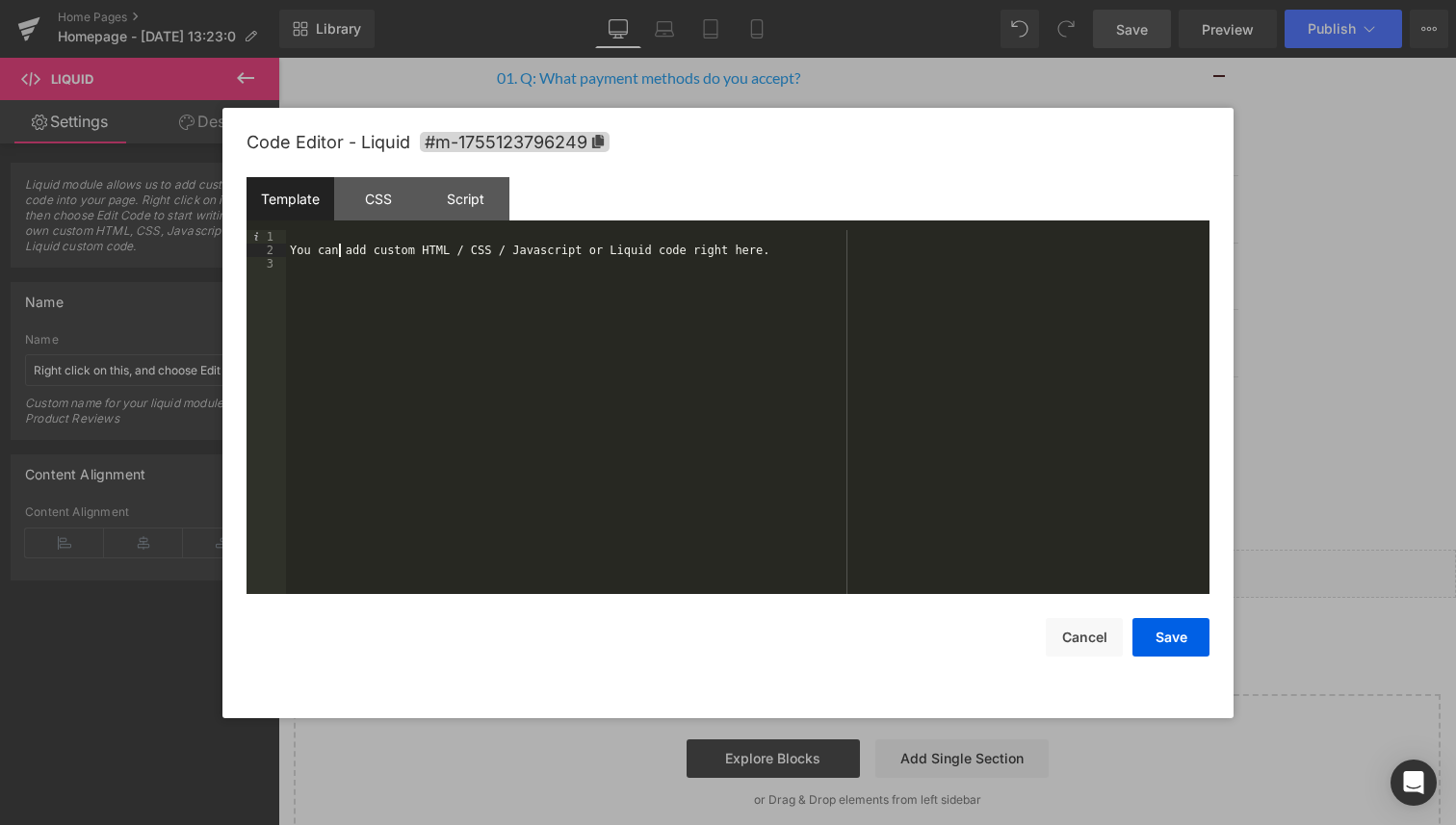
click at [341, 251] on div "You can add custom HTML / CSS / Javascript or Liquid code right here." at bounding box center [747, 425] width 923 height 391
click at [1081, 621] on button "Cancel" at bounding box center [1084, 637] width 77 height 38
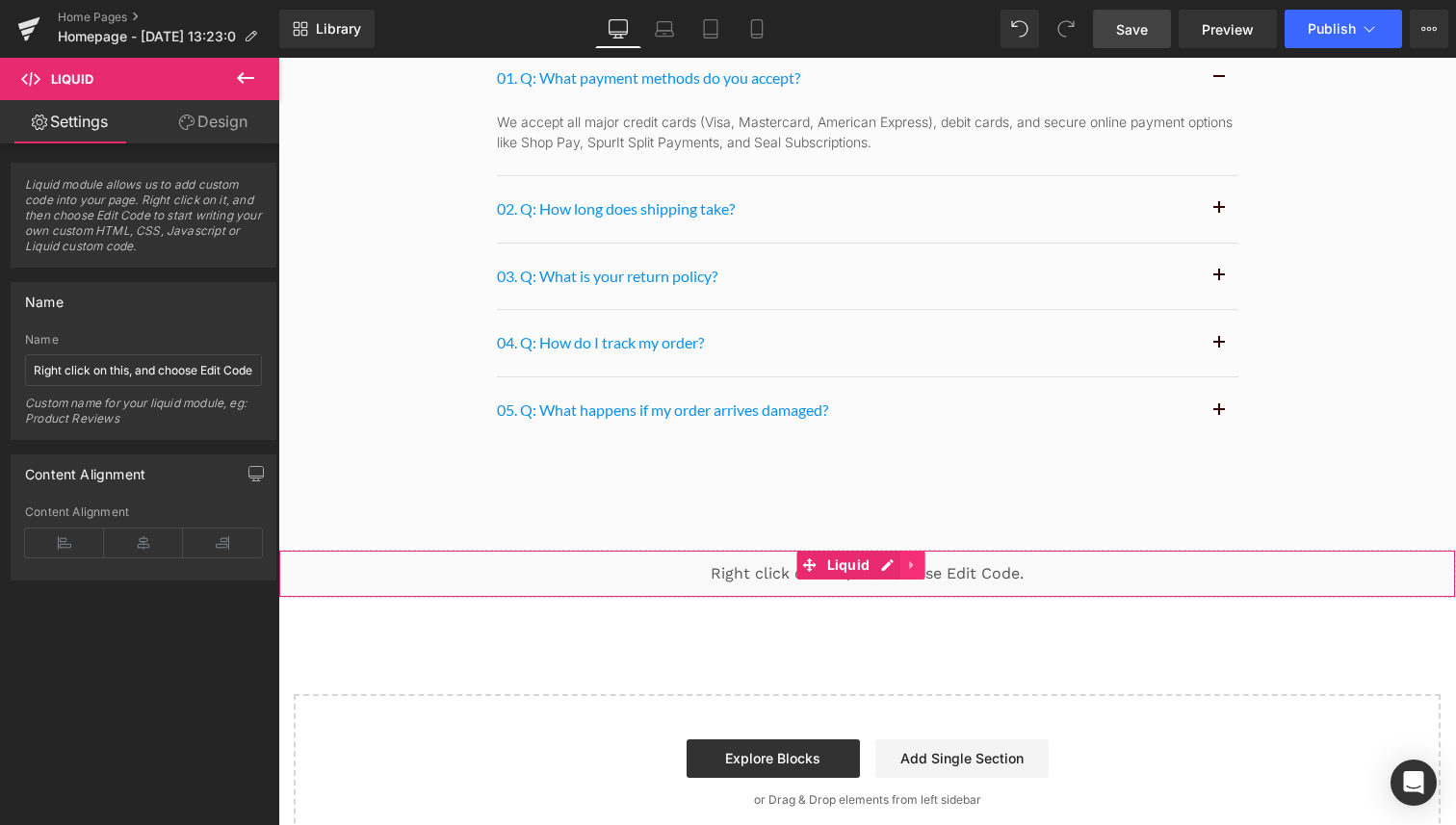
click at [916, 557] on icon at bounding box center [912, 564] width 14 height 15
click at [918, 558] on icon at bounding box center [924, 565] width 14 height 14
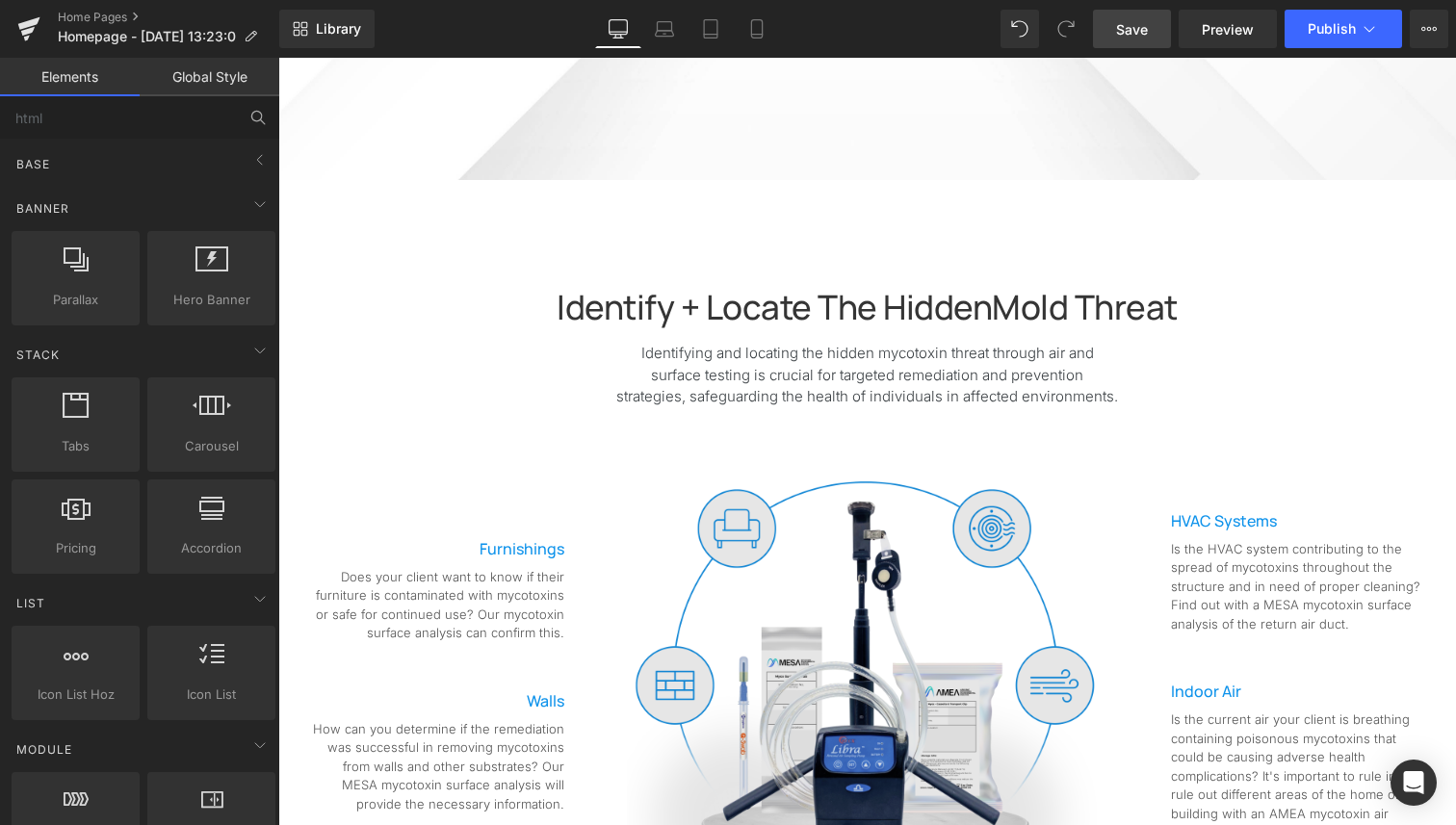
scroll to position [0, 0]
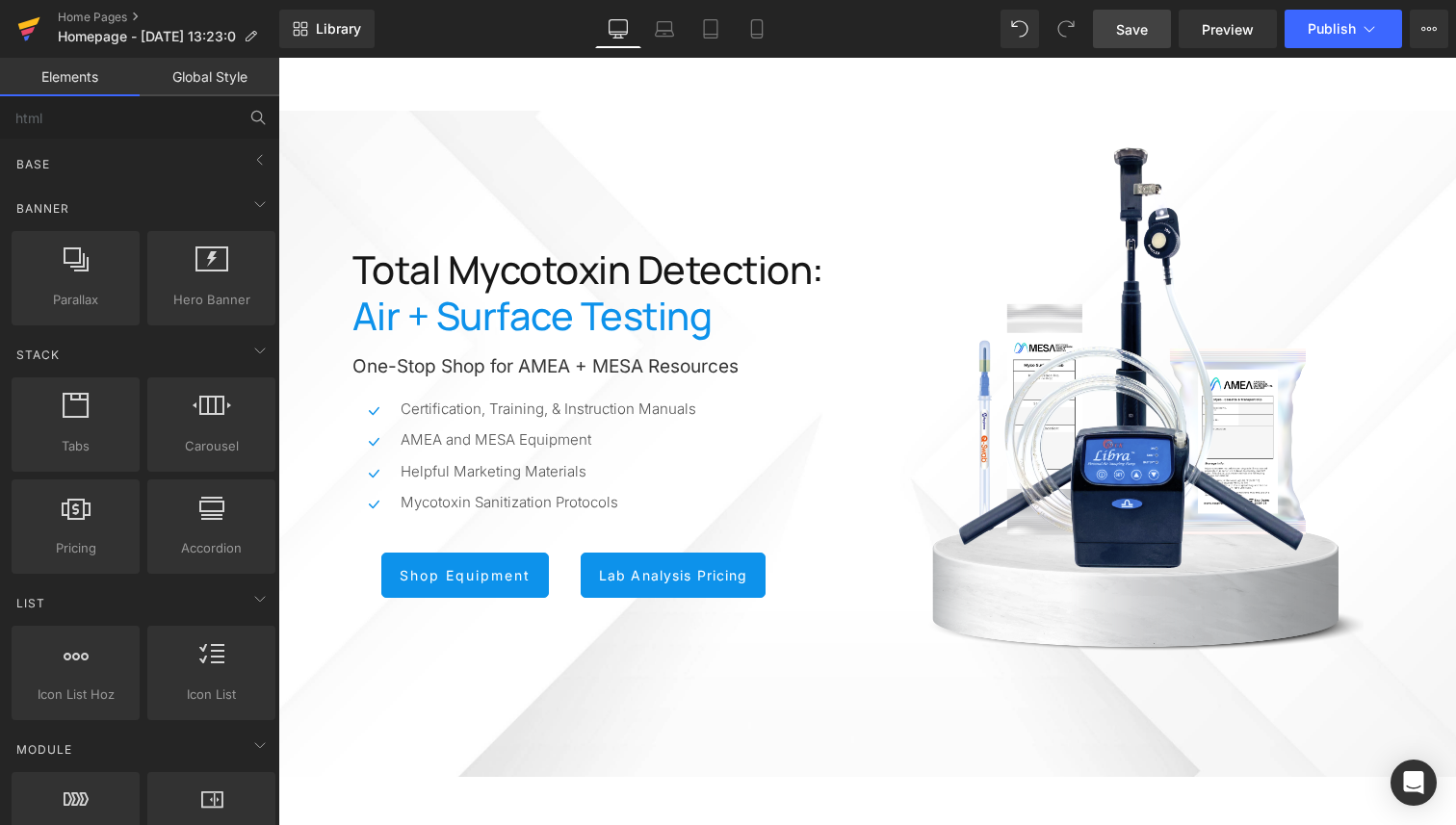
click at [32, 26] on icon at bounding box center [29, 29] width 23 height 48
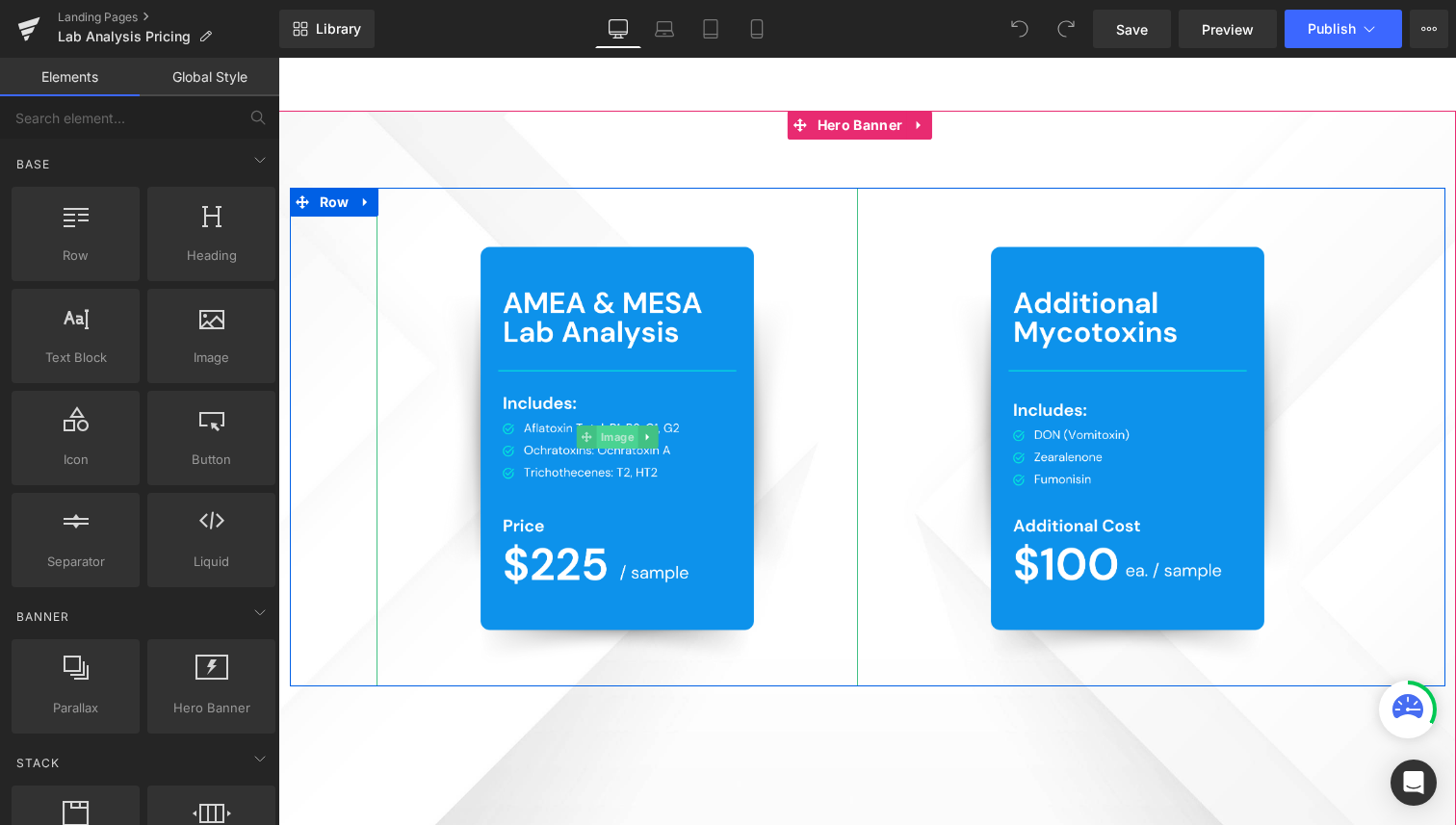
click at [597, 432] on span "Image" at bounding box center [616, 436] width 41 height 23
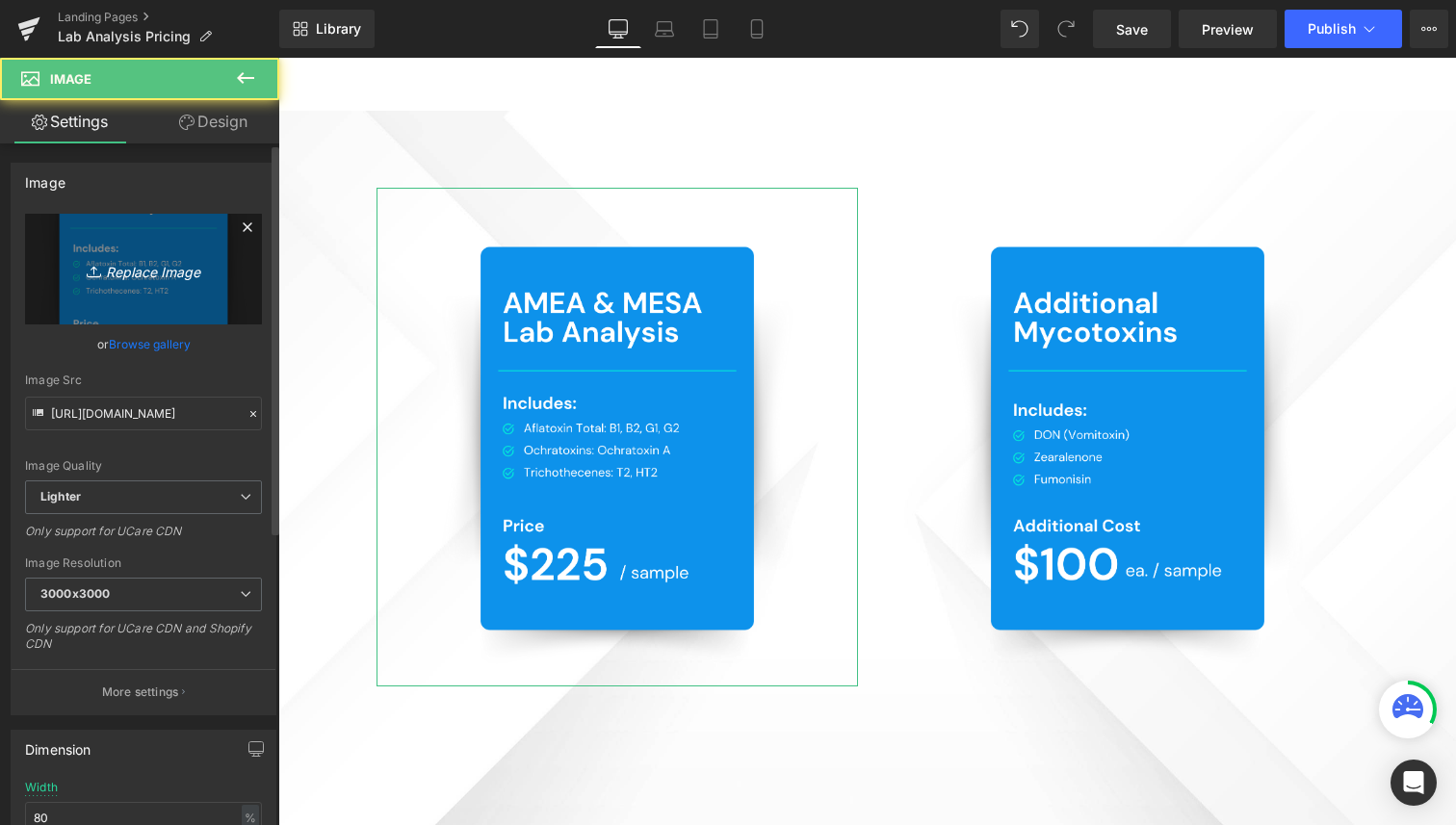
click at [127, 250] on link "Replace Image" at bounding box center [143, 269] width 237 height 110
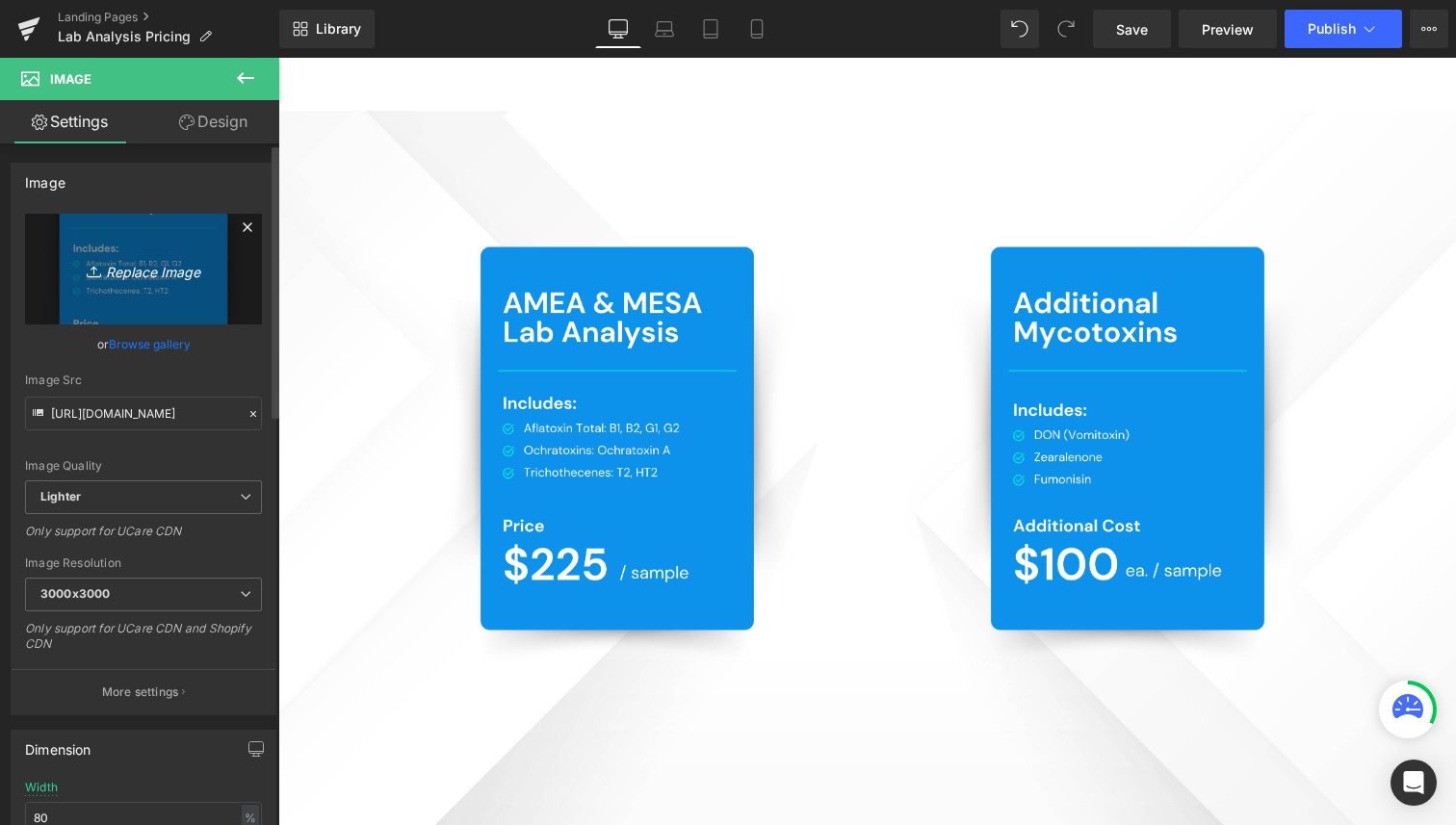
type input "C:\fakepath\Untitled (8.5 x 11 in) (10).png"
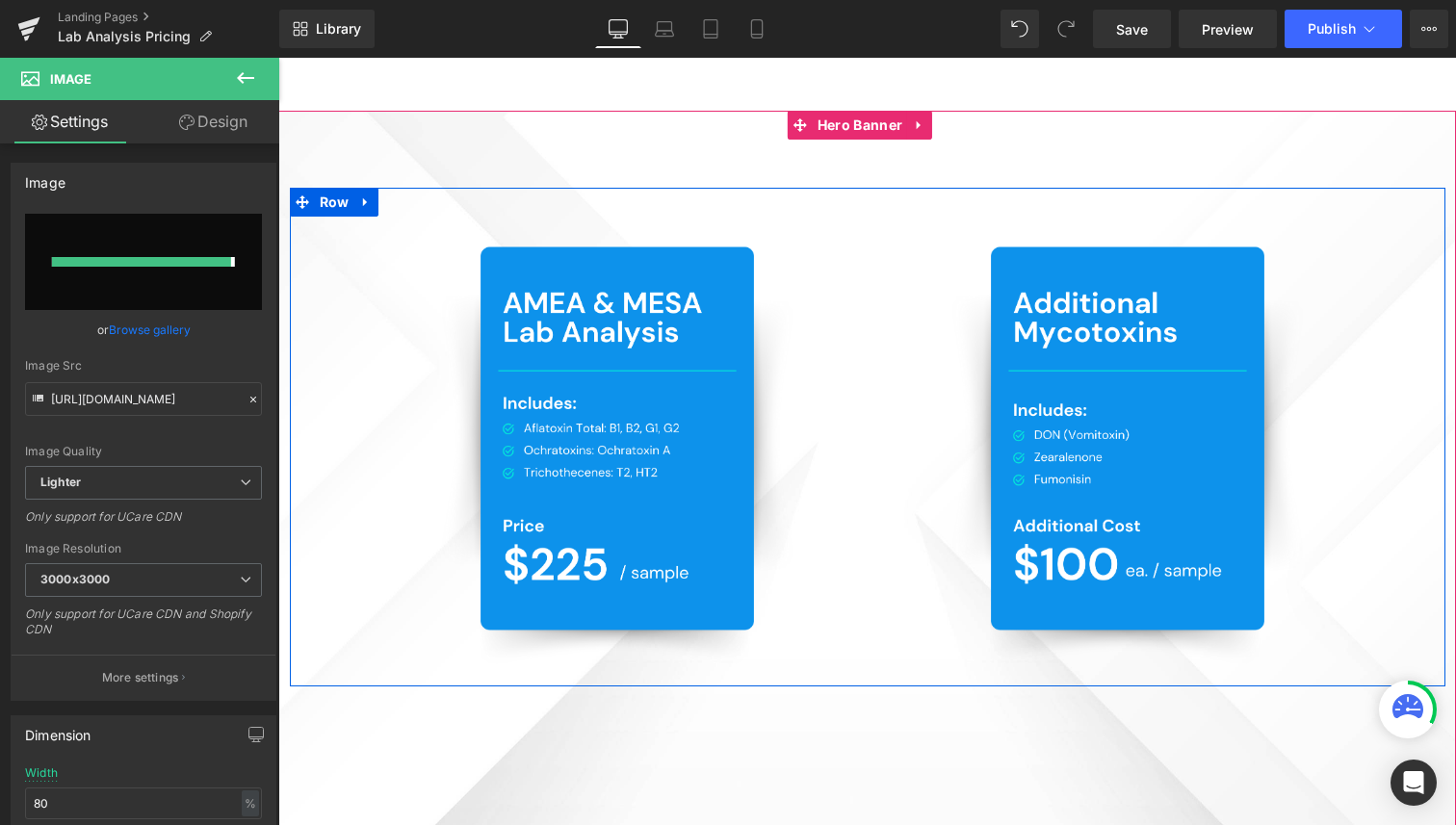
type input "https://ucarecdn.com/1b41ee16-4e0f-4d82-be94-82bed1612041/-/format/auto/-/previ…"
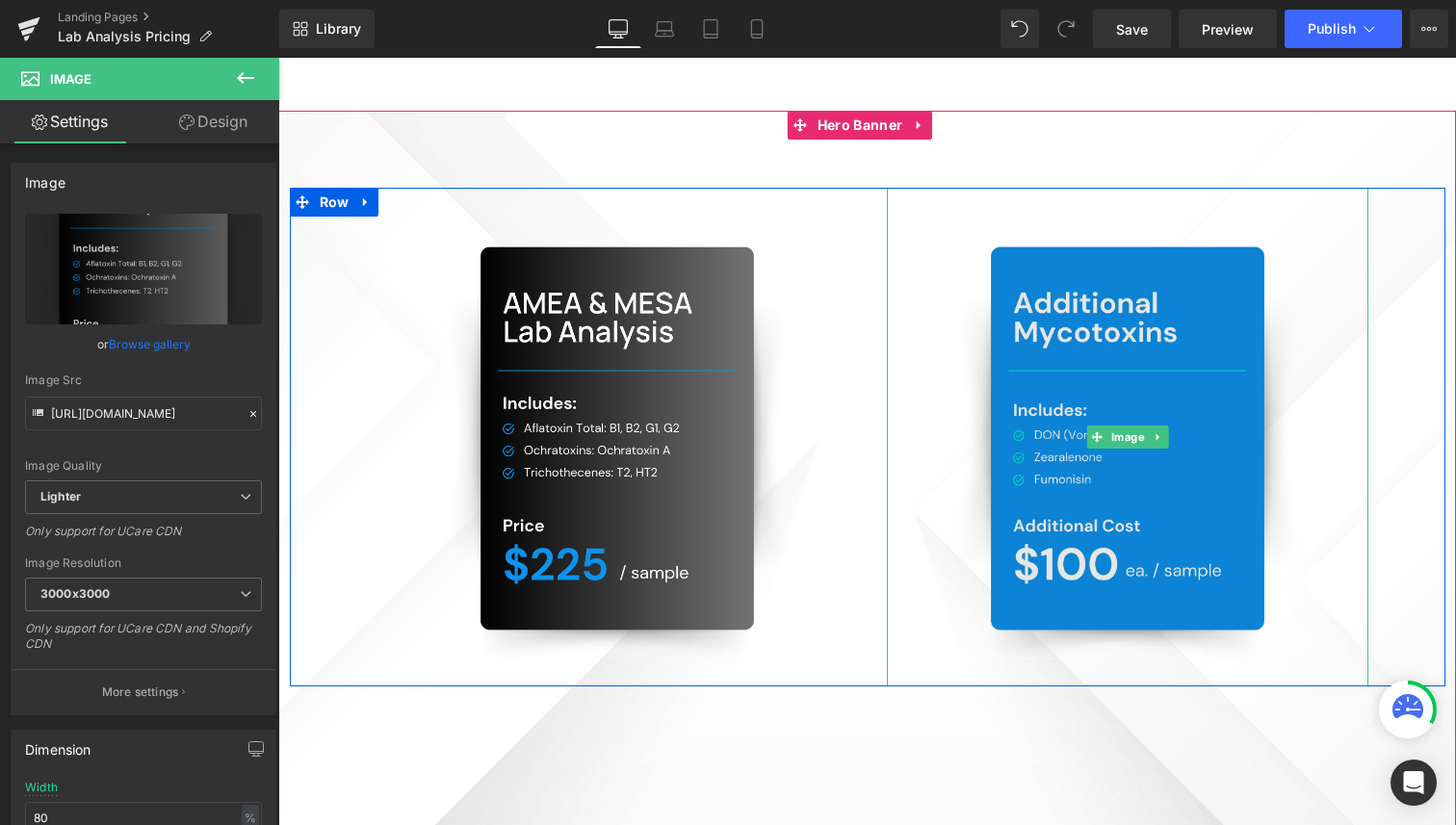
click at [1149, 584] on img at bounding box center [1127, 437] width 385 height 499
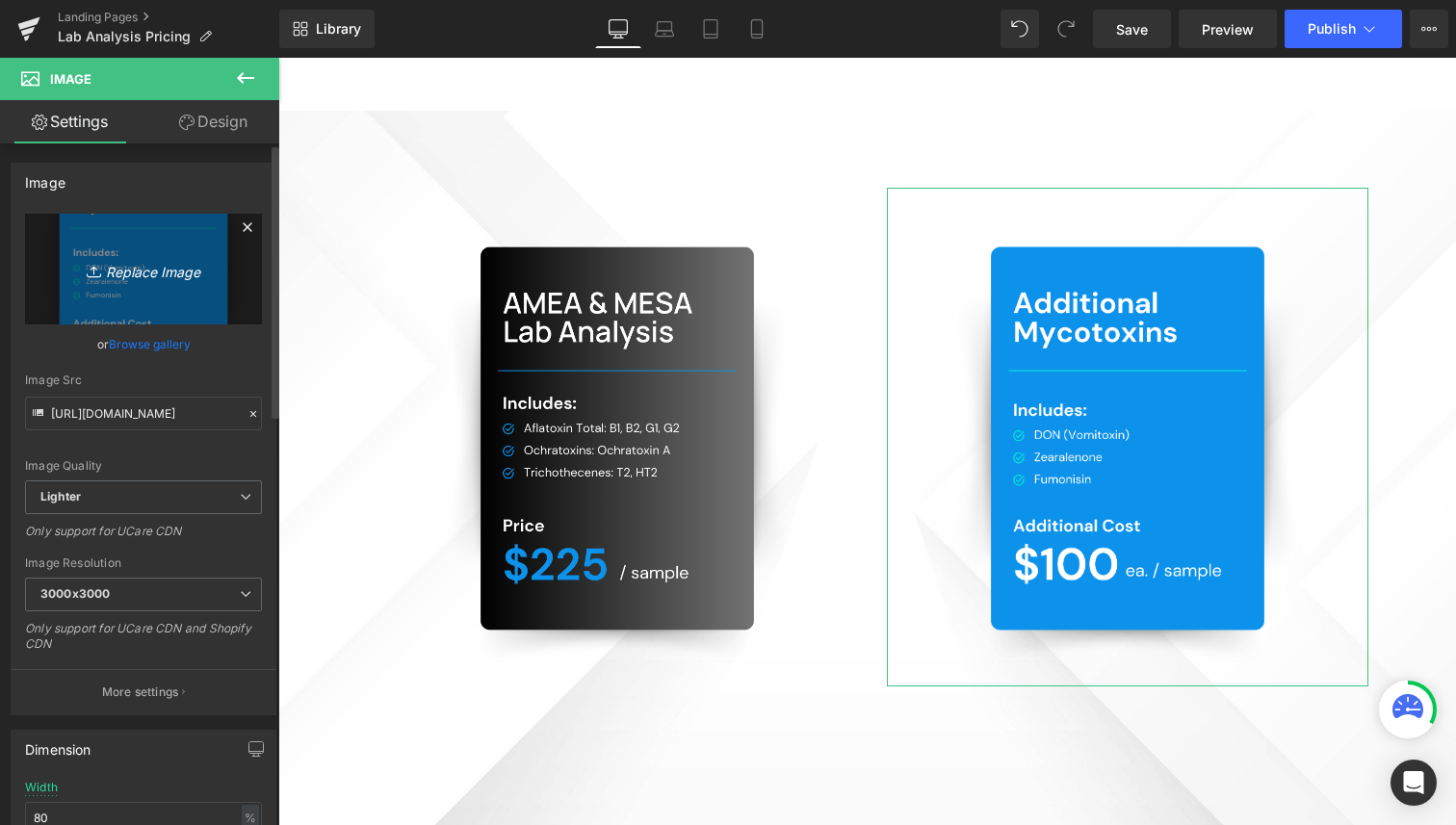
click at [100, 279] on icon at bounding box center [96, 272] width 20 height 20
type input "C:\fakepath\Untitled (8.5 x 11 in) (11).png"
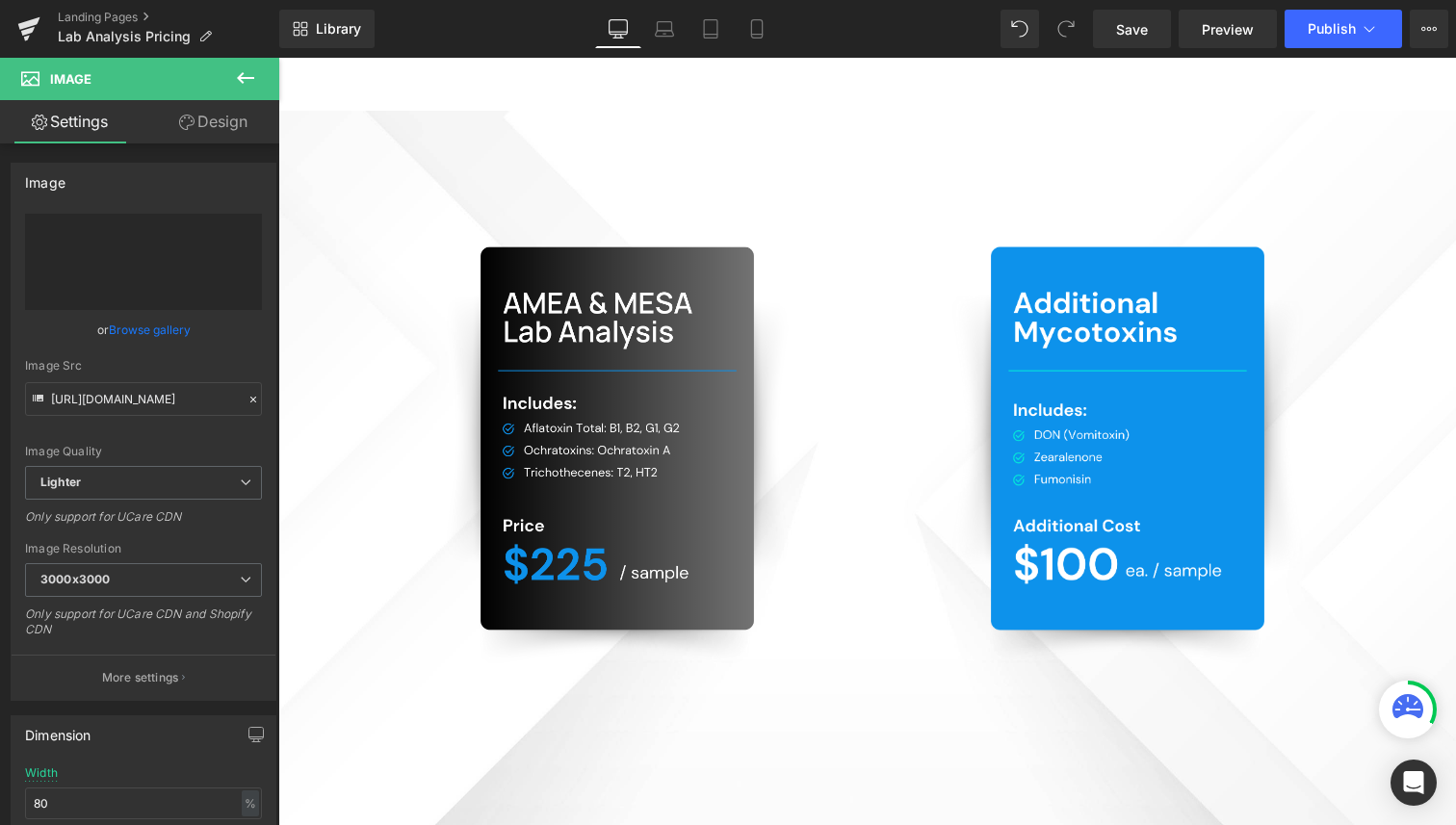
type input "https://ucarecdn.com/03122db3-a256-4db4-8795-44572a1dbc3f/-/format/auto/-/previ…"
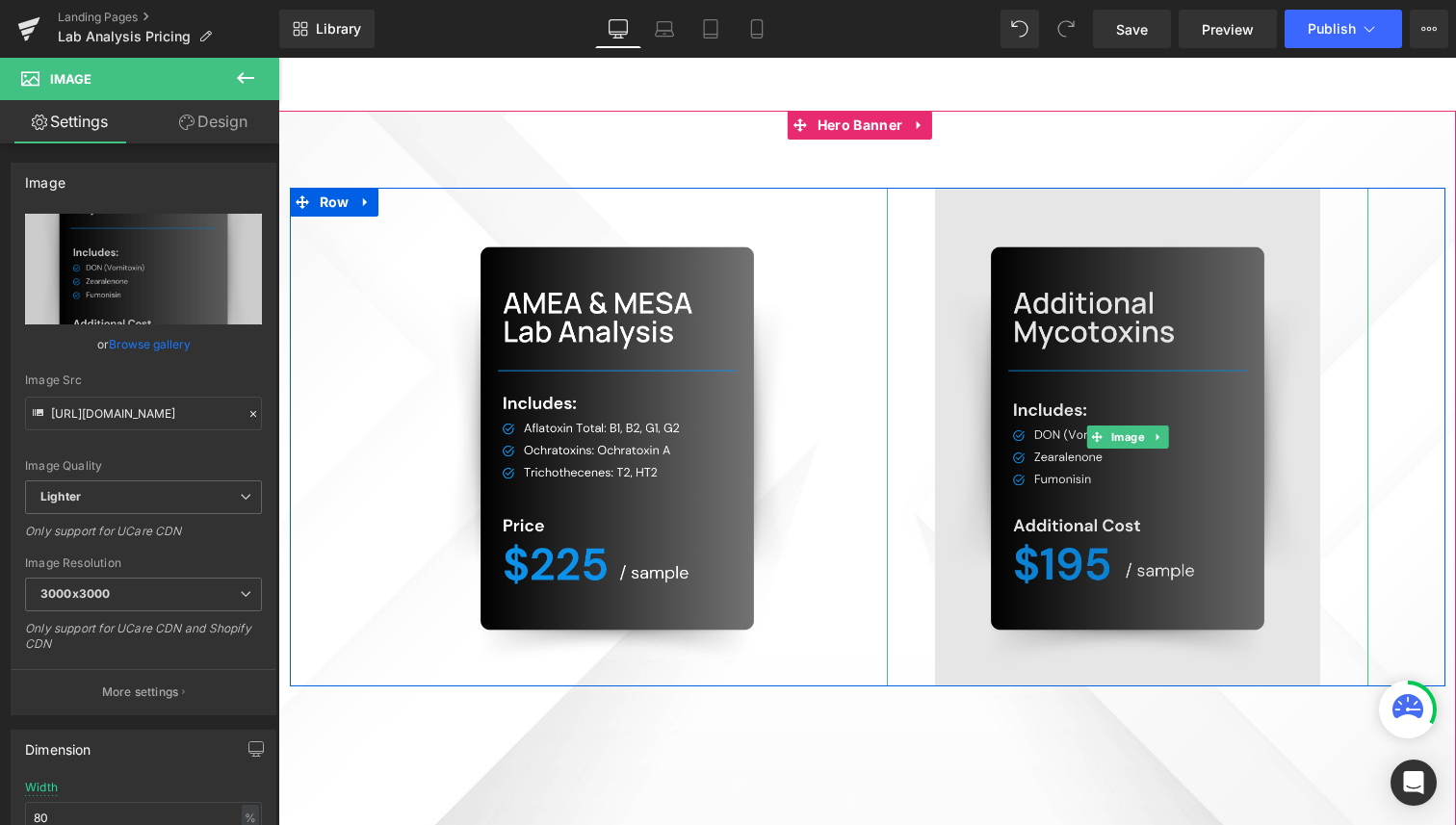
click at [1149, 581] on img at bounding box center [1127, 437] width 385 height 499
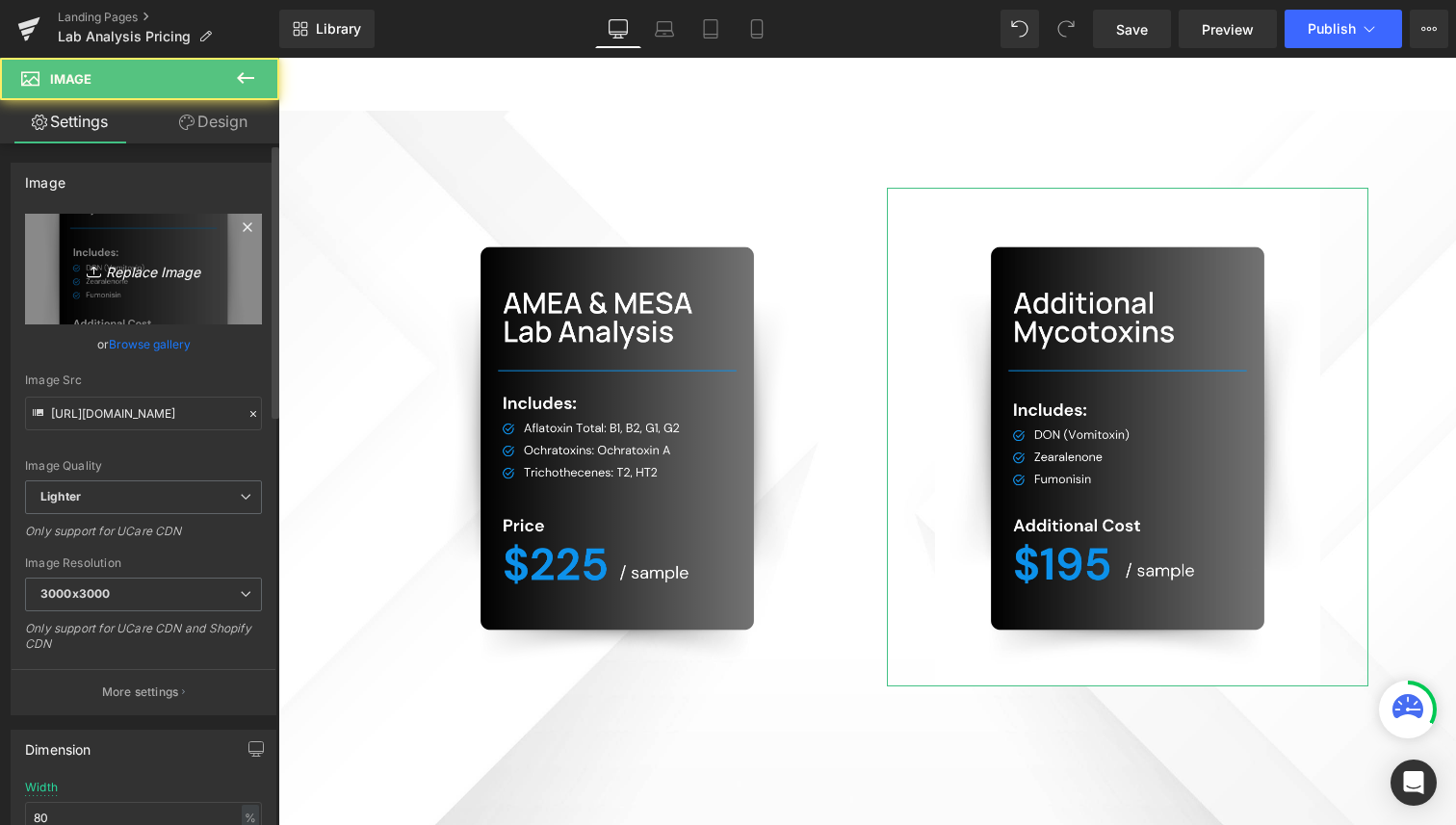
click at [146, 289] on link "Replace Image" at bounding box center [143, 269] width 237 height 110
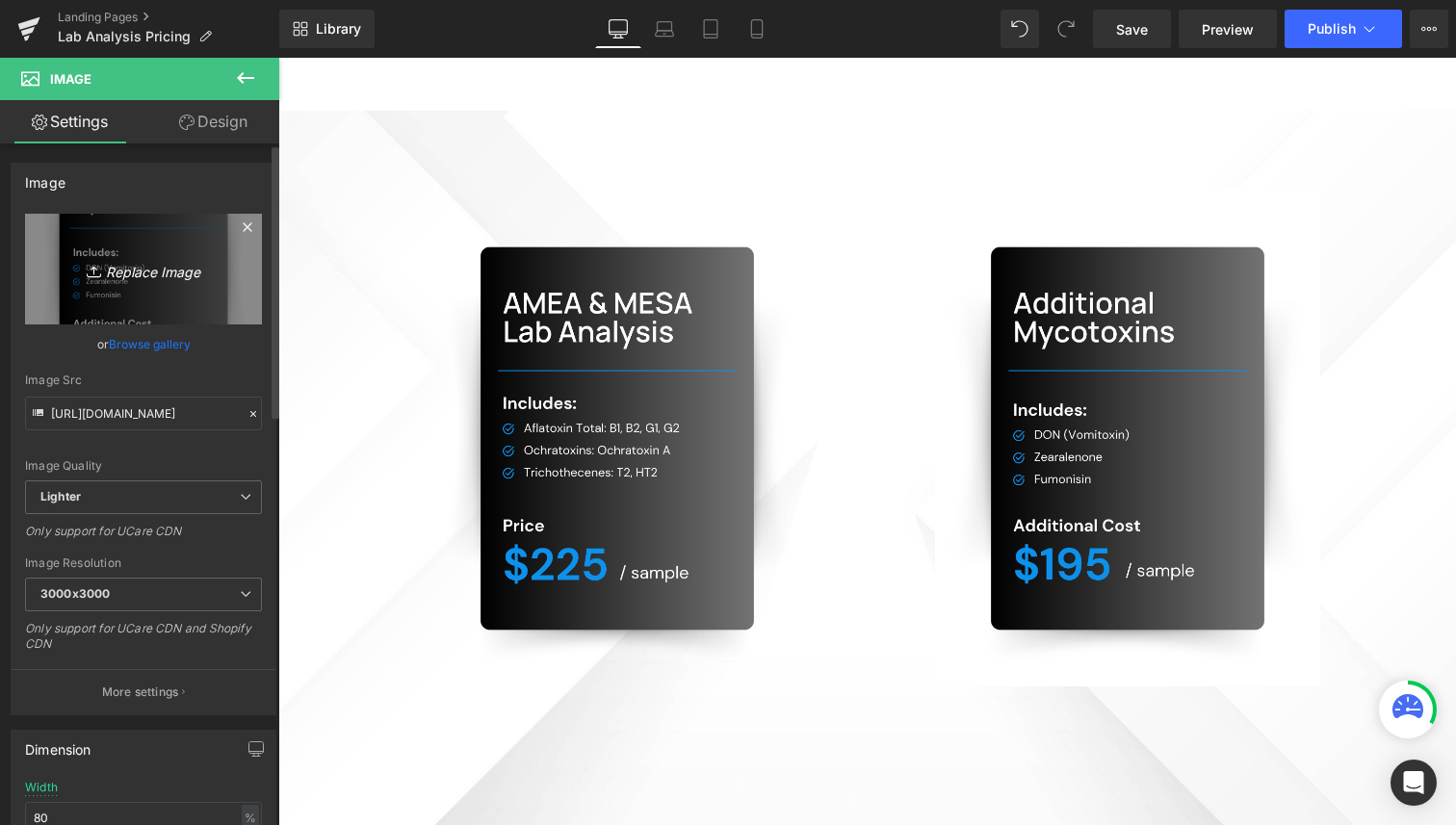
type input "C:\fakepath\Untitled (8.5 x 11 in) (12).png"
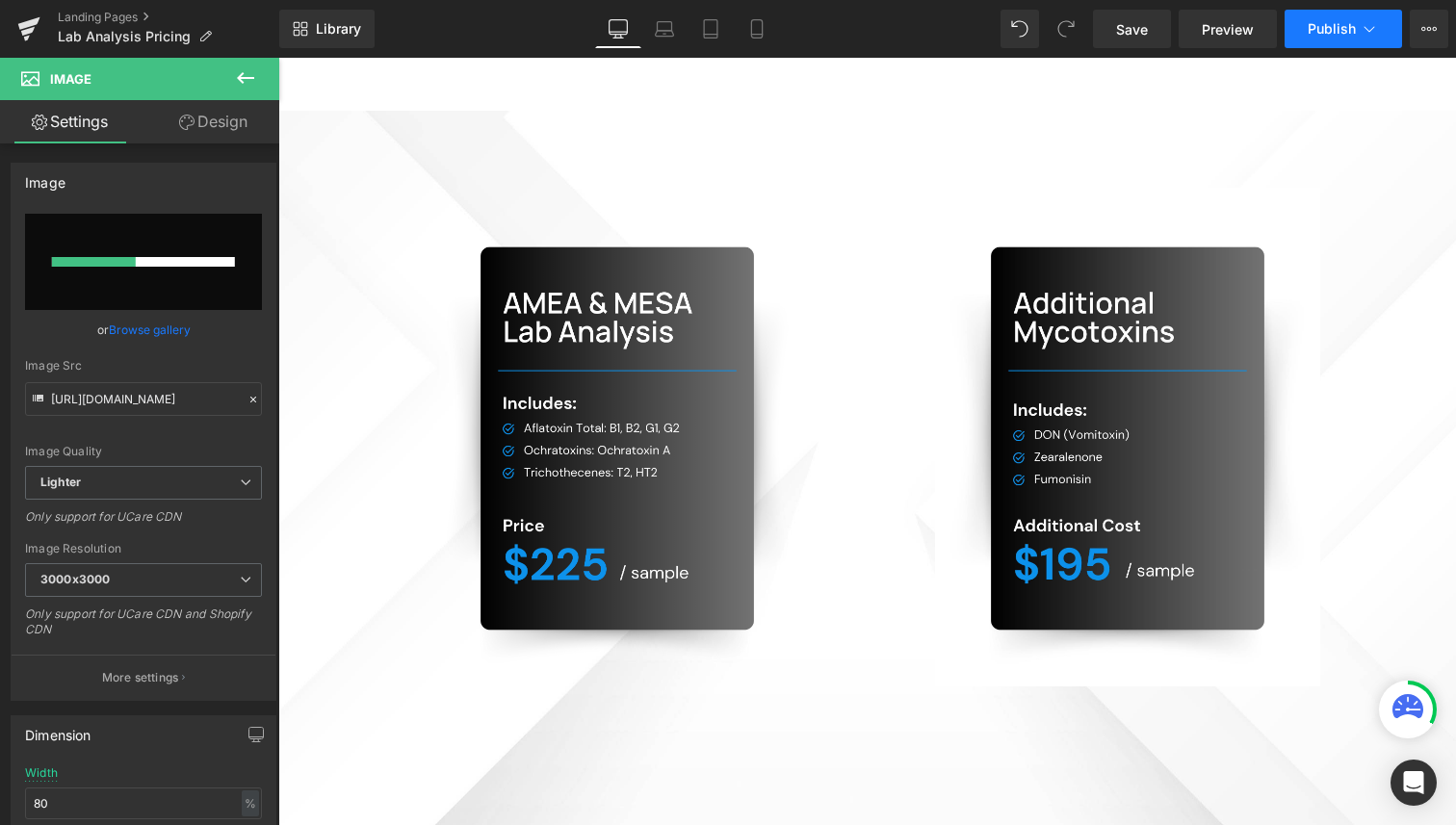
click at [1325, 32] on span "Publish" at bounding box center [1331, 30] width 48 height 16
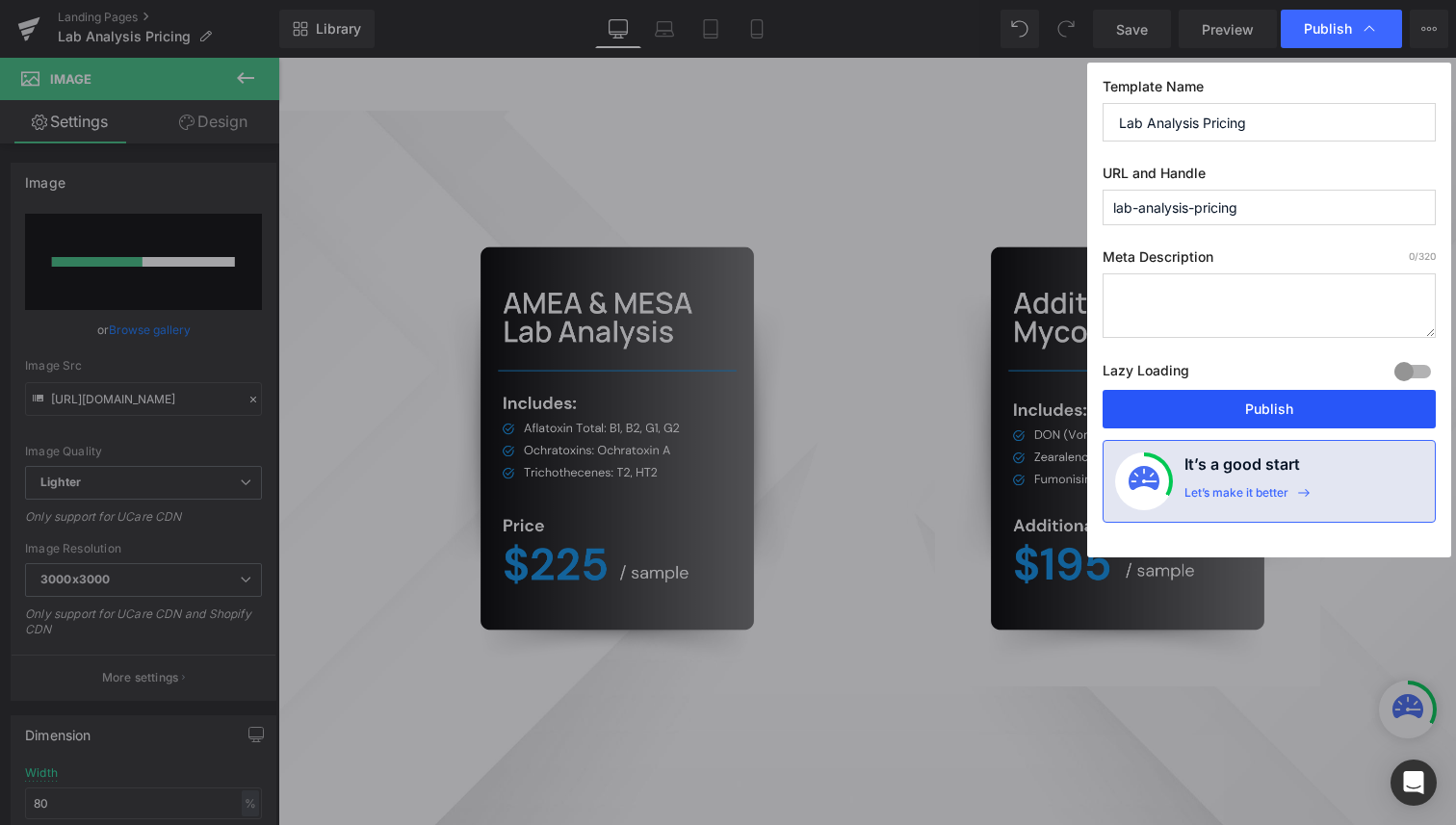
click at [1298, 399] on button "Publish" at bounding box center [1269, 409] width 333 height 38
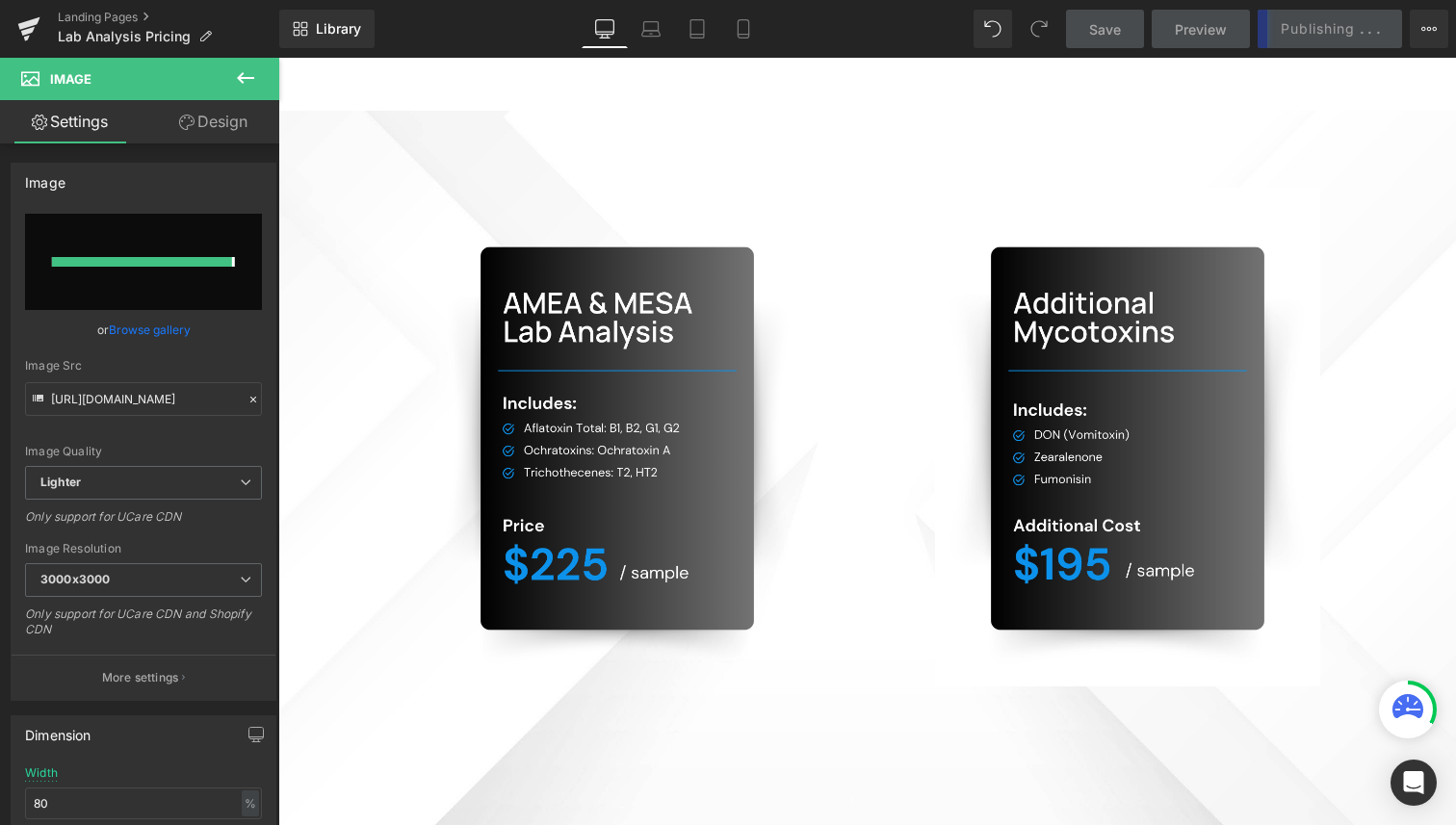
type input "https://ucarecdn.com/56048dfd-5be2-489f-acdf-c8dec709895b/-/format/auto/-/previ…"
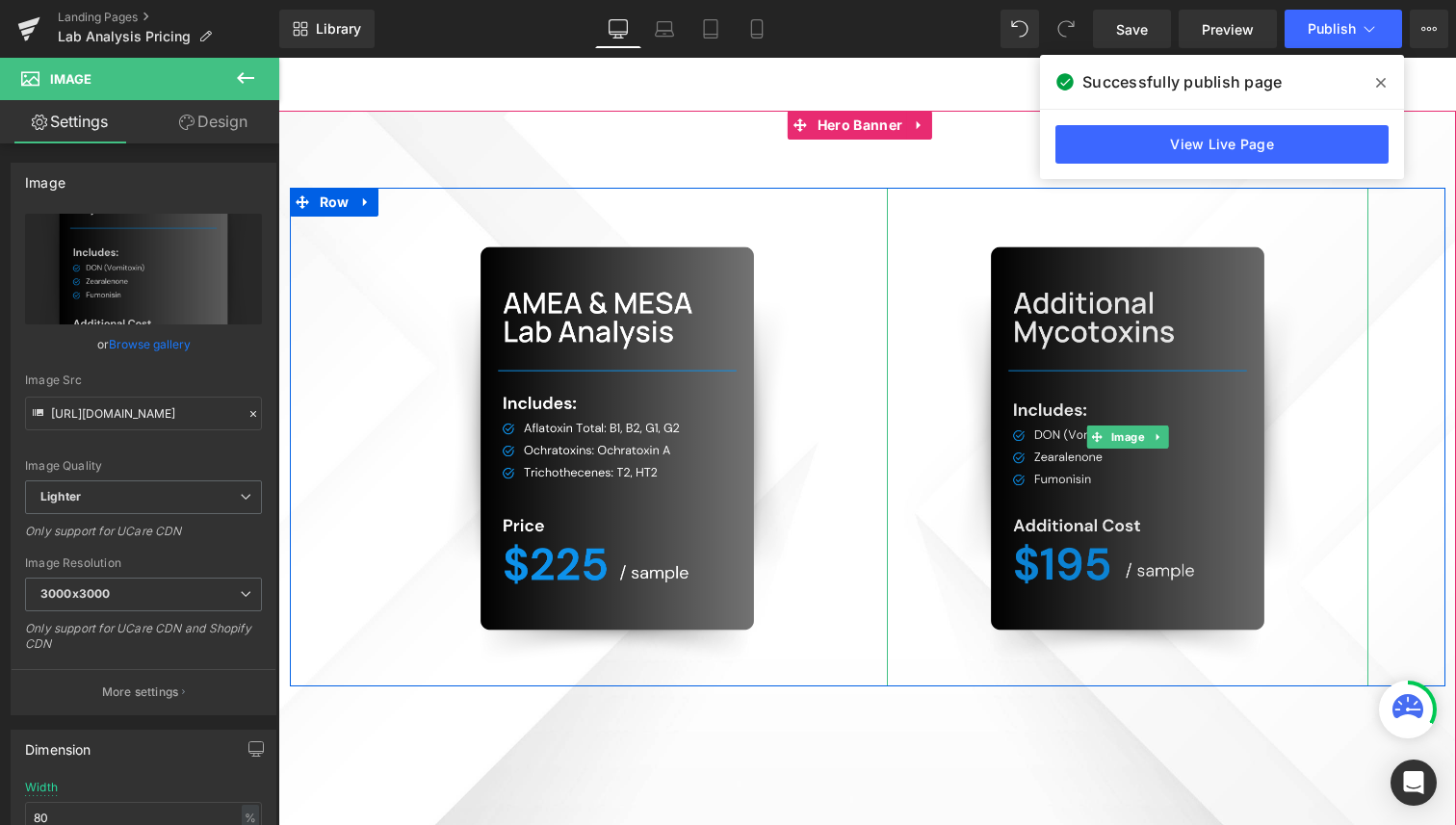
click at [1158, 413] on img at bounding box center [1127, 437] width 385 height 499
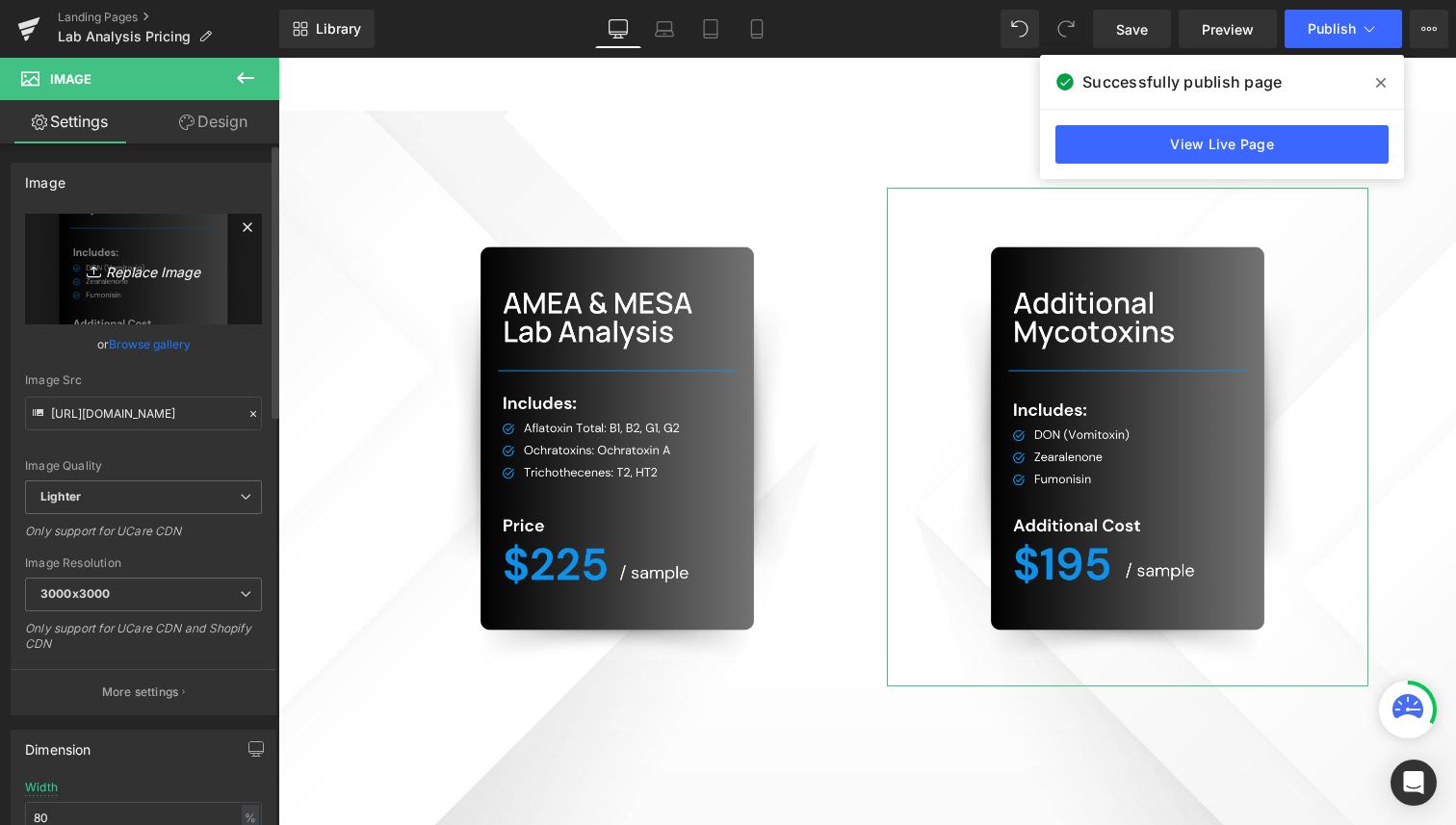
click at [118, 281] on icon "Replace Image" at bounding box center [143, 269] width 154 height 24
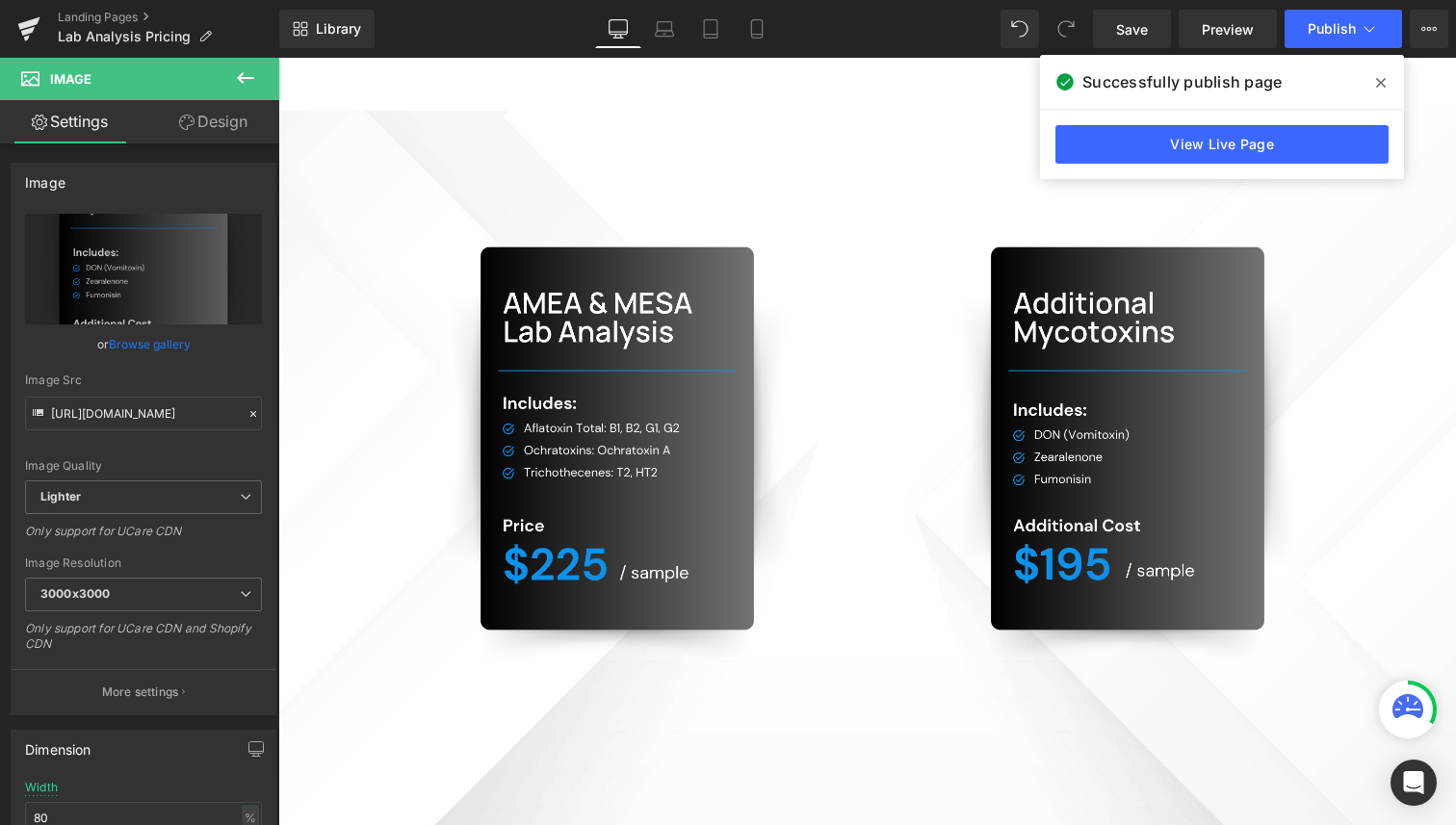
type input "C:\fakepath\Untitled (8.5 x 11 in) (13).png"
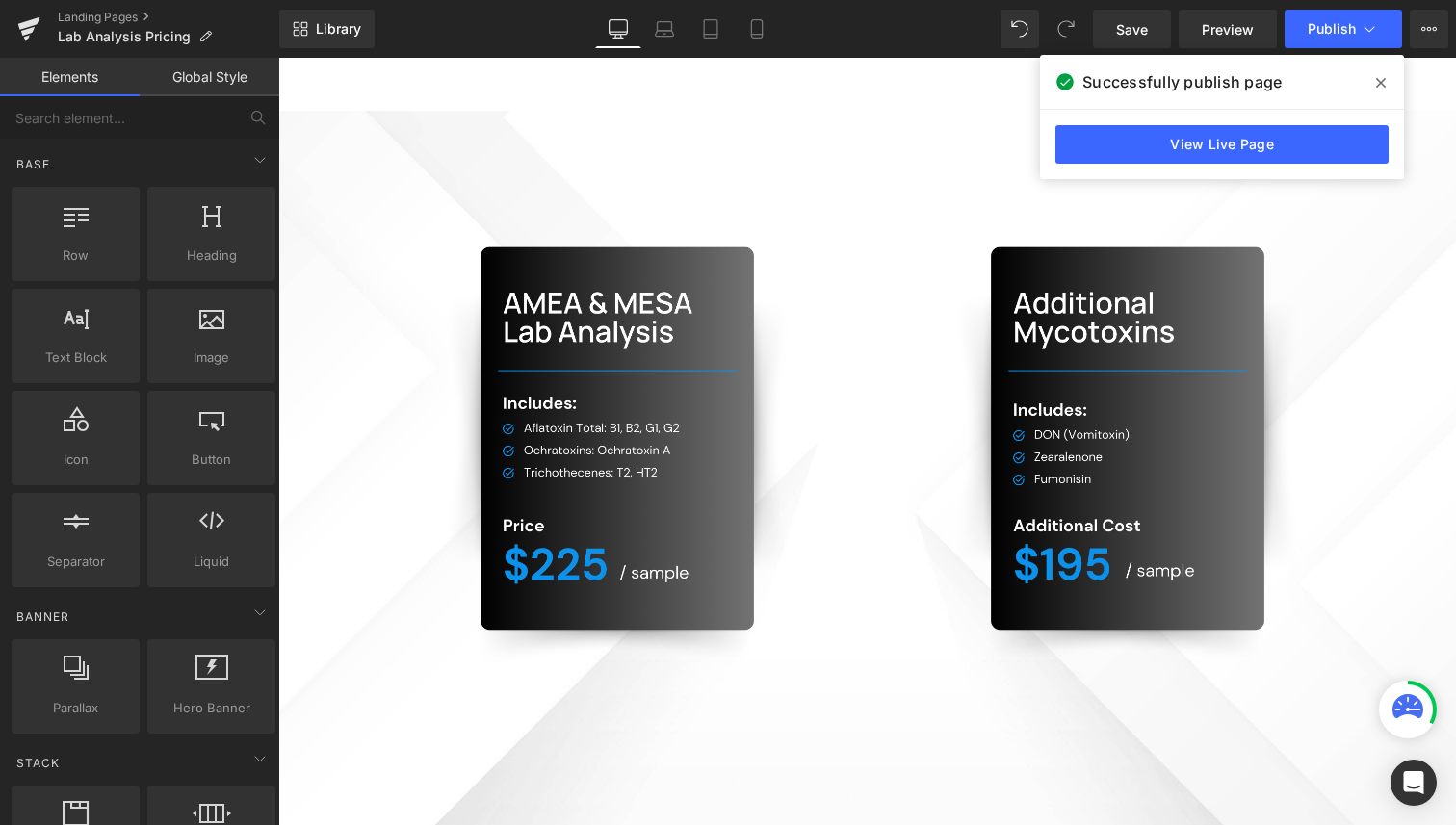
click at [791, 109] on main "Image Image Row 75px Hero Banner 80px Select your layout" at bounding box center [867, 576] width 1177 height 1037
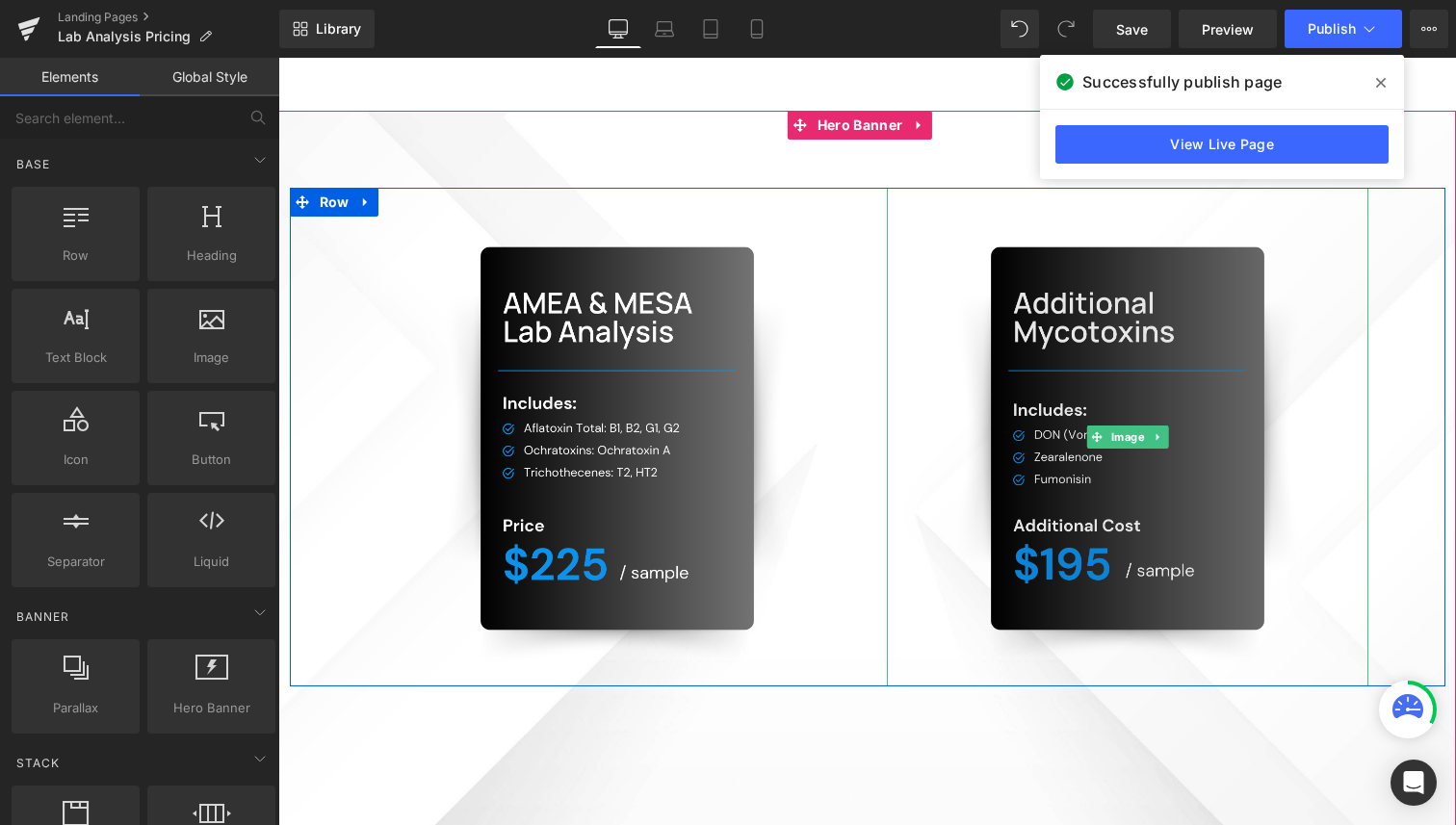
click at [1160, 281] on img at bounding box center [1127, 437] width 385 height 499
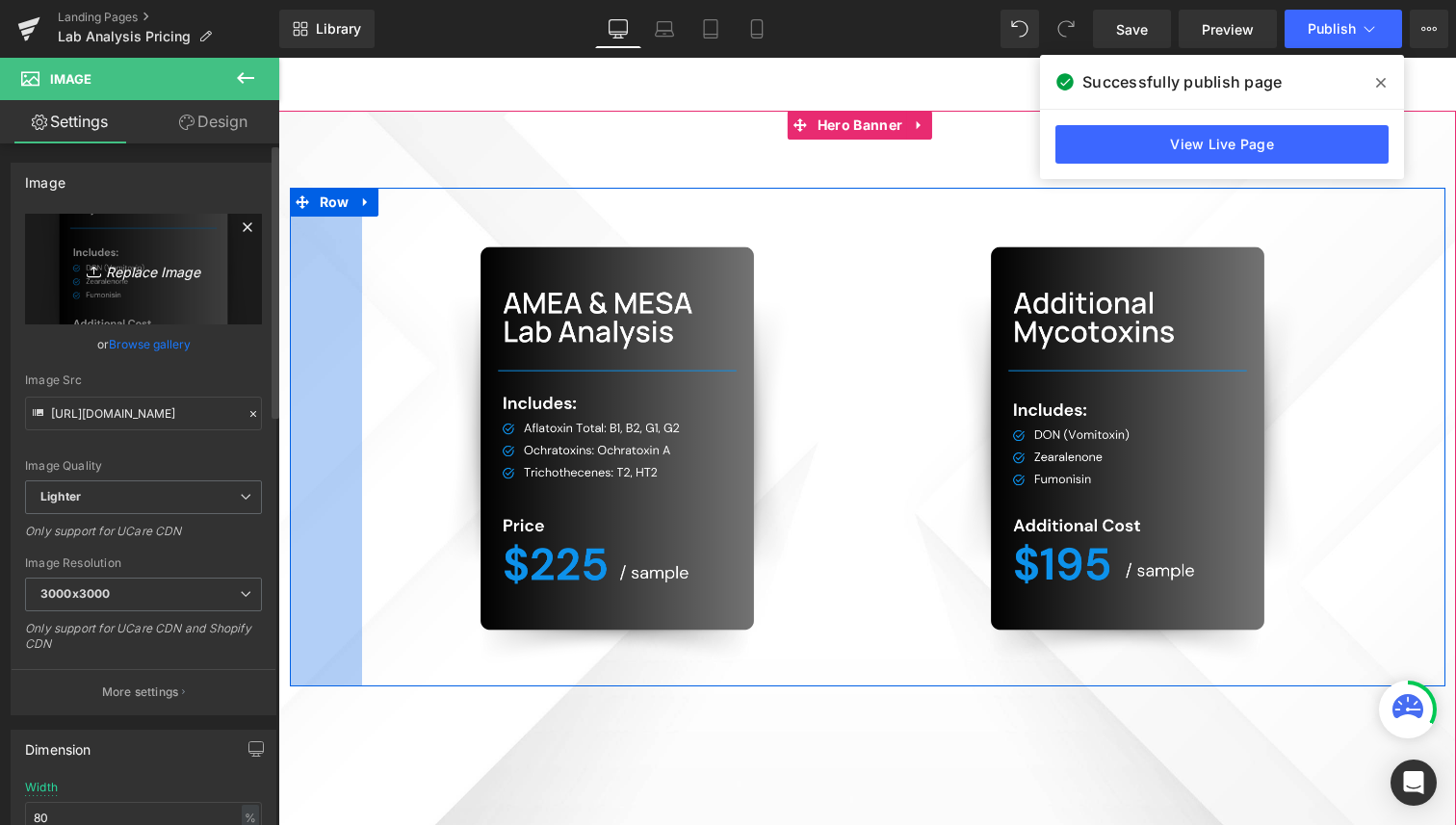
click at [183, 267] on icon "Replace Image" at bounding box center [143, 269] width 154 height 24
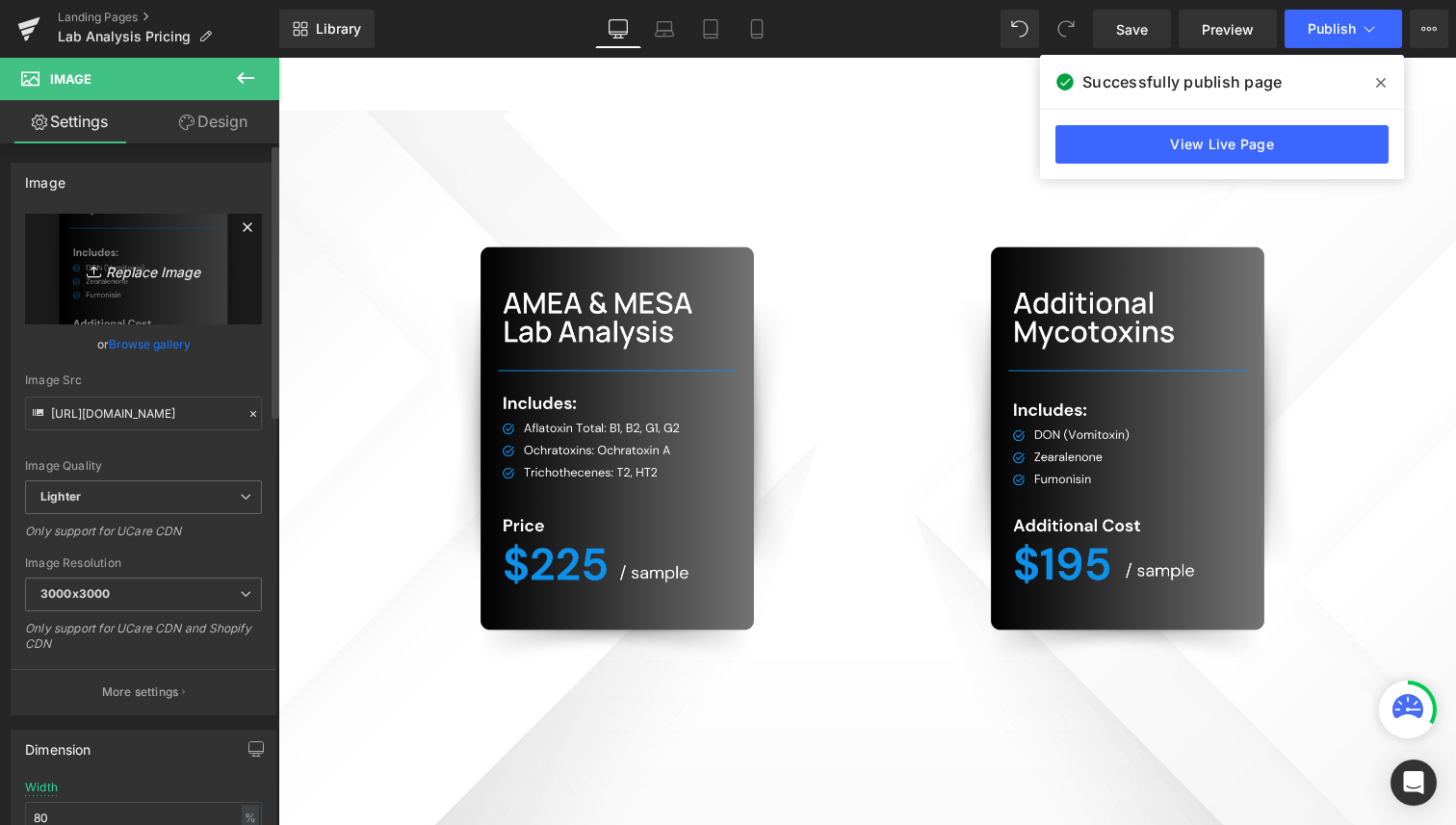
type input "C:\fakepath\Untitled (8.5 x 11 in) (13).png"
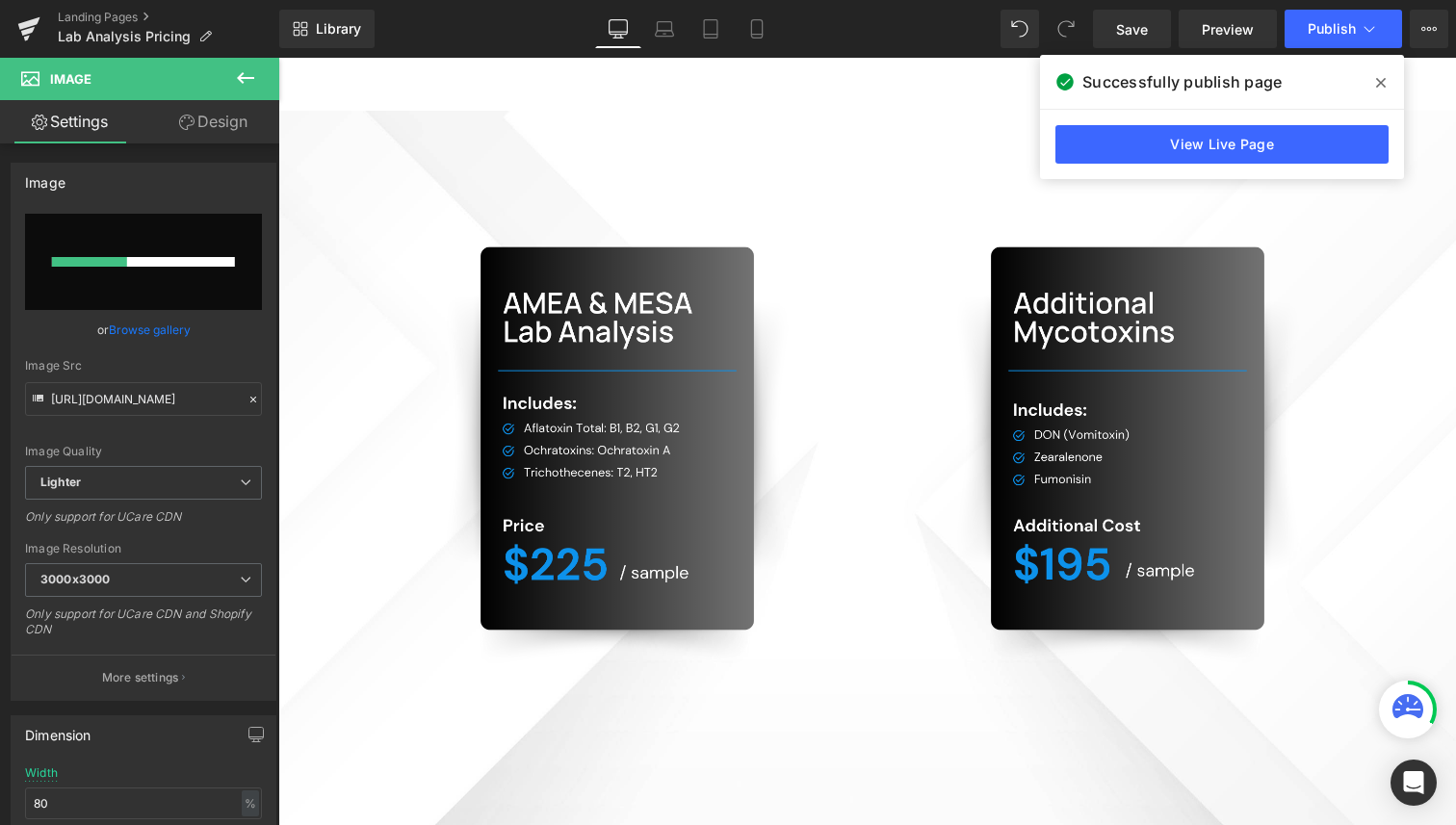
type input "https://ucarecdn.com/d993d93d-9f55-445e-bab1-839732439e25/-/format/auto/-/previ…"
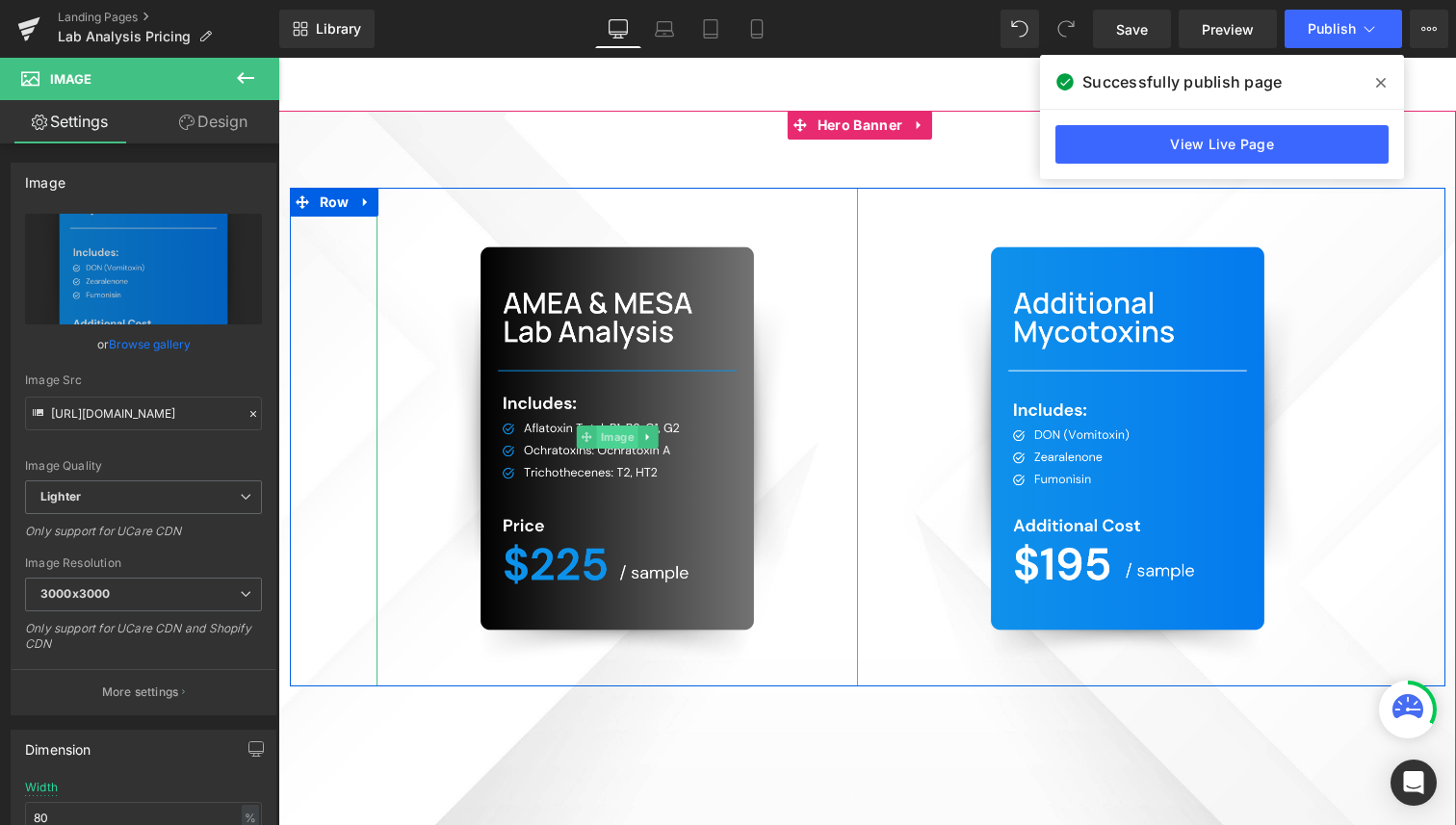
click at [598, 440] on span "Image" at bounding box center [616, 436] width 41 height 23
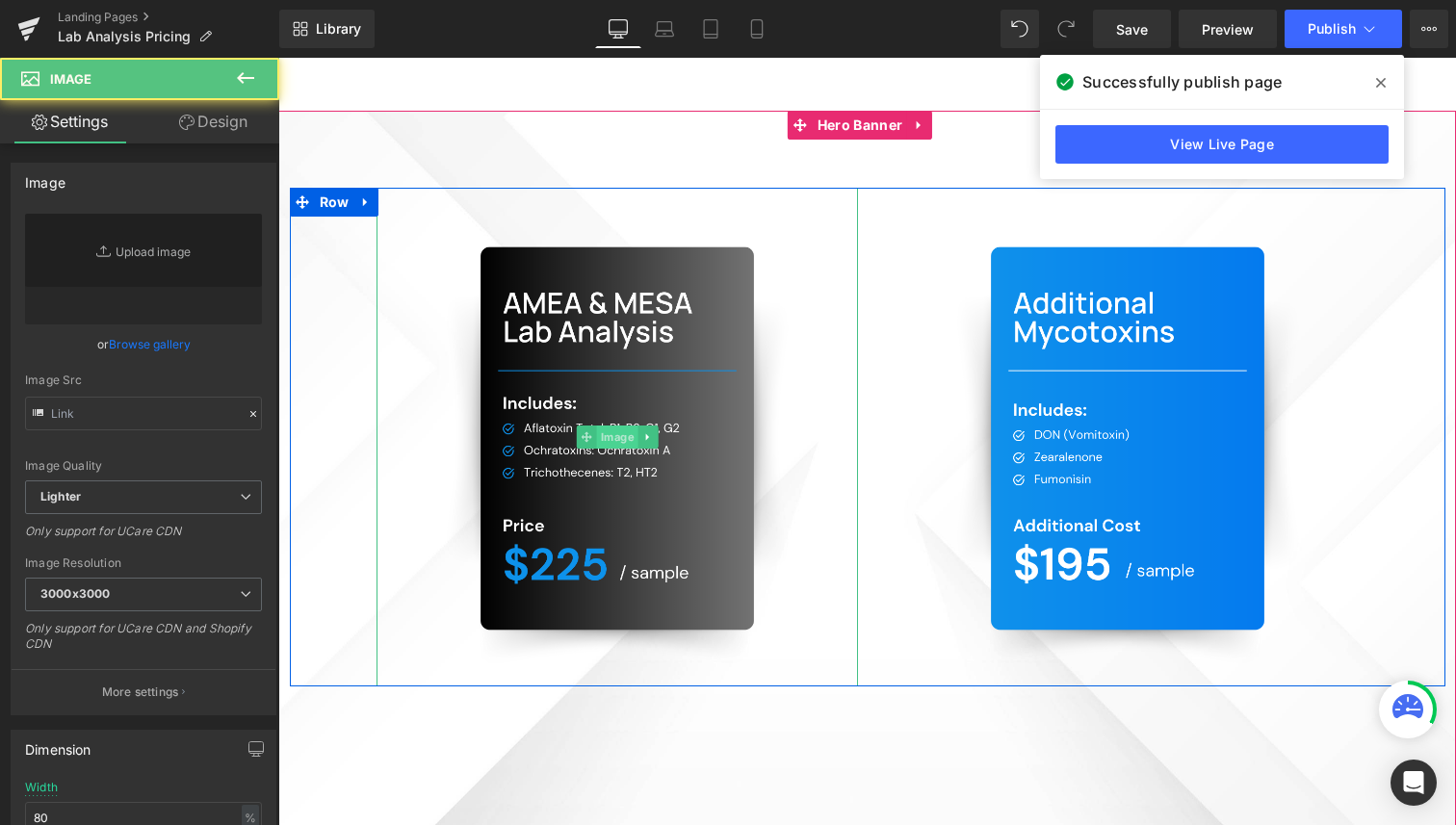
type input "https://ucarecdn.com/1b41ee16-4e0f-4d82-be94-82bed1612041/-/format/auto/-/previ…"
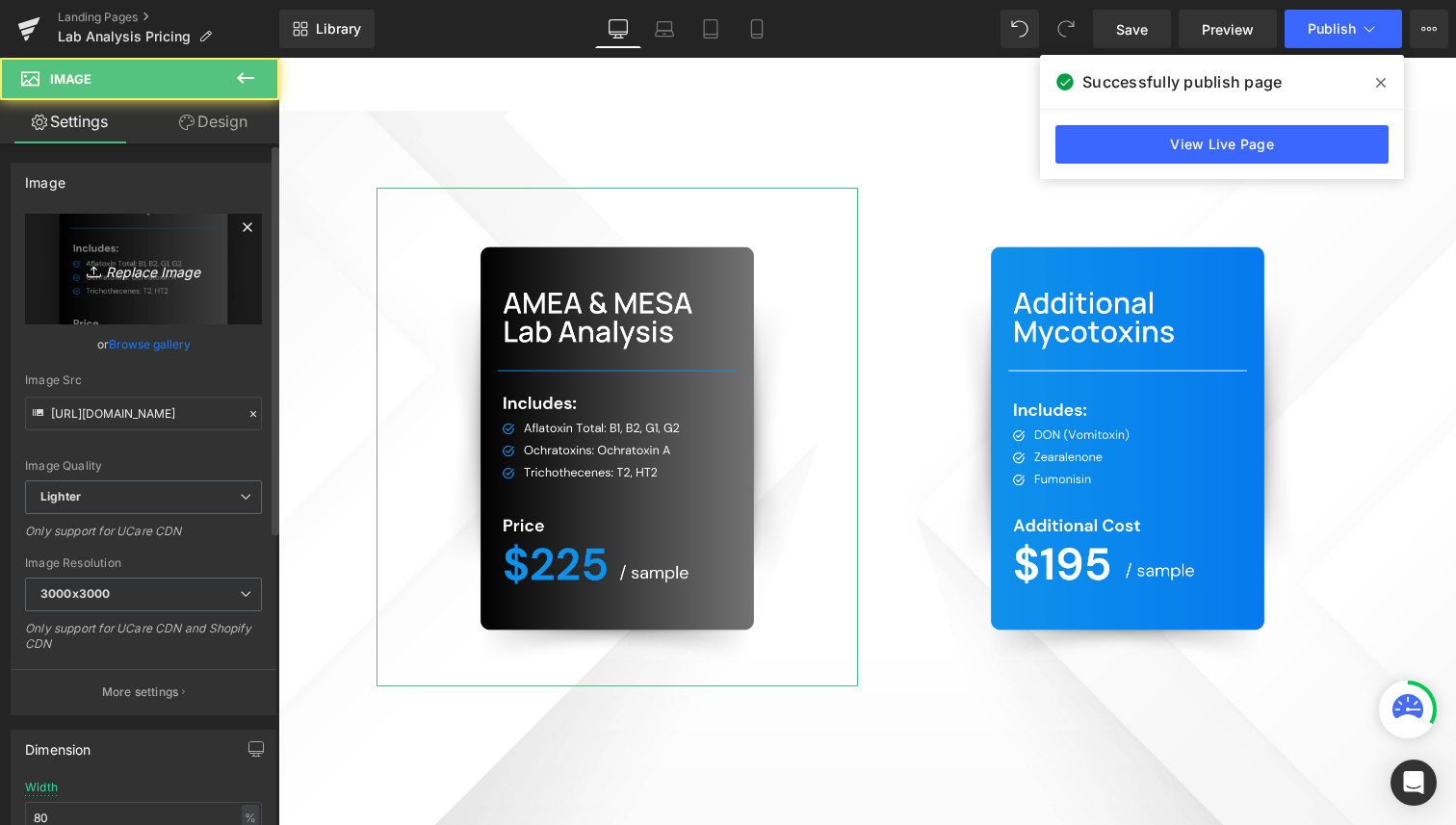
click at [152, 250] on link "Replace Image" at bounding box center [143, 269] width 237 height 110
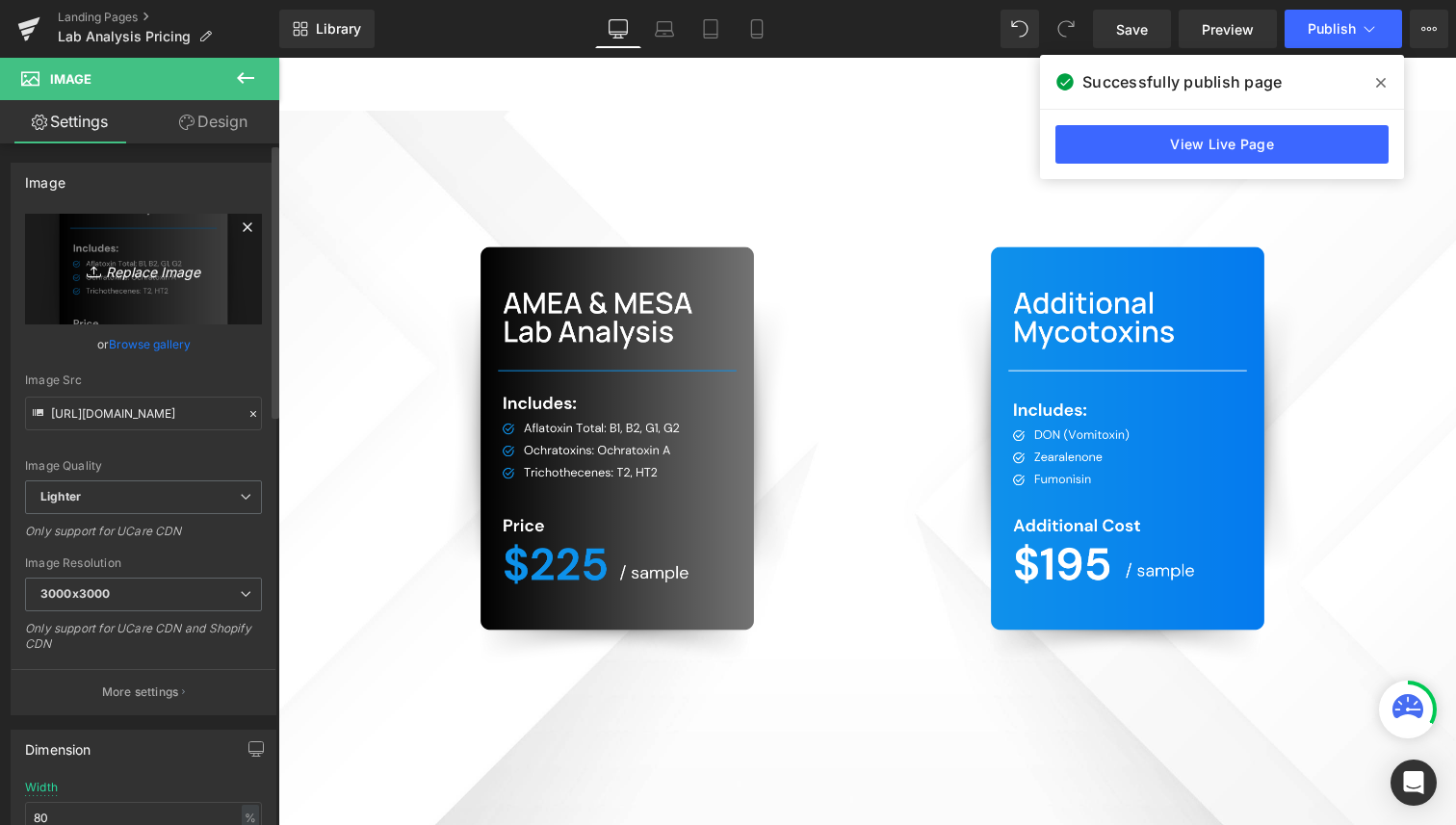
type input "C:\fakepath\Untitled (8.5 x 11 in) (14).png"
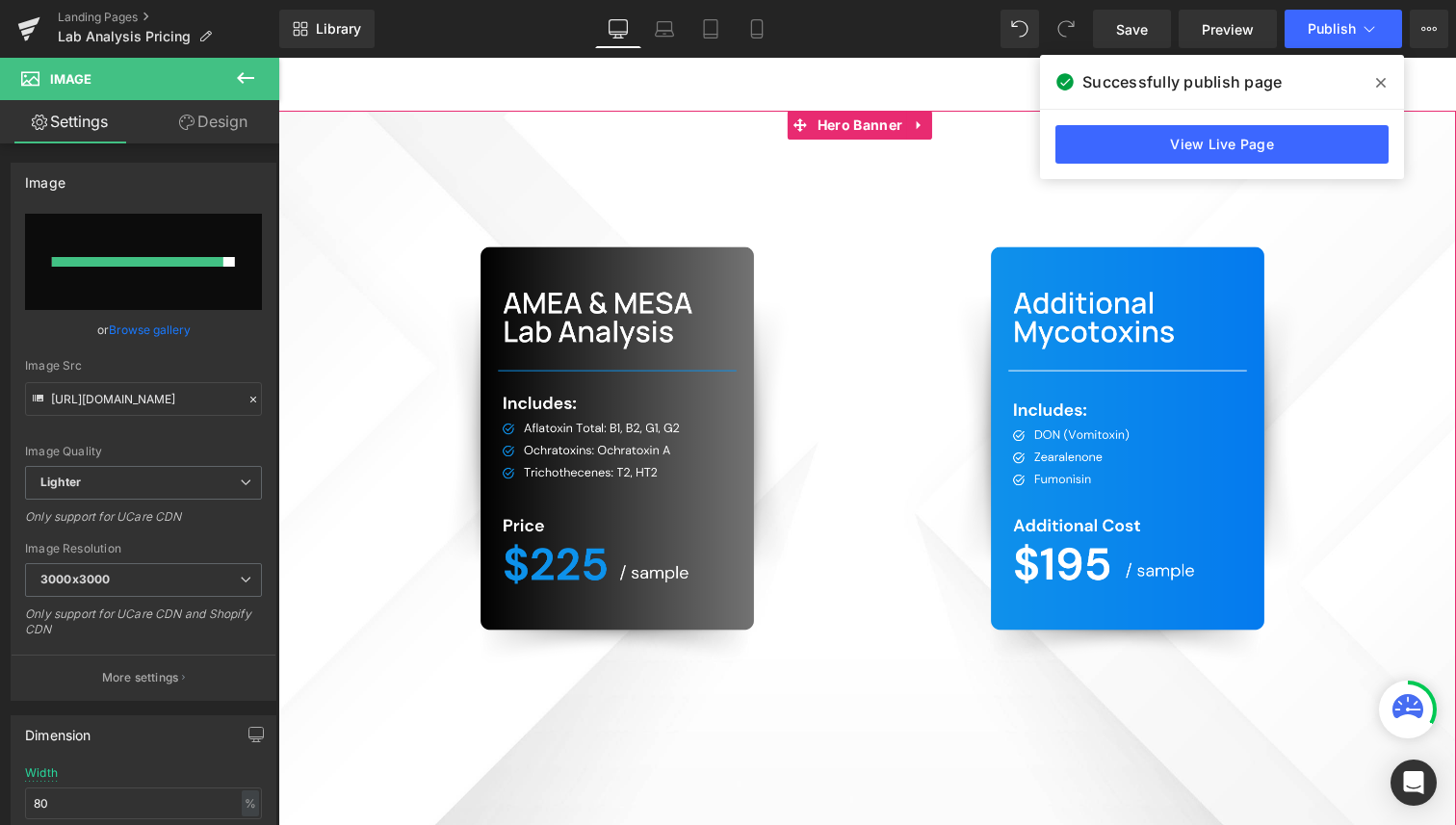
type input "https://ucarecdn.com/16429c70-539d-4401-8d90-a563a8cdc61f/-/format/auto/-/previ…"
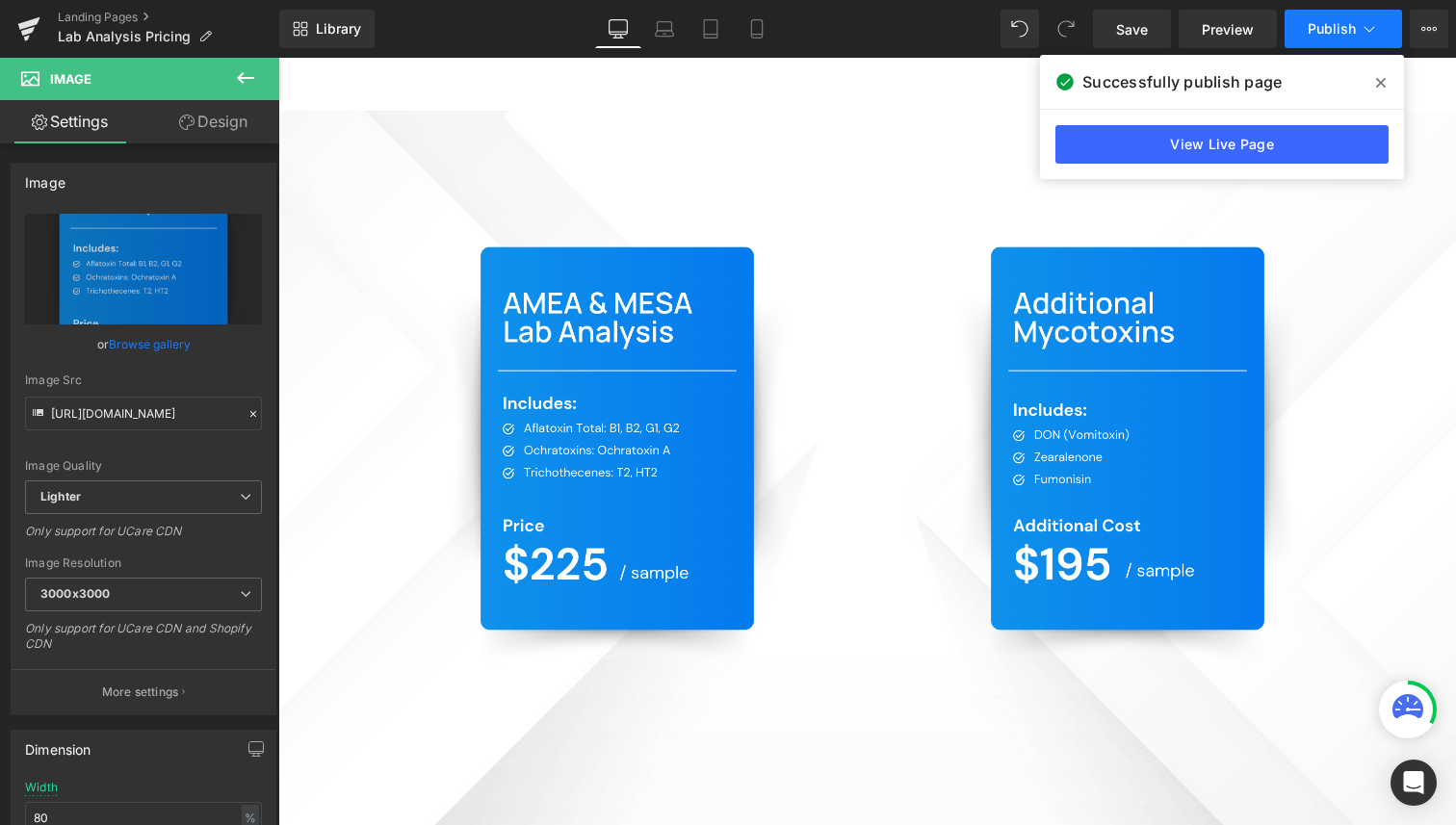
click at [1322, 29] on span "Publish" at bounding box center [1331, 30] width 48 height 16
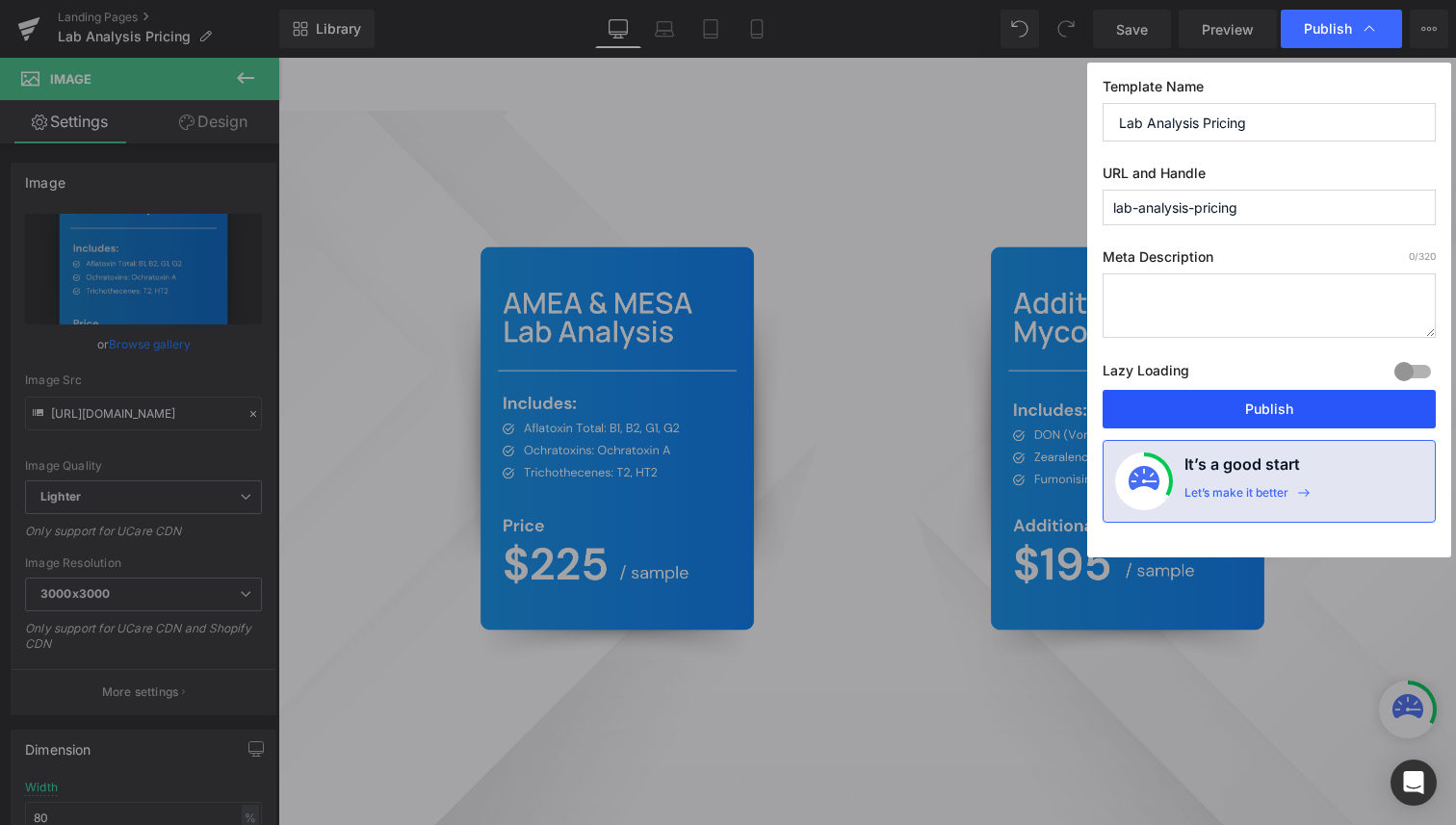
click at [1248, 412] on button "Publish" at bounding box center [1269, 409] width 333 height 38
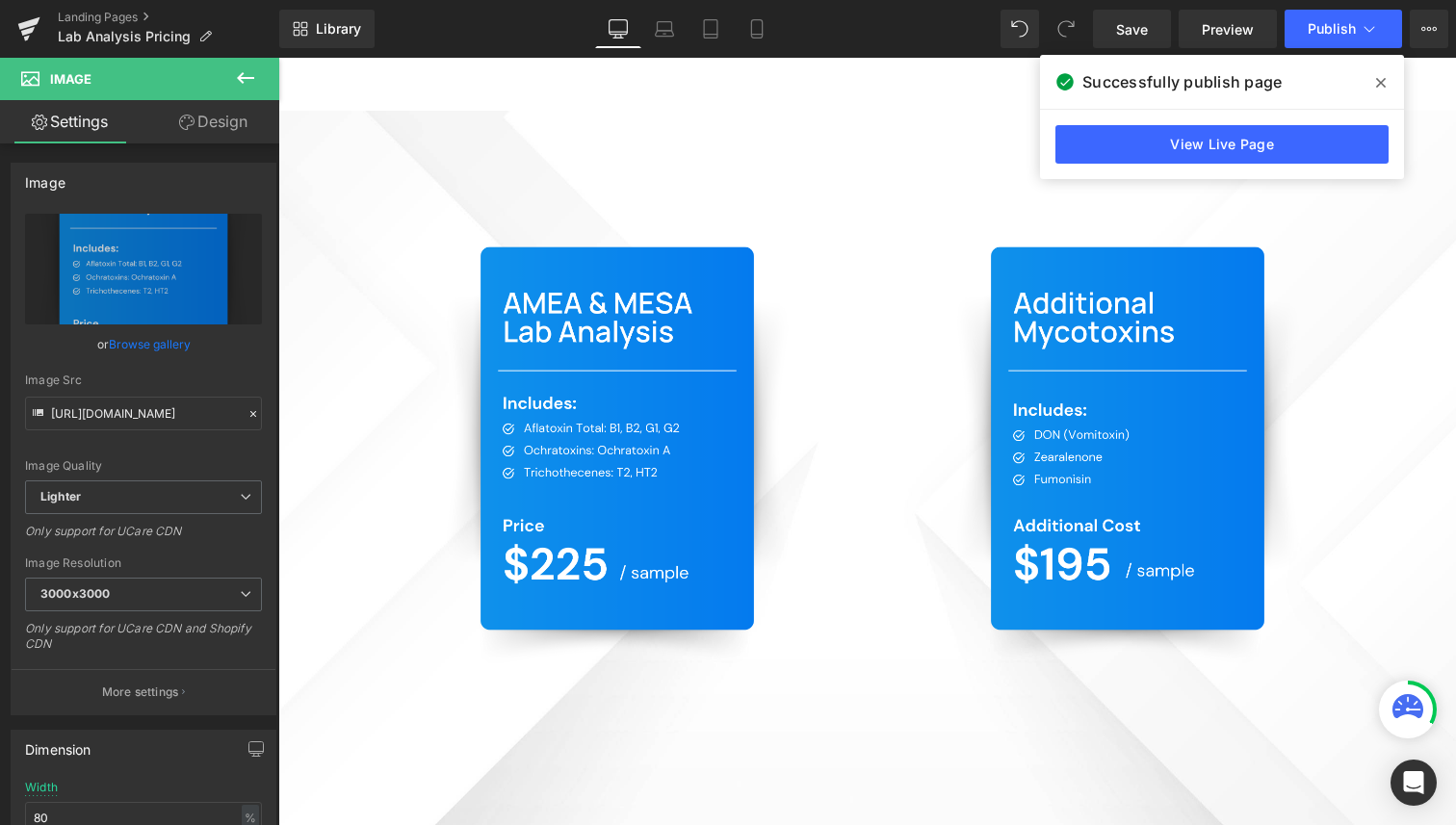
click at [1372, 79] on span at bounding box center [1380, 82] width 31 height 31
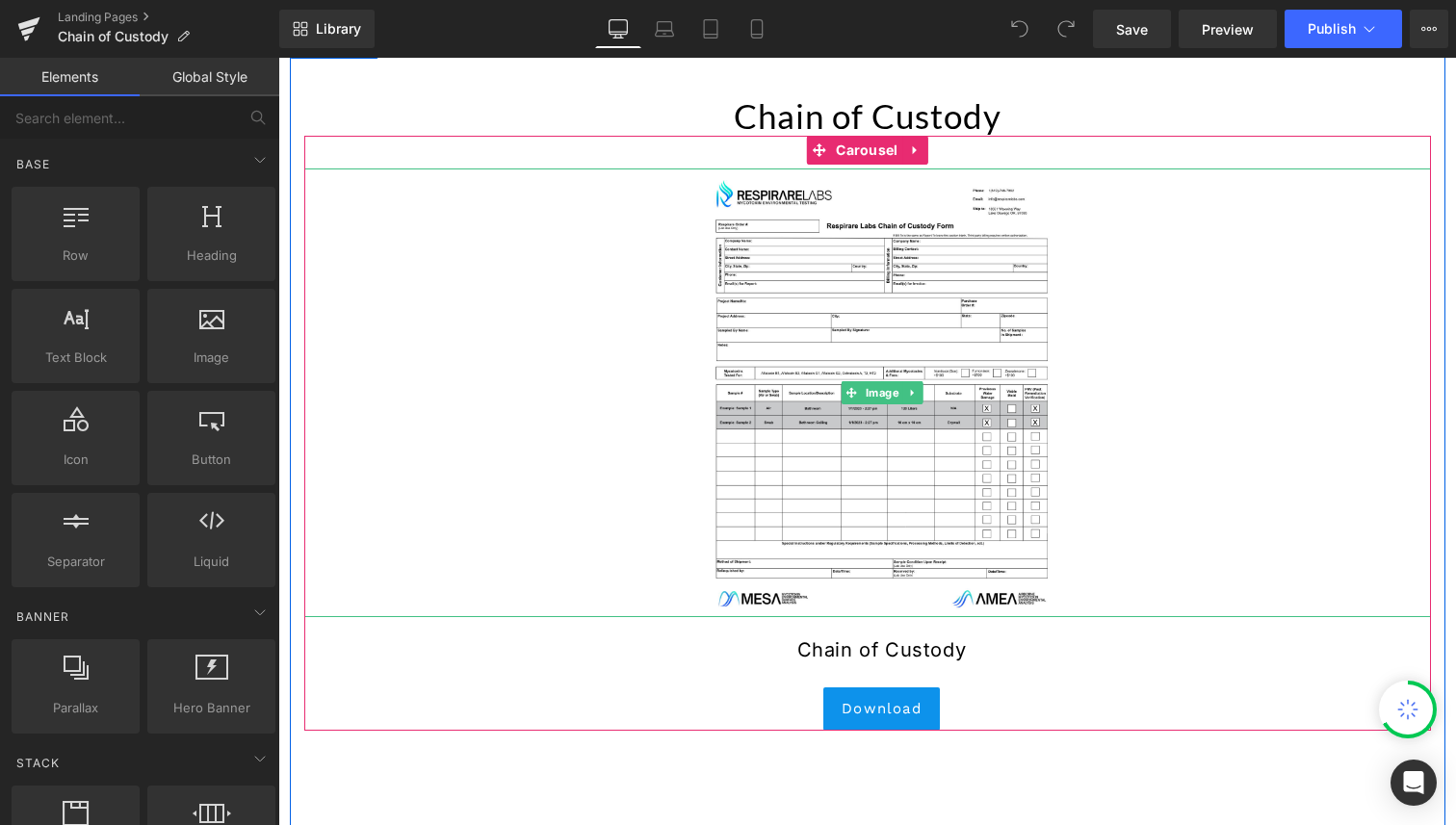
scroll to position [181, 0]
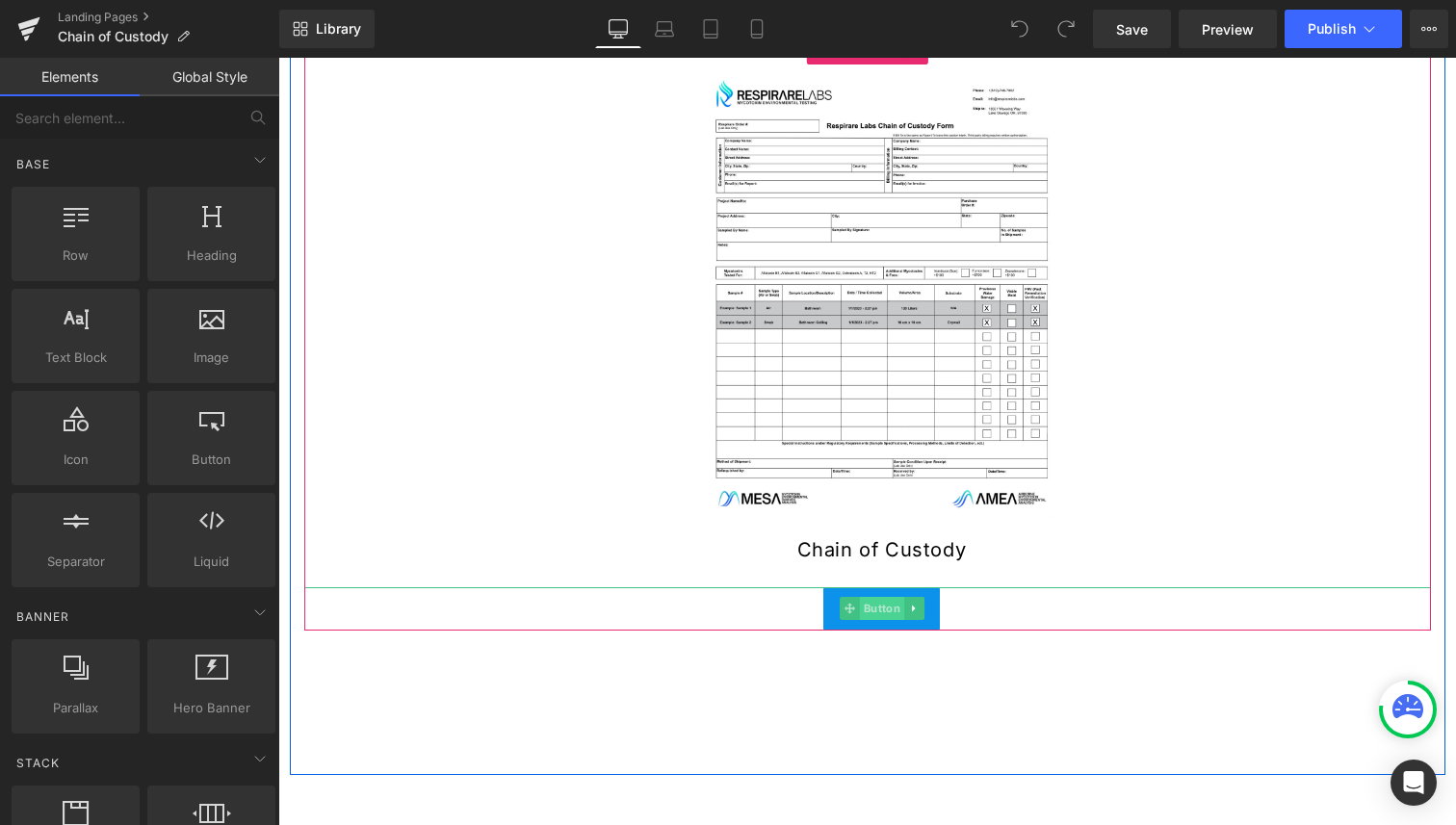
click at [879, 603] on span "Button" at bounding box center [880, 607] width 44 height 23
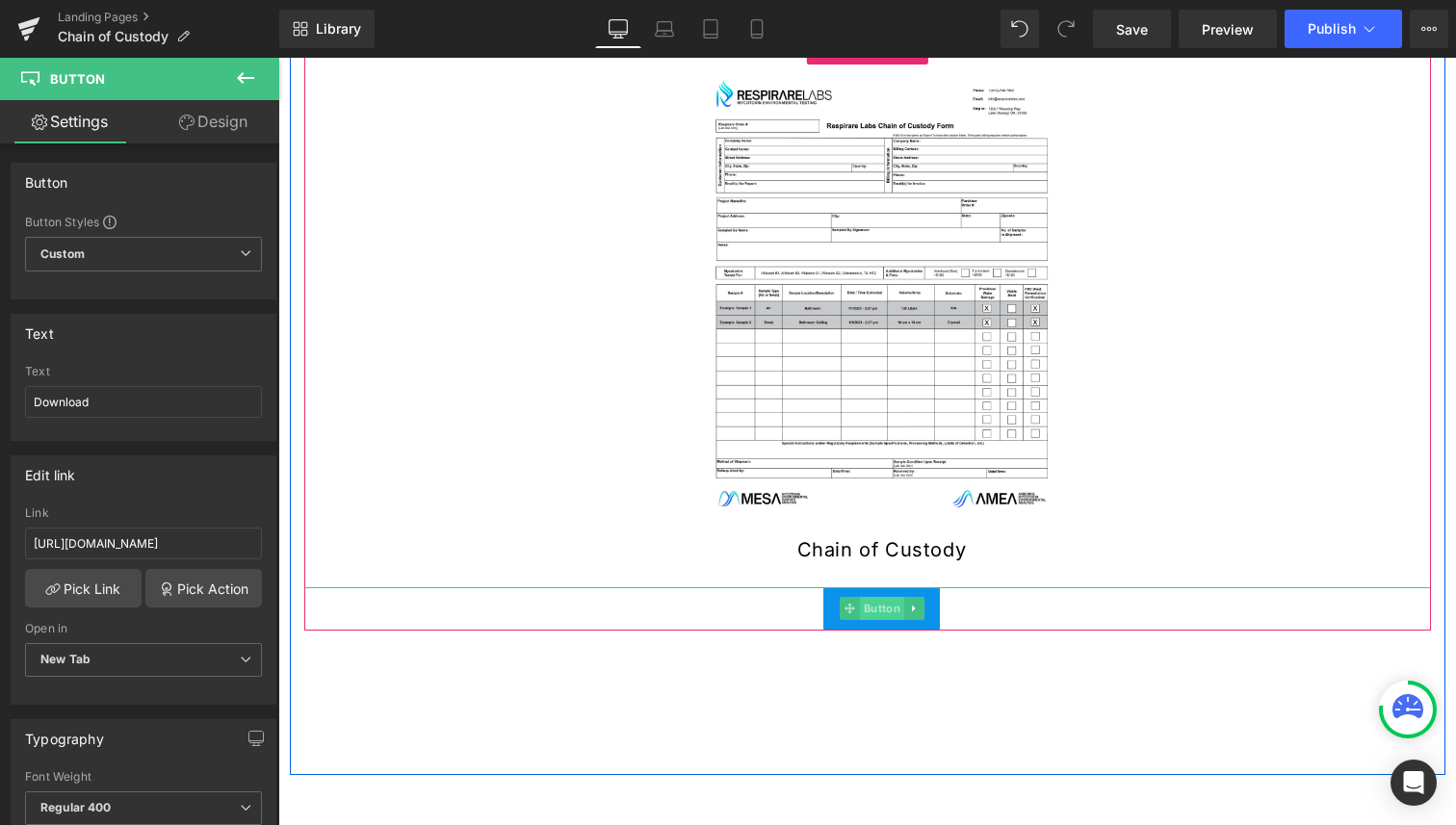
click at [878, 611] on span "Button" at bounding box center [880, 607] width 44 height 23
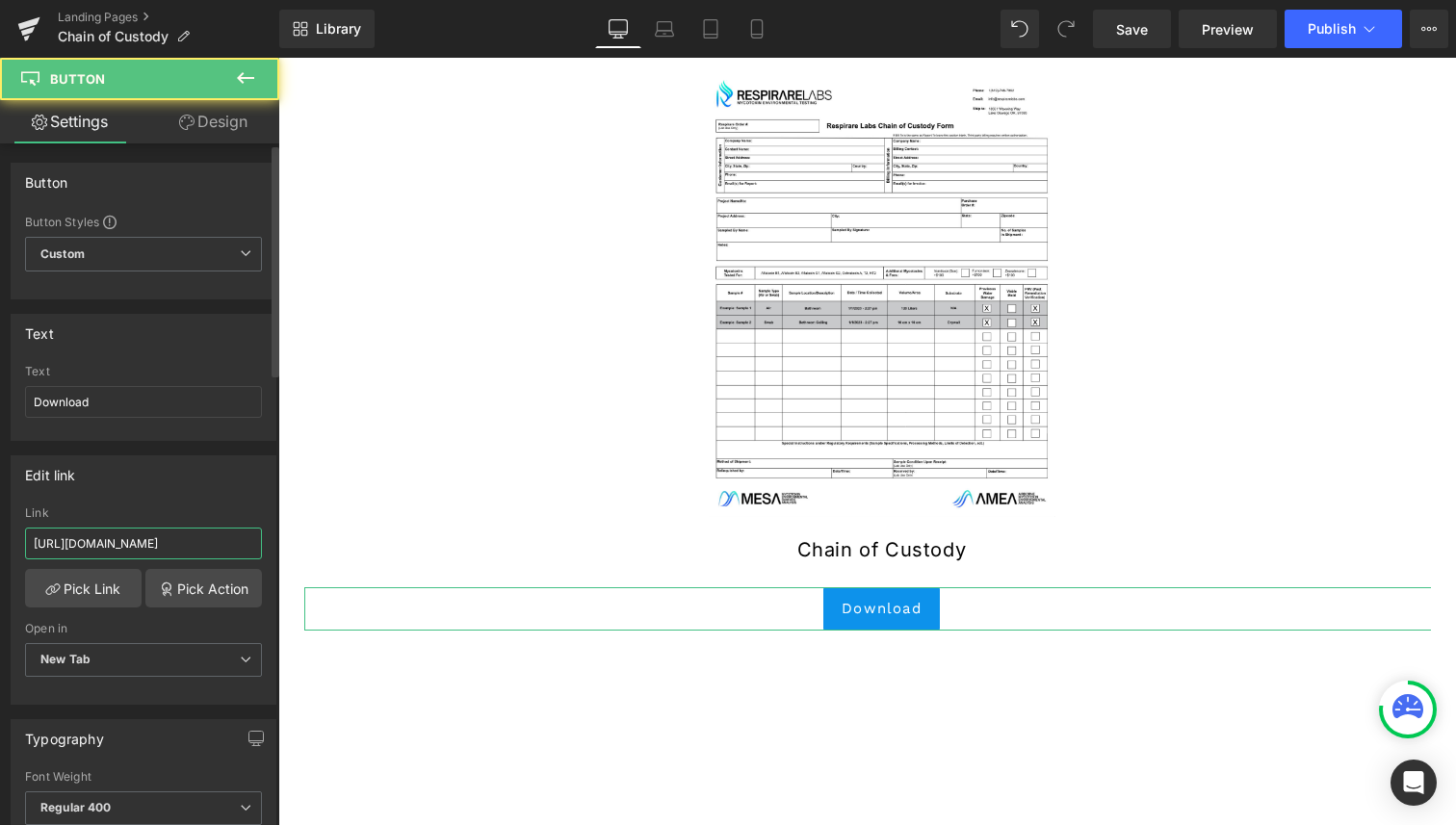
click at [121, 536] on input "[URL][DOMAIN_NAME]" at bounding box center [143, 543] width 237 height 32
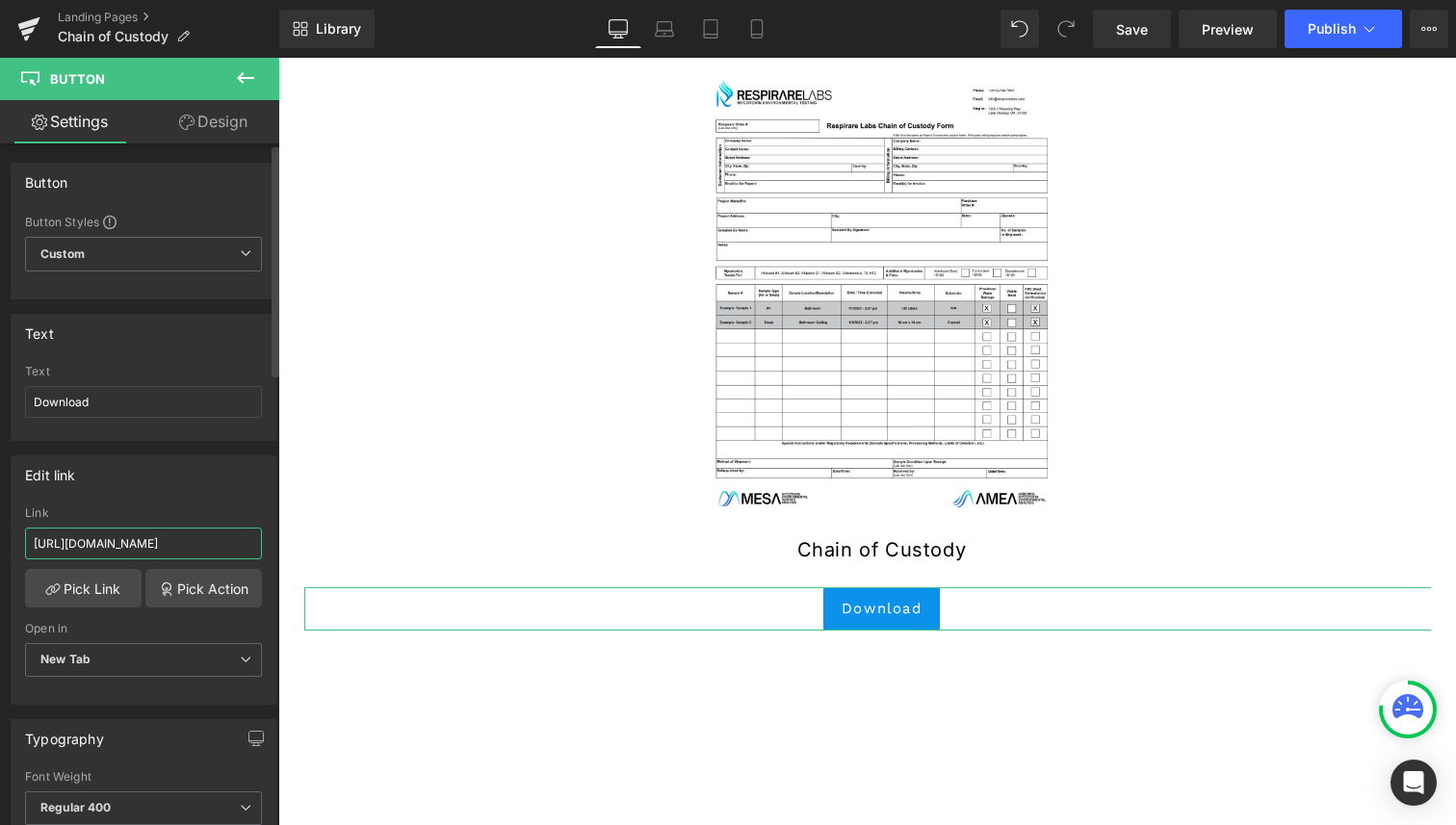
click at [121, 536] on input "[URL][DOMAIN_NAME]" at bounding box center [143, 543] width 237 height 32
paste input "[URL][DOMAIN_NAME]"
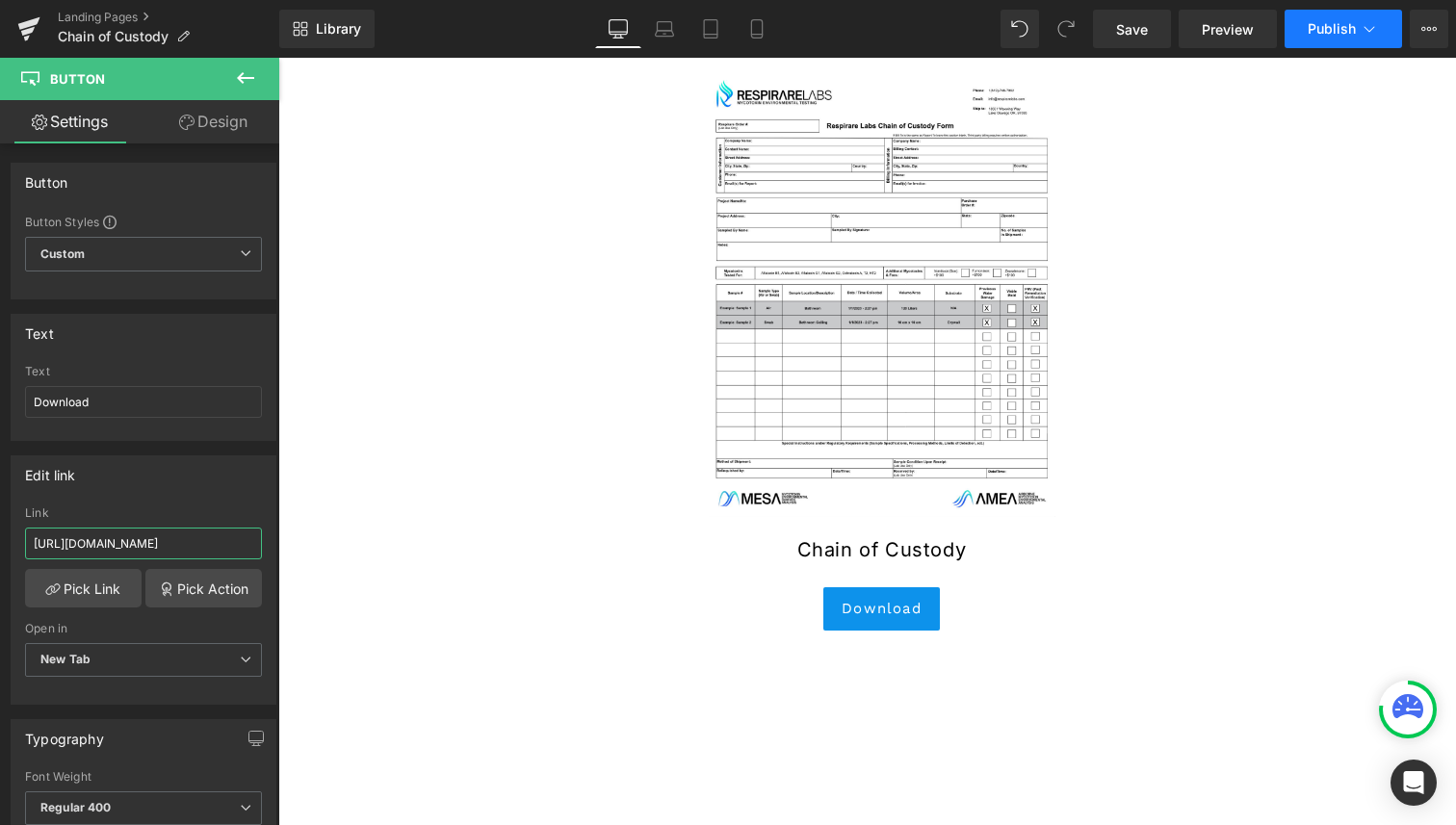
type input "[URL][DOMAIN_NAME]"
click at [1318, 28] on span "Publish" at bounding box center [1331, 30] width 48 height 16
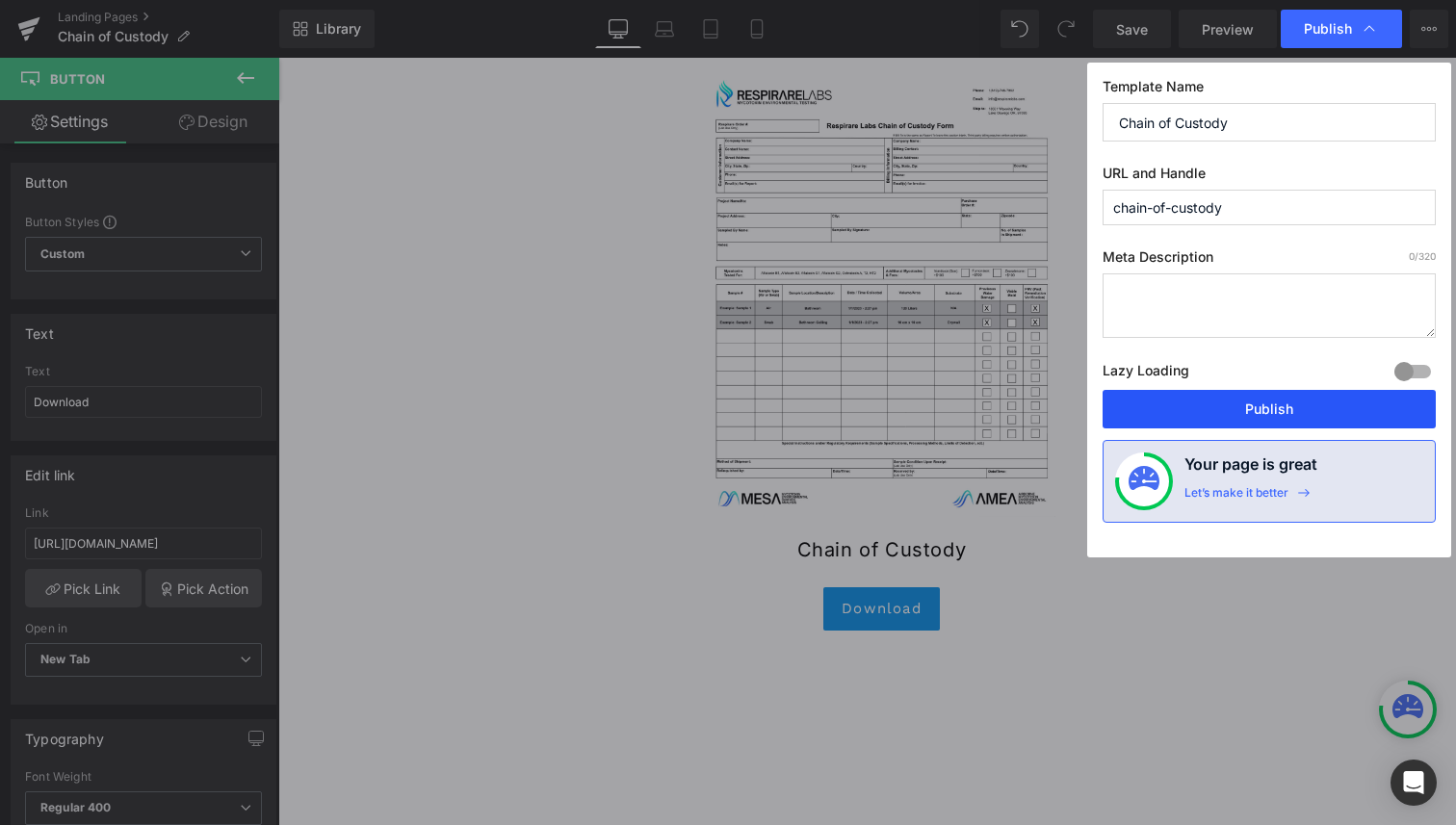
click at [1290, 420] on button "Publish" at bounding box center [1269, 409] width 333 height 38
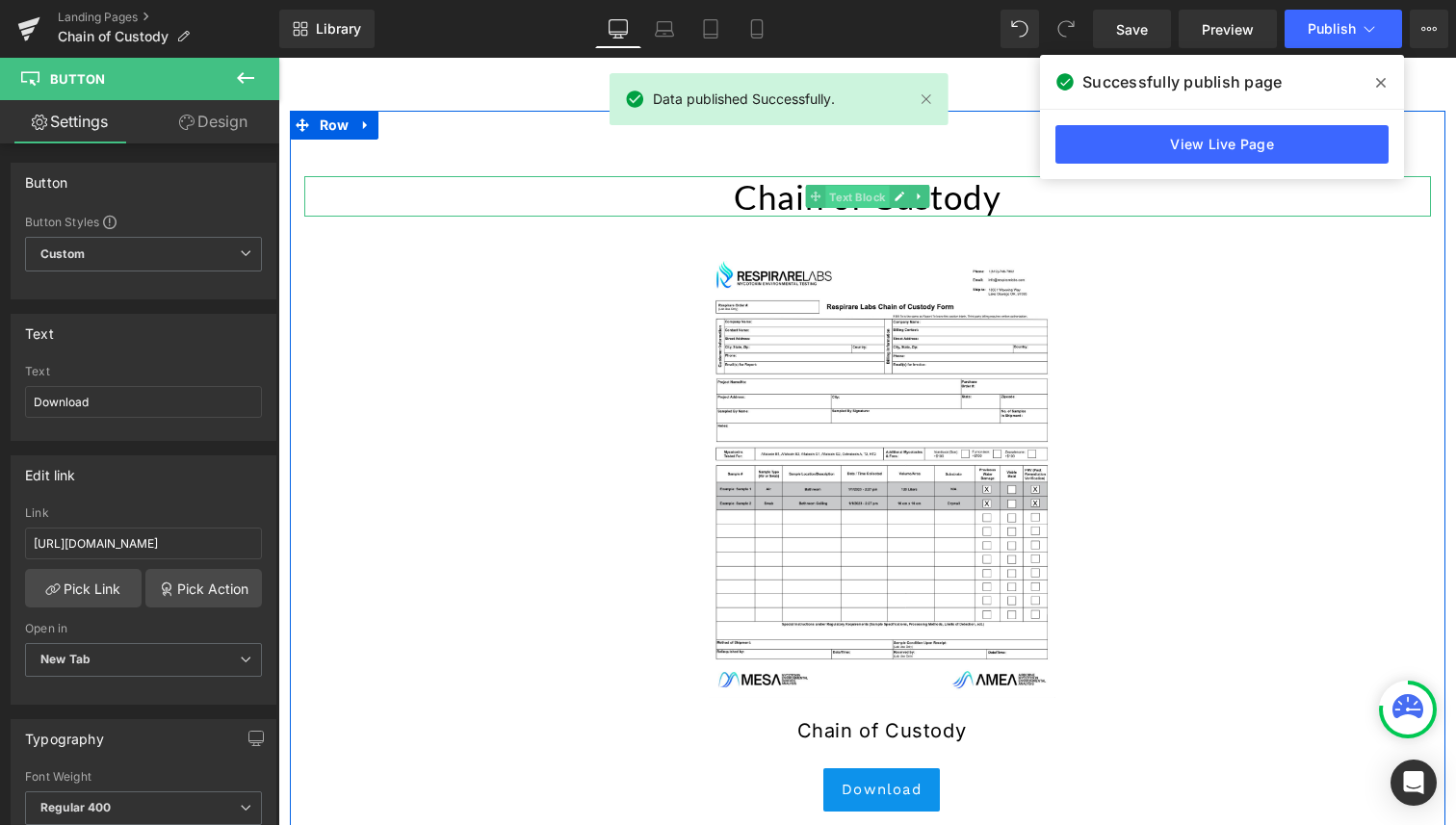
click at [834, 192] on span "Text Block" at bounding box center [856, 197] width 64 height 23
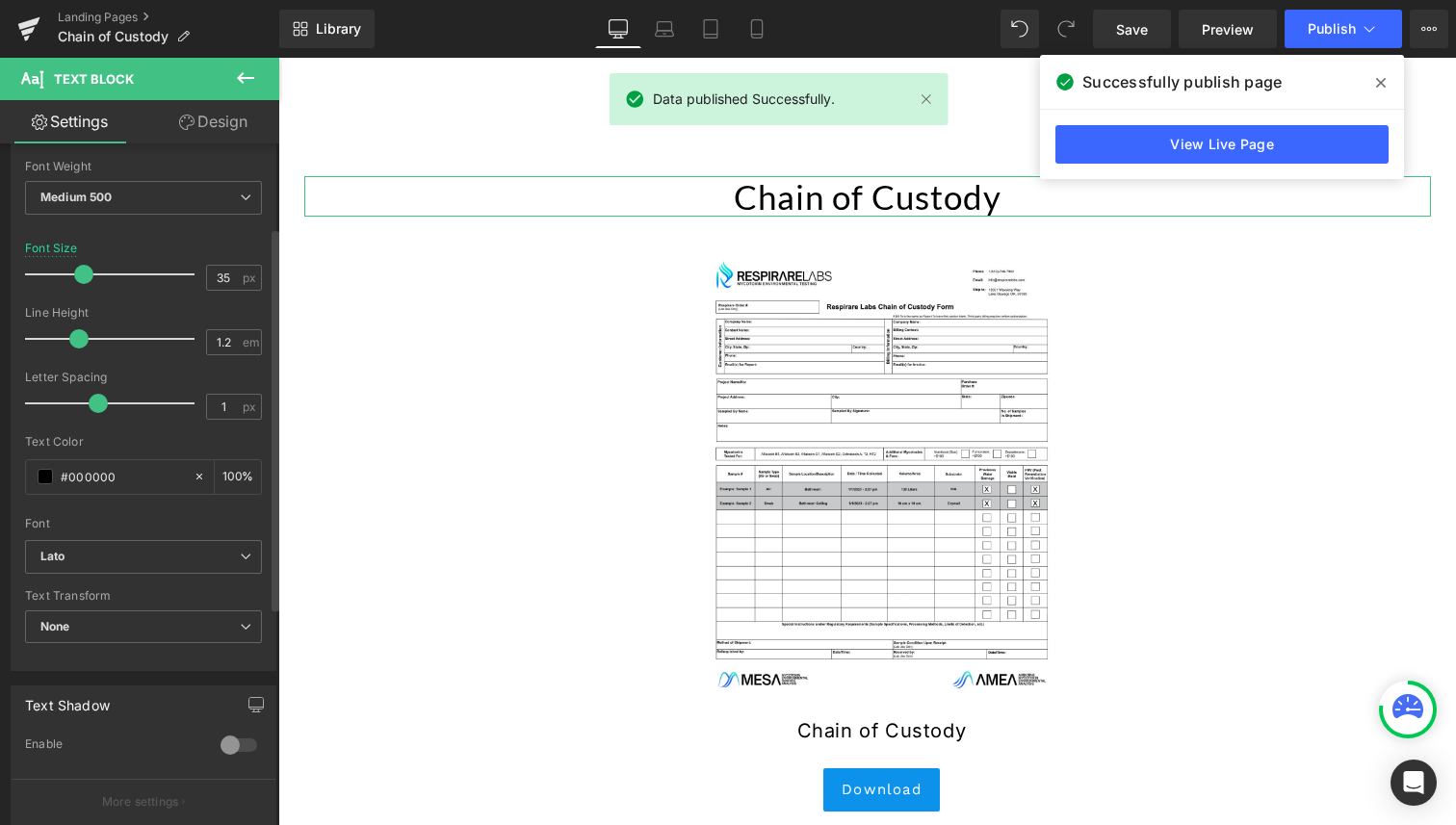
scroll to position [150, 0]
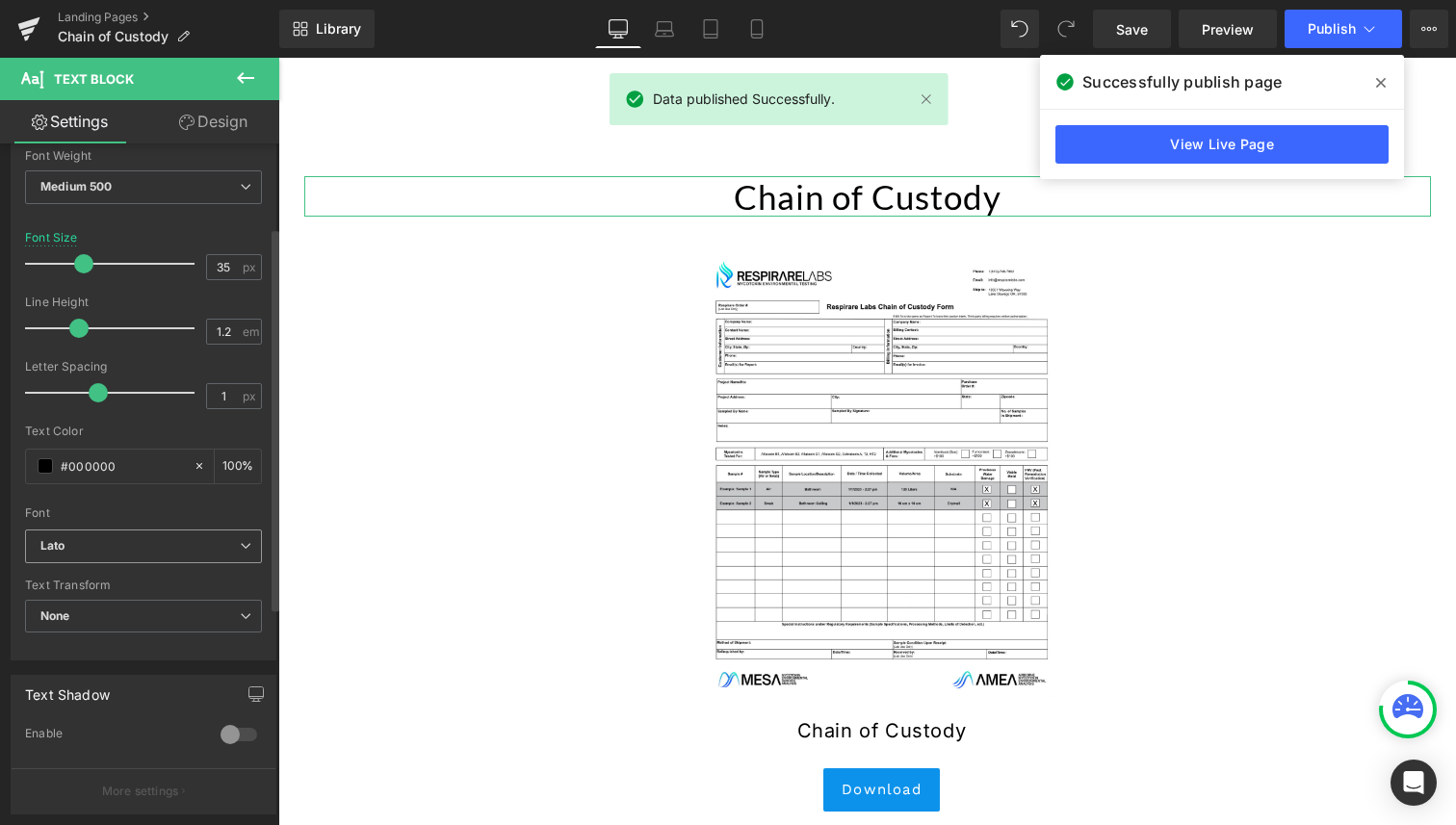
click at [118, 544] on b "Lato" at bounding box center [140, 546] width 199 height 17
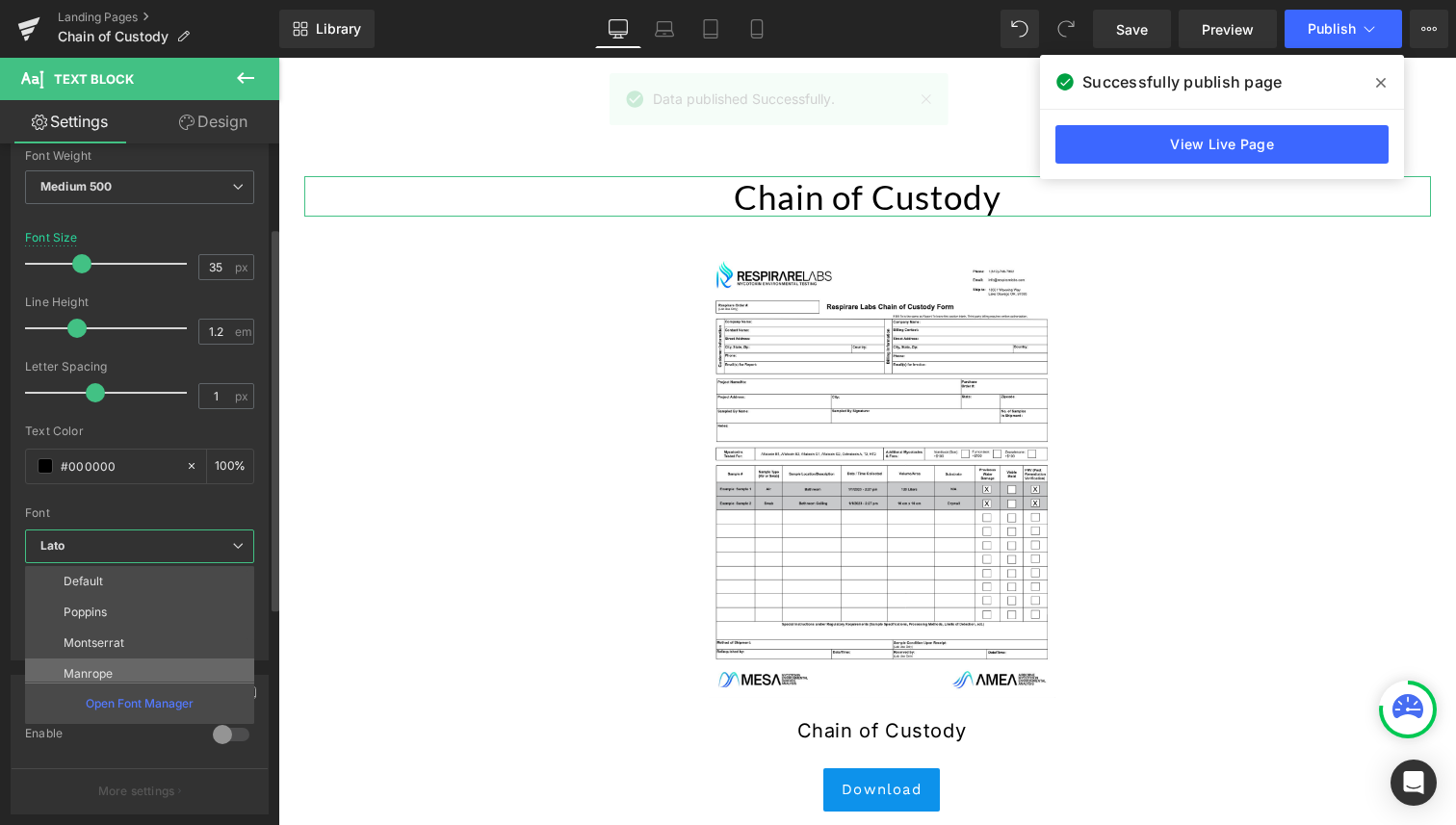
click at [142, 659] on li "Manrope" at bounding box center [144, 673] width 238 height 31
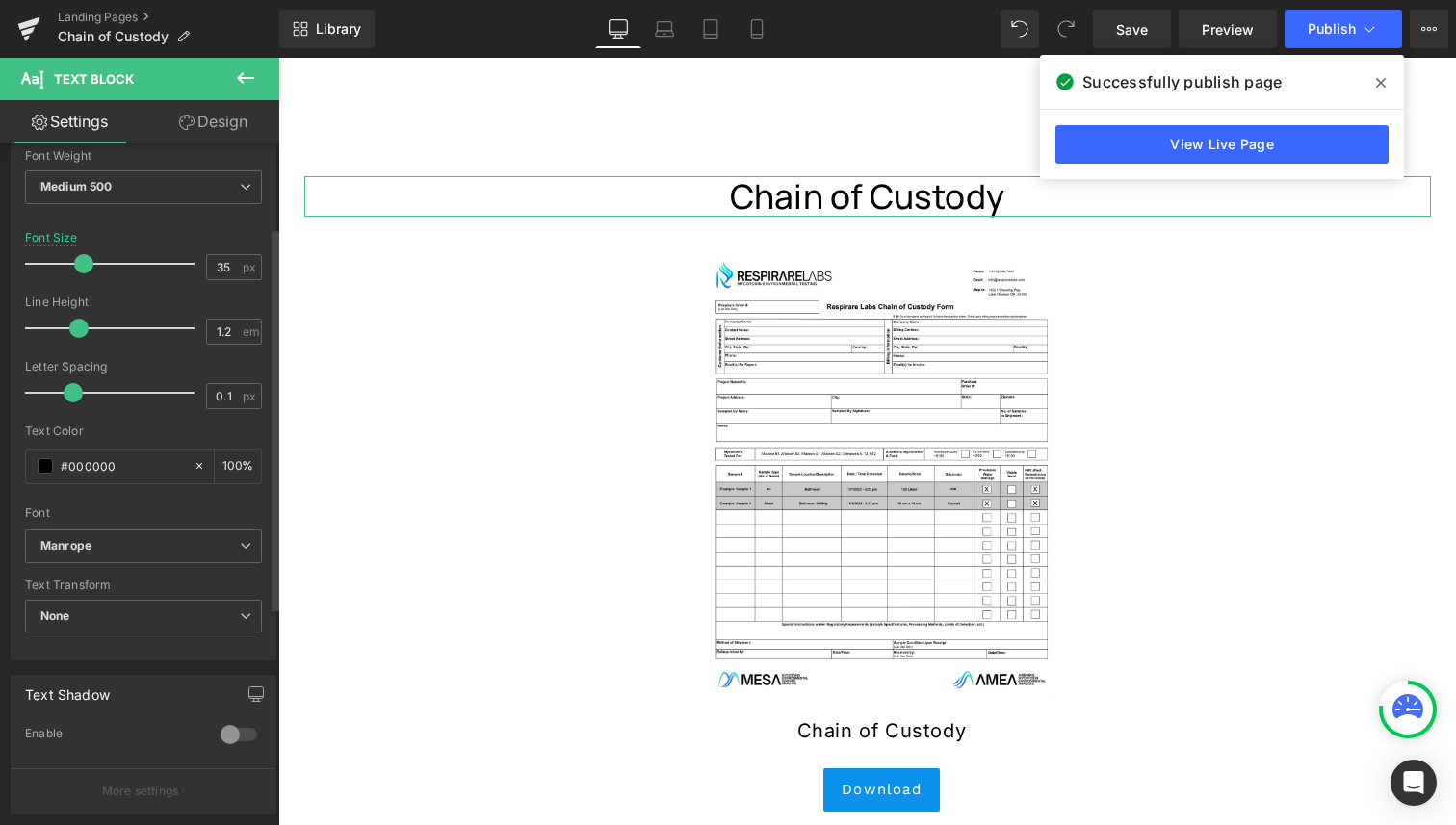
type input "0"
drag, startPoint x: 98, startPoint y: 394, endPoint x: 68, endPoint y: 391, distance: 30.1
click at [68, 391] on span at bounding box center [67, 393] width 20 height 20
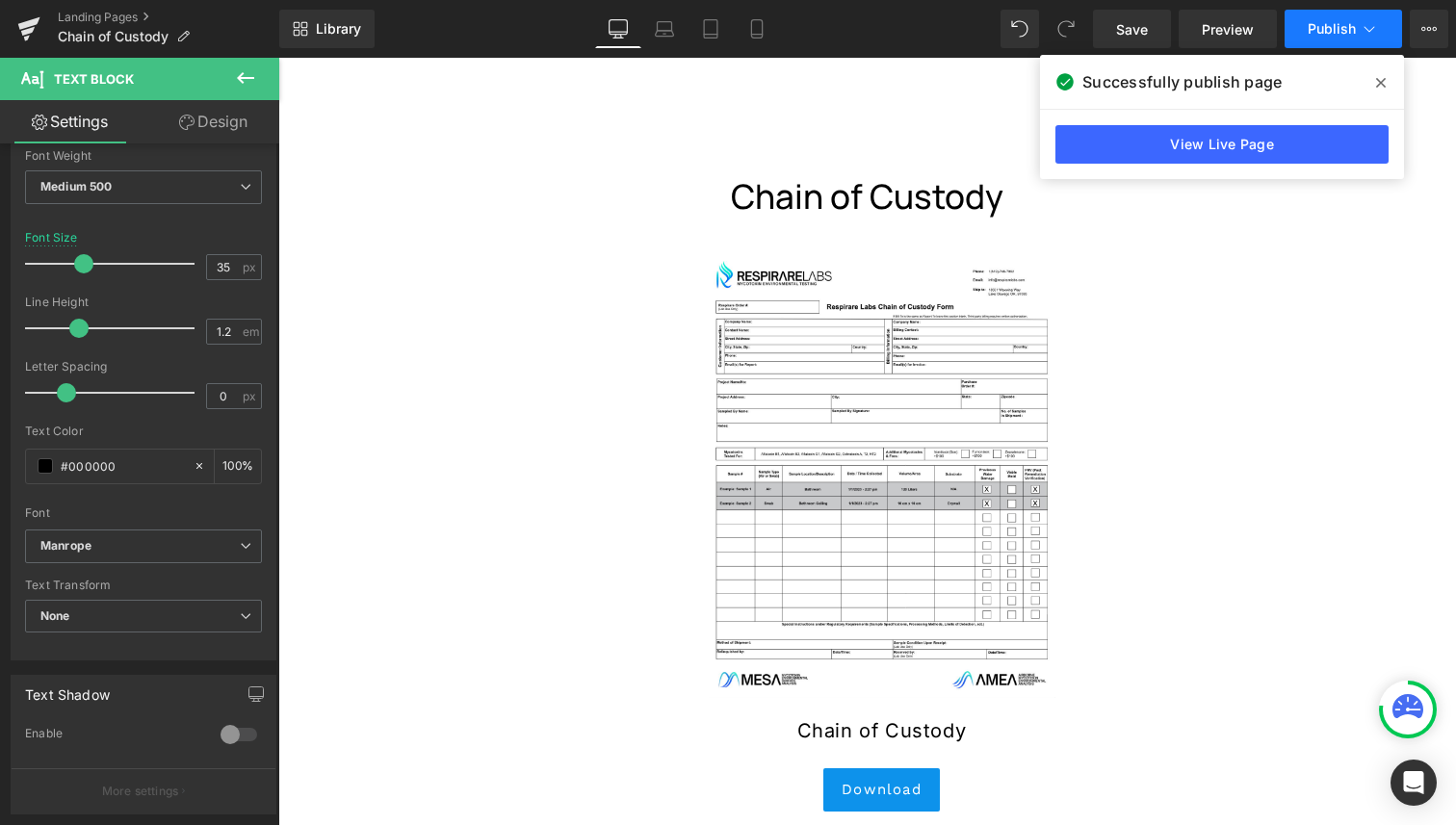
click at [1316, 24] on span "Publish" at bounding box center [1331, 30] width 48 height 16
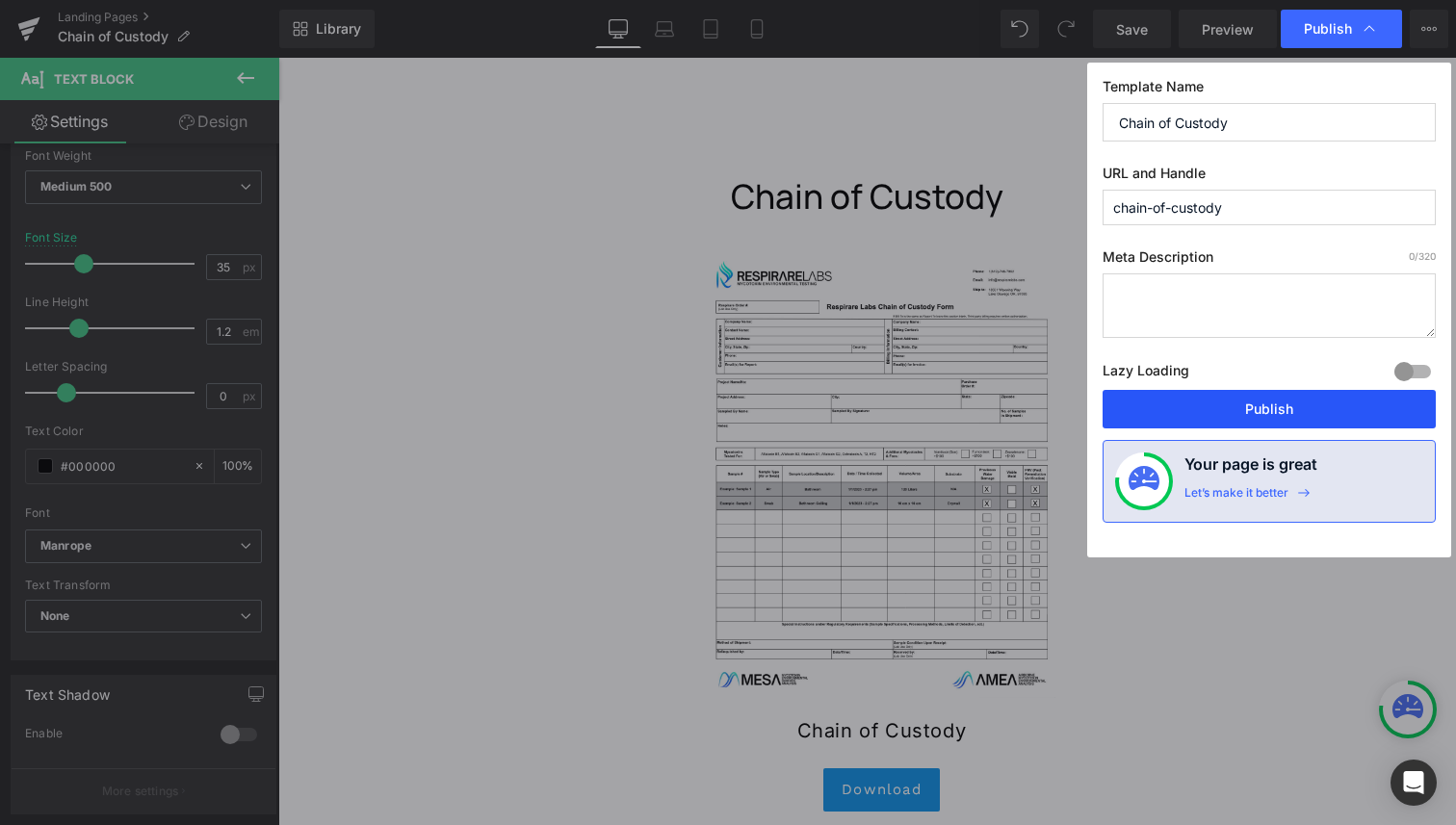
click at [1274, 412] on button "Publish" at bounding box center [1269, 409] width 333 height 38
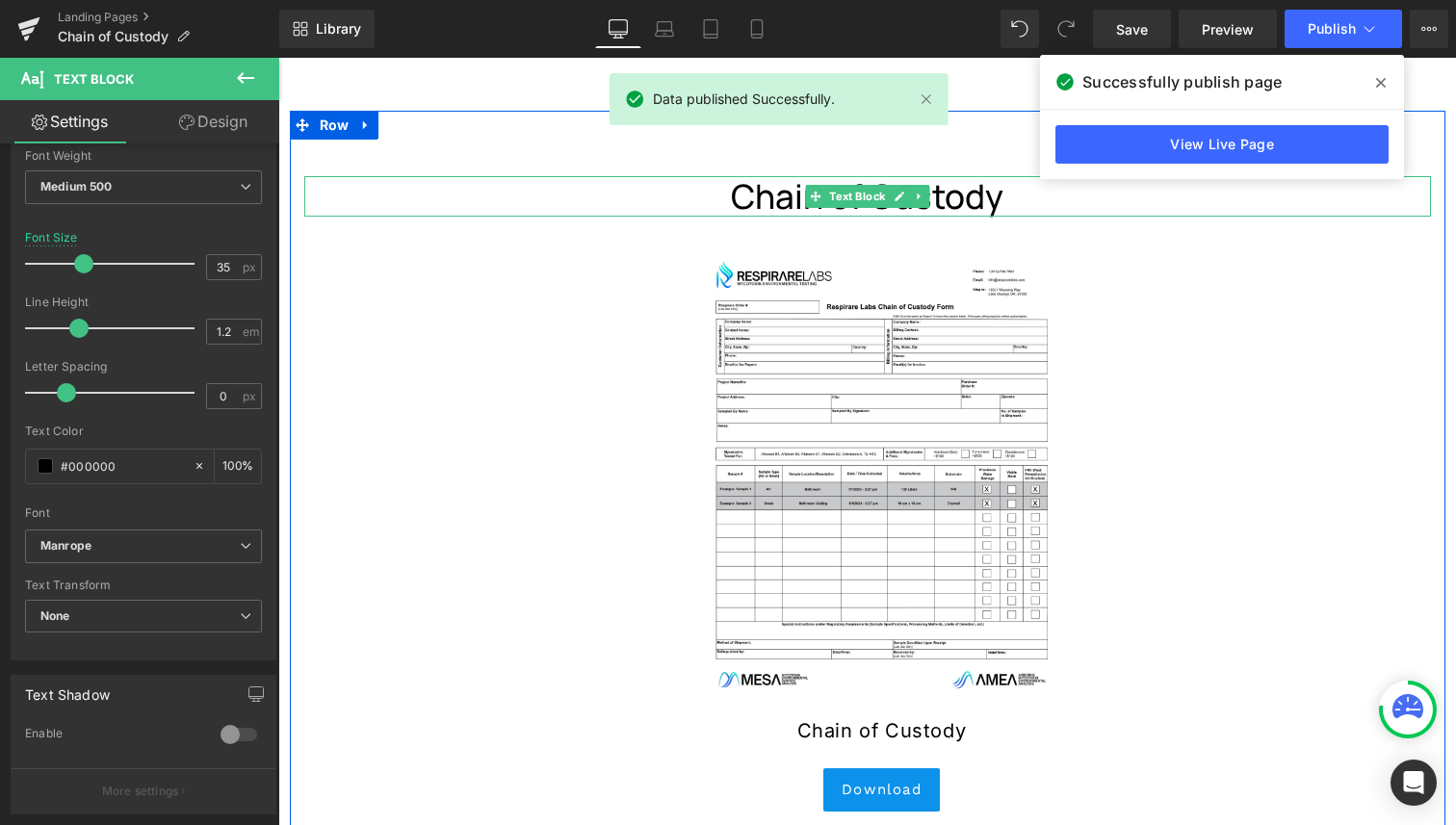
click at [1009, 201] on p "Chain of Custody" at bounding box center [867, 196] width 1126 height 40
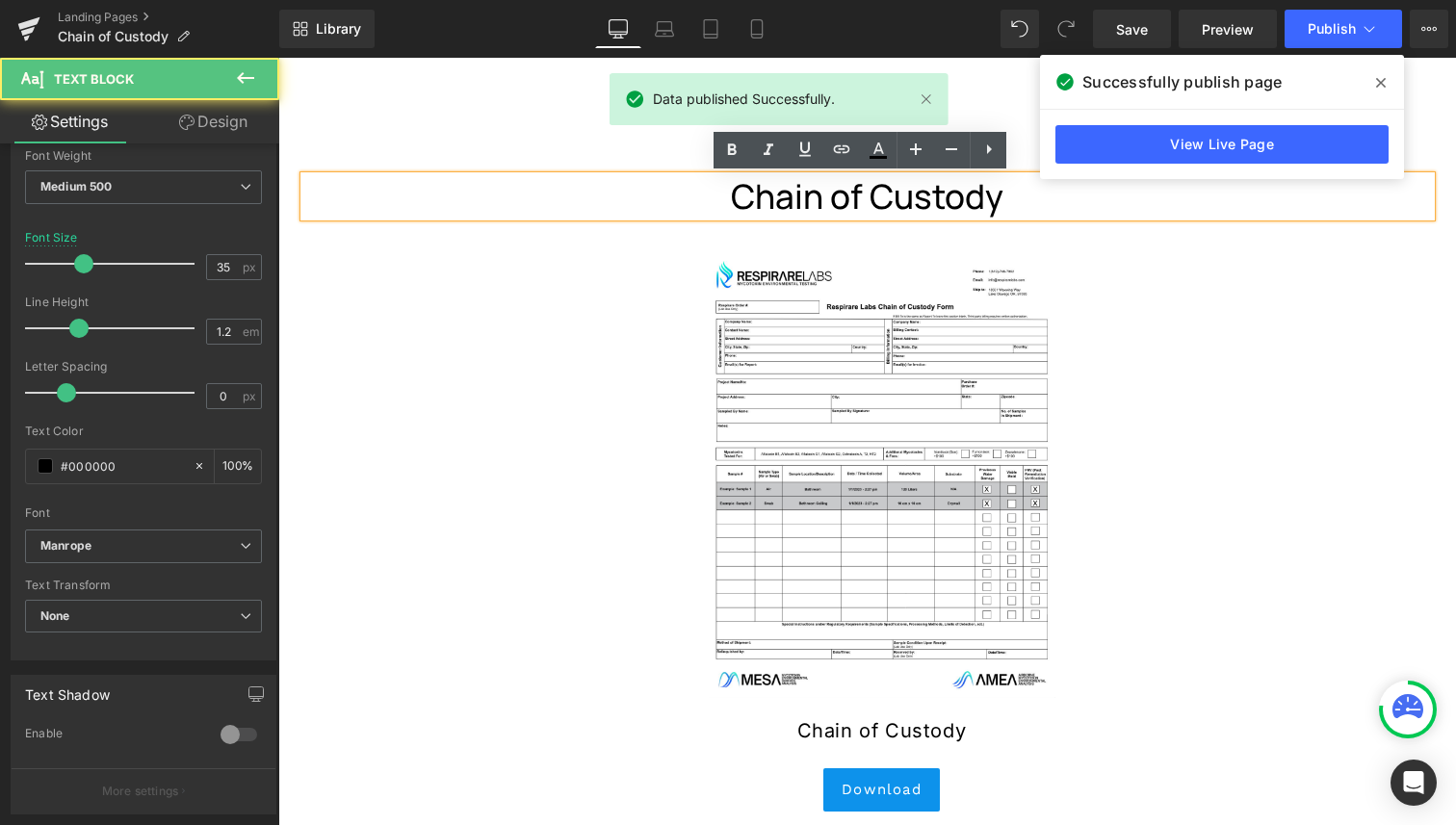
click at [1009, 197] on p "Chain of Custody" at bounding box center [867, 196] width 1126 height 40
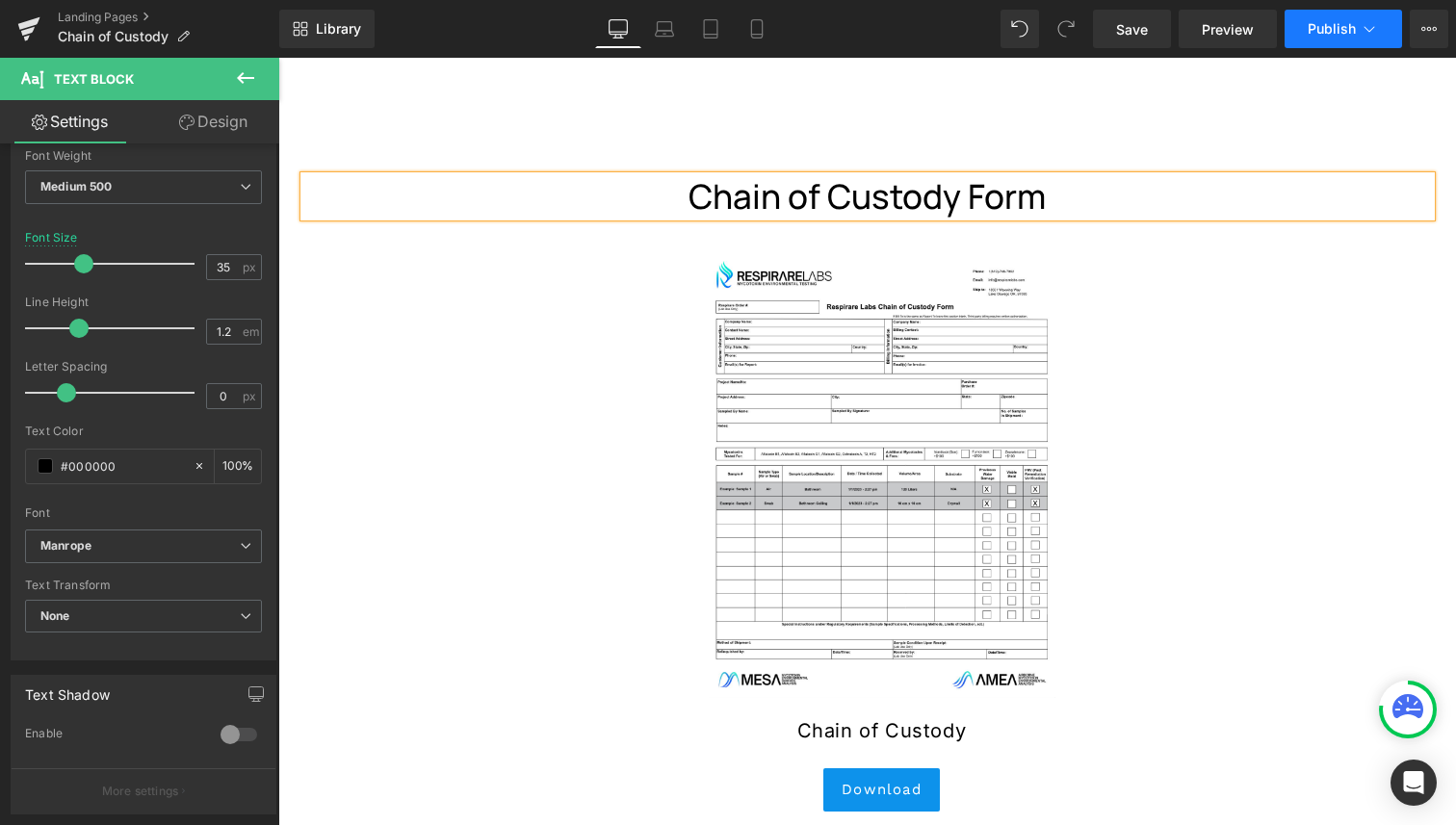
click at [1323, 16] on button "Publish" at bounding box center [1343, 29] width 117 height 38
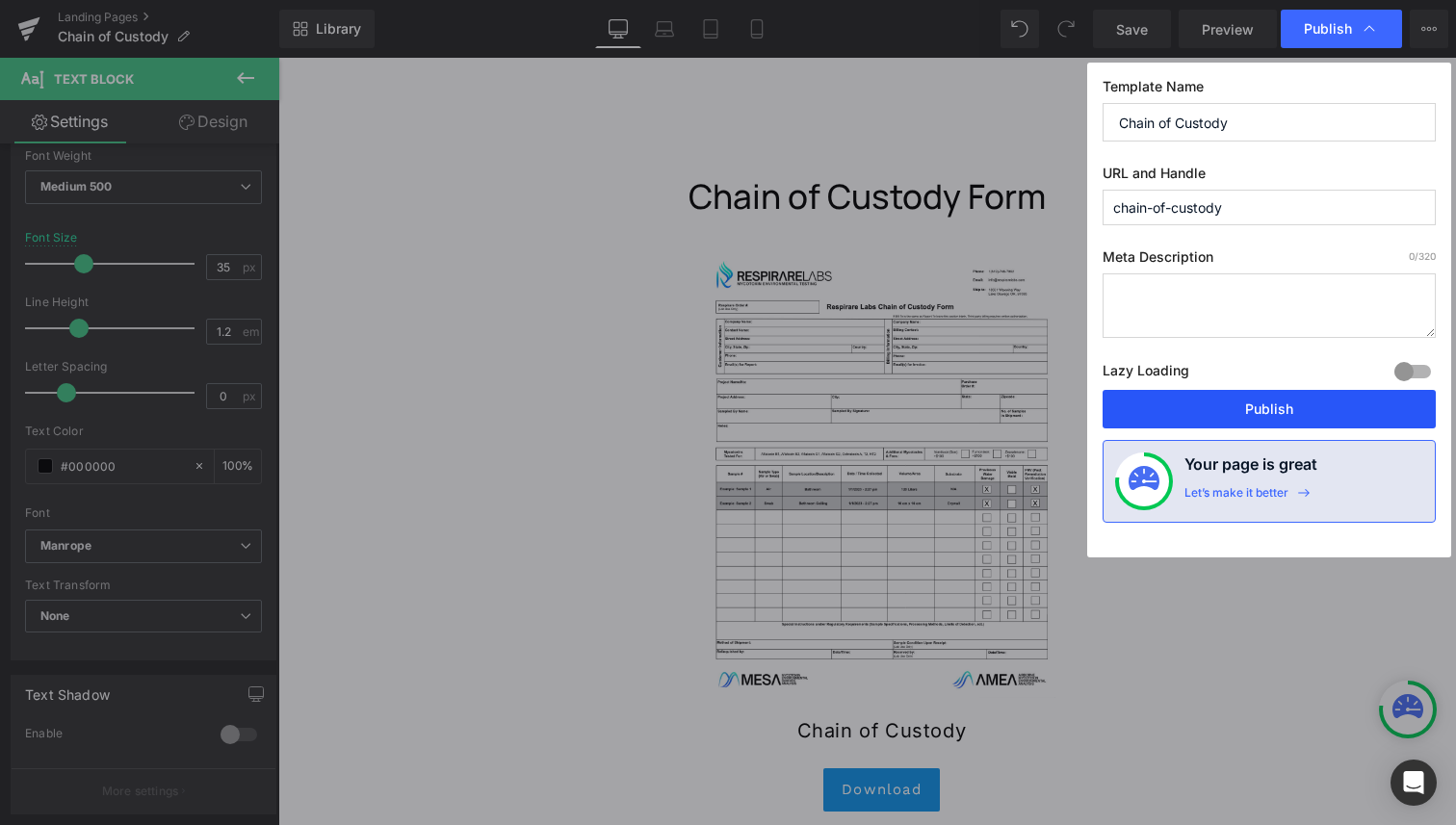
drag, startPoint x: 1208, startPoint y: 412, endPoint x: 924, endPoint y: 335, distance: 294.3
click at [1208, 412] on button "Publish" at bounding box center [1269, 409] width 333 height 38
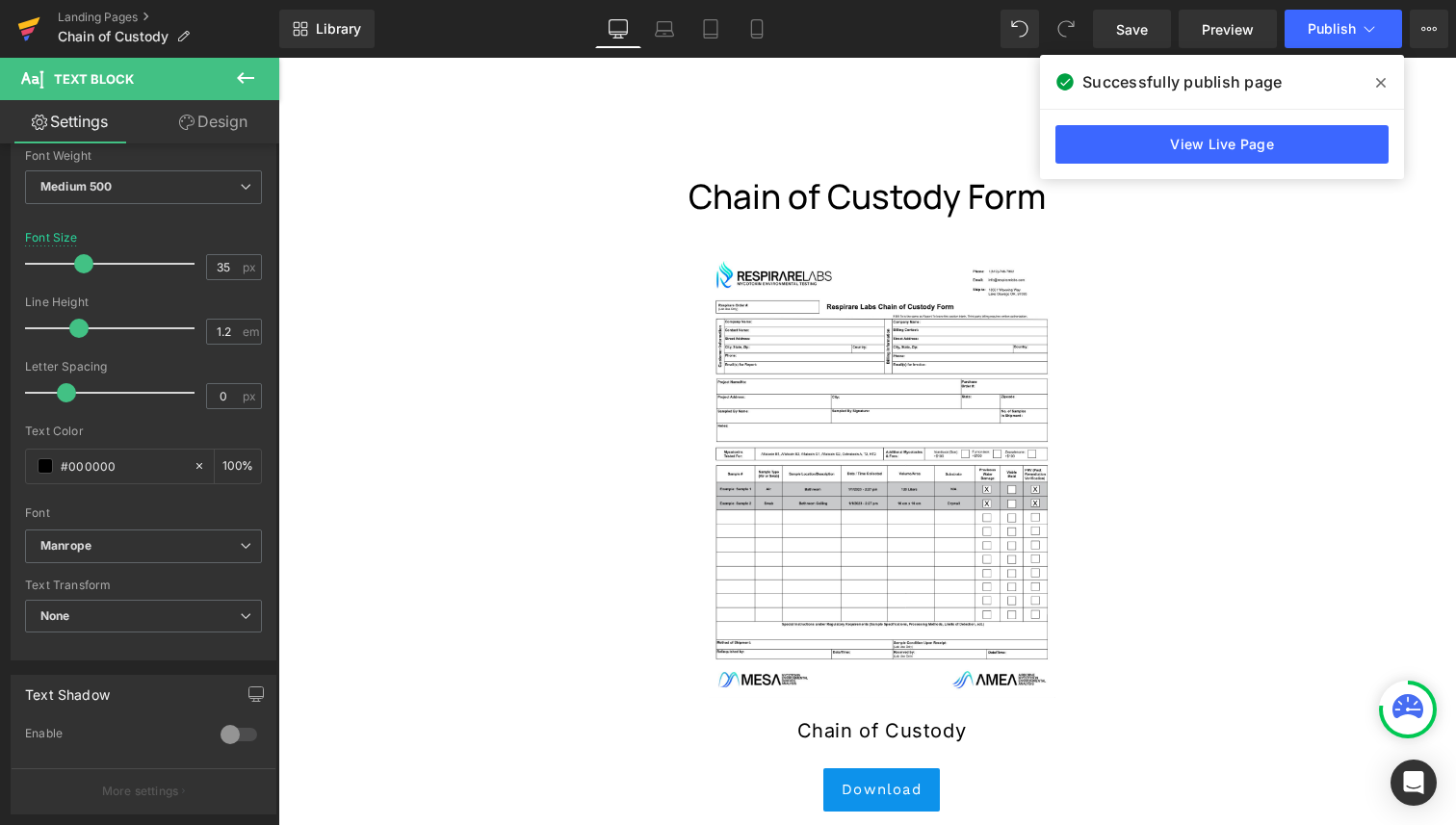
click at [24, 28] on icon at bounding box center [29, 29] width 23 height 48
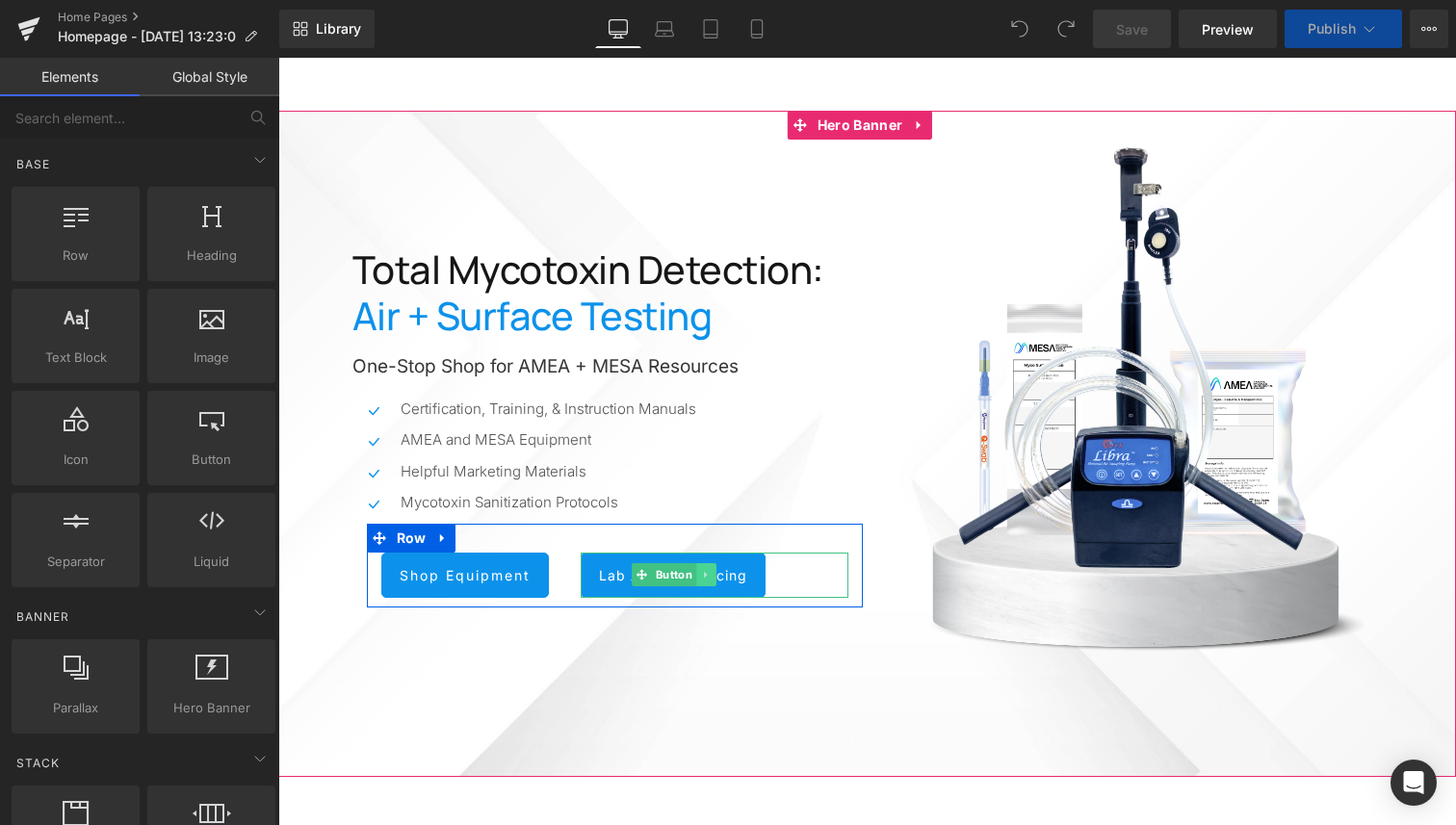
click at [704, 576] on icon at bounding box center [705, 575] width 3 height 7
click at [712, 576] on icon at bounding box center [717, 575] width 11 height 11
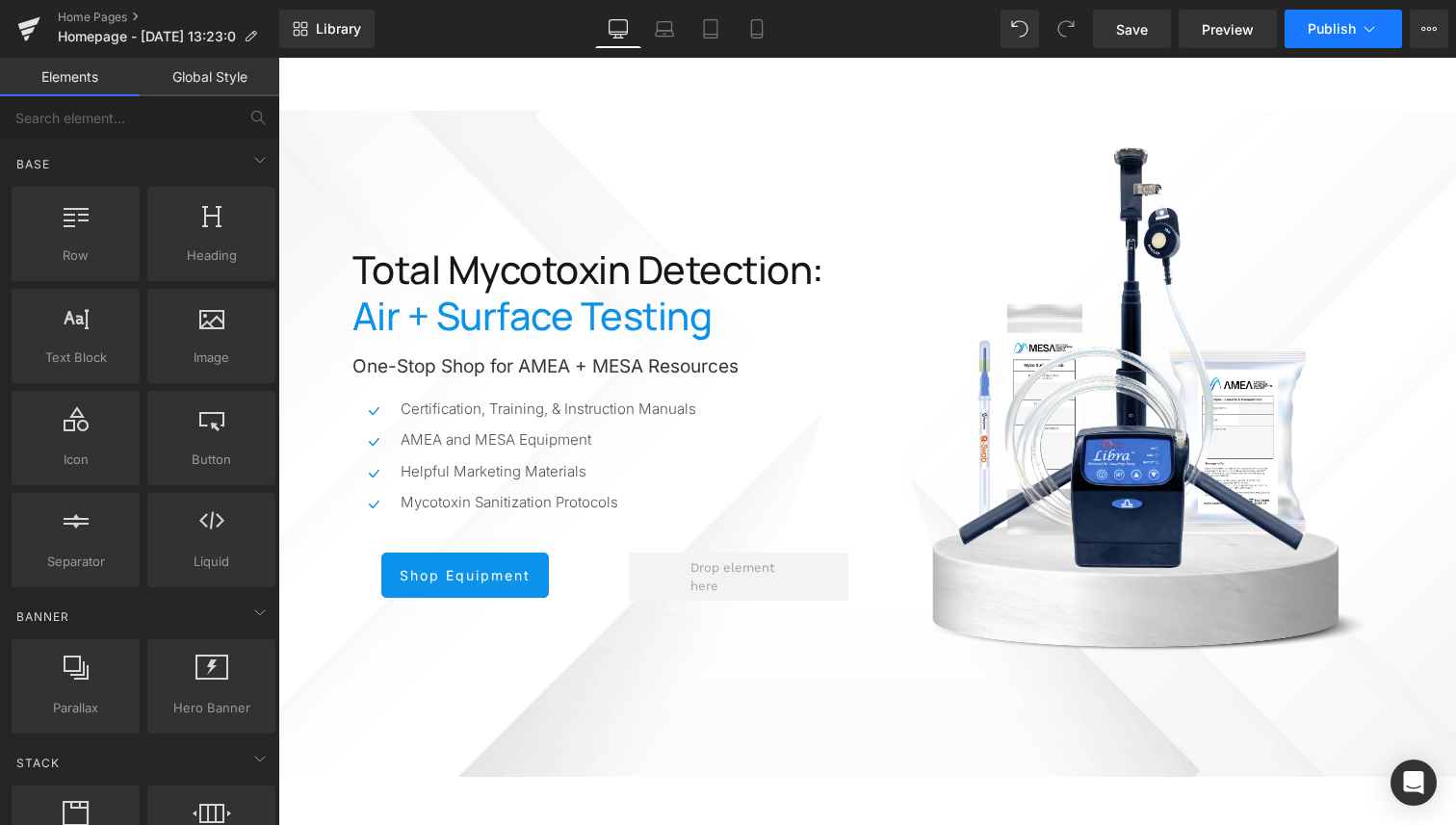
click at [1318, 25] on span "Publish" at bounding box center [1331, 30] width 48 height 16
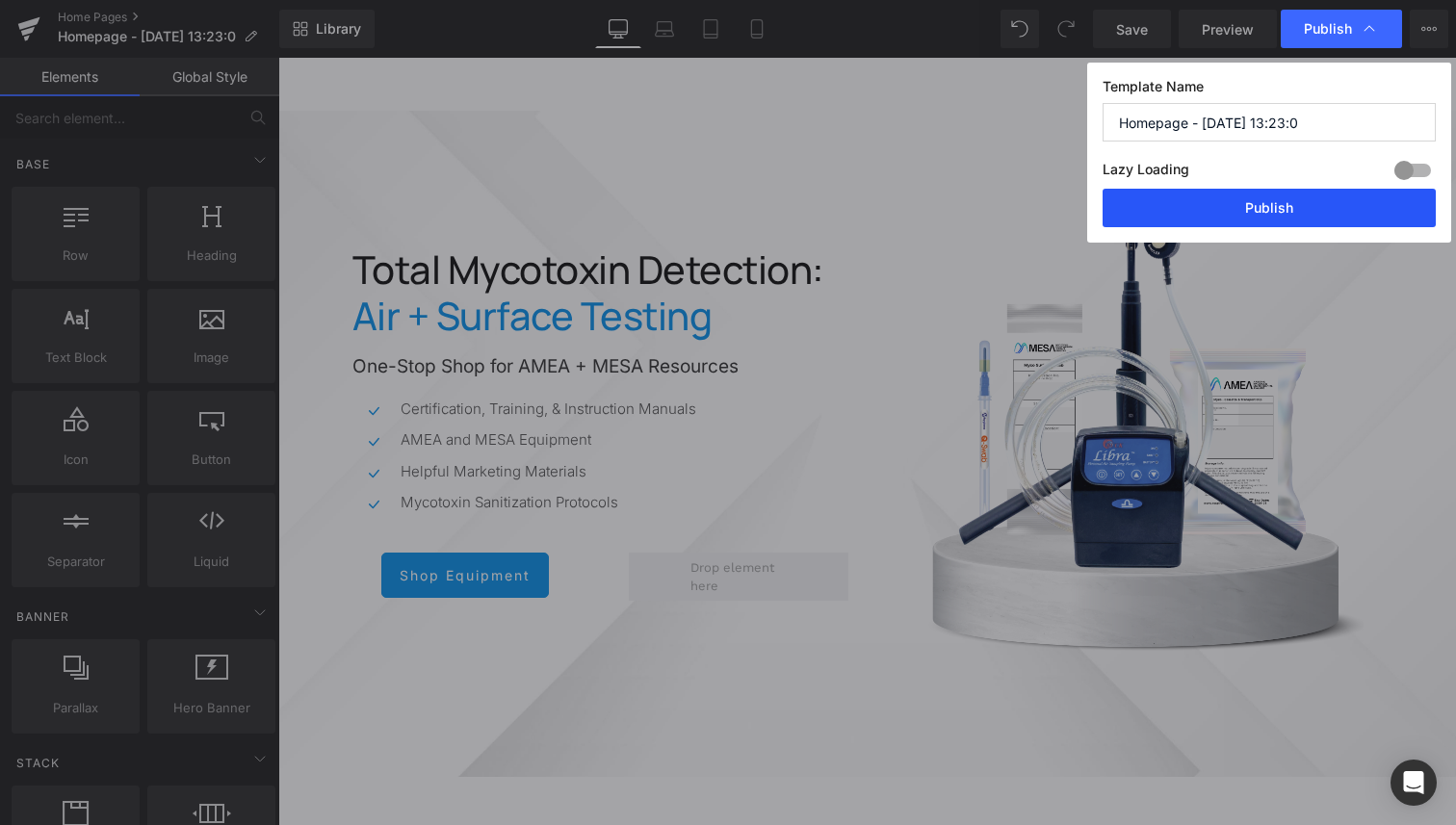
click at [1254, 218] on button "Publish" at bounding box center [1269, 208] width 333 height 38
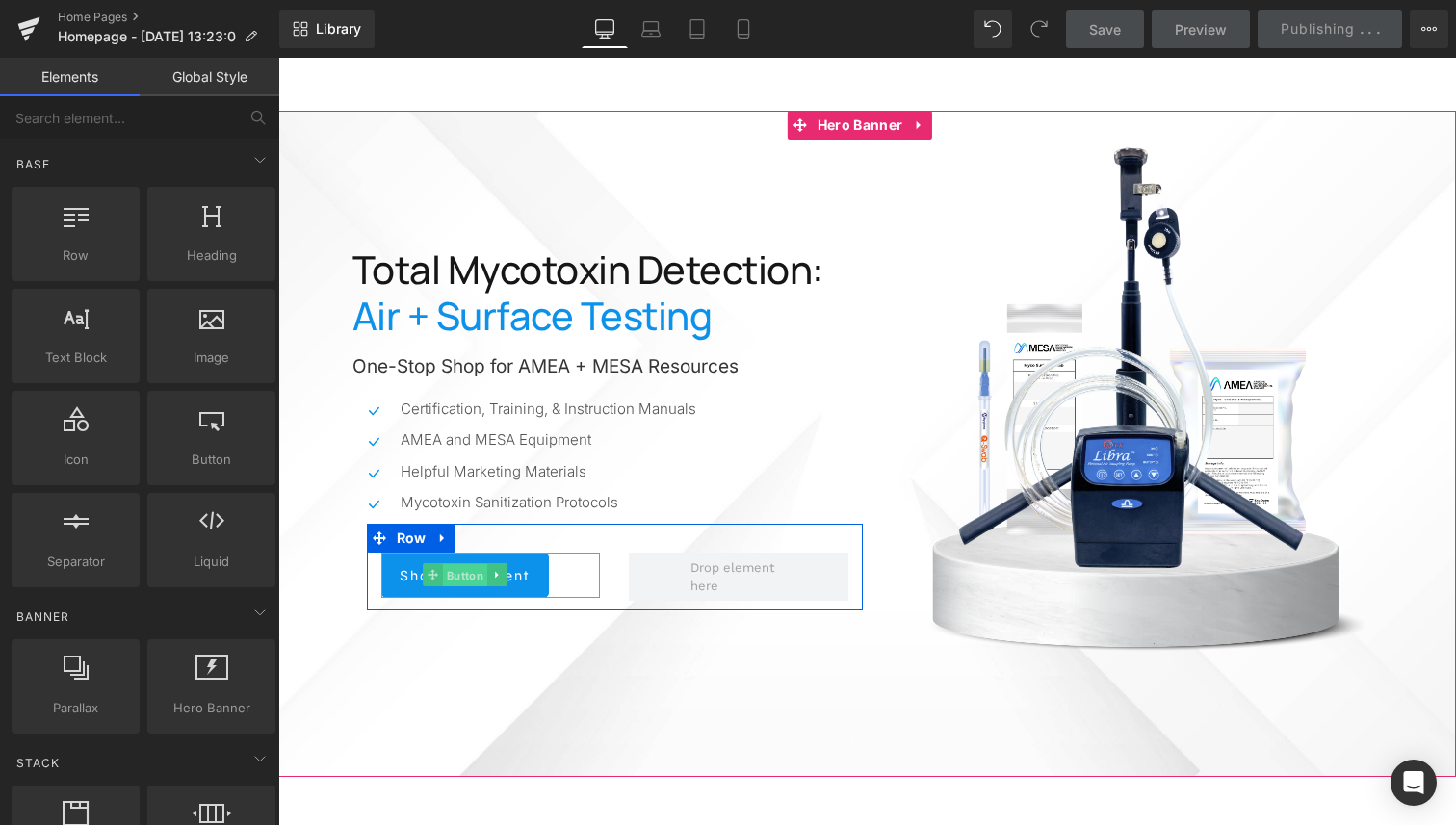
click at [444, 573] on span "Button" at bounding box center [465, 575] width 44 height 23
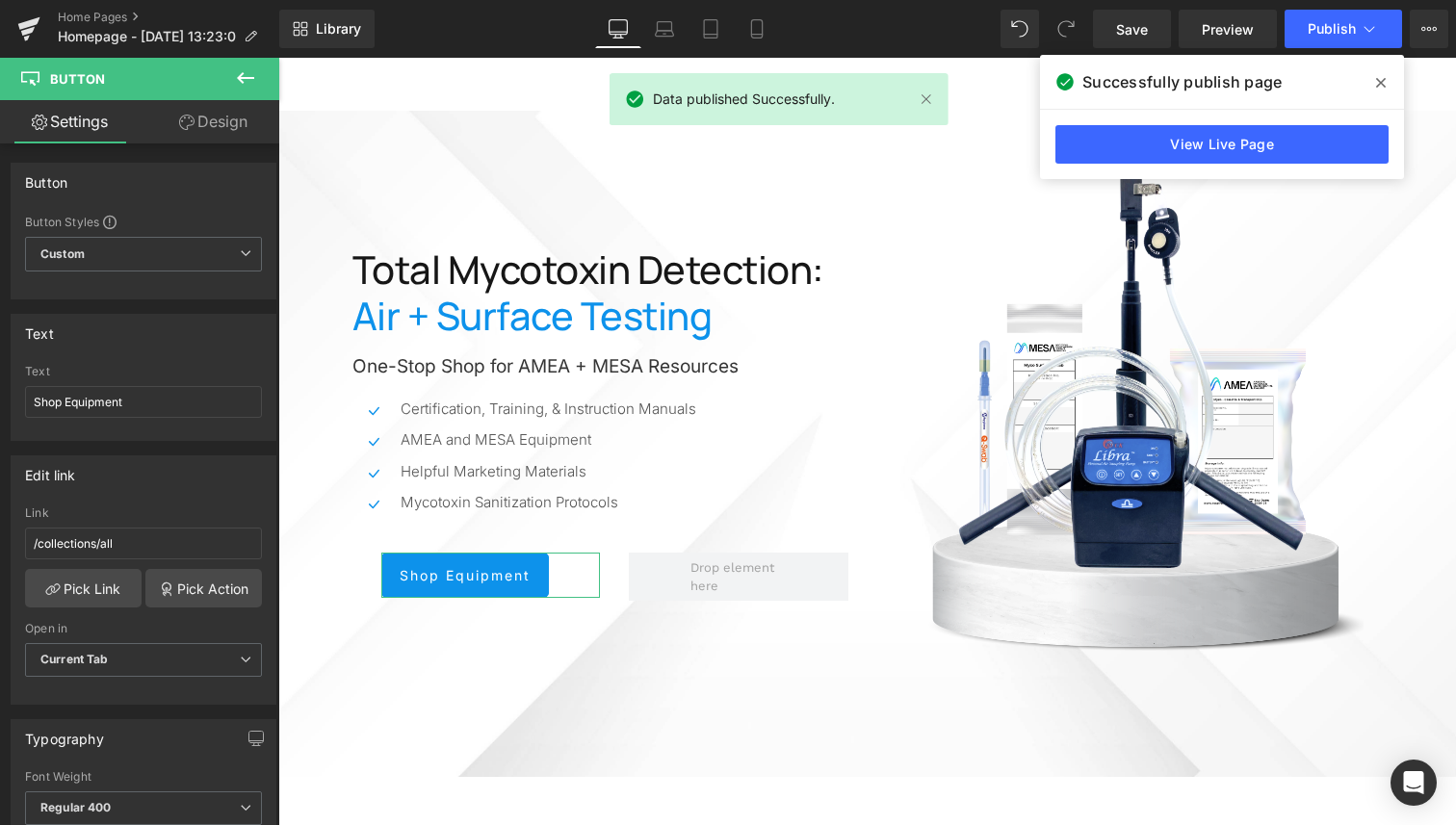
click at [197, 118] on link "Design" at bounding box center [214, 122] width 140 height 43
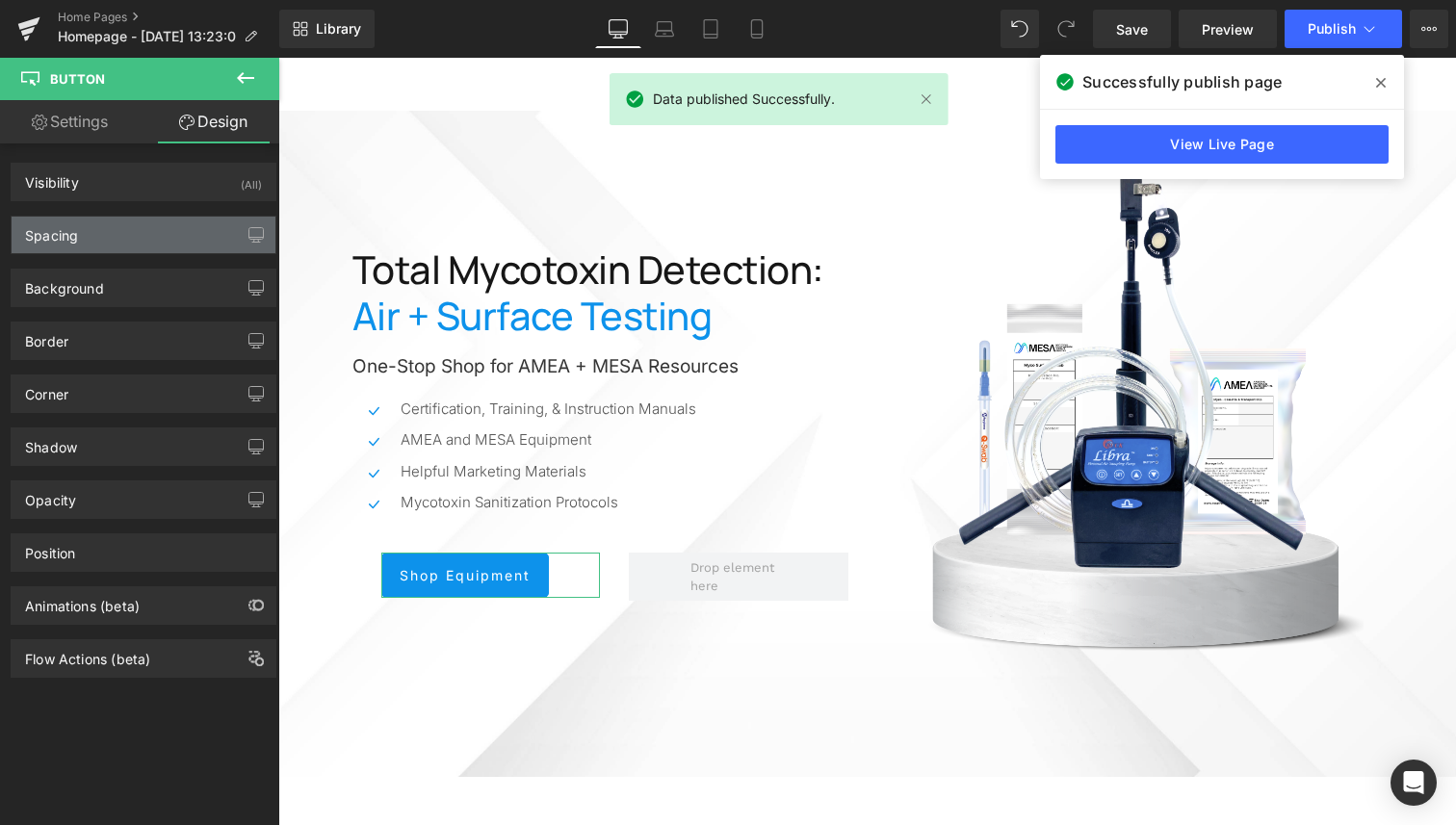
click at [124, 224] on div "Spacing" at bounding box center [144, 234] width 264 height 36
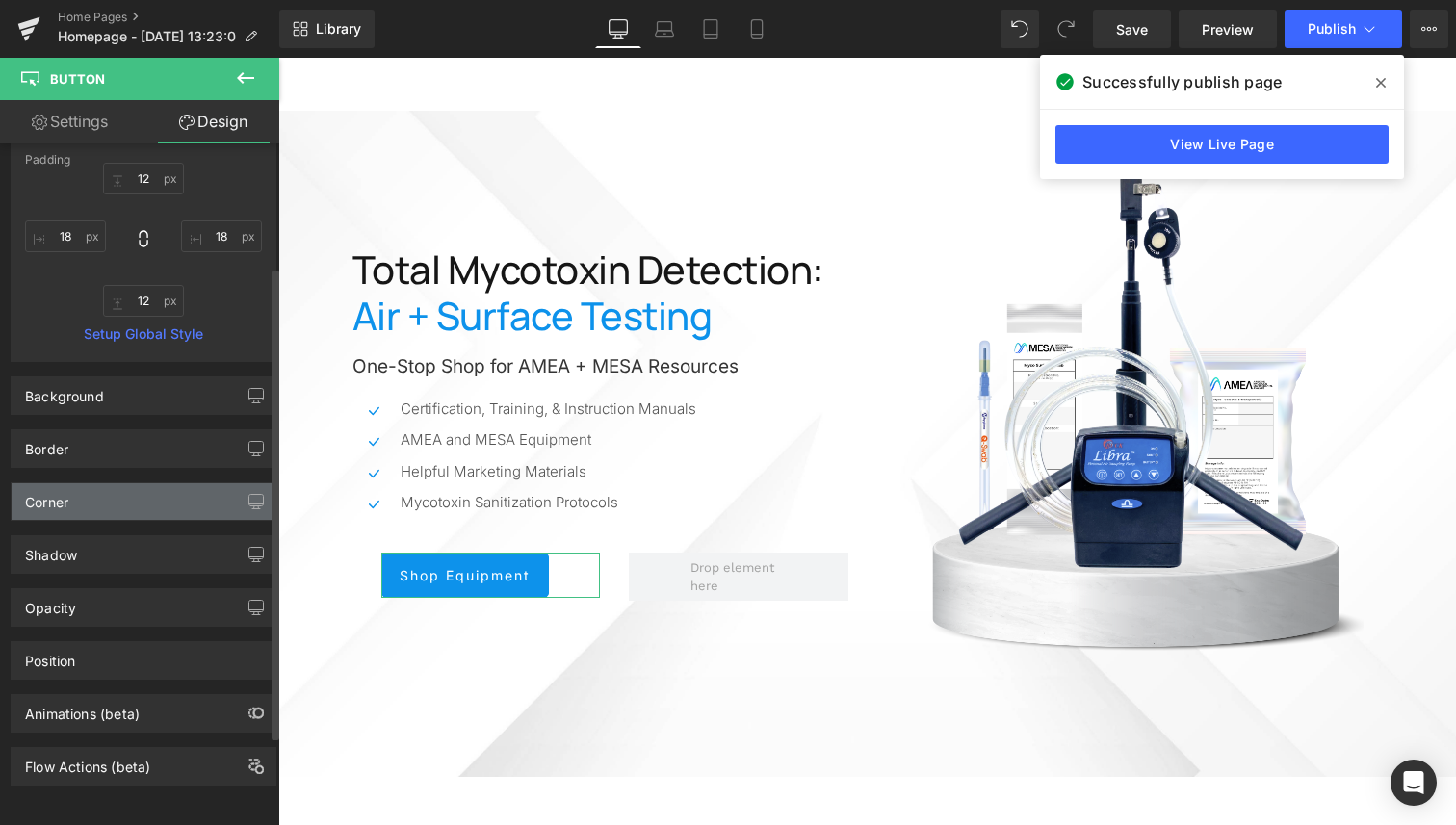
scroll to position [306, 0]
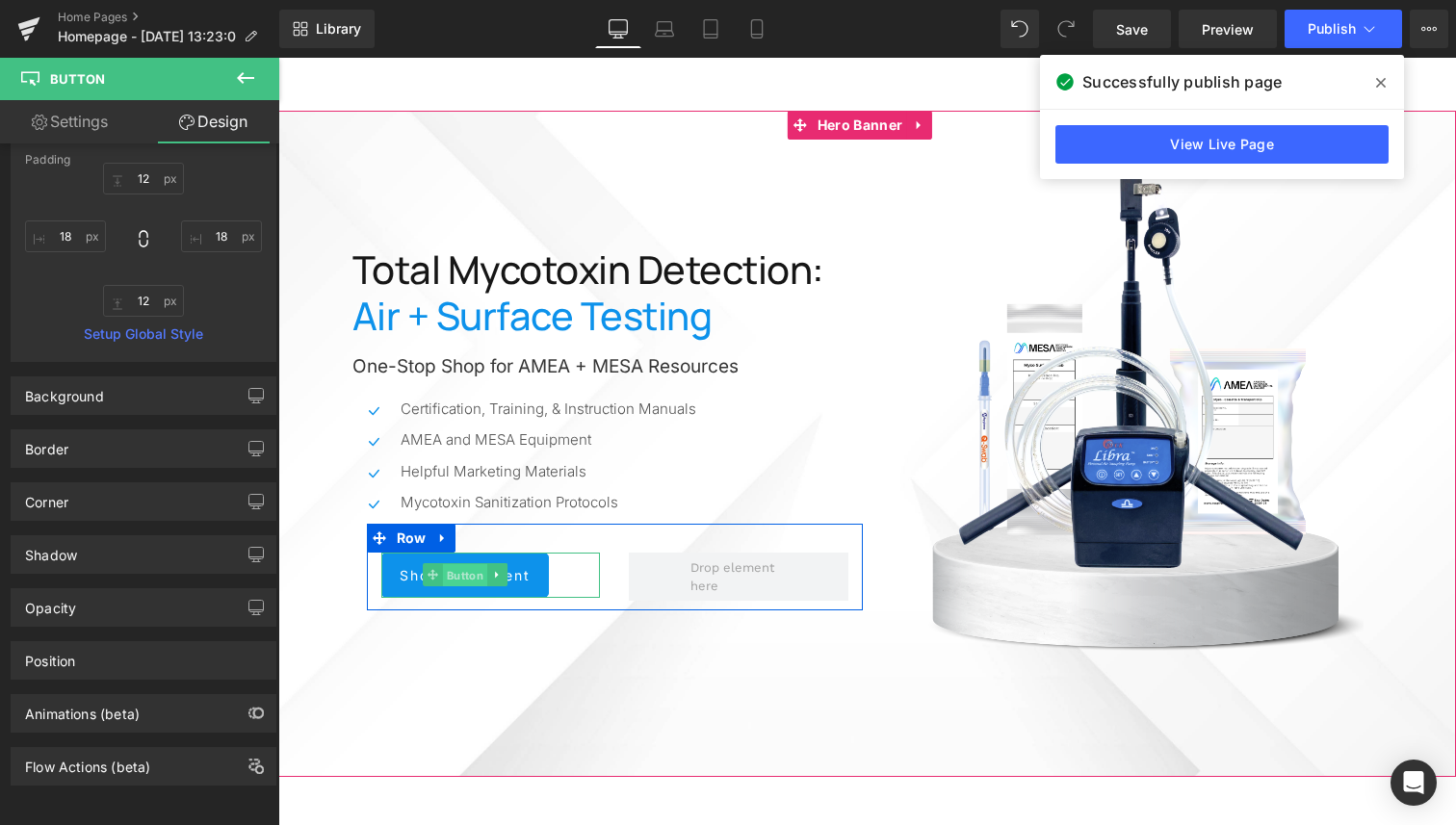
click at [453, 571] on span "Button" at bounding box center [465, 575] width 44 height 23
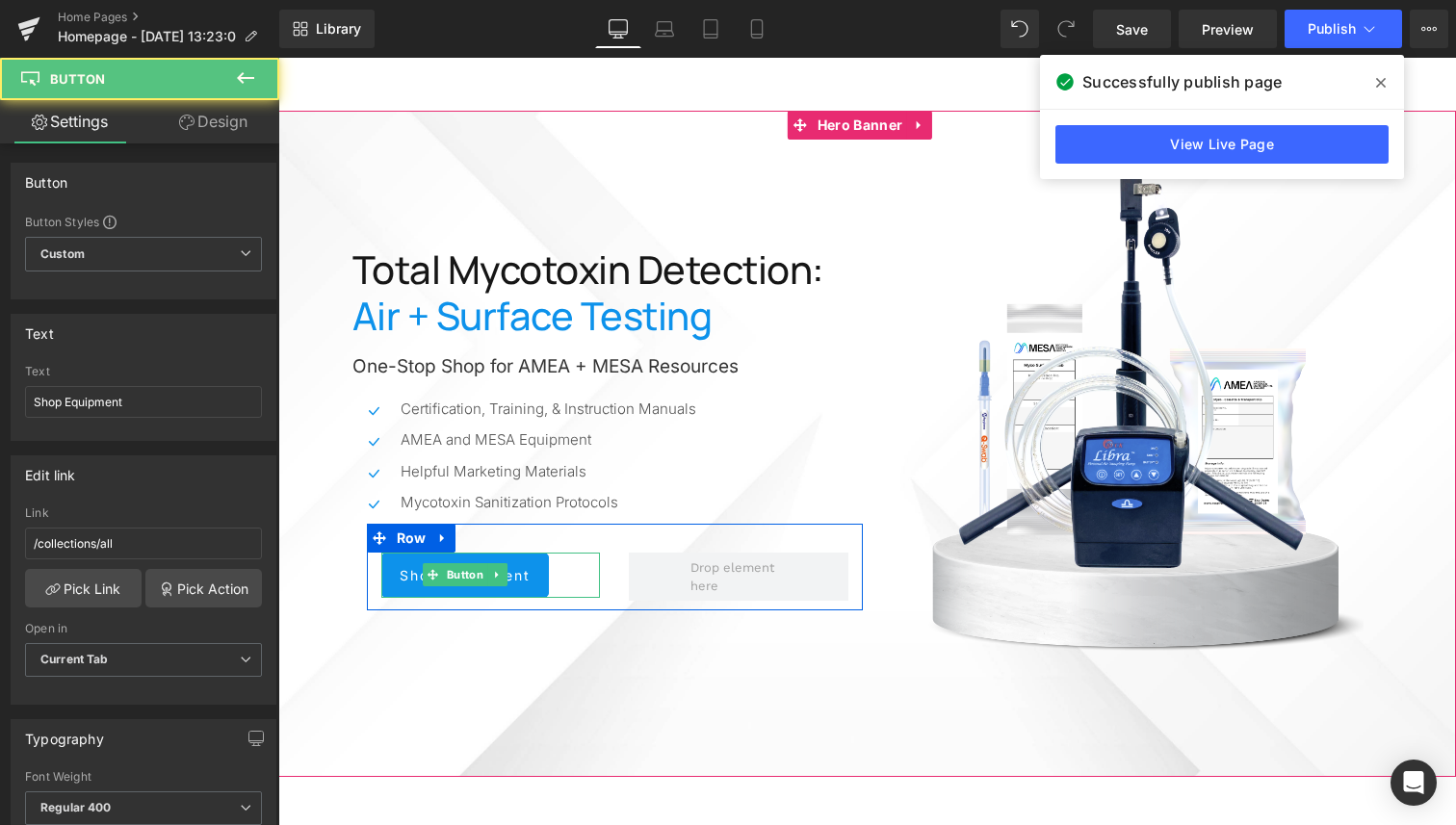
click at [503, 570] on span "Shop Equipment" at bounding box center [465, 575] width 131 height 17
click at [510, 570] on span "Shop Equipment" at bounding box center [465, 575] width 131 height 17
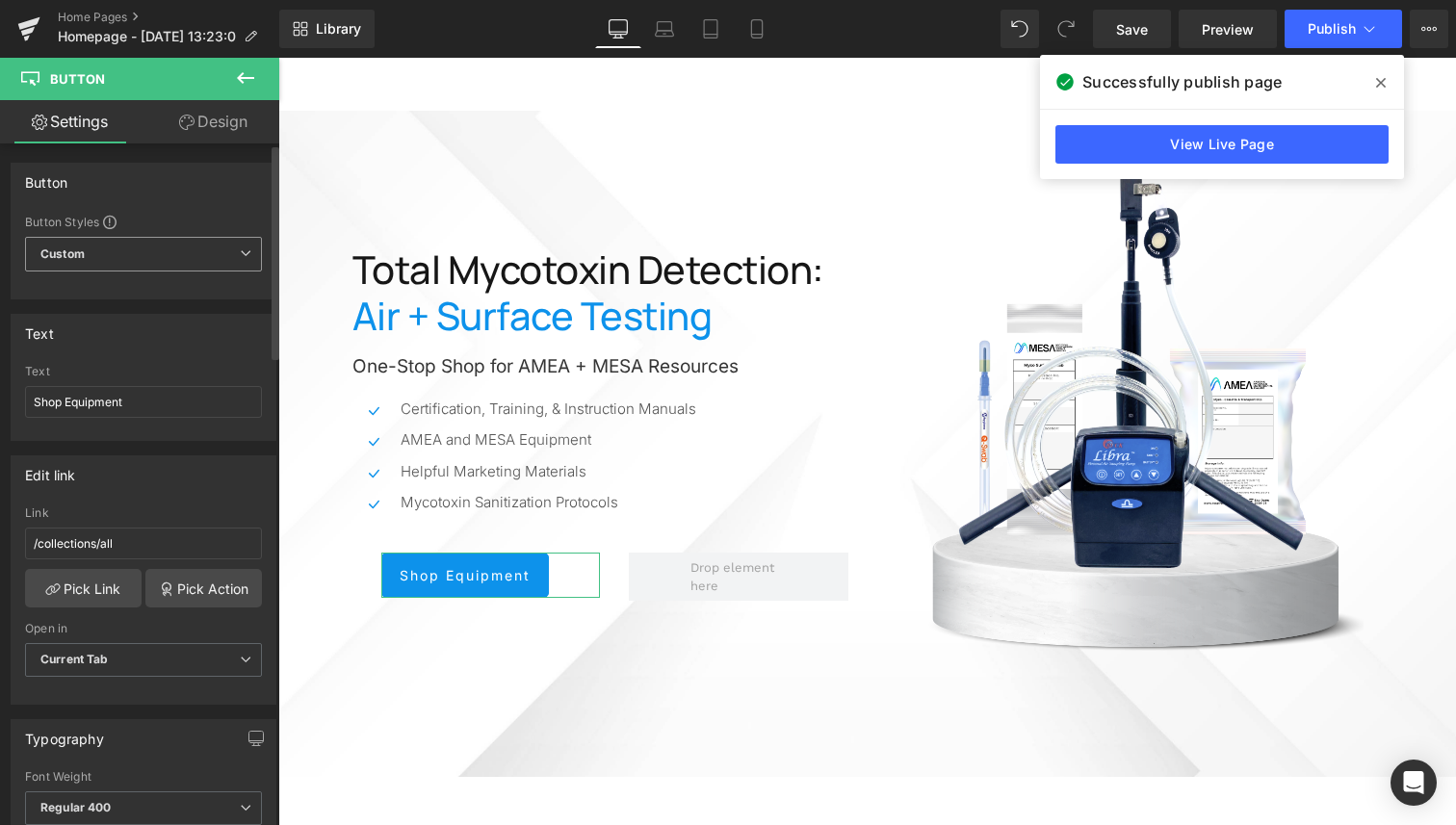
click at [107, 259] on span "Custom Setup Global Style" at bounding box center [143, 254] width 237 height 34
click at [183, 203] on div "Button Button Styles Custom Custom Setup Global Style Custom Setup Global Style…" at bounding box center [144, 230] width 266 height 137
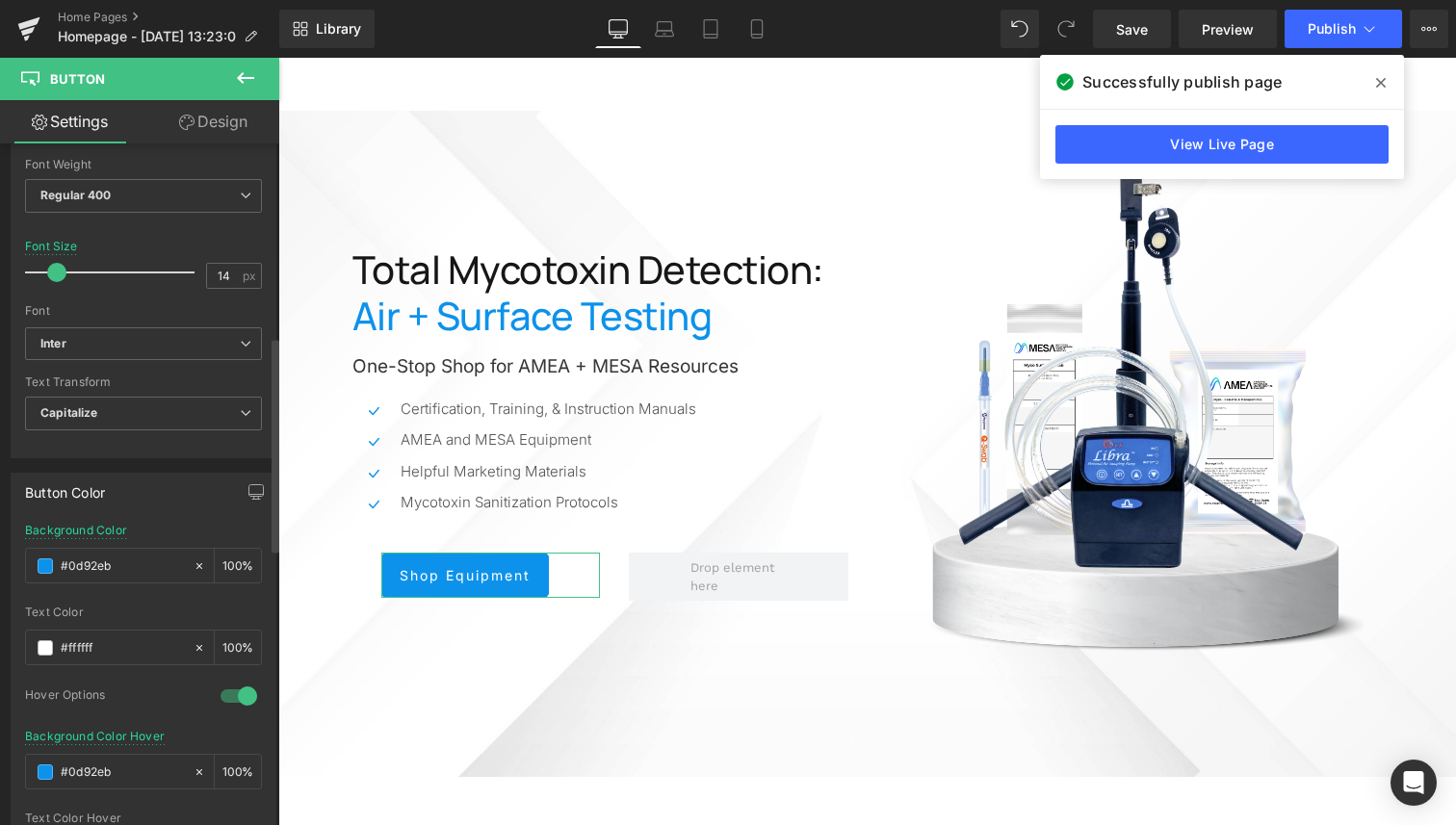
scroll to position [0, 0]
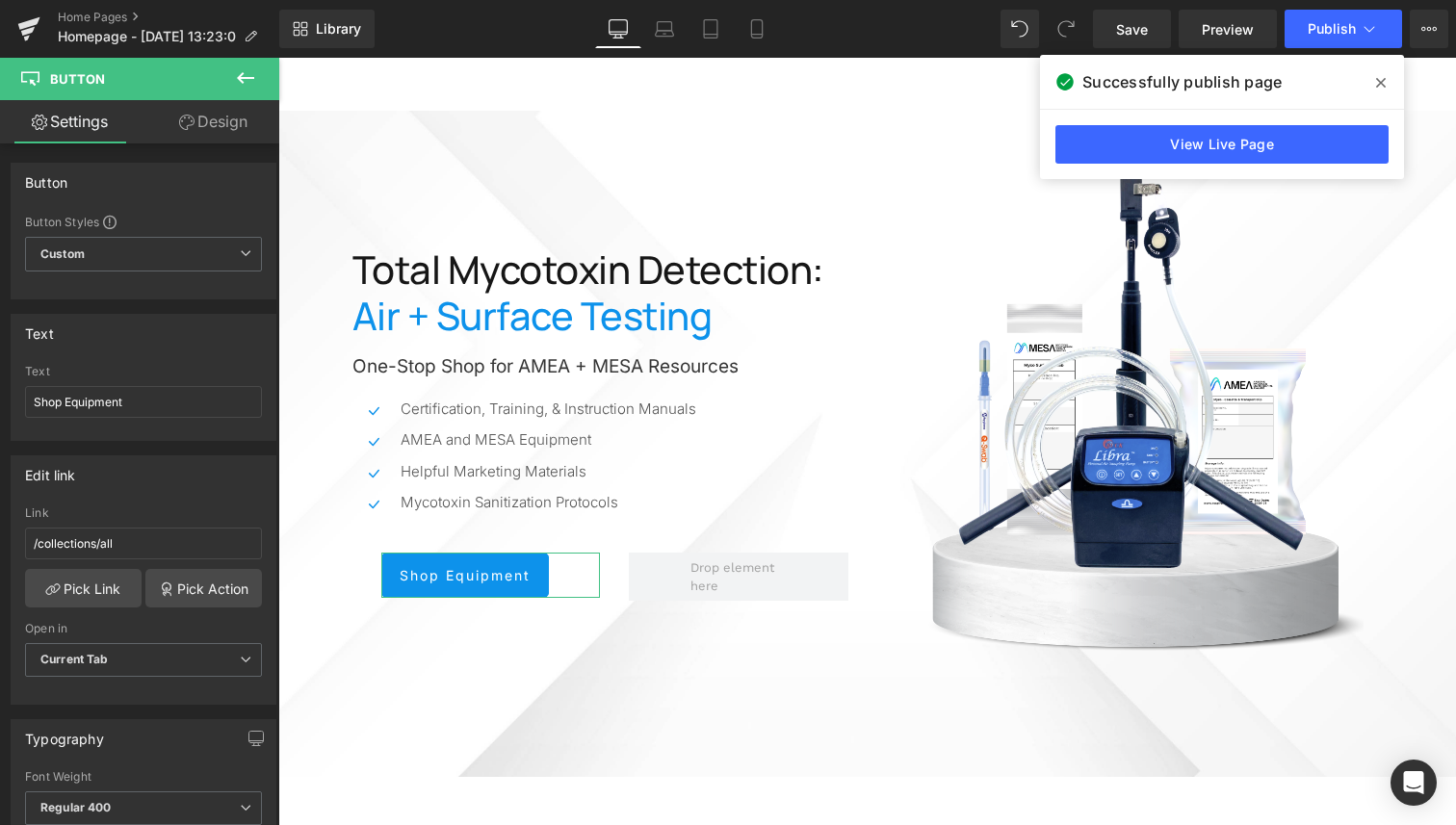
click at [227, 126] on link "Design" at bounding box center [214, 122] width 140 height 43
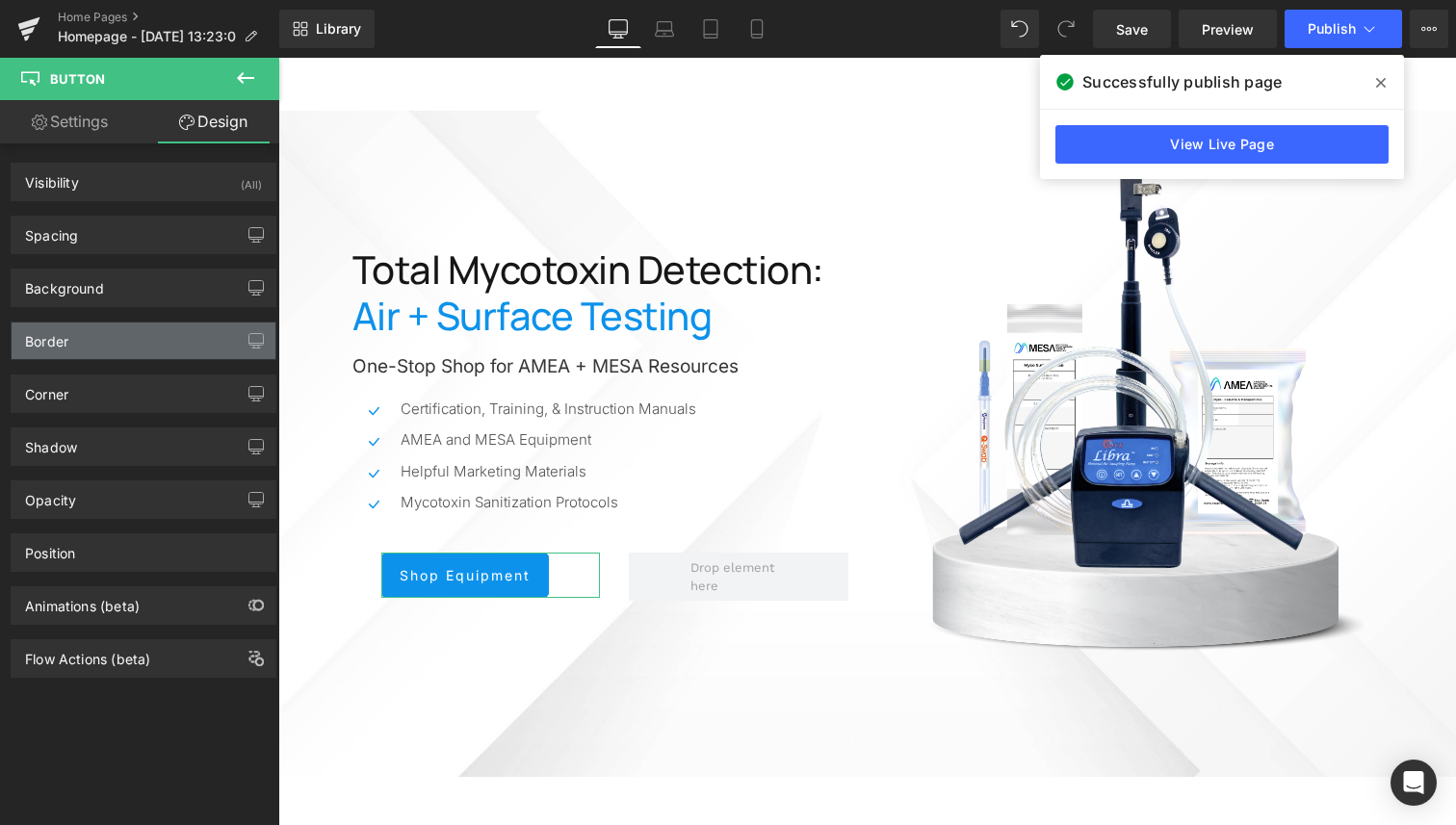
click at [109, 347] on div "Border" at bounding box center [144, 341] width 264 height 36
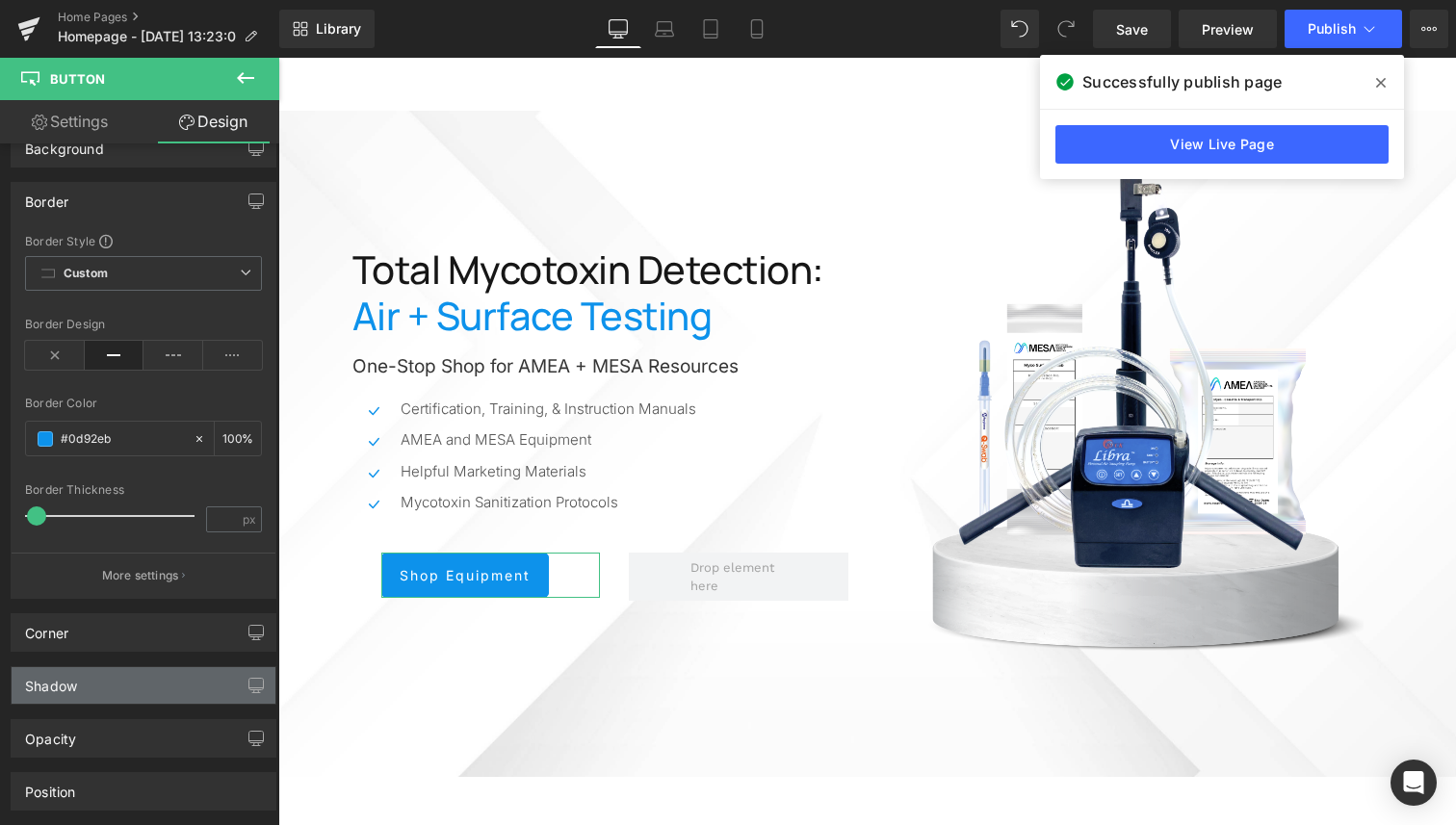
scroll to position [199, 0]
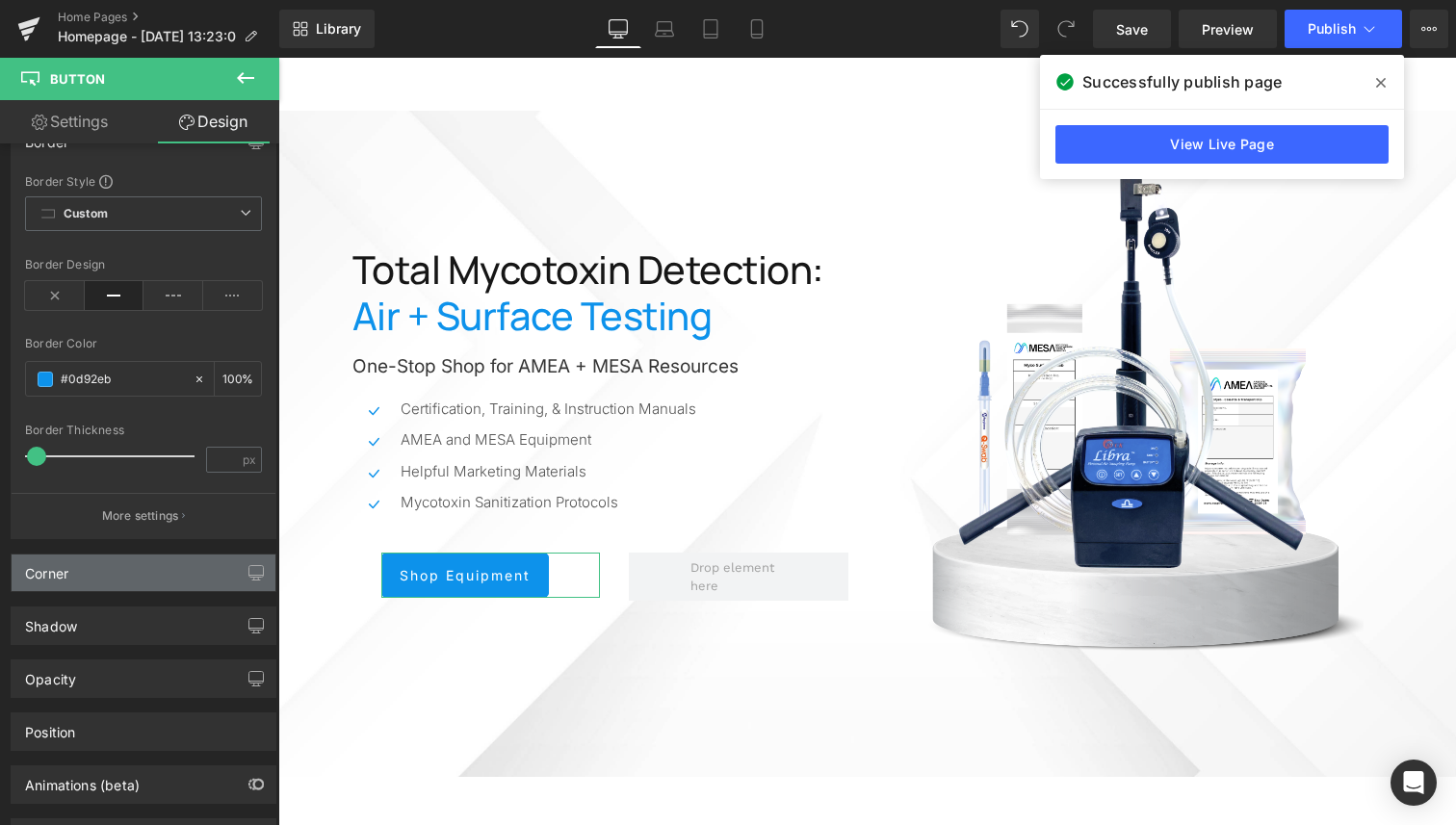
click at [97, 585] on div "Corner" at bounding box center [144, 572] width 264 height 36
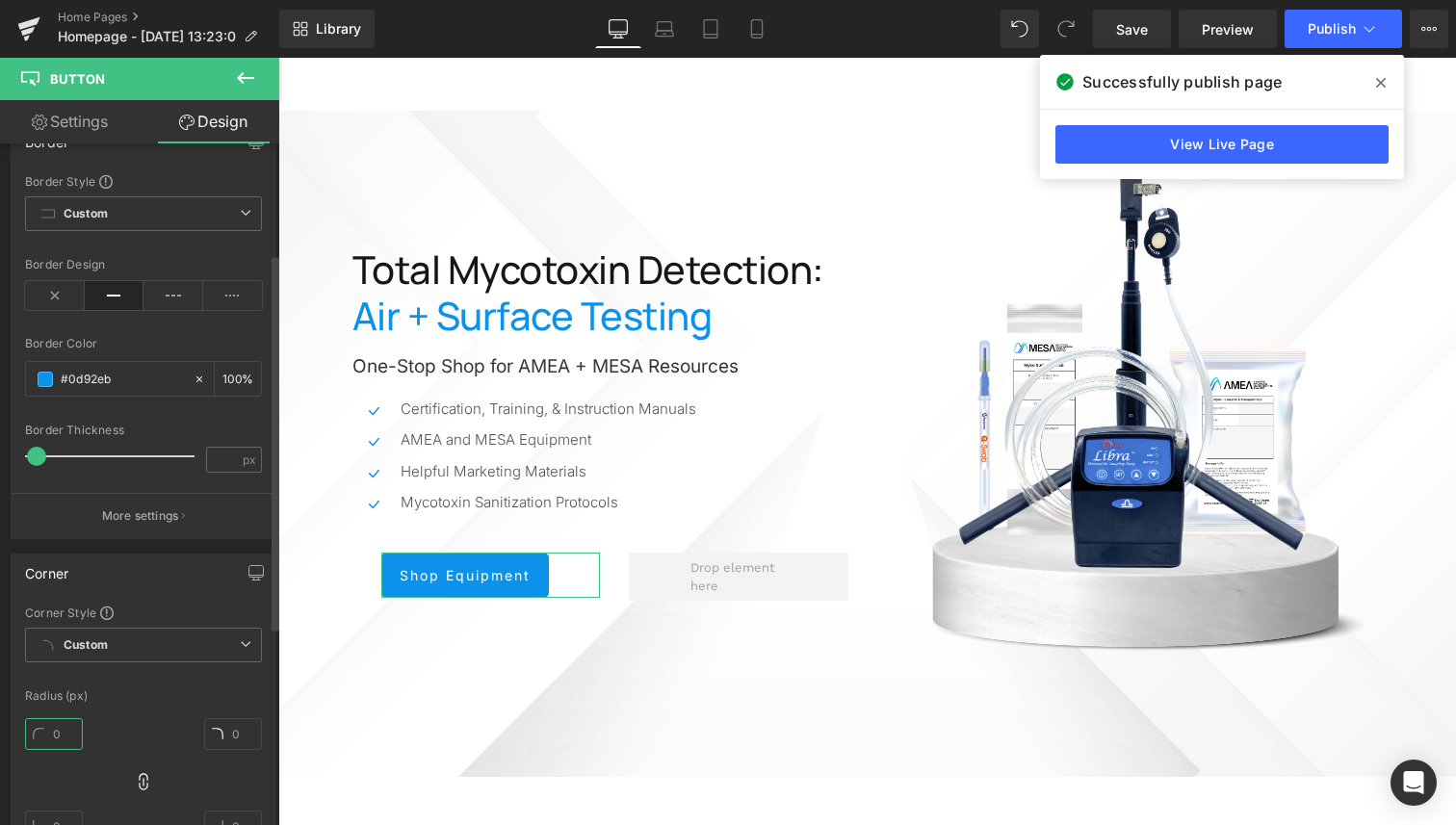
click at [65, 740] on input "text" at bounding box center [53, 734] width 58 height 32
type input "5"
type input "10"
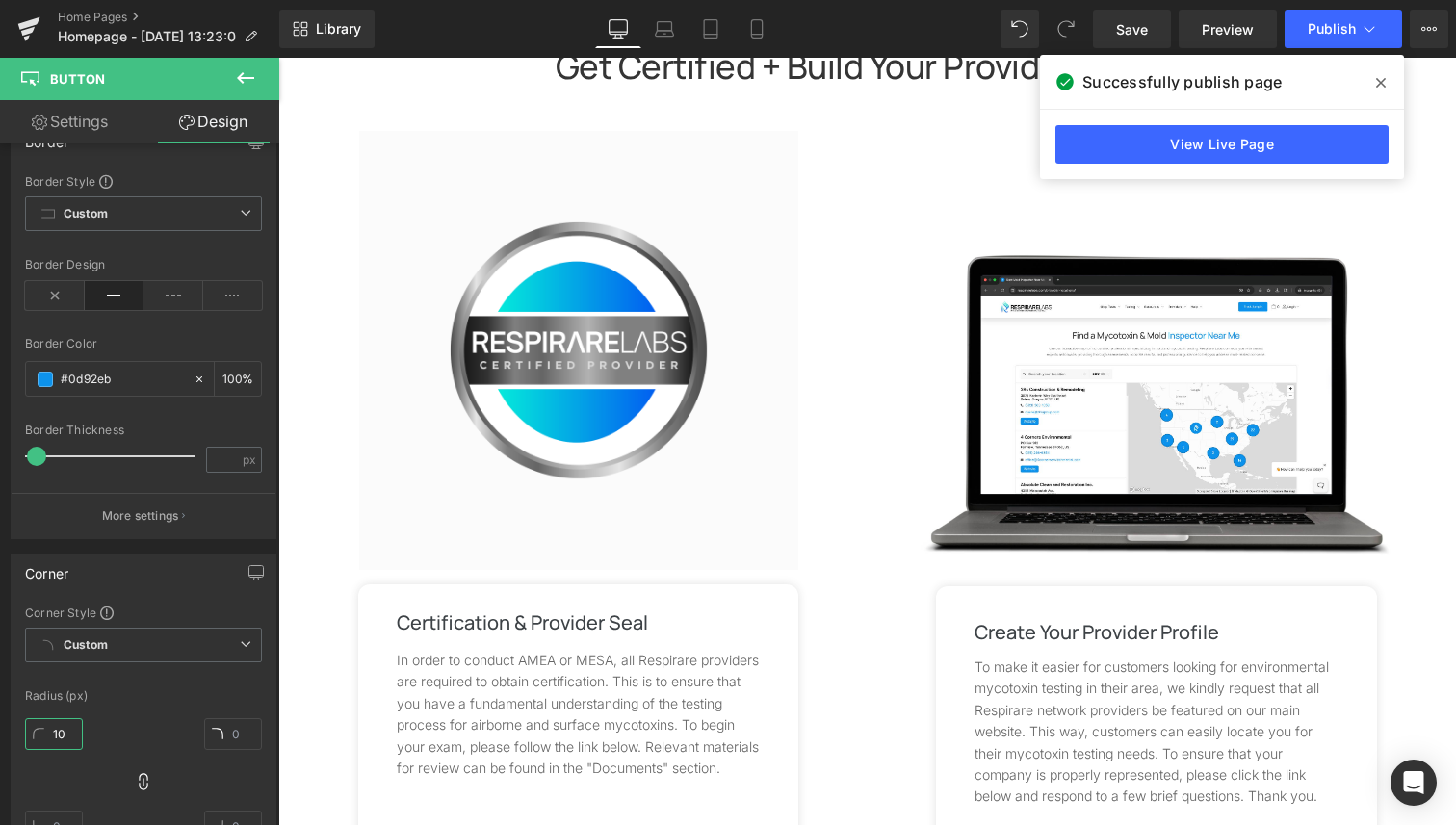
scroll to position [2701, 0]
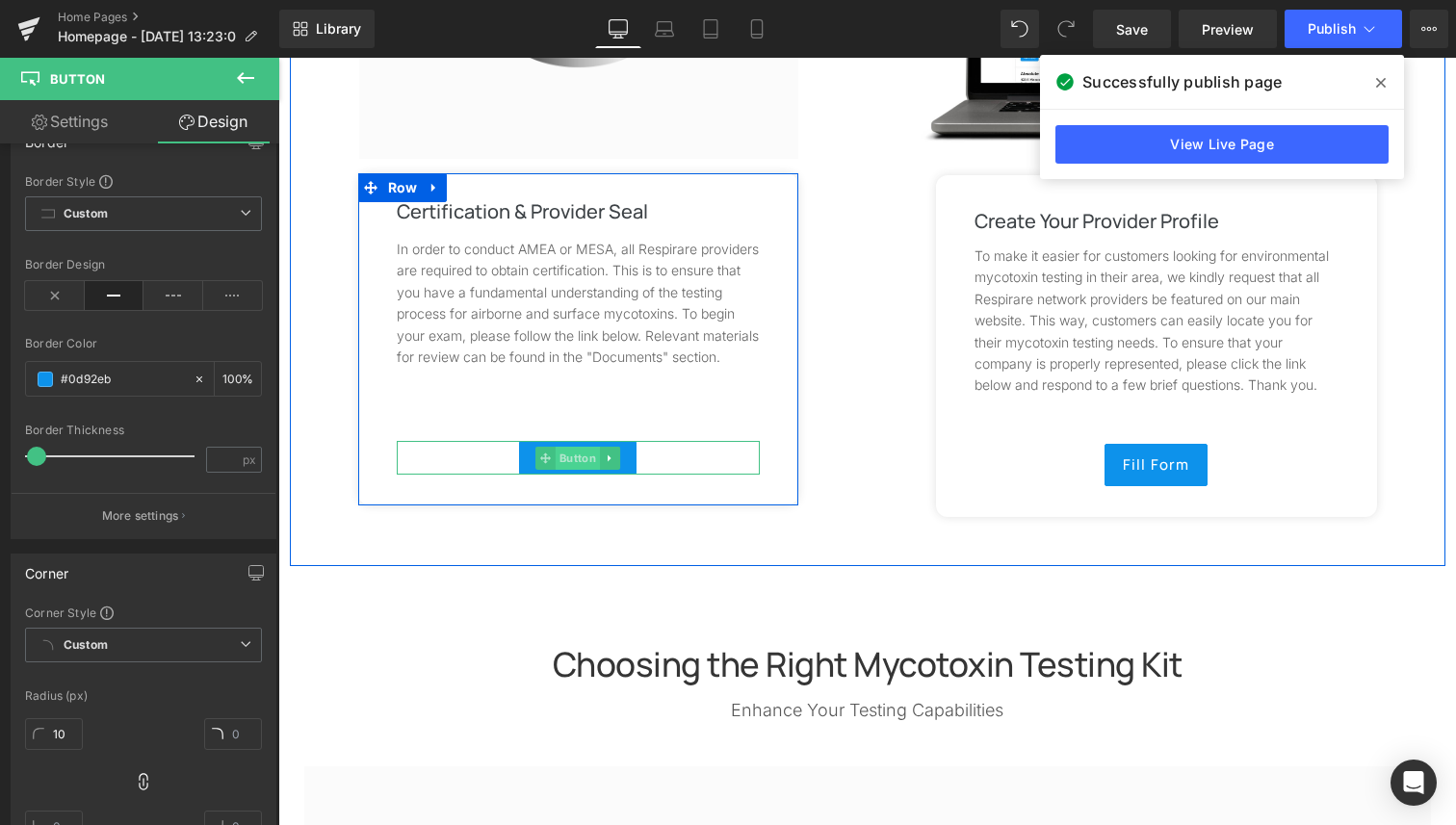
click at [572, 458] on span "Button" at bounding box center [577, 458] width 44 height 23
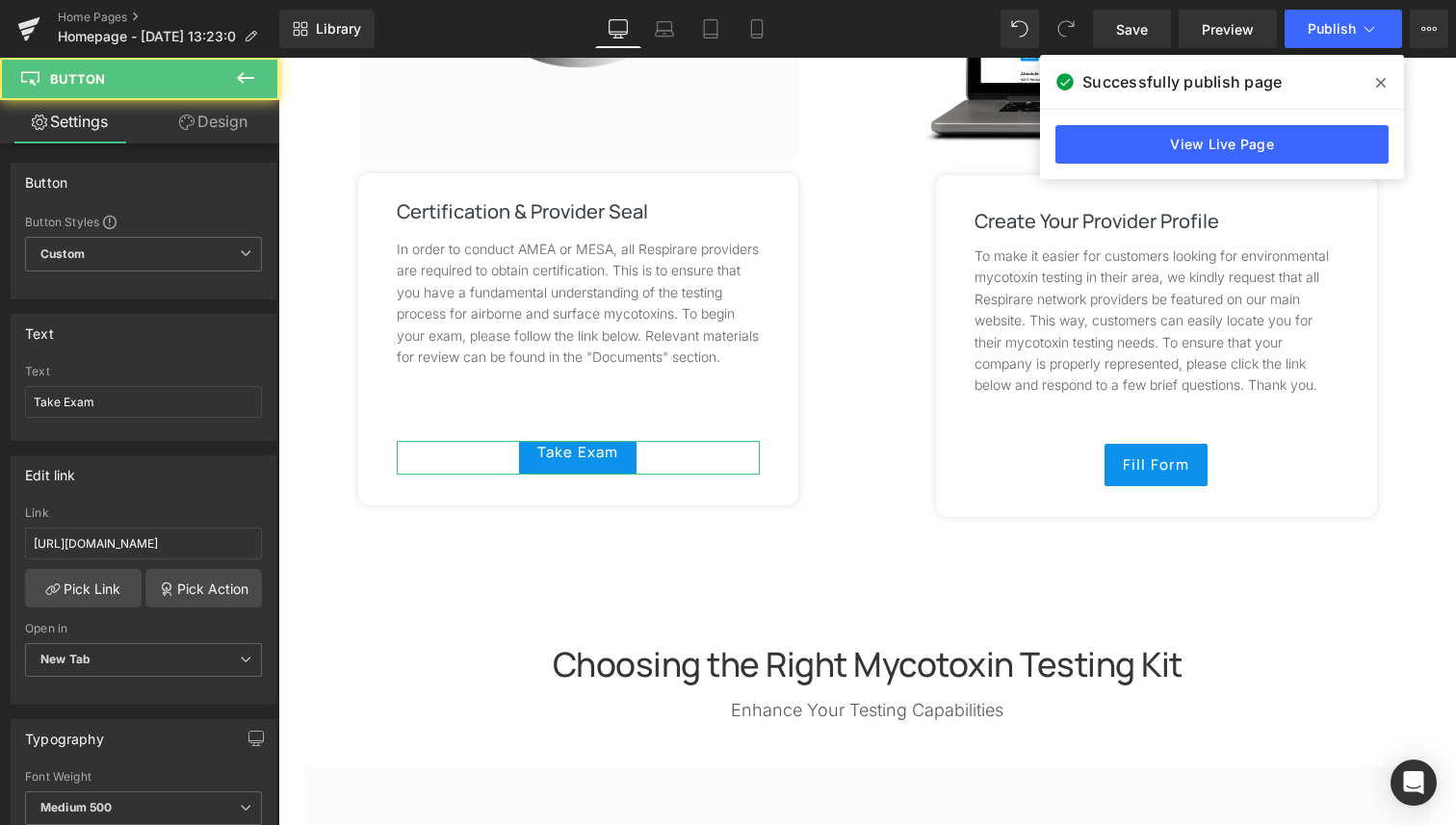
drag, startPoint x: 210, startPoint y: 122, endPoint x: 182, endPoint y: 474, distance: 353.1
click at [210, 122] on link "Design" at bounding box center [214, 122] width 140 height 43
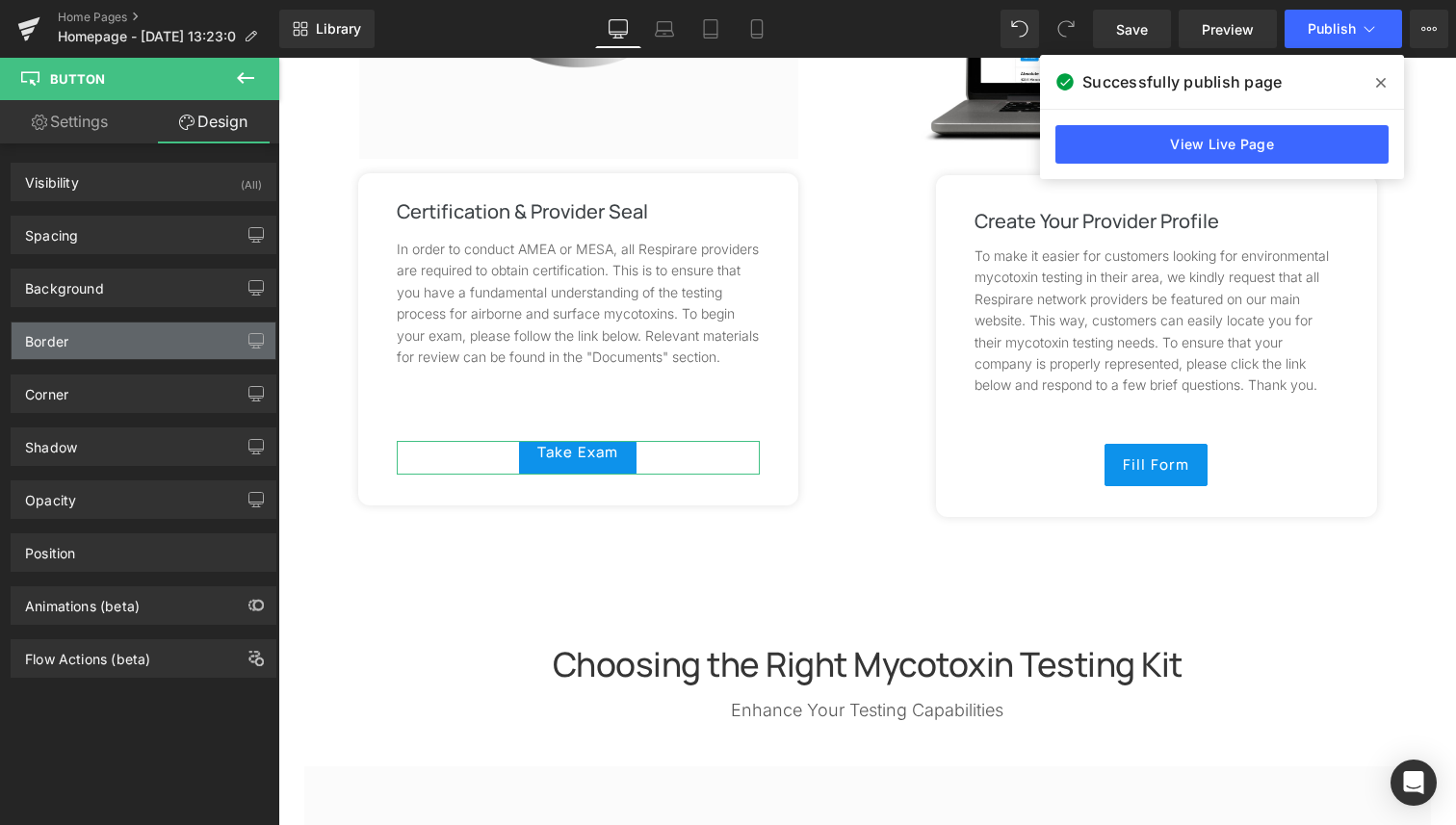
click at [79, 349] on div "Border" at bounding box center [144, 341] width 264 height 36
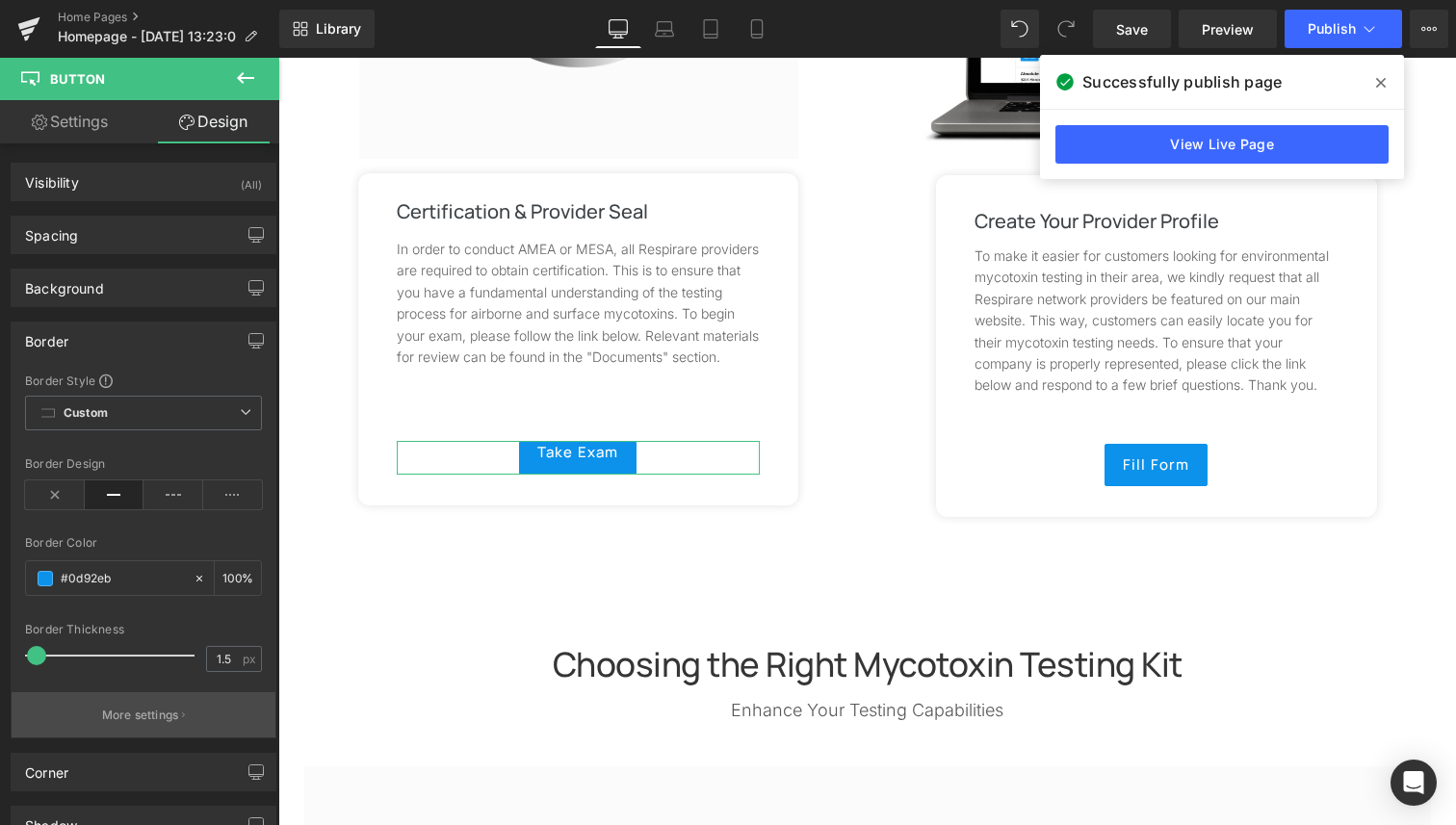
scroll to position [198, 0]
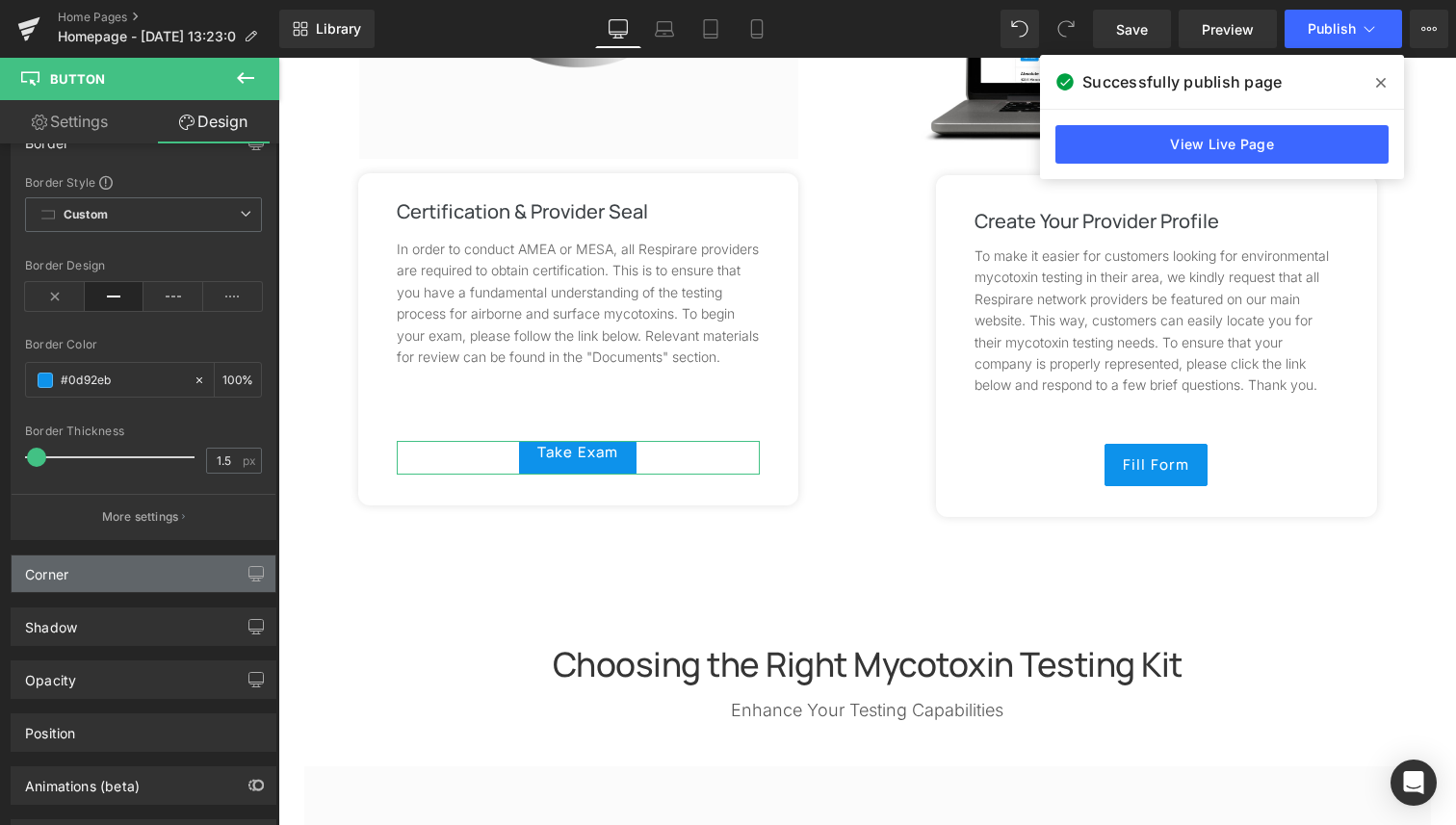
click at [95, 577] on div "Corner" at bounding box center [144, 573] width 264 height 36
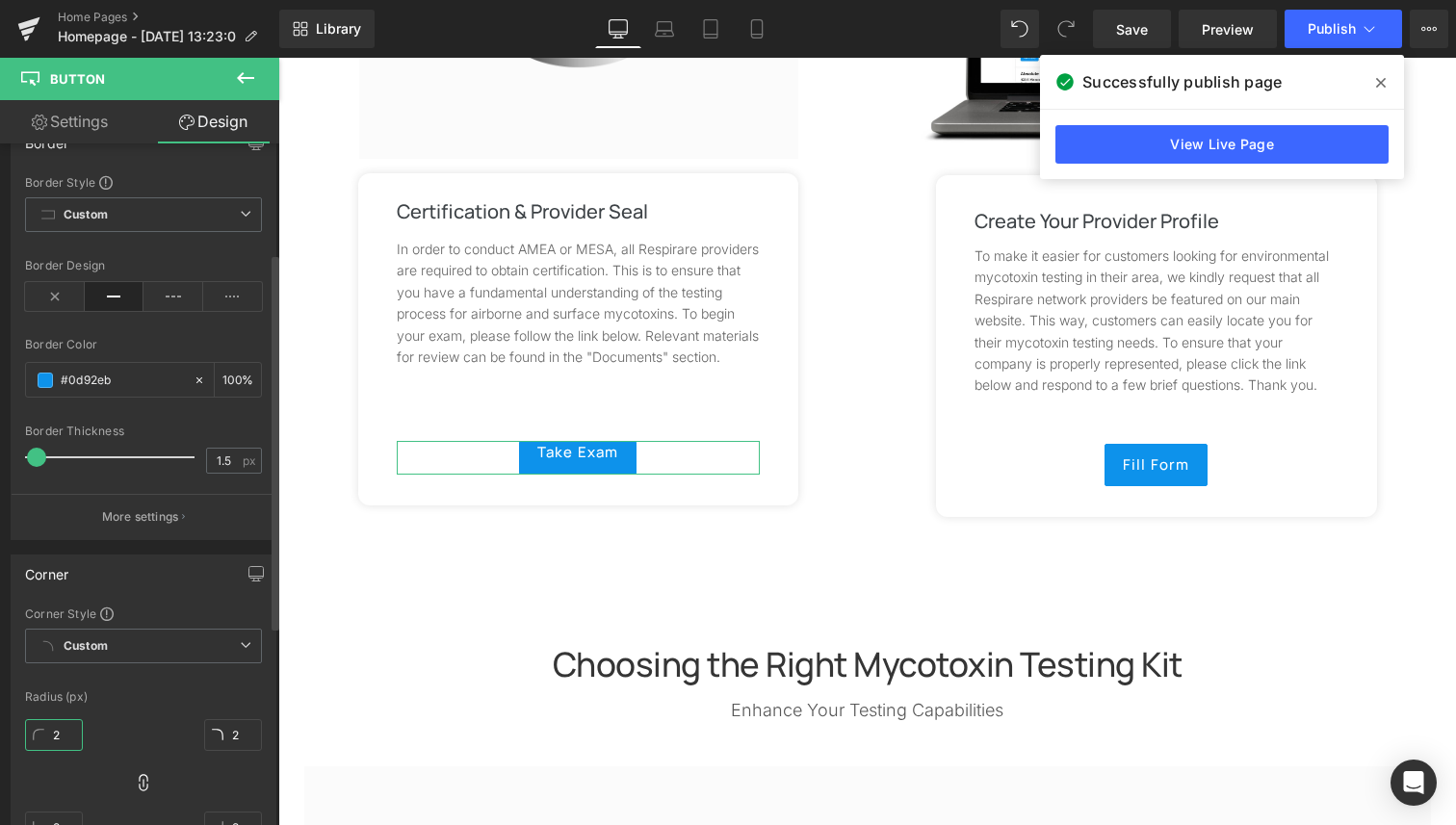
click at [61, 741] on input "2" at bounding box center [53, 734] width 58 height 32
type input "10"
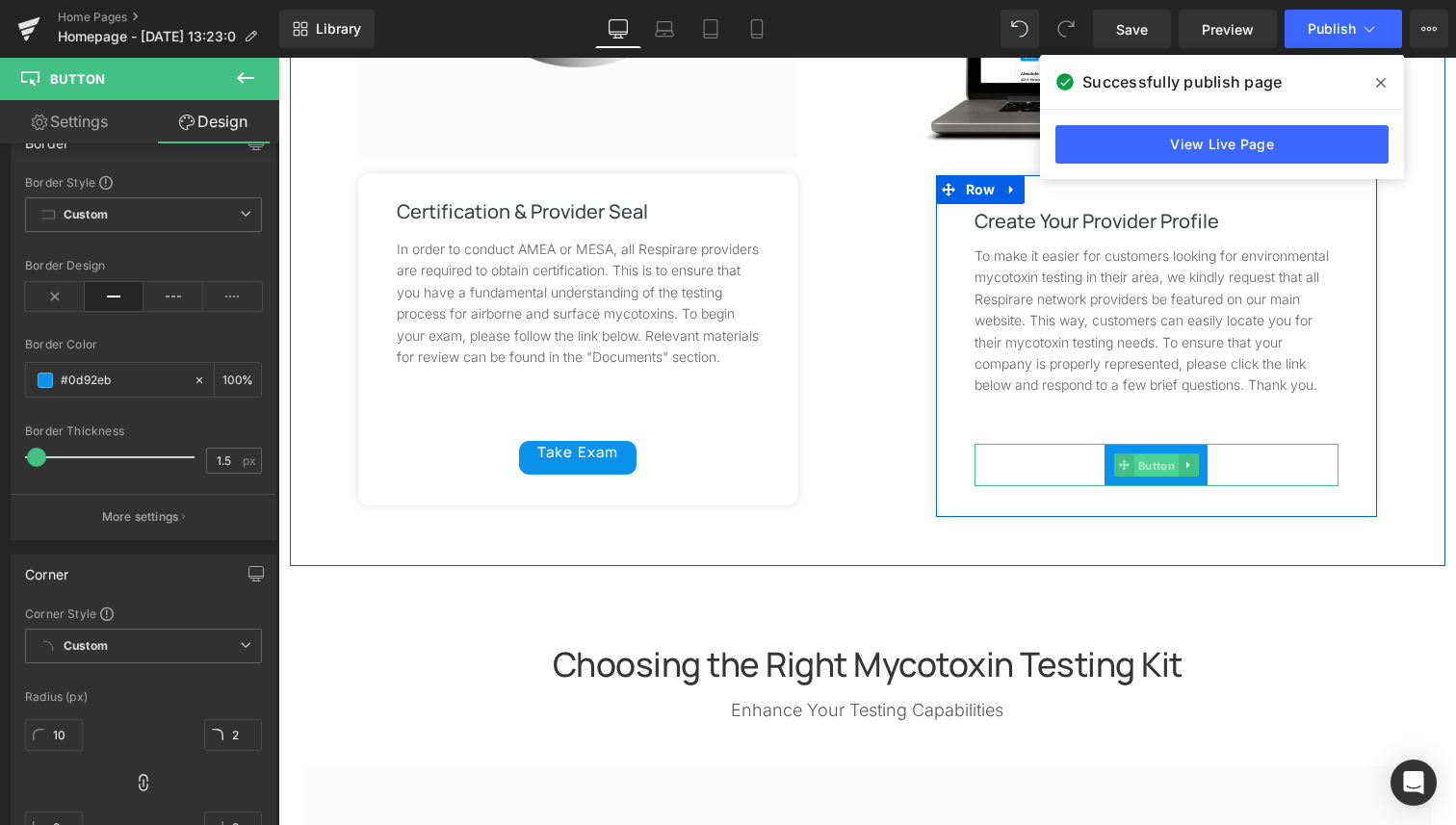
click at [1149, 455] on span "Button" at bounding box center [1155, 466] width 44 height 23
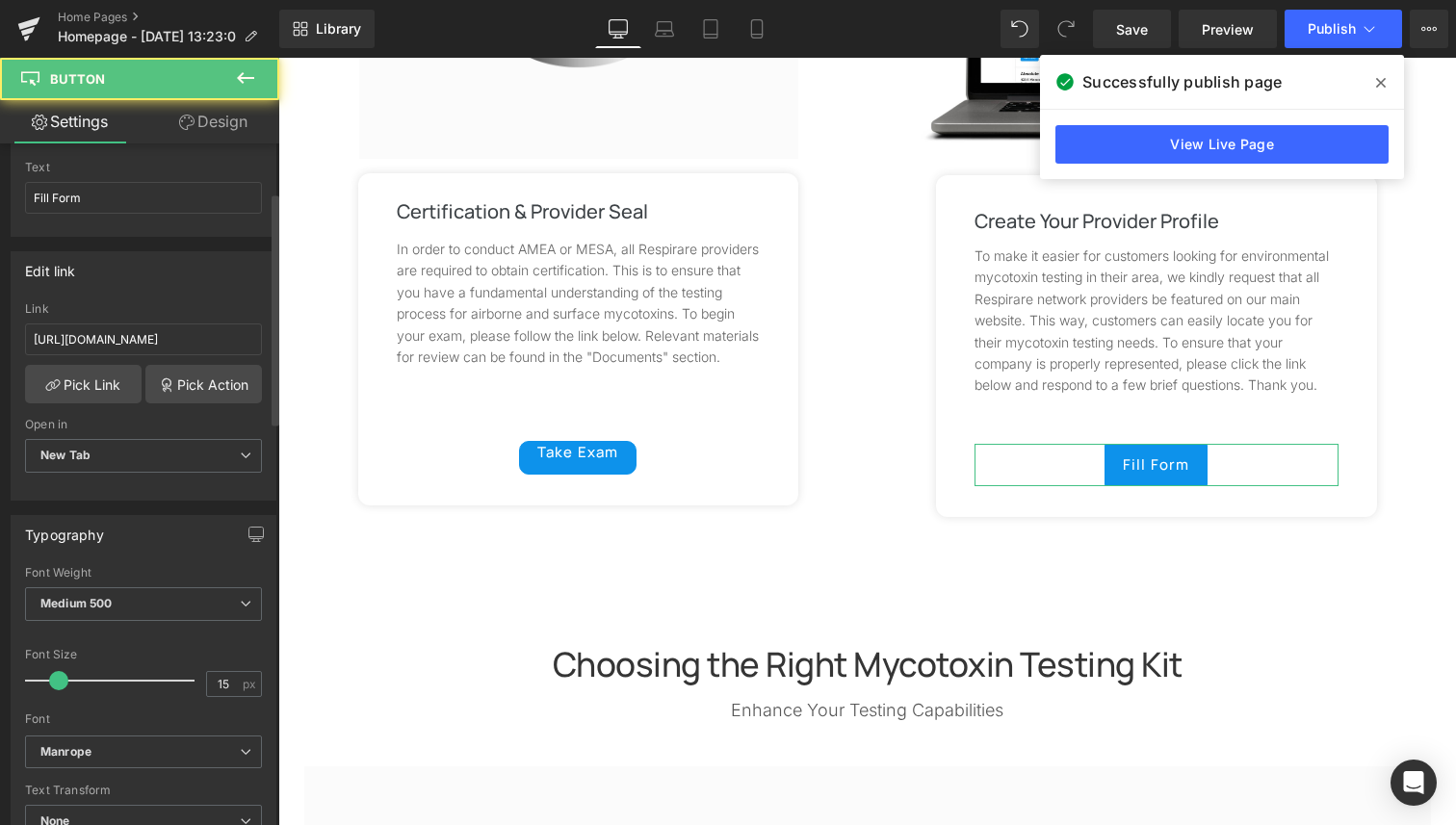
scroll to position [936, 0]
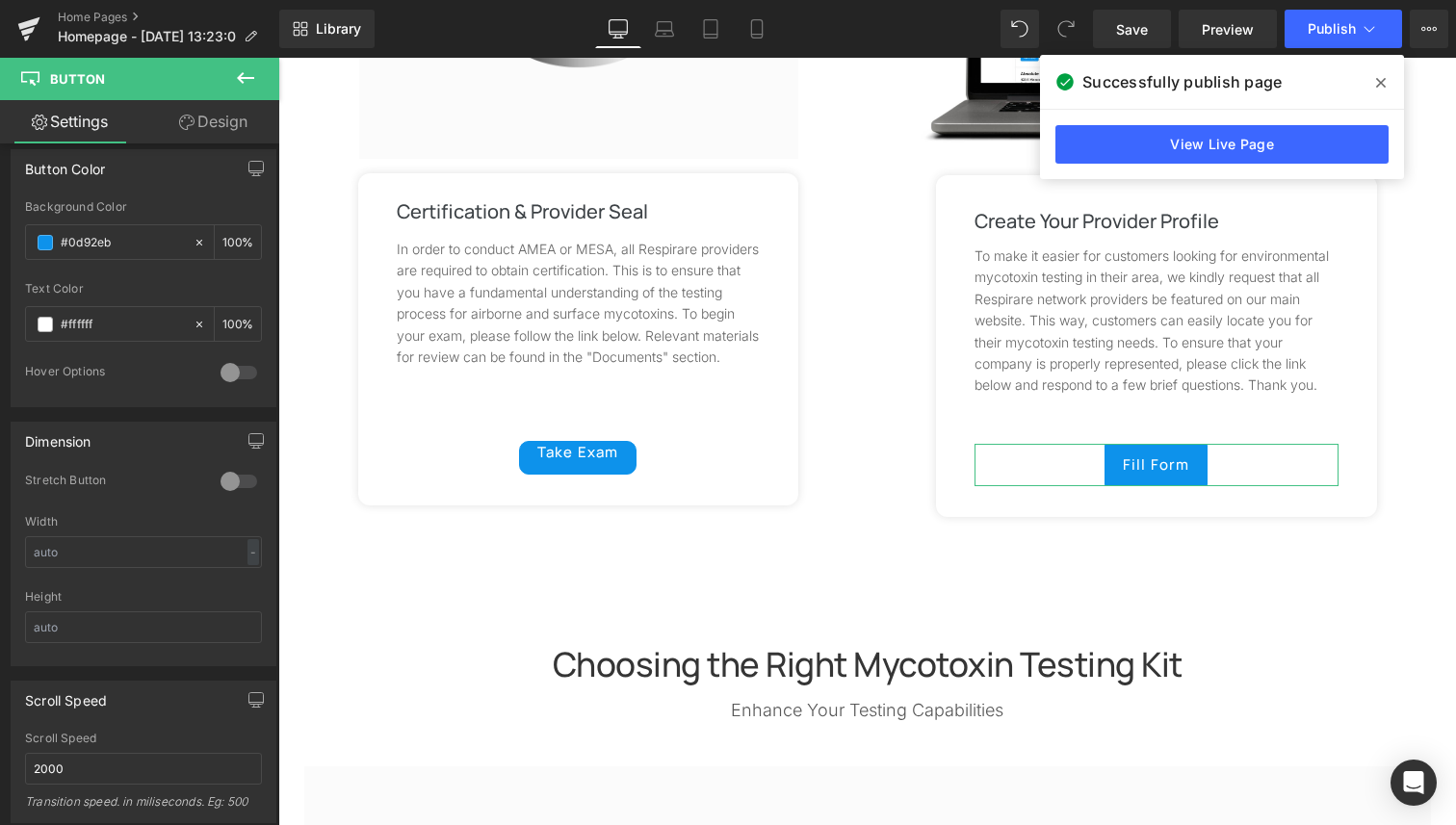
drag, startPoint x: 216, startPoint y: 129, endPoint x: 3, endPoint y: 617, distance: 532.5
click at [216, 129] on link "Design" at bounding box center [214, 122] width 140 height 43
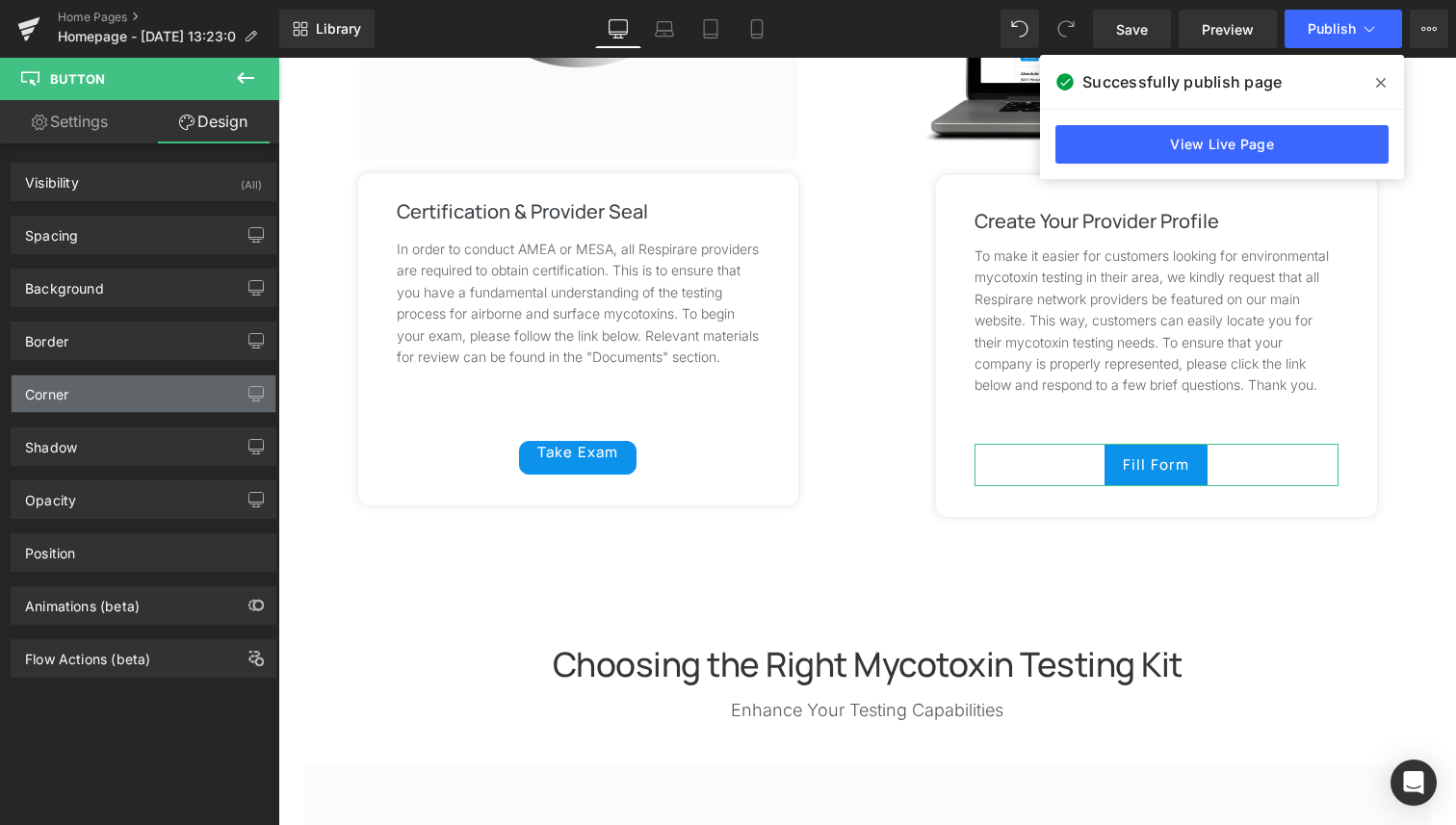
click at [62, 397] on div "Corner" at bounding box center [46, 388] width 43 height 27
click at [94, 393] on div "Corner" at bounding box center [144, 393] width 264 height 36
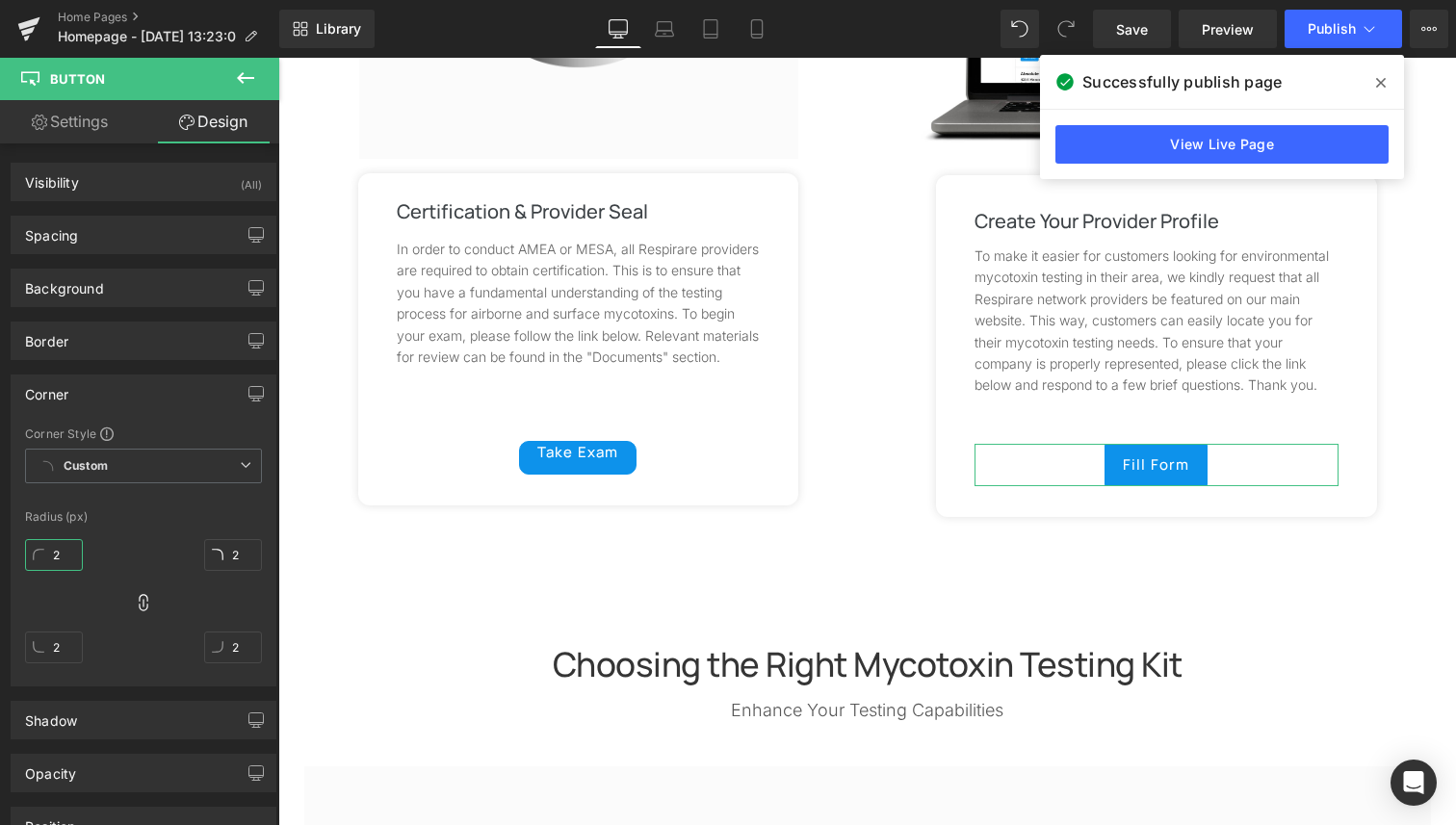
click at [59, 563] on input "2" at bounding box center [53, 555] width 58 height 32
type input "10"
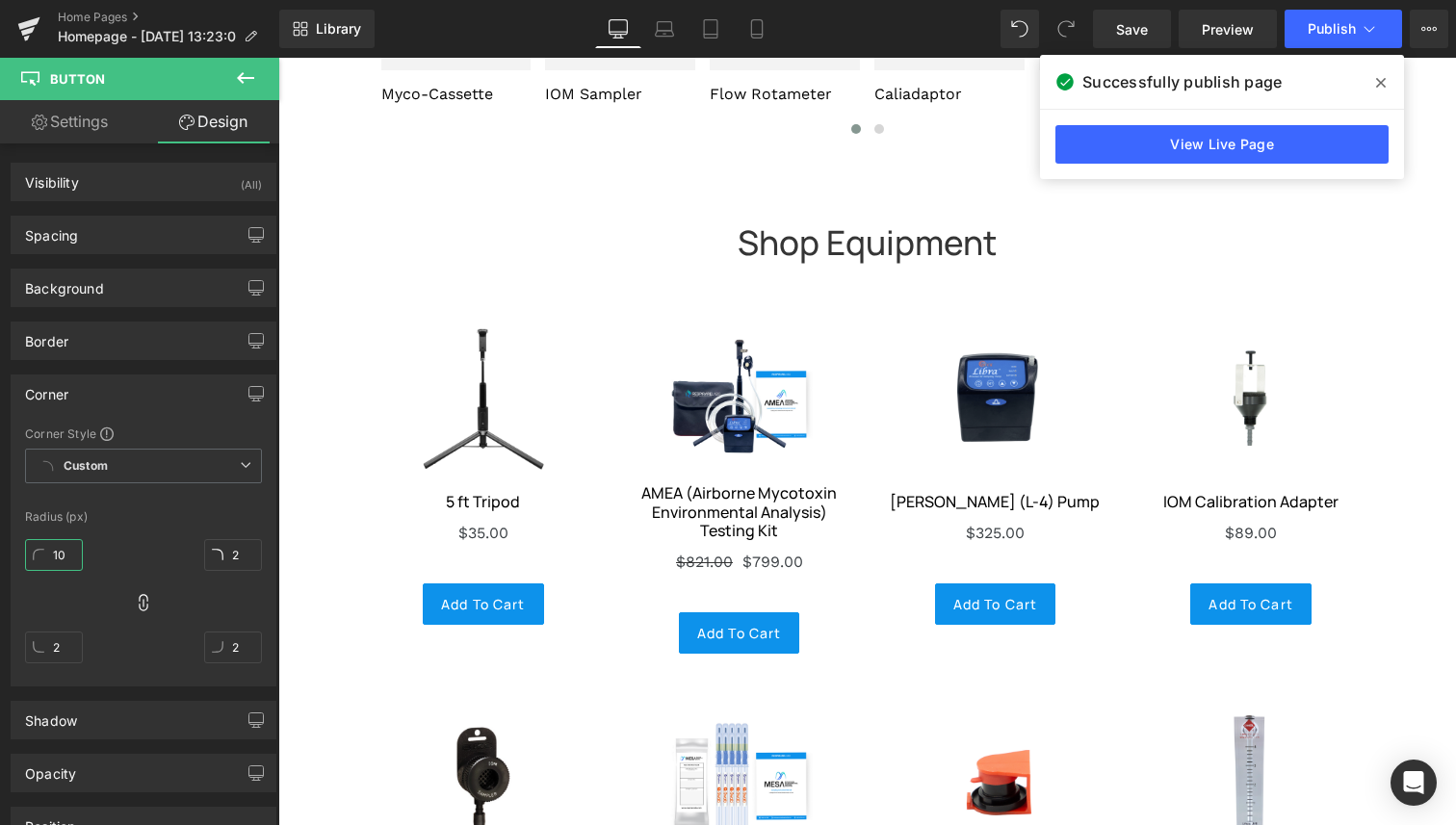
scroll to position [5821, 0]
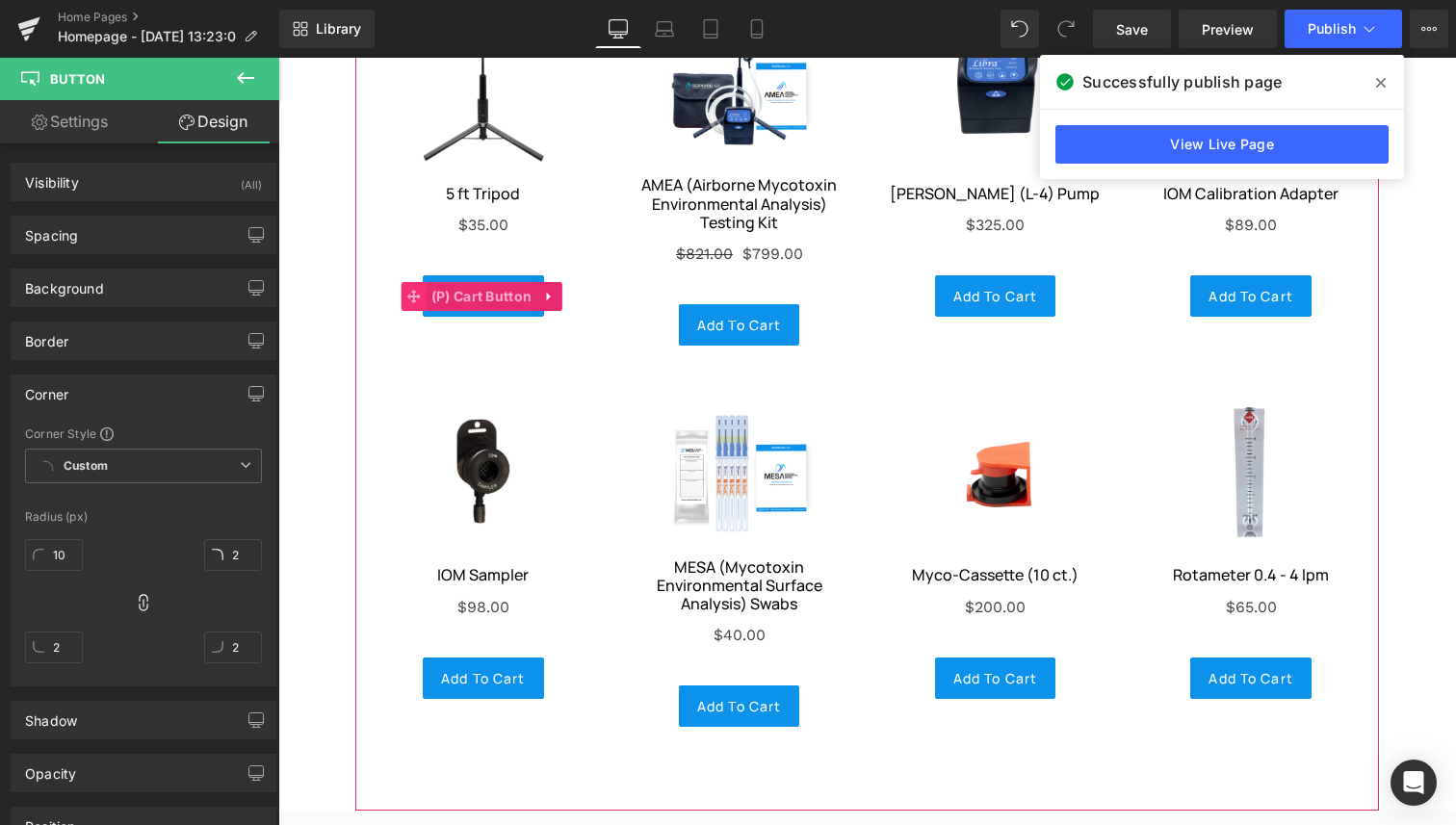
click at [408, 289] on icon at bounding box center [414, 296] width 14 height 14
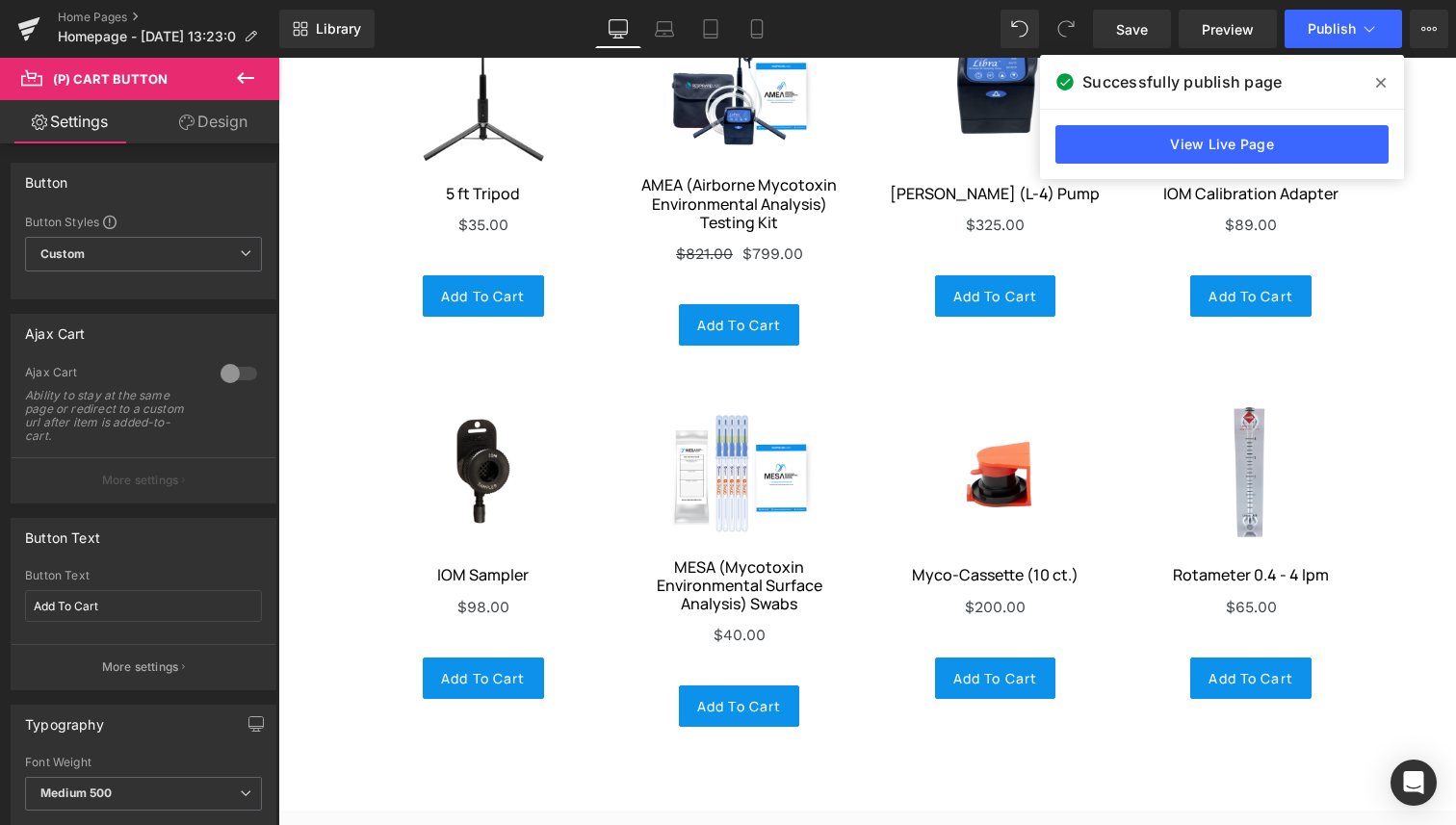
click at [202, 133] on link "Design" at bounding box center [214, 122] width 140 height 43
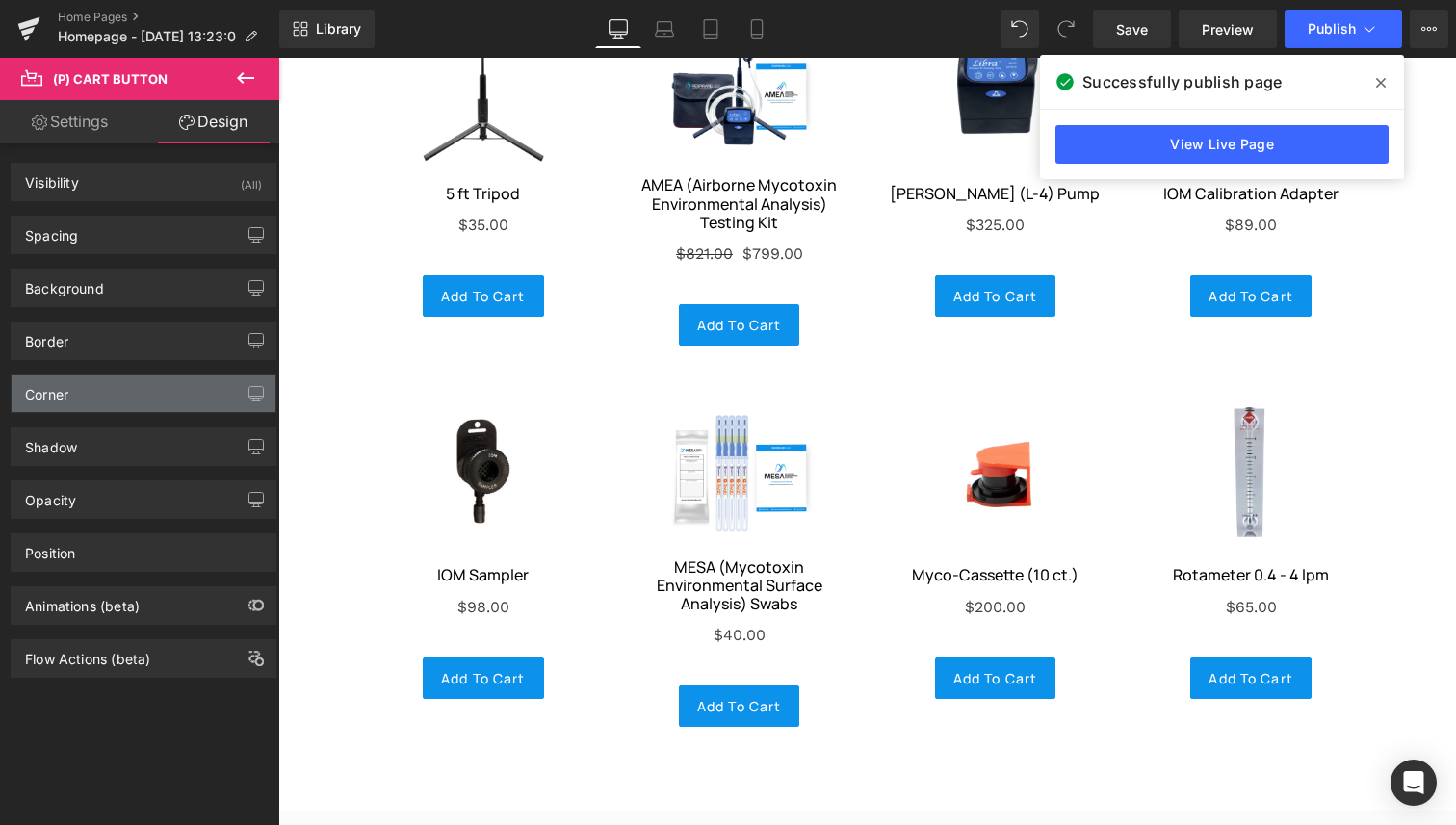
click at [176, 396] on div "Corner" at bounding box center [144, 393] width 264 height 36
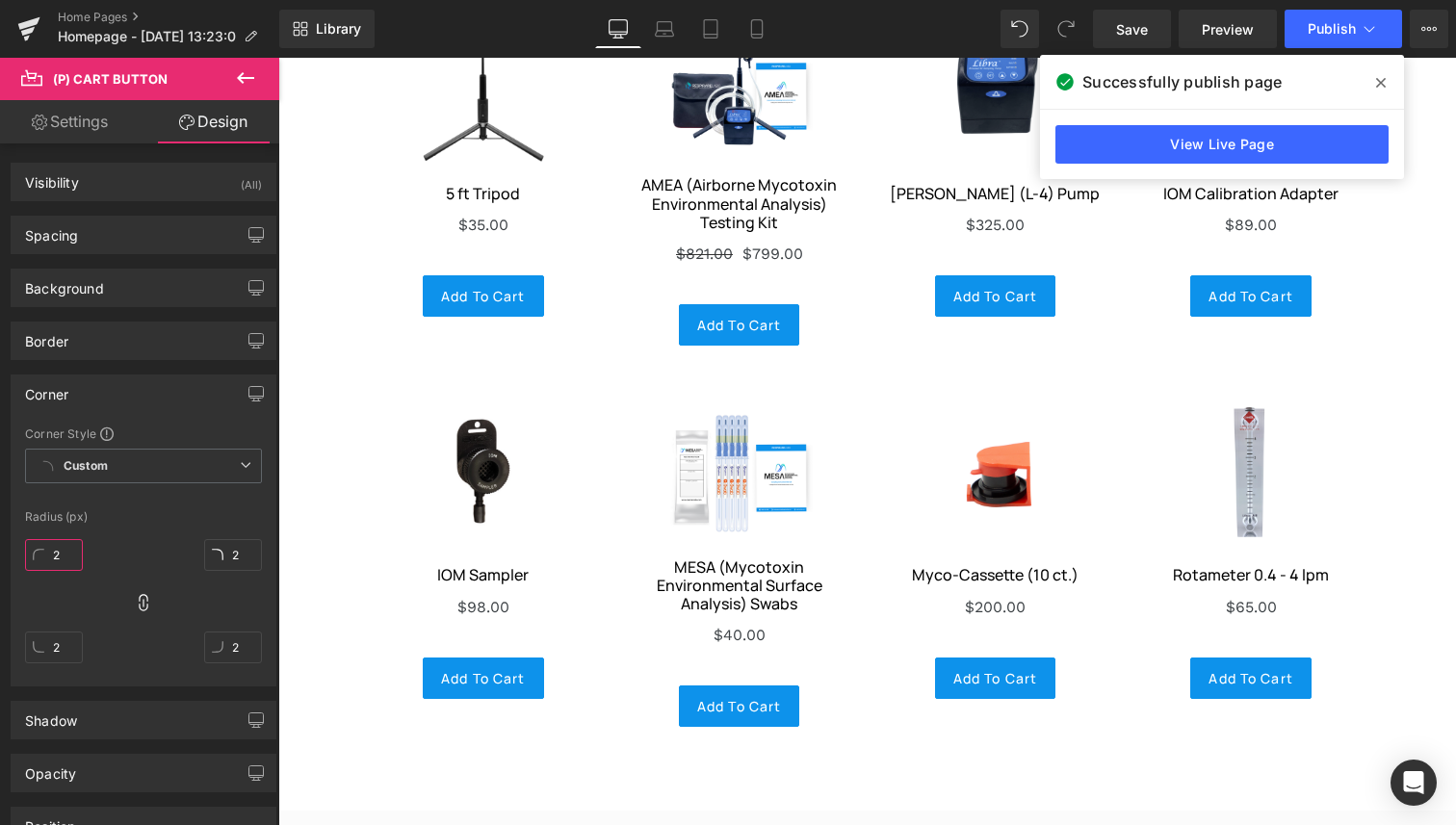
click at [54, 547] on input "2" at bounding box center [53, 555] width 58 height 32
type input "10"
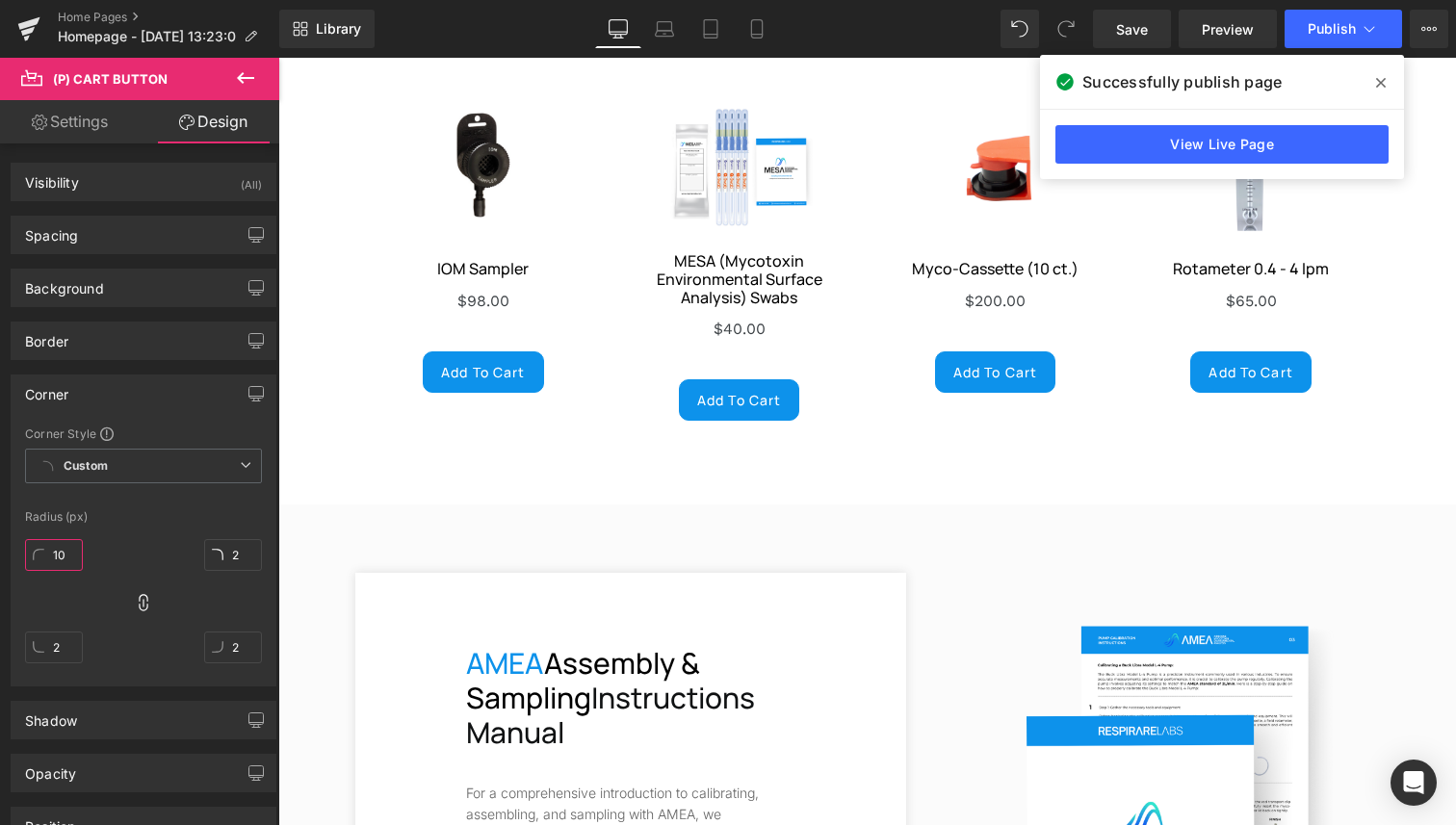
scroll to position [6452, 0]
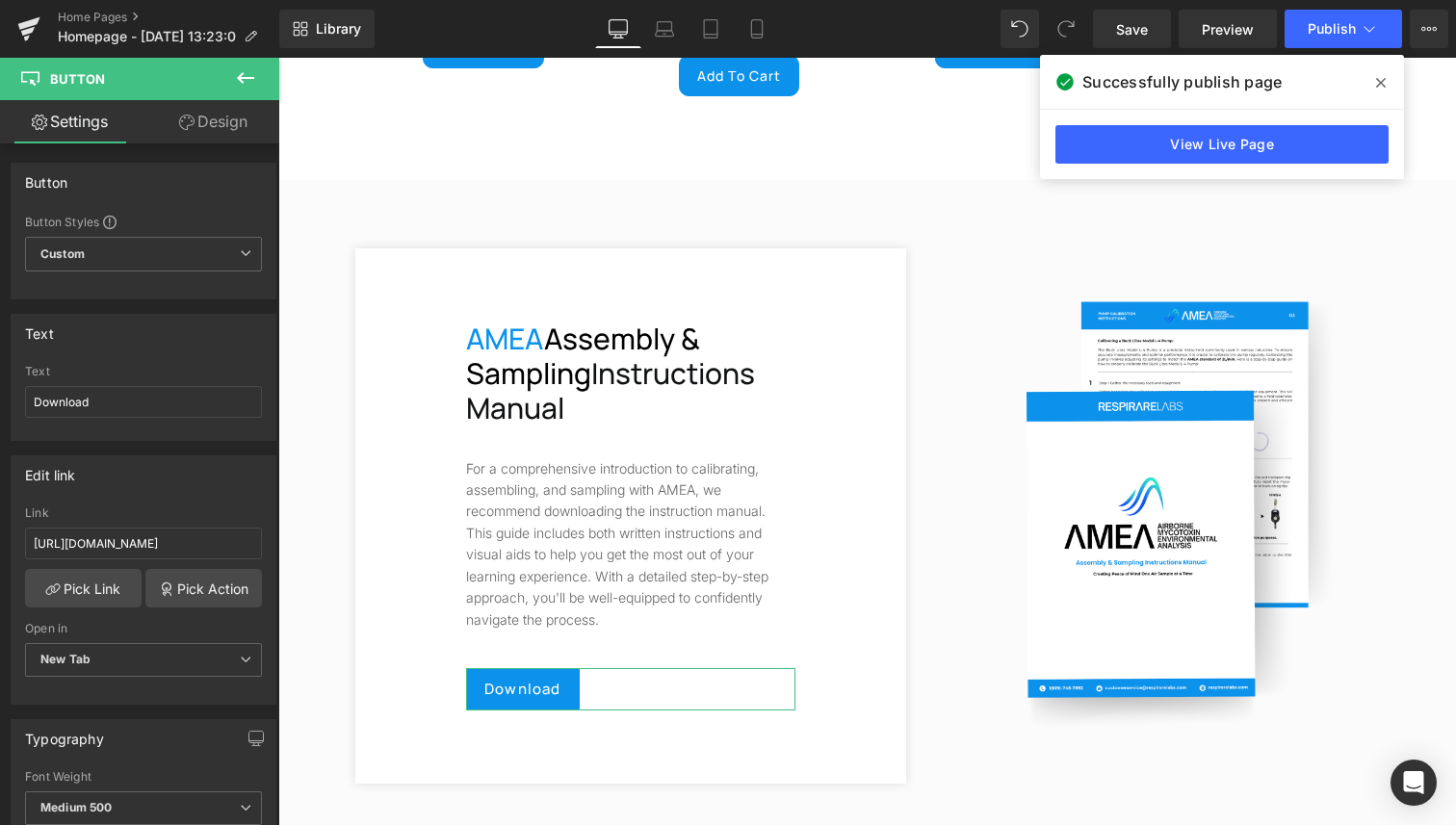
click at [169, 122] on link "Design" at bounding box center [214, 122] width 140 height 43
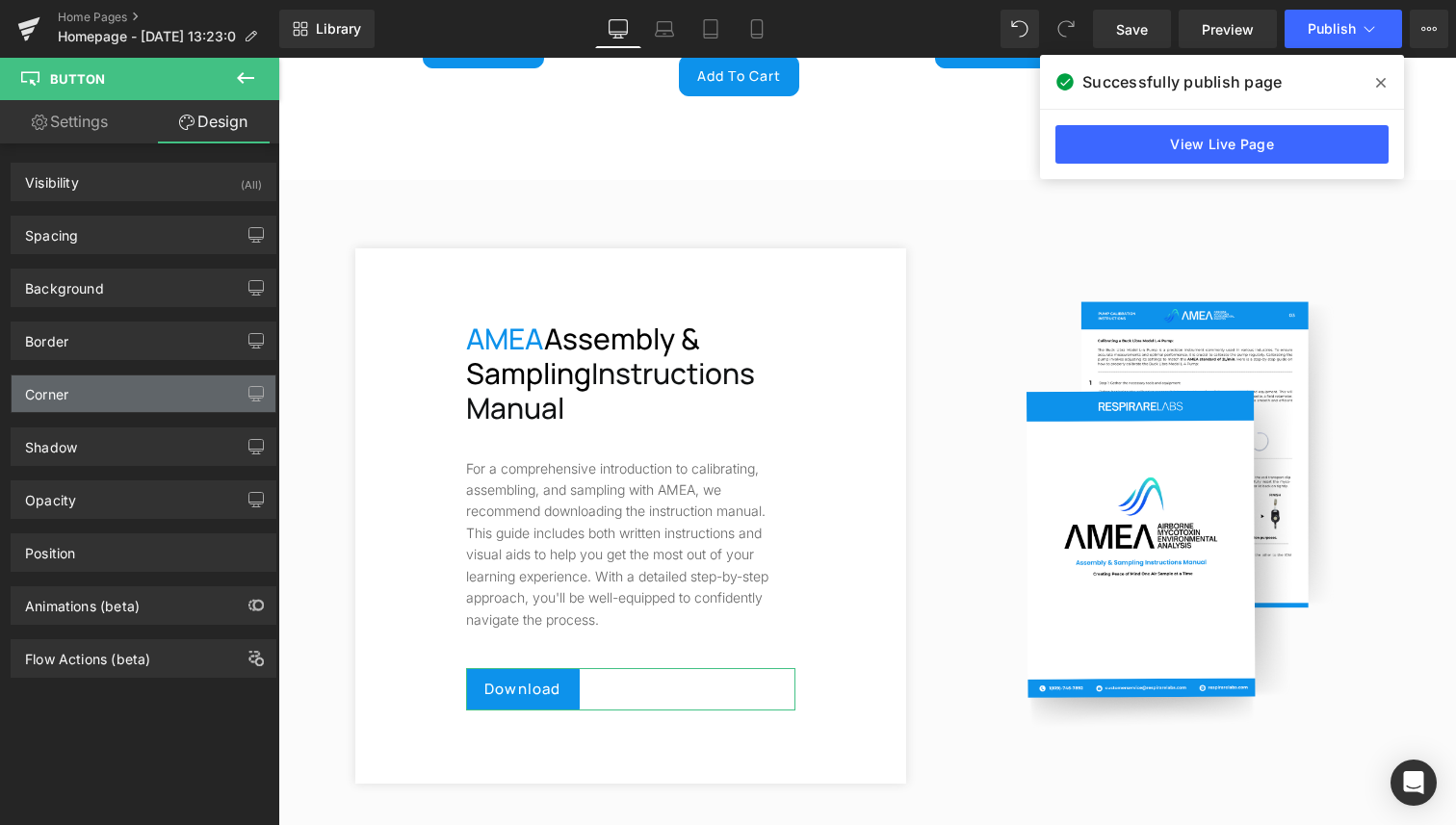
click at [98, 394] on div "Corner" at bounding box center [144, 393] width 264 height 36
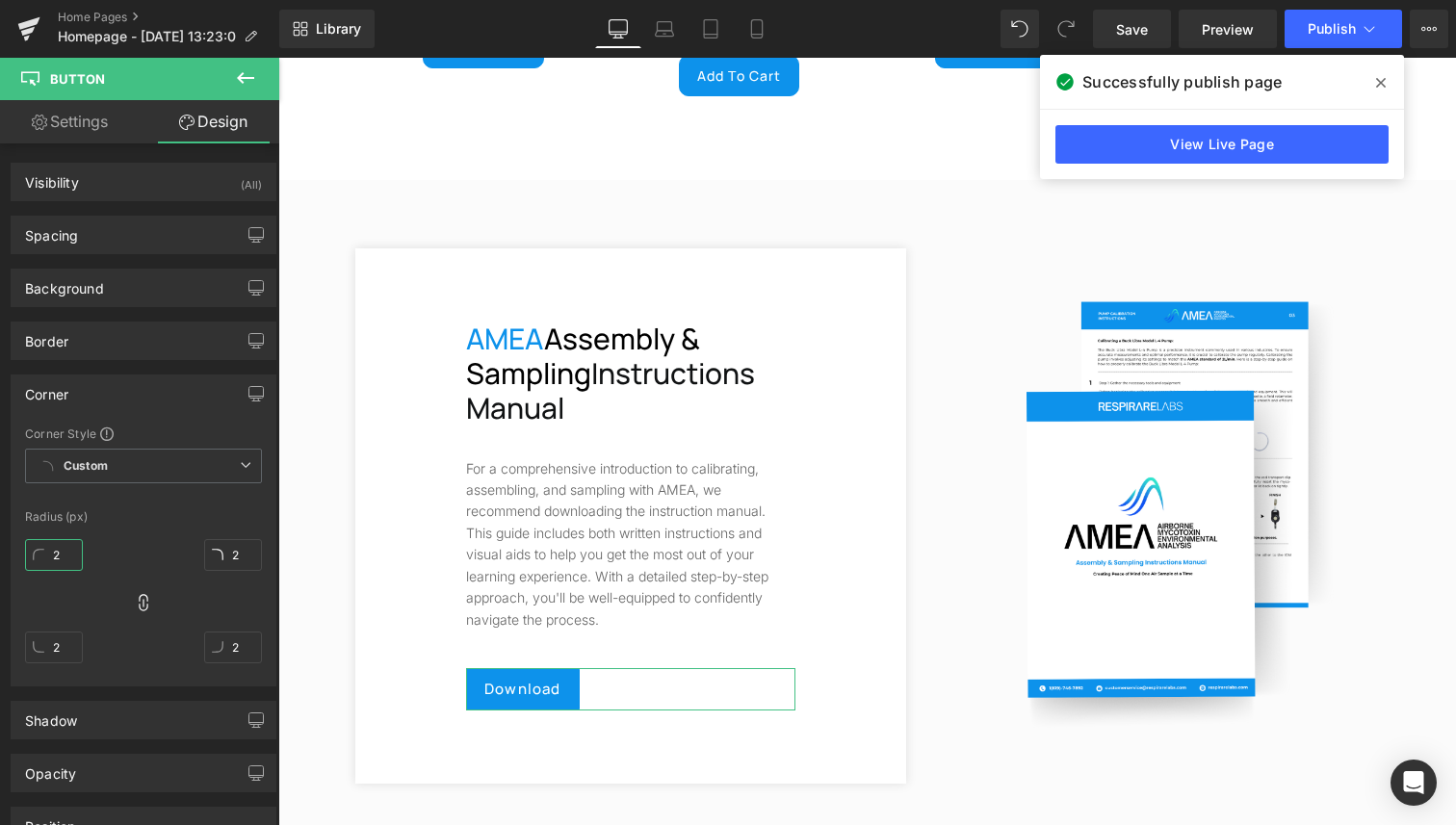
click at [64, 547] on input "2" at bounding box center [53, 555] width 58 height 32
type input "10"
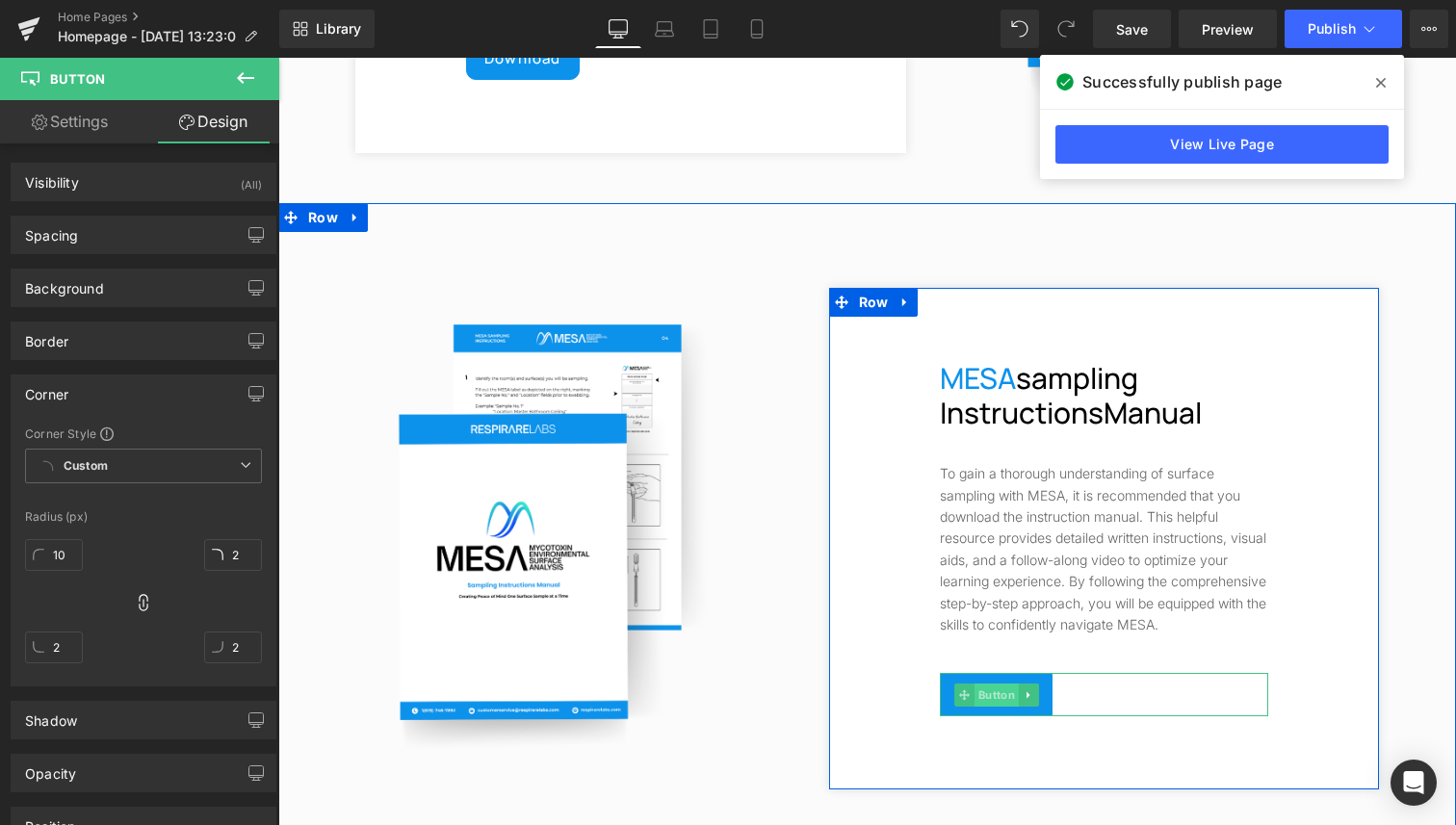
click at [978, 691] on span "Button" at bounding box center [996, 694] width 44 height 23
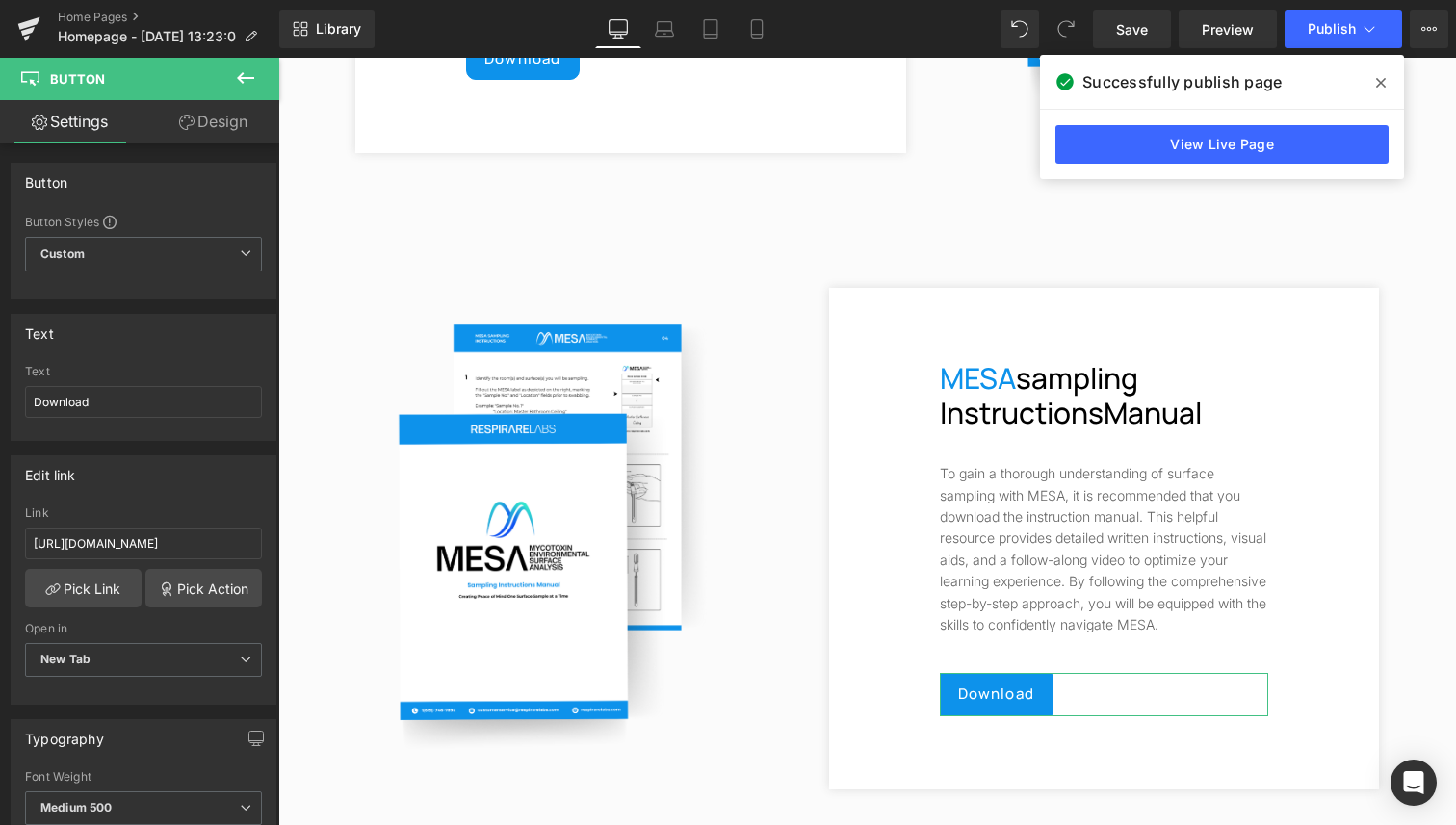
click at [213, 128] on link "Design" at bounding box center [214, 122] width 140 height 43
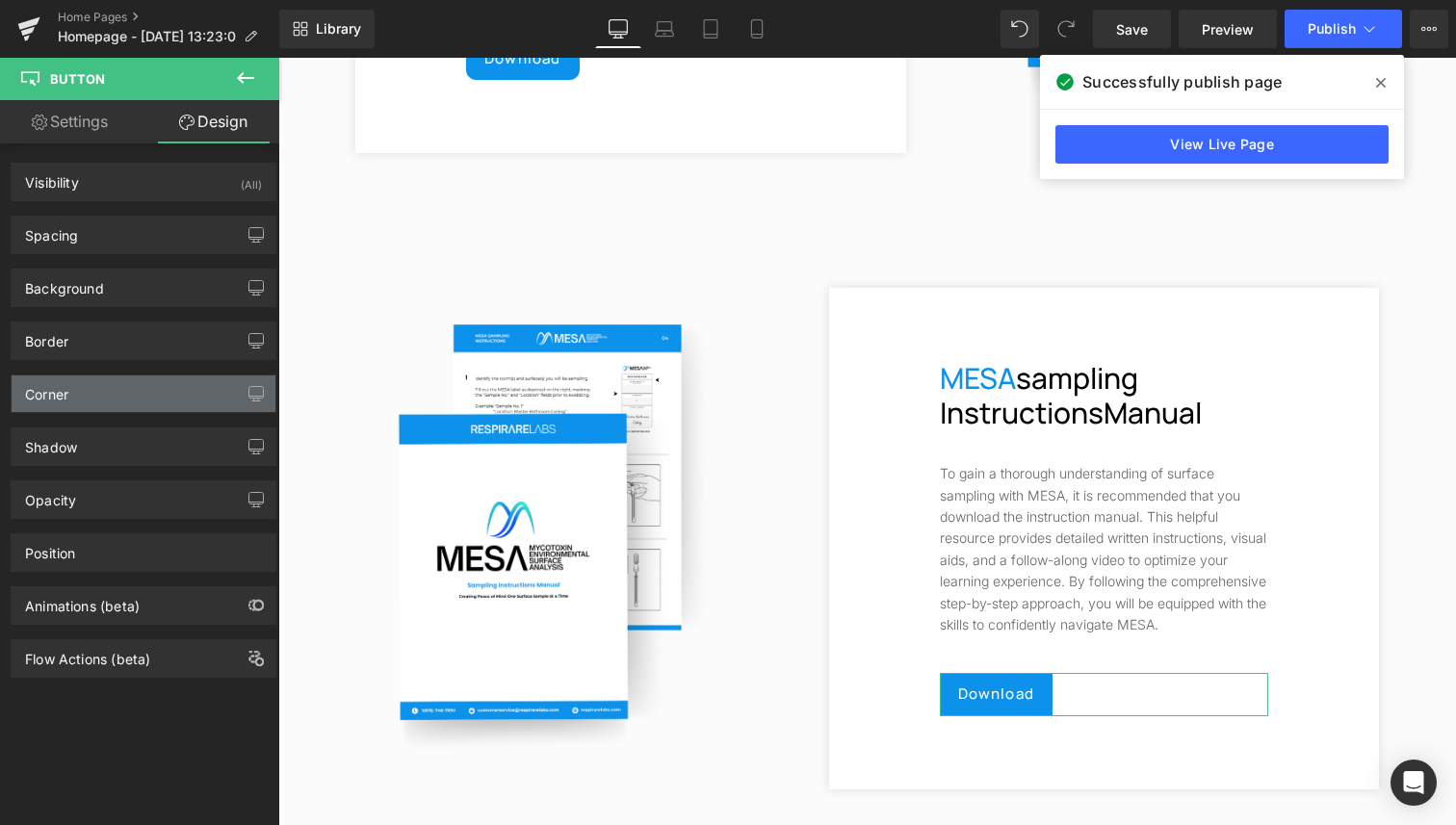
click at [102, 397] on div "Corner" at bounding box center [144, 393] width 264 height 36
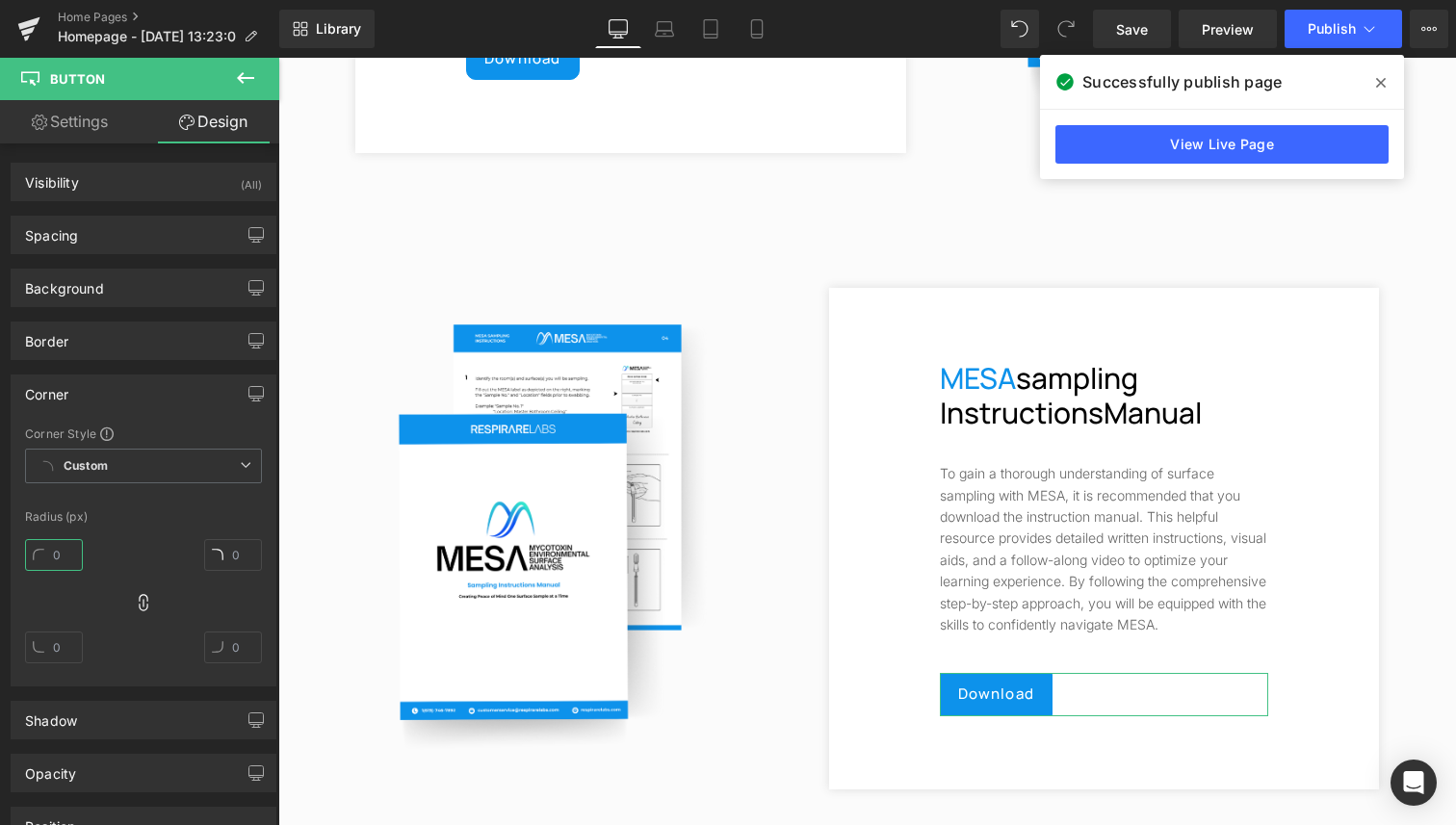
click at [57, 552] on input "text" at bounding box center [53, 555] width 58 height 32
type input "2"
type input "10"
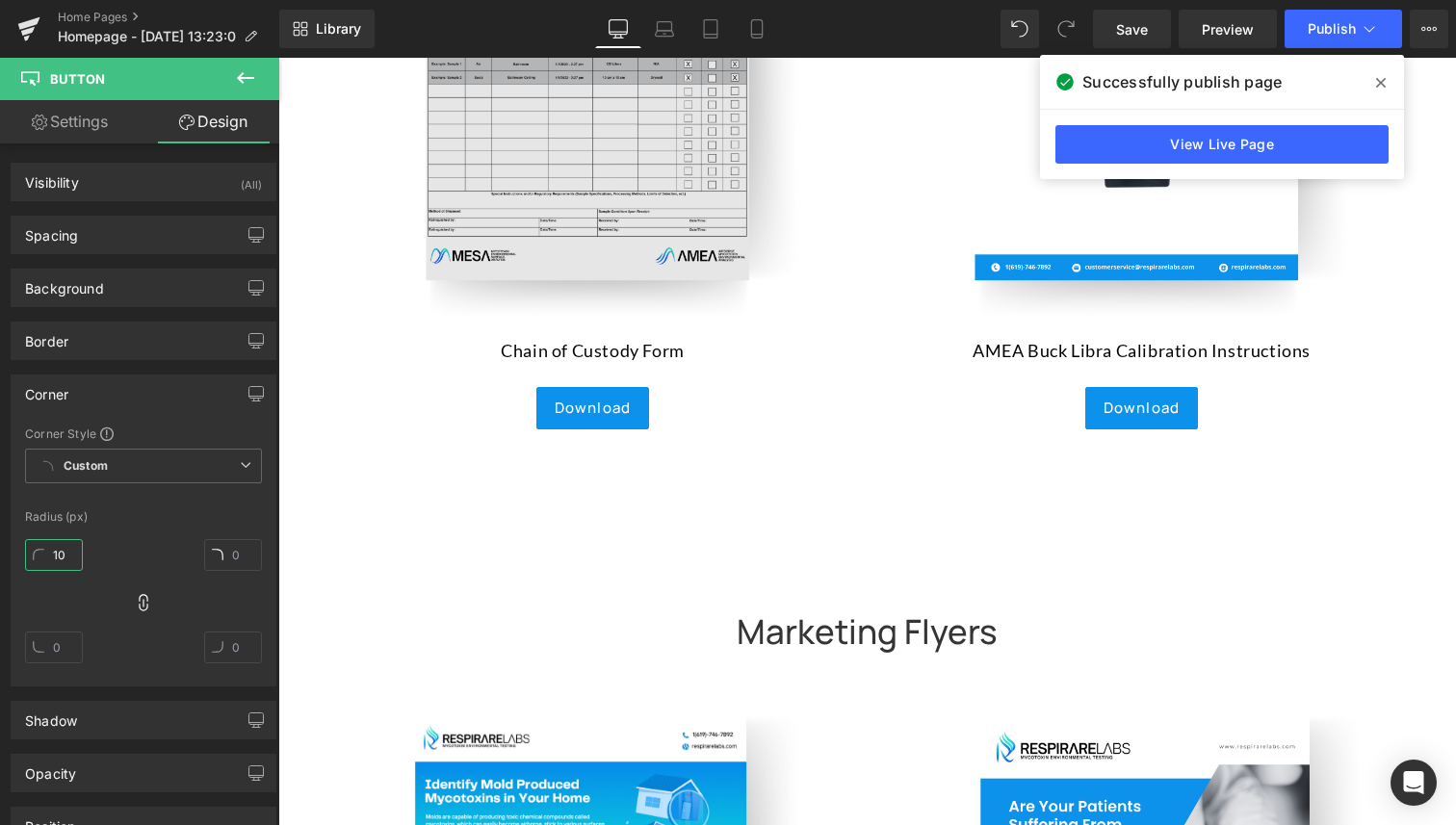
scroll to position [8307, 0]
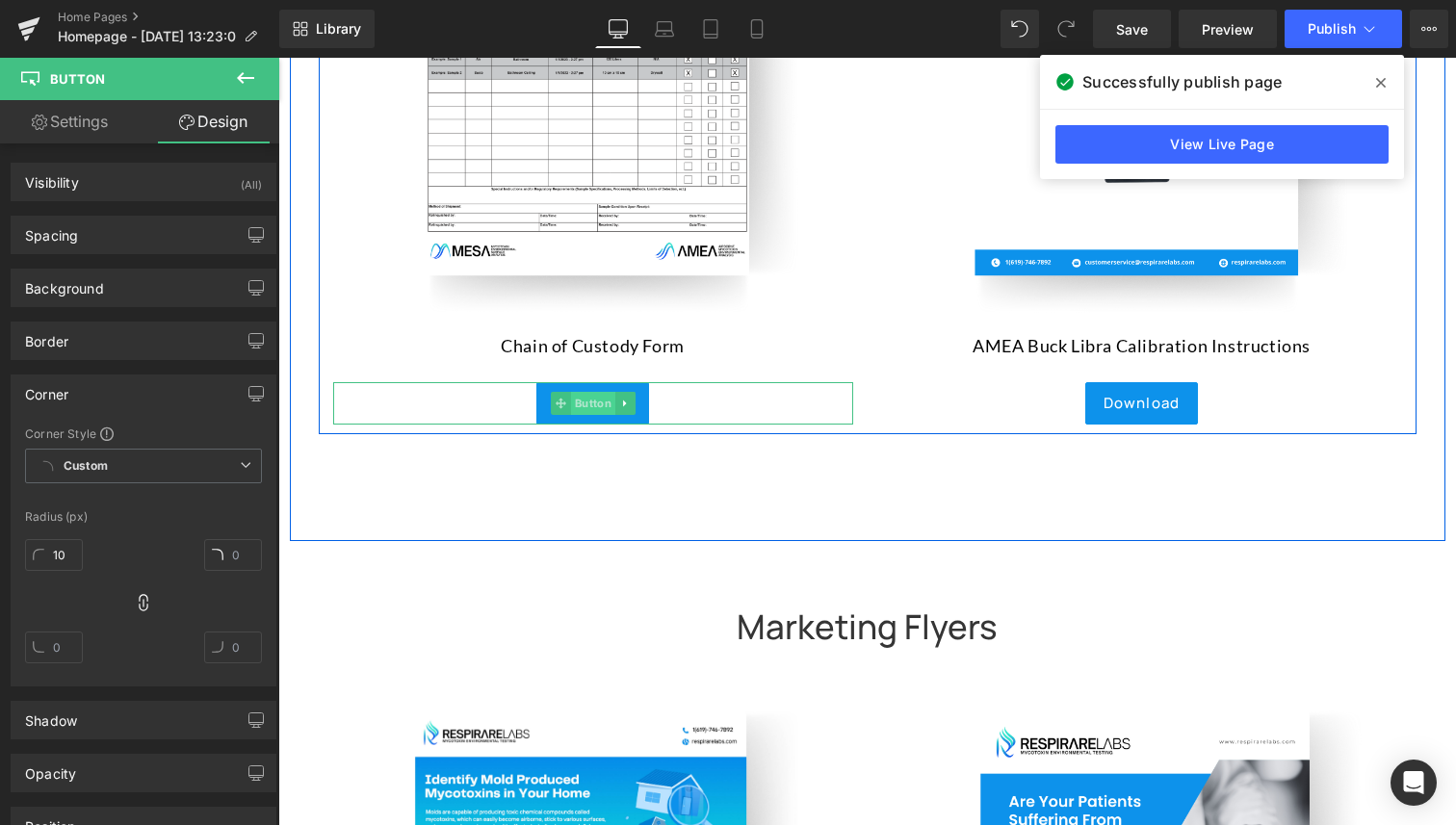
click at [587, 392] on span "Button" at bounding box center [592, 403] width 44 height 23
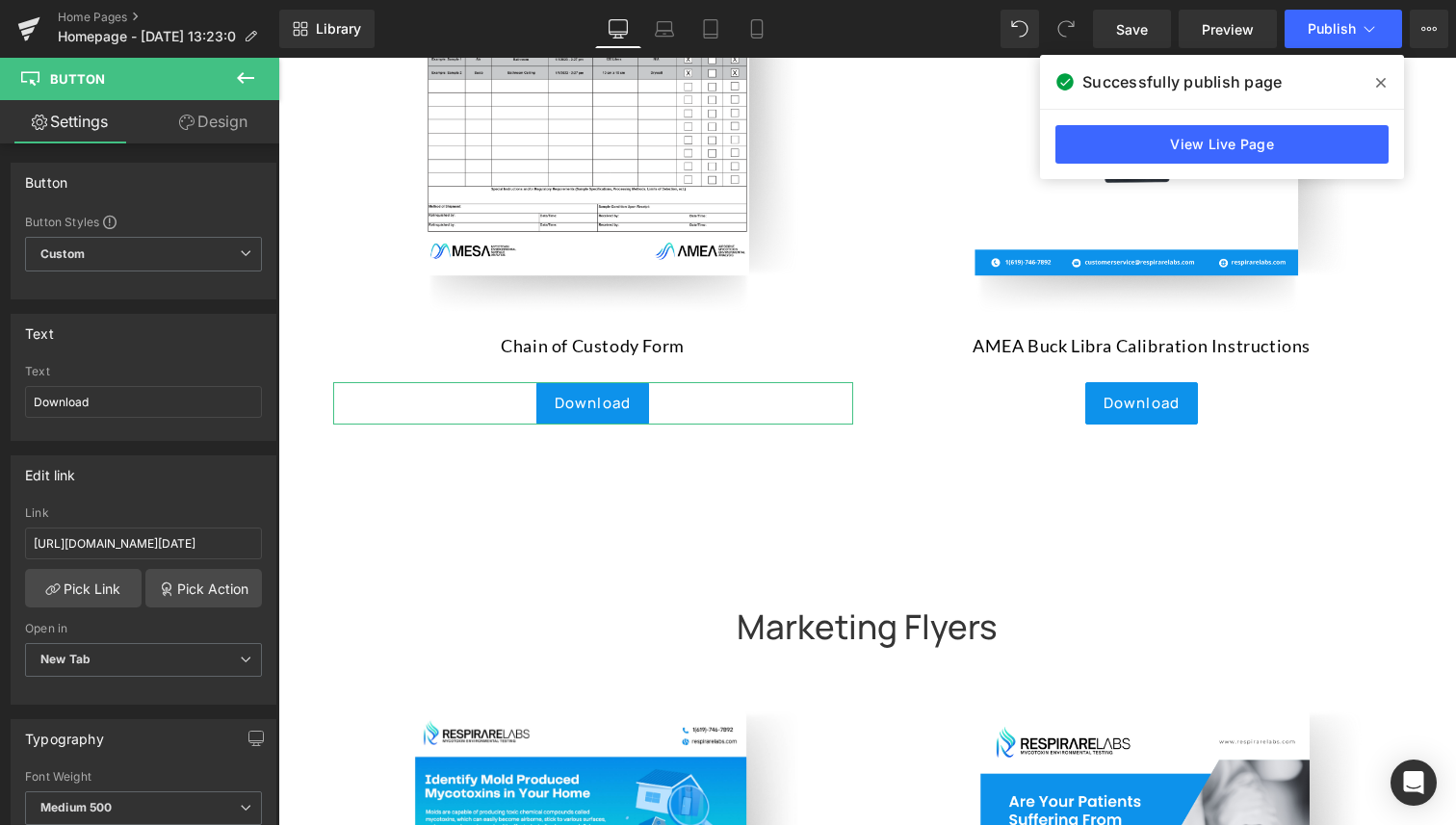
click at [245, 113] on link "Design" at bounding box center [214, 122] width 140 height 43
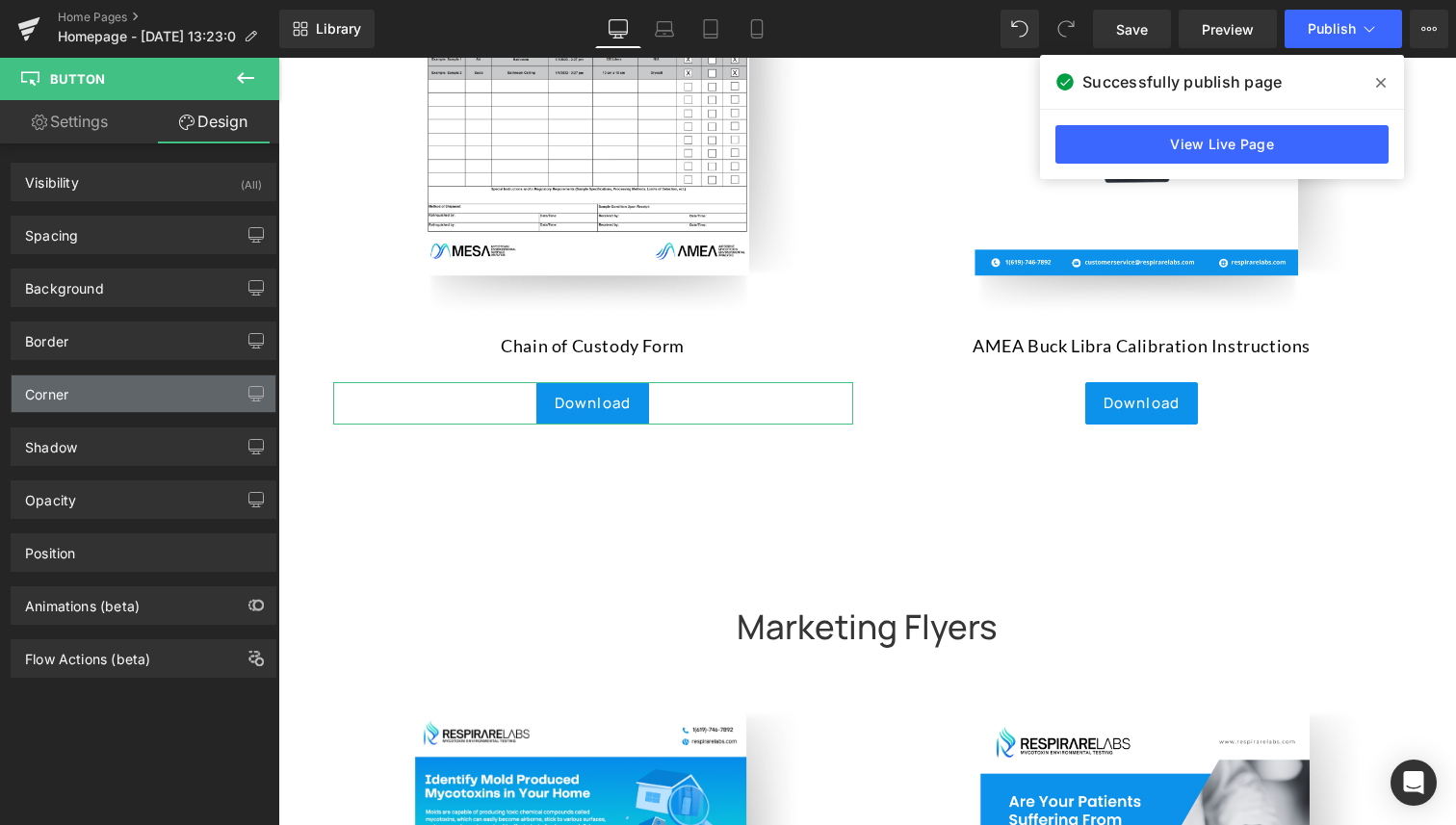
click at [124, 397] on div "Corner" at bounding box center [144, 393] width 264 height 36
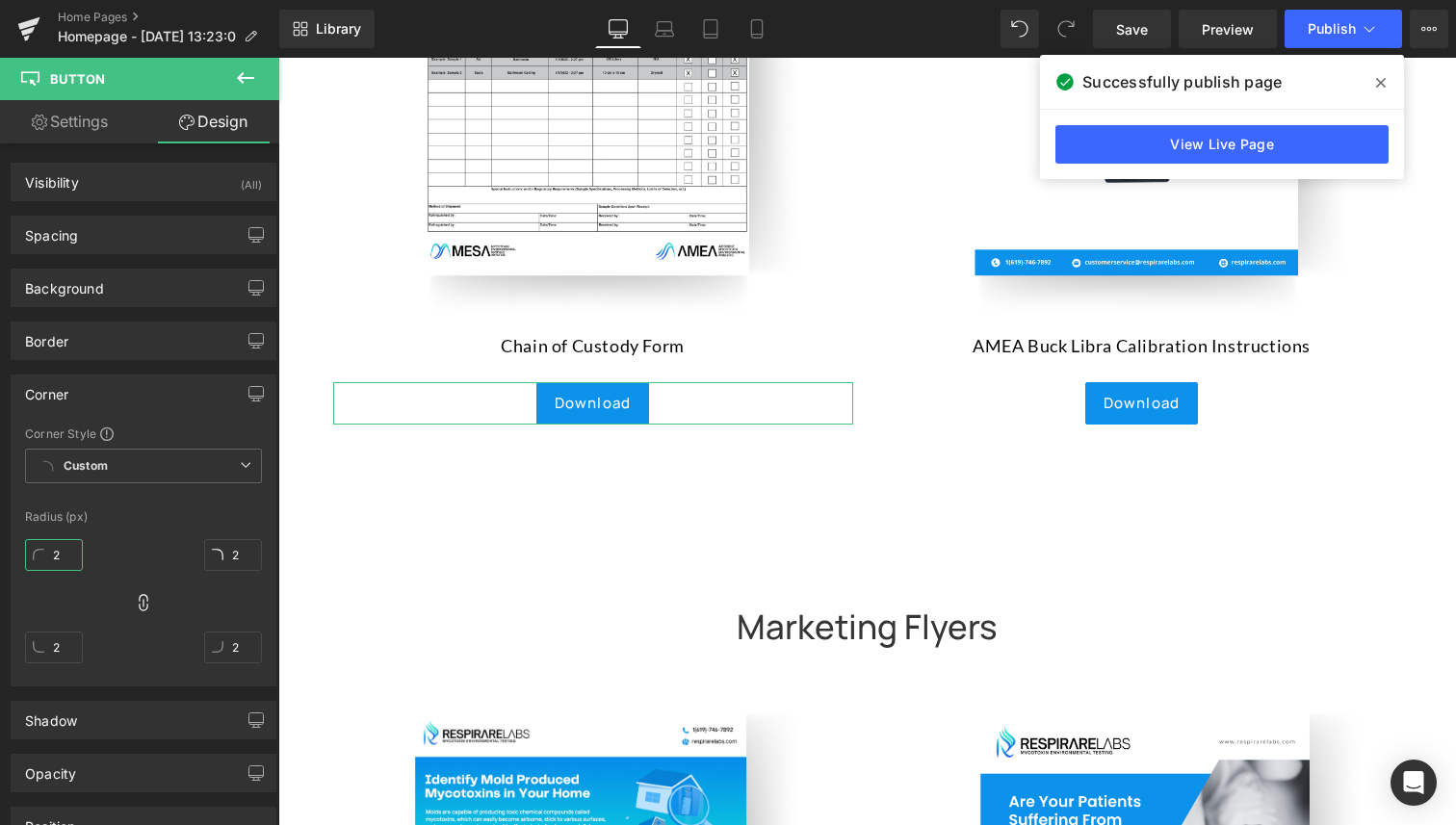
click at [65, 547] on input "2" at bounding box center [53, 555] width 58 height 32
type input "10"
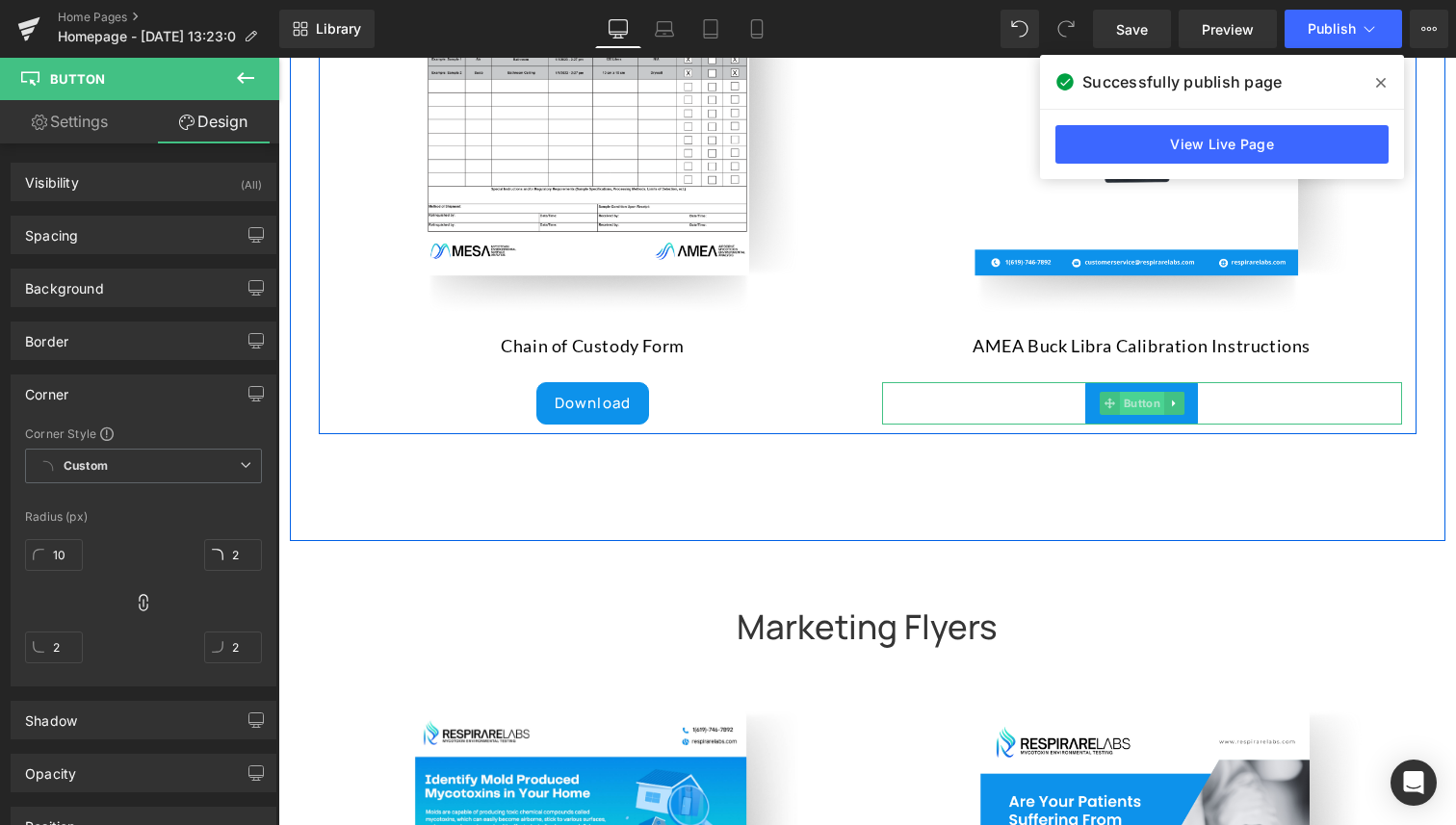
click at [1132, 392] on span "Button" at bounding box center [1140, 403] width 44 height 23
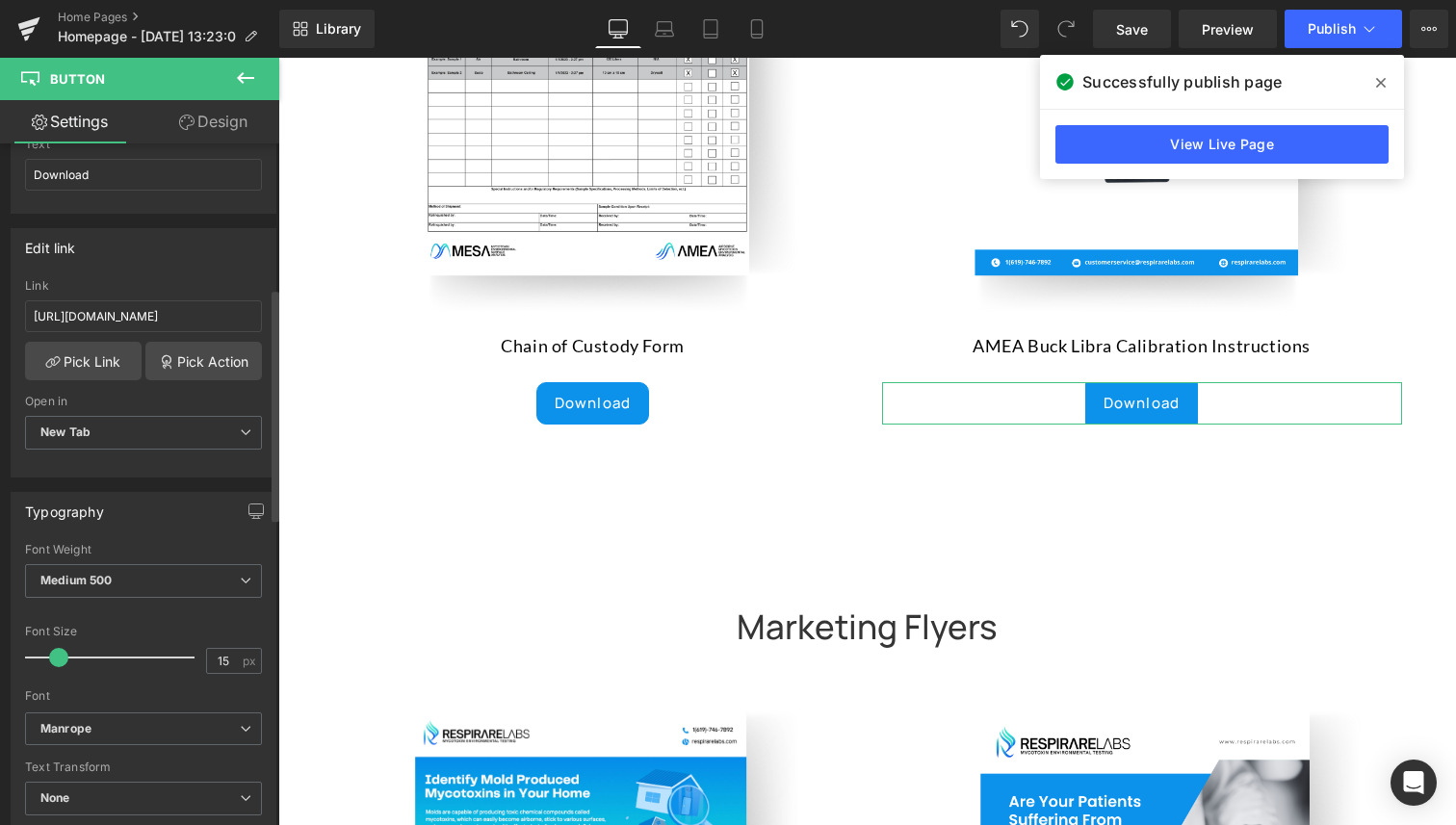
scroll to position [0, 0]
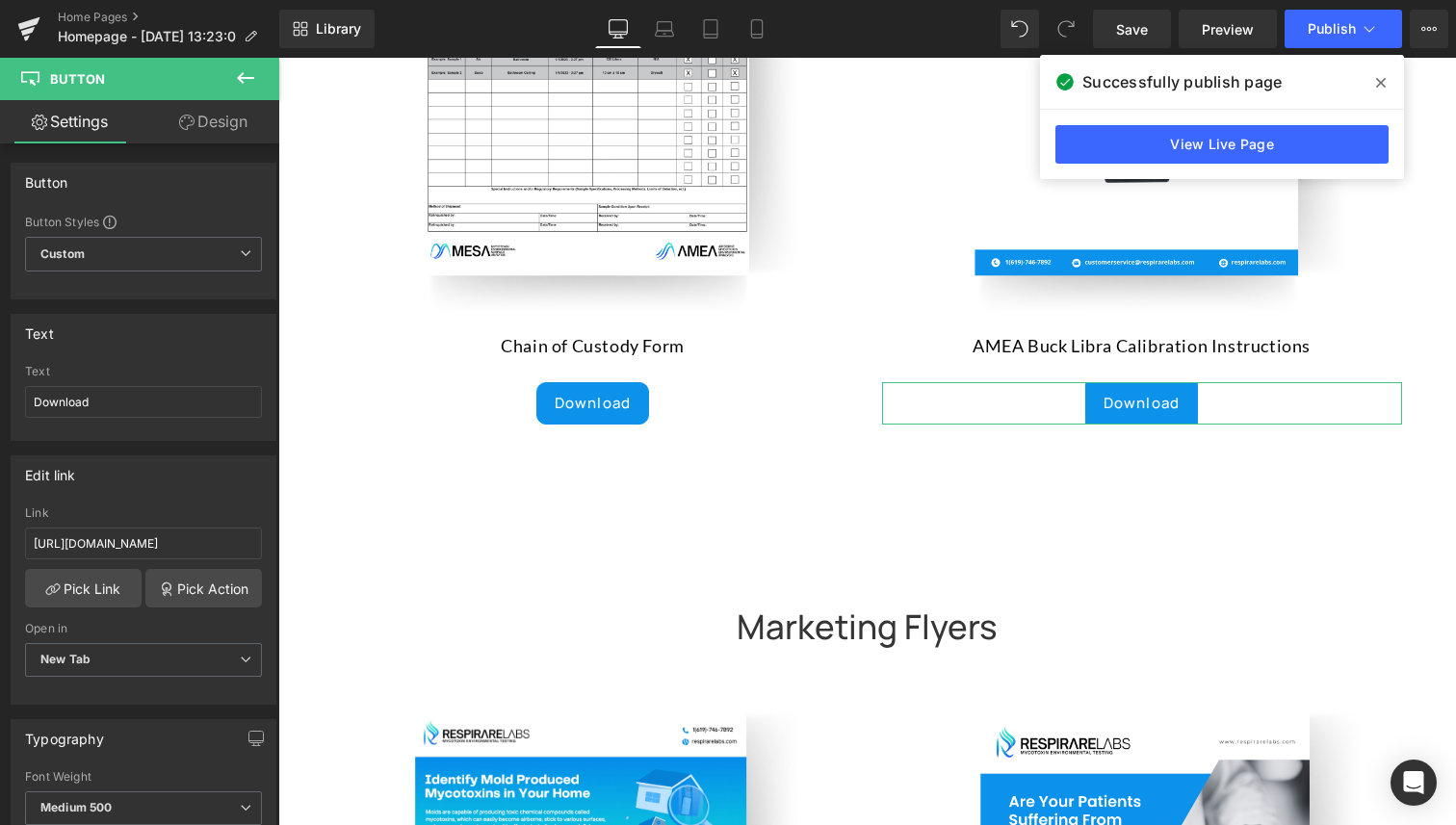
drag, startPoint x: 186, startPoint y: 121, endPoint x: 133, endPoint y: 491, distance: 373.8
click at [187, 120] on icon at bounding box center [187, 122] width 16 height 16
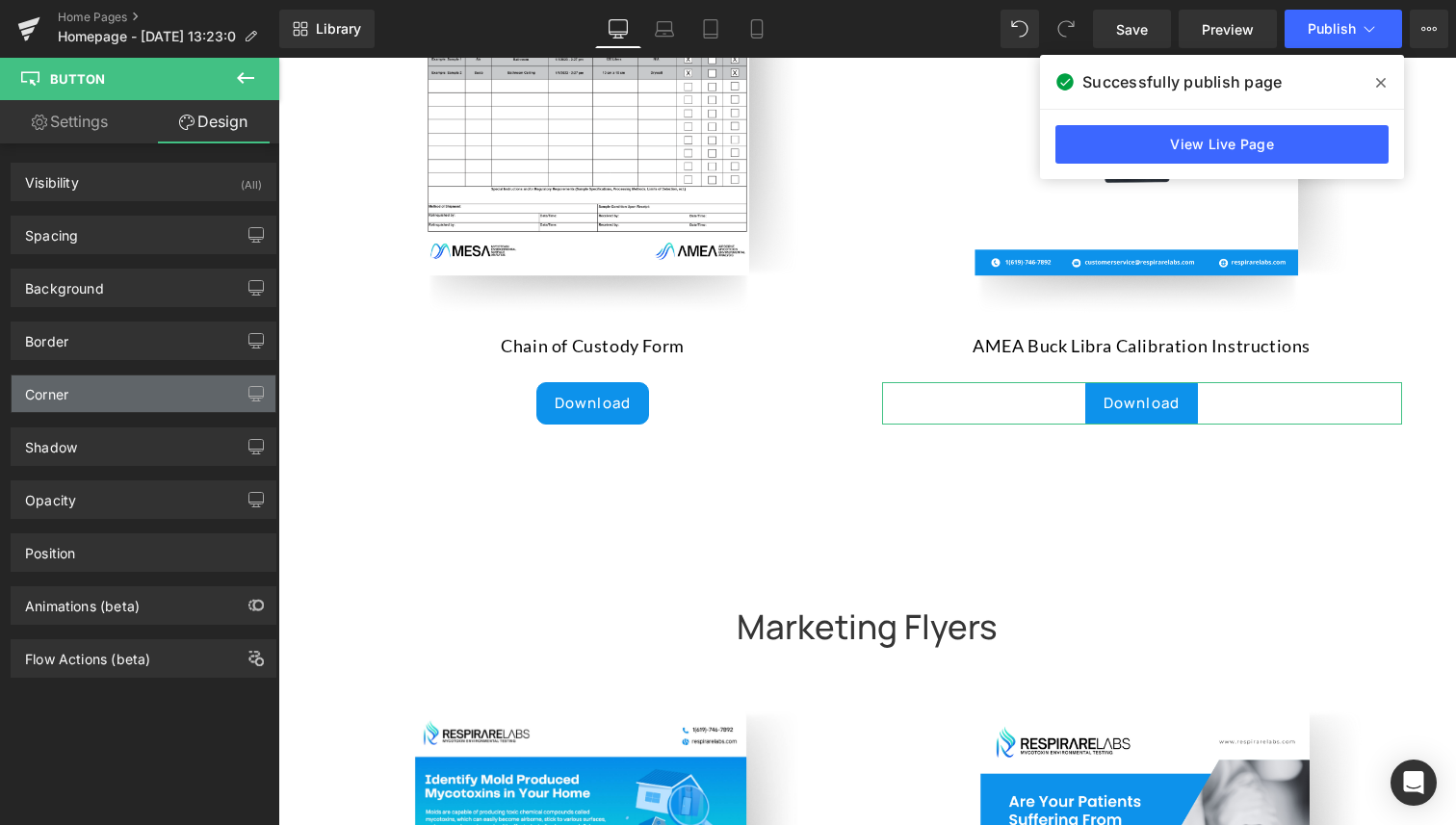
click at [95, 380] on div "Corner" at bounding box center [144, 393] width 264 height 36
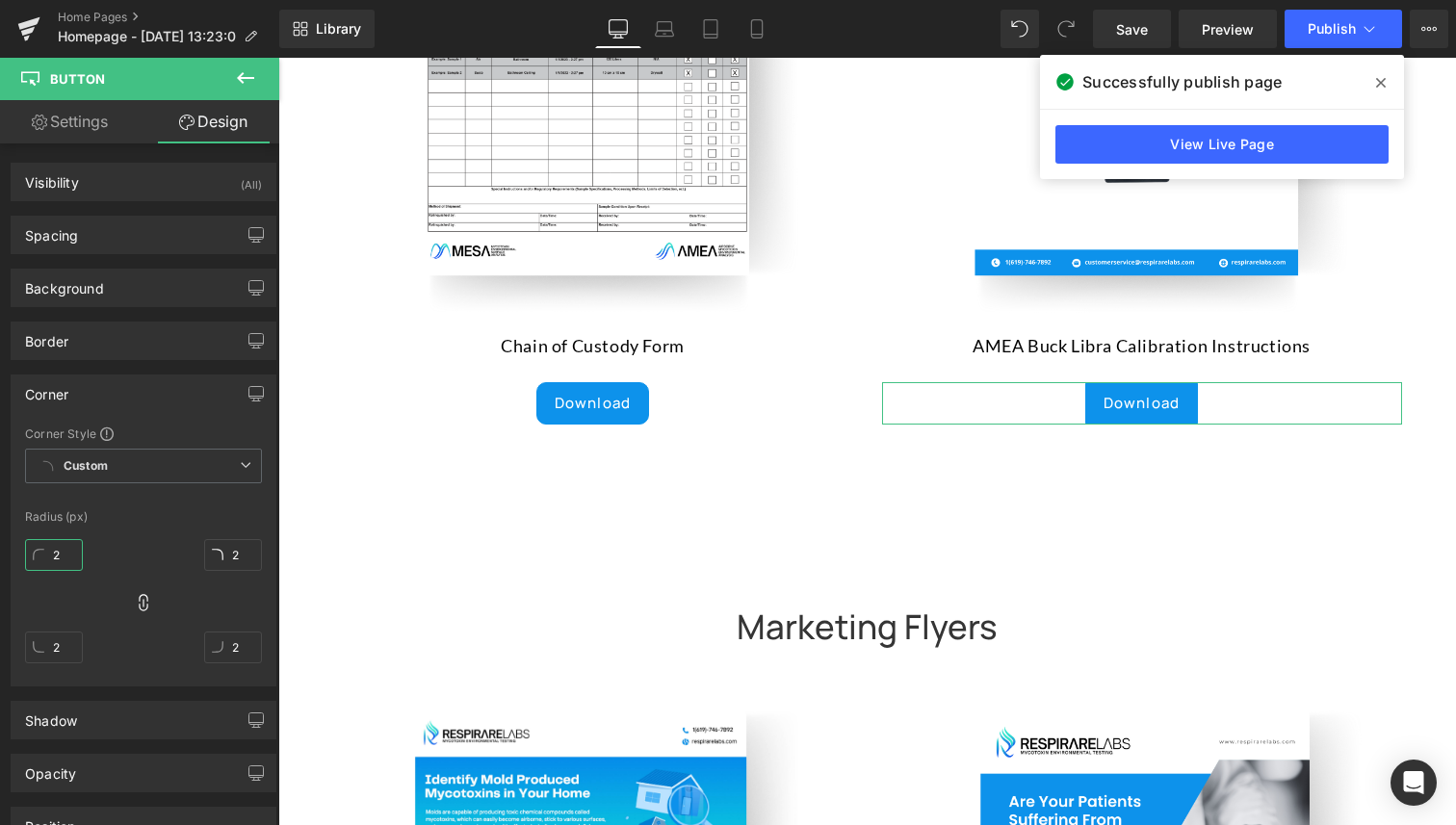
click at [69, 555] on input "2" at bounding box center [53, 555] width 58 height 32
type input "10"
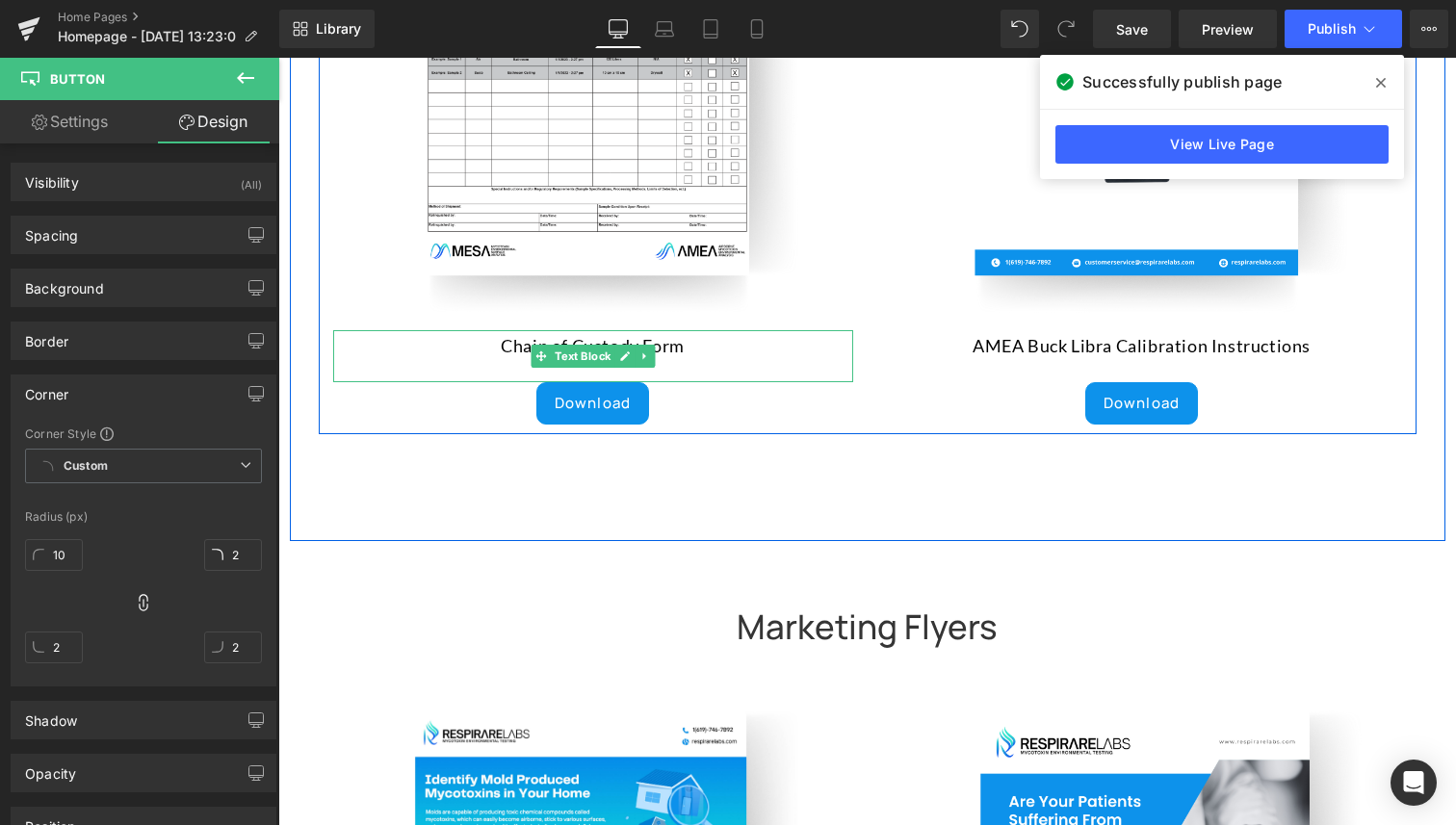
click at [522, 330] on p "Chain of Custody Form" at bounding box center [593, 345] width 520 height 31
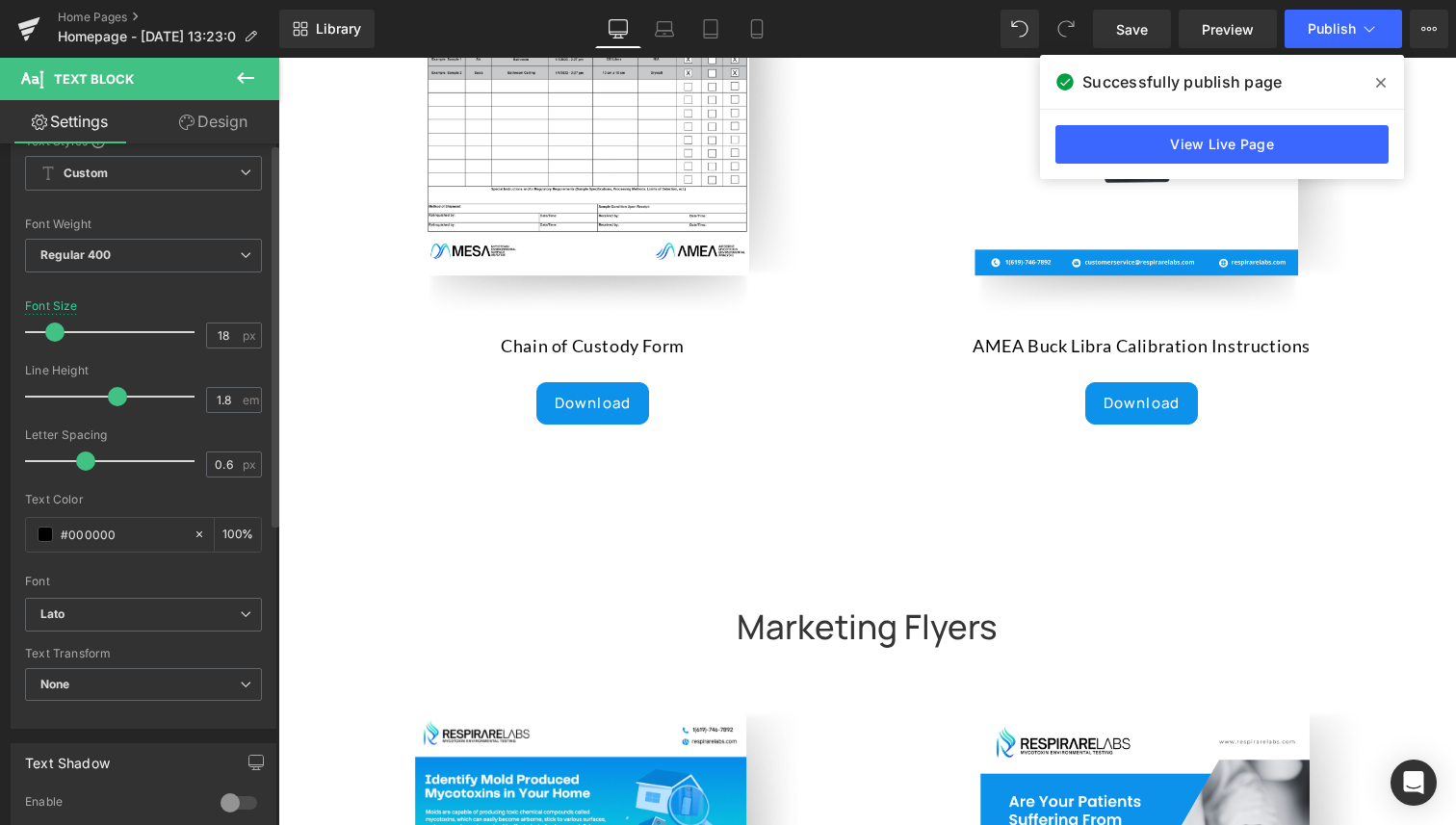
scroll to position [178, 0]
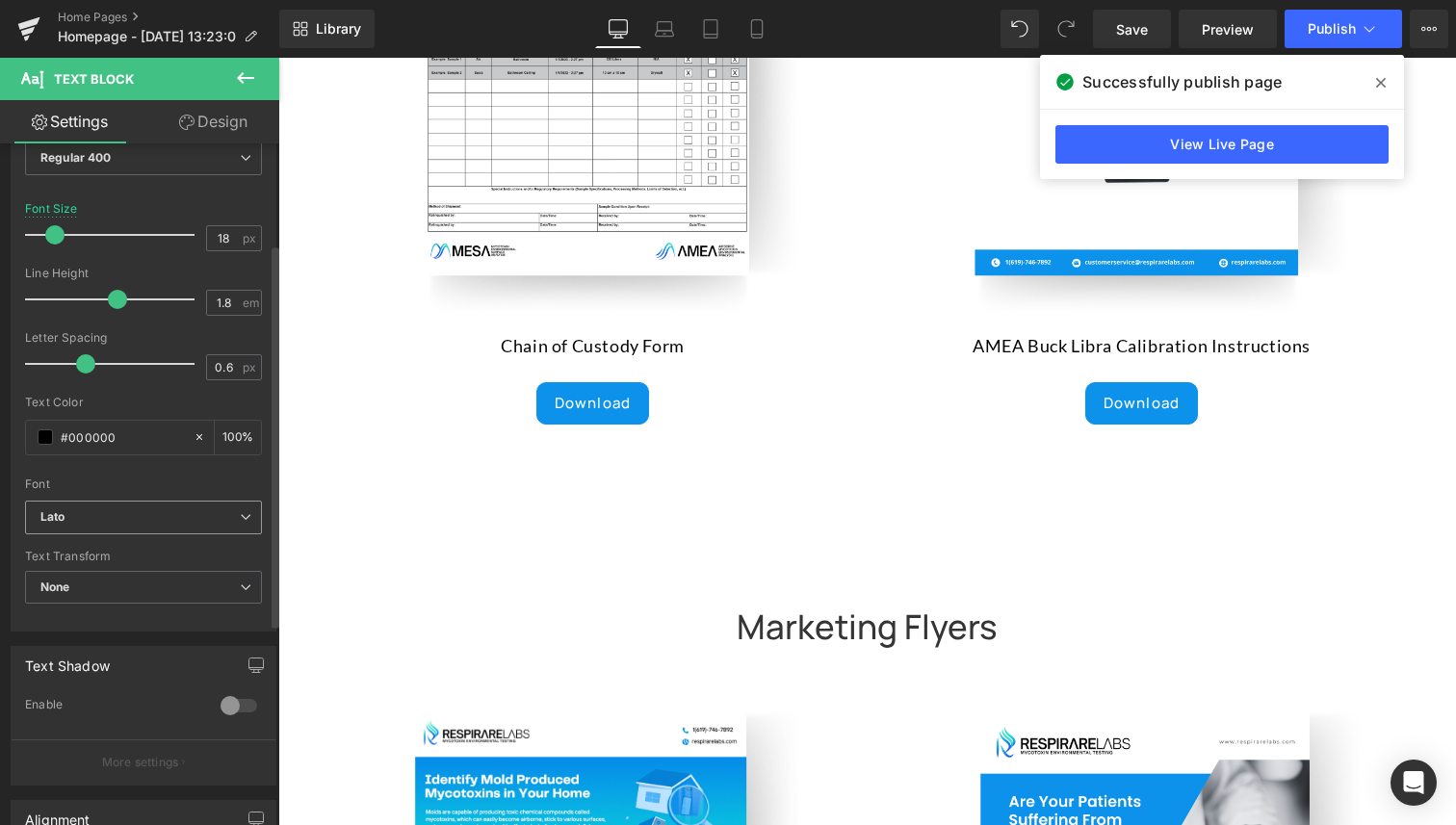
click at [105, 501] on span "Lato" at bounding box center [143, 518] width 237 height 33
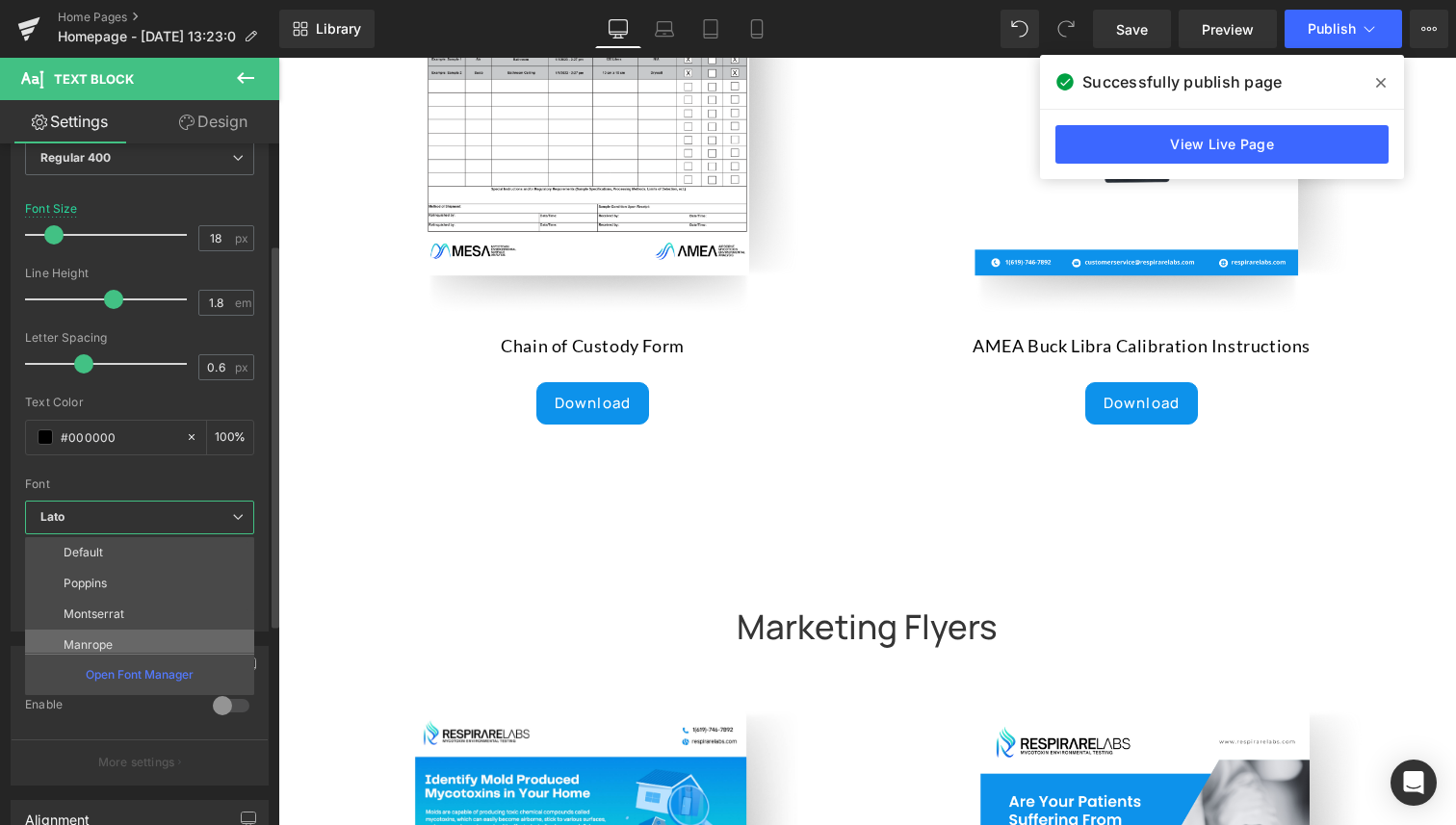
click at [123, 639] on li "Manrope" at bounding box center [144, 645] width 238 height 31
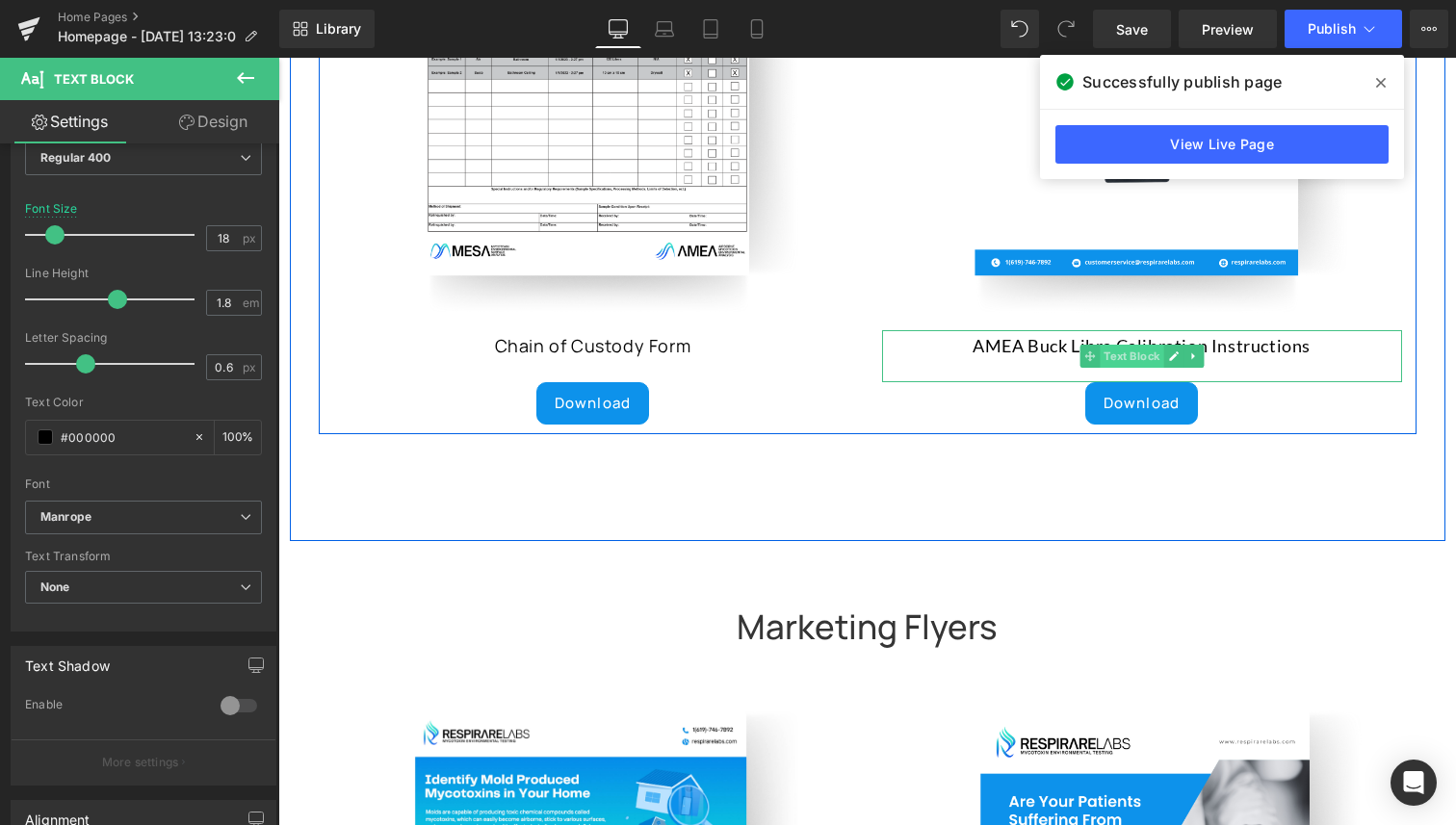
click at [1127, 345] on span "Text Block" at bounding box center [1131, 355] width 64 height 23
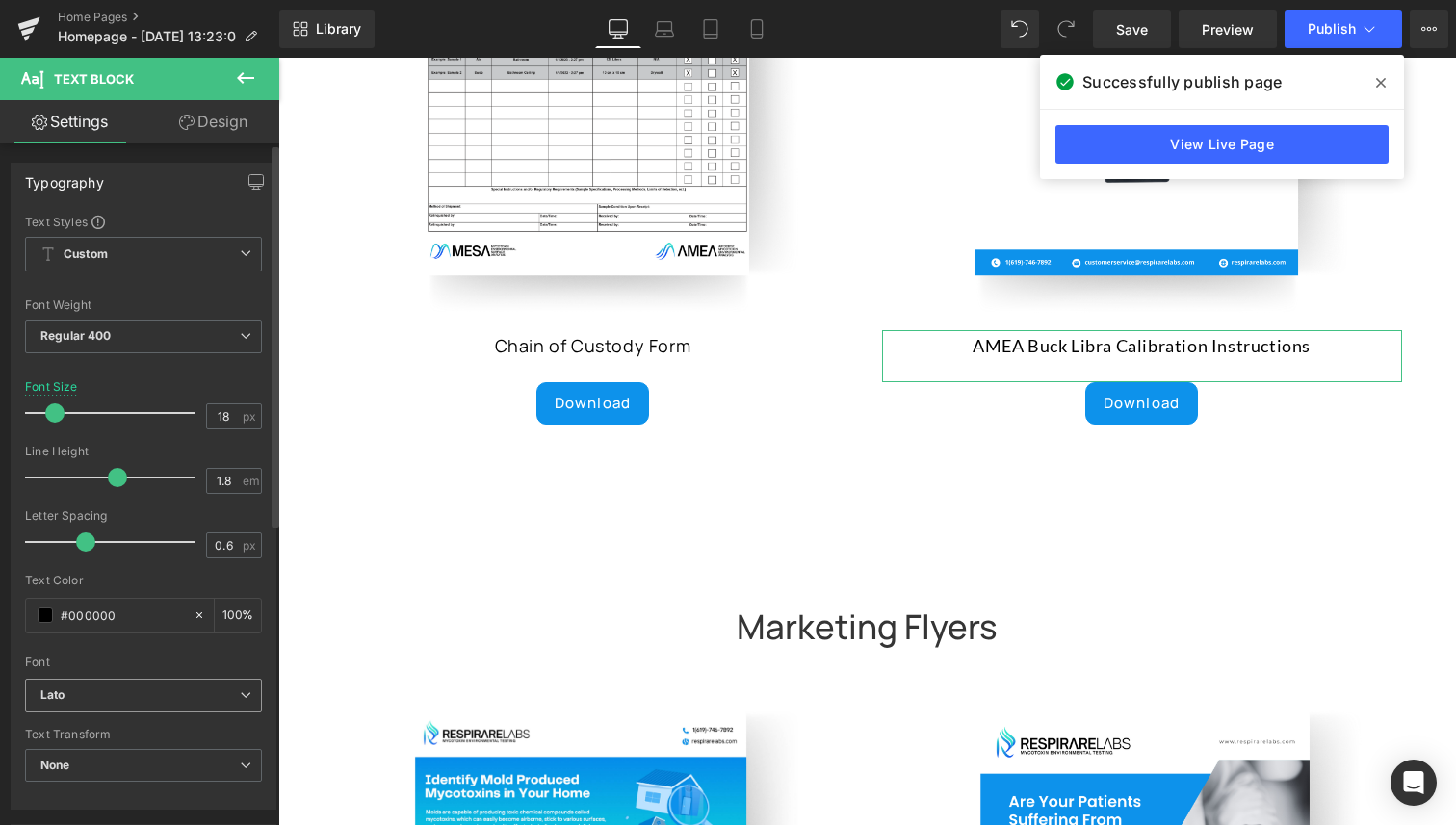
click at [118, 713] on div "Lato Default Poppins [GEOGRAPHIC_DATA] Manrope Lato Inter Inter Tight Work Sans…" at bounding box center [143, 700] width 237 height 44
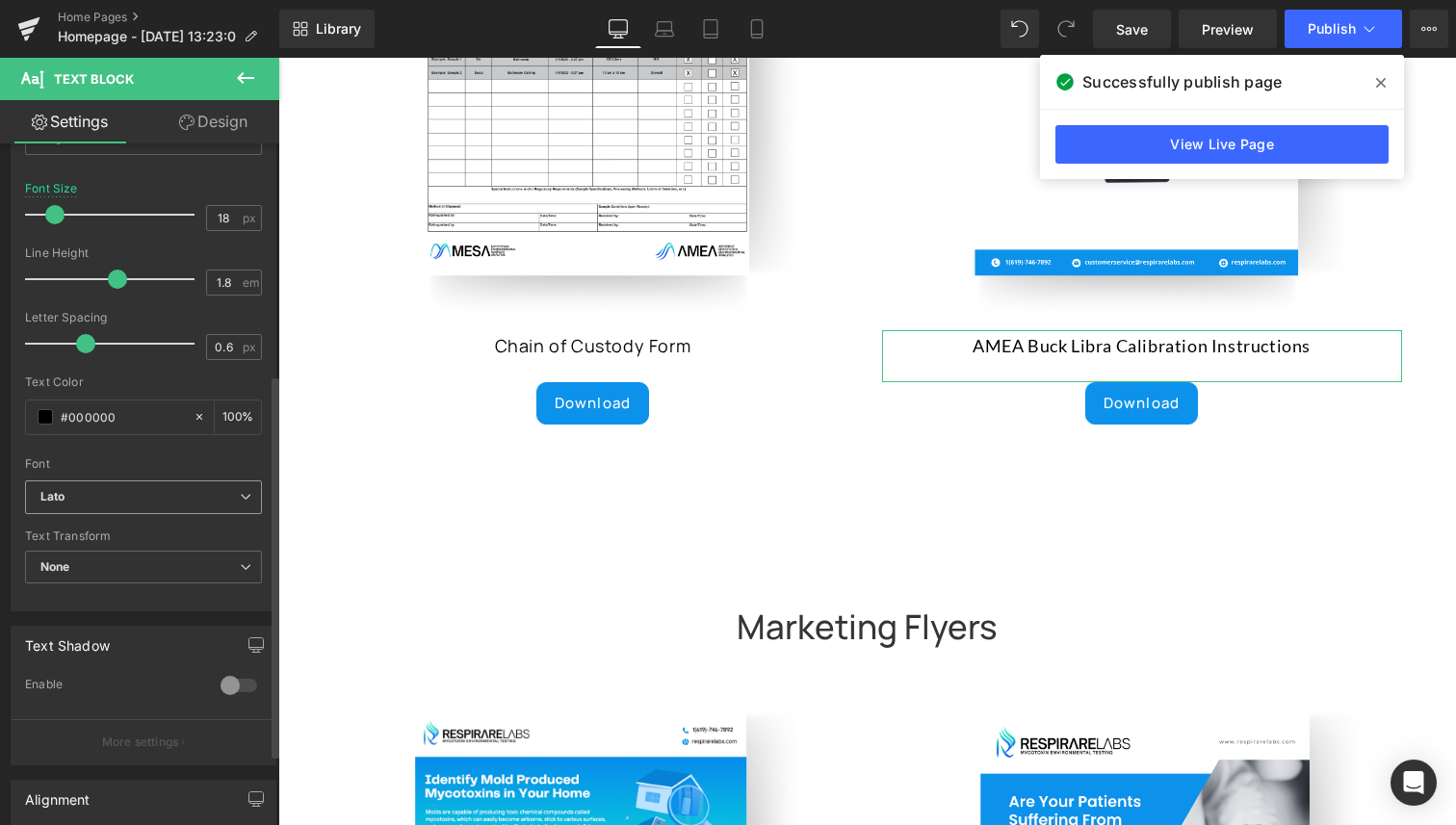
scroll to position [411, 0]
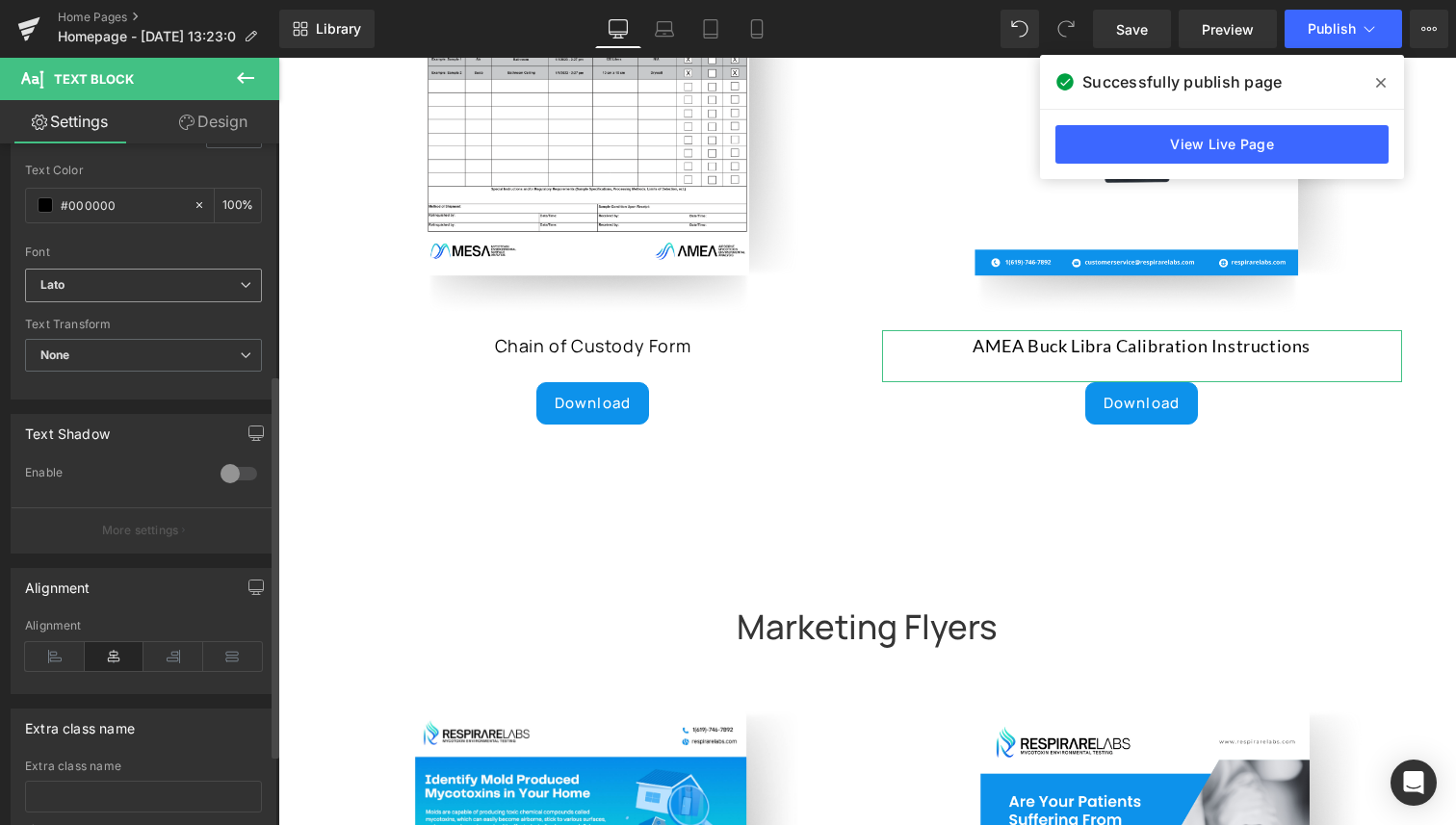
click at [105, 281] on b "Lato" at bounding box center [140, 286] width 199 height 17
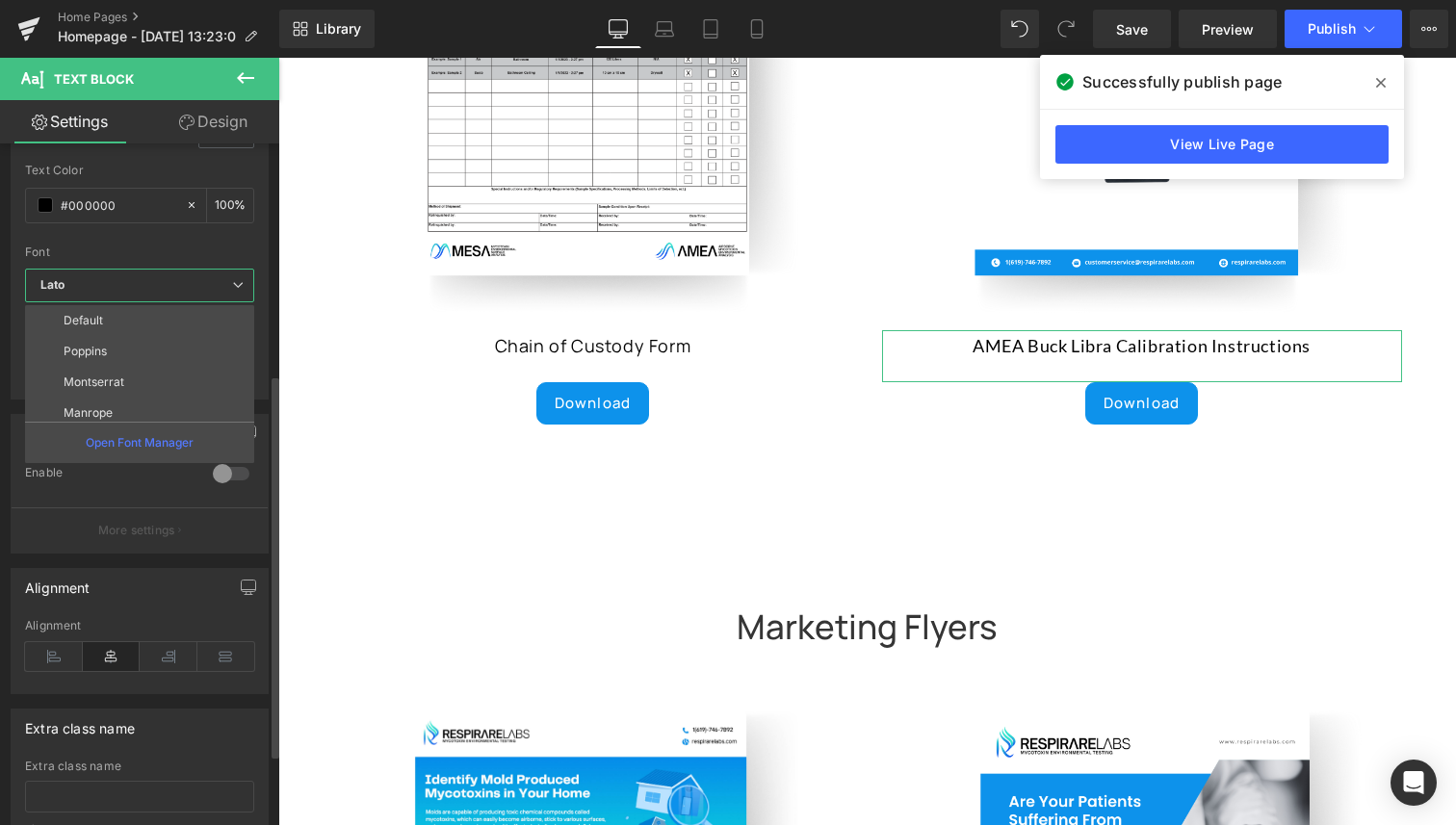
click at [105, 399] on li "Manrope" at bounding box center [144, 412] width 238 height 31
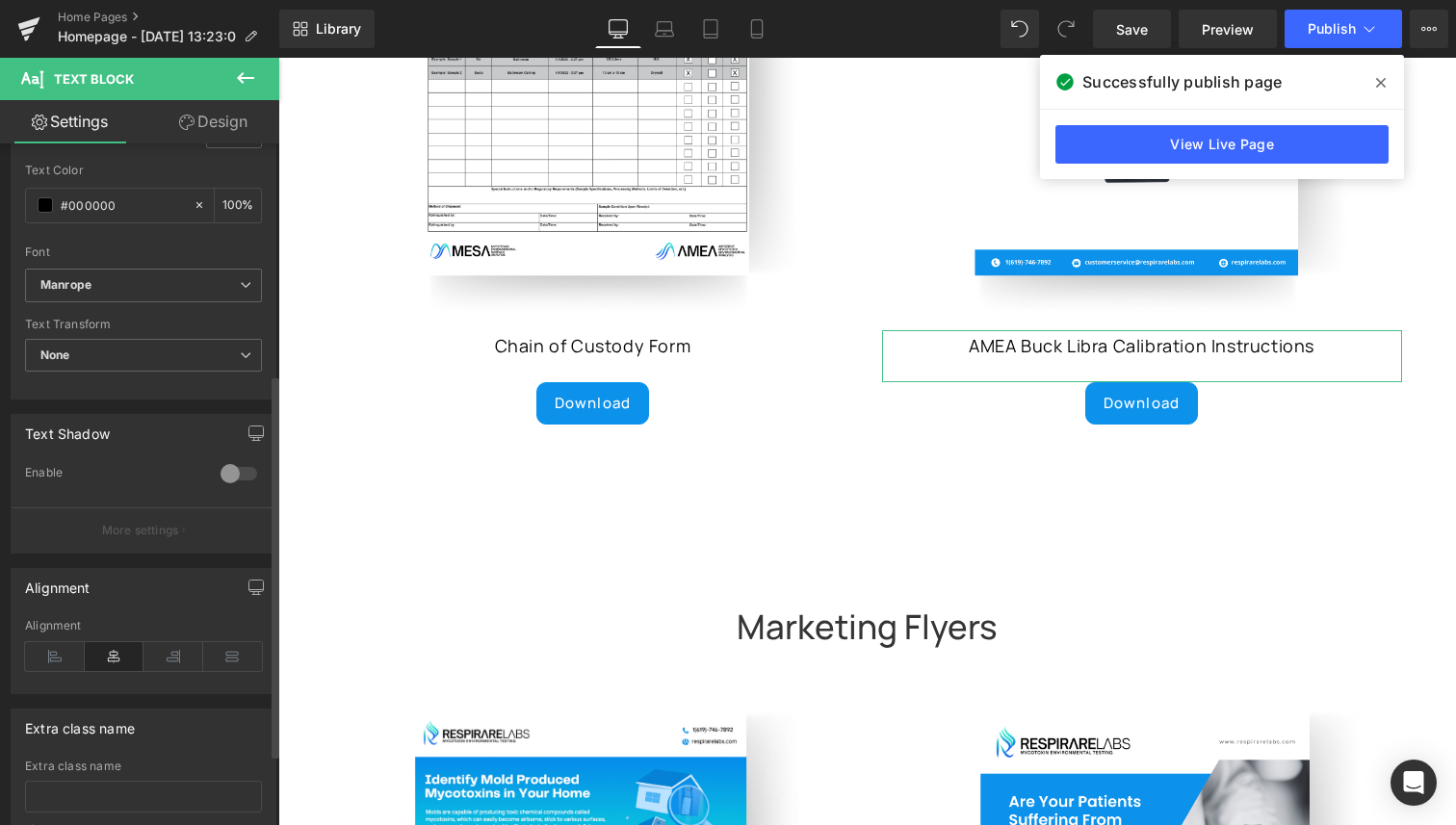
scroll to position [0, 0]
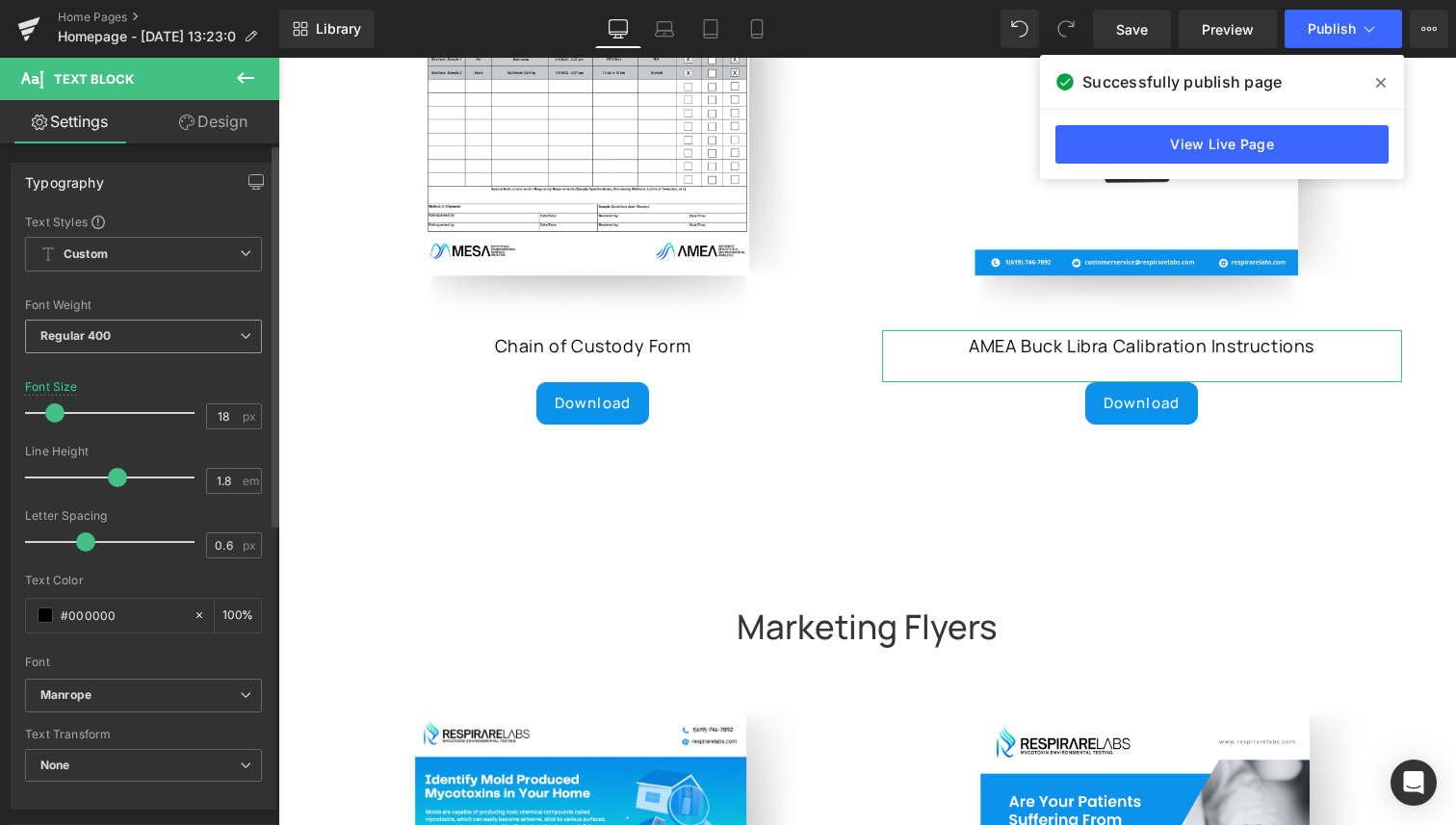
click at [106, 341] on b "Regular 400" at bounding box center [76, 335] width 71 height 15
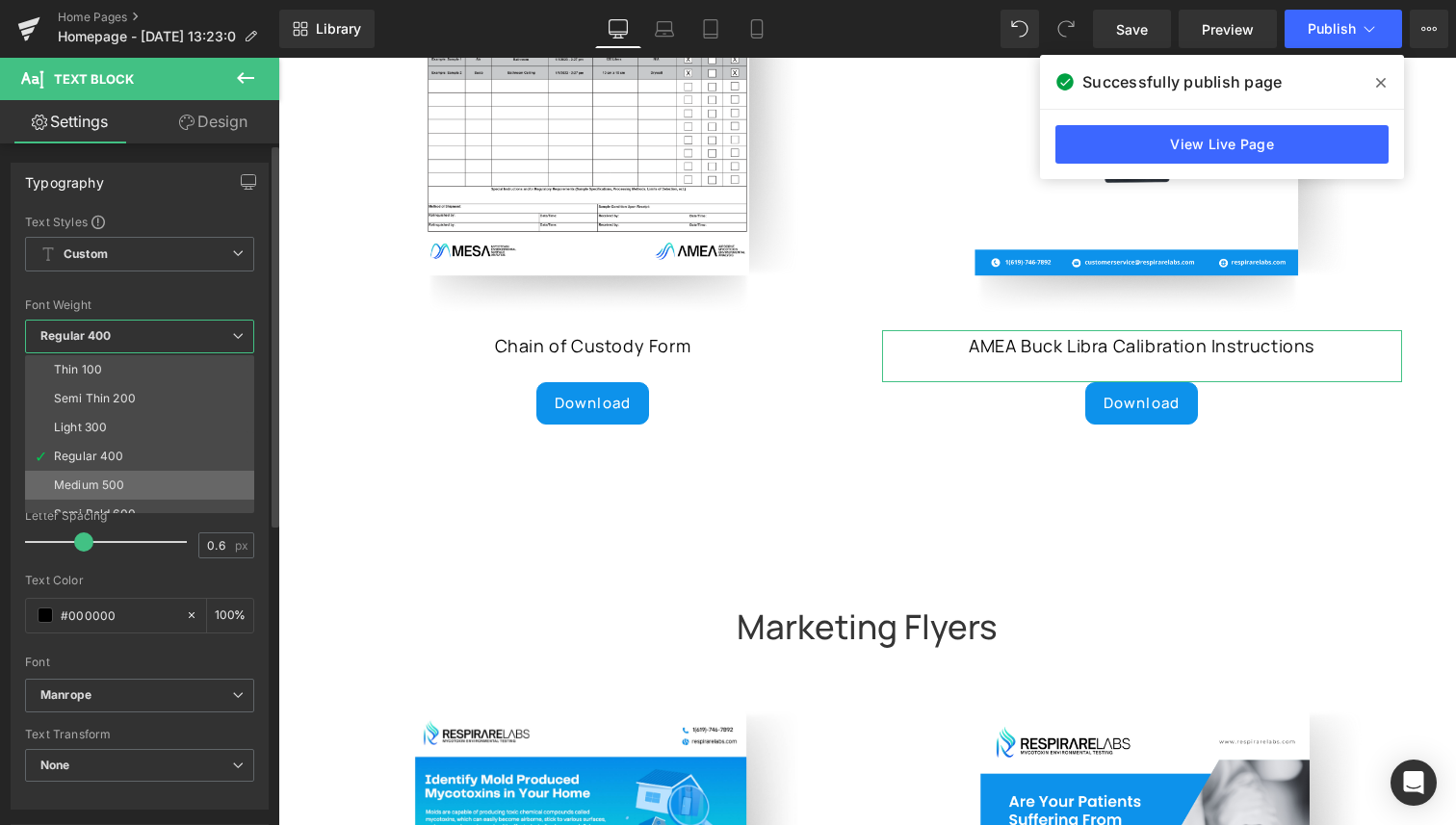
click at [104, 480] on div "Medium 500" at bounding box center [89, 485] width 70 height 14
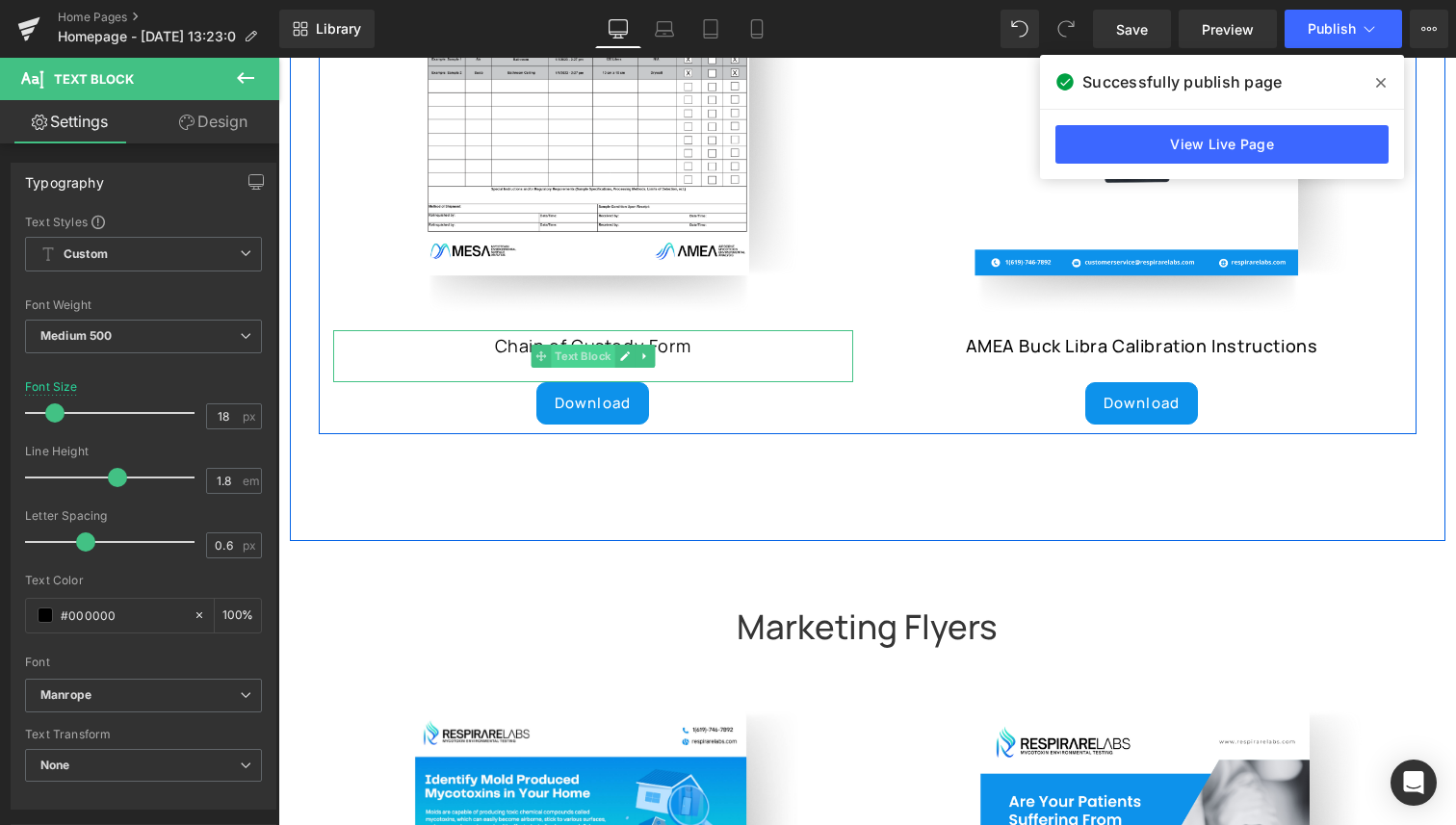
click at [582, 345] on span "Text Block" at bounding box center [582, 355] width 64 height 23
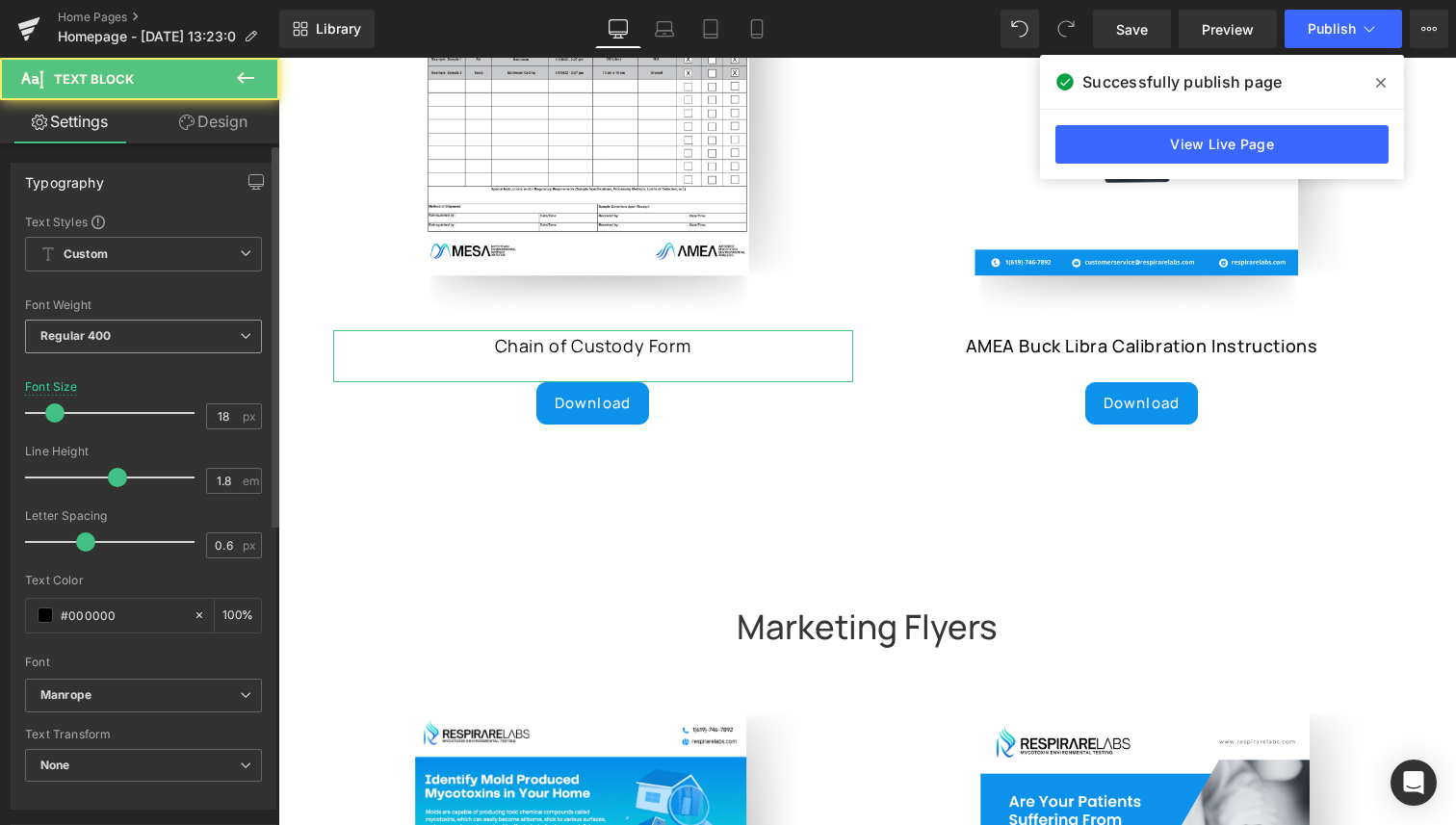
click at [107, 344] on span "Regular 400" at bounding box center [143, 337] width 237 height 33
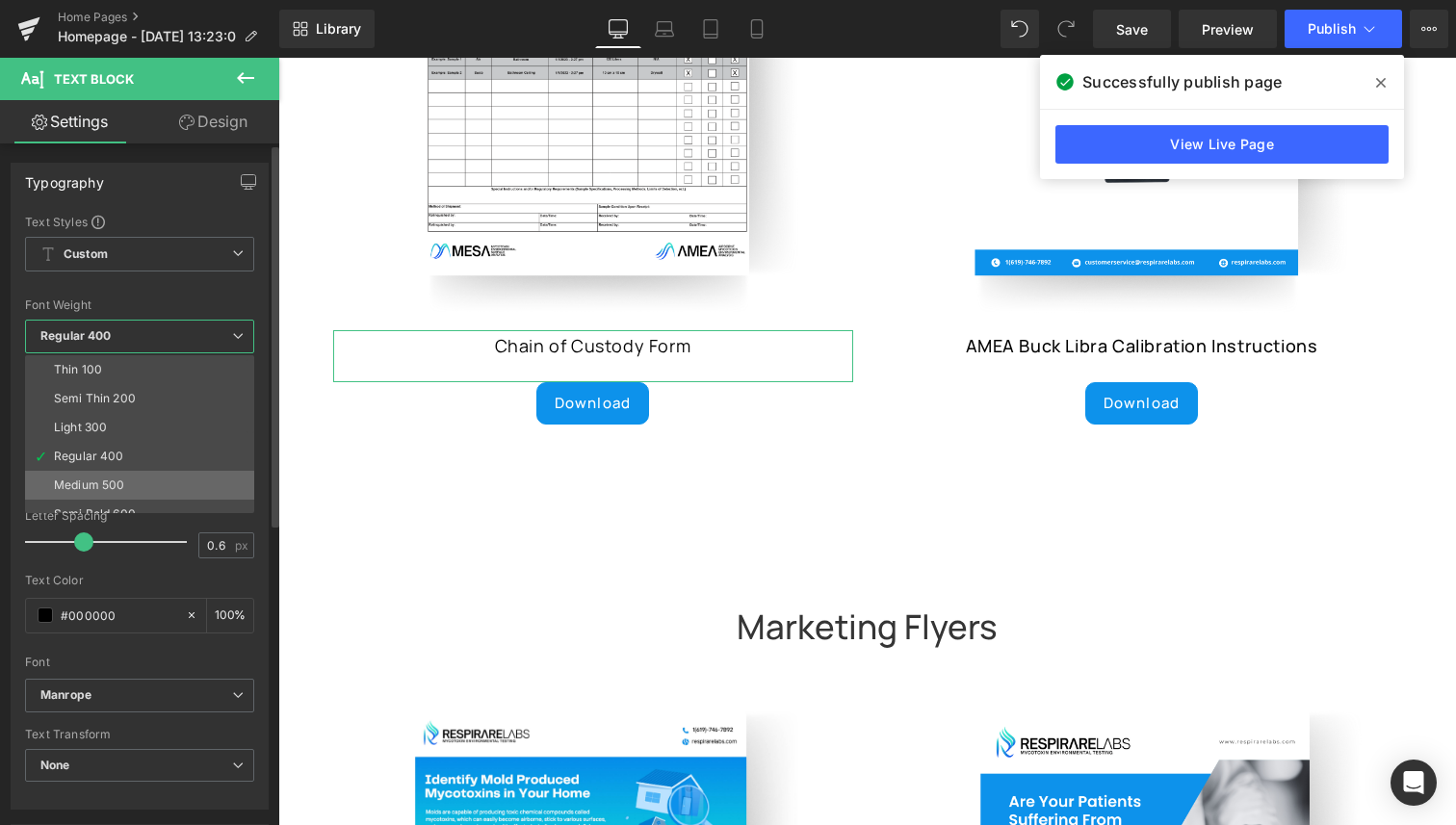
click at [95, 472] on li "Medium 500" at bounding box center [144, 484] width 238 height 29
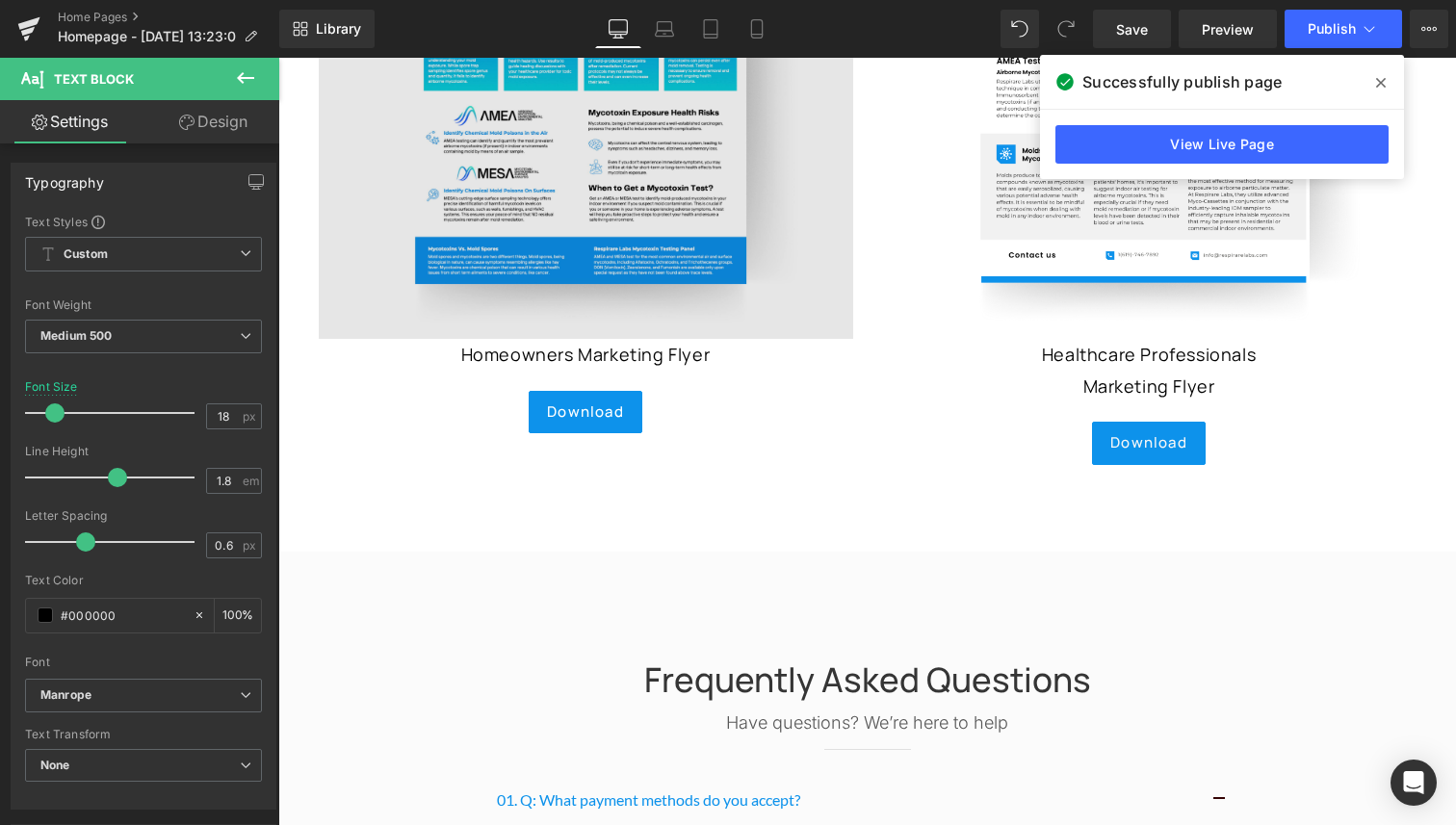
scroll to position [9287, 0]
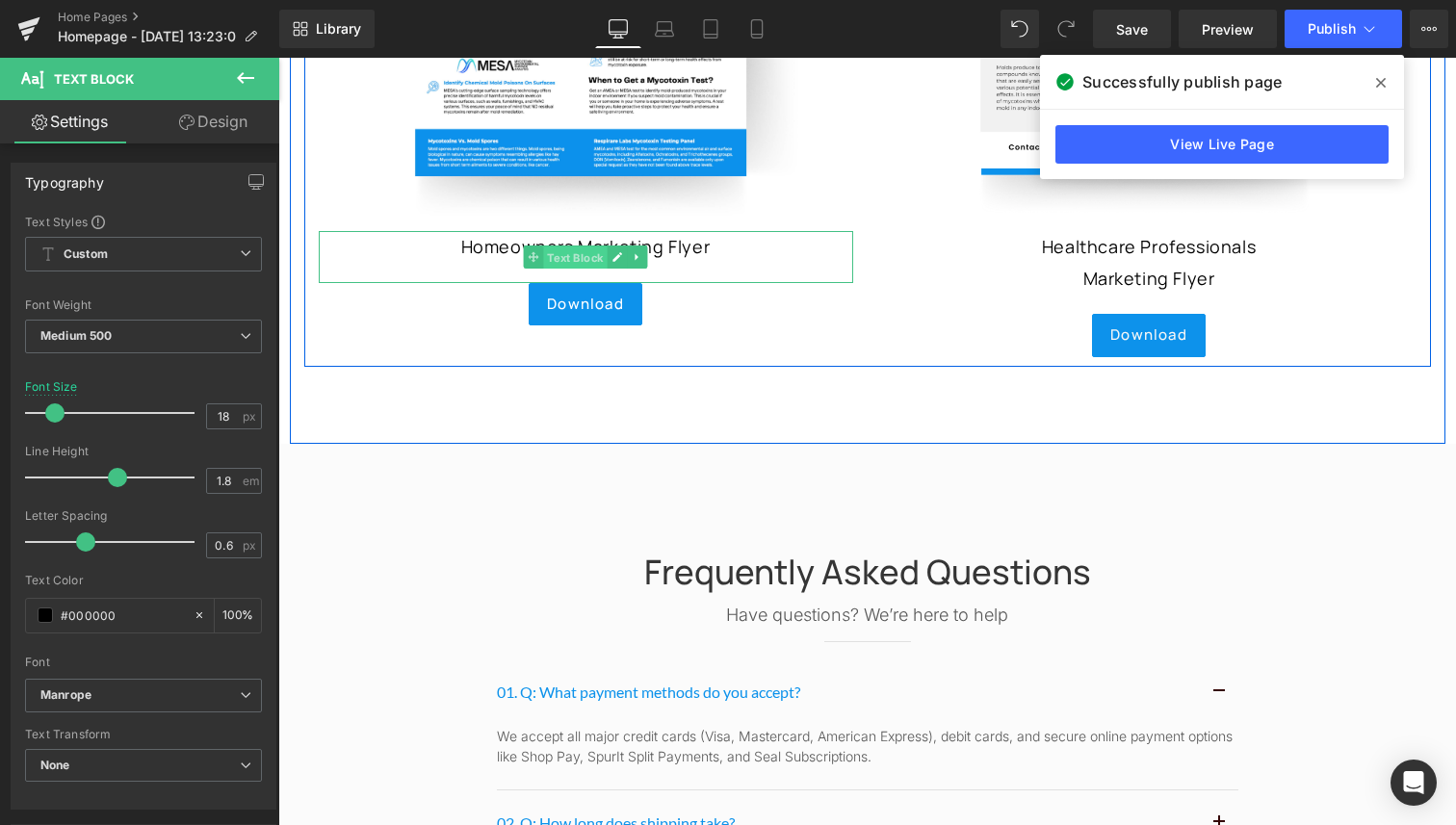
click at [554, 246] on span "Text Block" at bounding box center [575, 257] width 64 height 23
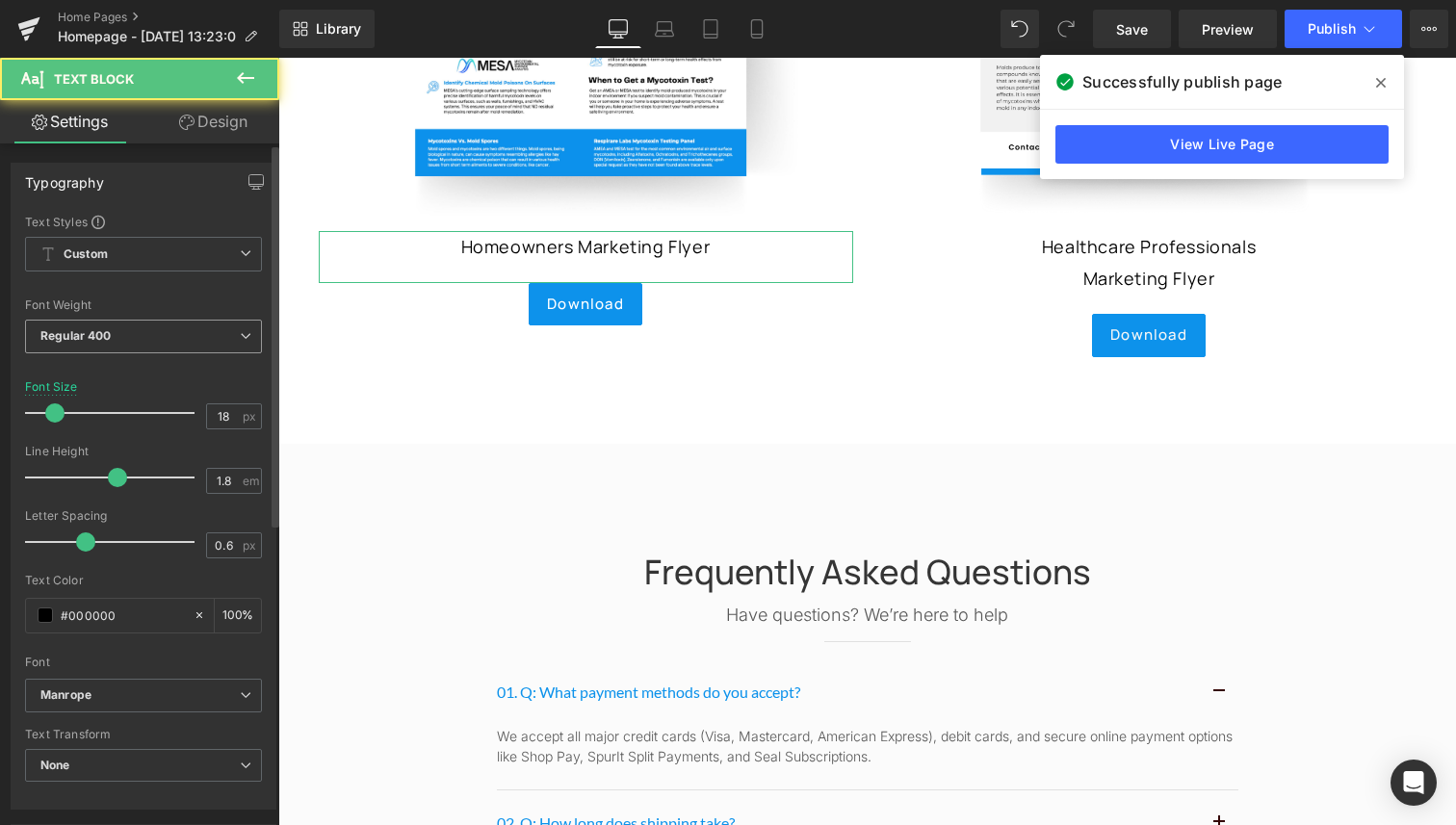
click at [138, 333] on span "Regular 400" at bounding box center [143, 337] width 237 height 33
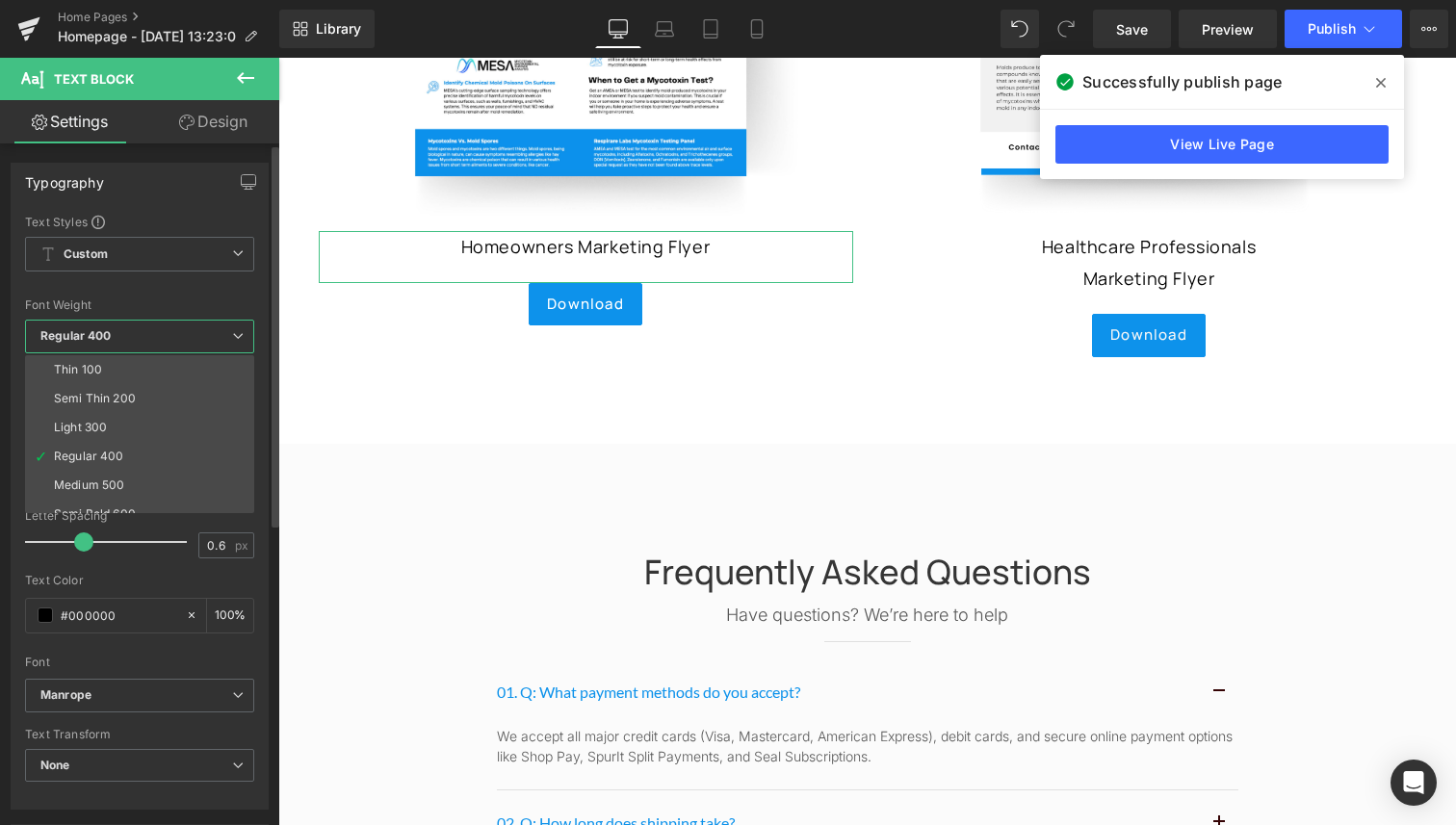
click at [110, 473] on li "Medium 500" at bounding box center [144, 484] width 238 height 29
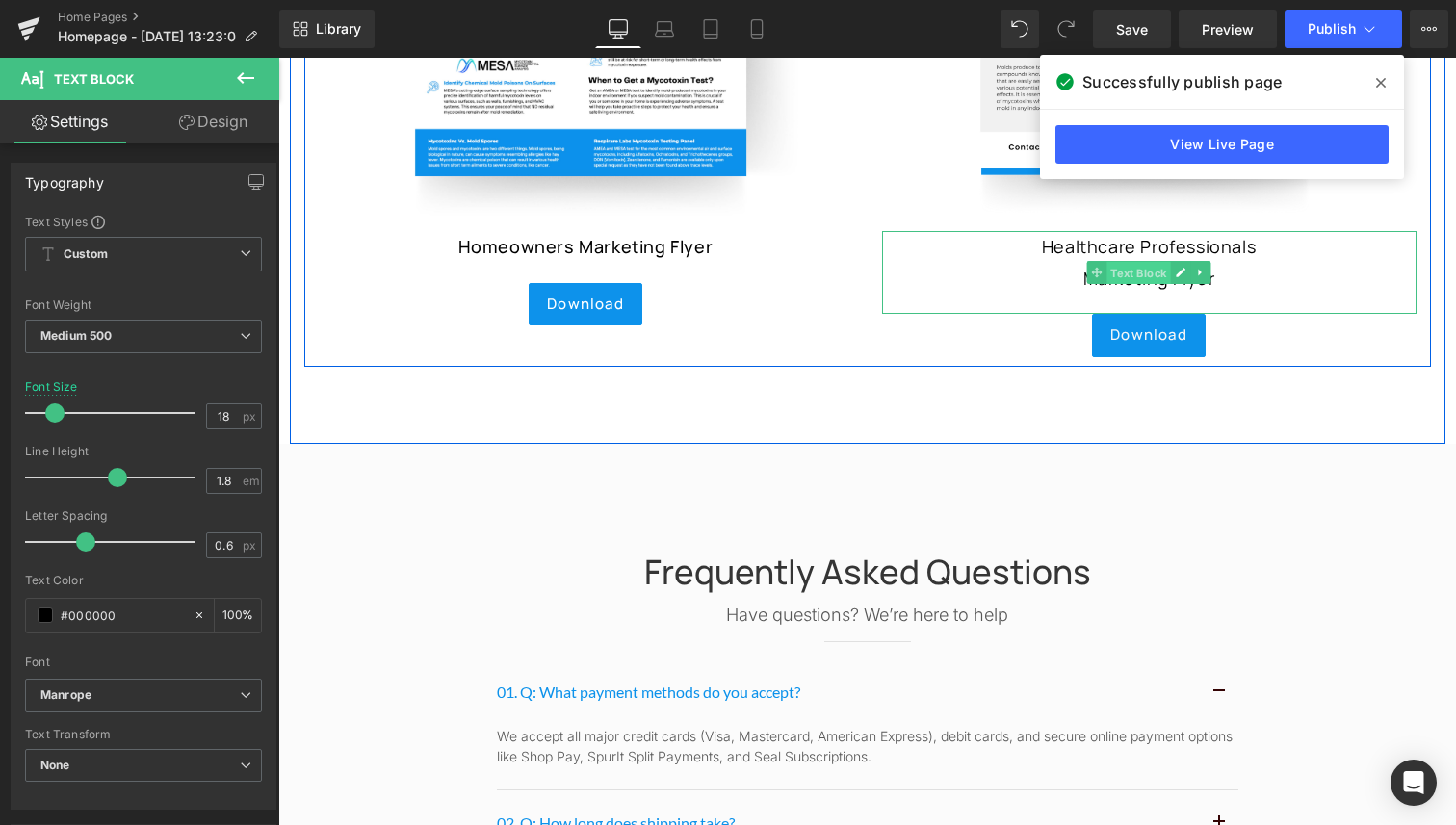
click at [1148, 262] on span "Text Block" at bounding box center [1138, 273] width 64 height 23
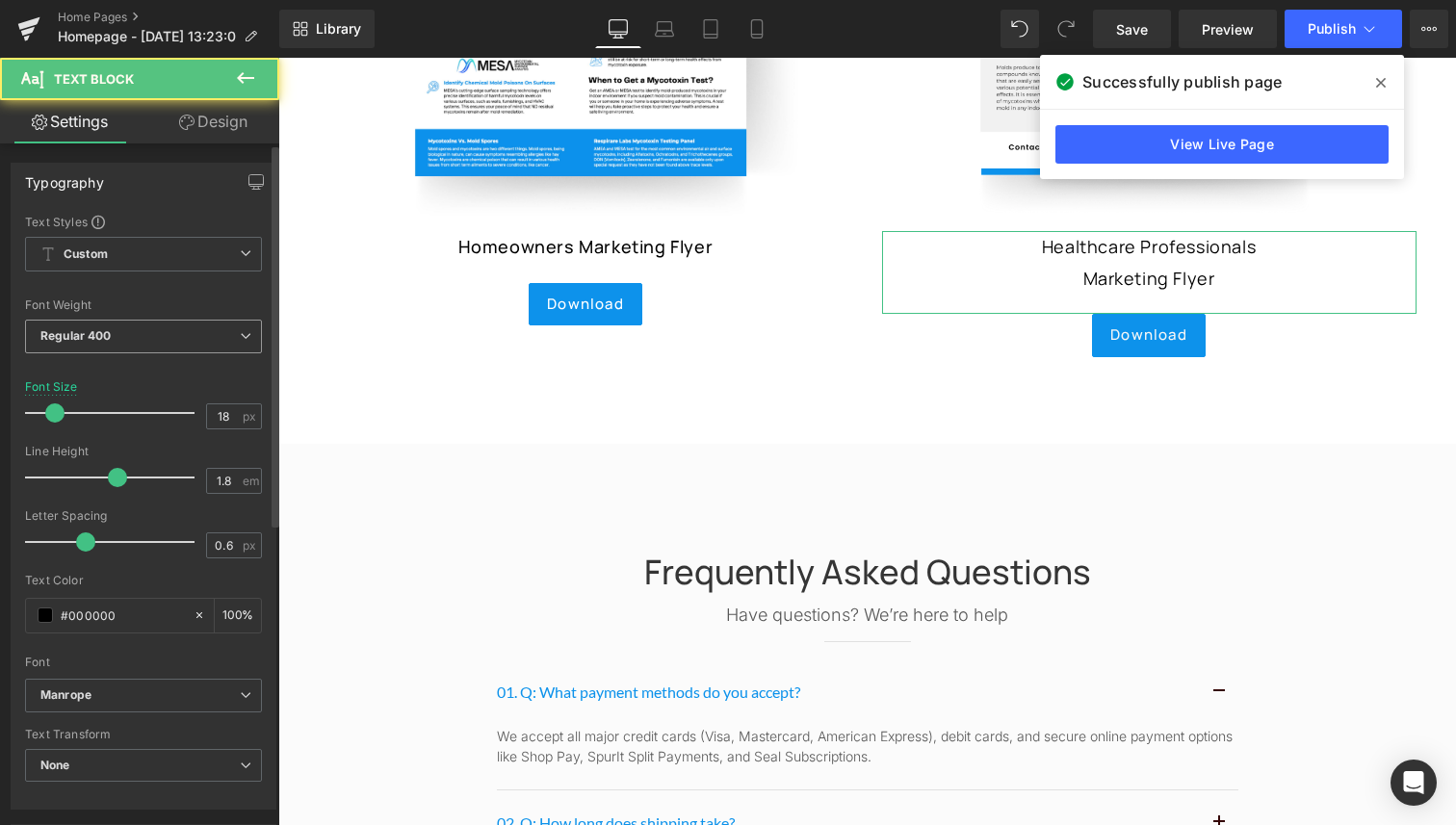
click at [133, 337] on span "Regular 400" at bounding box center [143, 337] width 237 height 33
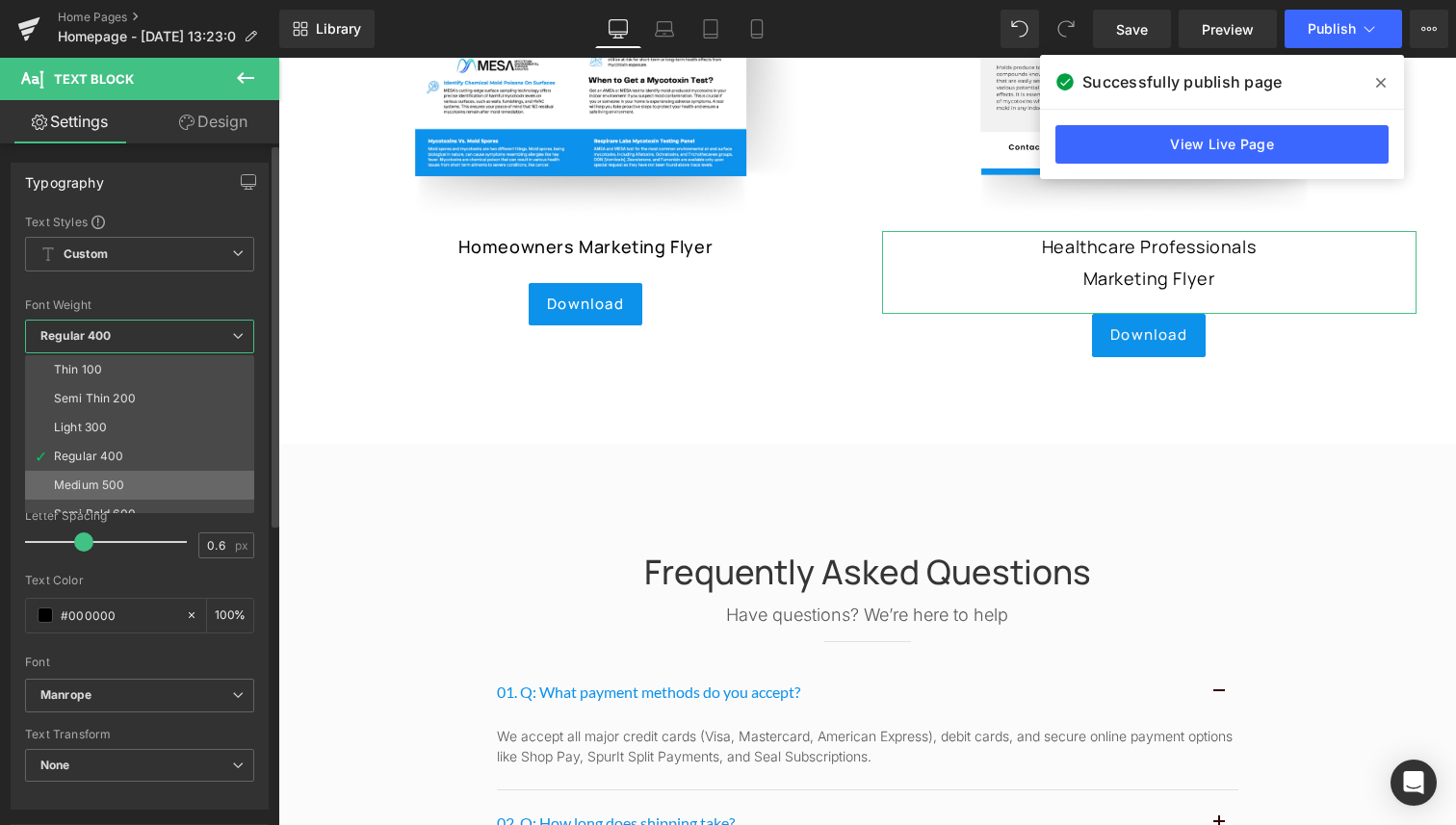
click at [95, 490] on div "Medium 500" at bounding box center [89, 485] width 70 height 14
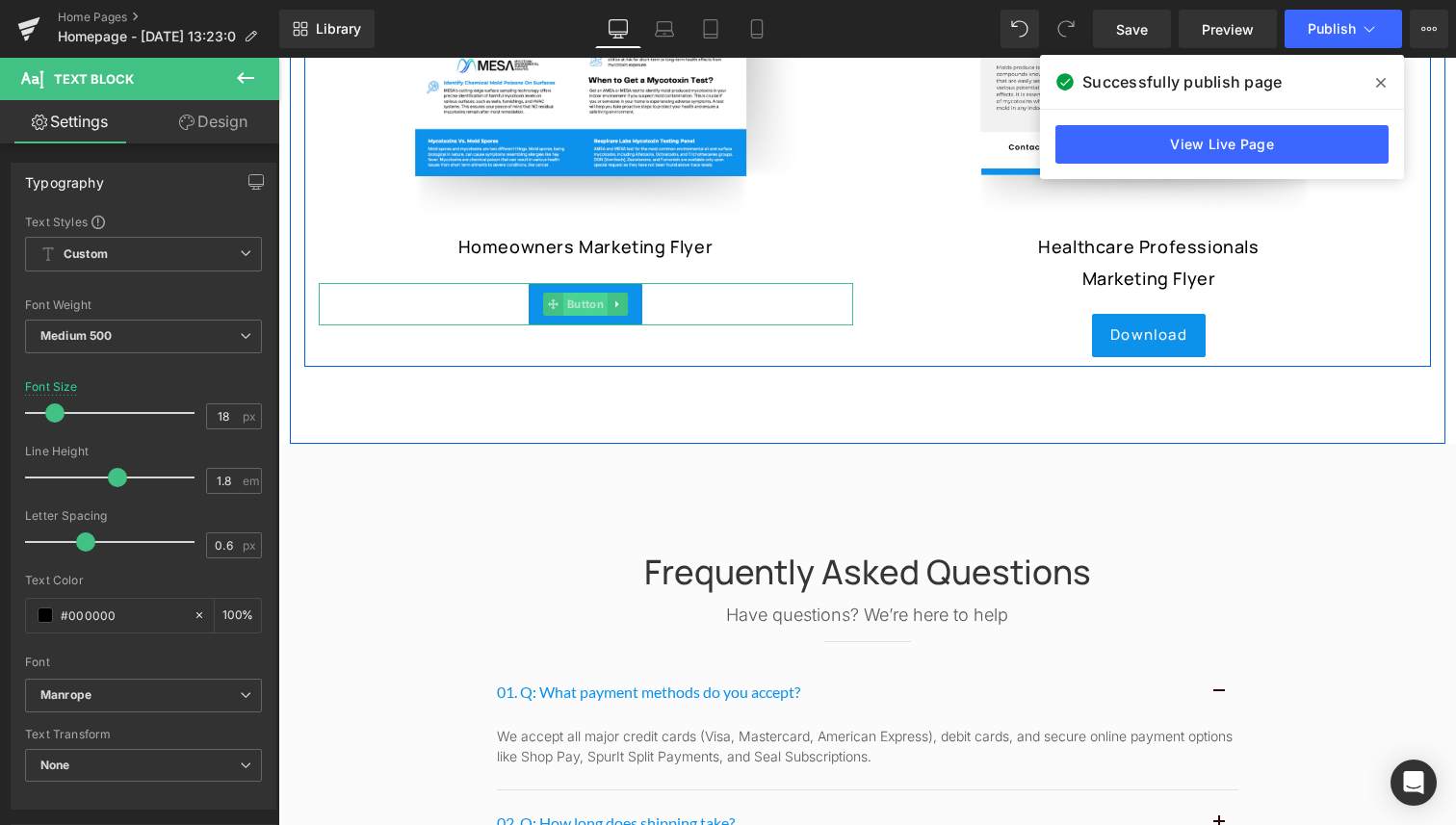
click at [593, 298] on span "Button" at bounding box center [585, 303] width 44 height 23
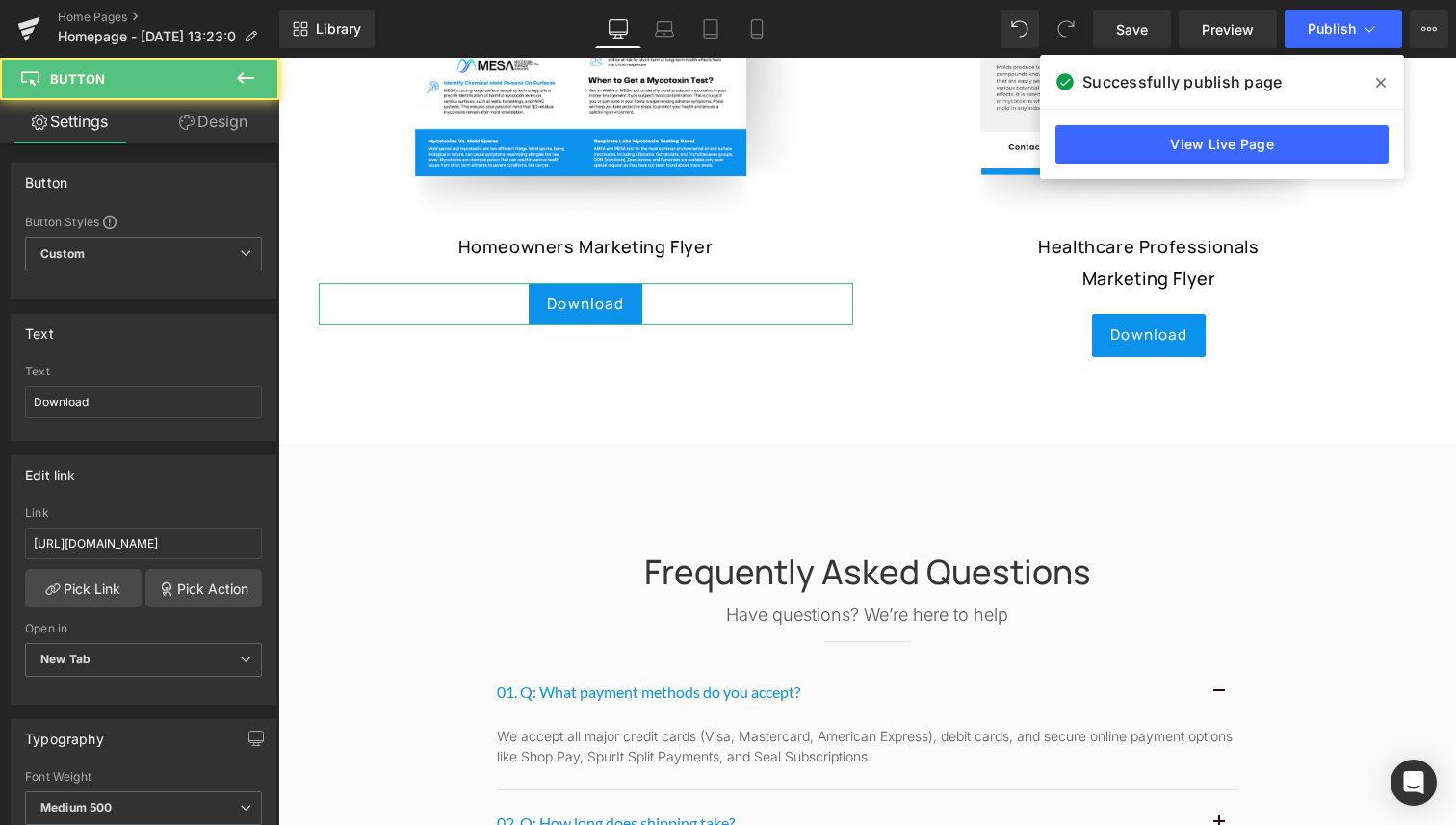
click at [218, 136] on link "Design" at bounding box center [214, 122] width 140 height 43
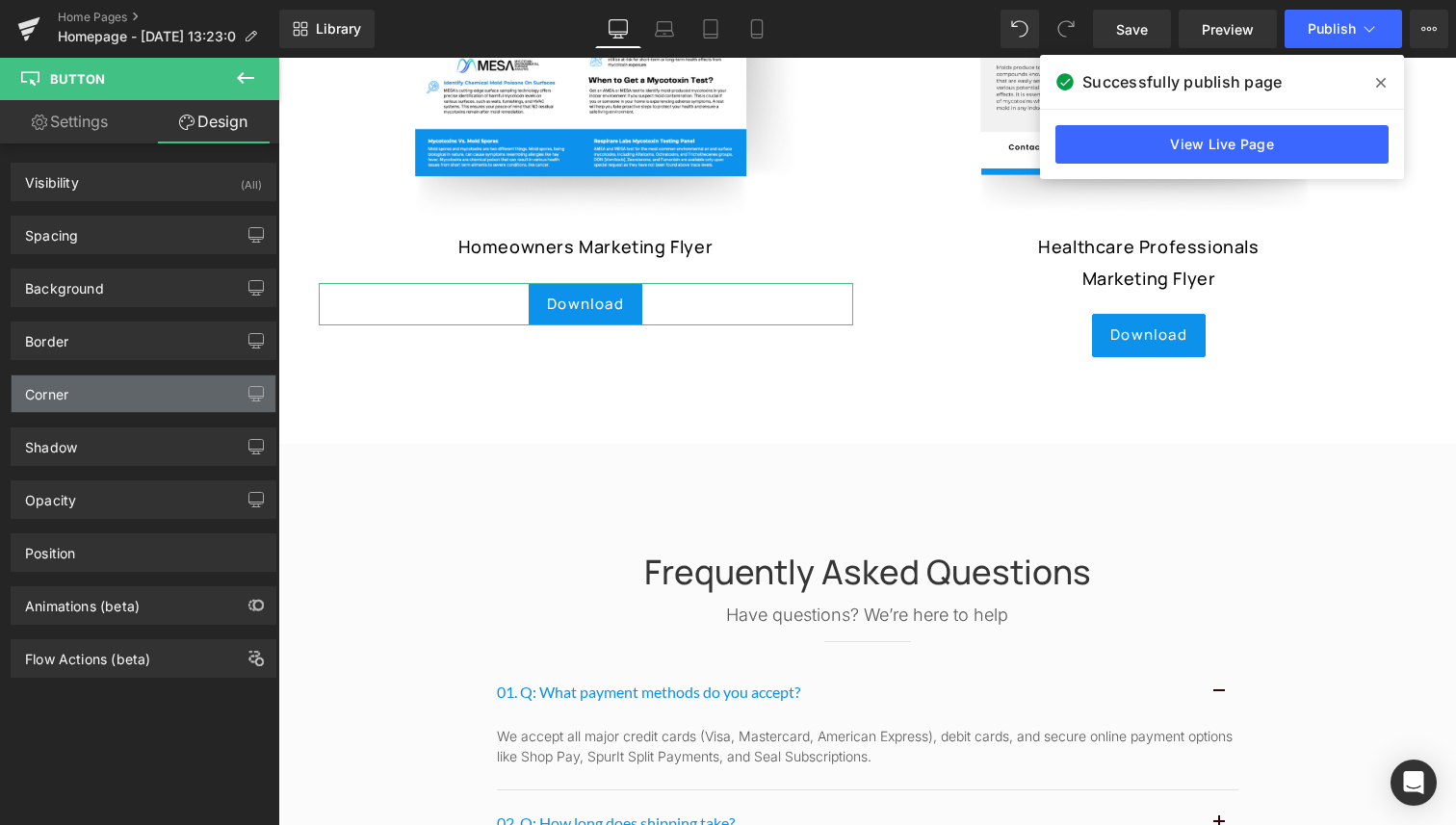
click at [110, 394] on div "Corner" at bounding box center [144, 393] width 264 height 36
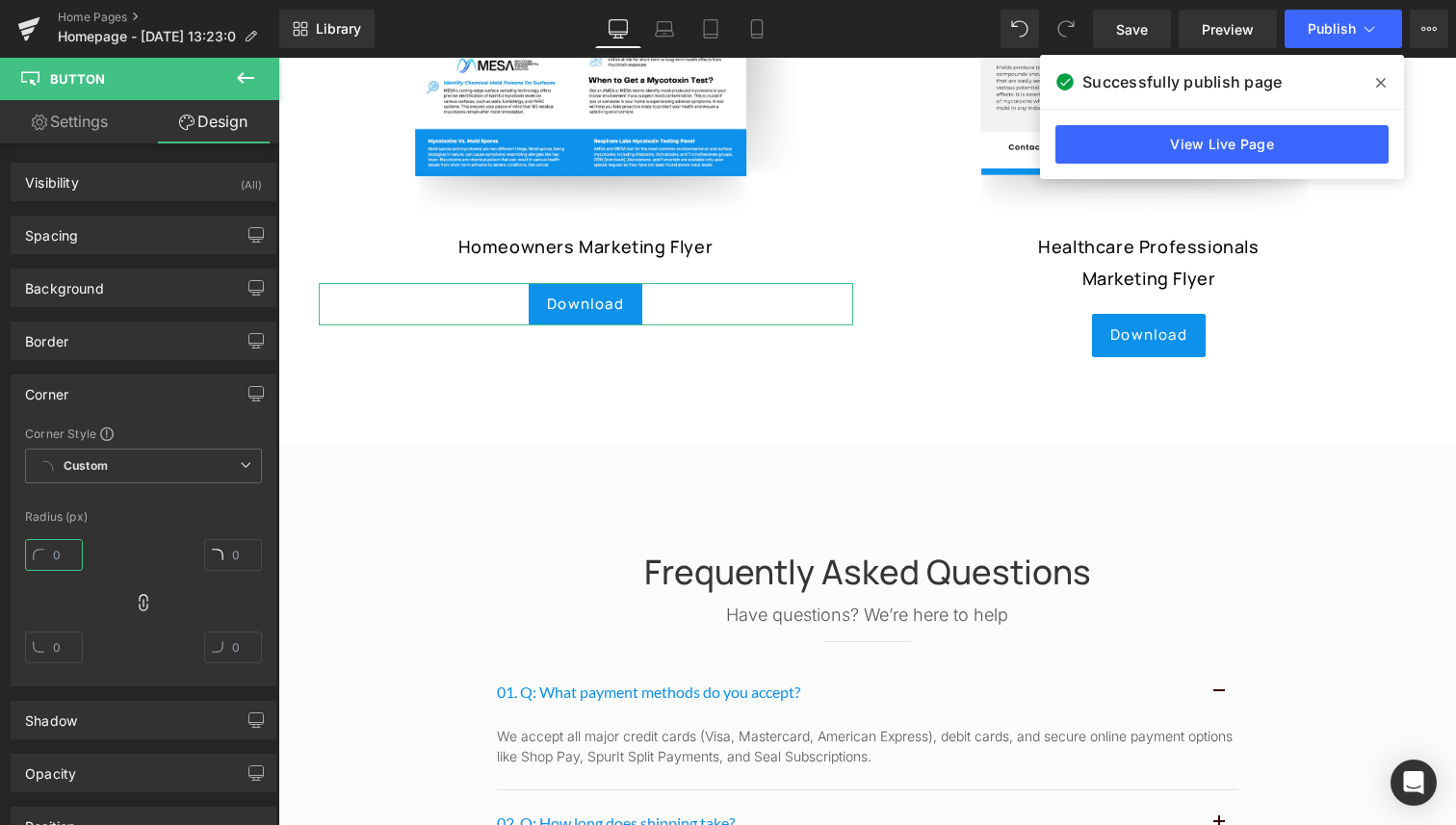
click at [53, 556] on input "text" at bounding box center [53, 555] width 58 height 32
type input "2"
type input "10"
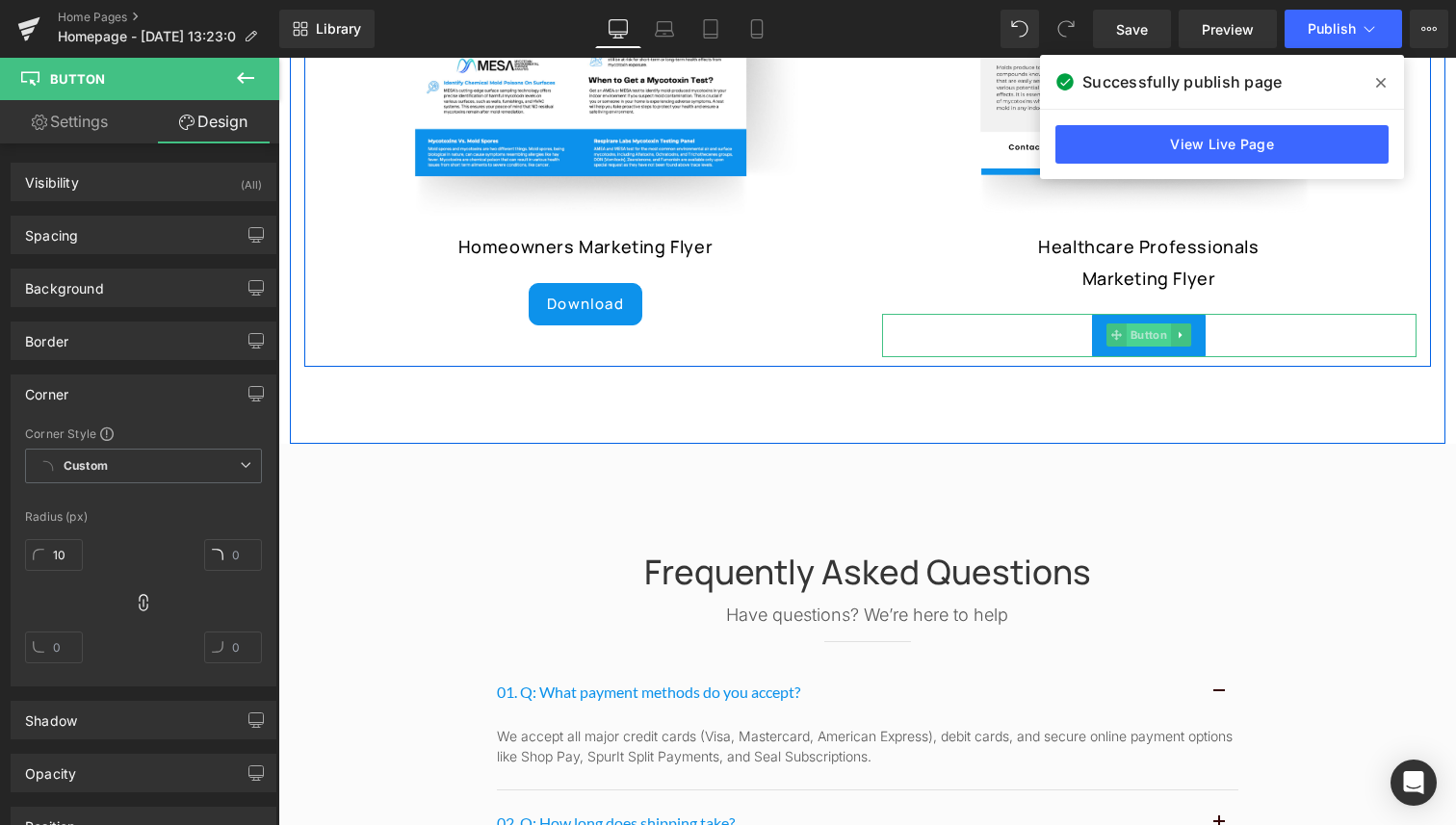
click at [1132, 324] on span "Button" at bounding box center [1148, 335] width 44 height 23
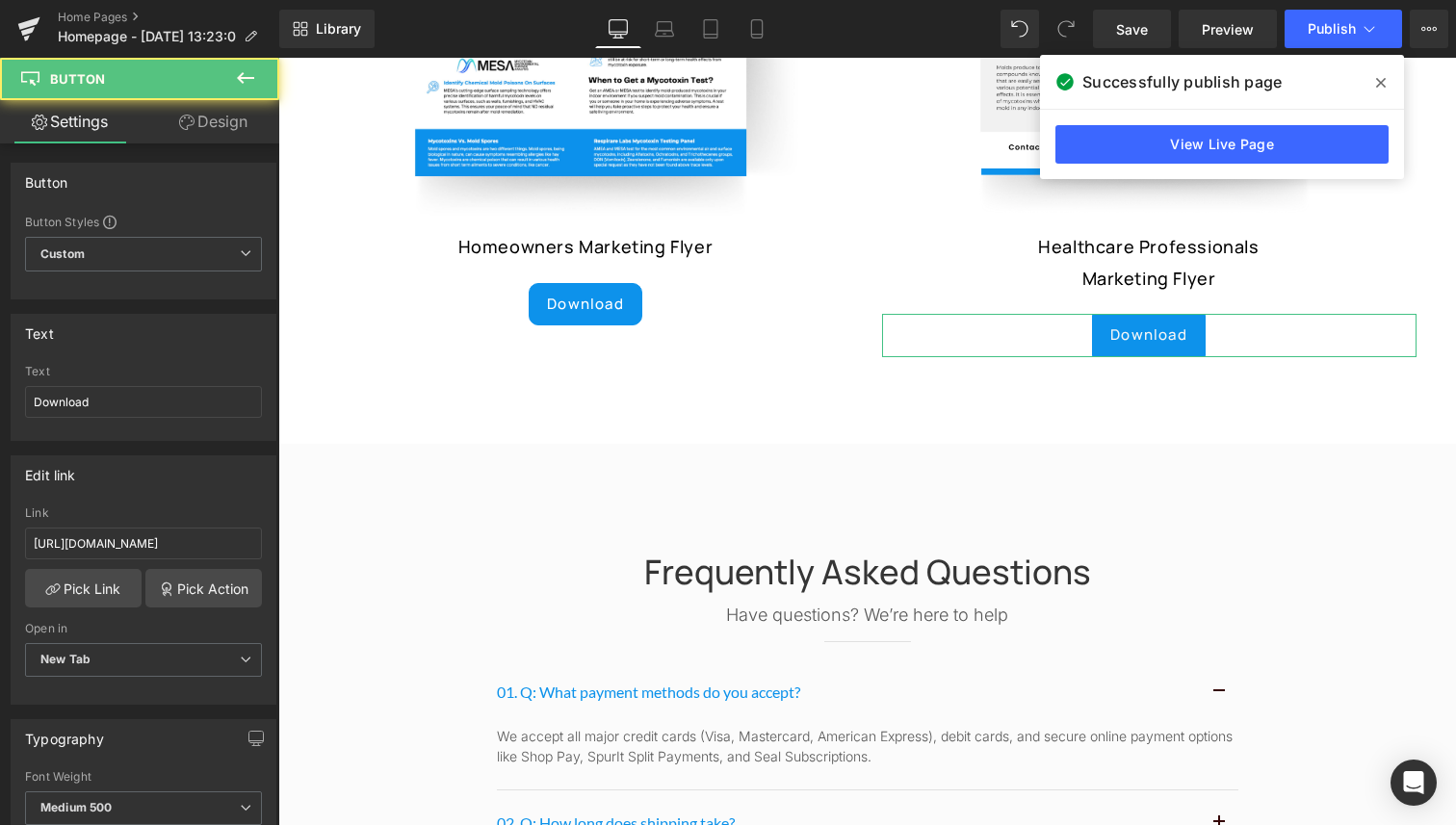
click at [179, 121] on icon at bounding box center [187, 122] width 16 height 16
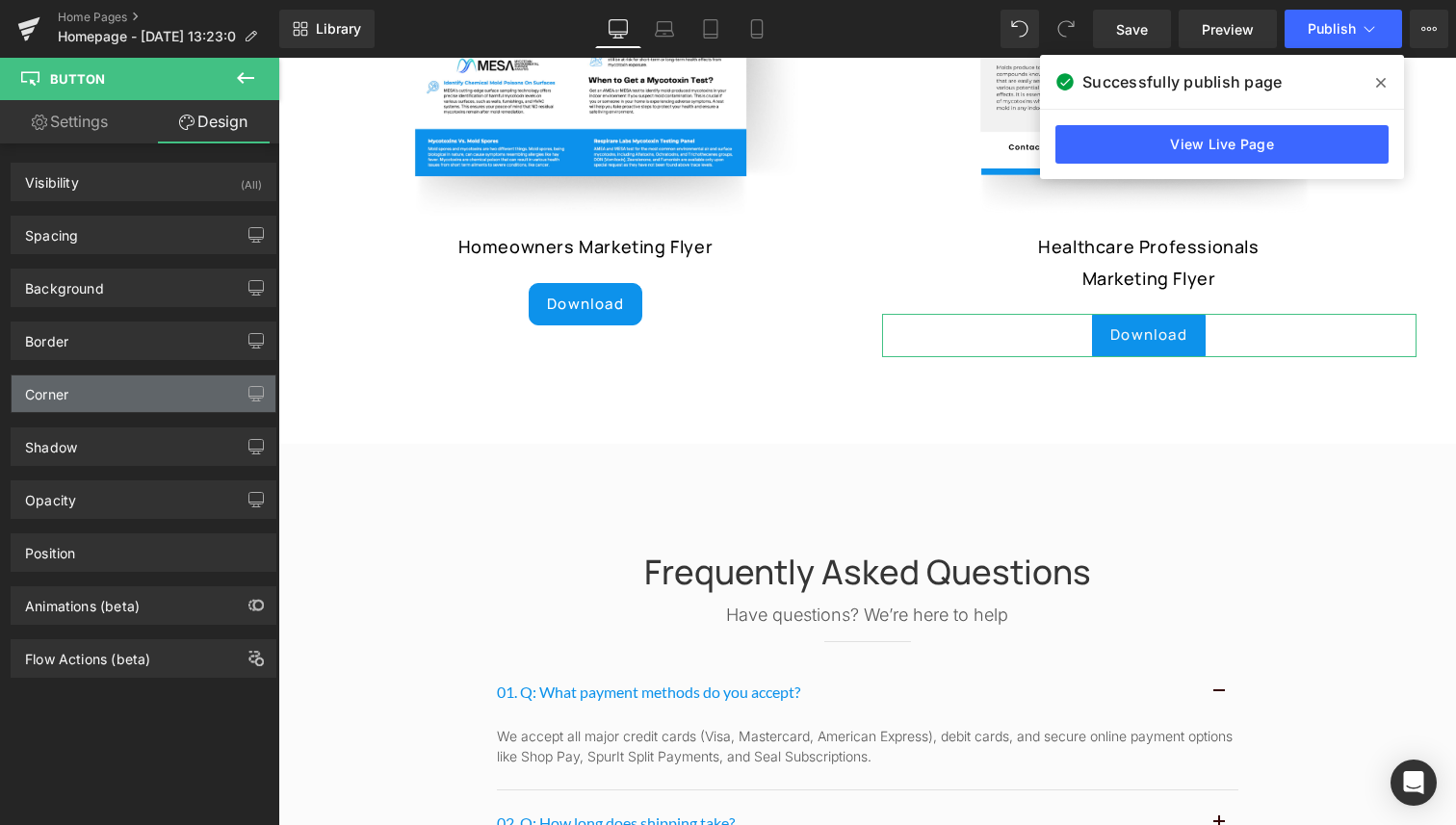
click at [113, 389] on div "Corner" at bounding box center [144, 393] width 264 height 36
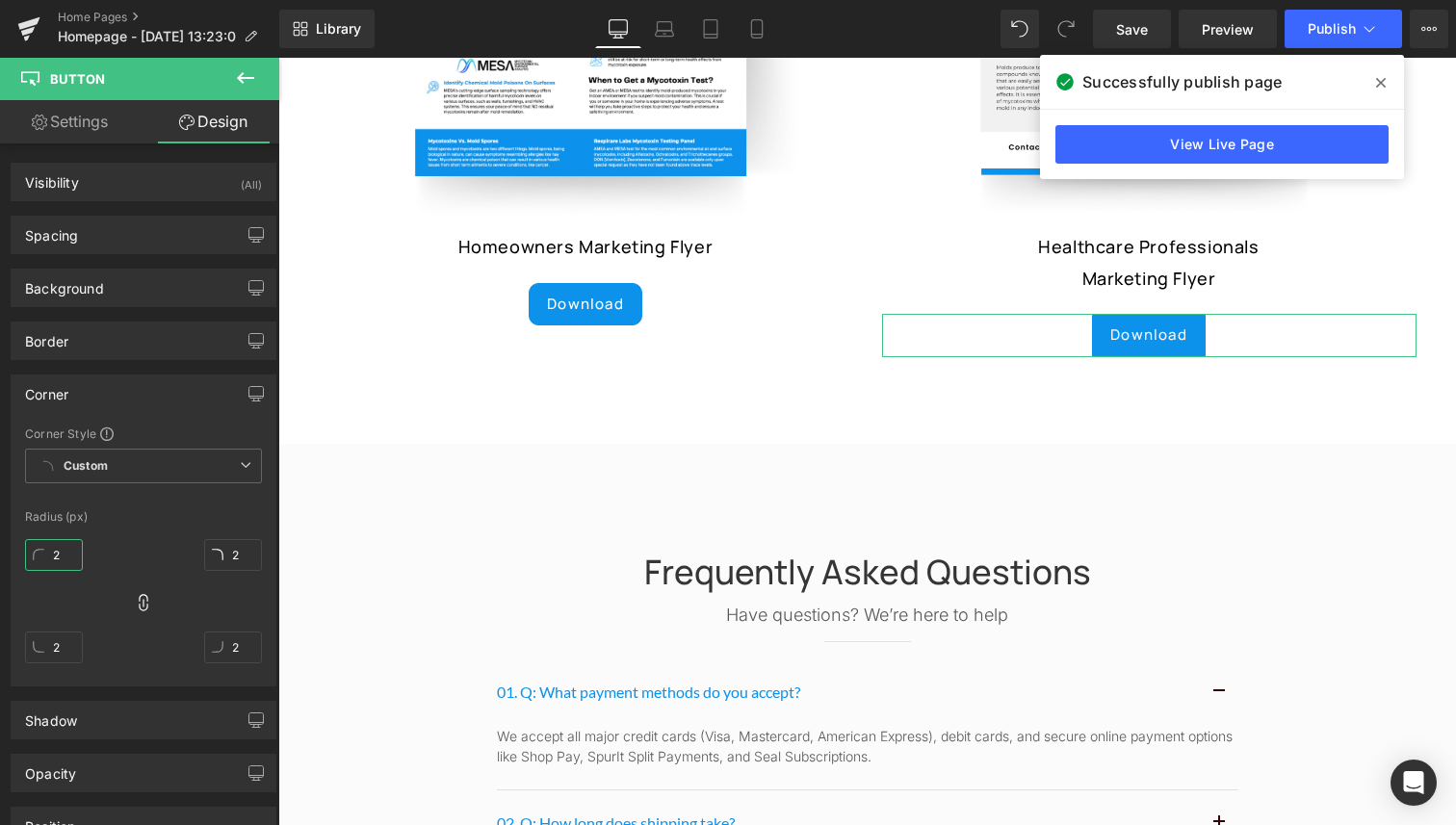
click at [61, 552] on input "2" at bounding box center [53, 555] width 58 height 32
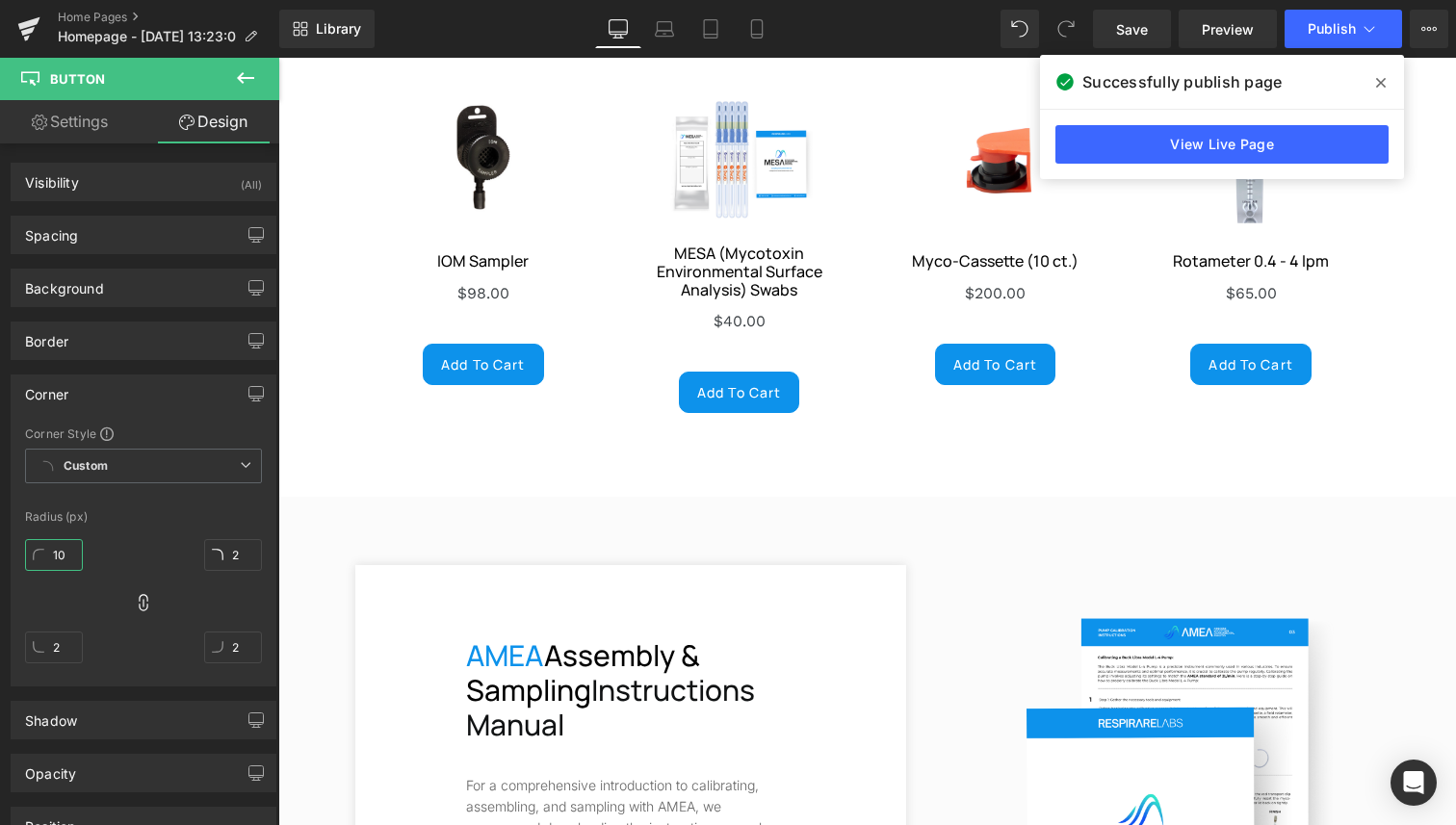
scroll to position [6134, 0]
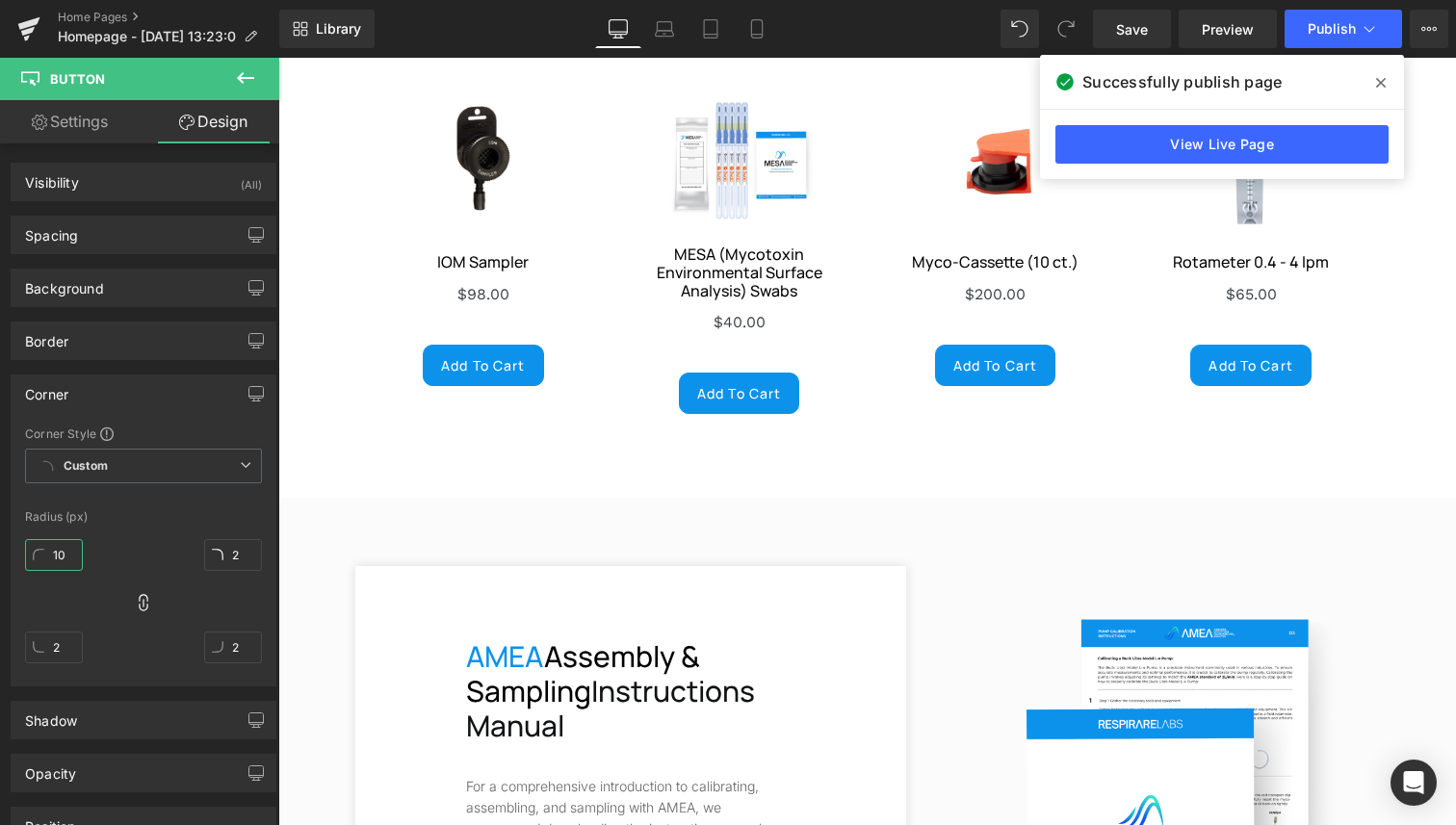
type input "10"
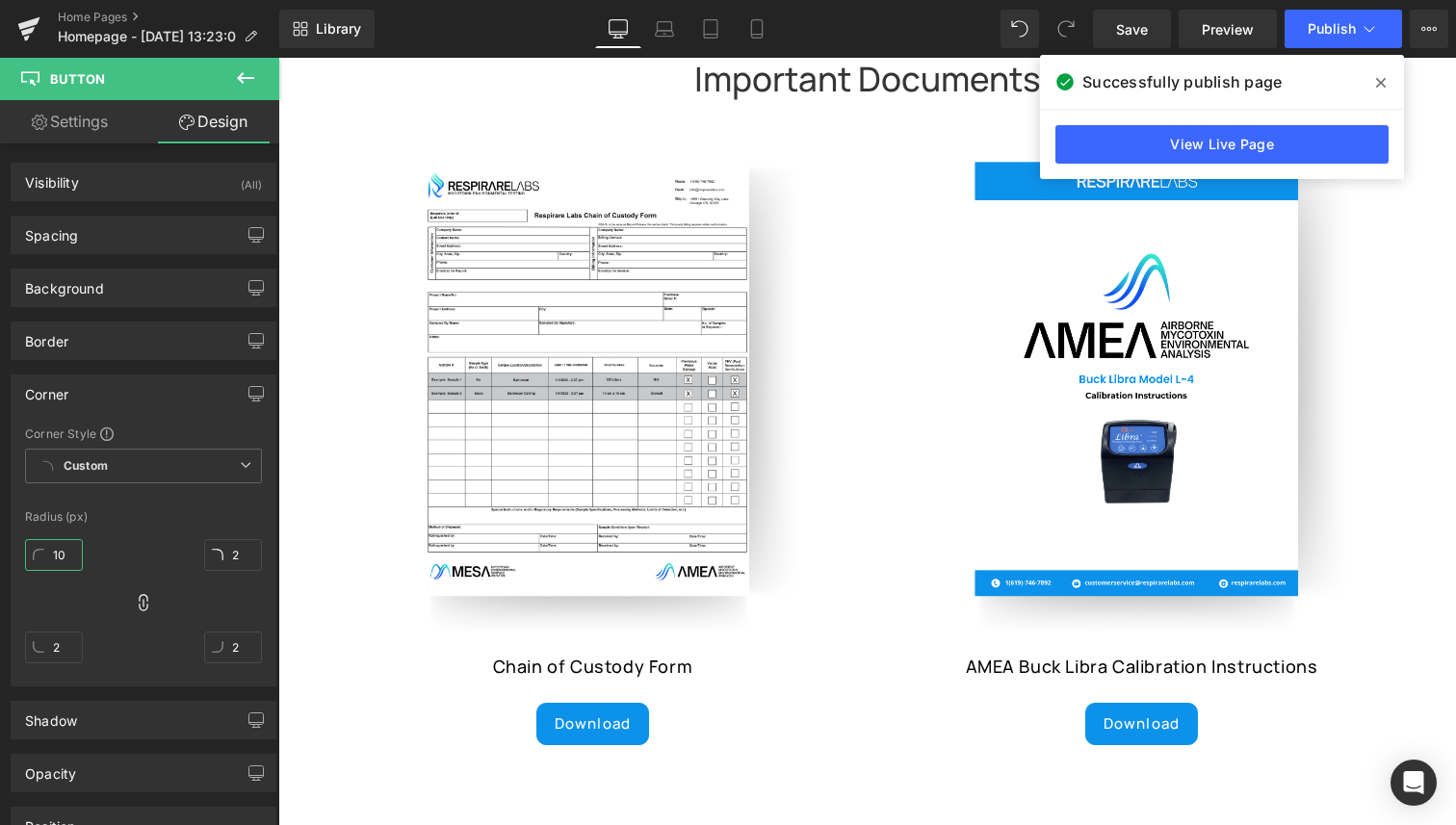
scroll to position [8277, 0]
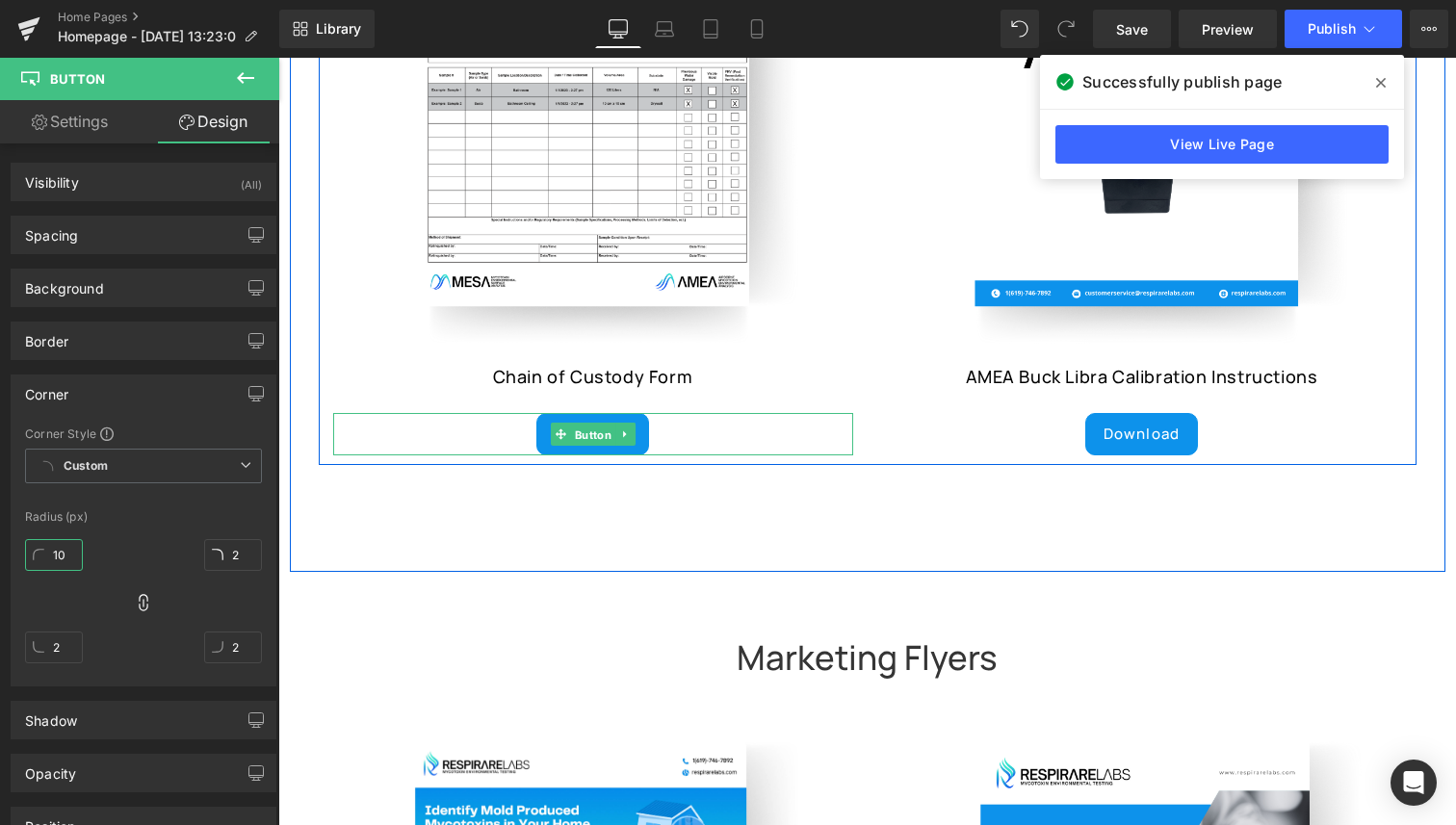
drag, startPoint x: 588, startPoint y: 427, endPoint x: 477, endPoint y: 416, distance: 111.5
click at [588, 427] on span "Button" at bounding box center [592, 434] width 44 height 23
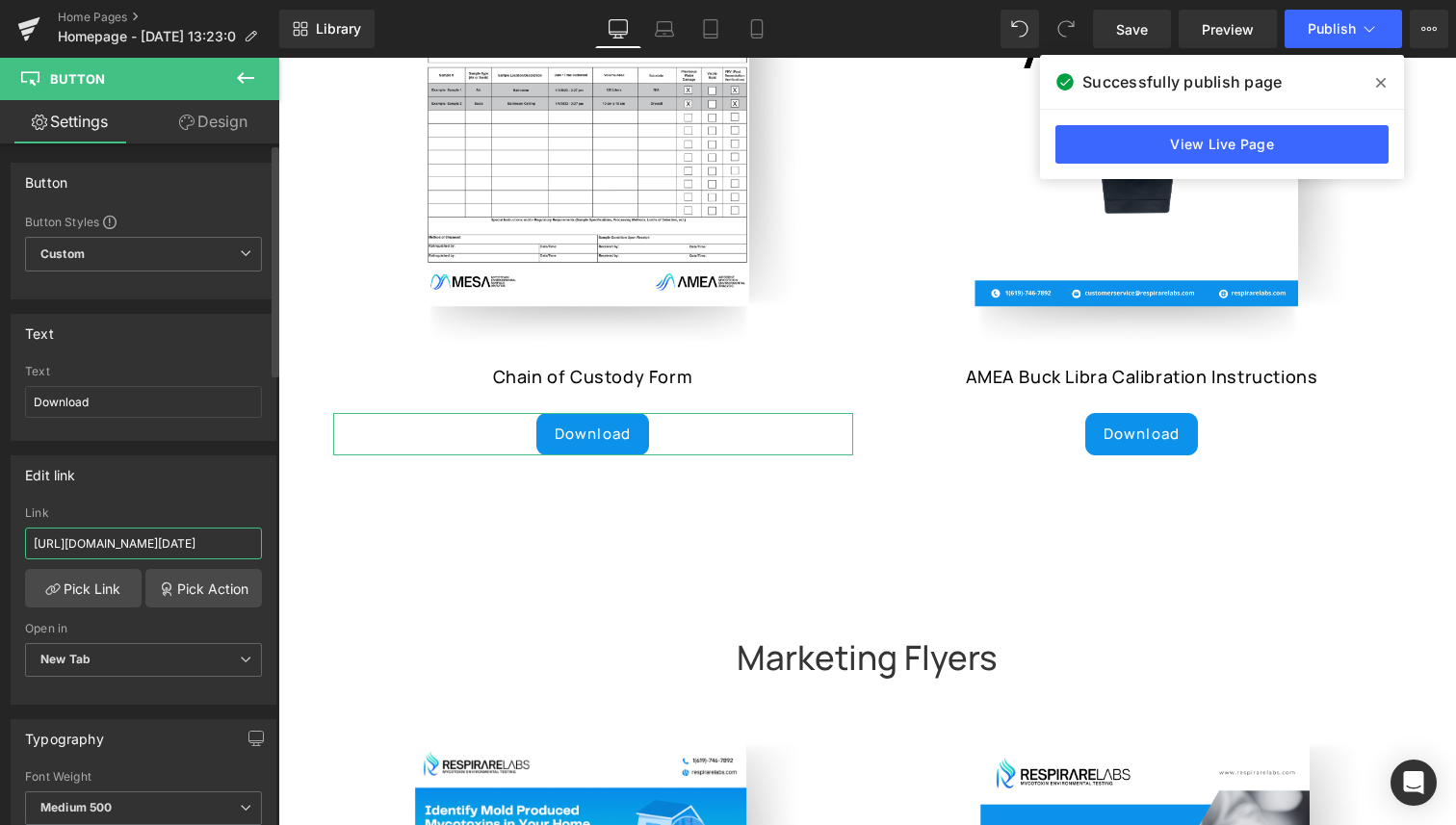
click at [124, 539] on input "[URL][DOMAIN_NAME][DATE]" at bounding box center [143, 543] width 237 height 32
click at [125, 539] on input "[URL][DOMAIN_NAME][DATE]" at bounding box center [143, 543] width 237 height 32
paste input "[URL][DOMAIN_NAME]"
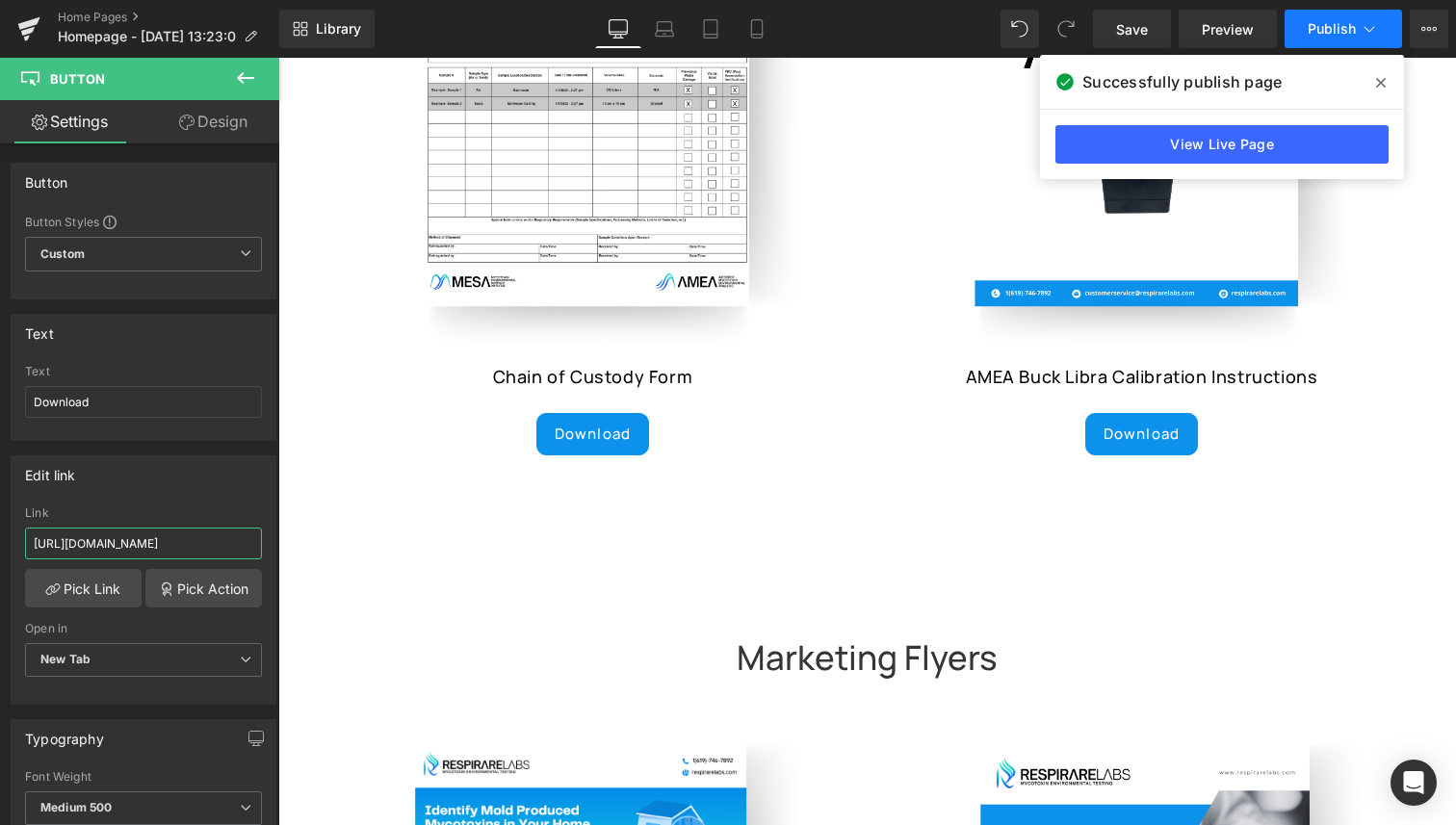
type input "[URL][DOMAIN_NAME]"
click at [1307, 32] on button "Publish" at bounding box center [1343, 29] width 117 height 38
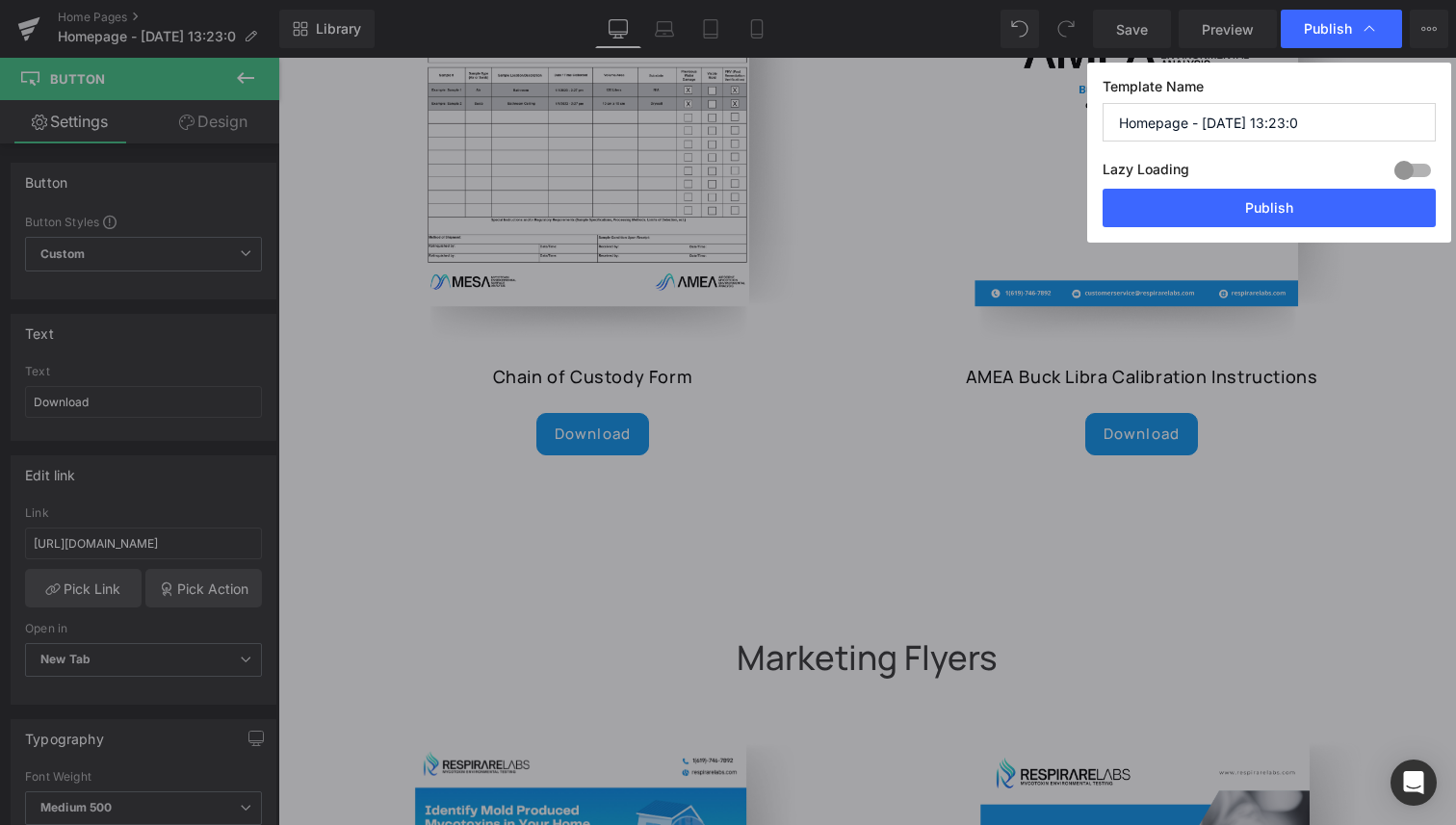
scroll to position [0, 0]
click at [1280, 209] on button "Publish" at bounding box center [1269, 208] width 333 height 38
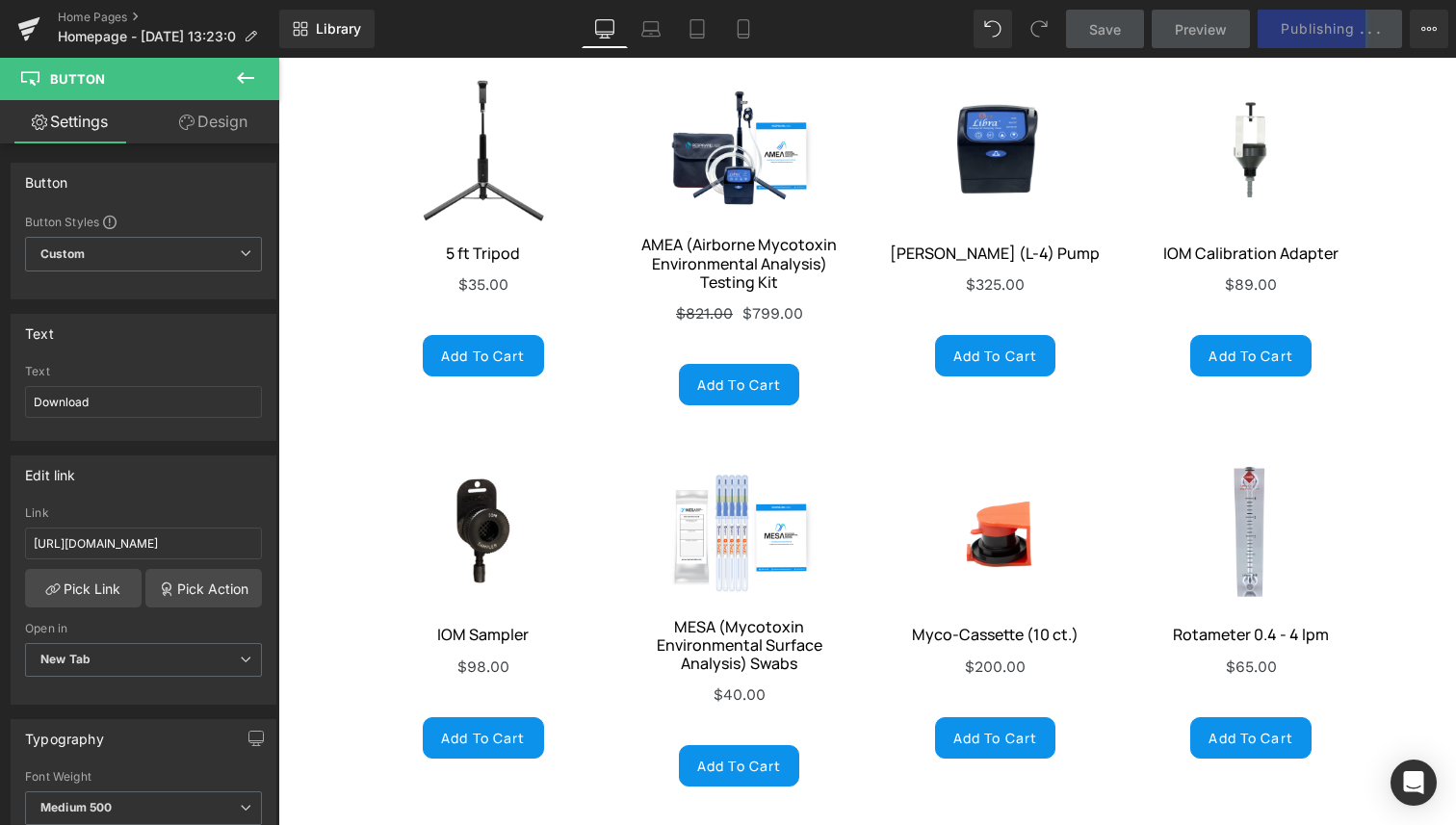
scroll to position [6312, 0]
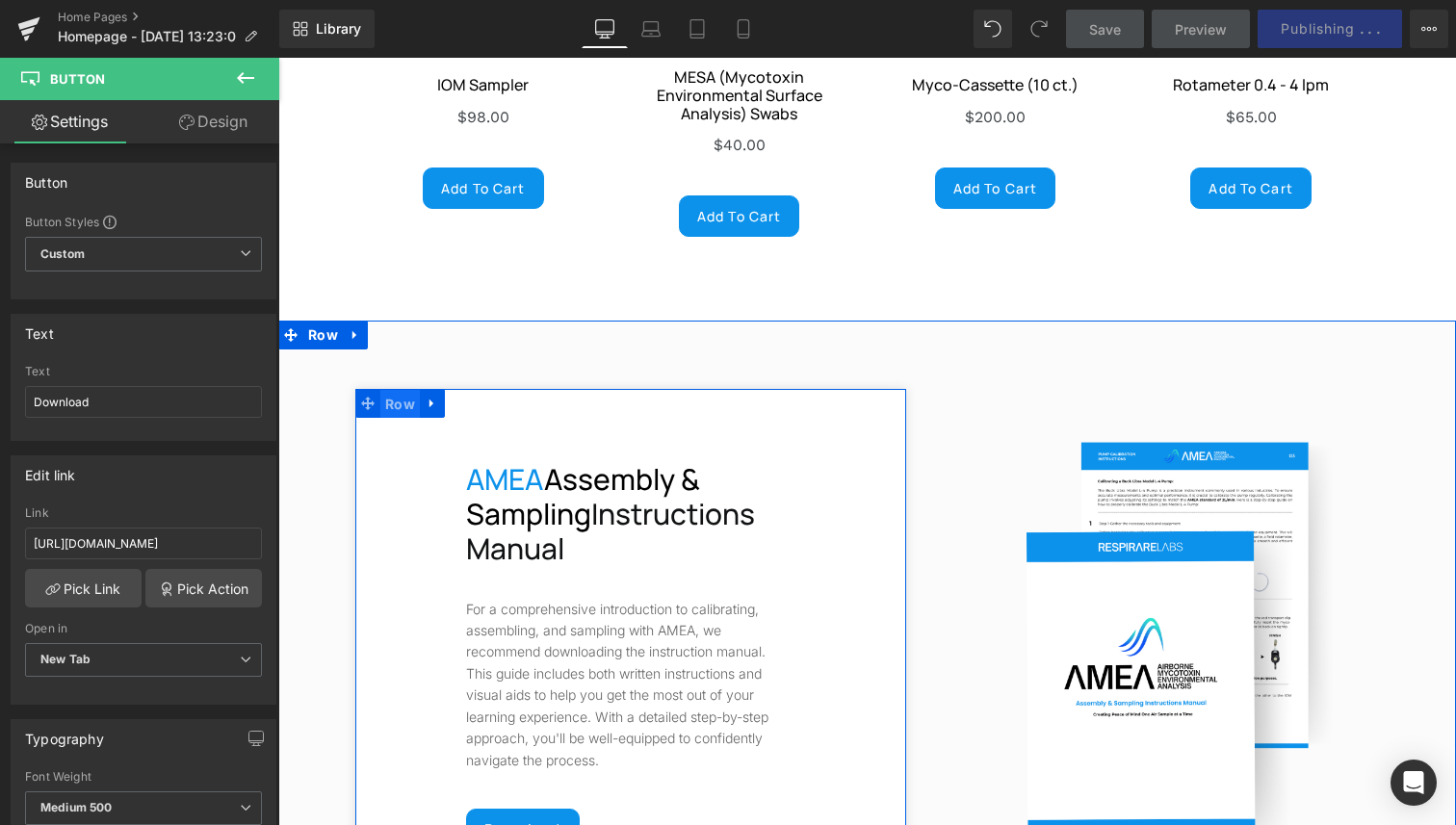
click at [391, 391] on span "Row" at bounding box center [400, 404] width 39 height 29
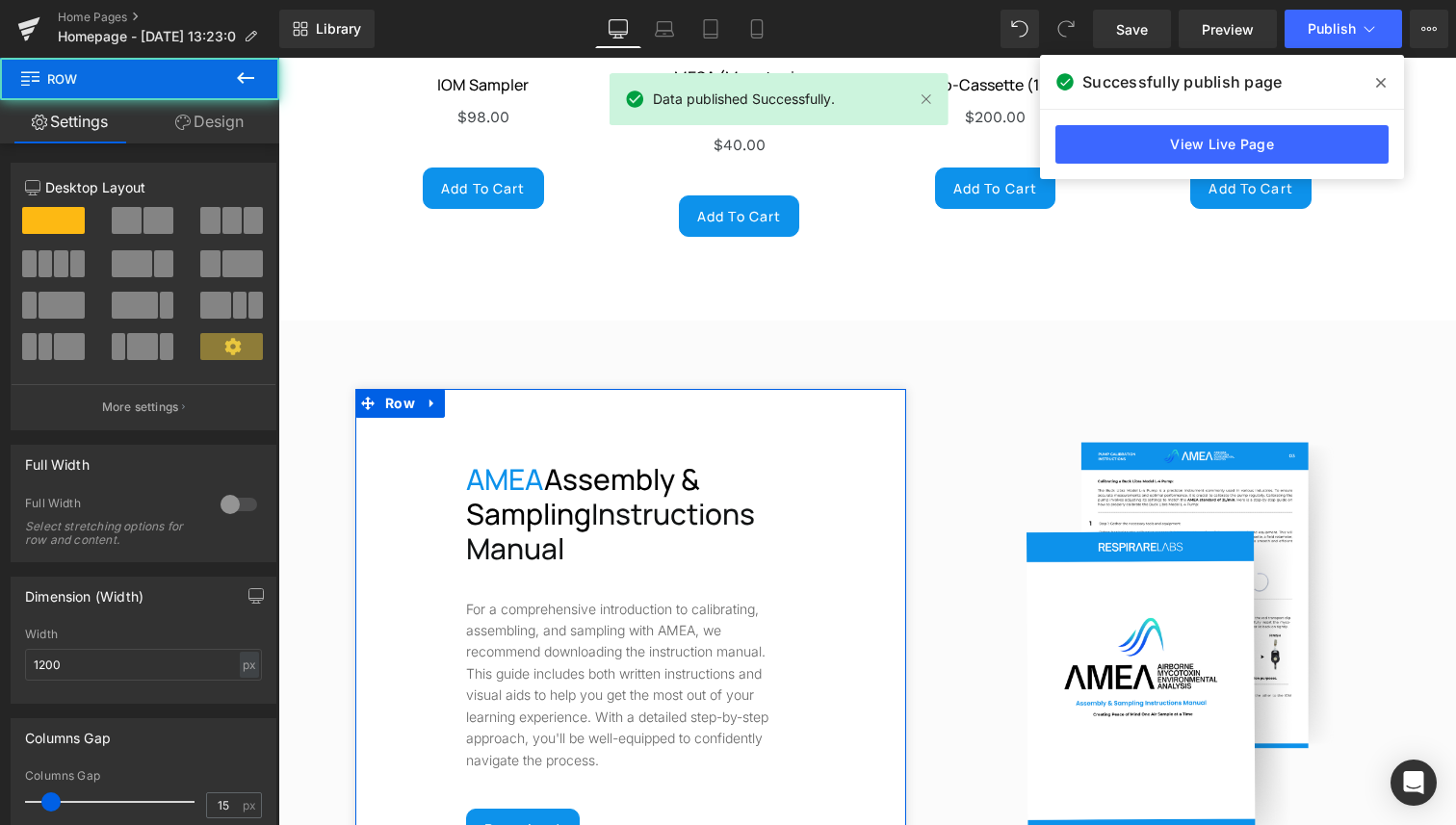
click at [190, 123] on link "Design" at bounding box center [210, 122] width 140 height 43
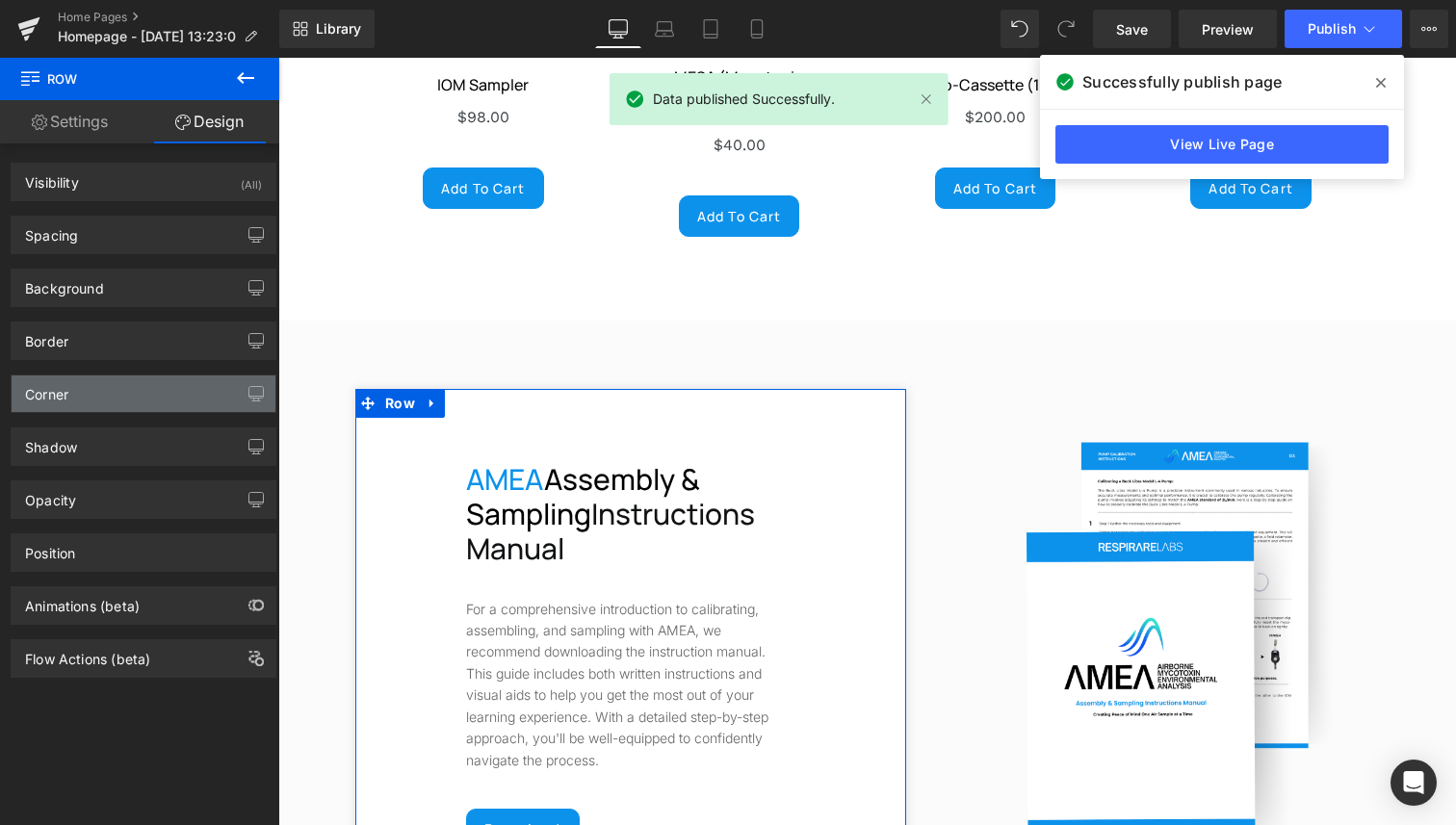
click at [117, 384] on div "Corner" at bounding box center [144, 393] width 264 height 36
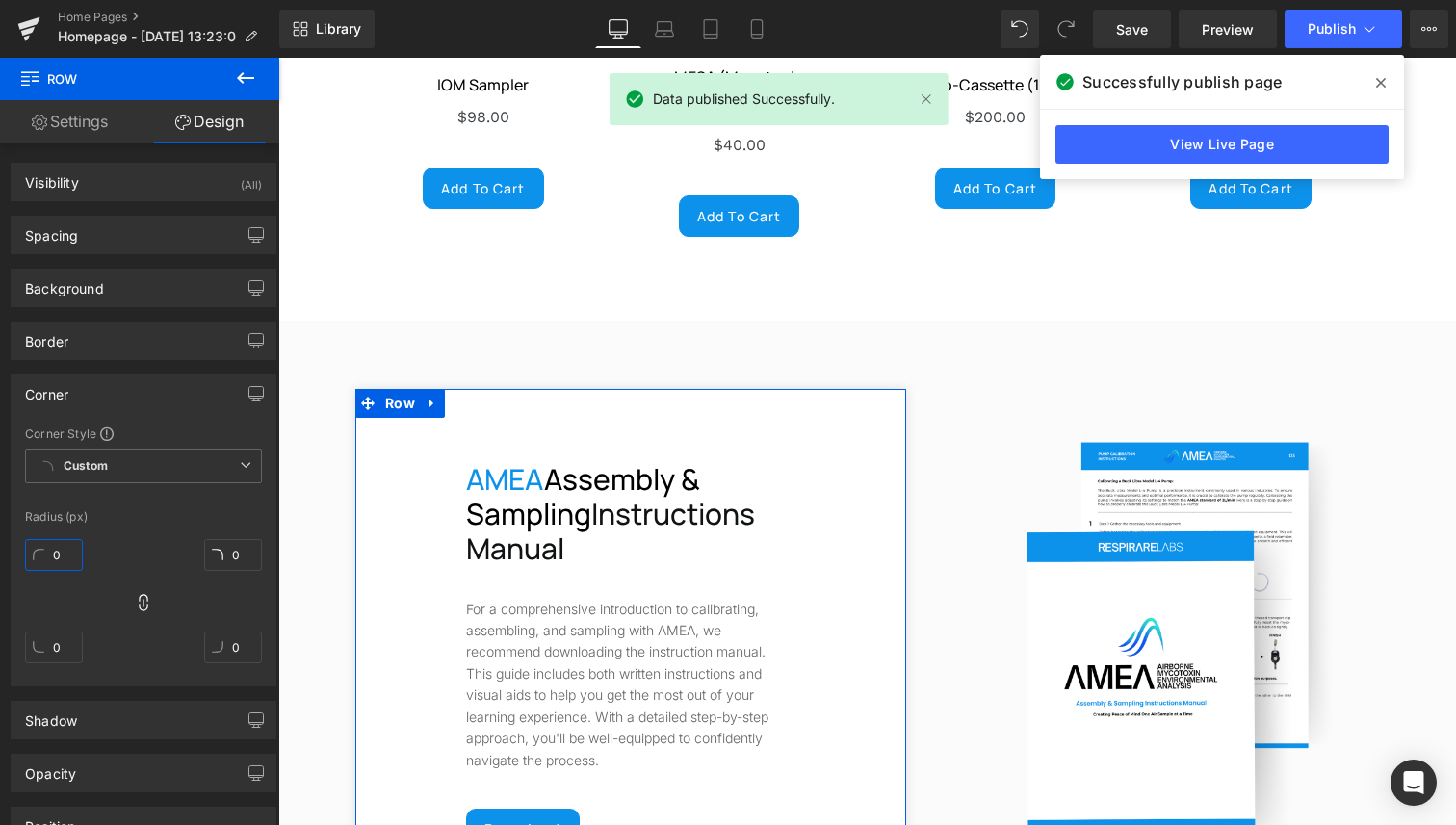
click at [47, 558] on input "0" at bounding box center [53, 555] width 58 height 32
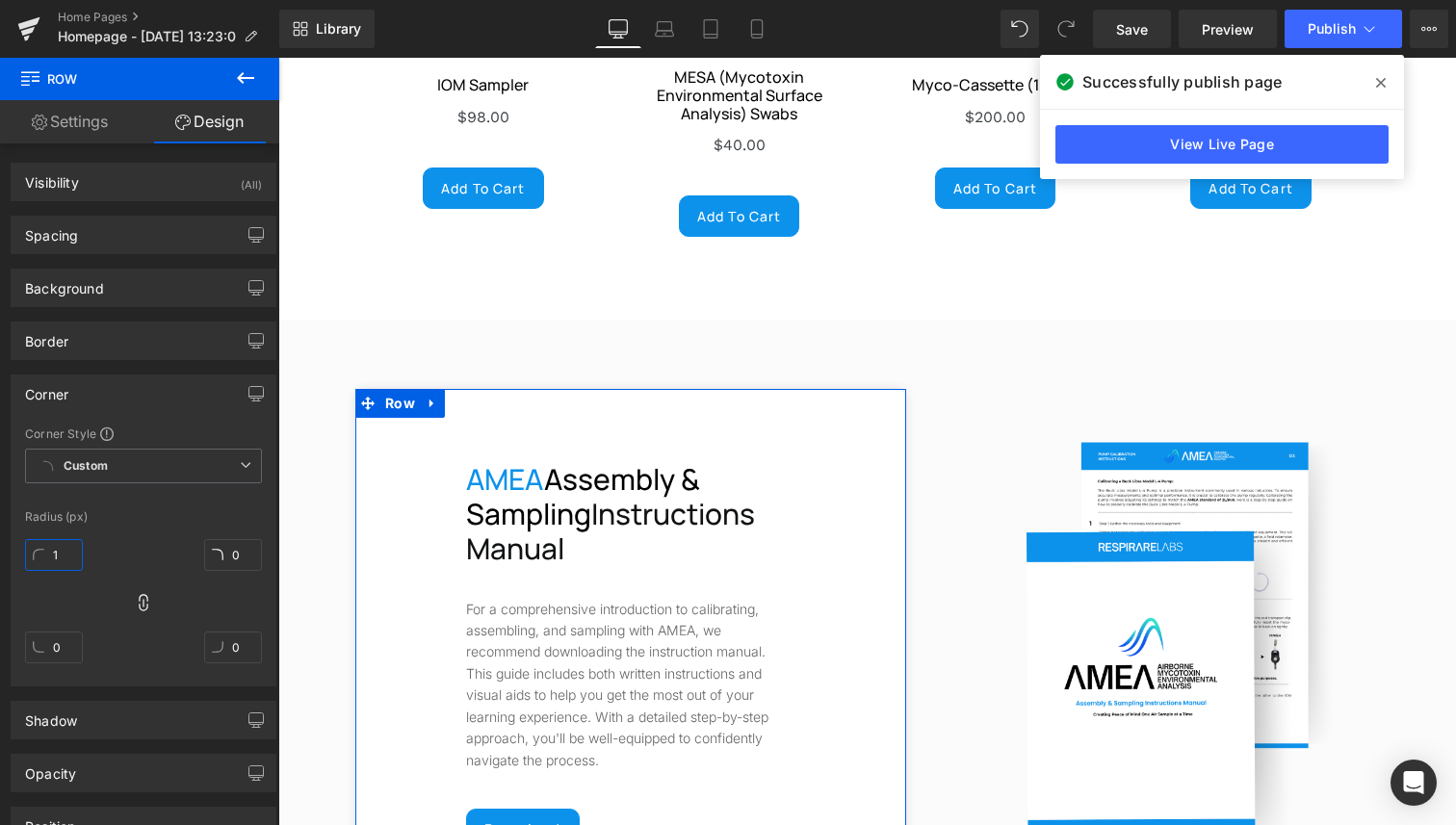
type input "12"
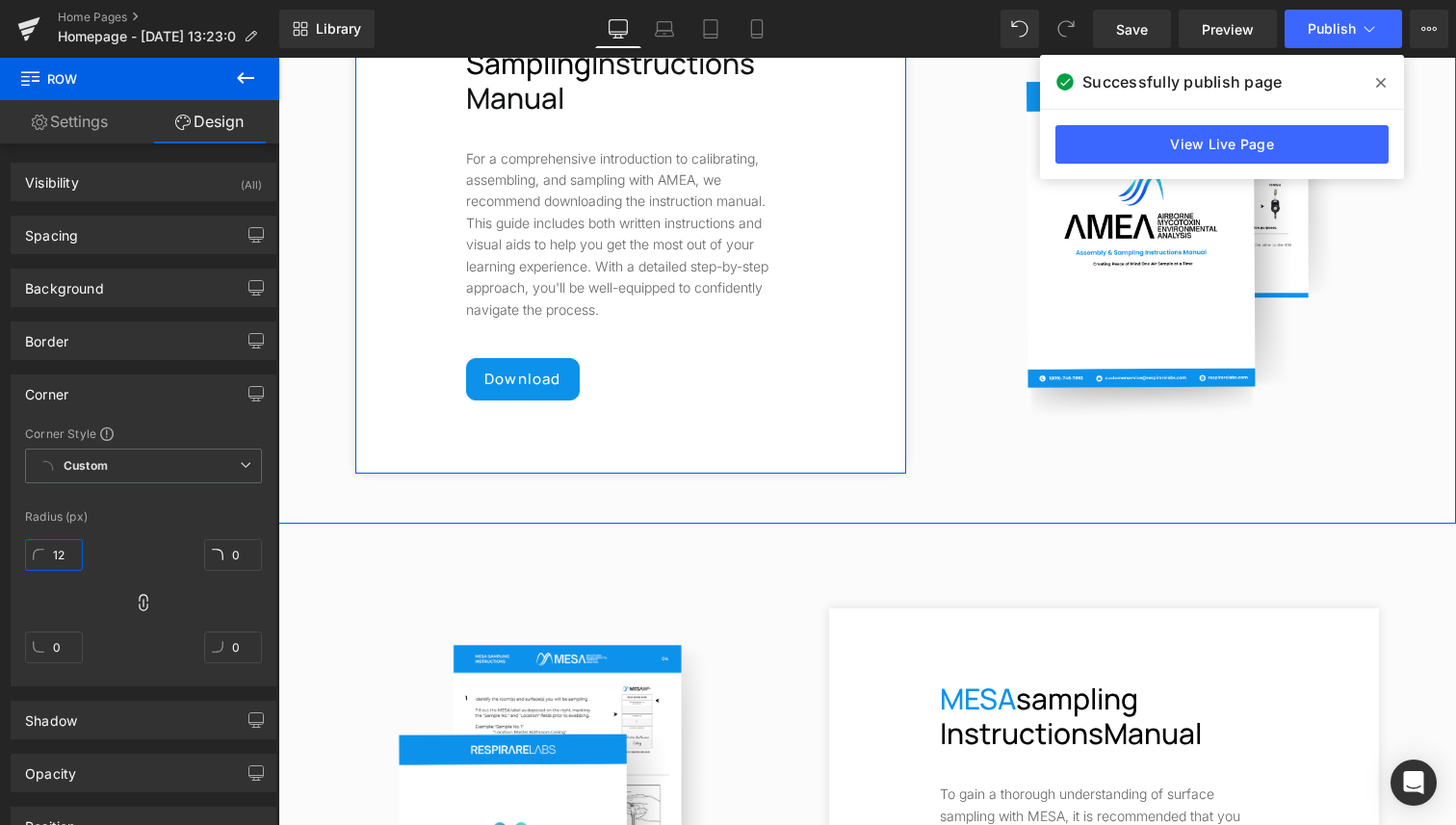
scroll to position [6970, 0]
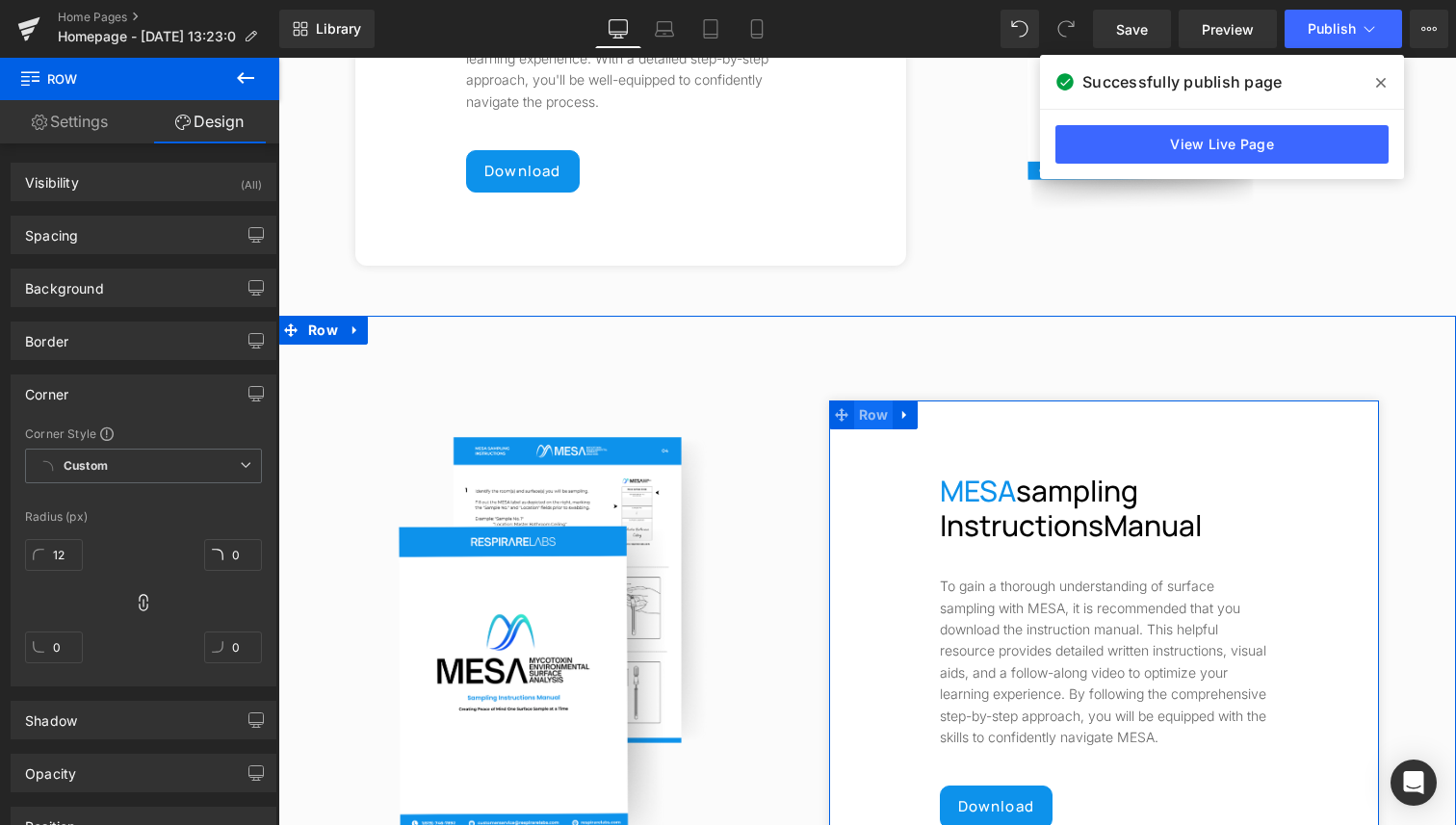
click at [864, 401] on span "Row" at bounding box center [873, 414] width 39 height 29
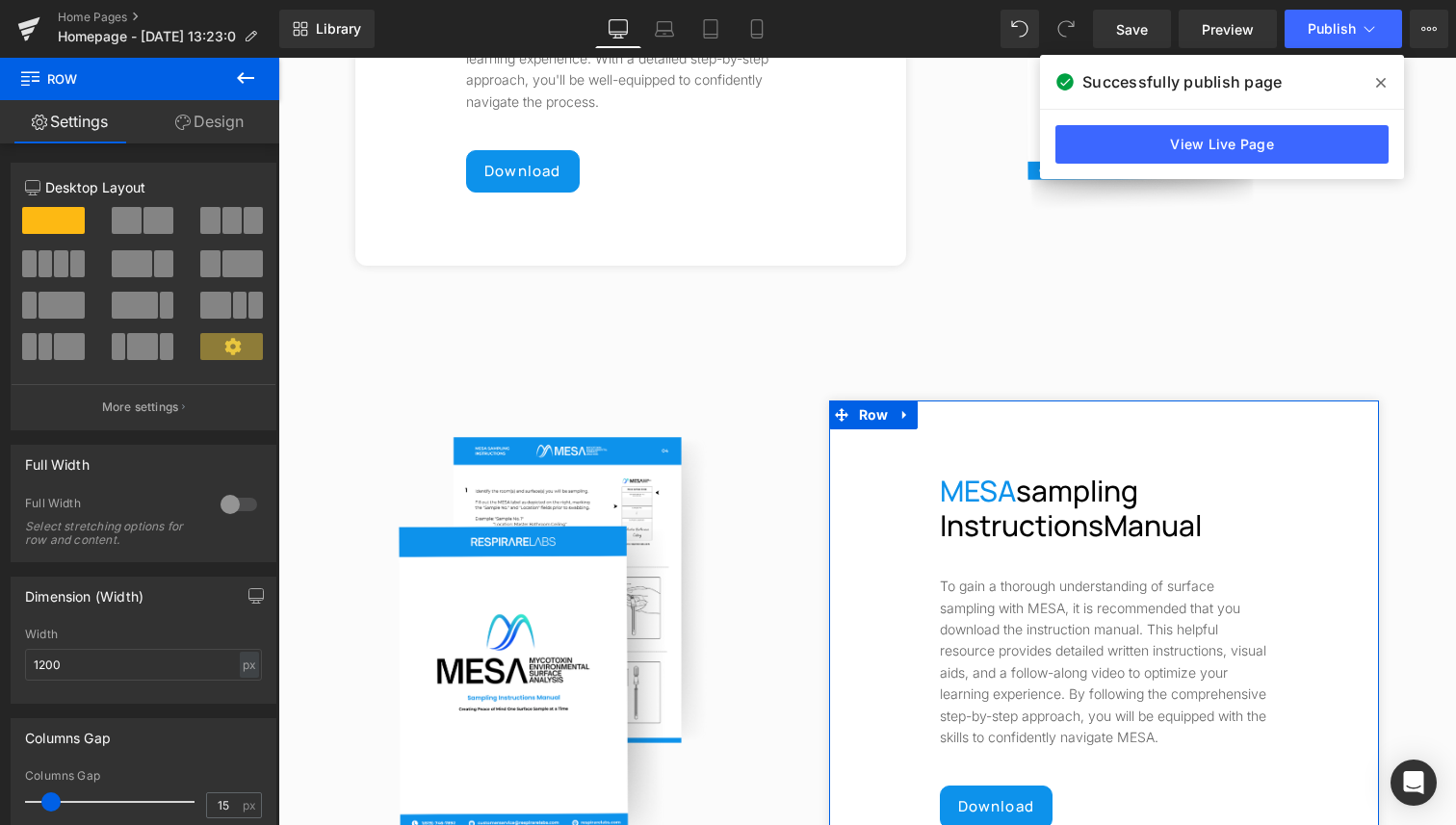
click at [206, 111] on link "Design" at bounding box center [210, 122] width 140 height 43
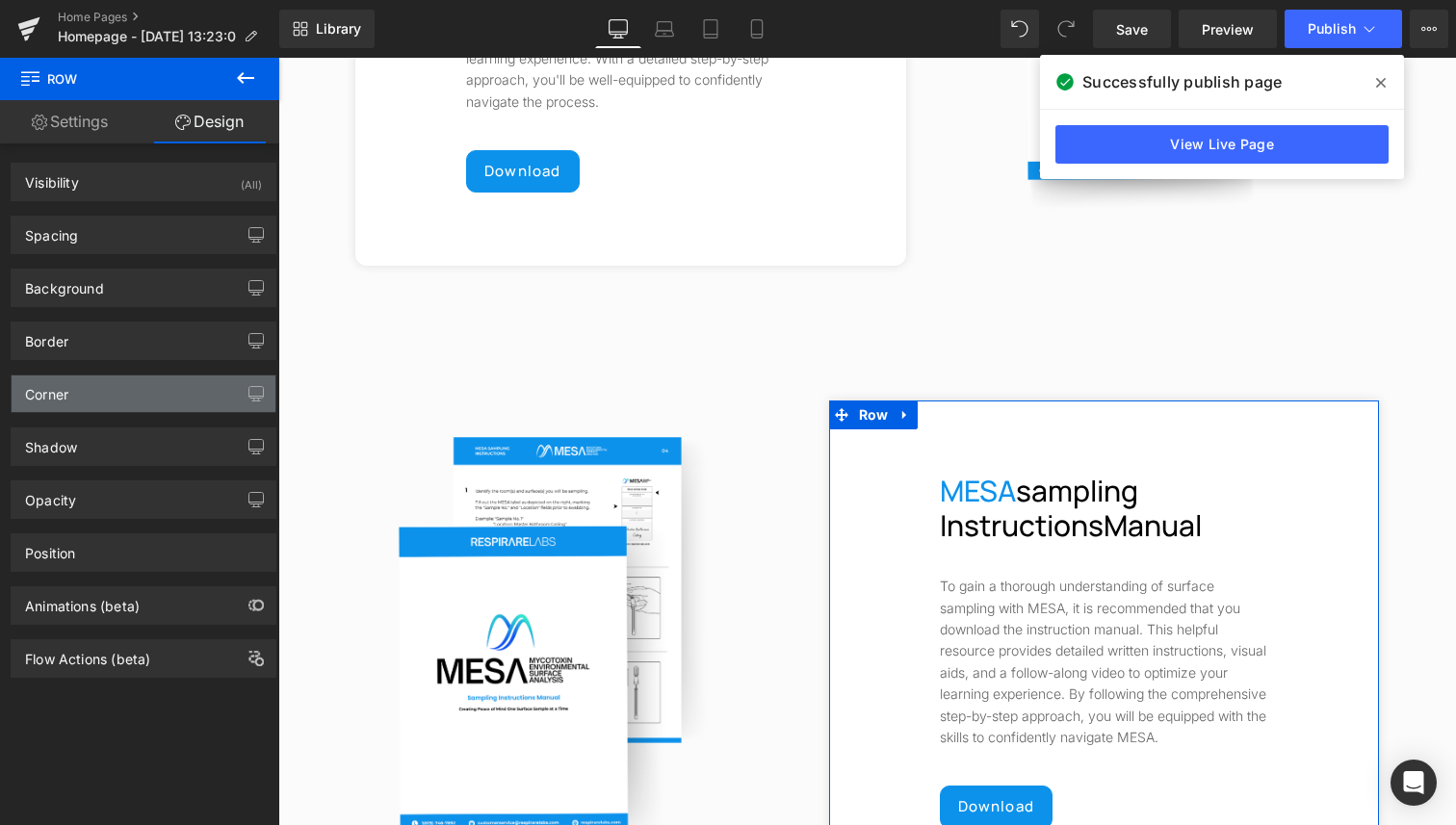
click at [81, 387] on div "Corner" at bounding box center [144, 393] width 264 height 36
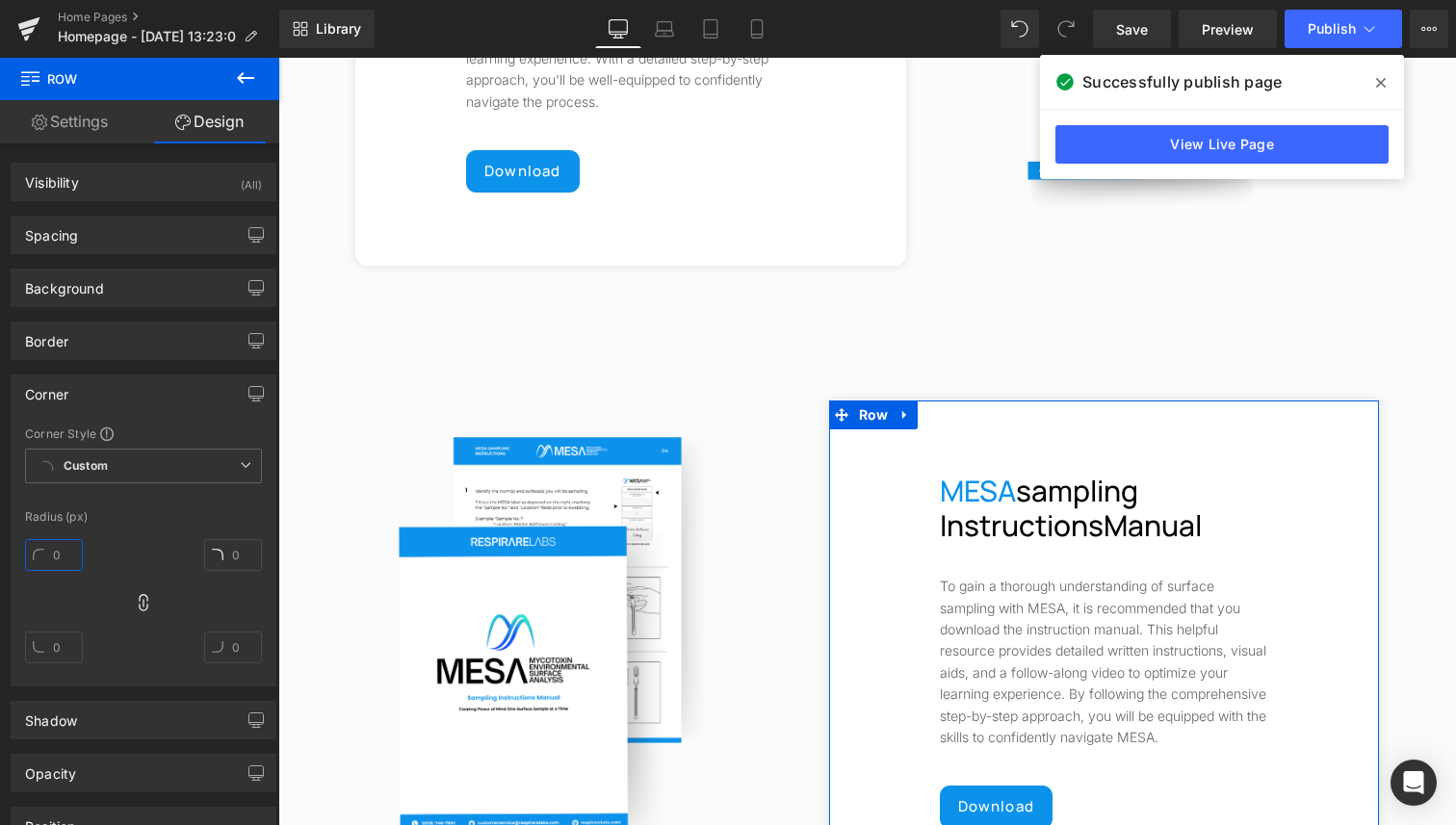
click at [67, 561] on input "text" at bounding box center [53, 555] width 58 height 32
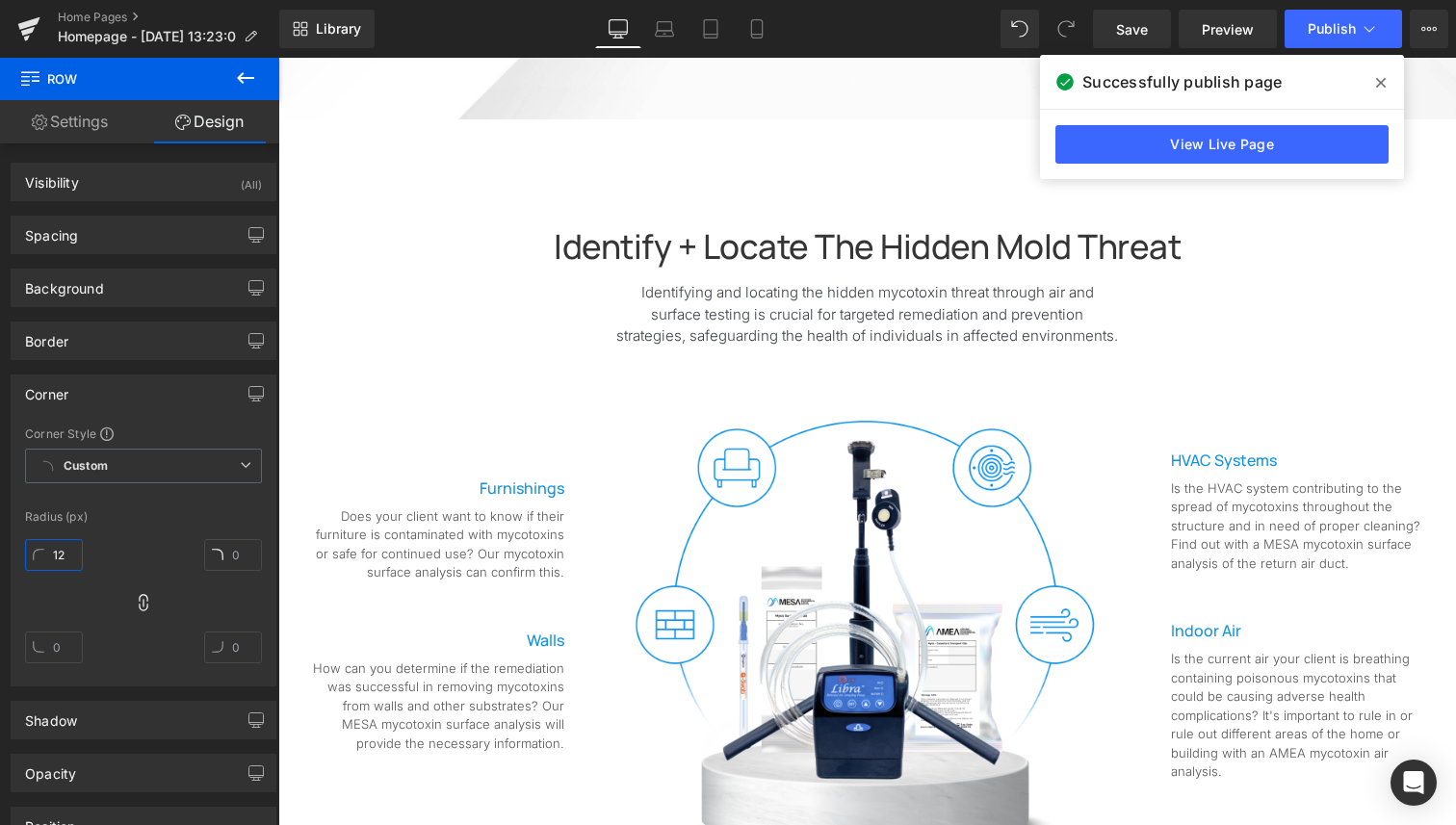
scroll to position [0, 0]
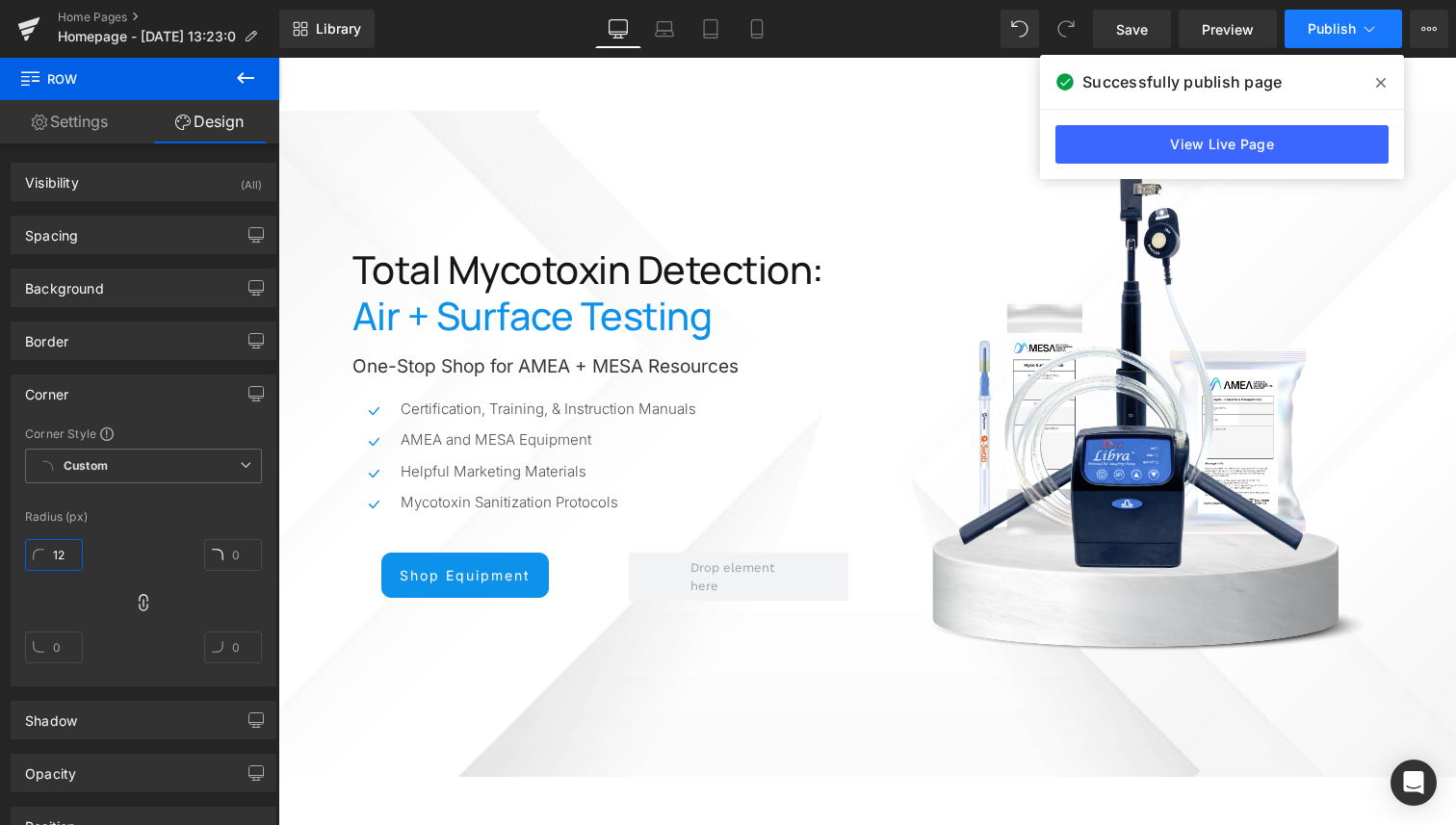
type input "12"
click at [1327, 23] on span "Publish" at bounding box center [1331, 30] width 48 height 16
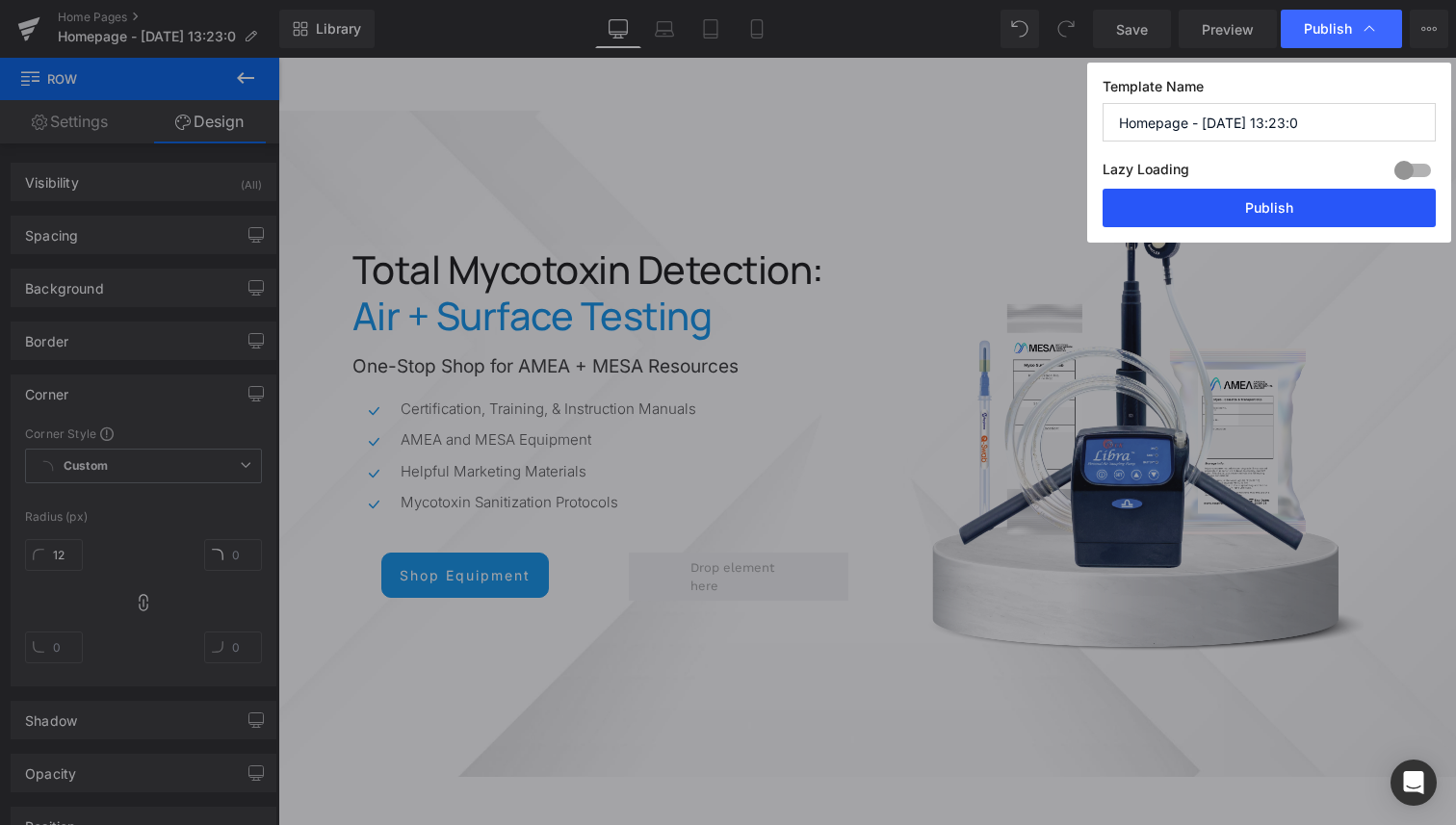
click at [1300, 202] on button "Publish" at bounding box center [1269, 208] width 333 height 38
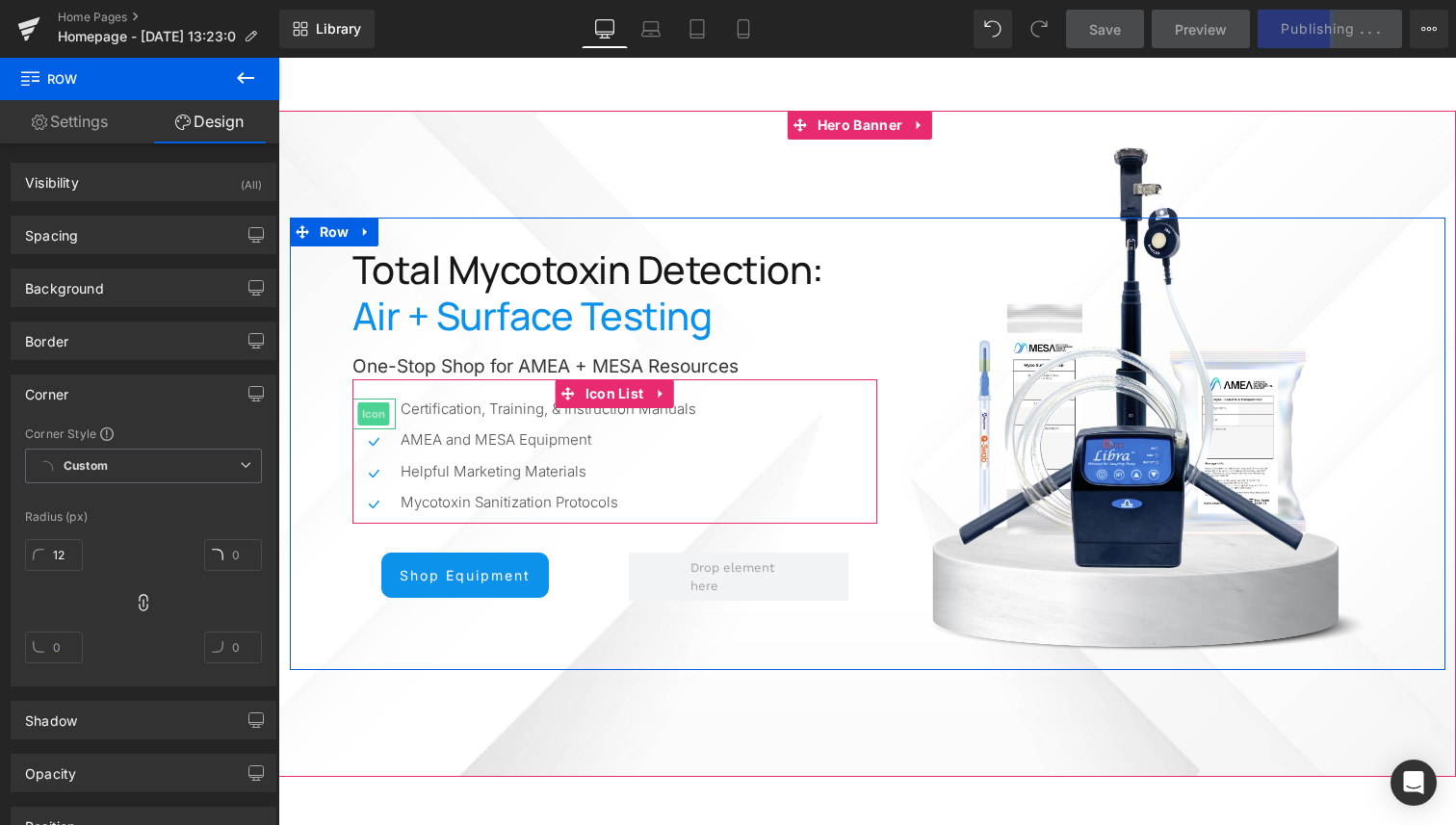
click at [368, 407] on span "Icon" at bounding box center [374, 413] width 32 height 23
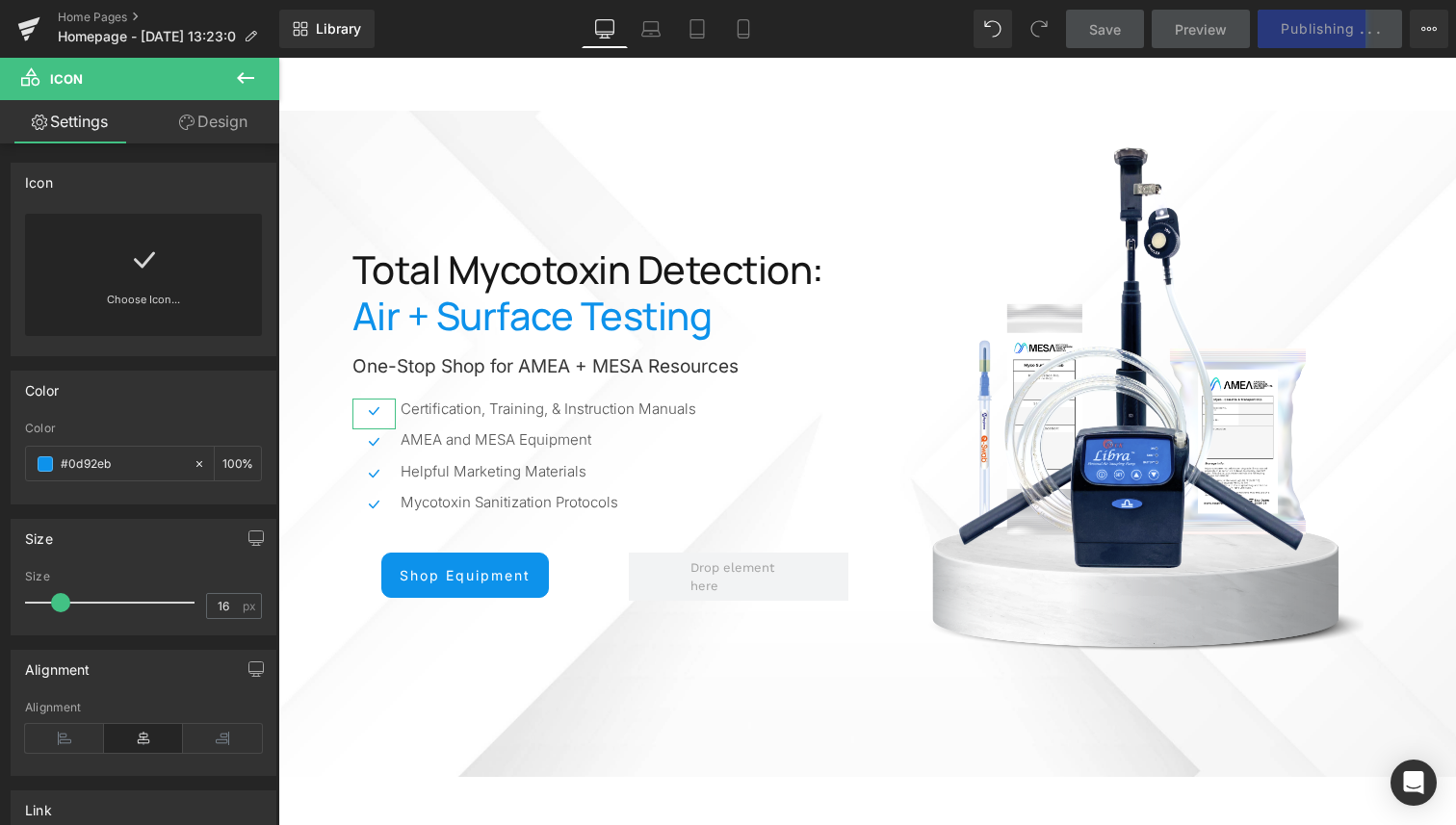
click at [142, 272] on icon at bounding box center [143, 259] width 31 height 31
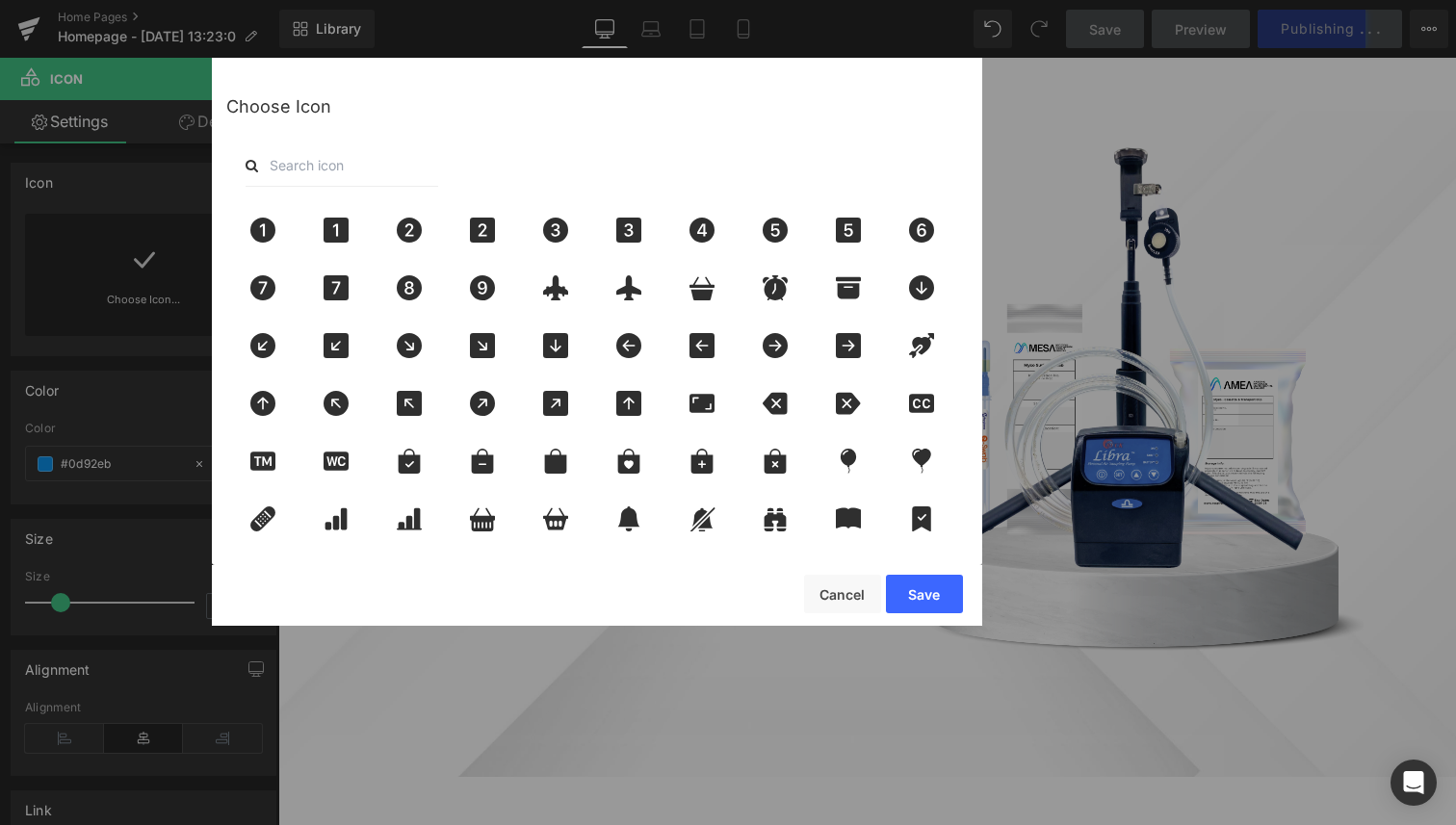
click at [304, 175] on input "text" at bounding box center [342, 165] width 193 height 42
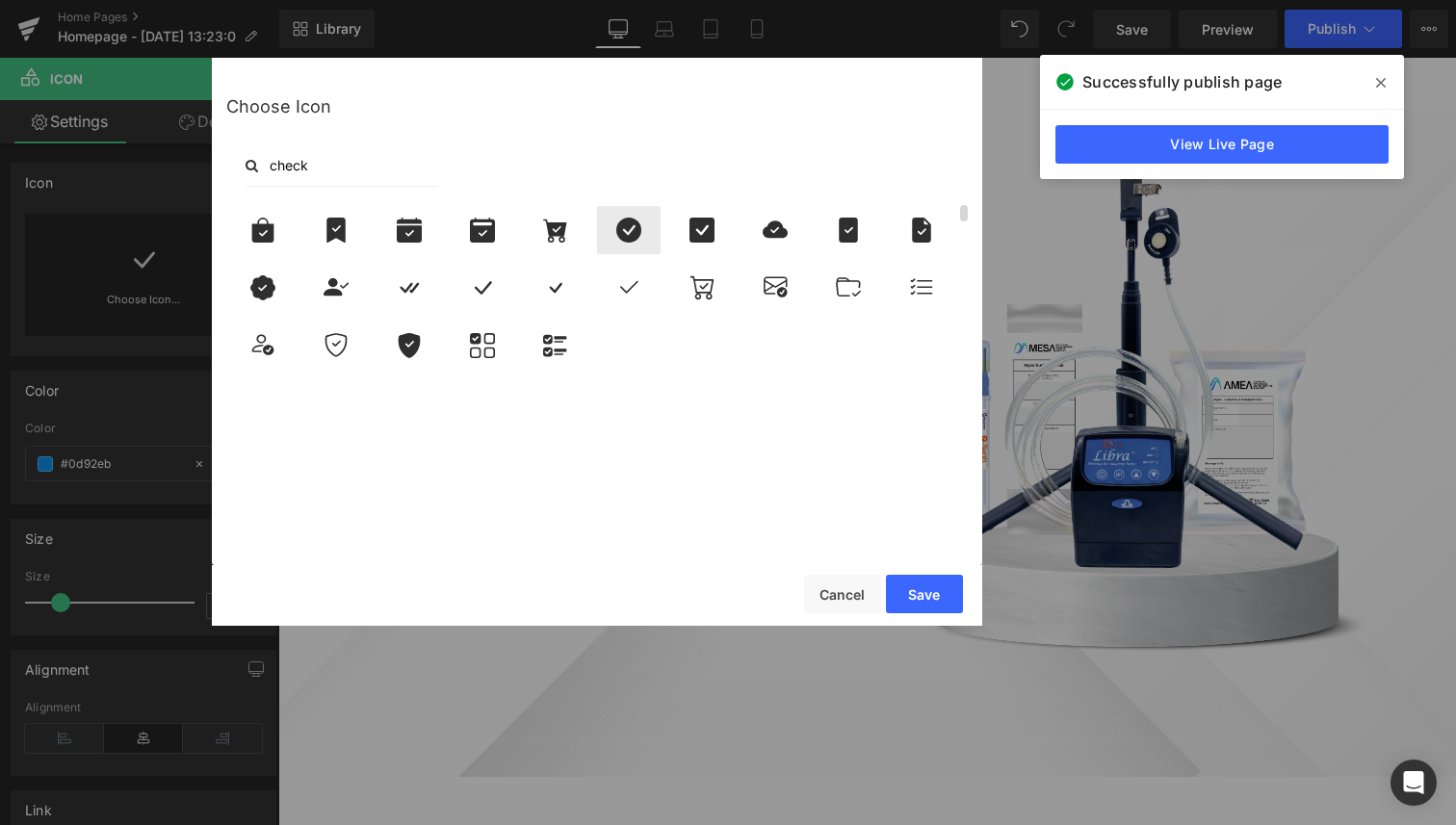
type input "check"
click at [632, 238] on icon at bounding box center [628, 229] width 25 height 25
drag, startPoint x: 906, startPoint y: 588, endPoint x: 629, endPoint y: 530, distance: 283.0
click at [906, 588] on button "Save" at bounding box center [924, 594] width 77 height 38
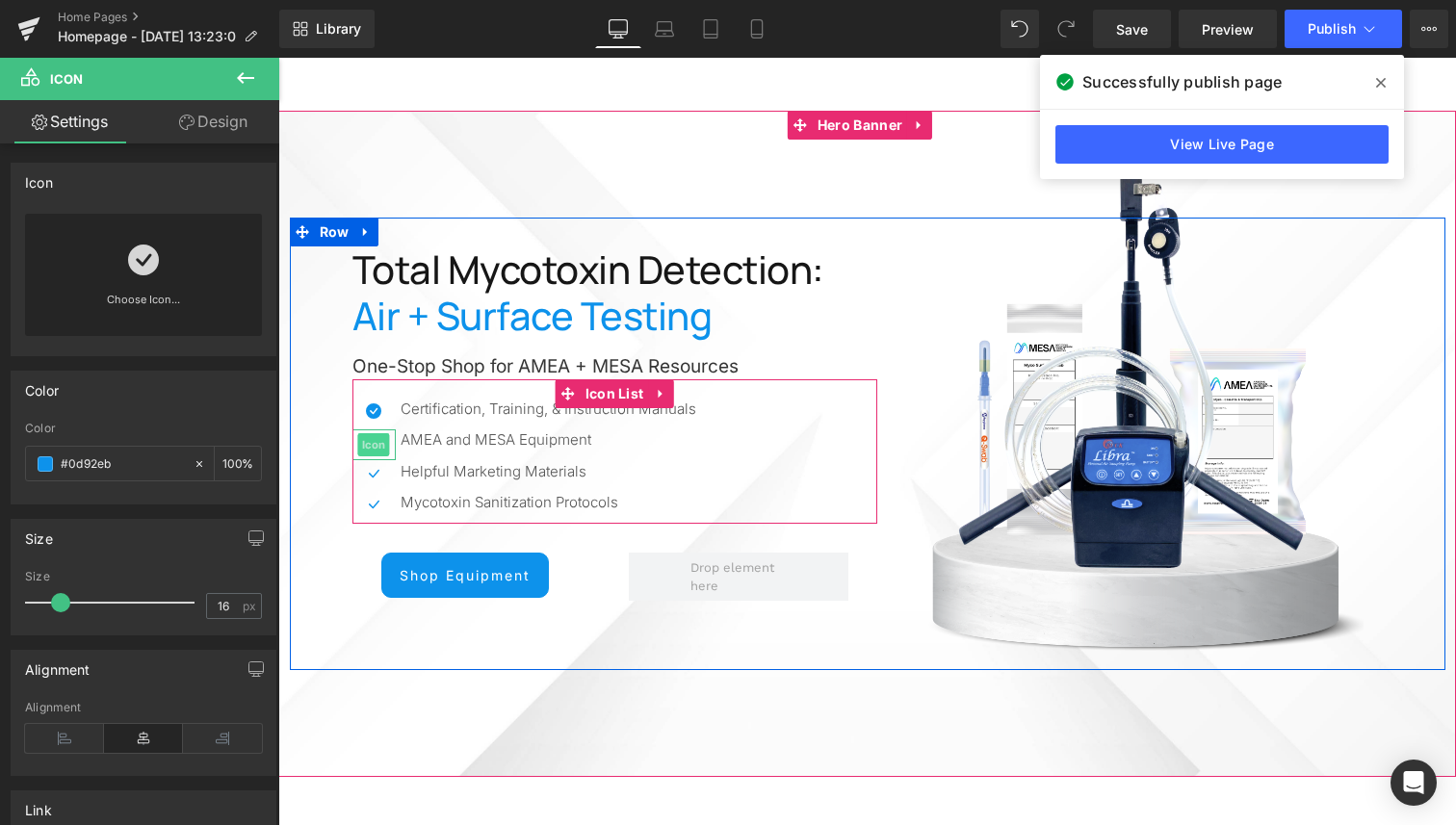
click at [362, 438] on span "Icon" at bounding box center [374, 444] width 32 height 23
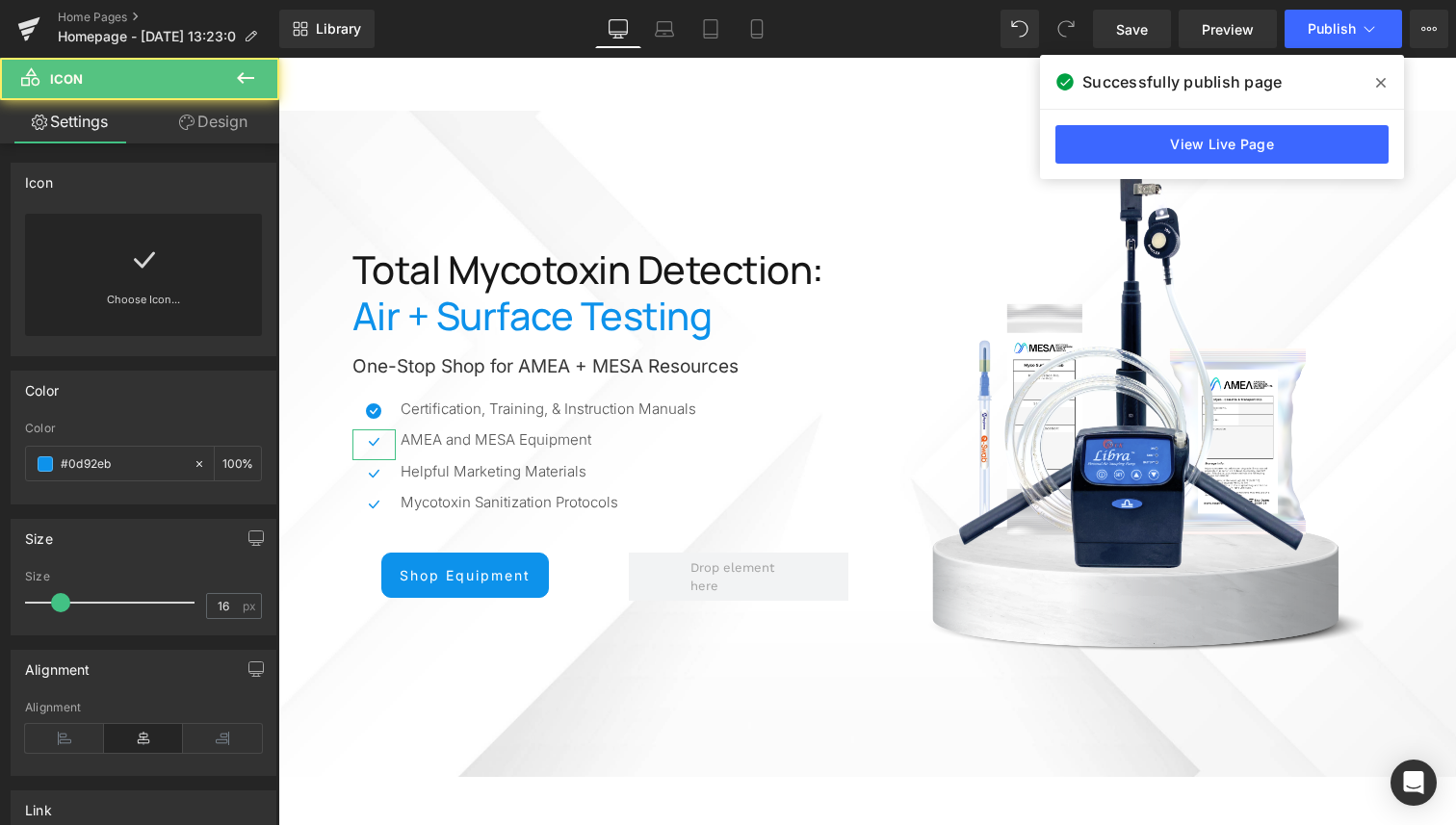
click at [116, 272] on div "Choose Icon..." at bounding box center [143, 275] width 237 height 122
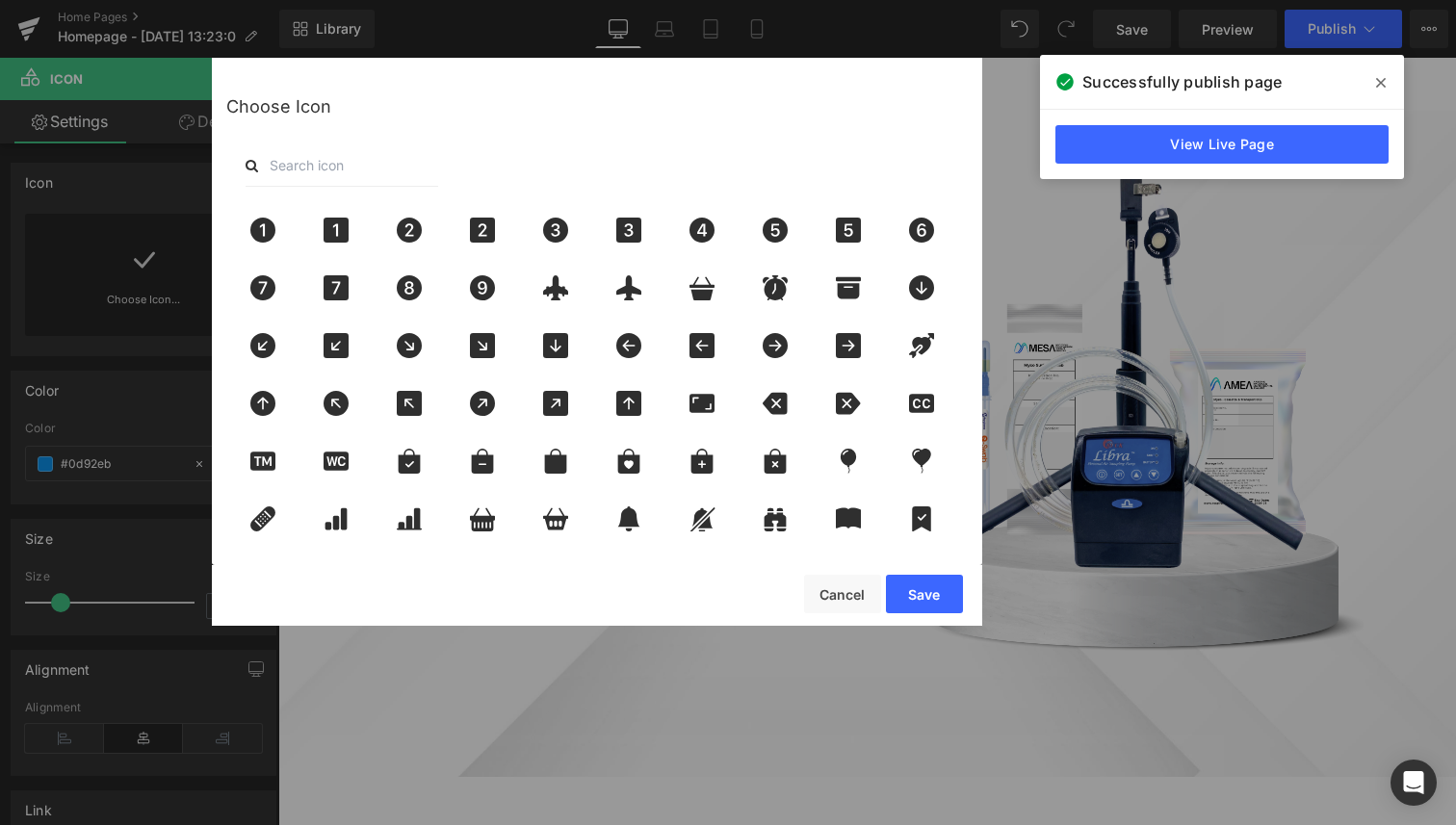
click at [344, 157] on input "text" at bounding box center [342, 165] width 193 height 42
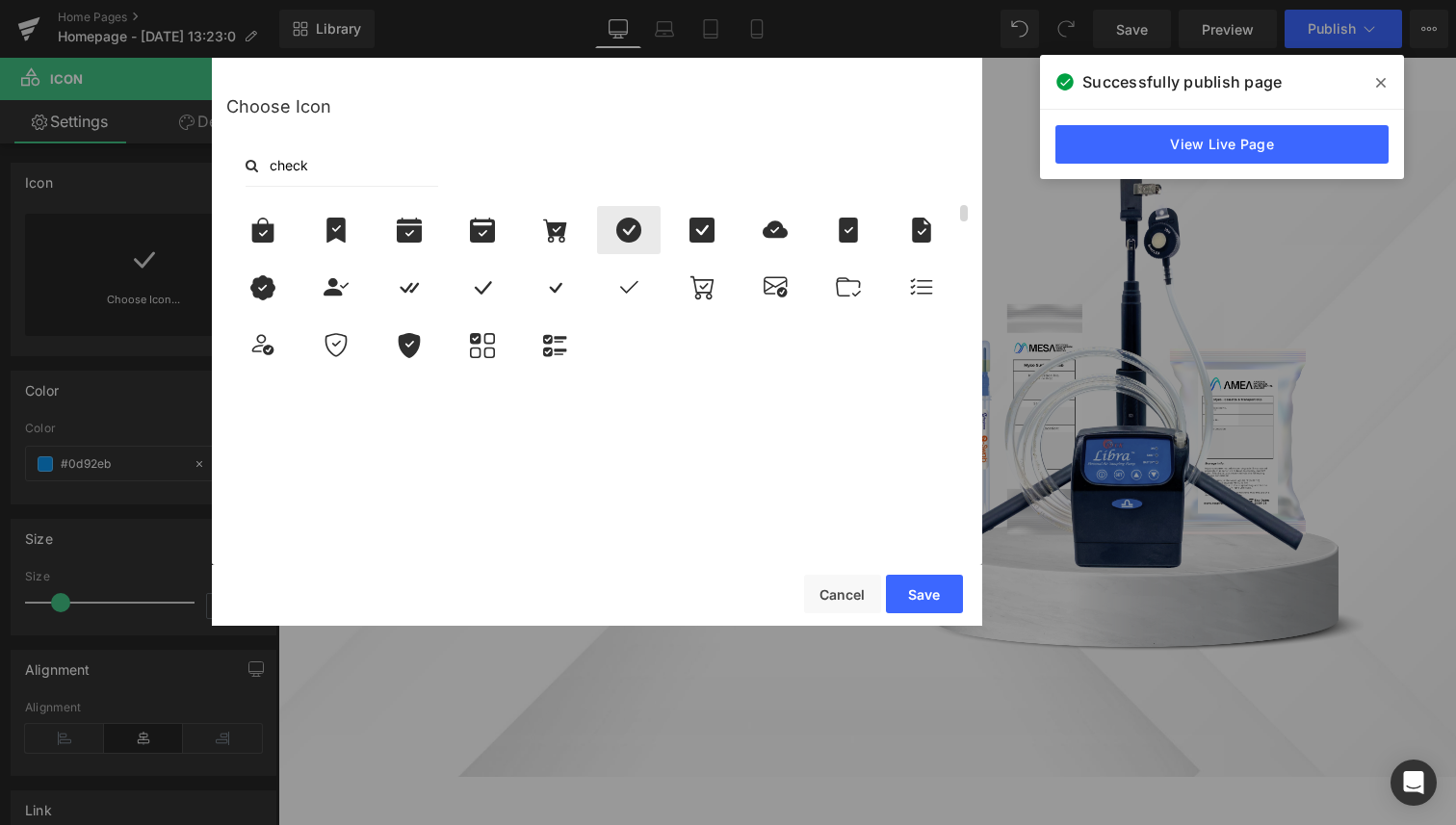
type input "check"
click at [612, 222] on icon at bounding box center [628, 229] width 40 height 25
click at [927, 588] on button "Save" at bounding box center [924, 594] width 77 height 38
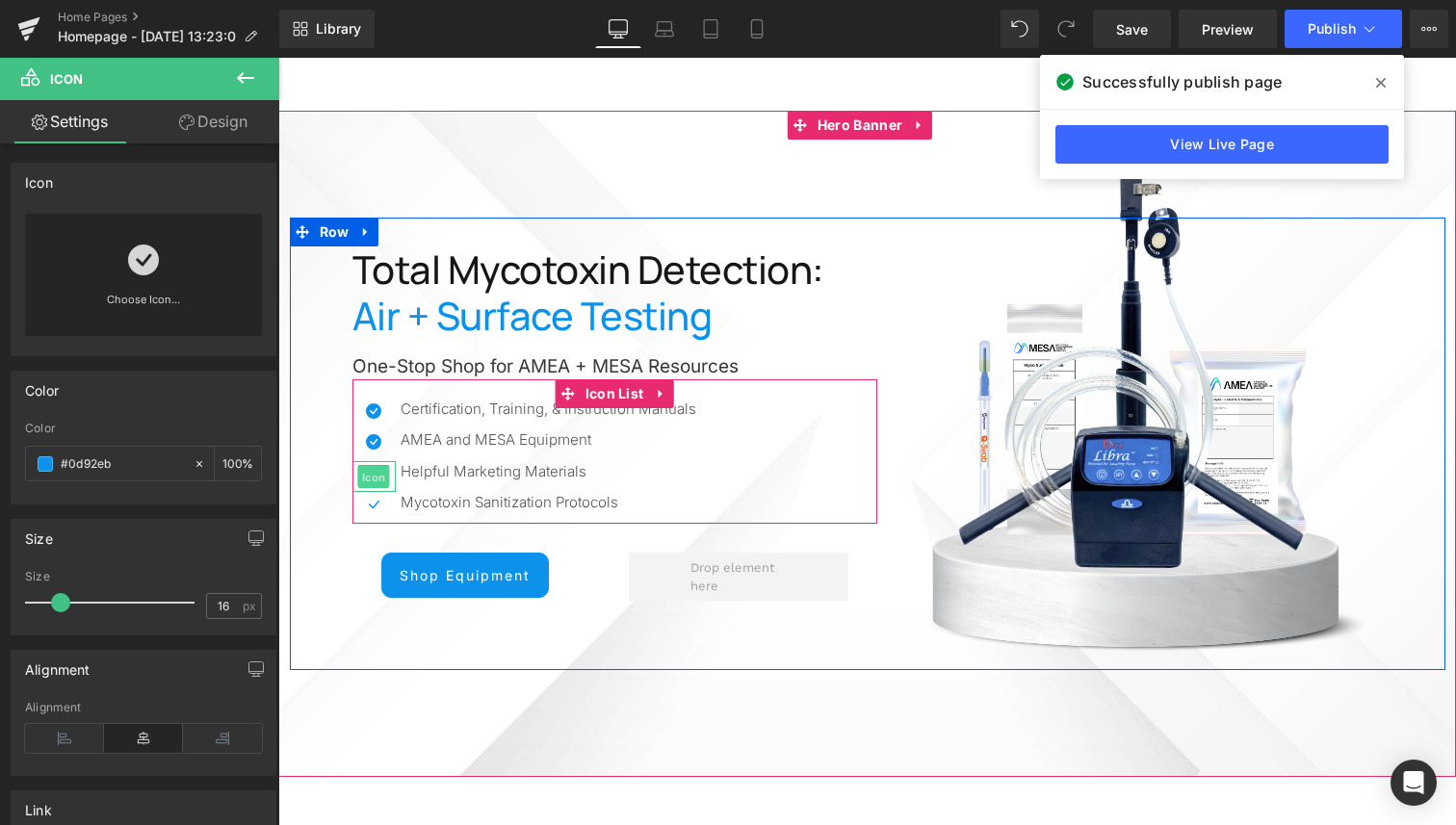
click at [371, 469] on span "Icon" at bounding box center [374, 476] width 32 height 23
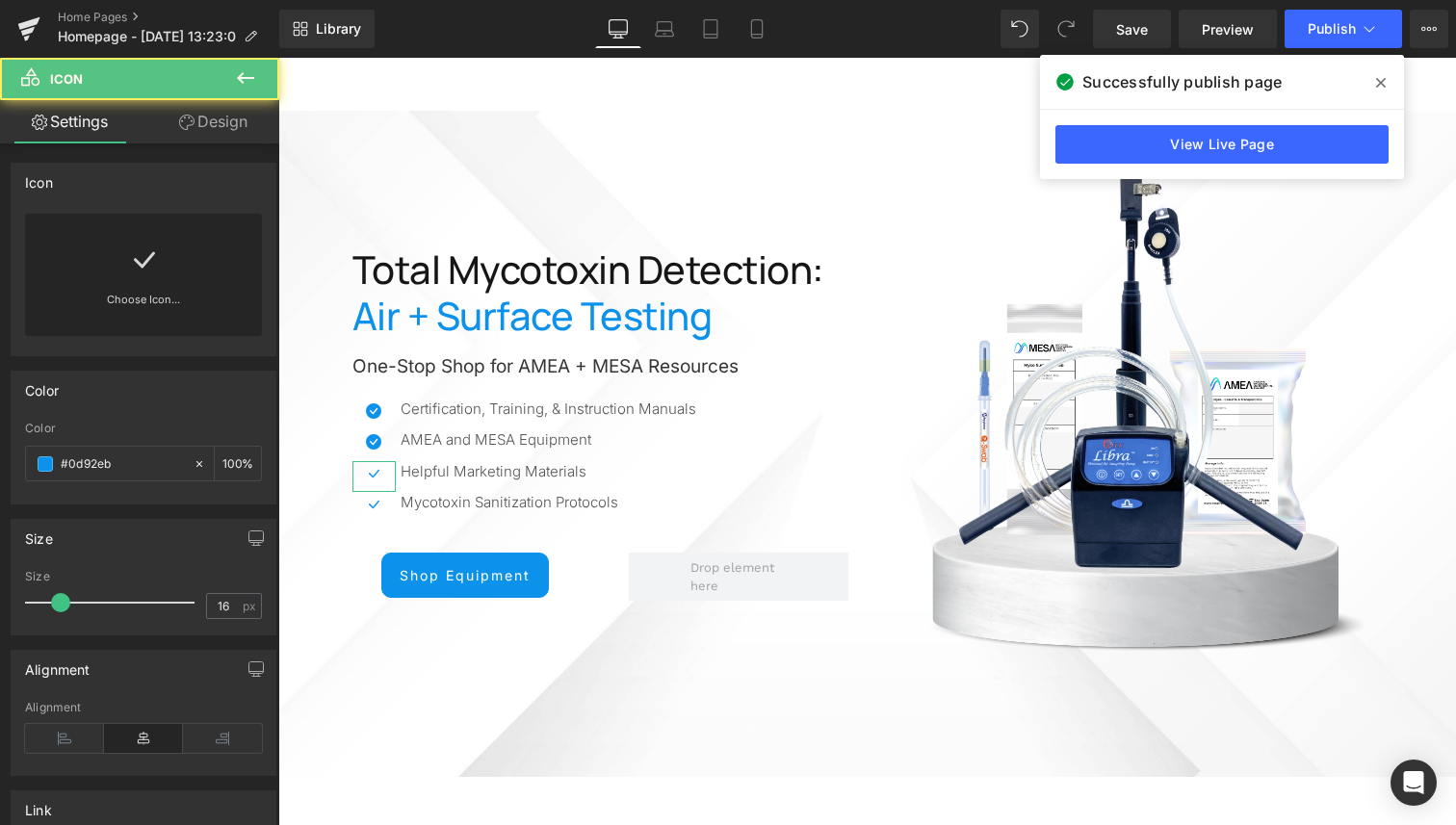
click at [190, 286] on div "Choose Icon..." at bounding box center [143, 275] width 237 height 122
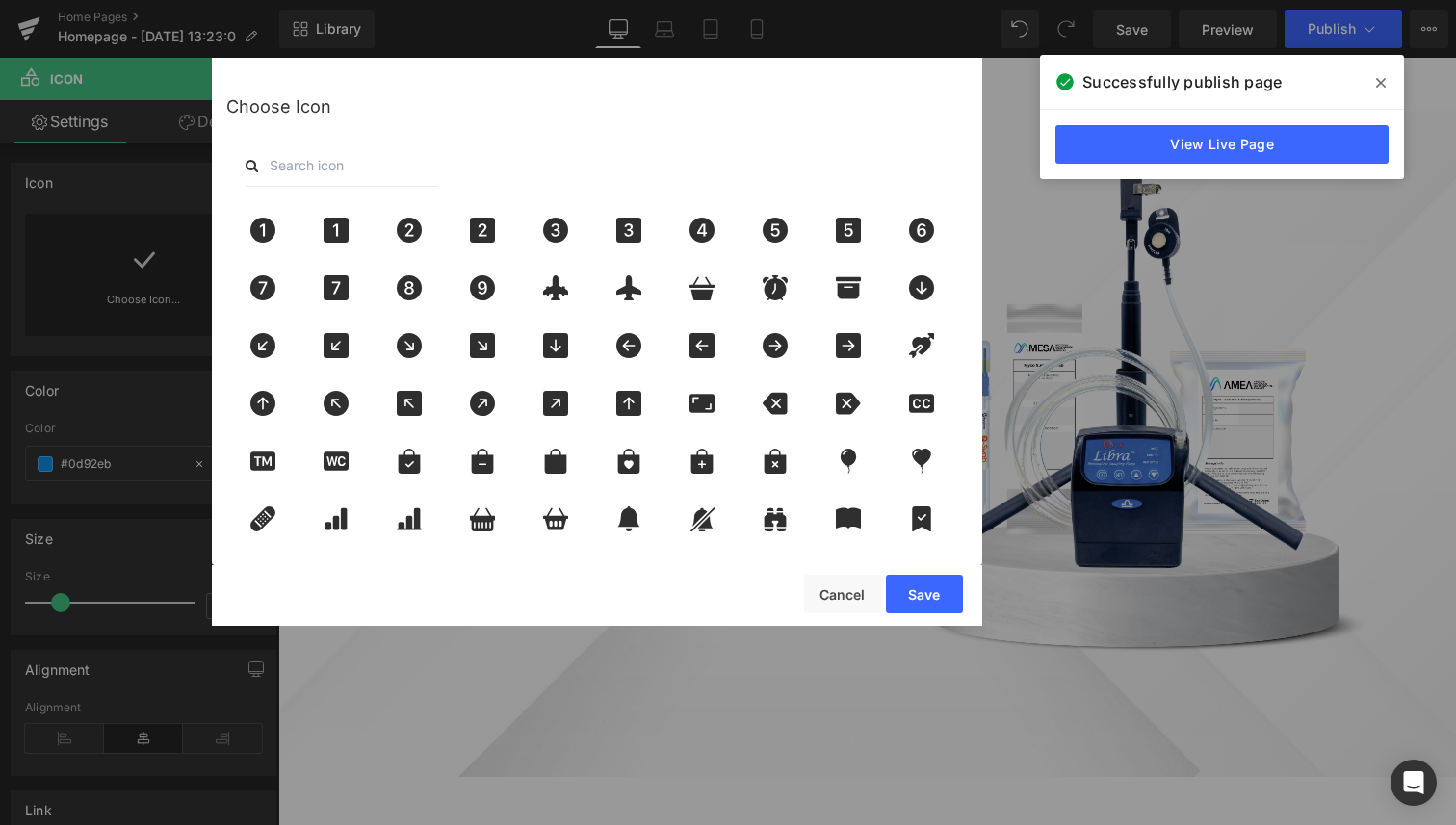
click at [375, 172] on input "text" at bounding box center [342, 165] width 193 height 42
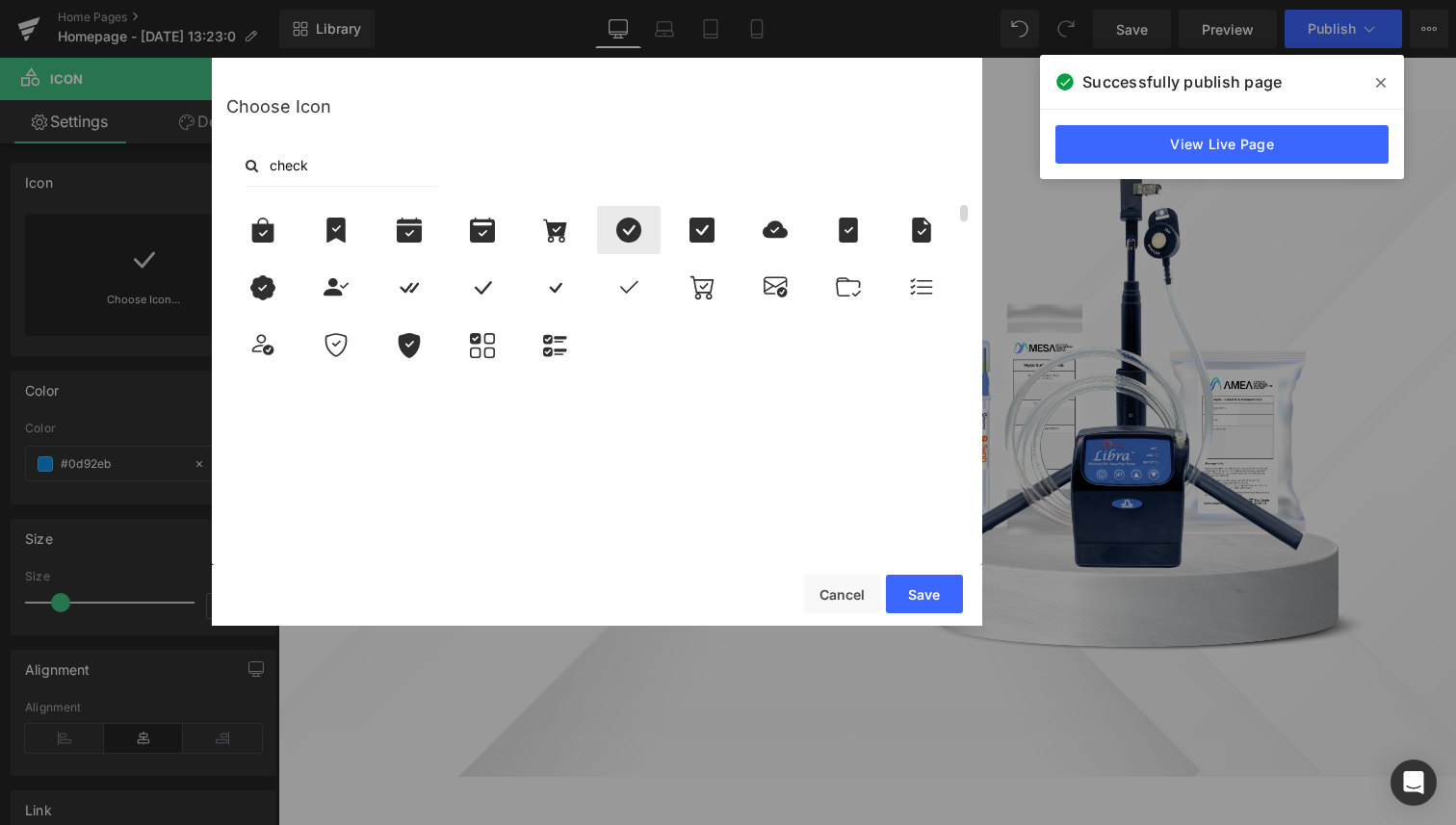
type input "check"
click at [630, 223] on icon at bounding box center [628, 229] width 25 height 25
click at [904, 591] on button "Save" at bounding box center [924, 594] width 77 height 38
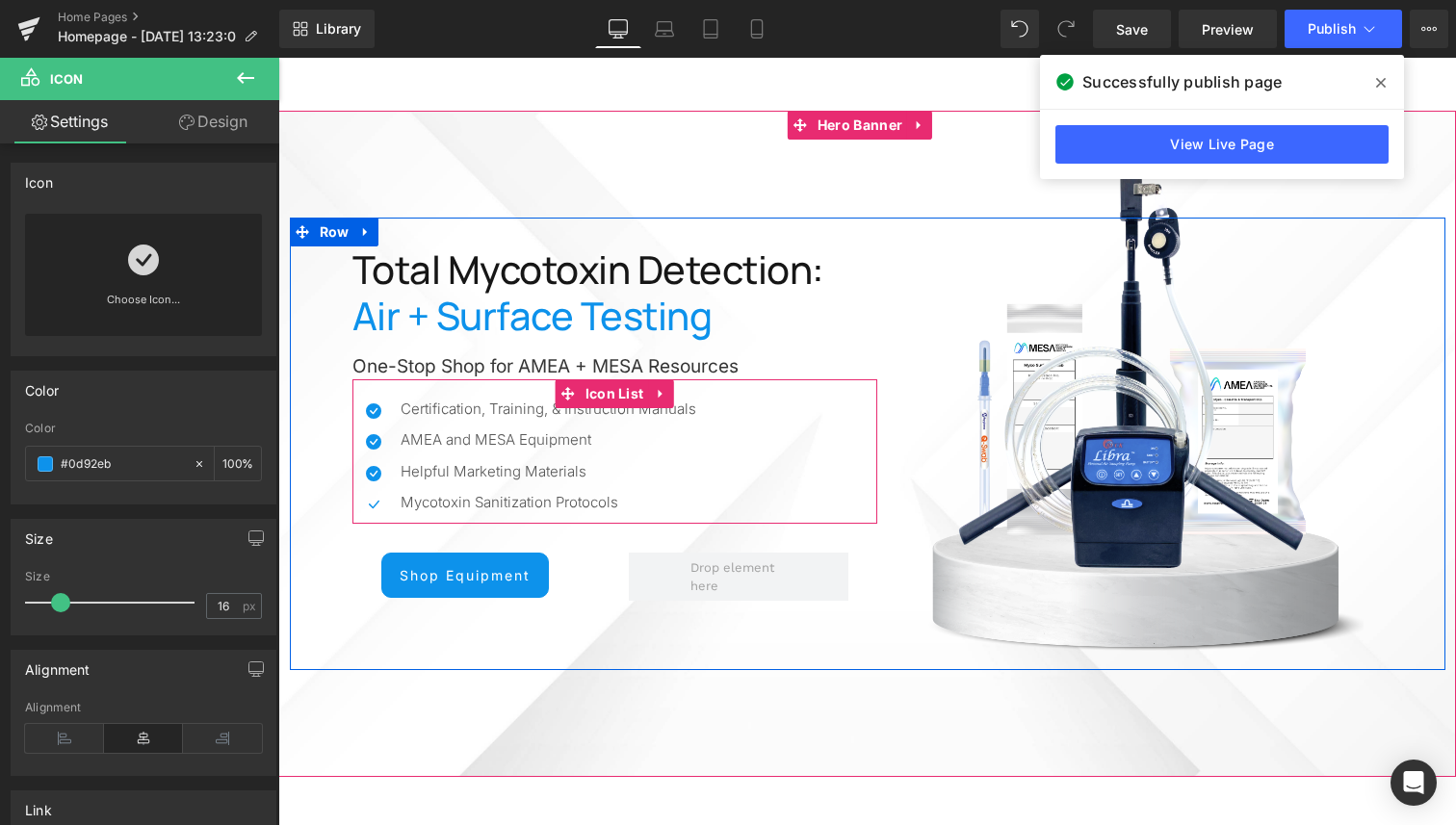
click at [370, 501] on span "Icon" at bounding box center [374, 507] width 32 height 23
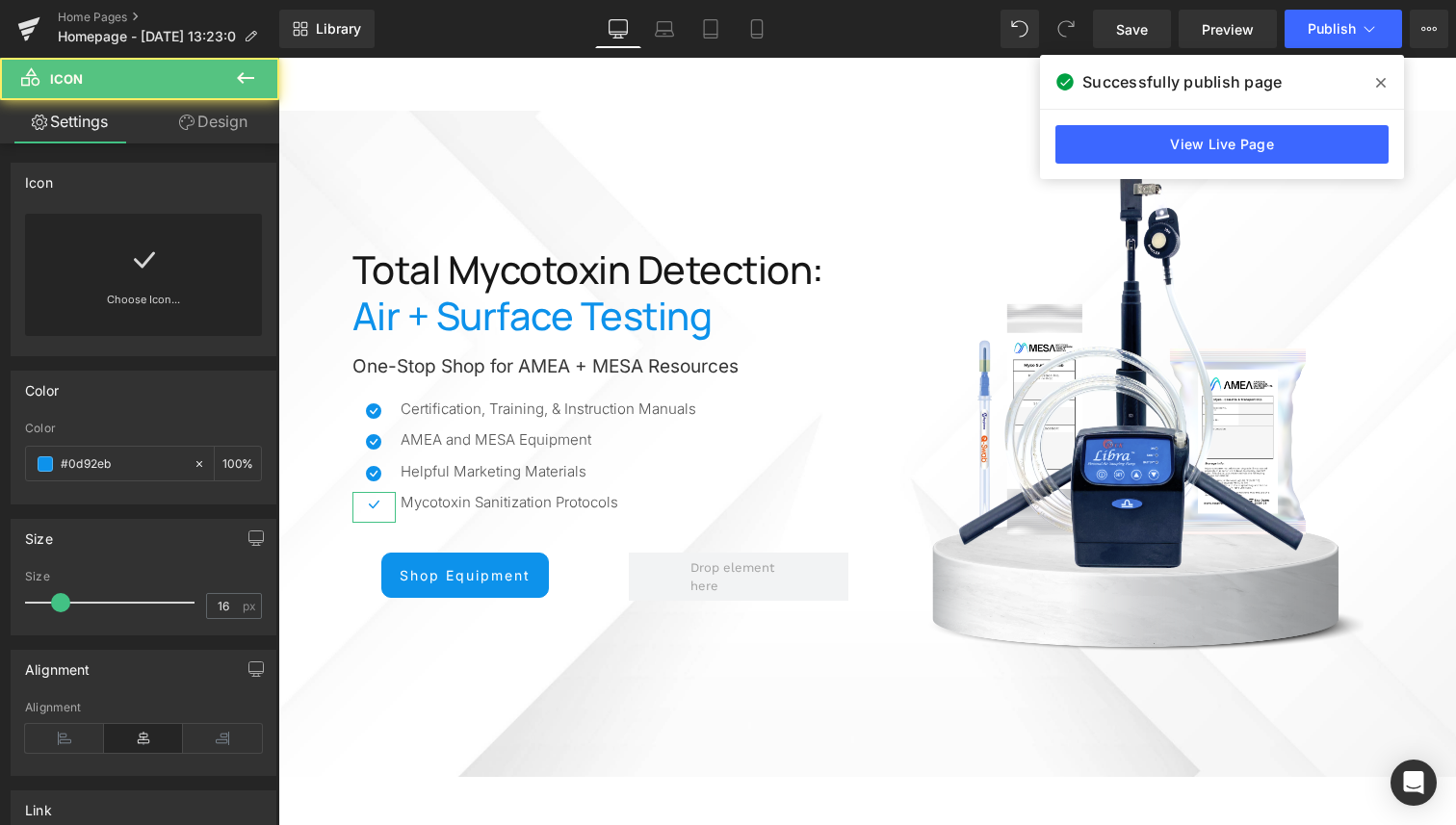
click at [149, 287] on link at bounding box center [143, 252] width 31 height 77
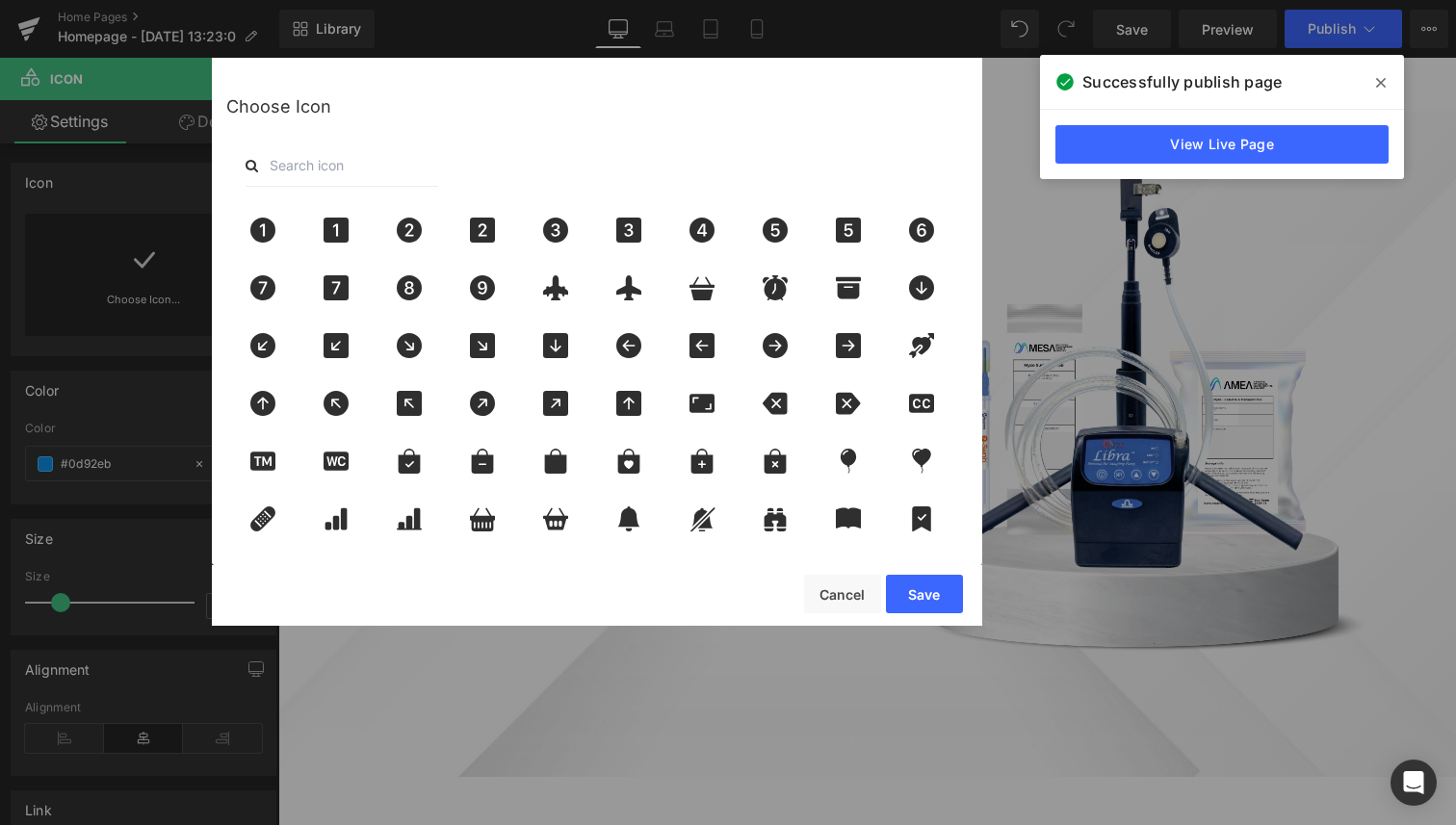
click at [393, 157] on input "text" at bounding box center [342, 165] width 193 height 42
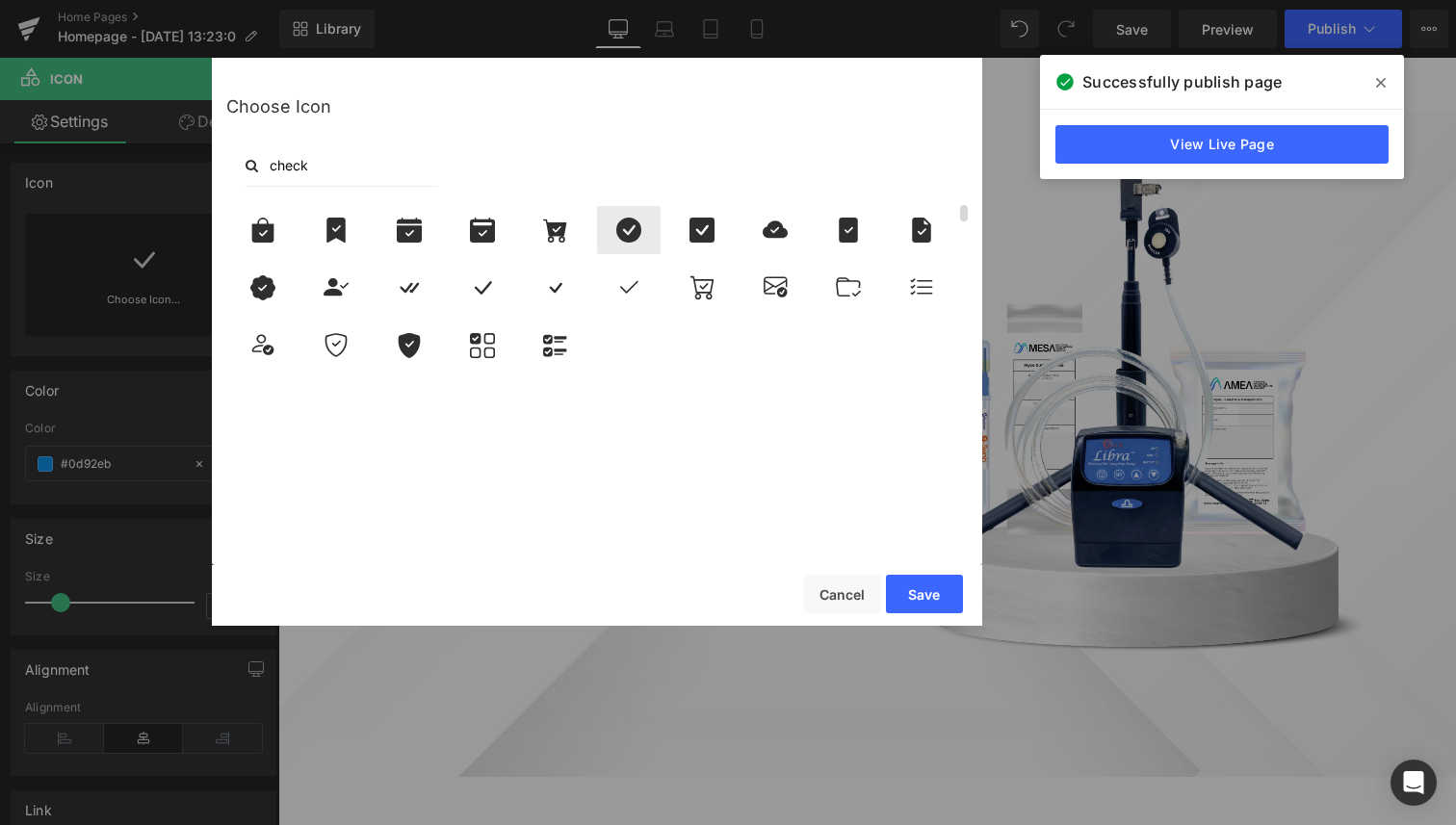
type input "check"
click at [642, 231] on icon at bounding box center [628, 229] width 40 height 25
drag, startPoint x: 649, startPoint y: 547, endPoint x: 927, endPoint y: 605, distance: 284.0
click at [927, 605] on button "Save" at bounding box center [924, 594] width 77 height 38
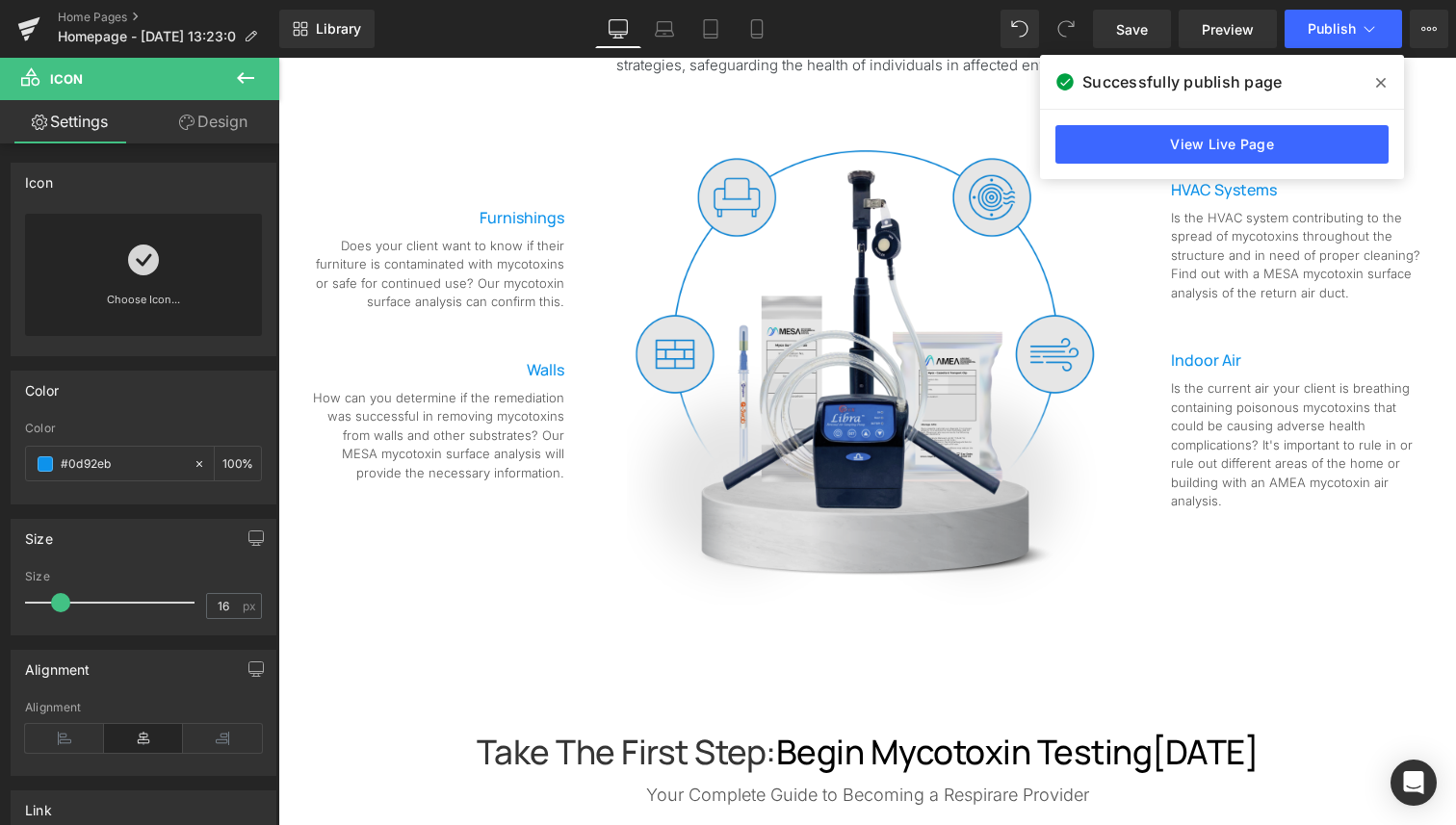
scroll to position [932, 0]
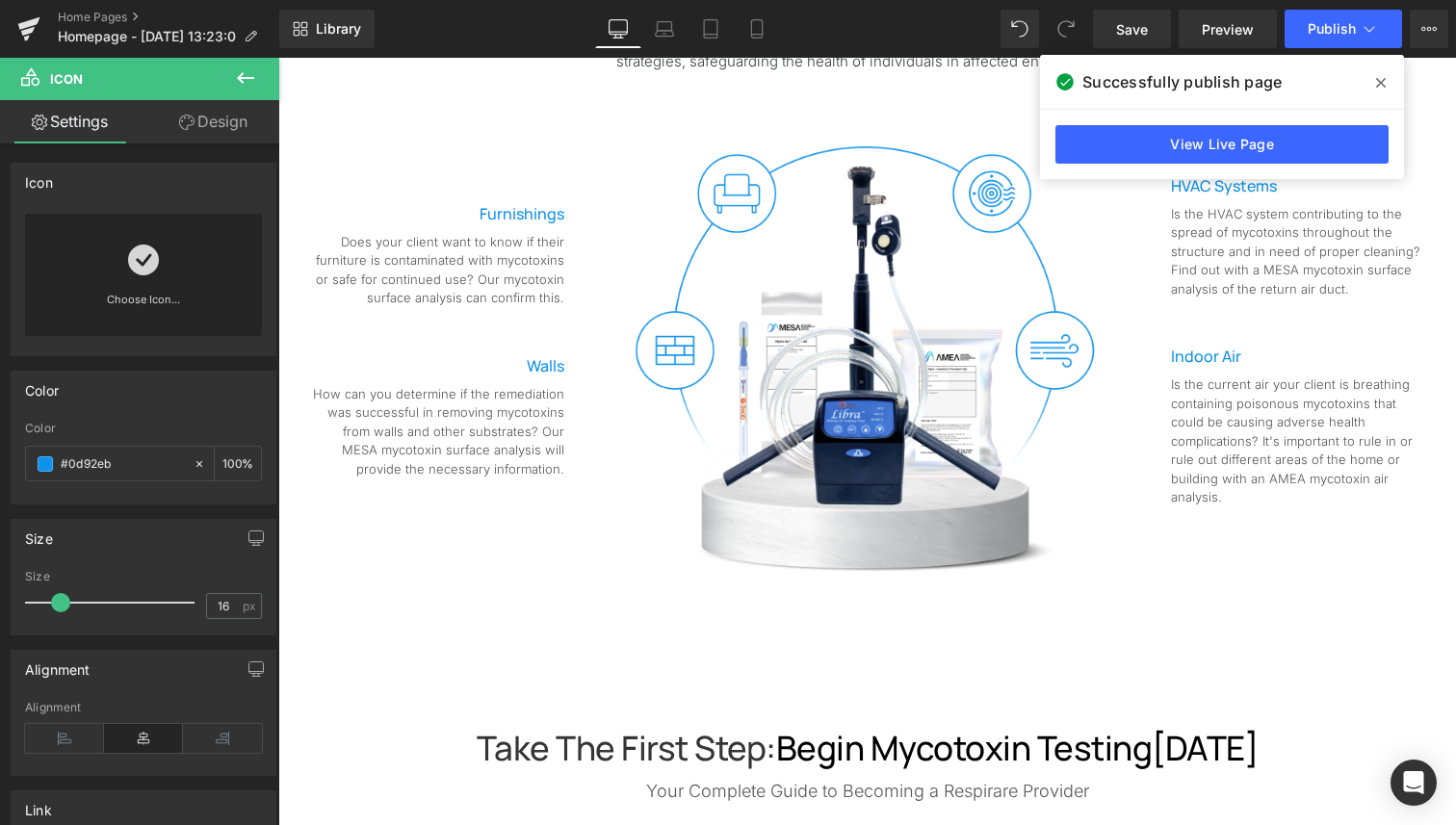
click at [250, 73] on icon at bounding box center [245, 77] width 23 height 23
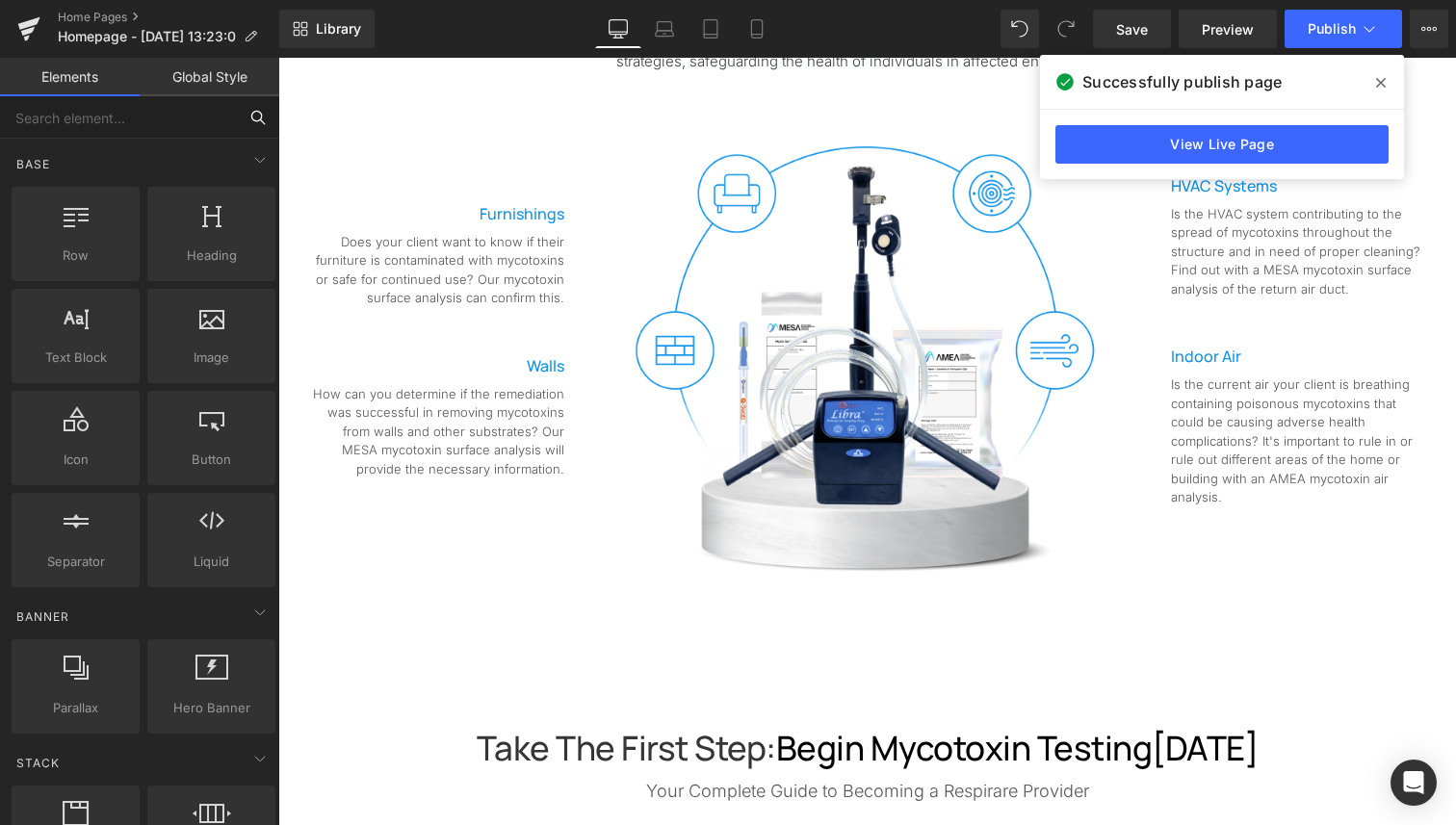
click at [68, 119] on input "text" at bounding box center [118, 117] width 237 height 42
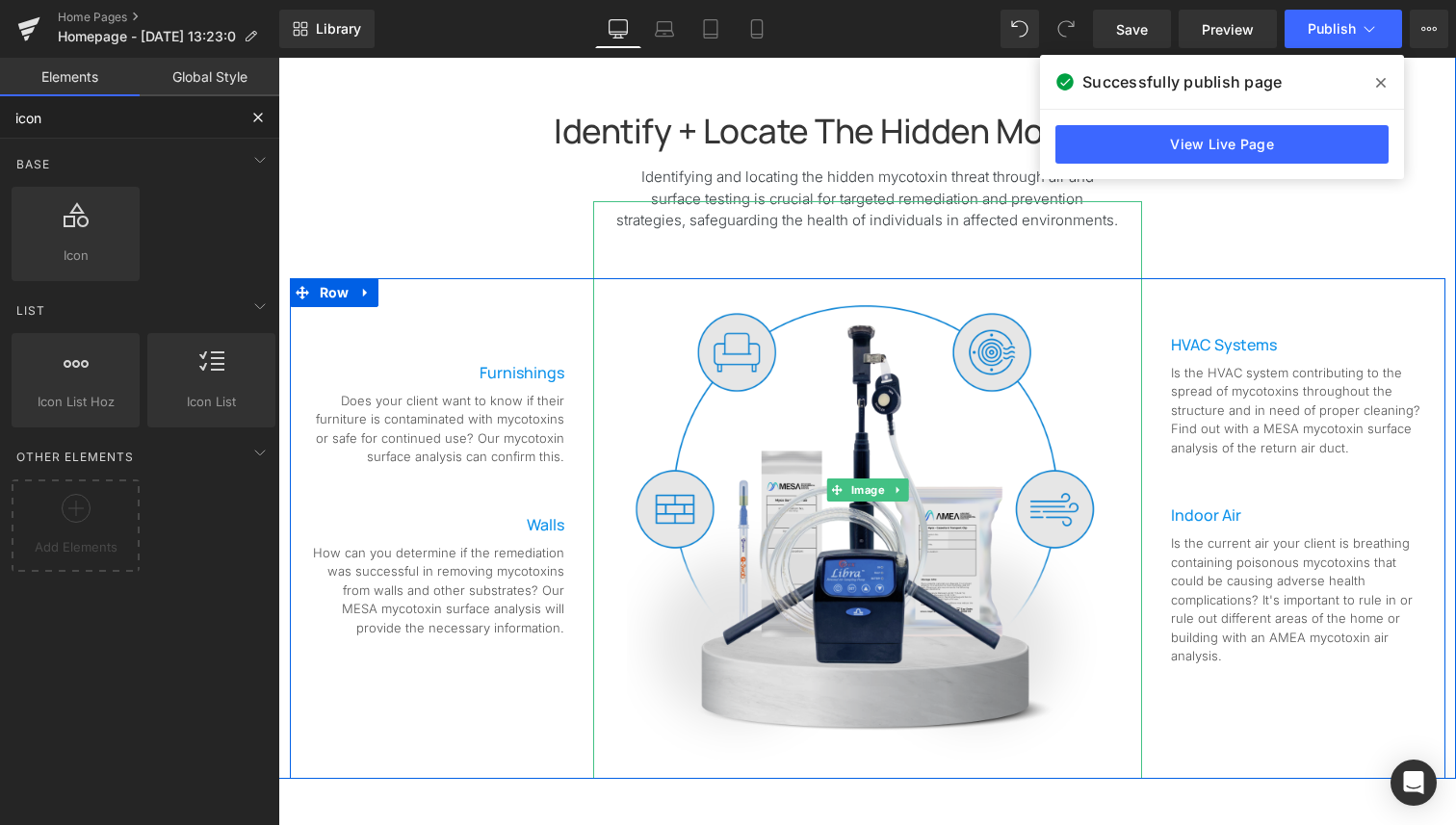
scroll to position [769, 0]
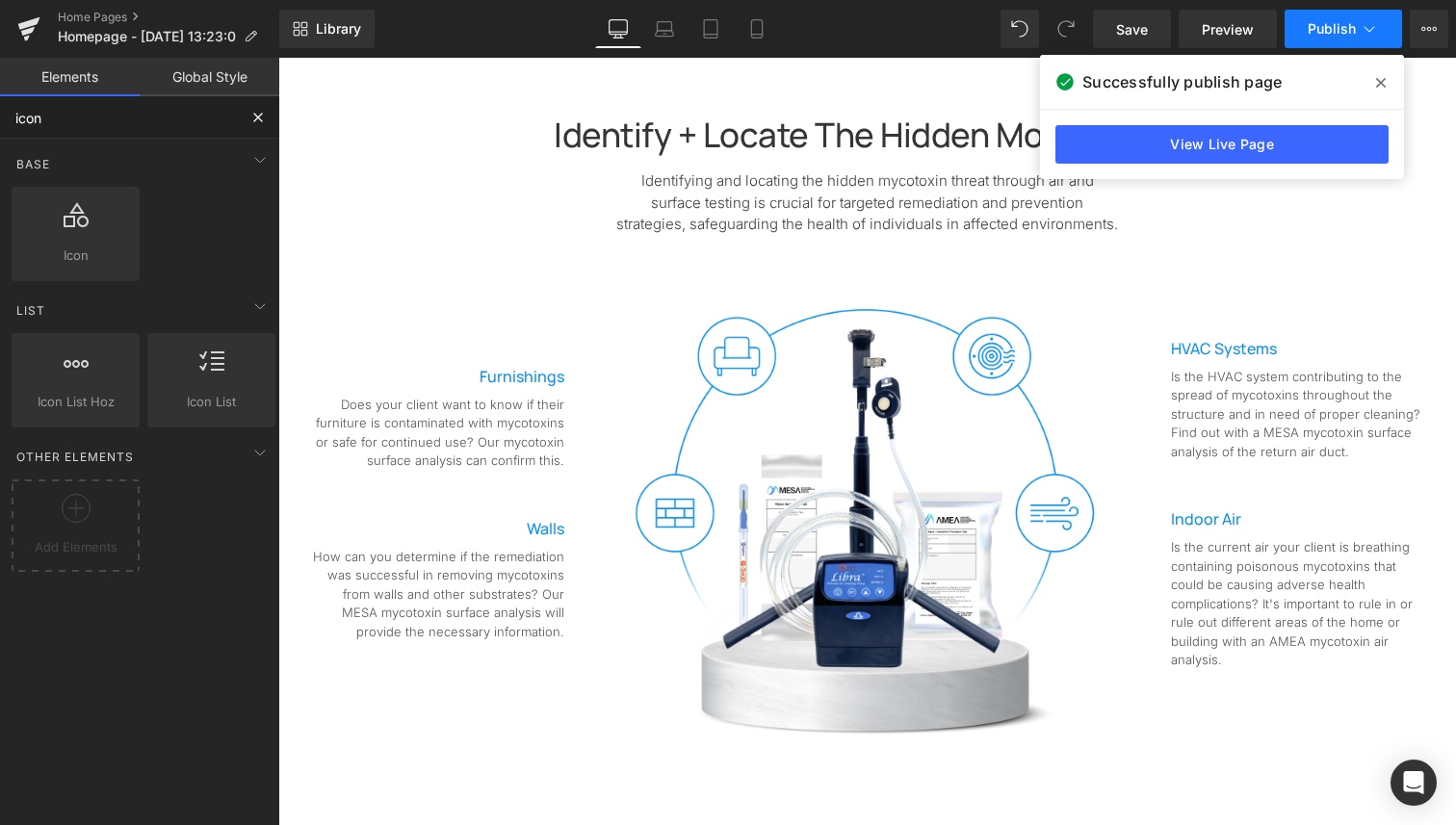
type input "icon"
click at [1321, 29] on span "Publish" at bounding box center [1331, 30] width 48 height 16
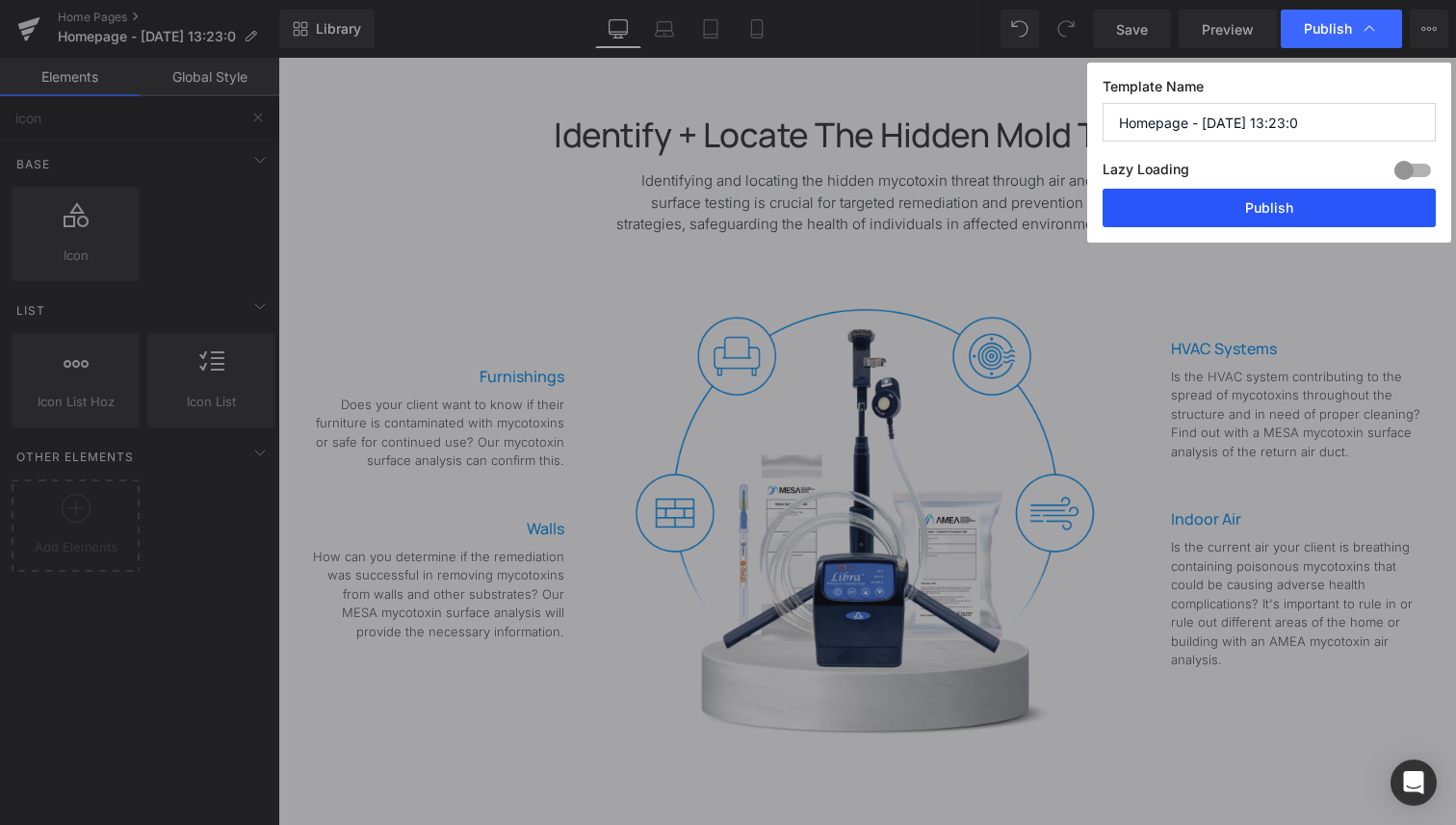
click at [1323, 196] on button "Publish" at bounding box center [1269, 208] width 333 height 38
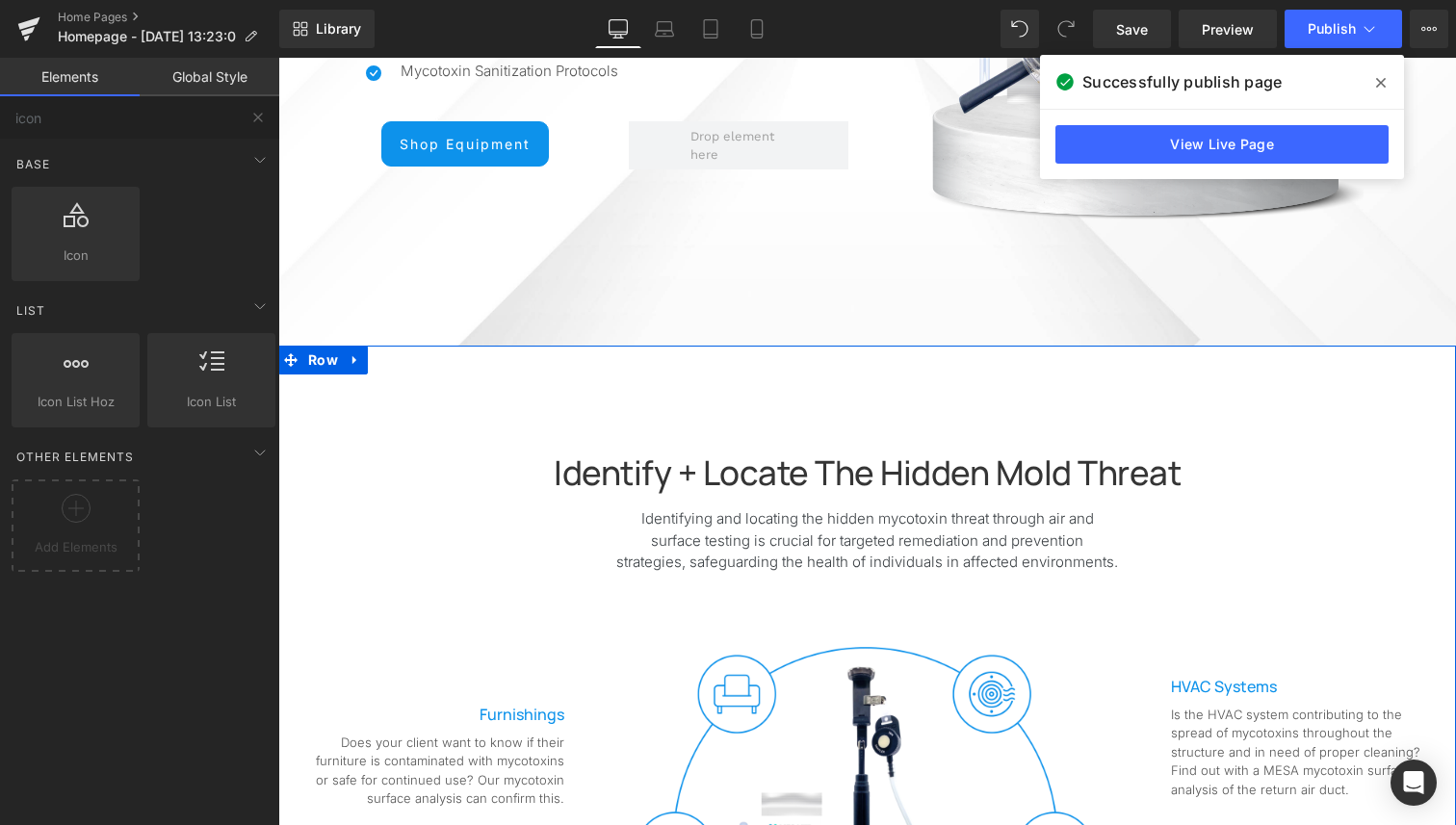
scroll to position [0, 0]
